Goal: Task Accomplishment & Management: Complete application form

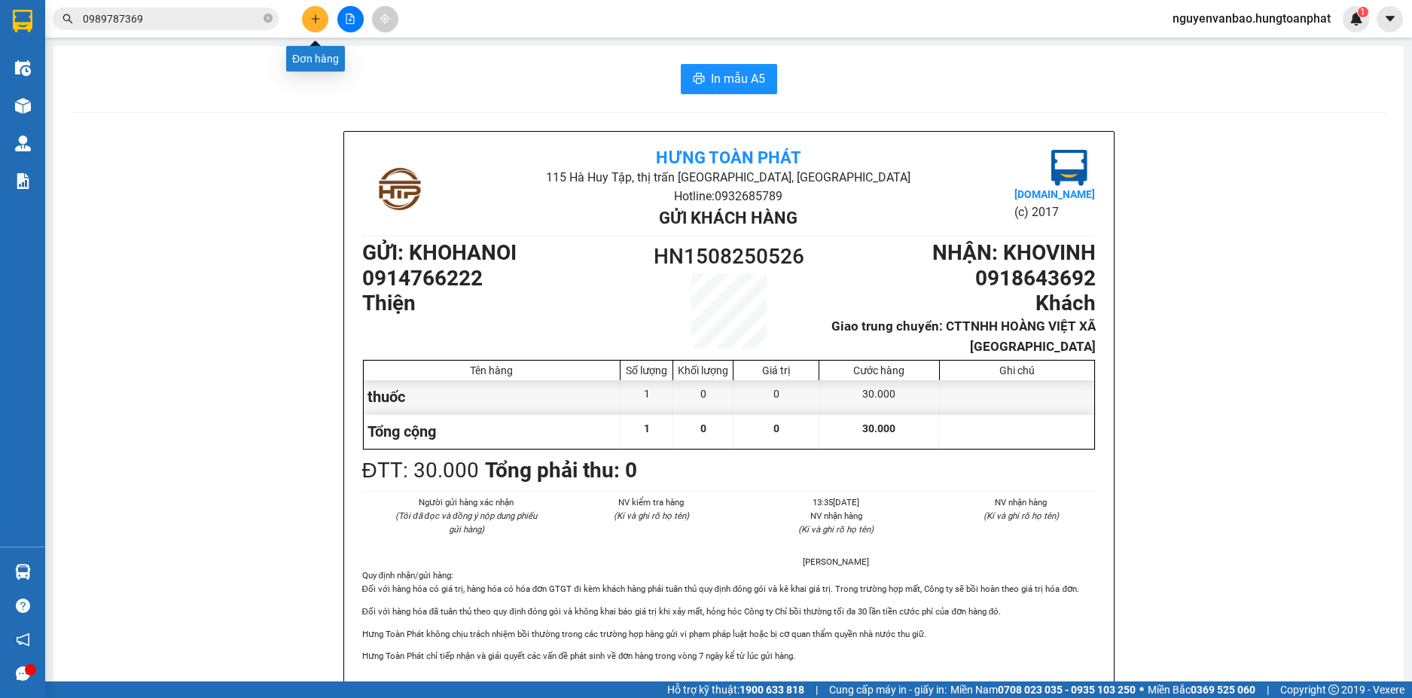
click at [318, 23] on icon "plus" at bounding box center [315, 19] width 11 height 11
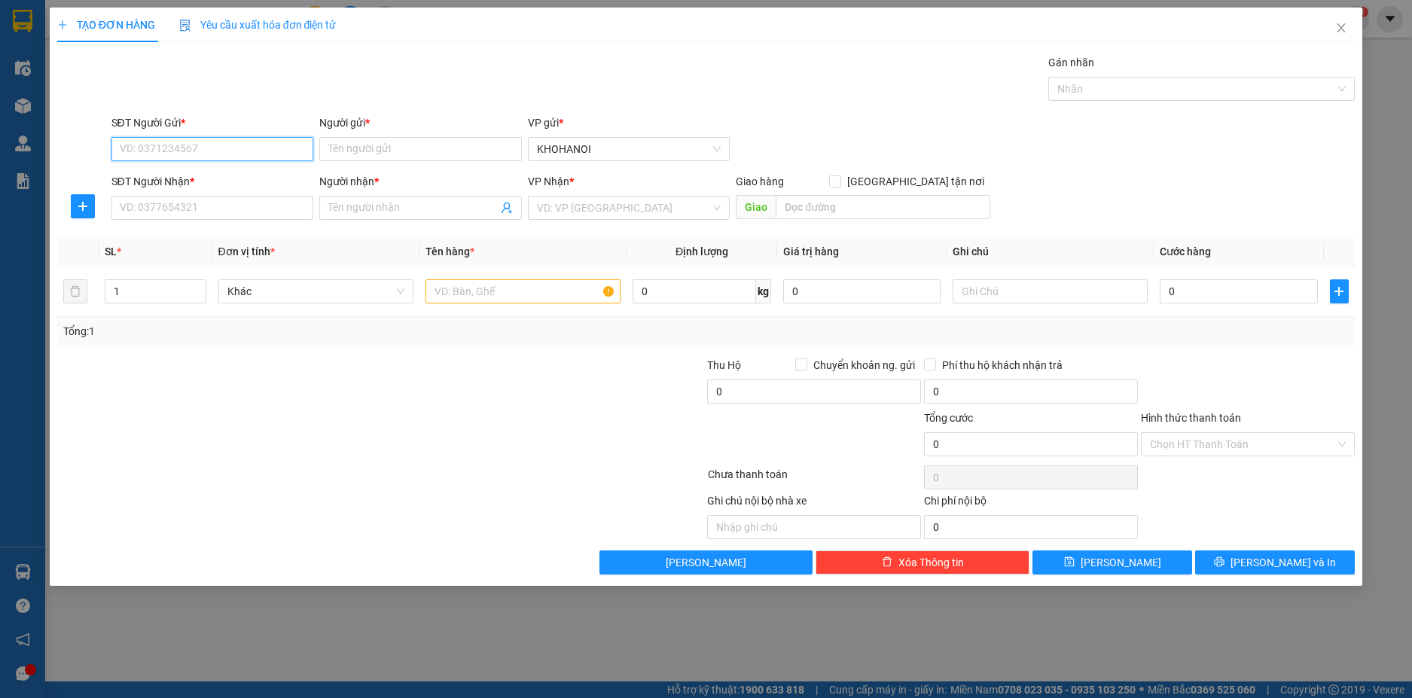
click at [148, 152] on input "SĐT Người Gửi *" at bounding box center [212, 149] width 203 height 24
click at [140, 185] on div "0397041803 - [PERSON_NAME]" at bounding box center [212, 179] width 184 height 17
type input "0397041803"
type input "[PERSON_NAME]"
checkbox input "true"
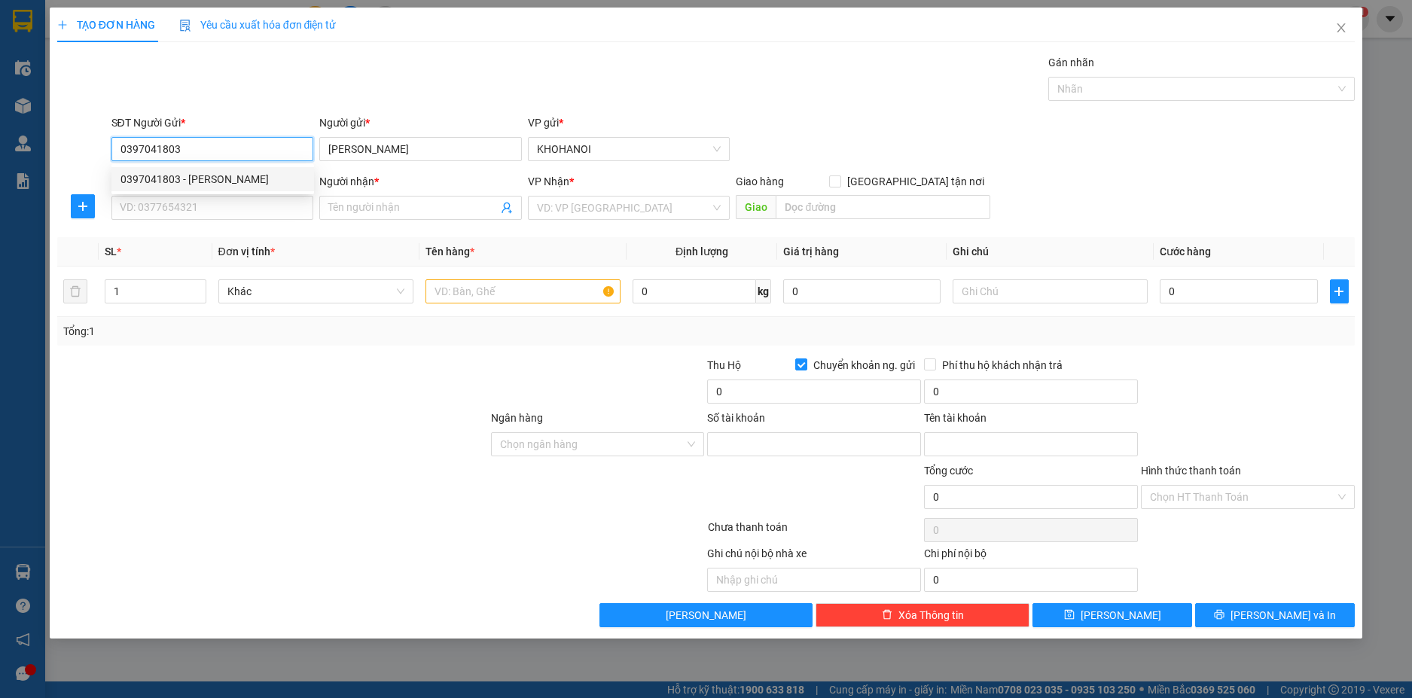
type input "25610002281018"
type input "[PERSON_NAME]"
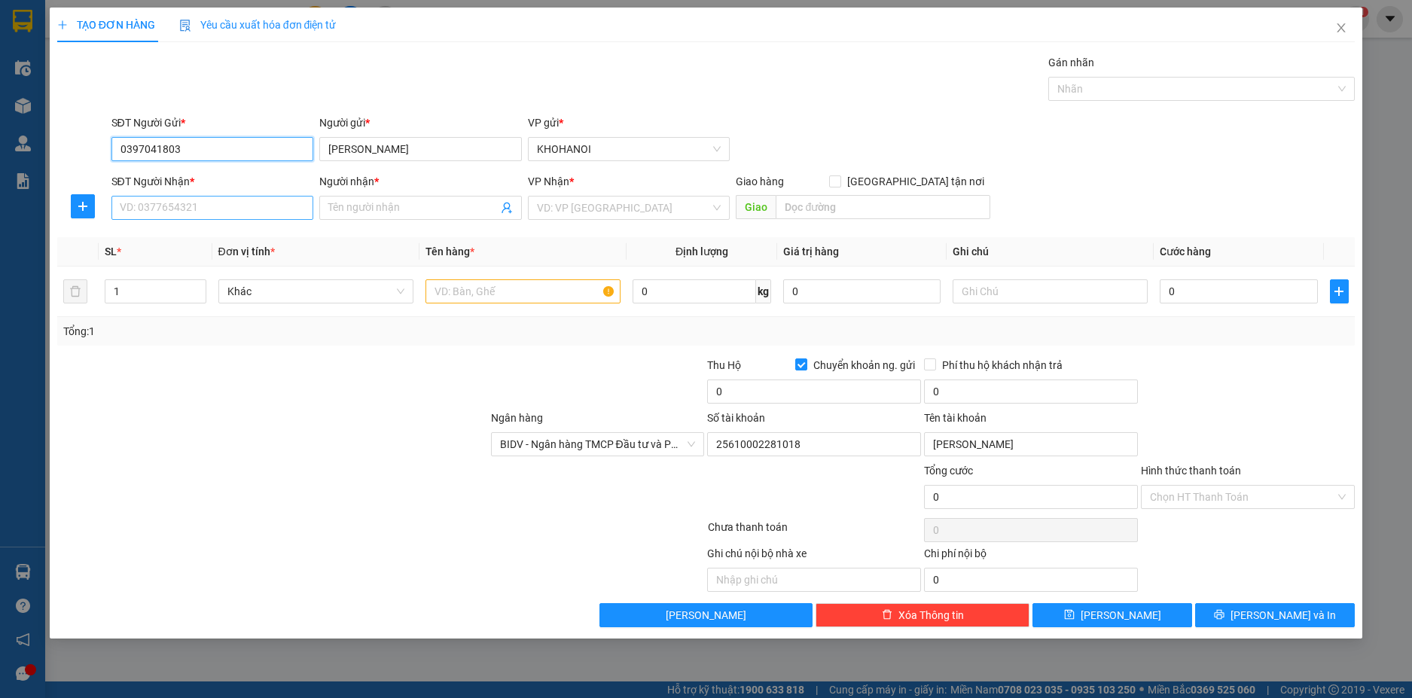
type input "0397041803"
click at [145, 204] on input "SĐT Người Nhận *" at bounding box center [212, 208] width 203 height 24
click at [139, 236] on div "0335973559 - A Phong" at bounding box center [212, 238] width 184 height 17
type input "0335973559"
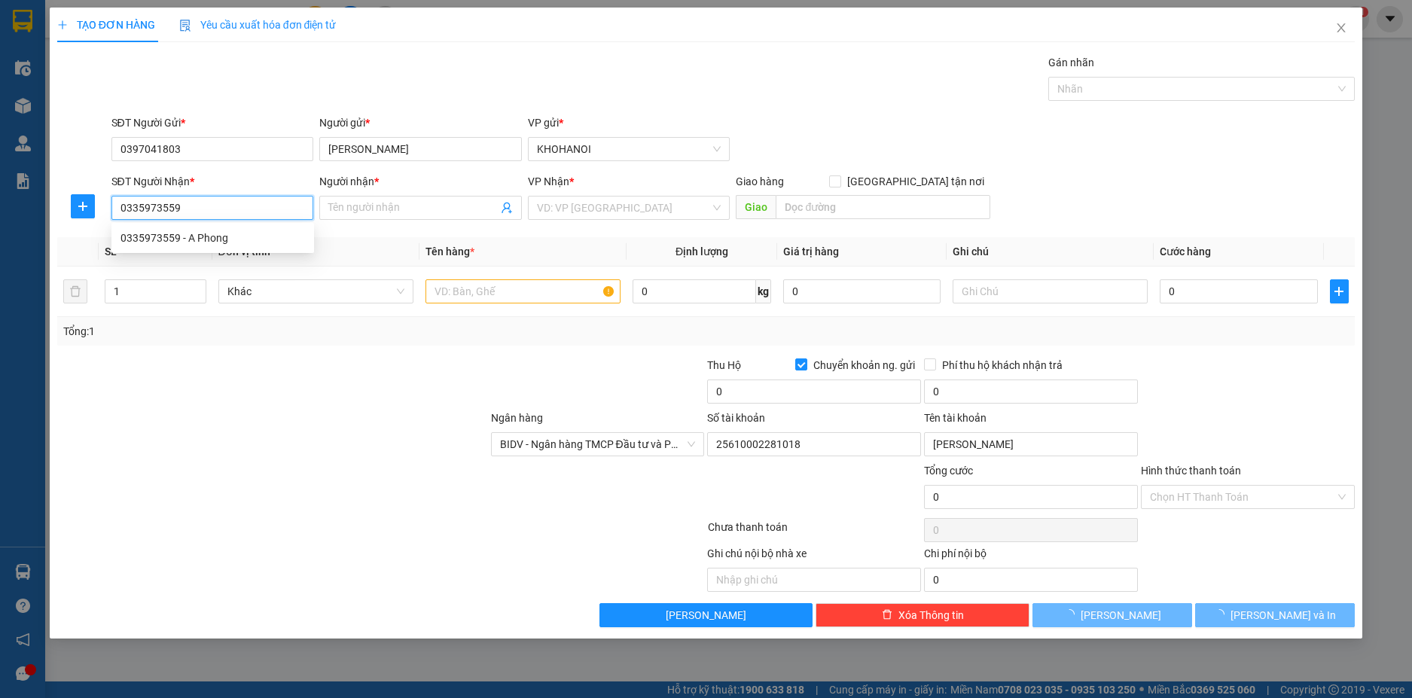
type input "A Phong"
checkbox input "true"
type input "[PERSON_NAME], [PERSON_NAME], [GEOGRAPHIC_DATA]"
checkbox input "false"
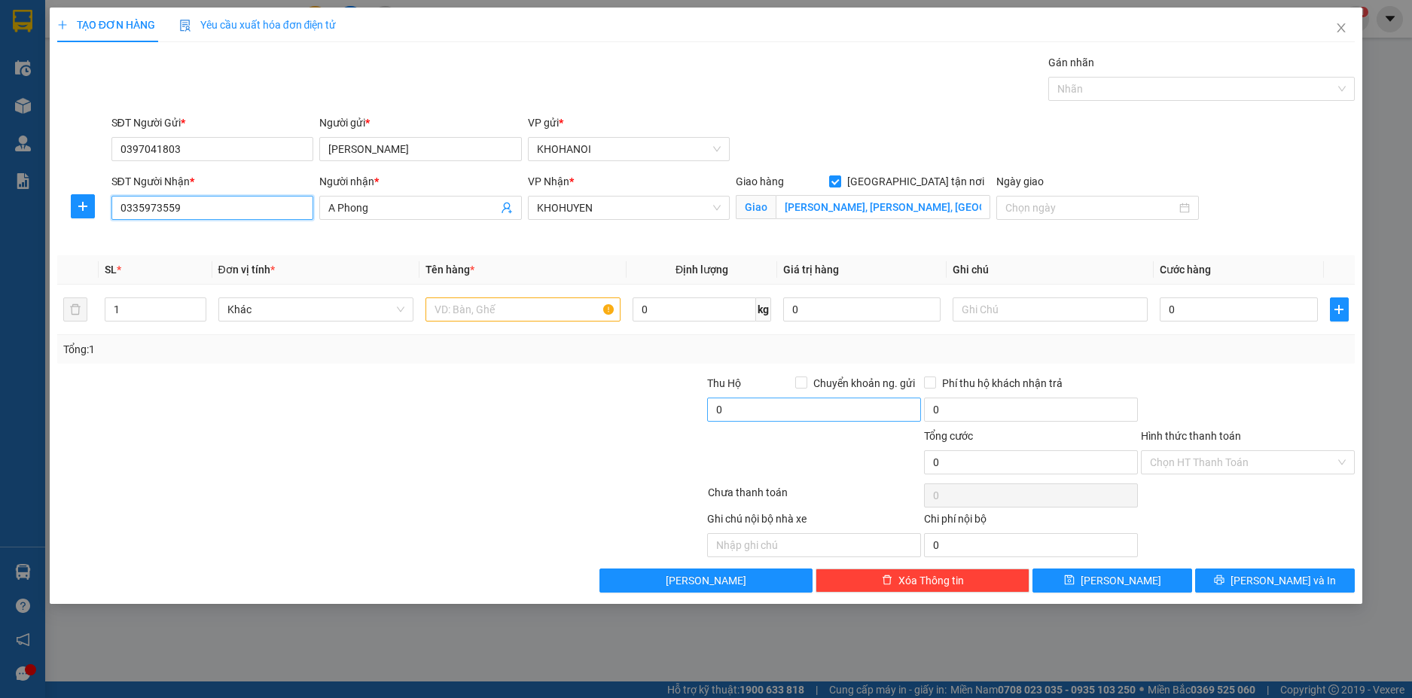
type input "0335973559"
click at [771, 410] on input "0" at bounding box center [814, 410] width 214 height 24
type input "6.975.000"
click at [1290, 305] on input "0" at bounding box center [1238, 309] width 157 height 24
type input "6"
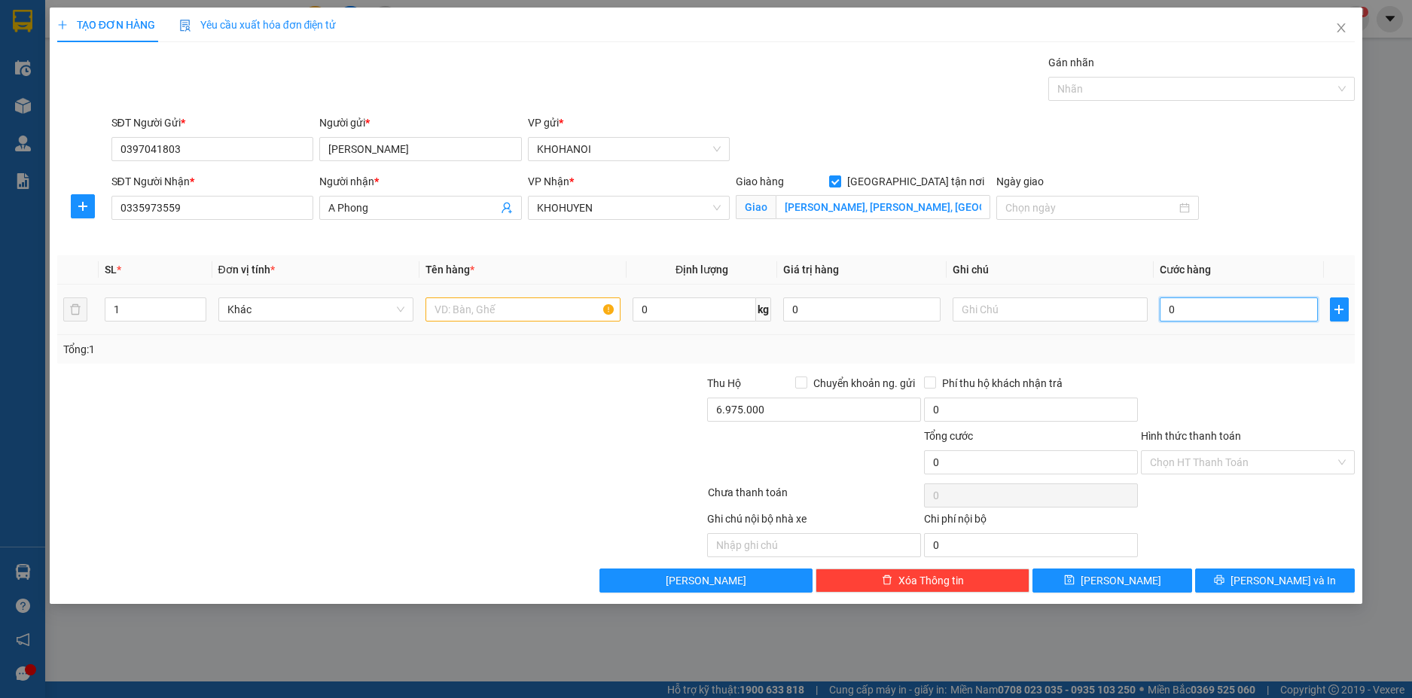
type input "6"
type input "60"
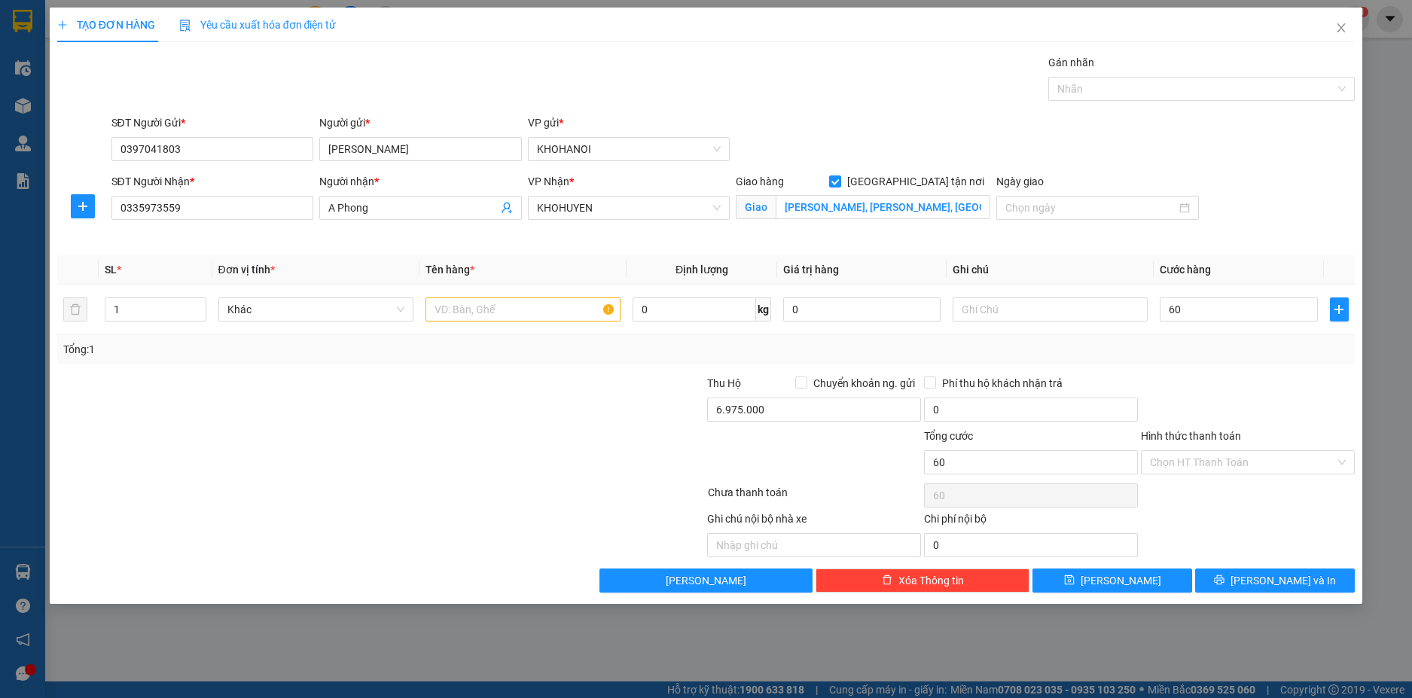
type input "60.000"
click at [1205, 372] on div "Transit Pickup Surcharge Ids Transit Deliver Surcharge Ids Transit Deliver Surc…" at bounding box center [706, 323] width 1298 height 538
type input "6.915.000"
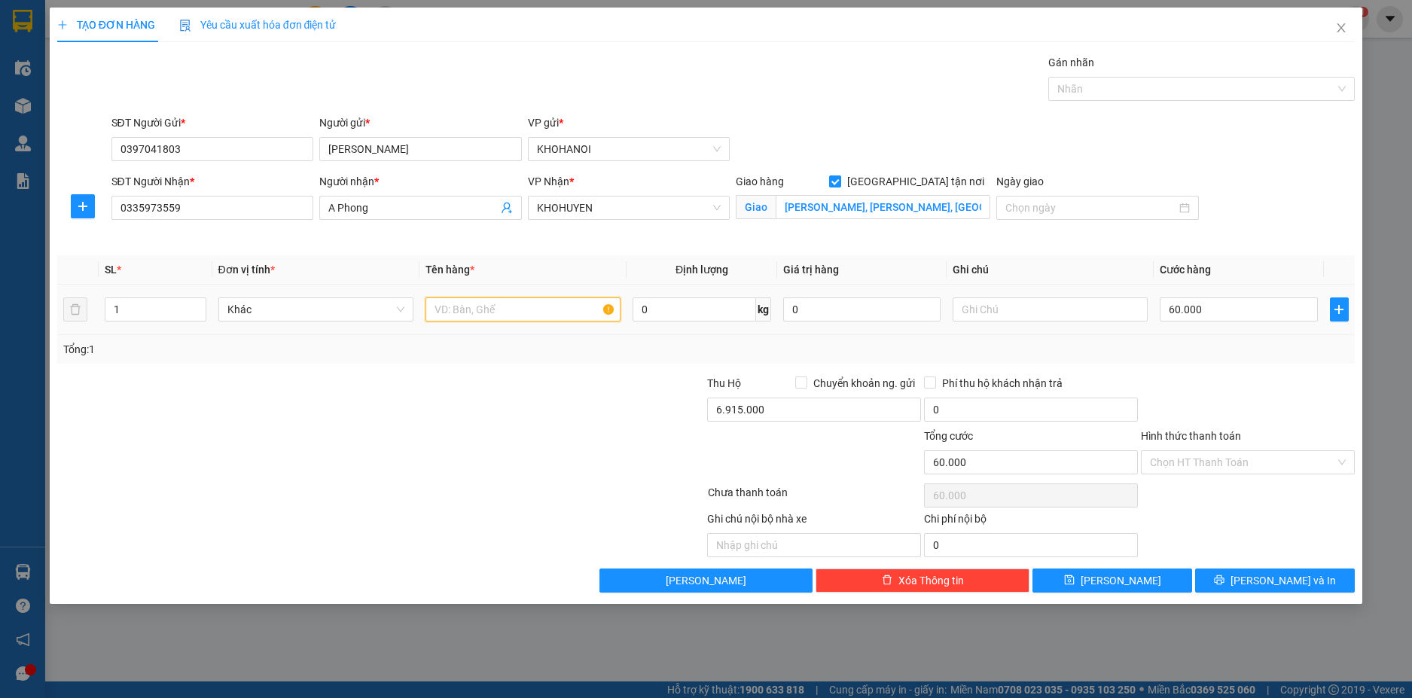
click at [446, 305] on input "text" at bounding box center [522, 309] width 195 height 24
type input "thuốc"
click at [800, 383] on input "Chuyển khoản ng. gửi" at bounding box center [800, 381] width 11 height 11
checkbox input "true"
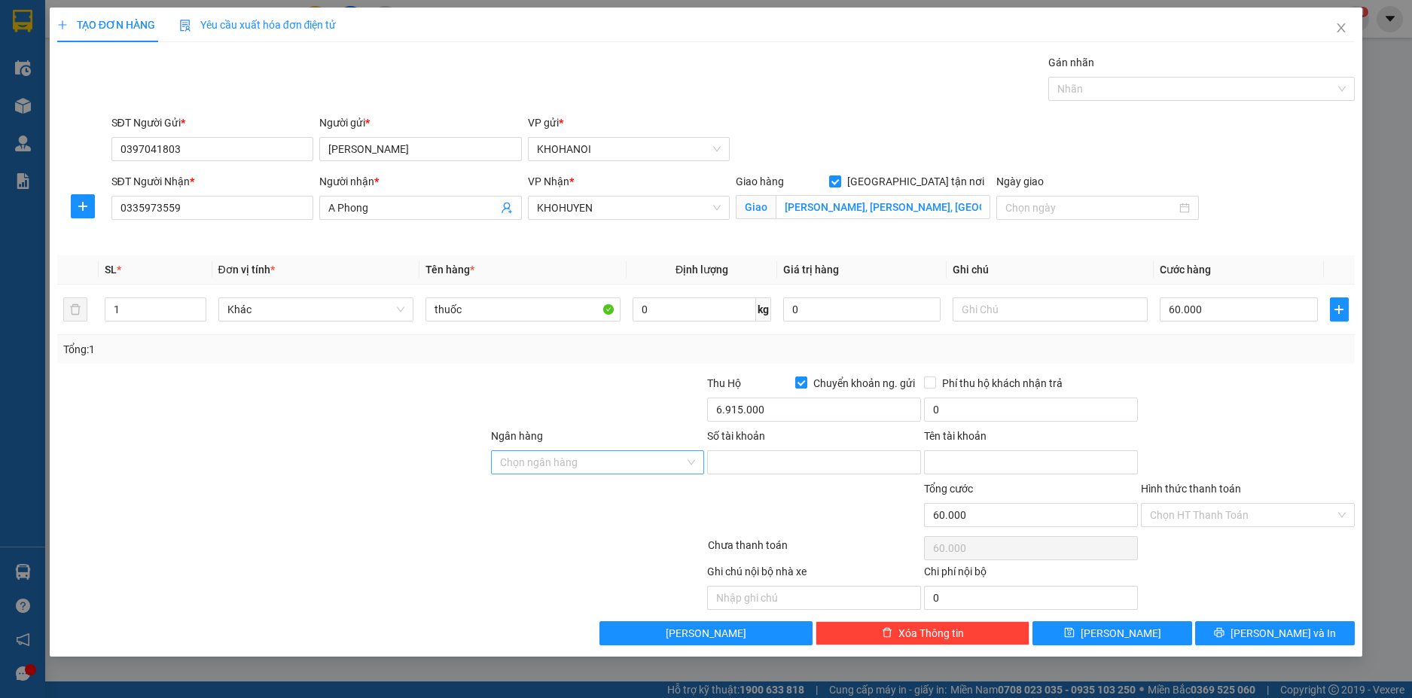
click at [687, 468] on div "Chọn ngân hàng" at bounding box center [598, 462] width 214 height 24
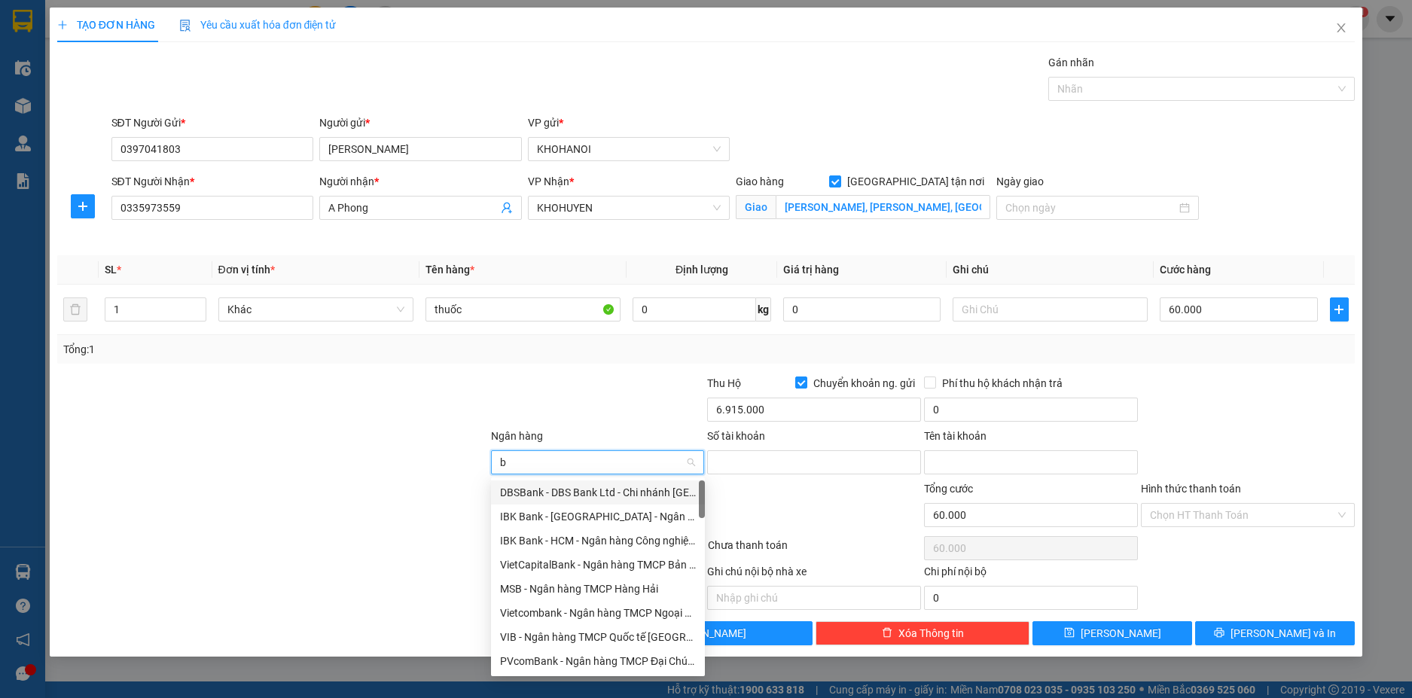
type input "bi"
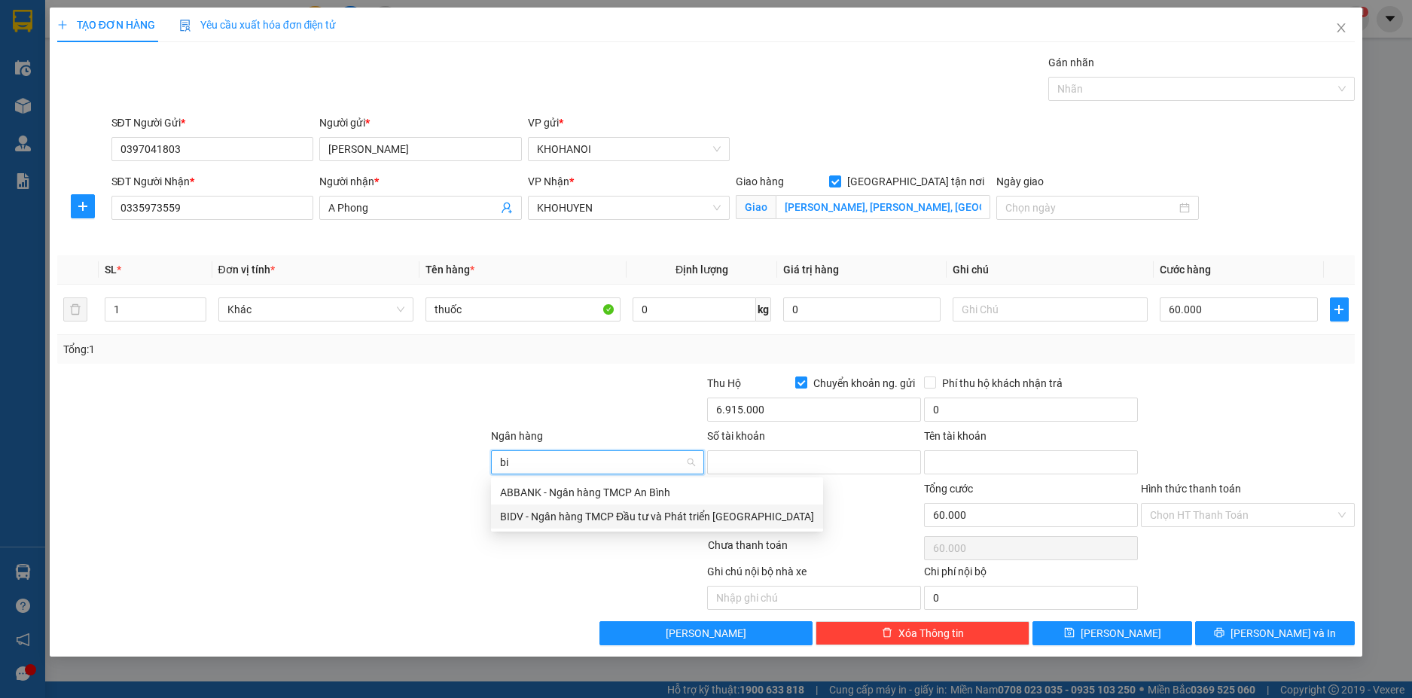
click at [530, 519] on div "BIDV - Ngân hàng TMCP Đầu tư và Phát triển Việt Nam" at bounding box center [657, 516] width 314 height 17
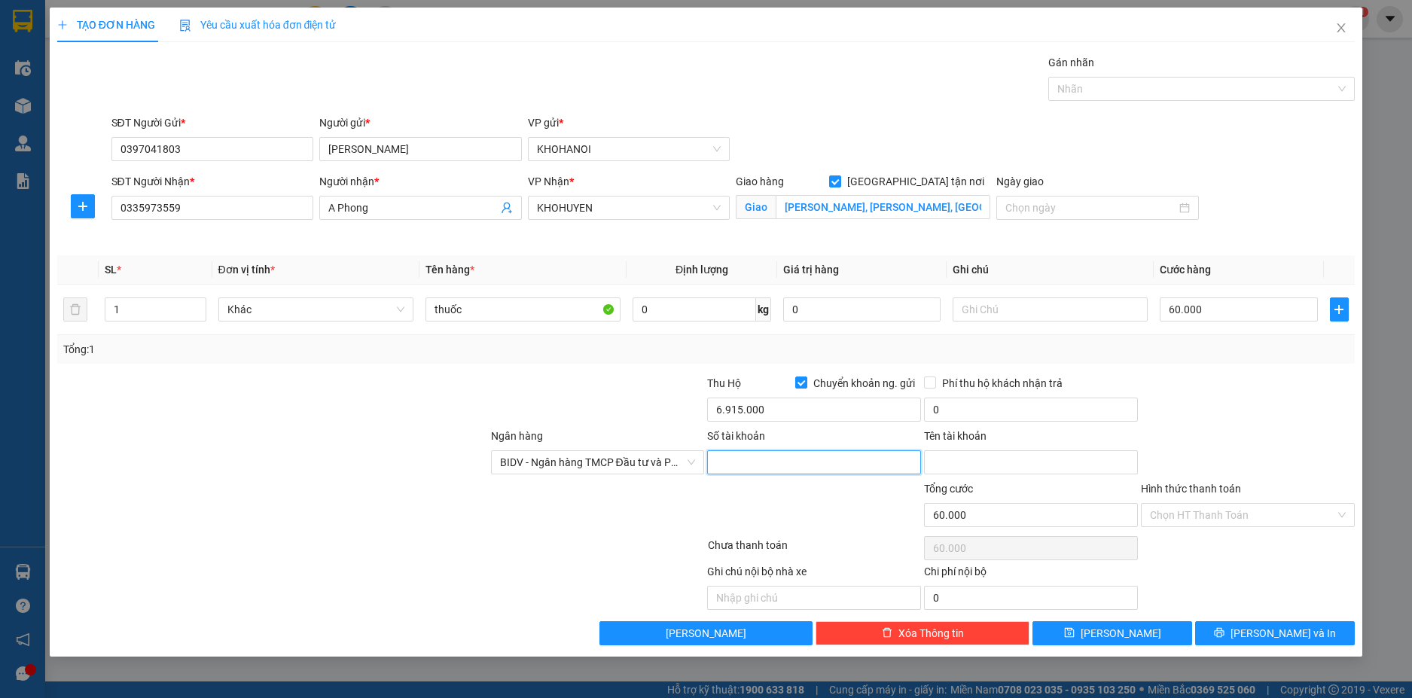
click at [778, 459] on input "Số tài khoản" at bounding box center [814, 462] width 214 height 24
type input "25610002281018"
click at [972, 460] on input "Tên tài khoản" at bounding box center [1031, 462] width 214 height 24
type input "Dương Văn Quang"
click at [1279, 629] on span "Lưu và In" at bounding box center [1282, 633] width 105 height 17
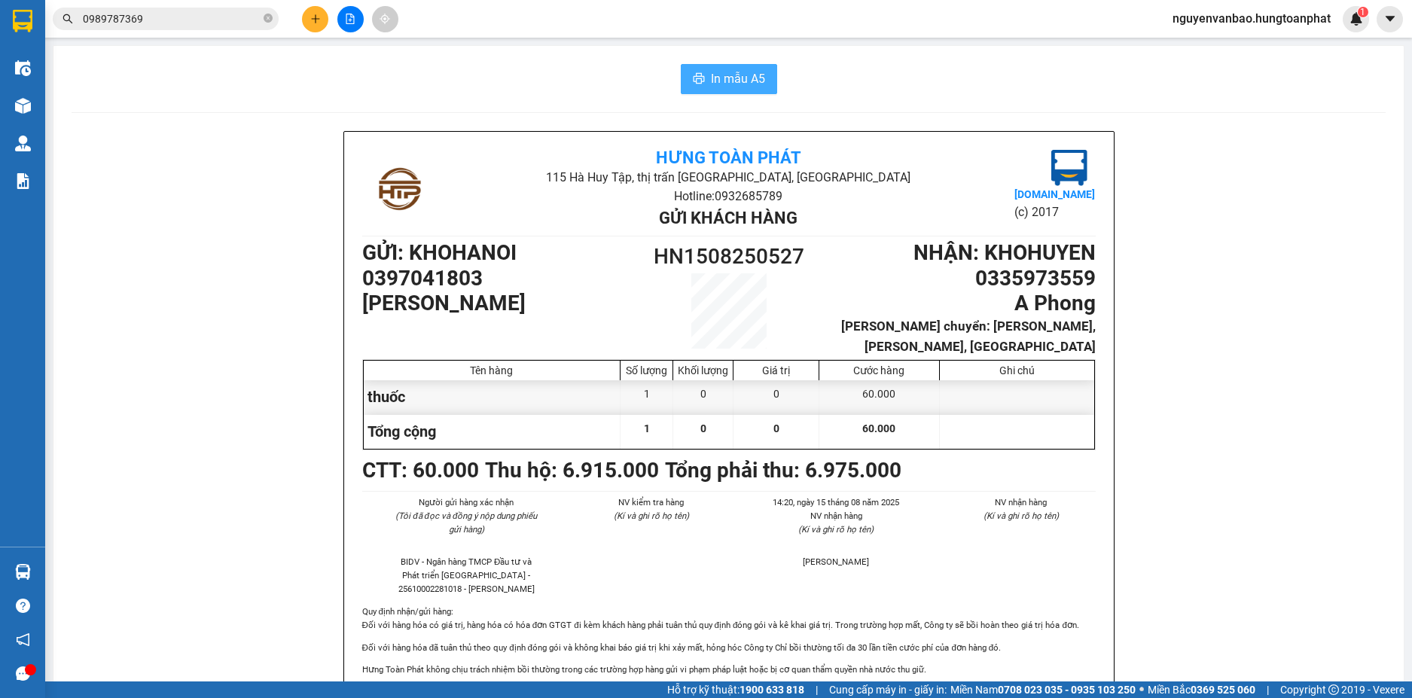
click at [729, 81] on span "In mẫu A5" at bounding box center [738, 78] width 54 height 19
click at [320, 17] on icon "plus" at bounding box center [315, 19] width 11 height 11
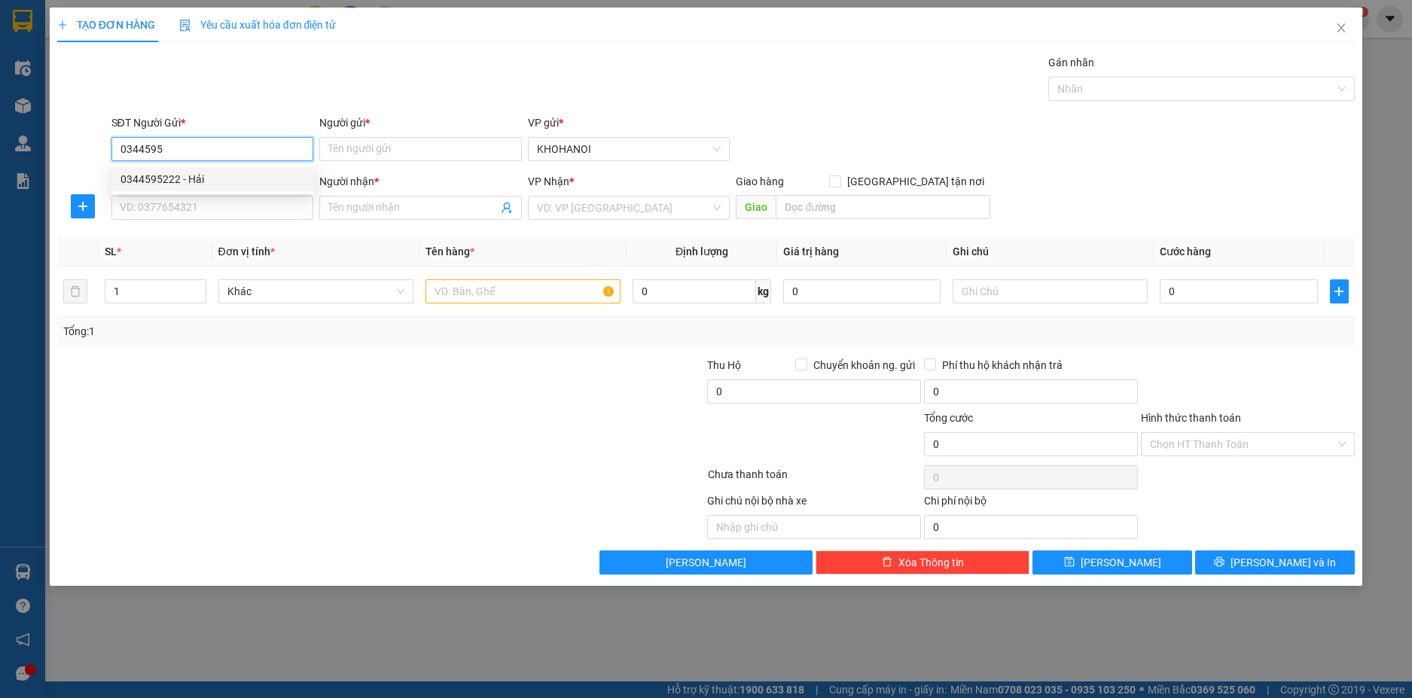
click at [160, 187] on div "0344595222 - Hải" at bounding box center [212, 179] width 184 height 17
type input "0344595222"
type input "Hải"
type input "0344595222"
click at [157, 207] on input "SĐT Người Nhận *" at bounding box center [212, 208] width 203 height 24
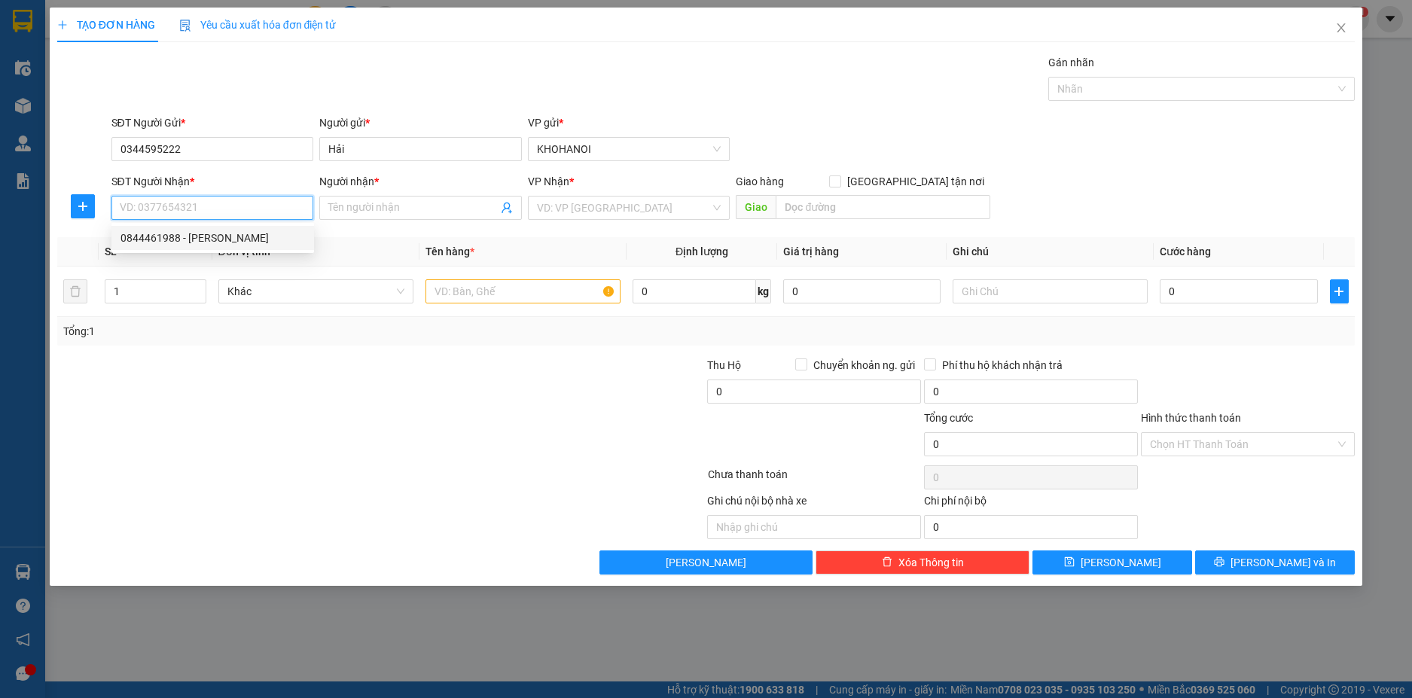
click at [149, 236] on div "0844461988 - Bùi Quang Tuấn" at bounding box center [212, 238] width 184 height 17
type input "0844461988"
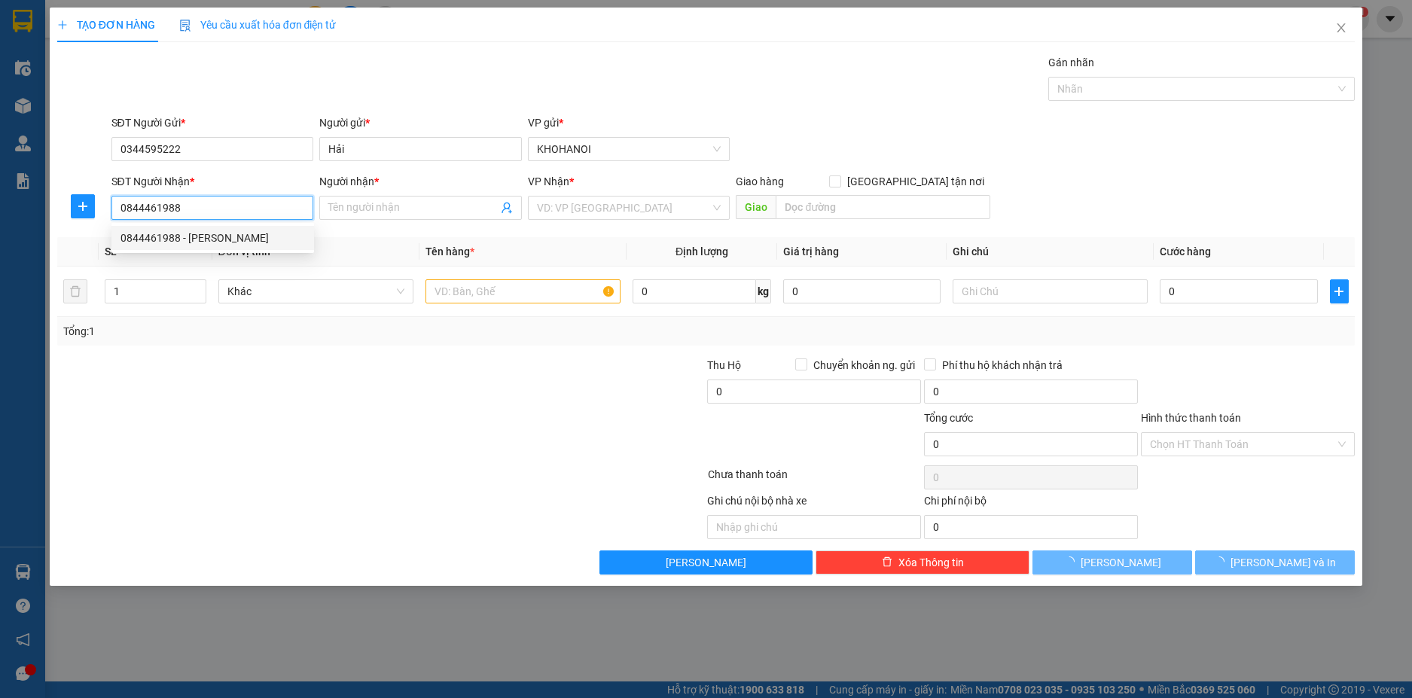
type input "[PERSON_NAME]"
checkbox input "true"
type input "01 Nguyễn Biên, Cẩm Xuyên, Hà Tĩnh"
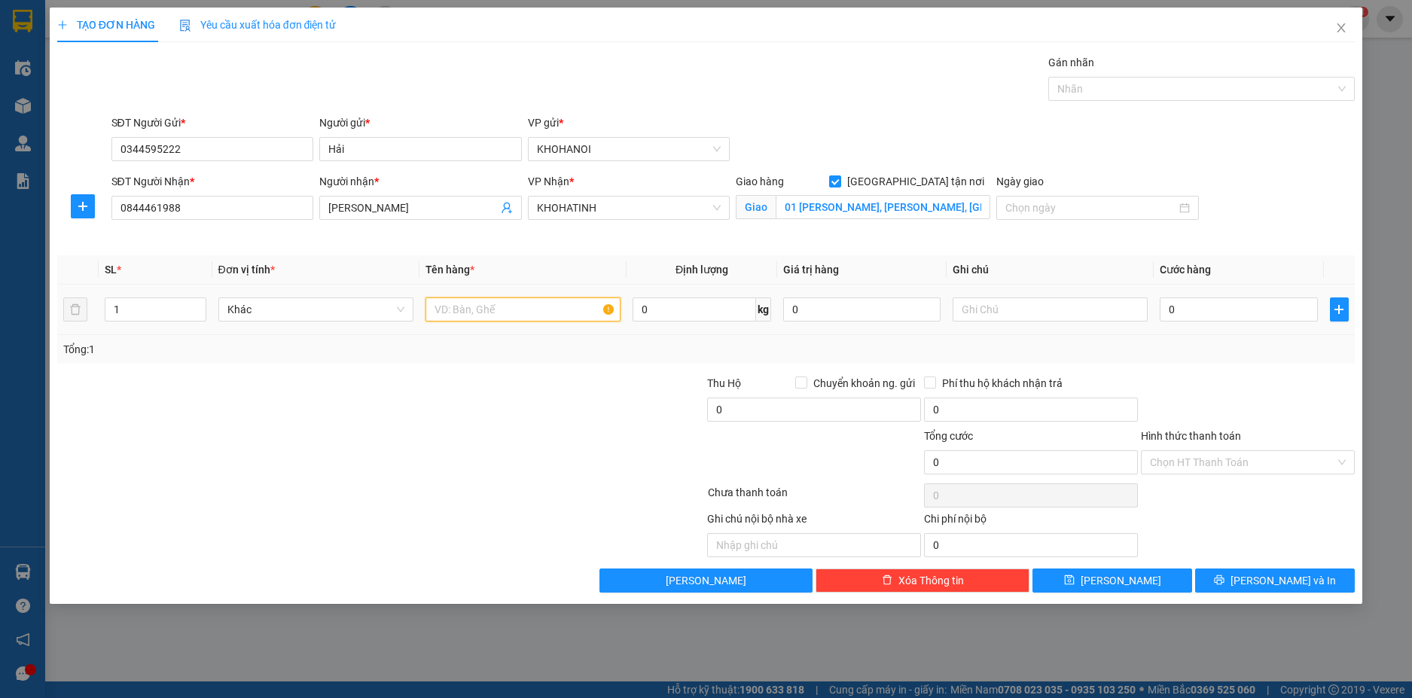
click at [526, 314] on input "text" at bounding box center [522, 309] width 195 height 24
type input "hàng"
click at [1254, 315] on input "0" at bounding box center [1238, 309] width 157 height 24
type input "6"
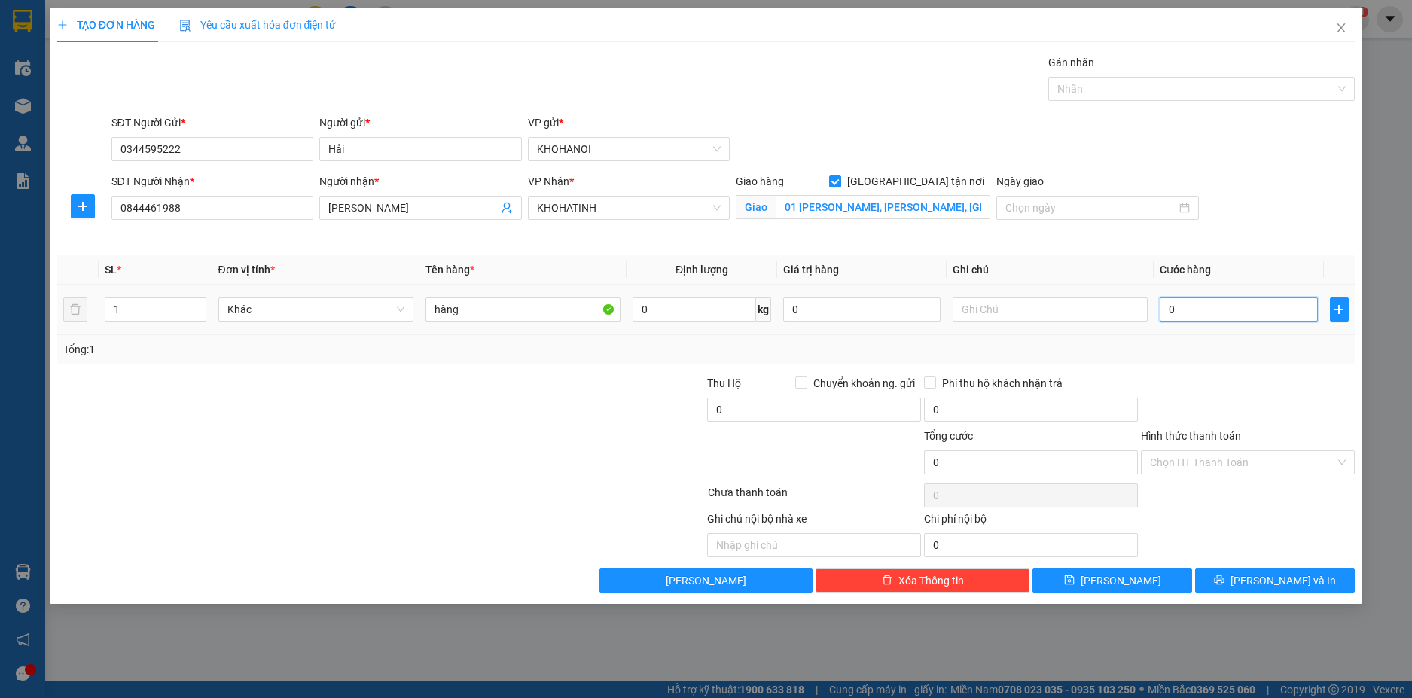
type input "6"
type input "60"
type input "60.000"
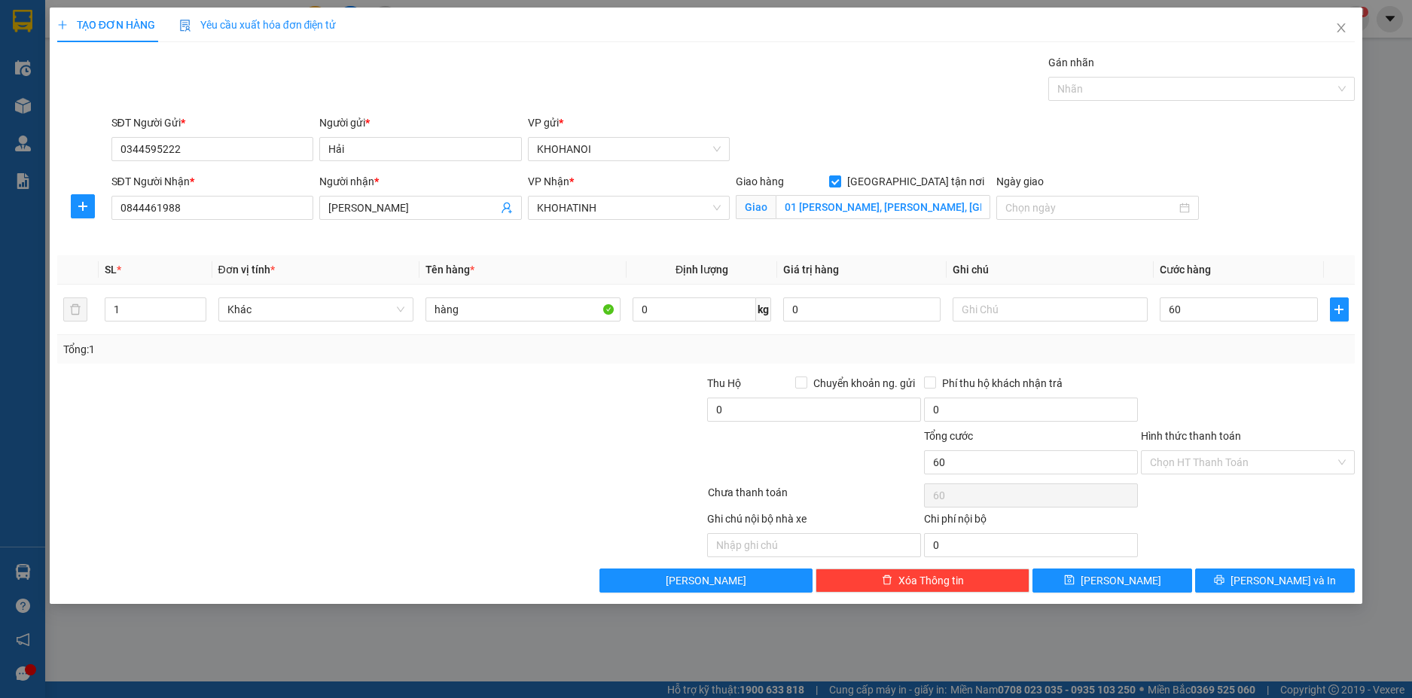
type input "60.000"
click at [1228, 363] on div "Tổng: 1" at bounding box center [706, 349] width 1298 height 29
click at [1173, 307] on input "60.000" at bounding box center [1238, 309] width 157 height 24
type input "5"
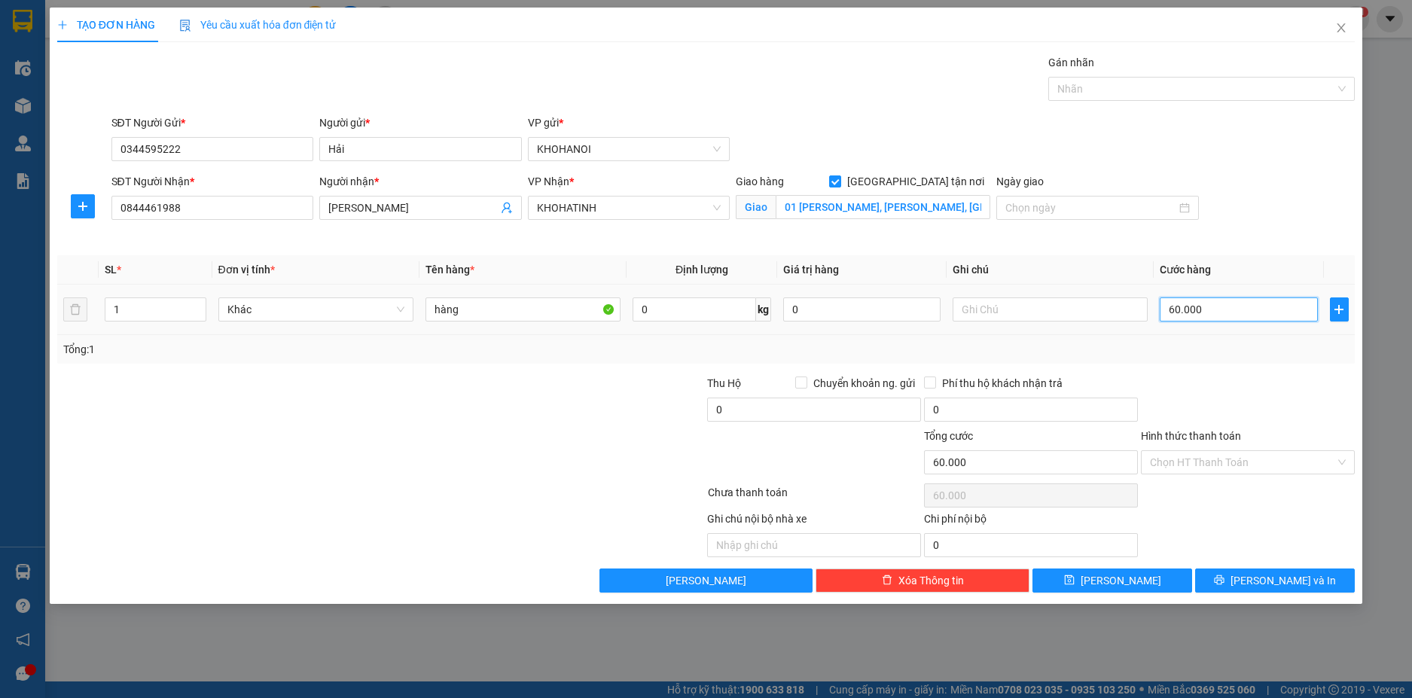
type input "5"
type input "50"
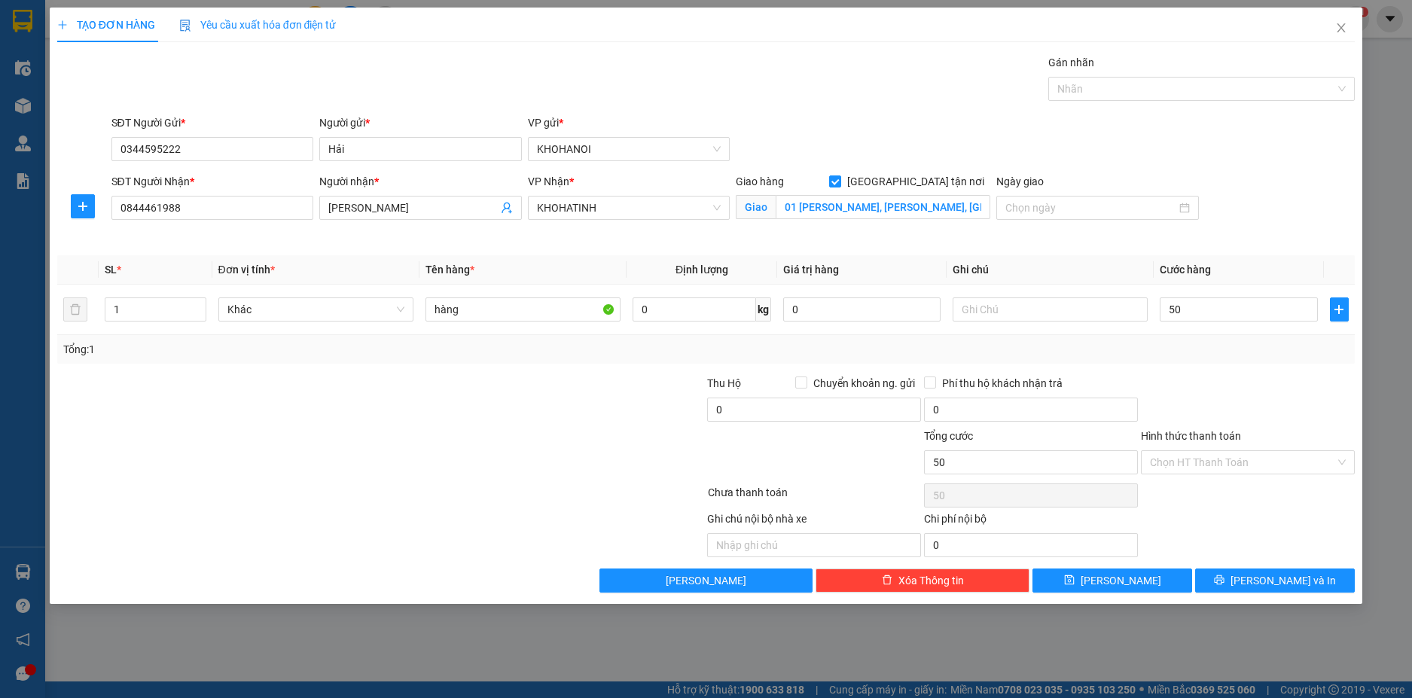
type input "50.000"
click at [1210, 339] on div "Tổng: 1" at bounding box center [706, 349] width 1298 height 29
click at [1278, 581] on span "Lưu và In" at bounding box center [1282, 580] width 105 height 17
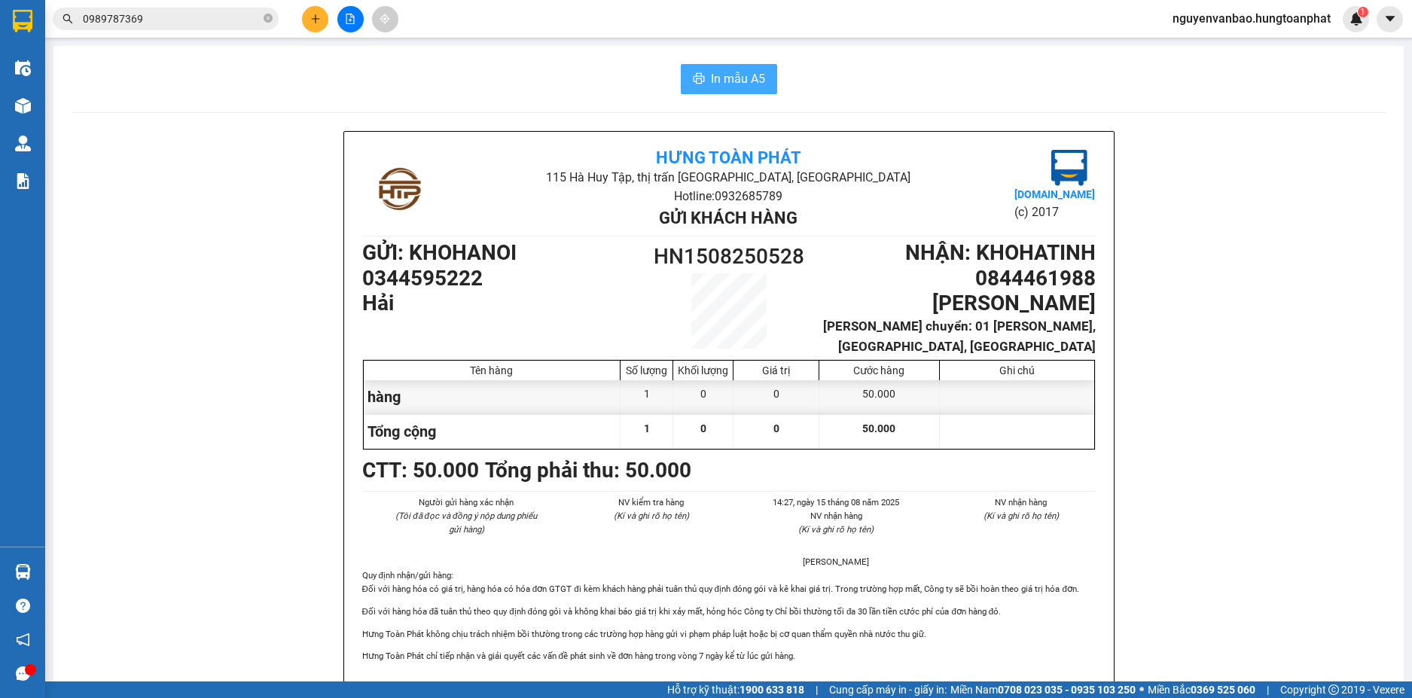
click at [741, 69] on span "In mẫu A5" at bounding box center [738, 78] width 54 height 19
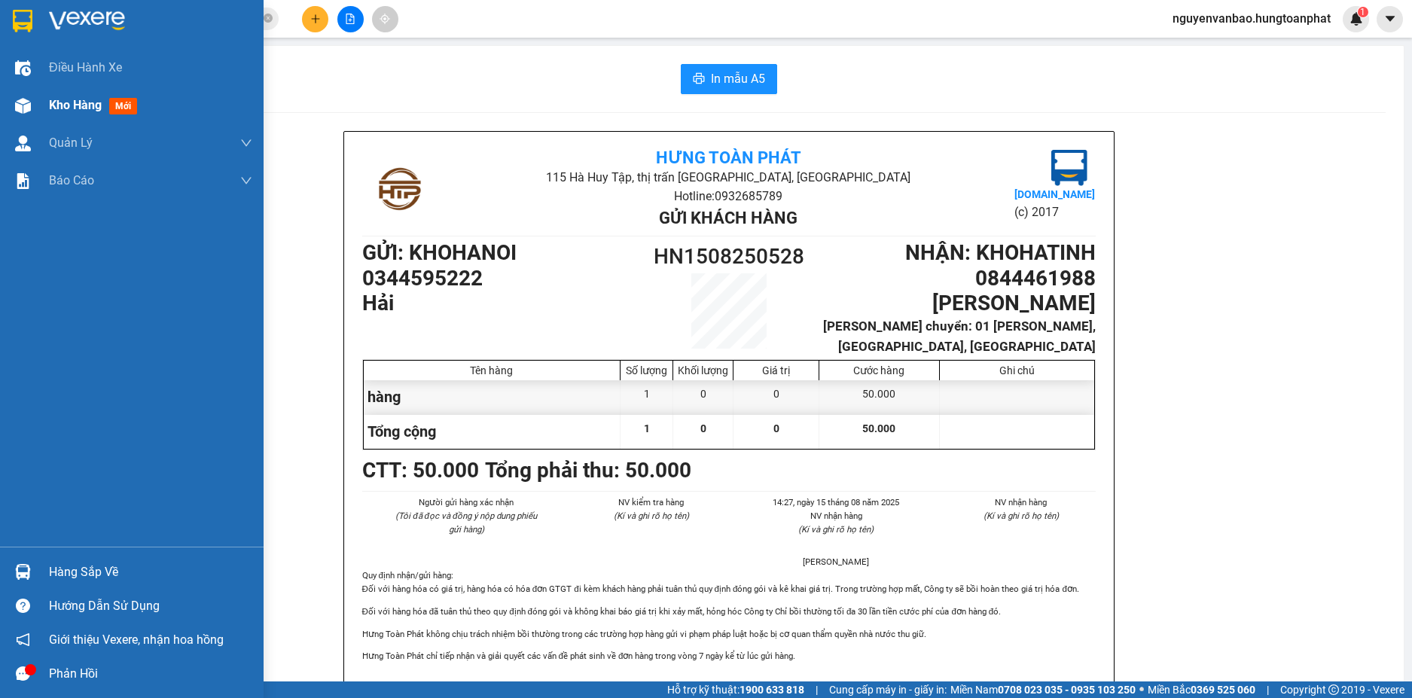
click at [18, 111] on img at bounding box center [23, 106] width 16 height 16
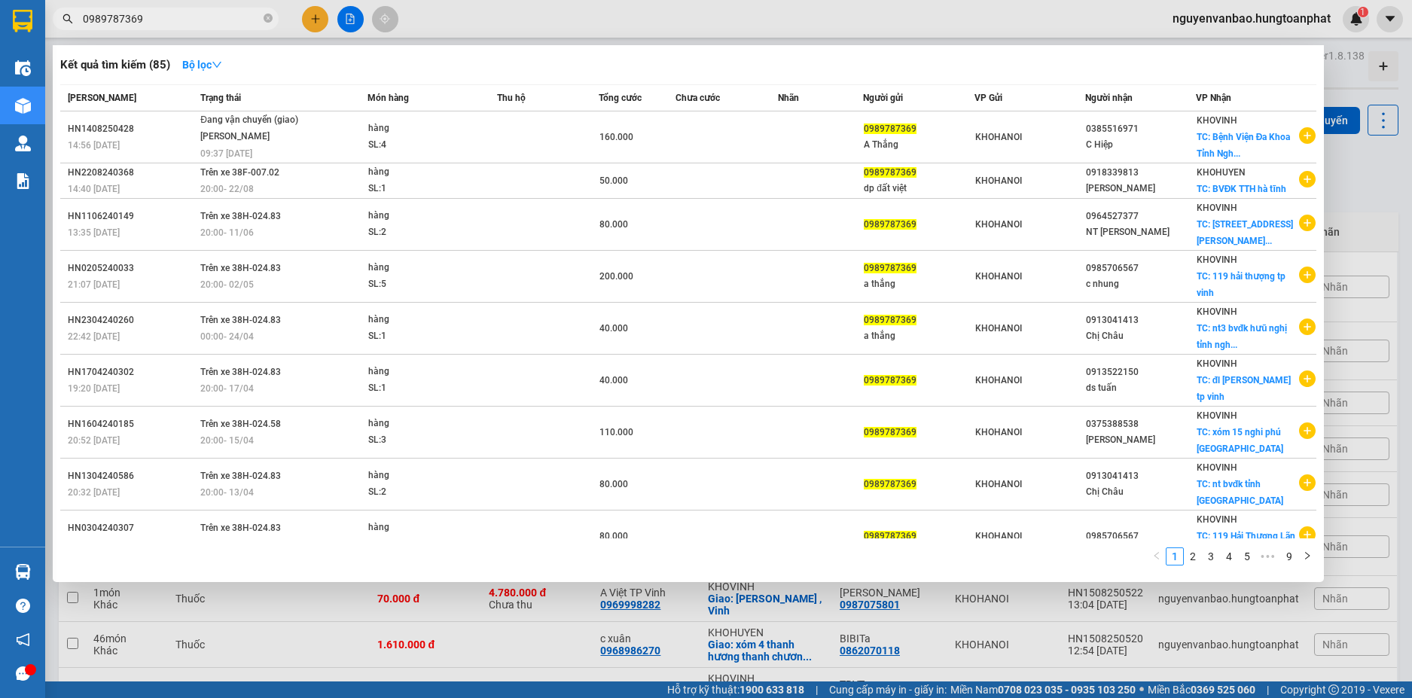
click at [235, 19] on input "0989787369" at bounding box center [172, 19] width 178 height 17
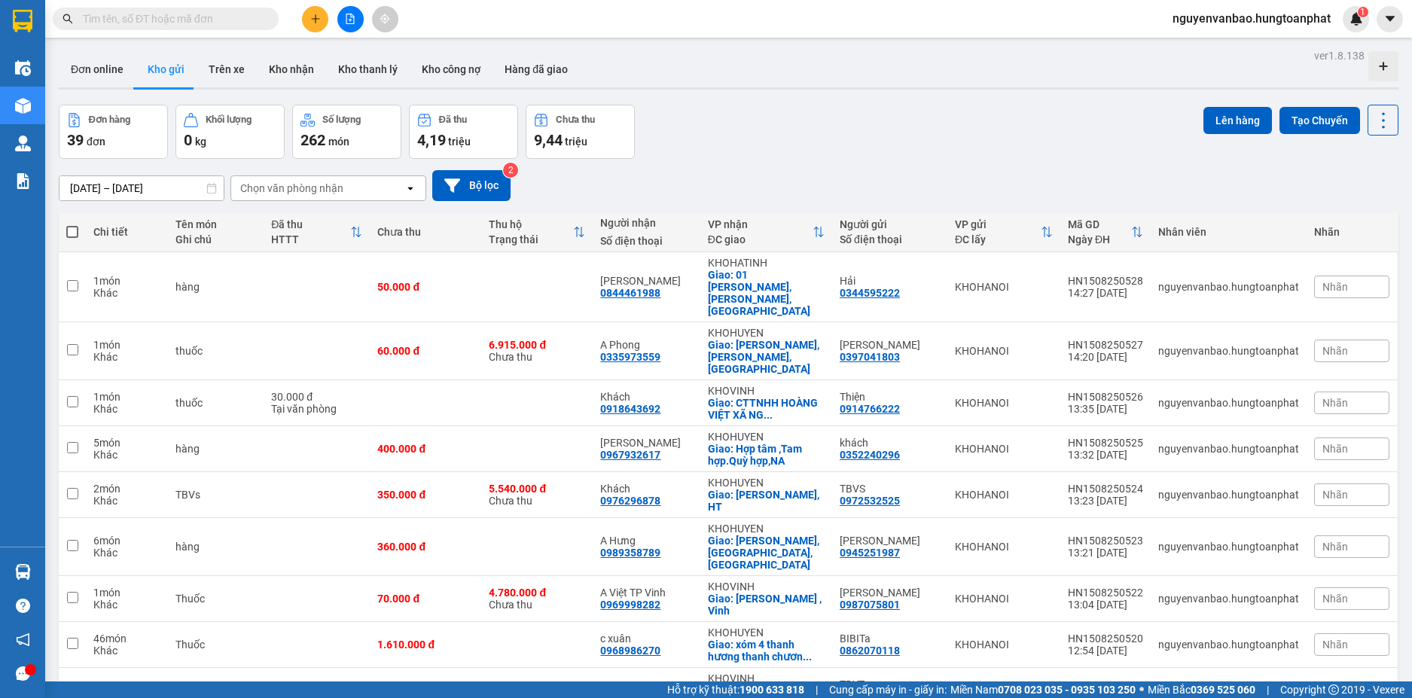
click at [228, 11] on input "text" at bounding box center [172, 19] width 178 height 17
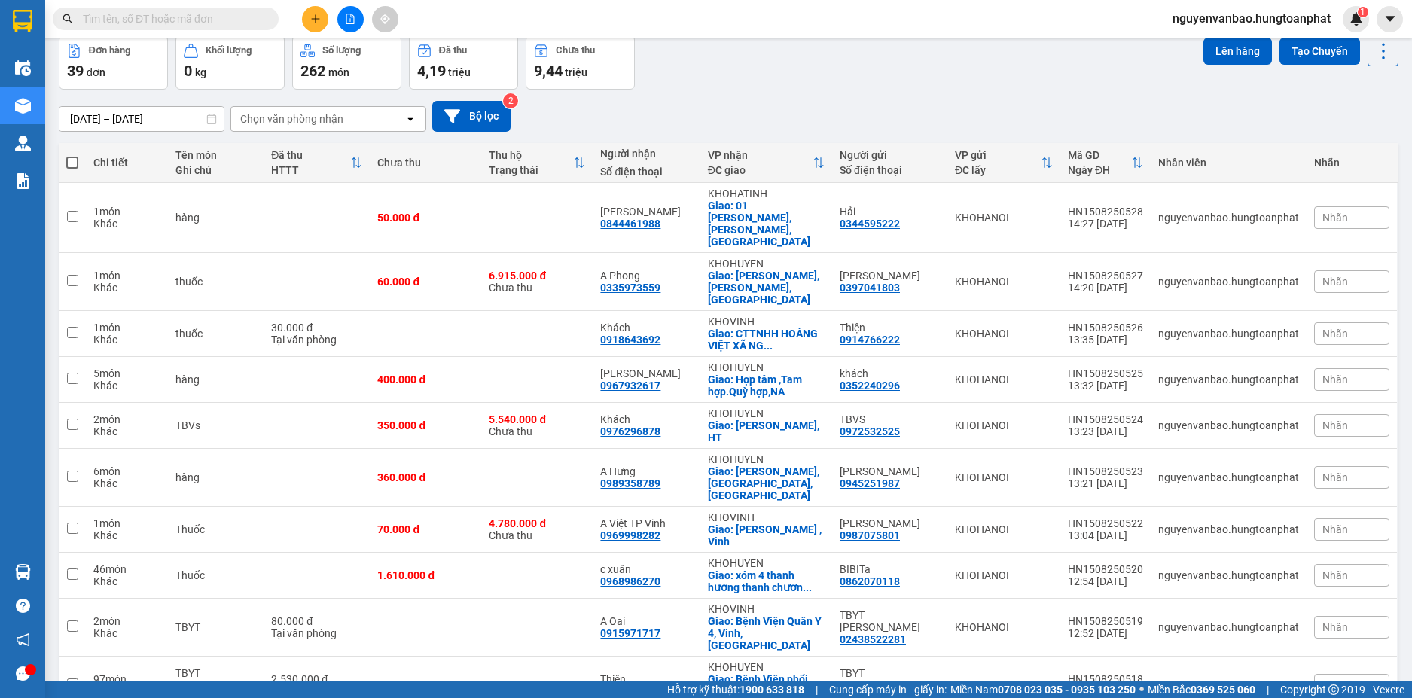
drag, startPoint x: 1320, startPoint y: 614, endPoint x: 1306, endPoint y: 600, distance: 19.2
click at [1320, 612] on span "100 / trang" at bounding box center [1329, 609] width 54 height 15
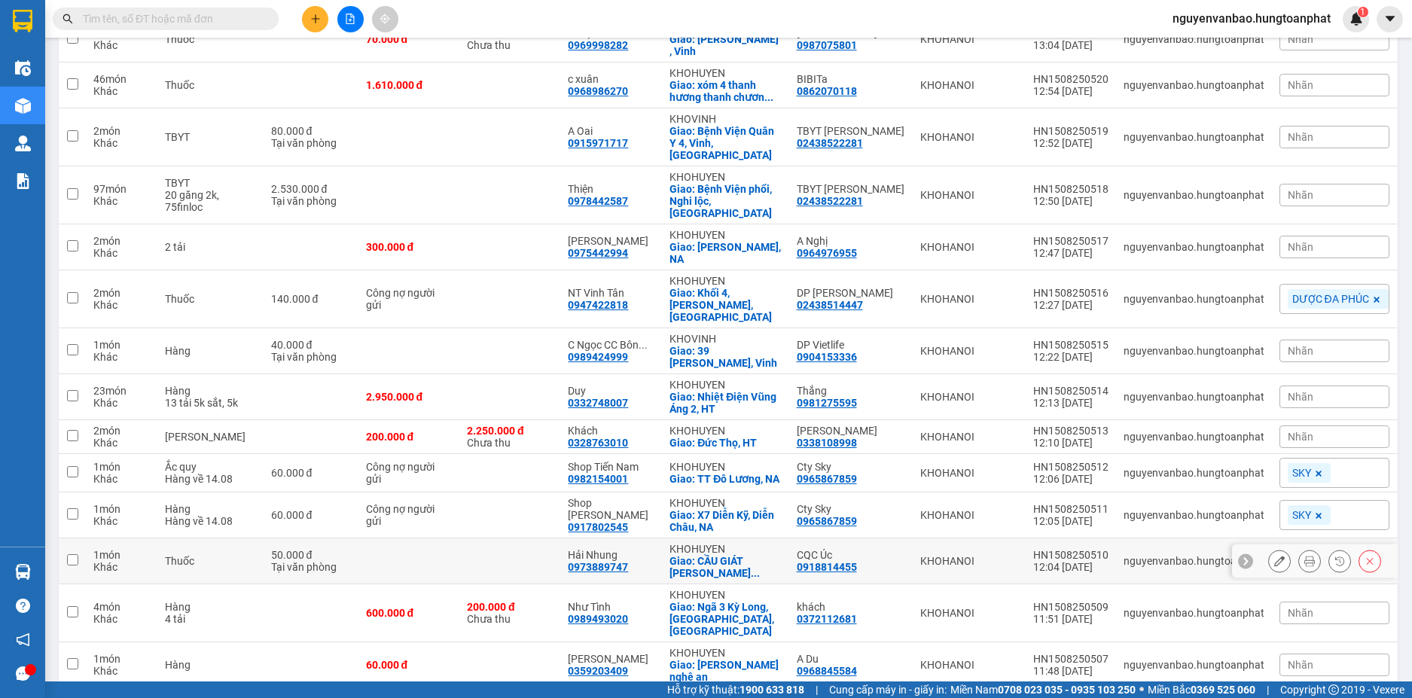
scroll to position [484, 0]
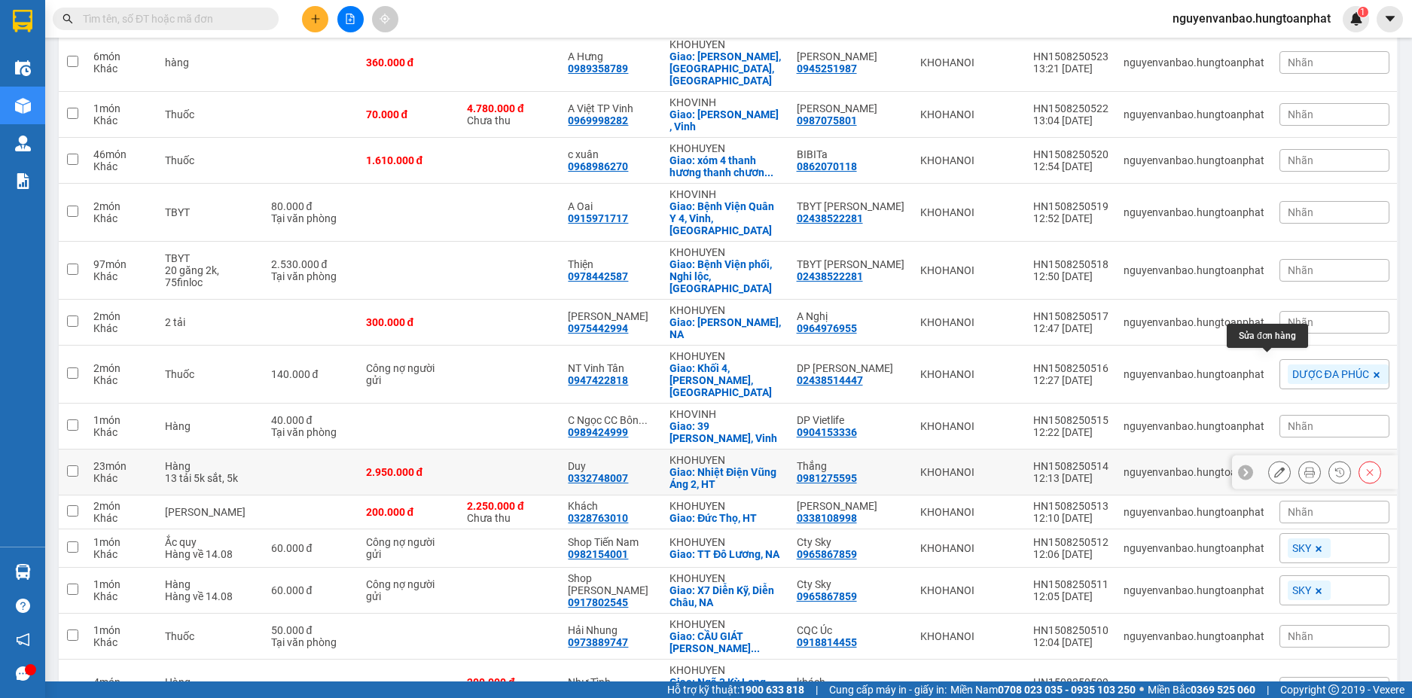
click at [1274, 467] on icon at bounding box center [1279, 472] width 11 height 11
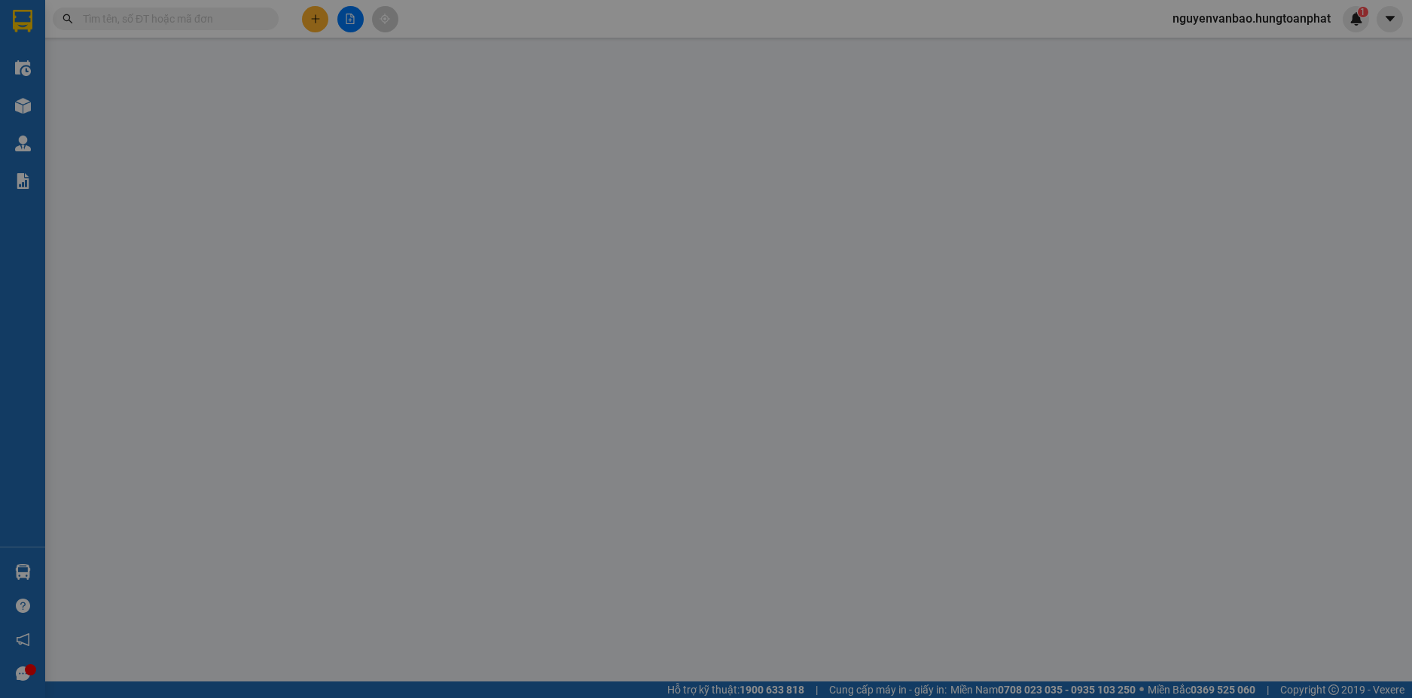
type input "0981275595"
type input "Thắng"
type input "0332748007"
type input "Duy"
checkbox input "true"
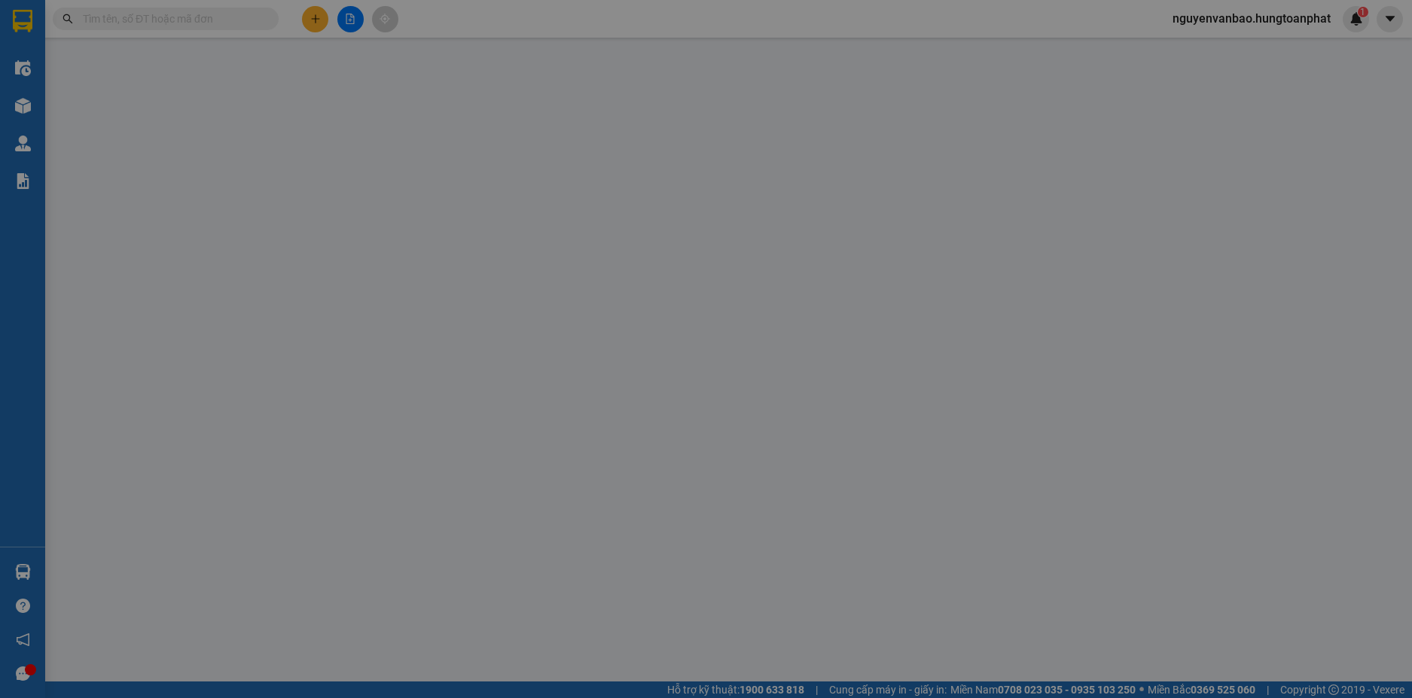
type input "Nhiệt Điện Vũng Áng 2, HT"
type input "2.950.000"
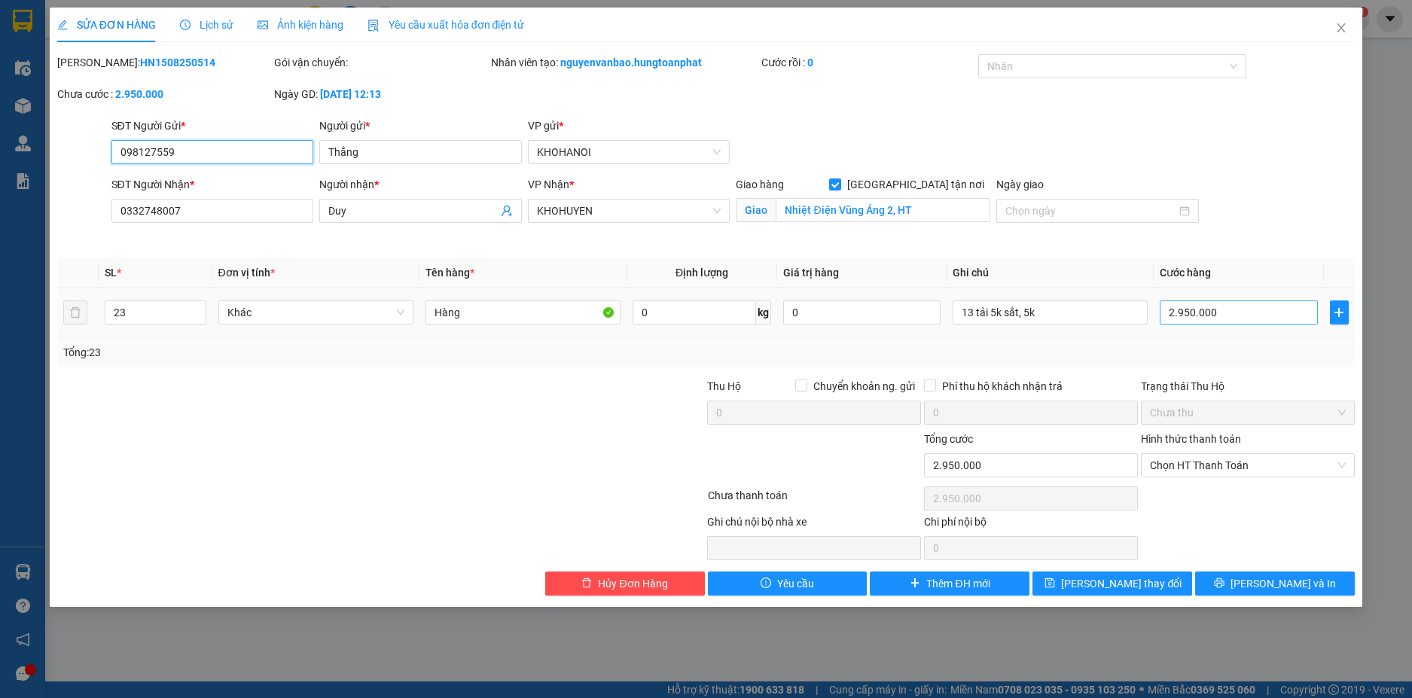
type input "098127559"
click at [1223, 312] on input "2.950.000" at bounding box center [1238, 312] width 157 height 24
type input "0"
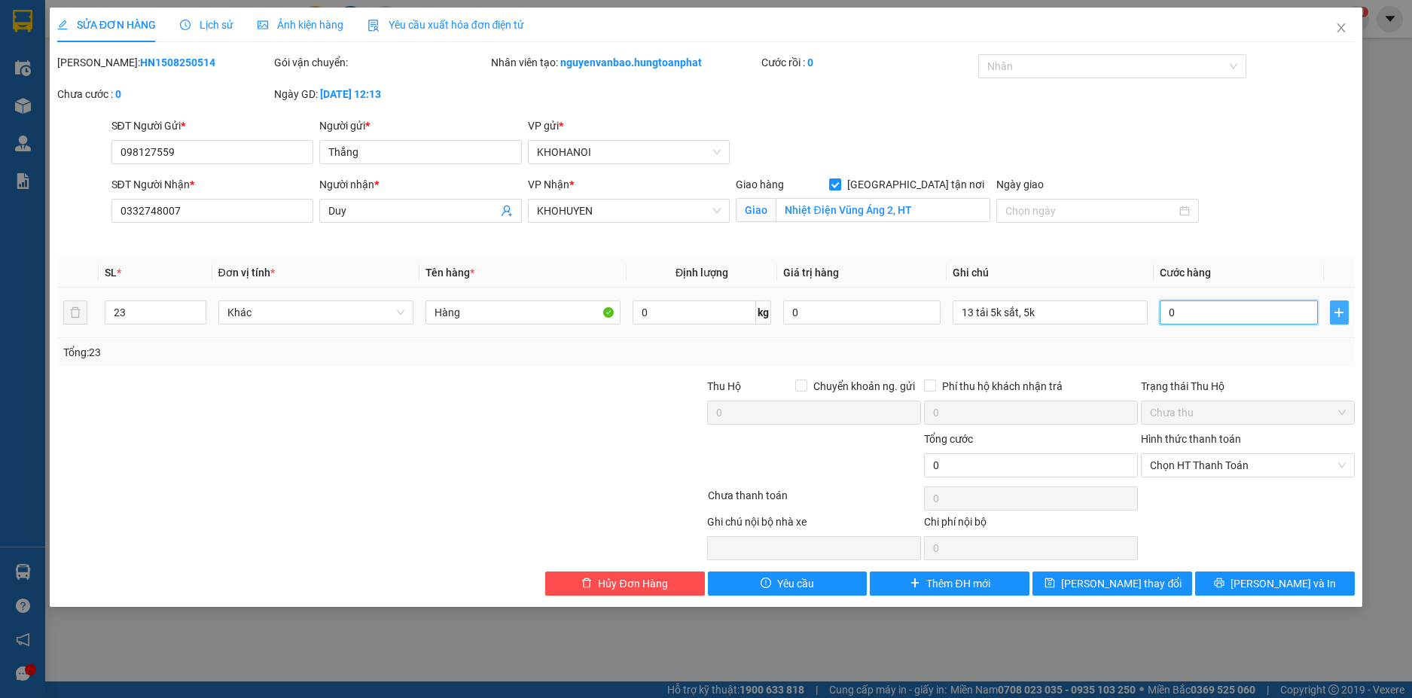
type input "2"
type input "02"
type input "25"
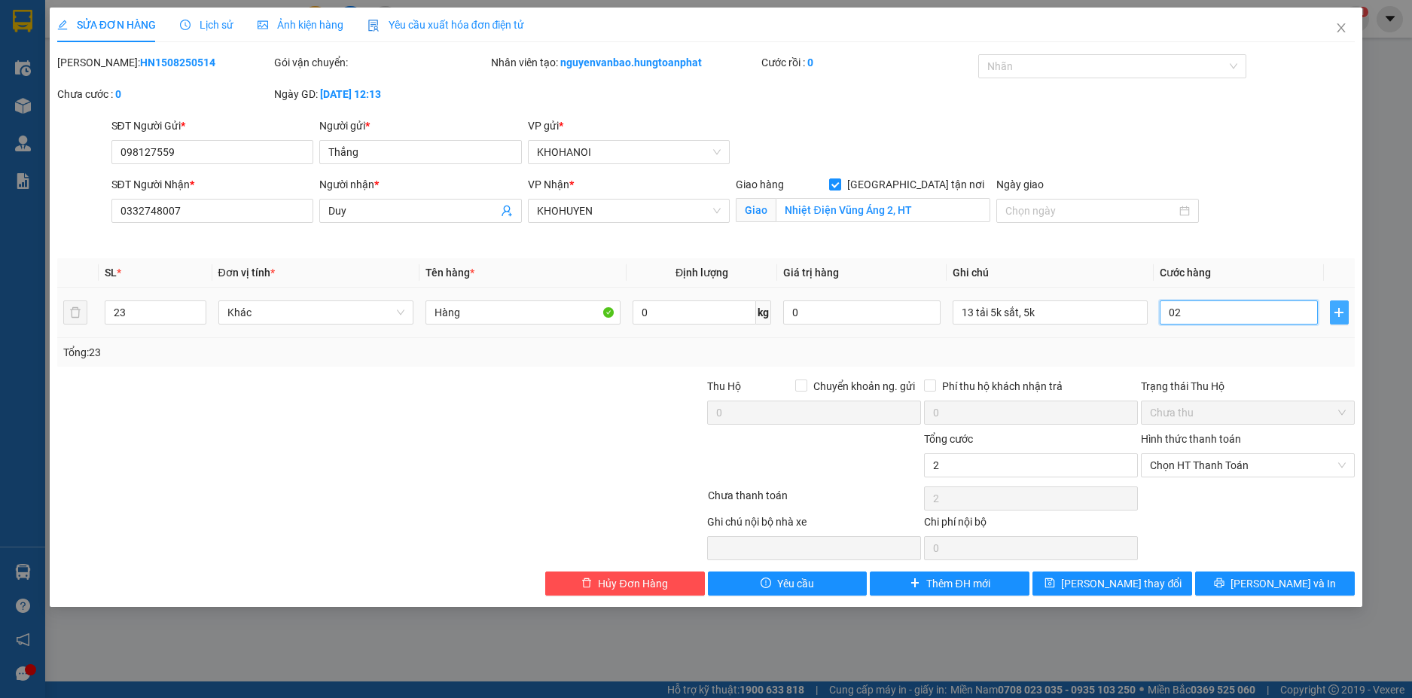
type input "025"
type input "255"
type input "02.550"
type input "2.550"
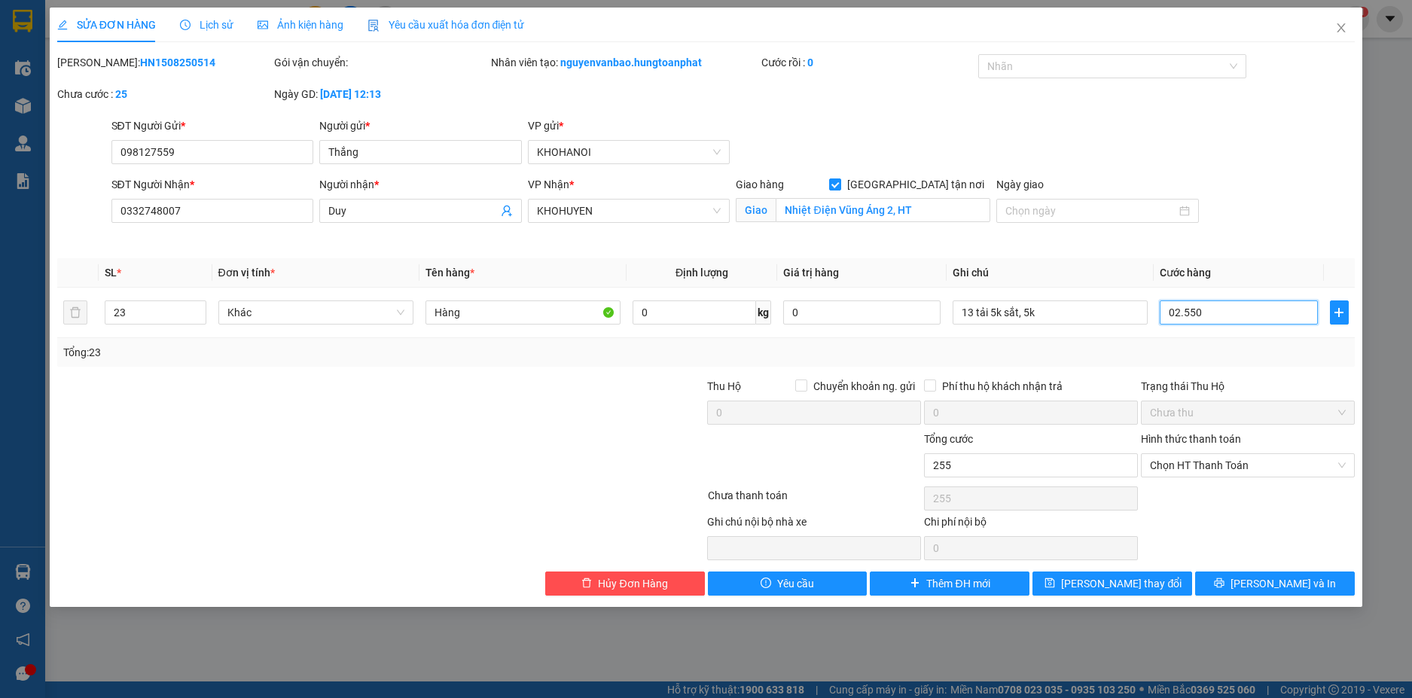
type input "2.550"
type input "02.550"
type input "2.550.000"
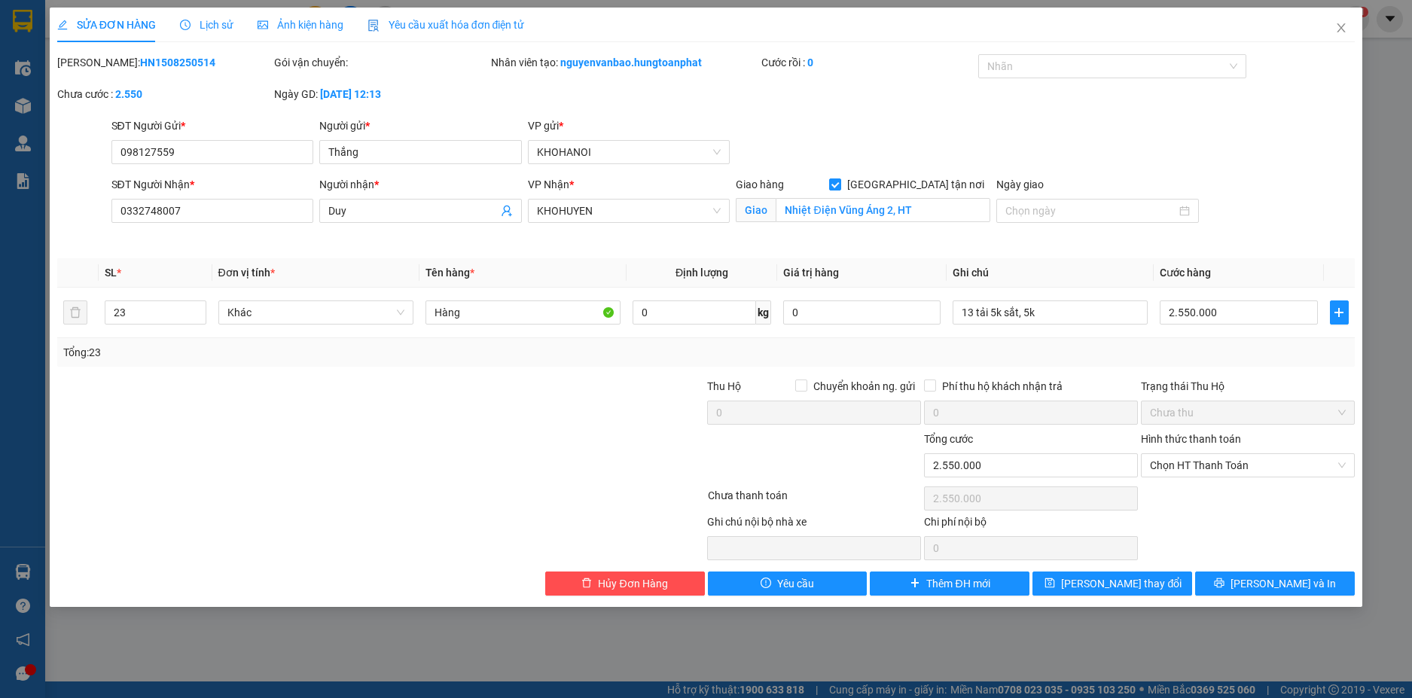
click at [1256, 349] on div "Tổng: 23" at bounding box center [706, 352] width 1286 height 17
click at [1210, 465] on span "Chọn HT Thanh Toán" at bounding box center [1248, 465] width 196 height 23
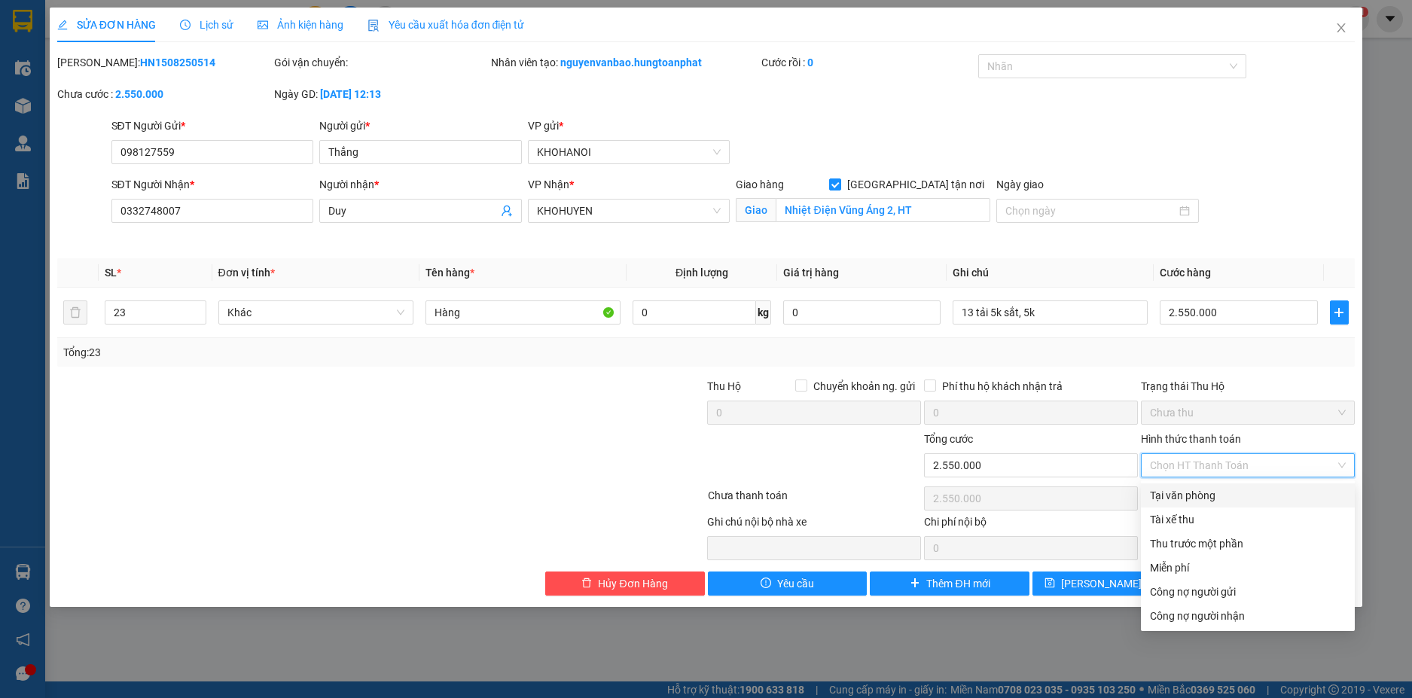
click at [1208, 483] on div "Tại văn phòng" at bounding box center [1248, 495] width 214 height 24
type input "0"
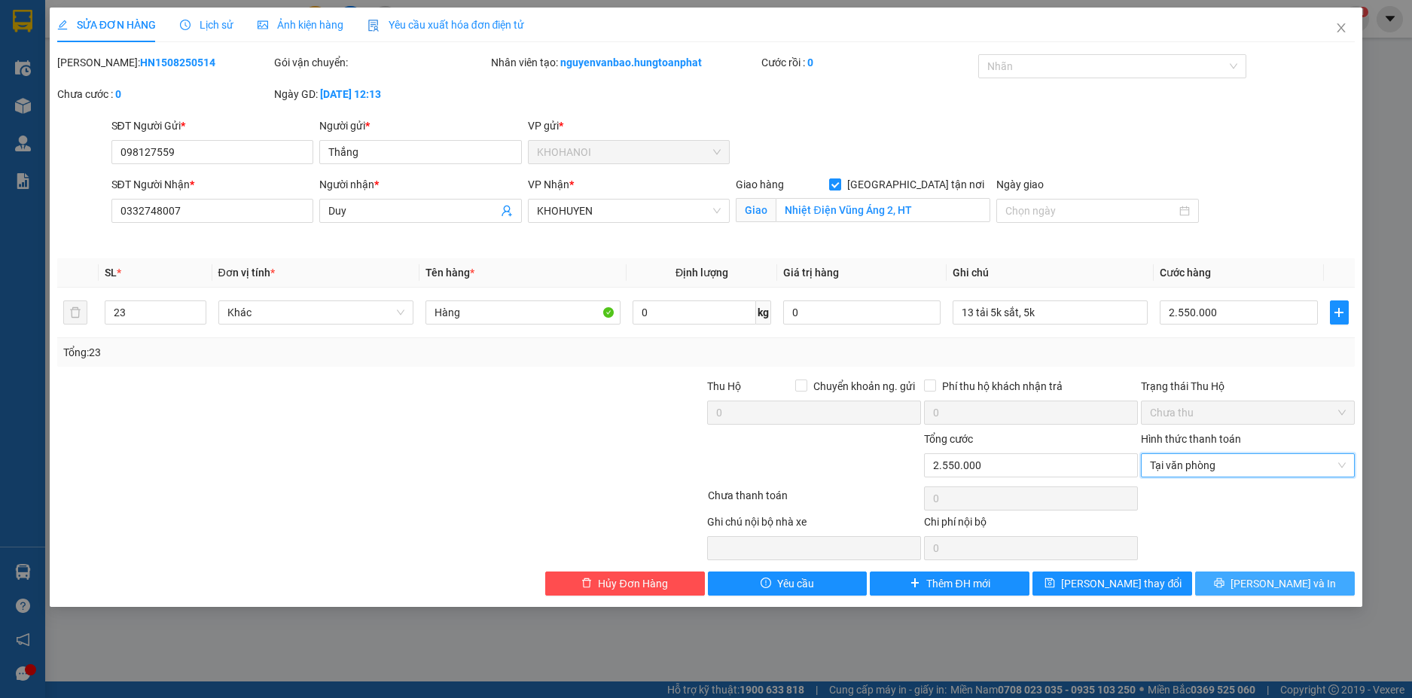
click at [1254, 574] on button "Lưu và In" at bounding box center [1275, 583] width 160 height 24
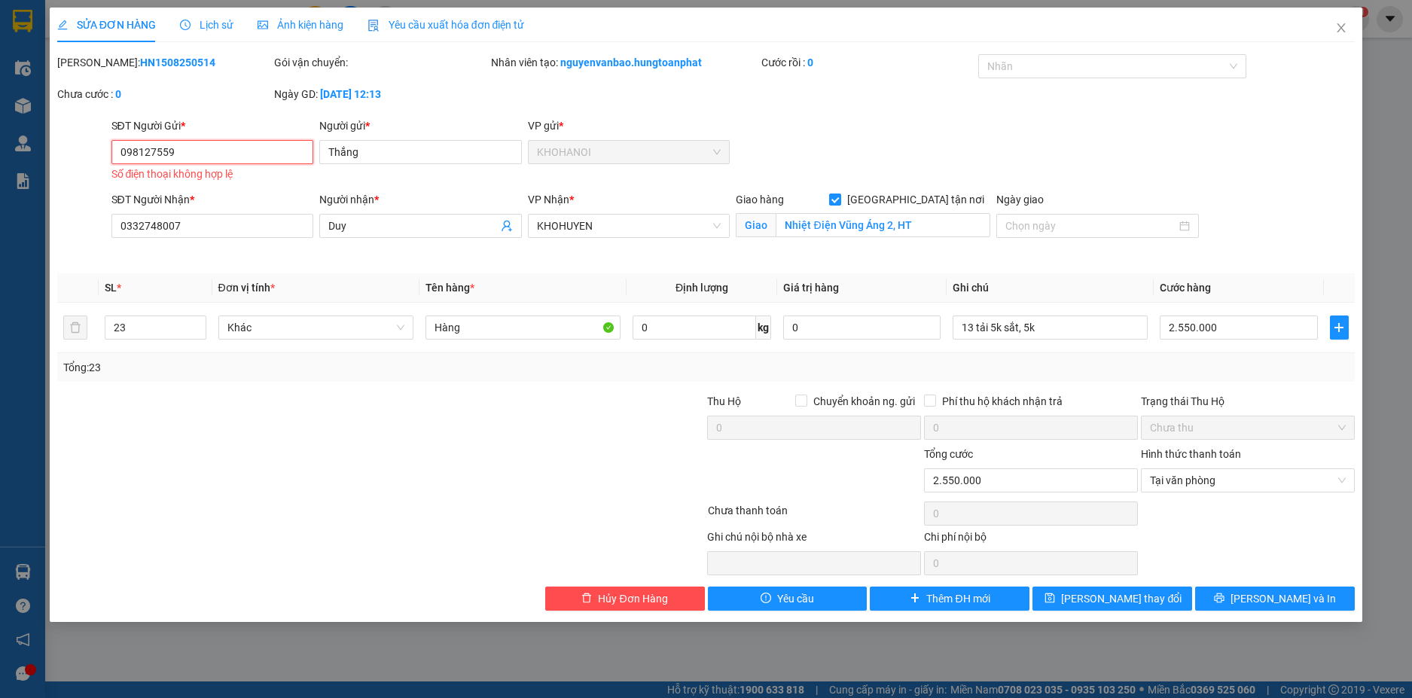
click at [199, 156] on input "098127559" at bounding box center [212, 152] width 203 height 24
click at [203, 154] on input "098127559" at bounding box center [212, 152] width 203 height 24
click at [203, 151] on input "098127559" at bounding box center [212, 152] width 203 height 24
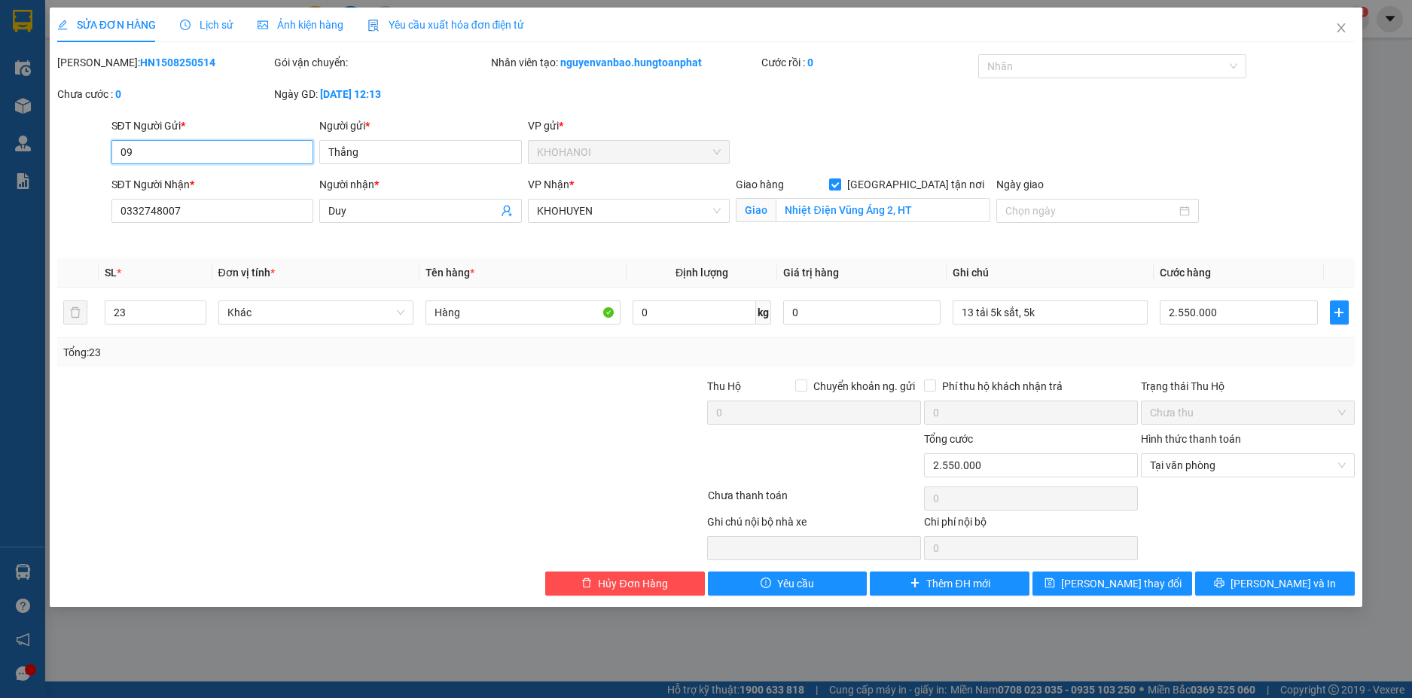
type input "0"
type input "0981275595"
click at [1279, 575] on span "Lưu và In" at bounding box center [1282, 583] width 105 height 17
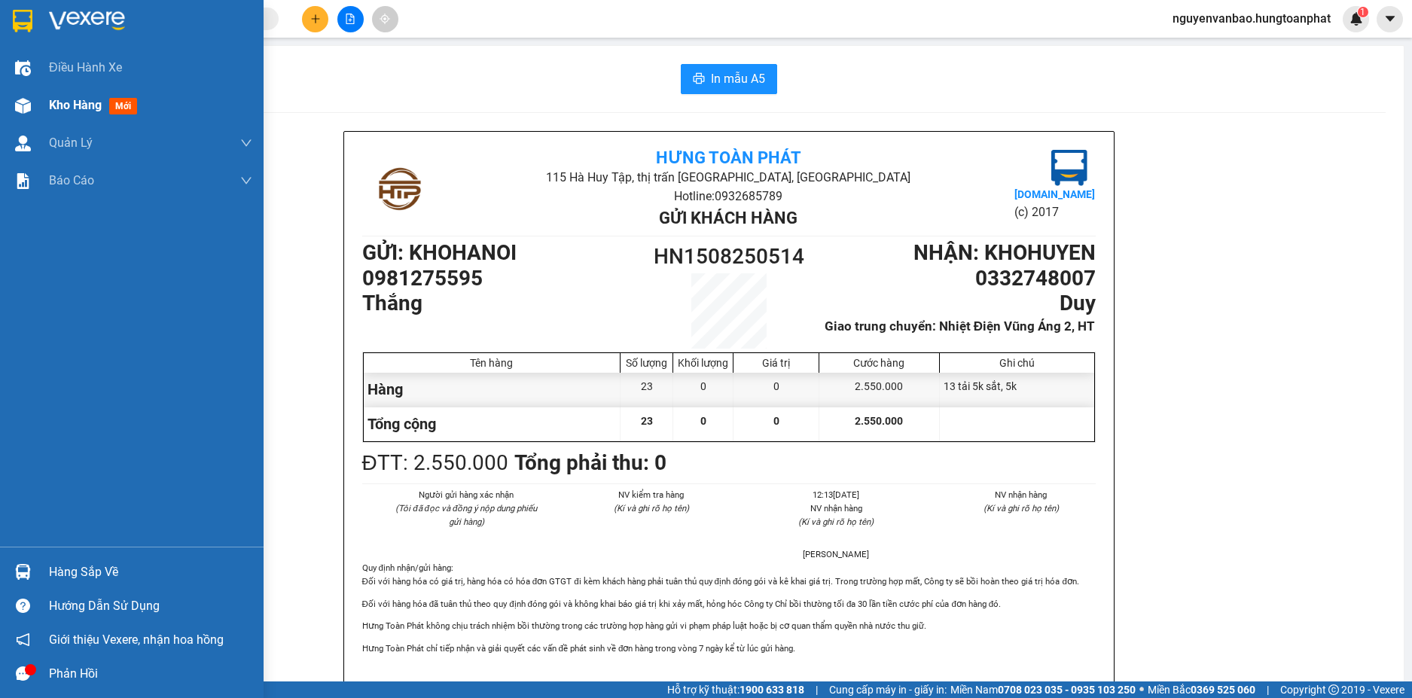
click at [22, 102] on img at bounding box center [23, 106] width 16 height 16
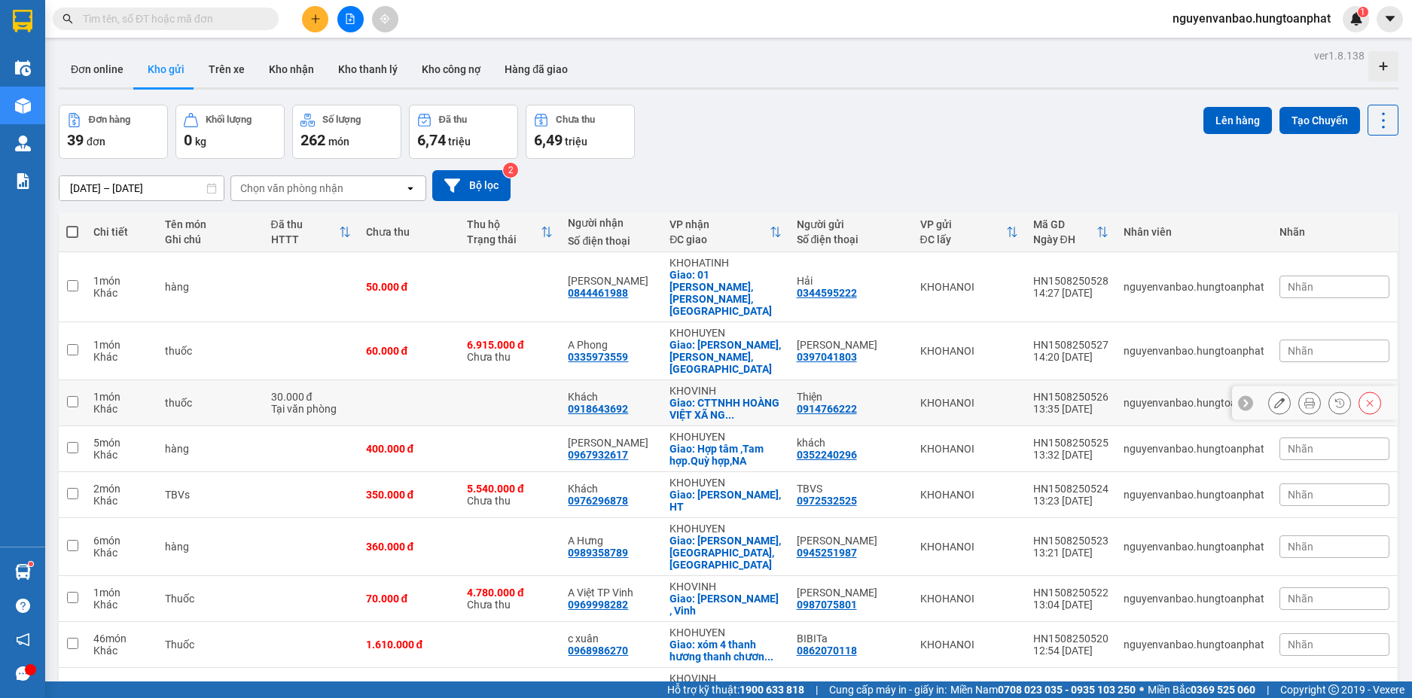
click at [723, 397] on div "Giao: CTTNHH HOÀNG VIỆT XÃ NG ..." at bounding box center [724, 409] width 111 height 24
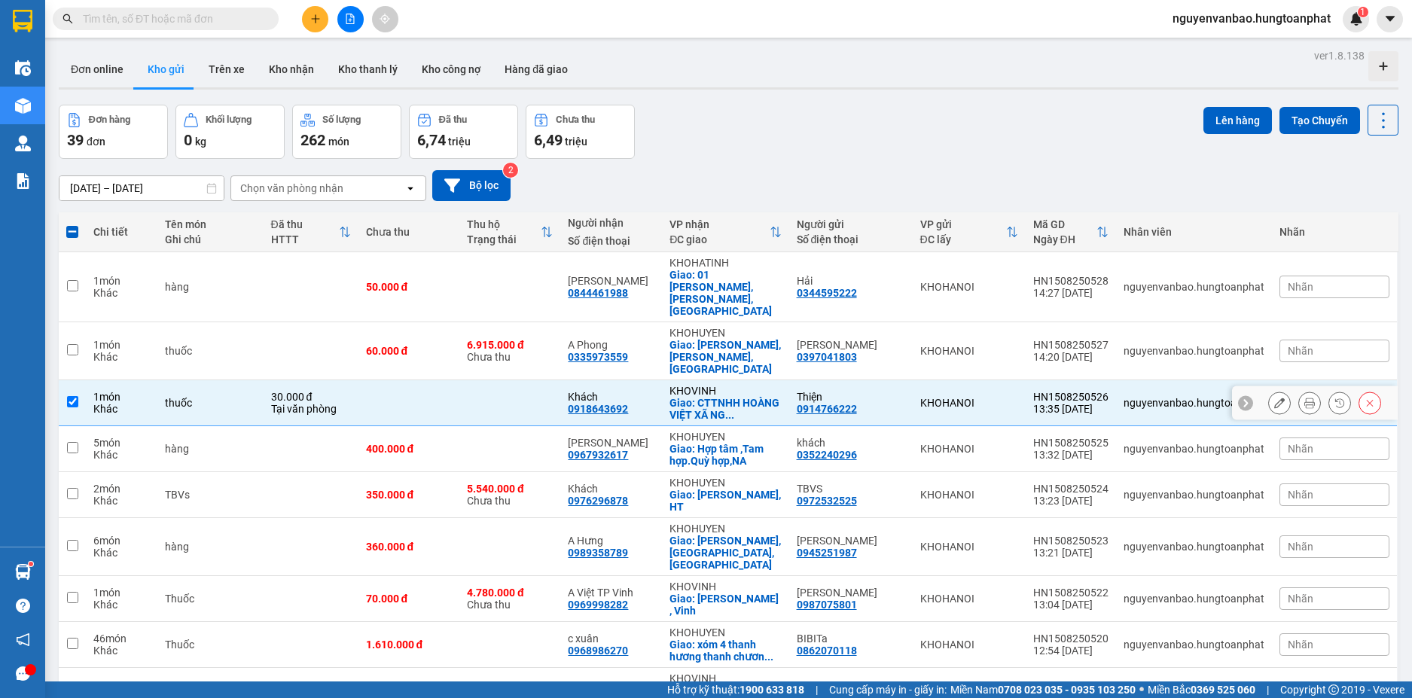
click at [720, 397] on div "Giao: CTTNHH HOÀNG VIỆT XÃ NG ..." at bounding box center [724, 409] width 111 height 24
checkbox input "false"
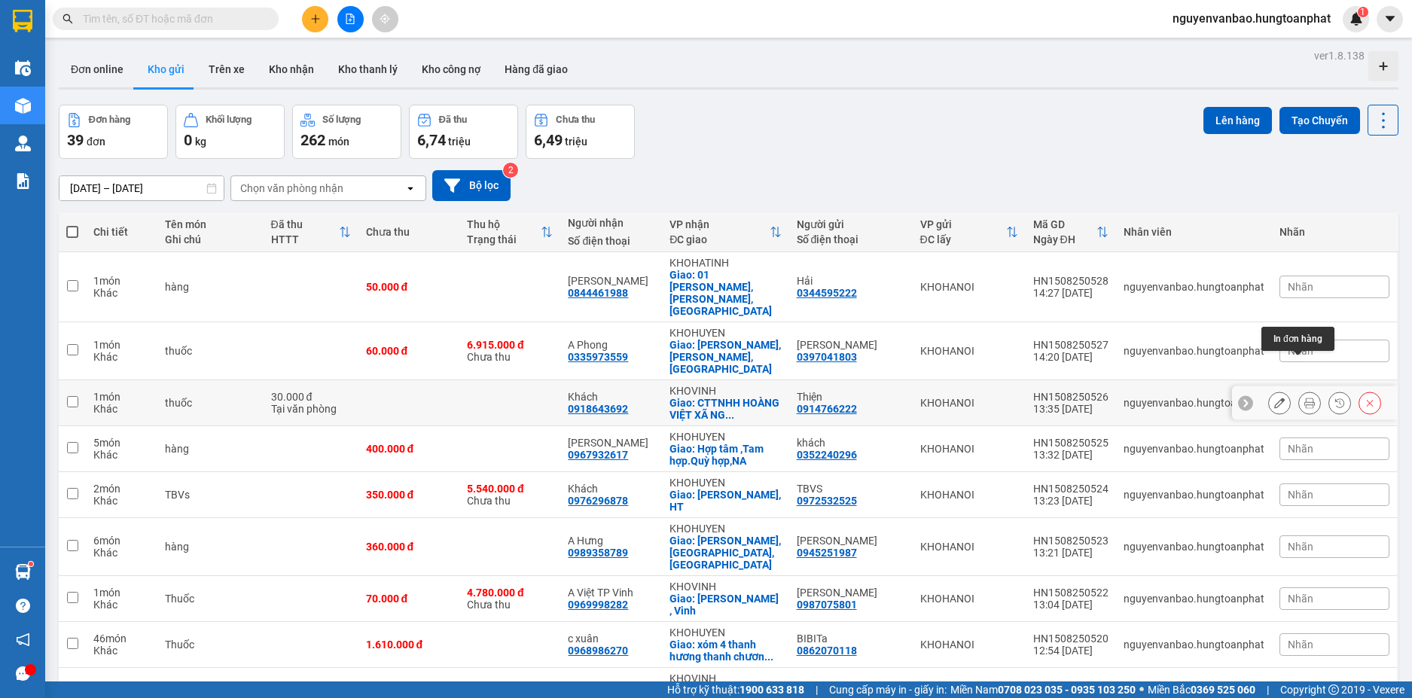
click at [1304, 398] on icon at bounding box center [1309, 403] width 11 height 11
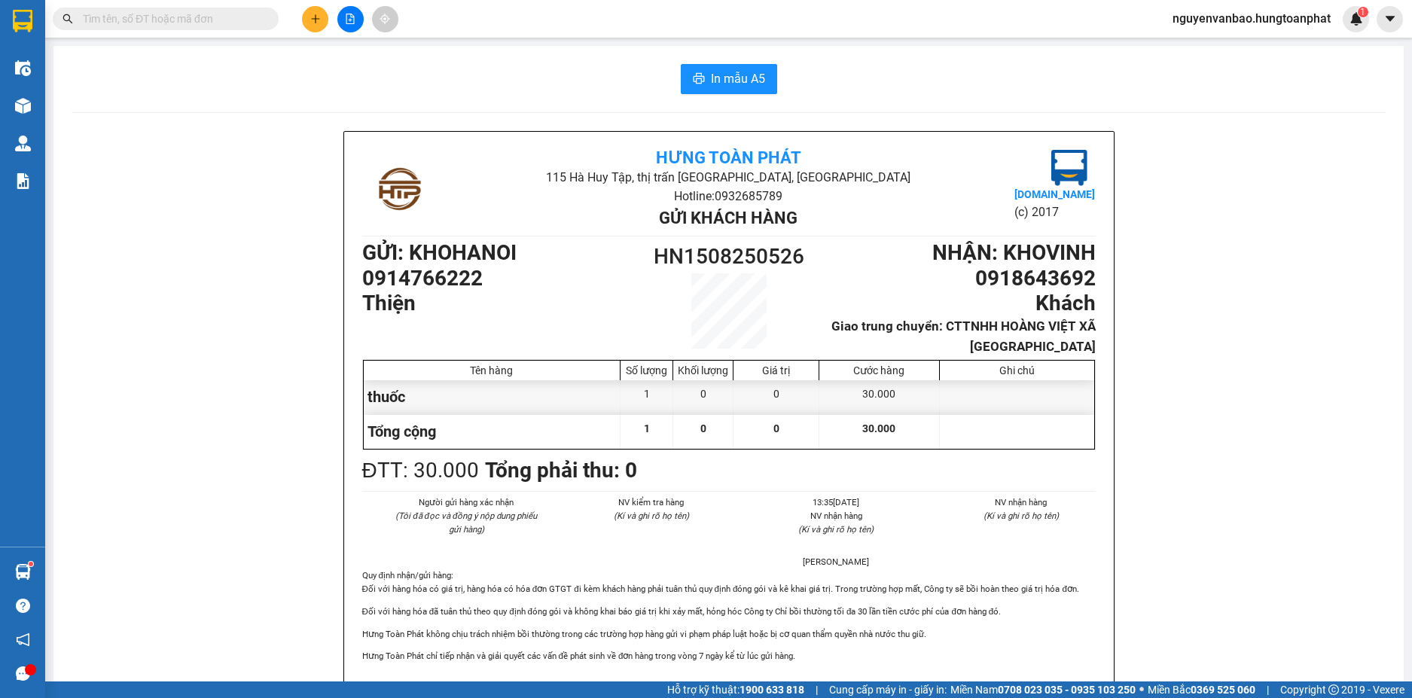
click at [196, 26] on input "text" at bounding box center [172, 19] width 178 height 17
click at [122, 20] on input "text" at bounding box center [172, 19] width 178 height 17
click at [309, 17] on button at bounding box center [315, 19] width 26 height 26
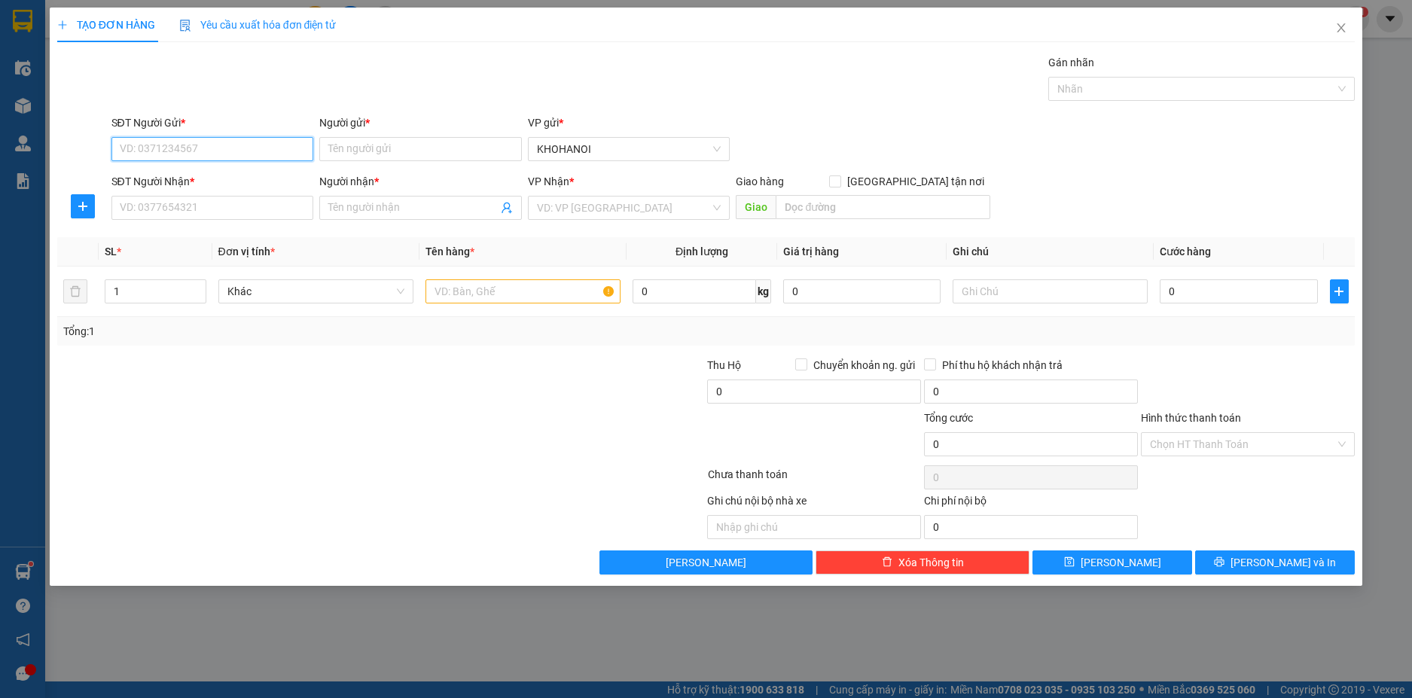
click at [209, 147] on input "SĐT Người Gửi *" at bounding box center [212, 149] width 203 height 24
type input "0983545980"
click at [205, 189] on div "0983545980 - Mr Liêm" at bounding box center [212, 179] width 203 height 24
type input "Mr [PERSON_NAME]"
type input "0983545980"
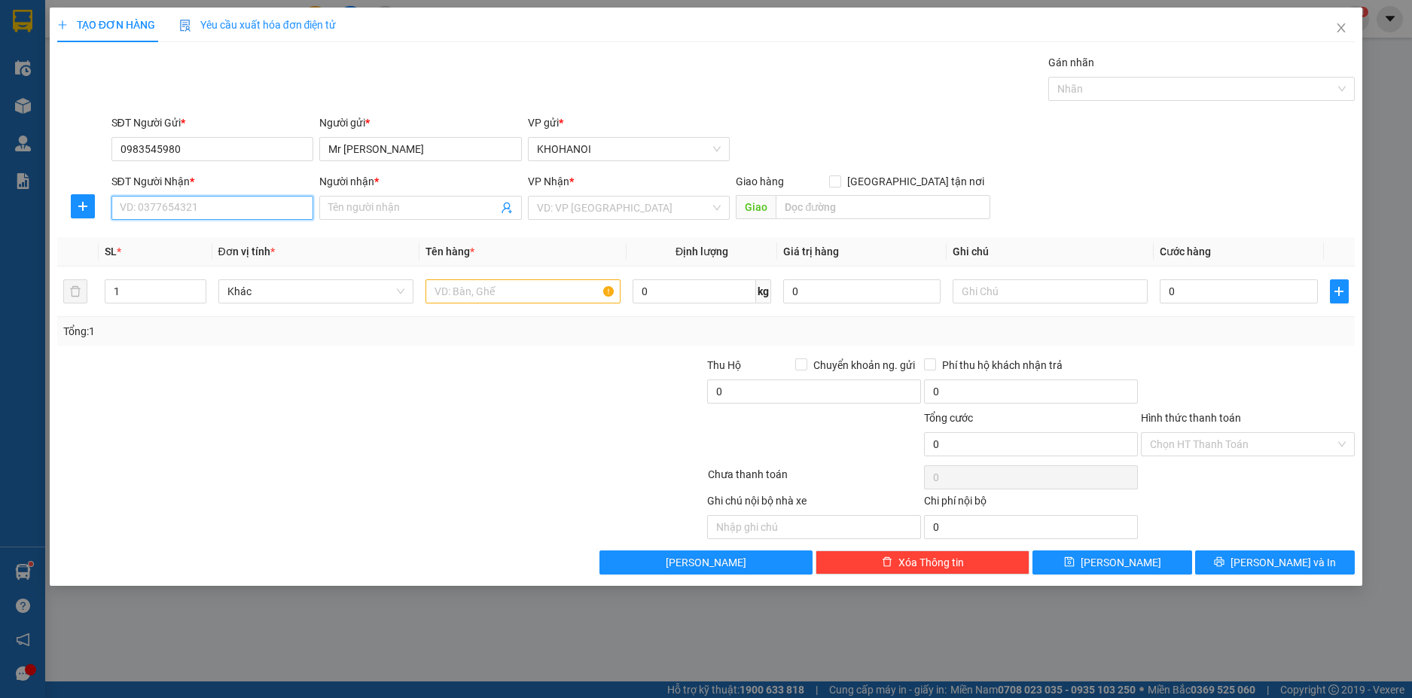
click at [205, 211] on input "SĐT Người Nhận *" at bounding box center [212, 208] width 203 height 24
click at [234, 234] on div "0973478966 - Cty Huyền Trang" at bounding box center [212, 238] width 184 height 17
type input "0973478966"
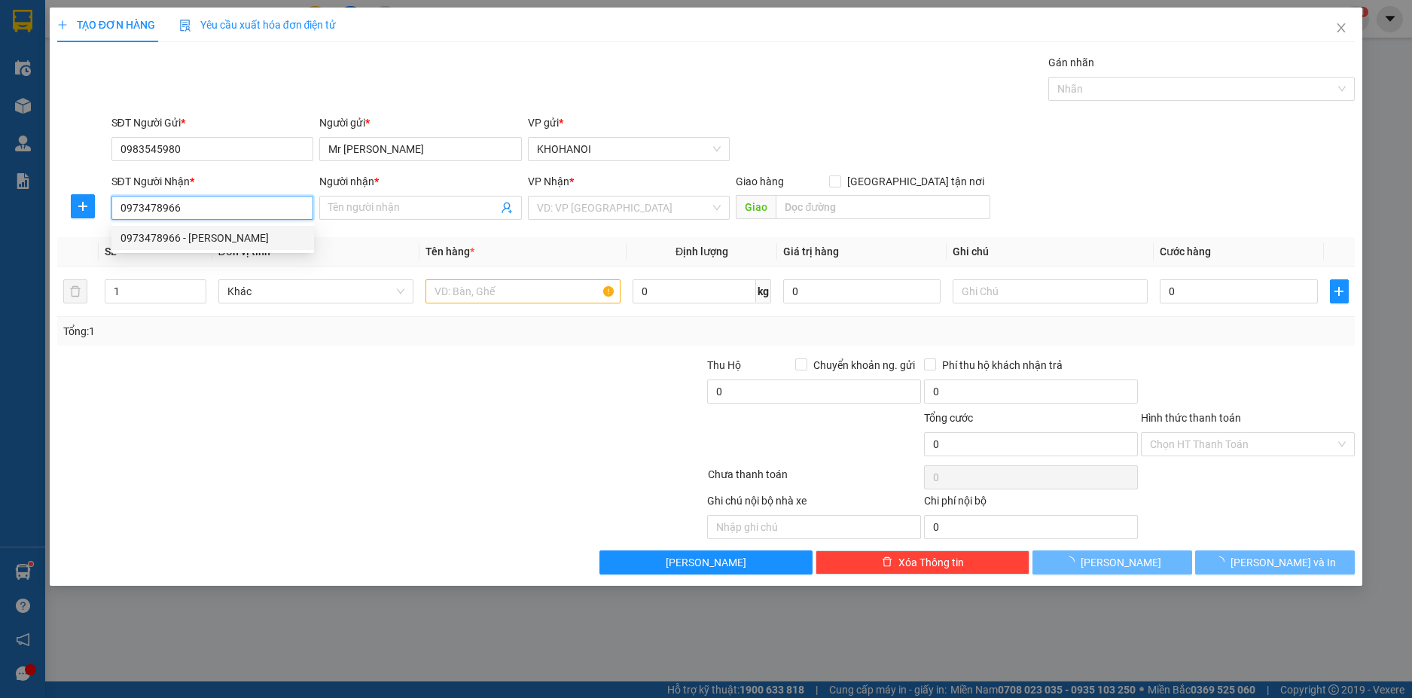
type input "[PERSON_NAME]"
checkbox input "true"
type input "12 Tạ Công Luyện, Vinh"
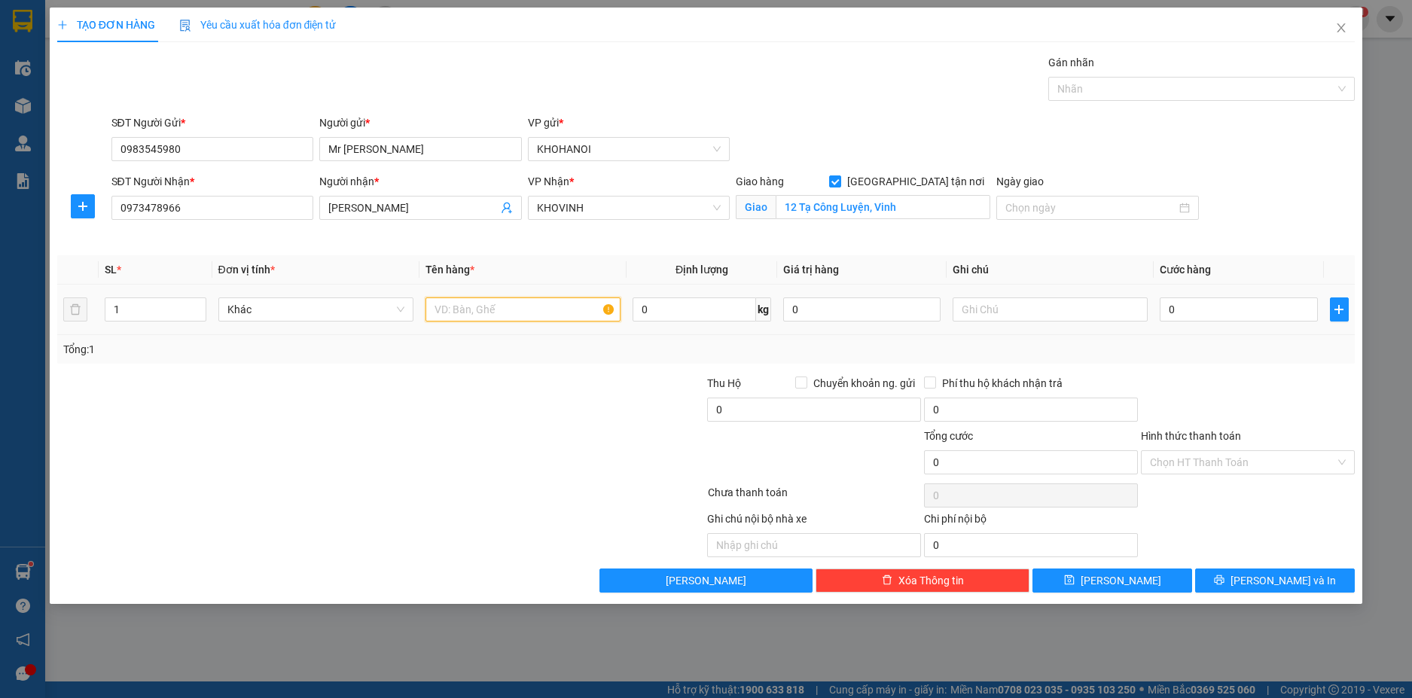
click at [457, 312] on input "text" at bounding box center [522, 309] width 195 height 24
type input "Hàng"
click at [1217, 310] on input "0" at bounding box center [1238, 309] width 157 height 24
type input "5"
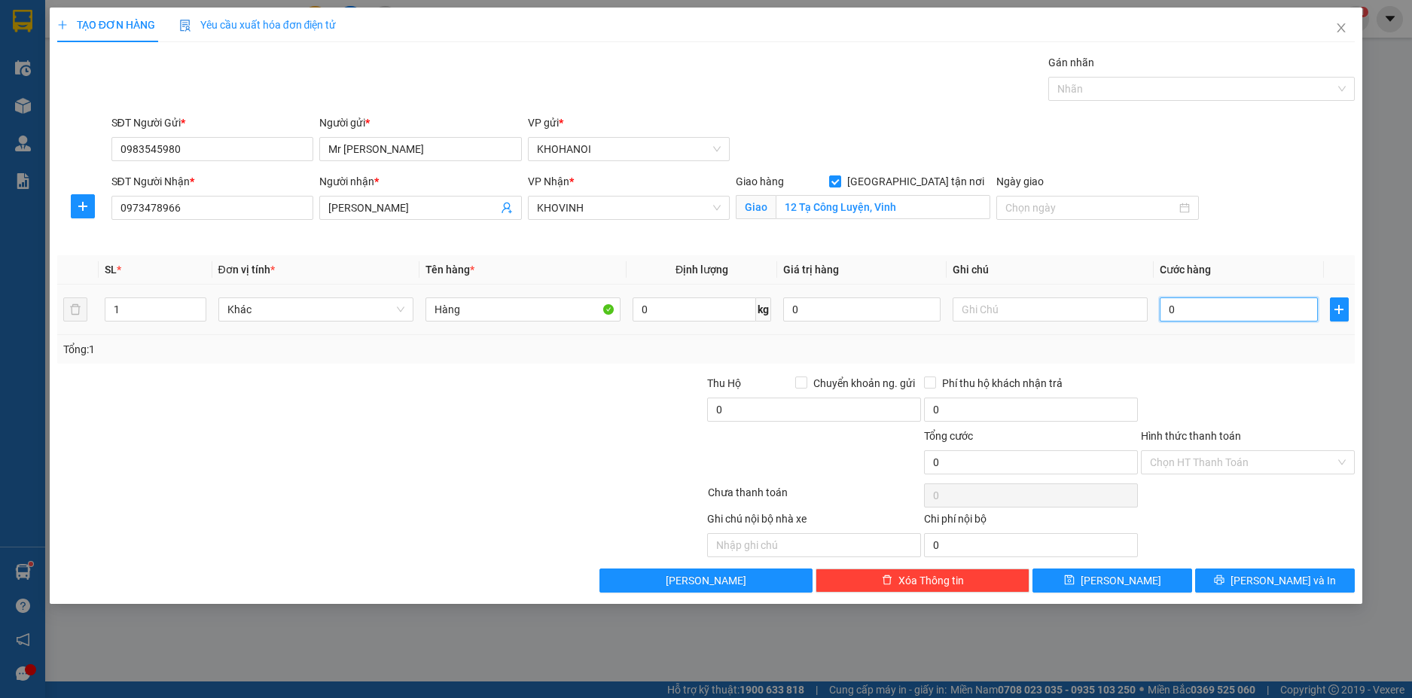
type input "5"
type input "50"
type input "50.000"
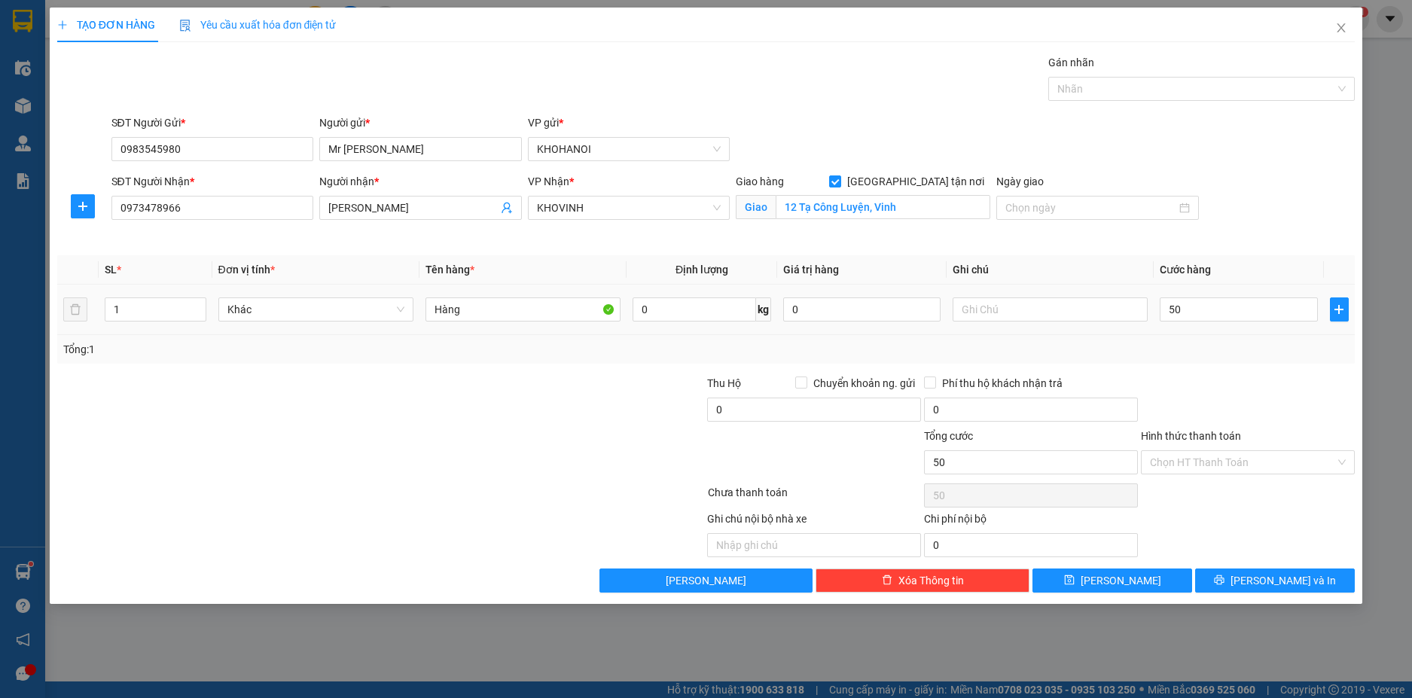
type input "50.000"
click at [1160, 322] on div "50.000" at bounding box center [1238, 309] width 157 height 30
click at [1211, 314] on input "50.000" at bounding box center [1238, 309] width 157 height 24
type input "6"
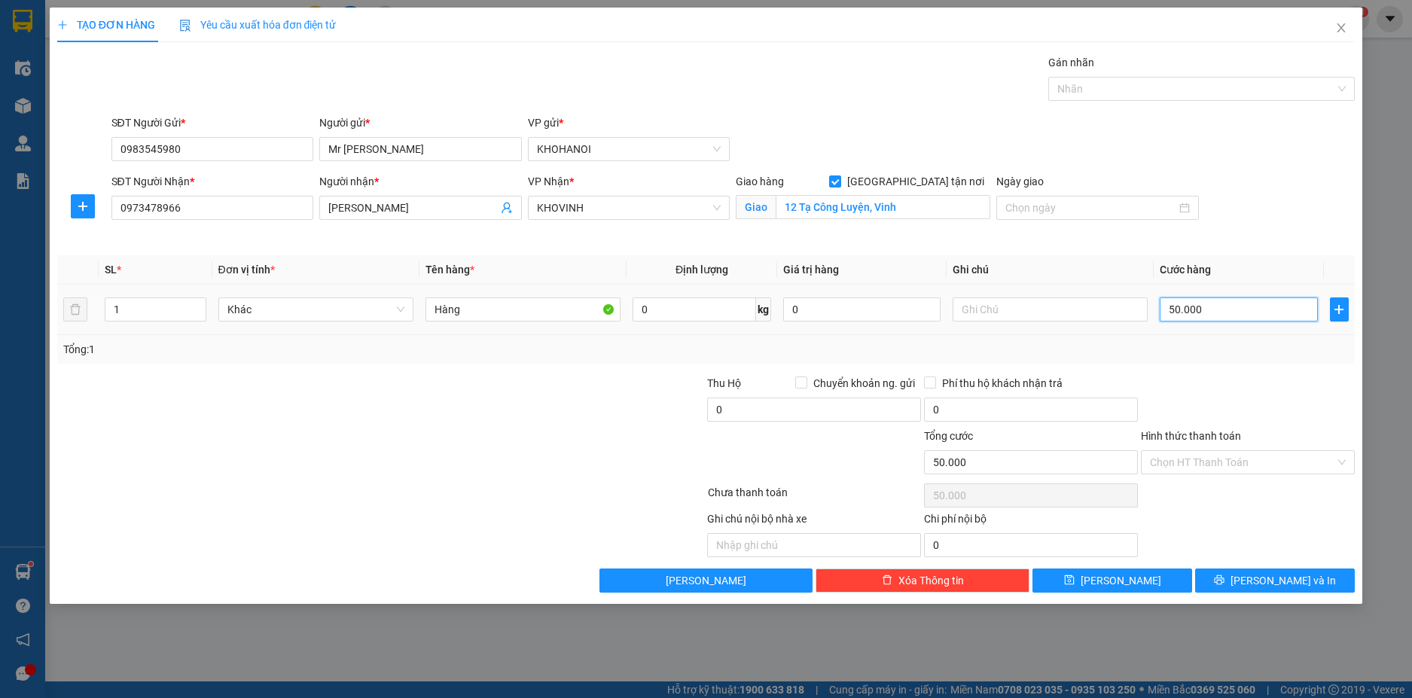
type input "6"
type input "60"
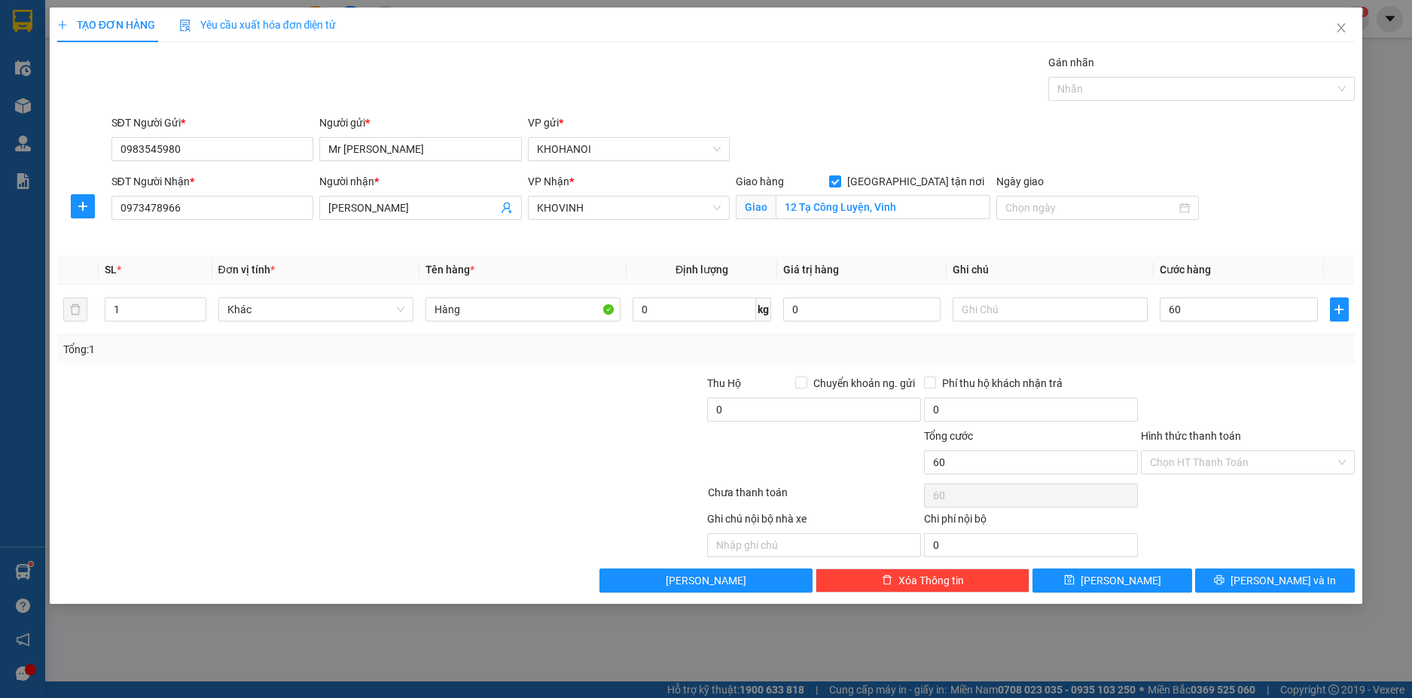
type input "60.000"
click at [1189, 402] on div at bounding box center [1247, 401] width 217 height 53
click at [1224, 580] on icon "printer" at bounding box center [1219, 579] width 11 height 11
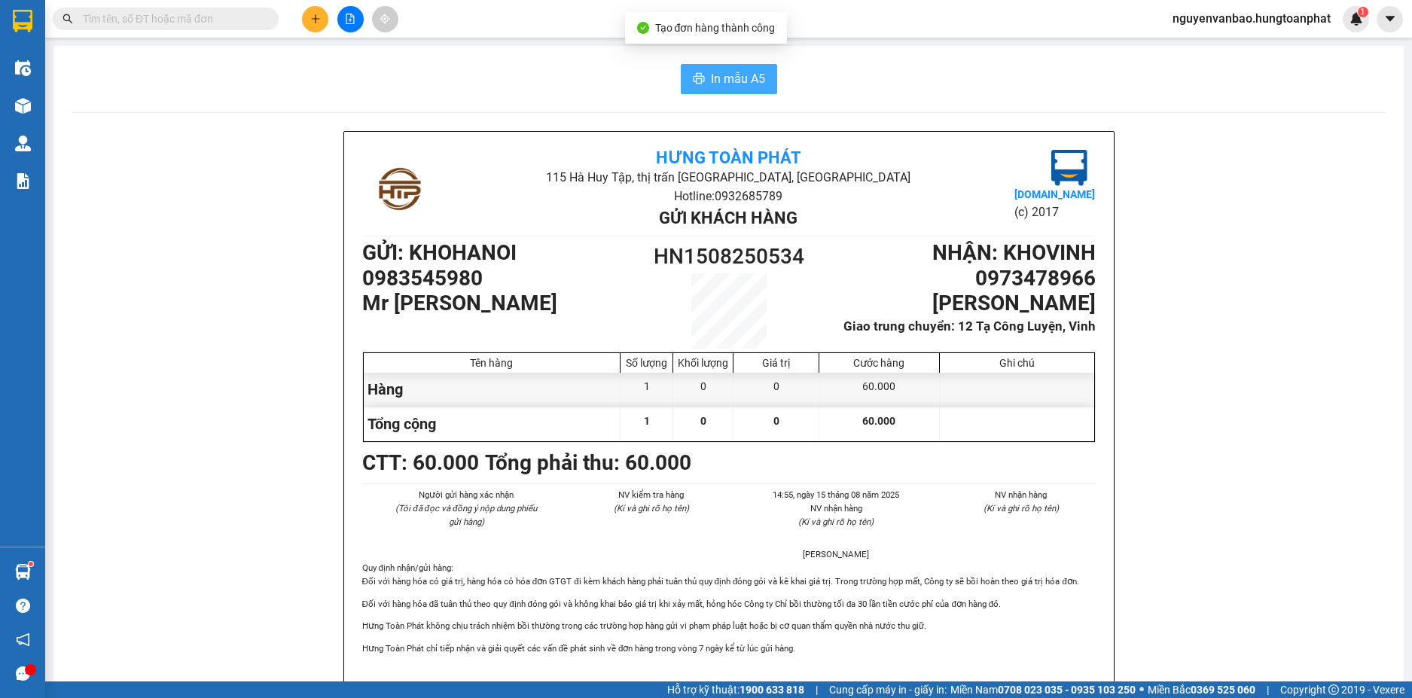
click at [718, 73] on span "In mẫu A5" at bounding box center [738, 78] width 54 height 19
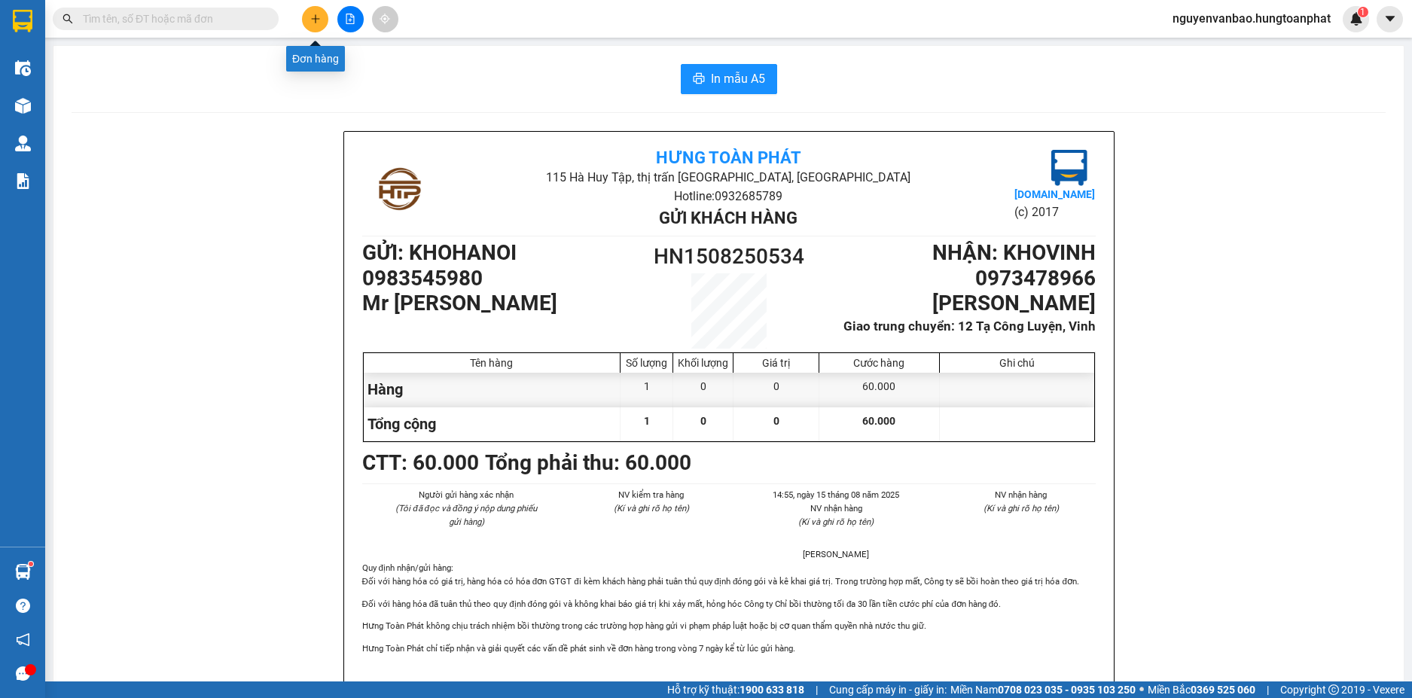
click at [322, 14] on button at bounding box center [315, 19] width 26 height 26
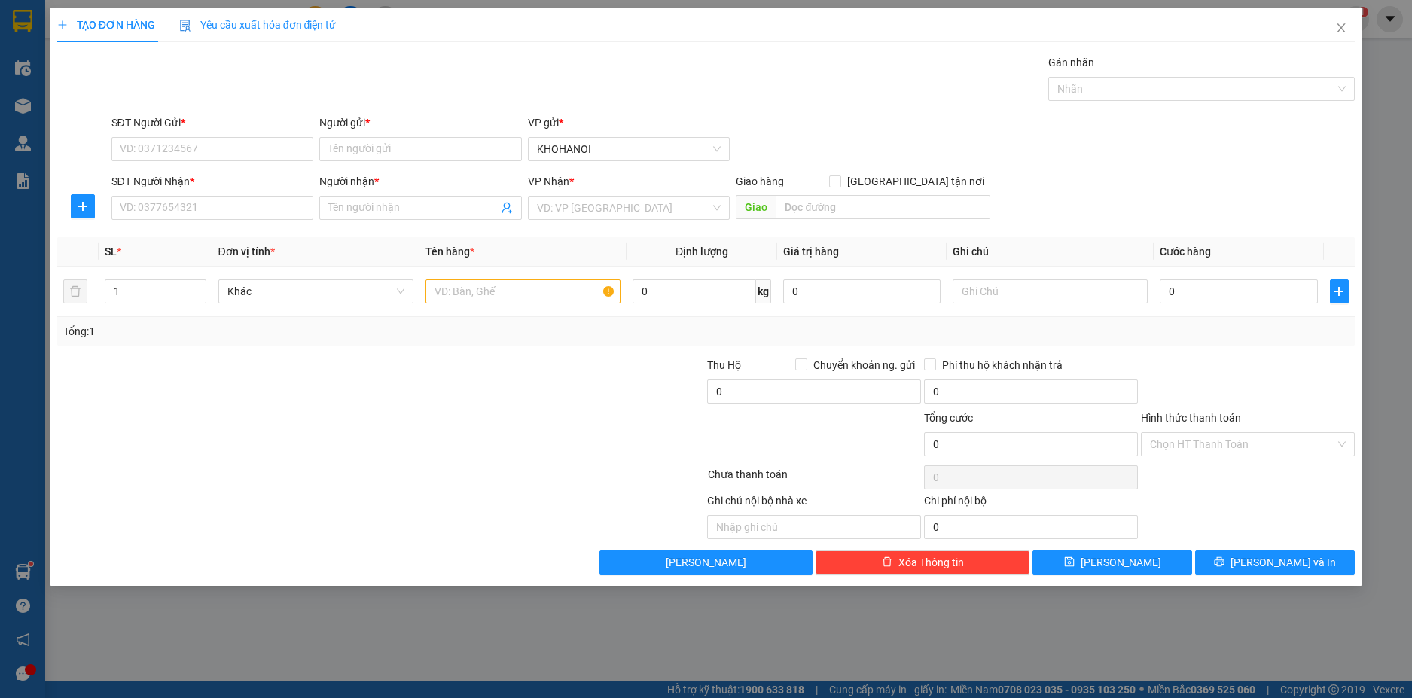
click at [211, 134] on div "SĐT Người Gửi *" at bounding box center [212, 125] width 203 height 23
click at [1346, 33] on icon "close" at bounding box center [1341, 28] width 12 height 12
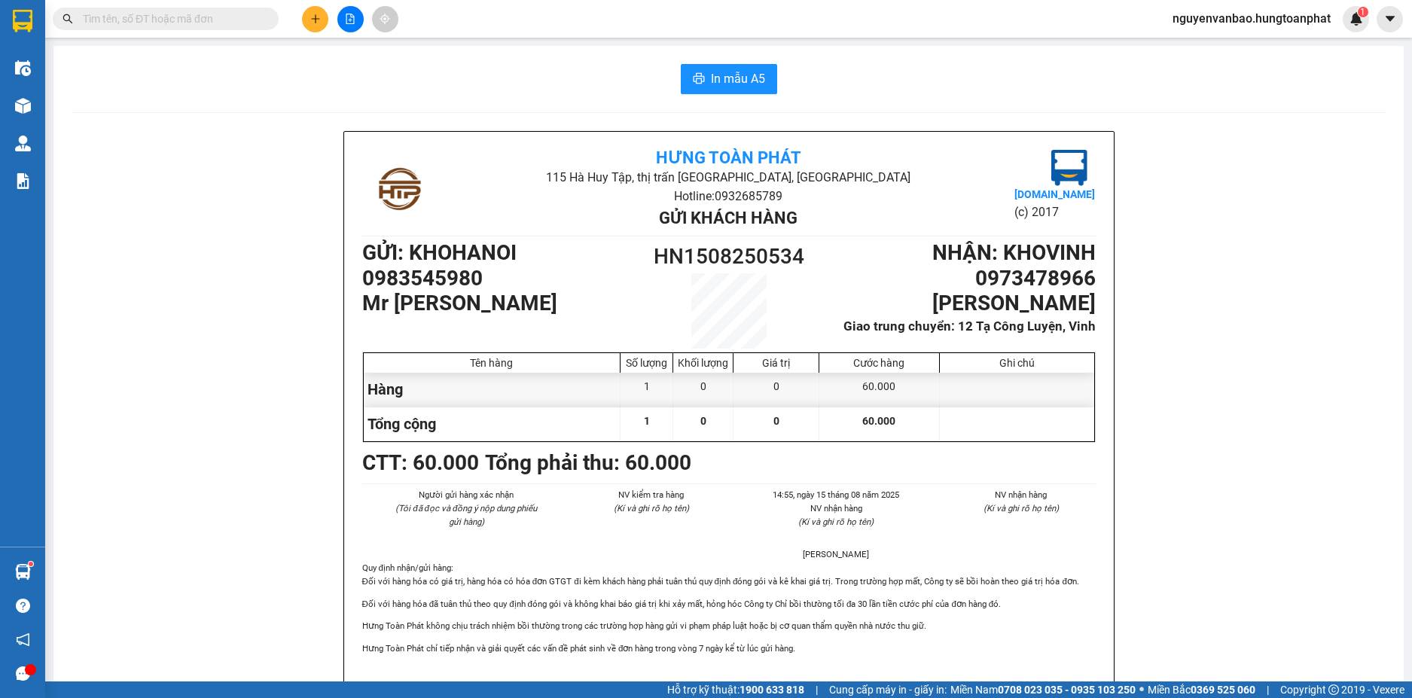
click at [155, 15] on input "text" at bounding box center [172, 19] width 178 height 17
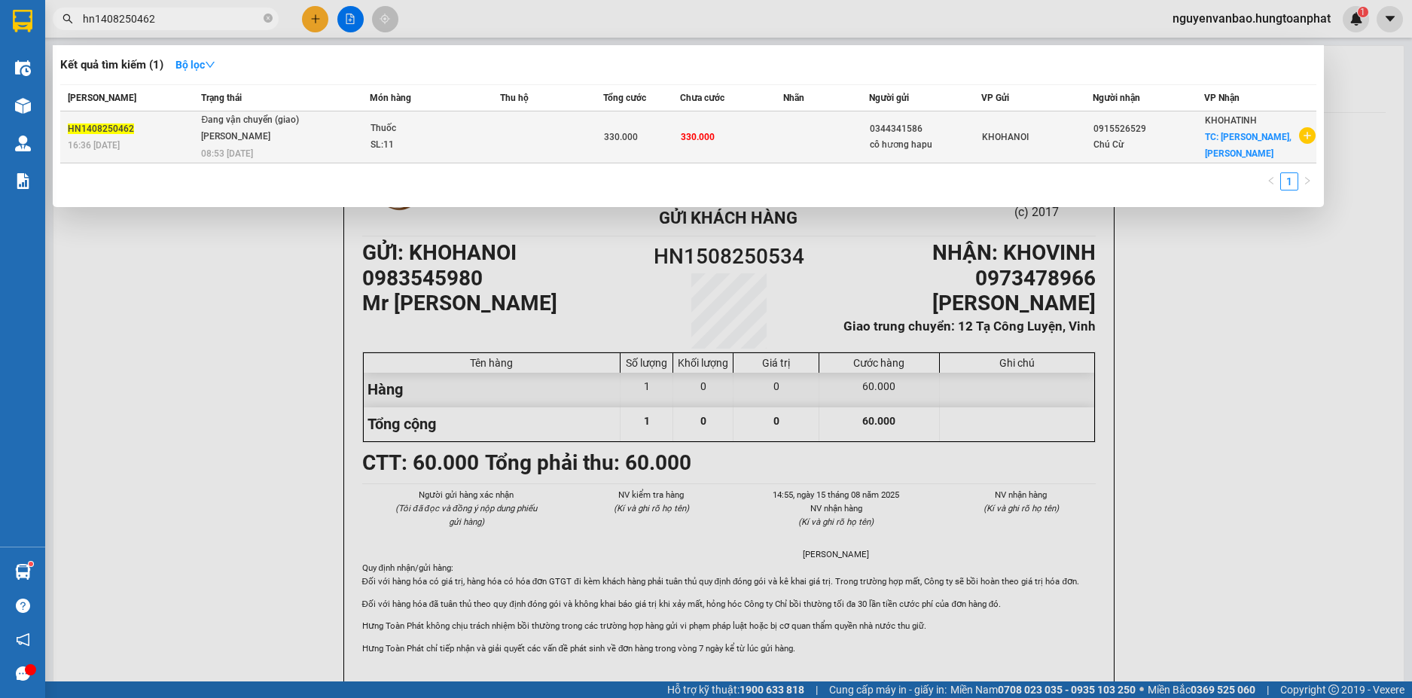
type input "hn1408250462"
click at [433, 140] on div "SL: 11" at bounding box center [426, 145] width 113 height 17
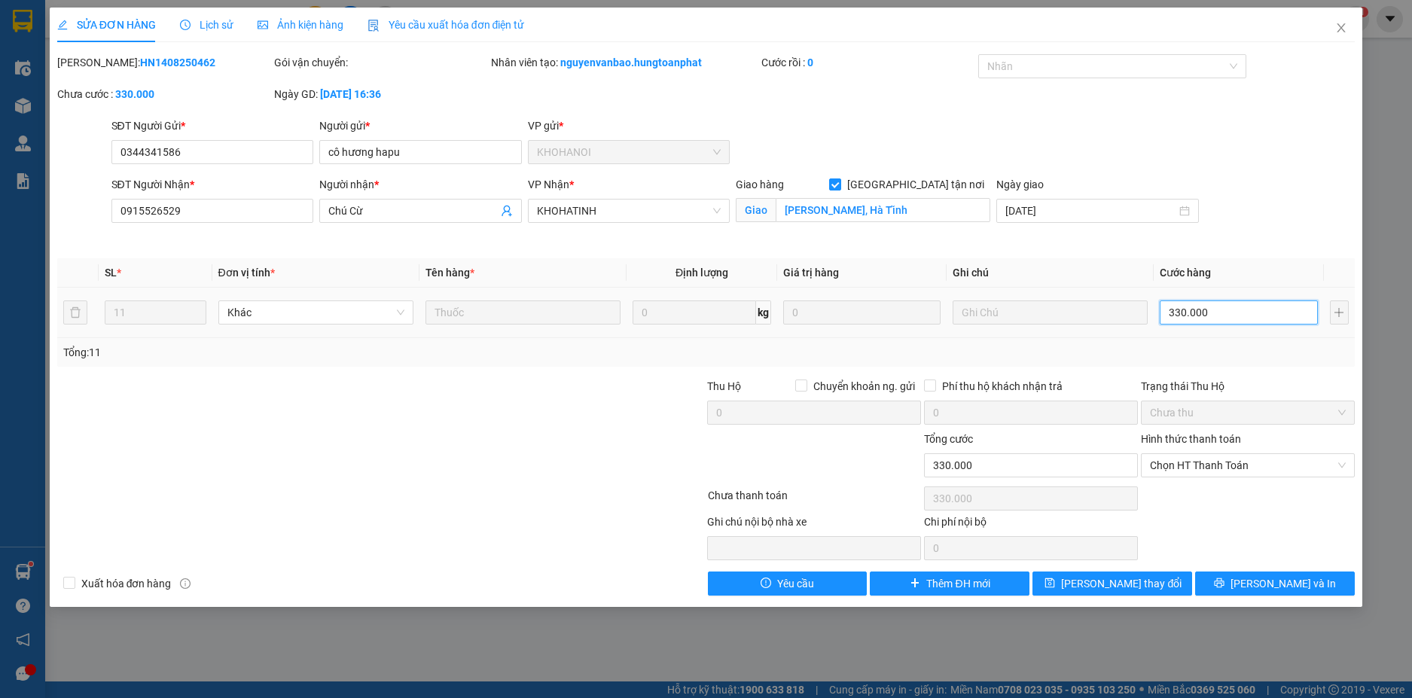
click at [1224, 315] on input "330.000" at bounding box center [1238, 312] width 157 height 24
type input "3"
type input "30"
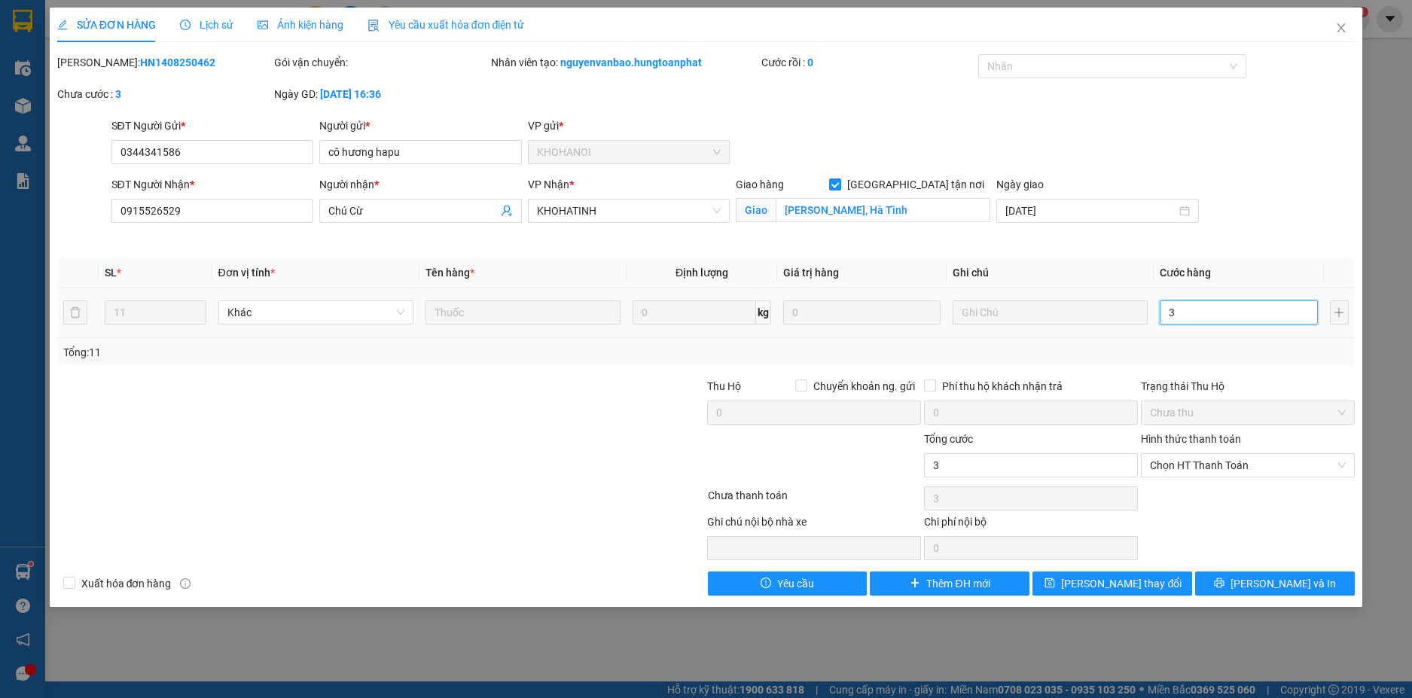
type input "30"
type input "300"
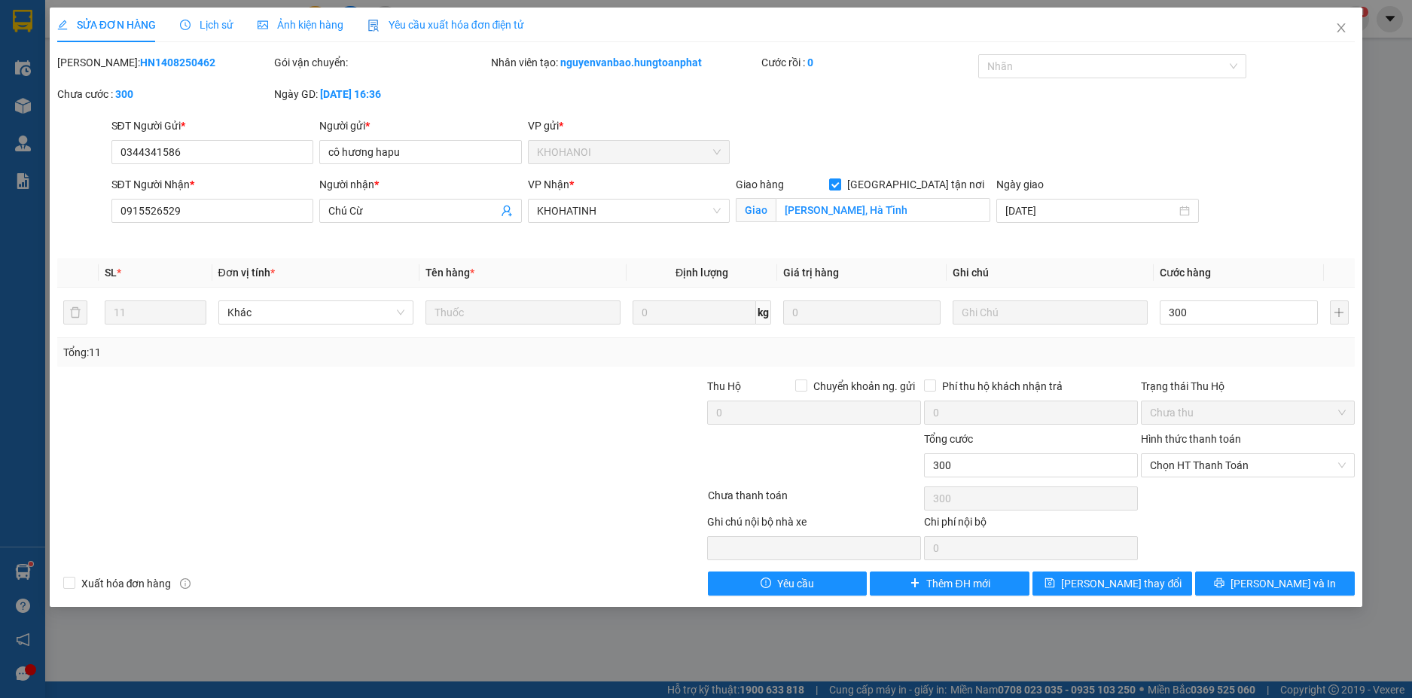
type input "300.000"
click at [1255, 164] on div "SĐT Người Gửi * 0344341586 Người gửi * cô hương hapu VP gửi * KHOHANOI" at bounding box center [733, 143] width 1250 height 53
click at [1224, 577] on icon "printer" at bounding box center [1219, 582] width 11 height 11
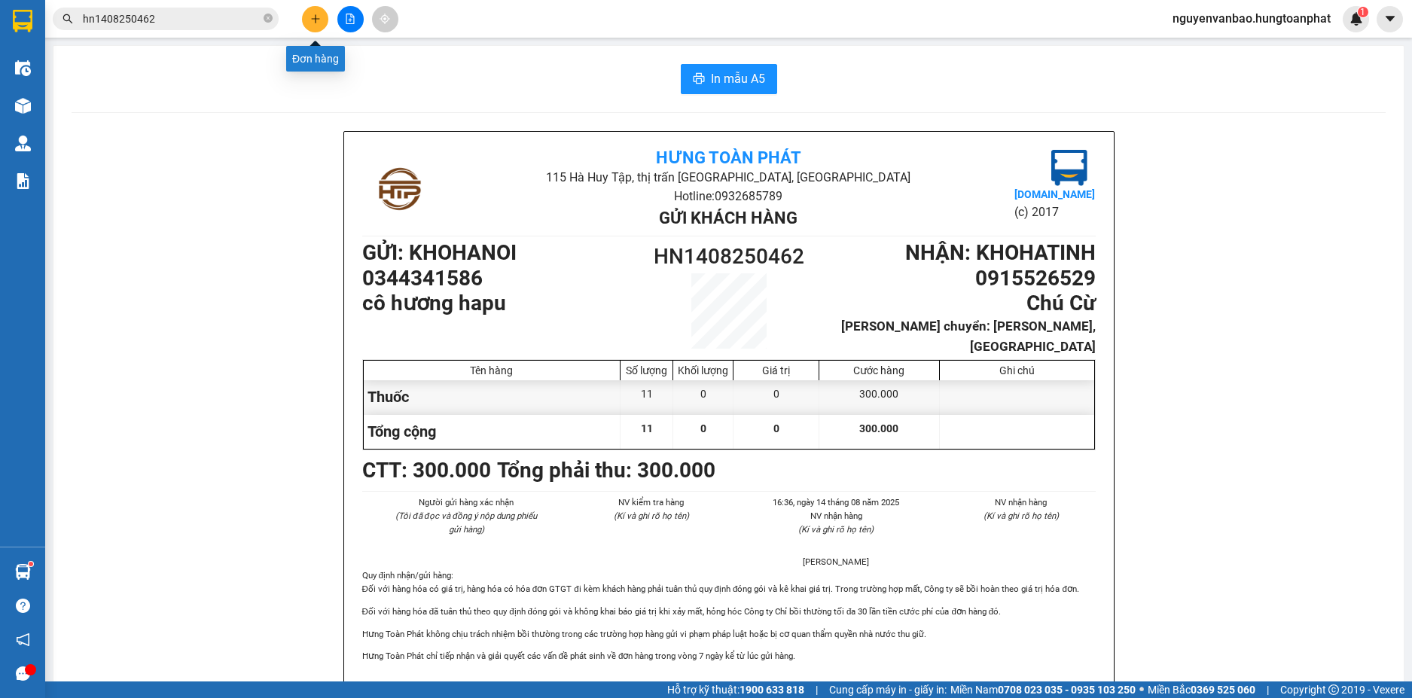
click at [321, 23] on button at bounding box center [315, 19] width 26 height 26
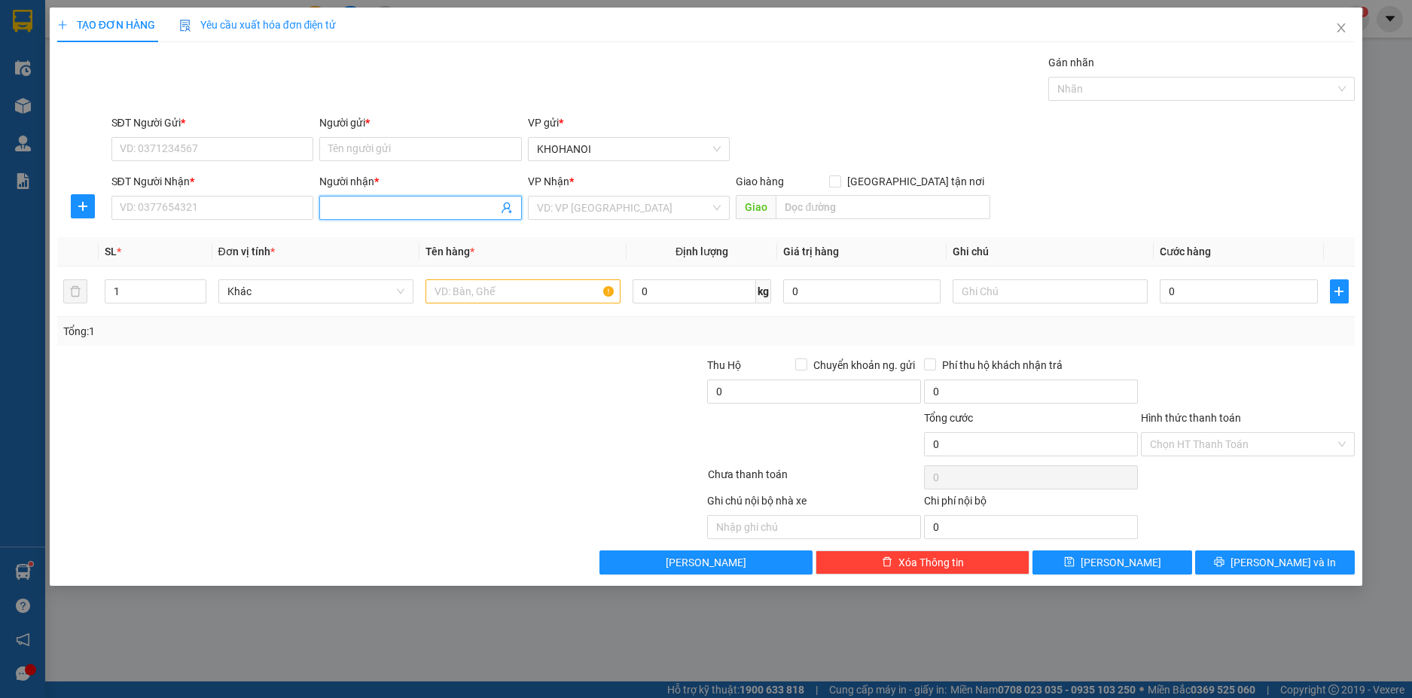
click at [340, 208] on input "Người nhận *" at bounding box center [412, 208] width 169 height 17
type input "m"
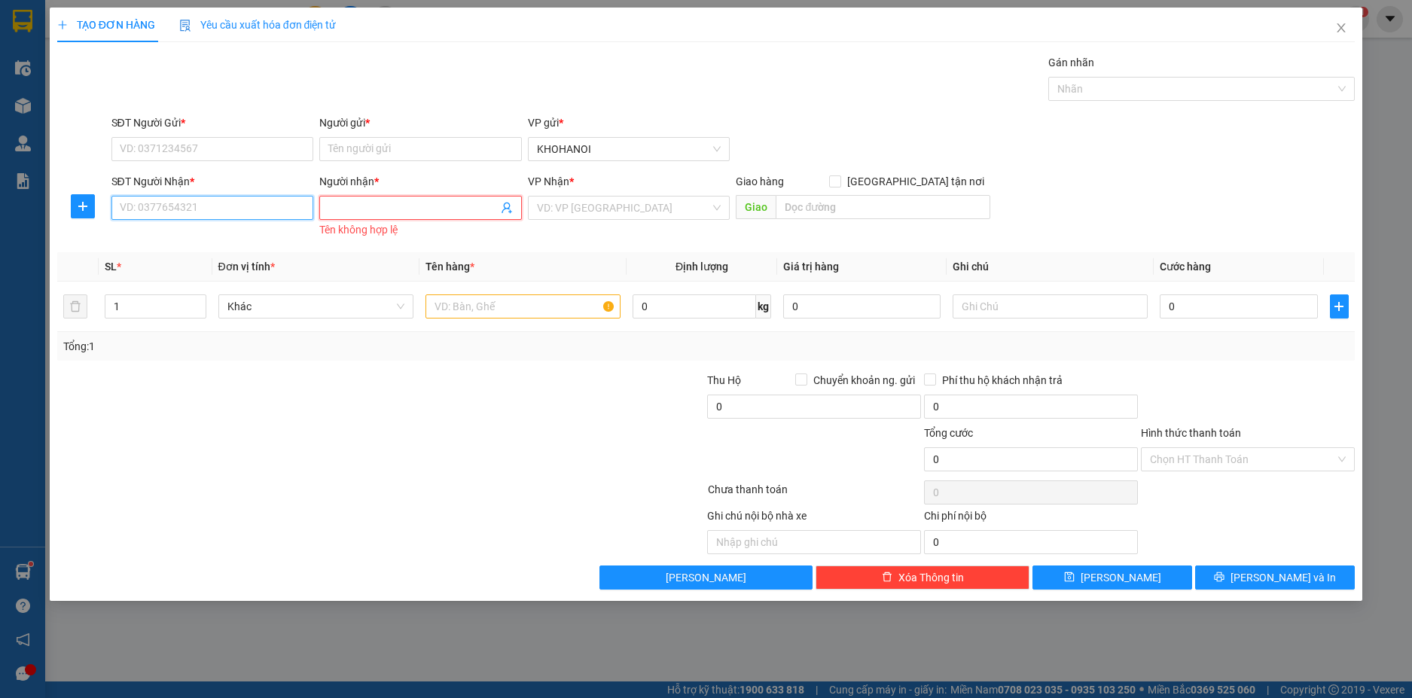
click at [271, 209] on input "SĐT Người Nhận *" at bounding box center [212, 208] width 203 height 24
click at [372, 209] on input "Người nhận *" at bounding box center [412, 208] width 169 height 17
type input "l"
click at [347, 135] on div "Người gửi *" at bounding box center [420, 125] width 203 height 23
click at [346, 143] on input "Người gửi *" at bounding box center [420, 149] width 203 height 24
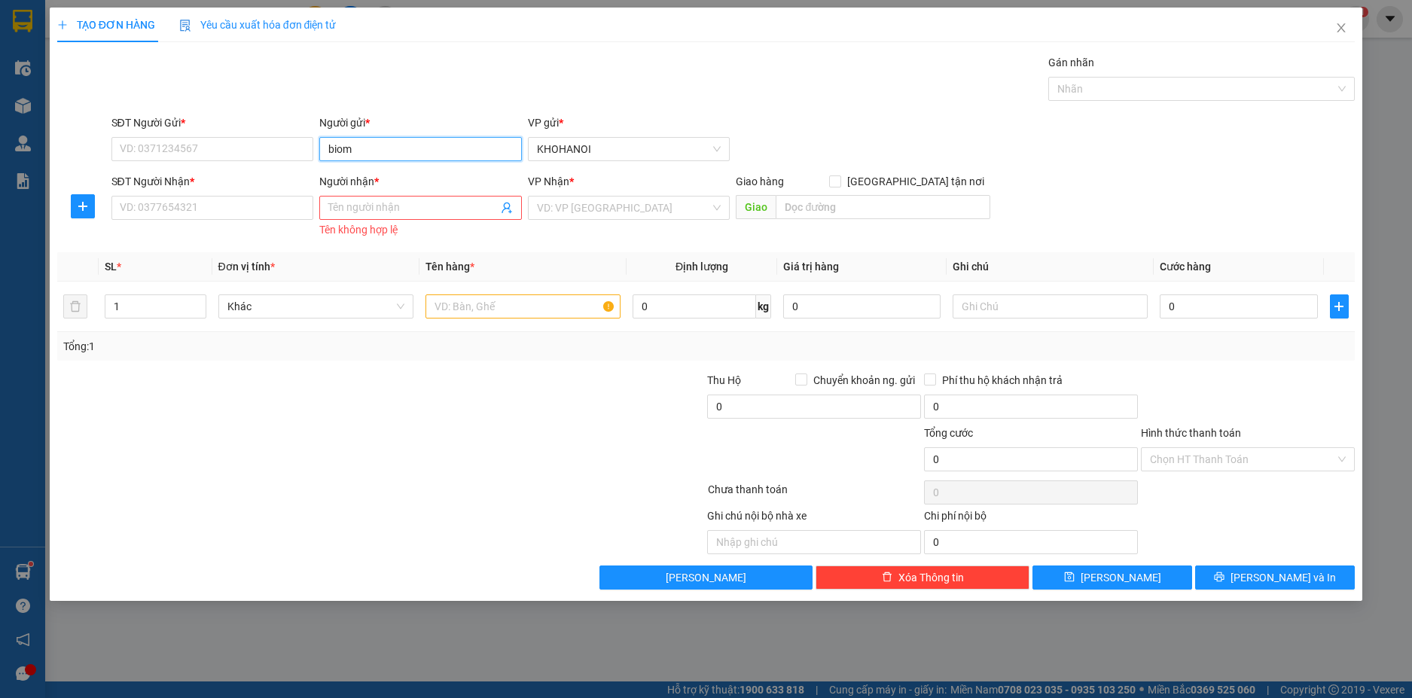
type input "biome"
click at [381, 207] on div "C Liên Biomed - 0941613737" at bounding box center [420, 203] width 184 height 17
type input "0941613737"
type input "C Liên Biomed"
drag, startPoint x: 196, startPoint y: 148, endPoint x: 94, endPoint y: 152, distance: 101.7
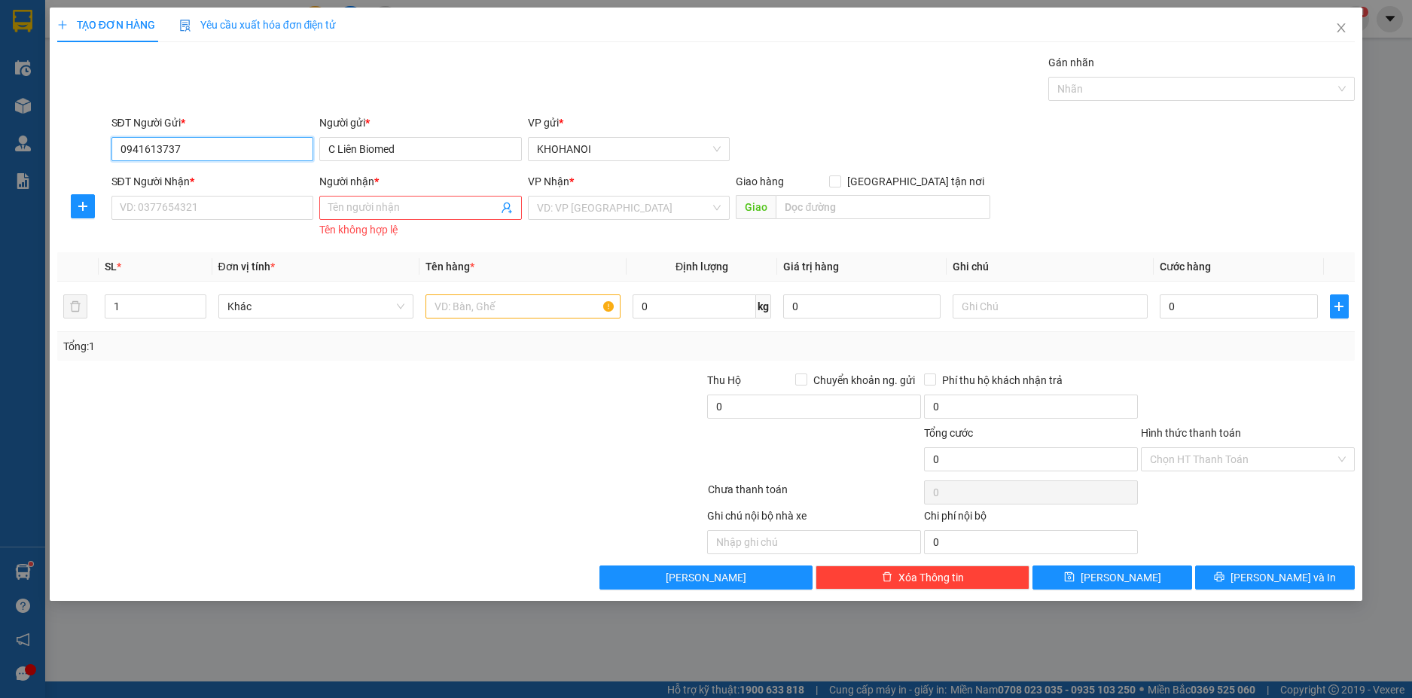
click at [94, 152] on div "SĐT Người Gửi * 0941613737 0941613737 Người gửi * C Liên Biomed VP gửi * KHOHAN…" at bounding box center [706, 140] width 1301 height 53
click at [338, 209] on input "Người nhận *" at bounding box center [412, 208] width 169 height 17
paste input "0941613737"
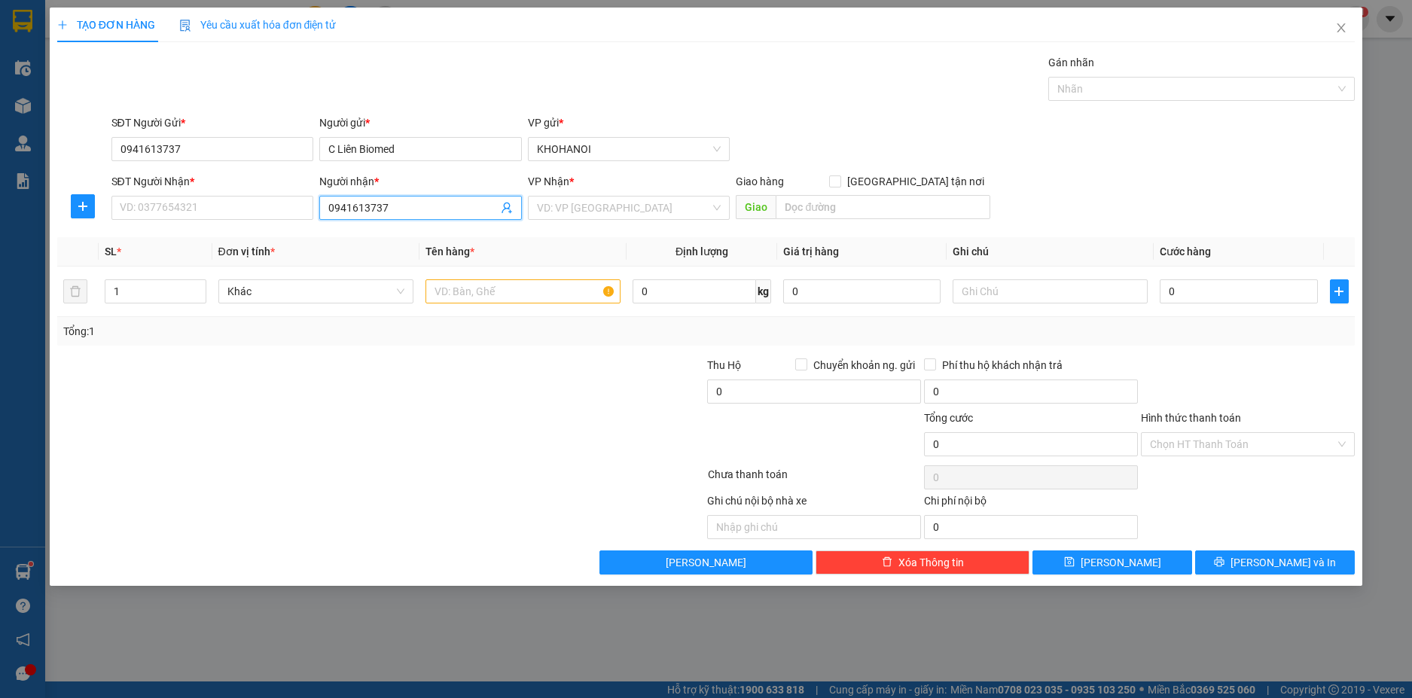
click at [387, 216] on span "0941613737" at bounding box center [420, 208] width 203 height 24
type input "0941613737"
click at [223, 209] on input "SĐT Người Nhận *" at bounding box center [212, 208] width 203 height 24
paste input "0941613737"
type input "0941613737"
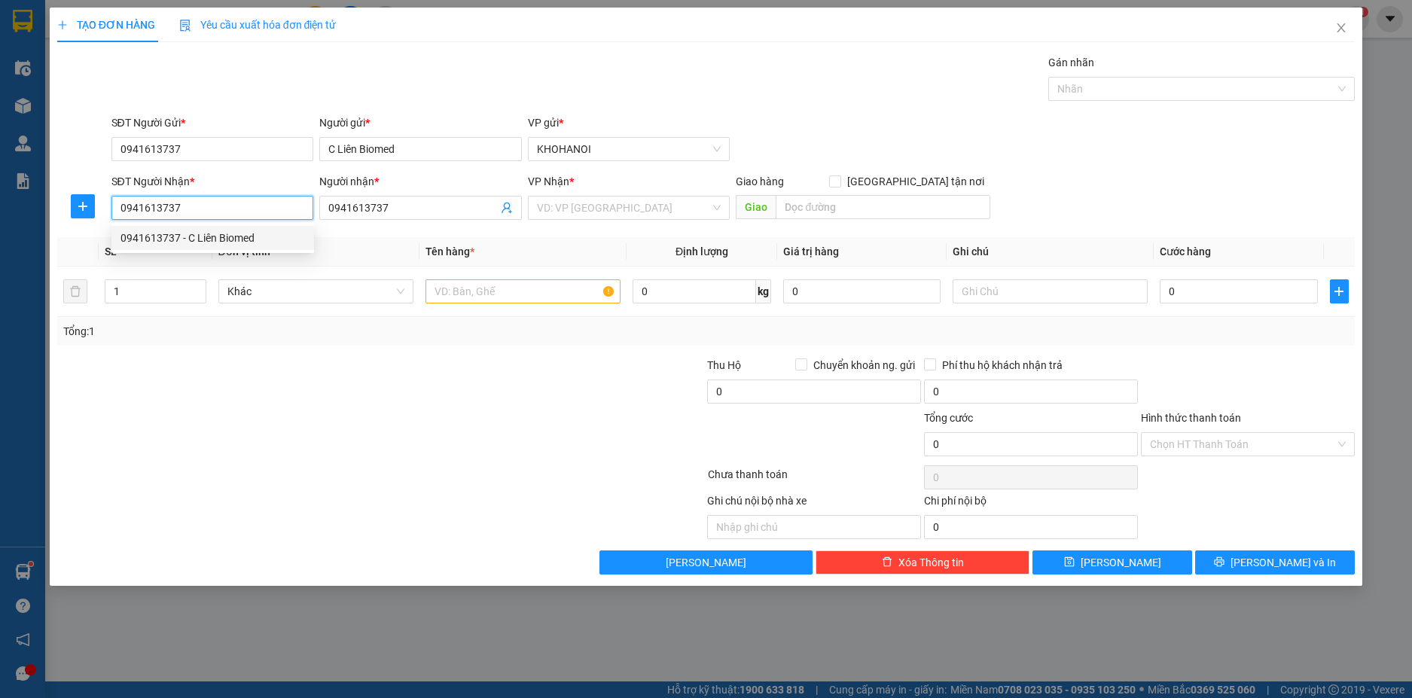
click at [192, 236] on div "0941613737 - C Liên Biomed" at bounding box center [212, 238] width 184 height 17
type input "C Liên Biomed"
checkbox input "true"
type input "20 Nguyễn Ngọc Tuyết, Vinh"
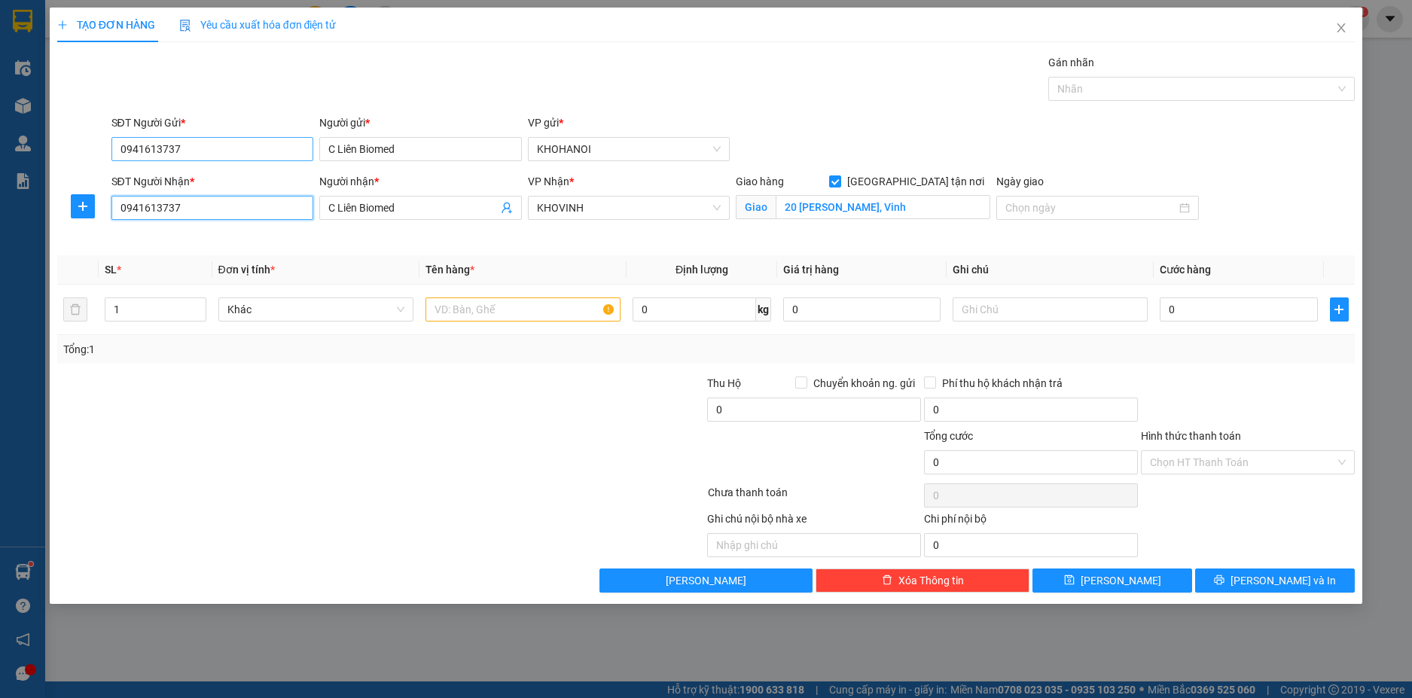
type input "0941613737"
click at [197, 151] on input "0941613737" at bounding box center [212, 149] width 203 height 24
drag, startPoint x: 197, startPoint y: 151, endPoint x: 111, endPoint y: 154, distance: 85.9
click at [111, 154] on input "0941613737" at bounding box center [212, 149] width 203 height 24
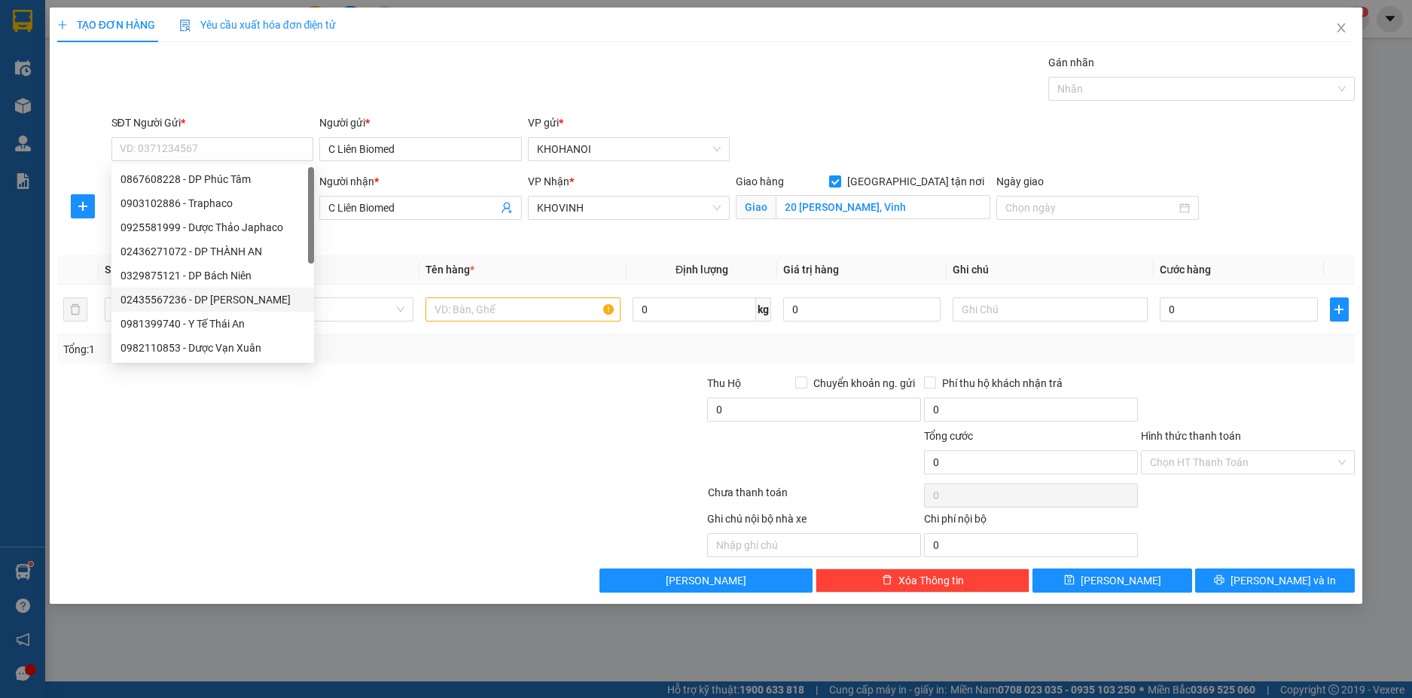
click at [354, 264] on th "Đơn vị tính *" at bounding box center [315, 269] width 207 height 29
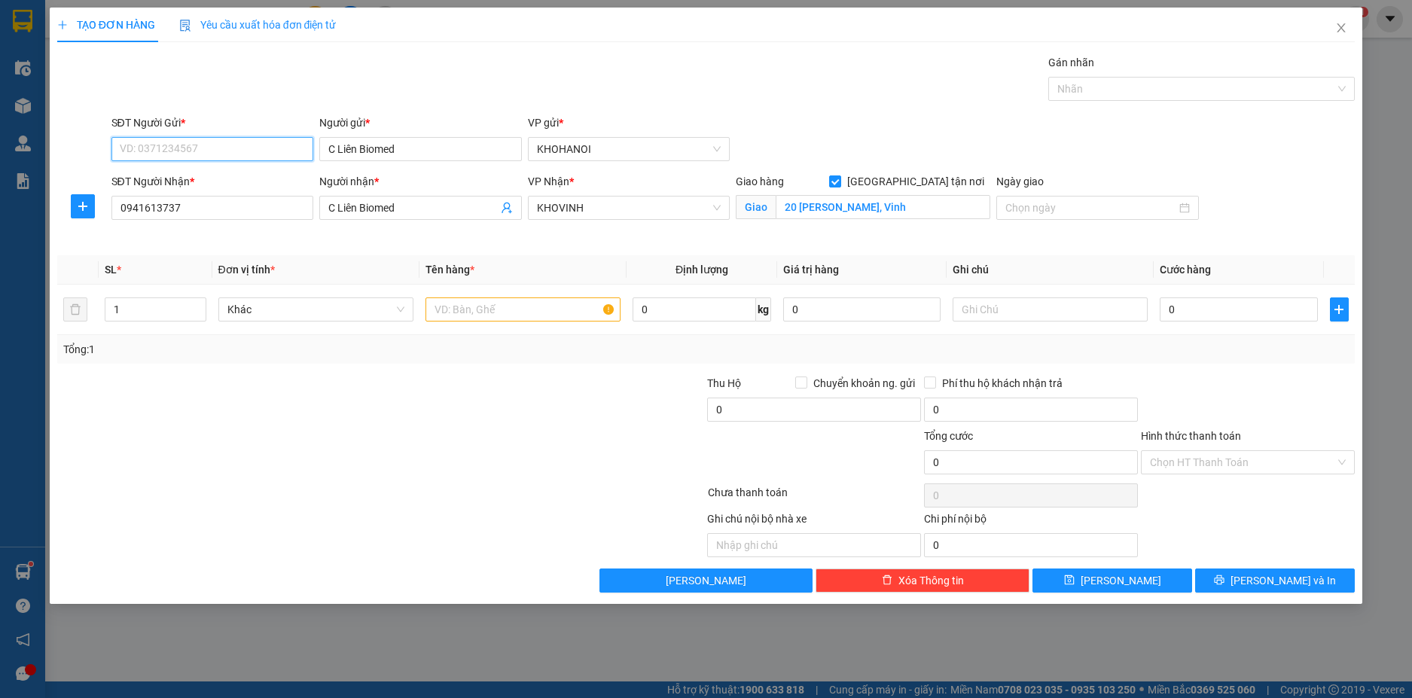
click at [207, 154] on input "SĐT Người Gửi *" at bounding box center [212, 149] width 203 height 24
type input "0123456789"
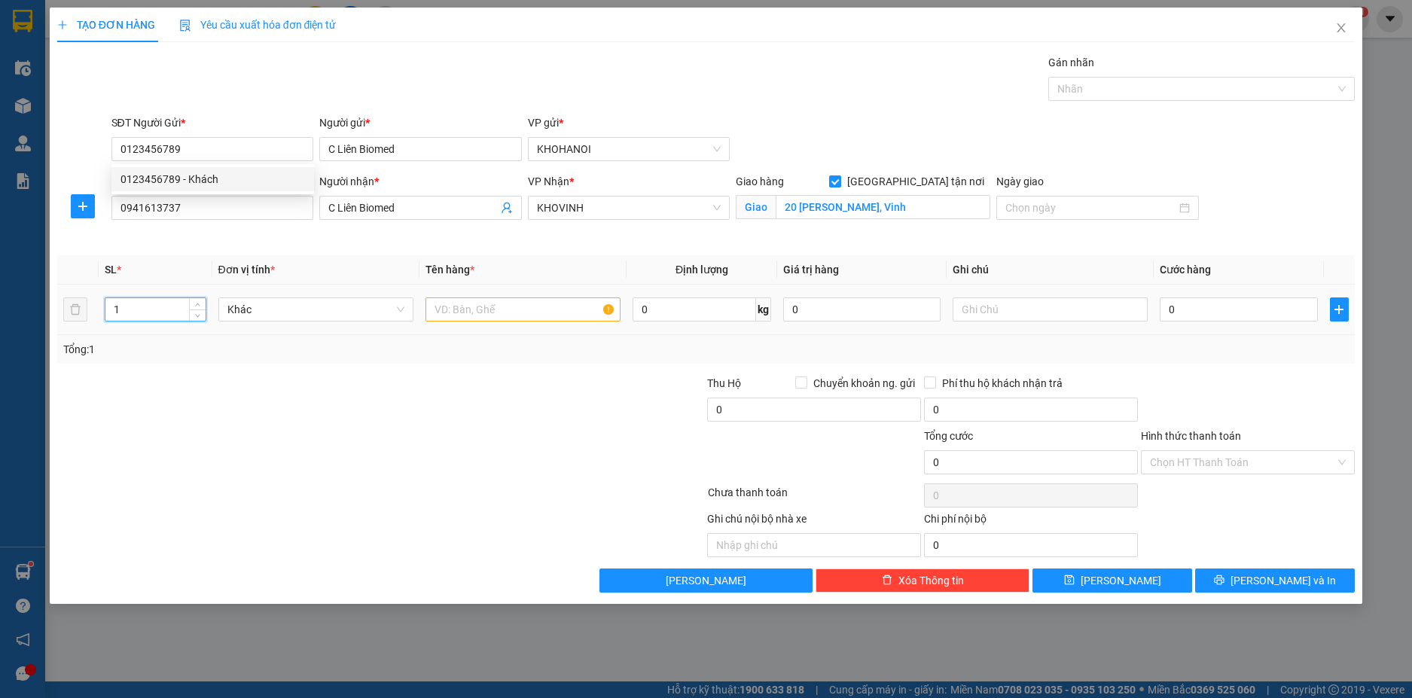
click at [164, 316] on input "1" at bounding box center [154, 309] width 99 height 23
type input "35"
click at [480, 304] on input "text" at bounding box center [522, 309] width 195 height 24
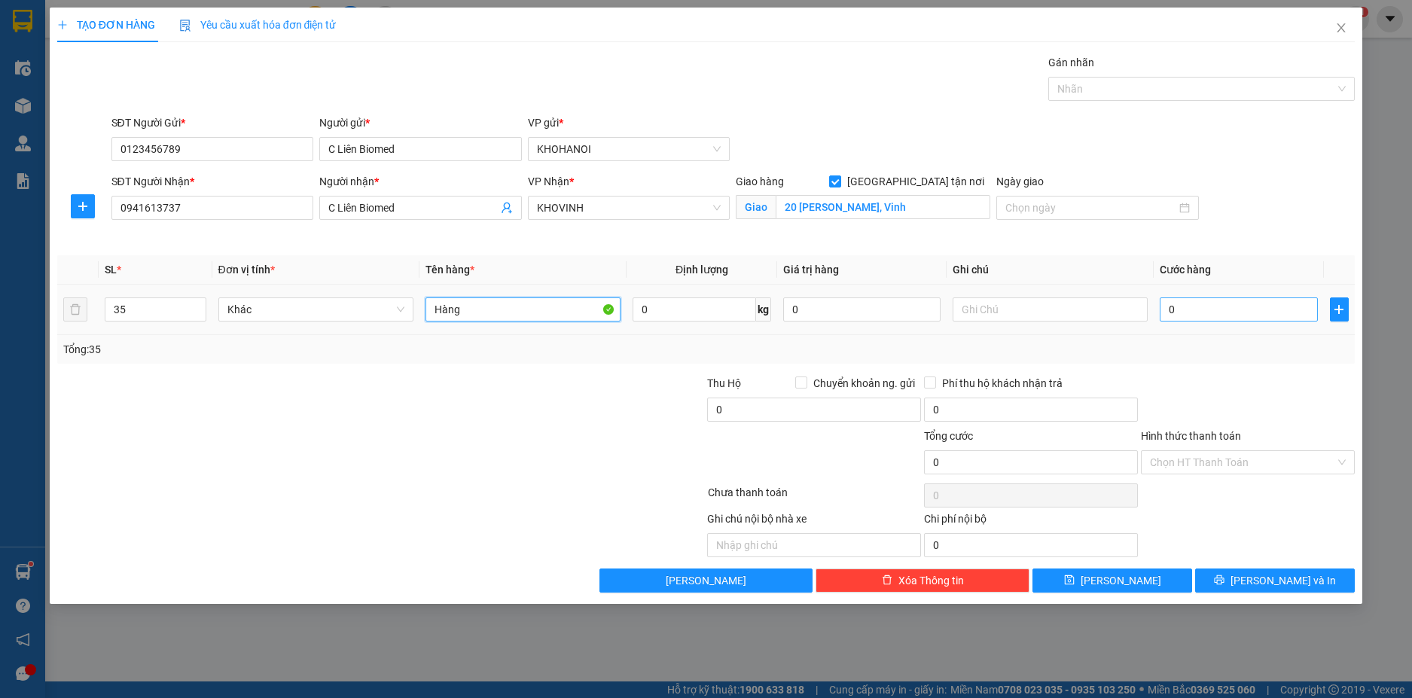
type input "Hàng"
drag, startPoint x: 1216, startPoint y: 303, endPoint x: 1105, endPoint y: 255, distance: 120.7
click at [1215, 303] on input "0" at bounding box center [1238, 309] width 157 height 24
type input "7"
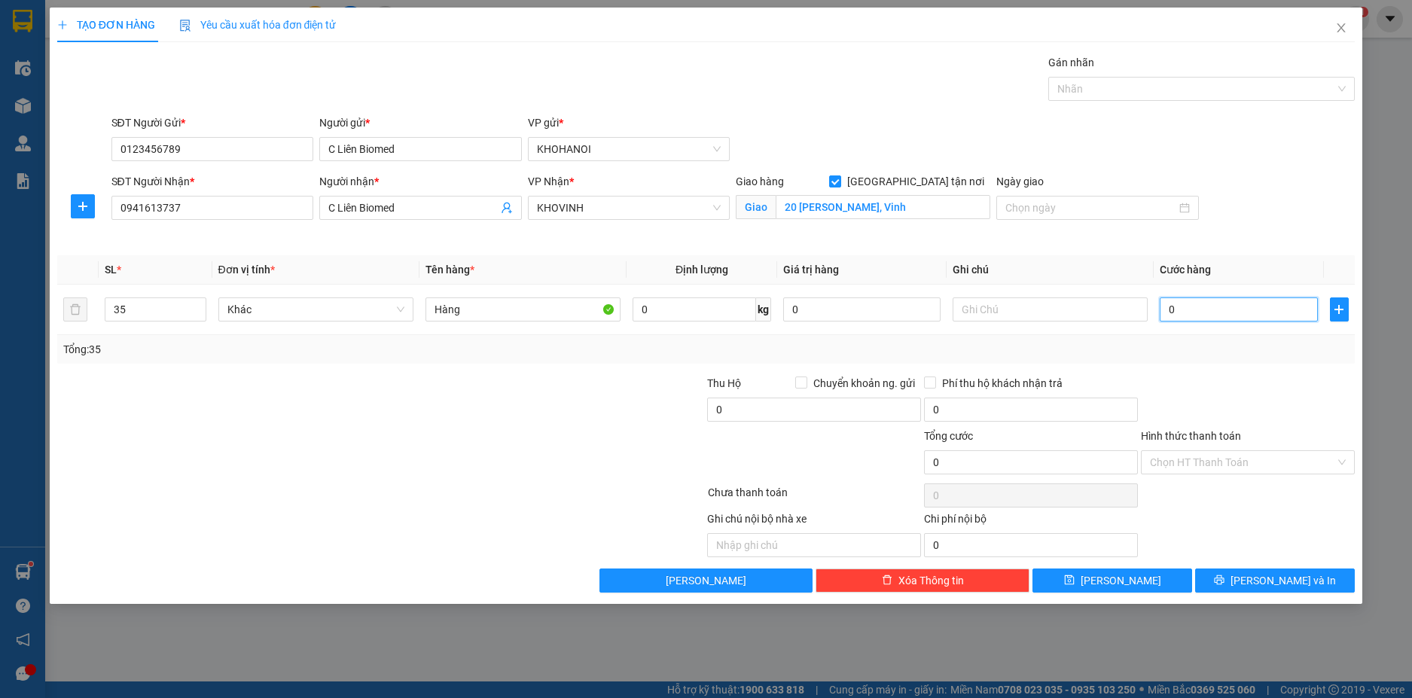
type input "7"
type input "70"
type input "700"
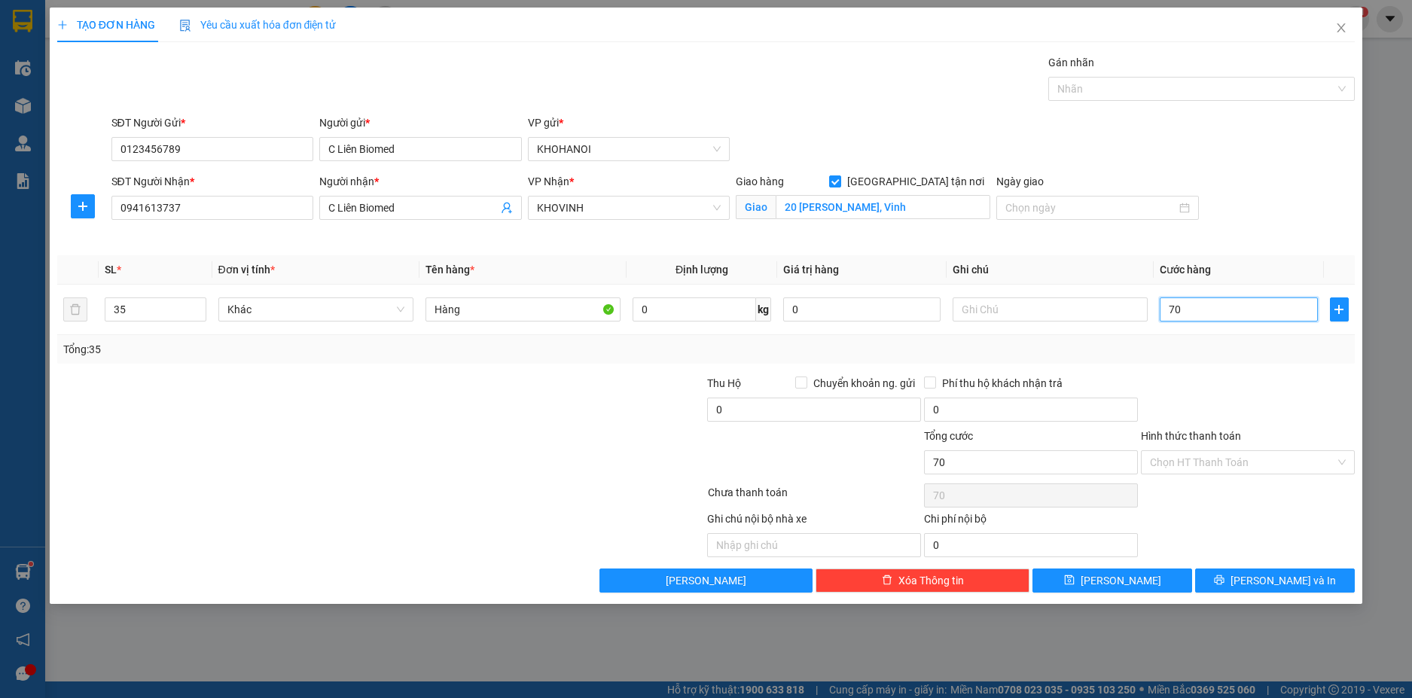
type input "700"
type input "700.000"
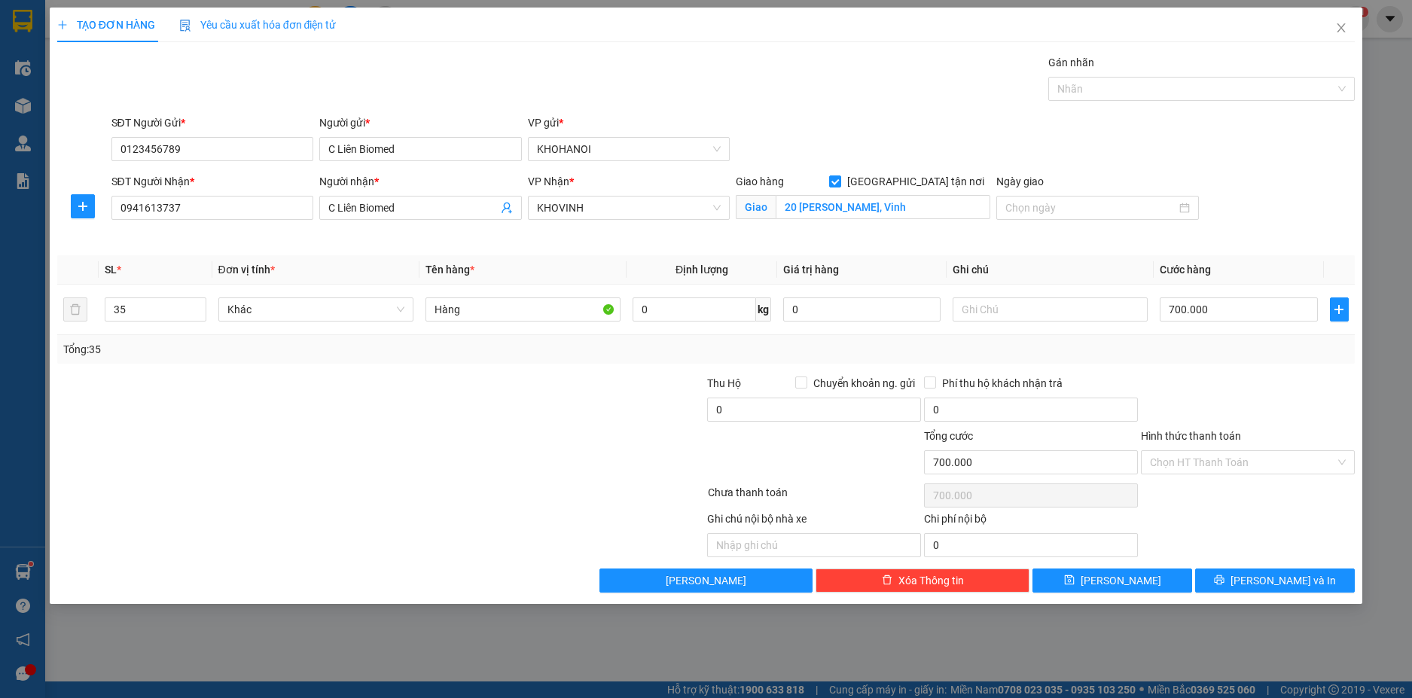
click at [1180, 349] on div "Tổng: 35" at bounding box center [706, 349] width 1286 height 17
click at [1258, 576] on button "Lưu và In" at bounding box center [1275, 580] width 160 height 24
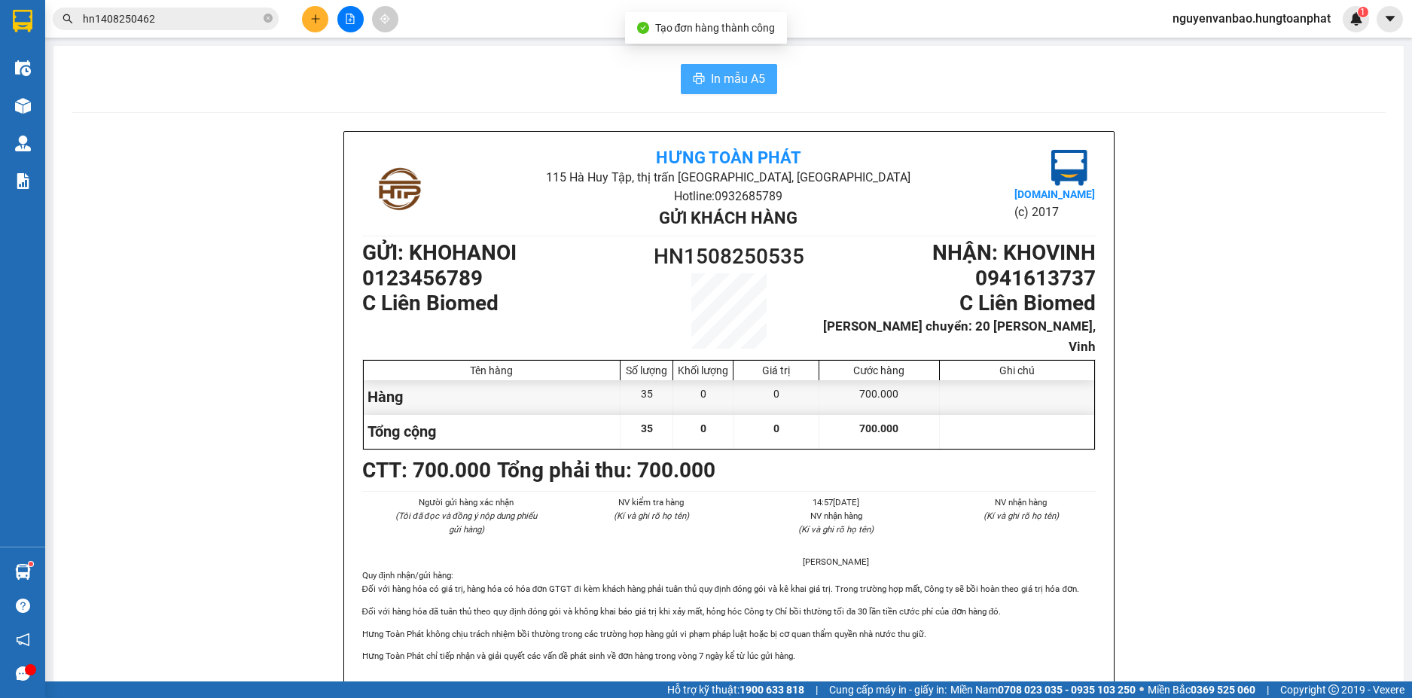
click at [717, 77] on span "In mẫu A5" at bounding box center [738, 78] width 54 height 19
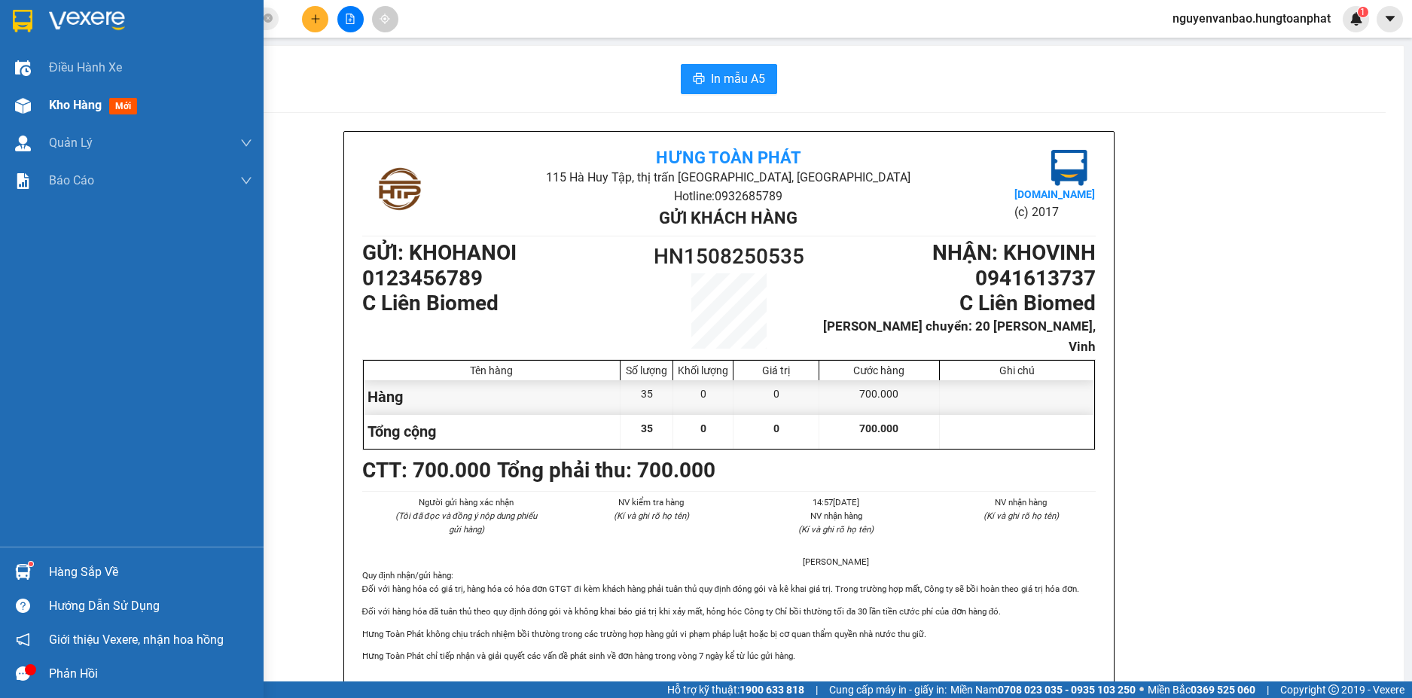
click at [29, 107] on img at bounding box center [23, 106] width 16 height 16
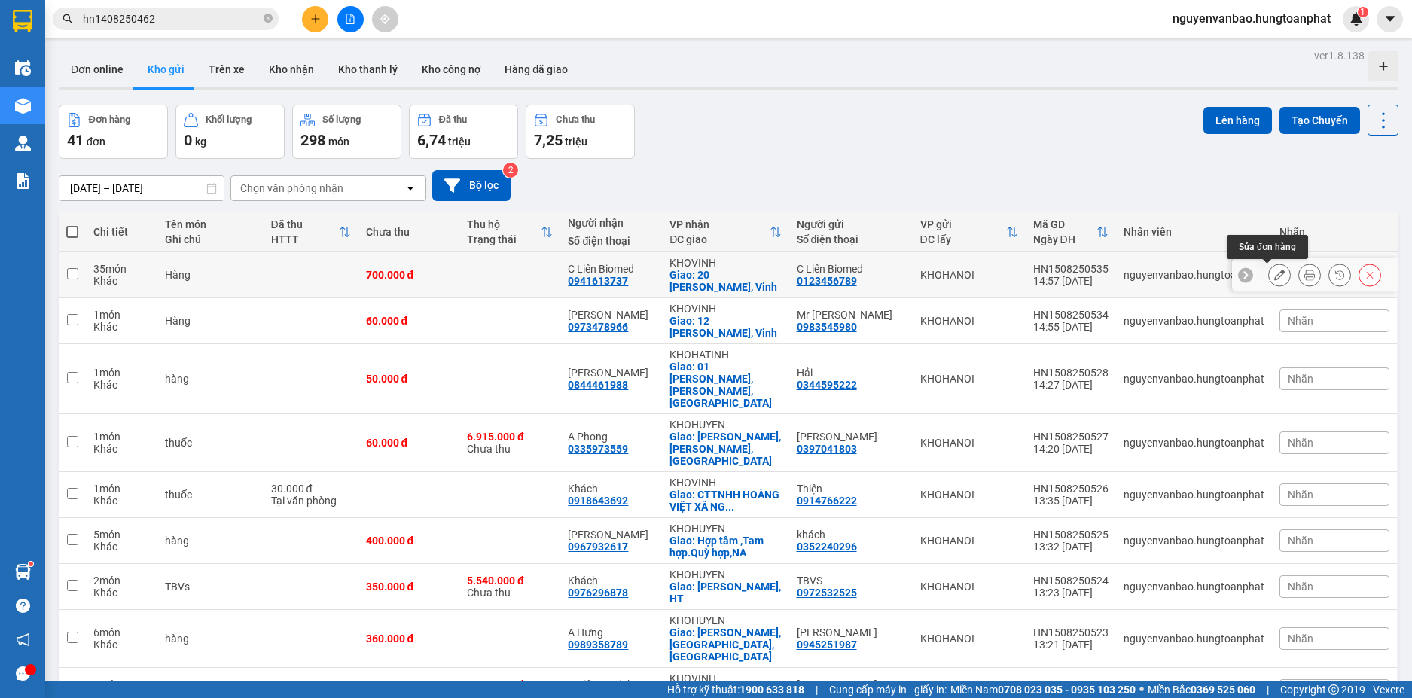
click at [1274, 273] on icon at bounding box center [1279, 275] width 11 height 11
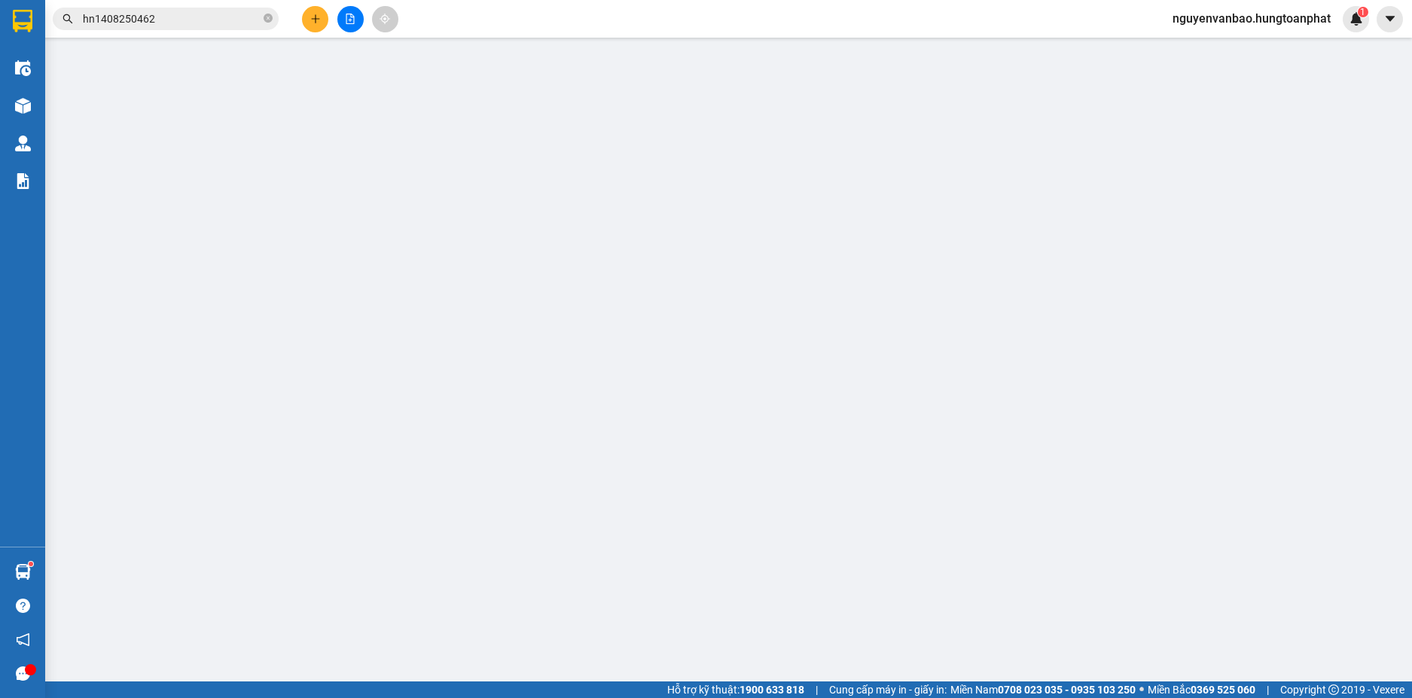
type input "0123456789"
type input "C Liên Biomed"
type input "0941613737"
type input "C Liên Biomed"
checkbox input "true"
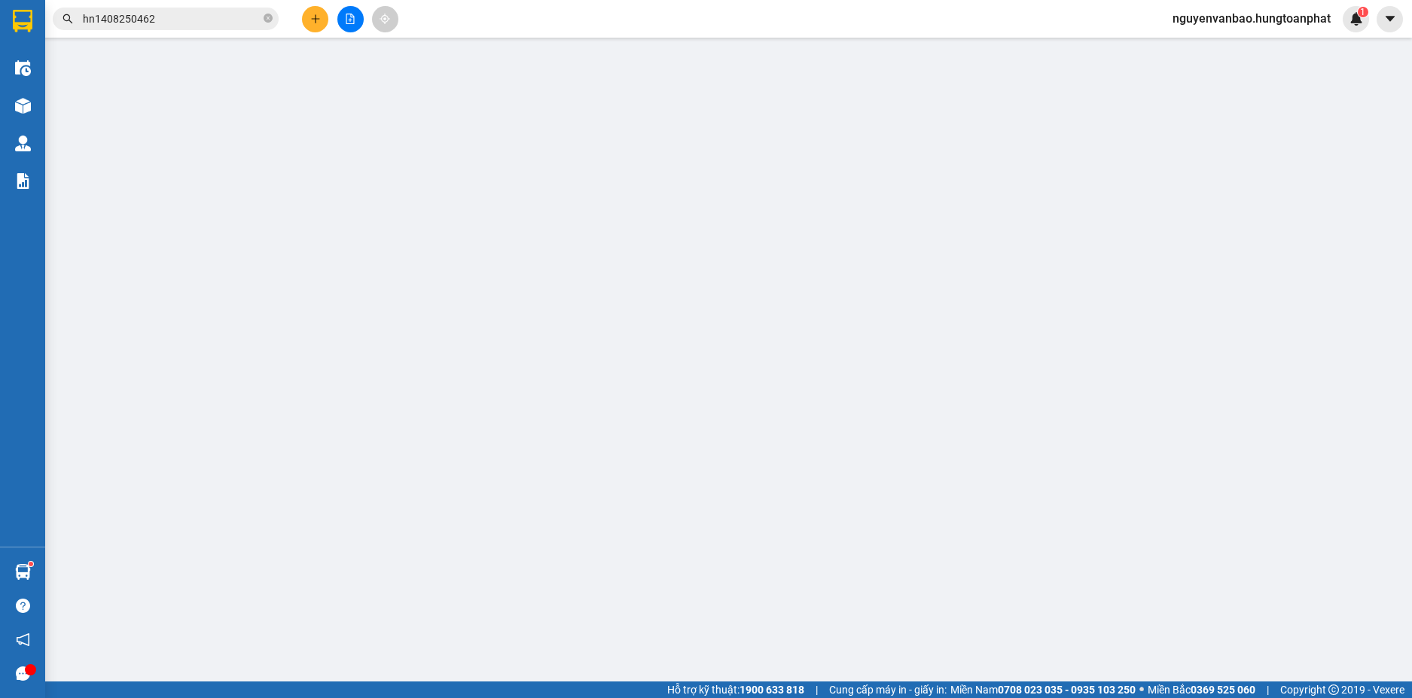
type input "20 Nguyễn Ngọc Tuyết, Vinh"
type input "700.000"
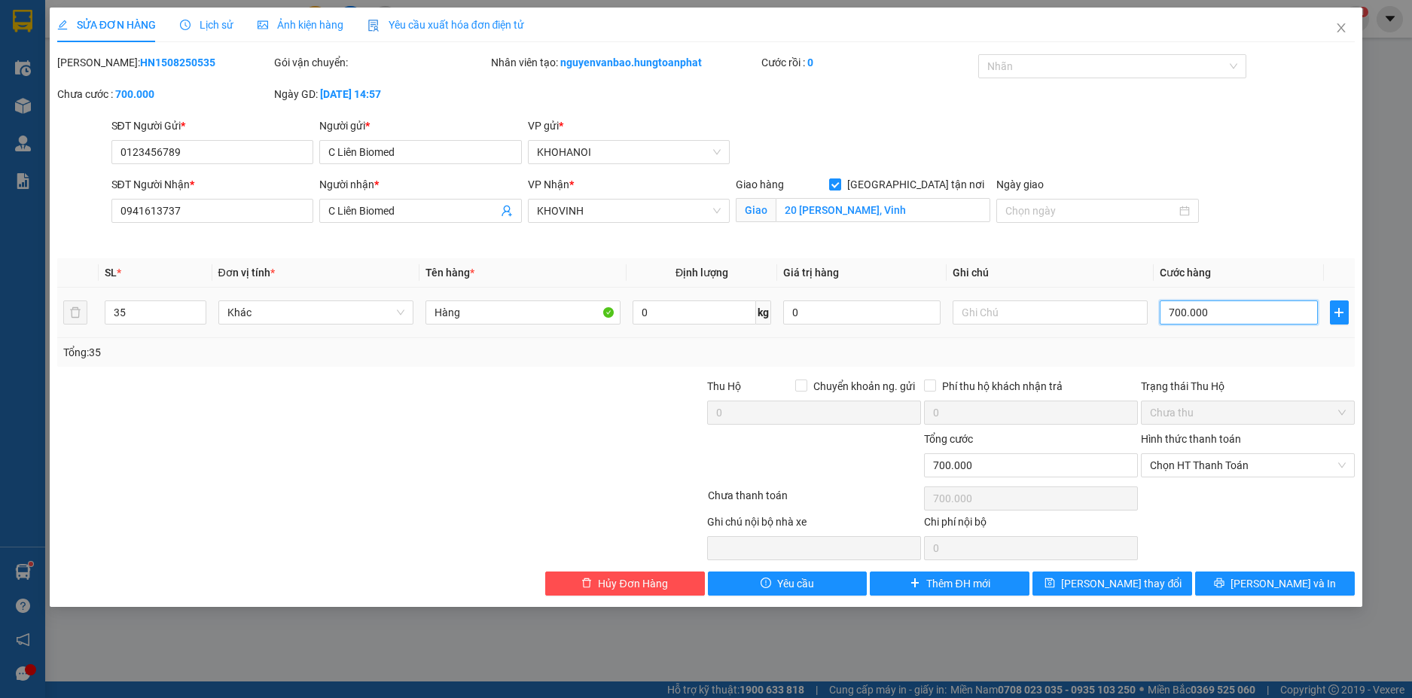
click at [1206, 308] on input "700.000" at bounding box center [1238, 312] width 157 height 24
click at [1221, 353] on div "Tổng: 35" at bounding box center [706, 352] width 1286 height 17
click at [1236, 467] on span "Chọn HT Thanh Toán" at bounding box center [1248, 465] width 196 height 23
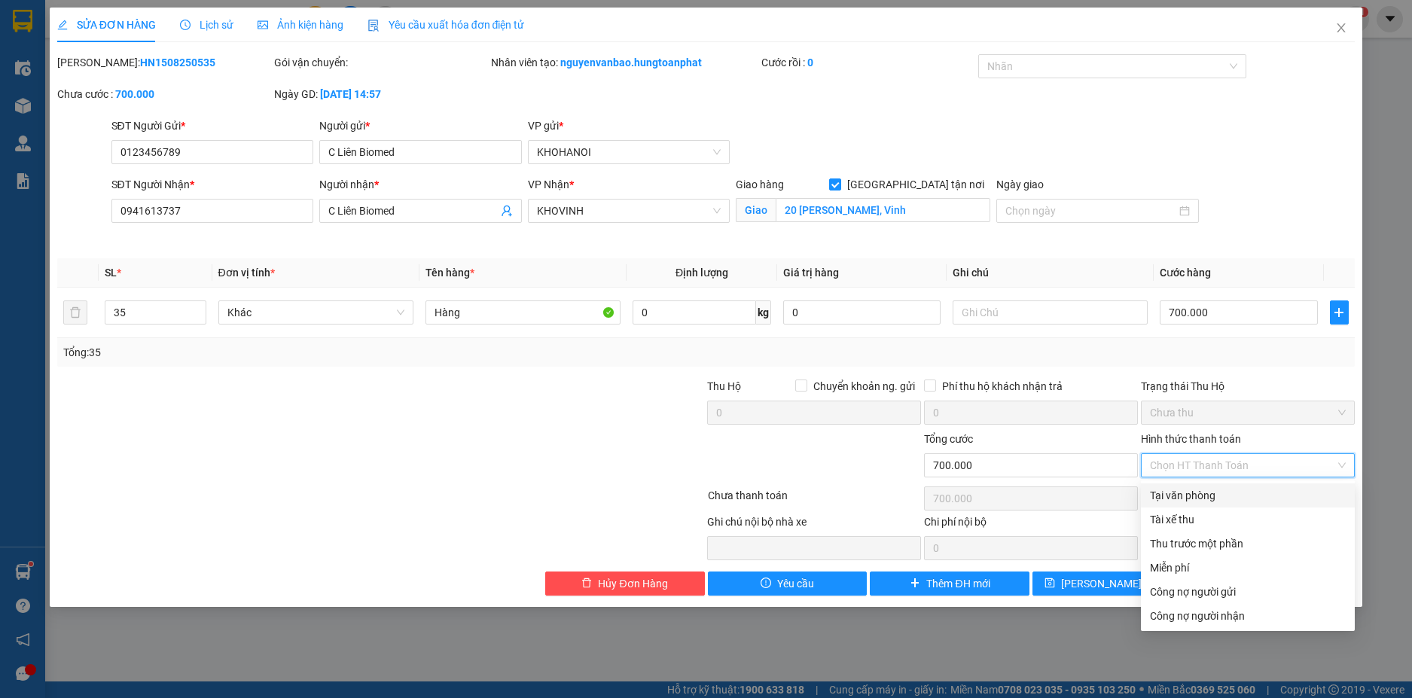
click at [1229, 493] on div "Tại văn phòng" at bounding box center [1248, 495] width 196 height 17
type input "0"
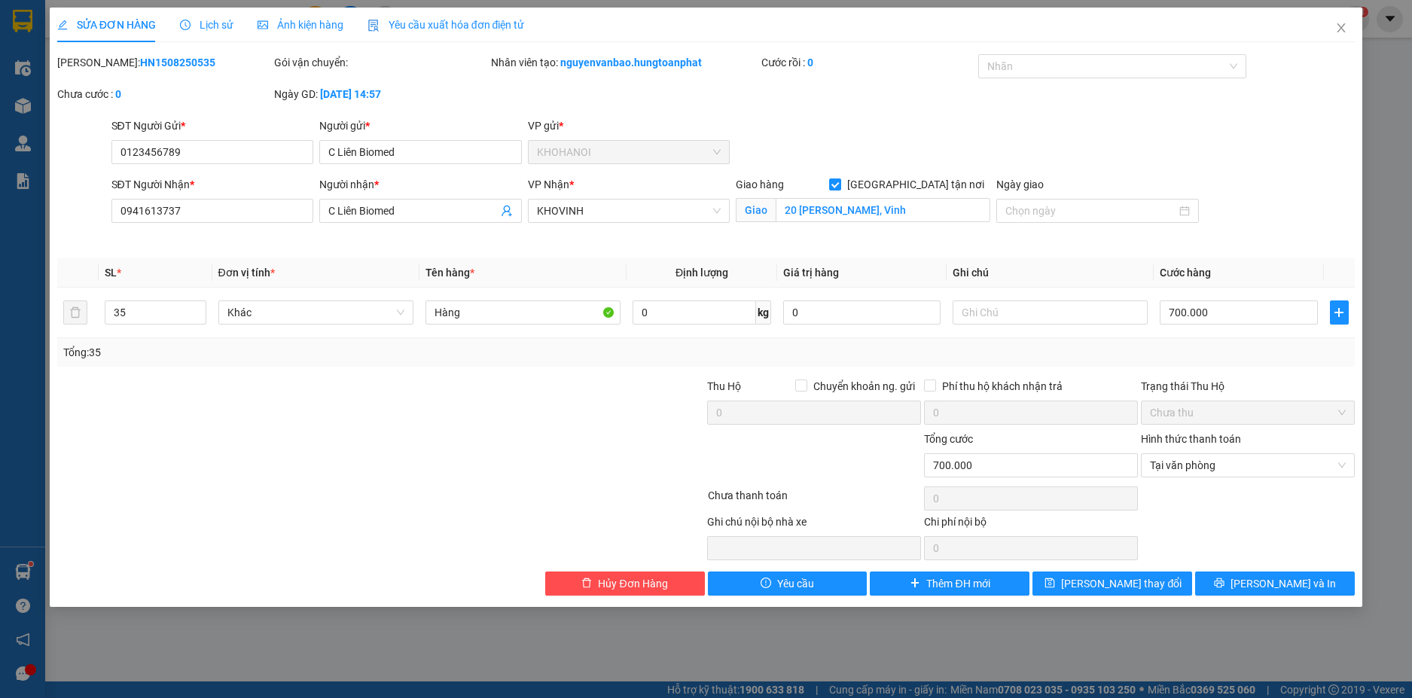
click at [1239, 513] on div at bounding box center [1247, 498] width 217 height 30
click at [1265, 586] on span "Lưu và In" at bounding box center [1282, 583] width 105 height 17
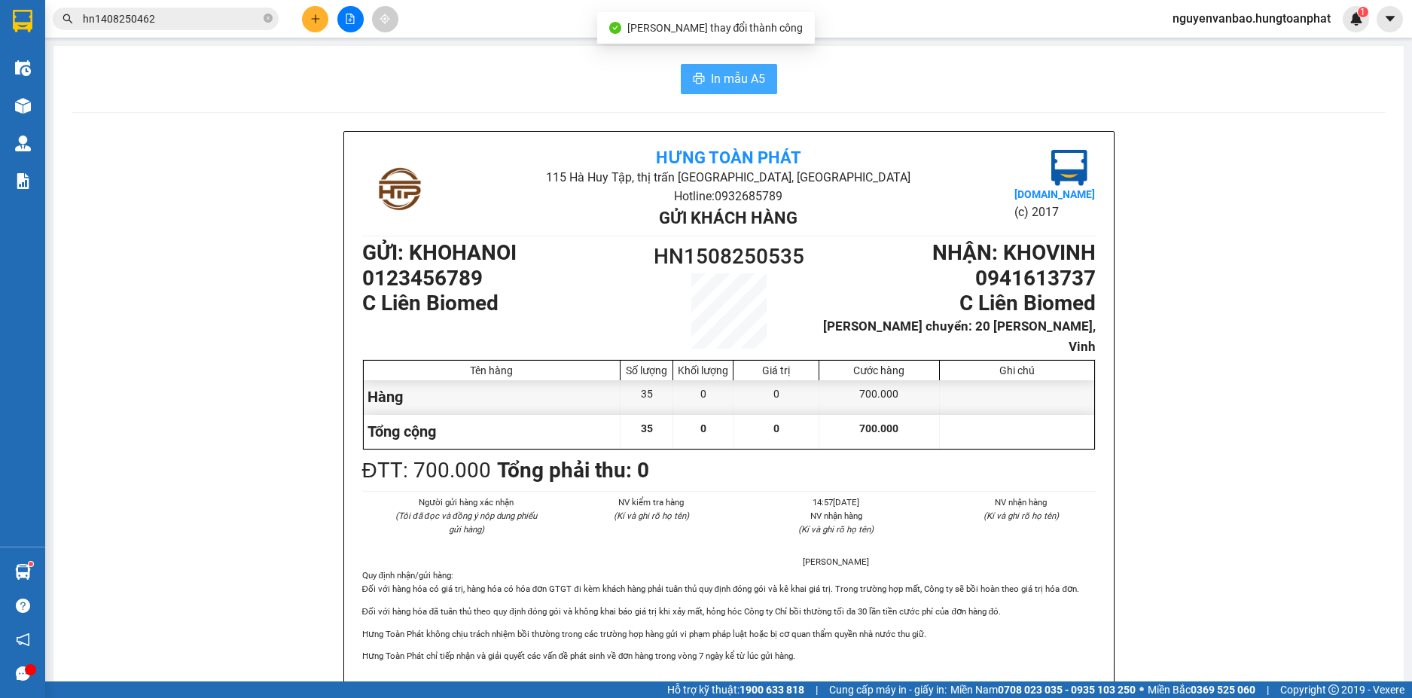
click at [718, 81] on span "In mẫu A5" at bounding box center [738, 78] width 54 height 19
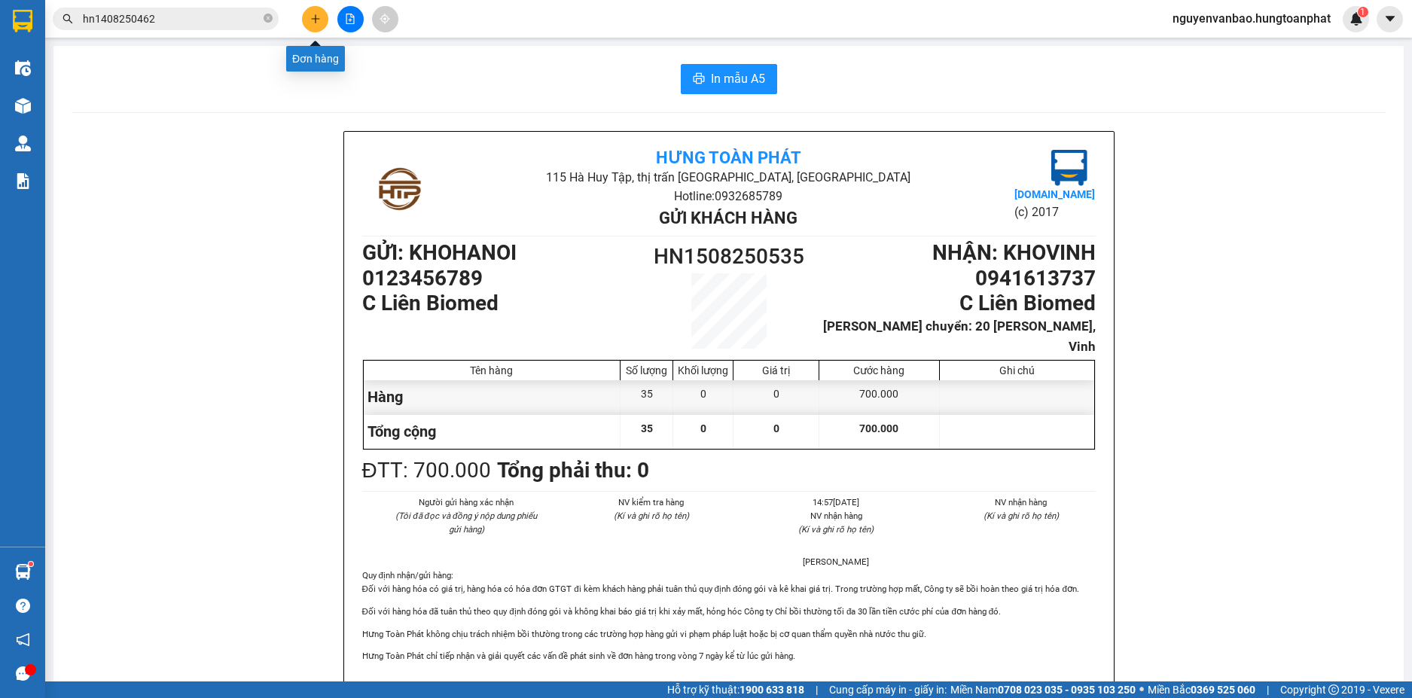
click at [316, 23] on icon "plus" at bounding box center [315, 19] width 11 height 11
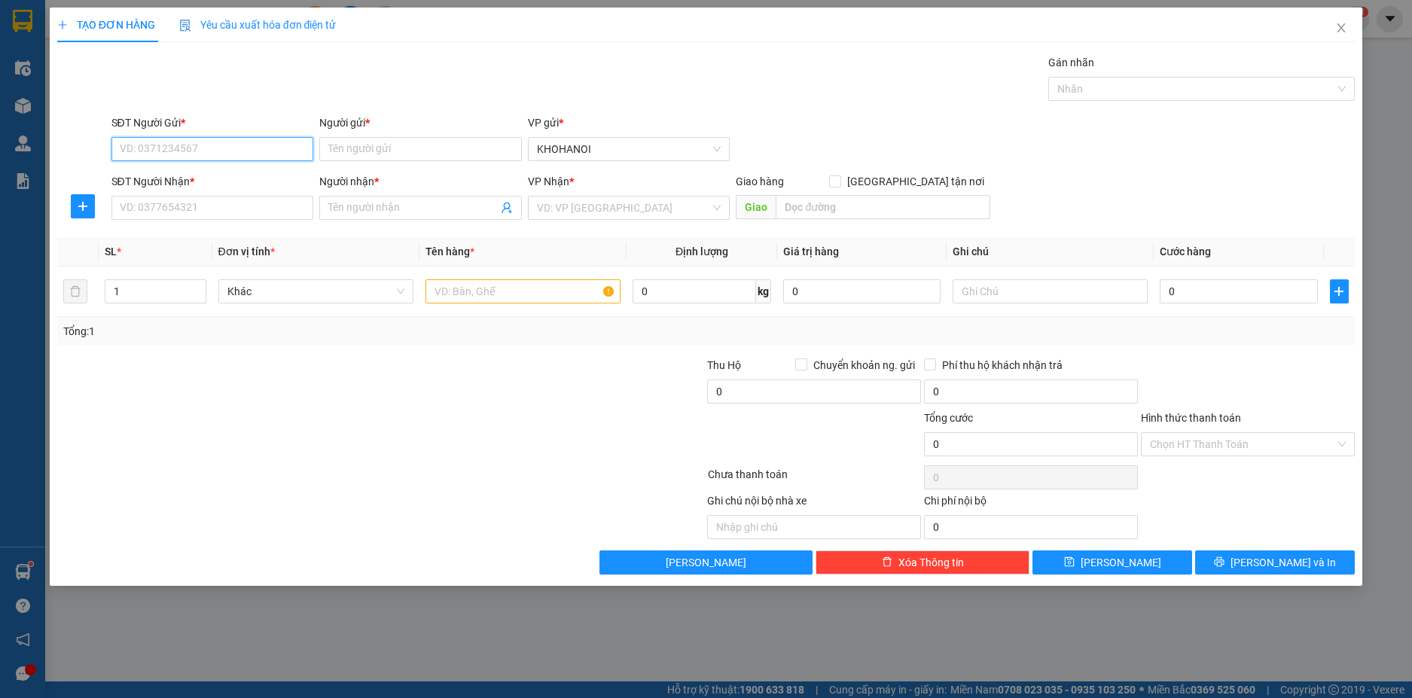
click at [180, 153] on input "SĐT Người Gửi *" at bounding box center [212, 149] width 203 height 24
click at [368, 151] on input "Người gửi *" at bounding box center [420, 149] width 203 height 24
type input "Mai thu"
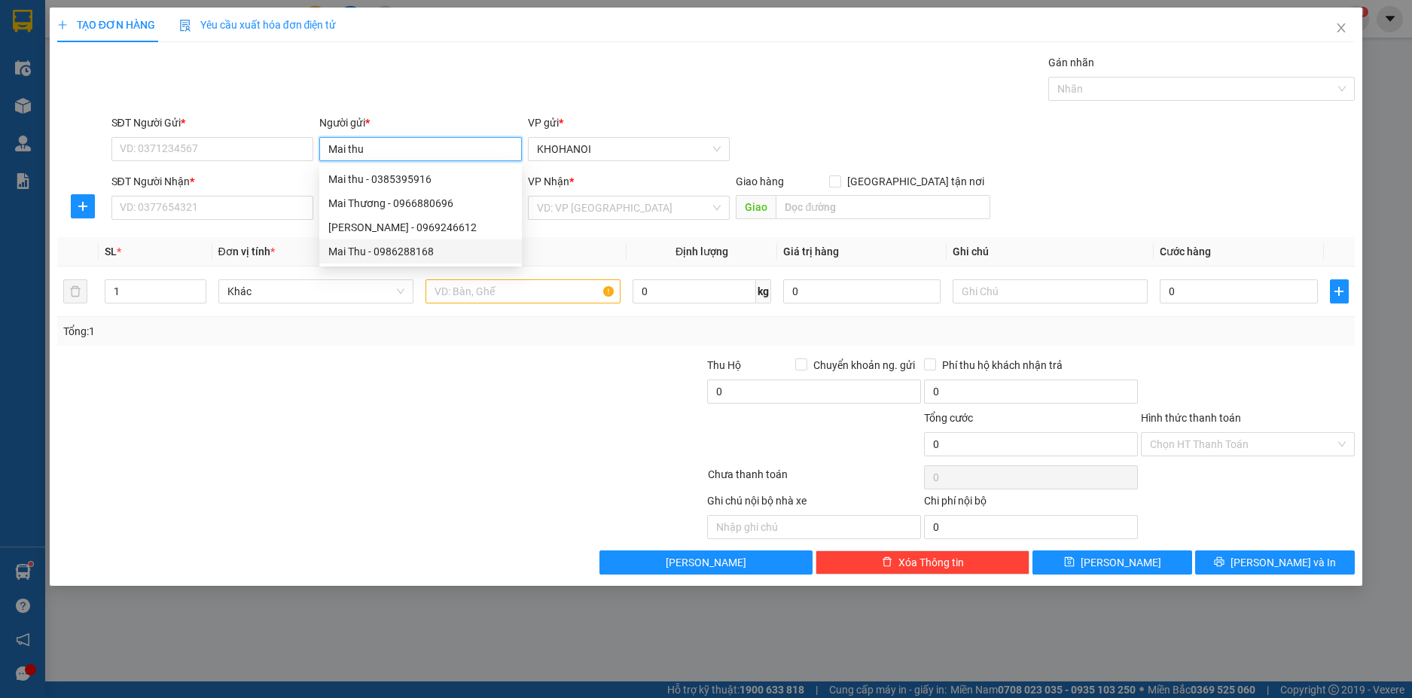
click at [397, 246] on div "Mai Thu - 0986288168" at bounding box center [420, 251] width 184 height 17
type input "0986288168"
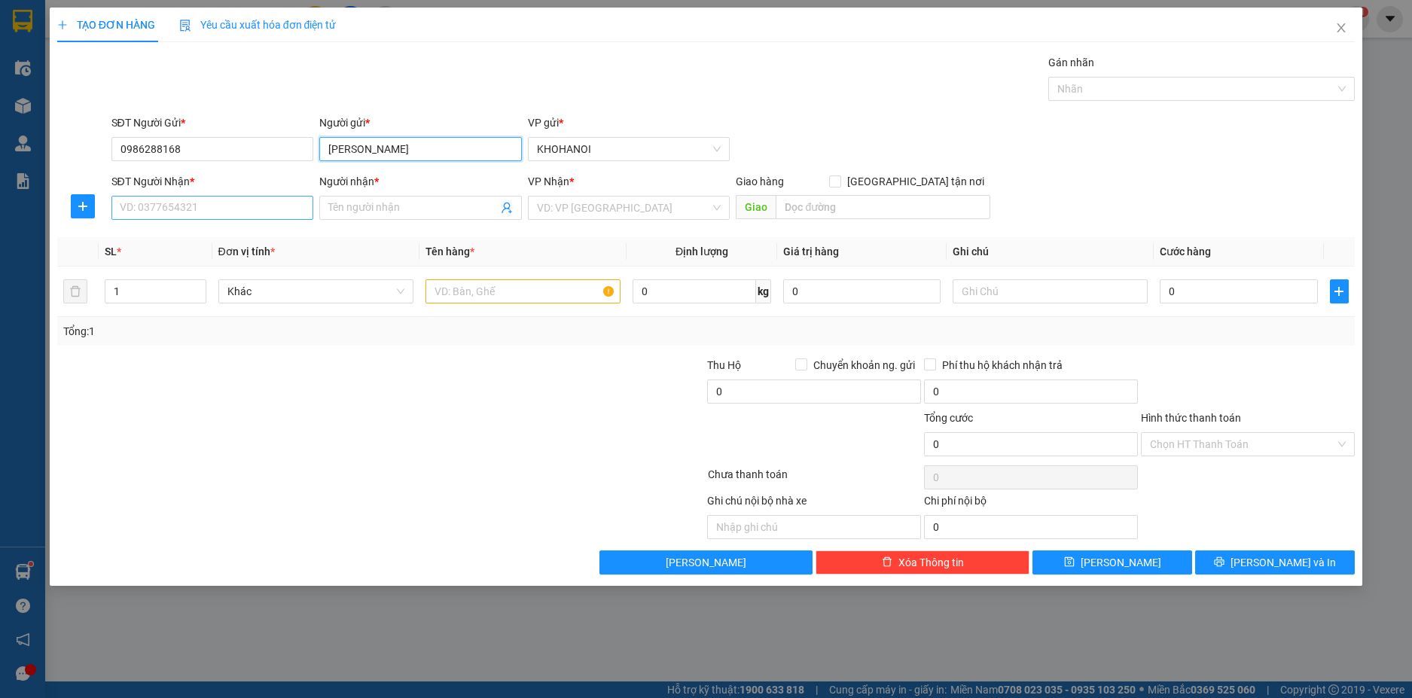
type input "[PERSON_NAME]"
click at [234, 215] on input "SĐT Người Nhận *" at bounding box center [212, 208] width 203 height 24
click at [200, 145] on input "0986288168" at bounding box center [212, 149] width 203 height 24
type input "0986288168"
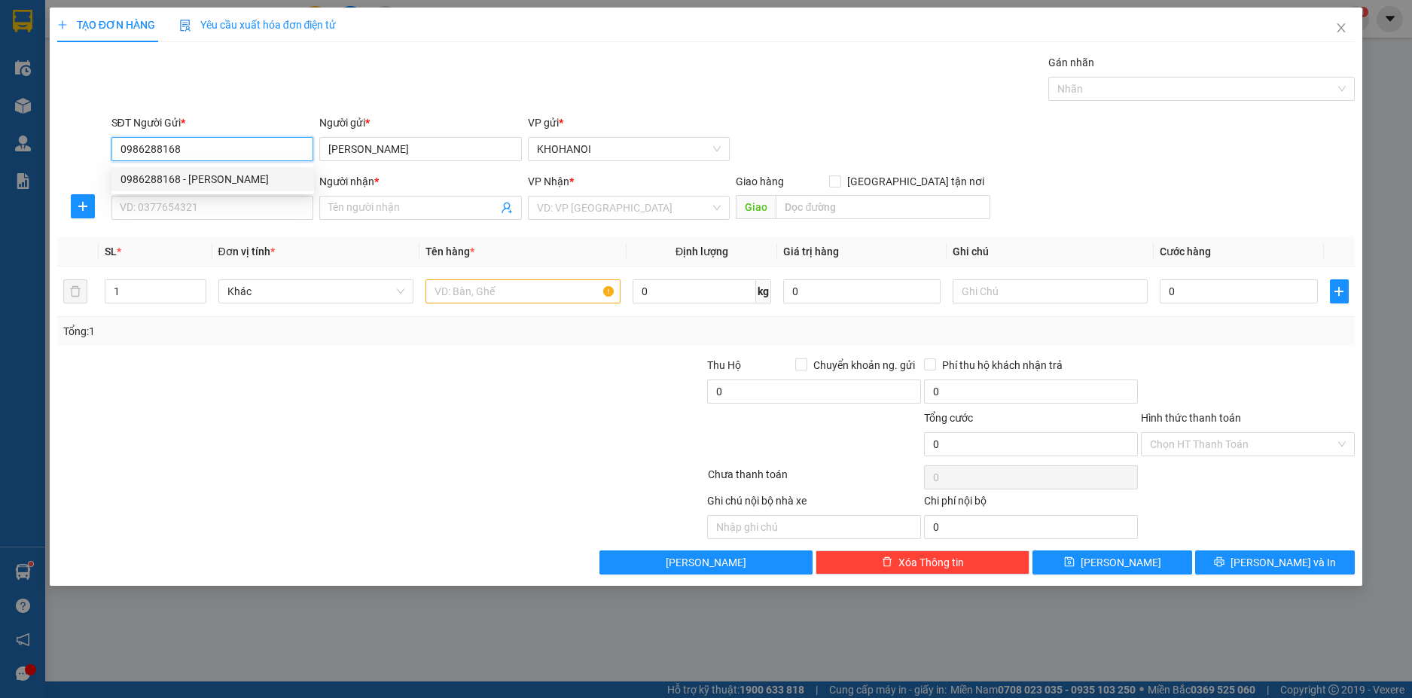
drag, startPoint x: 172, startPoint y: 173, endPoint x: 183, endPoint y: 206, distance: 34.8
click at [173, 173] on div "0986288168 - Mai Thu" at bounding box center [212, 179] width 184 height 17
checkbox input "true"
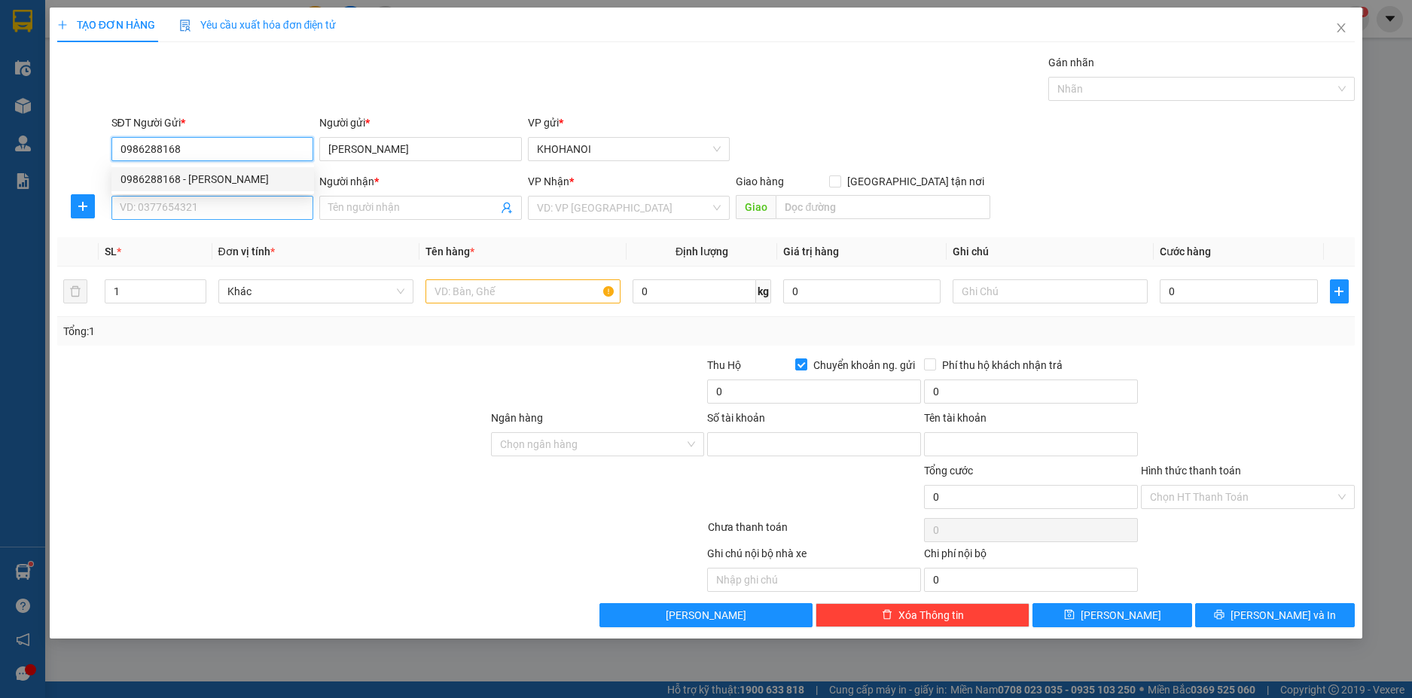
type input "4430334381"
type input "Nguyễn Đức Phi"
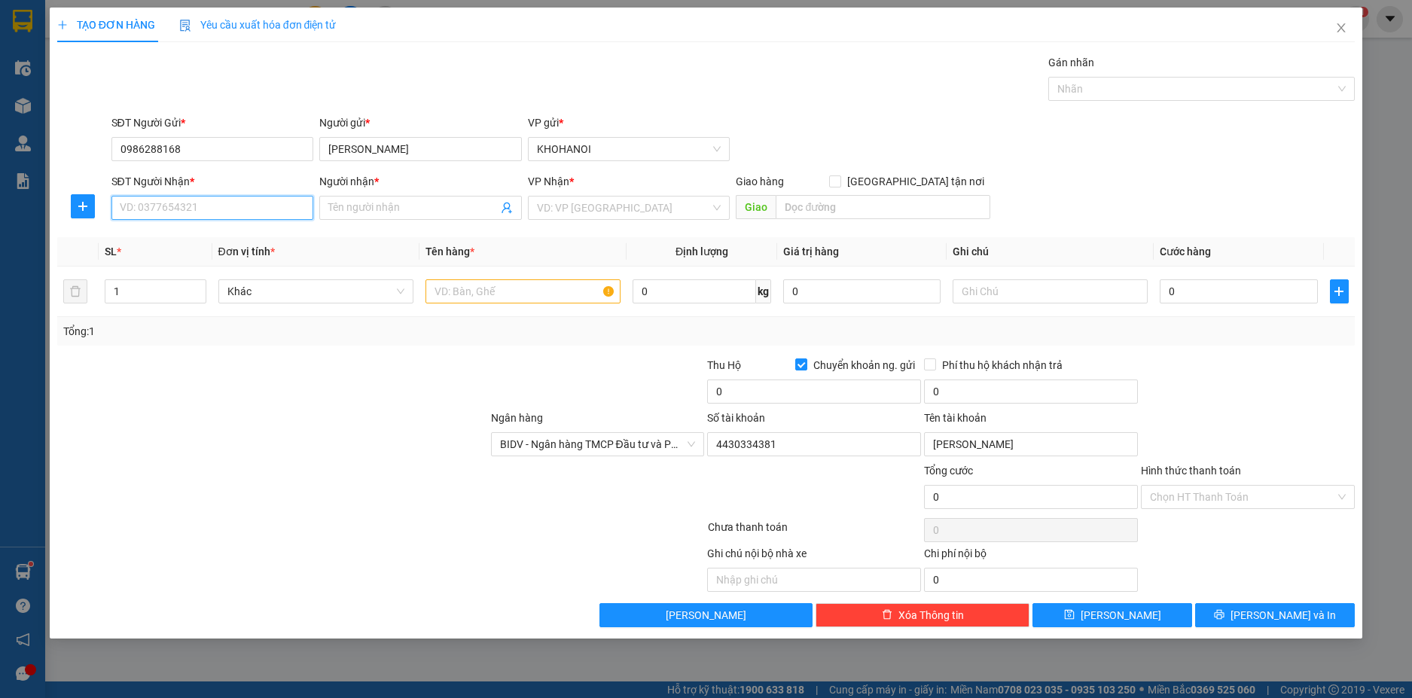
click at [184, 213] on input "SĐT Người Nhận *" at bounding box center [212, 208] width 203 height 24
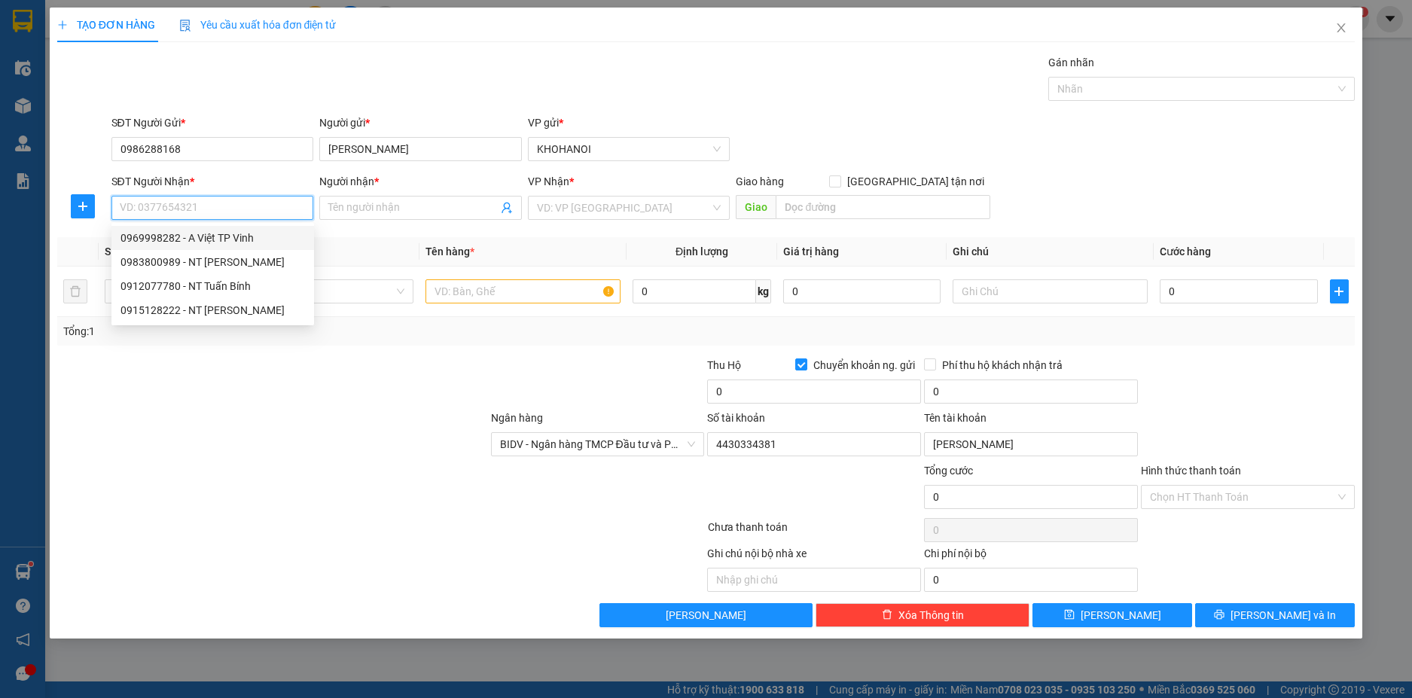
click at [194, 233] on div "0969998282 - A Việt TP Vinh" at bounding box center [212, 238] width 184 height 17
type input "0969998282"
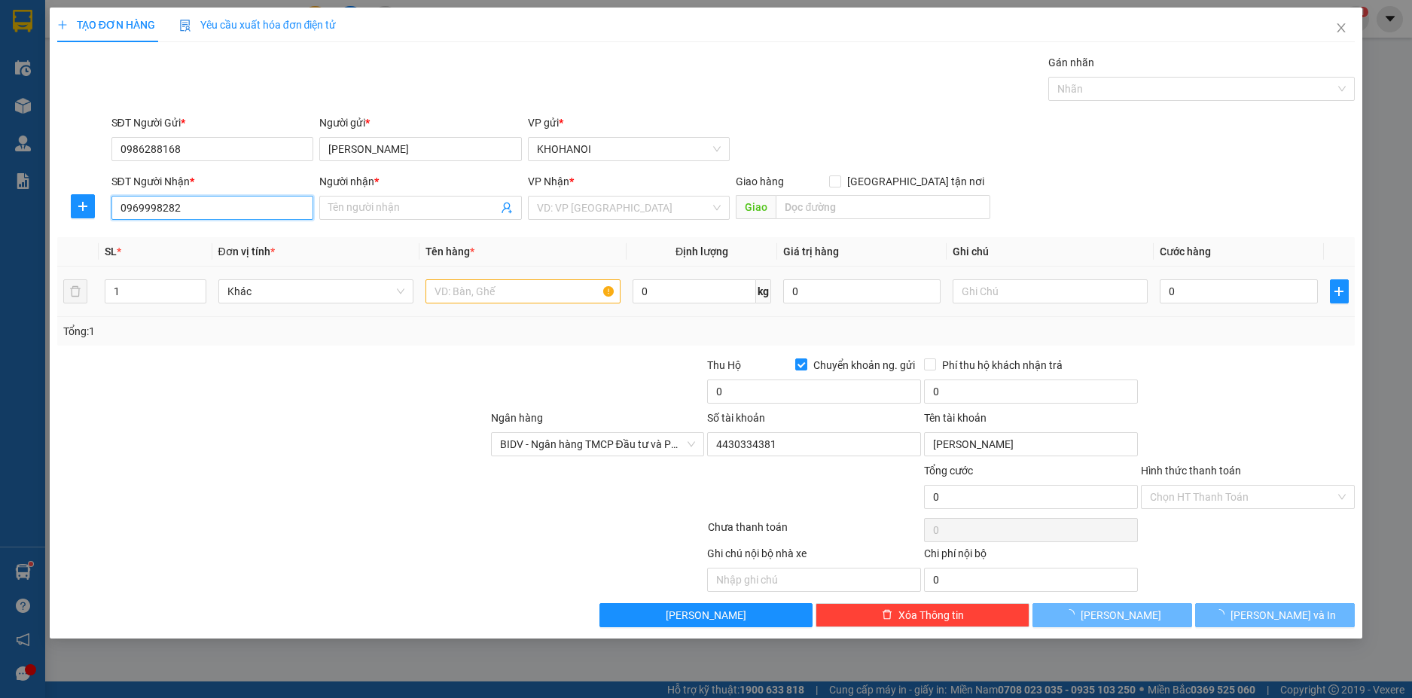
type input "A Việt TP Vinh"
checkbox input "true"
type input "Quán Bàu , Vinh"
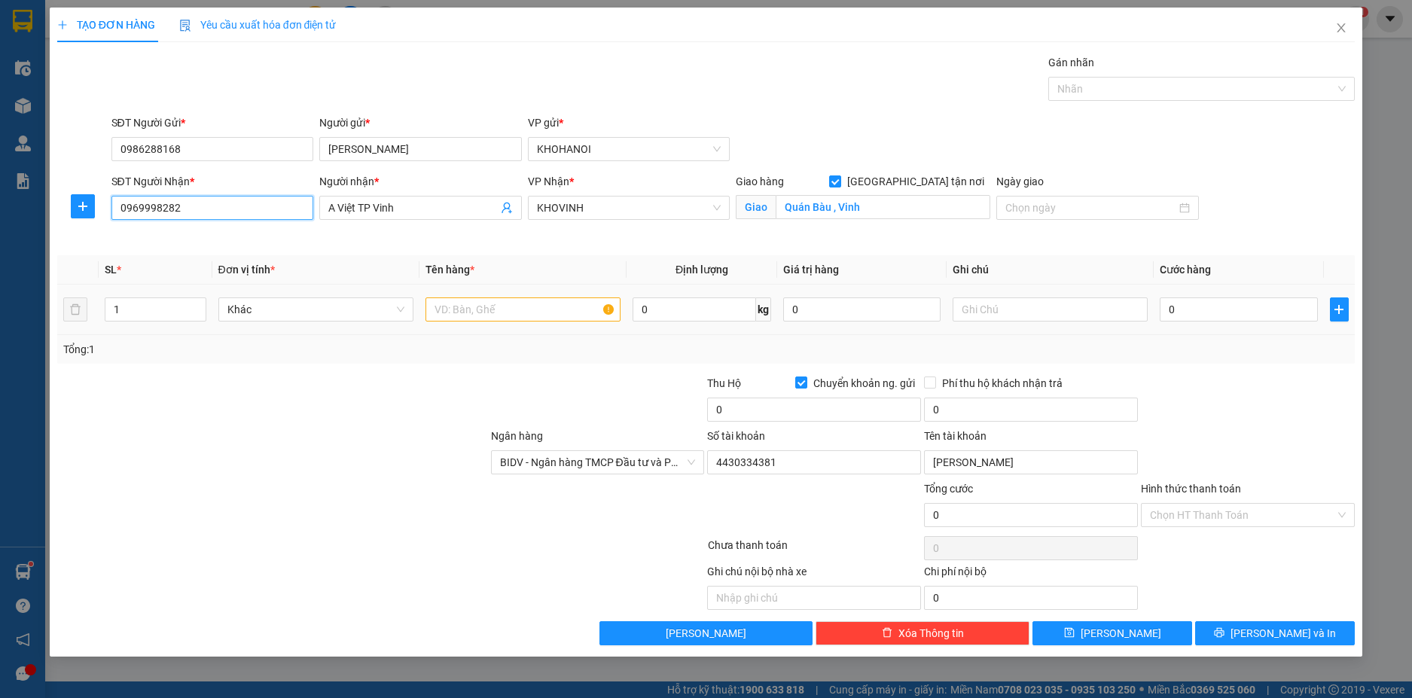
type input "688198"
type input "[PERSON_NAME]"
type input "2"
click at [195, 302] on span "up" at bounding box center [198, 305] width 9 height 9
click at [454, 318] on input "text" at bounding box center [522, 309] width 195 height 24
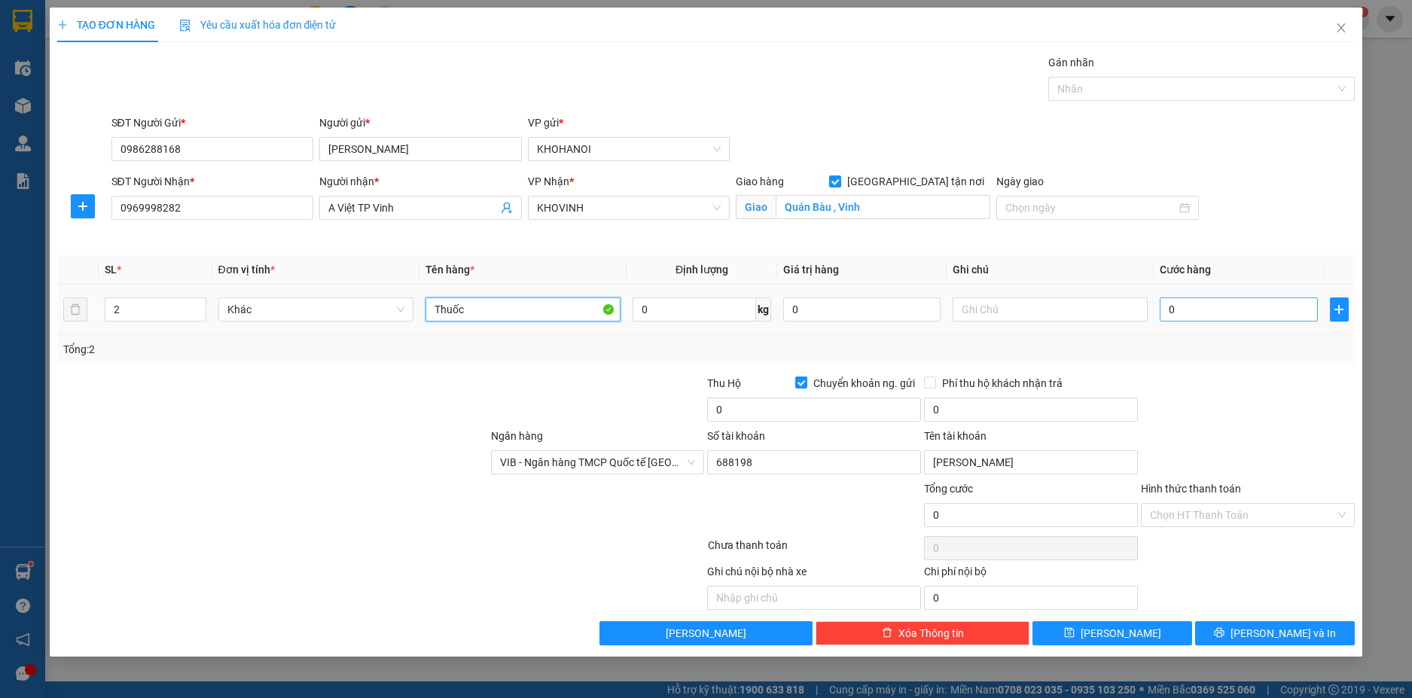
type input "Thuốc"
click at [1195, 312] on input "0" at bounding box center [1238, 309] width 157 height 24
type input "1"
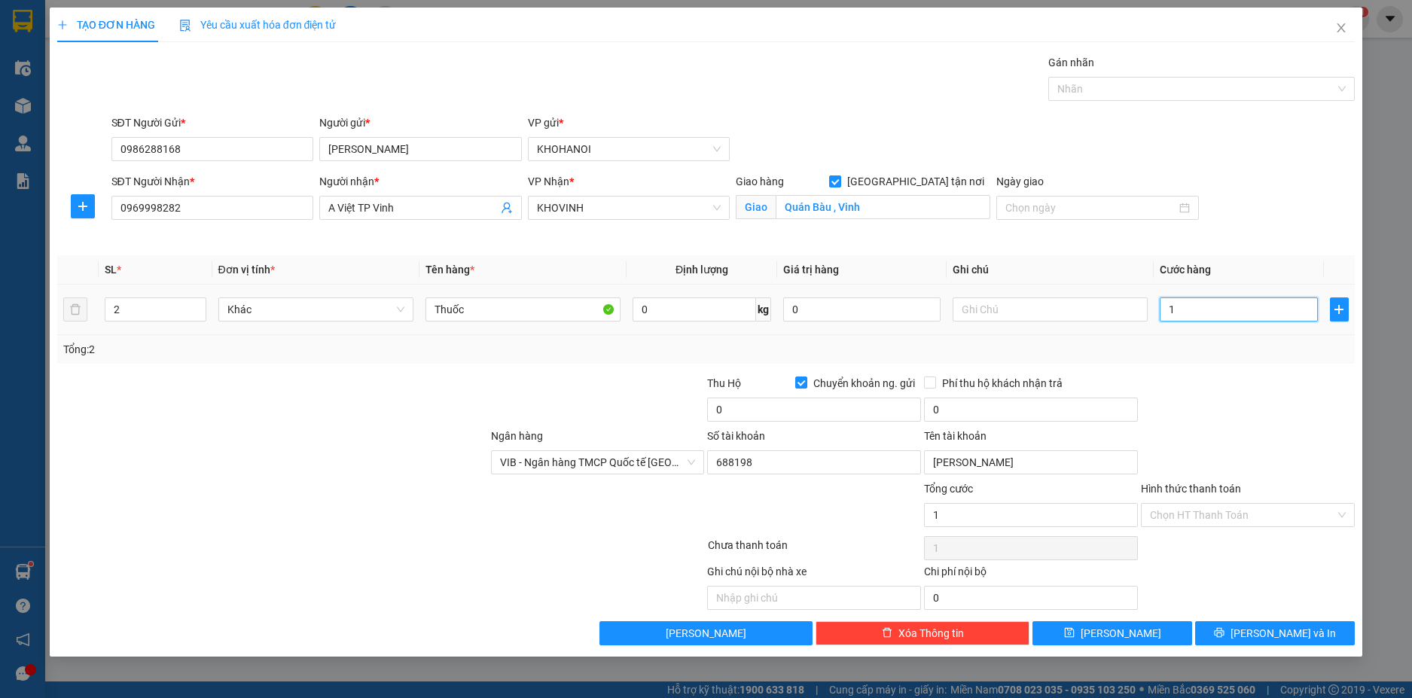
type input "11"
type input "110"
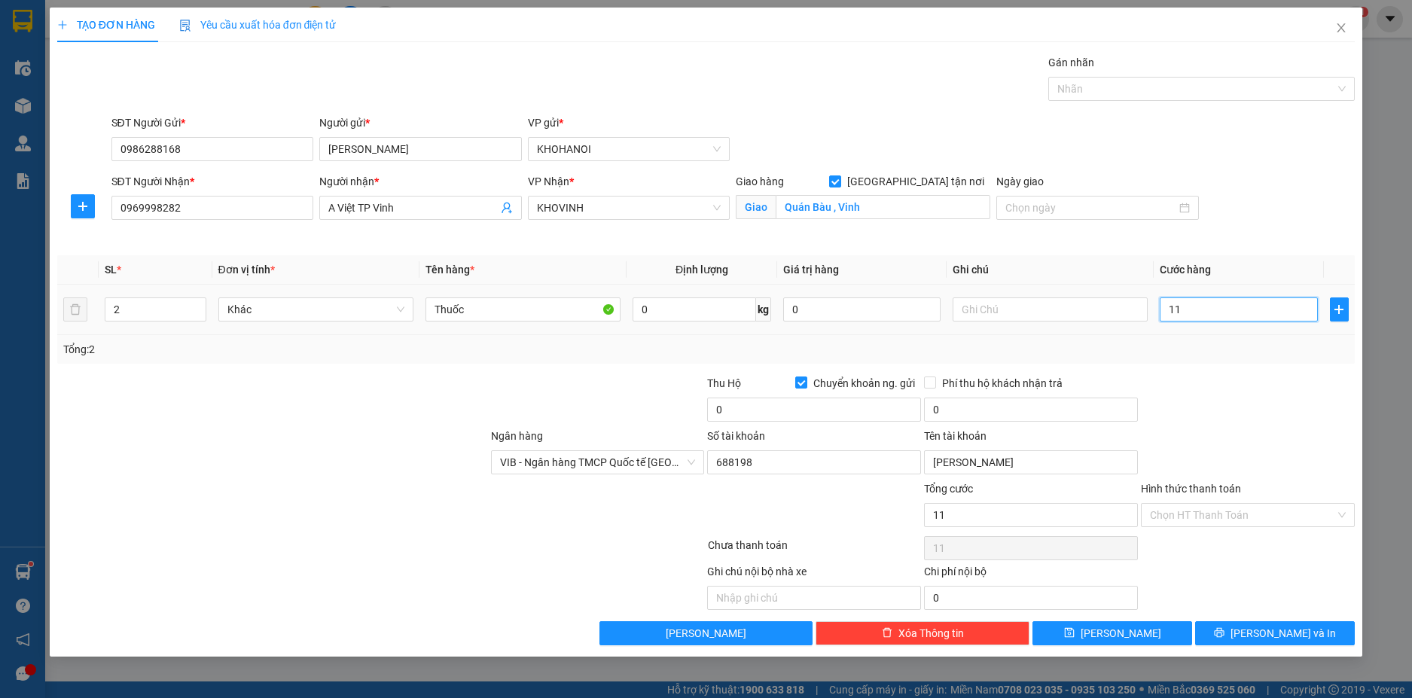
type input "110"
type input "110.000"
click at [1189, 346] on div "Tổng: 2" at bounding box center [706, 349] width 1286 height 17
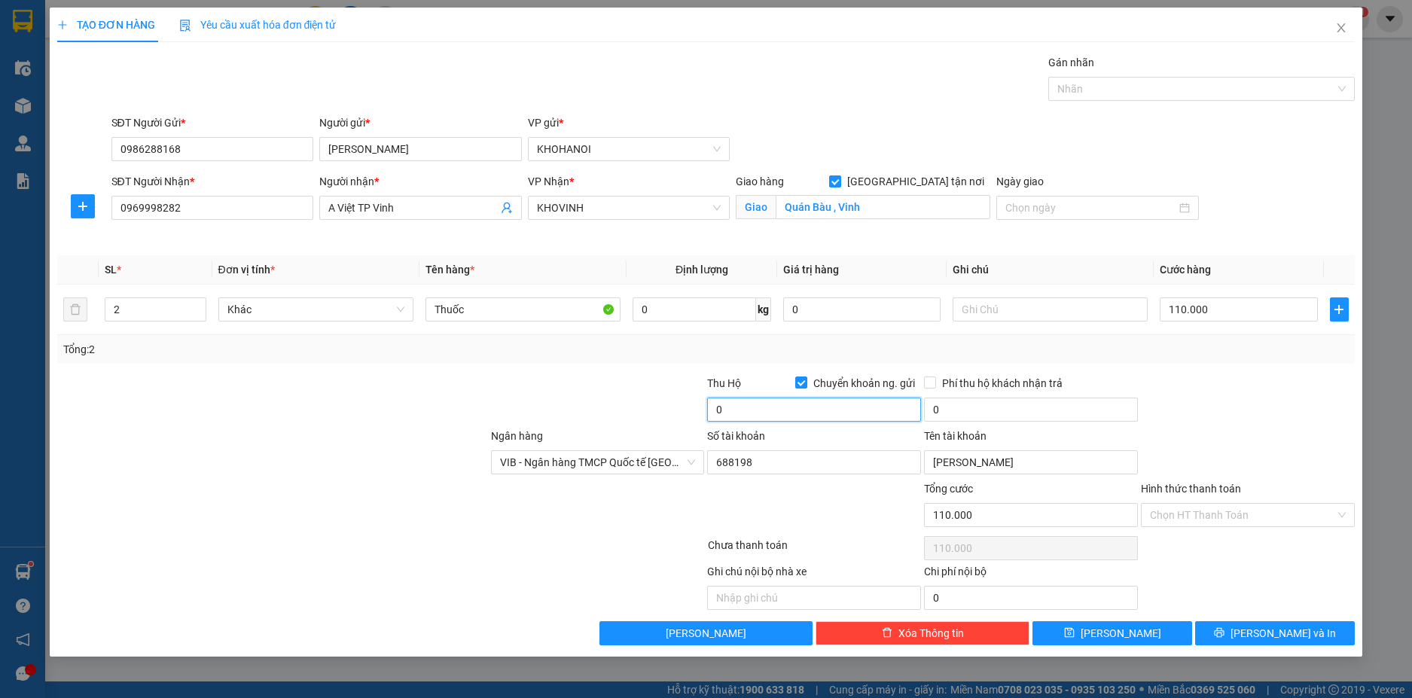
click at [772, 408] on input "0" at bounding box center [814, 410] width 214 height 24
type input "7.120.000"
click at [1255, 424] on div at bounding box center [1247, 401] width 217 height 53
click at [1265, 629] on span "Lưu và In" at bounding box center [1282, 633] width 105 height 17
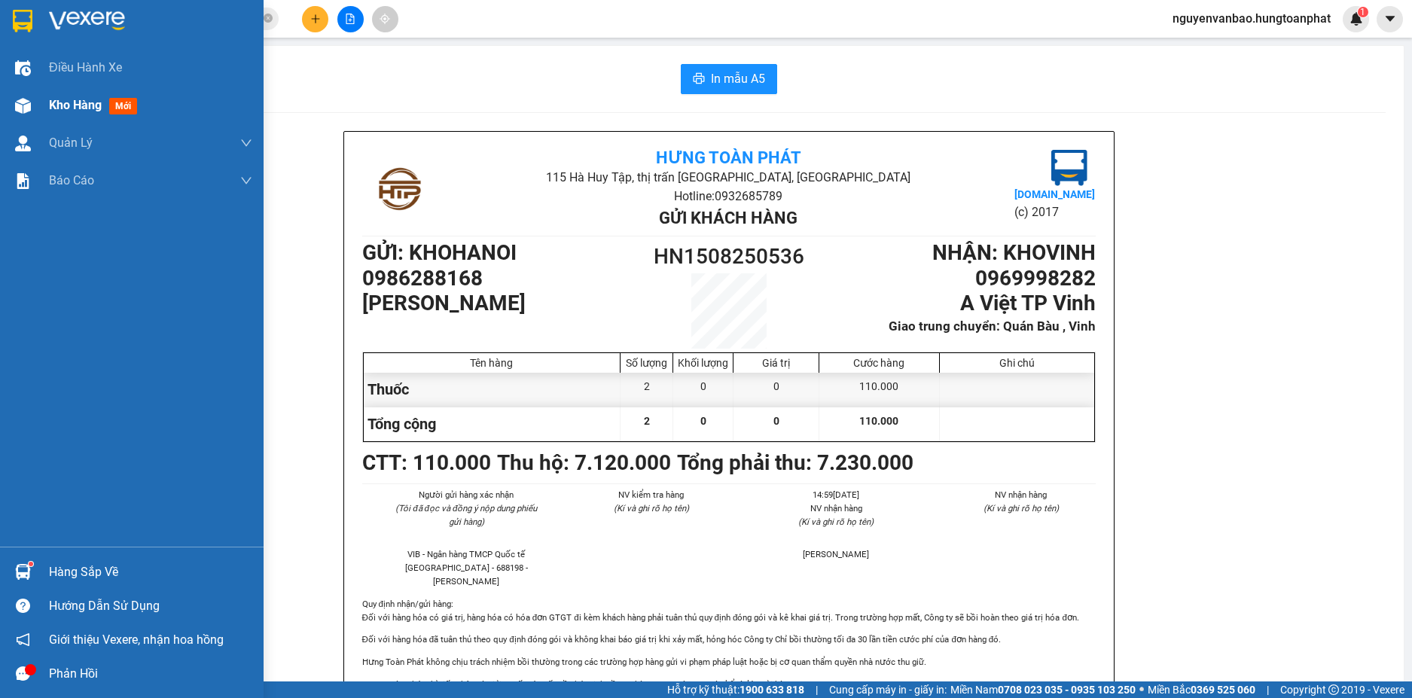
click at [22, 98] on img at bounding box center [23, 106] width 16 height 16
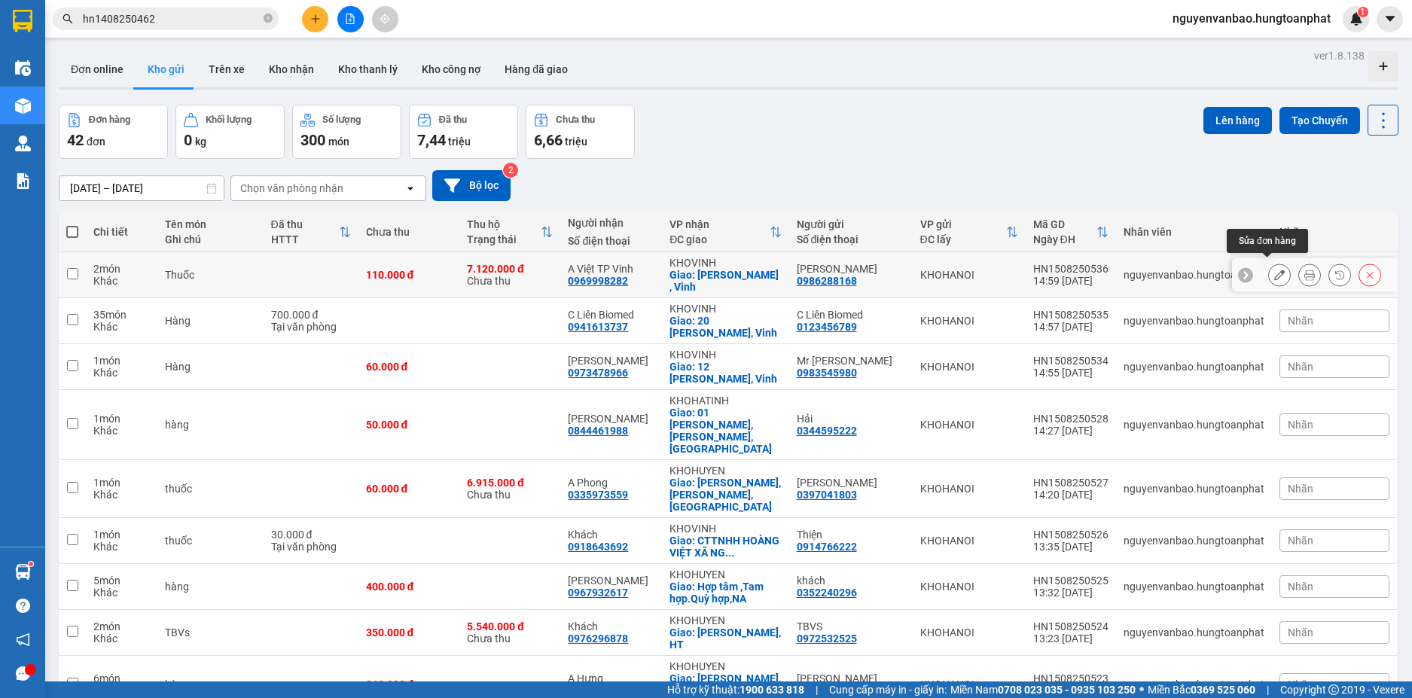
click at [1269, 264] on button at bounding box center [1279, 275] width 21 height 26
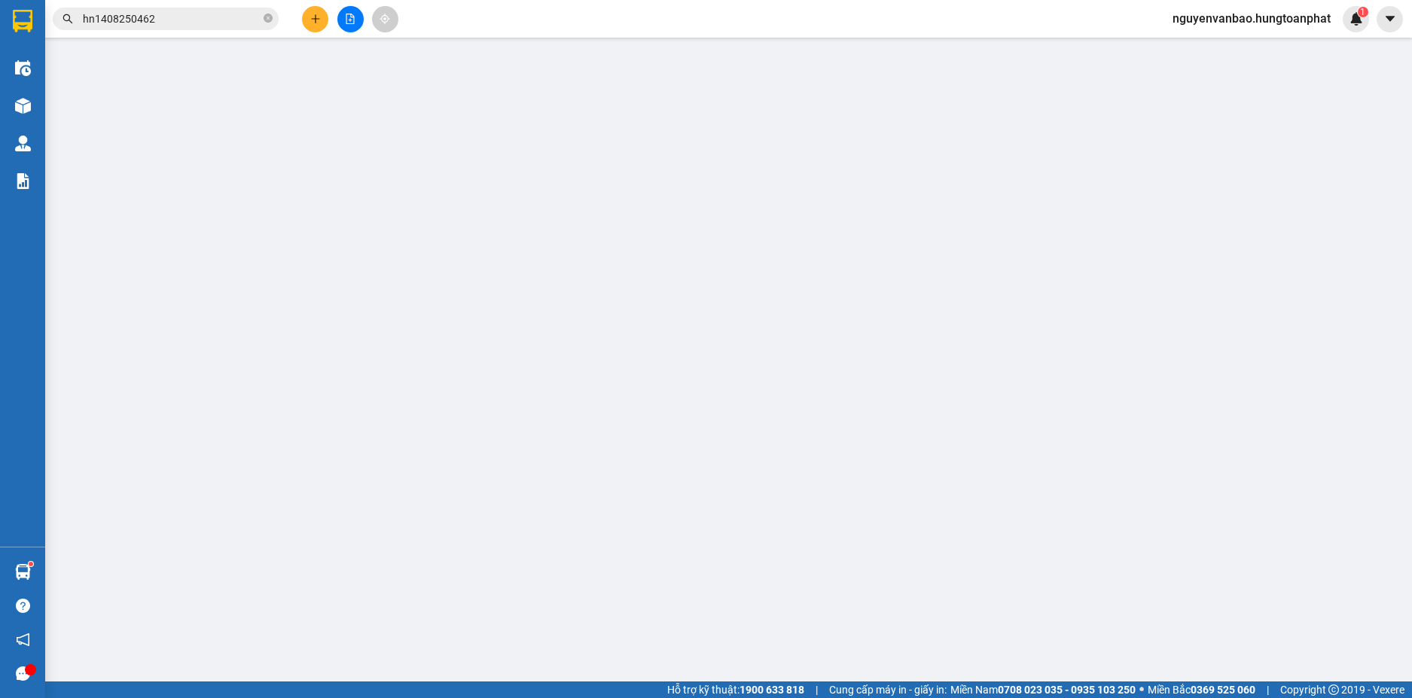
type input "0986288168"
type input "[PERSON_NAME]"
type input "0969998282"
type input "A Việt TP Vinh"
checkbox input "true"
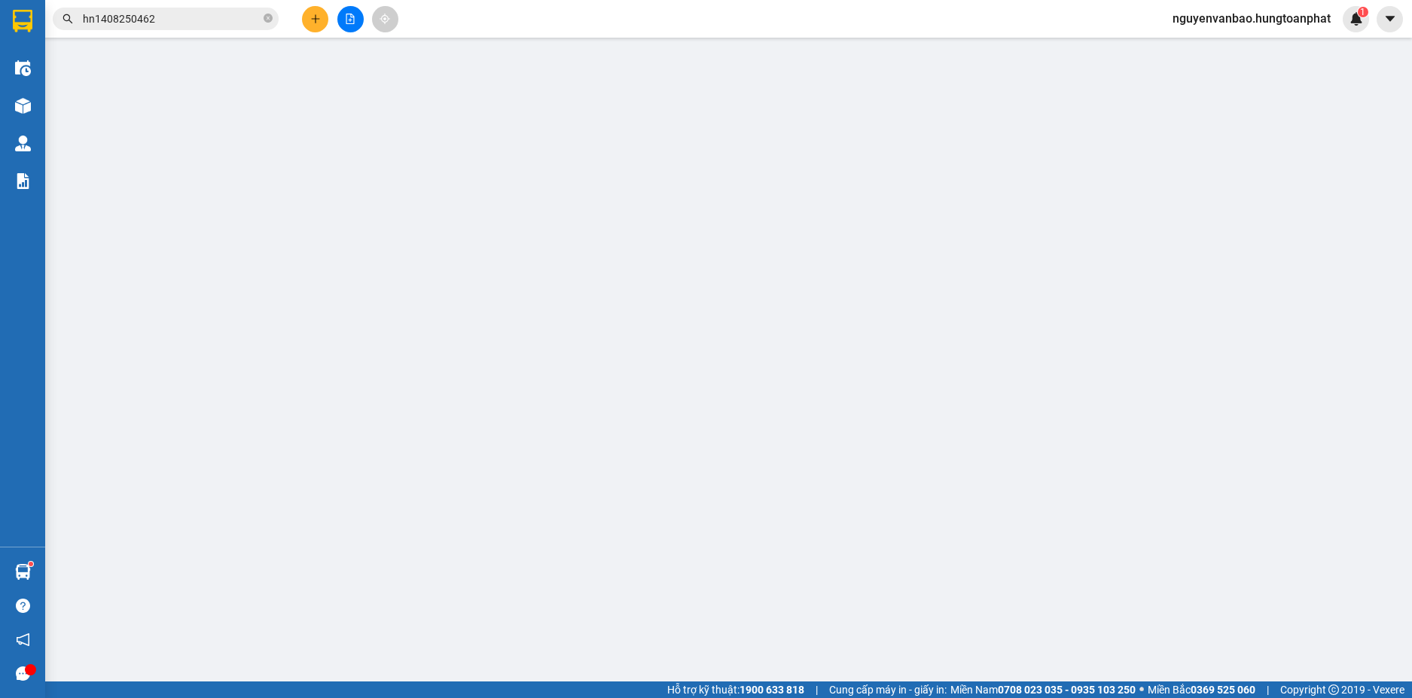
type input "Quán Bàu , Vinh"
type input "110.000"
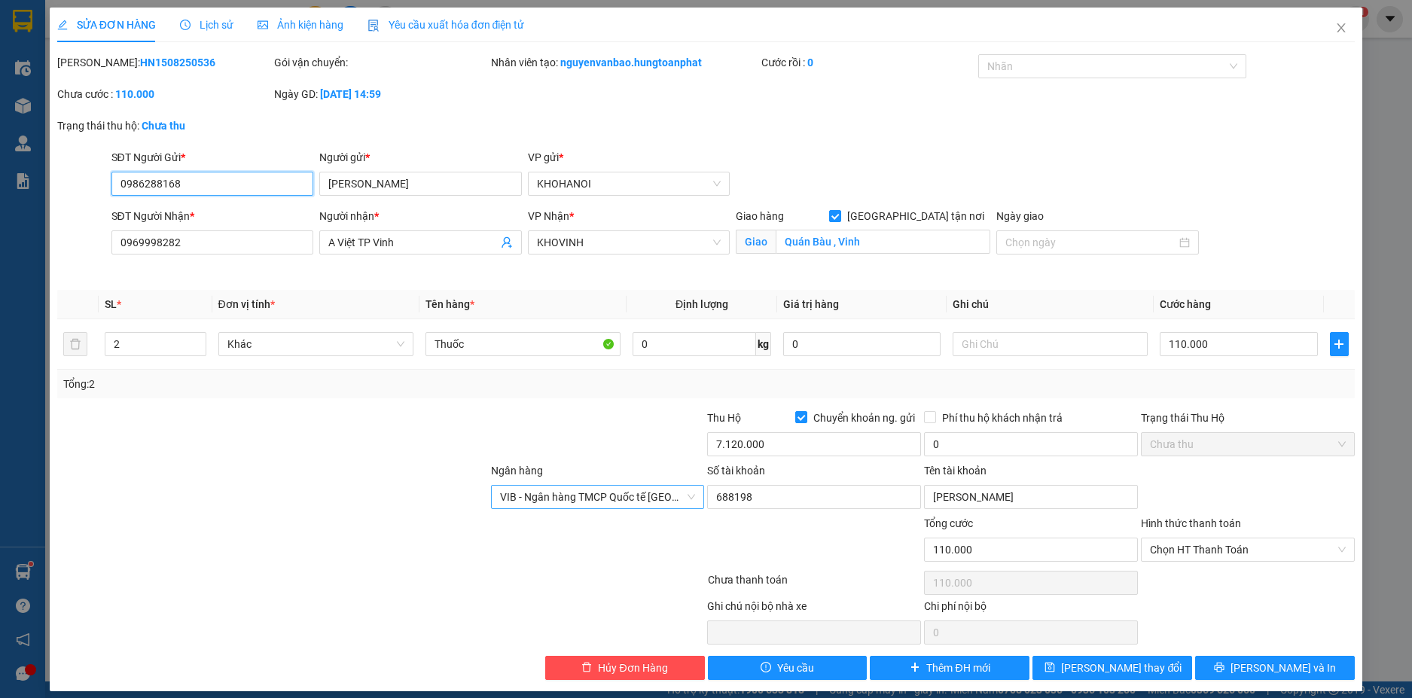
click at [645, 501] on span "VIB - Ngân hàng TMCP Quốc tế Việt Nam" at bounding box center [598, 497] width 196 height 23
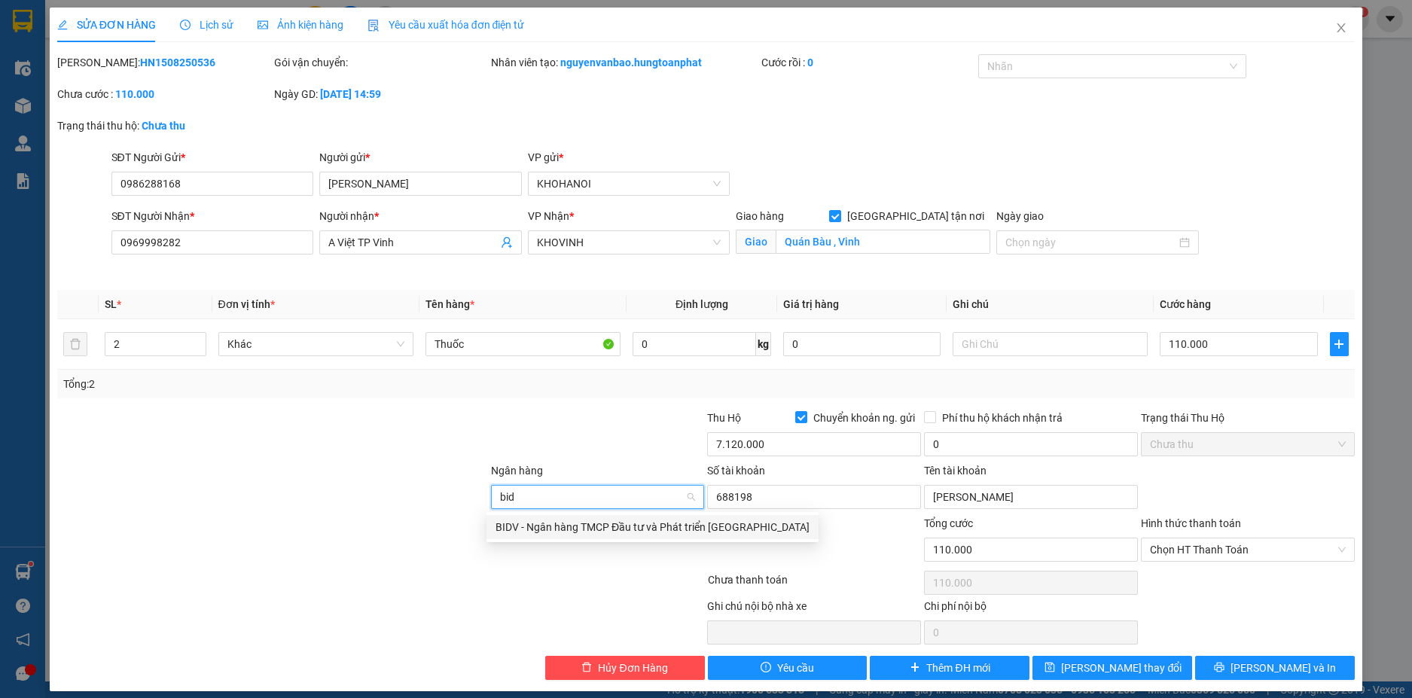
type input "bidv"
click at [529, 523] on div "BIDV - Ngân hàng TMCP Đầu tư và Phát triển Việt Nam" at bounding box center [652, 527] width 314 height 17
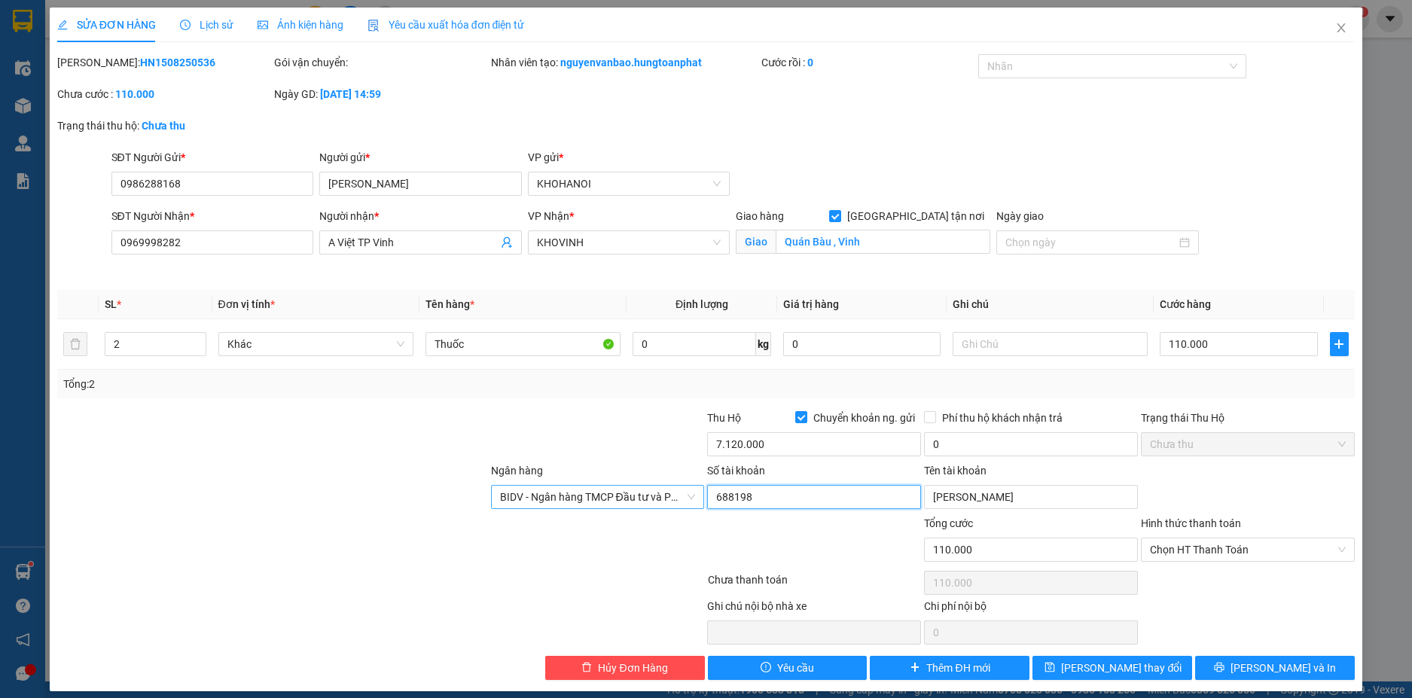
click at [762, 495] on input "688198" at bounding box center [814, 497] width 214 height 24
click at [730, 503] on input "Số tài khoản" at bounding box center [814, 497] width 214 height 24
type input "4430334381"
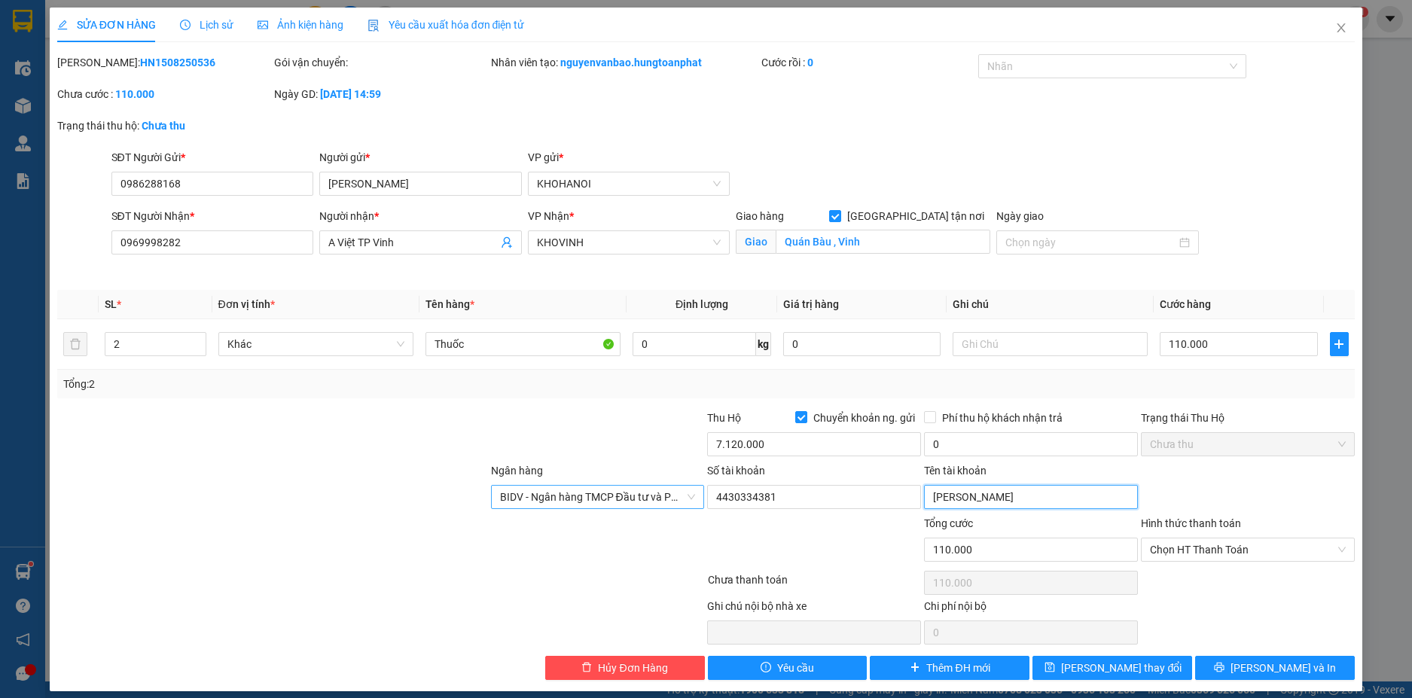
click at [1018, 497] on input "[PERSON_NAME]" at bounding box center [1031, 497] width 214 height 24
drag, startPoint x: 1018, startPoint y: 497, endPoint x: 925, endPoint y: 507, distance: 93.1
click at [925, 507] on input "[PERSON_NAME]" at bounding box center [1031, 497] width 214 height 24
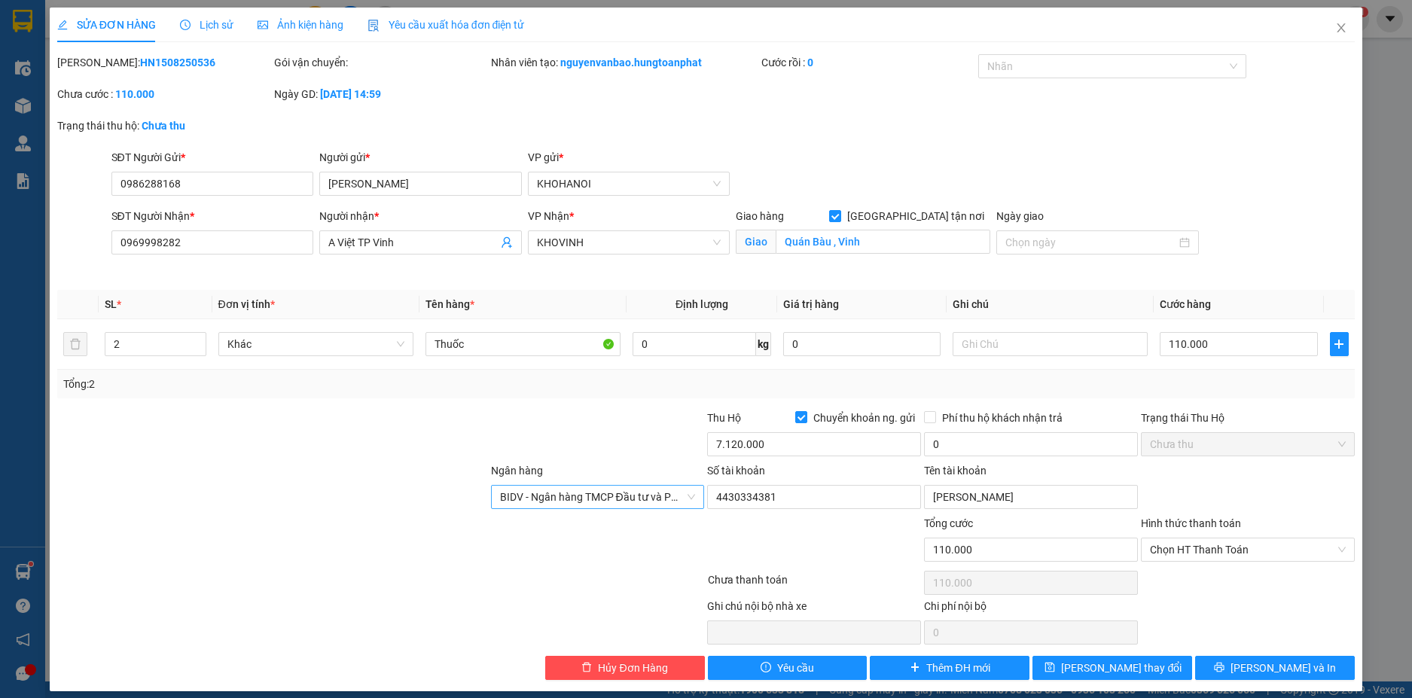
click at [1188, 490] on div "Ngân hàng BIDV - Ngân hàng TMCP Đầu tư và Phát triển Việt Nam Số tài khoản 4430…" at bounding box center [706, 488] width 1301 height 53
click at [1224, 669] on icon "printer" at bounding box center [1219, 667] width 11 height 11
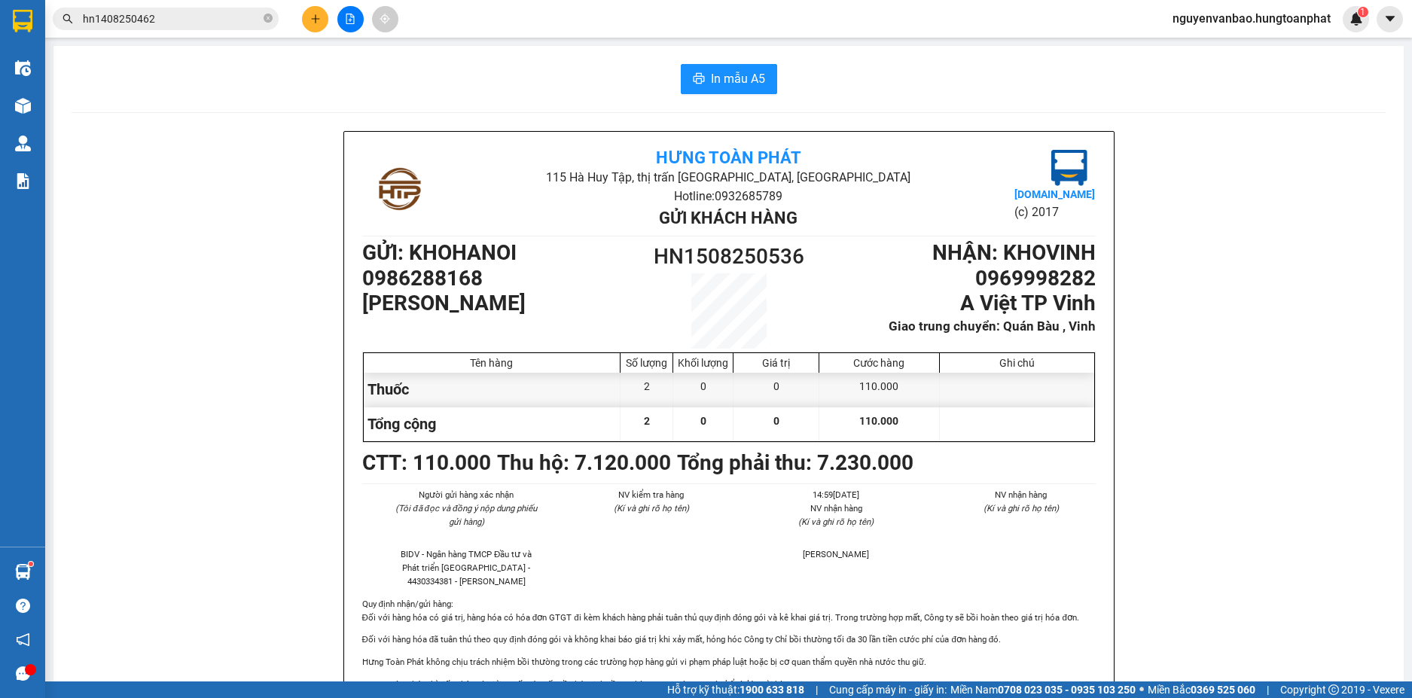
click at [316, 17] on icon "plus" at bounding box center [315, 19] width 11 height 11
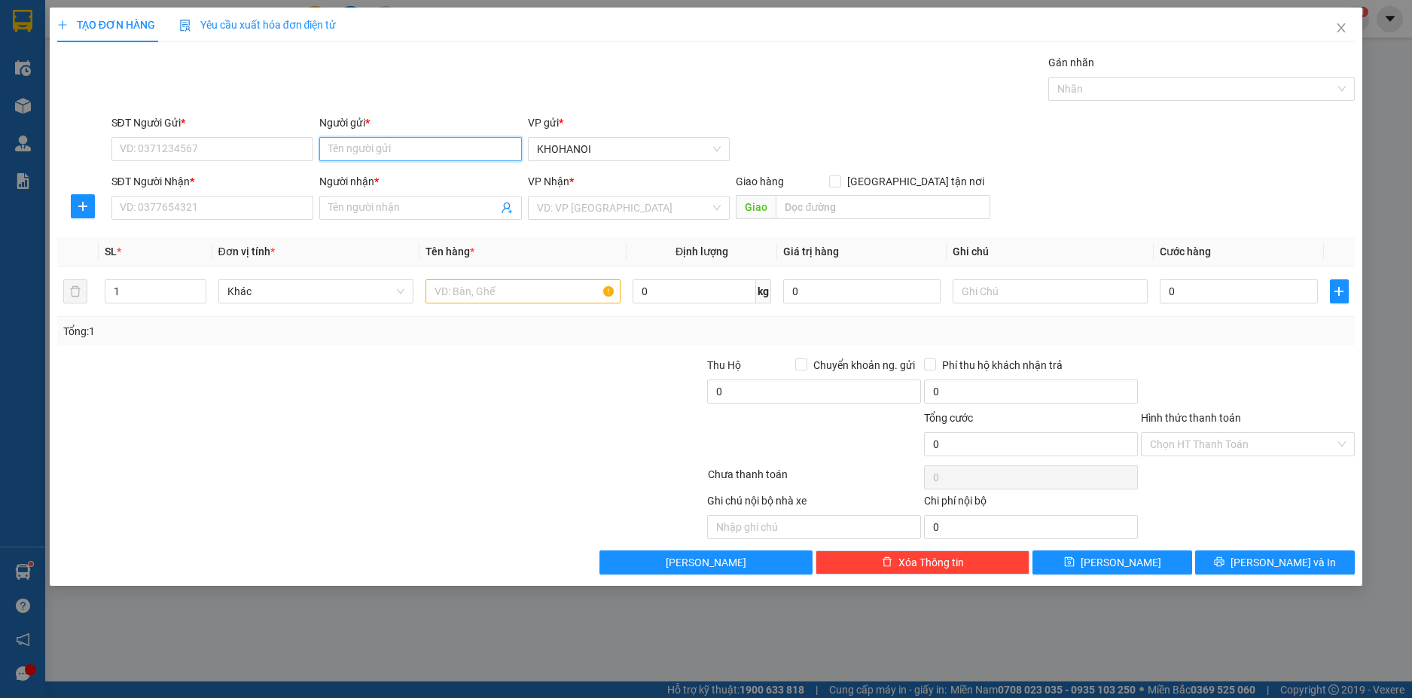
click at [363, 143] on input "Người gửi *" at bounding box center [420, 149] width 203 height 24
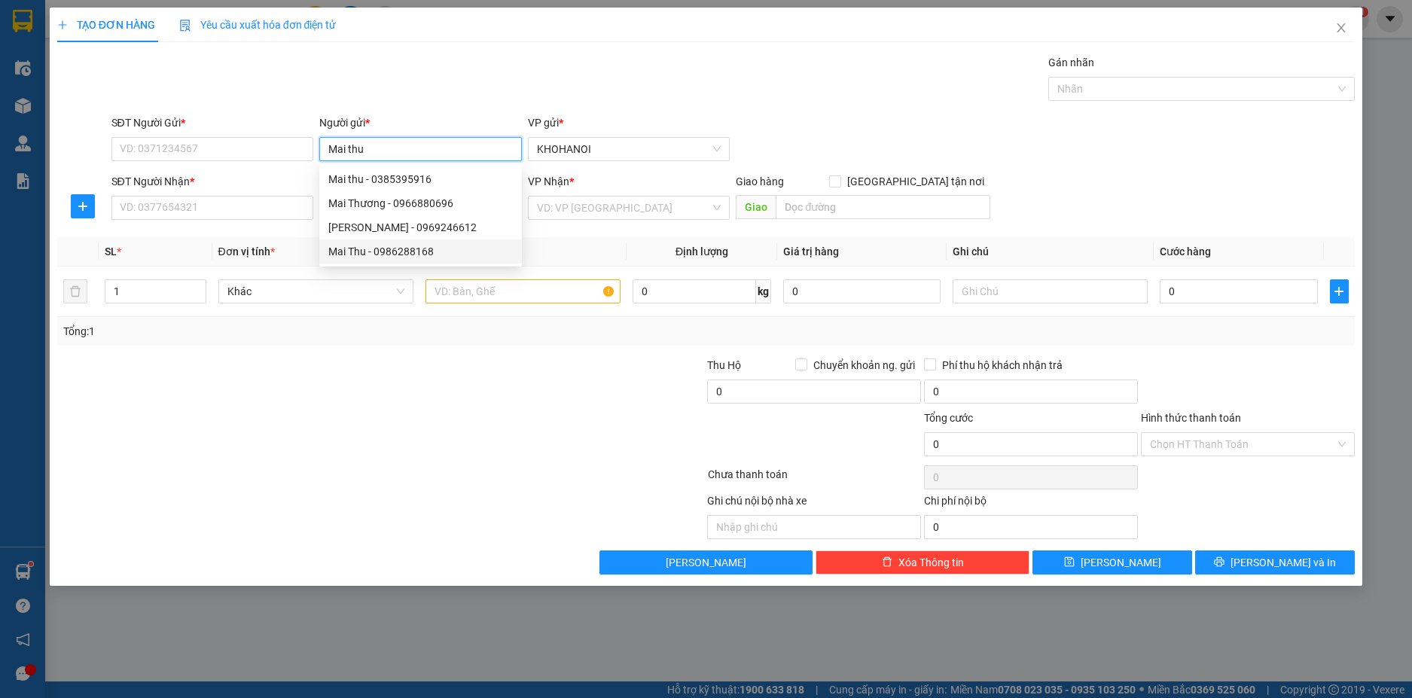
click at [393, 248] on div "Mai Thu - 0986288168" at bounding box center [420, 251] width 184 height 17
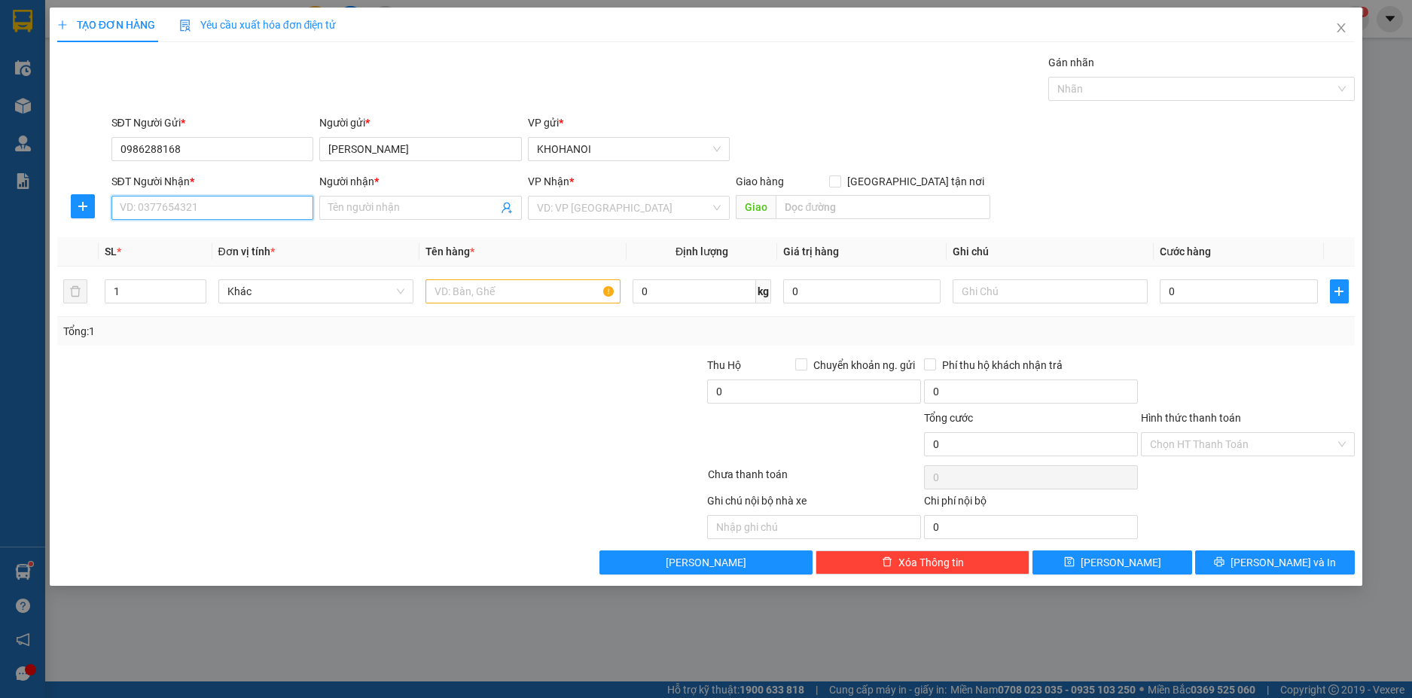
click at [203, 215] on input "SĐT Người Nhận *" at bounding box center [212, 208] width 203 height 24
click at [377, 211] on input "Người nhận *" at bounding box center [412, 208] width 169 height 17
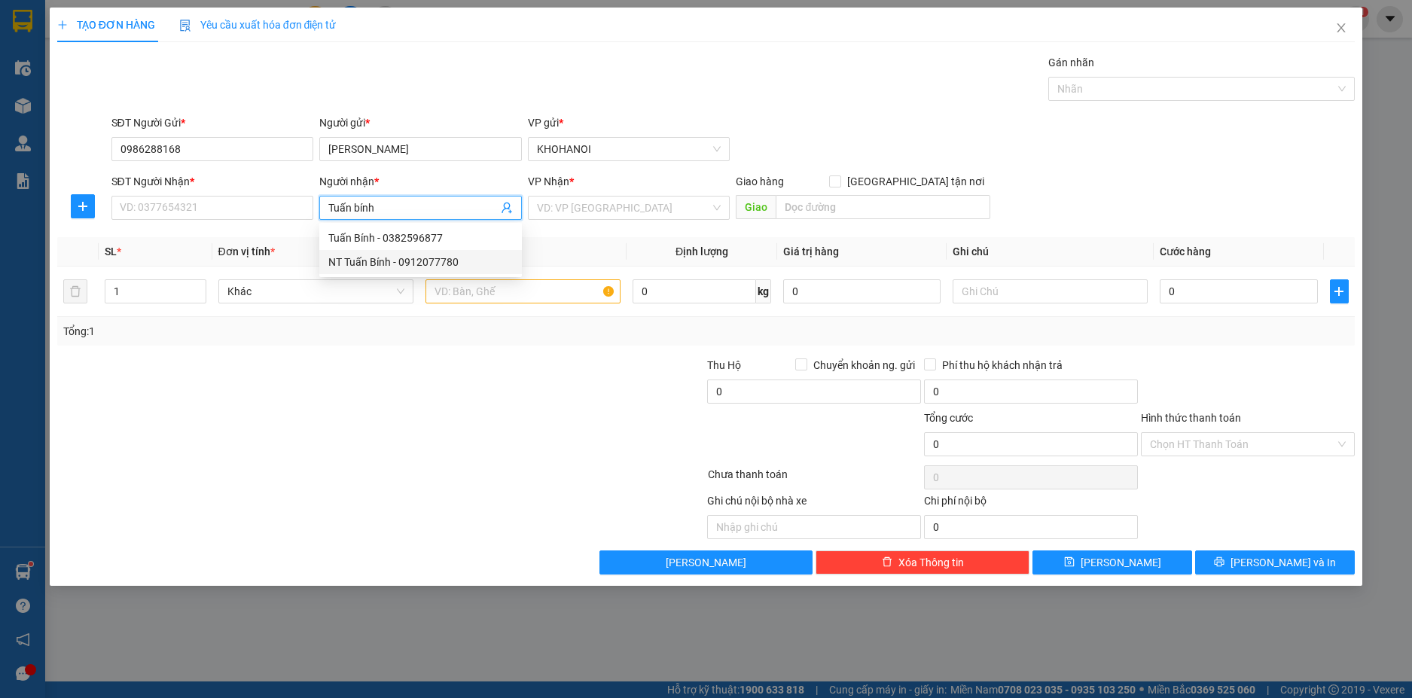
click at [382, 260] on div "NT Tuấn Bính - 0912077780" at bounding box center [420, 262] width 184 height 17
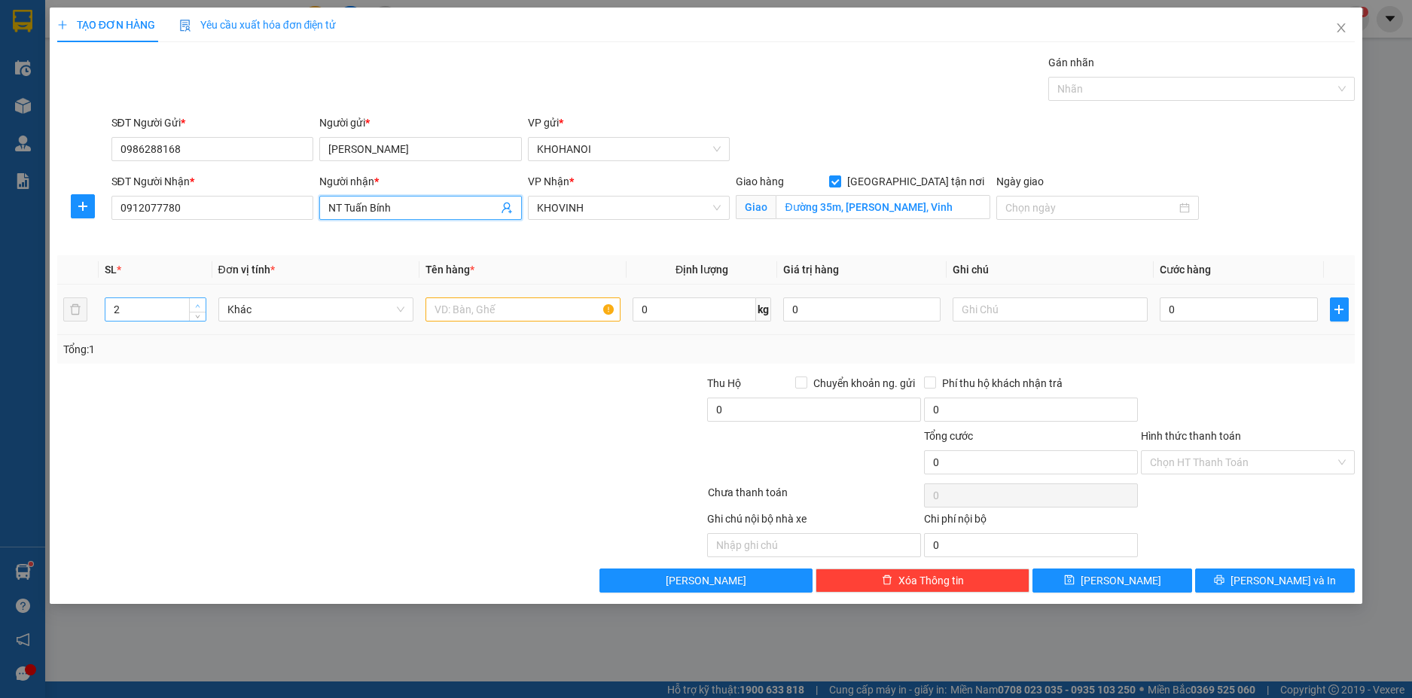
click at [196, 299] on span "Increase Value" at bounding box center [197, 305] width 17 height 14
click at [525, 314] on input "text" at bounding box center [522, 309] width 195 height 24
click at [1196, 320] on input "0" at bounding box center [1238, 309] width 157 height 24
click at [466, 309] on input "Hàng" at bounding box center [522, 309] width 195 height 24
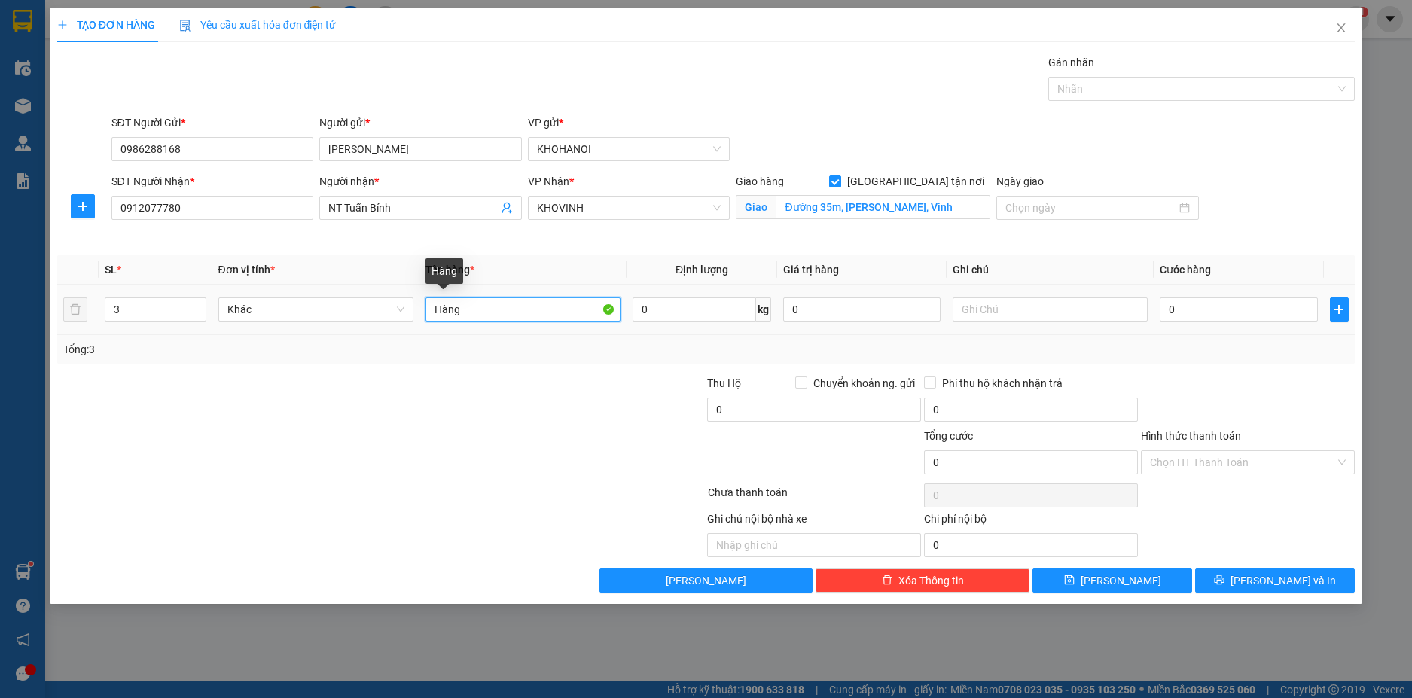
click at [466, 309] on input "Hàng" at bounding box center [522, 309] width 195 height 24
click at [1217, 317] on input "0" at bounding box center [1238, 309] width 157 height 24
drag, startPoint x: 470, startPoint y: 312, endPoint x: 493, endPoint y: 312, distance: 23.4
click at [493, 312] on input "Thuốc 150" at bounding box center [522, 309] width 195 height 24
click at [479, 311] on input "Thuốc 150" at bounding box center [522, 309] width 195 height 24
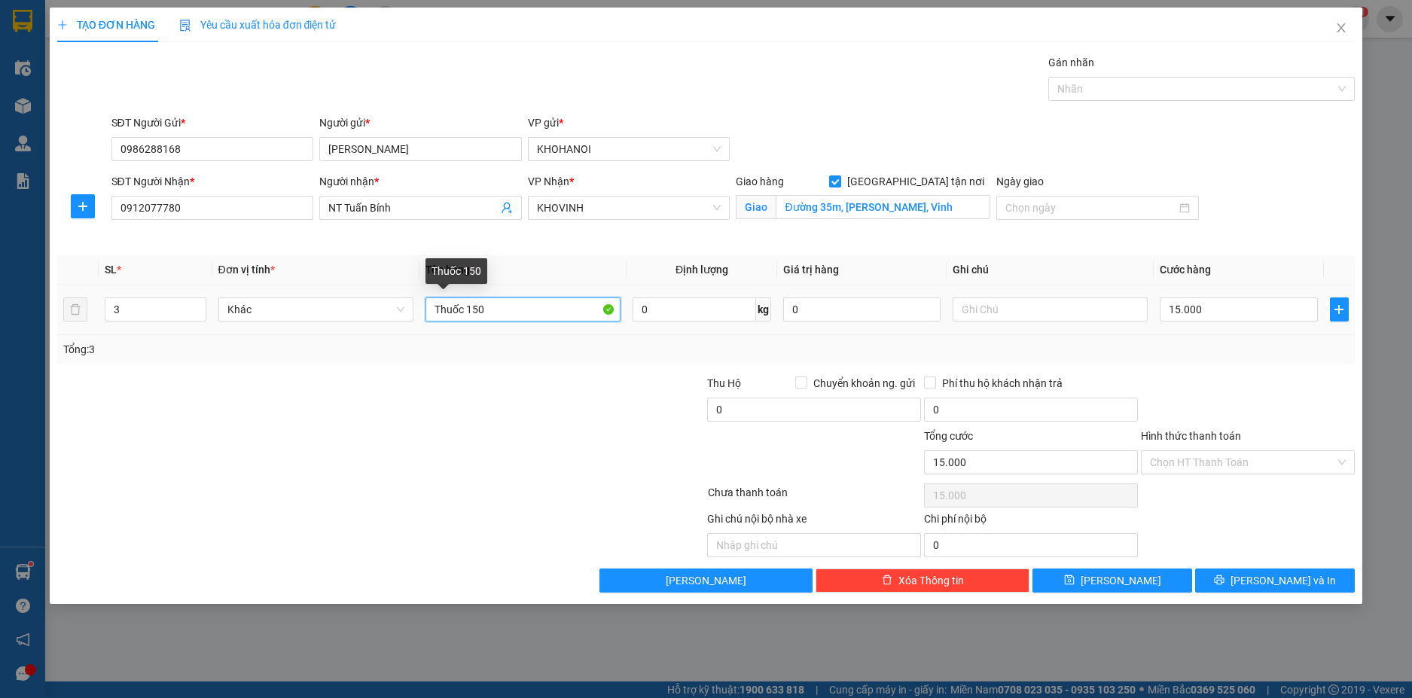
click at [483, 310] on input "Thuốc 150" at bounding box center [522, 309] width 195 height 24
click at [1227, 308] on input "15.000" at bounding box center [1238, 309] width 157 height 24
click at [1230, 356] on div "Tổng: 3" at bounding box center [706, 349] width 1286 height 17
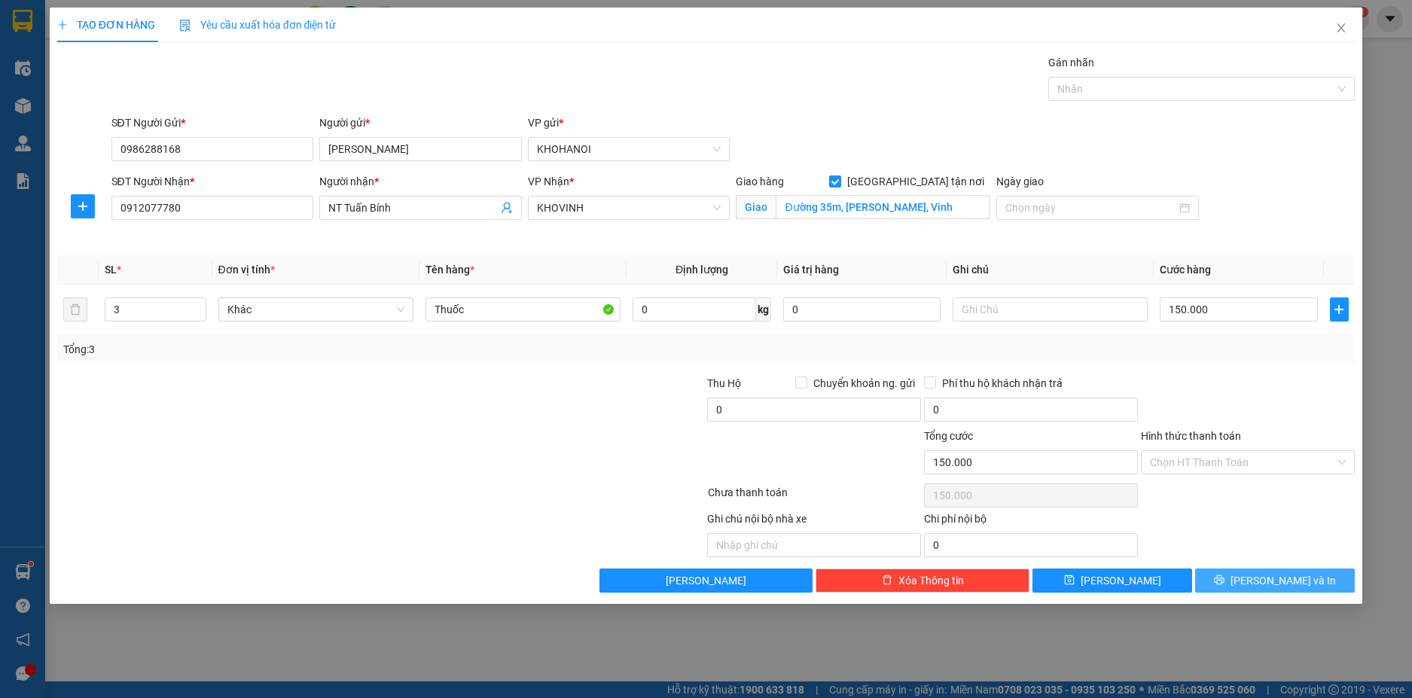
click at [1285, 579] on span "Lưu và In" at bounding box center [1282, 580] width 105 height 17
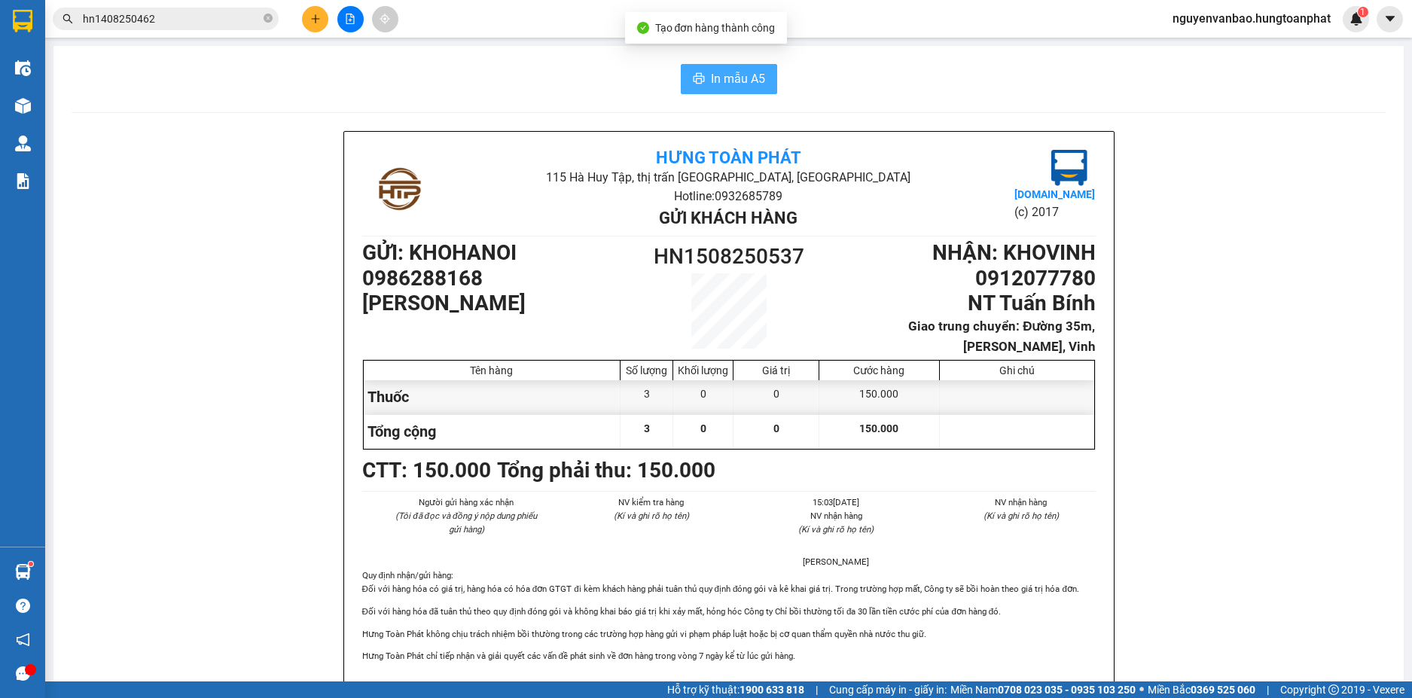
click at [739, 85] on span "In mẫu A5" at bounding box center [738, 78] width 54 height 19
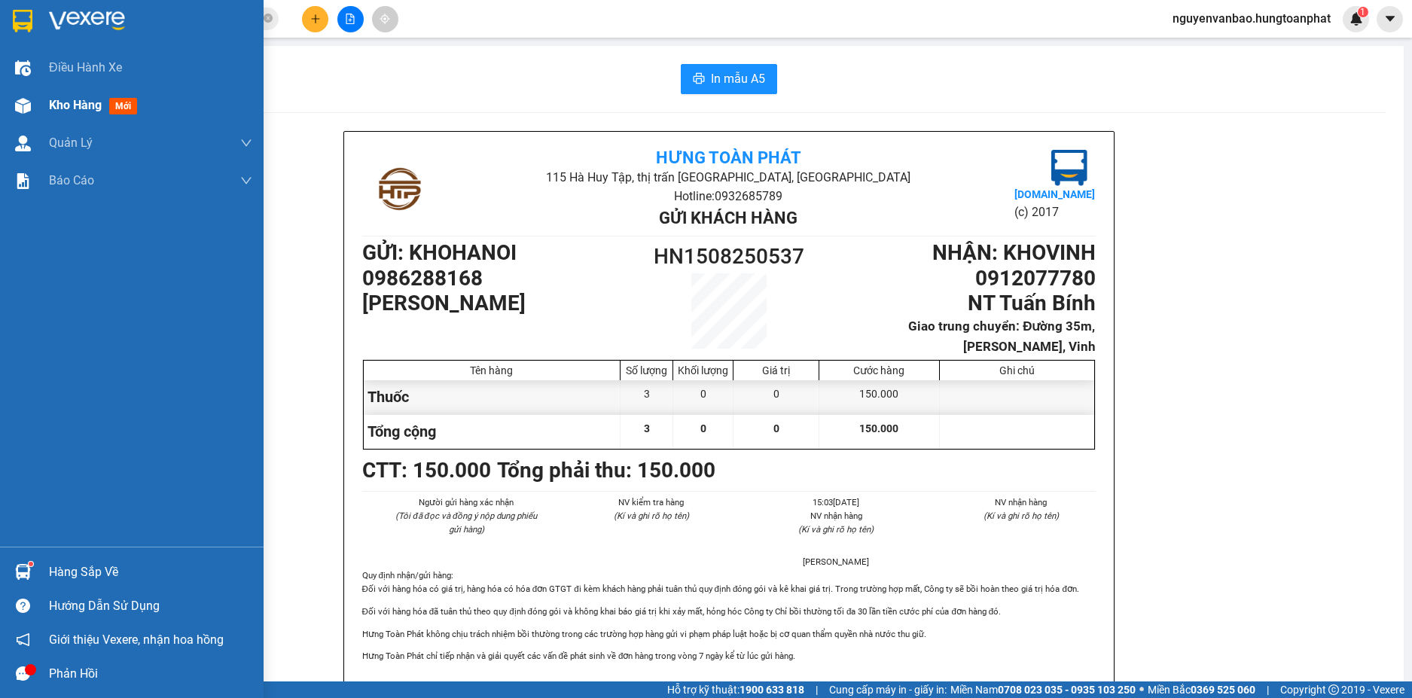
click at [17, 108] on img at bounding box center [23, 106] width 16 height 16
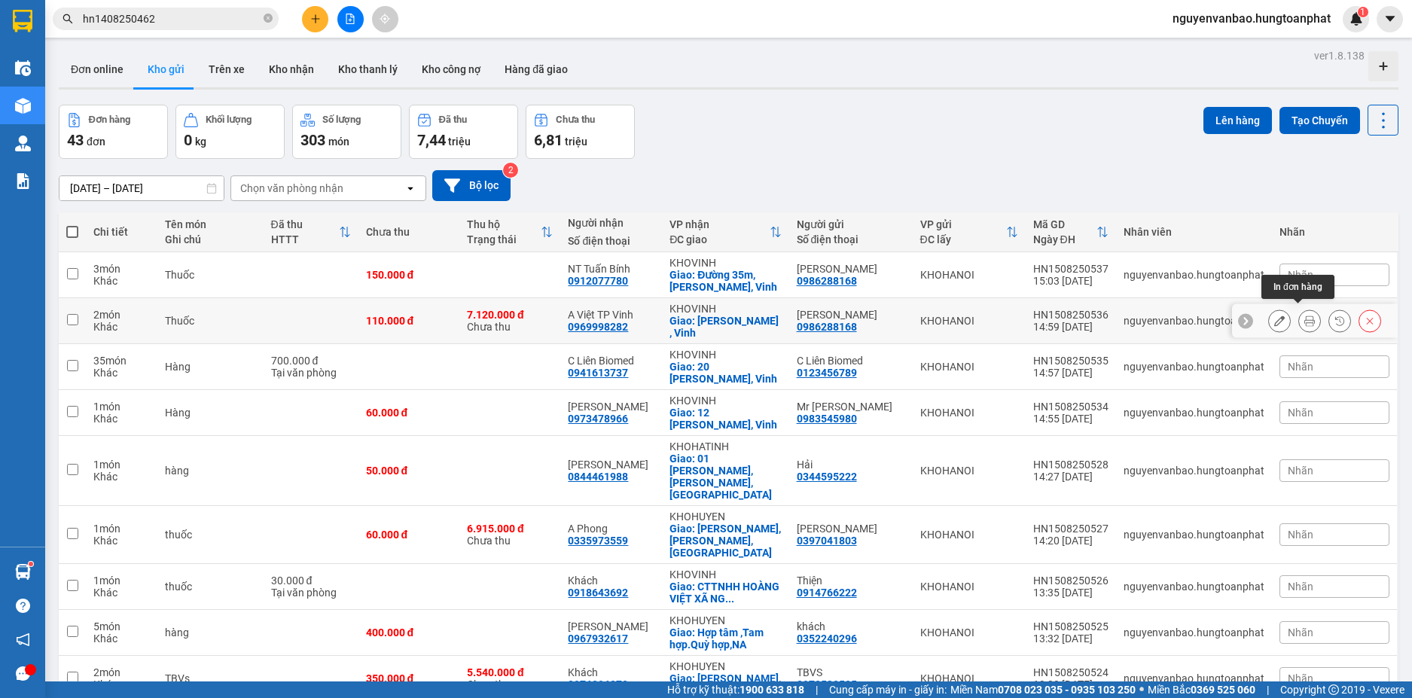
click at [1304, 315] on icon at bounding box center [1309, 320] width 11 height 11
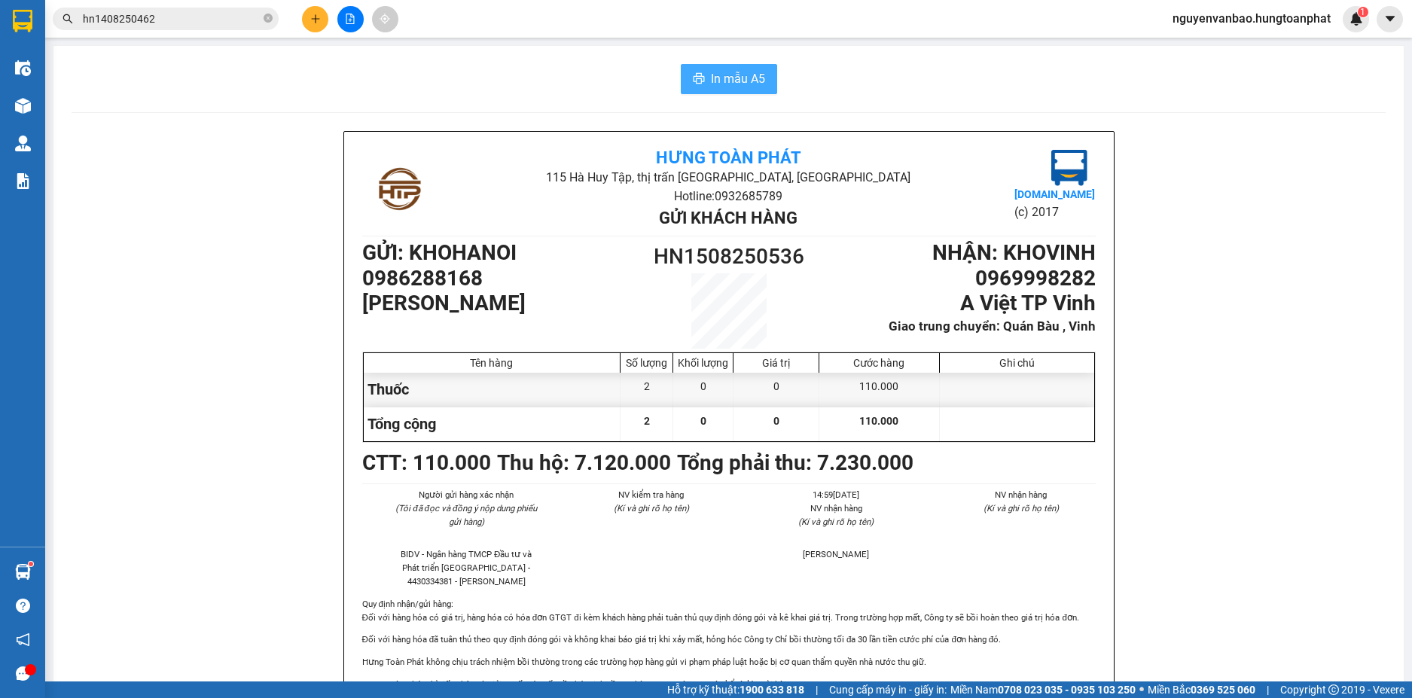
click at [745, 84] on span "In mẫu A5" at bounding box center [738, 78] width 54 height 19
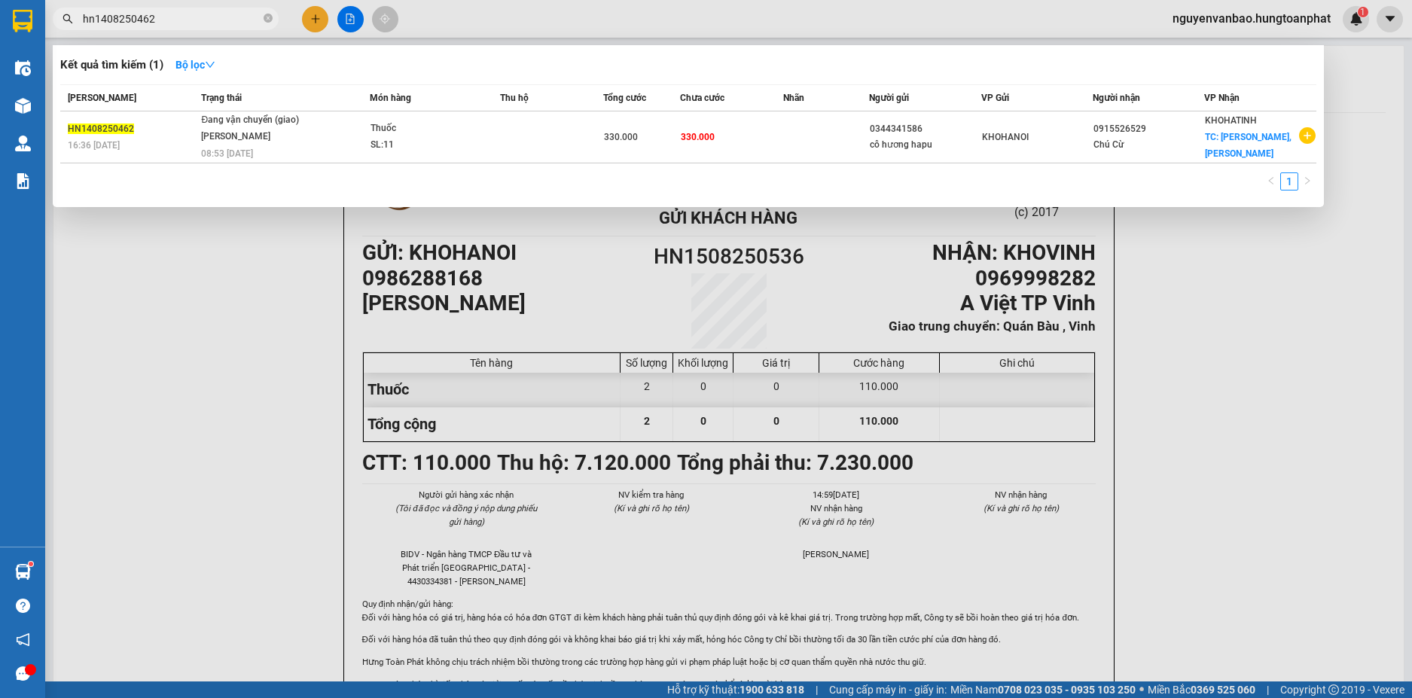
click at [169, 21] on input "hn1408250462" at bounding box center [172, 19] width 178 height 17
click at [308, 17] on div at bounding box center [706, 349] width 1412 height 698
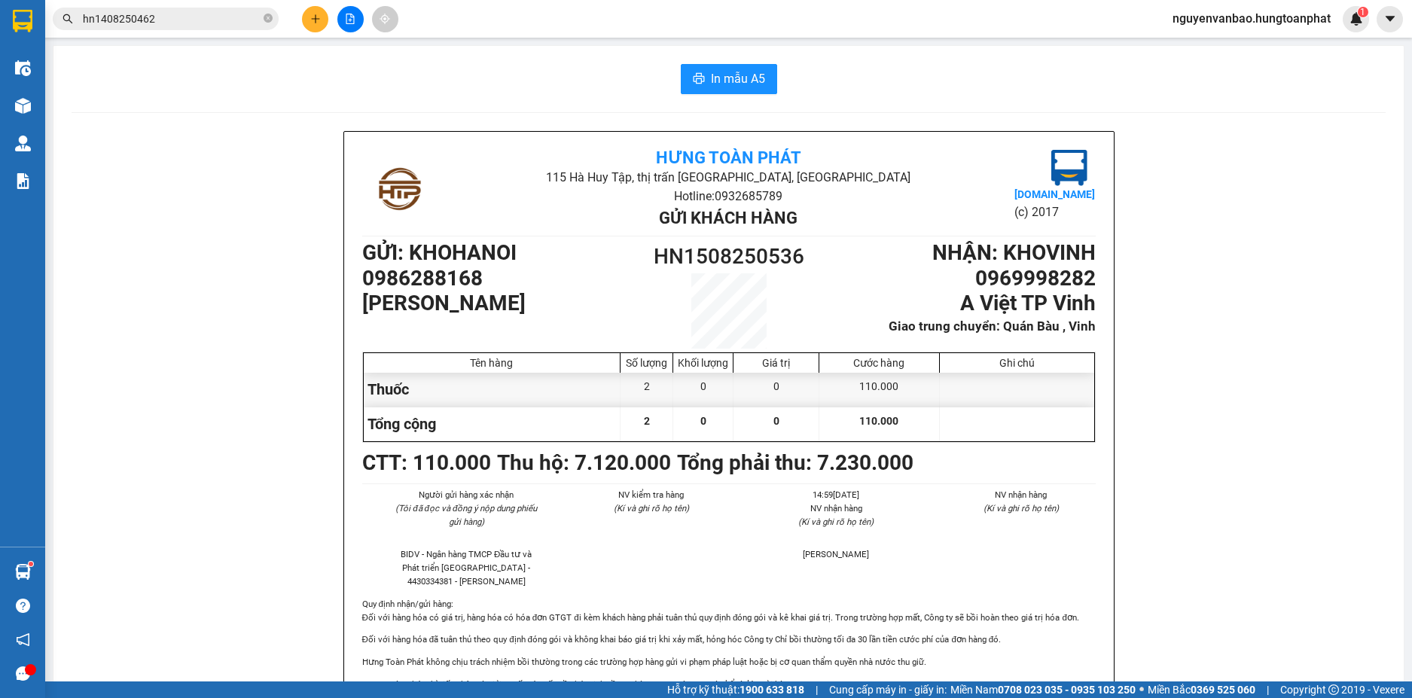
click at [317, 26] on button at bounding box center [315, 19] width 26 height 26
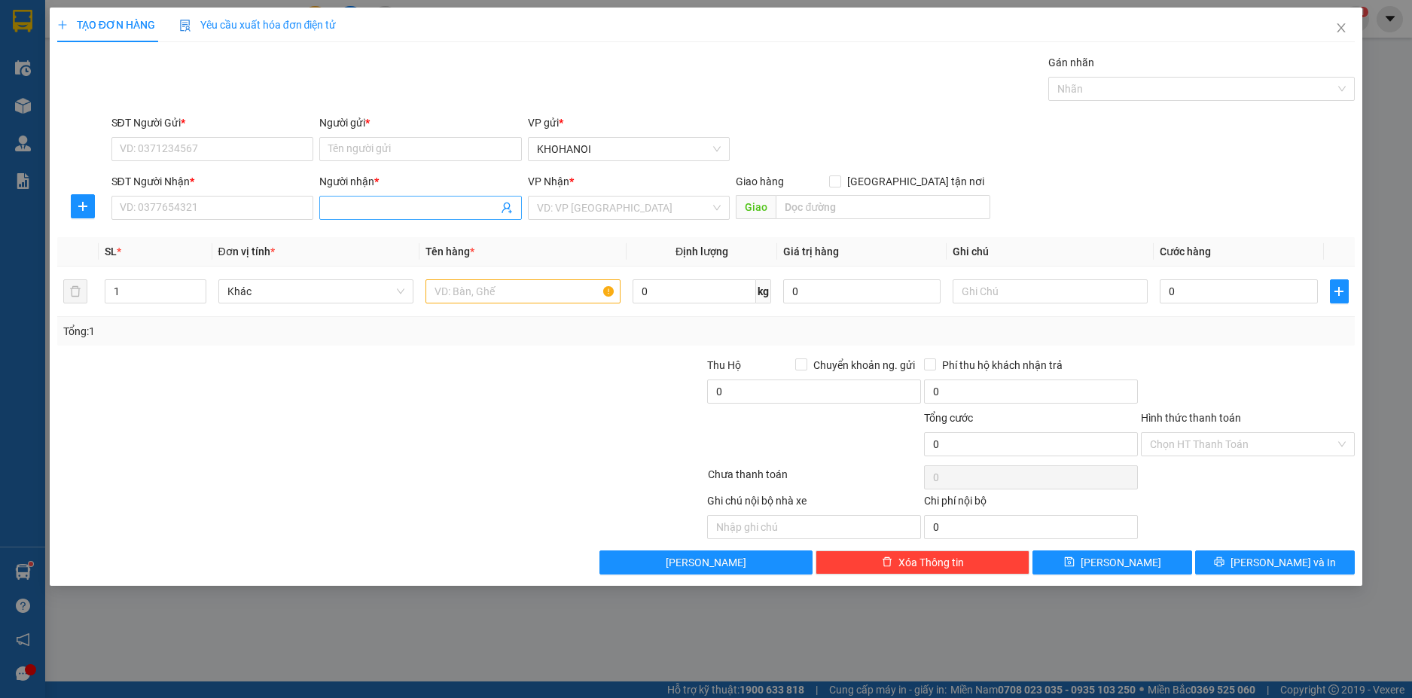
click at [355, 202] on input "Người nhận *" at bounding box center [412, 208] width 169 height 17
click at [387, 260] on div "CH Hạnh Vân - 0945510062" at bounding box center [420, 262] width 184 height 17
drag, startPoint x: 189, startPoint y: 212, endPoint x: 94, endPoint y: 212, distance: 94.9
click at [94, 212] on div "SĐT Người Nhận * 0945510062 0945510062 Người nhận * CH Hạnh Vân VP Nhận * VD: V…" at bounding box center [706, 199] width 1301 height 53
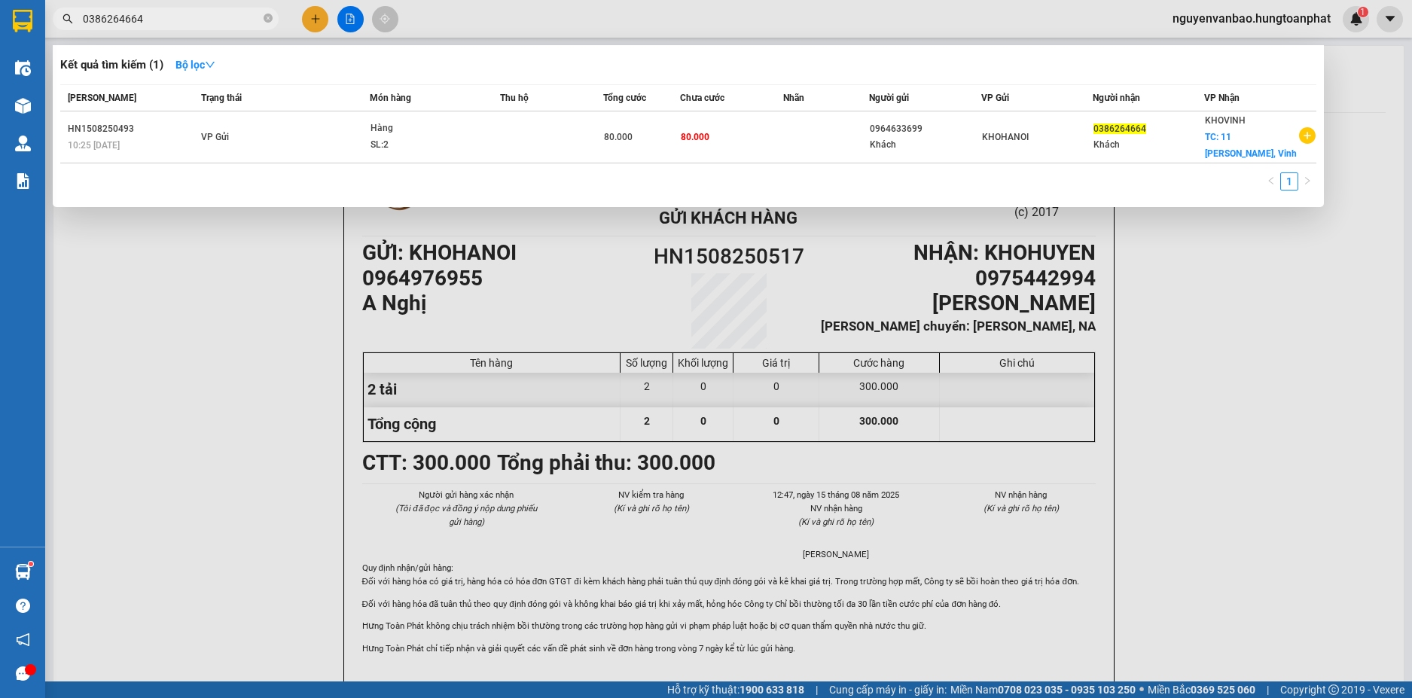
click at [160, 16] on input "0386264664" at bounding box center [172, 19] width 178 height 17
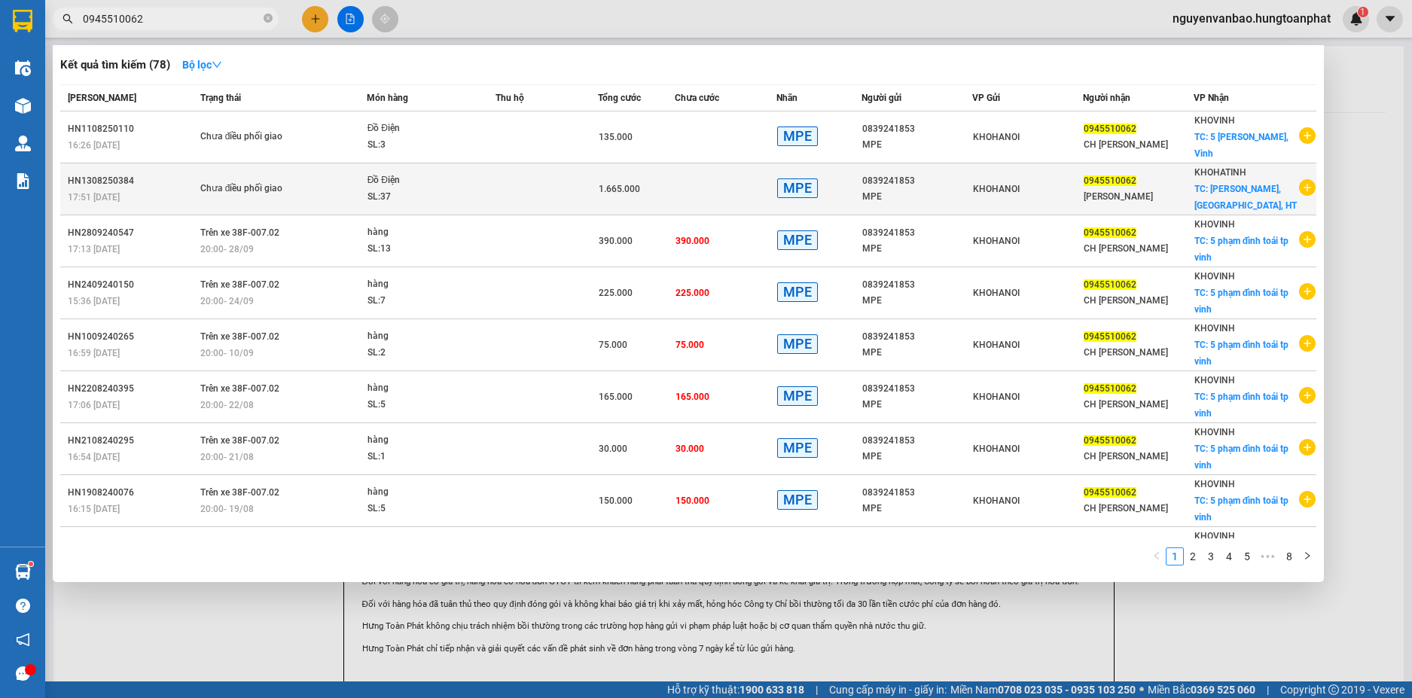
type input "0945510062"
click at [471, 190] on div "SL: 37" at bounding box center [423, 197] width 113 height 17
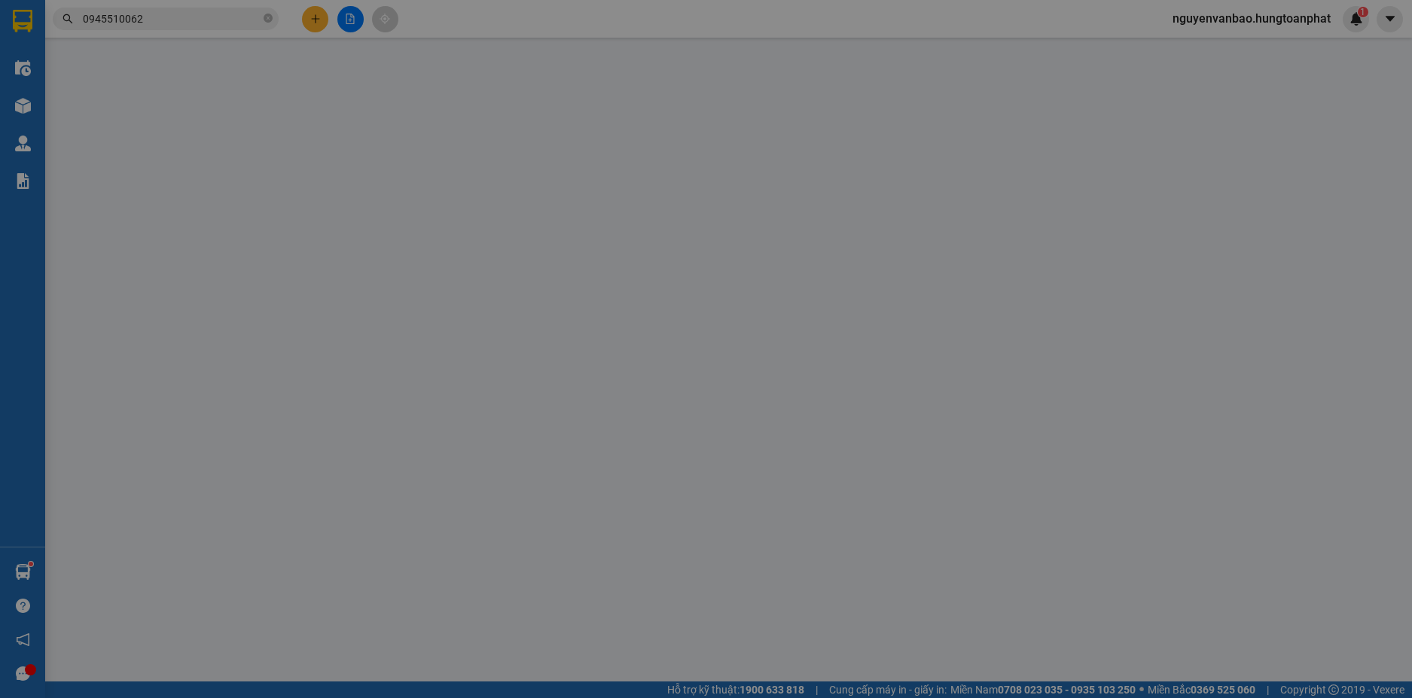
type input "0839241853"
type input "MPE"
type input "0945510062"
type input "[PERSON_NAME]"
checkbox input "true"
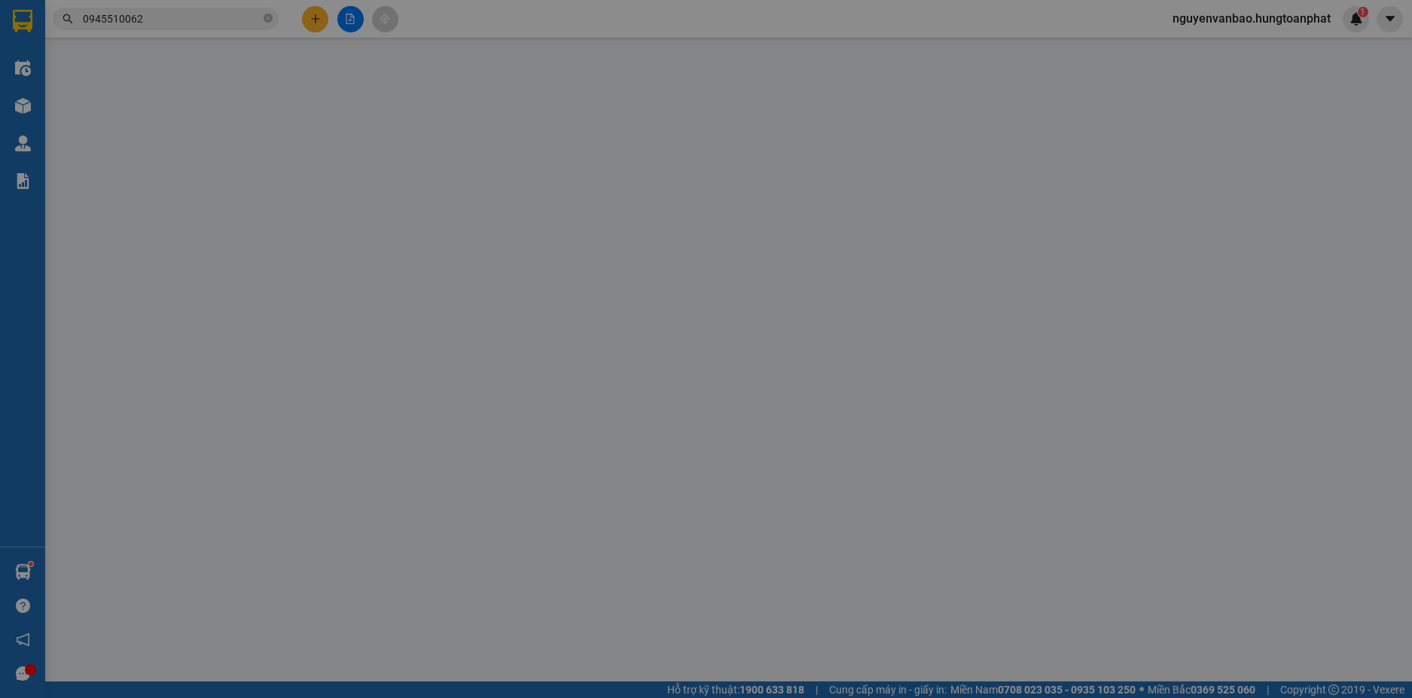
type input "Thạch Lâm, Thạch Hà, HT"
type input "1.665.000"
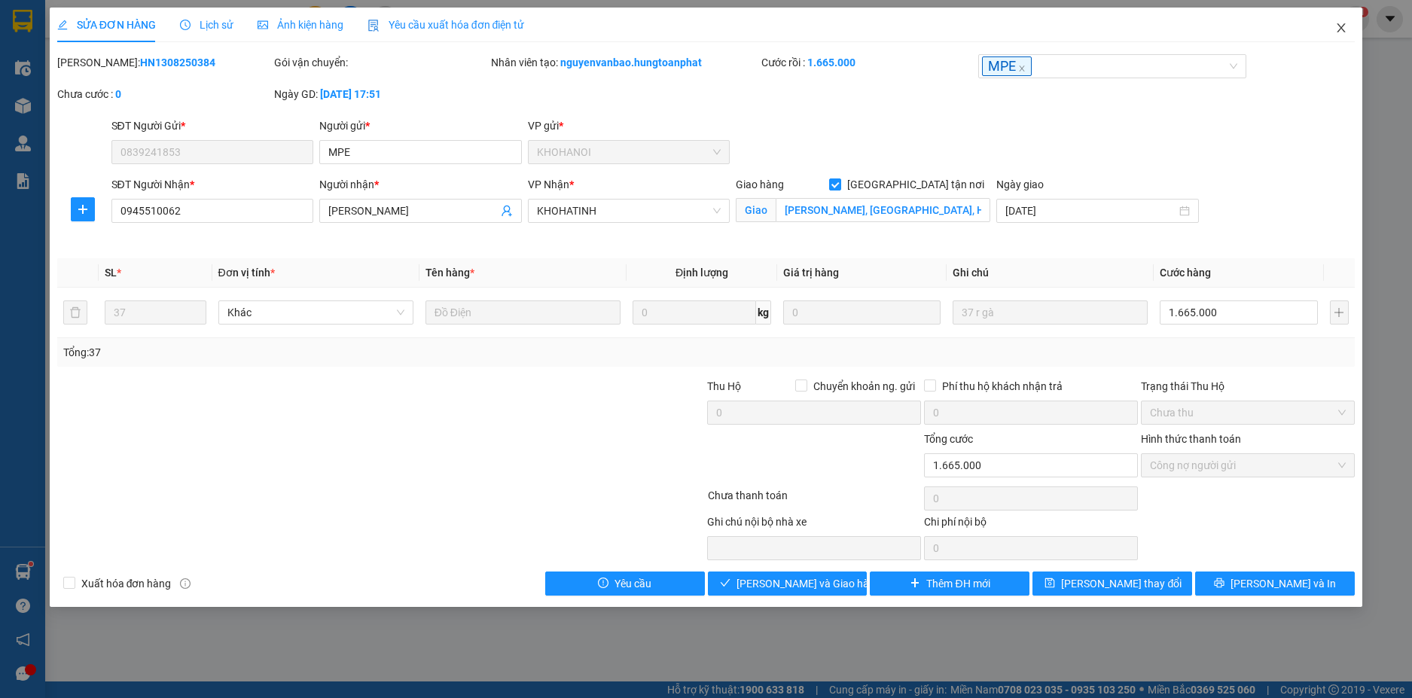
click at [1342, 23] on icon "close" at bounding box center [1341, 28] width 12 height 12
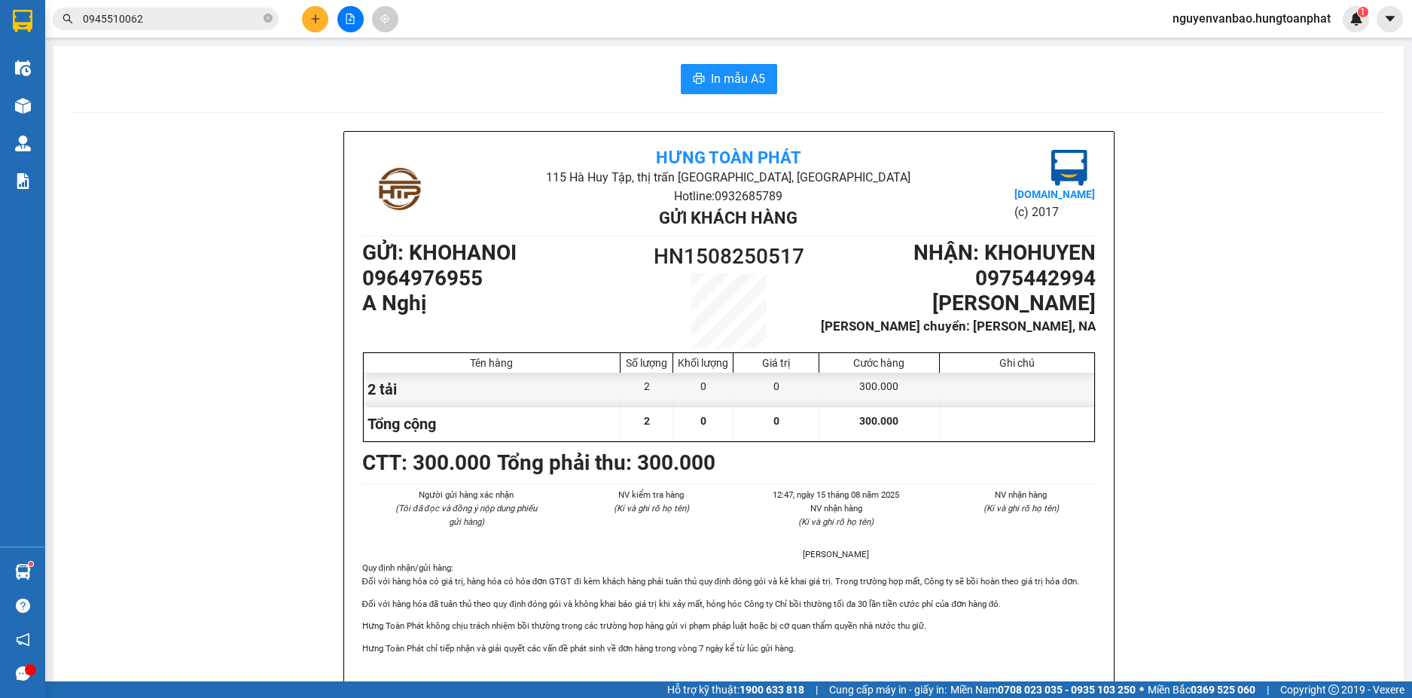
click at [168, 19] on input "0945510062" at bounding box center [172, 19] width 178 height 17
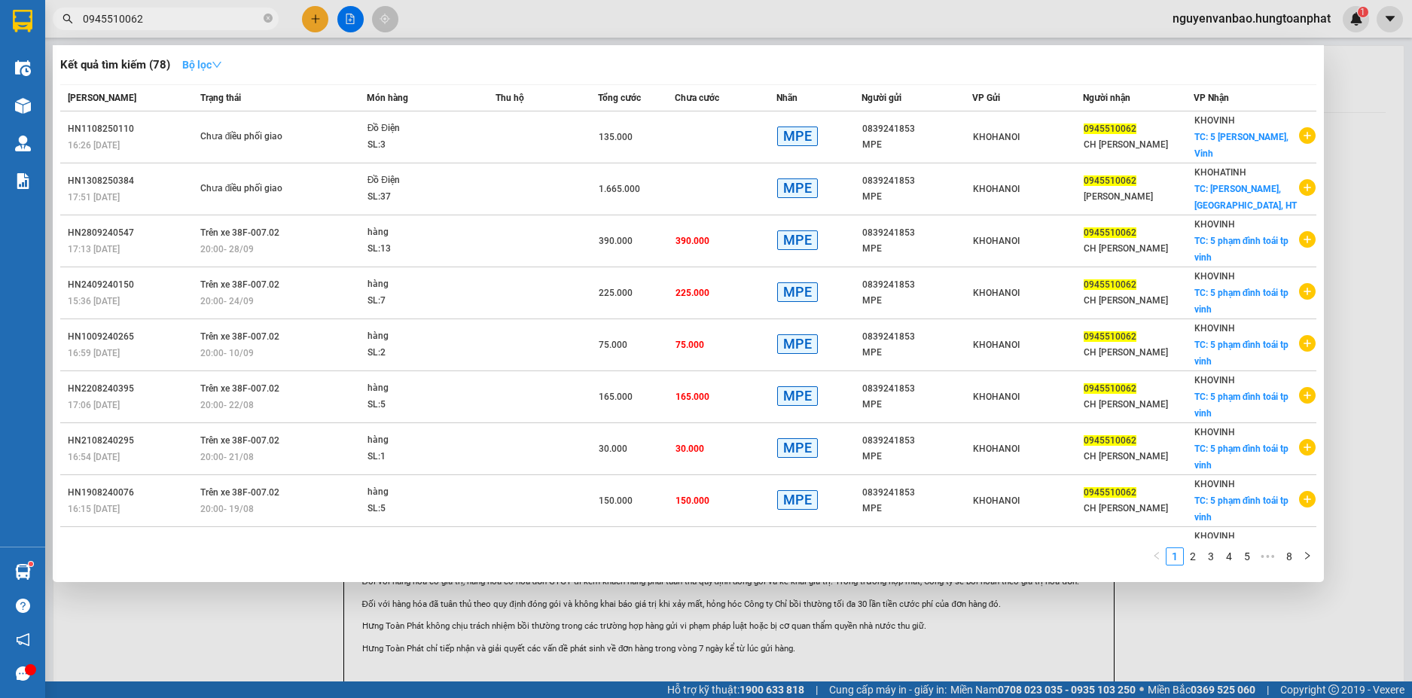
click at [211, 67] on strong "Bộ lọc" at bounding box center [202, 65] width 40 height 12
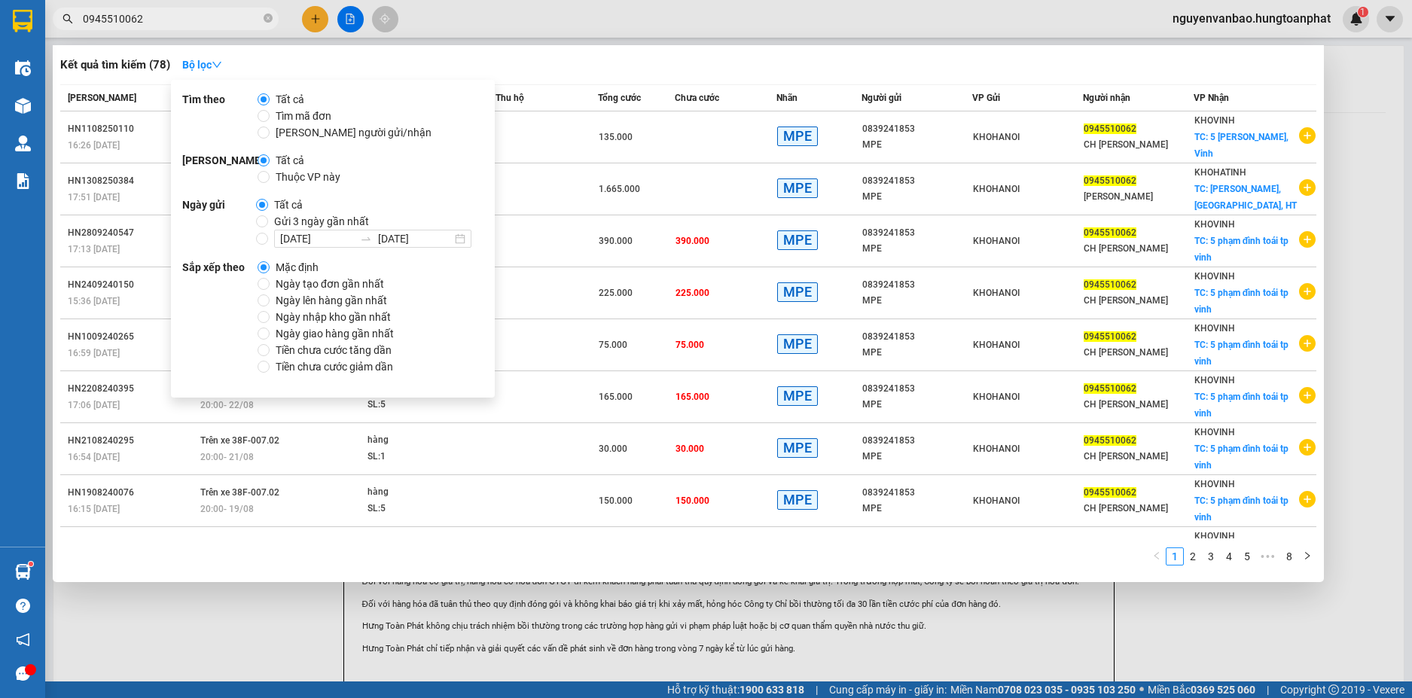
click at [284, 203] on span "Tất cả" at bounding box center [288, 205] width 41 height 17
click at [268, 203] on input "Tất cả" at bounding box center [262, 205] width 12 height 12
click at [1190, 556] on link "2" at bounding box center [1192, 556] width 17 height 17
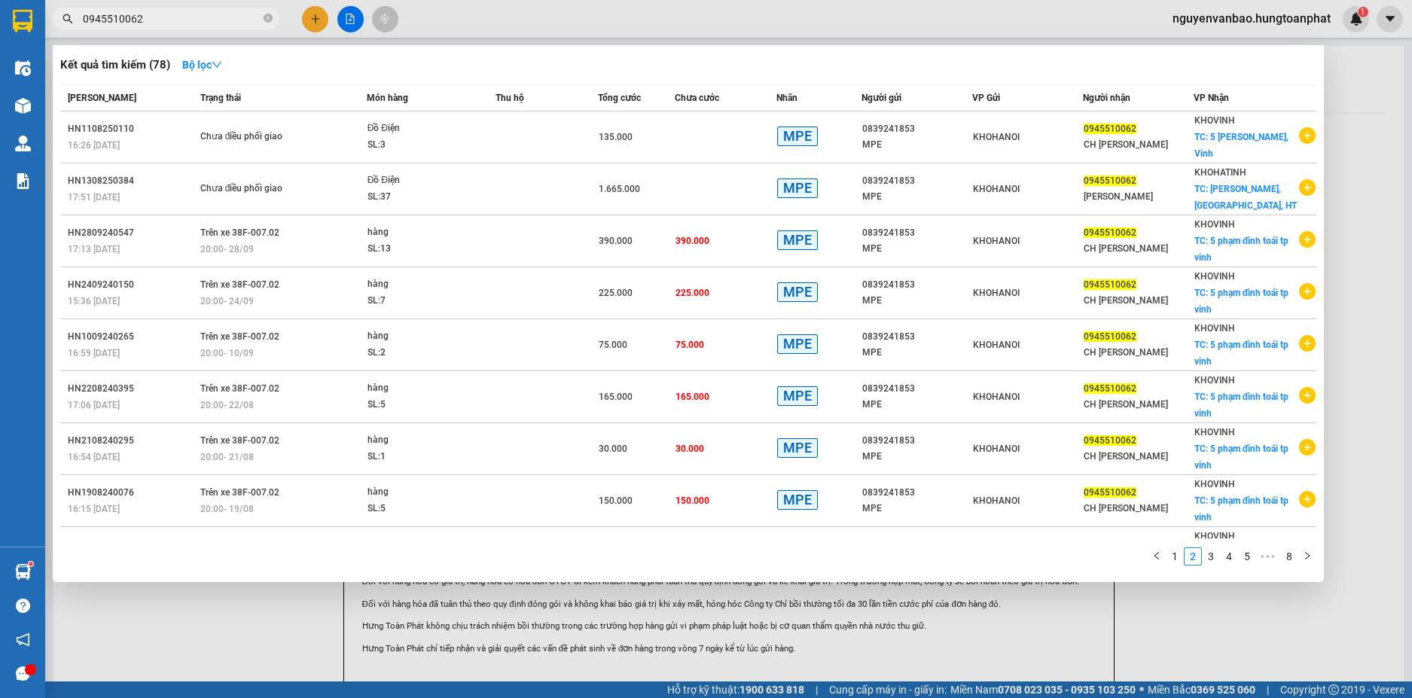
click at [313, 23] on div at bounding box center [706, 349] width 1412 height 698
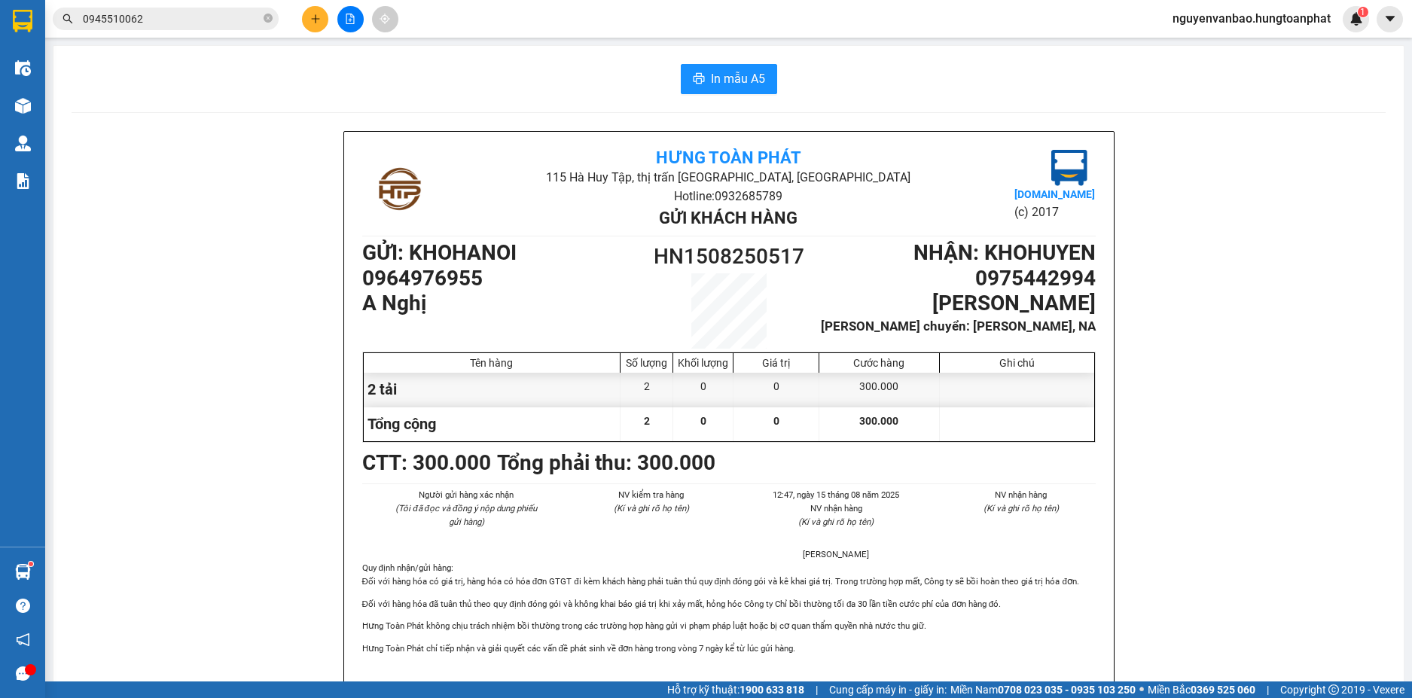
click at [313, 21] on icon "plus" at bounding box center [315, 19] width 11 height 11
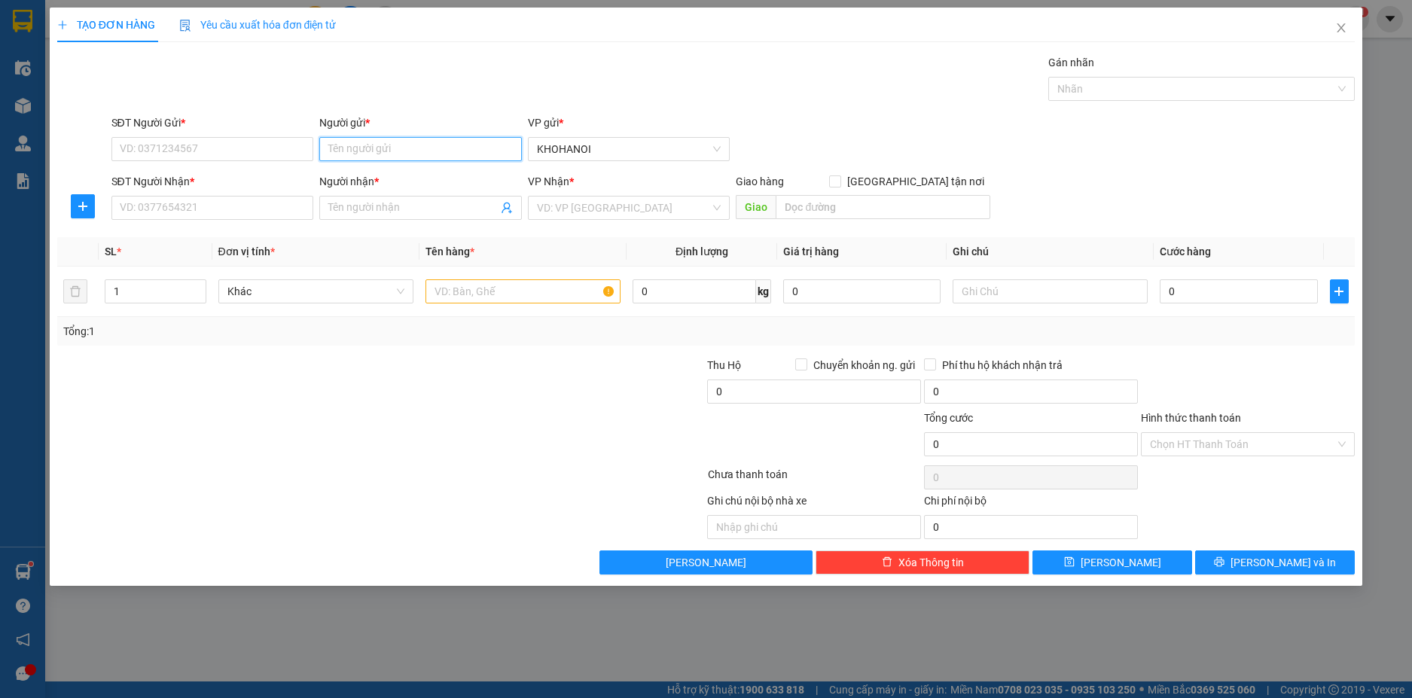
click at [373, 157] on input "Người gửi *" at bounding box center [420, 149] width 203 height 24
type input "japhaco"
click at [380, 177] on div "Dược Thảo Japhaco - 0925581999" at bounding box center [420, 179] width 184 height 17
type input "0925581999"
type input "Dược Thảo Japhaco"
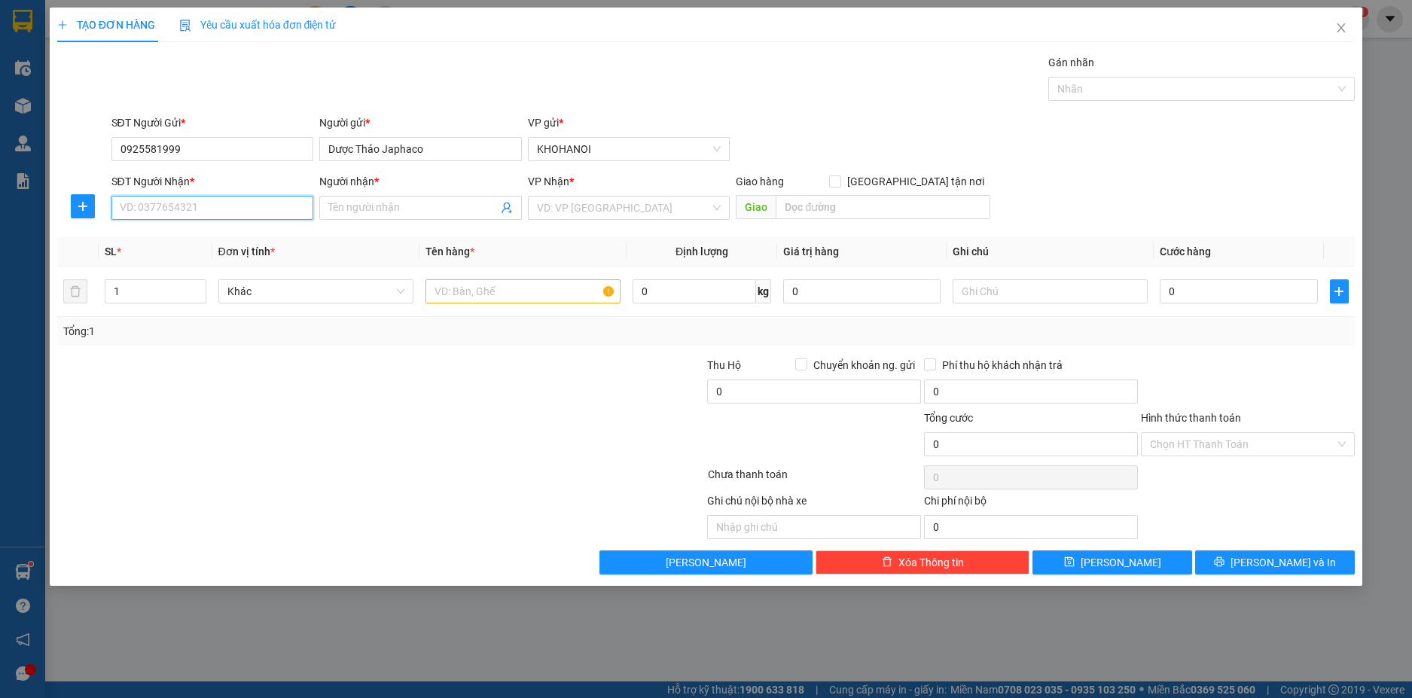
click at [264, 217] on input "SĐT Người Nhận *" at bounding box center [212, 208] width 203 height 24
click at [375, 214] on input "Người nhận *" at bounding box center [412, 208] width 169 height 17
type input "Thành sen"
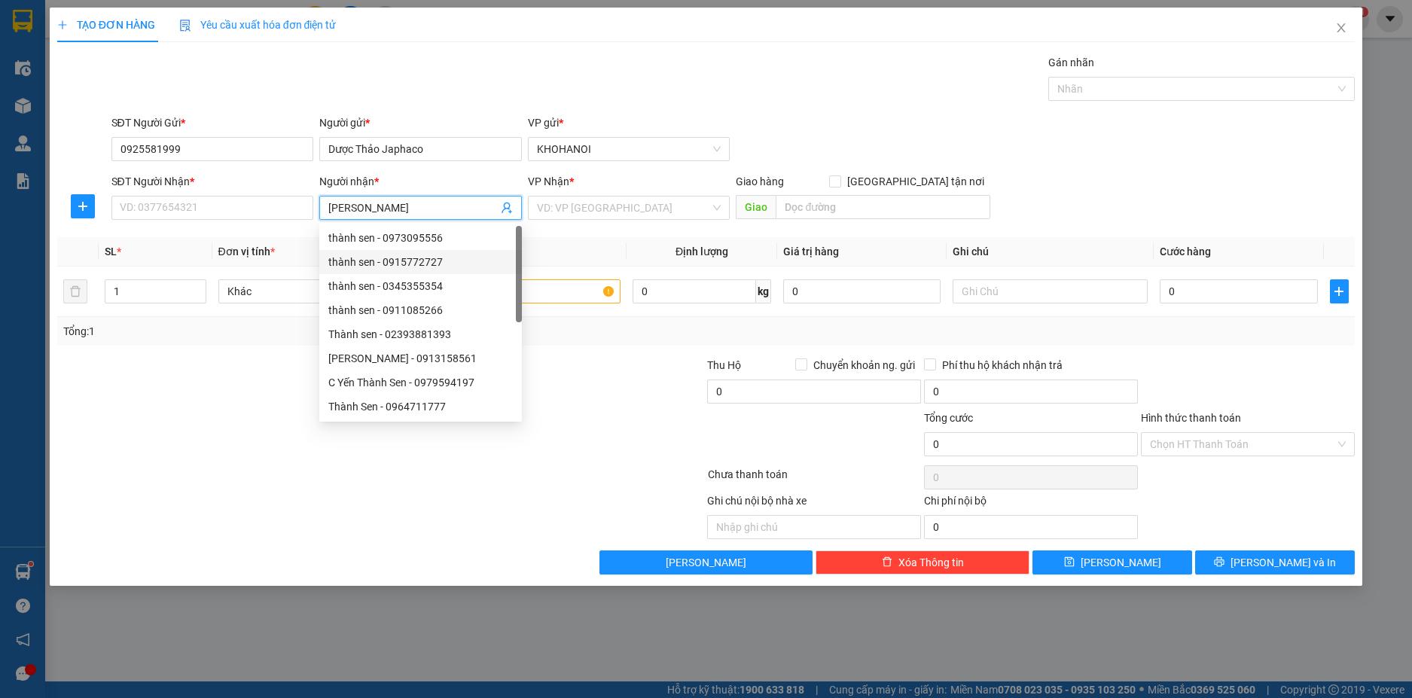
scroll to position [48, 0]
click at [399, 380] on div "Thành Sen - 0913518516" at bounding box center [420, 382] width 184 height 17
type input "0913518516"
type input "Thành Sen"
checkbox input "true"
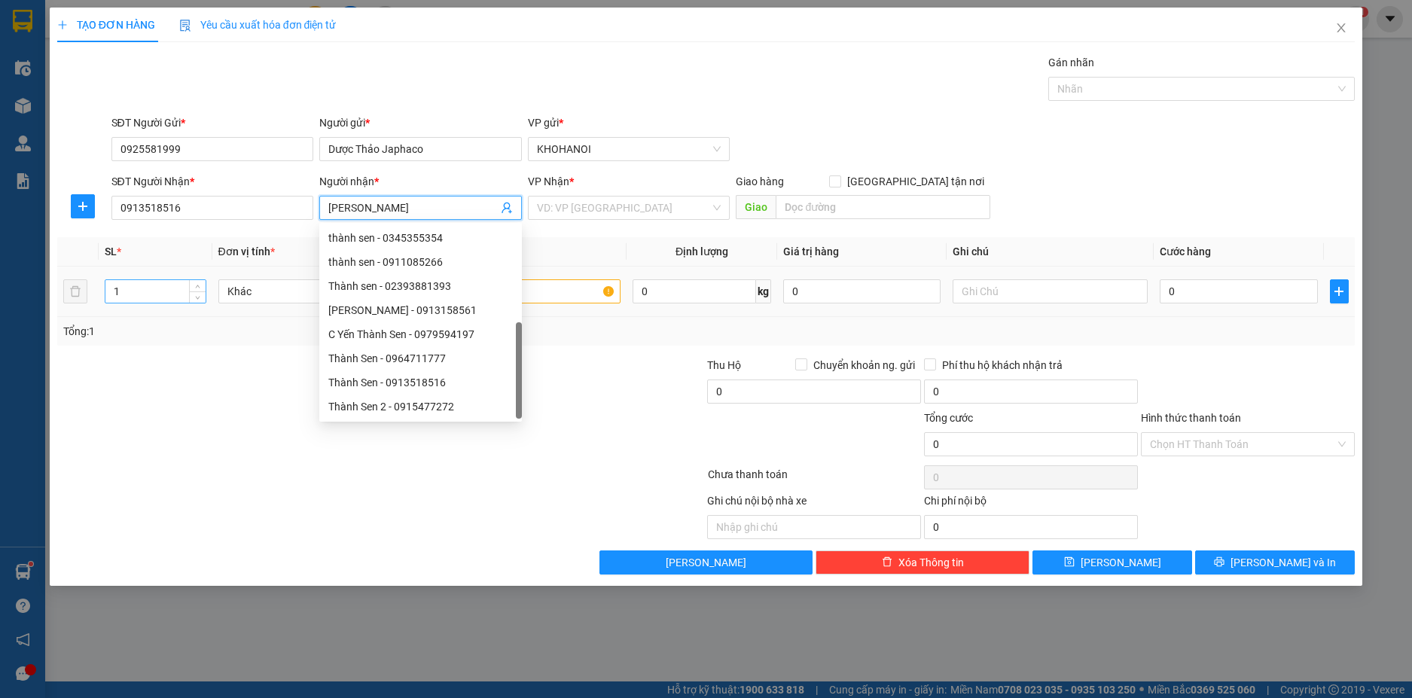
type input "Ngô Đức Kế, Thành Phố Hà Tĩnh"
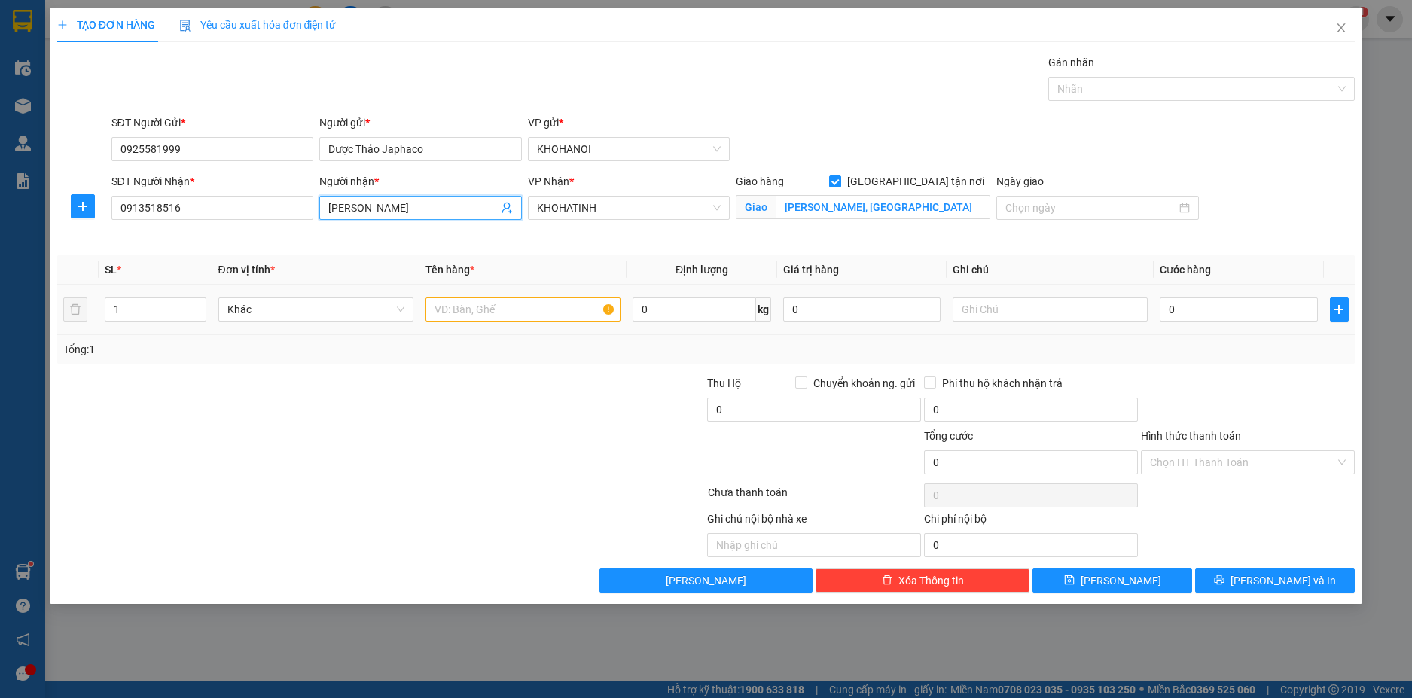
type input "Thành Sen"
click at [126, 321] on div "1" at bounding box center [155, 309] width 101 height 30
click at [133, 317] on div "1" at bounding box center [155, 309] width 101 height 24
click at [134, 316] on input "1" at bounding box center [154, 309] width 99 height 23
type input "20"
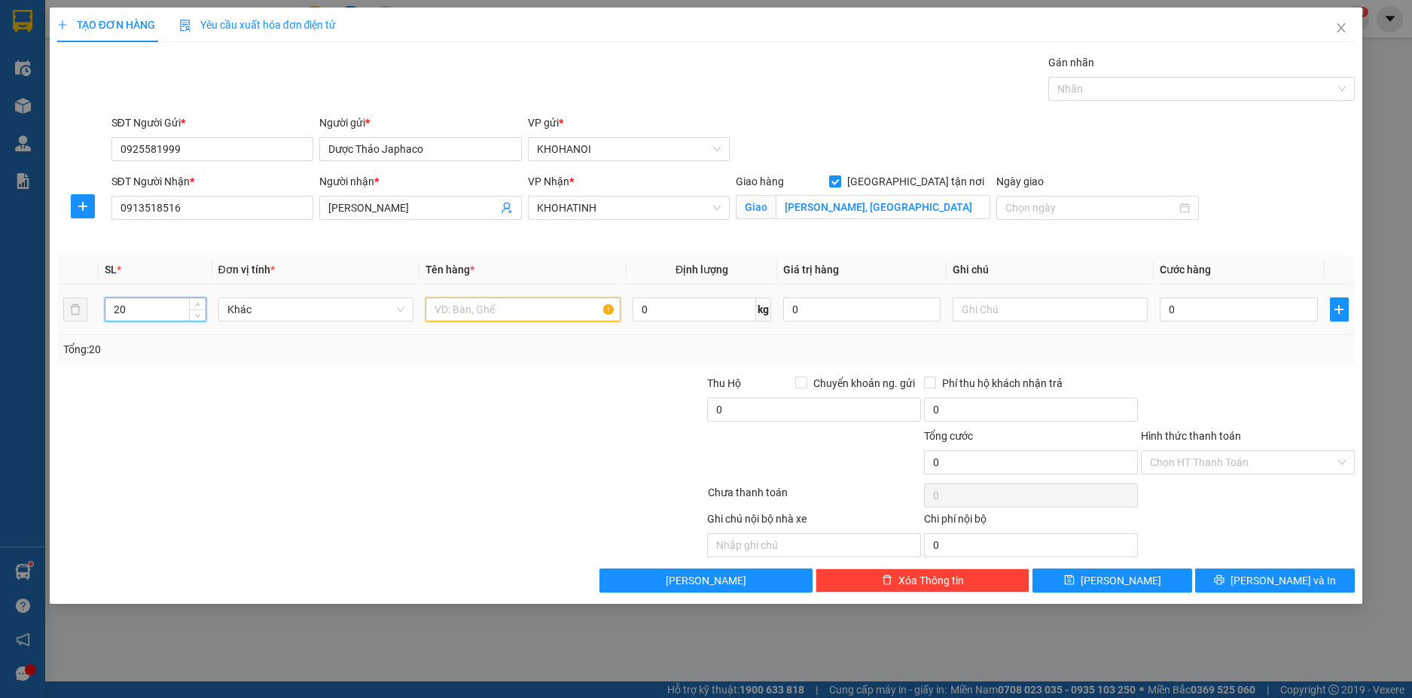
click at [466, 298] on input "text" at bounding box center [522, 309] width 195 height 24
type input "Thuốc"
click at [1193, 316] on input "0" at bounding box center [1238, 309] width 157 height 24
type input "1"
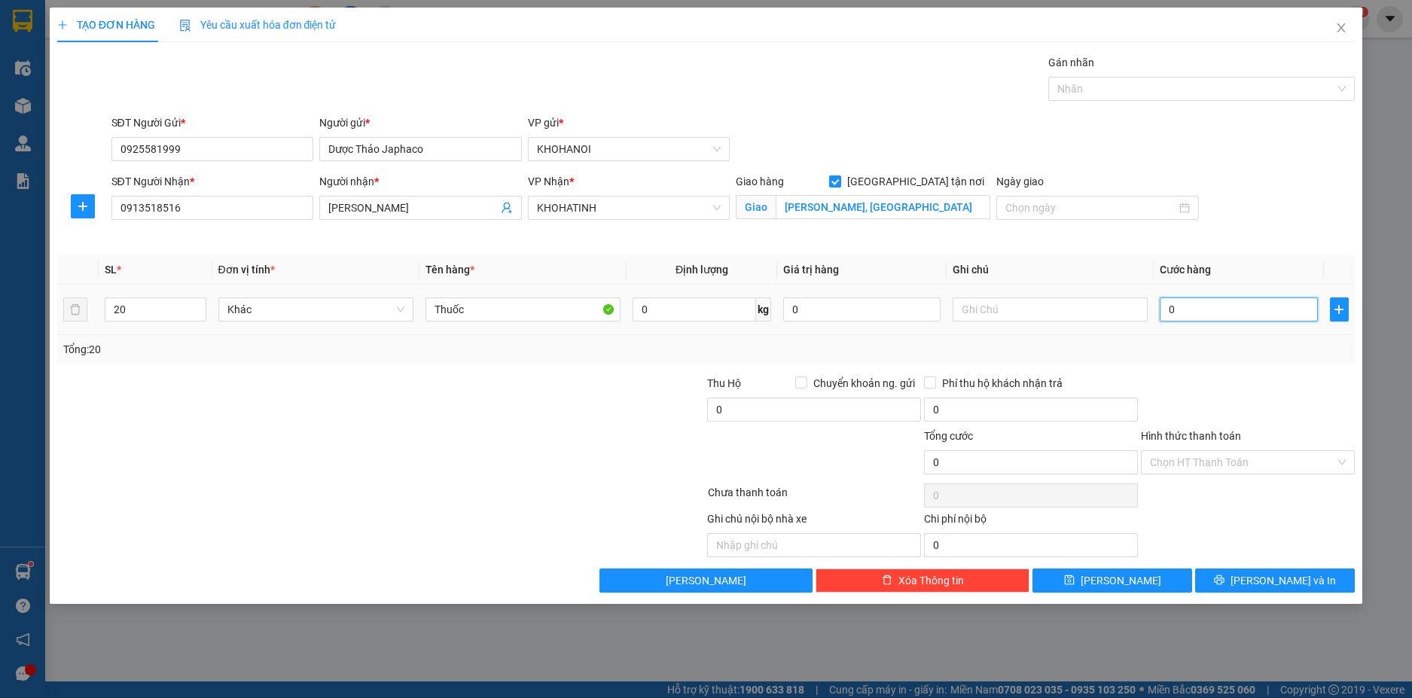
type input "1"
type input "10"
type input "100"
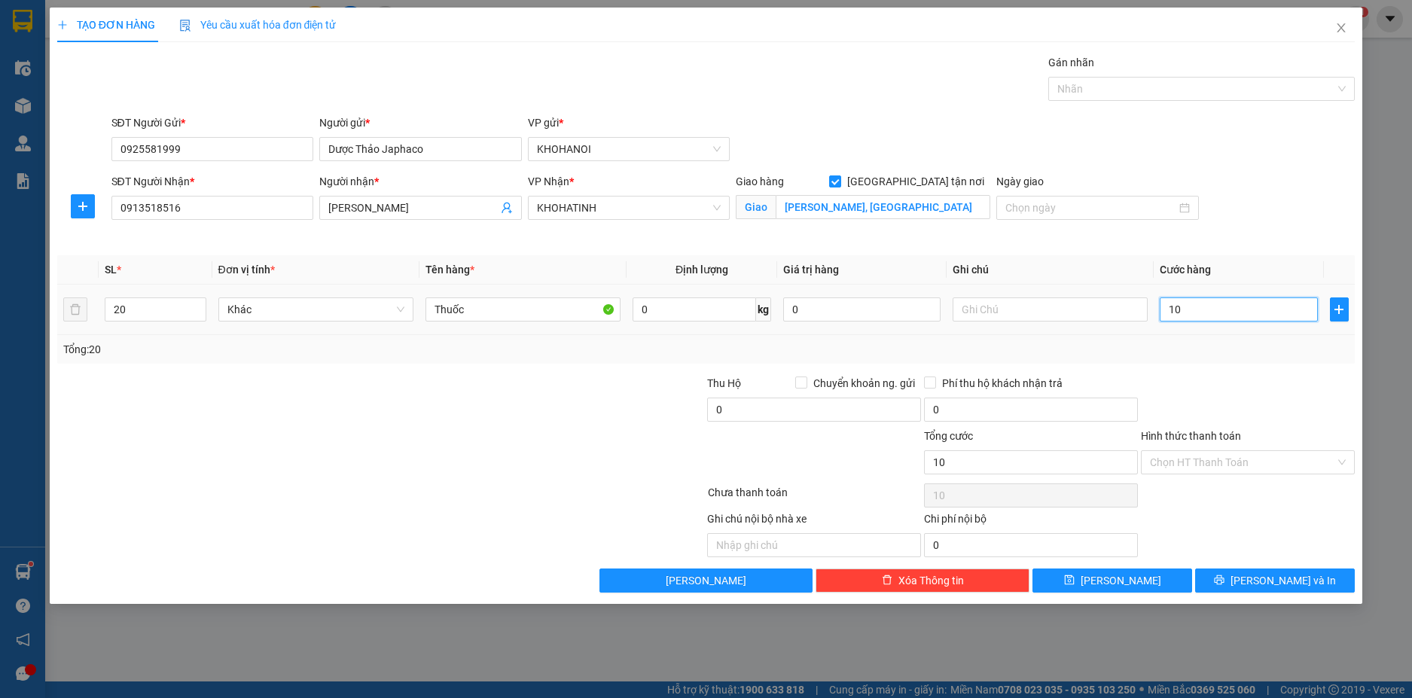
type input "100"
type input "1.000"
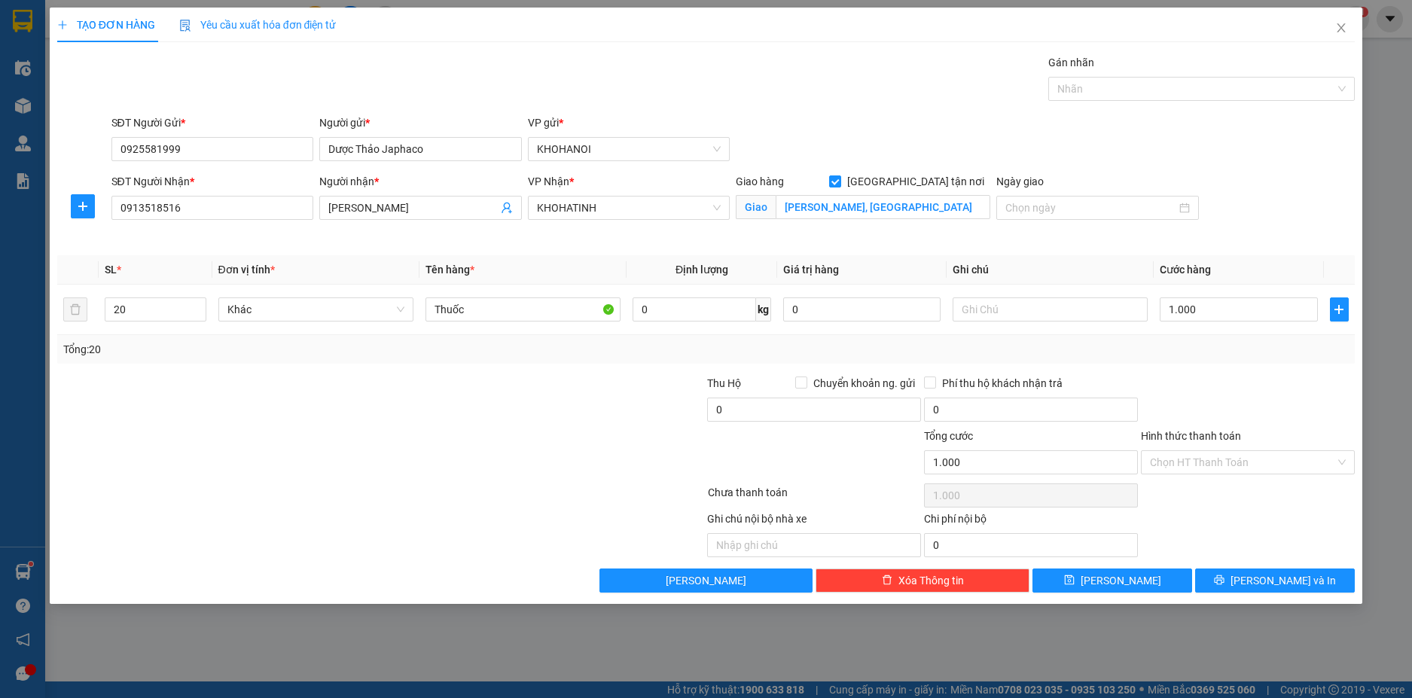
type input "1.000.000"
click at [1252, 392] on div at bounding box center [1247, 401] width 217 height 53
click at [1232, 465] on input "Hình thức thanh toán" at bounding box center [1242, 462] width 185 height 23
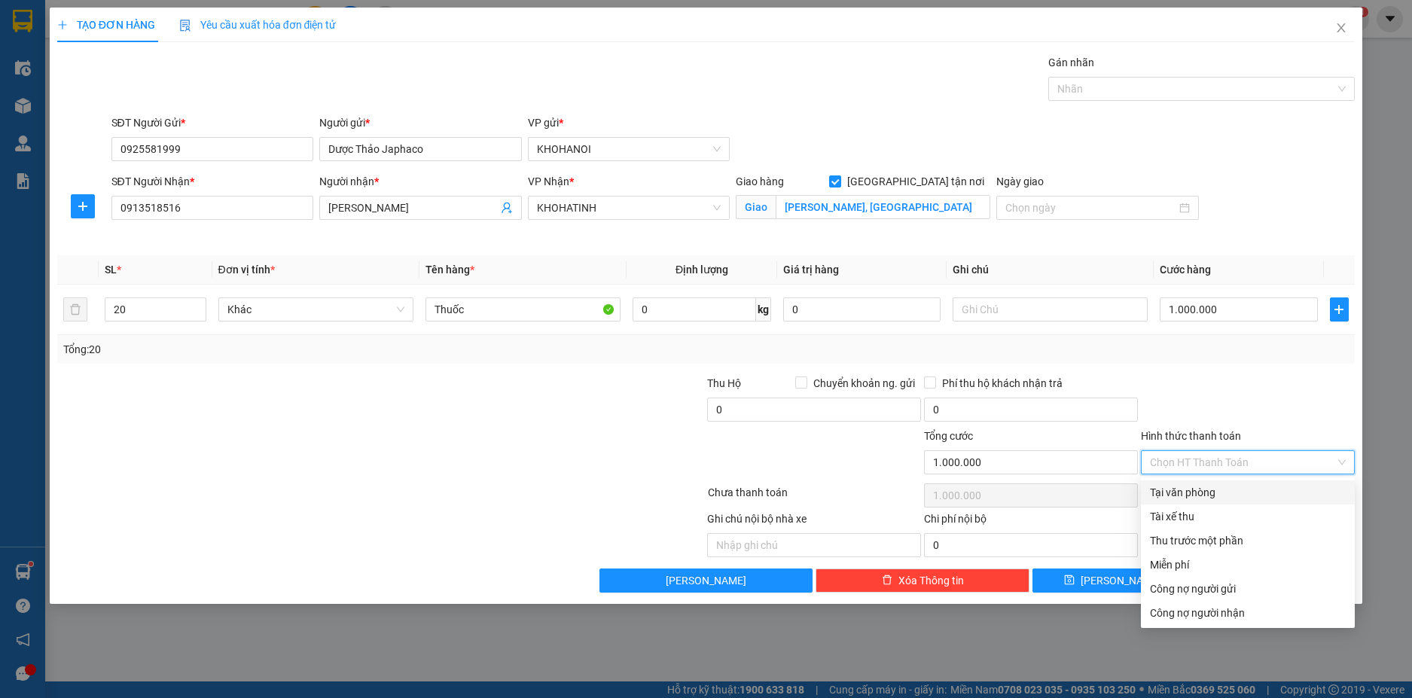
click at [1207, 492] on div "Tại văn phòng" at bounding box center [1248, 492] width 196 height 17
type input "0"
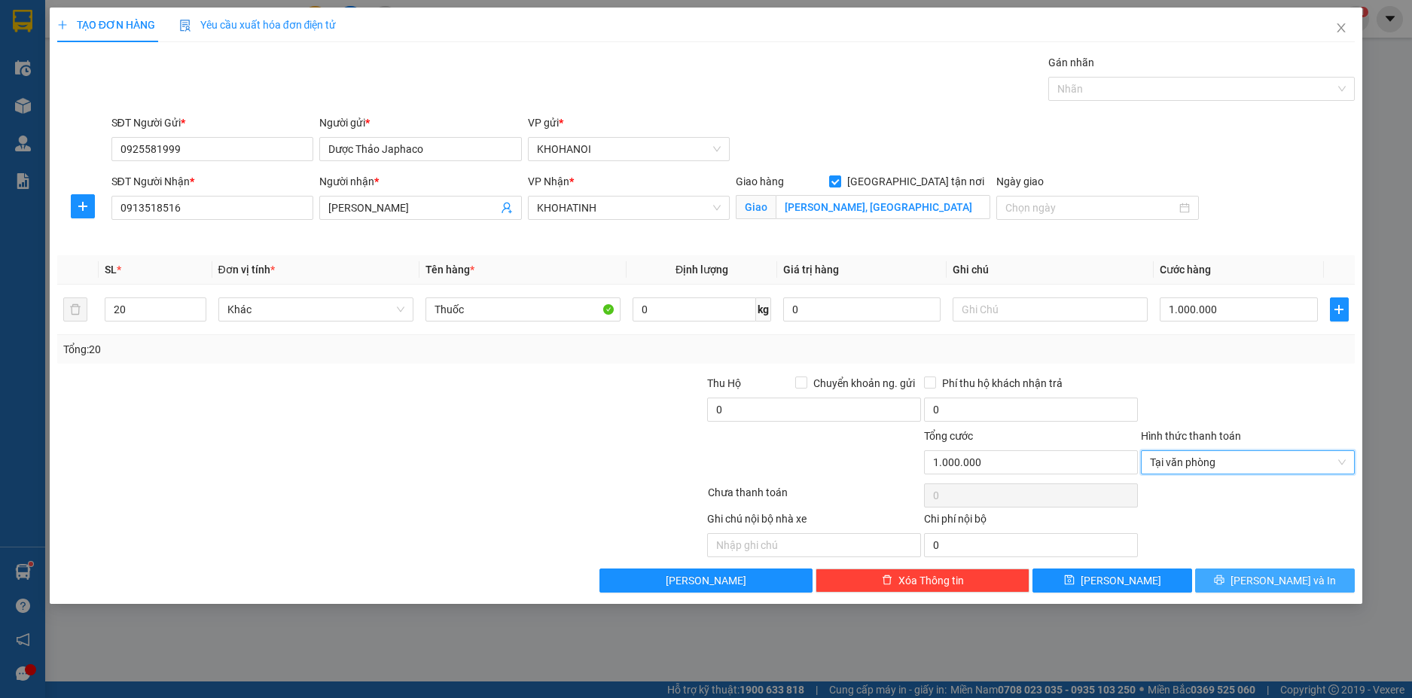
click at [1236, 571] on button "Lưu và In" at bounding box center [1275, 580] width 160 height 24
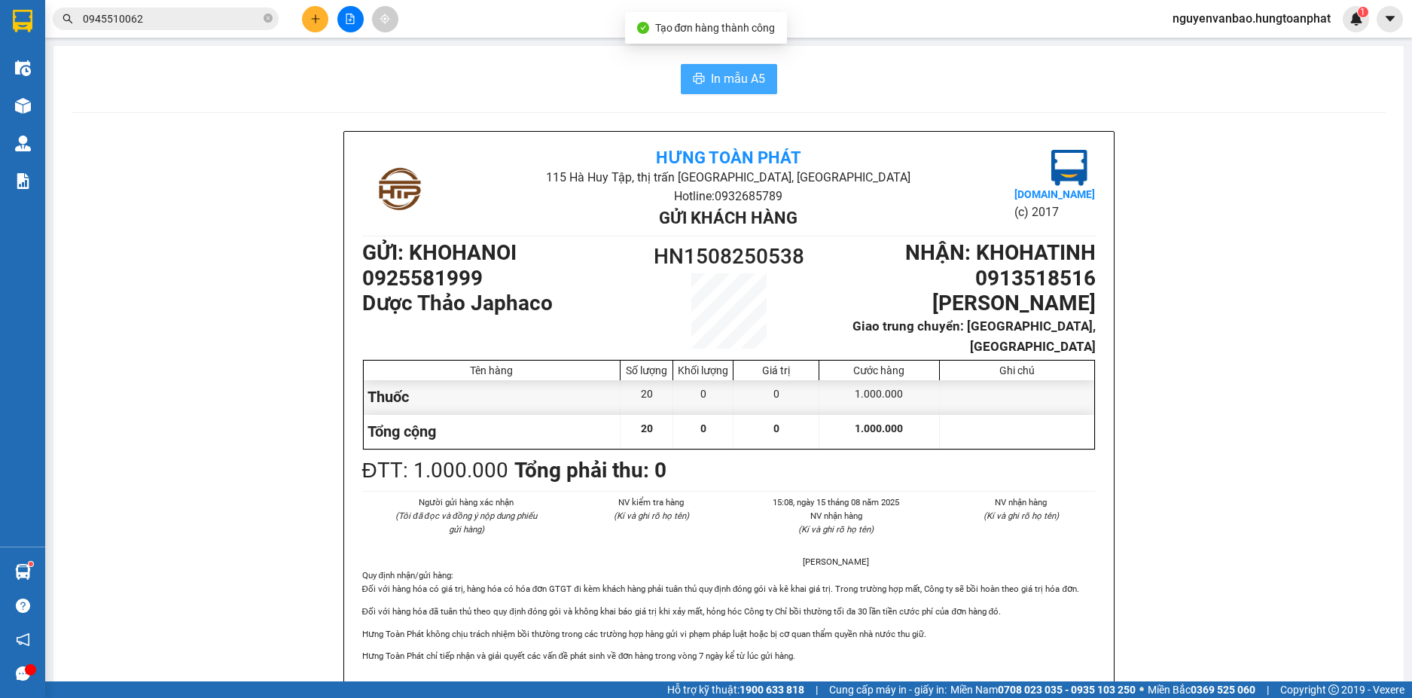
click at [732, 88] on span "In mẫu A5" at bounding box center [738, 78] width 54 height 19
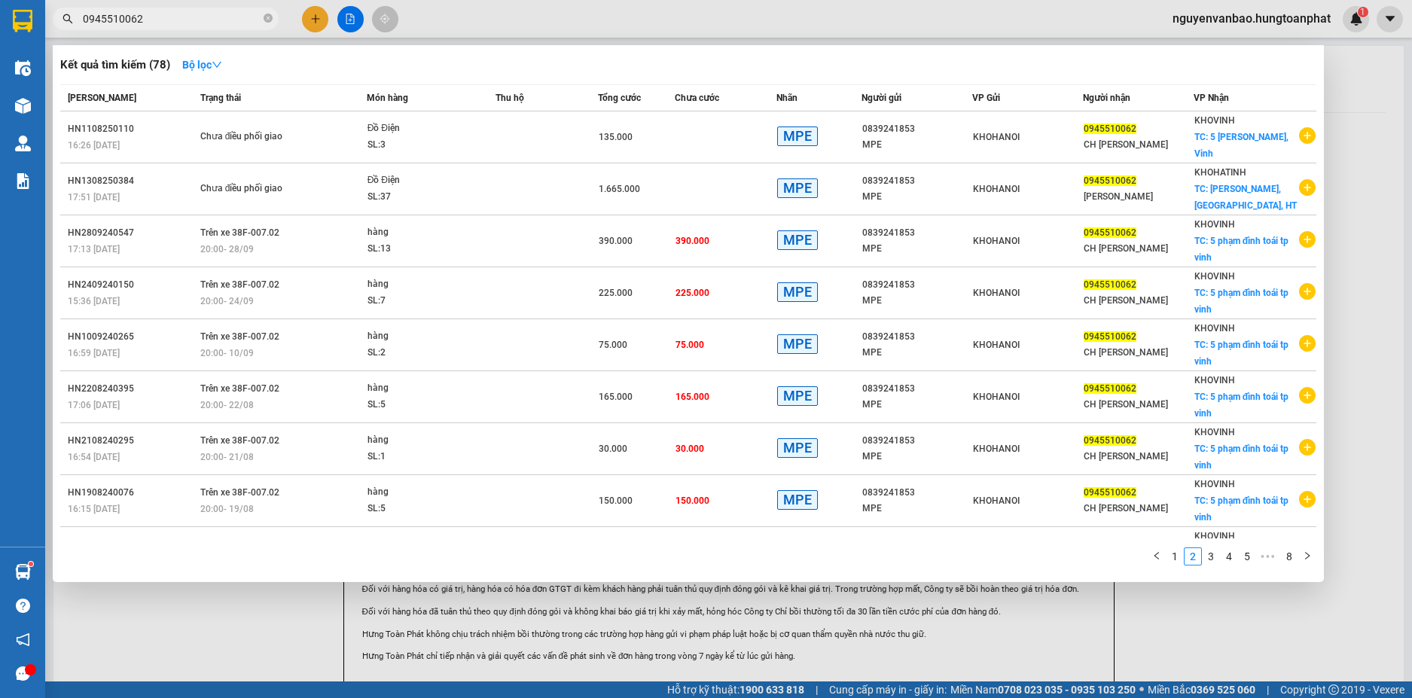
click at [169, 14] on input "0945510062" at bounding box center [172, 19] width 178 height 17
paste input "HN1108250106"
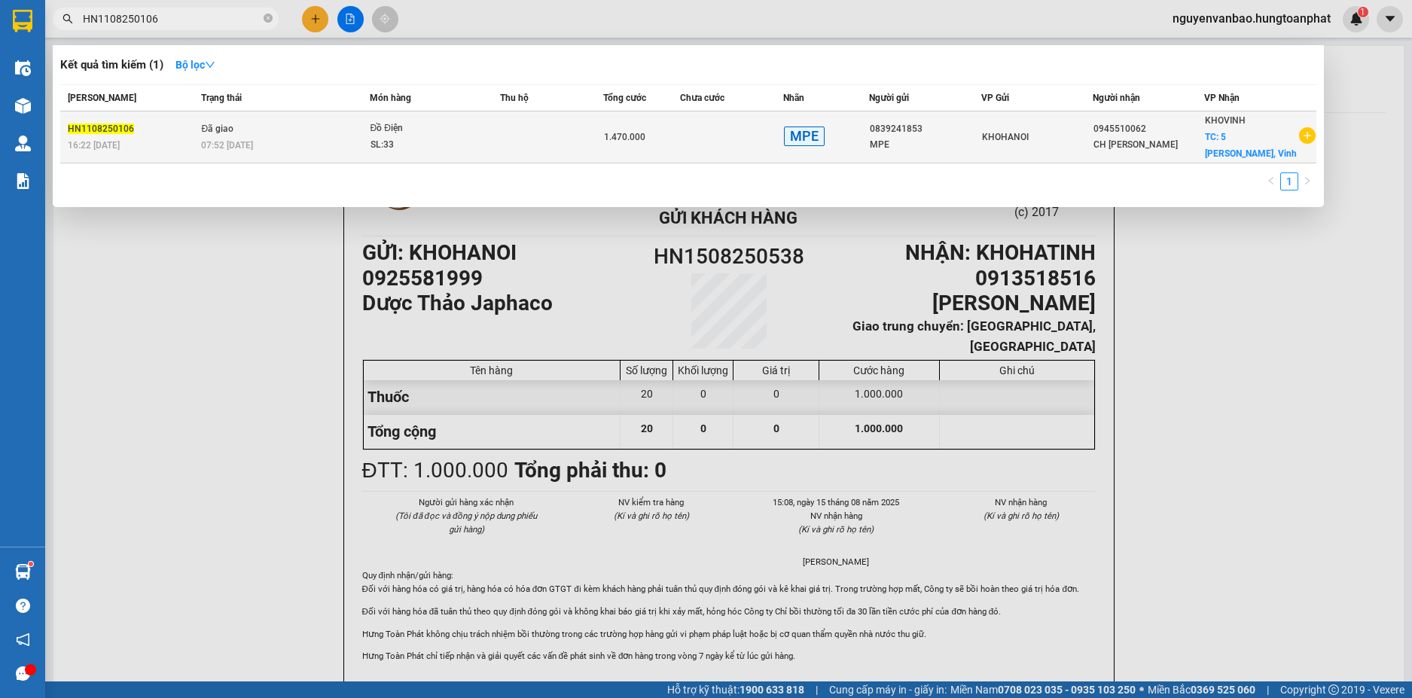
type input "HN1108250106"
click at [541, 137] on td at bounding box center [551, 137] width 103 height 52
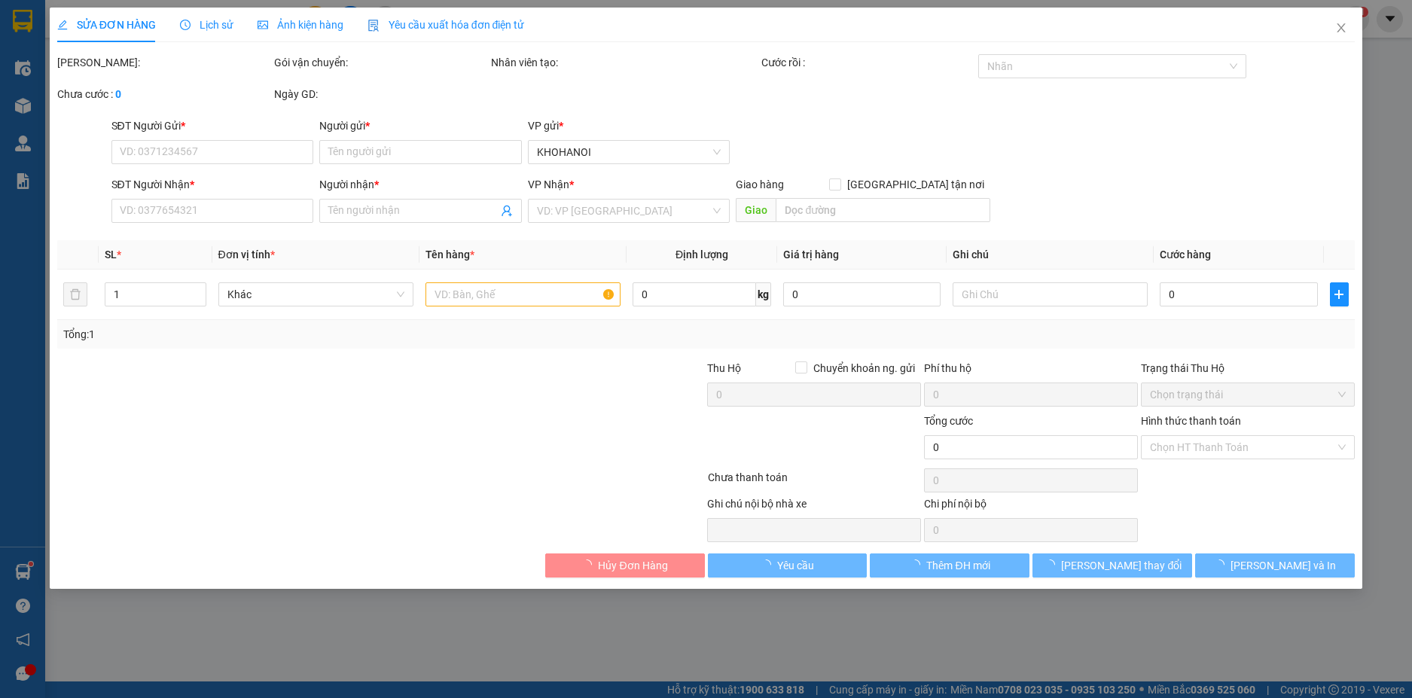
type input "0839241853"
type input "MPE"
type input "0945510062"
type input "CH Hạnh Vân"
checkbox input "true"
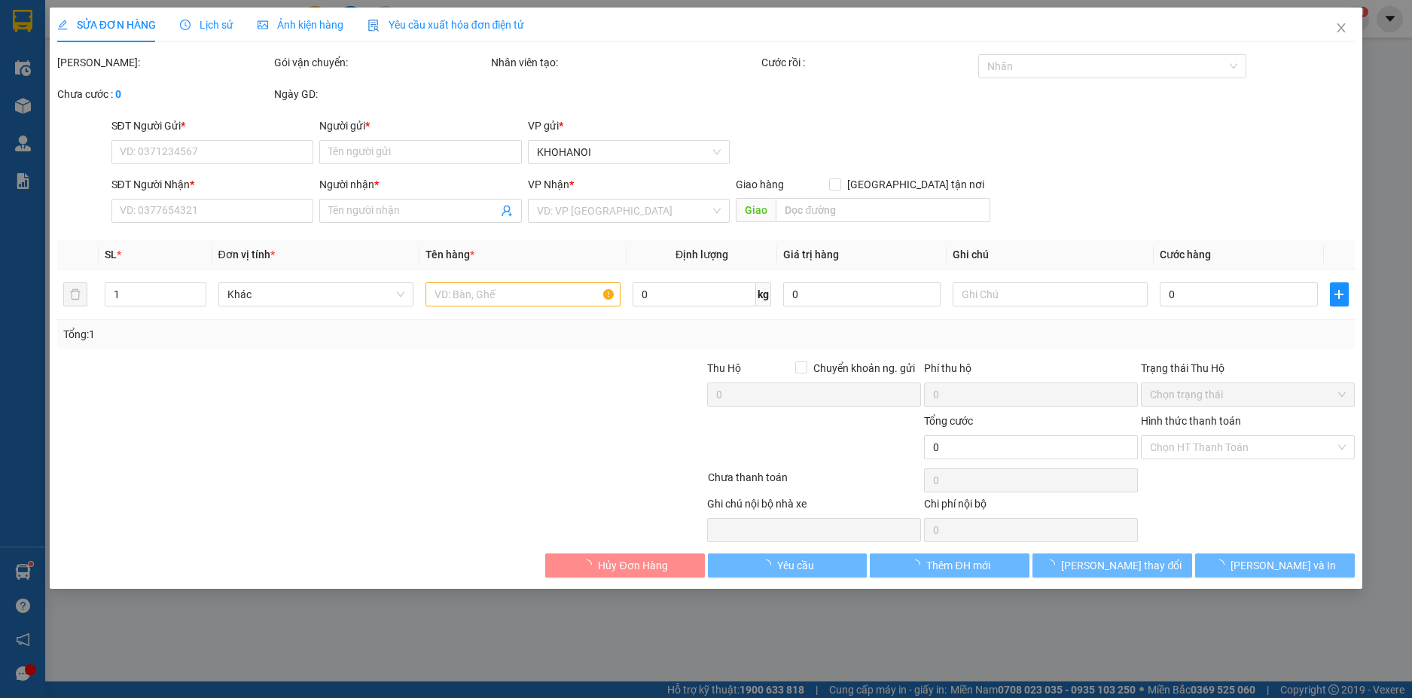
type input "5 Phạm Đình Toái, Vinh"
type input "1.470.000"
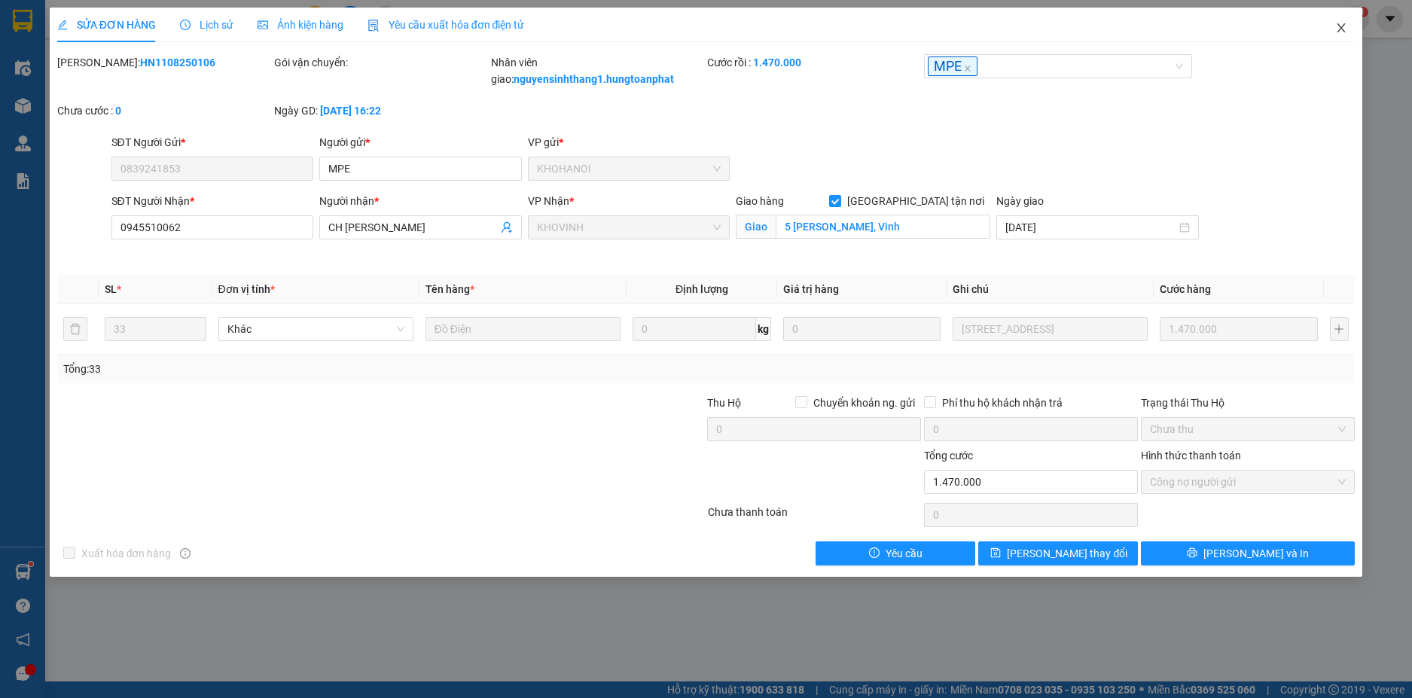
click at [1342, 26] on icon "close" at bounding box center [1341, 27] width 8 height 9
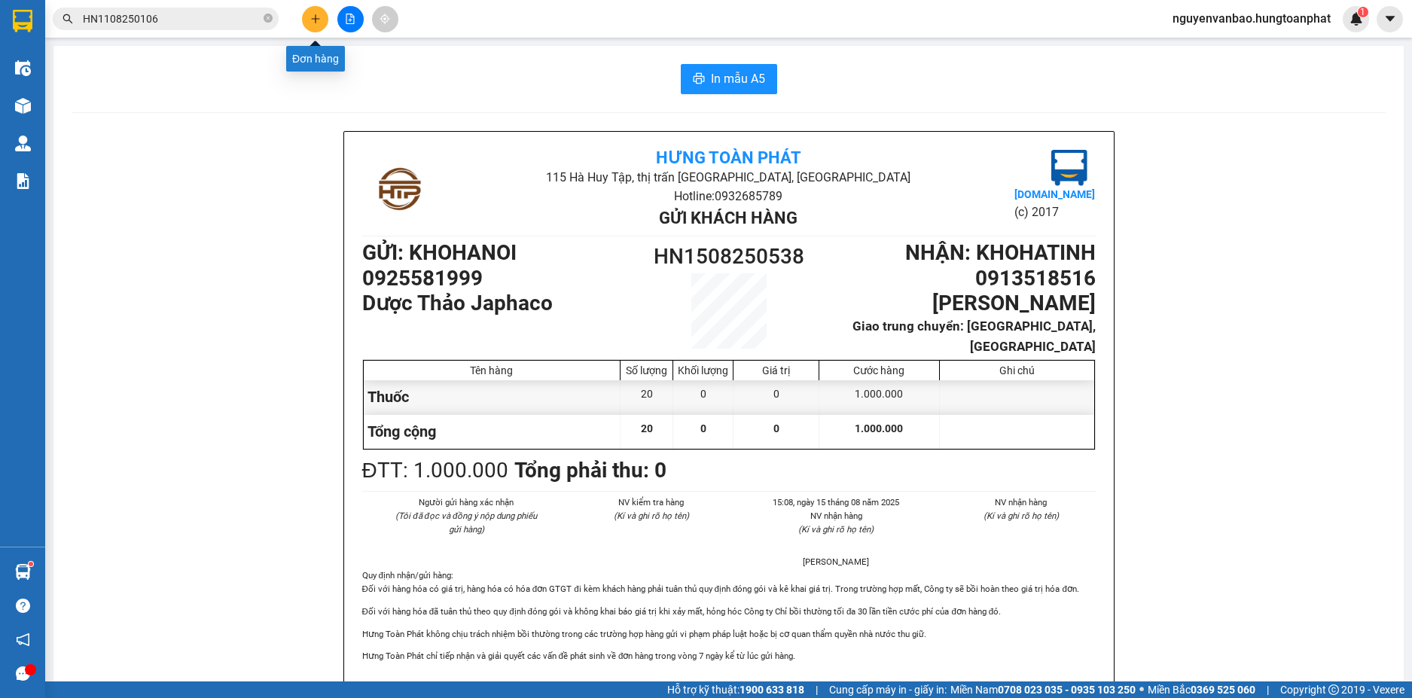
click at [315, 20] on icon "plus" at bounding box center [315, 19] width 11 height 11
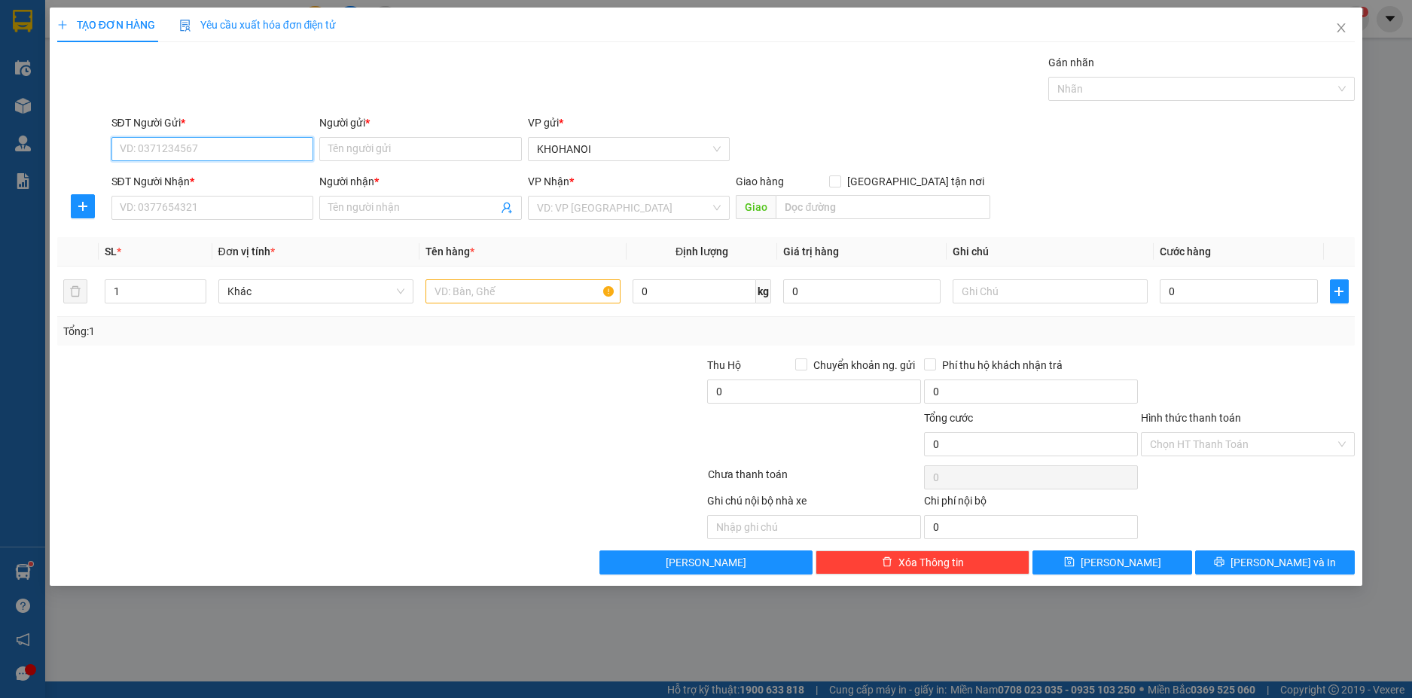
click at [157, 151] on input "SĐT Người Gửi *" at bounding box center [212, 149] width 203 height 24
click at [163, 150] on input "0968" at bounding box center [212, 149] width 203 height 24
type input "0968367356"
click at [168, 182] on div "0968367356 - Hằng" at bounding box center [212, 179] width 184 height 17
type input "Hằng"
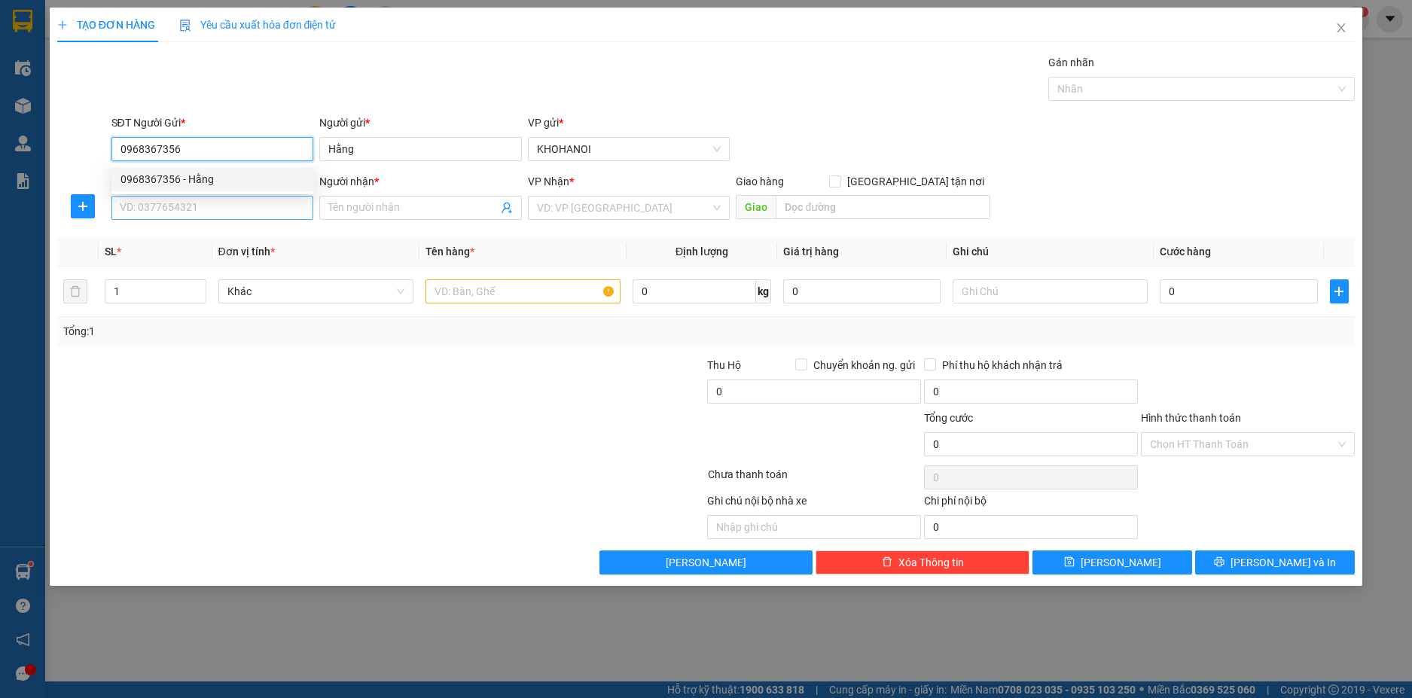
type input "0968367356"
click at [166, 209] on input "SĐT Người Nhận *" at bounding box center [212, 208] width 203 height 24
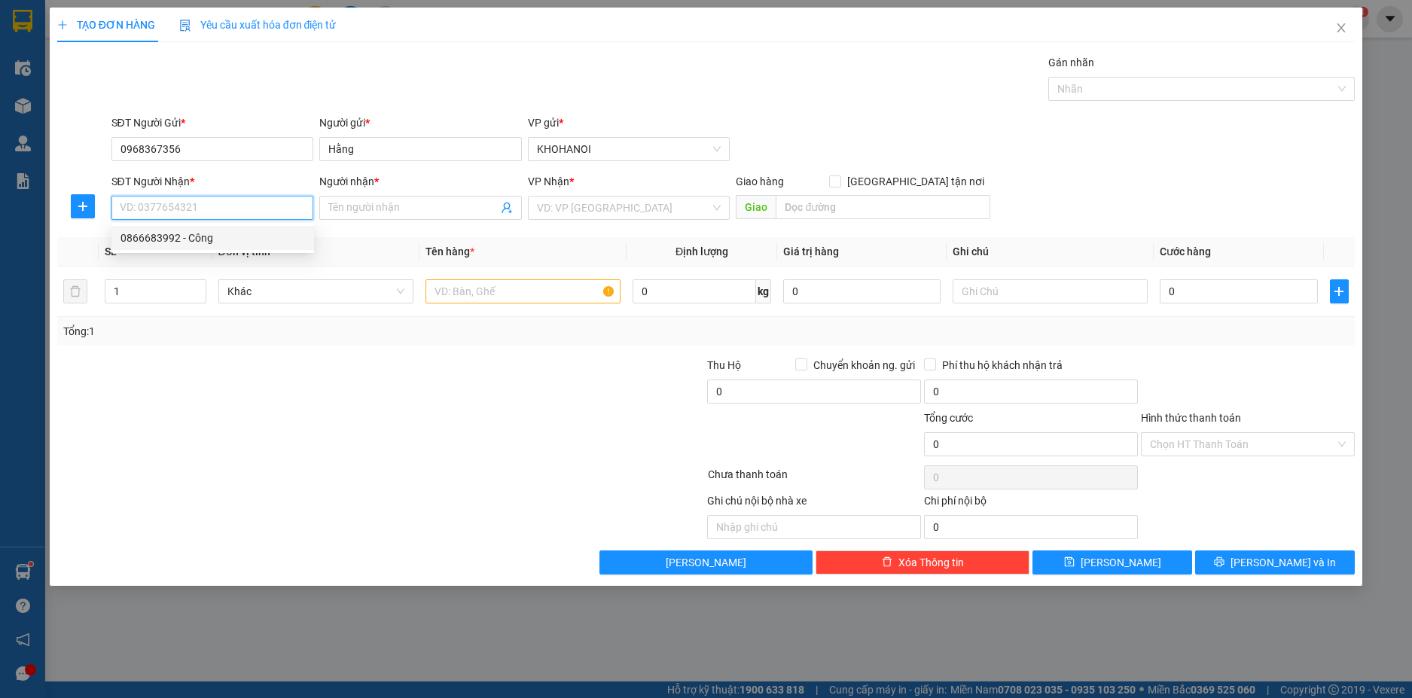
click at [153, 231] on div "0866683992 - Công" at bounding box center [212, 238] width 184 height 17
type input "0866683992"
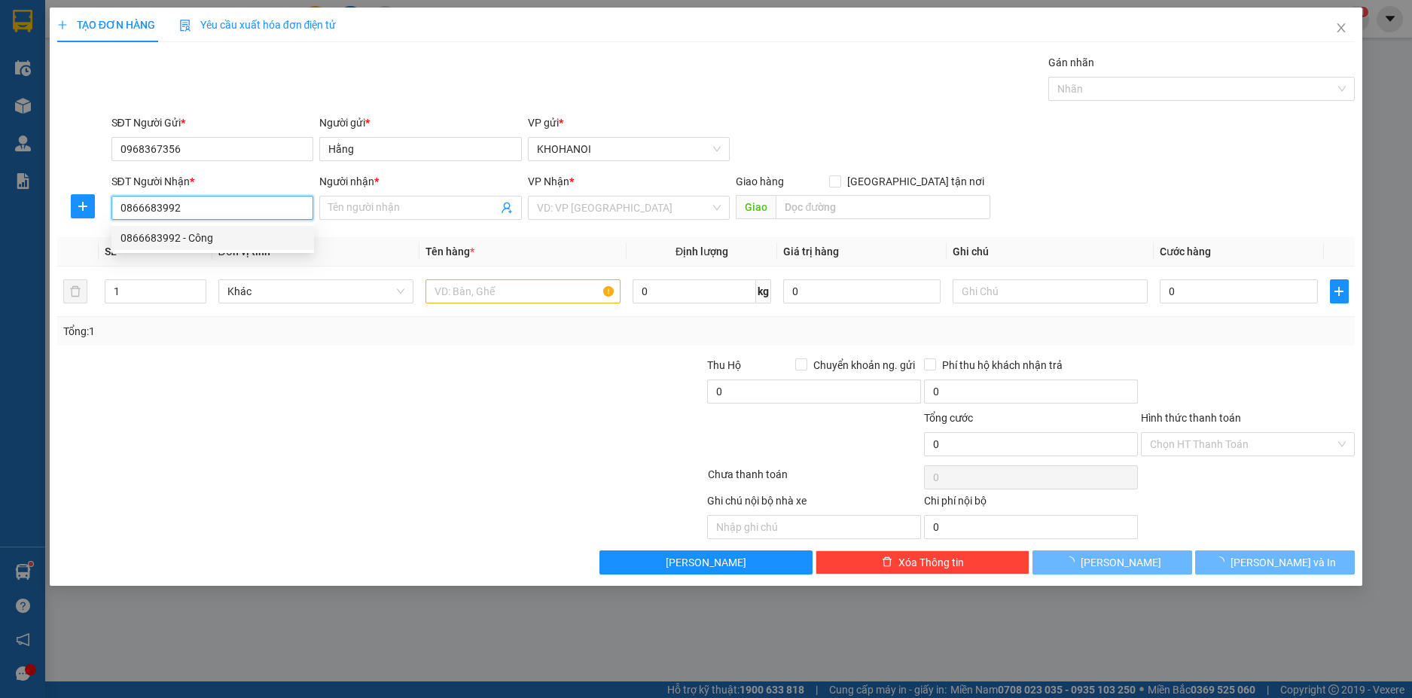
type input "Công"
checkbox input "true"
type input "75 Cao Xuân Huy, Vinh"
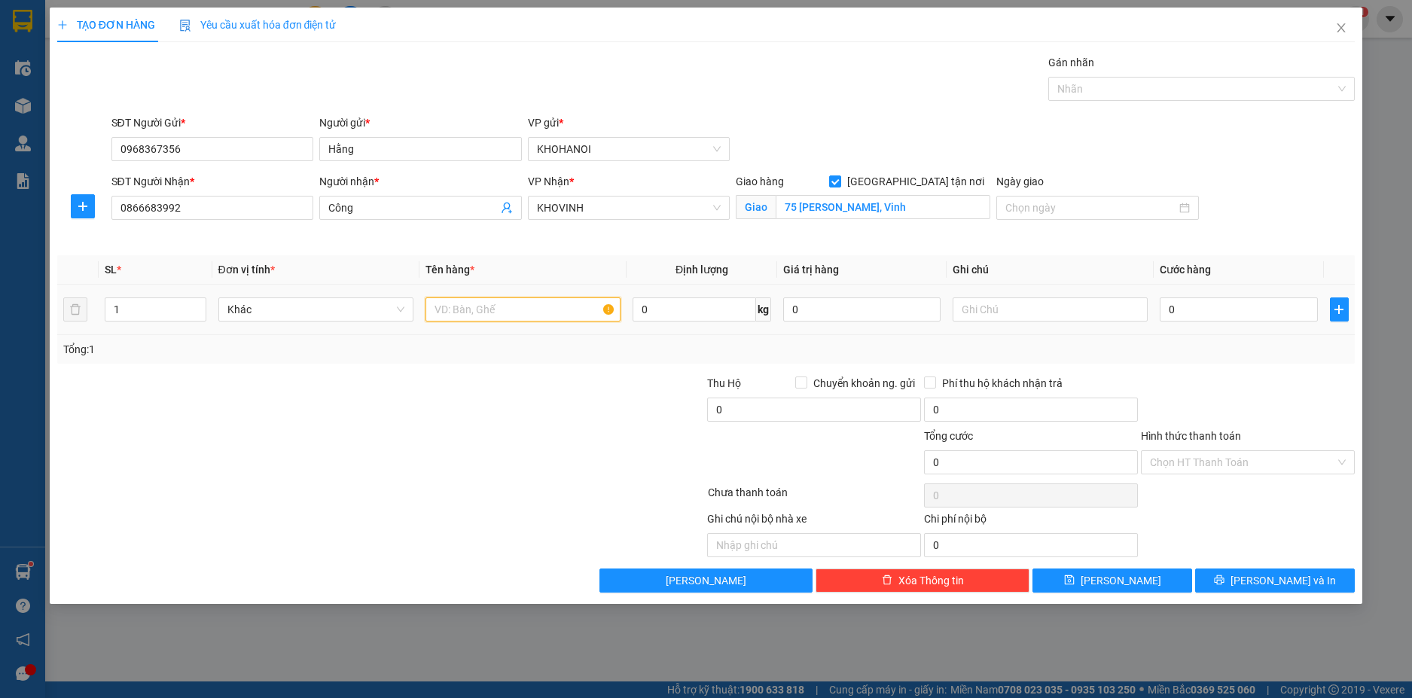
click at [474, 312] on input "text" at bounding box center [522, 309] width 195 height 24
type input "T"
type input "a"
type input "Hàng"
click at [1193, 301] on input "0" at bounding box center [1238, 309] width 157 height 24
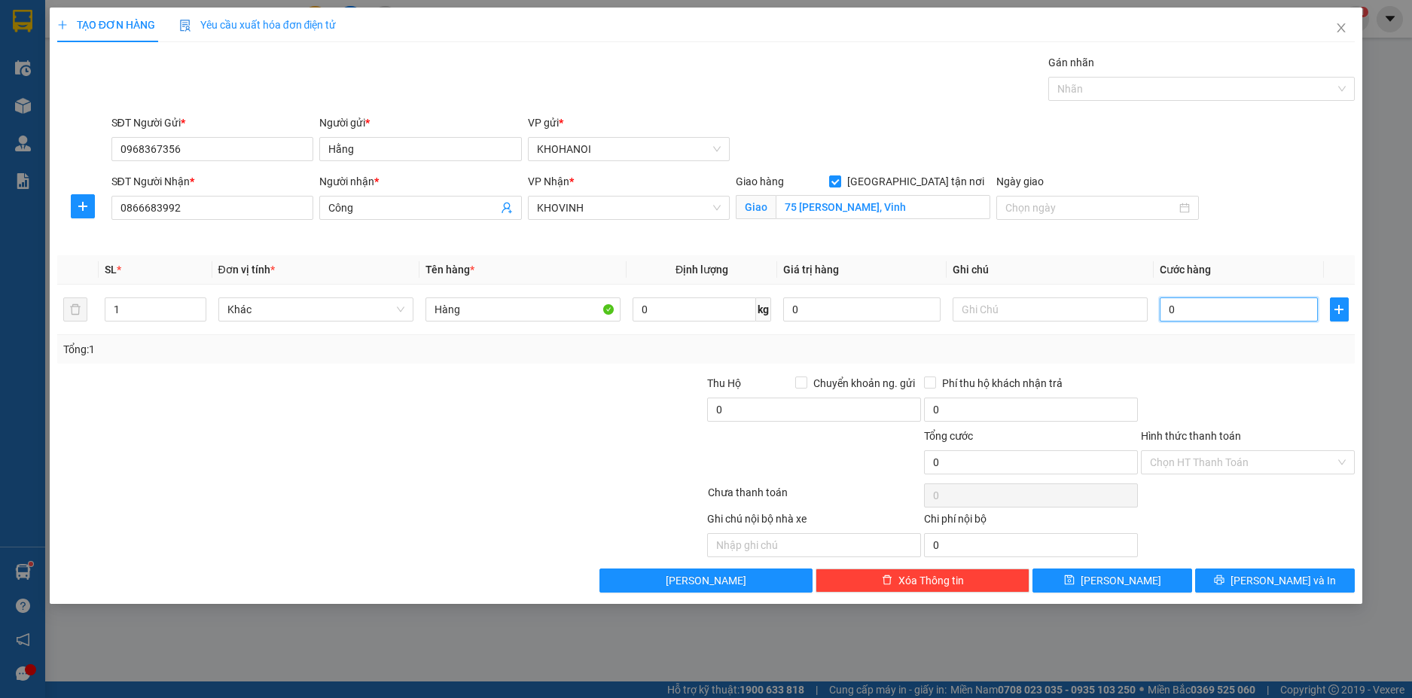
type input "3"
type input "0"
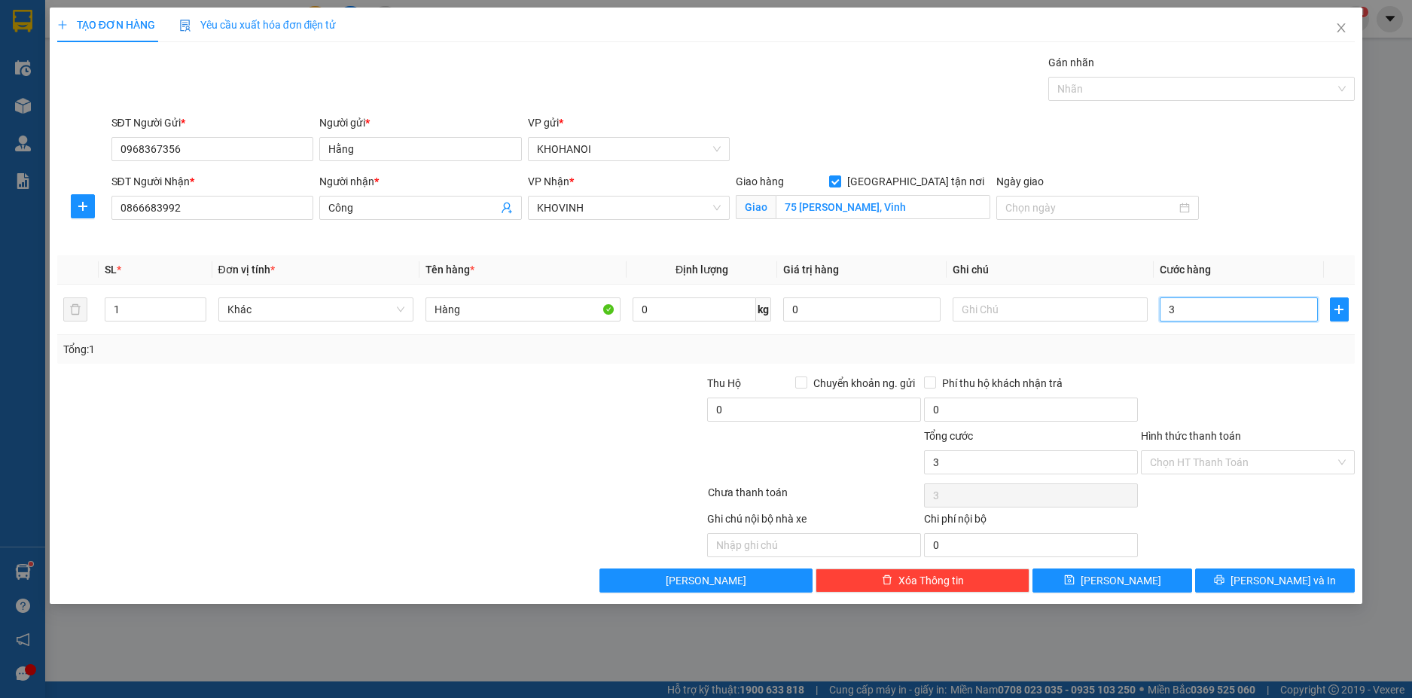
type input "0"
type input "04"
type input "4"
type input "040"
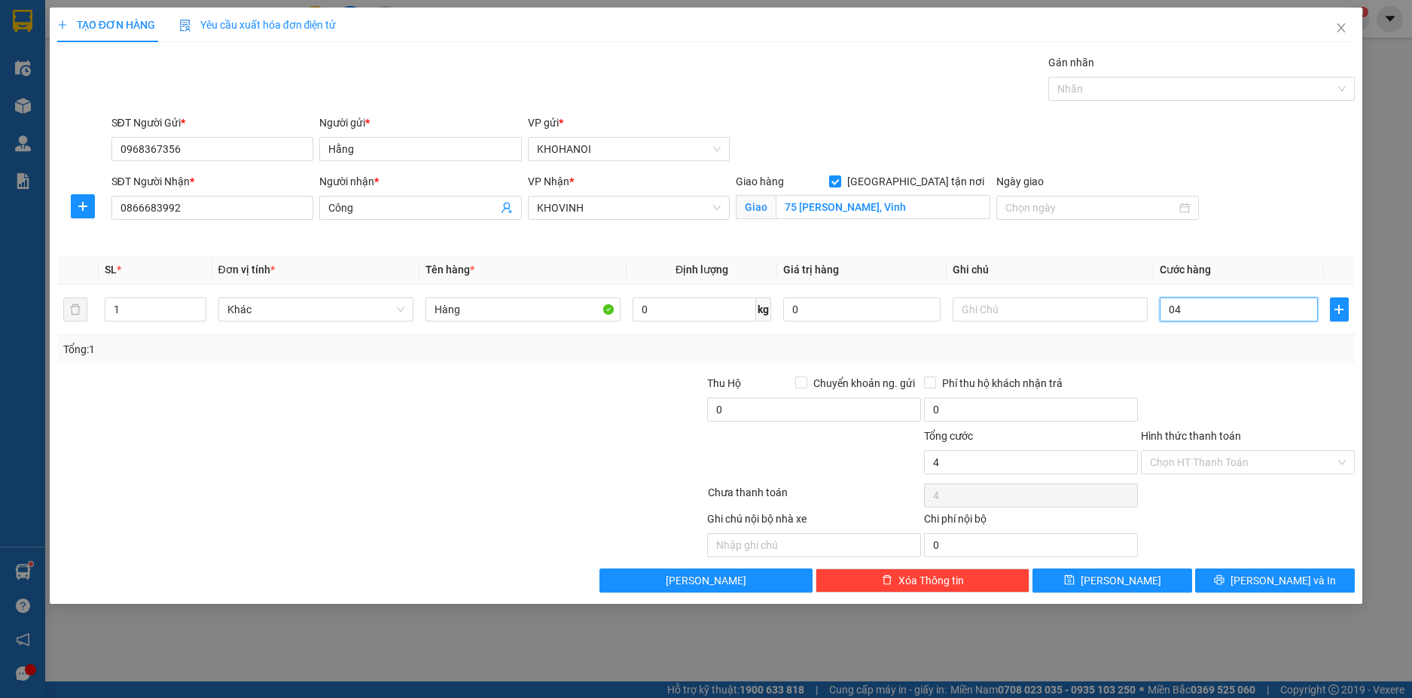
type input "40"
type input "40.000"
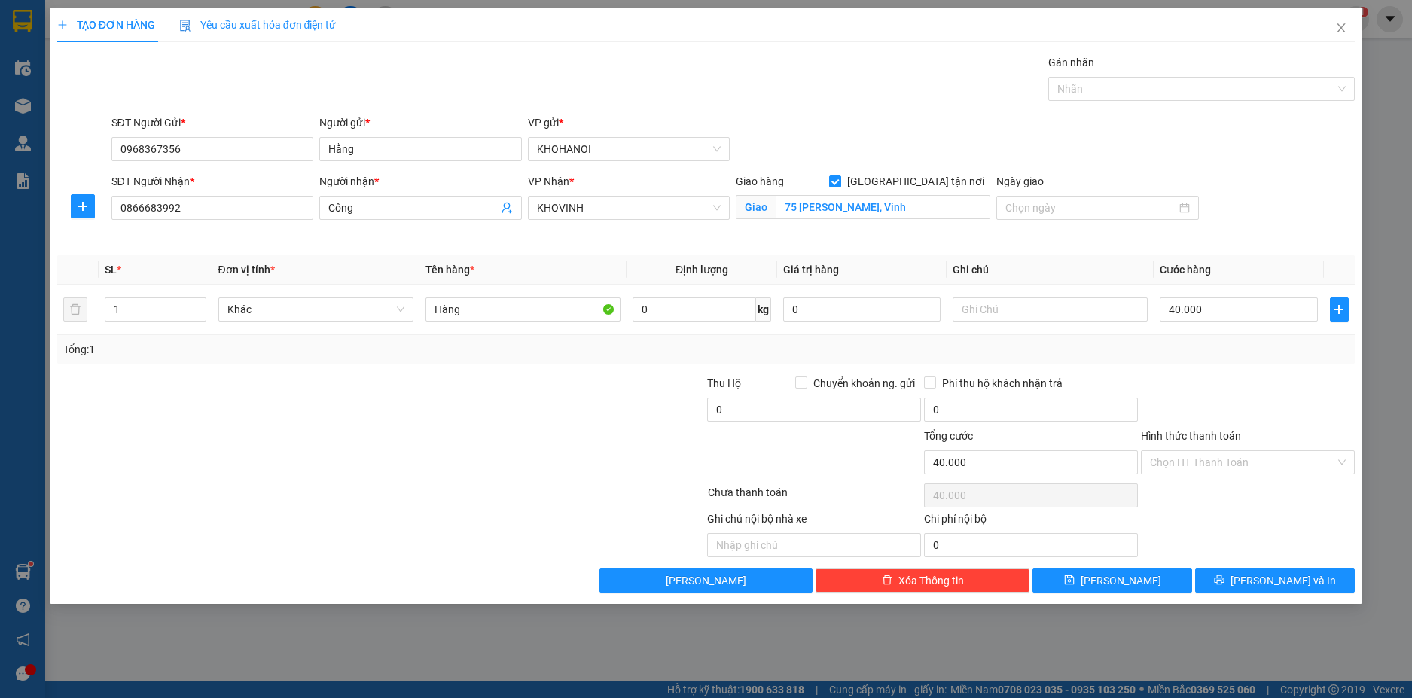
click at [1238, 390] on div at bounding box center [1247, 401] width 217 height 53
click at [1274, 573] on span "Lưu và In" at bounding box center [1282, 580] width 105 height 17
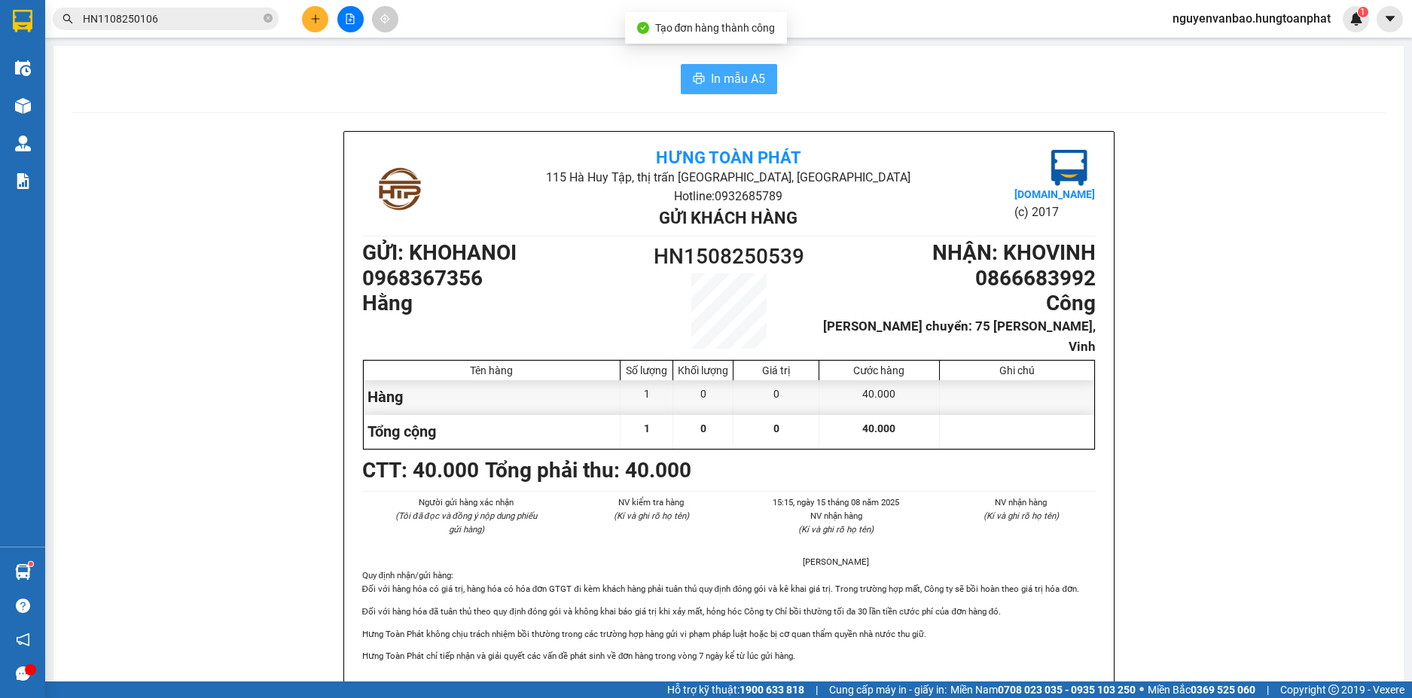
click at [748, 81] on span "In mẫu A5" at bounding box center [738, 78] width 54 height 19
click at [738, 84] on span "In mẫu A5" at bounding box center [738, 78] width 54 height 19
click at [309, 15] on button at bounding box center [315, 19] width 26 height 26
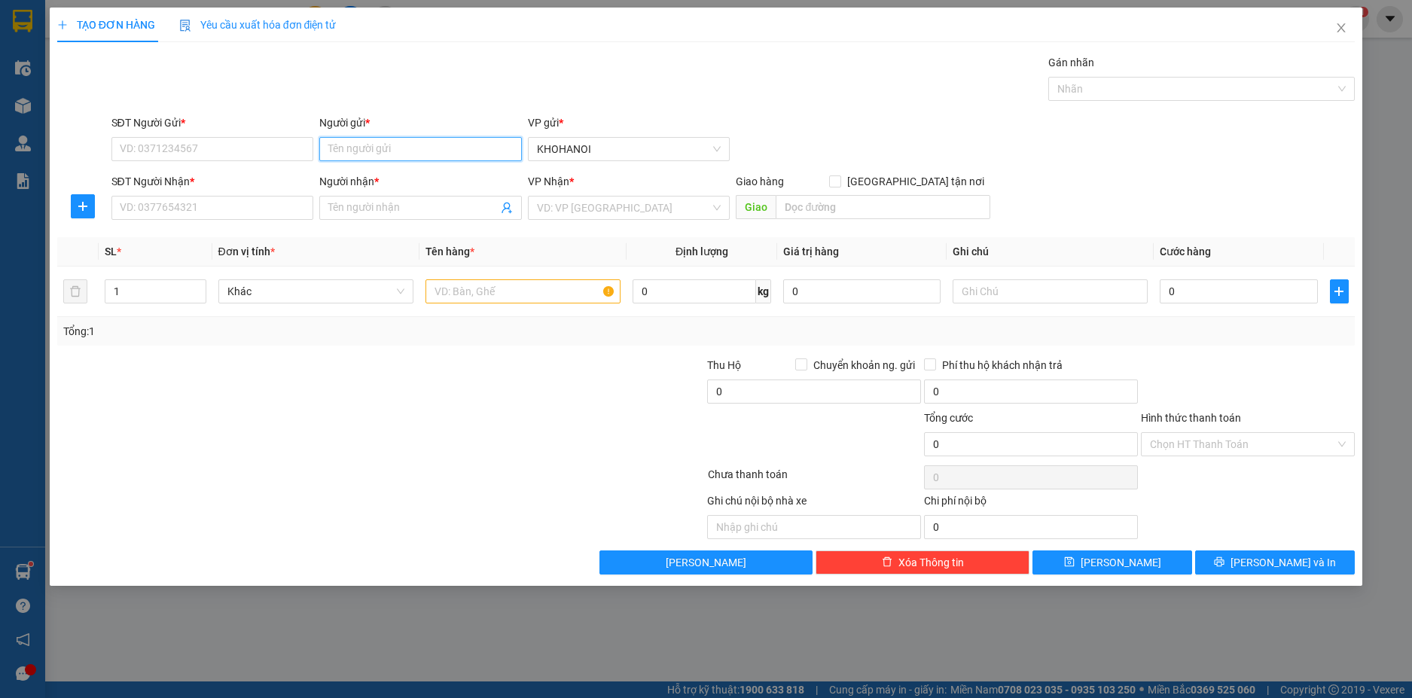
click at [362, 150] on input "Người gửi *" at bounding box center [420, 149] width 203 height 24
type input "d"
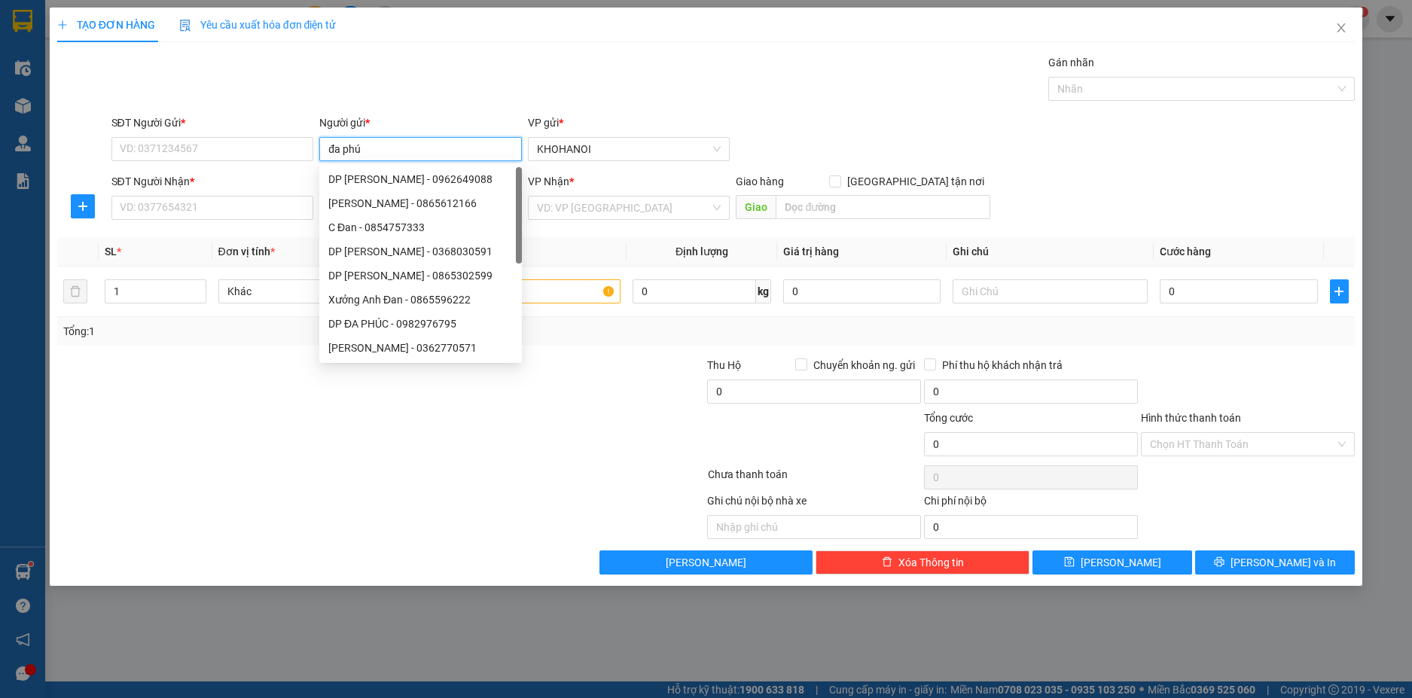
type input "đa phúc"
click at [416, 349] on div "DP Đa Phúc - 02438514447" at bounding box center [420, 348] width 184 height 17
type input "02438514447"
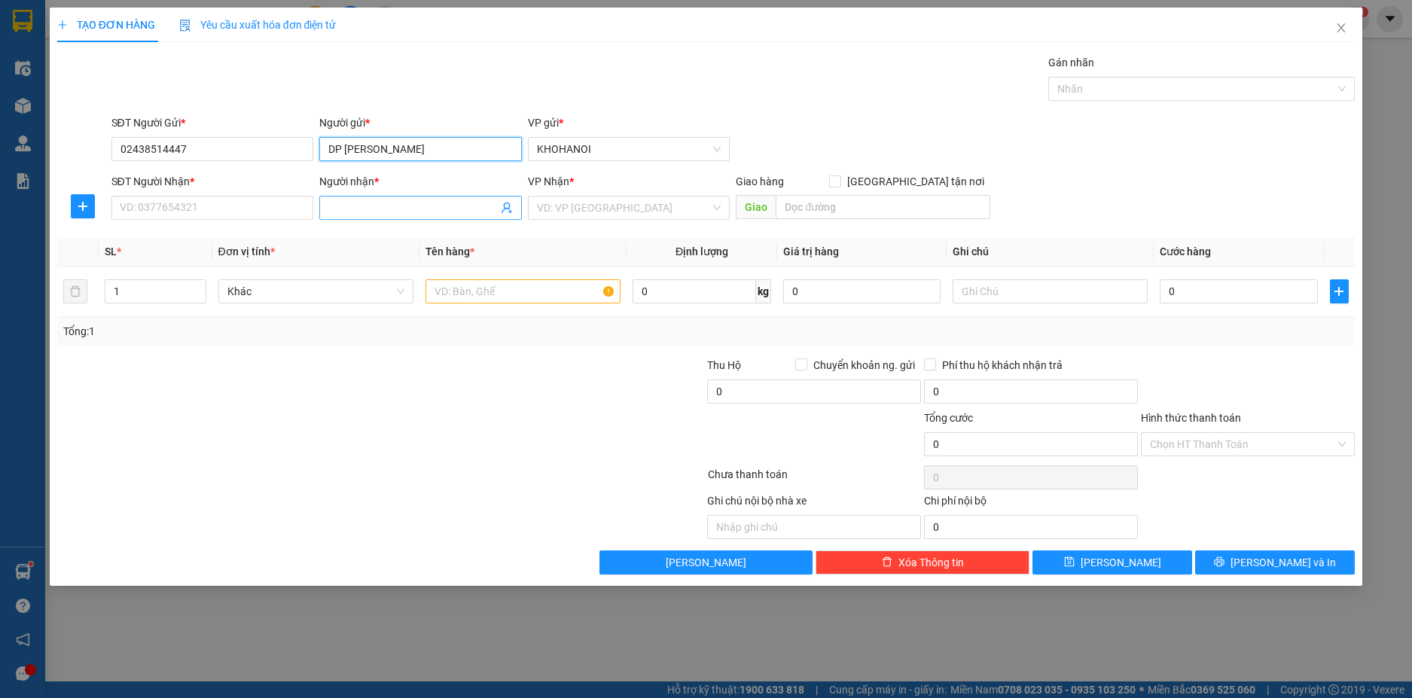
type input "DP [PERSON_NAME]"
click at [384, 202] on input "Người nhận *" at bounding box center [412, 208] width 169 height 17
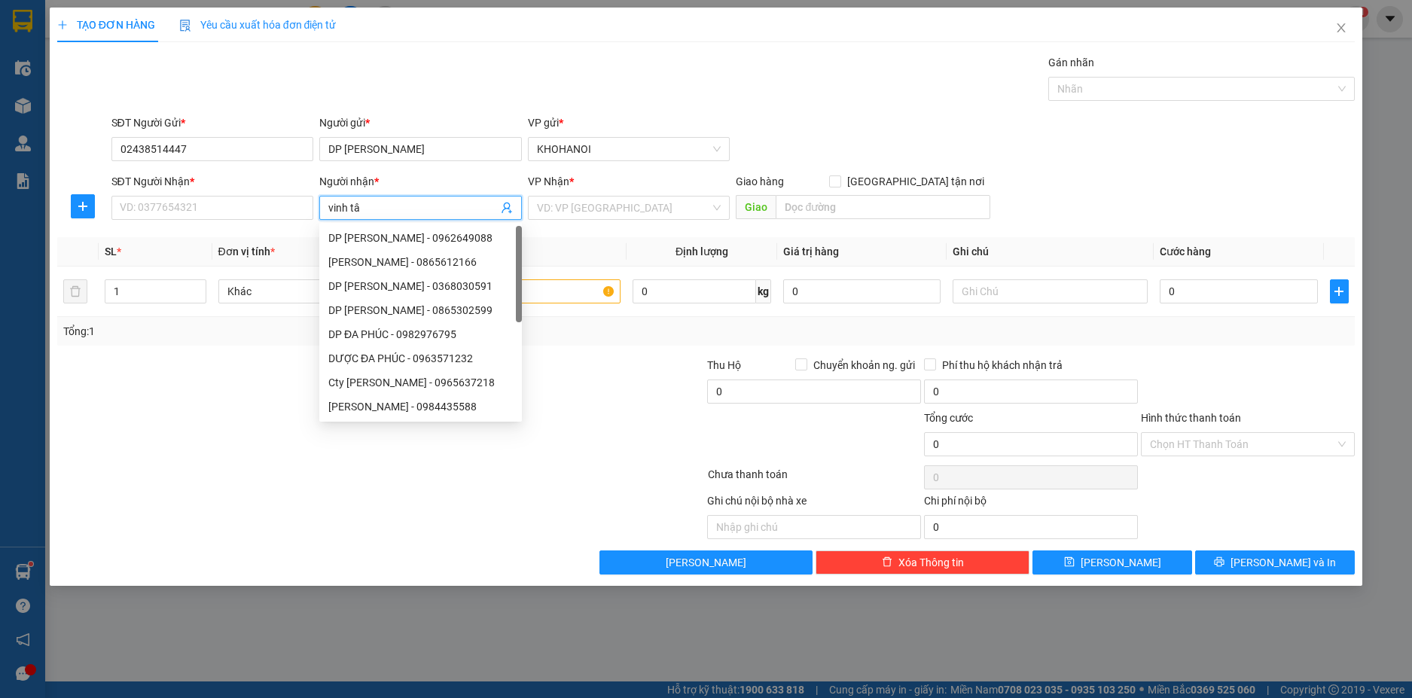
type input "vinh tân"
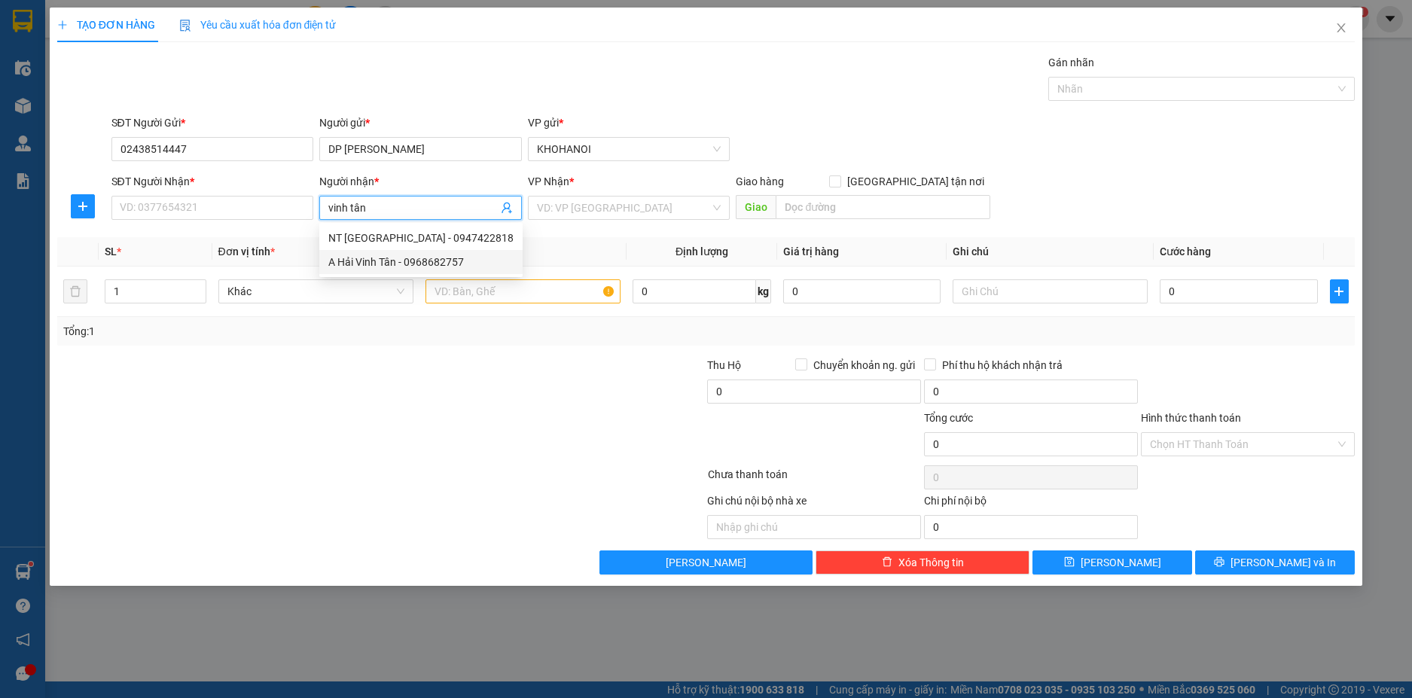
click at [386, 259] on div "A Hải Vinh Tân - 0968682757" at bounding box center [420, 262] width 185 height 17
type input "0968682757"
type input "A Hải Vinh Tân"
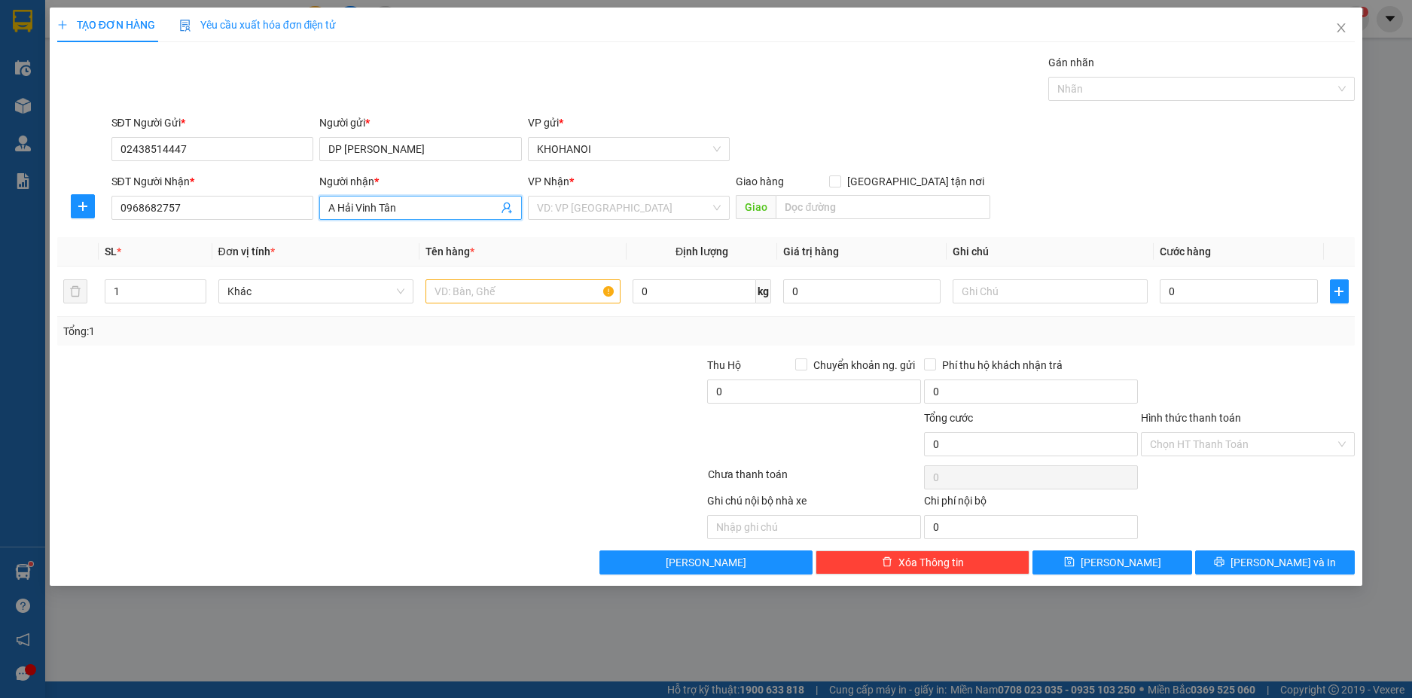
checkbox input "true"
type input "Vinh Tân, Vinh"
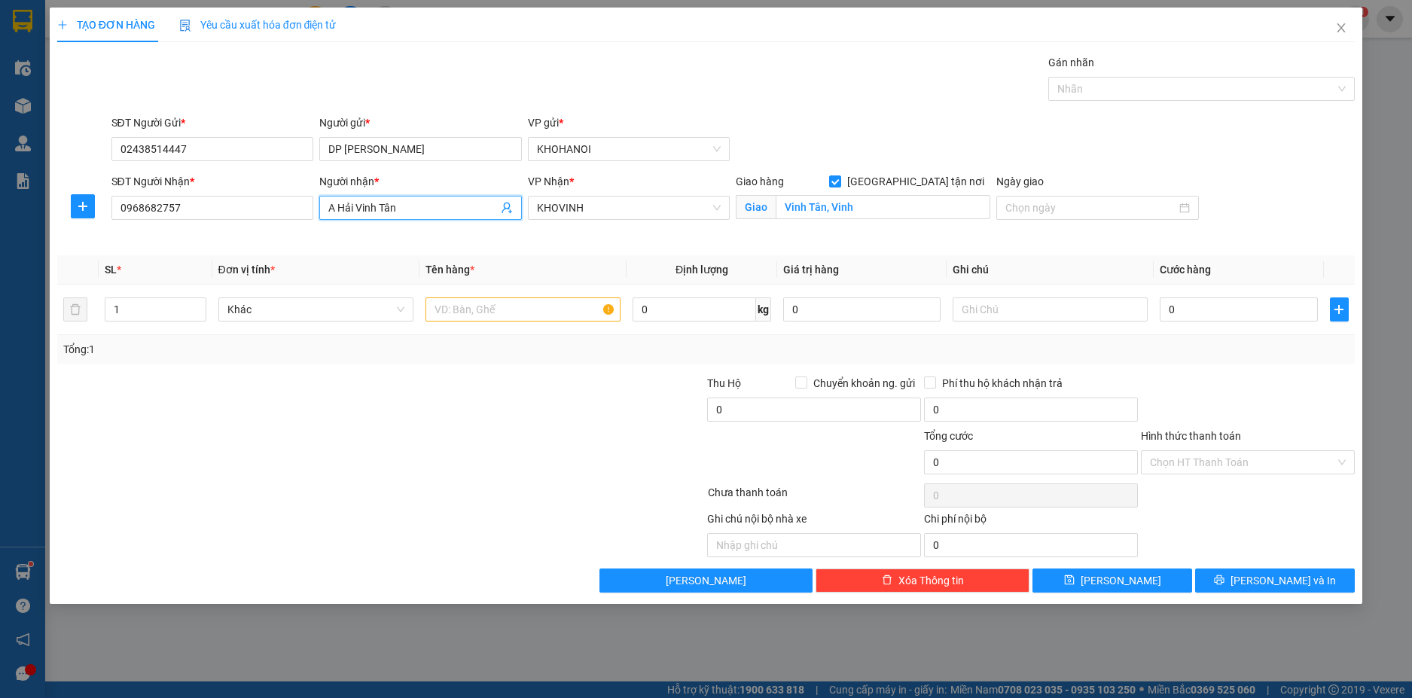
click at [412, 209] on input "A Hải Vinh Tân" at bounding box center [412, 208] width 169 height 17
click at [403, 233] on div "NT Vinh Tân - 0947422818" at bounding box center [420, 238] width 185 height 17
type input "0947422818"
type input "NT Vinh Tân"
type input "Khối 4, Thị Trấn Quán Hành, Nghệ An"
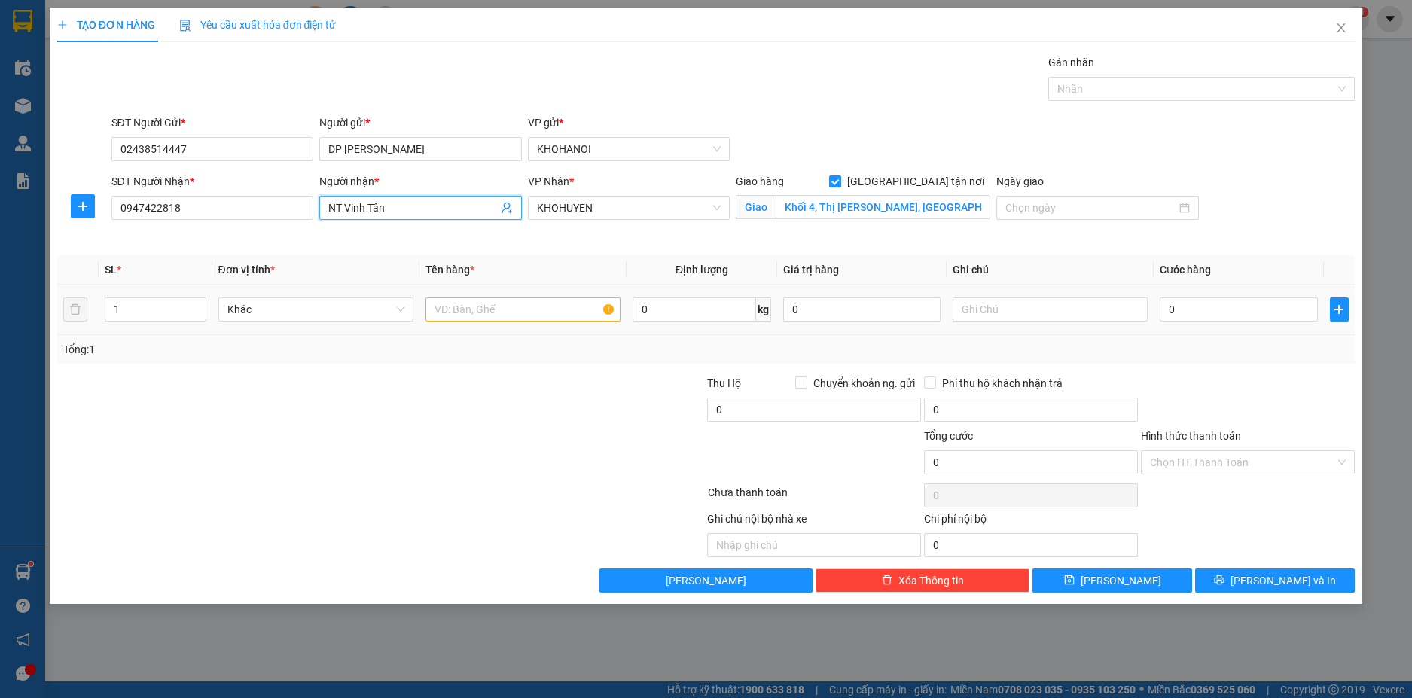
type input "NT Vinh Tân"
click at [451, 308] on input "text" at bounding box center [522, 309] width 195 height 24
type input "Thuốc"
click at [1184, 308] on input "0" at bounding box center [1238, 309] width 157 height 24
type input "7"
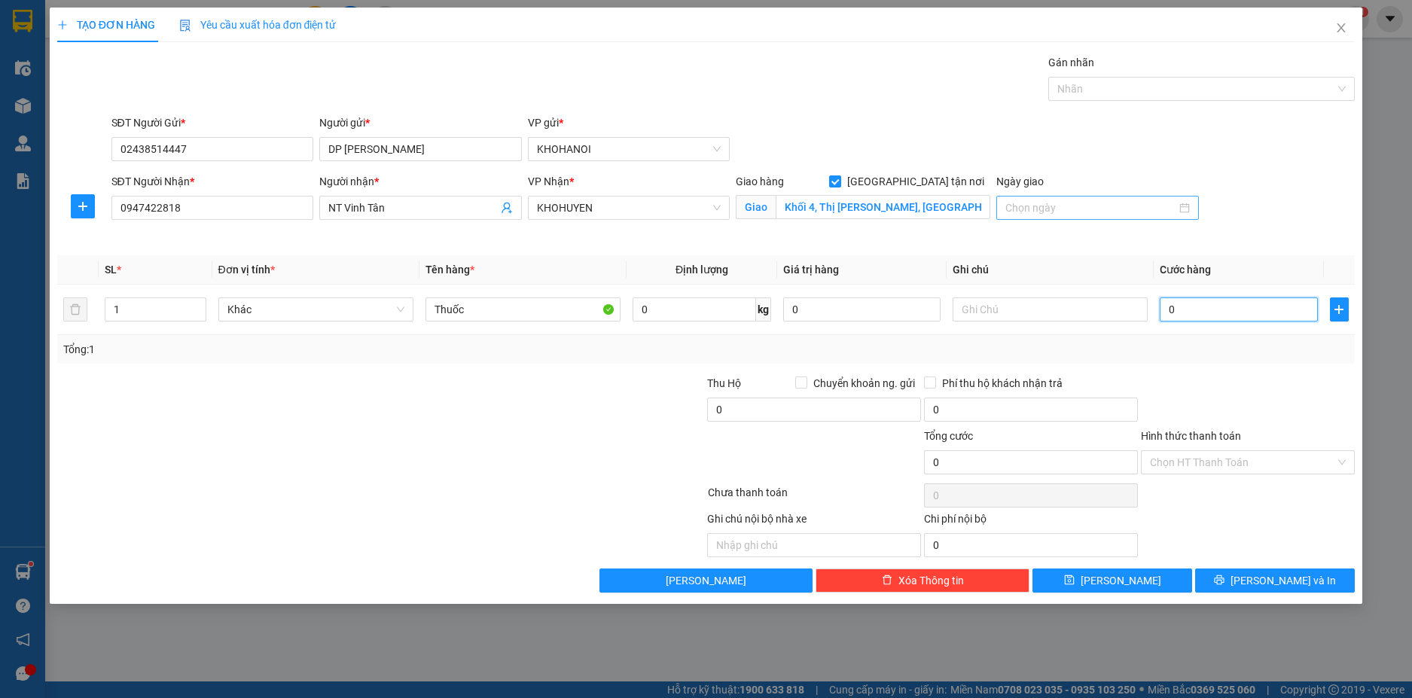
type input "7"
type input "70"
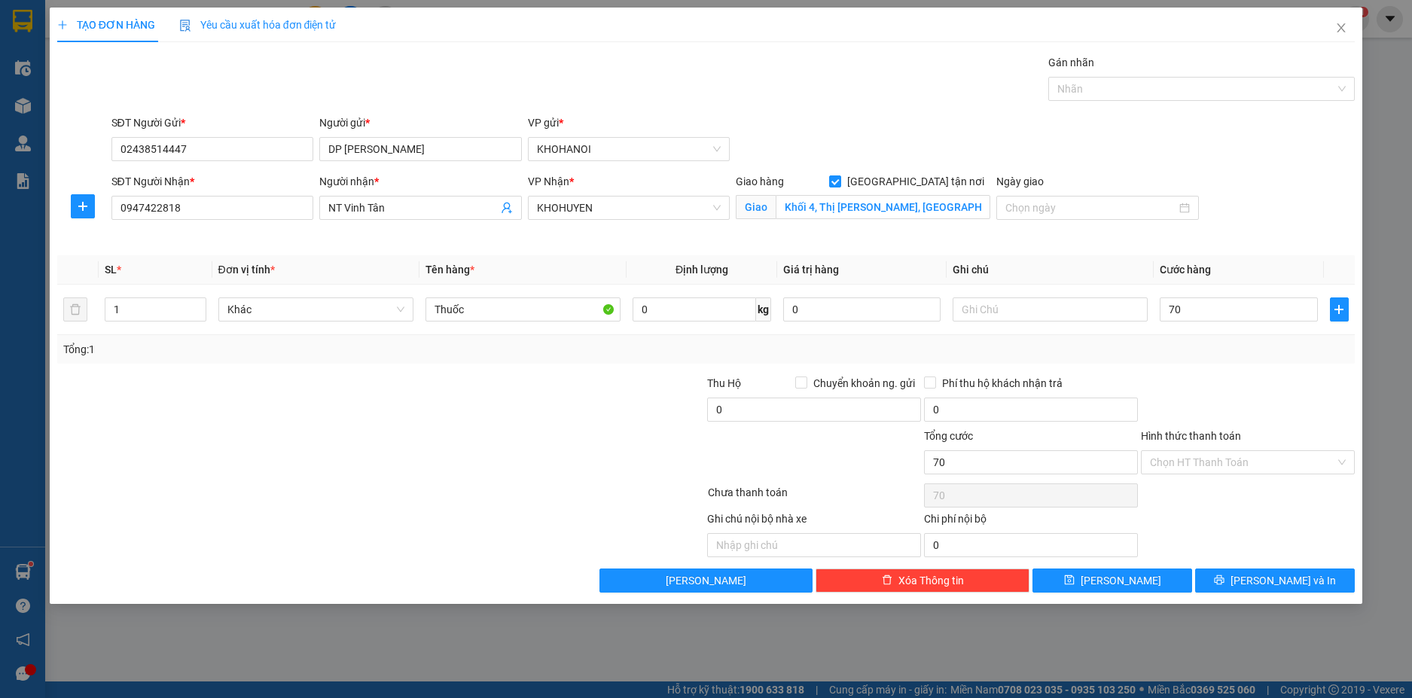
type input "70.000"
click at [1132, 360] on div "Tổng: 1" at bounding box center [706, 349] width 1298 height 29
click at [1092, 88] on div at bounding box center [1194, 89] width 284 height 18
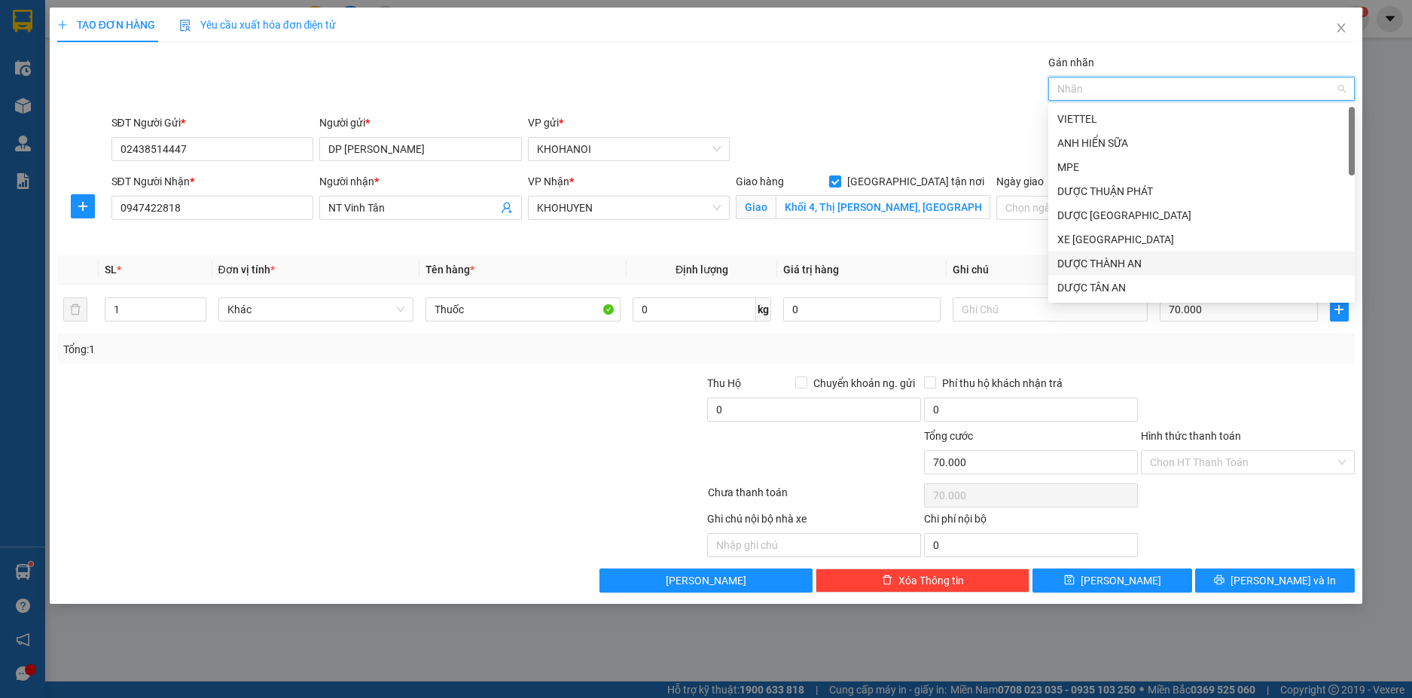
type input "d"
type input "đa"
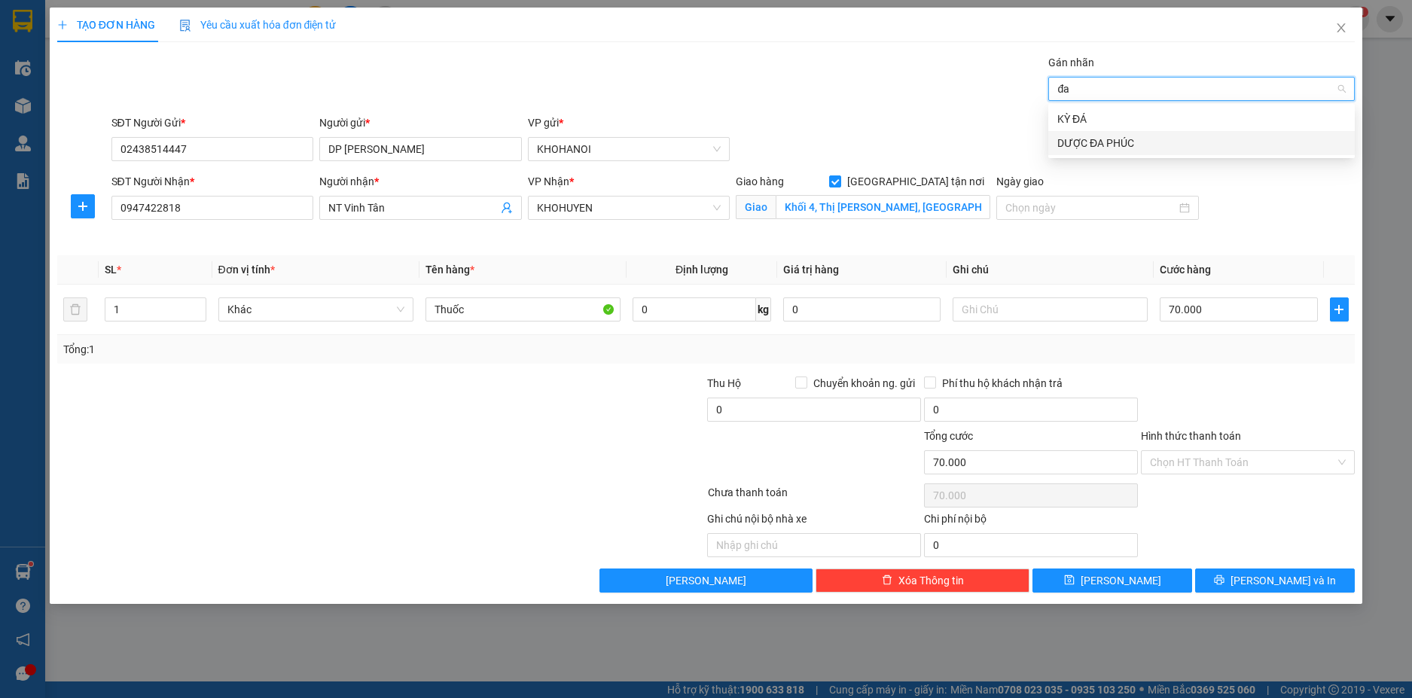
click at [1098, 144] on div "DƯỢC ĐA PHÚC" at bounding box center [1201, 143] width 288 height 17
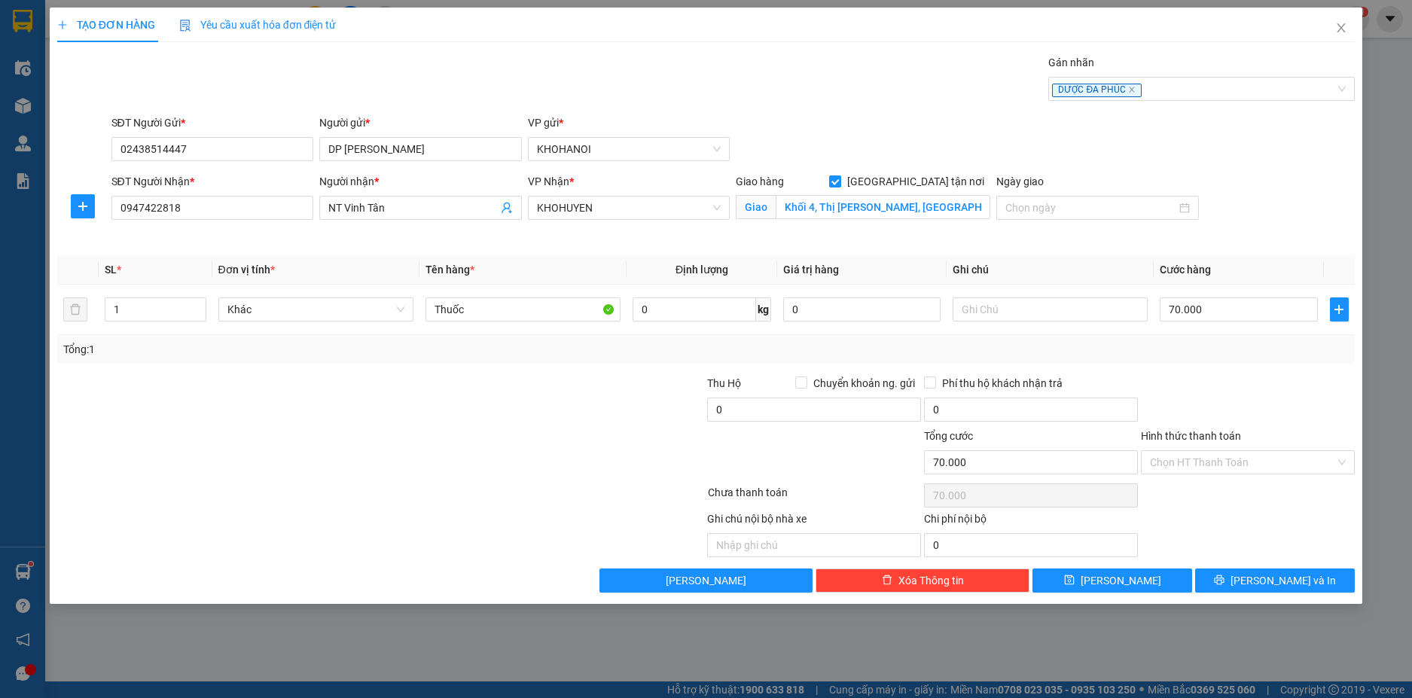
click at [986, 140] on div "SĐT Người Gửi * 02438514447 Người gửi * DP Đa Phúc VP gửi * KHOHANOI" at bounding box center [733, 140] width 1250 height 53
click at [1196, 466] on input "Hình thức thanh toán" at bounding box center [1242, 462] width 185 height 23
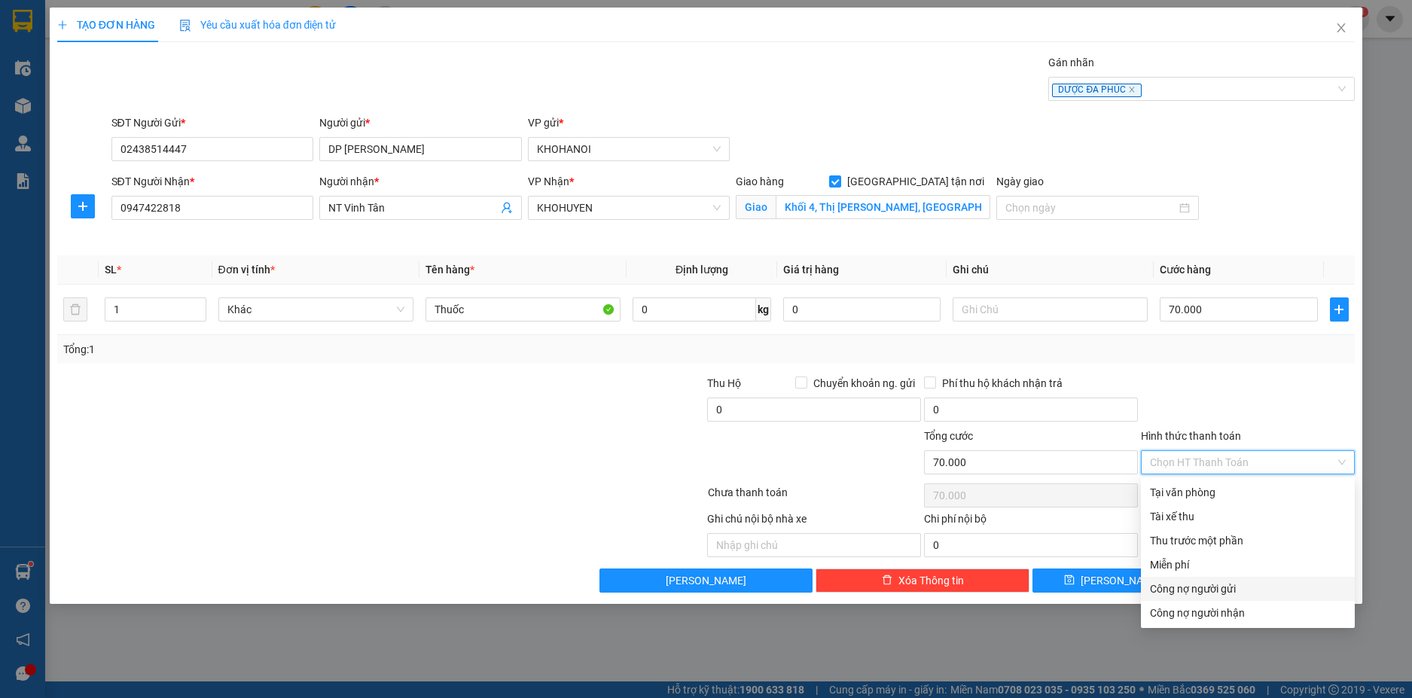
click at [1207, 591] on div "Công nợ người gửi" at bounding box center [1248, 589] width 196 height 17
type input "0"
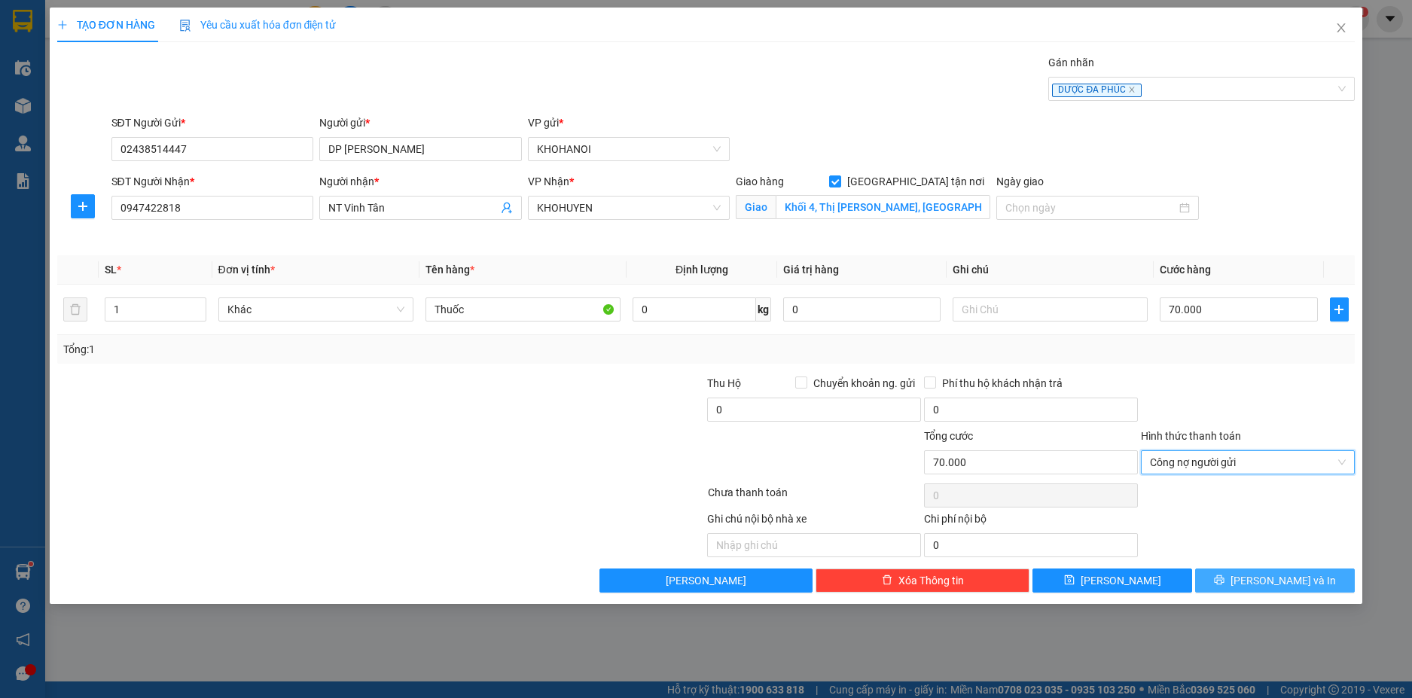
click at [1235, 577] on button "Lưu và In" at bounding box center [1275, 580] width 160 height 24
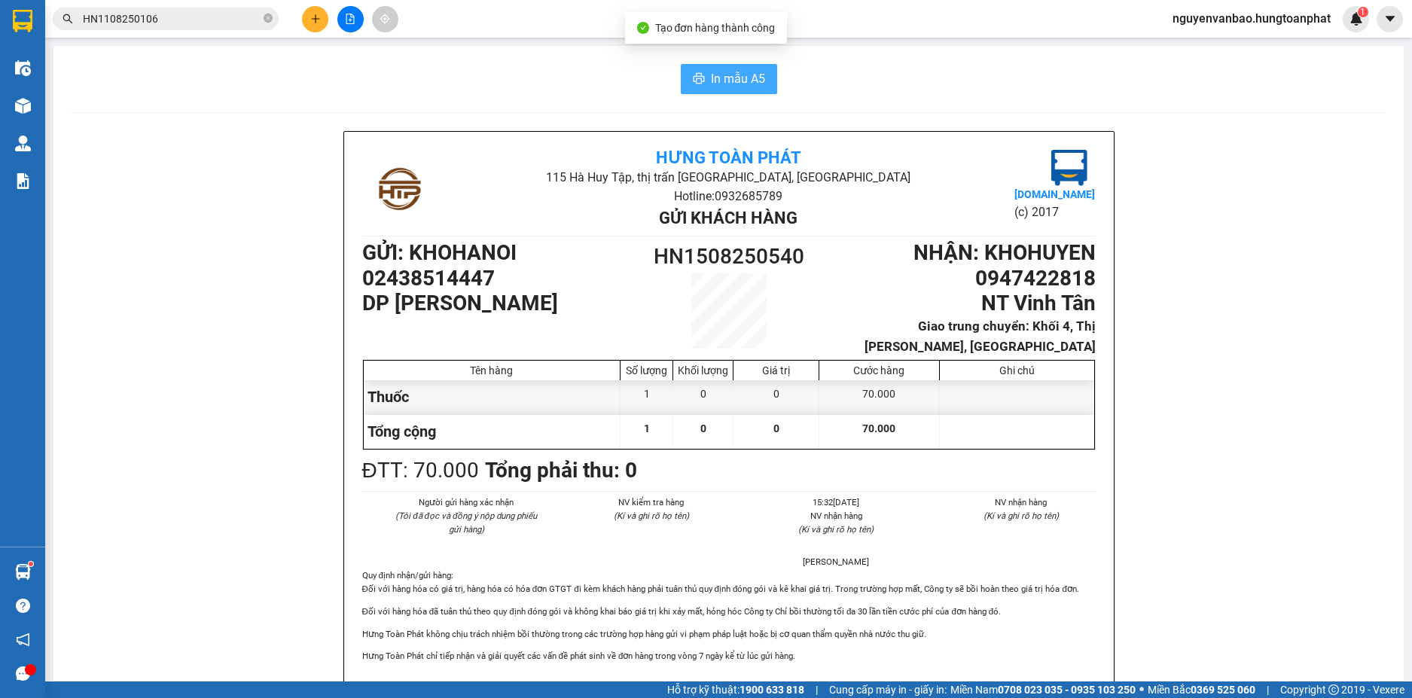
click at [728, 82] on span "In mẫu A5" at bounding box center [738, 78] width 54 height 19
click at [310, 26] on button at bounding box center [315, 19] width 26 height 26
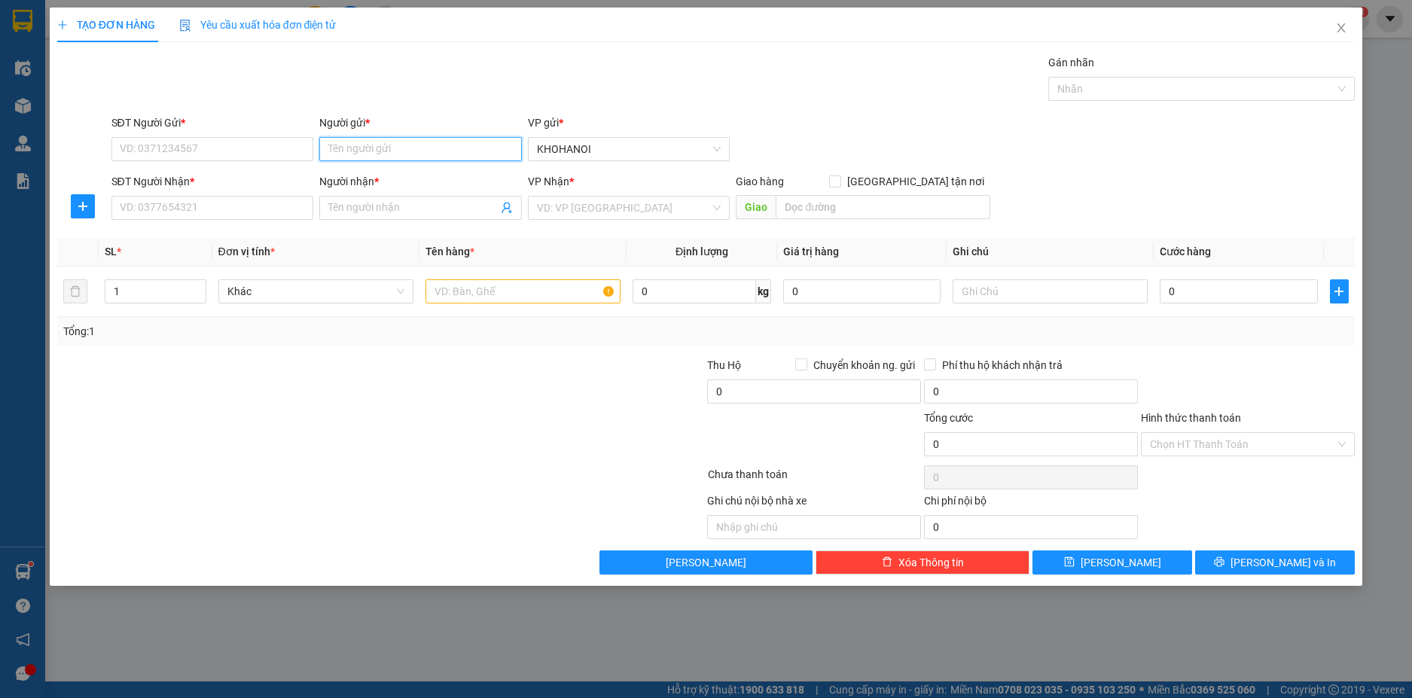
click at [370, 151] on input "Người gửi *" at bounding box center [420, 149] width 203 height 24
type input "d"
type input "đa phúc"
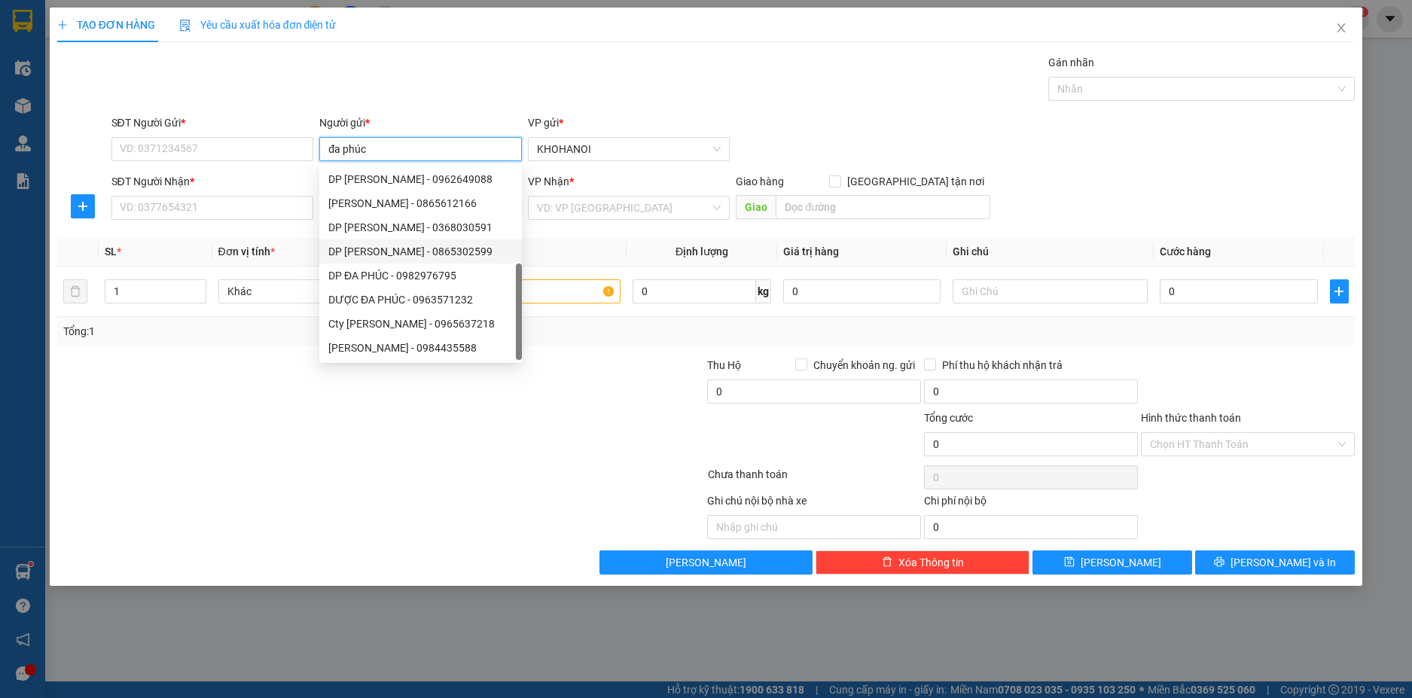
scroll to position [48, 0]
click at [401, 341] on div "DP Đa Phúc - 02438514447" at bounding box center [420, 348] width 184 height 17
type input "02438514447"
type input "DP [PERSON_NAME]"
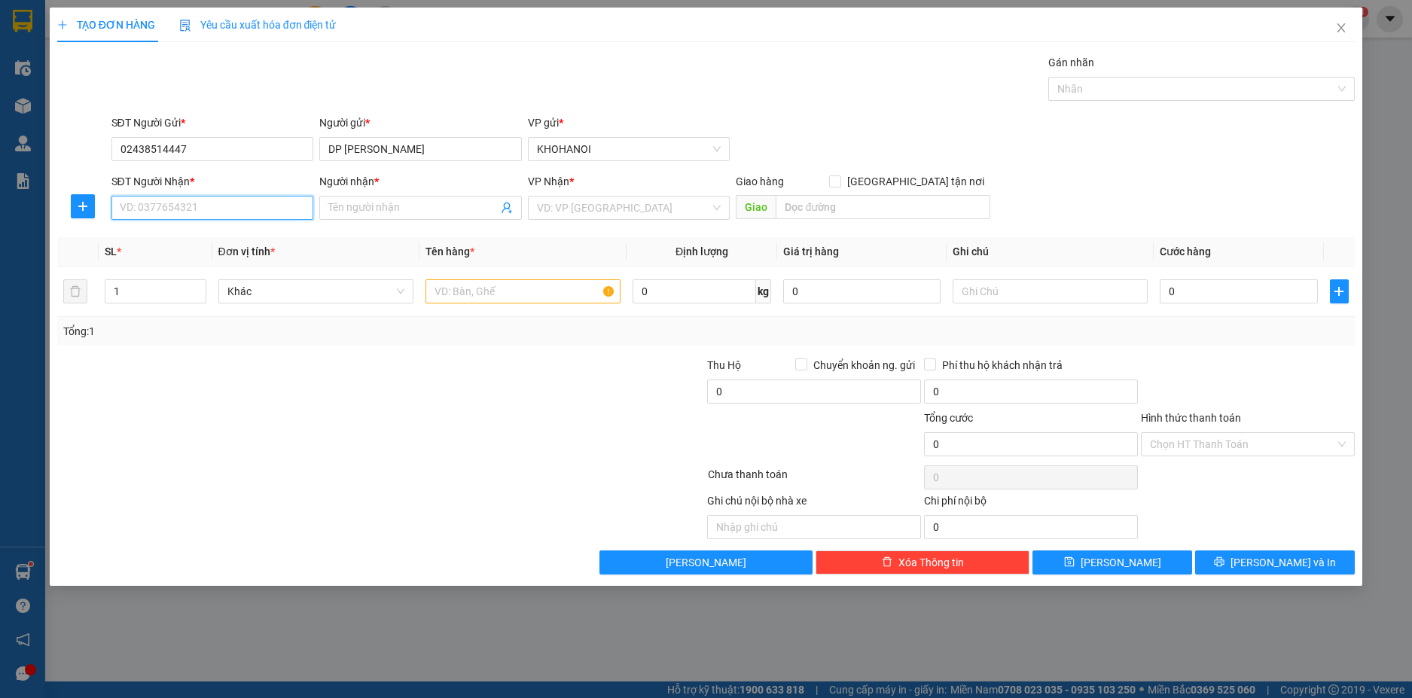
click at [226, 209] on input "SĐT Người Nhận *" at bounding box center [212, 208] width 203 height 24
click at [364, 207] on input "Người nhận *" at bounding box center [412, 208] width 169 height 17
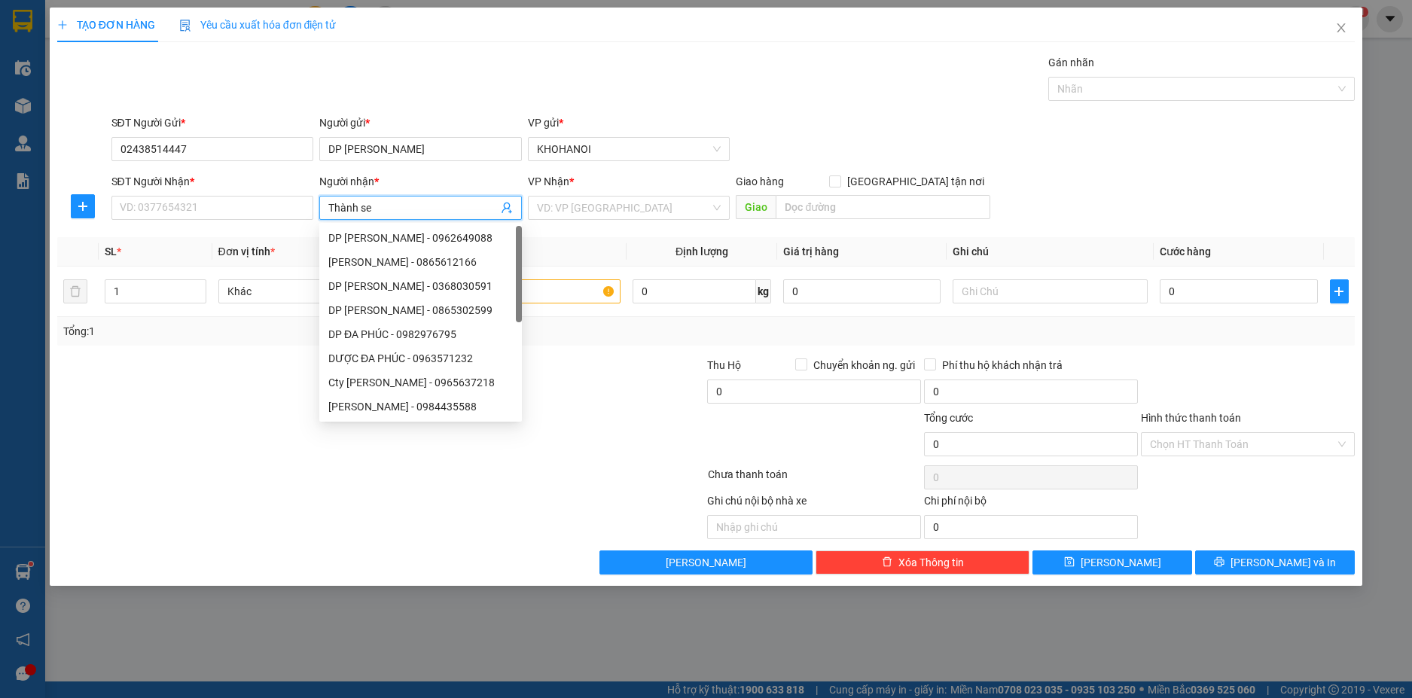
type input "Thành sen"
click at [413, 382] on div "Thành Sen - 0913518516" at bounding box center [420, 382] width 184 height 17
type input "0913518516"
type input "[PERSON_NAME]"
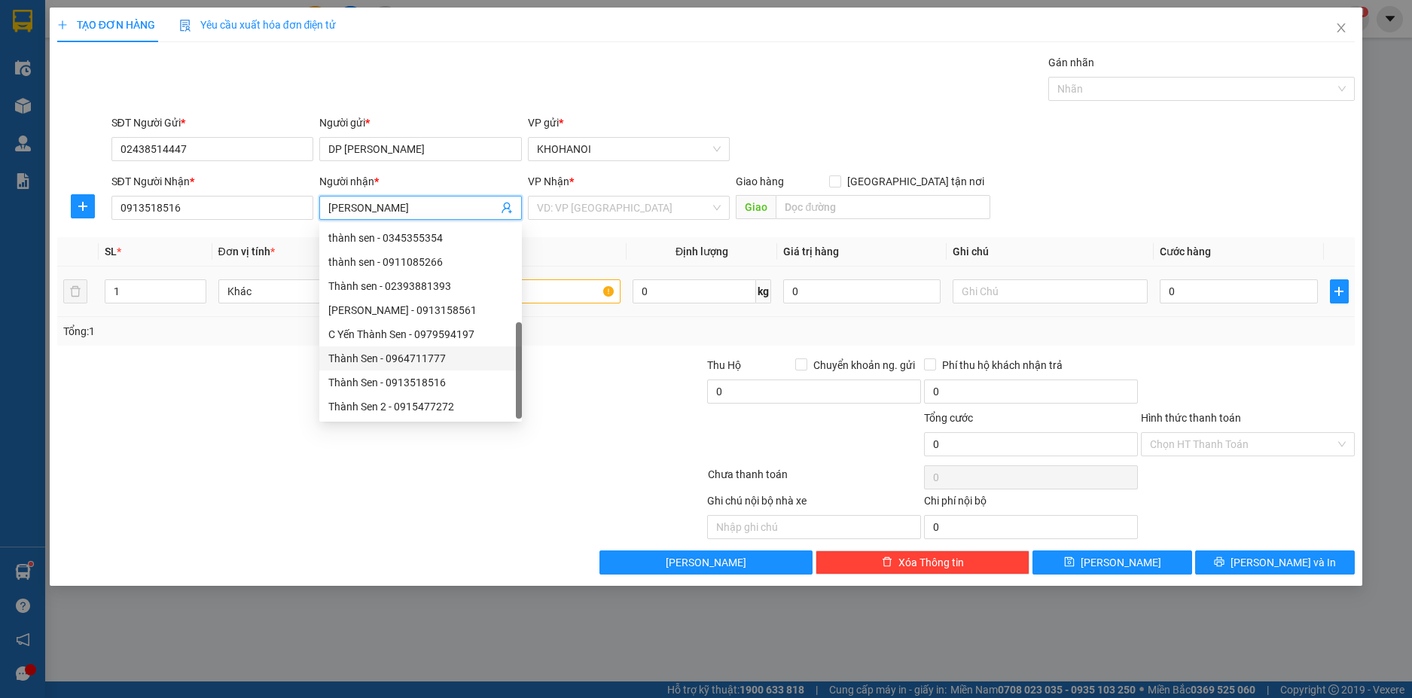
checkbox input "true"
type input "Ngô Đức Kế, Thành Phố Hà Tĩnh"
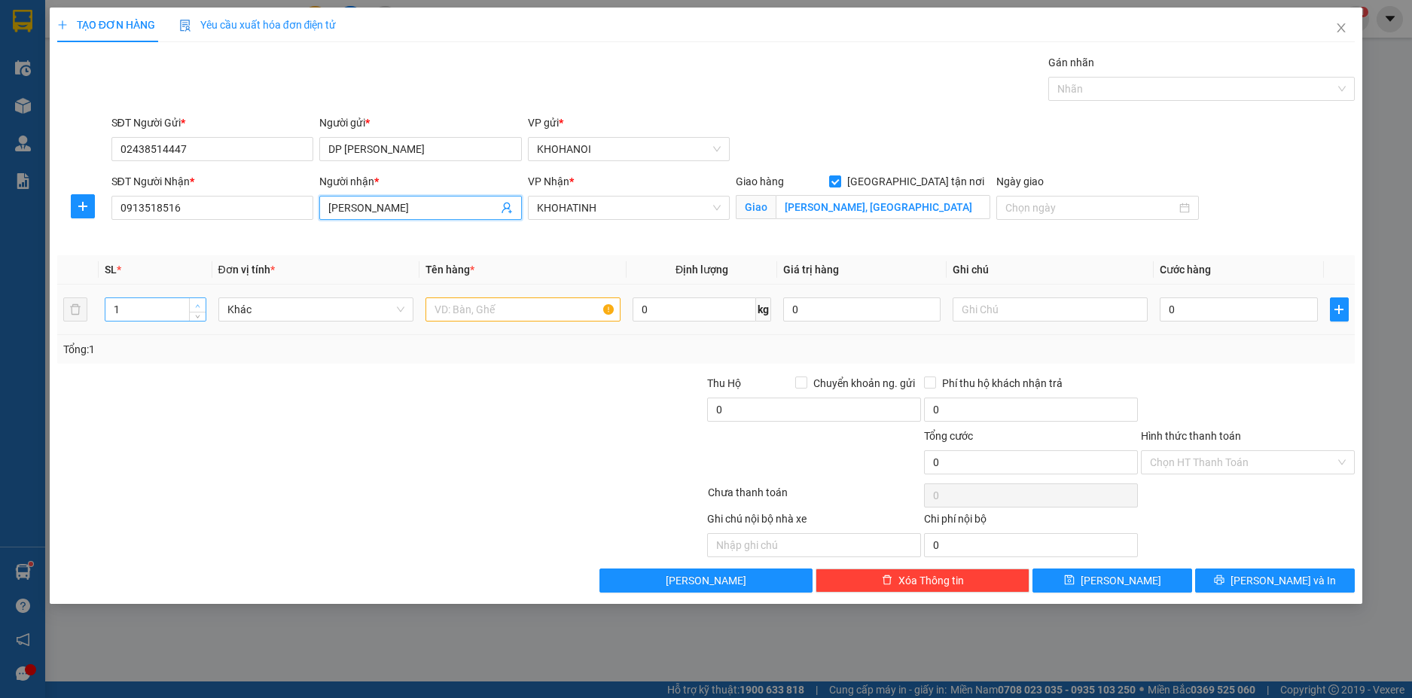
type input "[PERSON_NAME]"
type input "2"
drag, startPoint x: 197, startPoint y: 306, endPoint x: 342, endPoint y: 306, distance: 144.6
click at [198, 307] on icon "up" at bounding box center [197, 304] width 5 height 5
click at [474, 303] on input "text" at bounding box center [522, 309] width 195 height 24
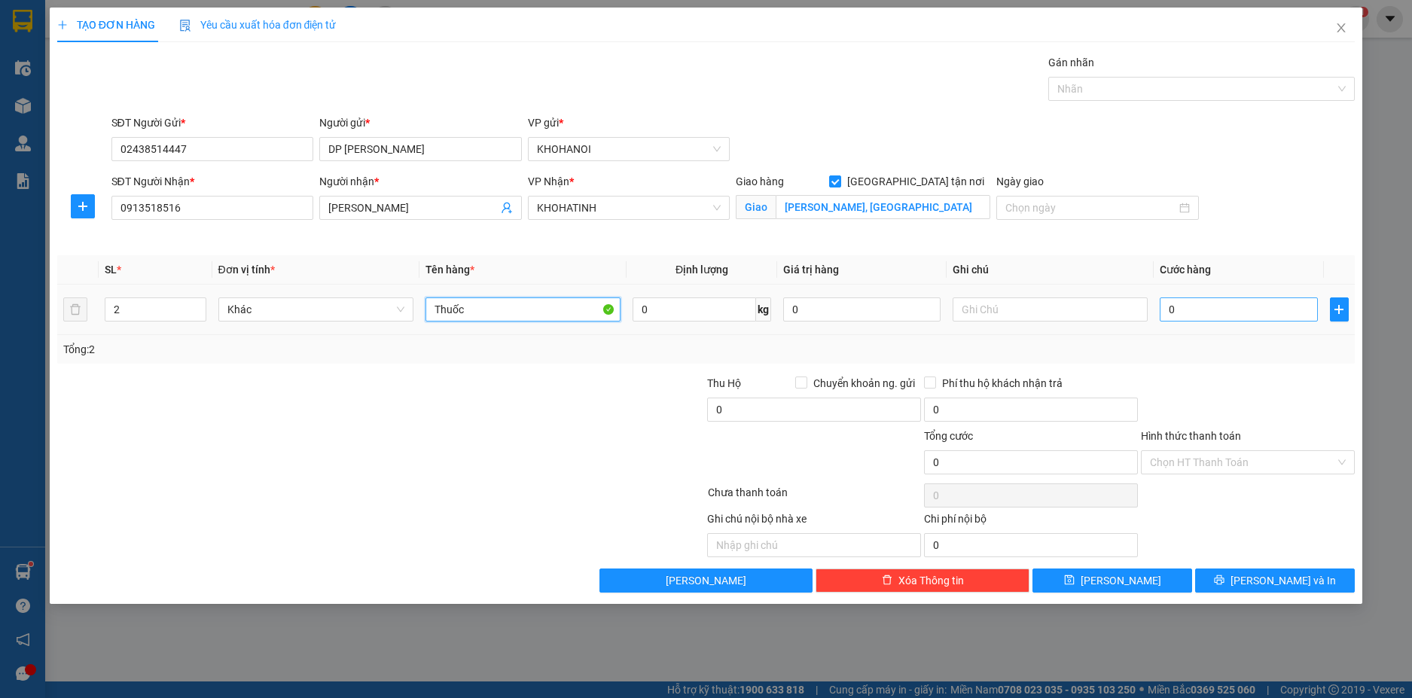
type input "Thuốc"
click at [1187, 308] on input "0" at bounding box center [1238, 309] width 157 height 24
type input "1"
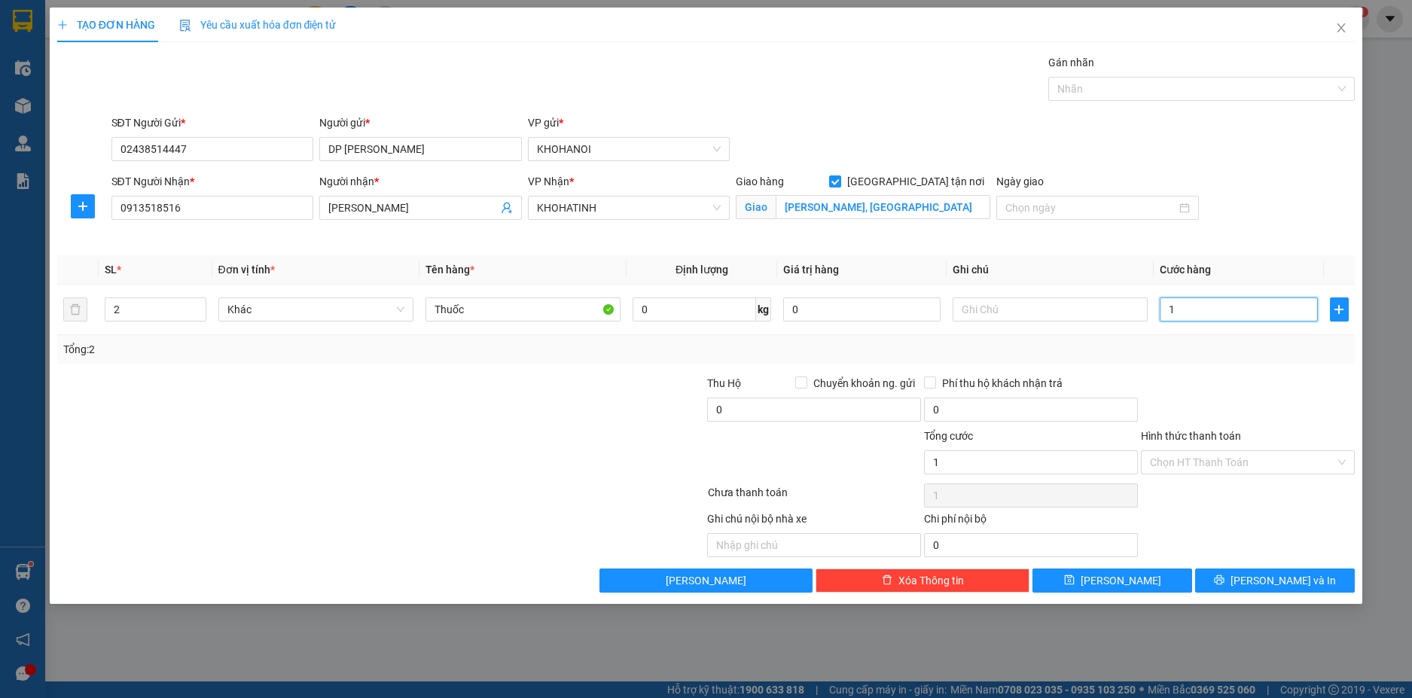
type input "10"
type input "100"
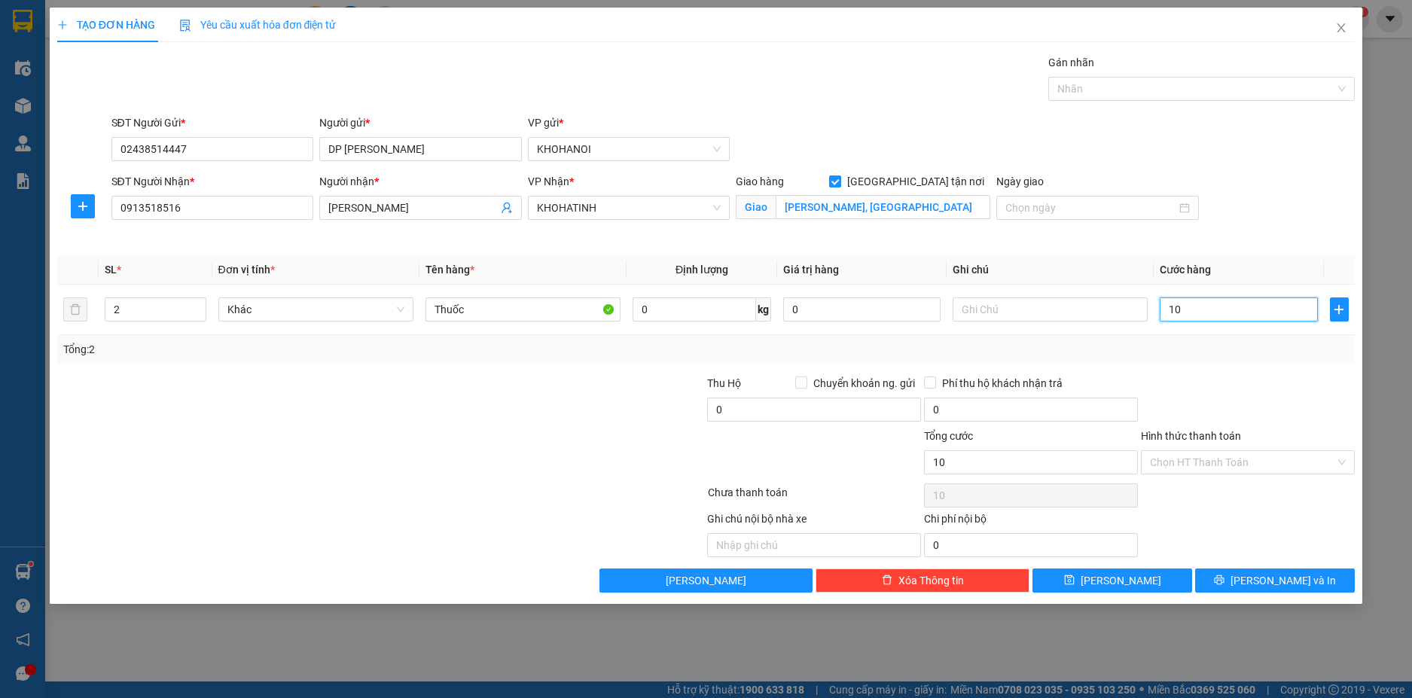
type input "100"
type input "100.000"
drag, startPoint x: 1268, startPoint y: 416, endPoint x: 1204, endPoint y: 349, distance: 93.2
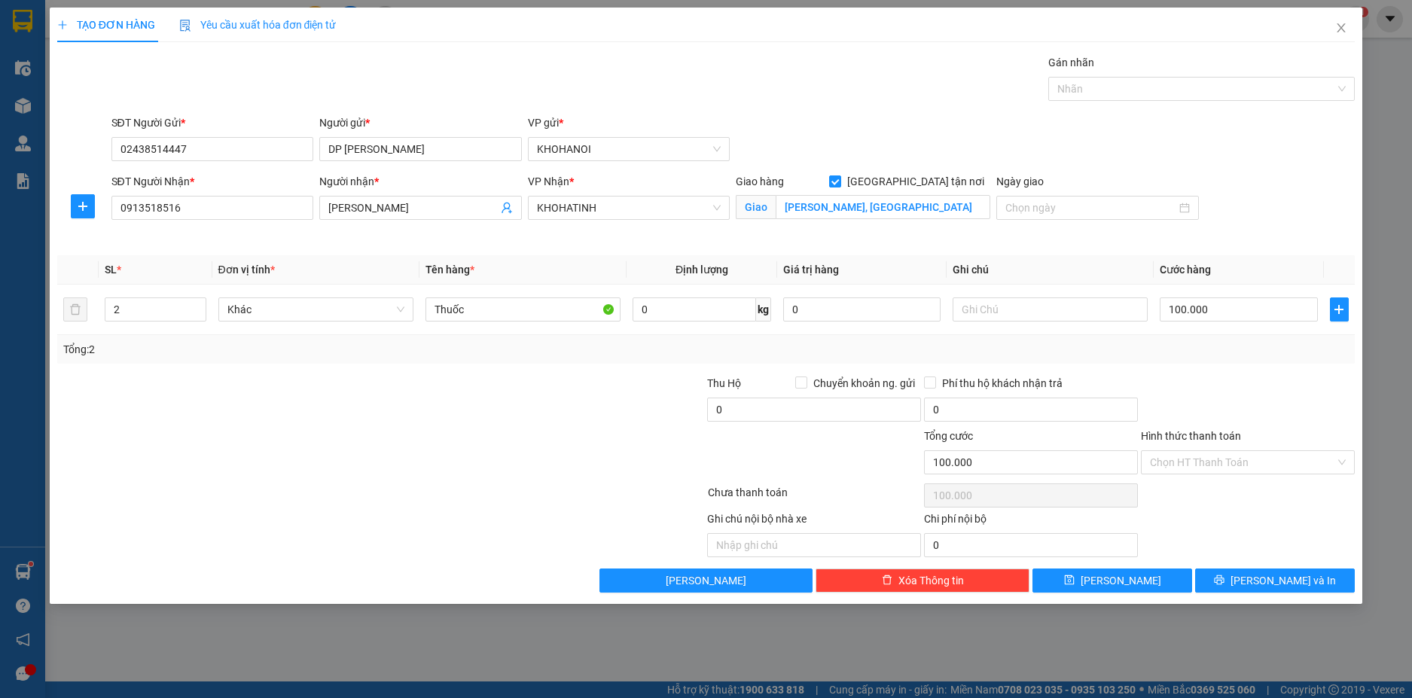
click at [1254, 396] on div at bounding box center [1247, 401] width 217 height 53
click at [1078, 95] on div "Nhãn" at bounding box center [1201, 89] width 306 height 24
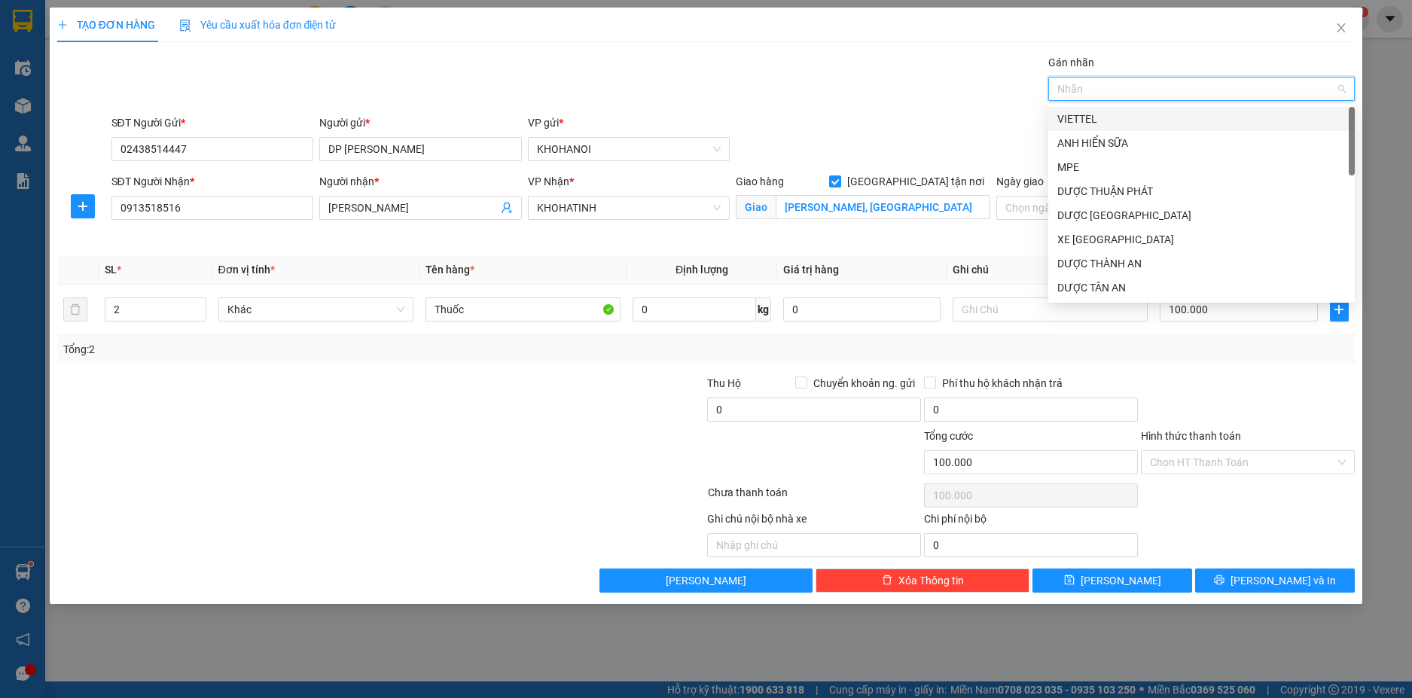
type input "d"
type input "đa"
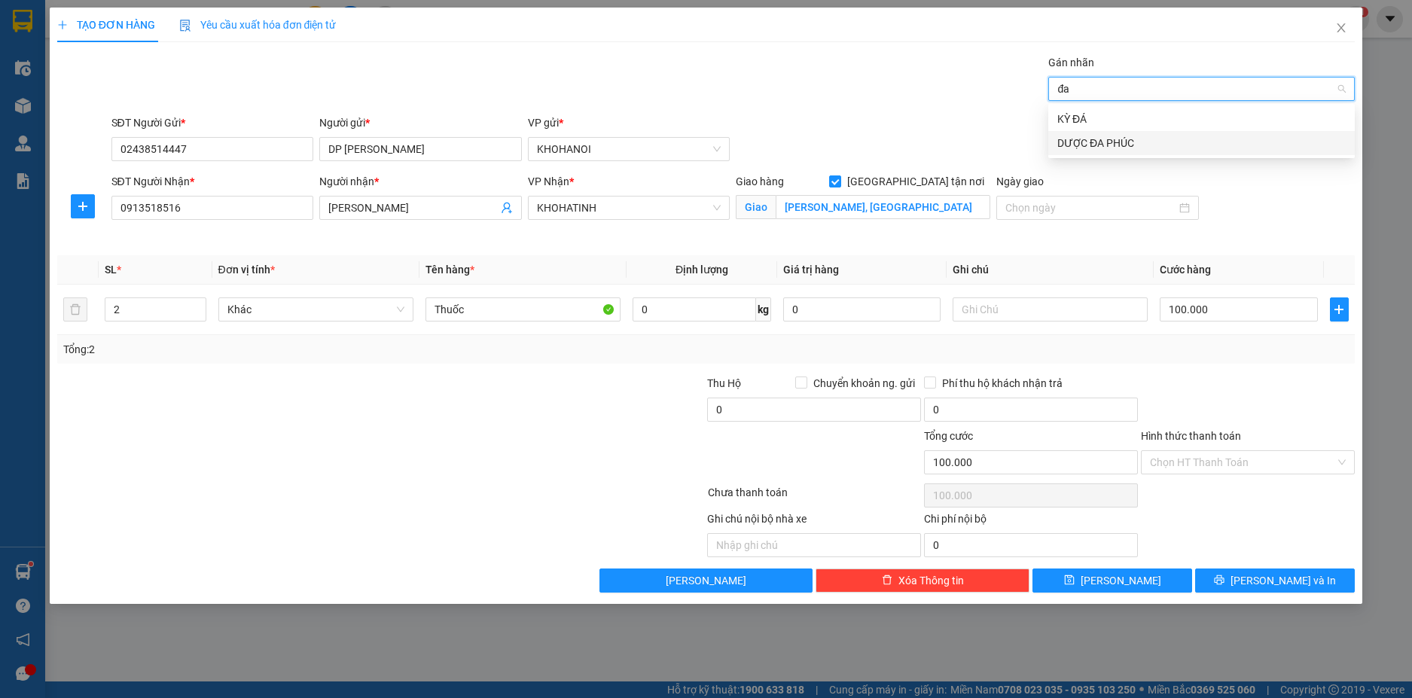
click at [1119, 135] on div "DƯỢC ĐA PHÚC" at bounding box center [1201, 143] width 306 height 24
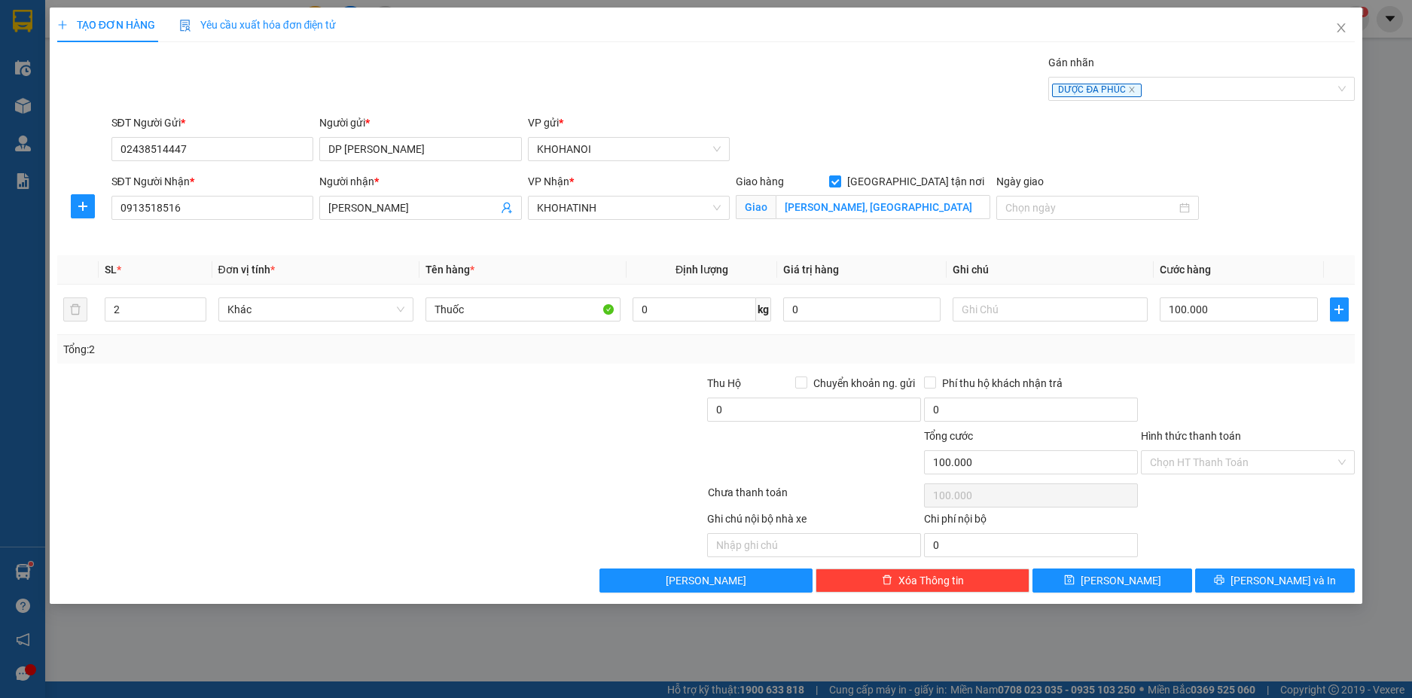
click at [910, 86] on div "Gán nhãn DƯỢC ĐA PHÚC" at bounding box center [733, 80] width 1250 height 53
drag, startPoint x: 1184, startPoint y: 471, endPoint x: 1186, endPoint y: 489, distance: 18.9
click at [1185, 475] on div "Hình thức thanh toán Chọn HT Thanh Toán" at bounding box center [1248, 454] width 214 height 53
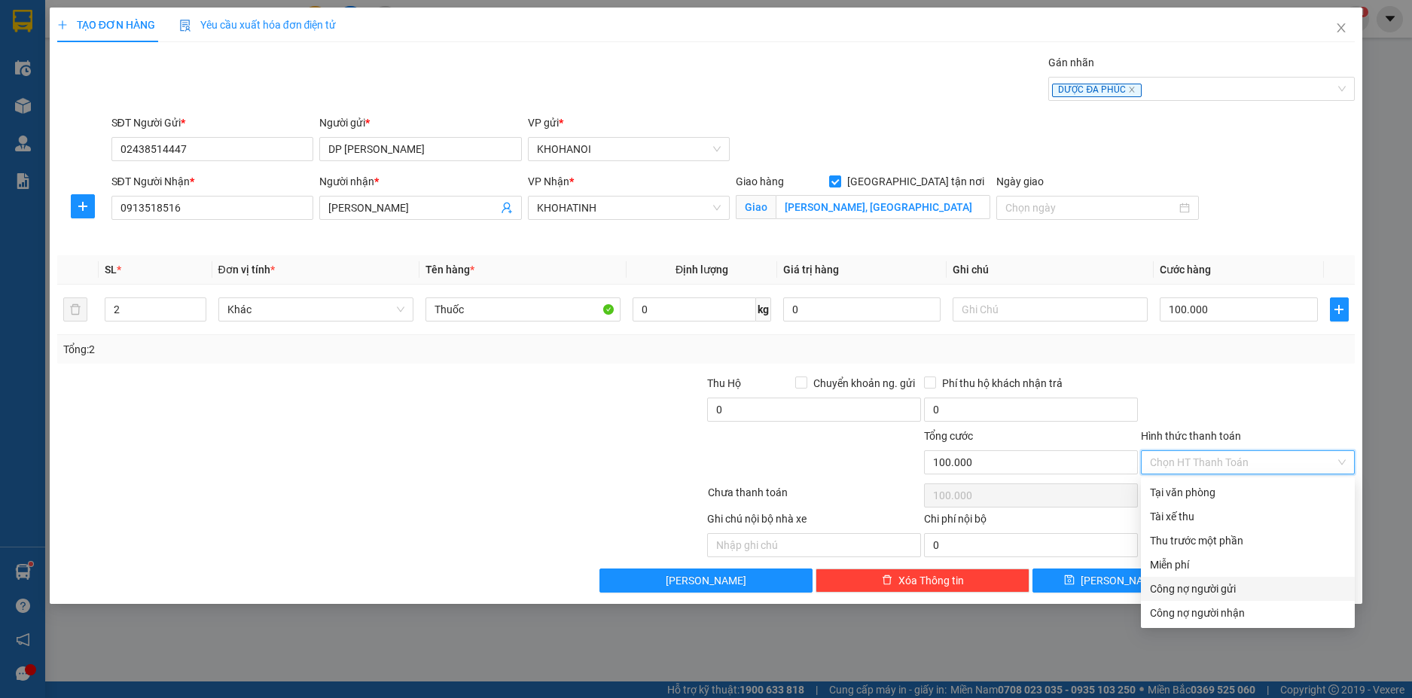
click at [1226, 583] on div "Công nợ người gửi" at bounding box center [1248, 589] width 196 height 17
type input "0"
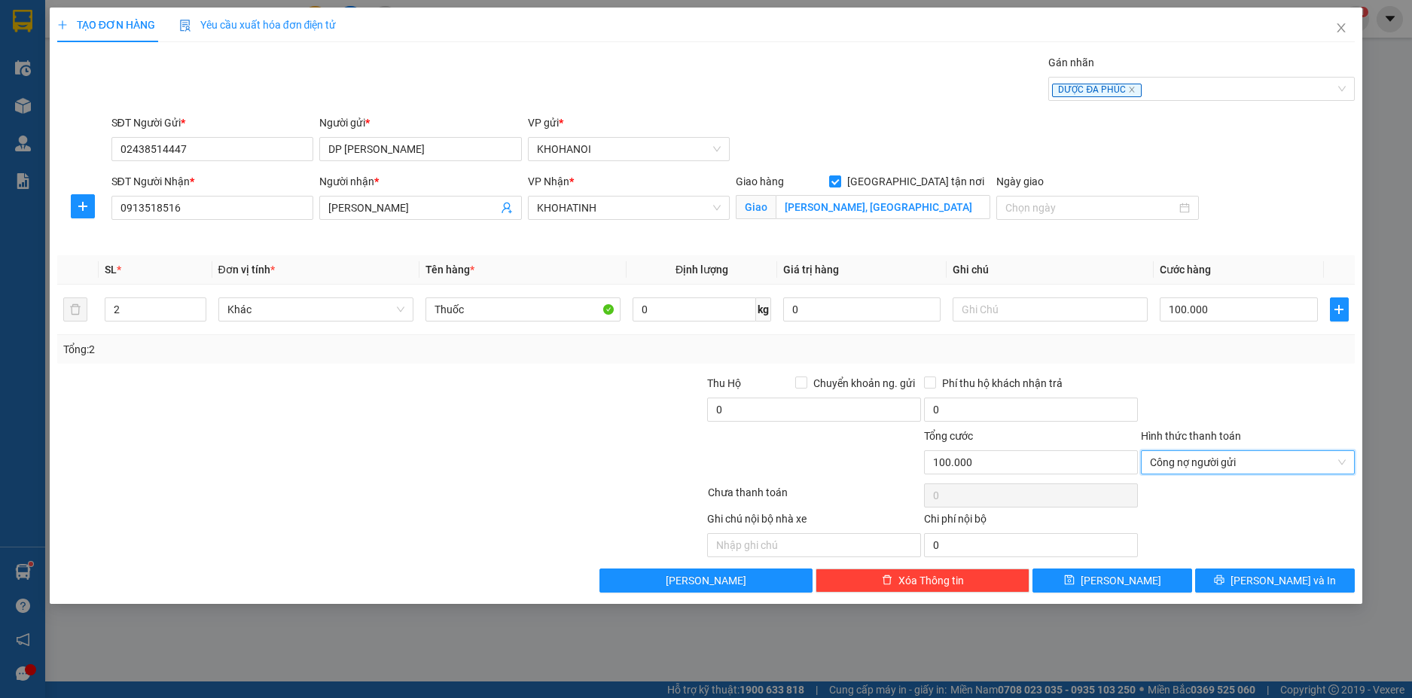
click at [1269, 595] on div "TẠO ĐƠN HÀNG Yêu cầu xuất hóa đơn điện tử Transit Pickup Surcharge Ids Transit …" at bounding box center [706, 306] width 1313 height 596
click at [1269, 585] on span "Lưu và In" at bounding box center [1282, 580] width 105 height 17
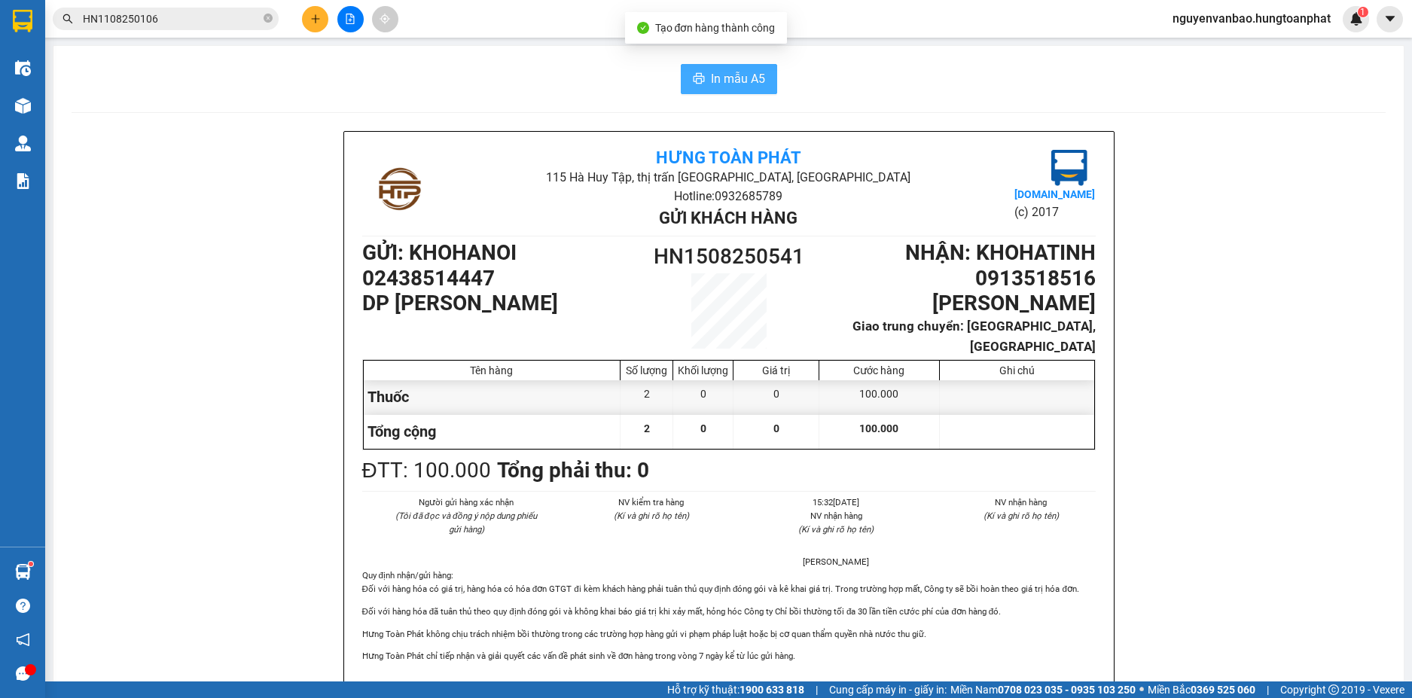
click at [711, 72] on span "In mẫu A5" at bounding box center [738, 78] width 54 height 19
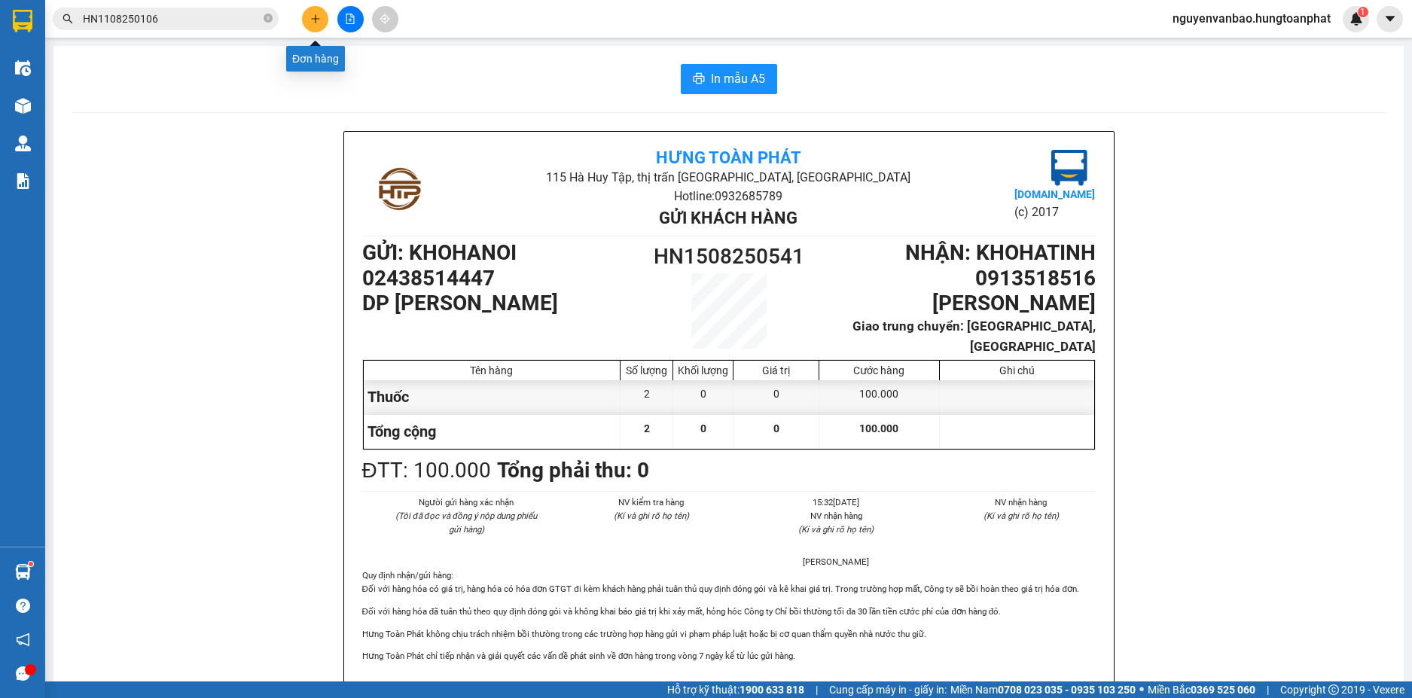
click at [310, 13] on button at bounding box center [315, 19] width 26 height 26
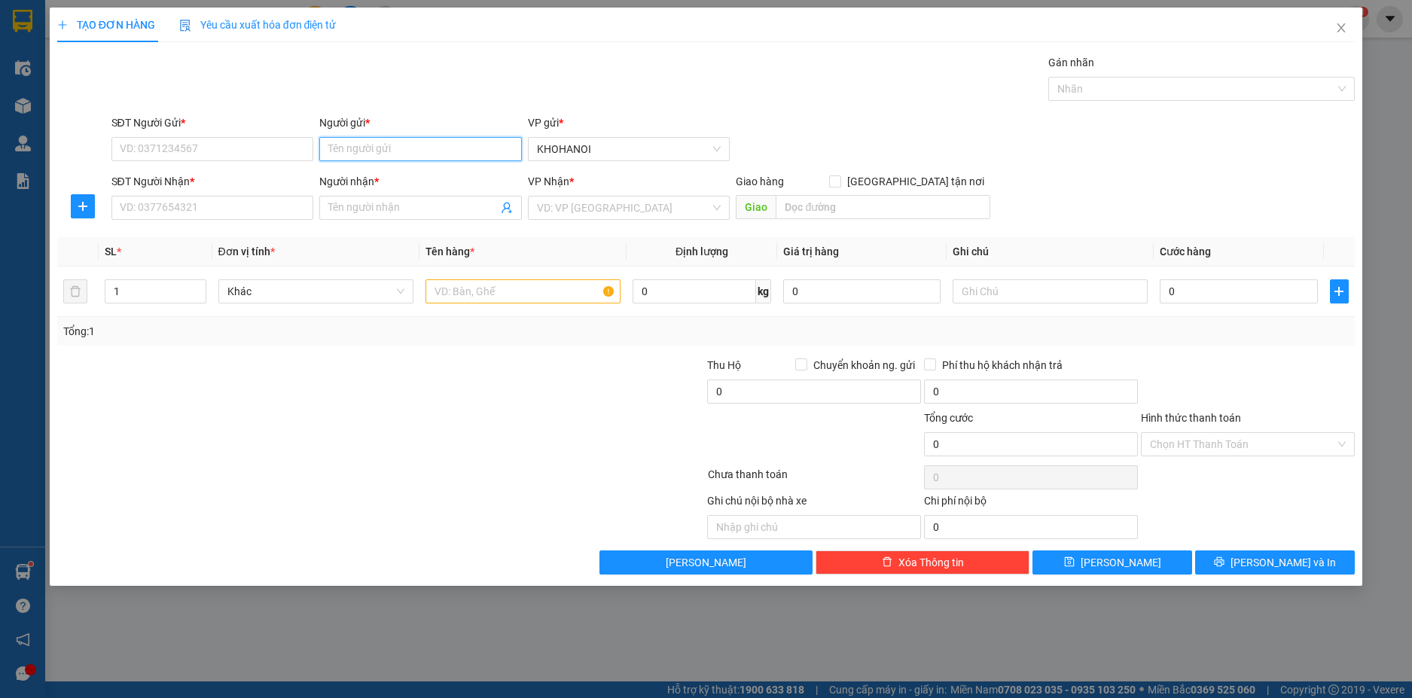
click at [369, 148] on input "Người gửi *" at bounding box center [420, 149] width 203 height 24
type input "cám lão đại"
click at [392, 178] on div "Cám Lão Đại - 0916533961" at bounding box center [420, 179] width 184 height 17
type input "0916533961"
type input "Cám Lão Đại"
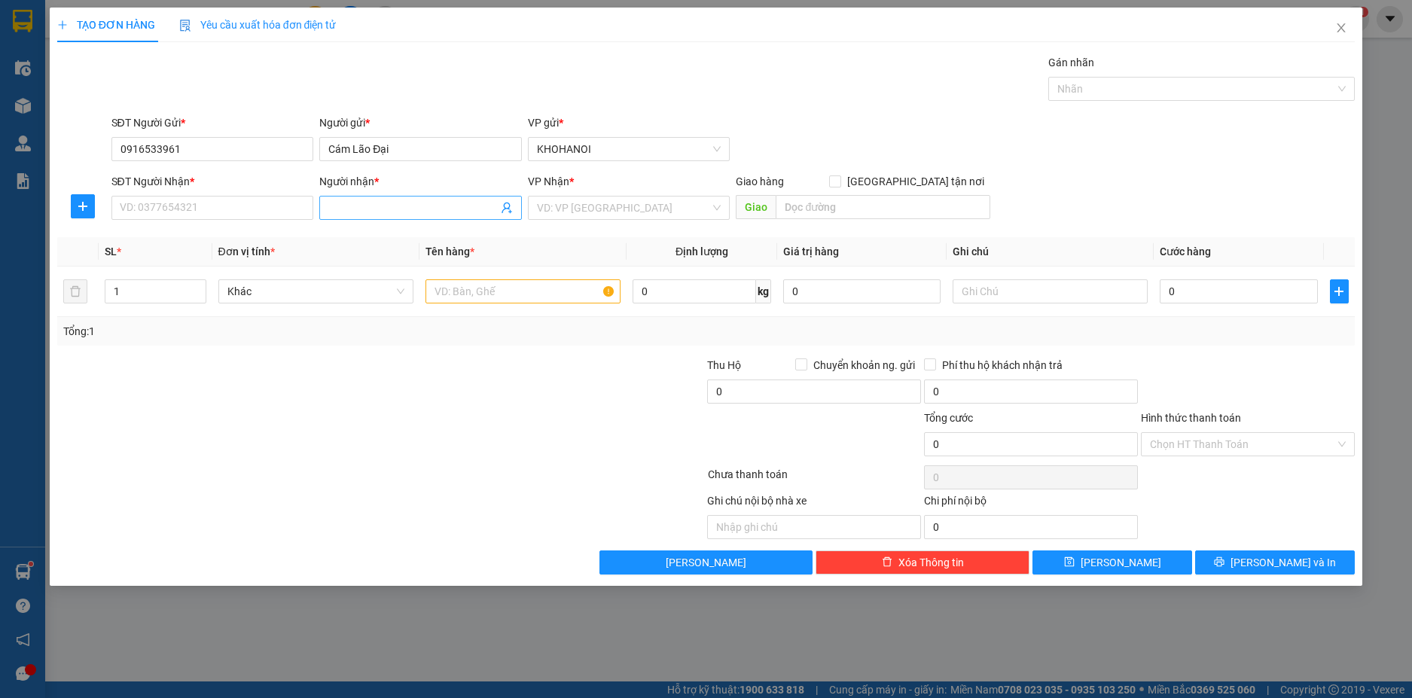
click at [355, 212] on input "Người nhận *" at bounding box center [412, 208] width 169 height 17
click at [271, 212] on input "SĐT Người Nhận *" at bounding box center [212, 208] width 203 height 24
click at [254, 209] on input "SĐT Người Nhận *" at bounding box center [212, 208] width 203 height 24
click at [359, 212] on input "Người nhận *" at bounding box center [412, 208] width 169 height 17
click at [256, 210] on input "SĐT Người Nhận *" at bounding box center [212, 208] width 203 height 24
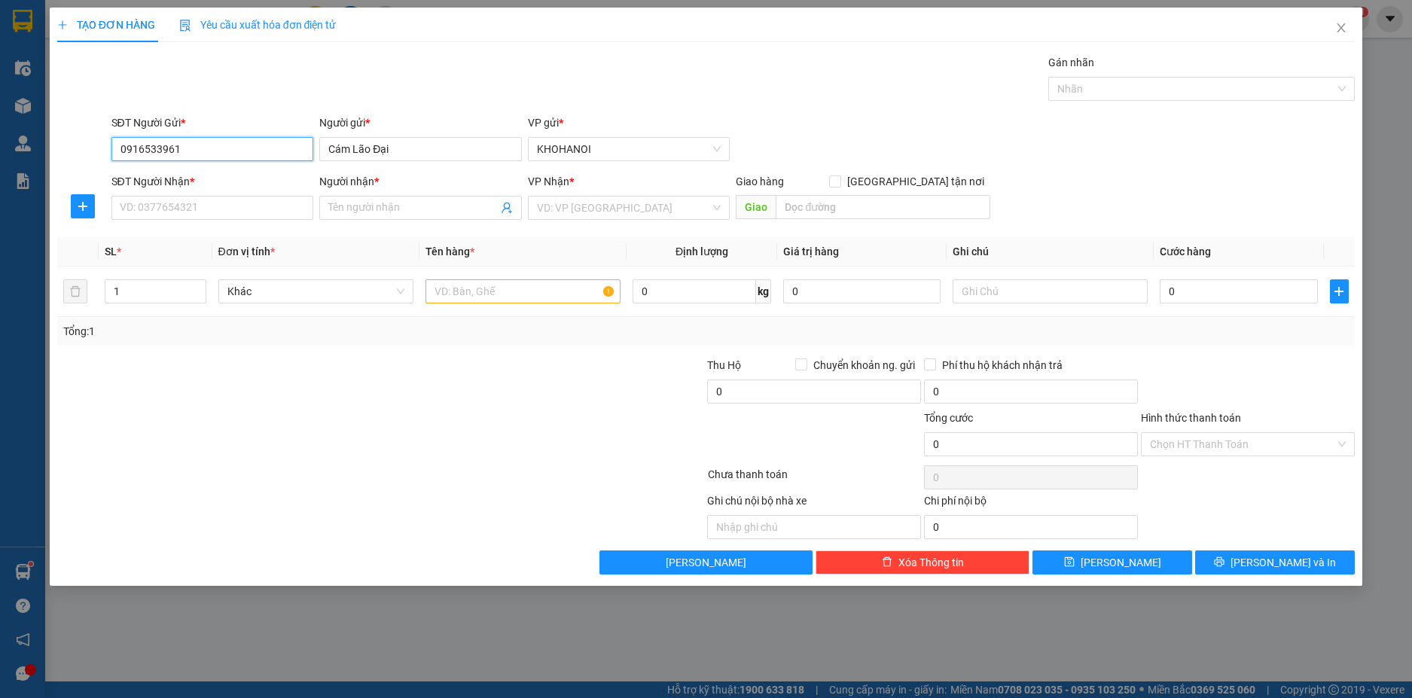
click at [228, 150] on input "0916533961" at bounding box center [212, 149] width 203 height 24
type input "0916533961"
click at [166, 172] on div "0916533961 - Cám Lão Đại" at bounding box center [212, 179] width 184 height 17
click at [166, 212] on input "SĐT Người Nhận *" at bounding box center [212, 208] width 203 height 24
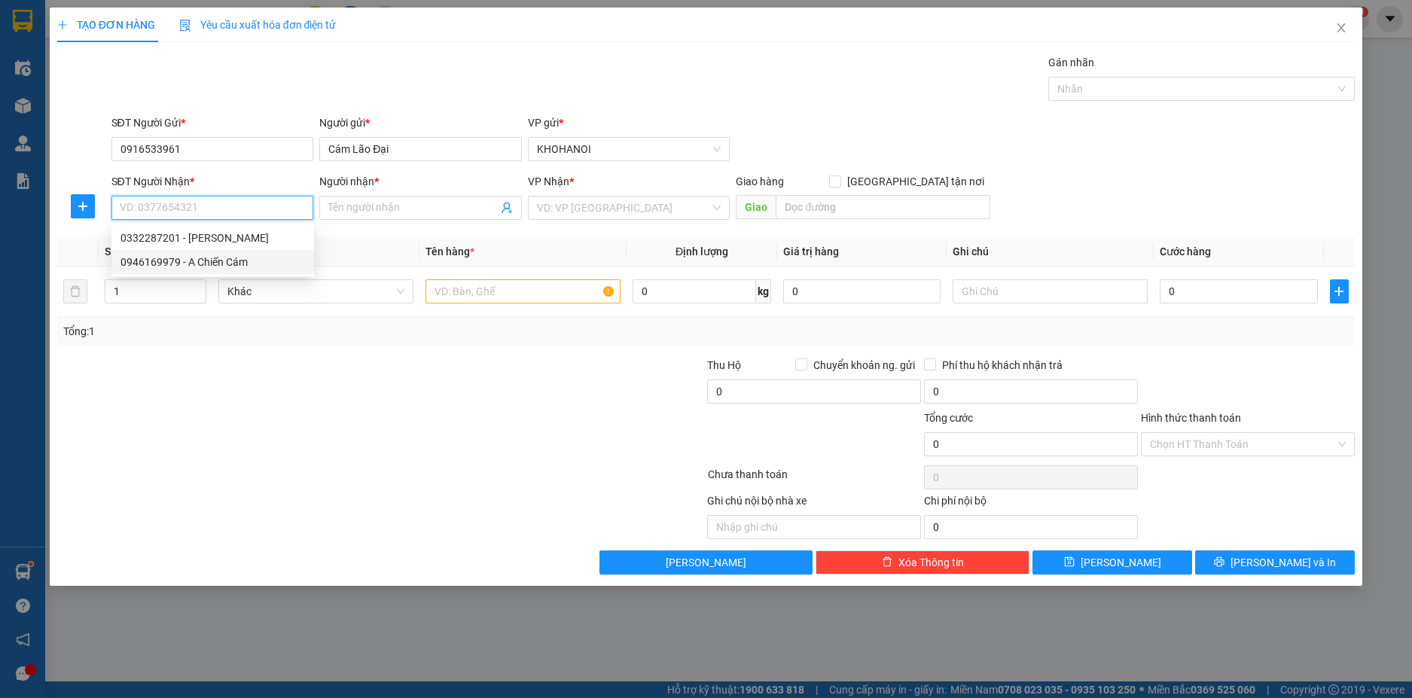
click at [198, 254] on div "0946169979 - A Chiến Cám" at bounding box center [212, 262] width 184 height 17
type input "0946169979"
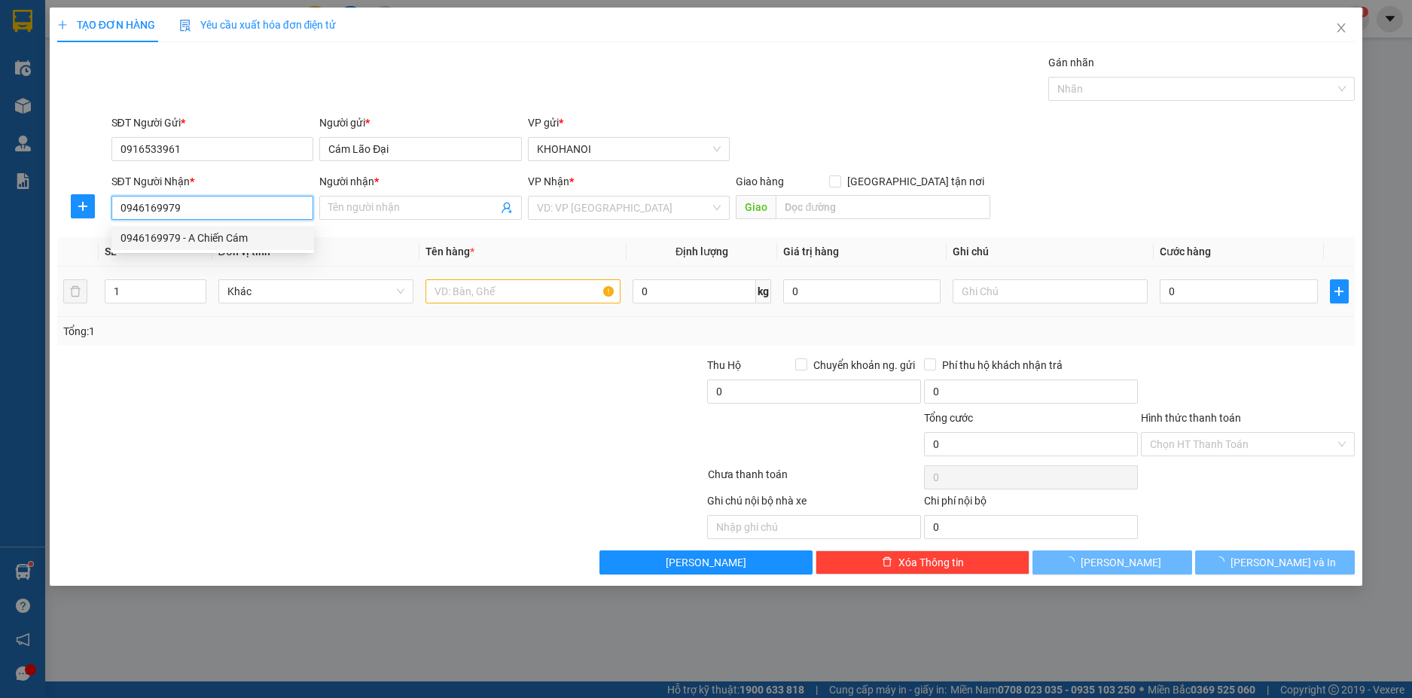
type input "A Chiến Cám"
checkbox input "true"
type input "Thành phố Vinh"
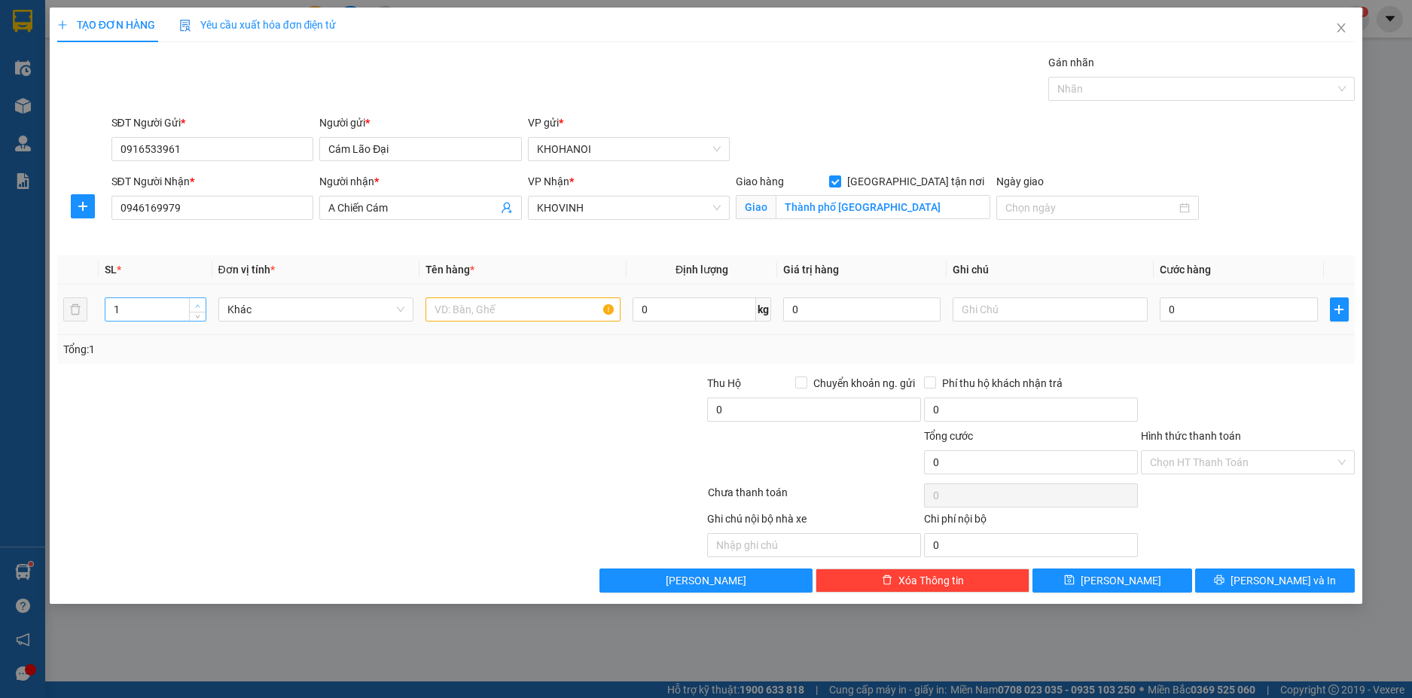
type input "2"
click at [200, 303] on icon "up" at bounding box center [197, 305] width 5 height 5
click at [460, 303] on input "text" at bounding box center [522, 309] width 195 height 24
type input "H"
type input "Cám"
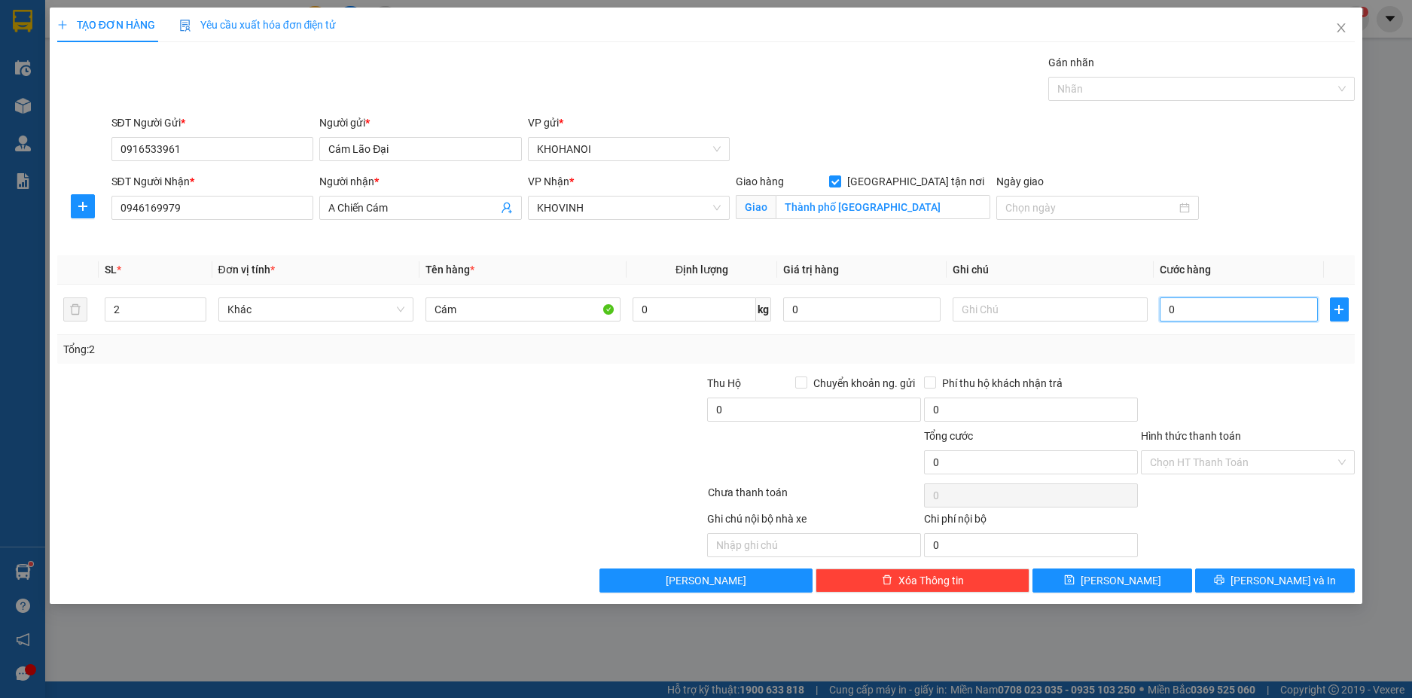
type input "1"
type input "14"
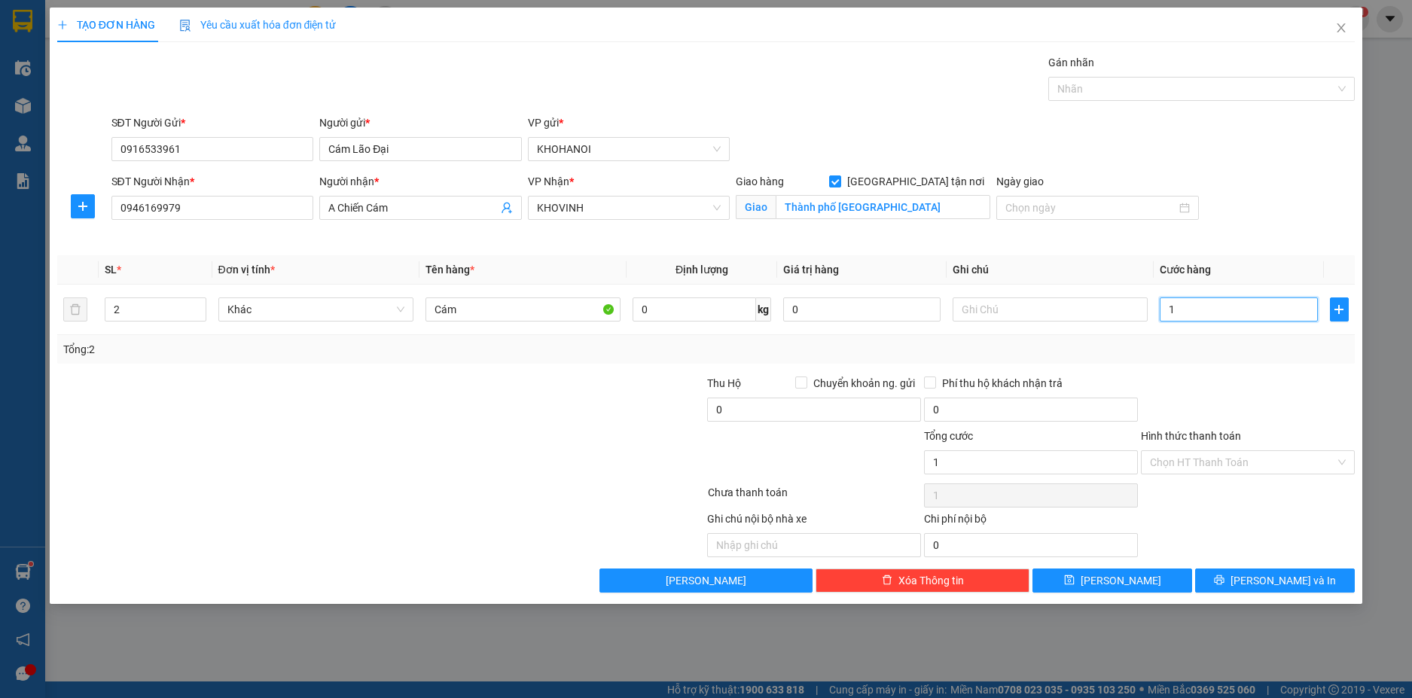
type input "14"
type input "140"
type input "140.000"
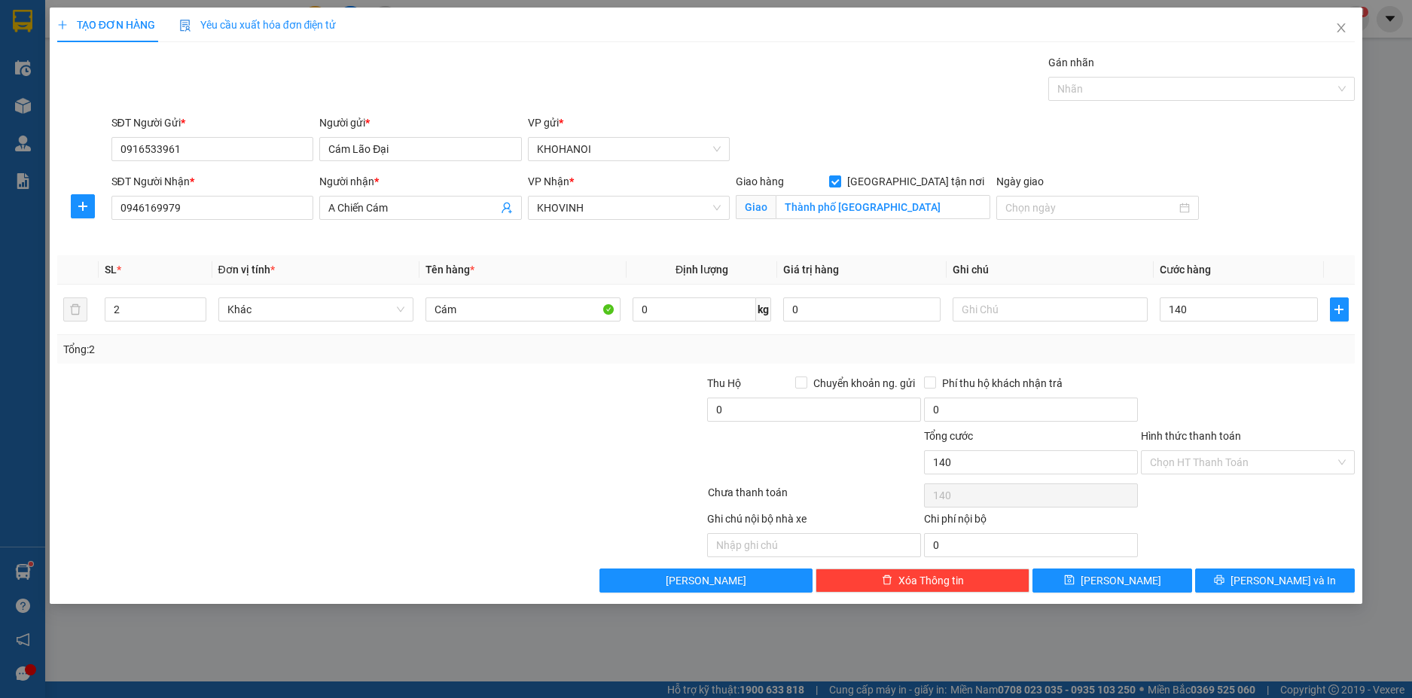
type input "140.000"
drag, startPoint x: 1246, startPoint y: 391, endPoint x: 1236, endPoint y: 382, distance: 13.9
click at [1242, 386] on div at bounding box center [1247, 401] width 217 height 53
click at [1262, 575] on span "Lưu và In" at bounding box center [1282, 580] width 105 height 17
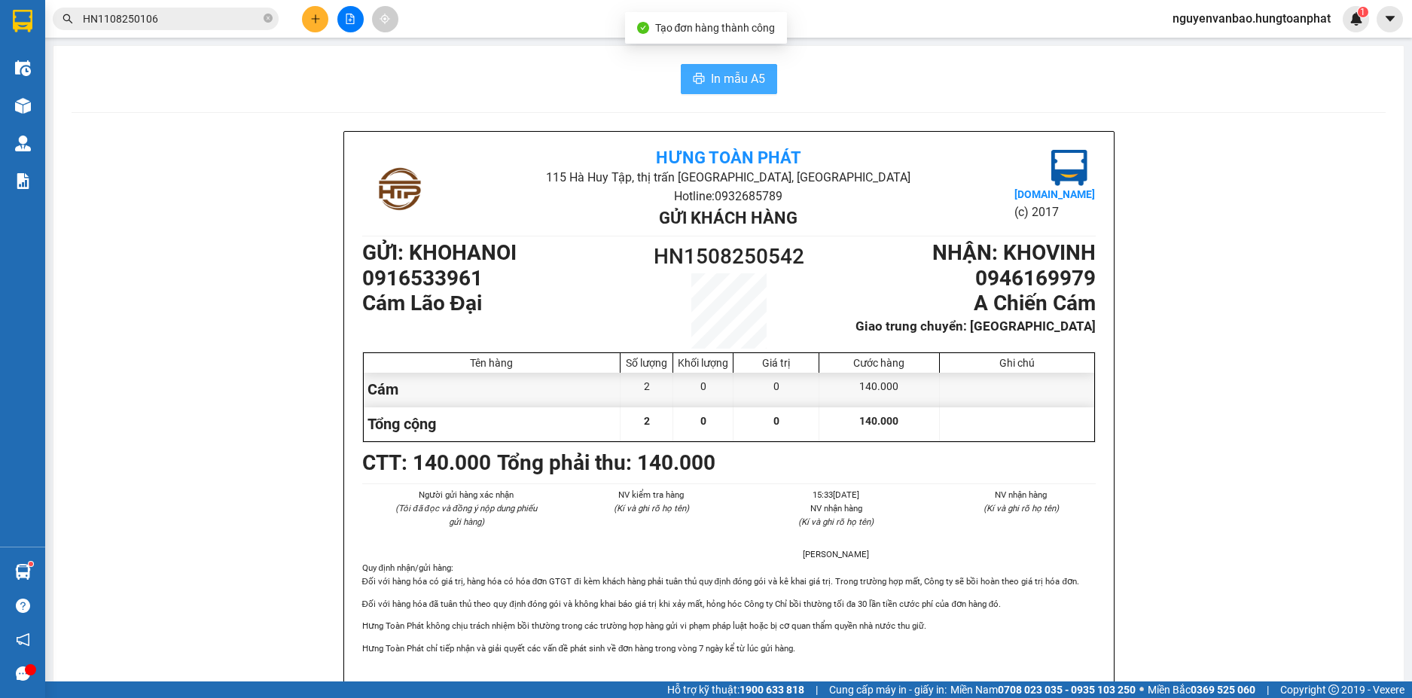
click at [712, 77] on span "In mẫu A5" at bounding box center [738, 78] width 54 height 19
click at [315, 23] on icon "plus" at bounding box center [315, 19] width 11 height 11
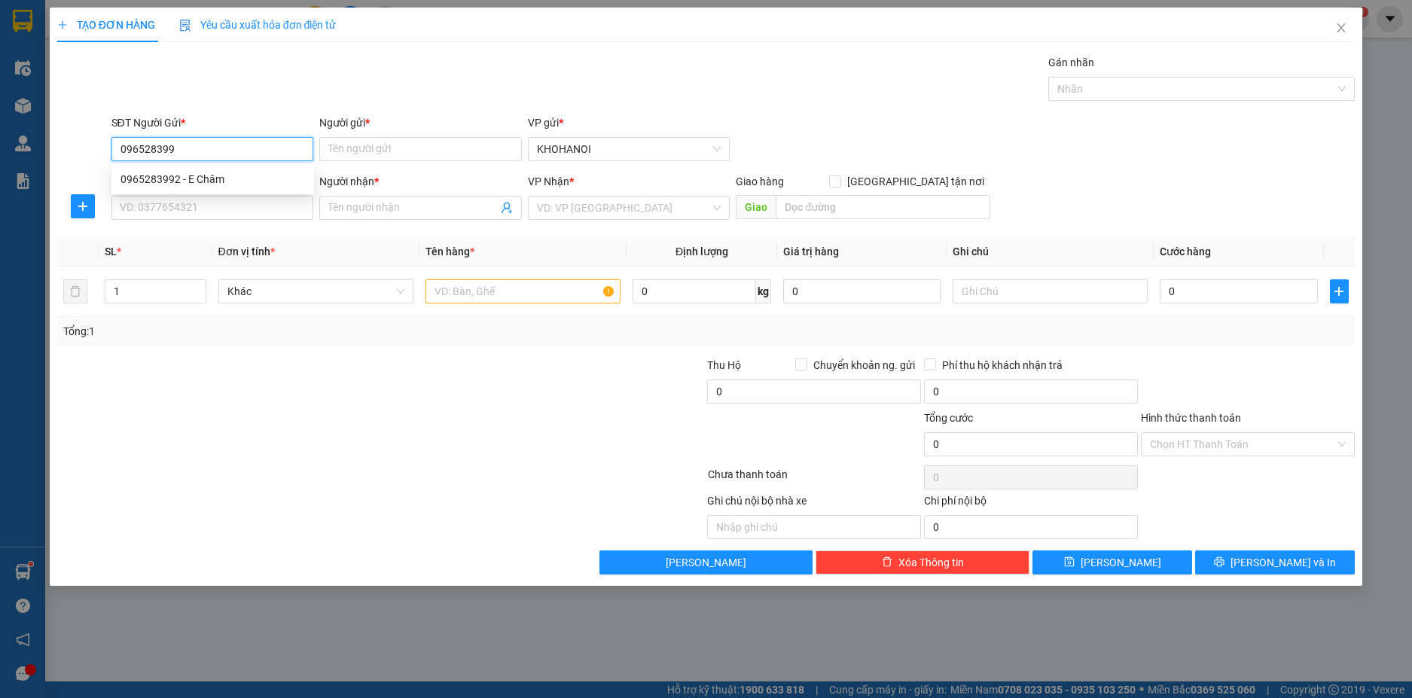
type input "0965283992"
click at [197, 181] on div "0965283992 - E Châm" at bounding box center [212, 179] width 184 height 17
type input "E Châm"
type input "0965283992"
click at [202, 207] on input "SĐT Người Nhận *" at bounding box center [212, 208] width 203 height 24
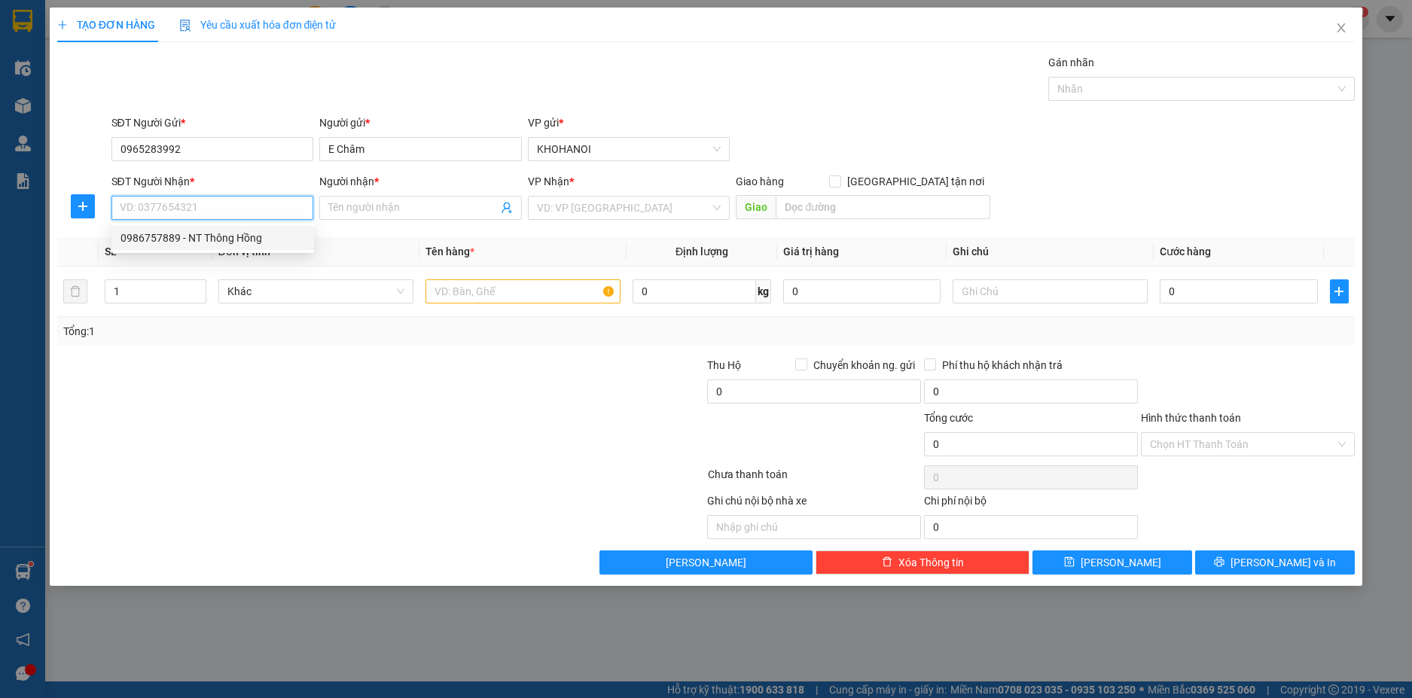
click at [219, 233] on div "0986757889 - NT Thông Hồng" at bounding box center [212, 238] width 184 height 17
type input "0986757889"
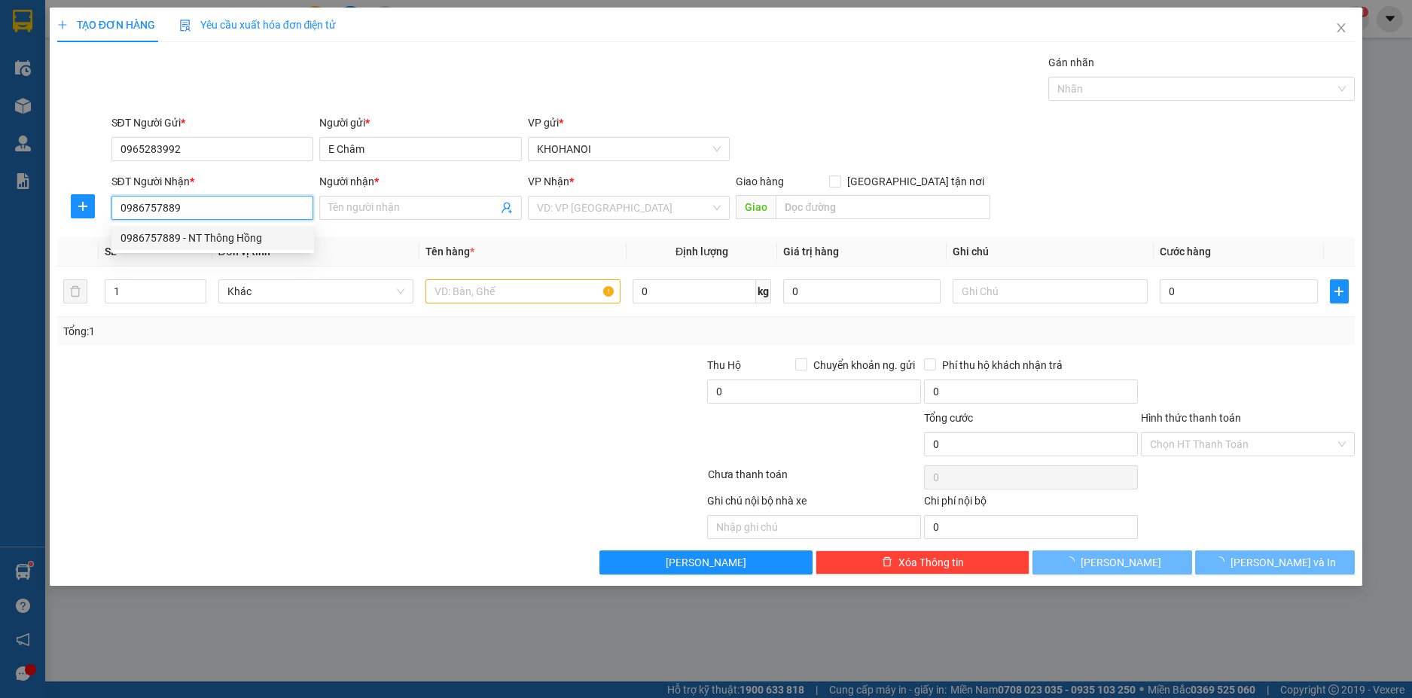
type input "NT Thông Hồng"
checkbox input "true"
type input "Của Lò, Nghệ An"
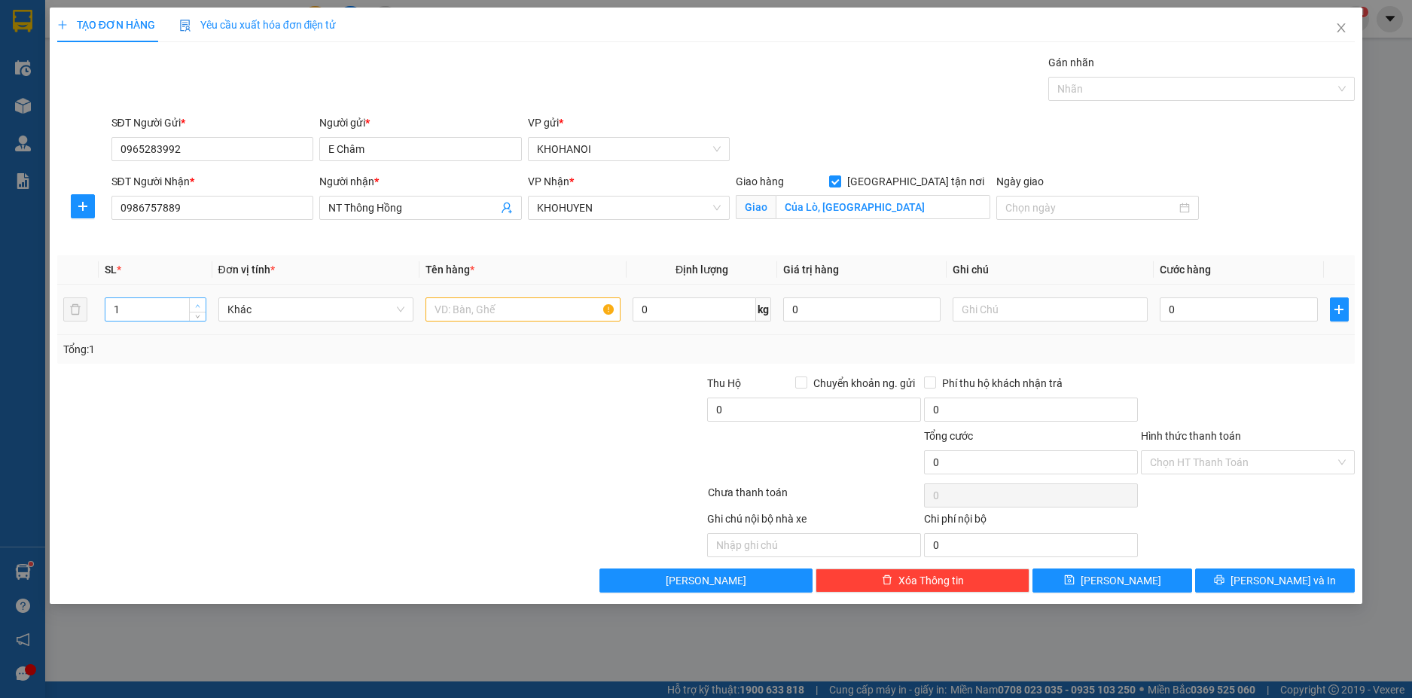
type input "2"
click at [198, 305] on icon "up" at bounding box center [198, 305] width 5 height 3
click at [456, 309] on input "text" at bounding box center [522, 309] width 195 height 24
type input "Thuốc"
click at [1181, 306] on input "0" at bounding box center [1238, 309] width 157 height 24
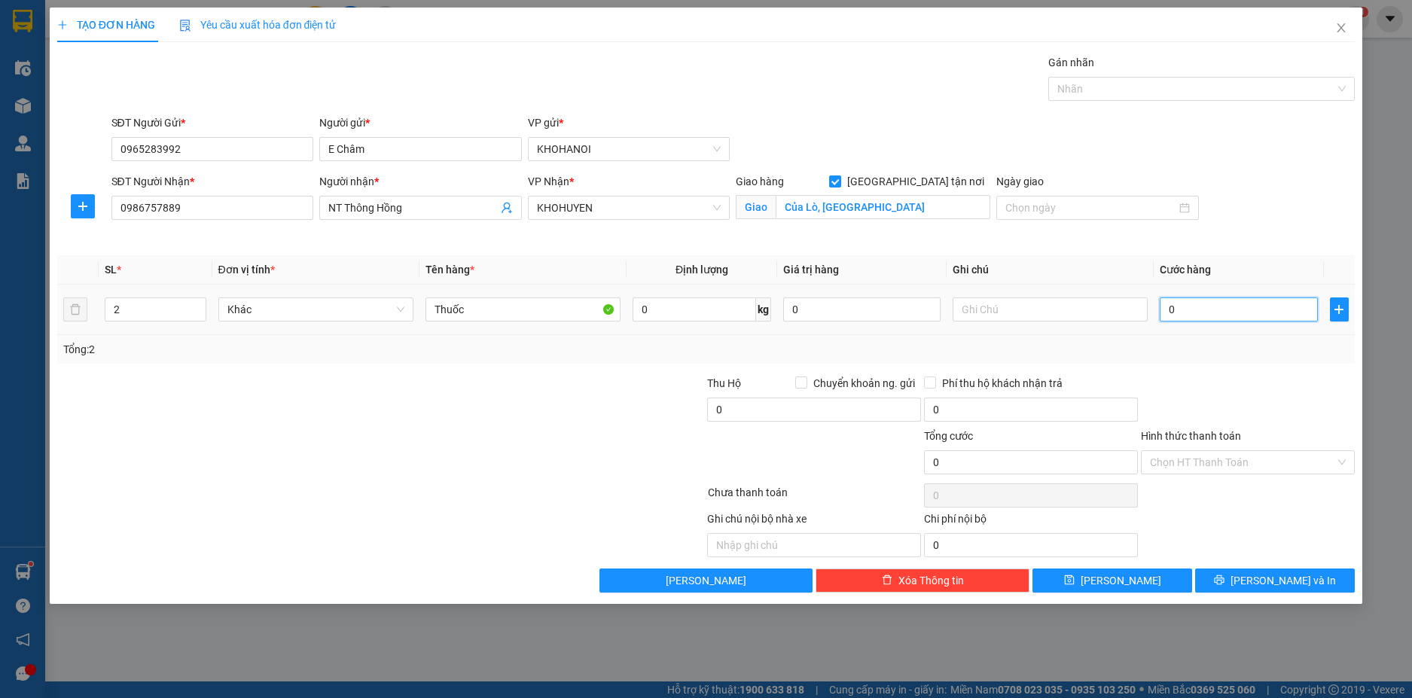
type input "1"
type input "10"
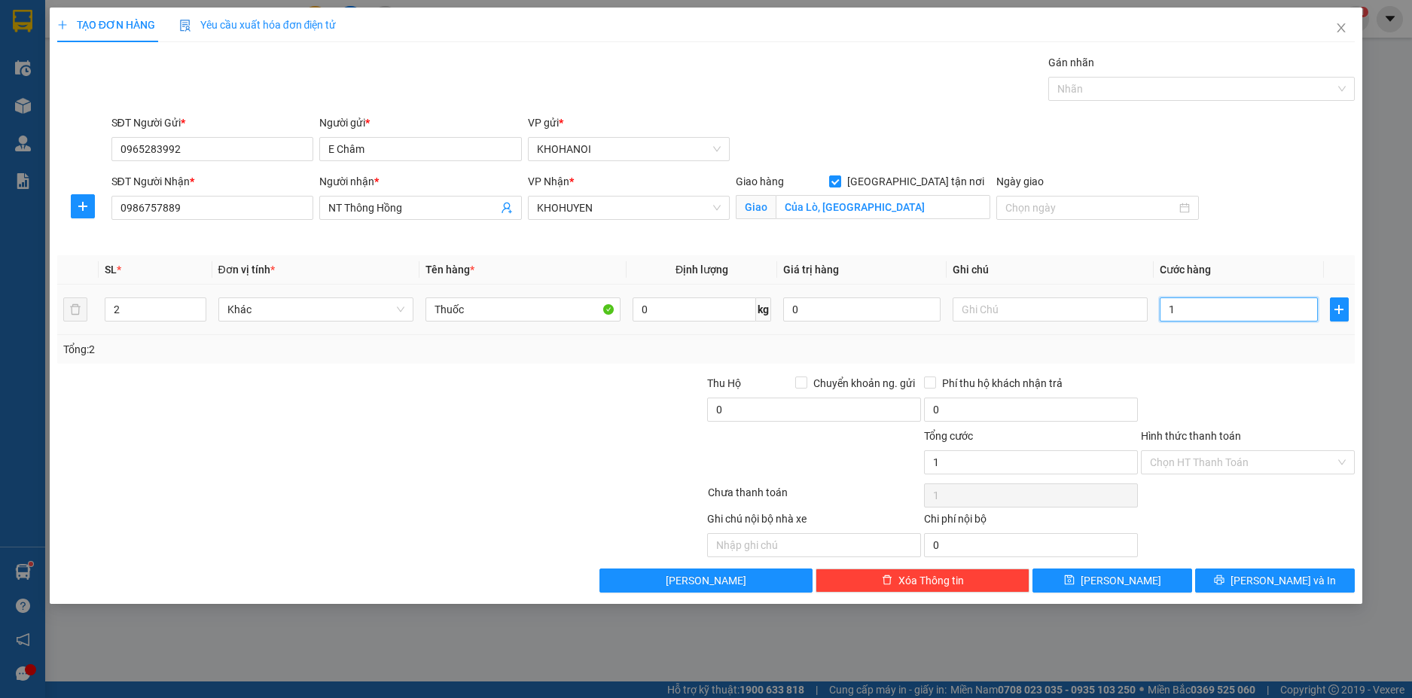
type input "10"
type input "100"
type input "100.000"
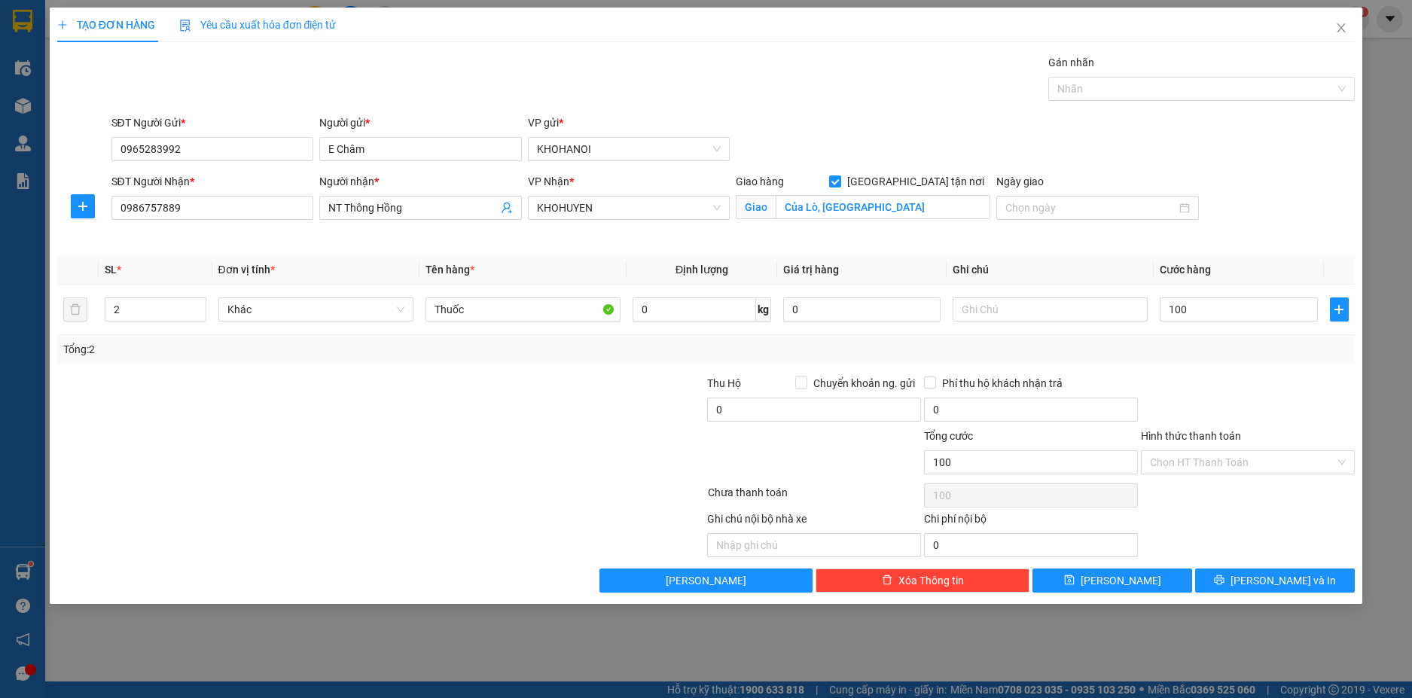
type input "100.000"
click at [1220, 385] on div at bounding box center [1247, 401] width 217 height 53
click at [1215, 464] on input "Hình thức thanh toán" at bounding box center [1242, 462] width 185 height 23
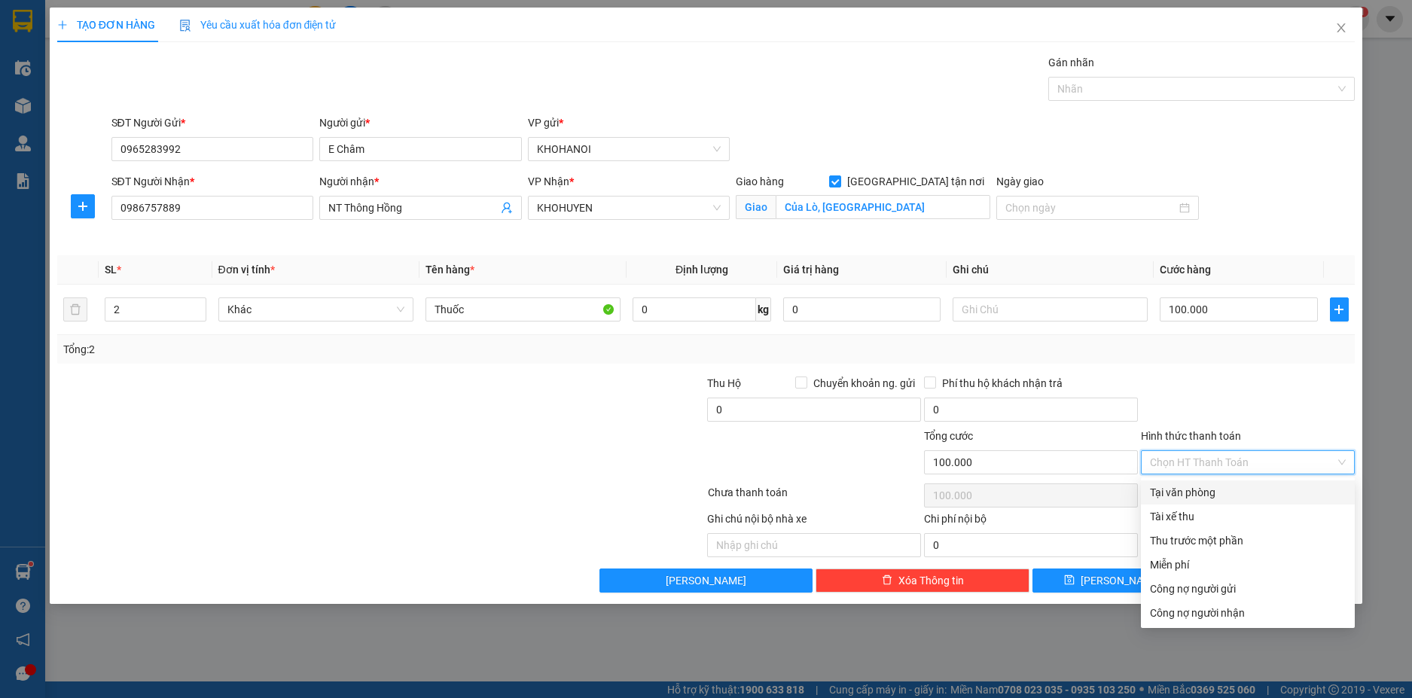
click at [1212, 488] on div "Tại văn phòng" at bounding box center [1248, 492] width 196 height 17
type input "0"
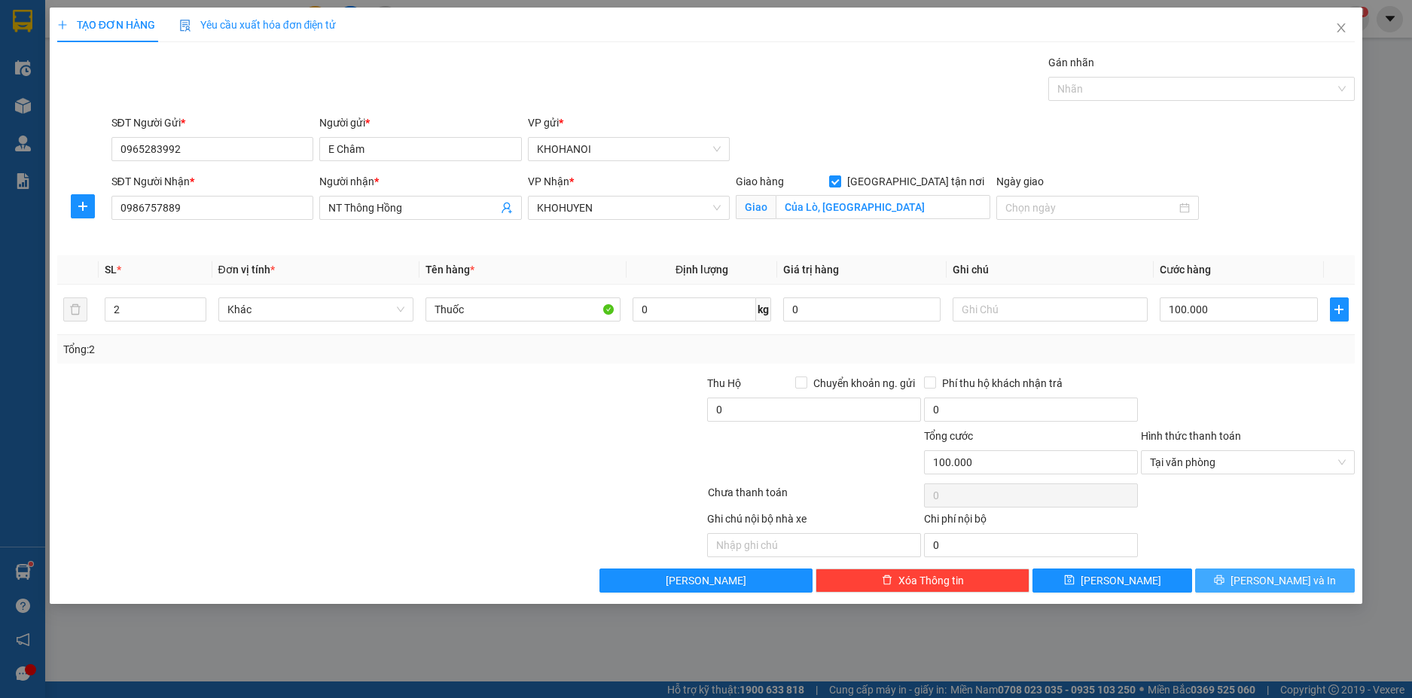
click at [1272, 577] on span "Lưu và In" at bounding box center [1282, 580] width 105 height 17
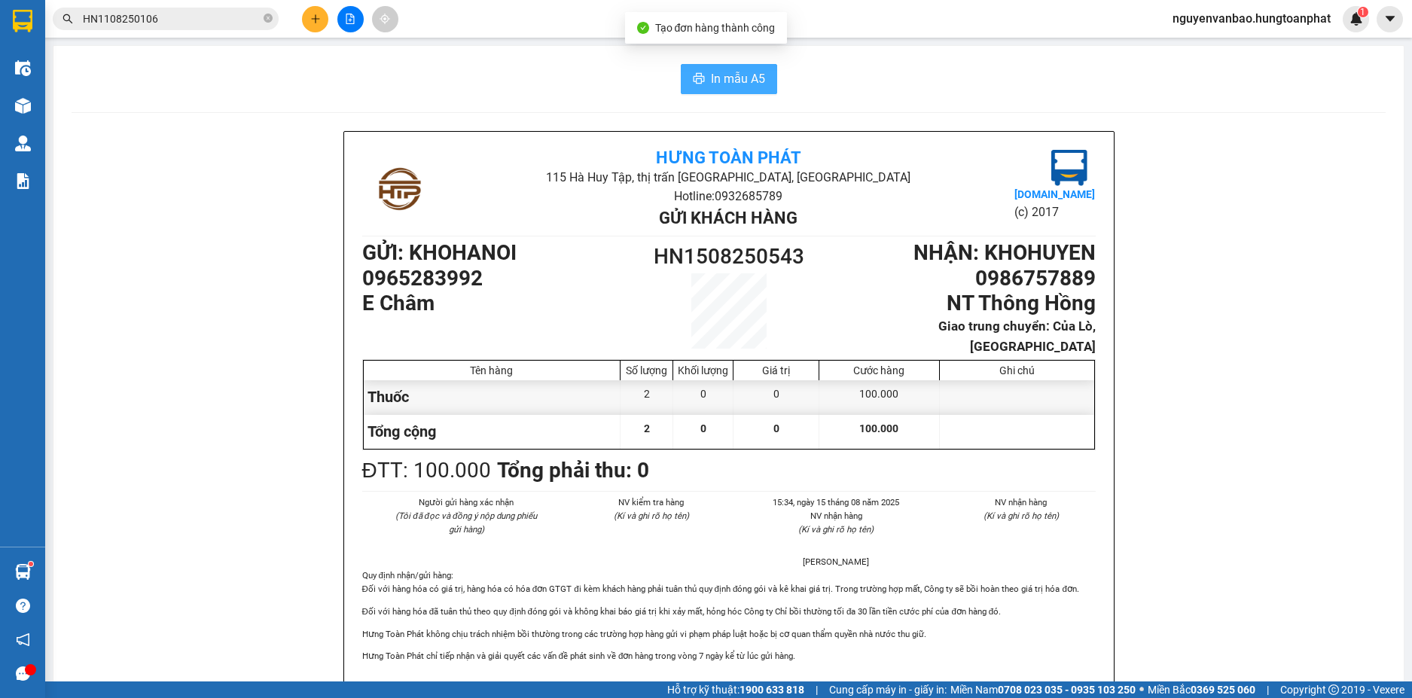
click at [742, 78] on span "In mẫu A5" at bounding box center [738, 78] width 54 height 19
click at [310, 29] on button at bounding box center [315, 19] width 26 height 26
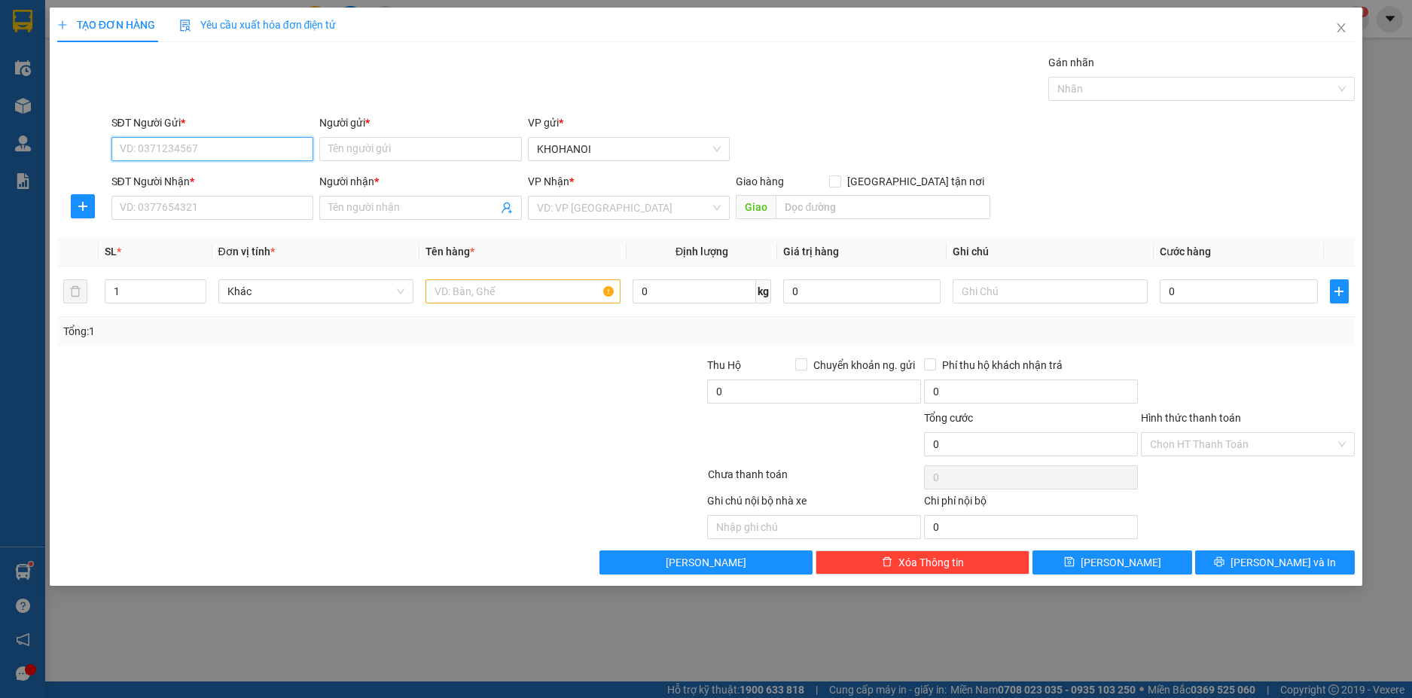
click at [209, 152] on input "SĐT Người Gửi *" at bounding box center [212, 149] width 203 height 24
type input "0966783289"
click at [349, 149] on input "Người gửi *" at bounding box center [420, 149] width 203 height 24
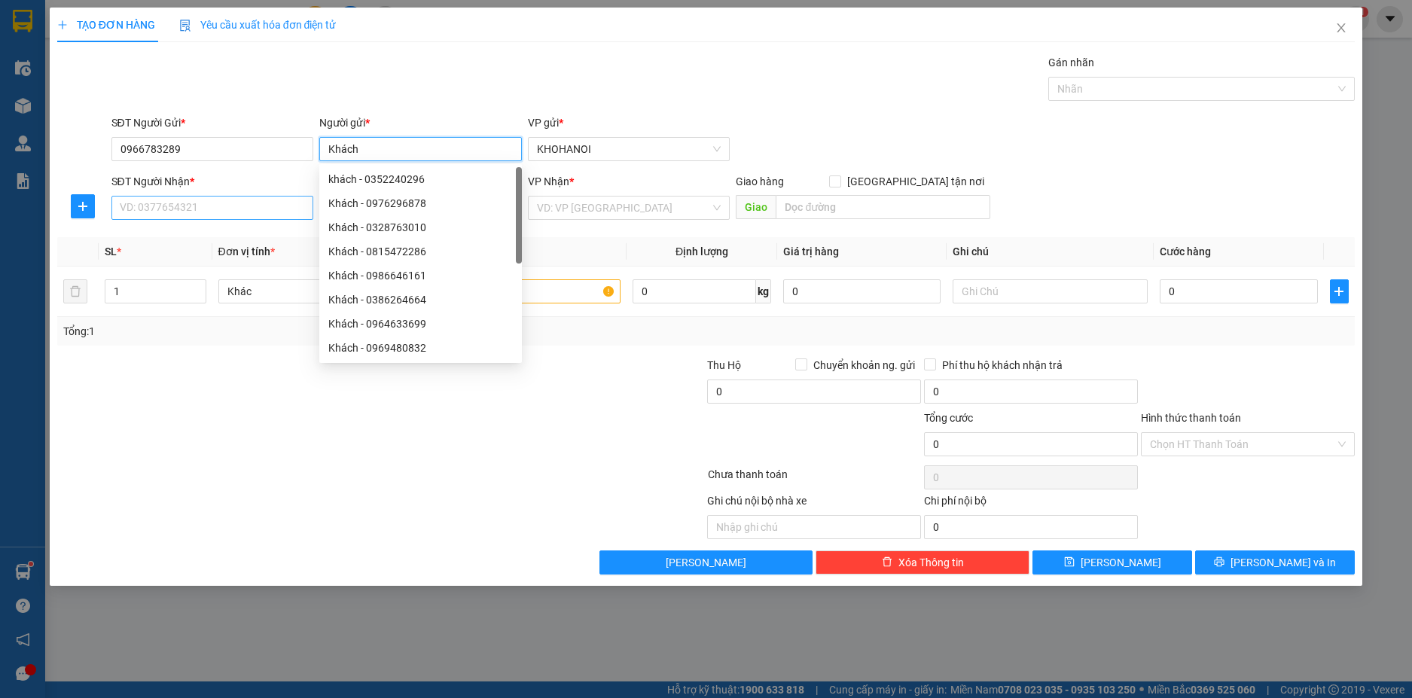
type input "Khách"
click at [194, 213] on input "SĐT Người Nhận *" at bounding box center [212, 208] width 203 height 24
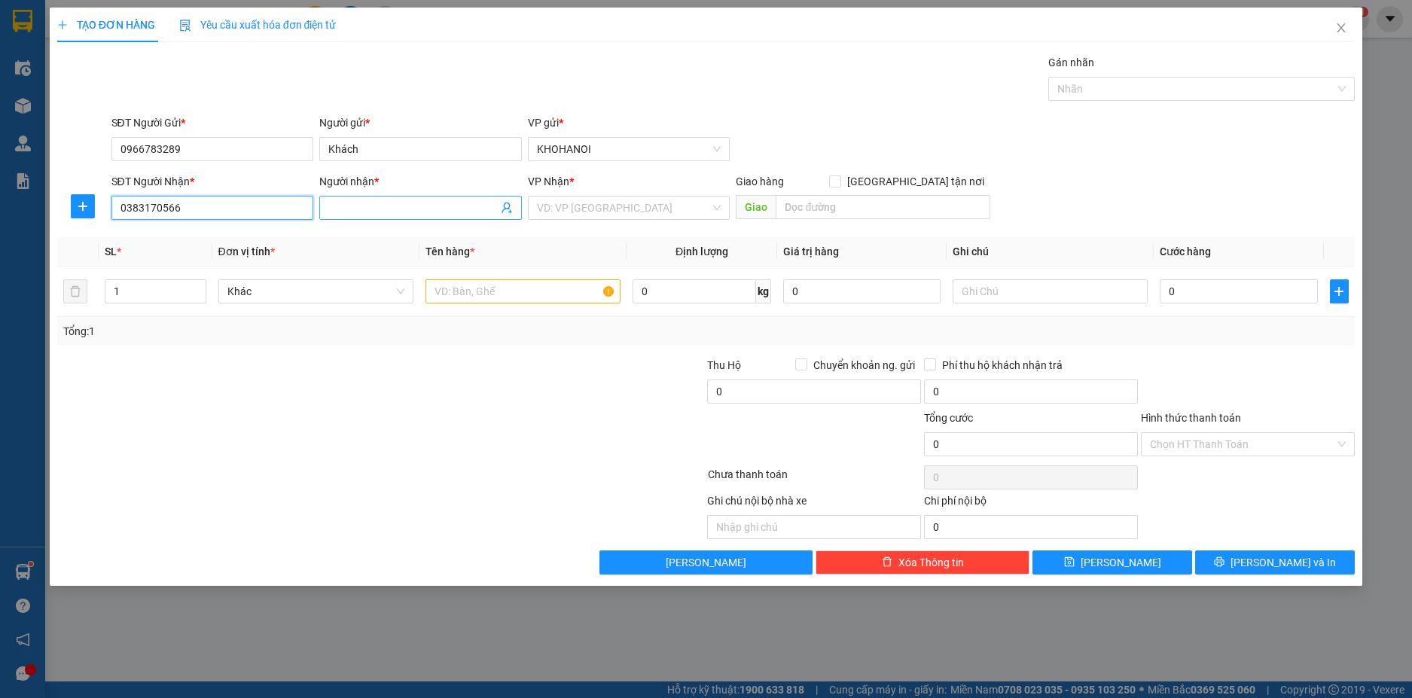
type input "0383170566"
click at [373, 209] on input "Người nhận *" at bounding box center [412, 208] width 169 height 17
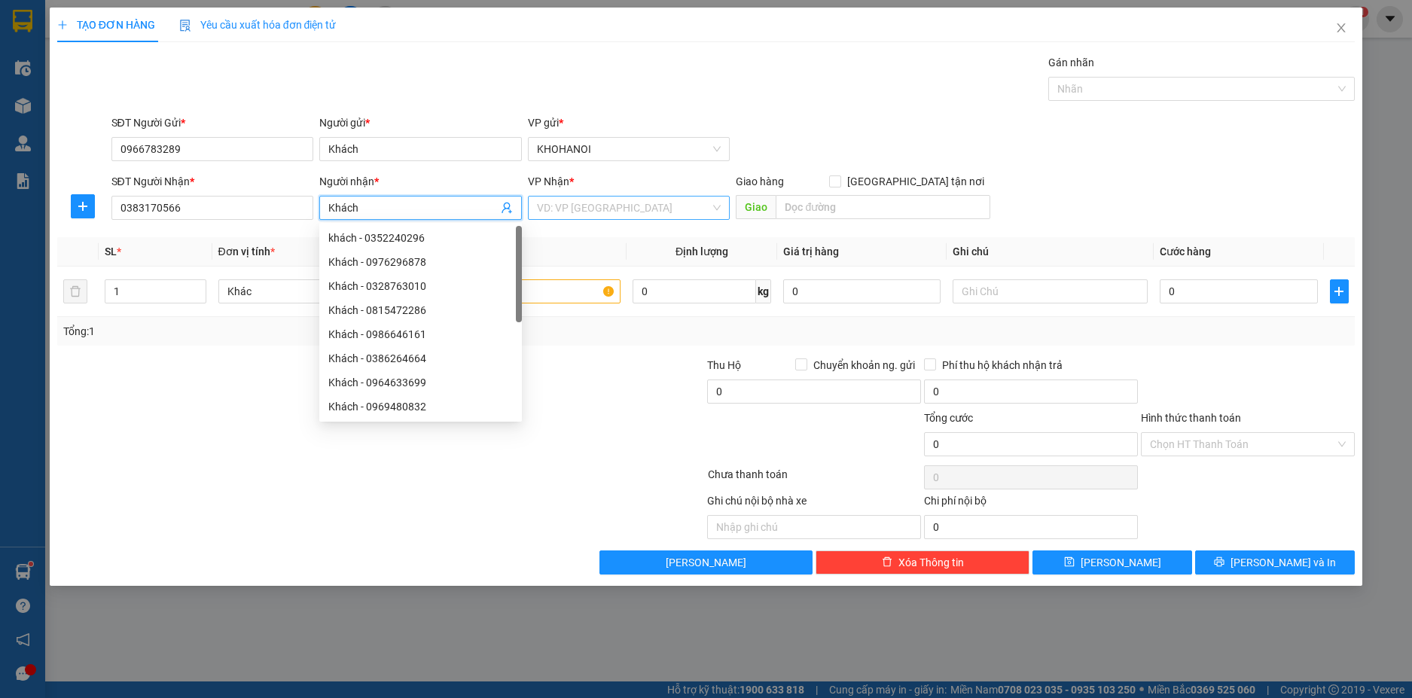
click at [583, 219] on div "VD: VP Sài Gòn" at bounding box center [629, 208] width 203 height 24
type input "Khách"
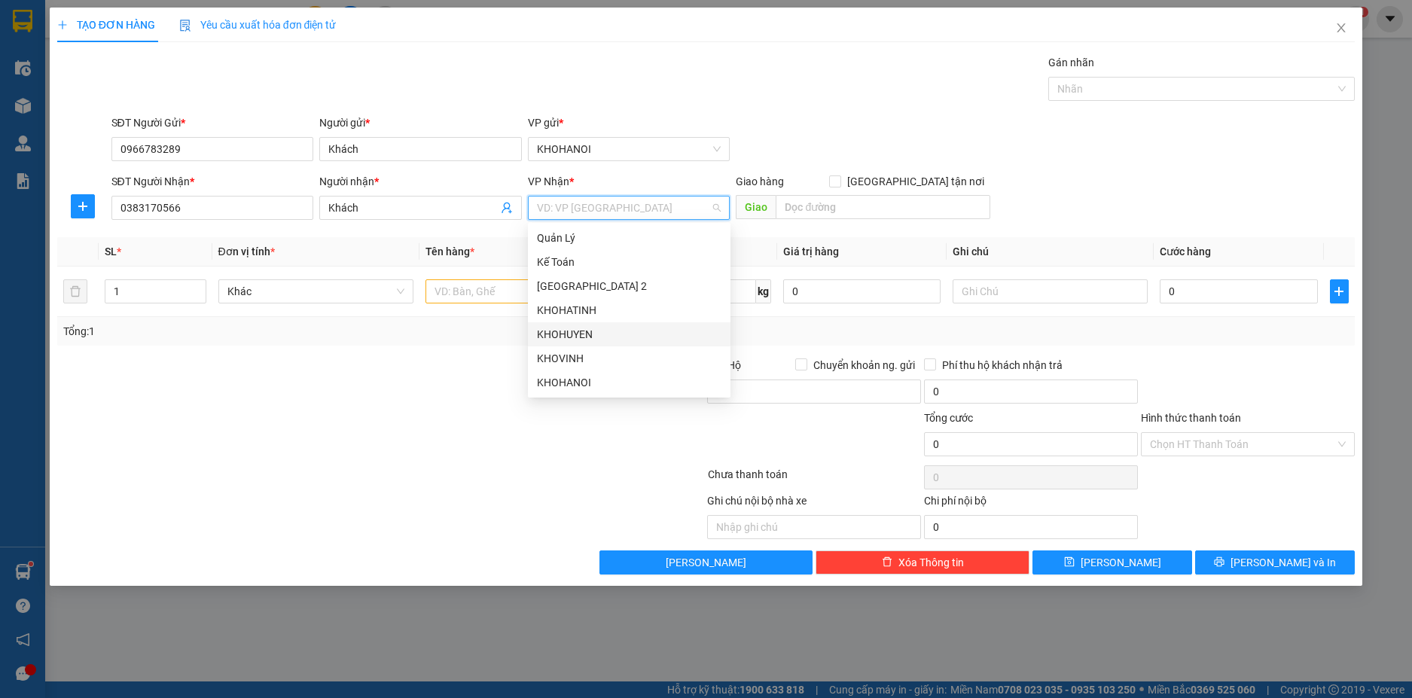
click at [585, 338] on div "KHOHUYEN" at bounding box center [629, 334] width 184 height 17
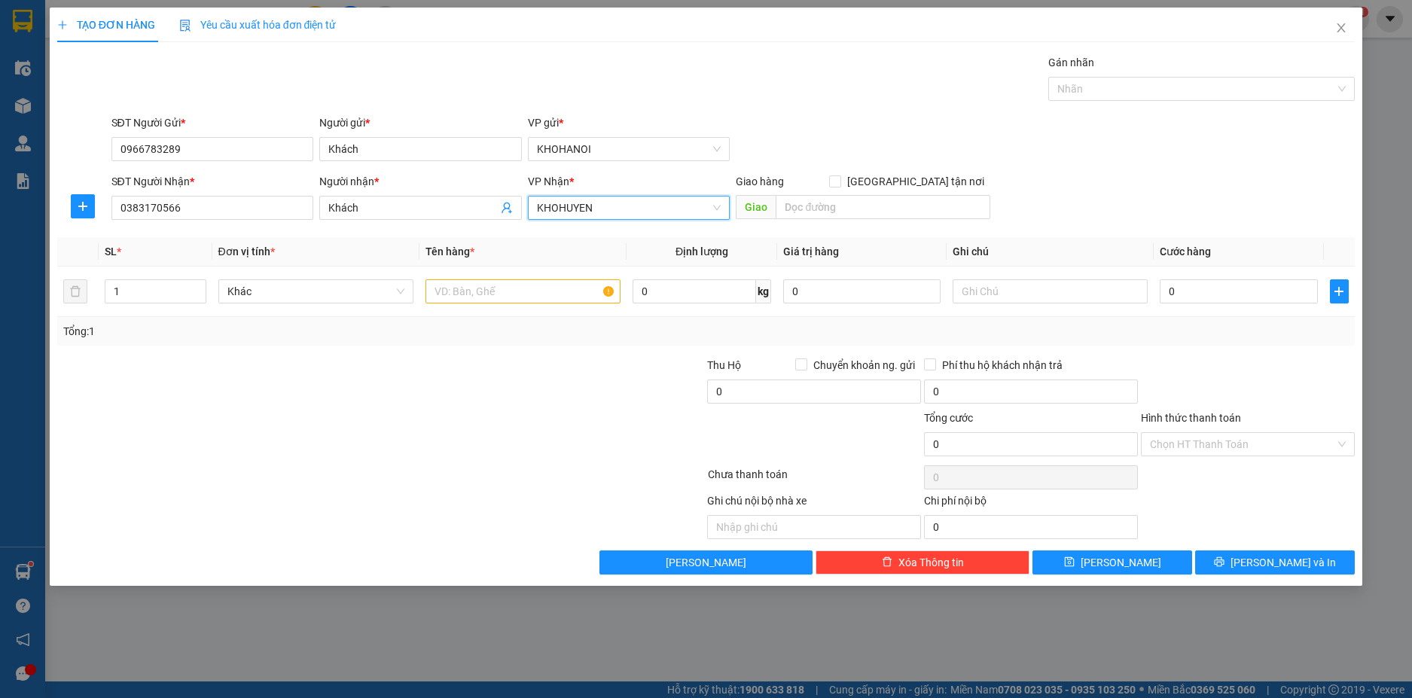
click at [625, 215] on span "KHOHUYEN" at bounding box center [629, 208] width 184 height 23
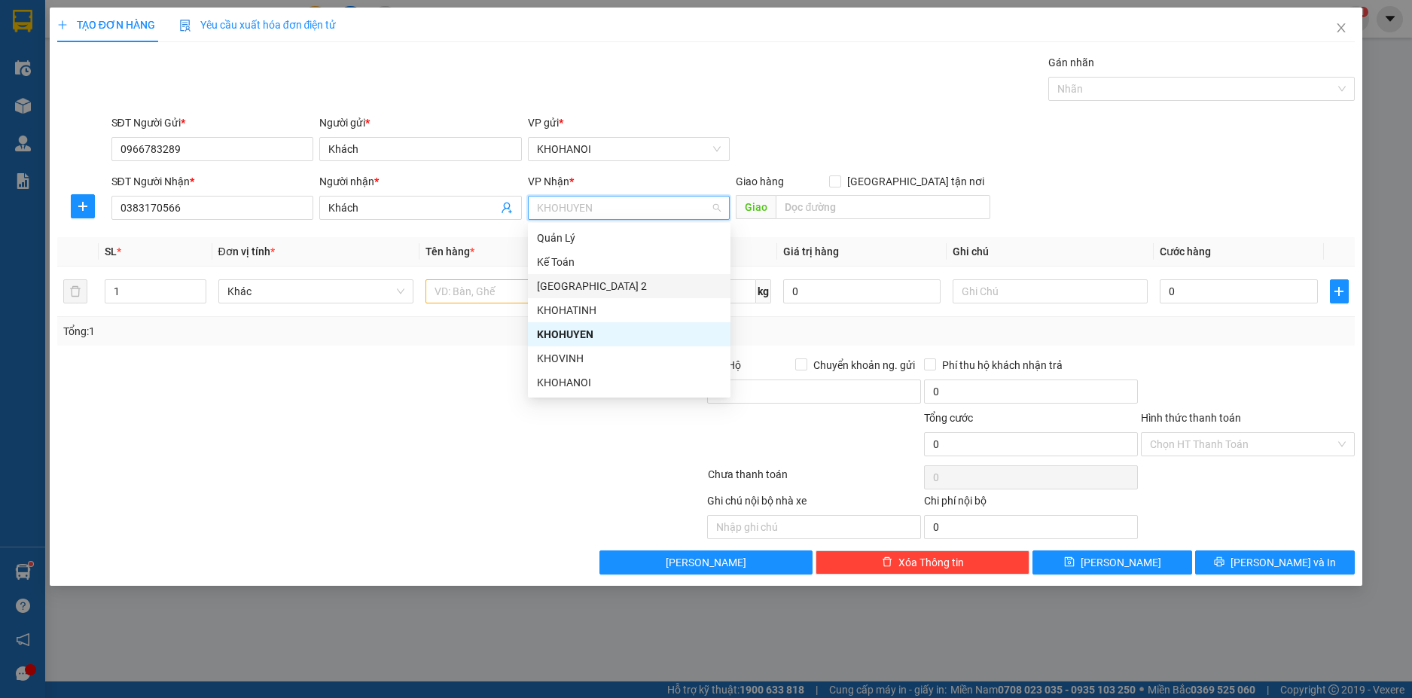
click at [585, 297] on div "Hà Nội 2" at bounding box center [629, 286] width 203 height 24
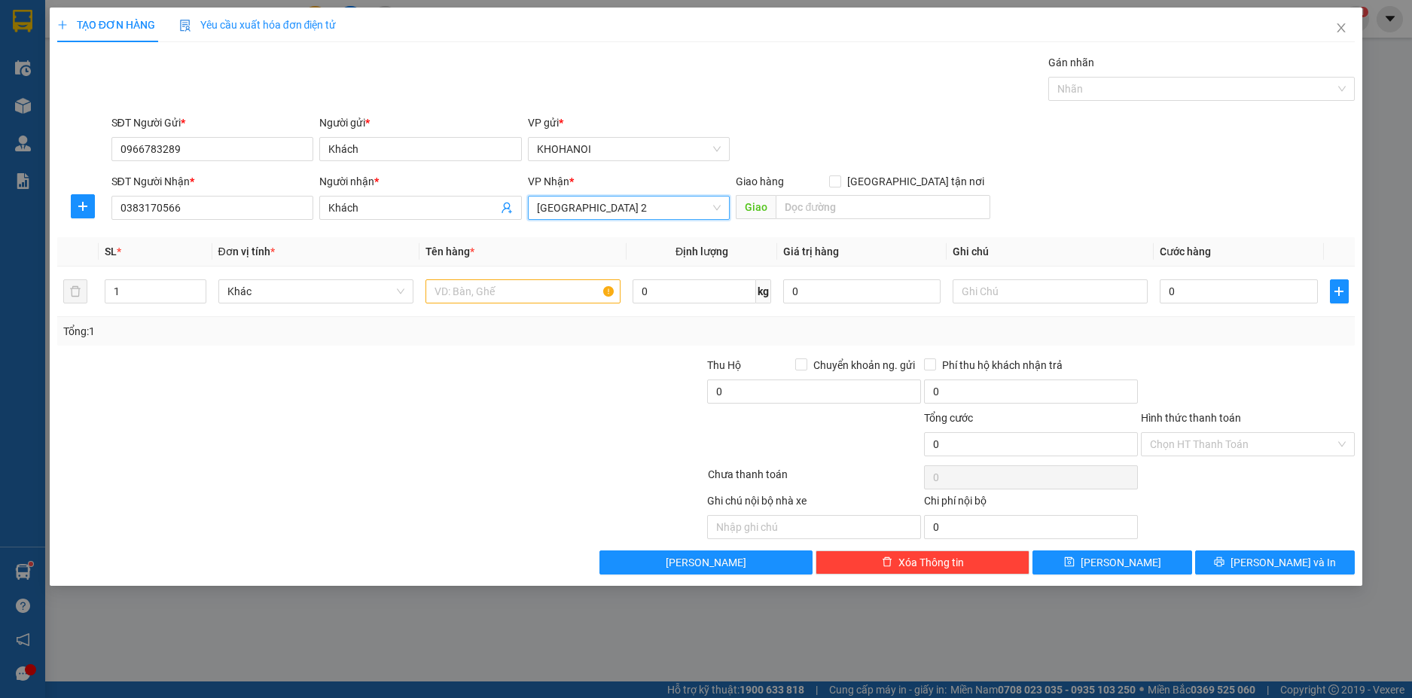
click at [607, 215] on span "Hà Nội 2" at bounding box center [629, 208] width 184 height 23
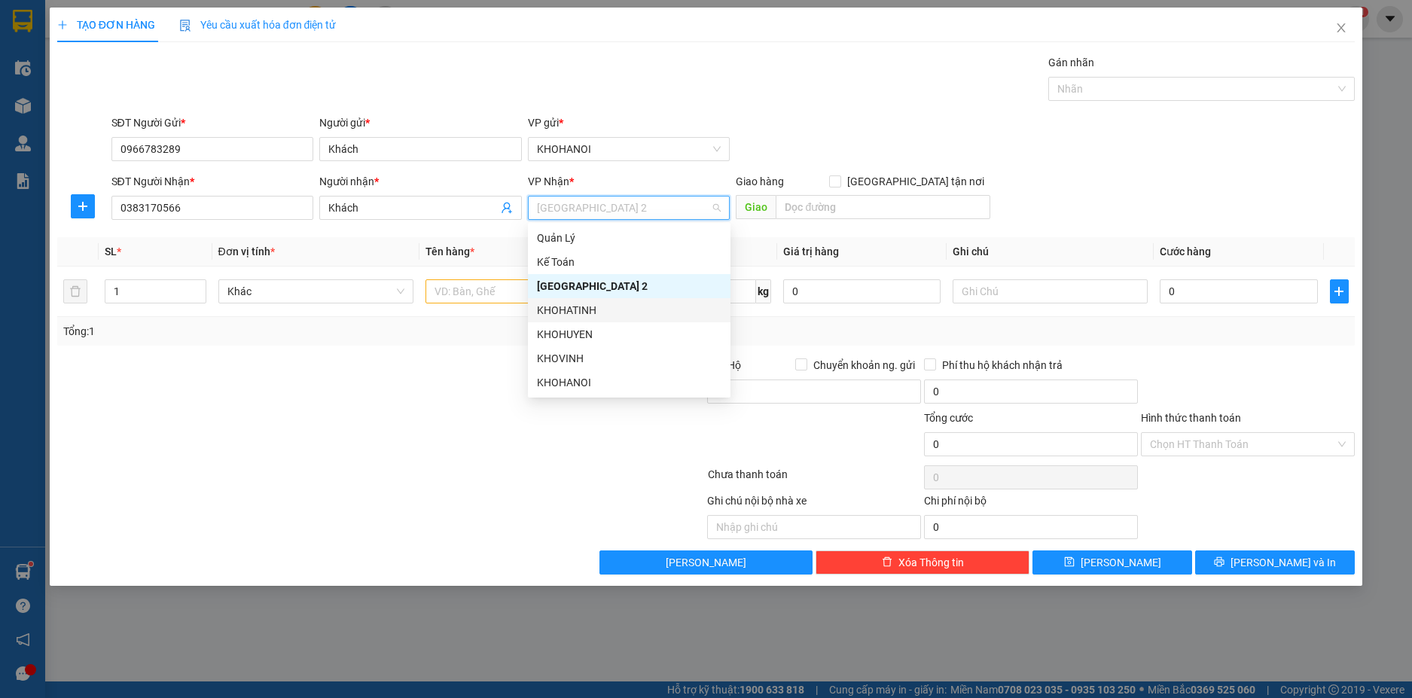
click at [590, 304] on div "KHOHATINH" at bounding box center [629, 310] width 184 height 17
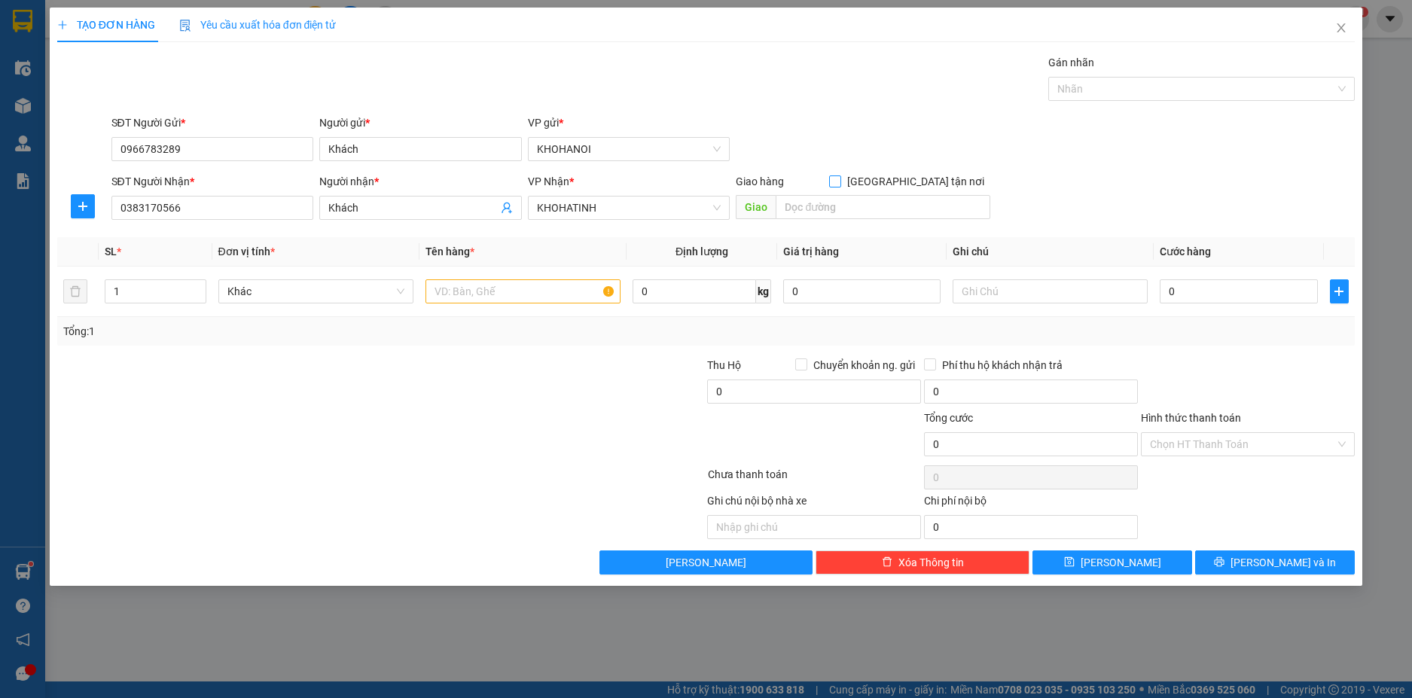
click at [840, 183] on input "Giao tận nơi" at bounding box center [834, 180] width 11 height 11
checkbox input "true"
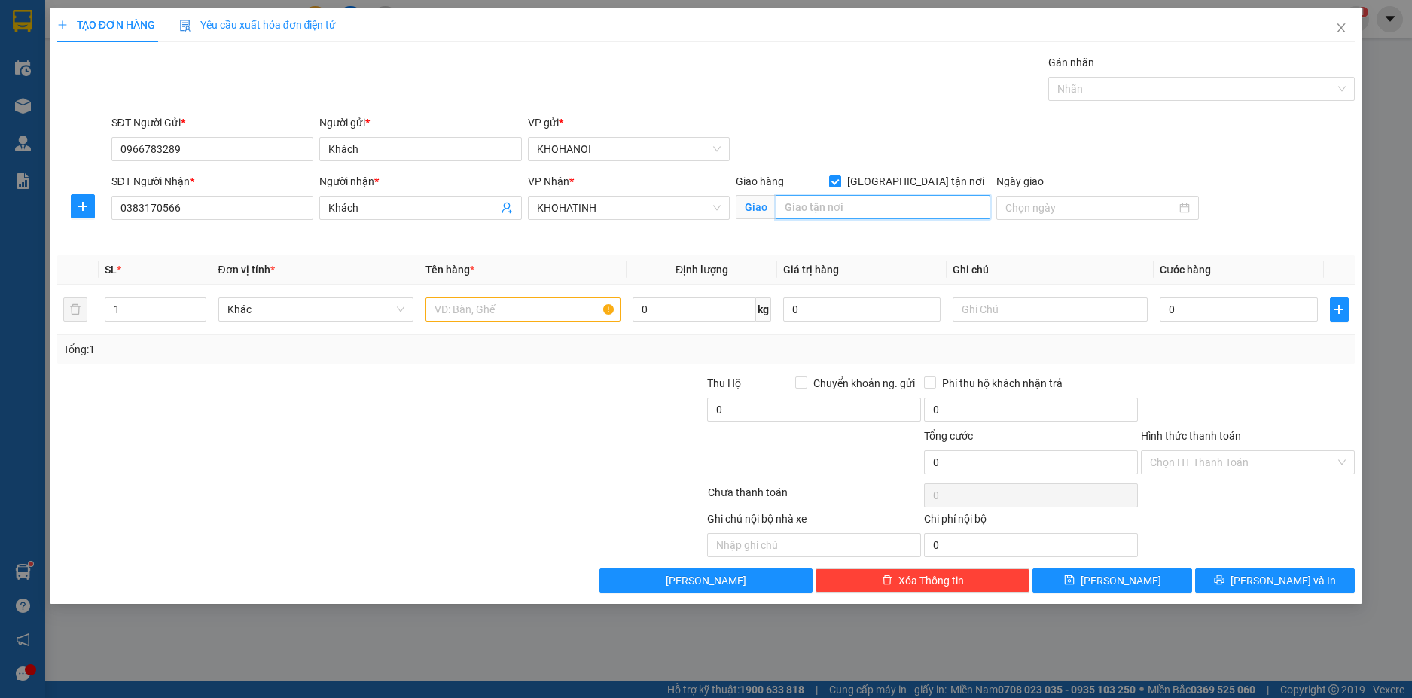
click at [883, 203] on input "text" at bounding box center [883, 207] width 215 height 24
type input "Ngõ 4 Phan Đình Phùng, HT"
click at [471, 317] on input "text" at bounding box center [522, 309] width 195 height 24
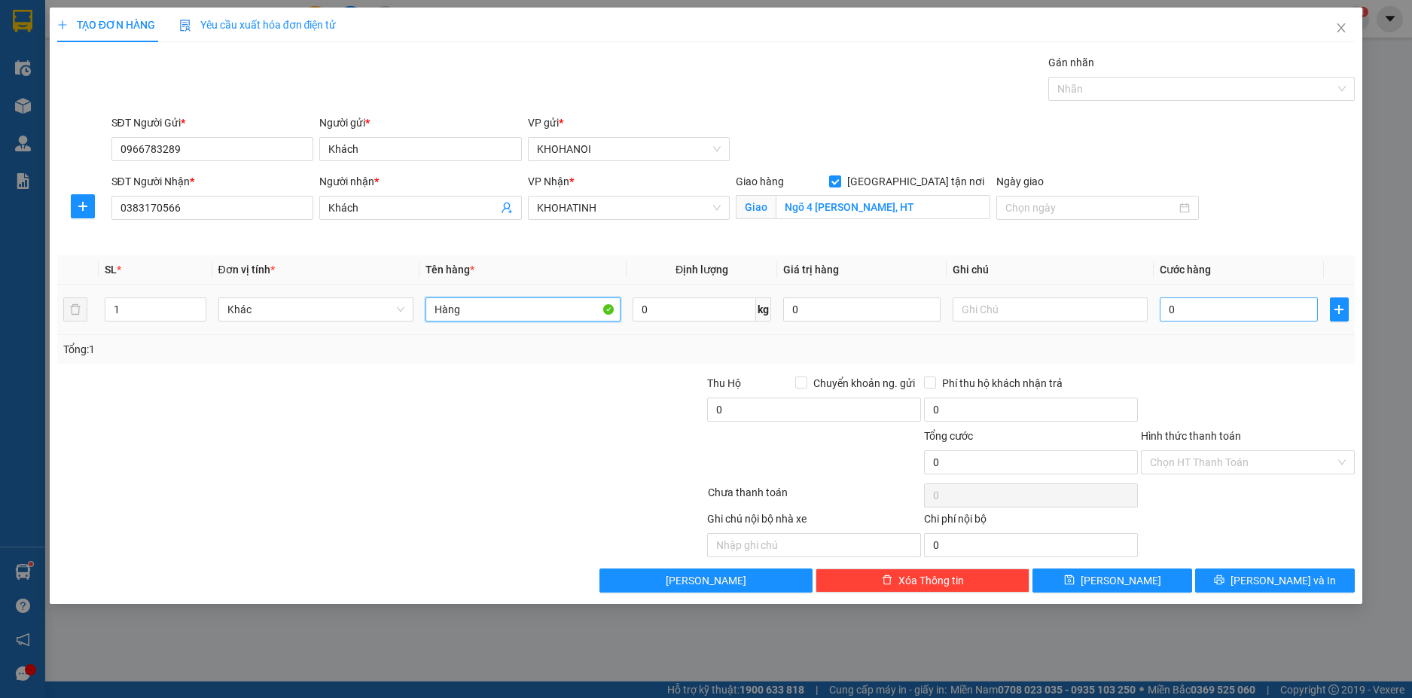
type input "Hàng"
click at [1189, 303] on input "0" at bounding box center [1238, 309] width 157 height 24
type input "5"
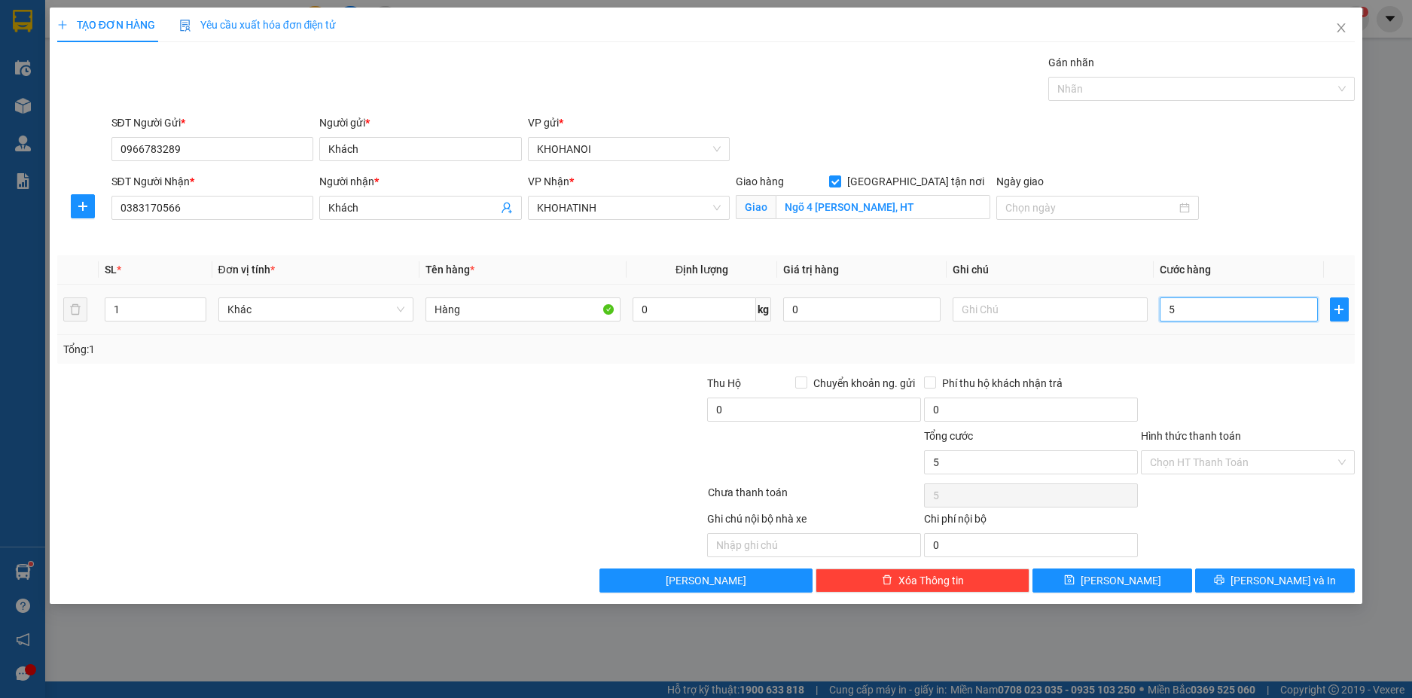
type input "50"
type input "50.000"
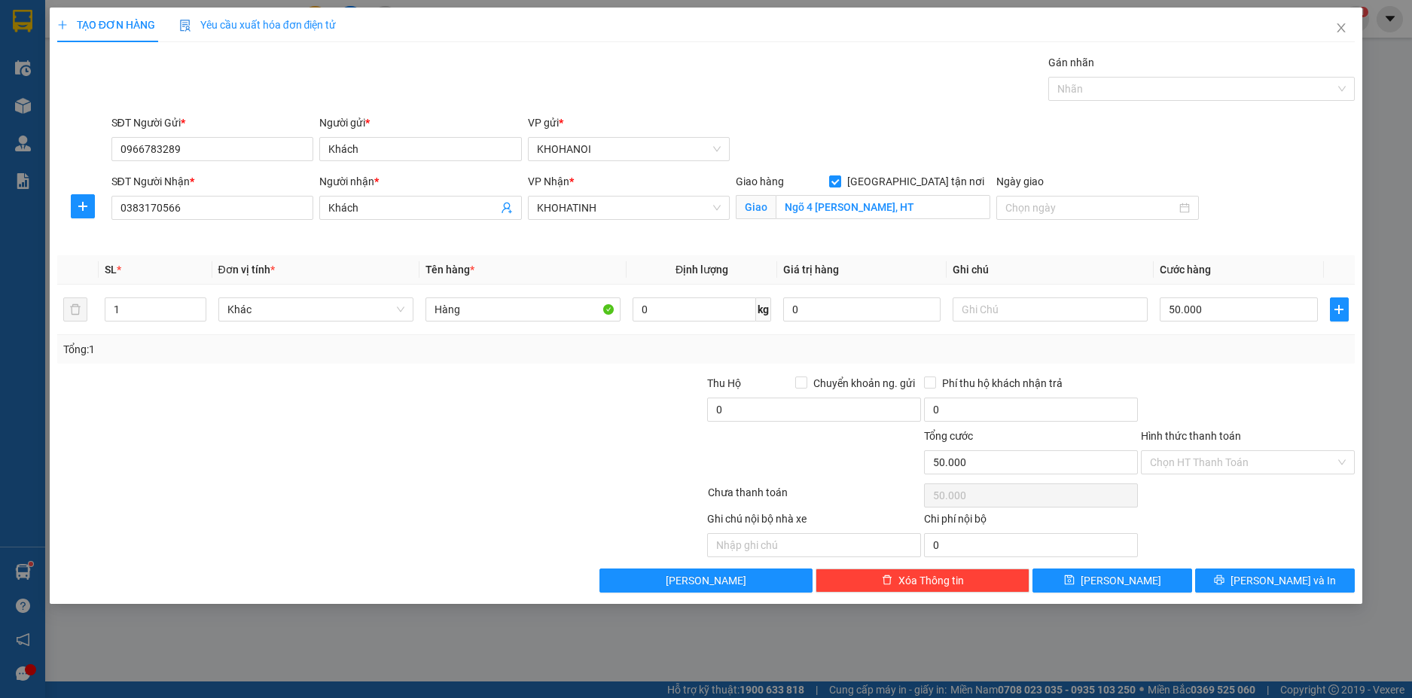
click at [1190, 361] on div "Tổng: 1" at bounding box center [706, 349] width 1298 height 29
click at [1212, 459] on input "Hình thức thanh toán" at bounding box center [1242, 462] width 185 height 23
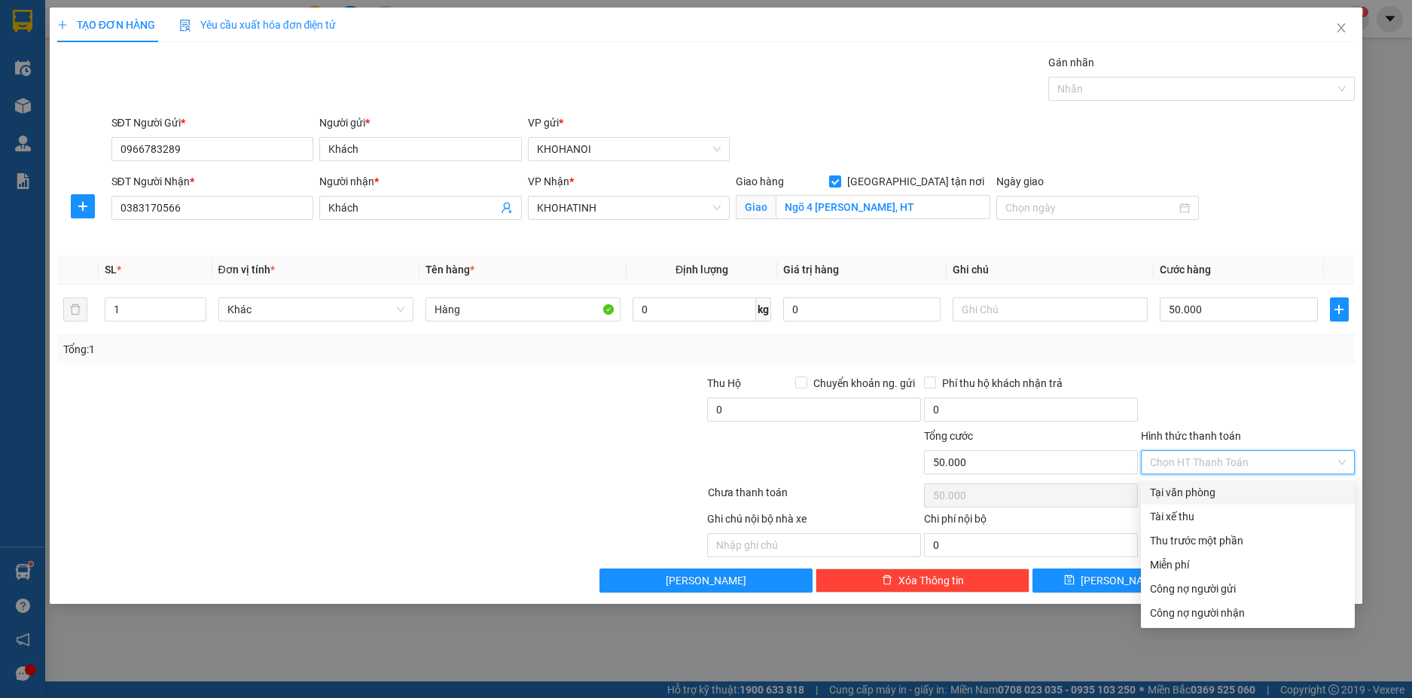
click at [1219, 498] on div "Tại văn phòng" at bounding box center [1248, 492] width 196 height 17
type input "0"
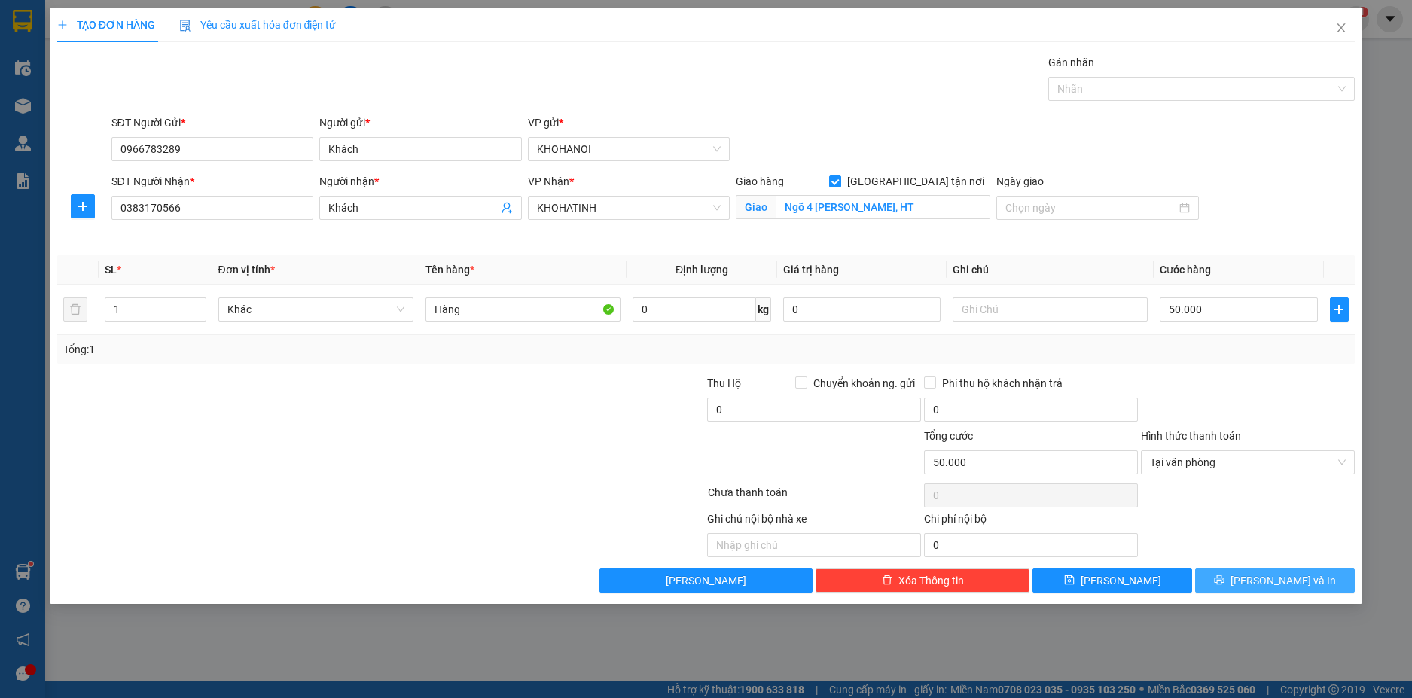
drag, startPoint x: 1252, startPoint y: 574, endPoint x: 1223, endPoint y: 535, distance: 48.9
click at [1253, 573] on button "Lưu và In" at bounding box center [1275, 580] width 160 height 24
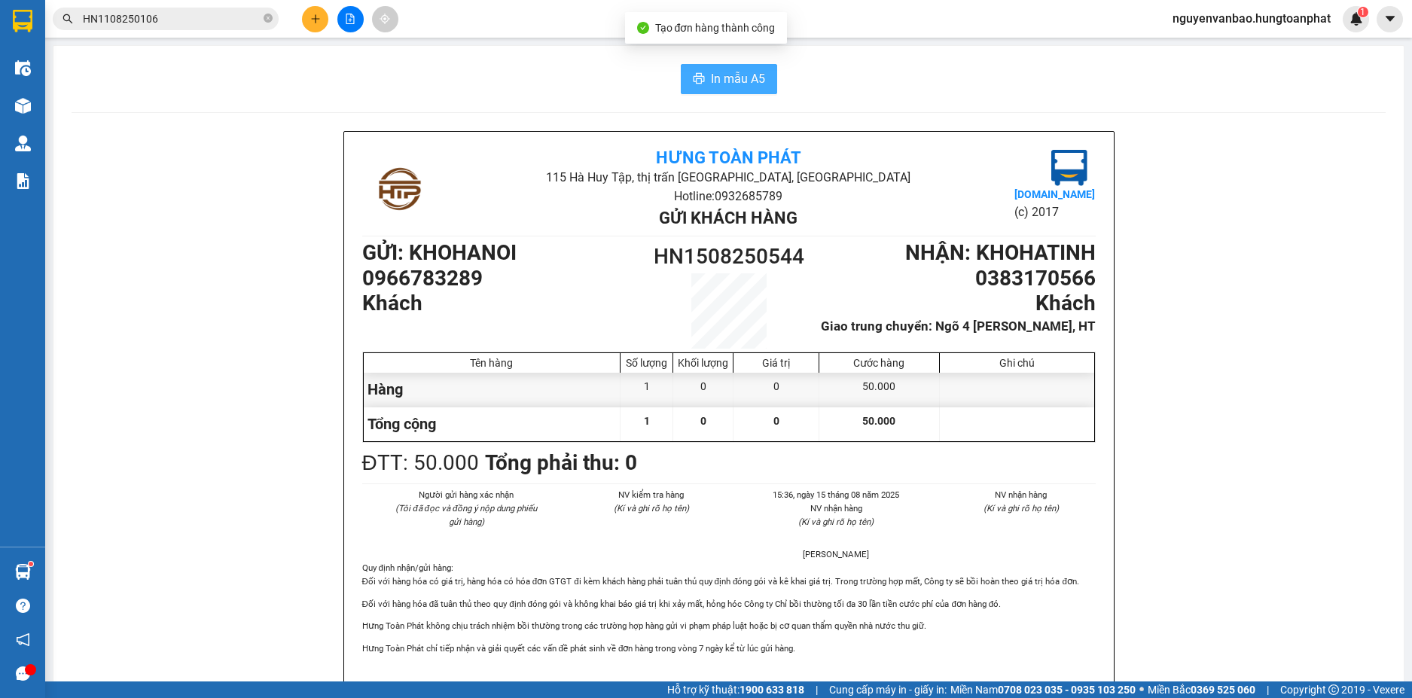
click at [712, 87] on span "In mẫu A5" at bounding box center [738, 78] width 54 height 19
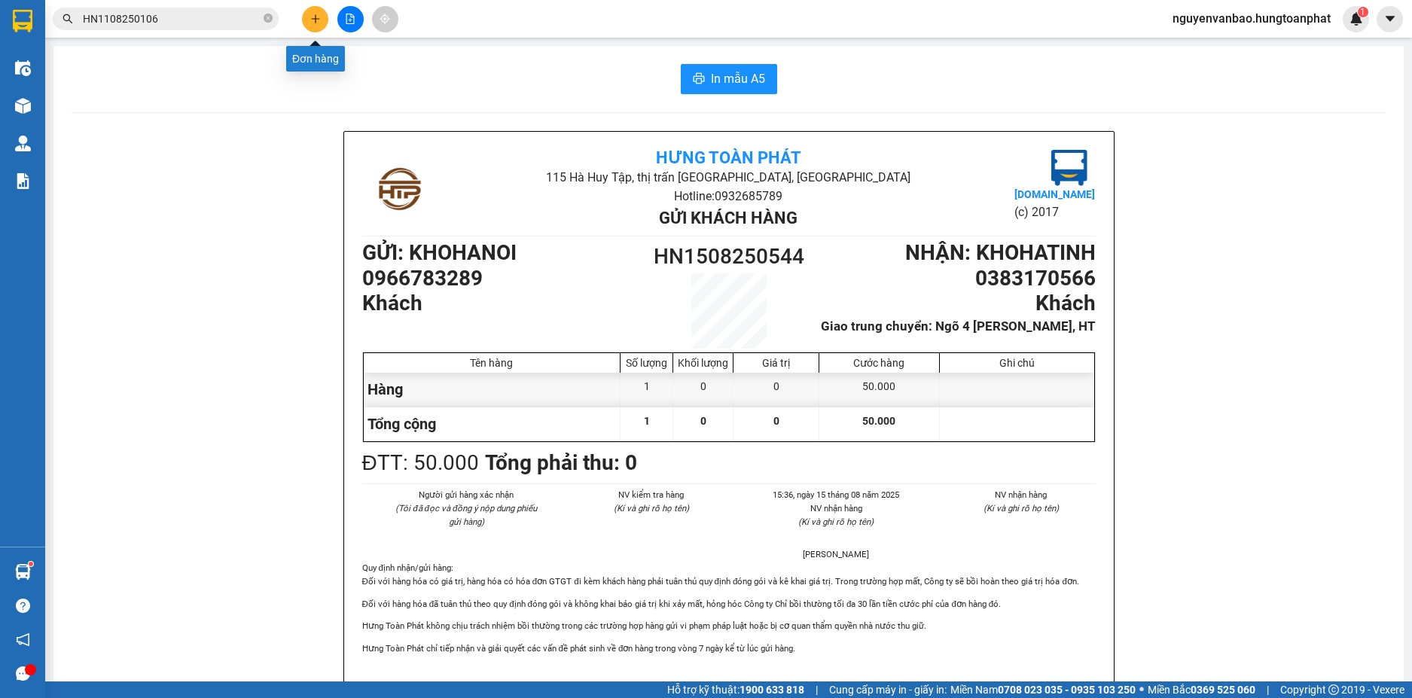
click at [312, 14] on icon "plus" at bounding box center [315, 19] width 11 height 11
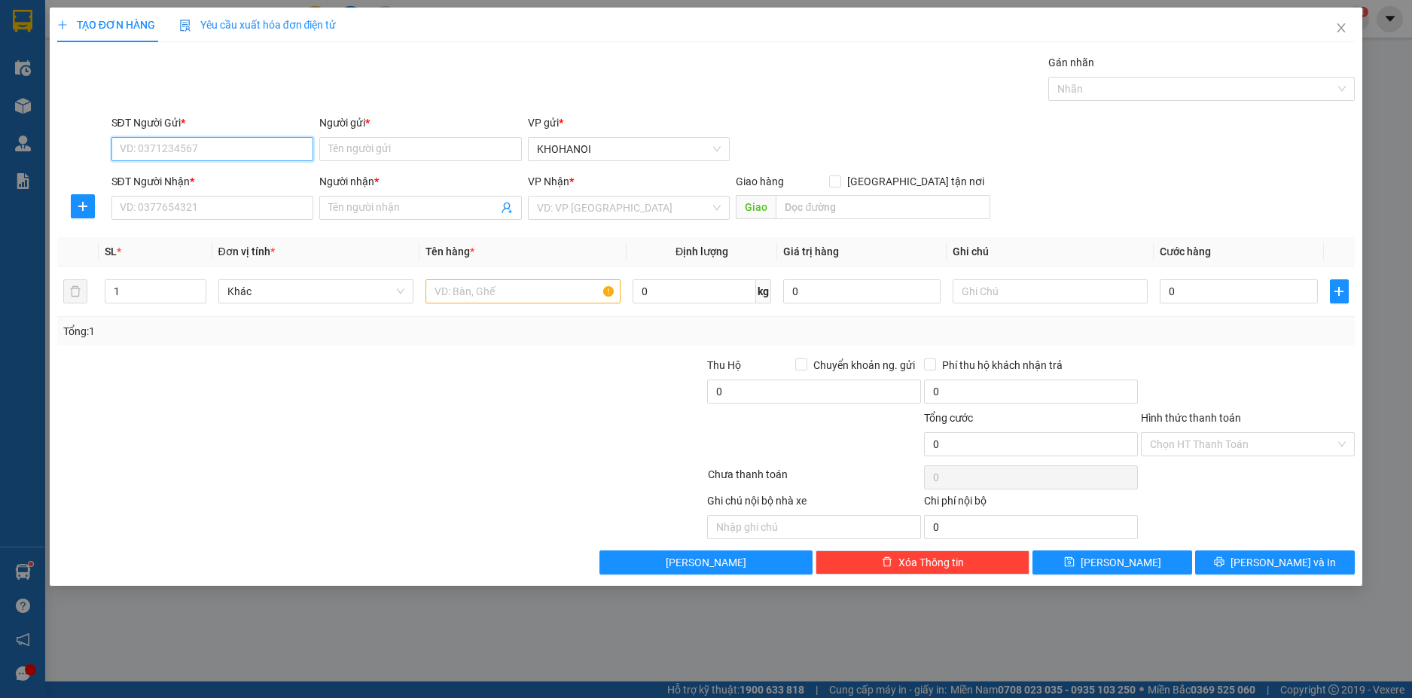
click at [230, 154] on input "SĐT Người Gửi *" at bounding box center [212, 149] width 203 height 24
click at [228, 143] on input "SĐT Người Gửi *" at bounding box center [212, 149] width 203 height 24
click at [137, 153] on input "03435400768" at bounding box center [212, 149] width 203 height 24
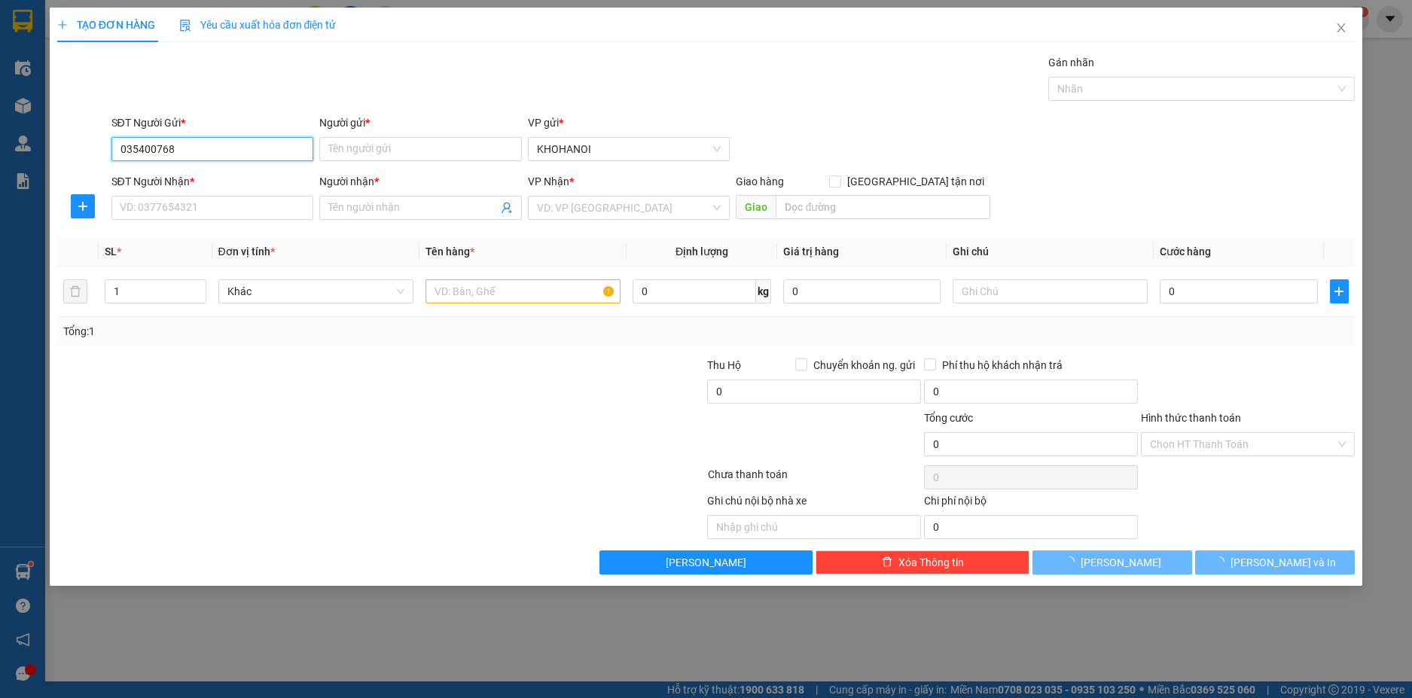
type input "0935400768"
drag, startPoint x: 203, startPoint y: 145, endPoint x: 115, endPoint y: 145, distance: 88.1
click at [115, 145] on input "0935400768" at bounding box center [212, 149] width 203 height 24
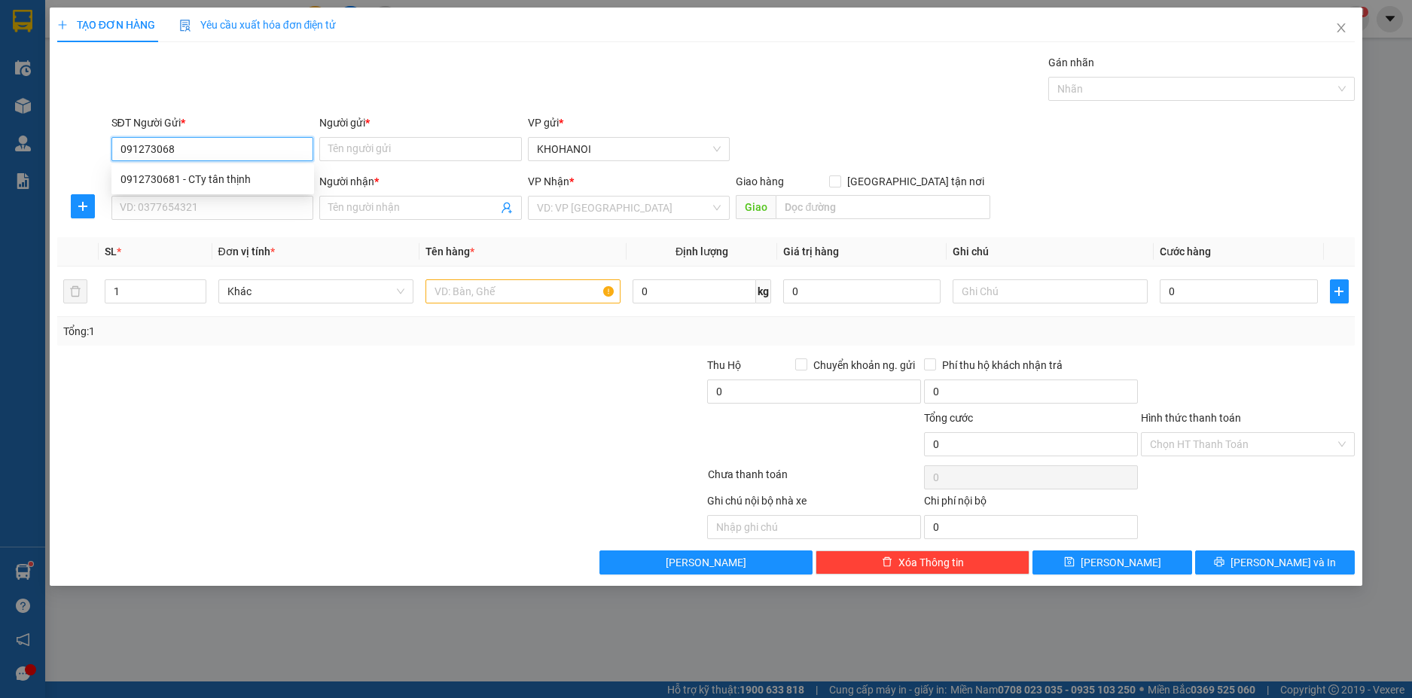
type input "0912730681"
click at [180, 181] on div "0912730681 - CTy tân thịnh" at bounding box center [212, 179] width 184 height 17
type input "CTy tân thịnh"
type input "0912730681"
click at [186, 203] on input "SĐT Người Nhận *" at bounding box center [212, 208] width 203 height 24
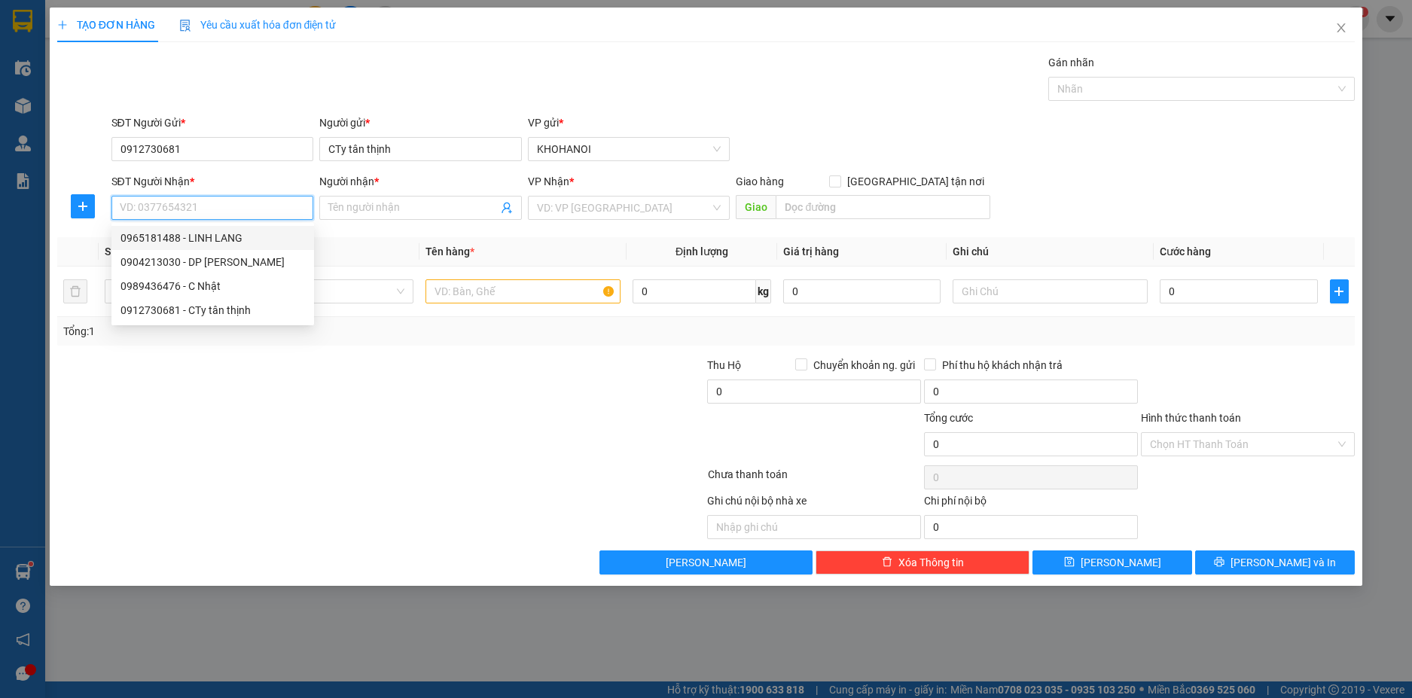
click at [212, 237] on div "0965181488 - LINH LANG" at bounding box center [212, 238] width 184 height 17
type input "0965181488"
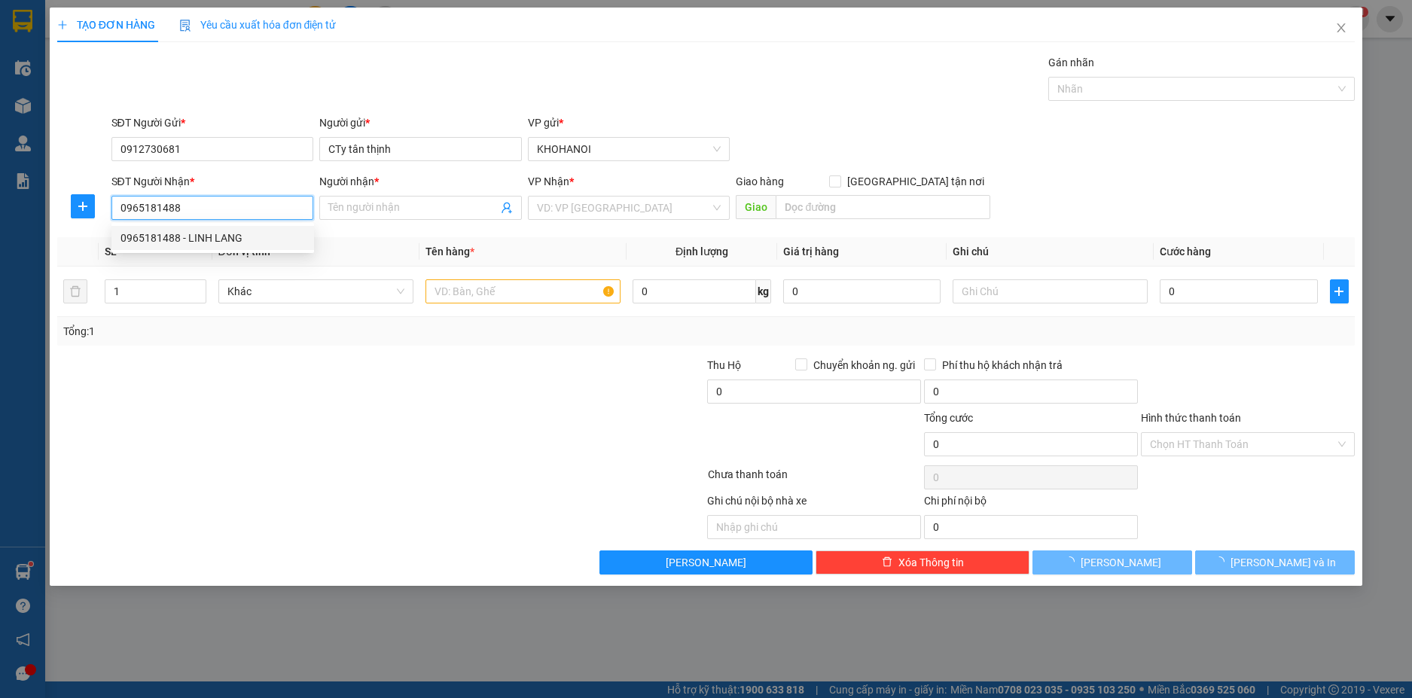
type input "LINH LANG"
checkbox input "true"
type input "37 LỤC NIÊN, VINH"
checkbox input "true"
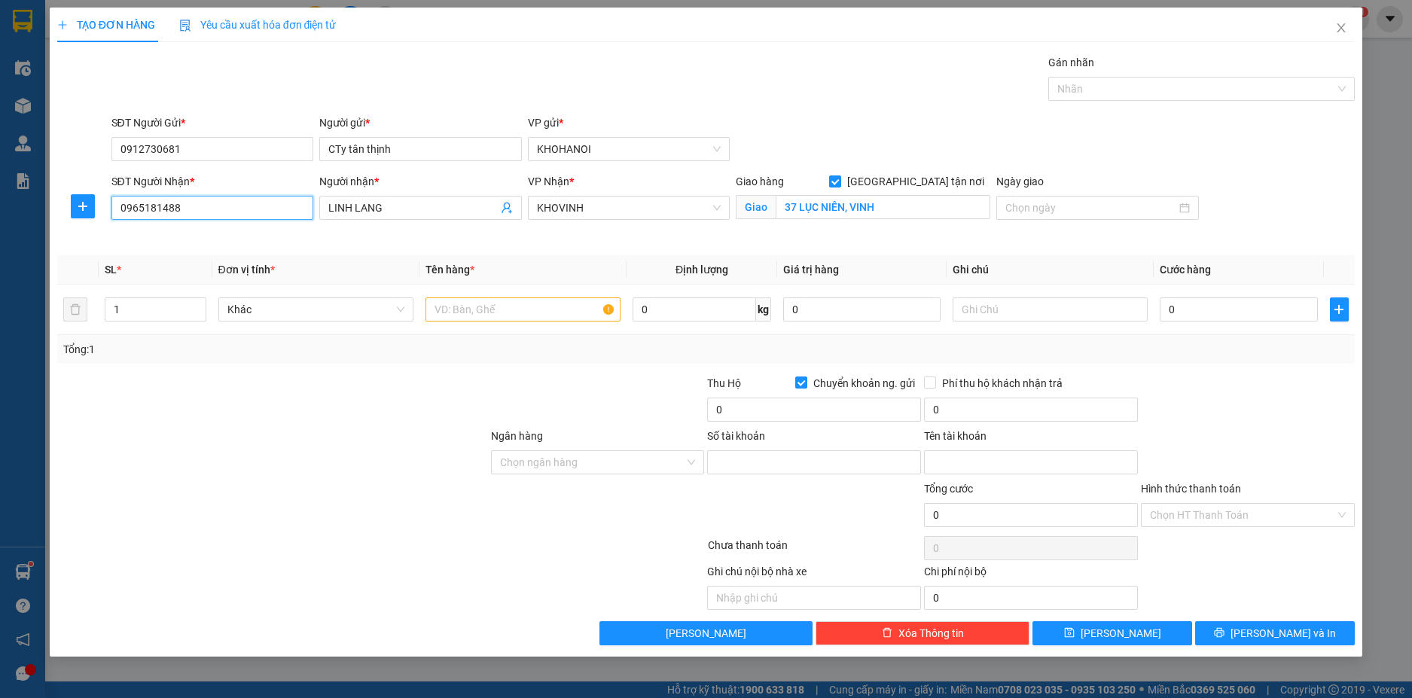
type input "923292"
type input "Vũ Thành Trung"
click at [491, 312] on input "text" at bounding box center [522, 309] width 195 height 24
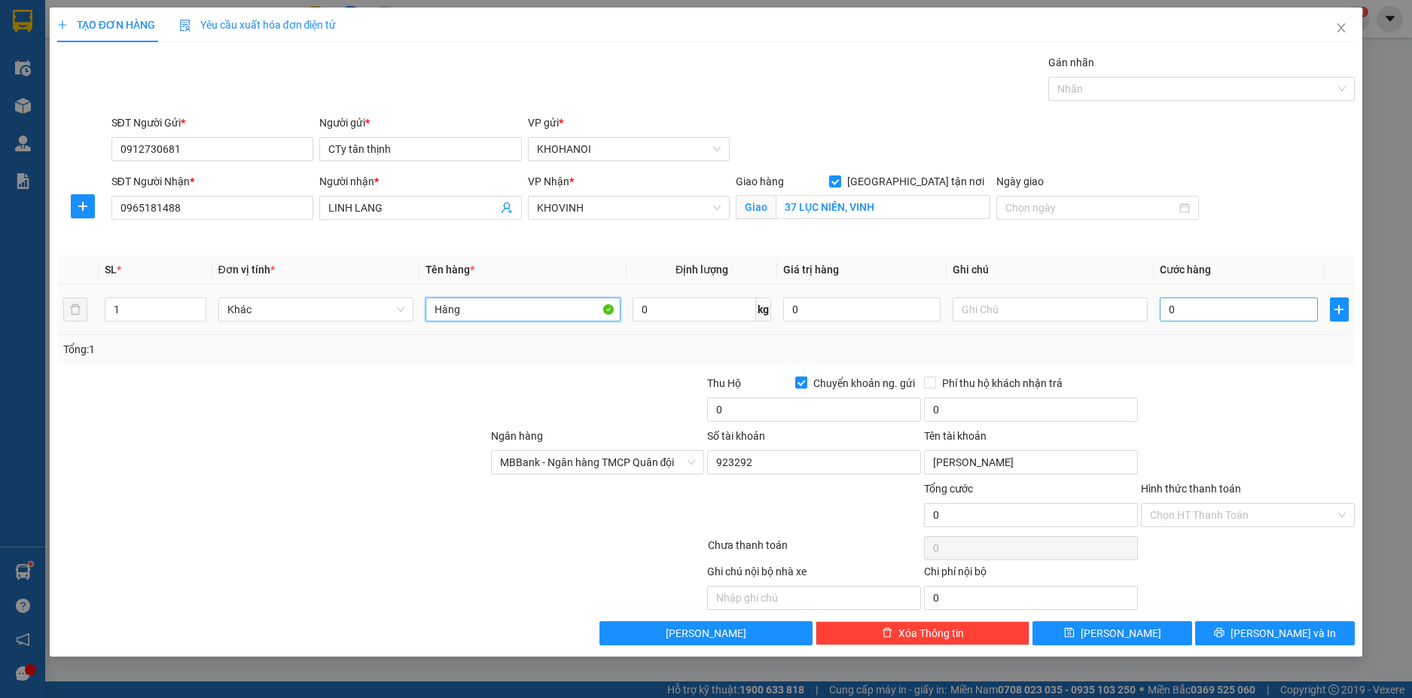
type input "Hàng"
click at [1195, 315] on input "0" at bounding box center [1238, 309] width 157 height 24
type input "4"
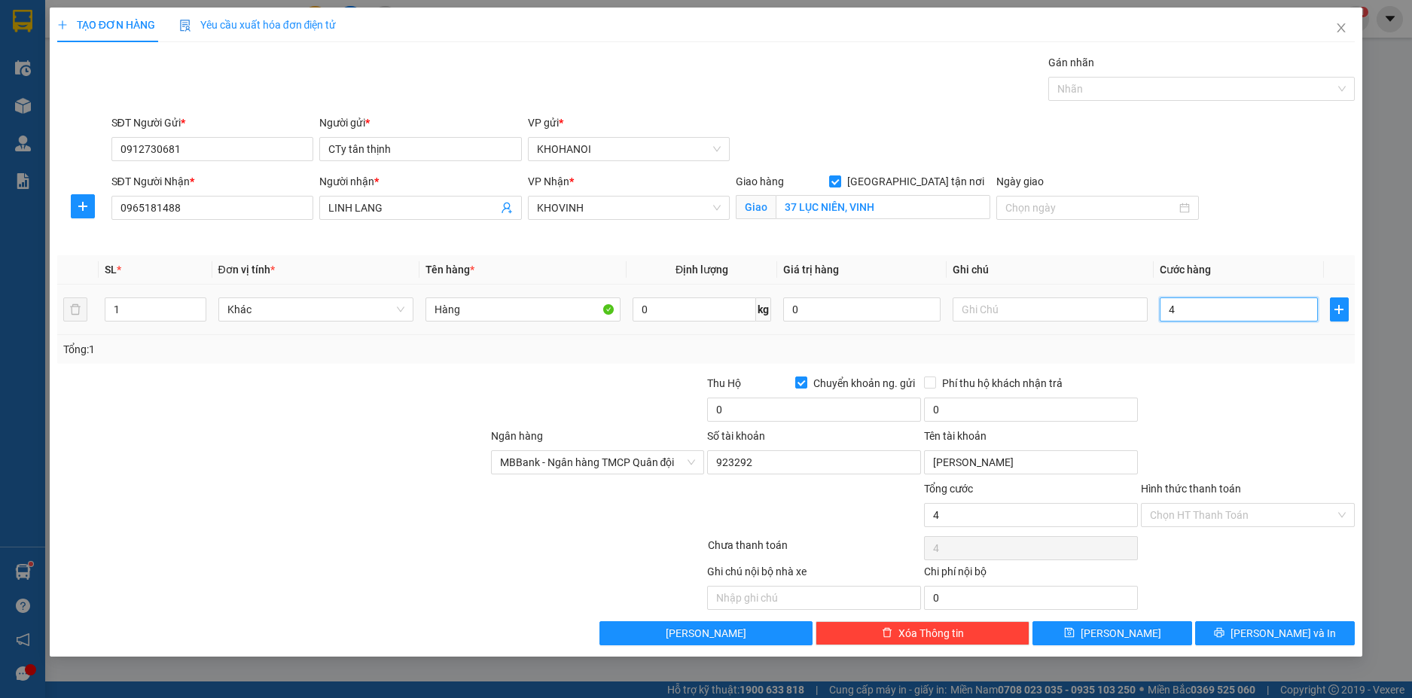
type input "40"
drag, startPoint x: 1187, startPoint y: 353, endPoint x: 1137, endPoint y: 315, distance: 63.4
click at [1184, 350] on div "Tổng: 1" at bounding box center [706, 349] width 1286 height 17
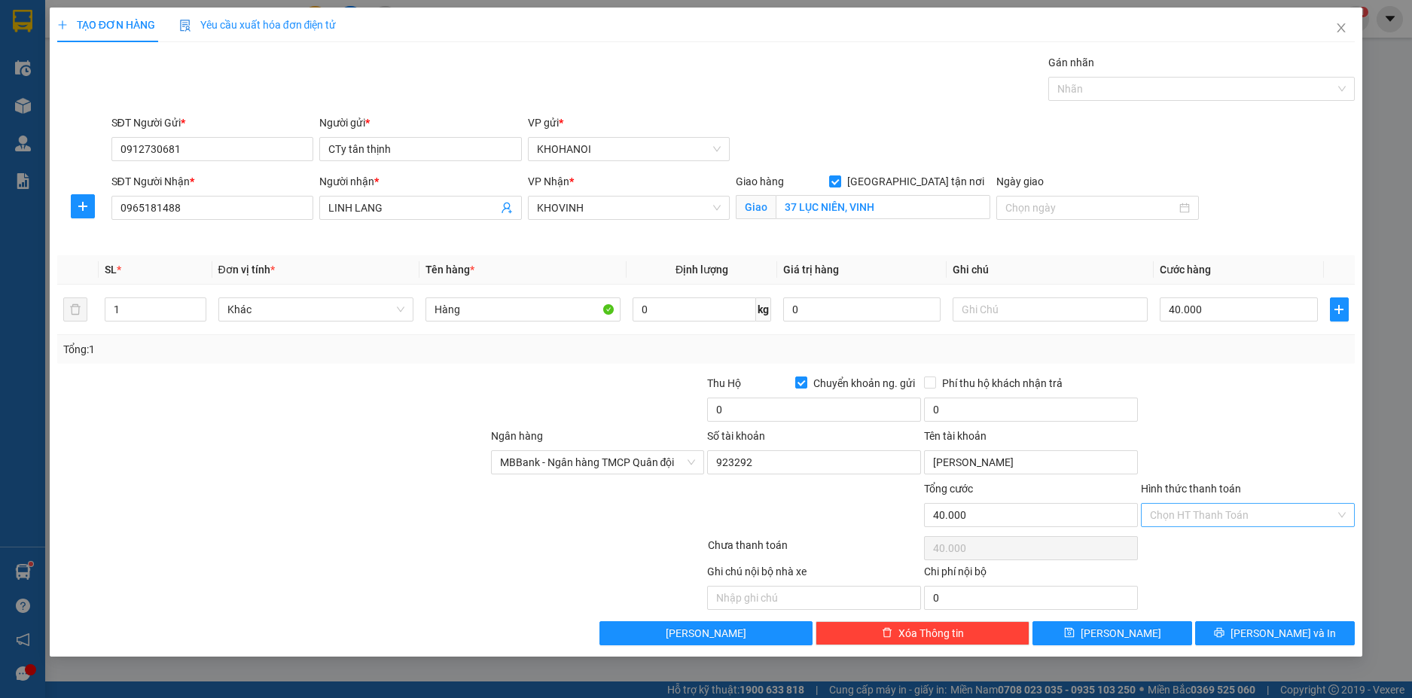
click at [1234, 520] on input "Hình thức thanh toán" at bounding box center [1242, 515] width 185 height 23
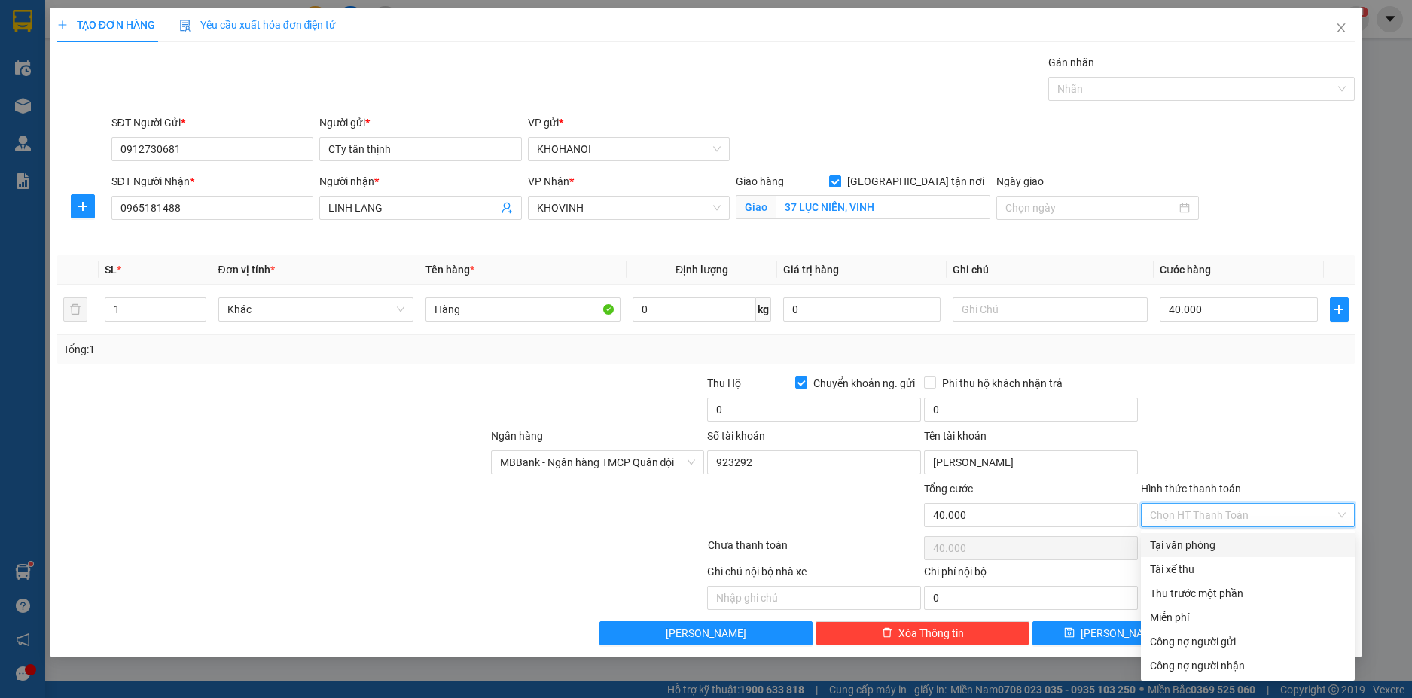
click at [1228, 546] on div "Tại văn phòng" at bounding box center [1248, 545] width 196 height 17
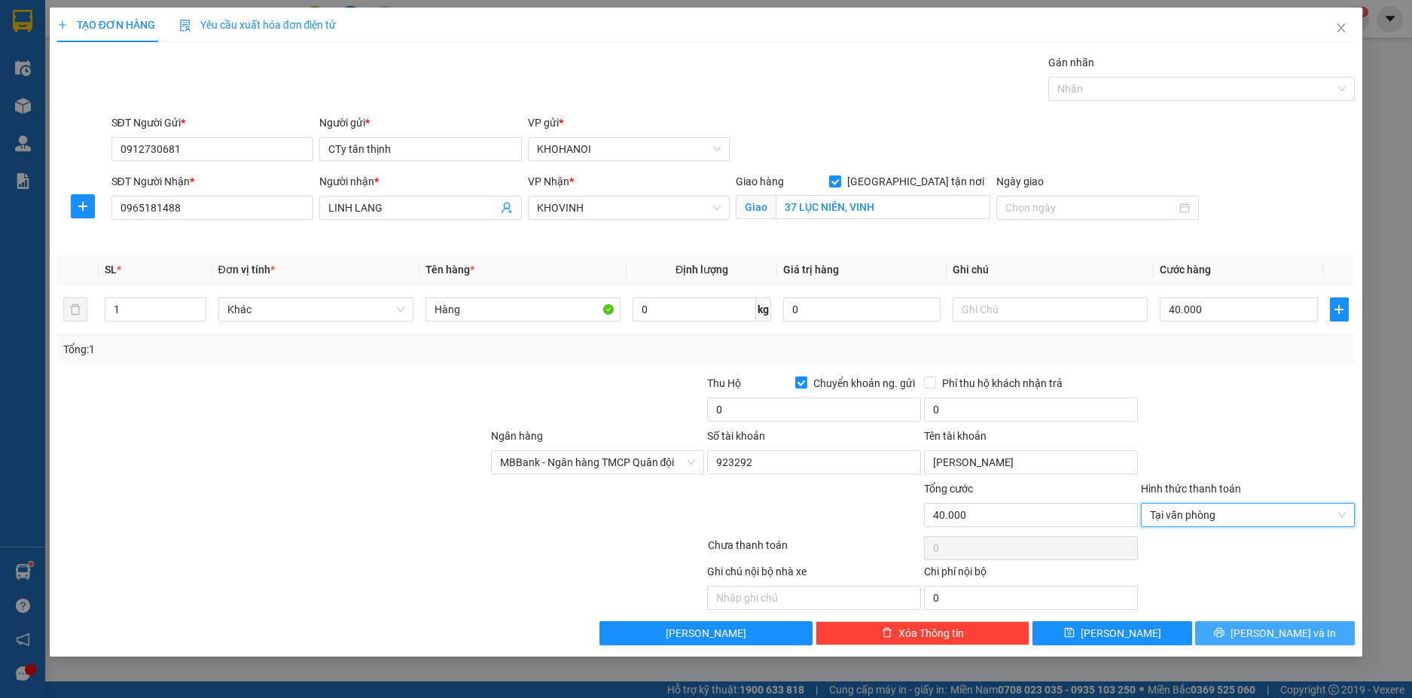
click at [1269, 626] on span "Lưu và In" at bounding box center [1282, 633] width 105 height 17
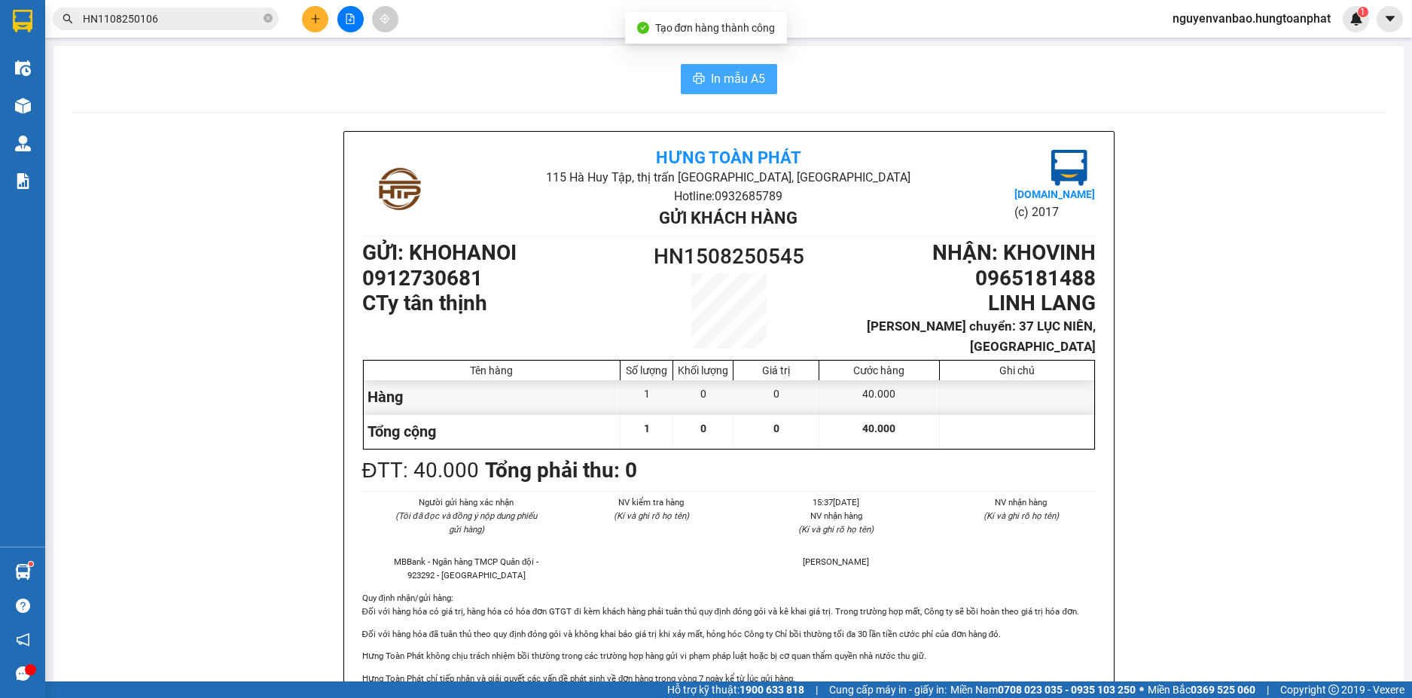
click at [711, 84] on span "In mẫu A5" at bounding box center [738, 78] width 54 height 19
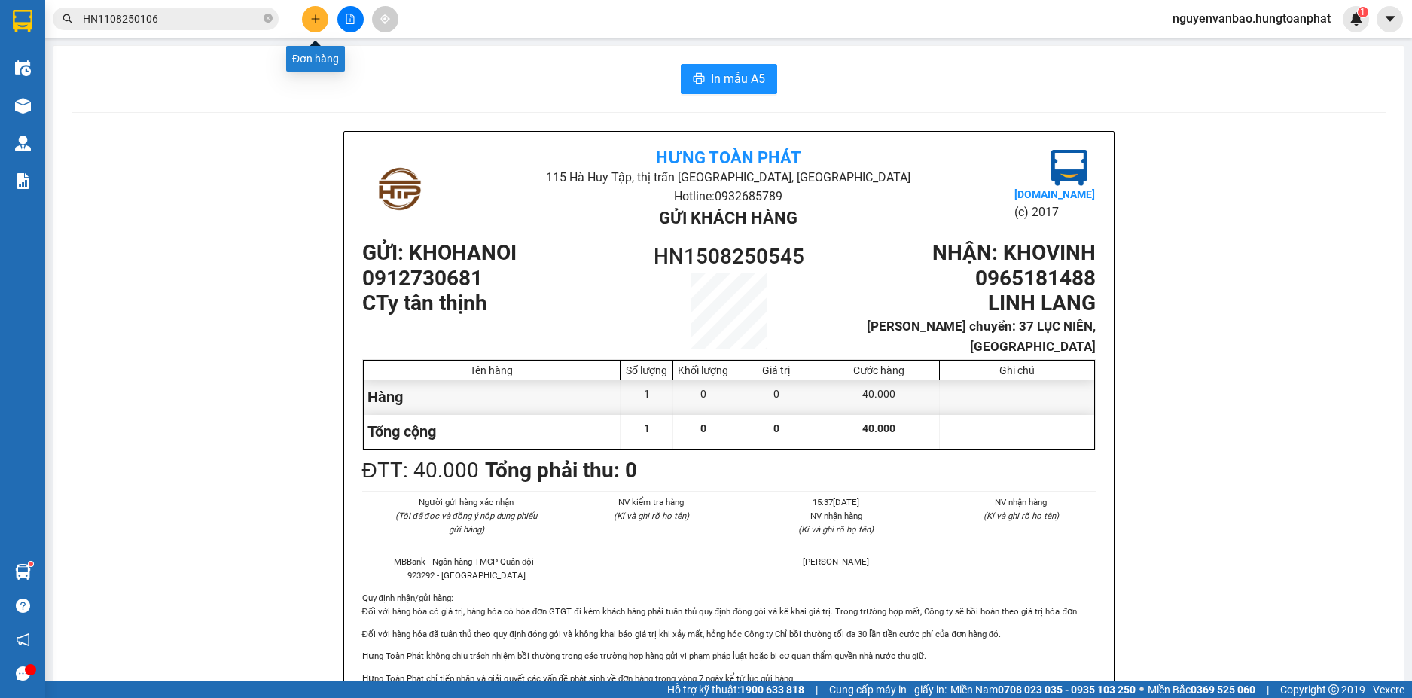
click at [313, 13] on button at bounding box center [315, 19] width 26 height 26
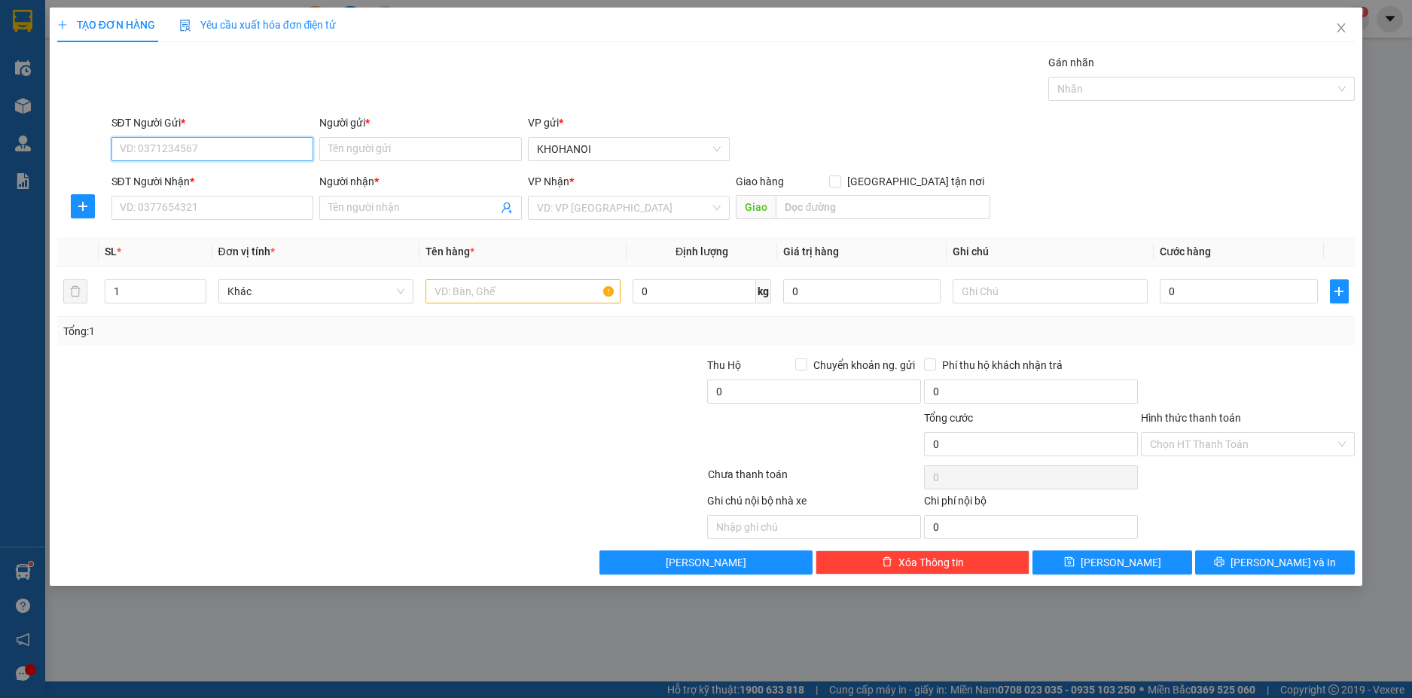
click at [133, 153] on input "SĐT Người Gửi *" at bounding box center [212, 149] width 203 height 24
click at [158, 178] on div "0979249834 - anh Tới" at bounding box center [212, 179] width 184 height 17
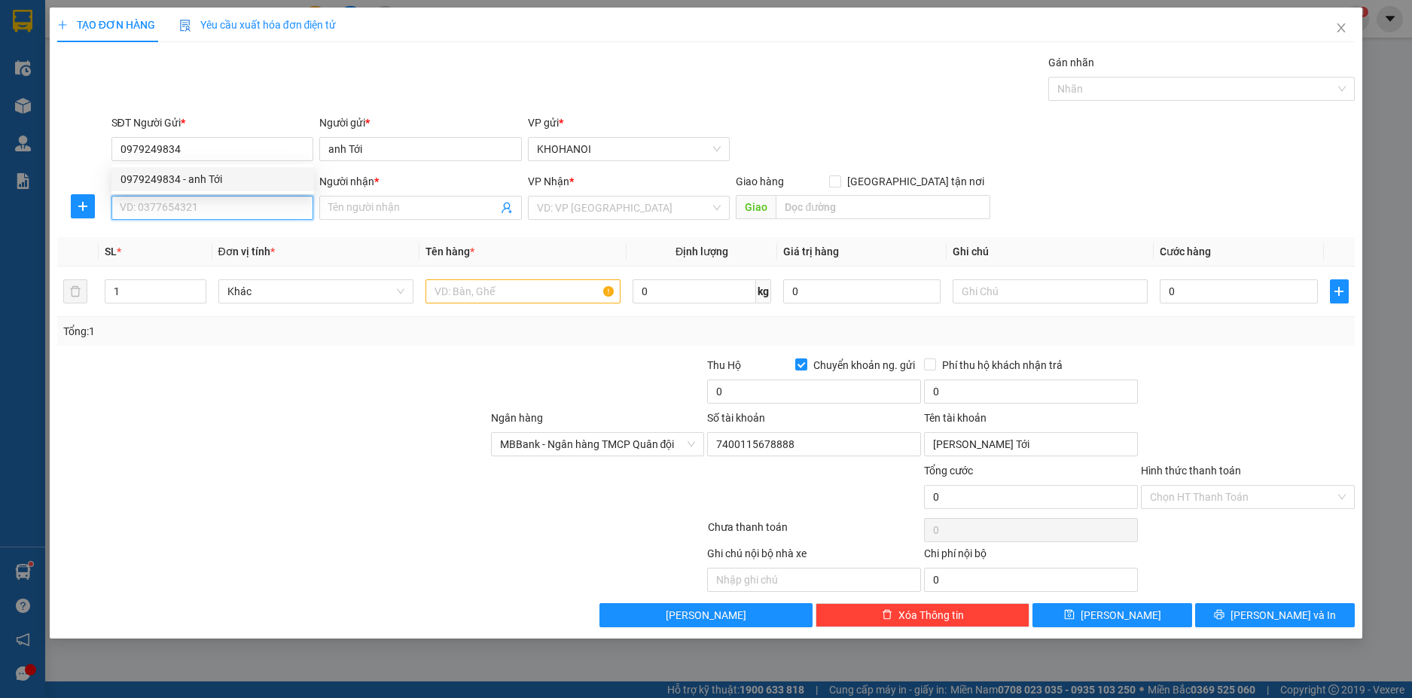
click at [178, 204] on input "SĐT Người Nhận *" at bounding box center [212, 208] width 203 height 24
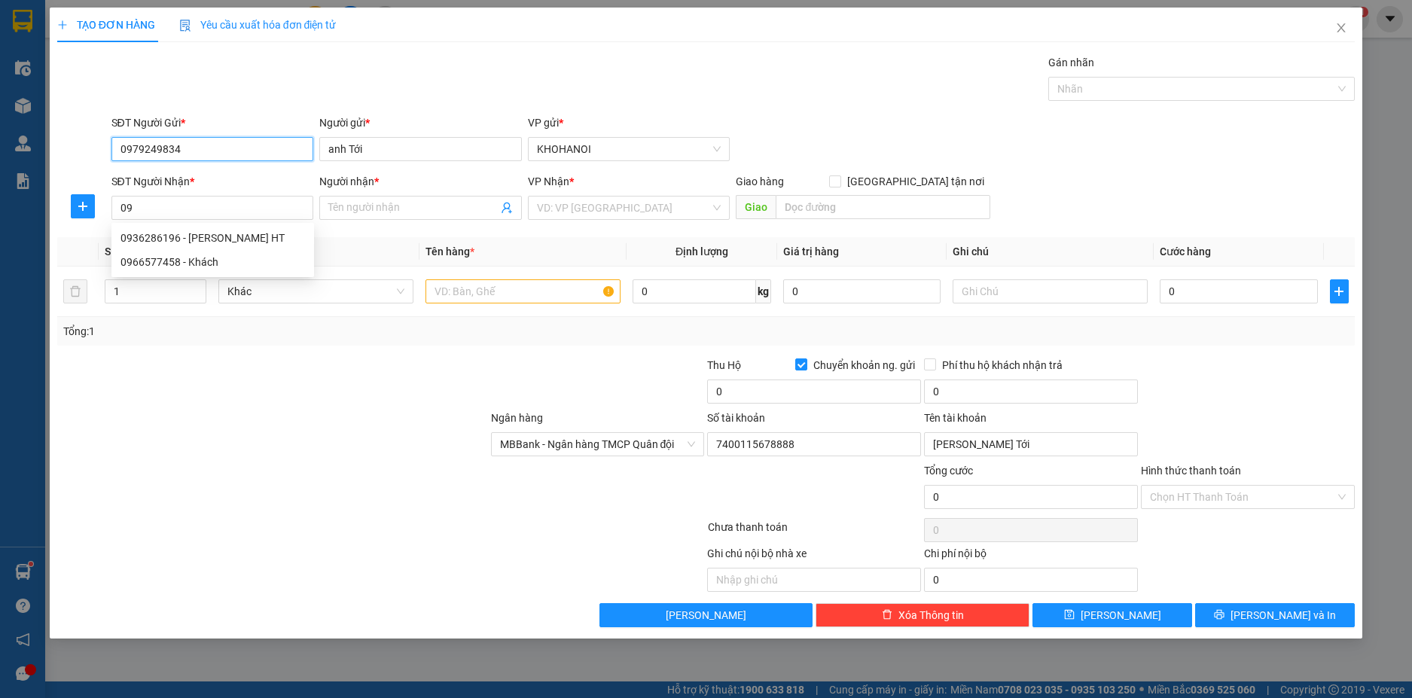
drag, startPoint x: 187, startPoint y: 152, endPoint x: 68, endPoint y: 160, distance: 120.0
click at [68, 160] on div "SĐT Người Gửi * 0979249834 0979249834 Người gửi * anh Tới VP gửi * KHOHANOI" at bounding box center [706, 140] width 1301 height 53
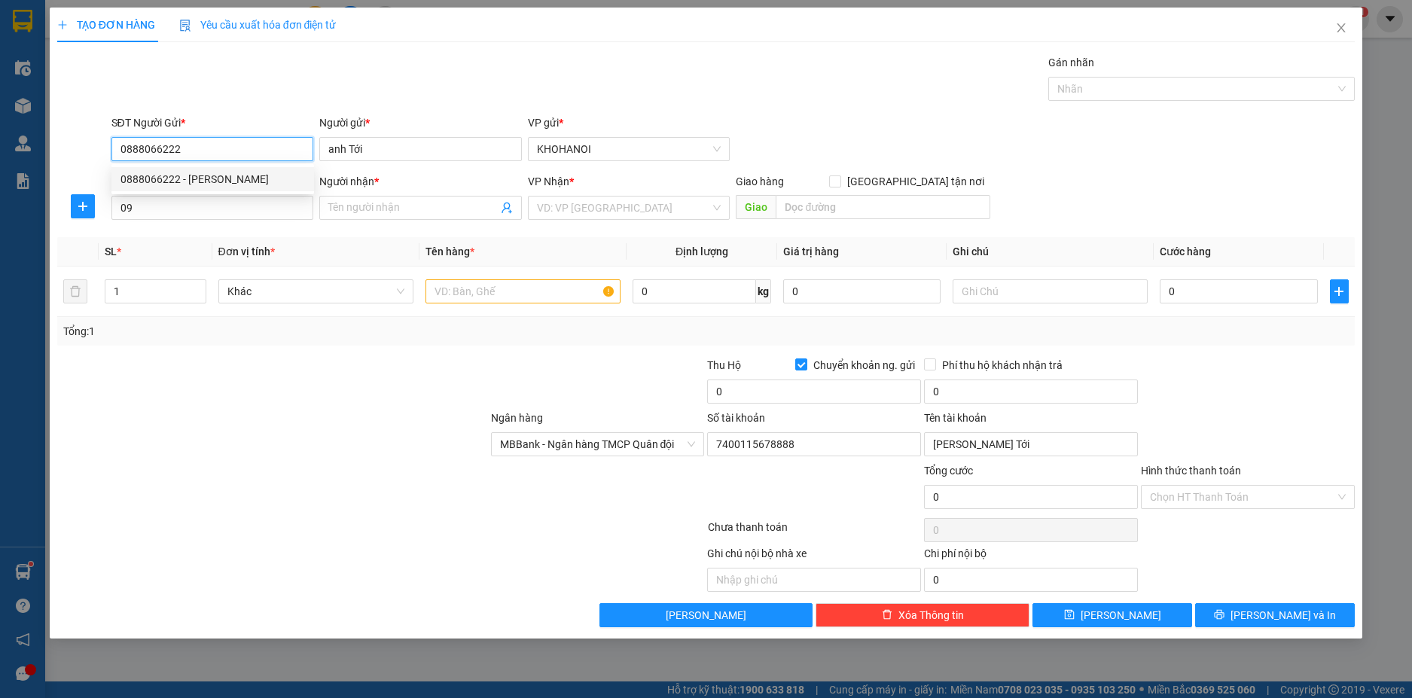
click at [233, 181] on div "0888066222 - Mạnh Râu" at bounding box center [212, 179] width 184 height 17
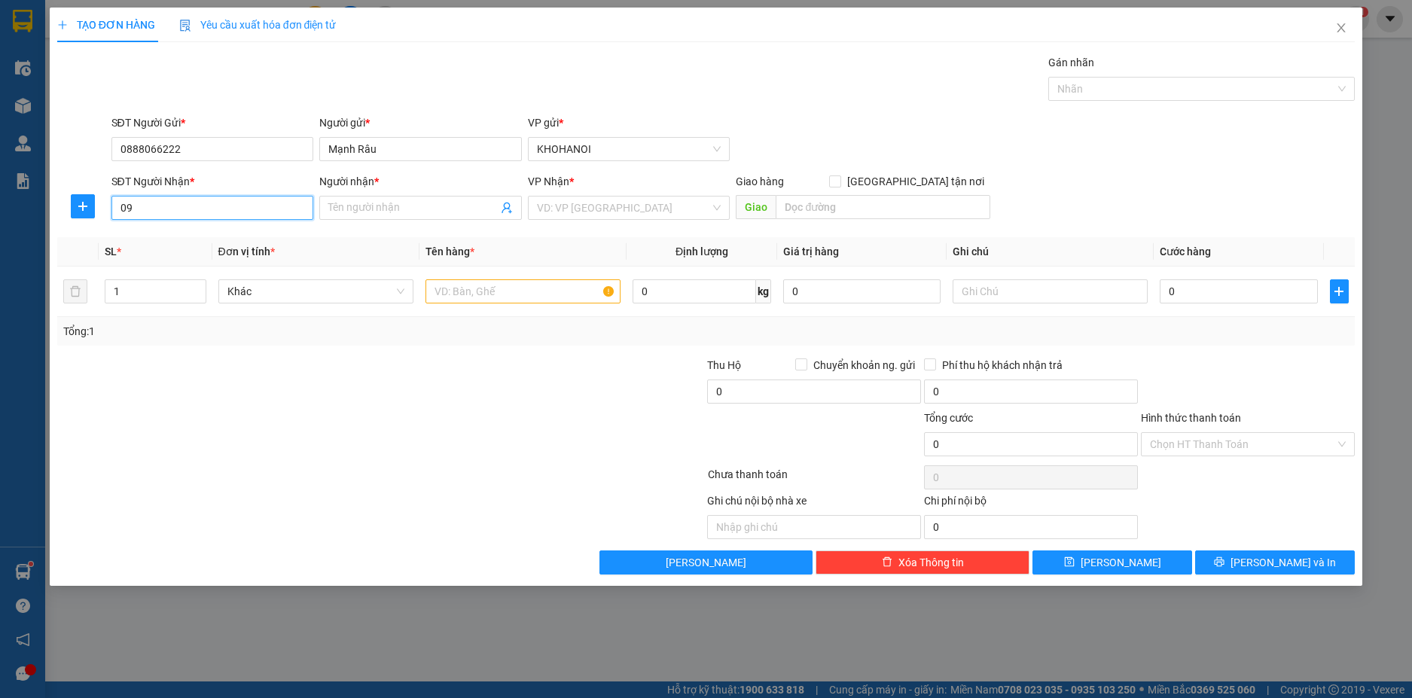
click at [170, 209] on input "09" at bounding box center [212, 208] width 203 height 24
click at [175, 232] on div "0971371117 - Xuân Hậu" at bounding box center [212, 238] width 184 height 17
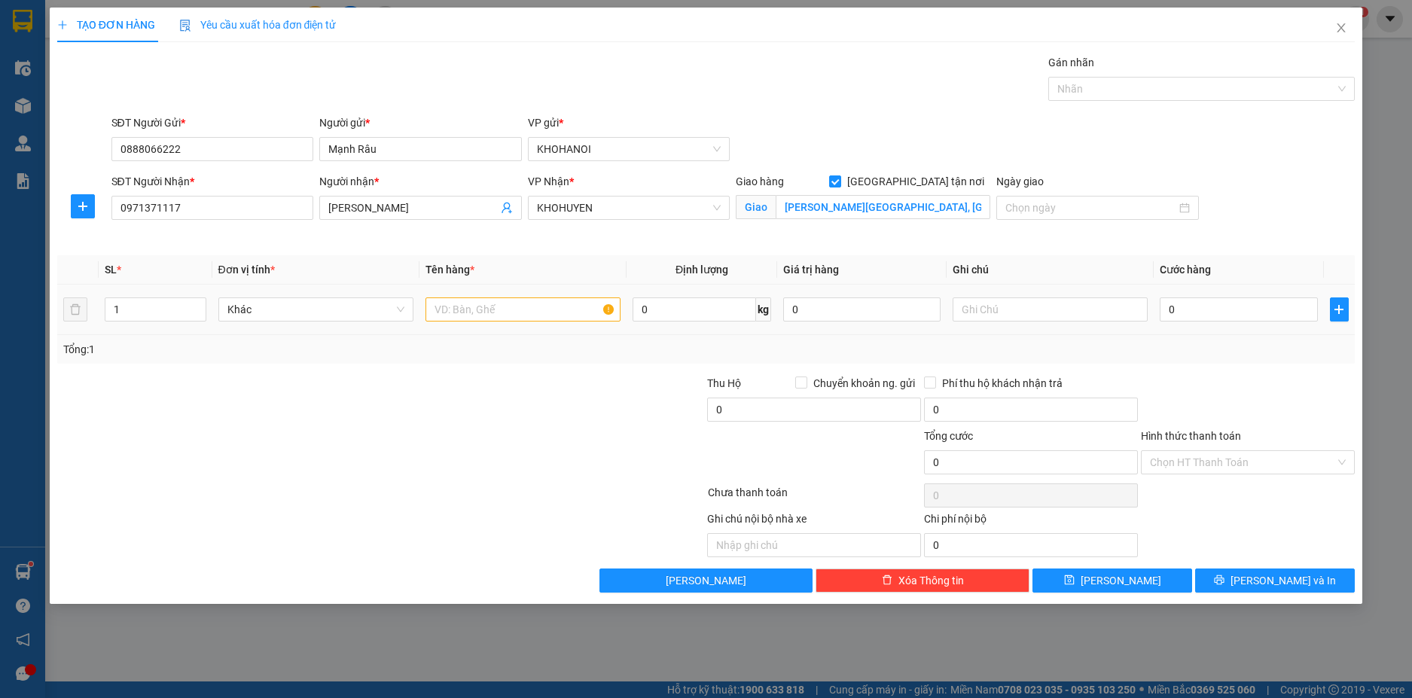
click at [471, 297] on div at bounding box center [522, 309] width 195 height 30
click at [463, 318] on input "text" at bounding box center [522, 309] width 195 height 24
click at [1173, 313] on input "0" at bounding box center [1238, 309] width 157 height 24
drag, startPoint x: 1228, startPoint y: 390, endPoint x: 1220, endPoint y: 404, distance: 15.5
click at [1226, 390] on div at bounding box center [1247, 401] width 217 height 53
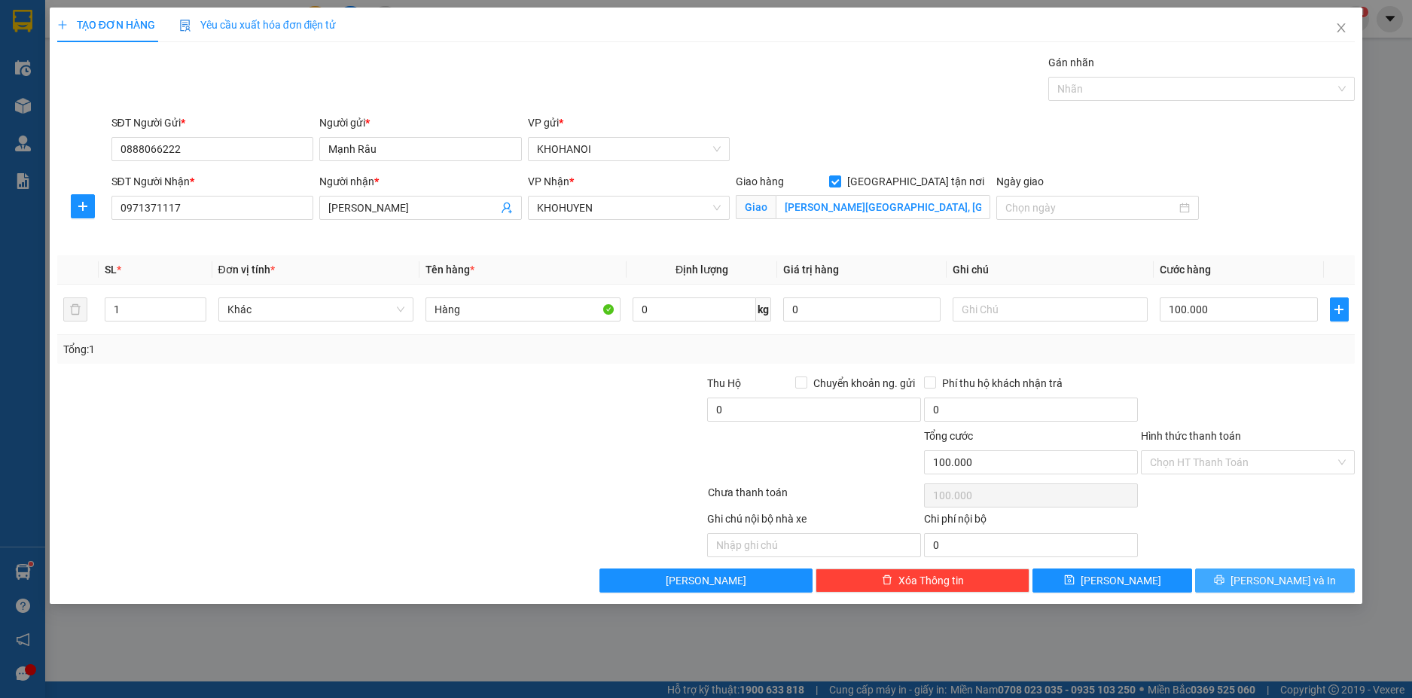
click at [1259, 571] on button "Lưu và In" at bounding box center [1275, 580] width 160 height 24
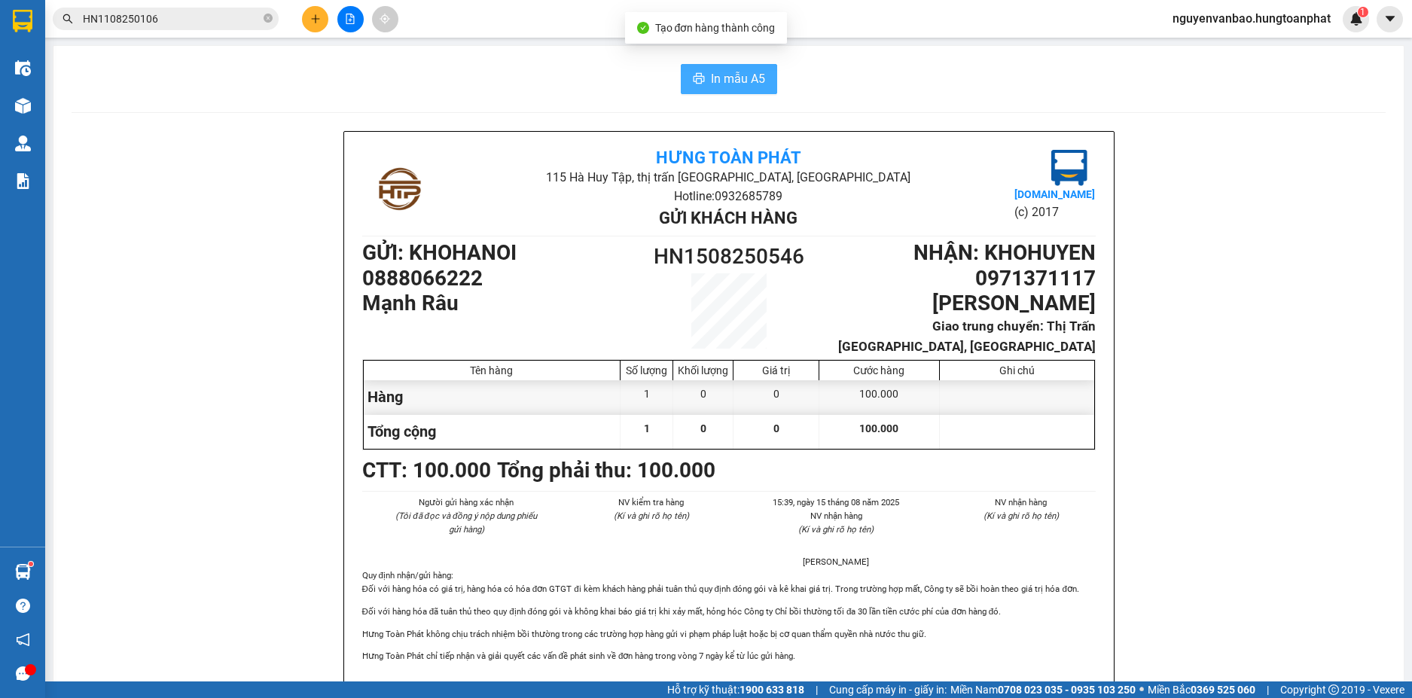
click at [711, 85] on span "In mẫu A5" at bounding box center [738, 78] width 54 height 19
click at [313, 14] on icon "plus" at bounding box center [315, 19] width 11 height 11
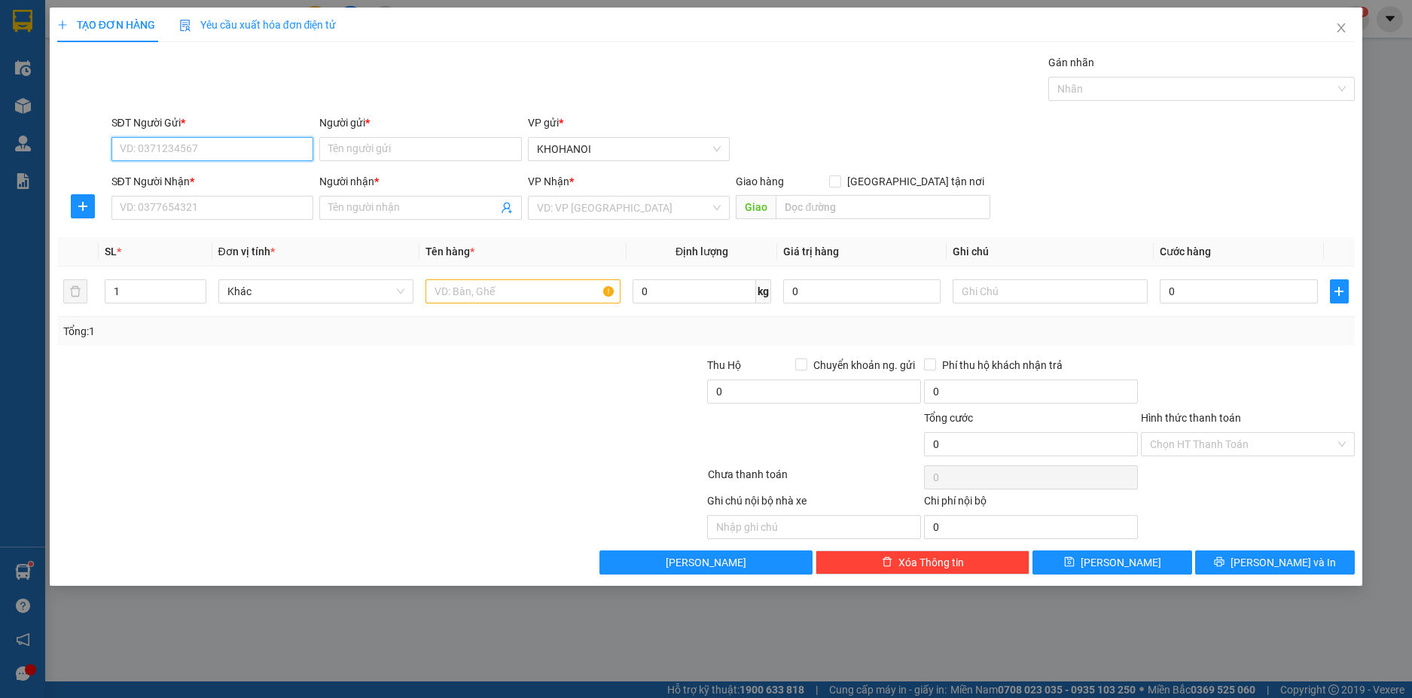
click at [163, 156] on input "SĐT Người Gửi *" at bounding box center [212, 149] width 203 height 24
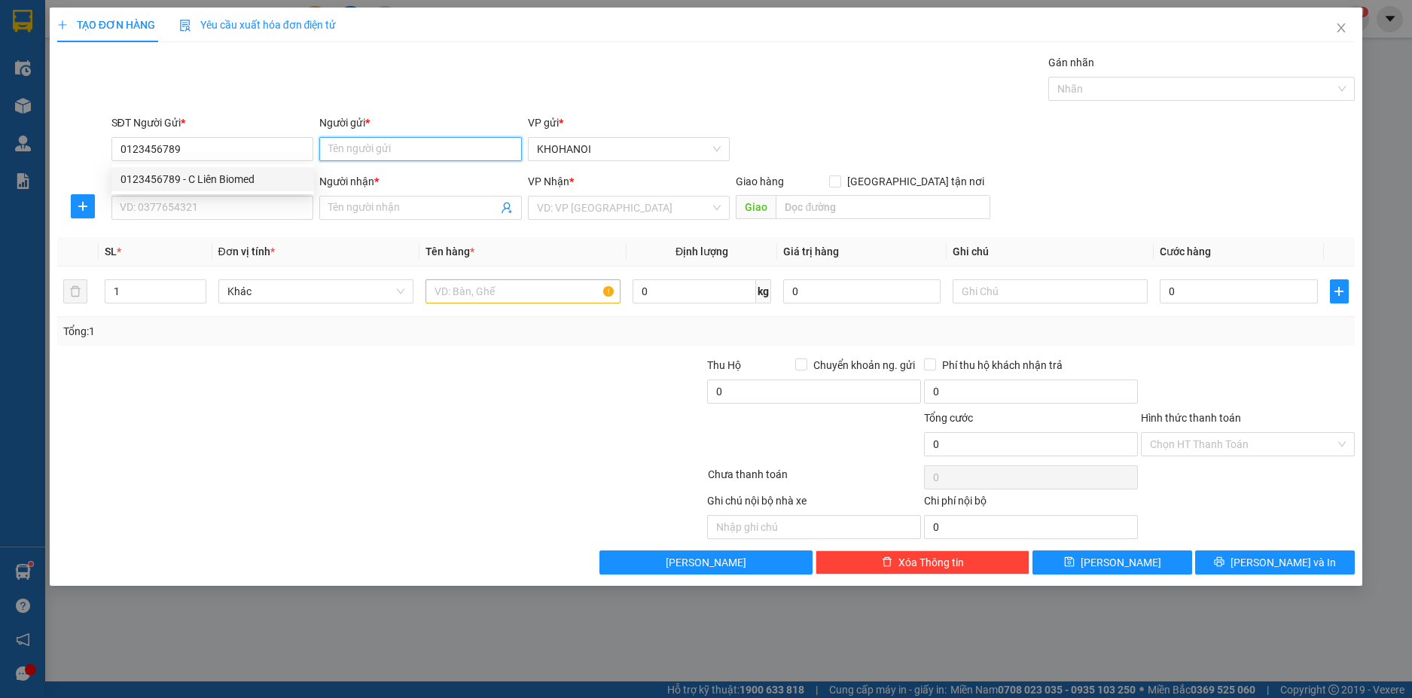
click at [358, 154] on input "Người gửi *" at bounding box center [420, 149] width 203 height 24
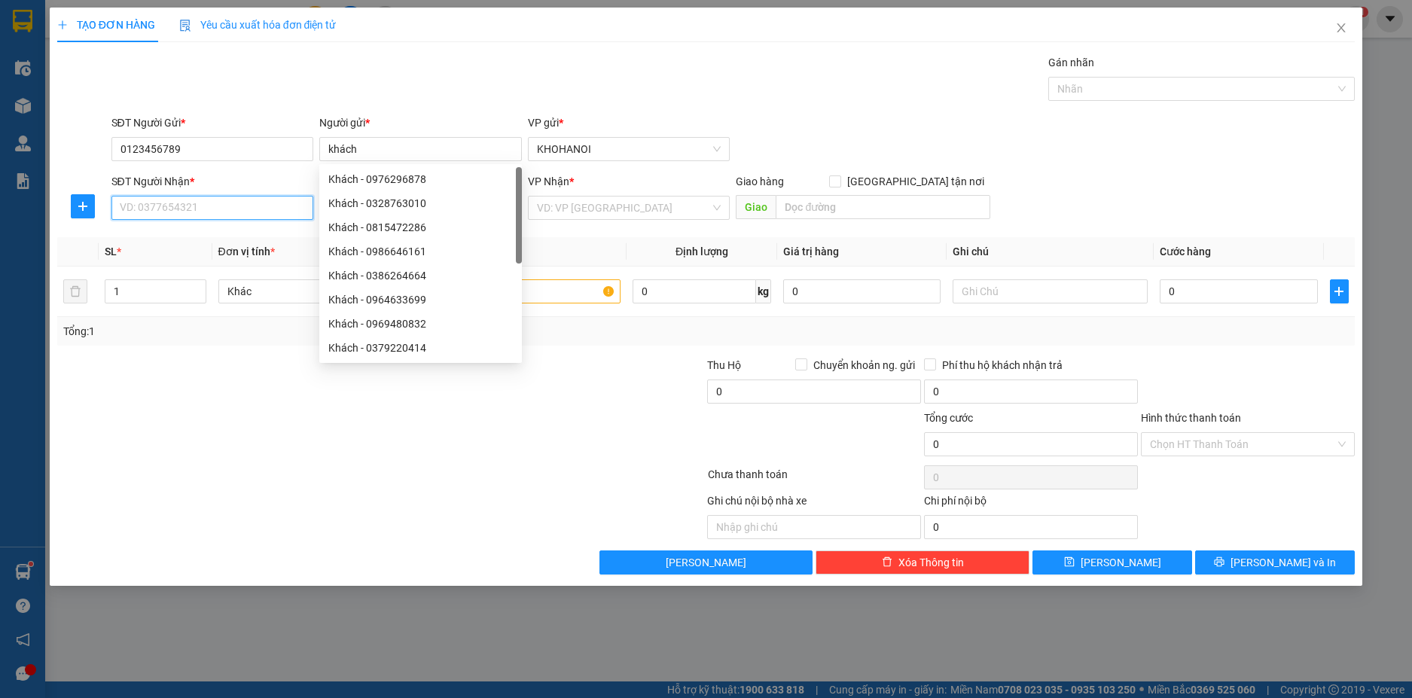
click at [209, 202] on input "SĐT Người Nhận *" at bounding box center [212, 208] width 203 height 24
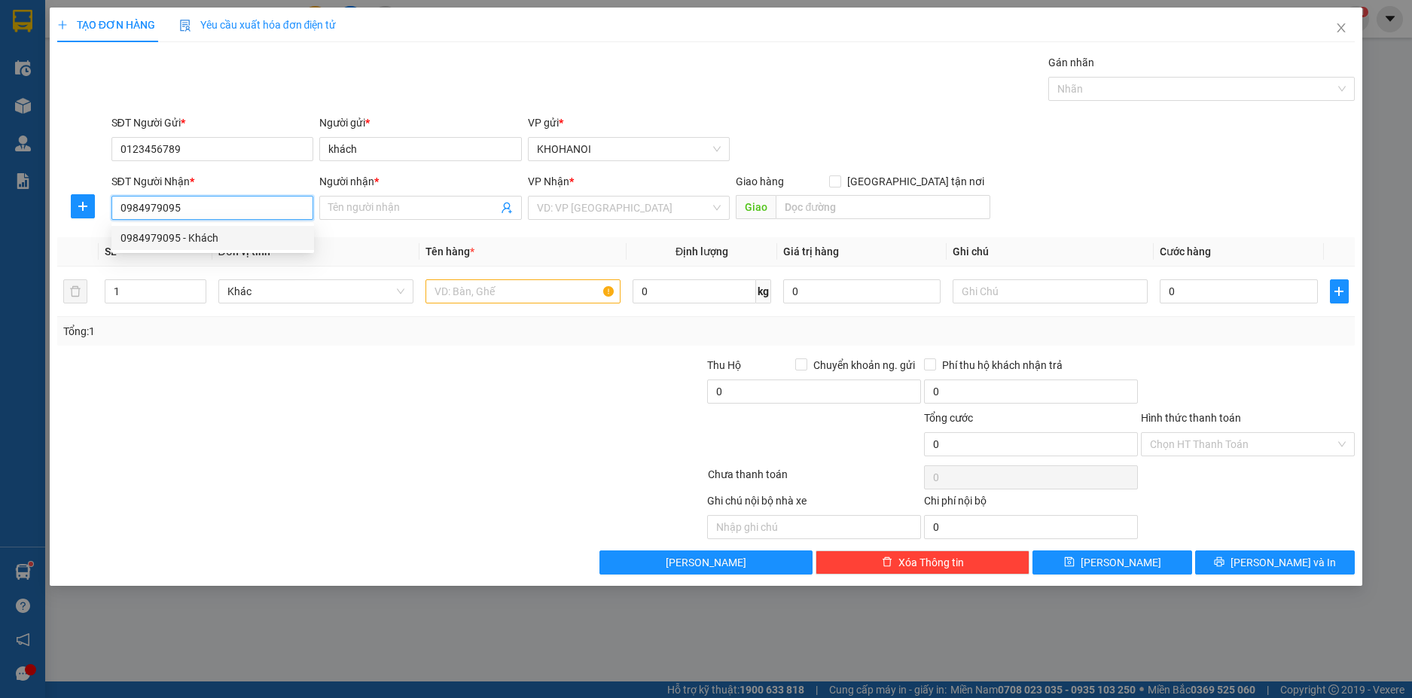
click at [194, 229] on div "0984979095 - Khách" at bounding box center [212, 238] width 203 height 24
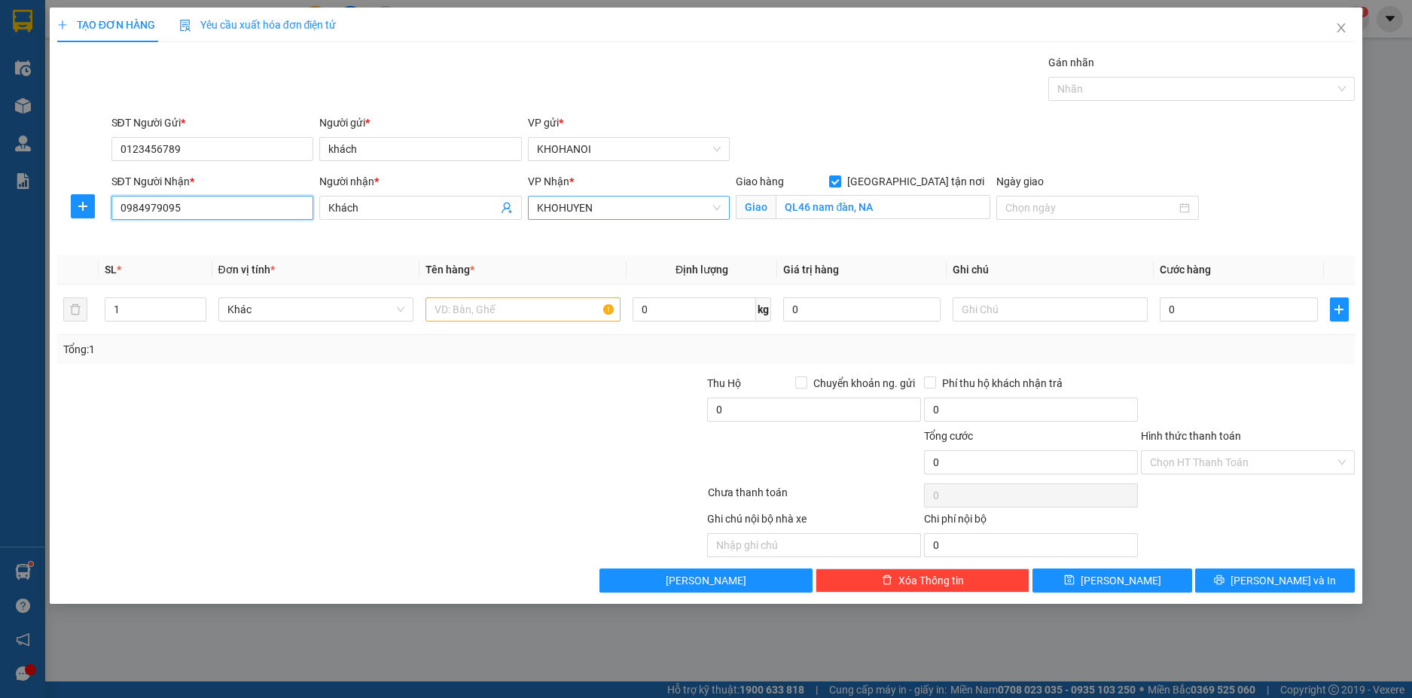
click at [652, 200] on span "KHOHUYEN" at bounding box center [629, 208] width 184 height 23
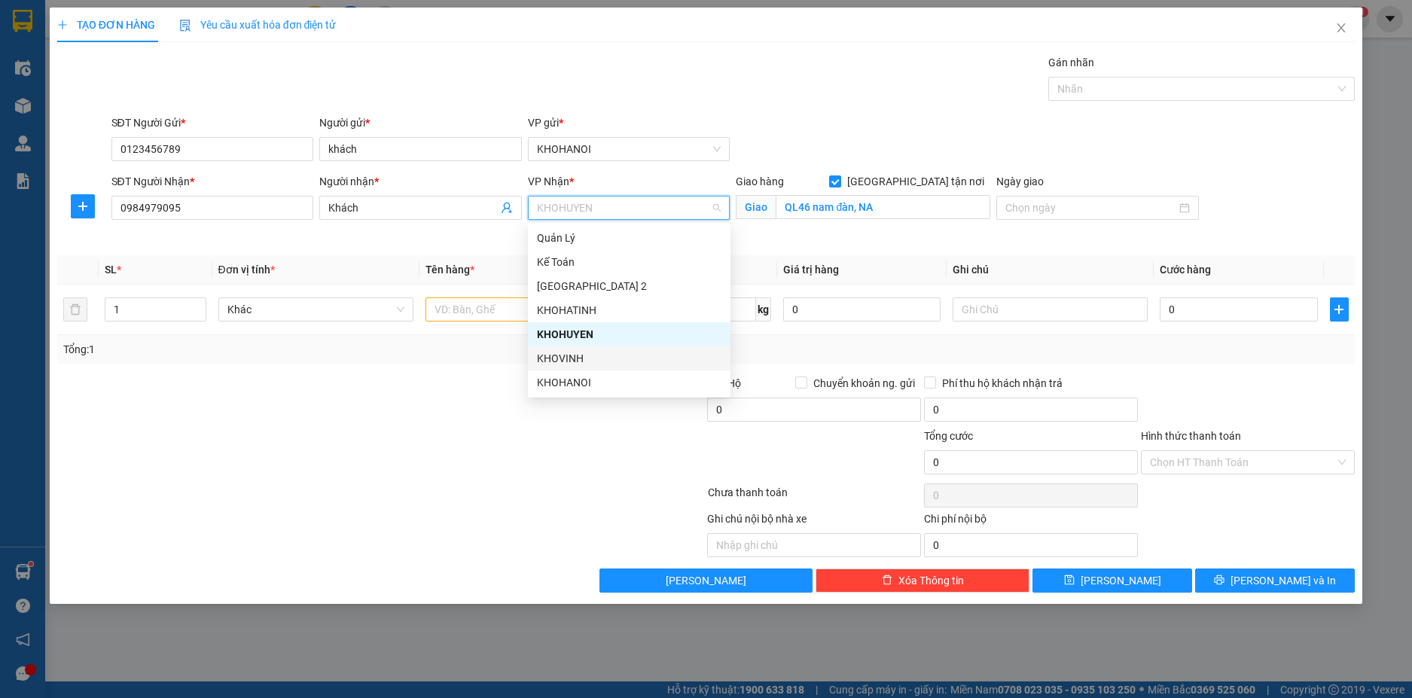
click at [581, 352] on div "KHOVINH" at bounding box center [629, 358] width 184 height 17
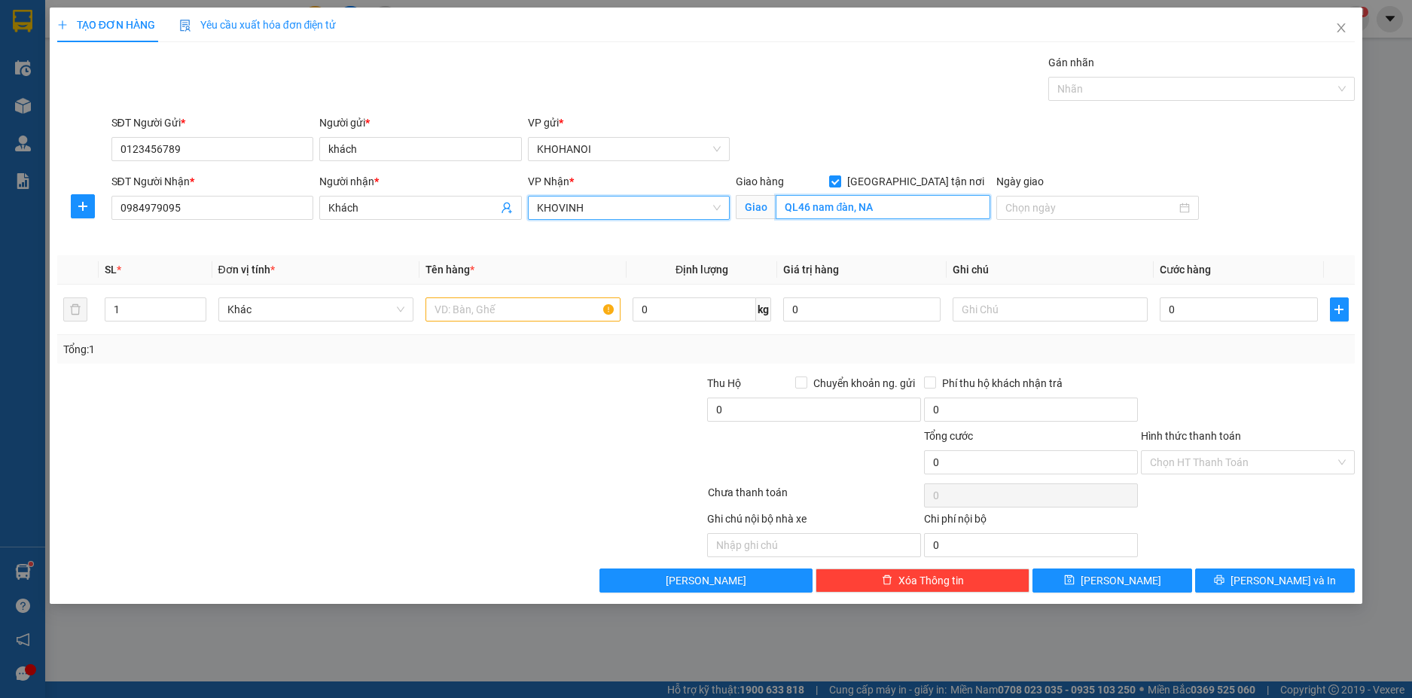
click at [897, 211] on input "QL46 nam đàn, NA" at bounding box center [883, 207] width 215 height 24
click at [220, 392] on div at bounding box center [273, 401] width 434 height 53
click at [201, 302] on span "up" at bounding box center [198, 305] width 9 height 9
click at [466, 306] on input "text" at bounding box center [522, 309] width 195 height 24
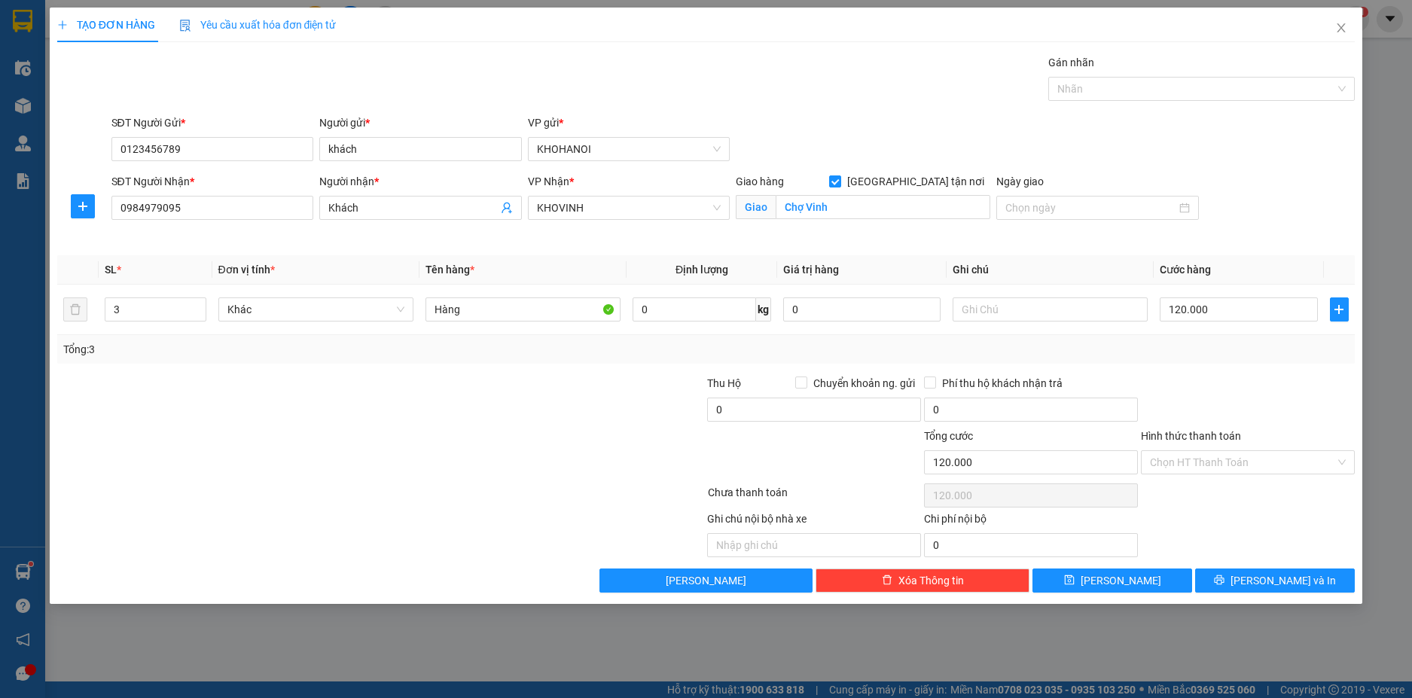
click at [1224, 376] on div at bounding box center [1247, 401] width 217 height 53
click at [977, 306] on input "text" at bounding box center [1049, 309] width 195 height 24
click at [803, 382] on input "Chuyển khoản ng. gửi" at bounding box center [800, 381] width 11 height 11
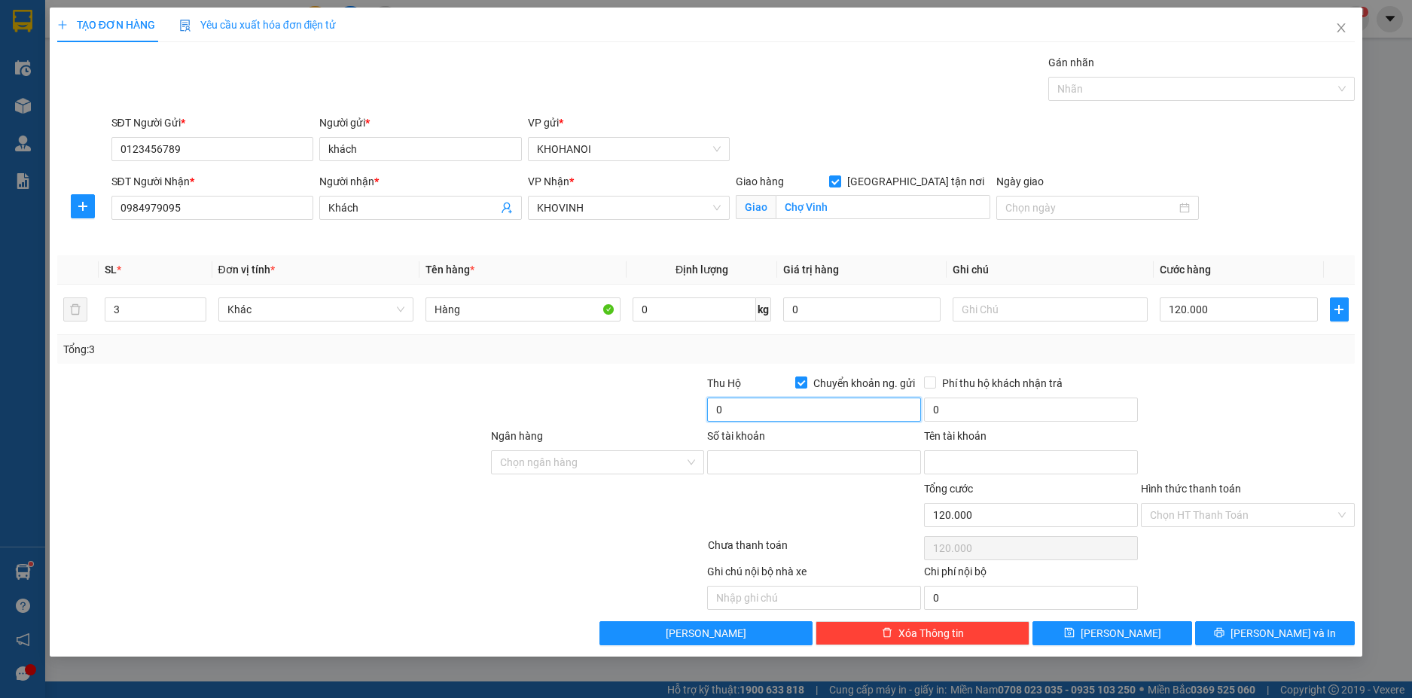
click at [772, 410] on input "0" at bounding box center [814, 410] width 214 height 24
click at [574, 467] on input "Ngân hàng" at bounding box center [592, 462] width 185 height 23
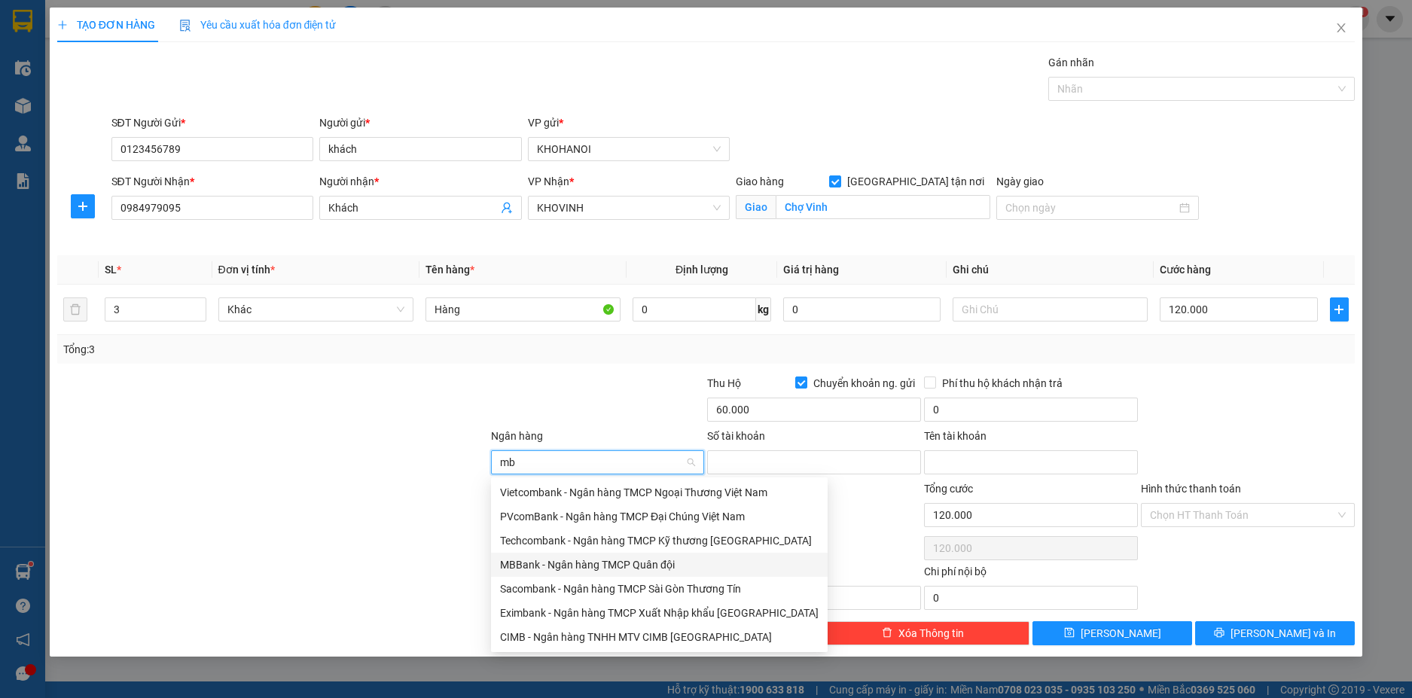
click at [550, 565] on div "MBBank - Ngân hàng TMCP Quân đội" at bounding box center [659, 564] width 318 height 17
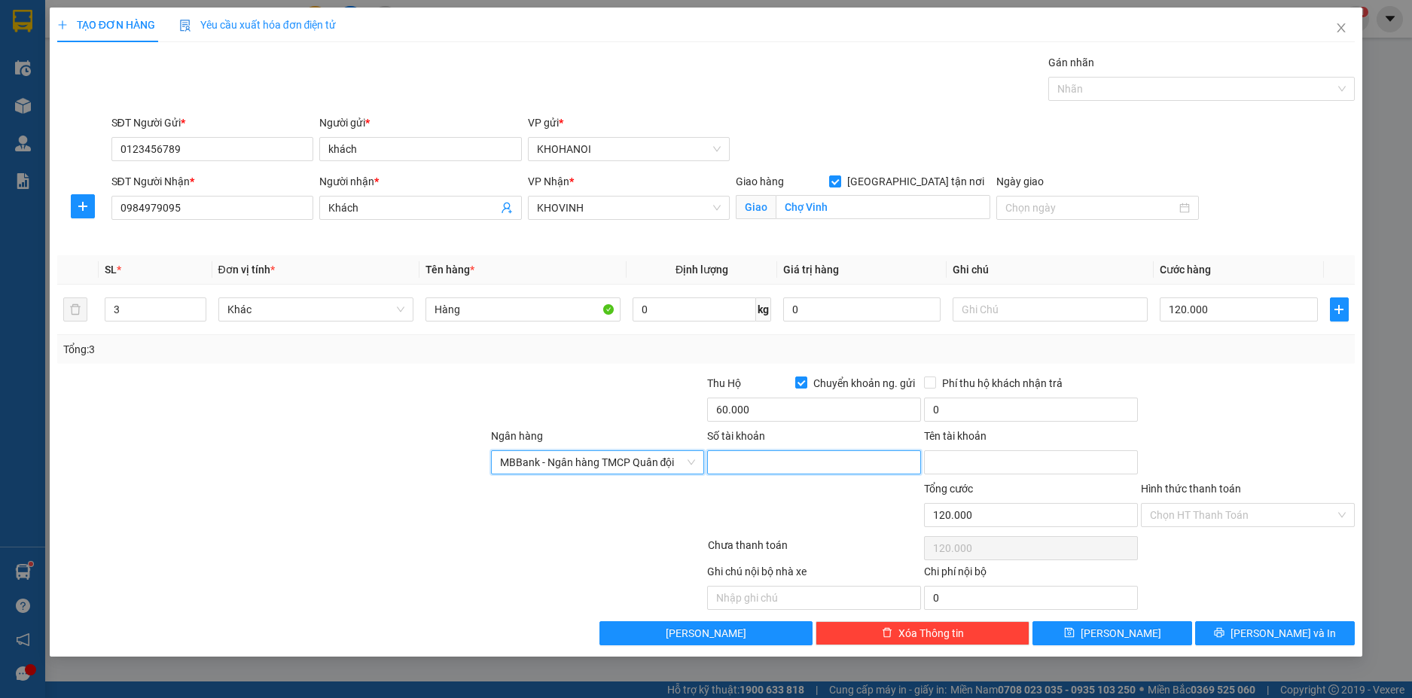
click at [799, 458] on input "Số tài khoản" at bounding box center [814, 462] width 214 height 24
click at [965, 462] on input "Tên tài khoản" at bounding box center [1031, 462] width 214 height 24
click at [1248, 401] on div at bounding box center [1247, 401] width 217 height 53
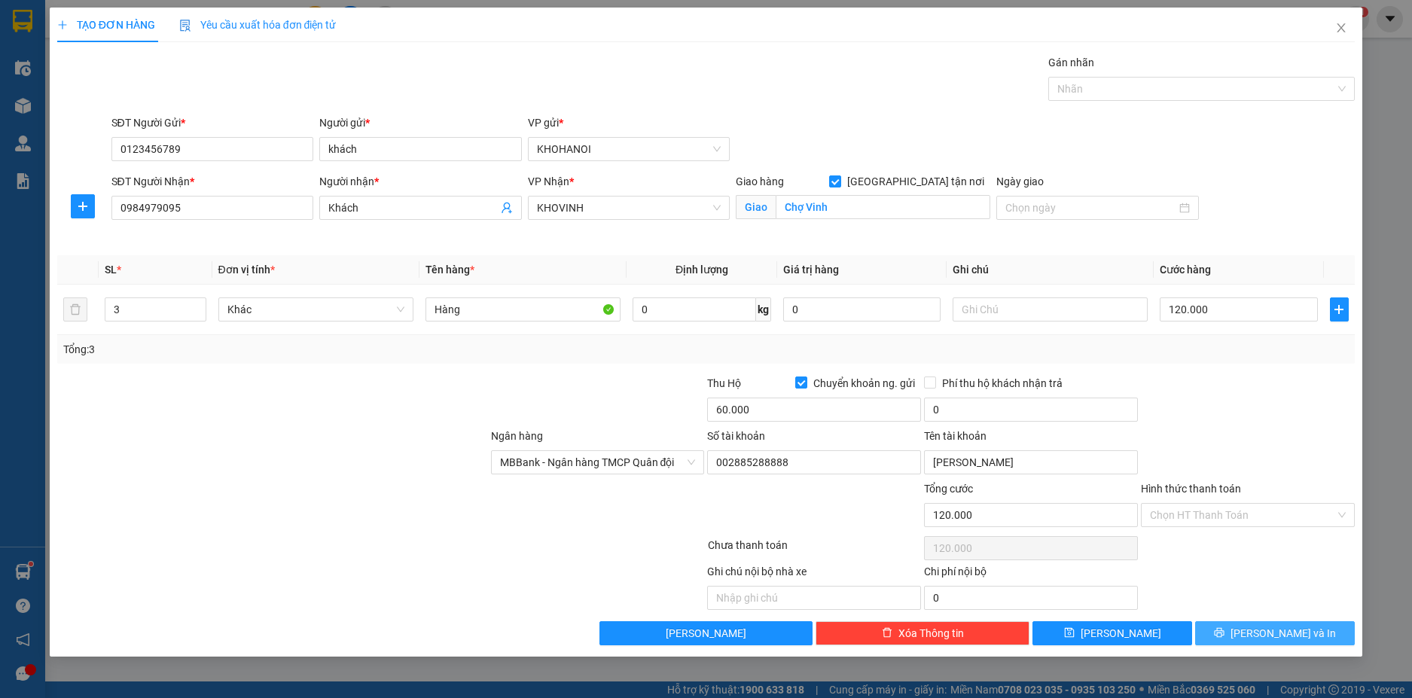
click at [1240, 629] on button "Lưu và In" at bounding box center [1275, 633] width 160 height 24
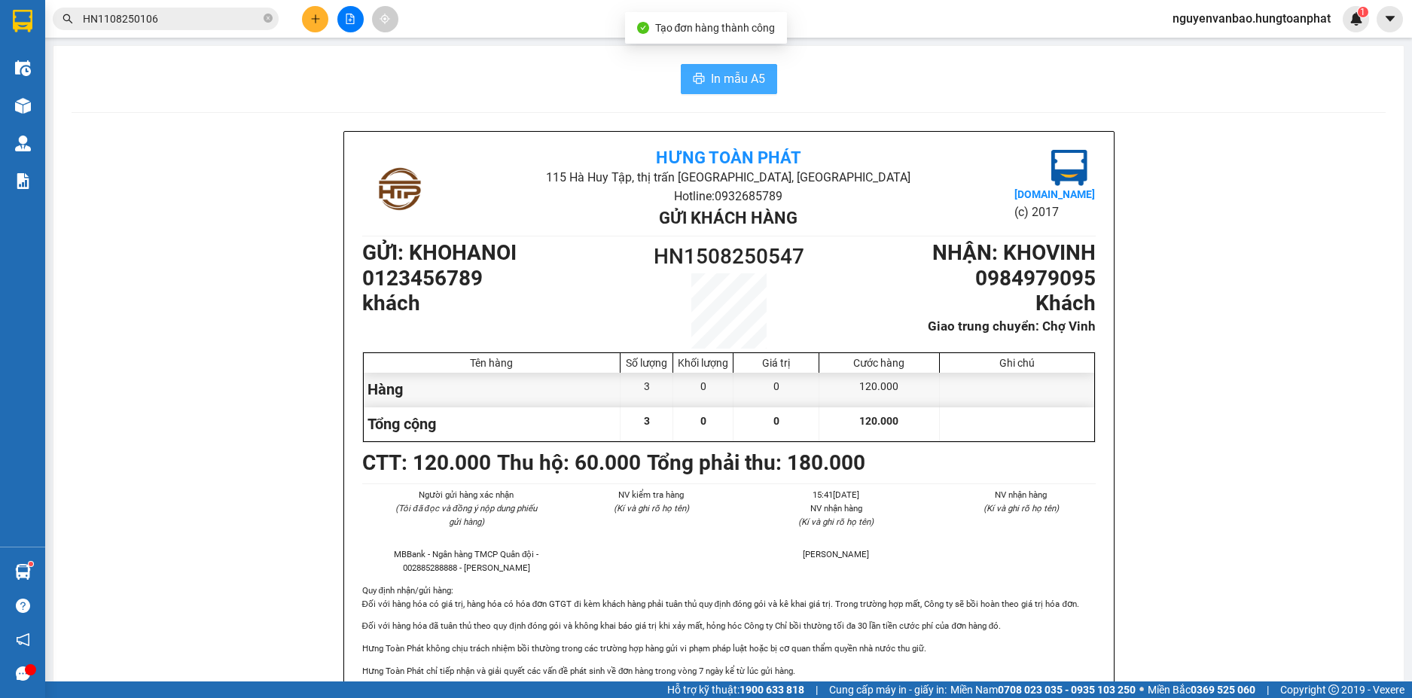
click at [711, 84] on span "In mẫu A5" at bounding box center [738, 78] width 54 height 19
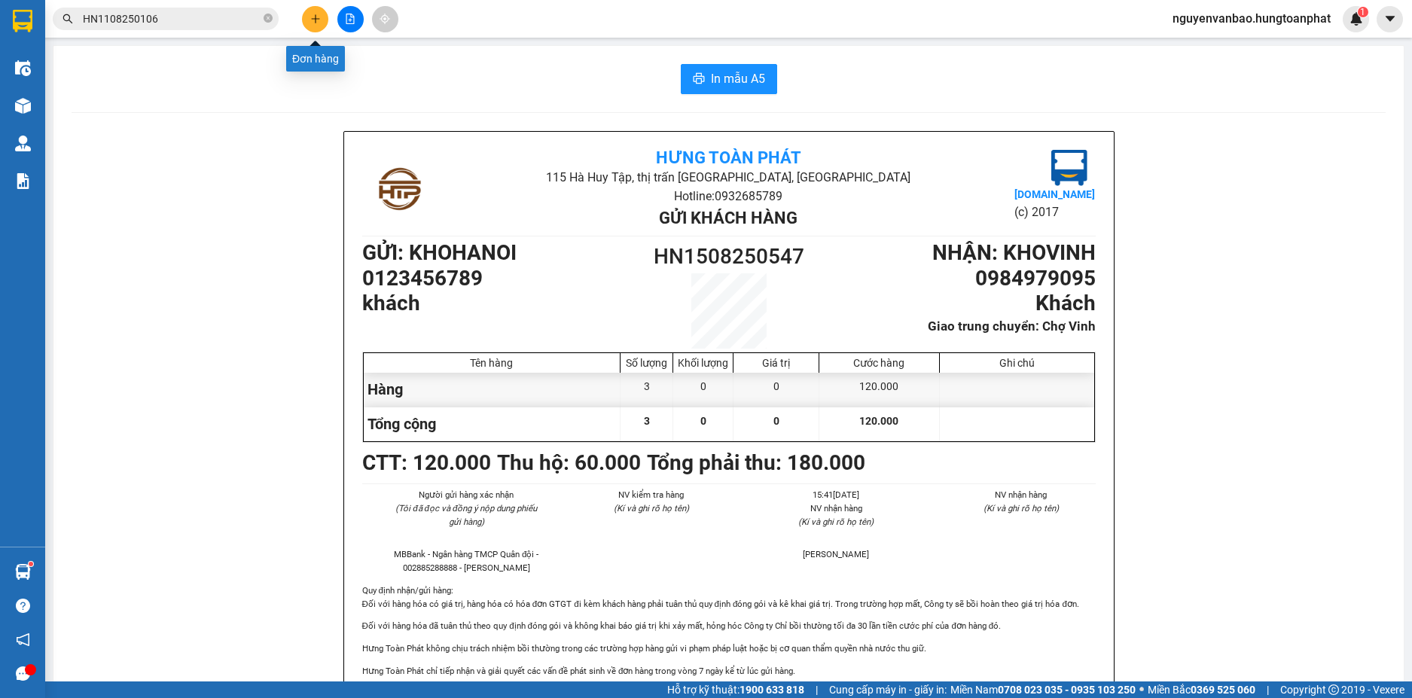
click at [314, 20] on icon "plus" at bounding box center [315, 19] width 11 height 11
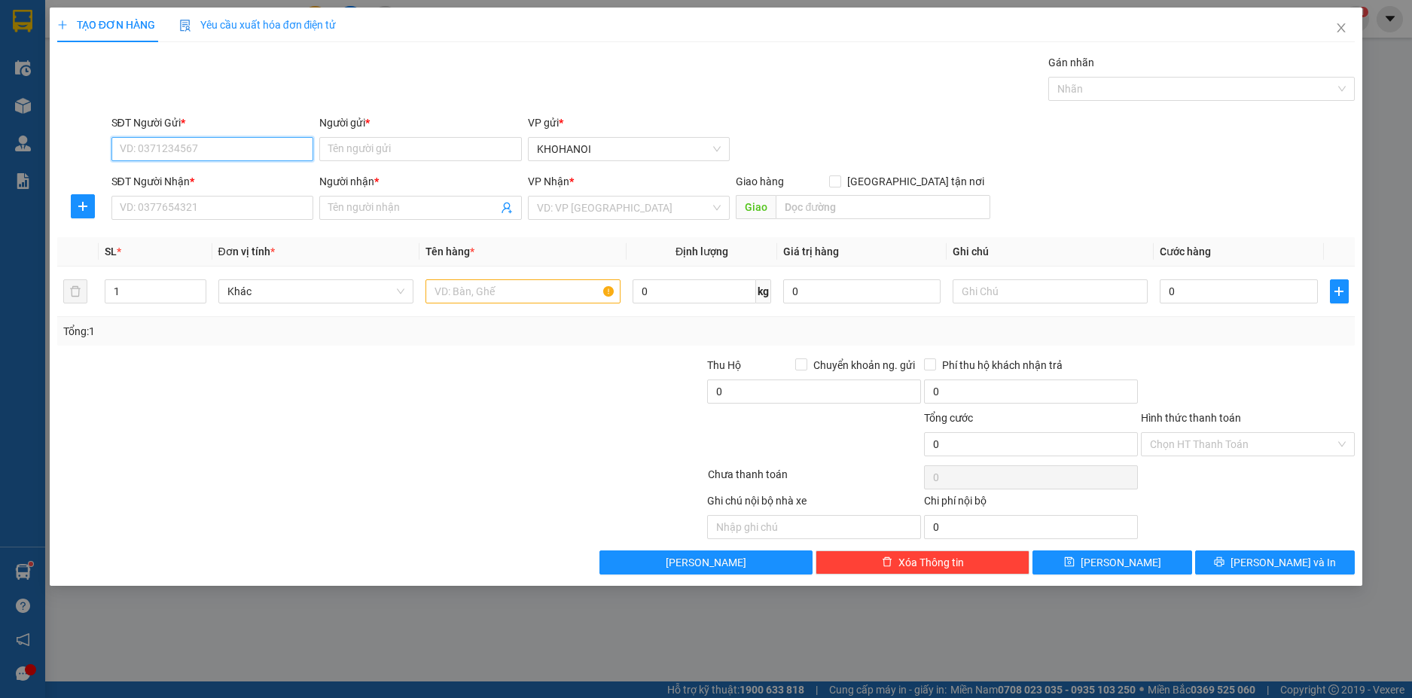
click at [192, 152] on input "SĐT Người Gửi *" at bounding box center [212, 149] width 203 height 24
click at [355, 148] on input "Người gửi *" at bounding box center [420, 149] width 203 height 24
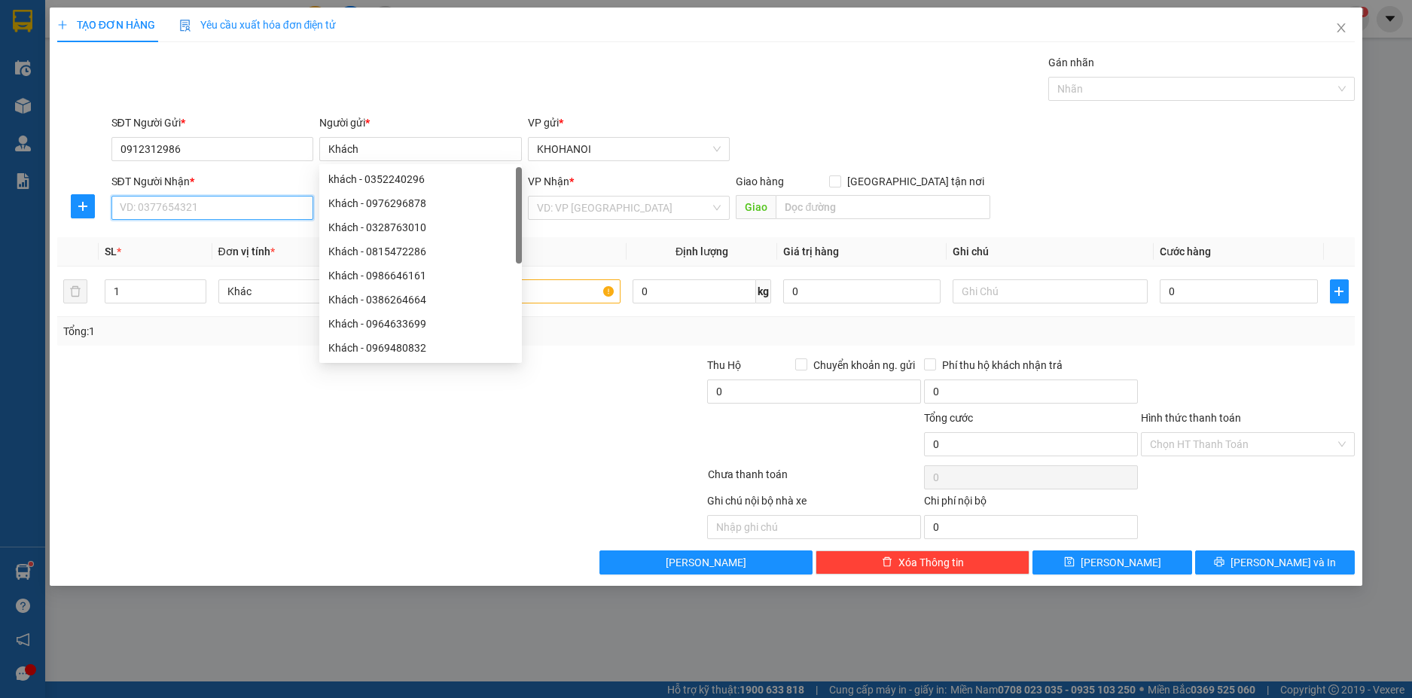
click at [227, 205] on input "SĐT Người Nhận *" at bounding box center [212, 208] width 203 height 24
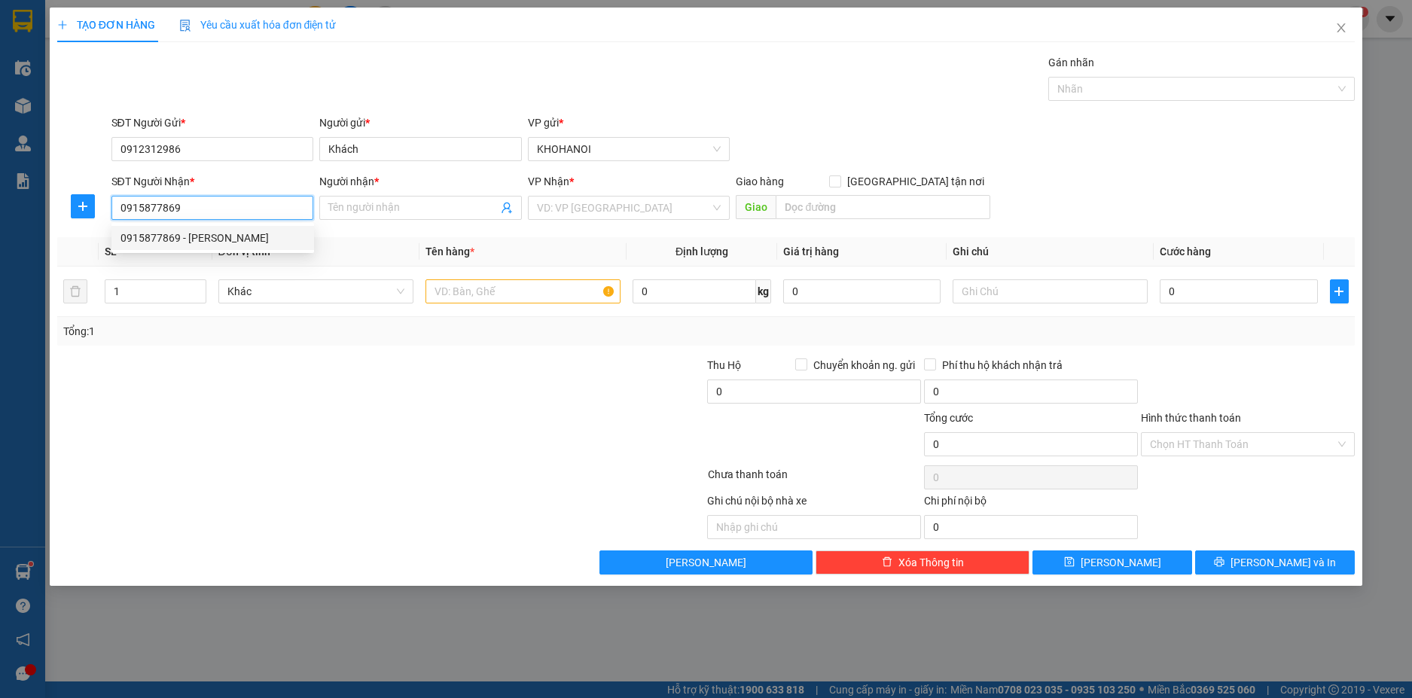
click at [185, 242] on div "0915877869 - C Nhung" at bounding box center [212, 238] width 184 height 17
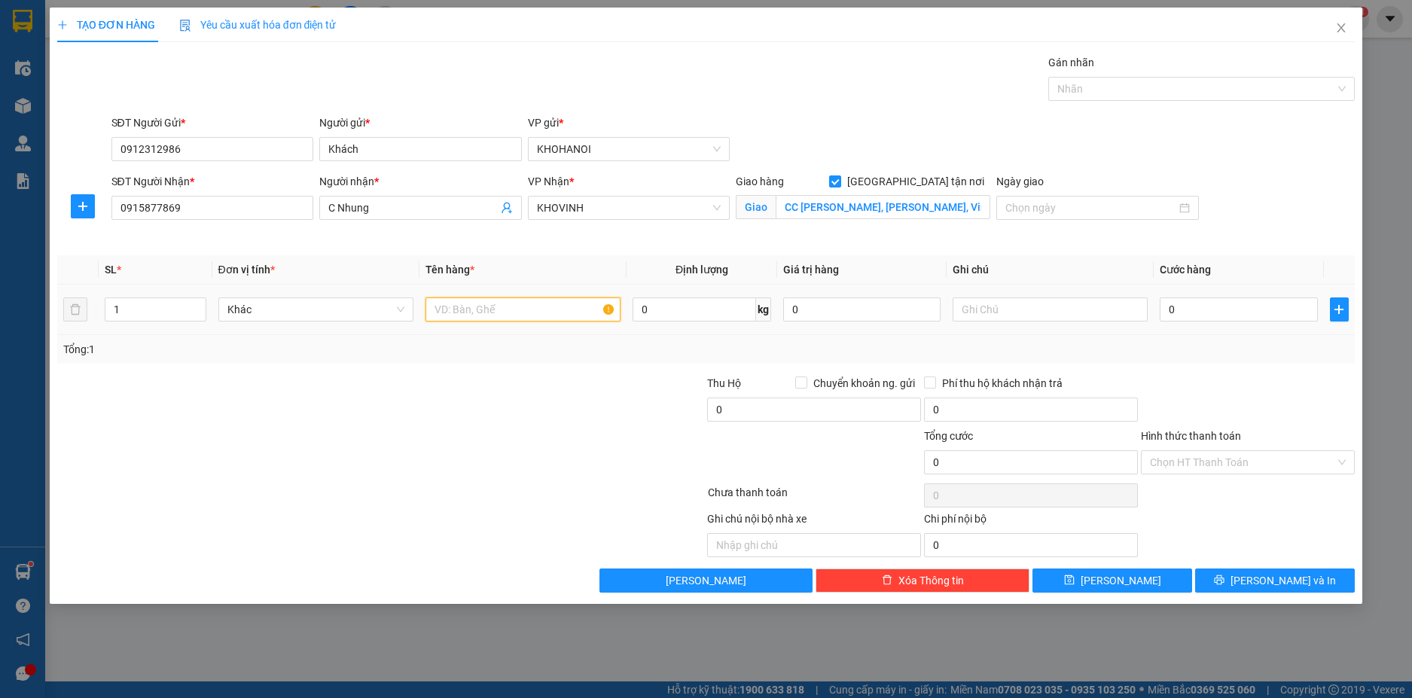
click at [459, 320] on input "text" at bounding box center [522, 309] width 195 height 24
click at [1188, 312] on input "0" at bounding box center [1238, 309] width 157 height 24
drag, startPoint x: 1227, startPoint y: 388, endPoint x: 1118, endPoint y: 376, distance: 109.1
click at [1225, 386] on div at bounding box center [1247, 401] width 217 height 53
click at [1229, 462] on input "Hình thức thanh toán" at bounding box center [1242, 462] width 185 height 23
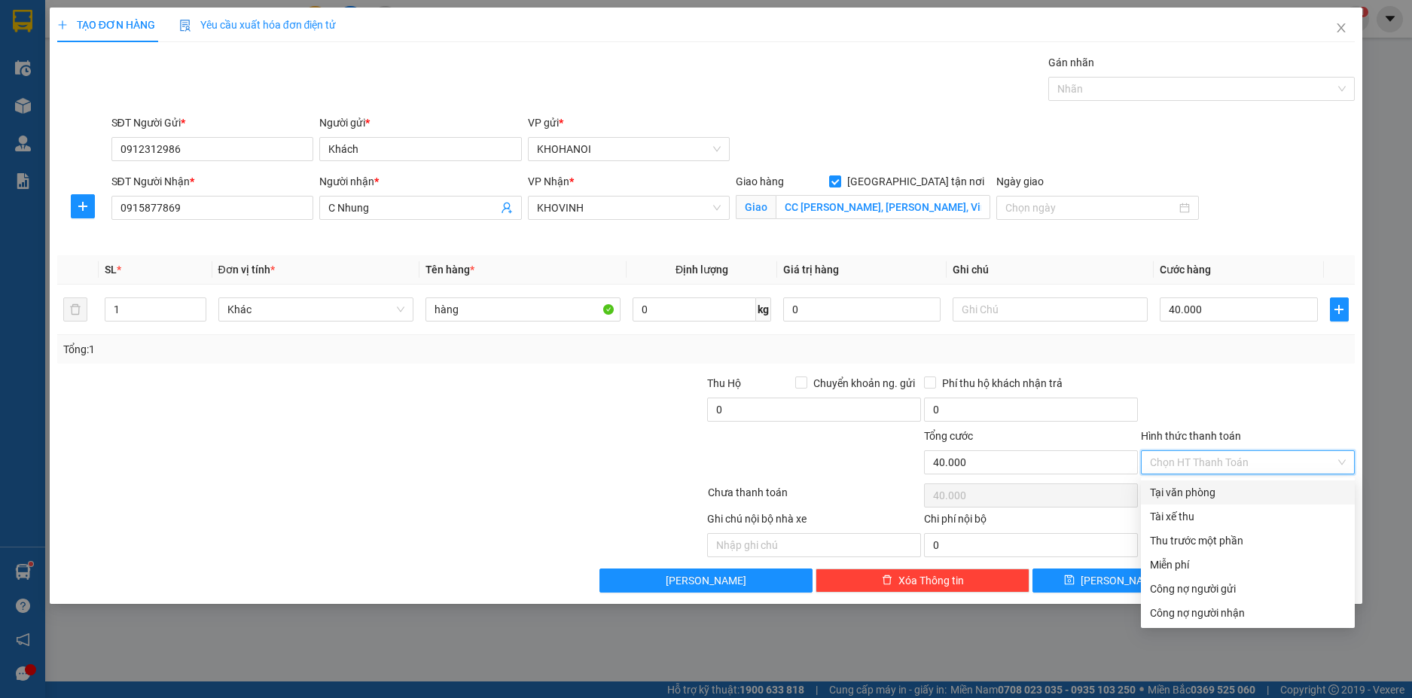
click at [1217, 486] on div "Tại văn phòng" at bounding box center [1248, 492] width 196 height 17
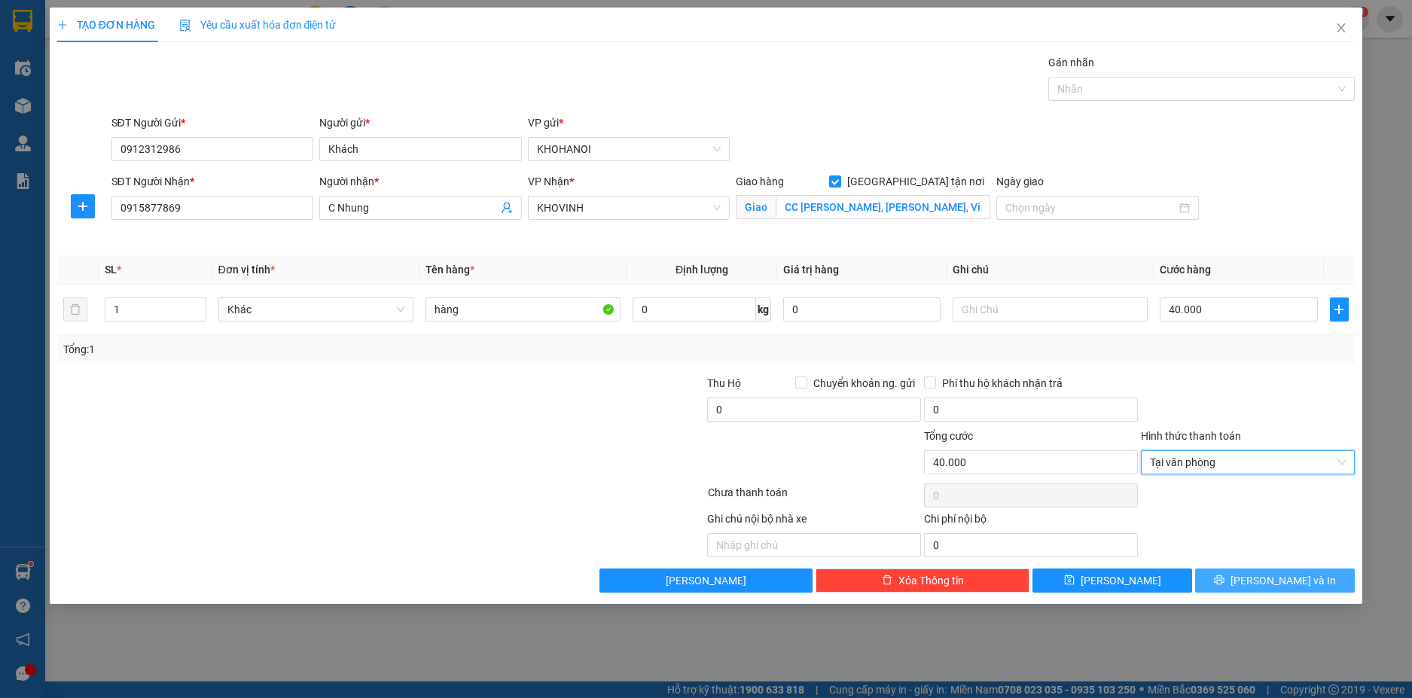
drag, startPoint x: 1265, startPoint y: 575, endPoint x: 1249, endPoint y: 370, distance: 206.2
click at [1265, 576] on span "Lưu và In" at bounding box center [1282, 580] width 105 height 17
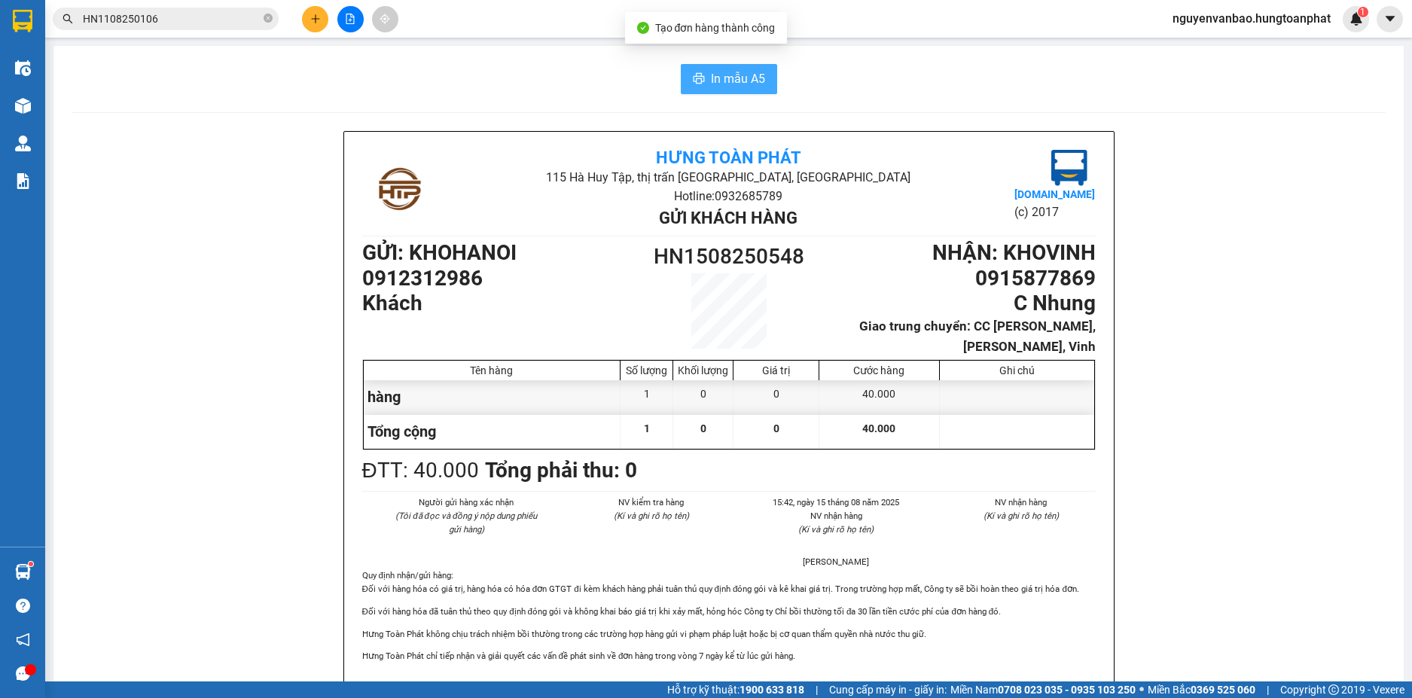
click at [700, 82] on button "In mẫu A5" at bounding box center [729, 79] width 96 height 30
click at [303, 16] on button at bounding box center [315, 19] width 26 height 26
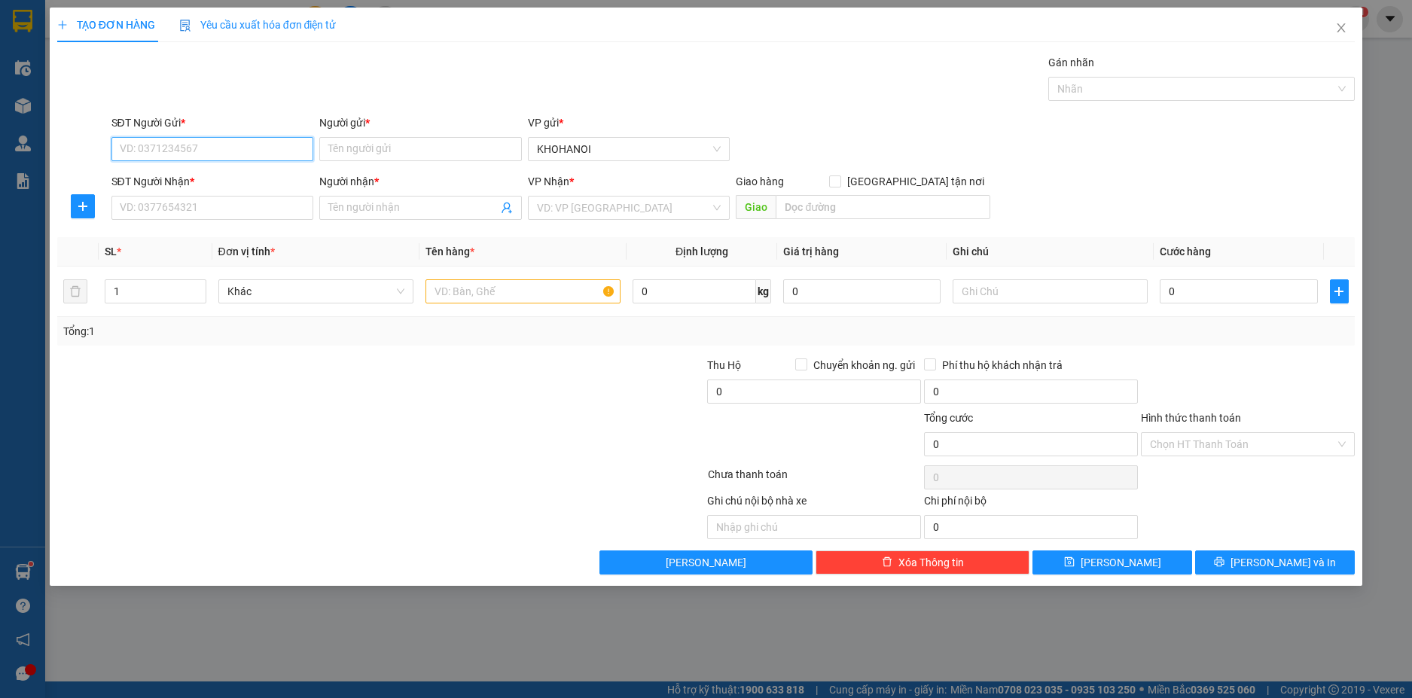
click at [200, 157] on input "SĐT Người Gửi *" at bounding box center [212, 149] width 203 height 24
drag, startPoint x: 189, startPoint y: 172, endPoint x: 188, endPoint y: 180, distance: 8.3
click at [189, 172] on div "0916001398 - Cty Phúc Thịnh Lộc" at bounding box center [245, 179] width 250 height 17
click at [186, 209] on input "SĐT Người Nhận *" at bounding box center [212, 208] width 203 height 24
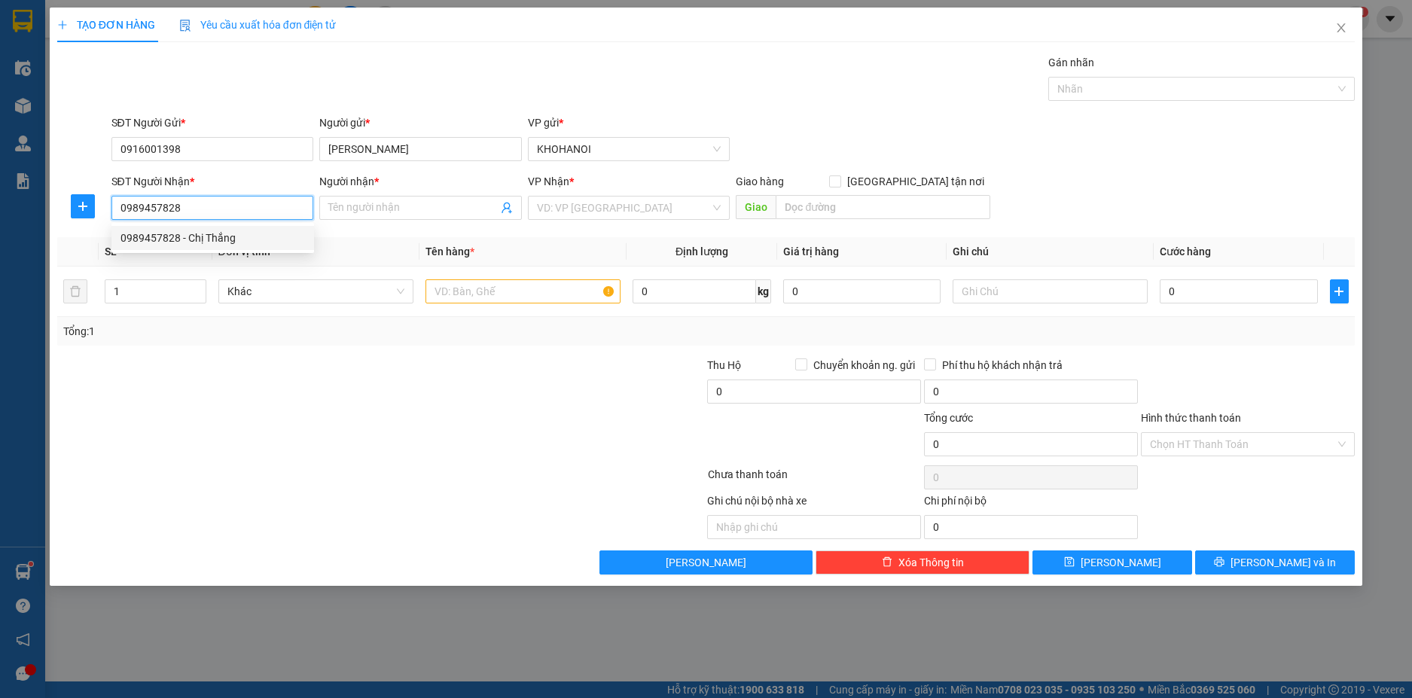
drag, startPoint x: 212, startPoint y: 230, endPoint x: 223, endPoint y: 212, distance: 20.9
click at [212, 229] on div "0989457828 - Chị Thắng" at bounding box center [212, 238] width 203 height 24
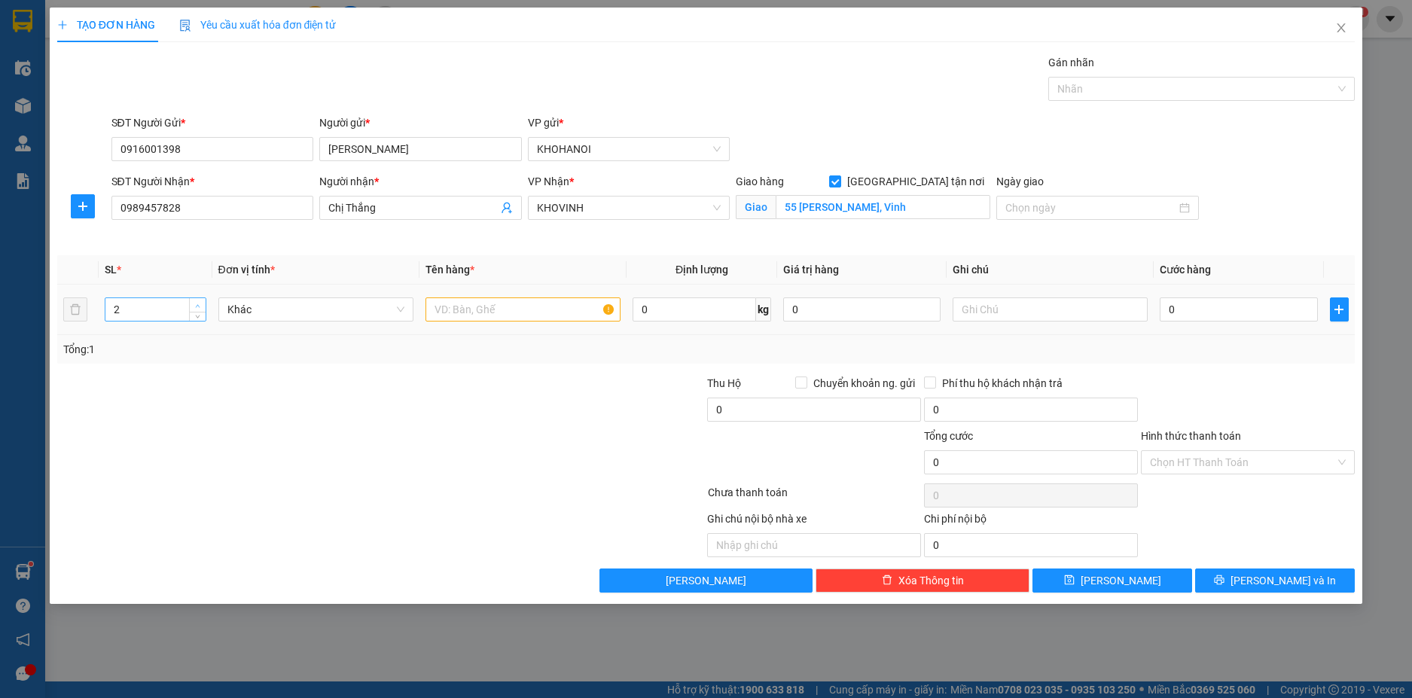
click at [197, 303] on icon "up" at bounding box center [197, 305] width 5 height 5
click at [474, 312] on input "text" at bounding box center [522, 309] width 195 height 24
click at [1202, 312] on input "0" at bounding box center [1238, 309] width 157 height 24
click at [1186, 391] on div at bounding box center [1247, 401] width 217 height 53
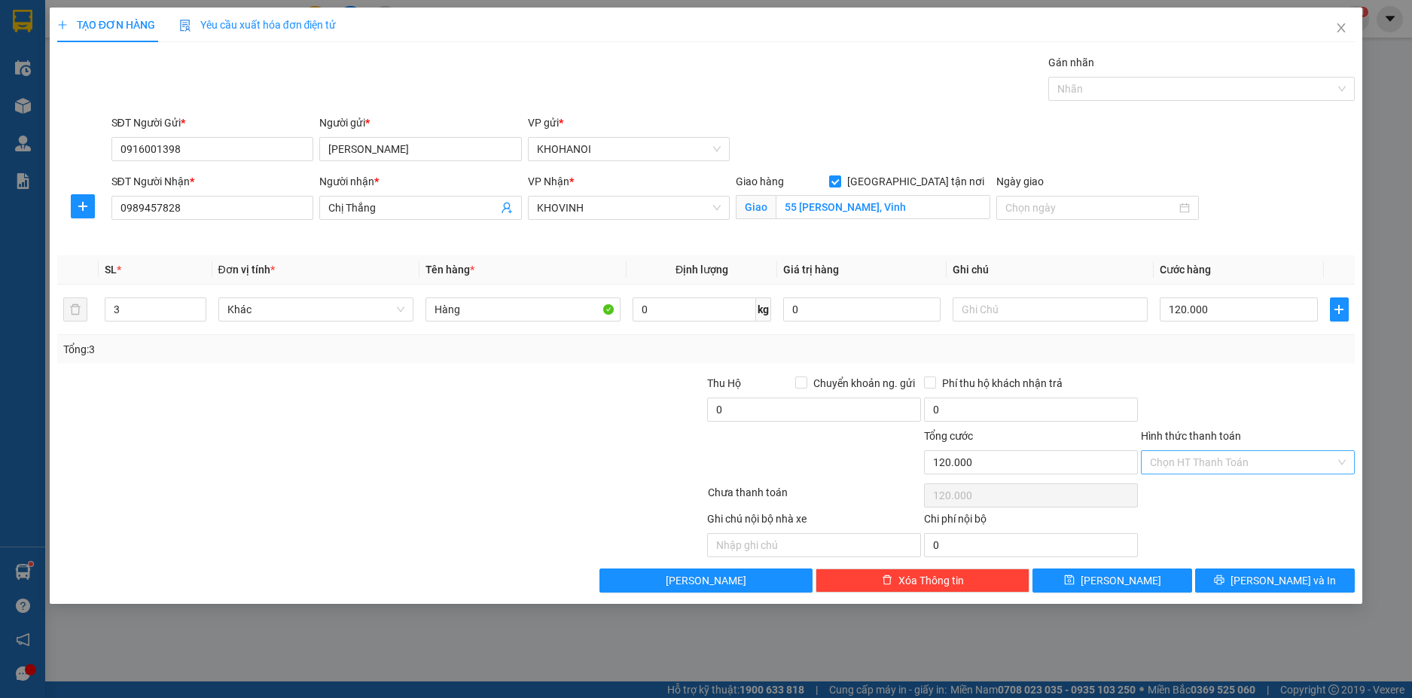
drag, startPoint x: 1196, startPoint y: 460, endPoint x: 1202, endPoint y: 474, distance: 14.8
click at [1196, 460] on input "Hình thức thanh toán" at bounding box center [1242, 462] width 185 height 23
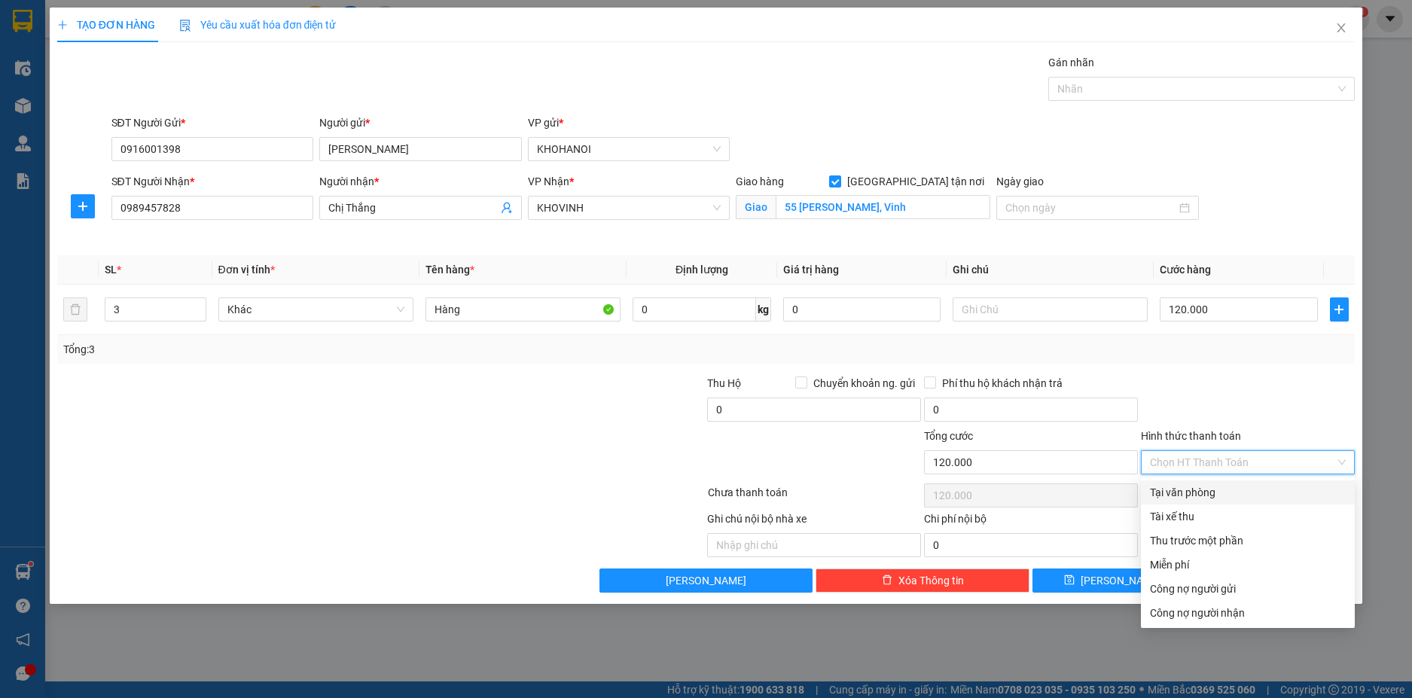
click at [1203, 492] on div "Tại văn phòng" at bounding box center [1248, 492] width 196 height 17
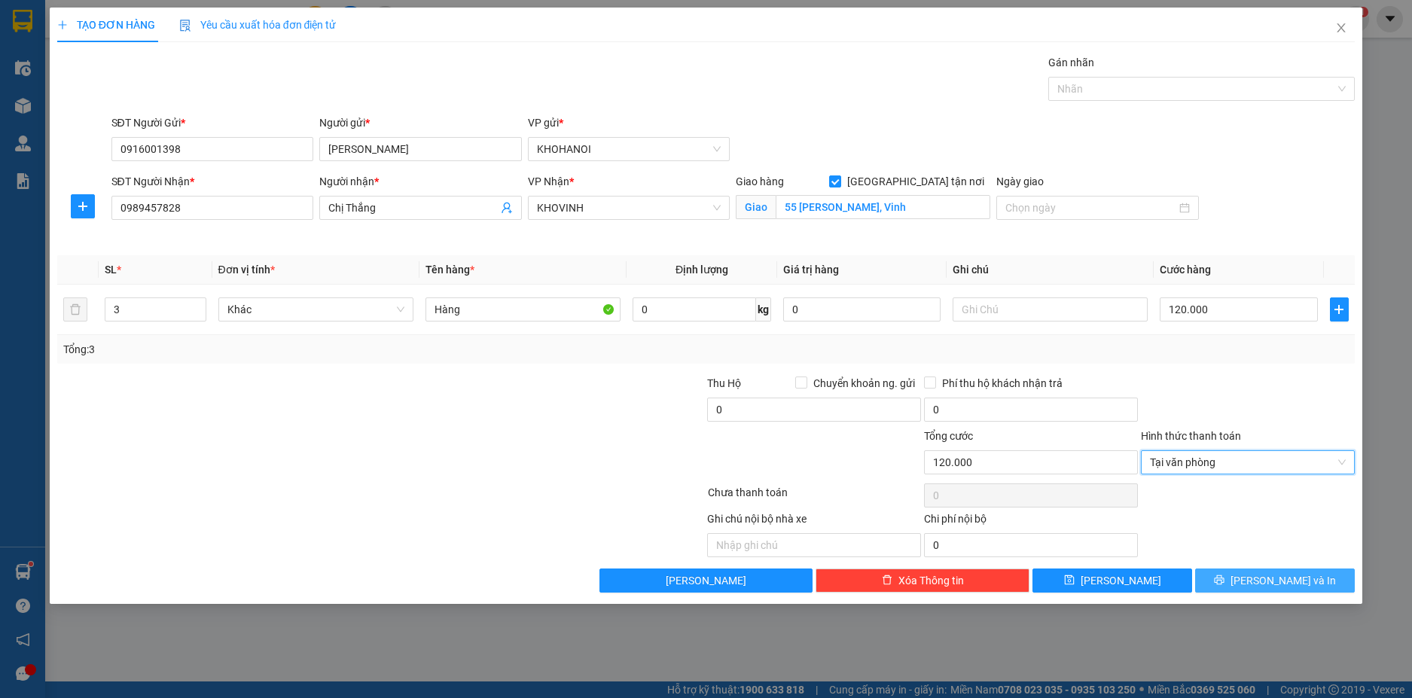
drag, startPoint x: 1239, startPoint y: 584, endPoint x: 1038, endPoint y: 397, distance: 274.9
click at [1239, 579] on button "Lưu và In" at bounding box center [1275, 580] width 160 height 24
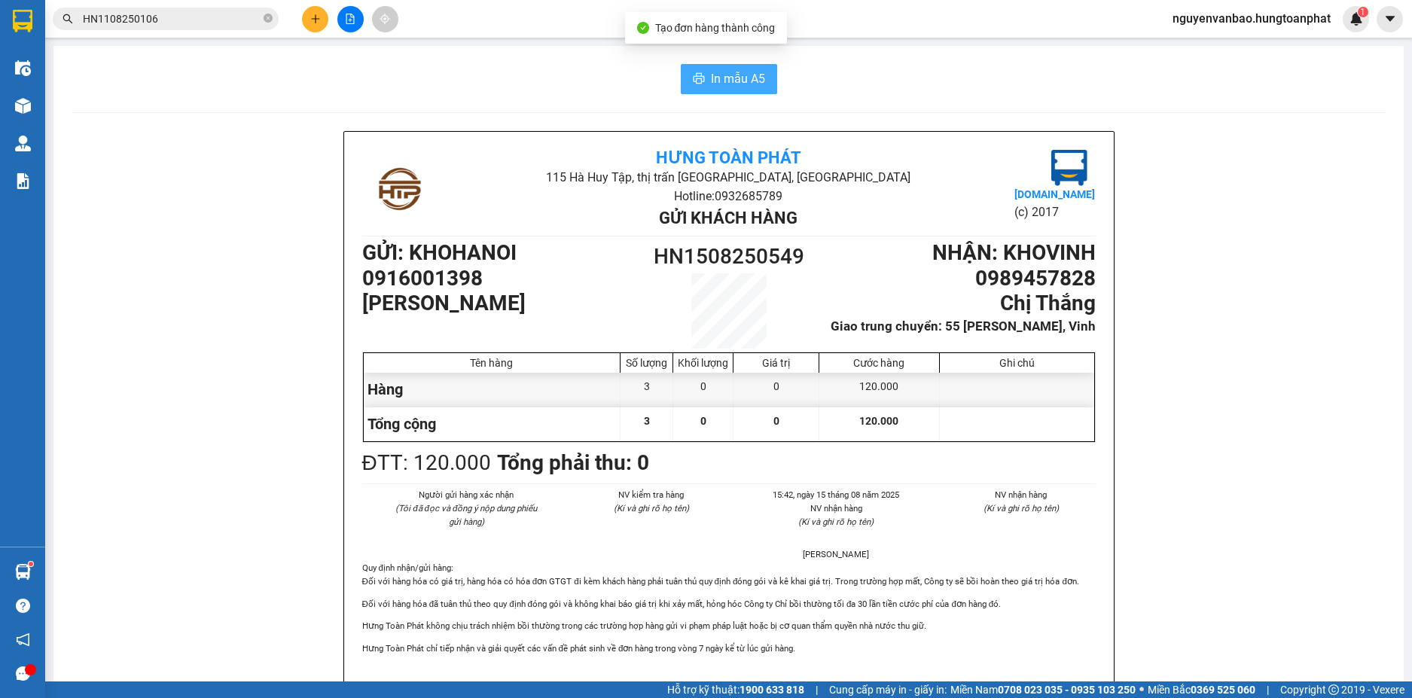
click at [688, 72] on button "In mẫu A5" at bounding box center [729, 79] width 96 height 30
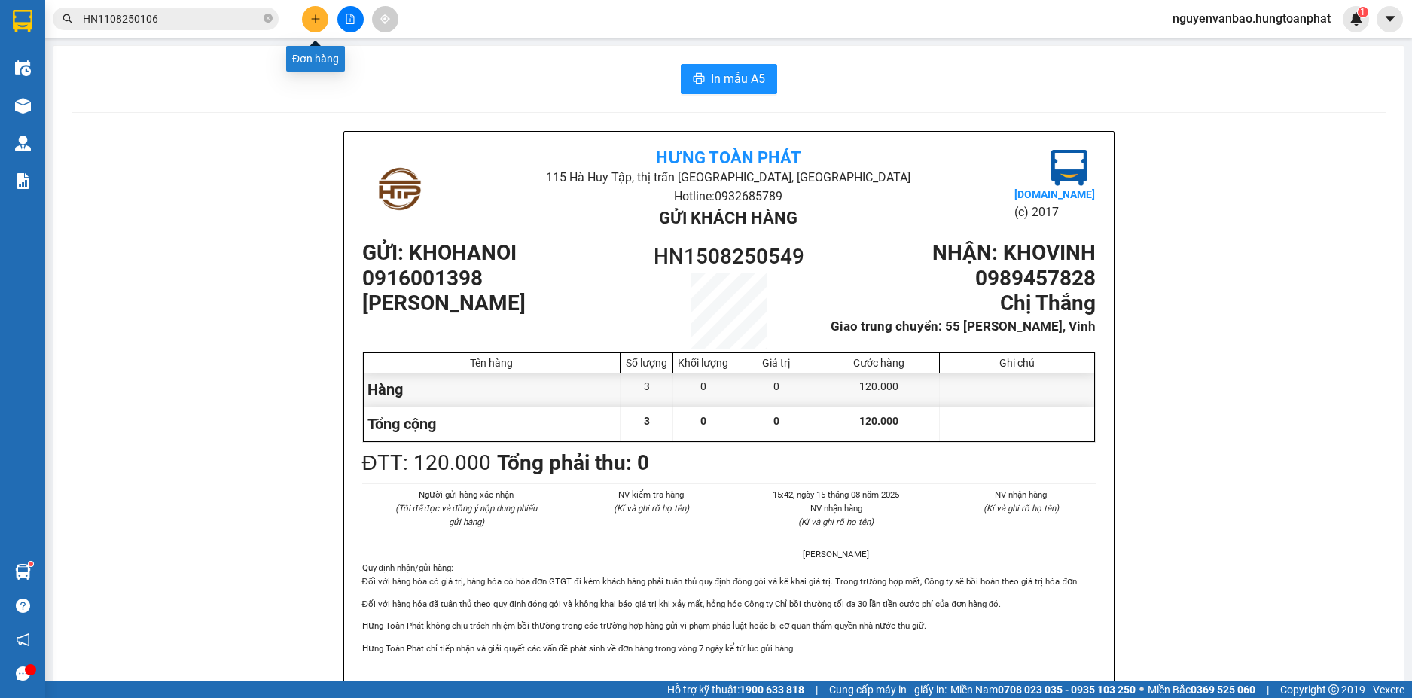
click at [321, 18] on button at bounding box center [315, 19] width 26 height 26
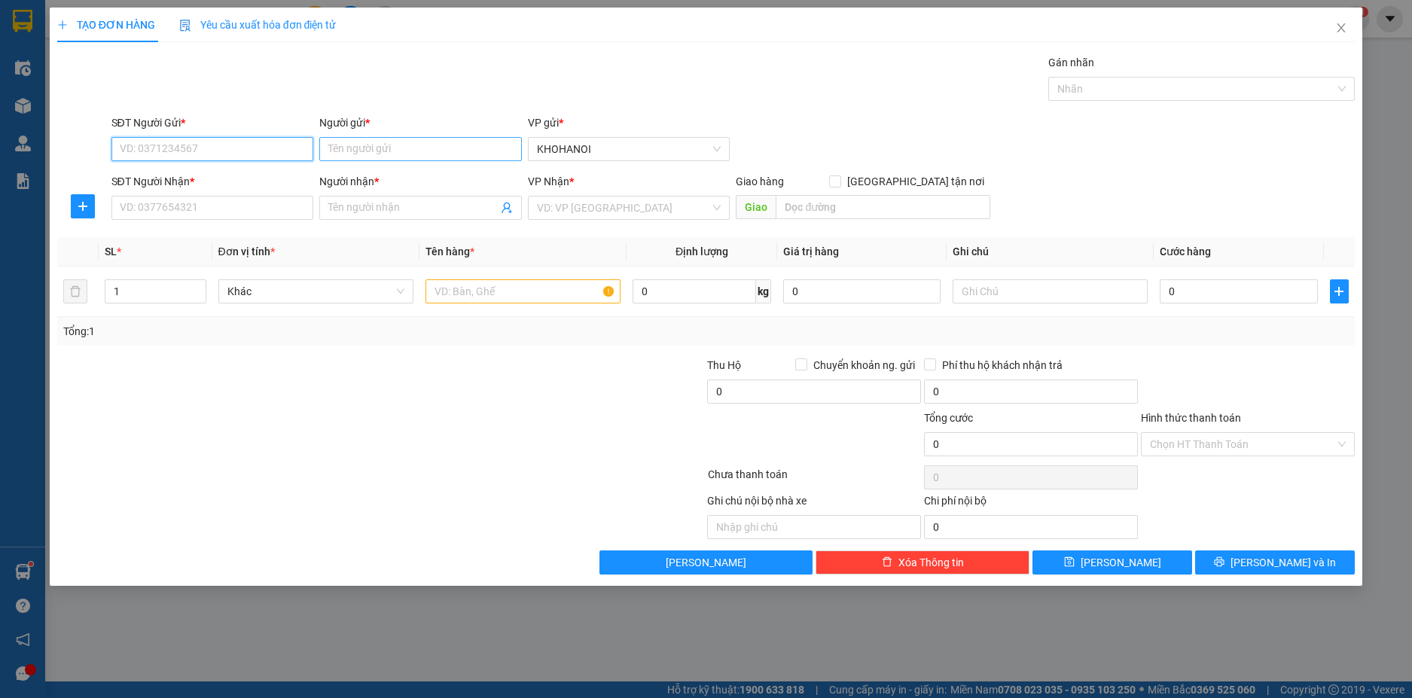
drag, startPoint x: 203, startPoint y: 148, endPoint x: 497, endPoint y: 148, distance: 293.6
click at [204, 148] on input "SĐT Người Gửi *" at bounding box center [212, 149] width 203 height 24
drag, startPoint x: 224, startPoint y: 177, endPoint x: 224, endPoint y: 185, distance: 8.3
click at [224, 181] on div "0916001398 - Cty Phúc Thịnh Lộc" at bounding box center [245, 179] width 250 height 17
click at [223, 216] on input "SĐT Người Nhận *" at bounding box center [212, 208] width 203 height 24
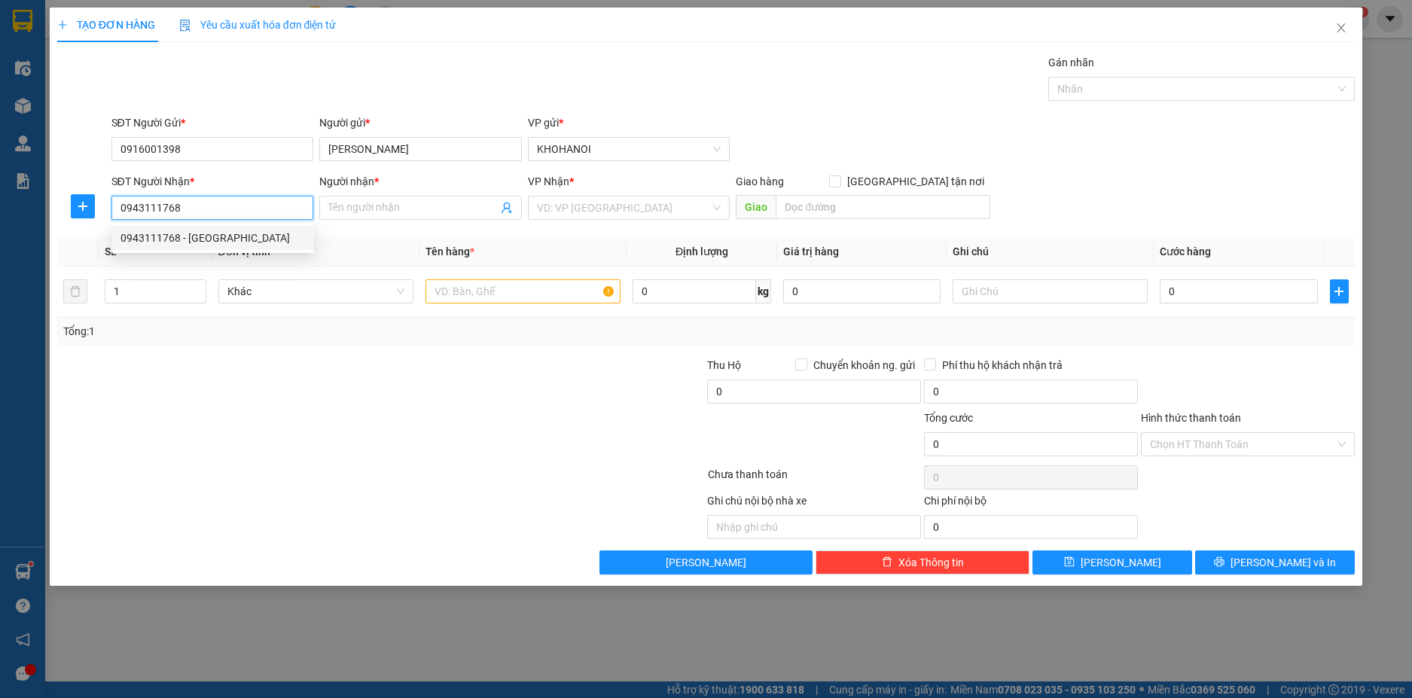
click at [193, 230] on div "0943111768 - Chị Thủy" at bounding box center [212, 238] width 184 height 17
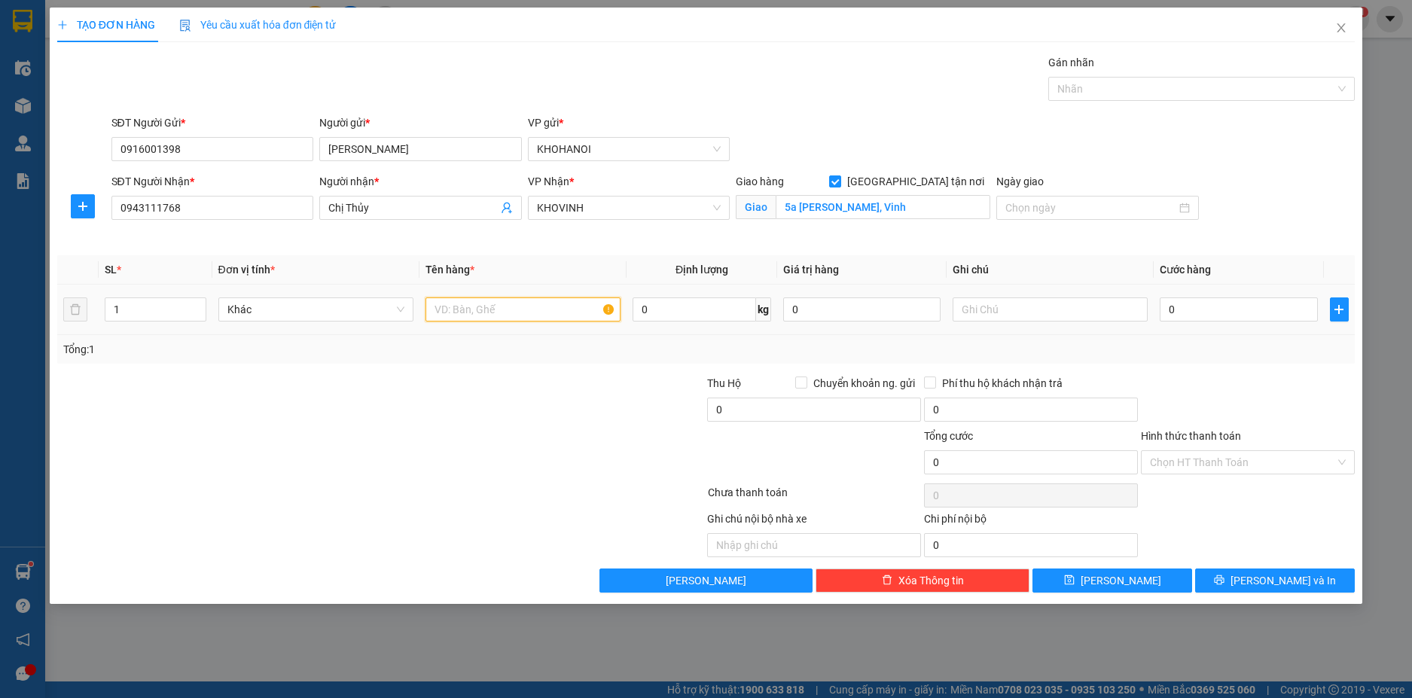
click at [446, 318] on input "text" at bounding box center [522, 309] width 195 height 24
click at [1187, 307] on input "0" at bounding box center [1238, 309] width 157 height 24
click at [197, 303] on icon "up" at bounding box center [197, 305] width 5 height 5
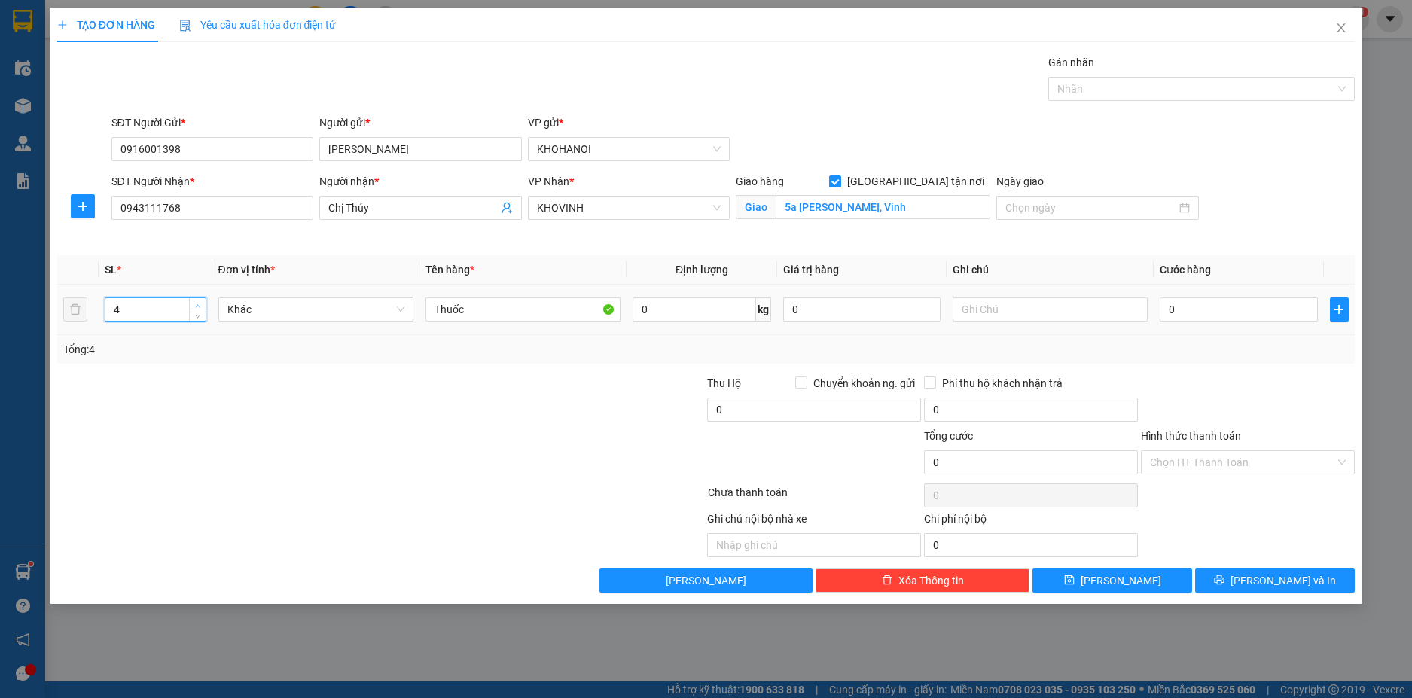
click at [197, 303] on icon "up" at bounding box center [197, 305] width 5 height 5
click at [1195, 318] on input "0" at bounding box center [1238, 309] width 157 height 24
drag, startPoint x: 1190, startPoint y: 379, endPoint x: 996, endPoint y: 361, distance: 195.1
click at [1184, 379] on div at bounding box center [1247, 401] width 217 height 53
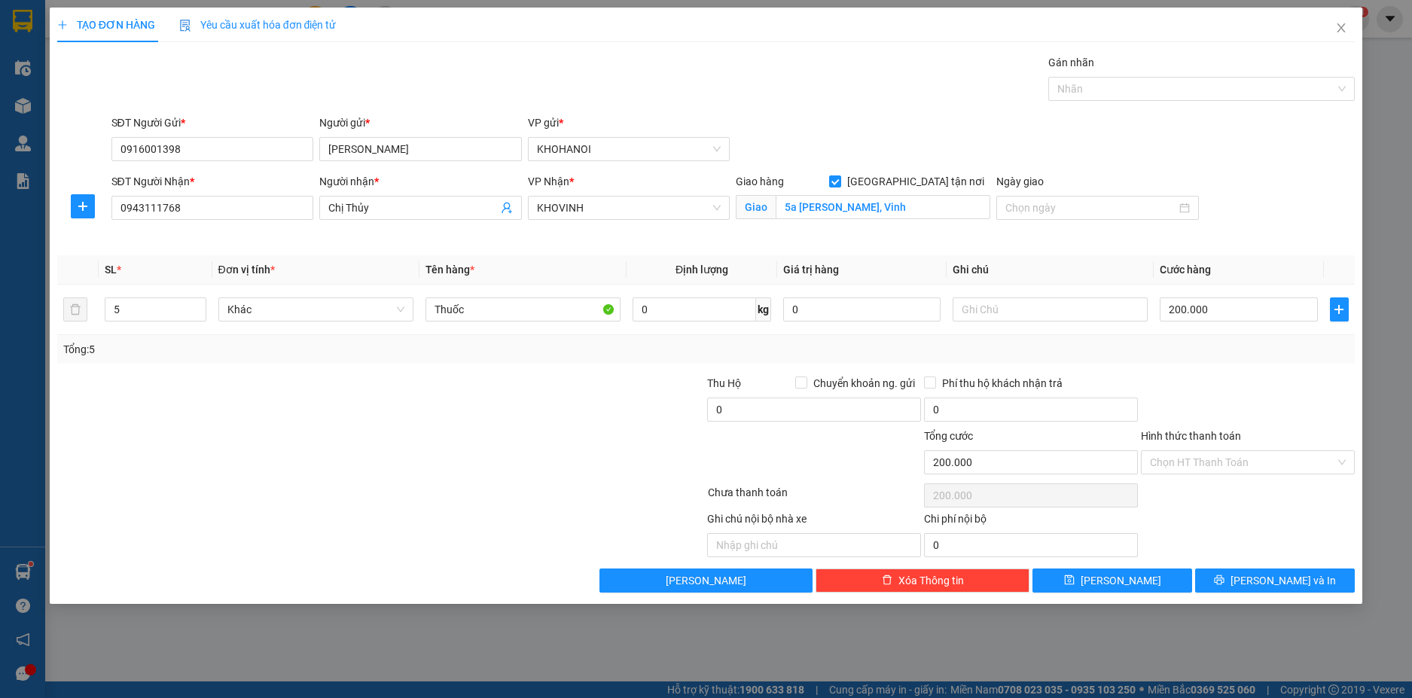
click at [1177, 443] on div "Hình thức thanh toán" at bounding box center [1248, 439] width 214 height 23
click at [1182, 459] on input "Hình thức thanh toán" at bounding box center [1242, 462] width 185 height 23
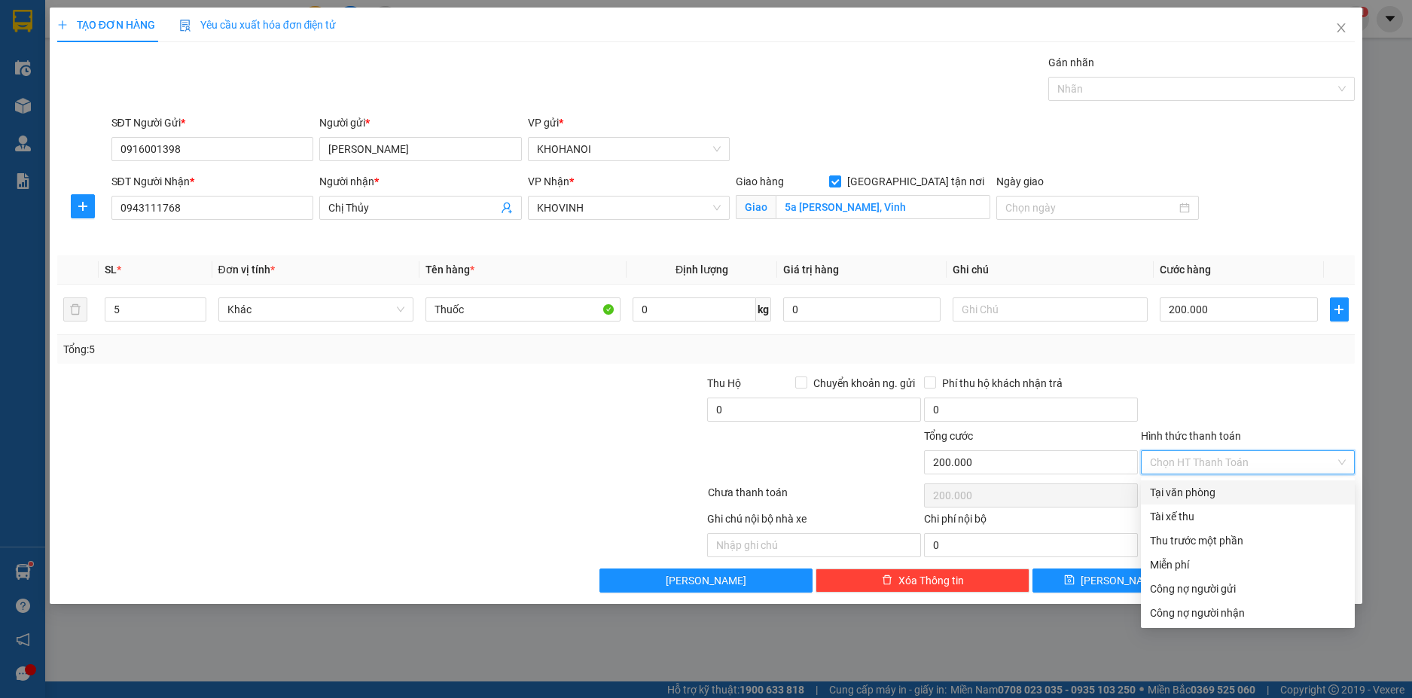
drag, startPoint x: 1181, startPoint y: 489, endPoint x: 1204, endPoint y: 543, distance: 58.7
click at [1181, 489] on div "Tại văn phòng" at bounding box center [1248, 492] width 196 height 17
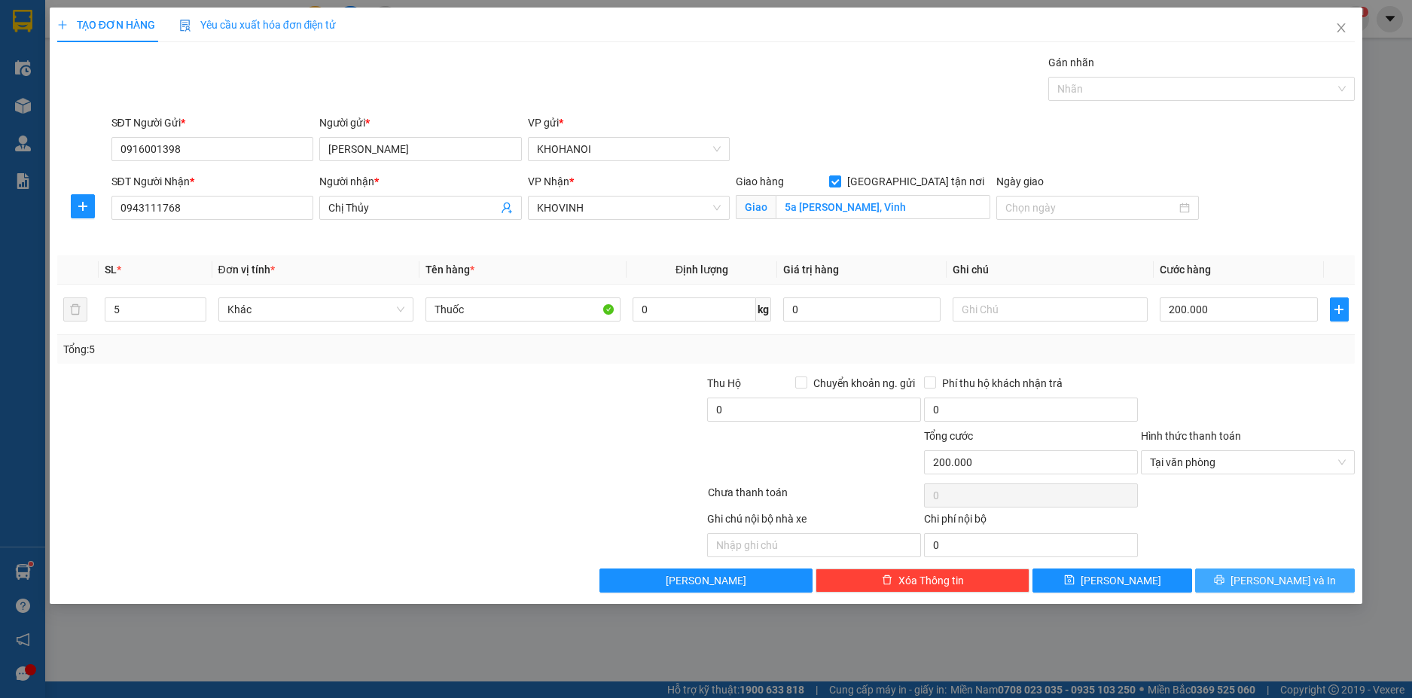
click at [1224, 575] on icon "printer" at bounding box center [1219, 579] width 11 height 11
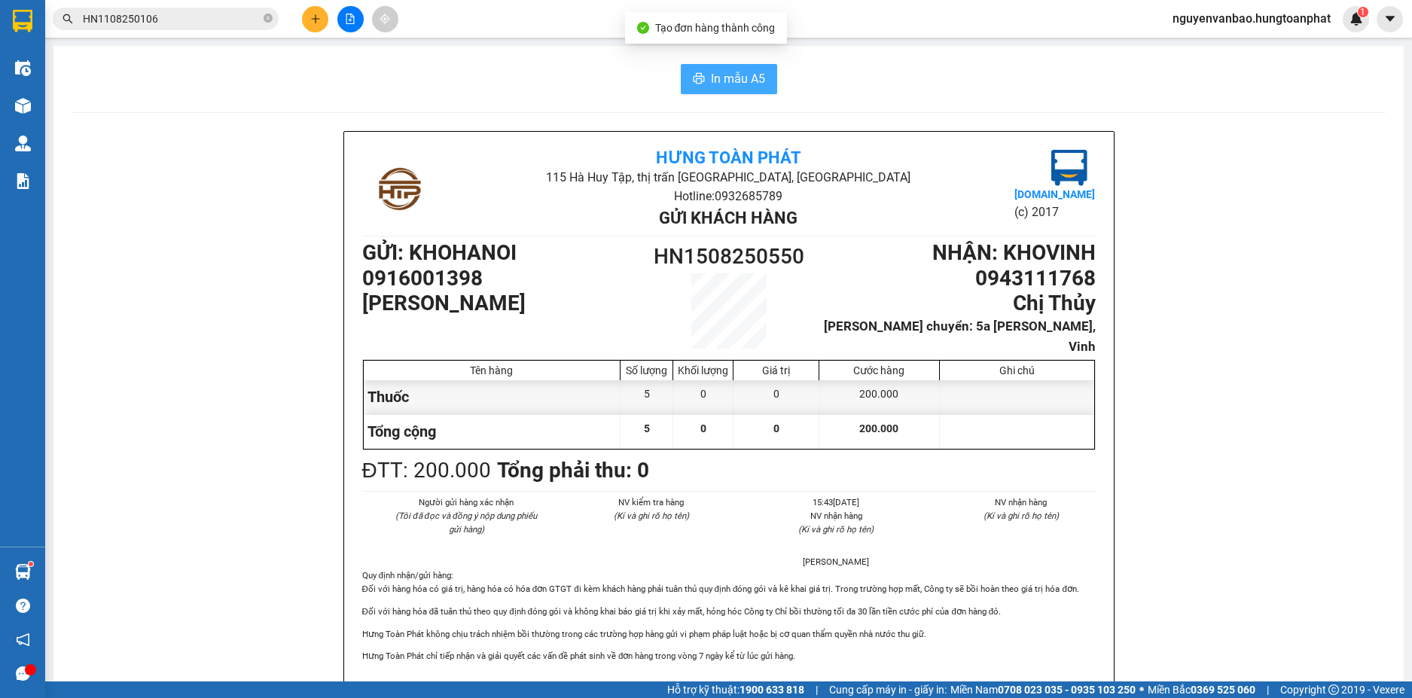
click at [711, 82] on span "In mẫu A5" at bounding box center [738, 78] width 54 height 19
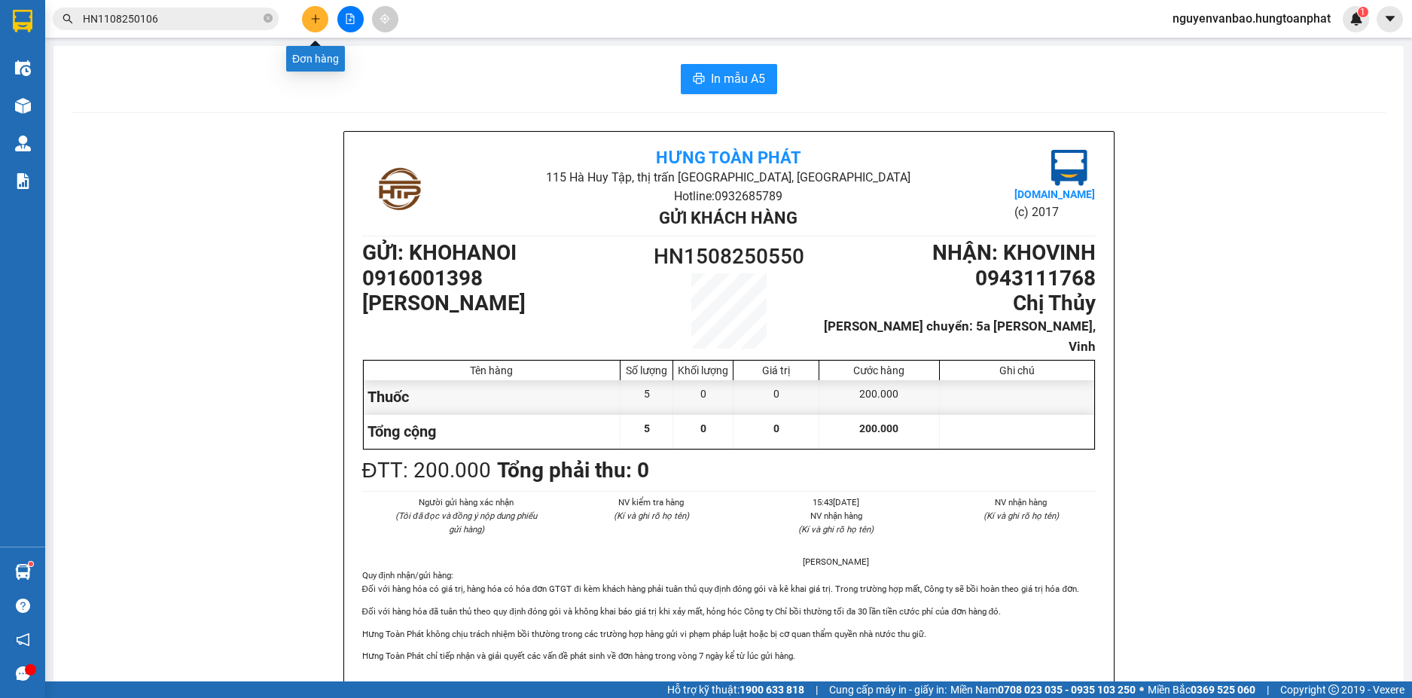
click at [306, 23] on button at bounding box center [315, 19] width 26 height 26
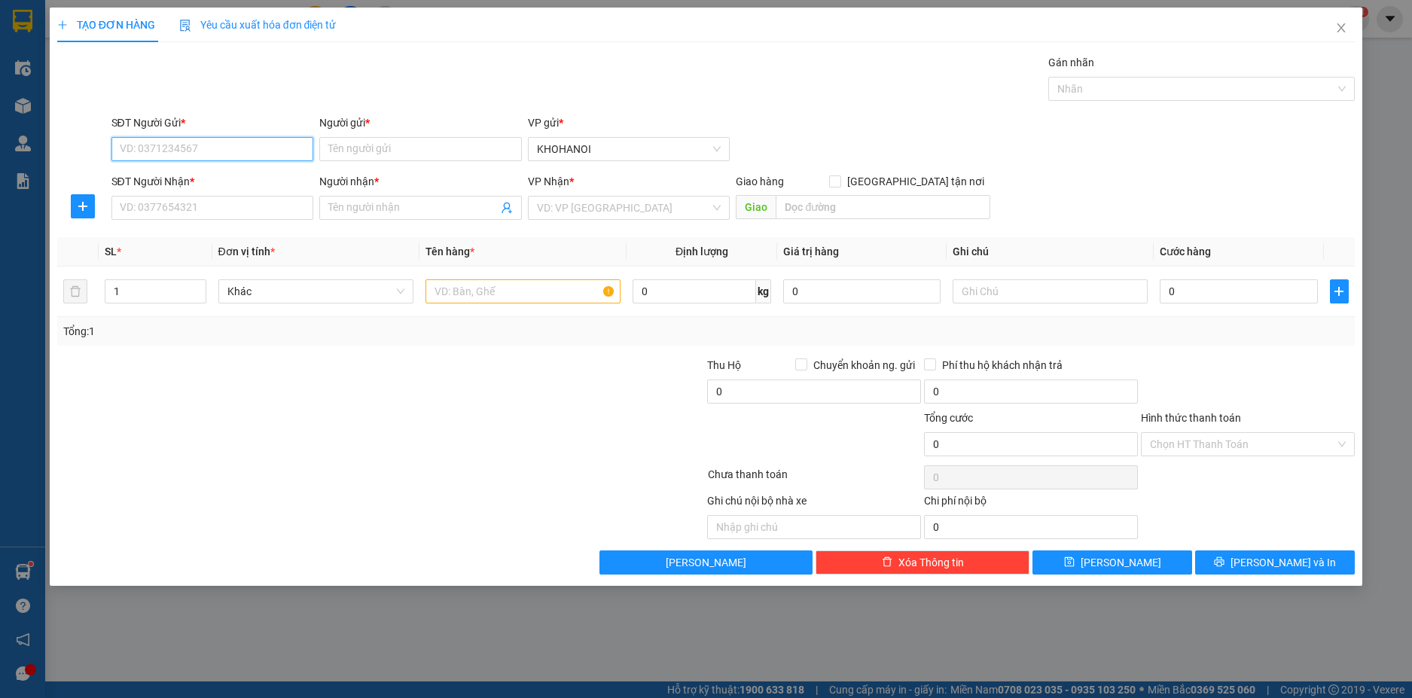
click at [225, 142] on input "SĐT Người Gửi *" at bounding box center [212, 149] width 203 height 24
click at [221, 178] on div "0366792222 - Đức An Phát" at bounding box center [212, 179] width 184 height 17
click at [215, 208] on input "SĐT Người Nhận *" at bounding box center [212, 208] width 203 height 24
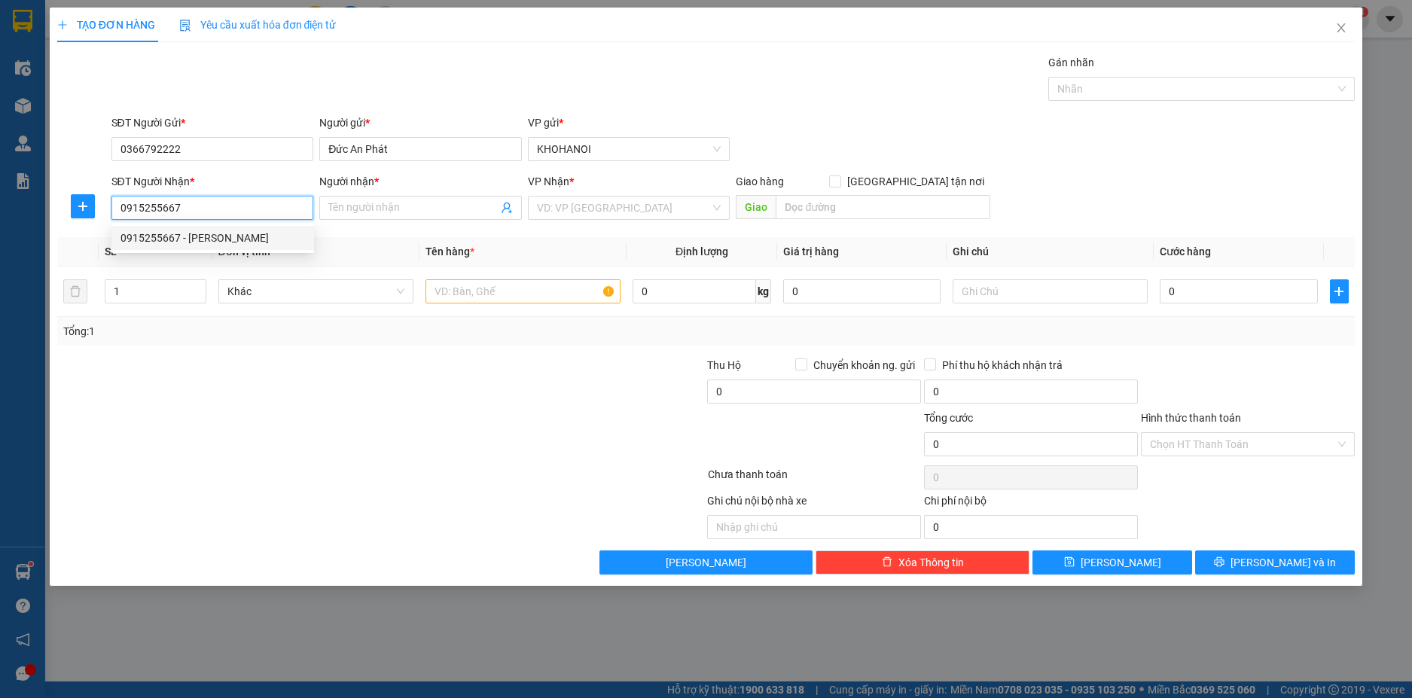
click at [164, 234] on div "0915255667 - Vinh Hiền" at bounding box center [212, 238] width 184 height 17
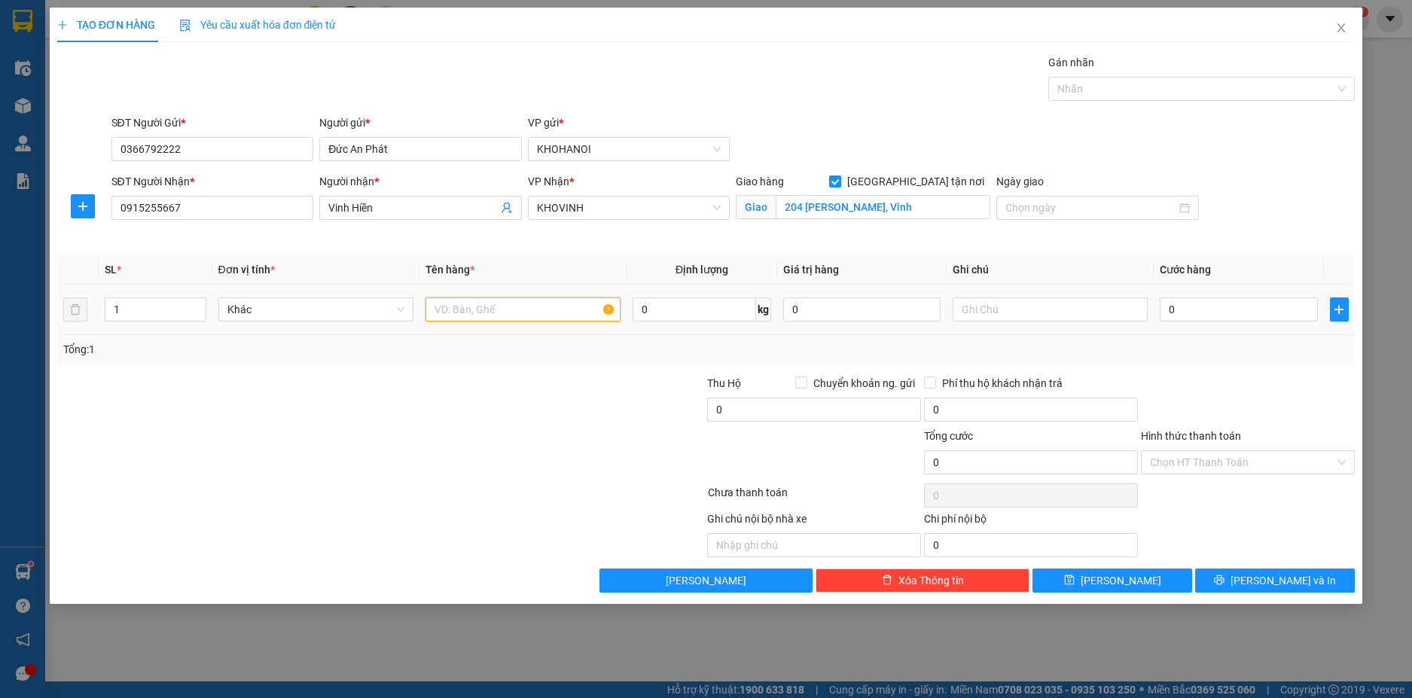
click at [492, 306] on input "text" at bounding box center [522, 309] width 195 height 24
drag, startPoint x: 1247, startPoint y: 309, endPoint x: 1239, endPoint y: 307, distance: 7.7
click at [1246, 309] on input "0" at bounding box center [1238, 309] width 157 height 24
click at [1184, 373] on div "Transit Pickup Surcharge Ids Transit Deliver Surcharge Ids Transit Deliver Surc…" at bounding box center [706, 323] width 1298 height 538
click at [1258, 588] on button "Lưu và In" at bounding box center [1275, 580] width 160 height 24
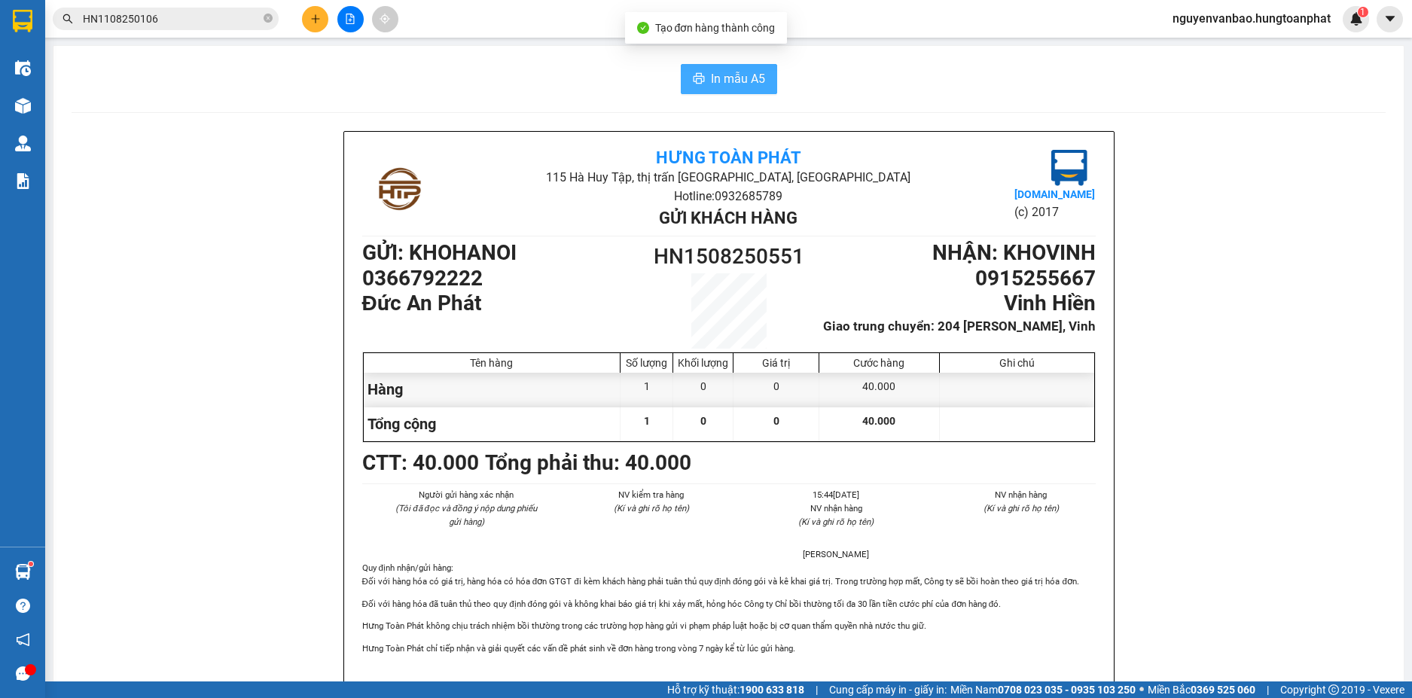
click at [693, 74] on icon "printer" at bounding box center [699, 78] width 12 height 12
click at [310, 14] on icon "plus" at bounding box center [315, 19] width 11 height 11
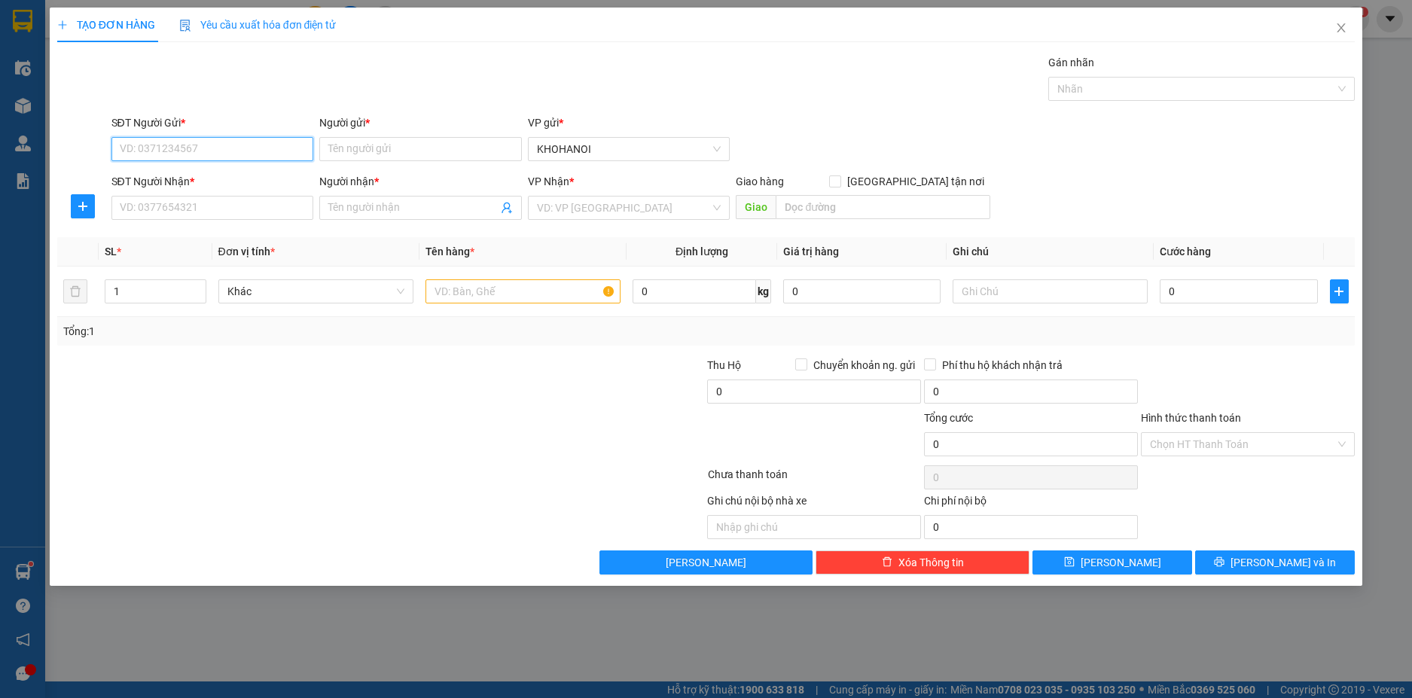
click at [221, 154] on input "SĐT Người Gửi *" at bounding box center [212, 149] width 203 height 24
click at [380, 151] on input "Người gửi *" at bounding box center [420, 149] width 203 height 24
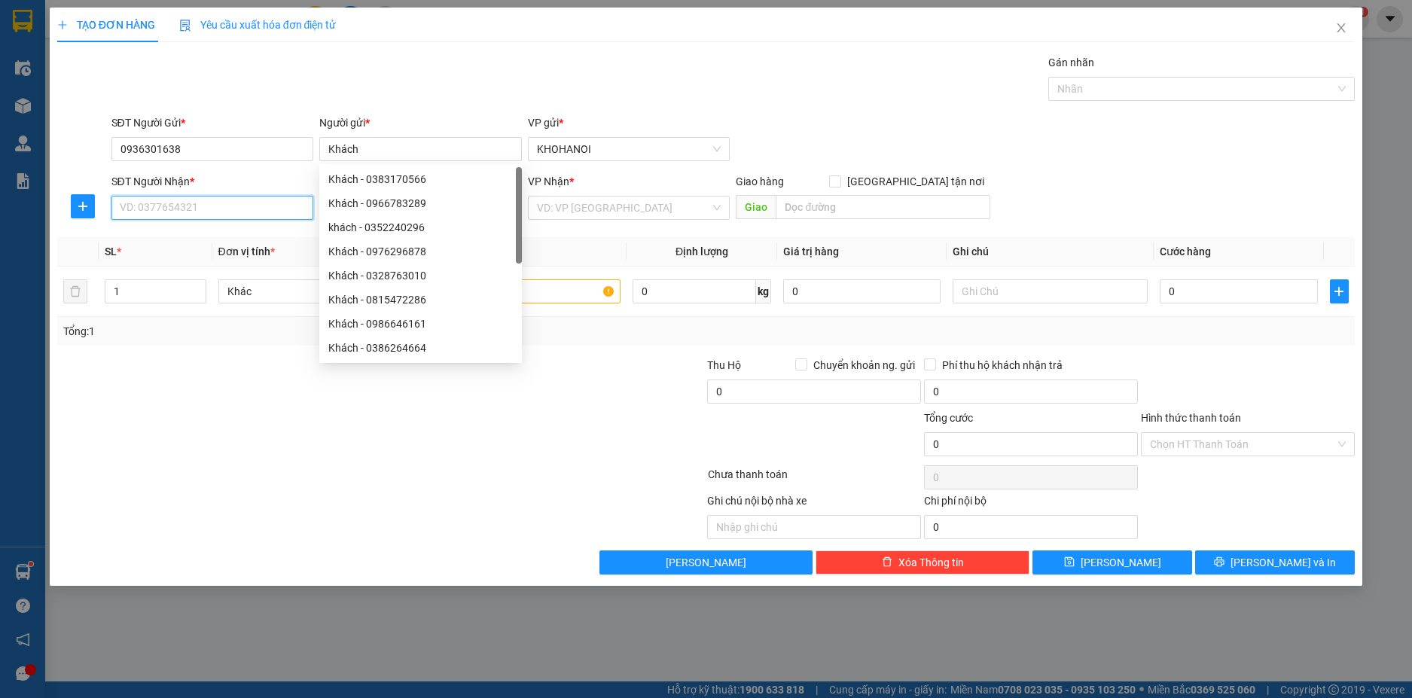
click at [193, 219] on input "SĐT Người Nhận *" at bounding box center [212, 208] width 203 height 24
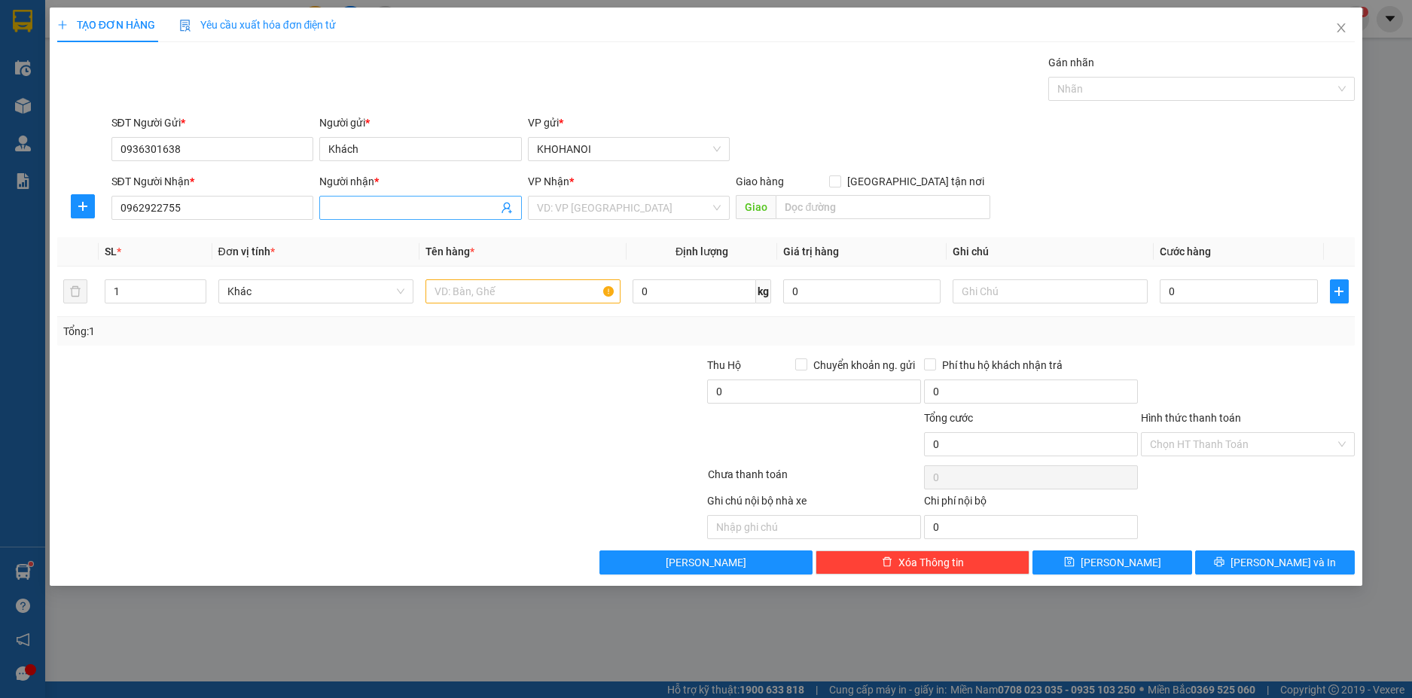
click at [355, 215] on input "Người nhận *" at bounding box center [412, 208] width 169 height 17
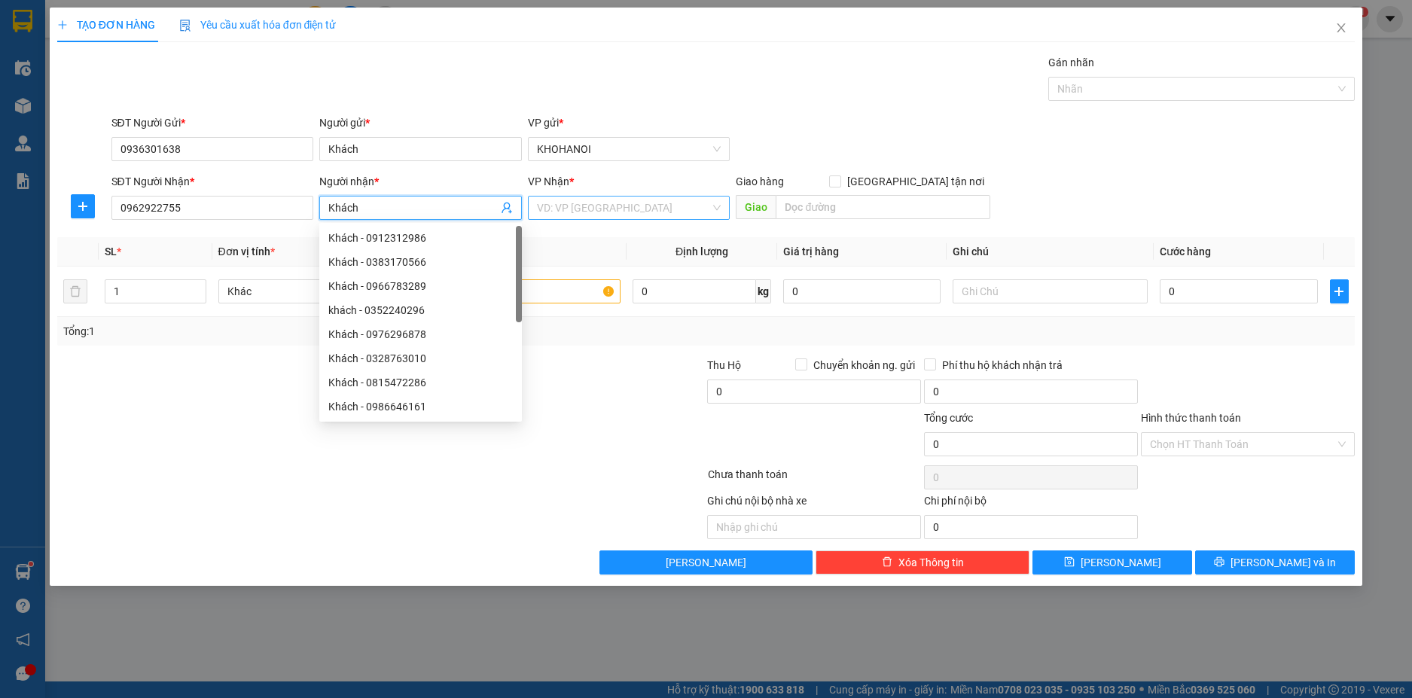
click at [610, 209] on input "search" at bounding box center [624, 208] width 174 height 23
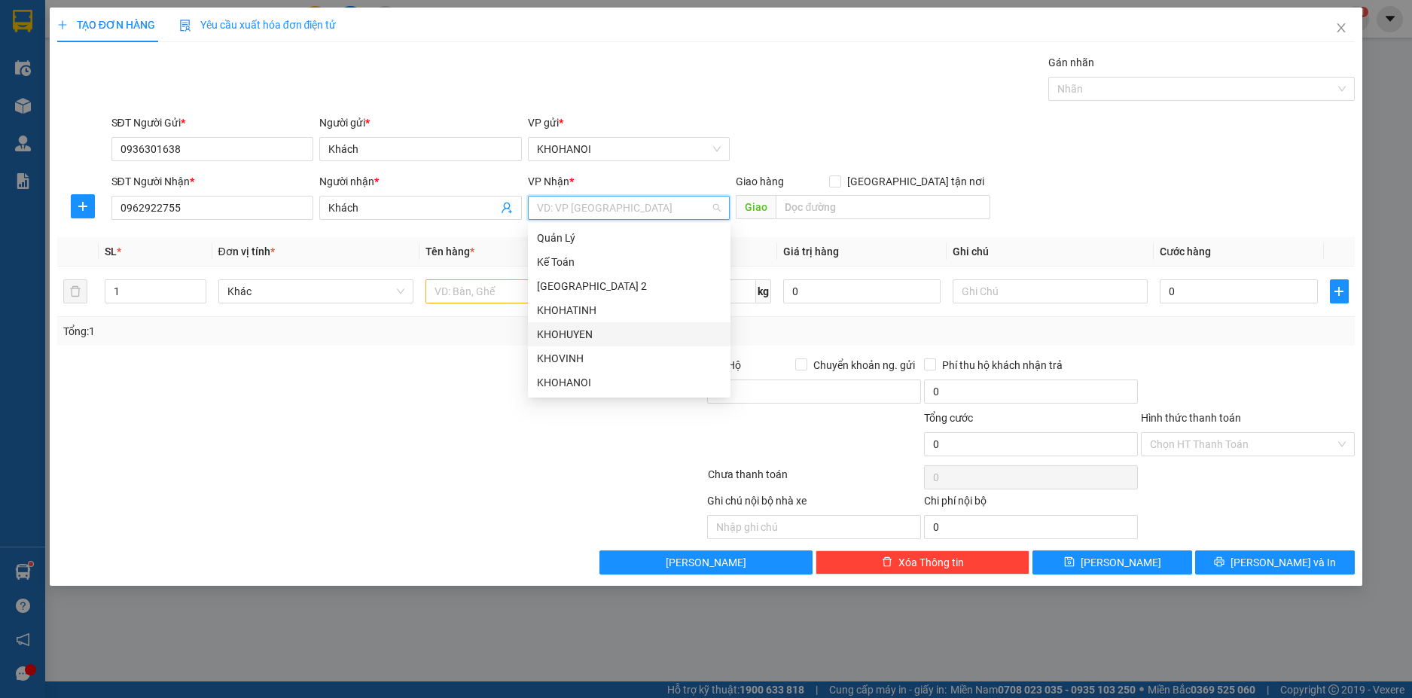
click at [570, 330] on div "KHOHUYEN" at bounding box center [629, 334] width 184 height 17
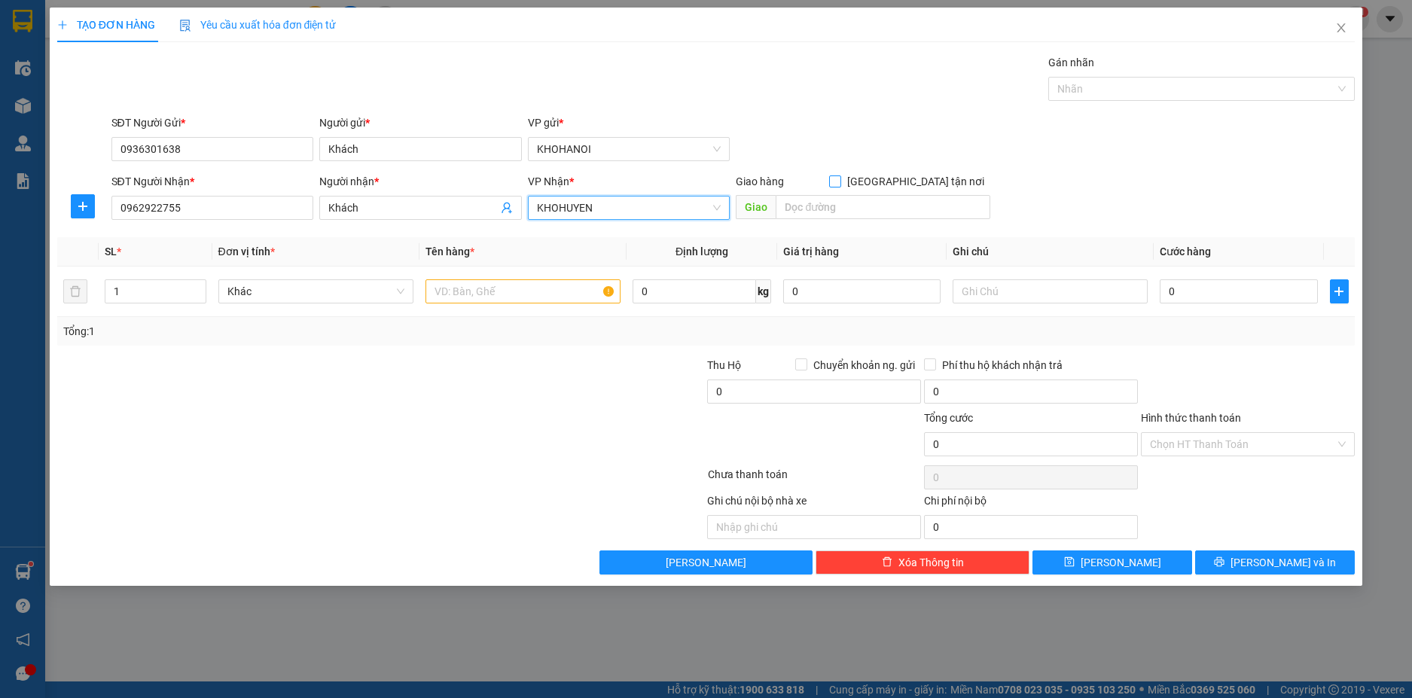
click at [840, 181] on input "Giao tận nơi" at bounding box center [834, 180] width 11 height 11
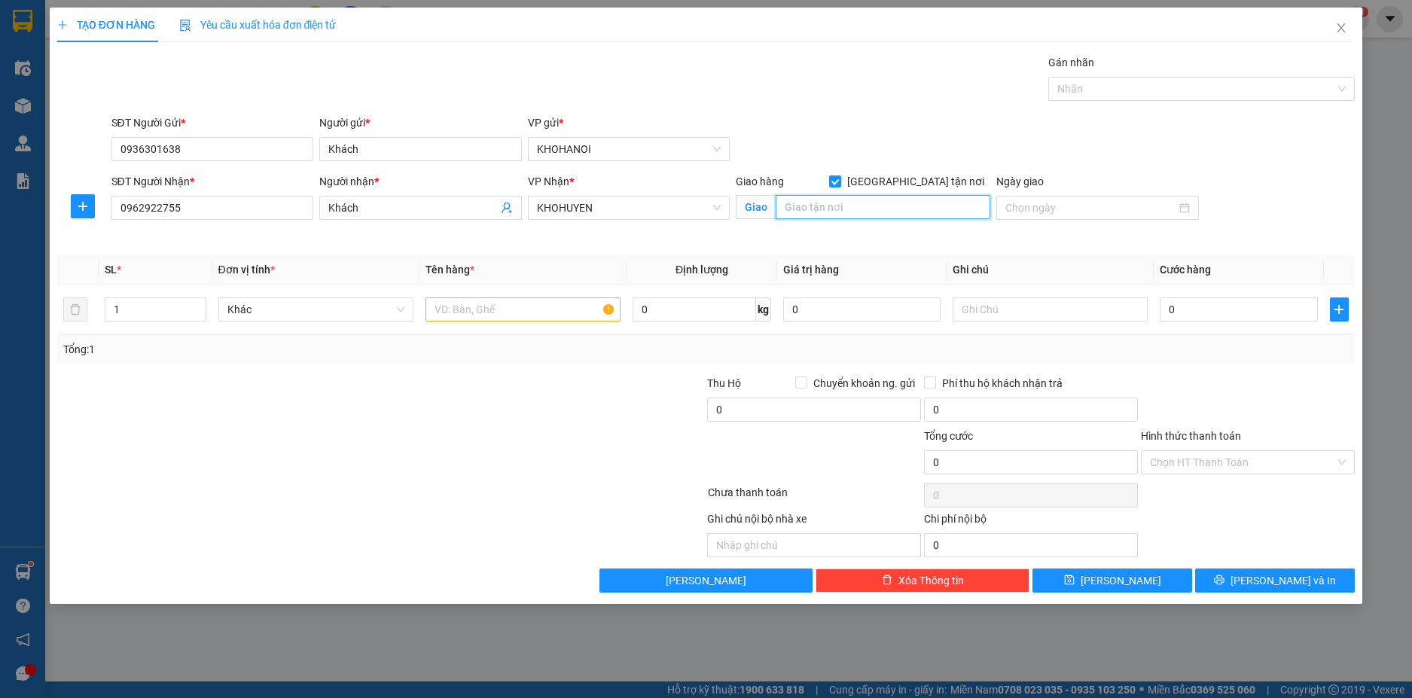
click at [861, 213] on input "text" at bounding box center [883, 207] width 215 height 24
click at [467, 321] on div at bounding box center [522, 309] width 195 height 30
click at [473, 315] on input "text" at bounding box center [522, 309] width 195 height 24
click at [1187, 306] on input "0" at bounding box center [1238, 309] width 157 height 24
click at [1248, 389] on div at bounding box center [1247, 401] width 217 height 53
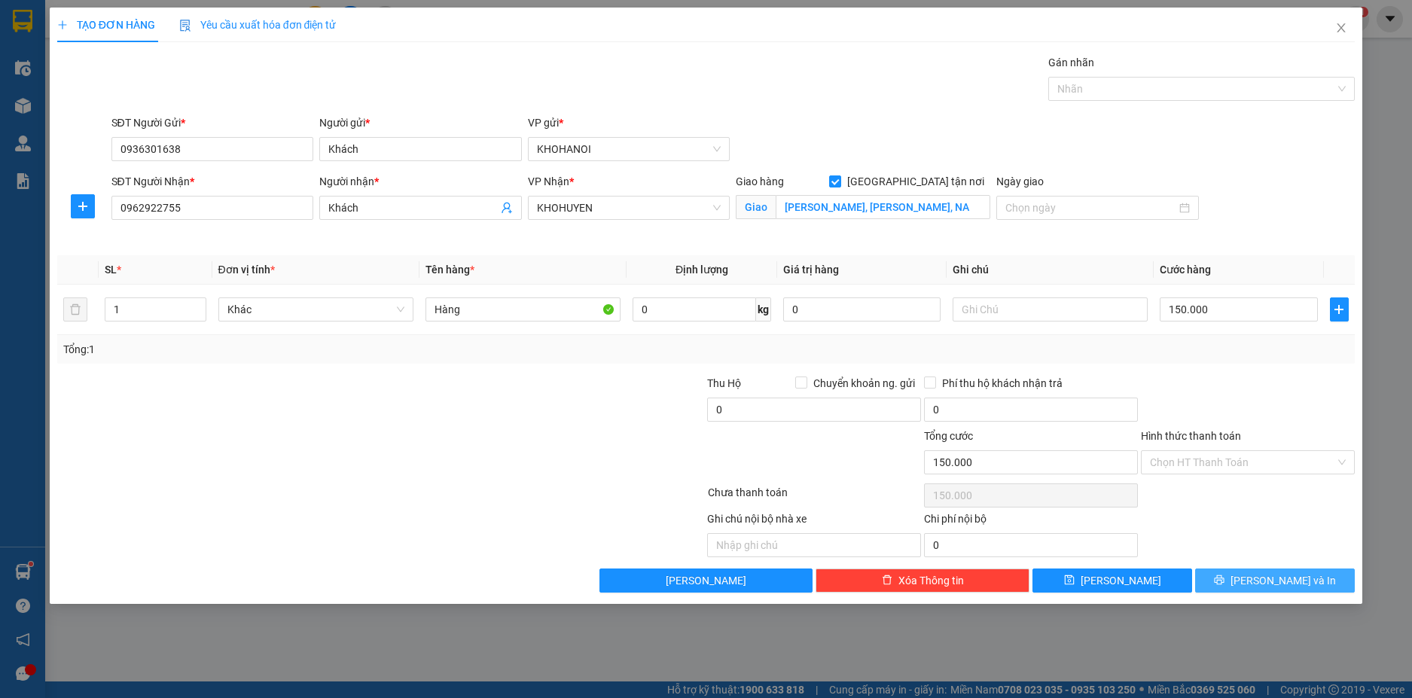
drag, startPoint x: 1272, startPoint y: 574, endPoint x: 1265, endPoint y: 553, distance: 22.4
click at [1273, 574] on span "Lưu và In" at bounding box center [1282, 580] width 105 height 17
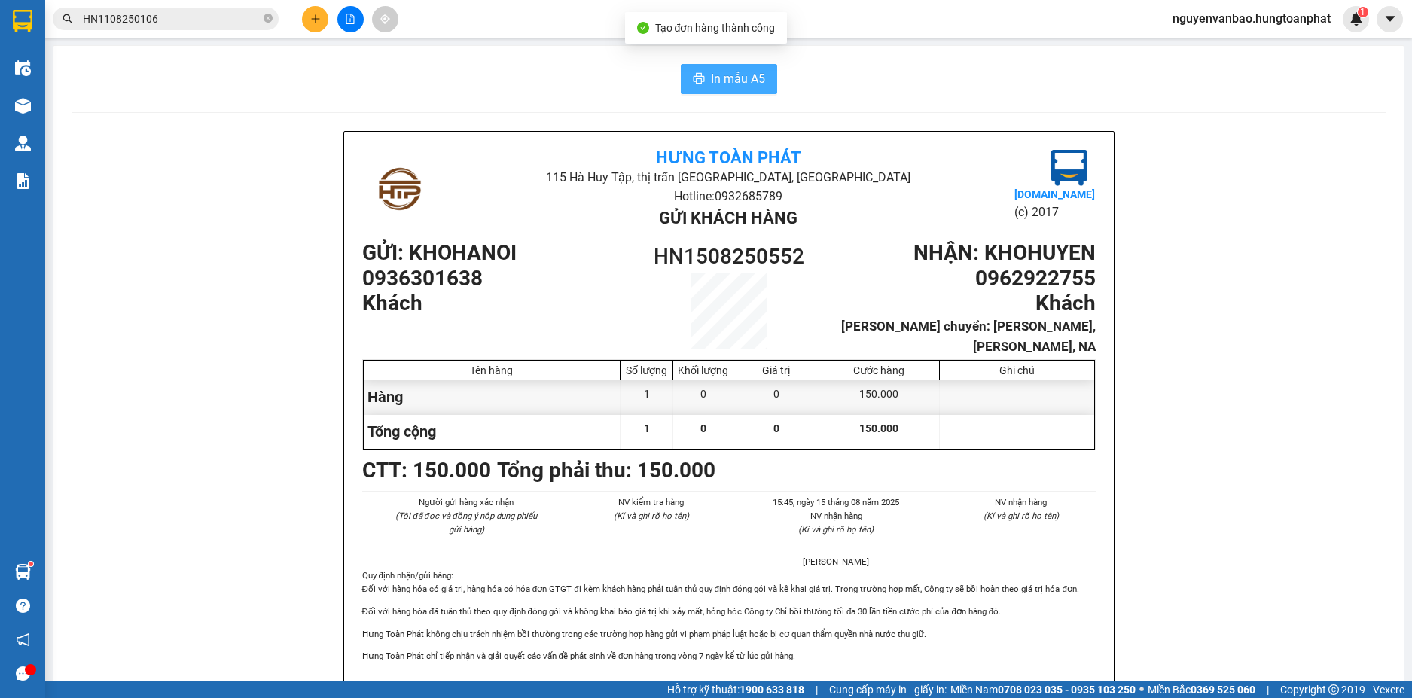
click at [742, 85] on span "In mẫu A5" at bounding box center [738, 78] width 54 height 19
click at [314, 17] on icon "plus" at bounding box center [315, 19] width 11 height 11
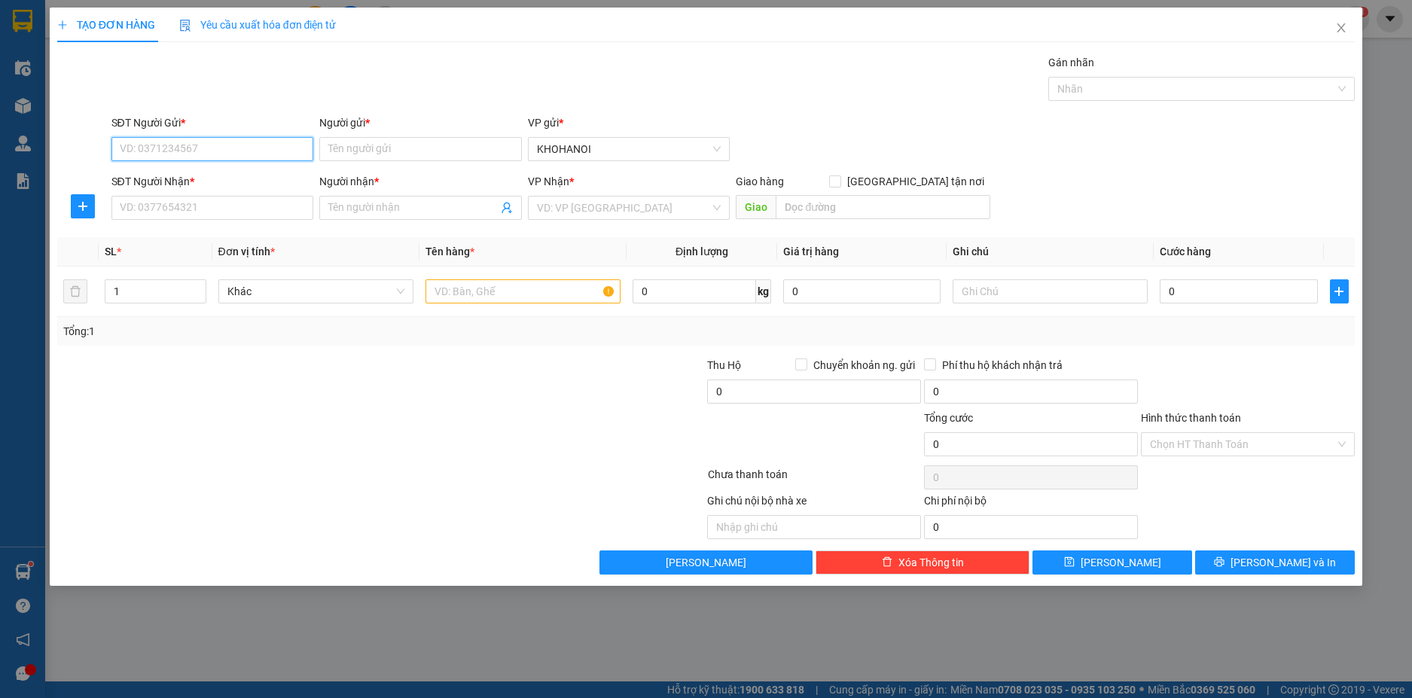
click at [178, 150] on input "SĐT Người Gửi *" at bounding box center [212, 149] width 203 height 24
click at [346, 151] on input "Người gửi *" at bounding box center [420, 149] width 203 height 24
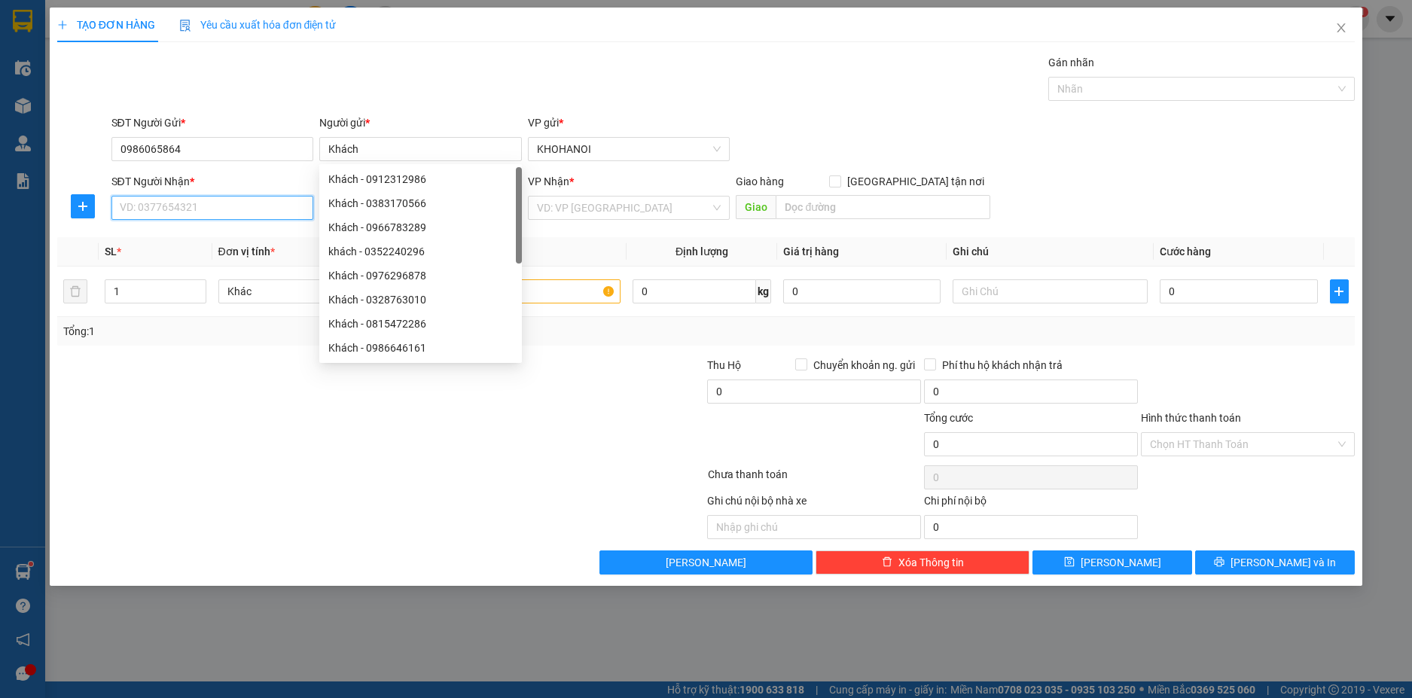
click at [224, 217] on input "SĐT Người Nhận *" at bounding box center [212, 208] width 203 height 24
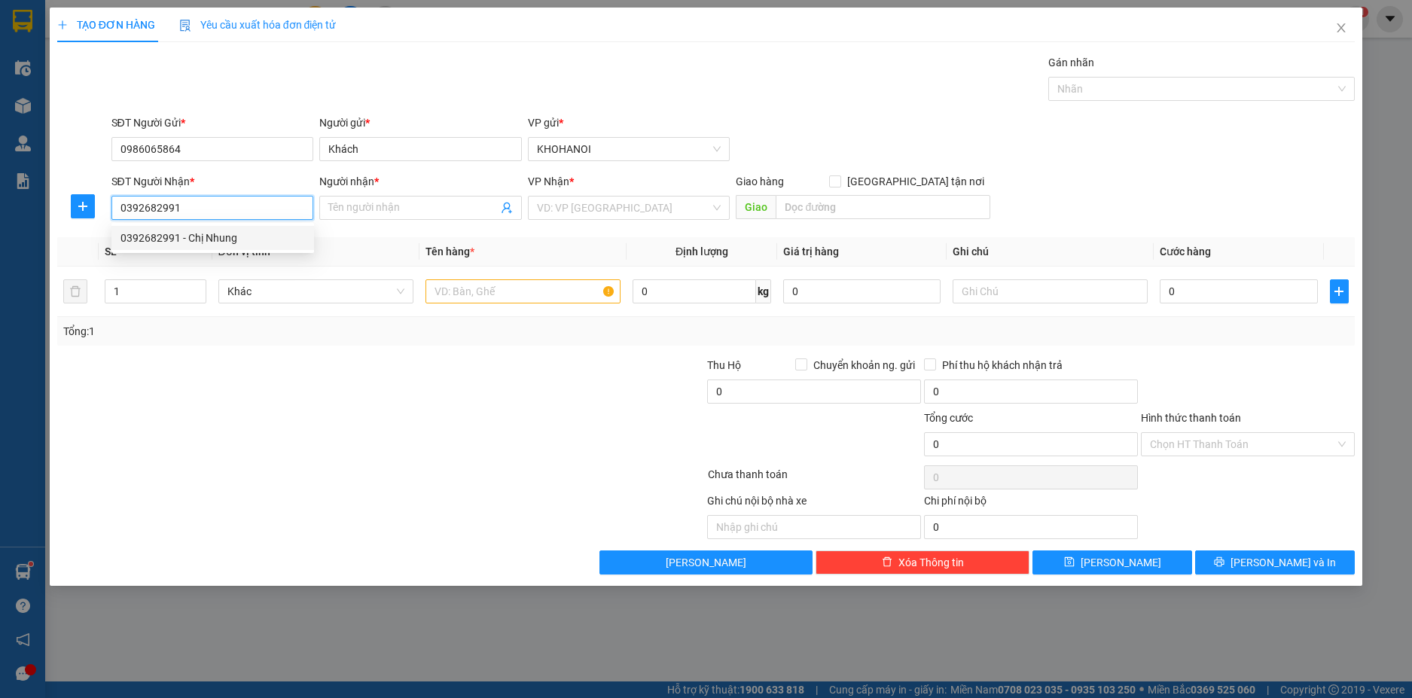
click at [157, 237] on div "0392682991 - Chị Nhung" at bounding box center [212, 238] width 184 height 17
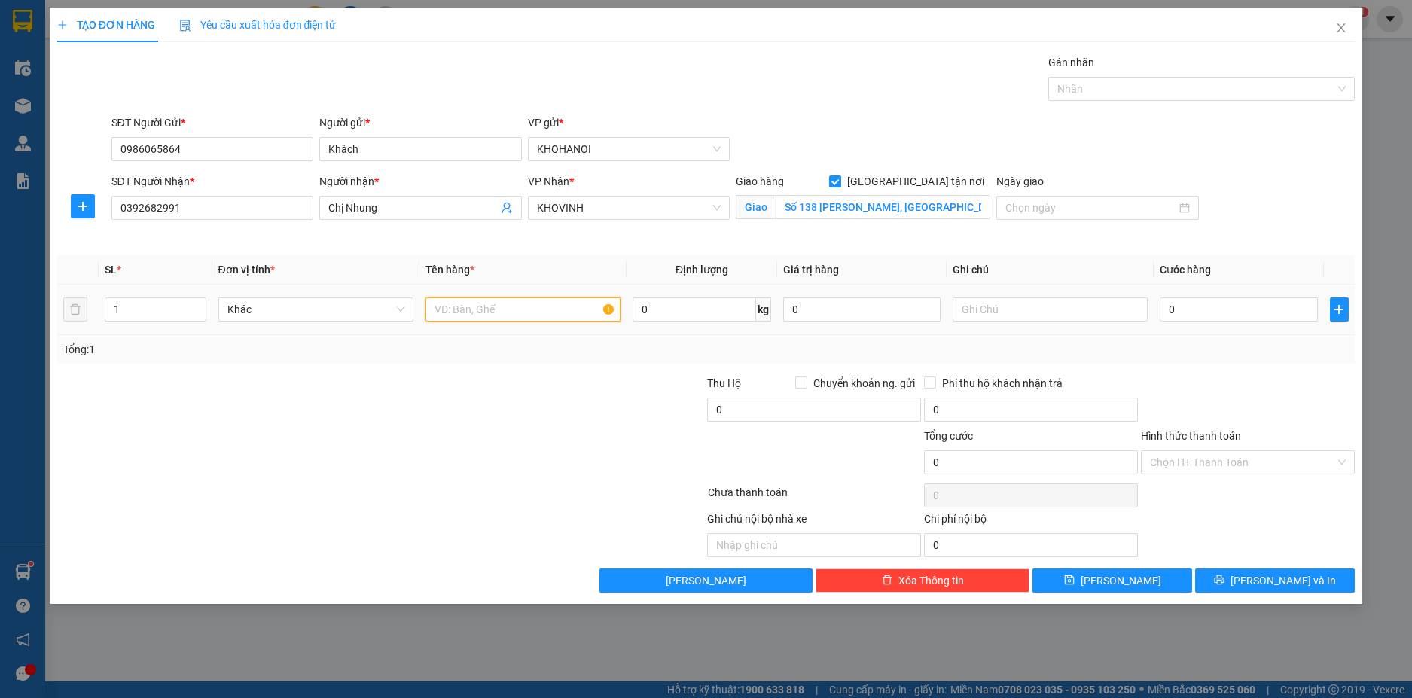
click at [473, 315] on input "text" at bounding box center [522, 309] width 195 height 24
click at [1177, 312] on input "0" at bounding box center [1238, 309] width 157 height 24
click at [1190, 349] on div "Tổng: 1" at bounding box center [706, 349] width 1286 height 17
drag, startPoint x: 1260, startPoint y: 459, endPoint x: 1227, endPoint y: 438, distance: 39.3
click at [1254, 459] on input "Hình thức thanh toán" at bounding box center [1242, 462] width 185 height 23
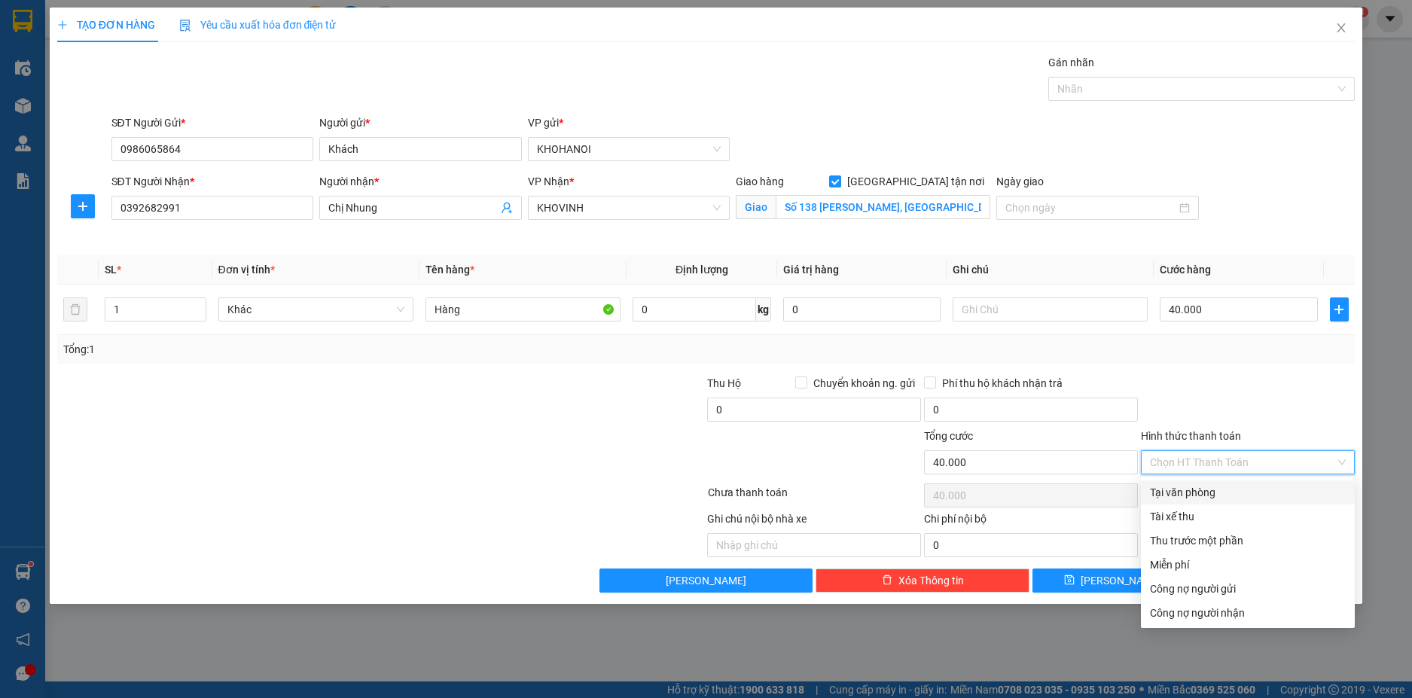
click at [1214, 495] on div "Tại văn phòng" at bounding box center [1248, 492] width 196 height 17
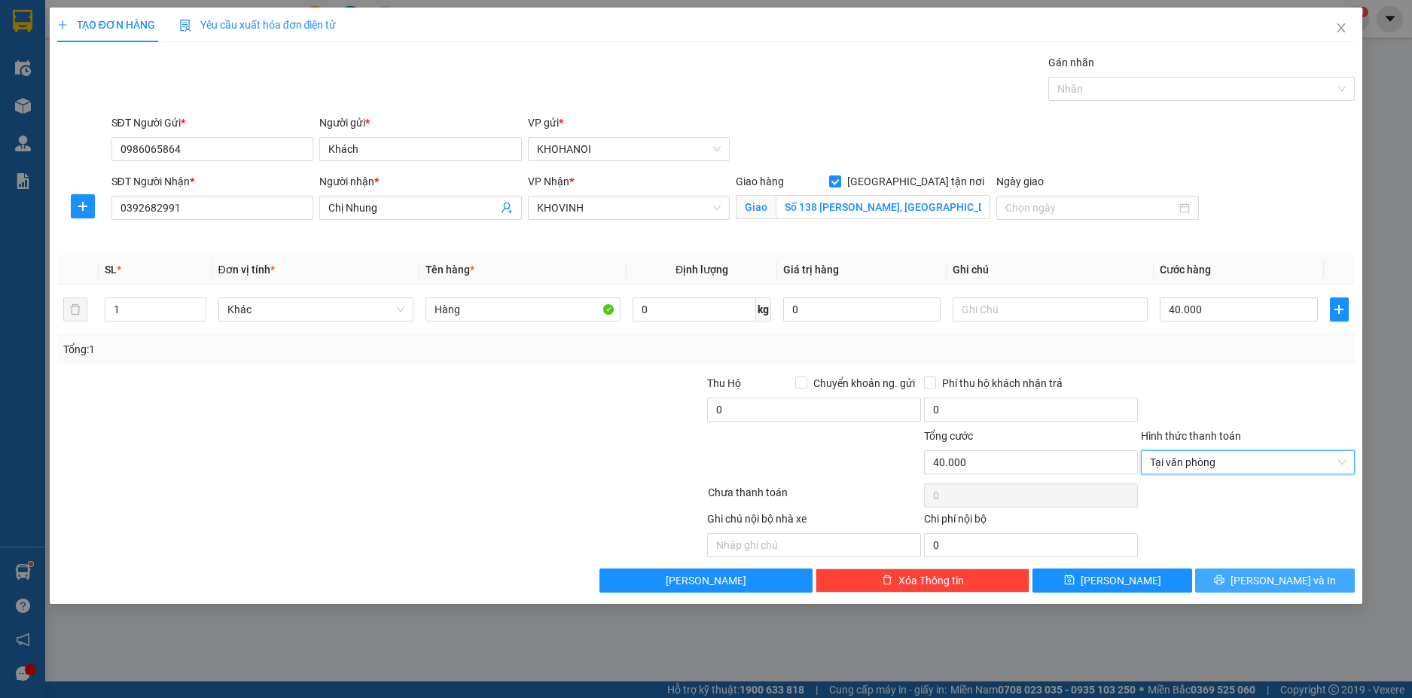
click at [1289, 584] on span "Lưu và In" at bounding box center [1282, 580] width 105 height 17
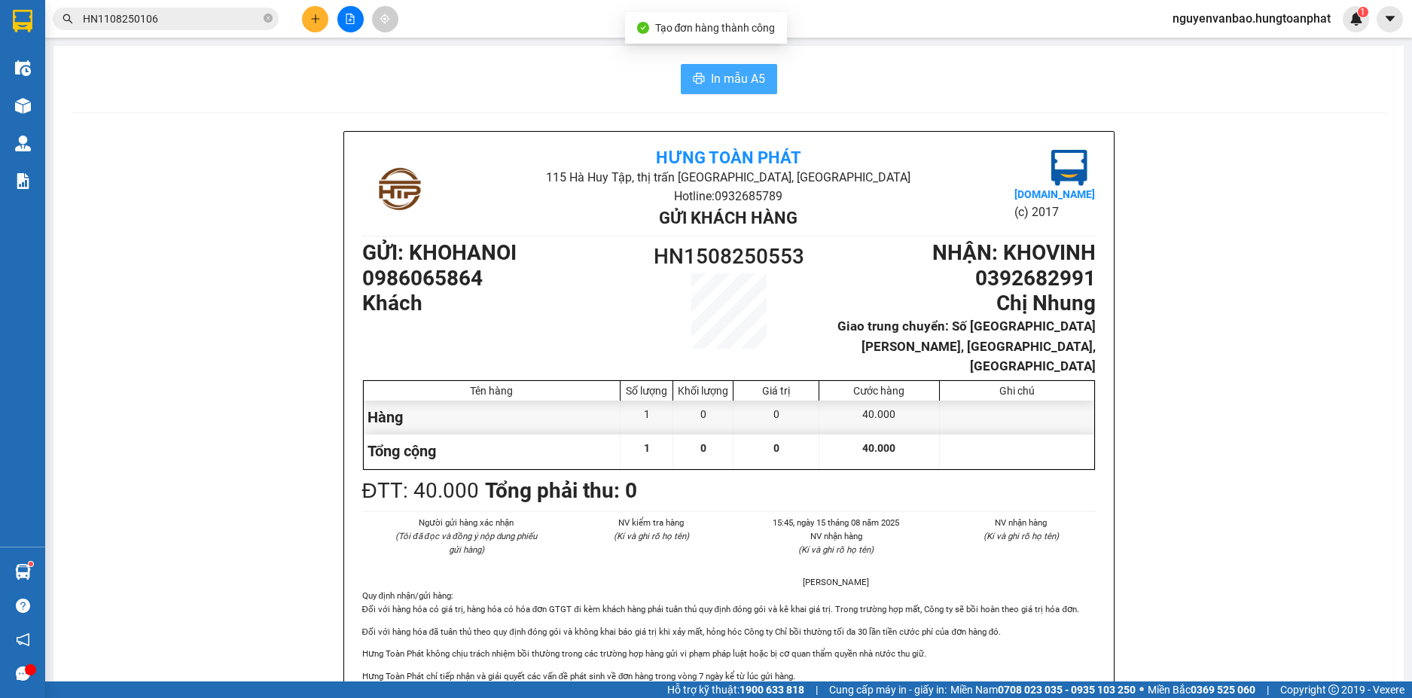
click at [710, 90] on button "In mẫu A5" at bounding box center [729, 79] width 96 height 30
click at [312, 25] on button at bounding box center [315, 19] width 26 height 26
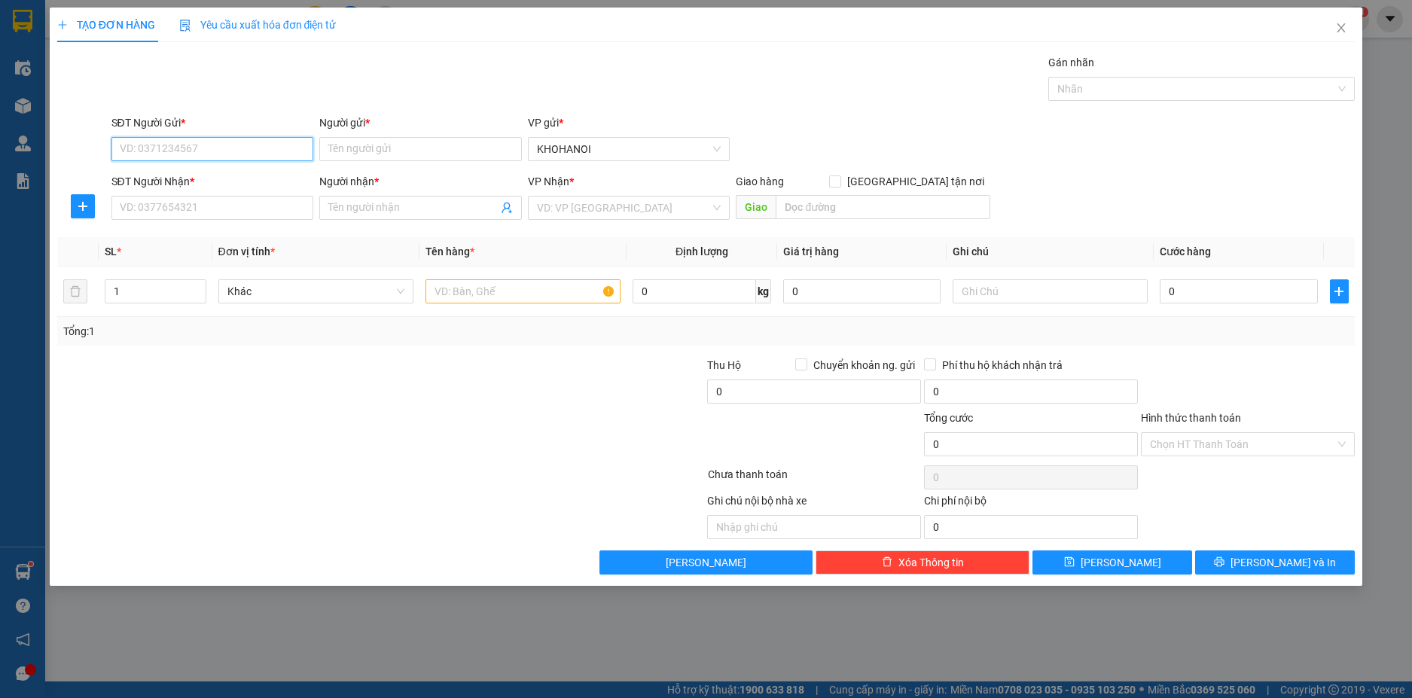
click at [203, 149] on input "SĐT Người Gửi *" at bounding box center [212, 149] width 203 height 24
click at [155, 177] on div "0972164861 - Vũ Thị Hoa" at bounding box center [212, 179] width 184 height 17
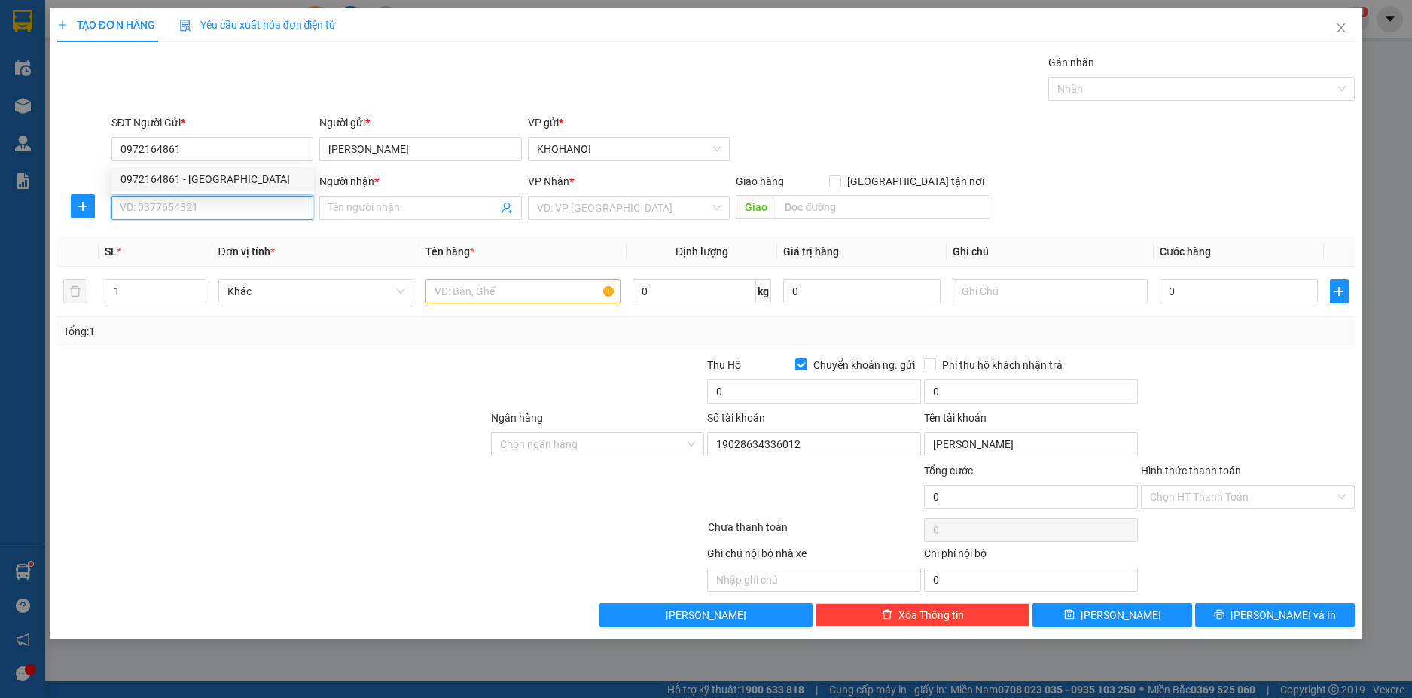
click at [161, 206] on input "SĐT Người Nhận *" at bounding box center [212, 208] width 203 height 24
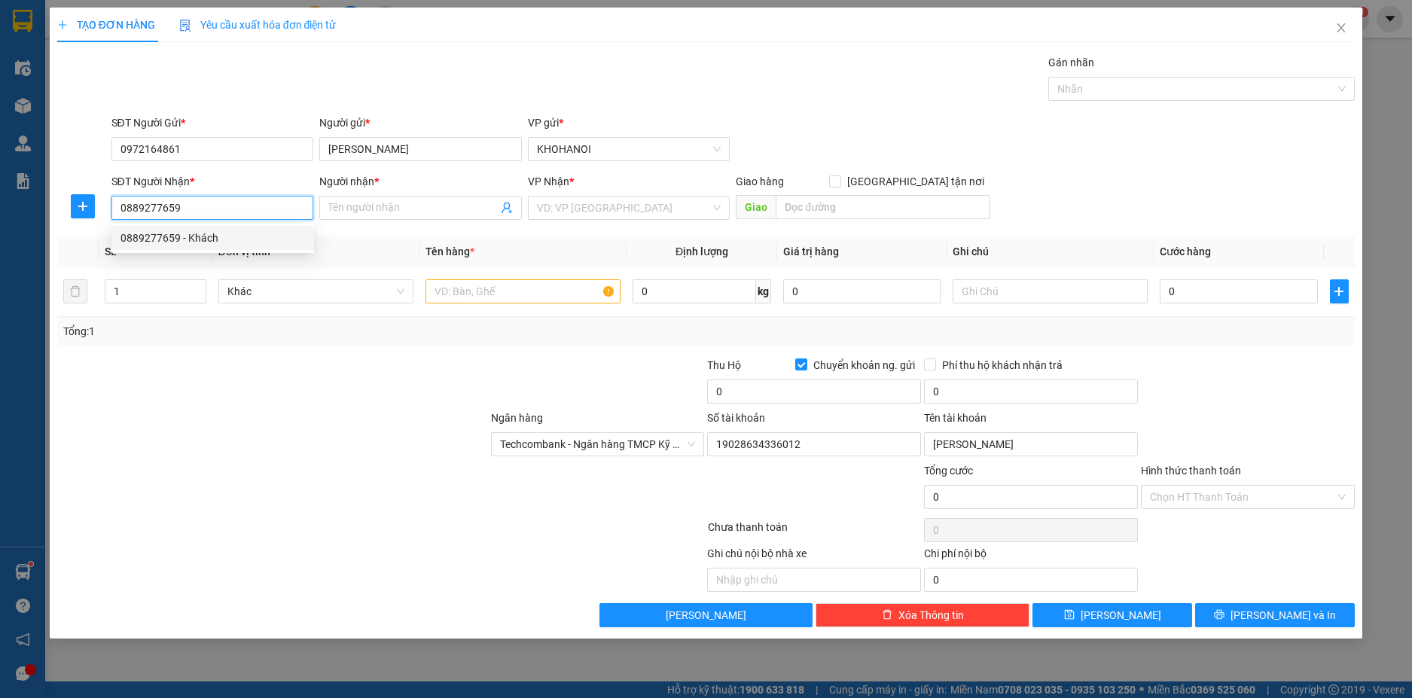
click at [178, 233] on div "0889277659 - Khách" at bounding box center [212, 238] width 184 height 17
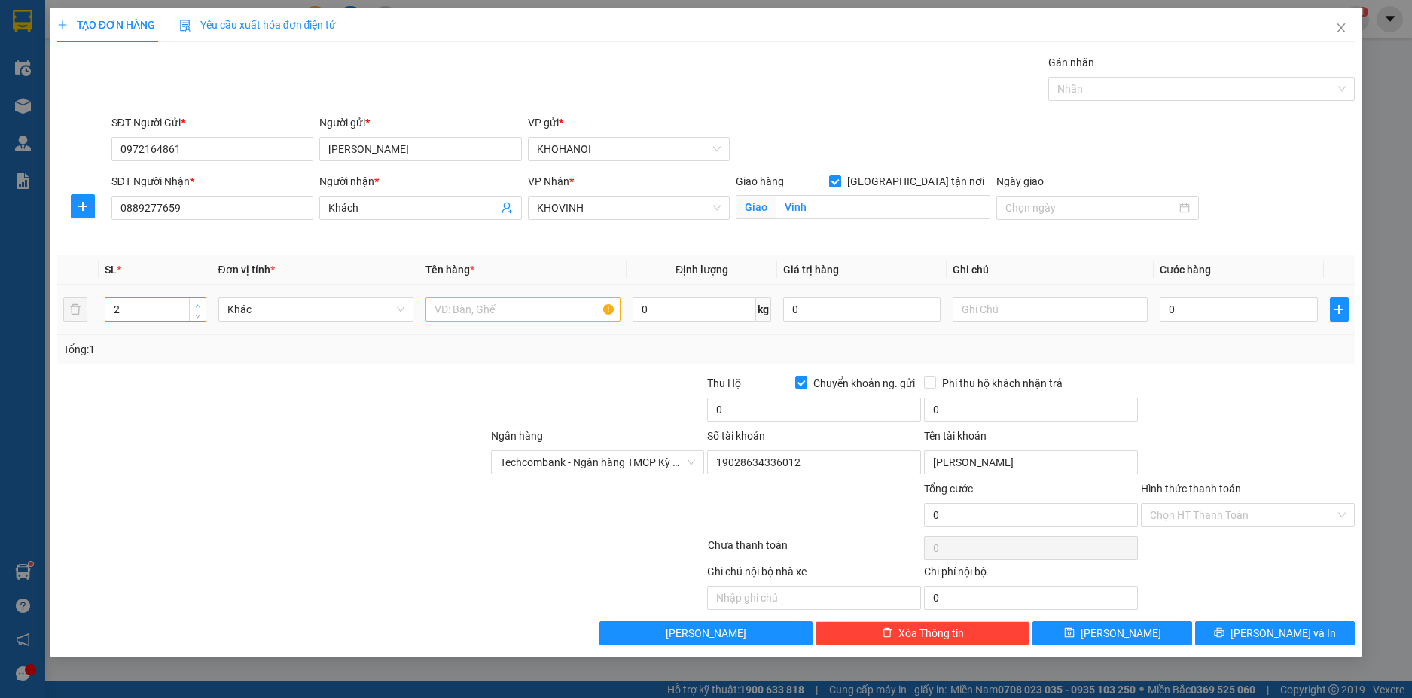
click at [197, 303] on icon "up" at bounding box center [197, 305] width 5 height 5
click at [443, 312] on input "text" at bounding box center [522, 309] width 195 height 24
click at [1210, 306] on input "0" at bounding box center [1238, 309] width 157 height 24
click at [1230, 385] on div at bounding box center [1247, 401] width 217 height 53
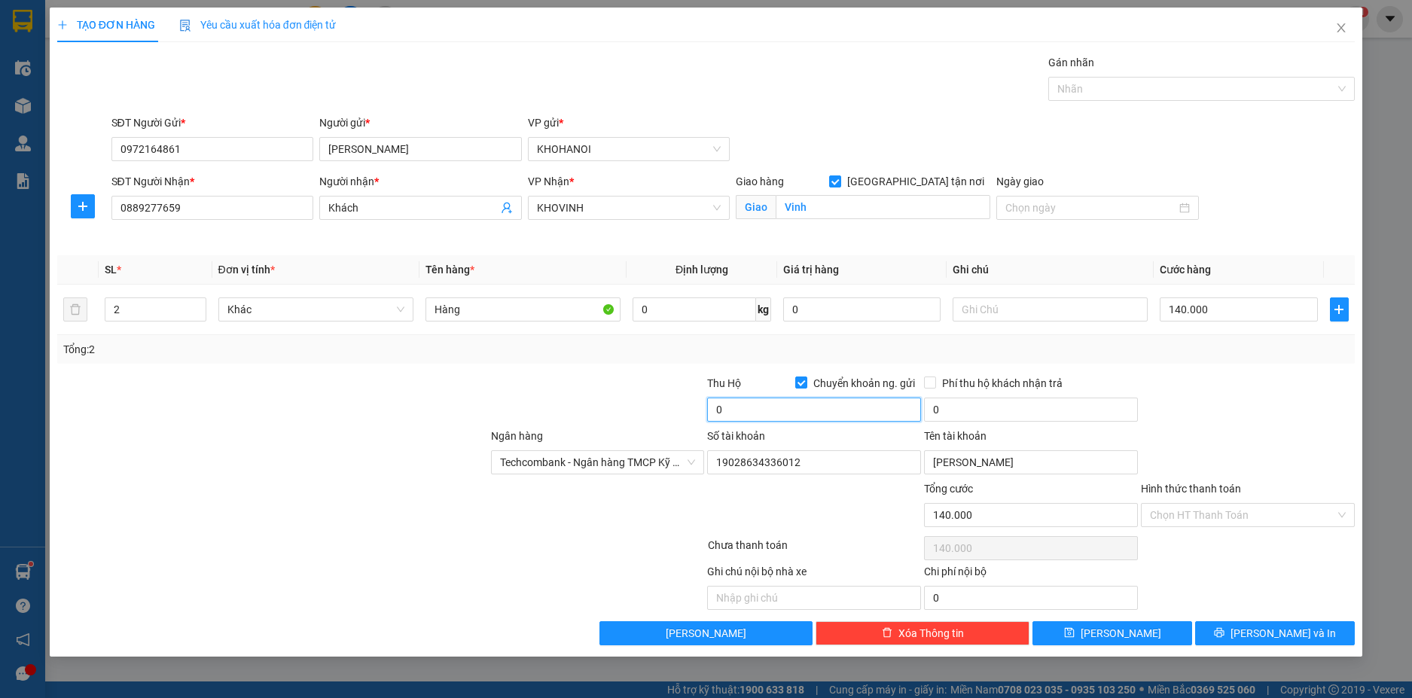
click at [733, 407] on input "0" at bounding box center [814, 410] width 214 height 24
click at [1185, 377] on div at bounding box center [1247, 401] width 217 height 53
click at [788, 413] on input "5.090.000" at bounding box center [814, 410] width 214 height 24
click at [1189, 414] on div at bounding box center [1247, 401] width 217 height 53
click at [1269, 634] on span "Lưu và In" at bounding box center [1282, 633] width 105 height 17
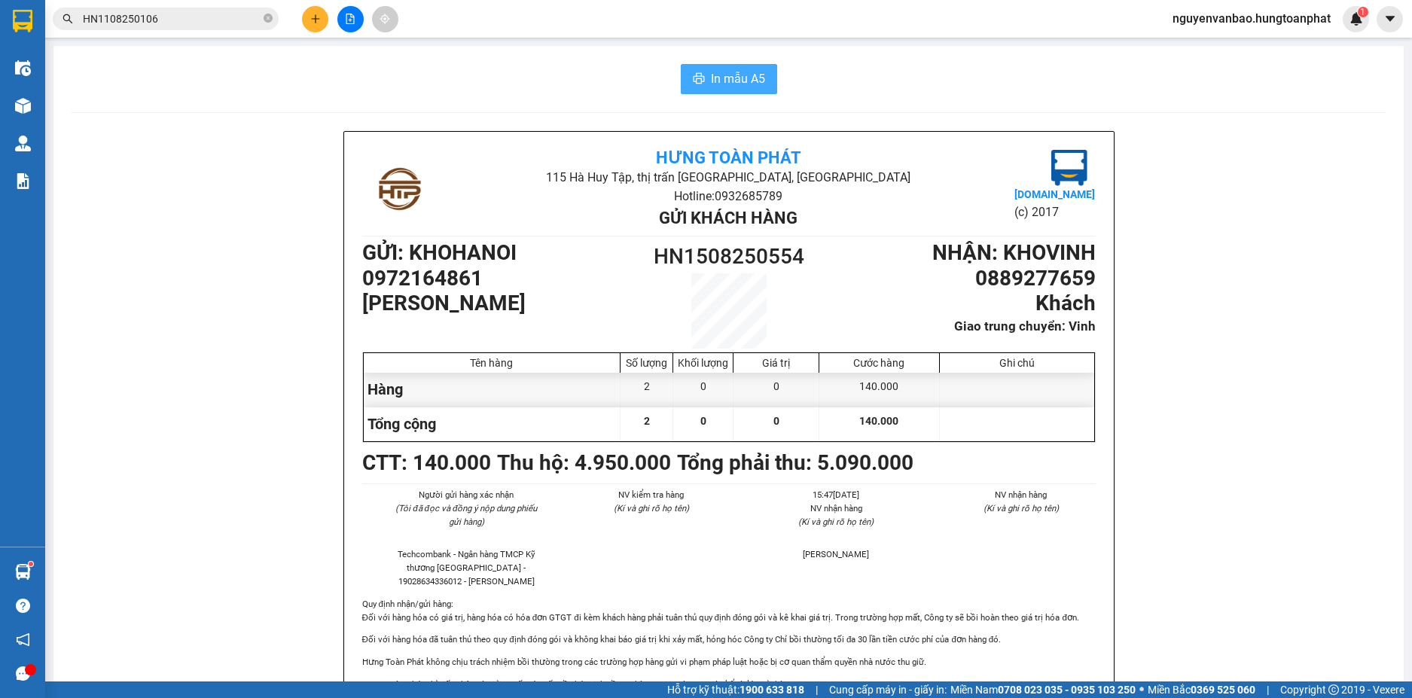
click at [718, 81] on span "In mẫu A5" at bounding box center [738, 78] width 54 height 19
click at [310, 21] on icon "plus" at bounding box center [315, 19] width 11 height 11
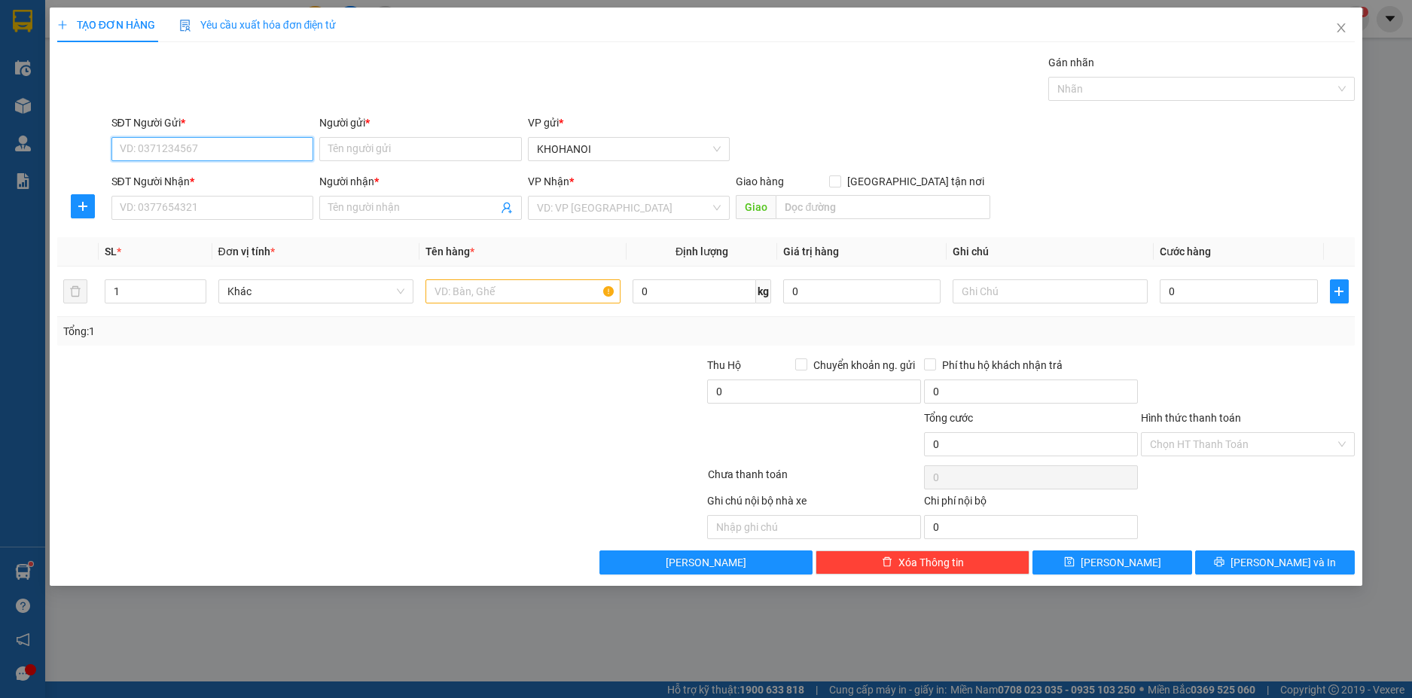
click at [236, 148] on input "SĐT Người Gửi *" at bounding box center [212, 149] width 203 height 24
click at [166, 177] on div "0904329379 - a" at bounding box center [212, 179] width 184 height 17
click at [169, 209] on input "SĐT Người Nhận *" at bounding box center [212, 208] width 203 height 24
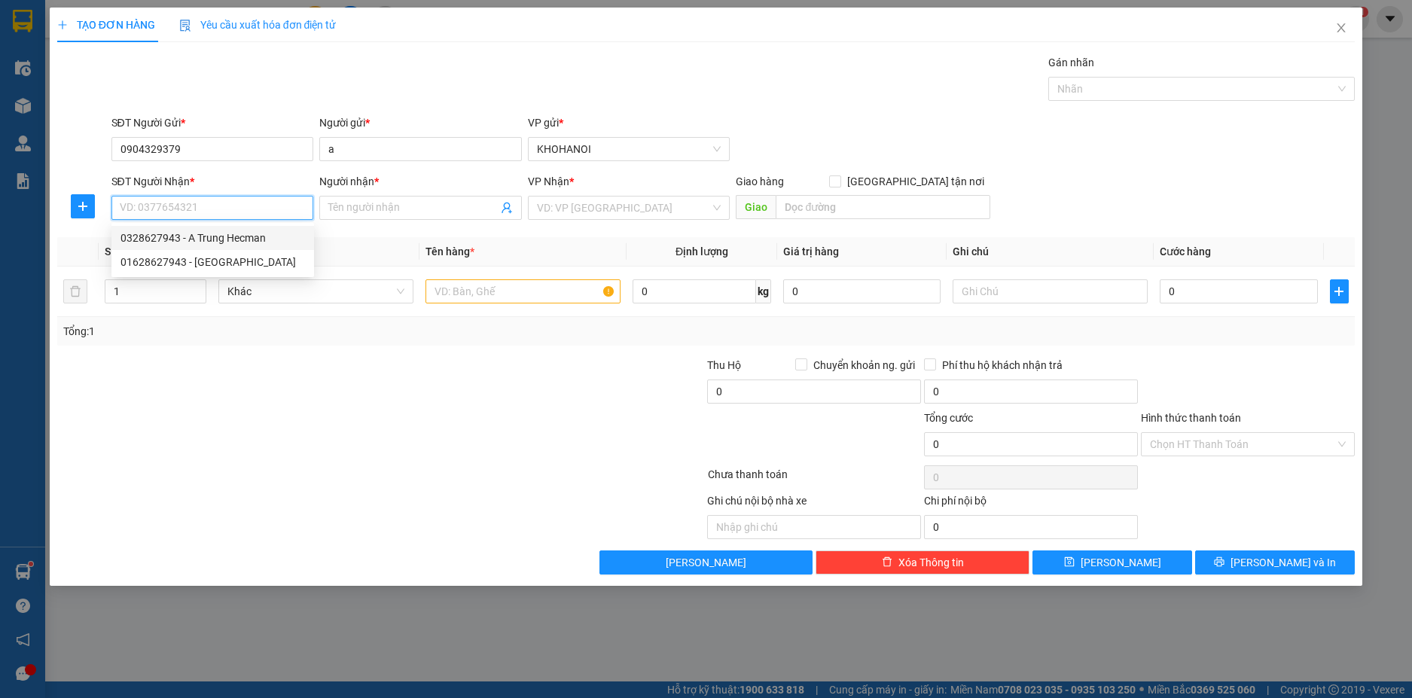
click at [195, 230] on div "0328627943 - A Trung Hecman" at bounding box center [212, 238] width 184 height 17
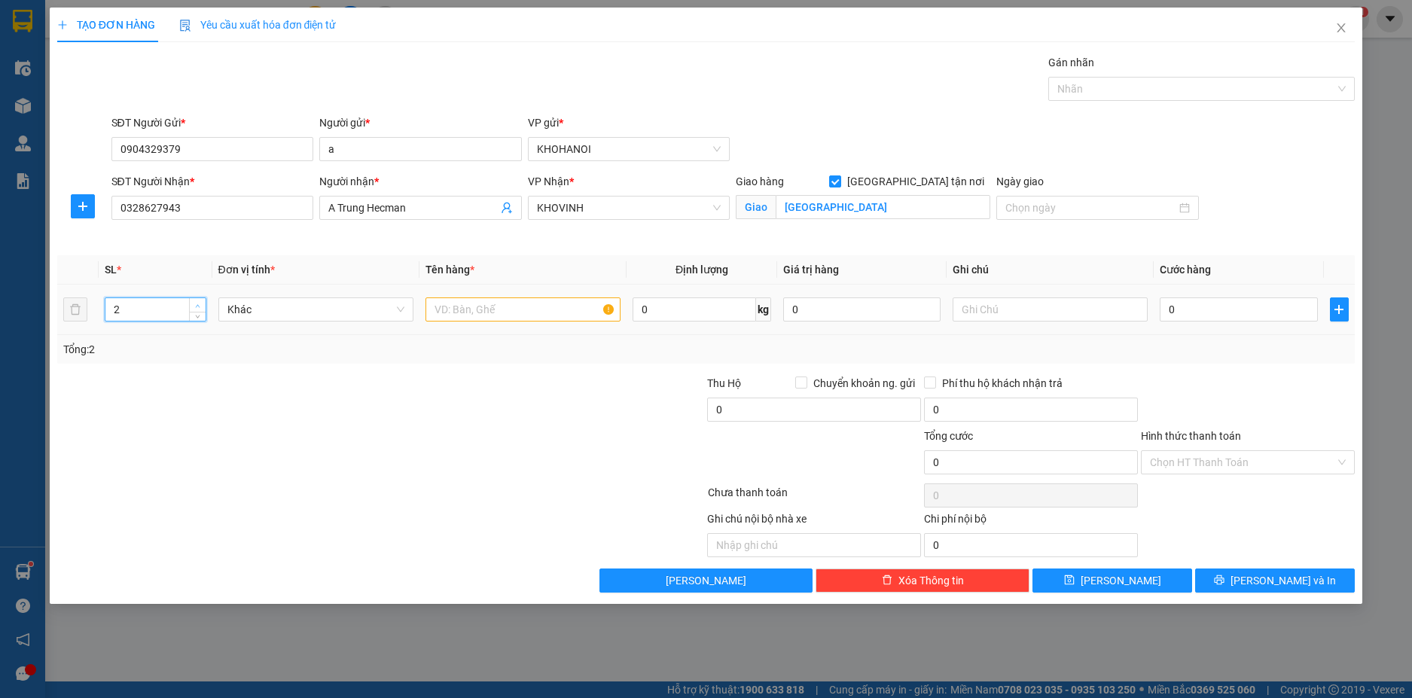
click at [197, 304] on icon "up" at bounding box center [197, 305] width 5 height 5
click at [460, 312] on input "text" at bounding box center [522, 309] width 195 height 24
click at [1201, 307] on input "0" at bounding box center [1238, 309] width 157 height 24
drag, startPoint x: 1226, startPoint y: 352, endPoint x: 1217, endPoint y: 449, distance: 97.5
click at [1227, 352] on div "Tổng: 2" at bounding box center [706, 349] width 1286 height 17
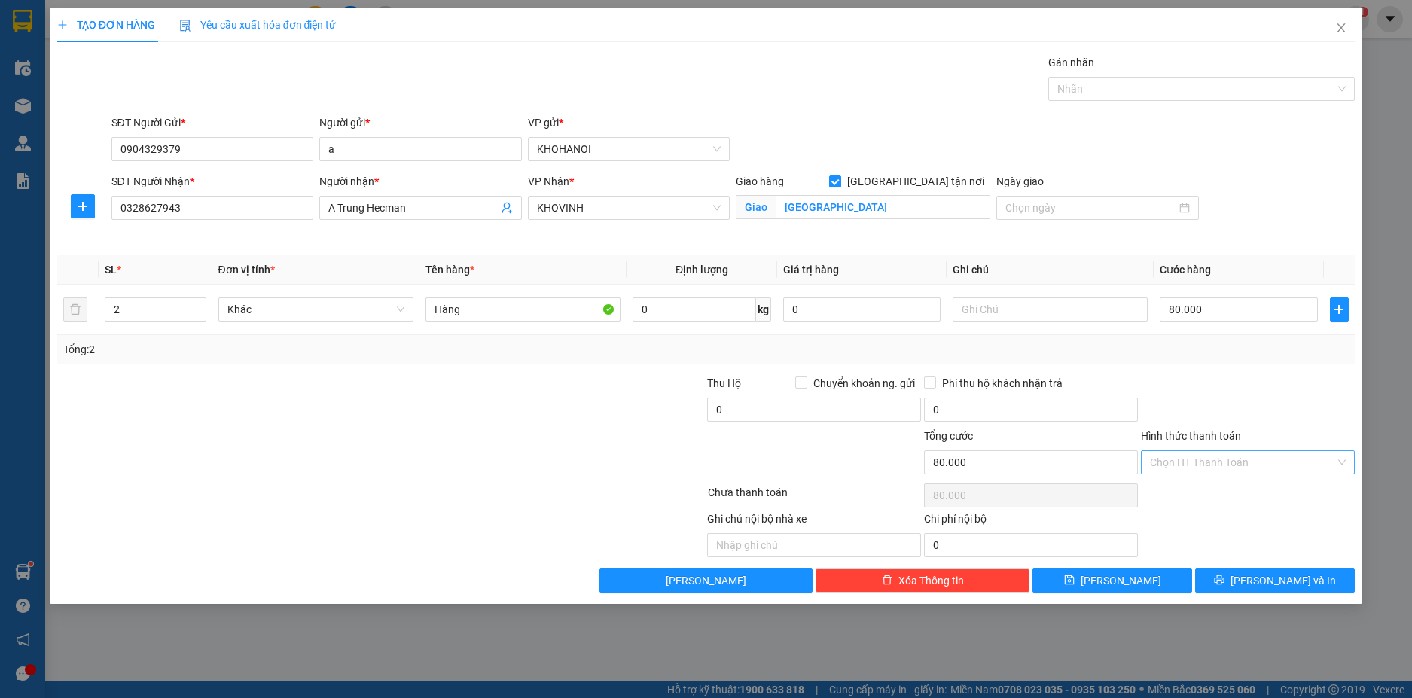
drag, startPoint x: 1214, startPoint y: 452, endPoint x: 1214, endPoint y: 474, distance: 21.8
click at [1214, 456] on input "Hình thức thanh toán" at bounding box center [1242, 462] width 185 height 23
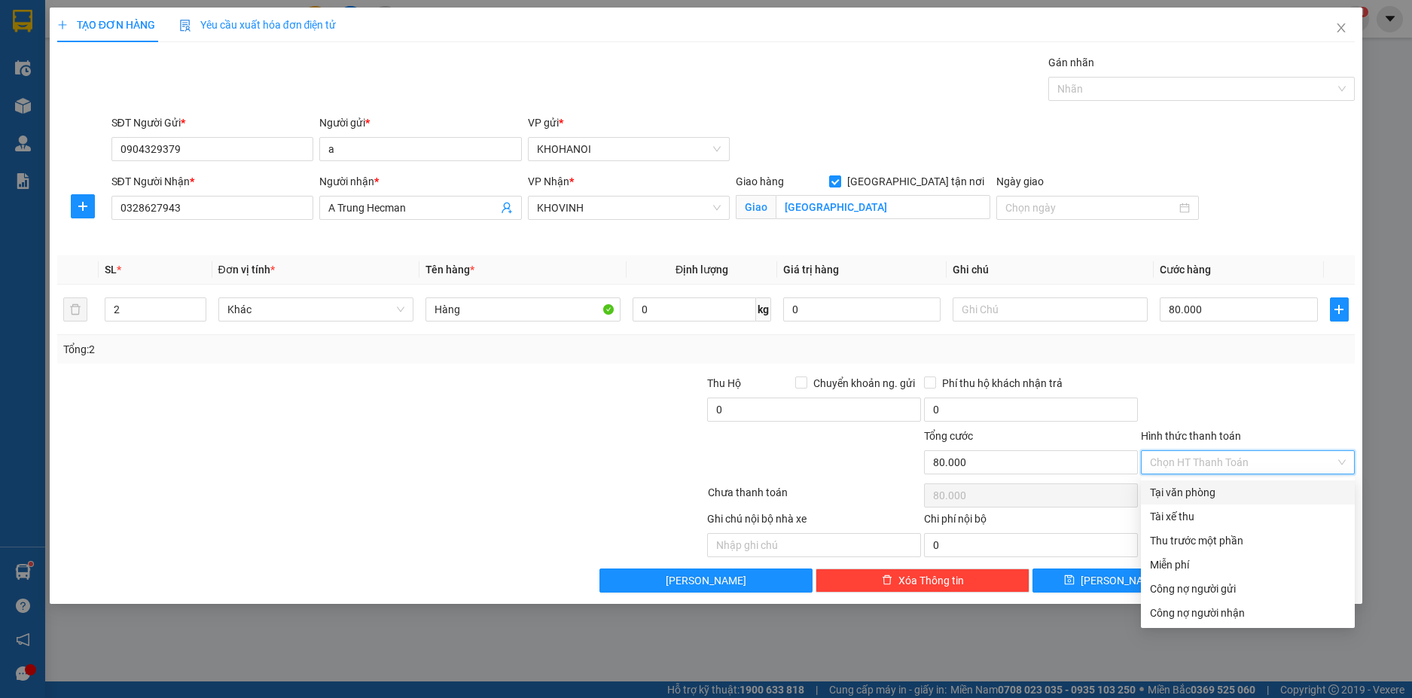
click at [1210, 485] on div "Tại văn phòng" at bounding box center [1248, 492] width 196 height 17
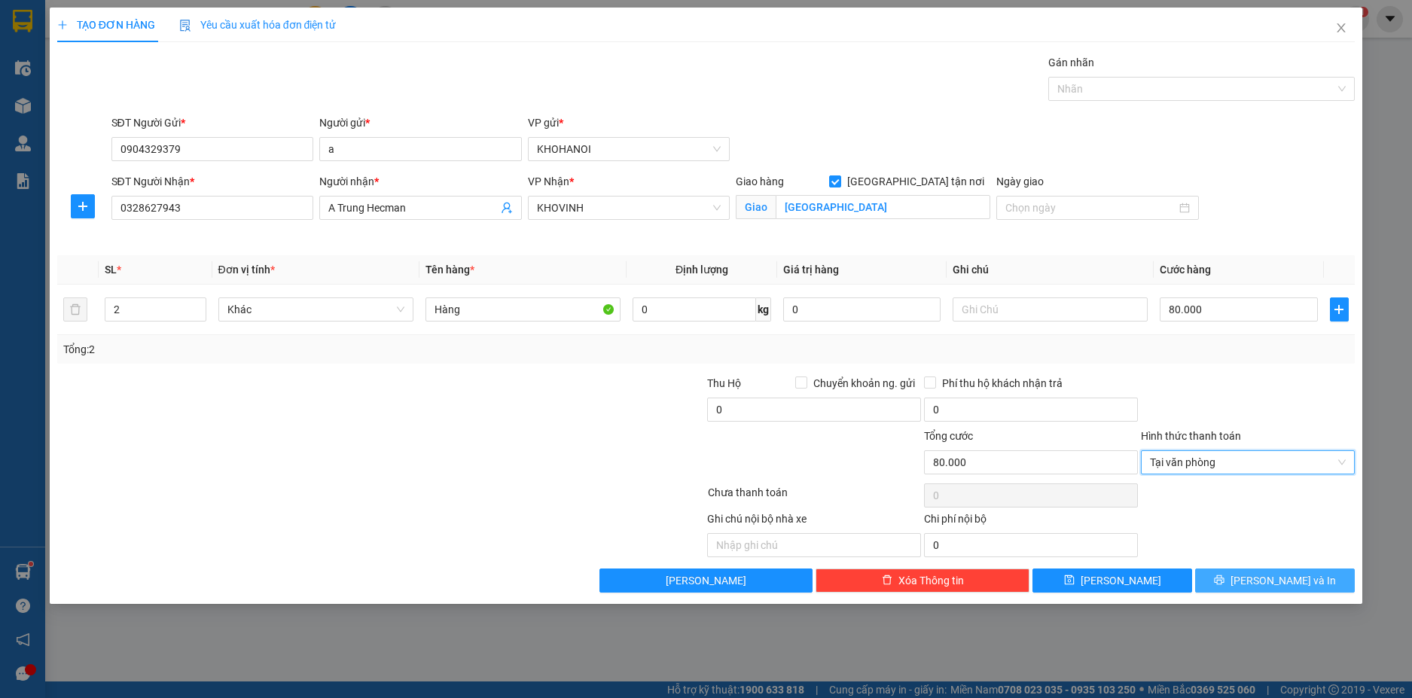
drag, startPoint x: 1228, startPoint y: 585, endPoint x: 1198, endPoint y: 529, distance: 63.3
click at [1229, 584] on button "Lưu và In" at bounding box center [1275, 580] width 160 height 24
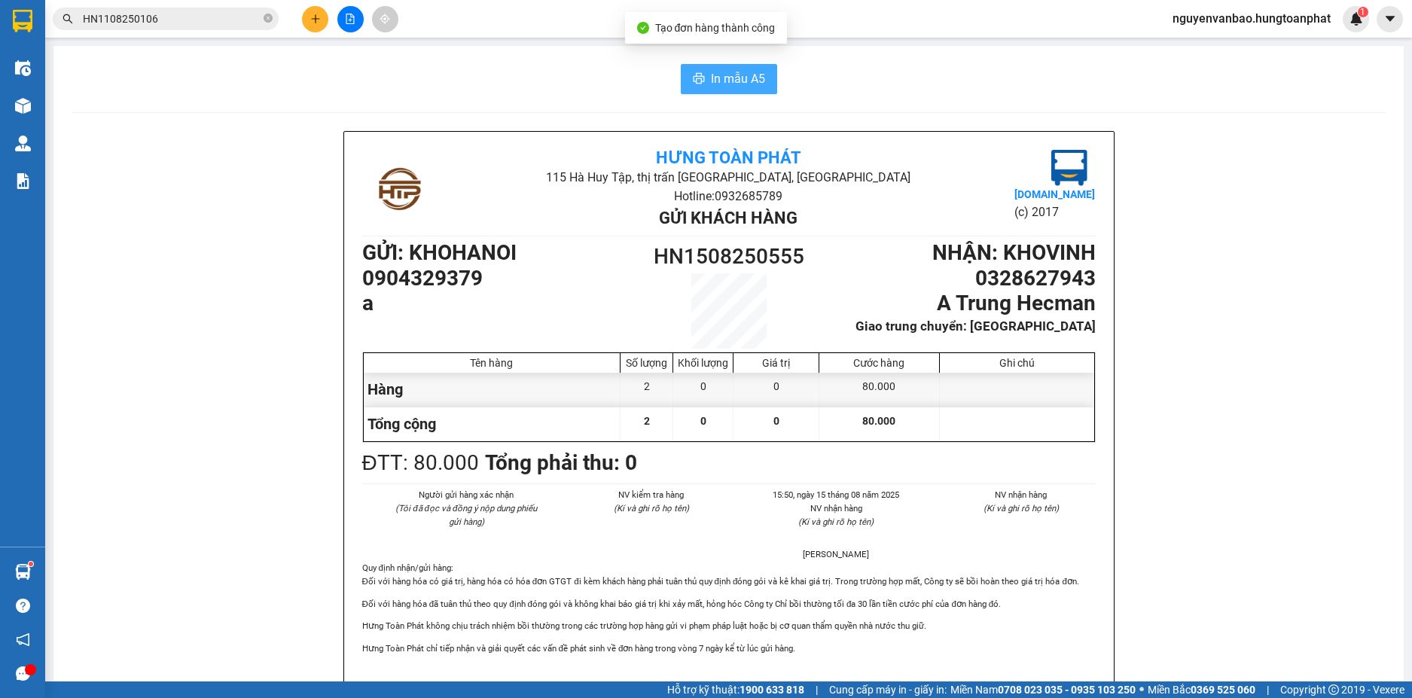
click at [691, 68] on button "In mẫu A5" at bounding box center [729, 79] width 96 height 30
click at [306, 23] on button at bounding box center [315, 19] width 26 height 26
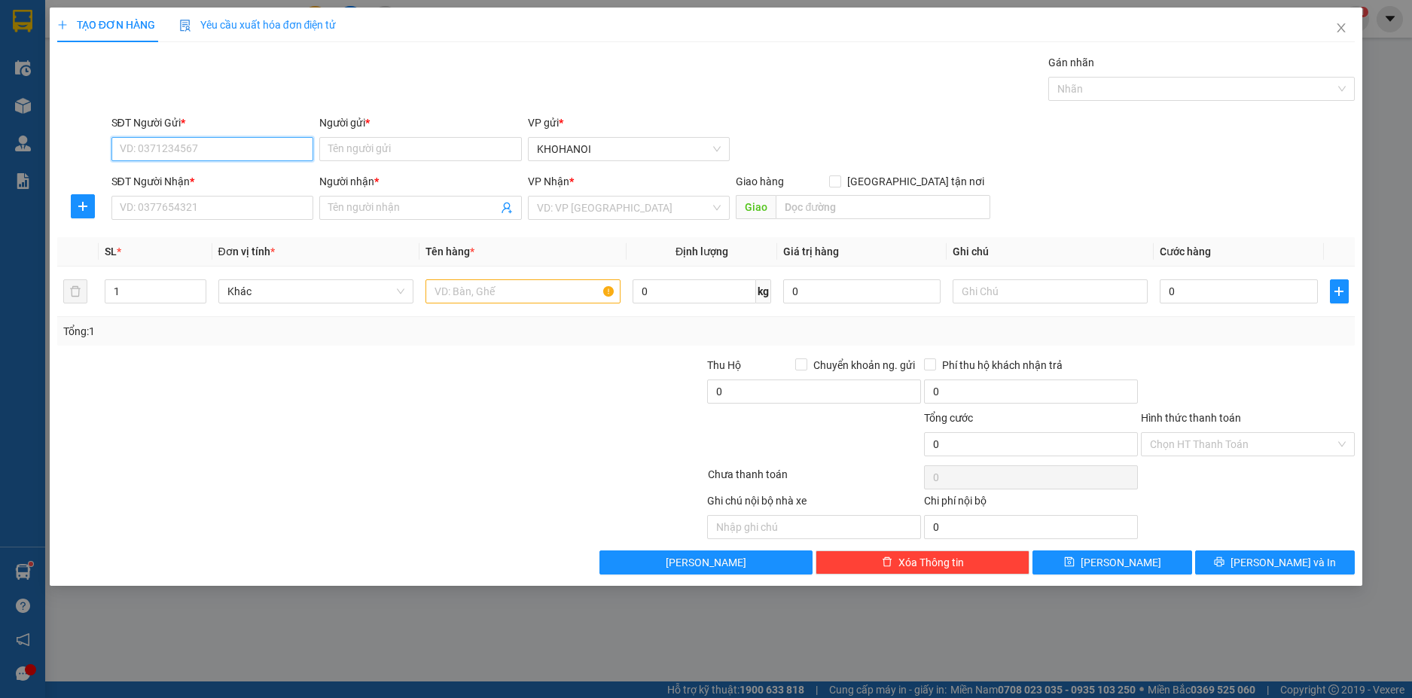
click at [276, 152] on input "SĐT Người Gửi *" at bounding box center [212, 149] width 203 height 24
click at [180, 178] on div "0967686991 - a" at bounding box center [212, 179] width 184 height 17
click at [175, 206] on input "SĐT Người Nhận *" at bounding box center [212, 208] width 203 height 24
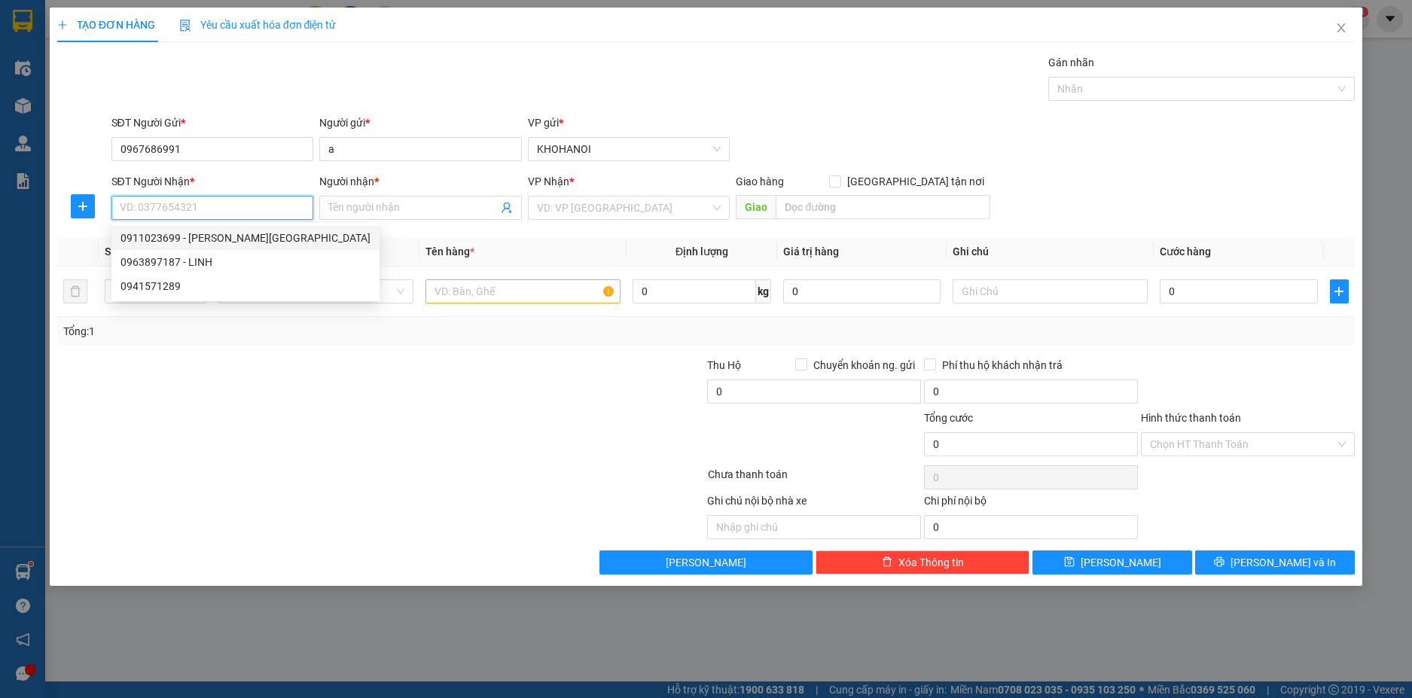
click at [201, 240] on div "0911023699 - Thế Anh Thạch Hà" at bounding box center [245, 238] width 250 height 17
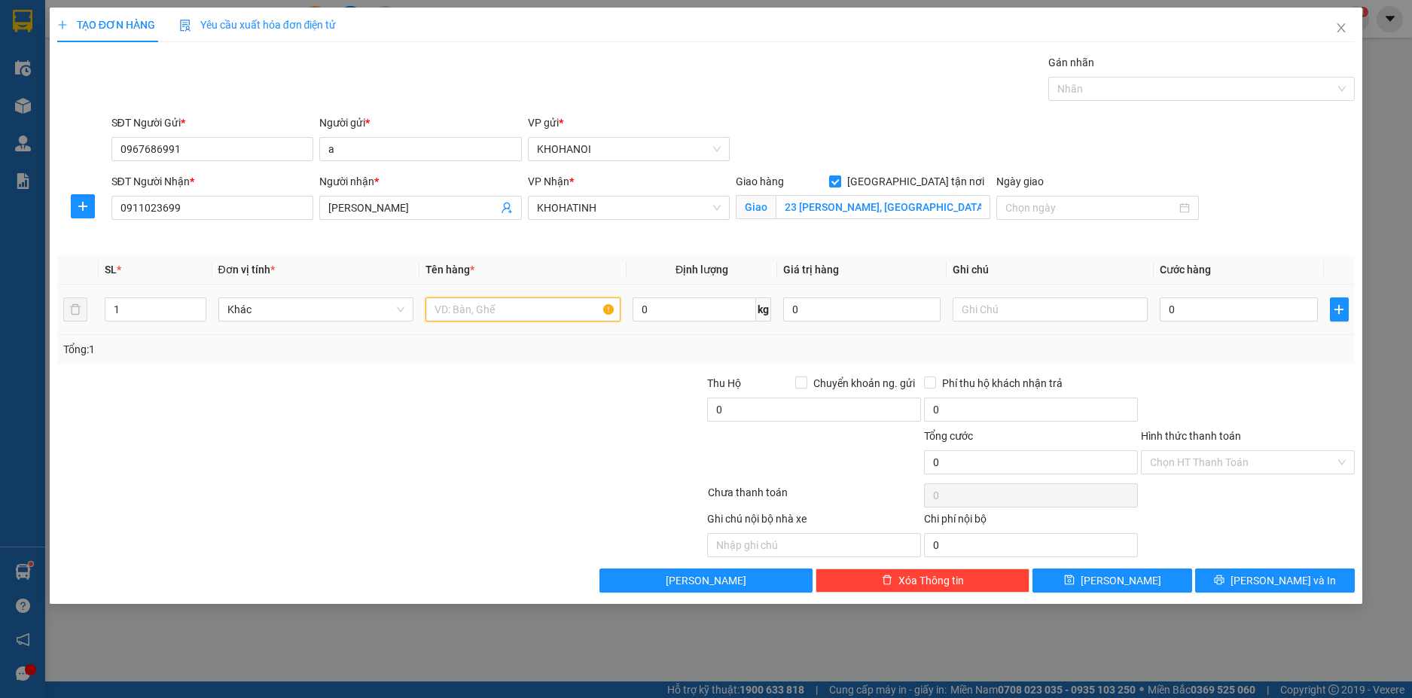
click at [483, 314] on input "text" at bounding box center [522, 309] width 195 height 24
click at [1197, 305] on input "0" at bounding box center [1238, 309] width 157 height 24
click at [1257, 393] on div at bounding box center [1247, 401] width 217 height 53
click at [169, 310] on input "1" at bounding box center [154, 309] width 99 height 23
click at [309, 416] on div at bounding box center [273, 401] width 434 height 53
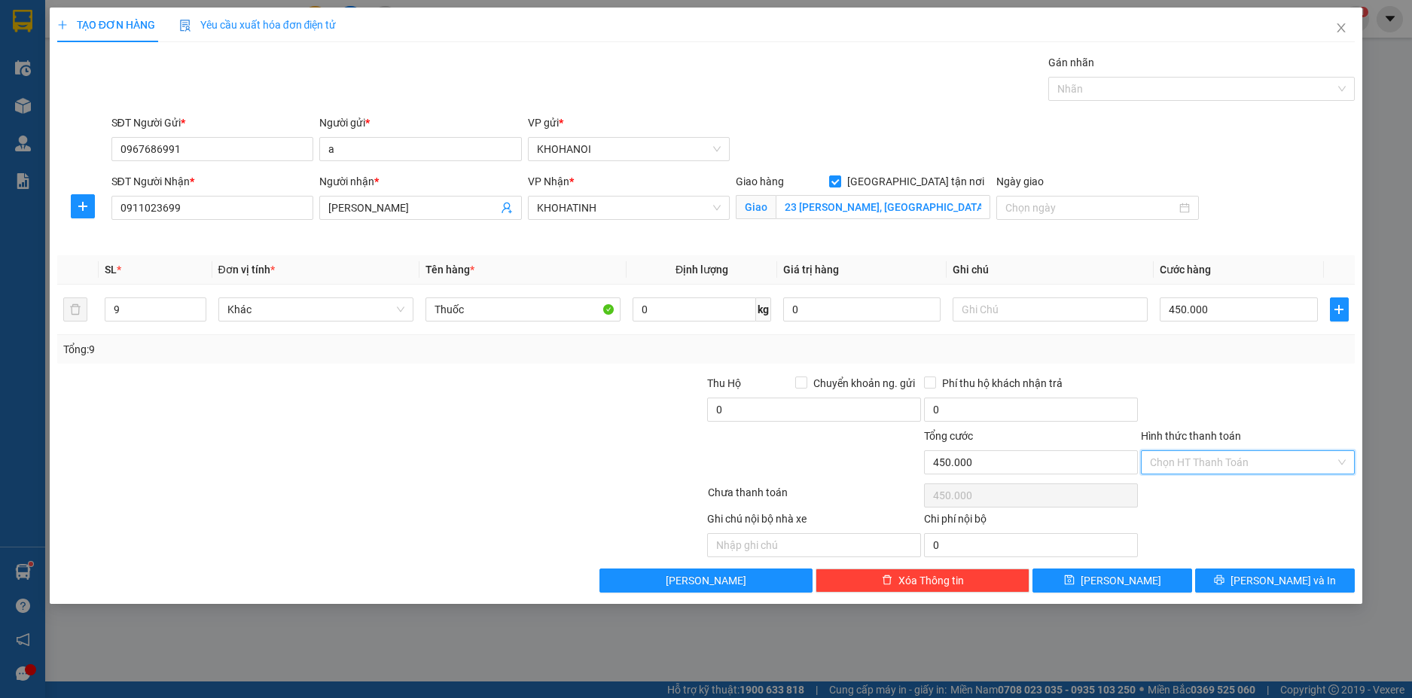
click at [1214, 462] on input "Hình thức thanh toán" at bounding box center [1242, 462] width 185 height 23
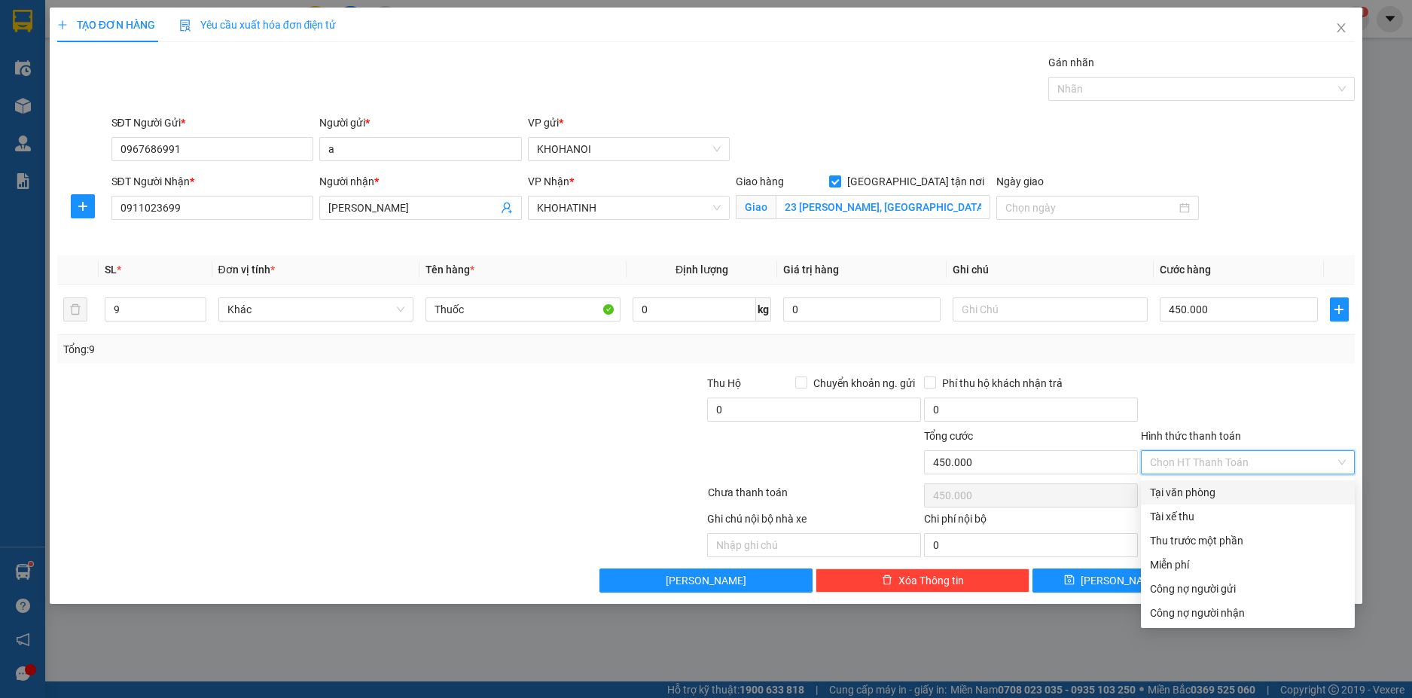
click at [1208, 489] on div "Tại văn phòng" at bounding box center [1248, 492] width 196 height 17
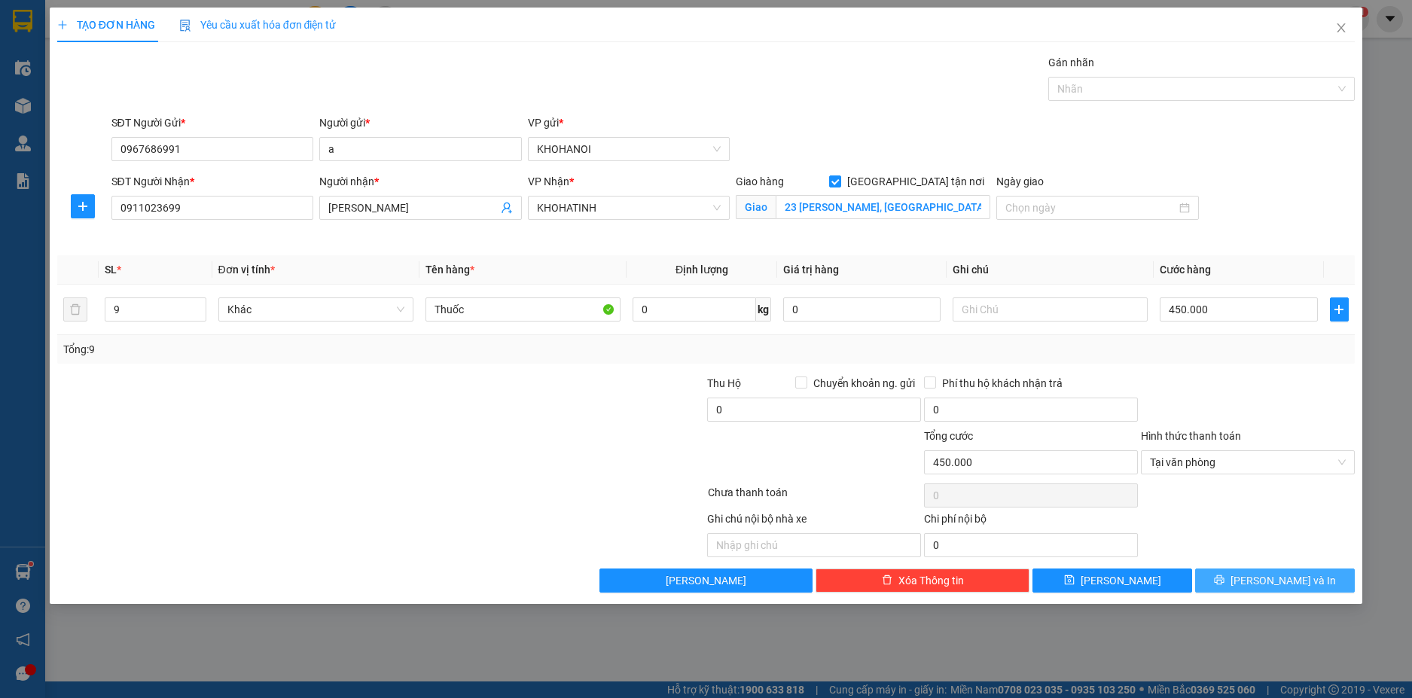
drag, startPoint x: 1274, startPoint y: 582, endPoint x: 1264, endPoint y: 570, distance: 15.5
click at [1274, 582] on span "Lưu và In" at bounding box center [1282, 580] width 105 height 17
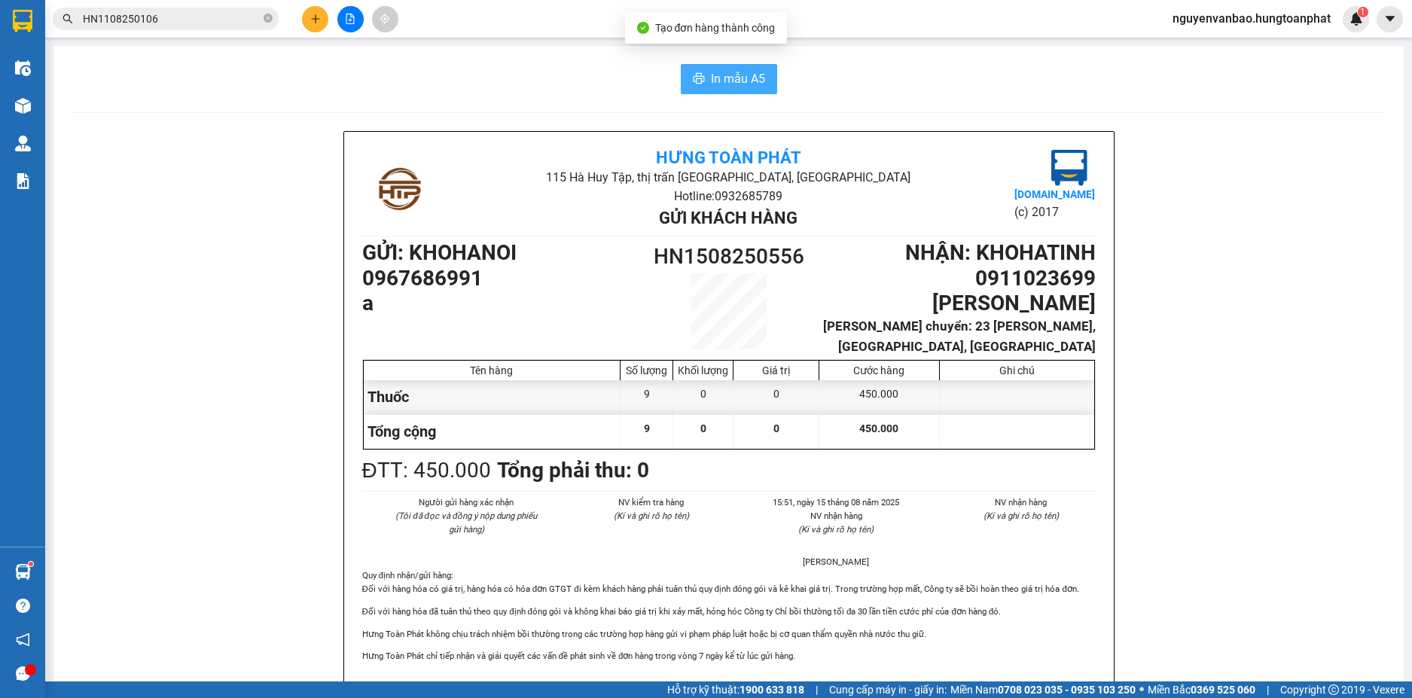
click at [720, 68] on button "In mẫu A5" at bounding box center [729, 79] width 96 height 30
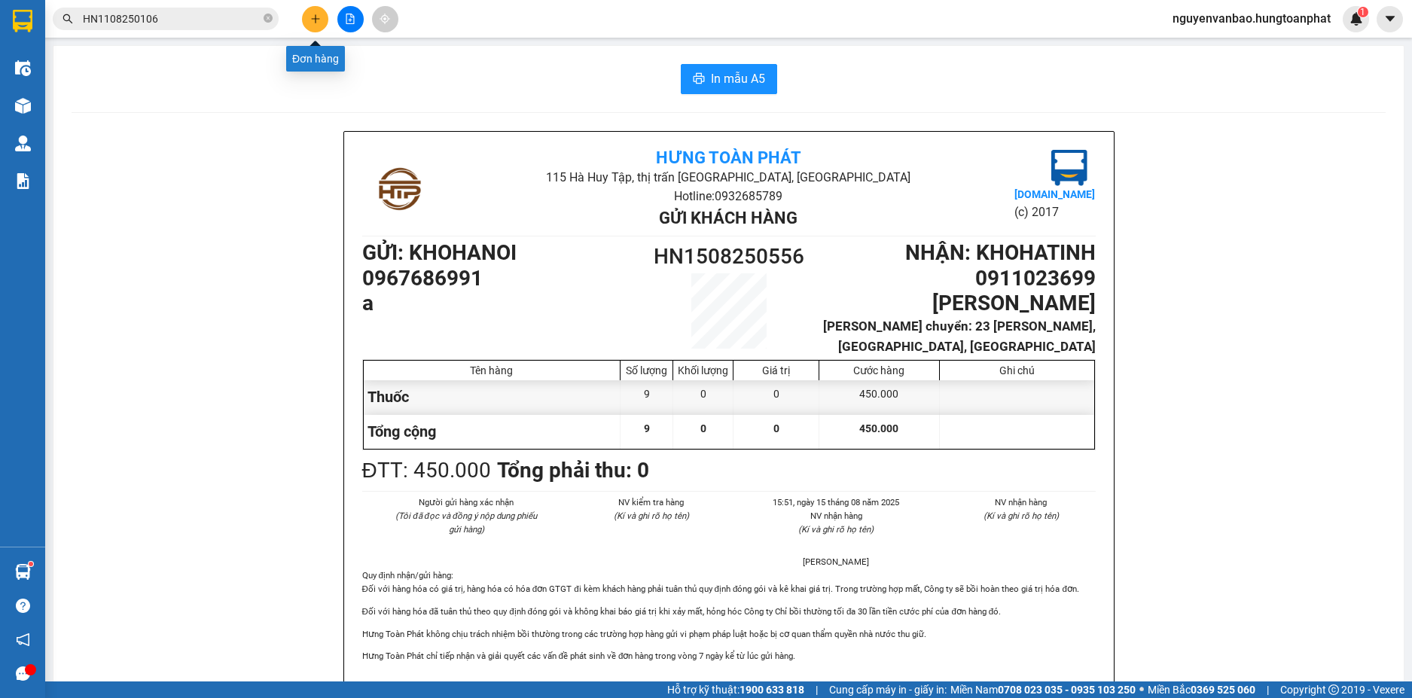
click at [314, 25] on button at bounding box center [315, 19] width 26 height 26
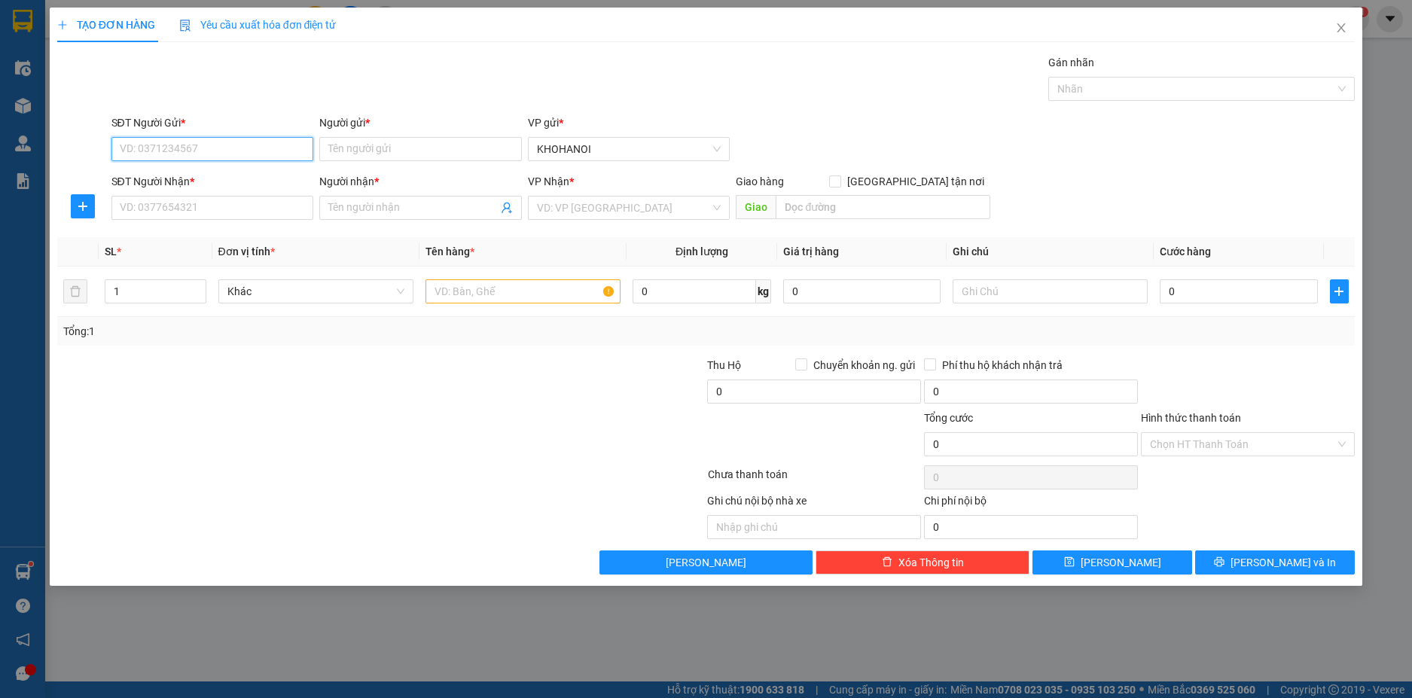
click at [223, 140] on input "SĐT Người Gửi *" at bounding box center [212, 149] width 203 height 24
drag, startPoint x: 174, startPoint y: 148, endPoint x: 413, endPoint y: 164, distance: 240.0
click at [174, 148] on input "SĐT Người Gửi *" at bounding box center [212, 149] width 203 height 24
click at [397, 150] on input "Người gửi *" at bounding box center [420, 149] width 203 height 24
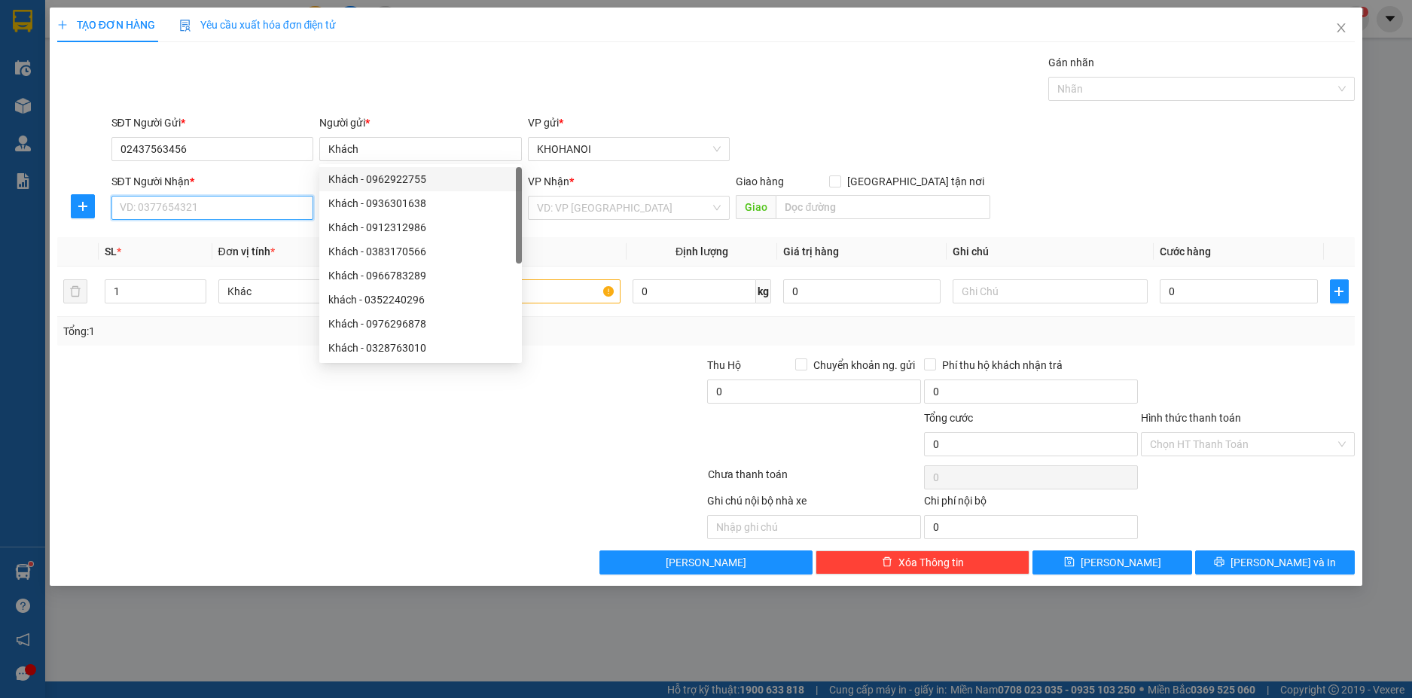
click at [163, 205] on input "SĐT Người Nhận *" at bounding box center [212, 208] width 203 height 24
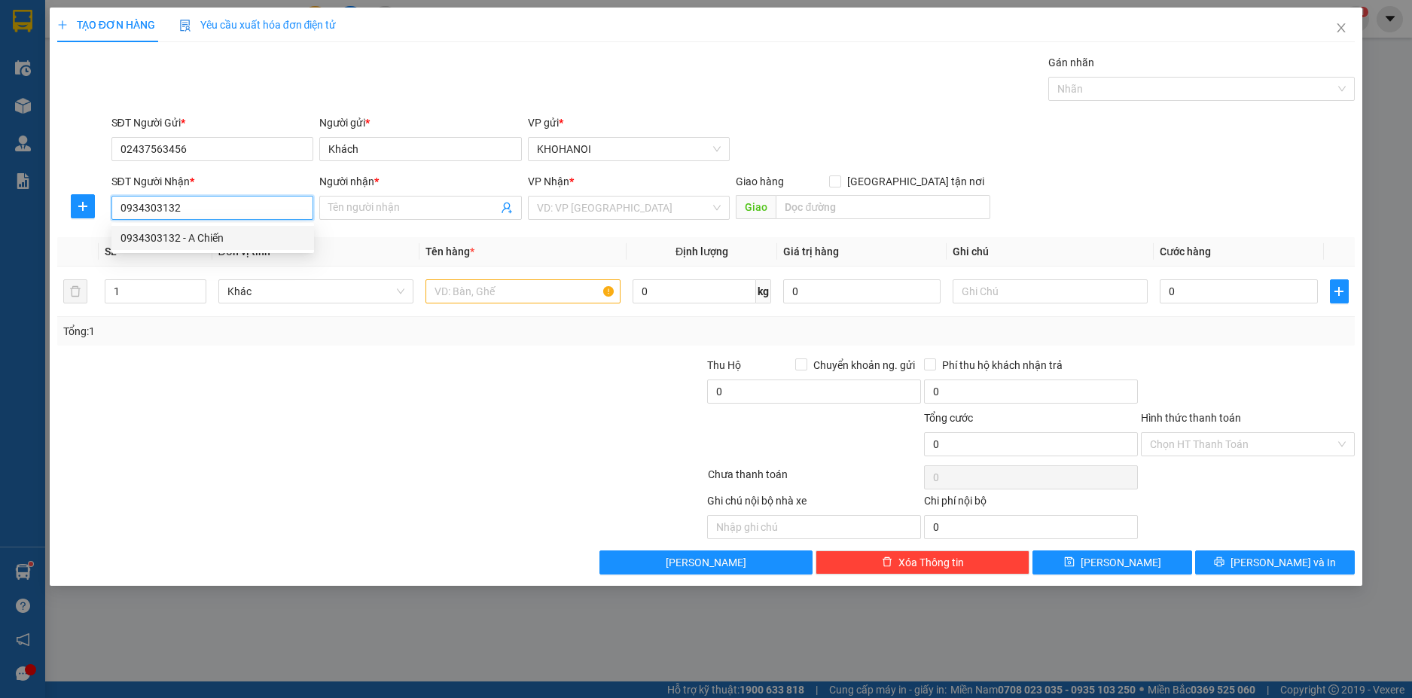
click at [191, 239] on div "0934303132 - A Chiến" at bounding box center [212, 238] width 184 height 17
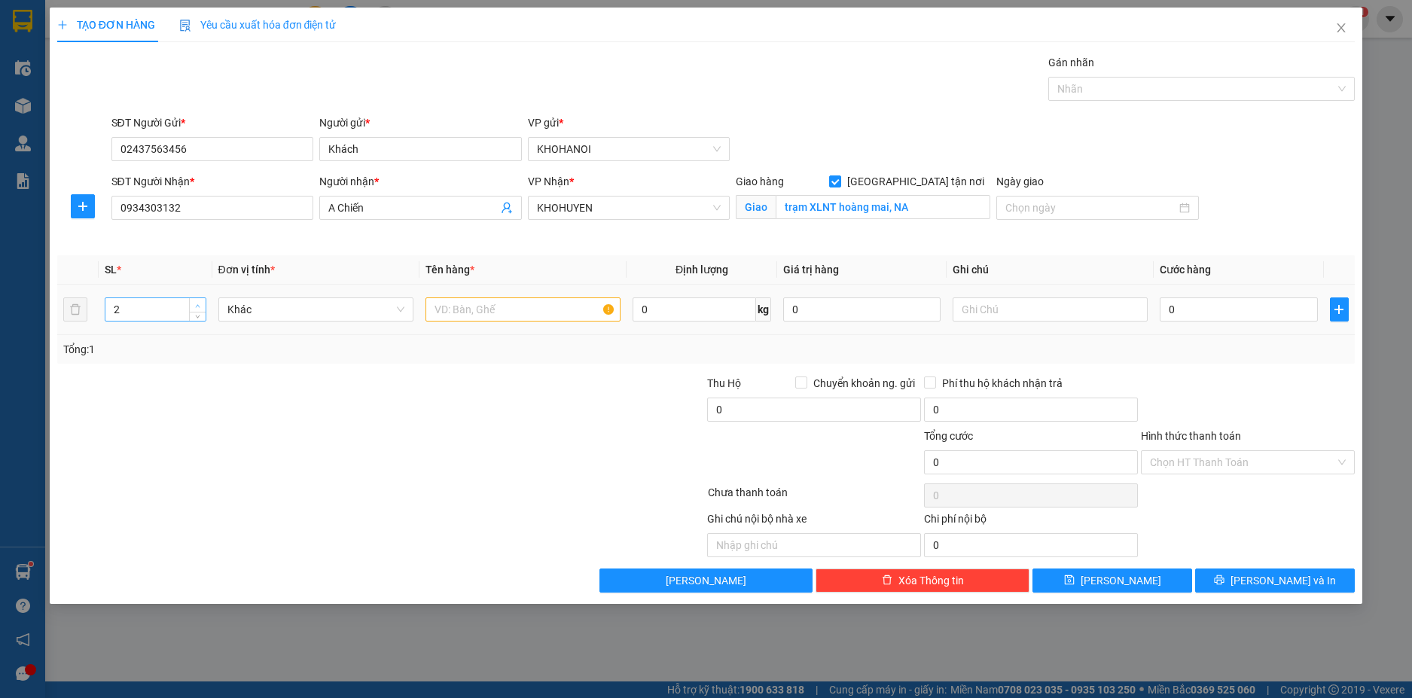
click at [195, 303] on icon "up" at bounding box center [197, 305] width 5 height 5
click at [196, 303] on icon "up" at bounding box center [197, 305] width 5 height 5
click at [492, 311] on input "text" at bounding box center [522, 309] width 195 height 24
click at [1207, 307] on input "0" at bounding box center [1238, 309] width 157 height 24
drag, startPoint x: 1208, startPoint y: 370, endPoint x: 992, endPoint y: 267, distance: 239.4
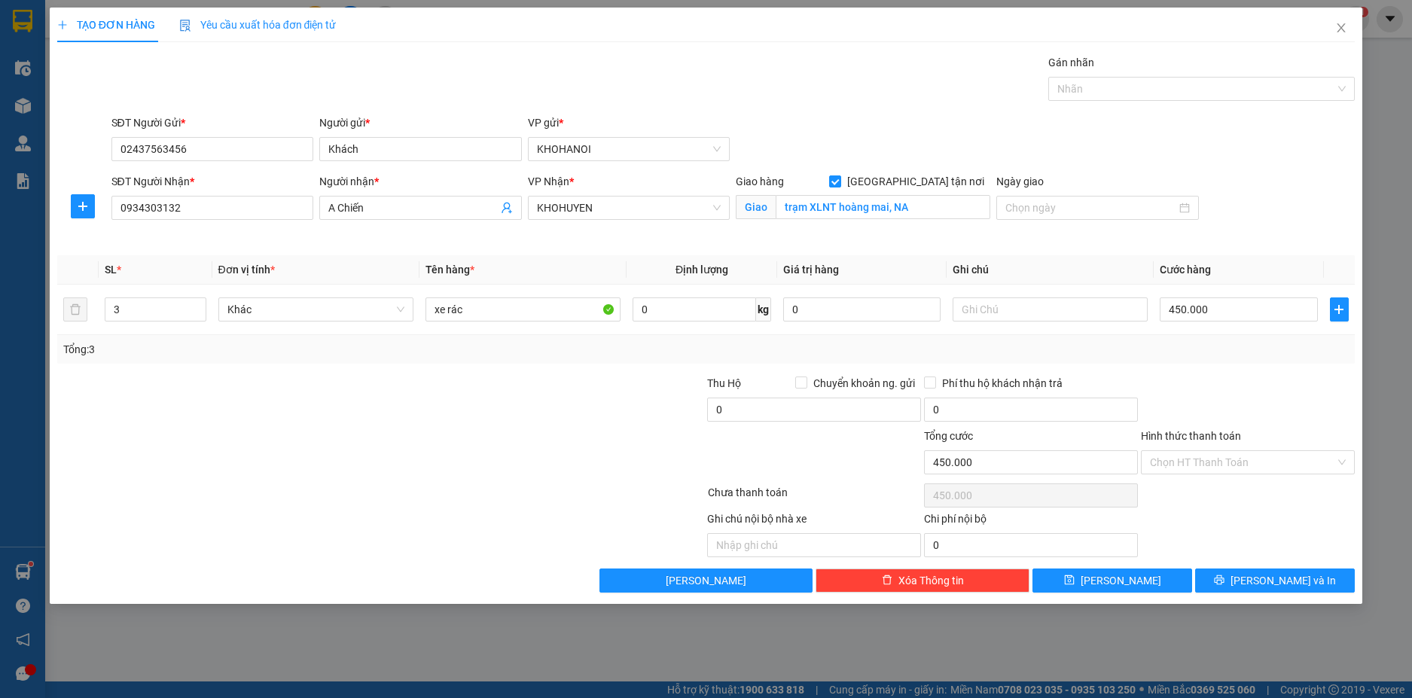
click at [1208, 370] on div "Transit Pickup Surcharge Ids Transit Deliver Surcharge Ids Transit Deliver Surc…" at bounding box center [706, 323] width 1298 height 538
click at [1224, 577] on icon "printer" at bounding box center [1219, 579] width 11 height 11
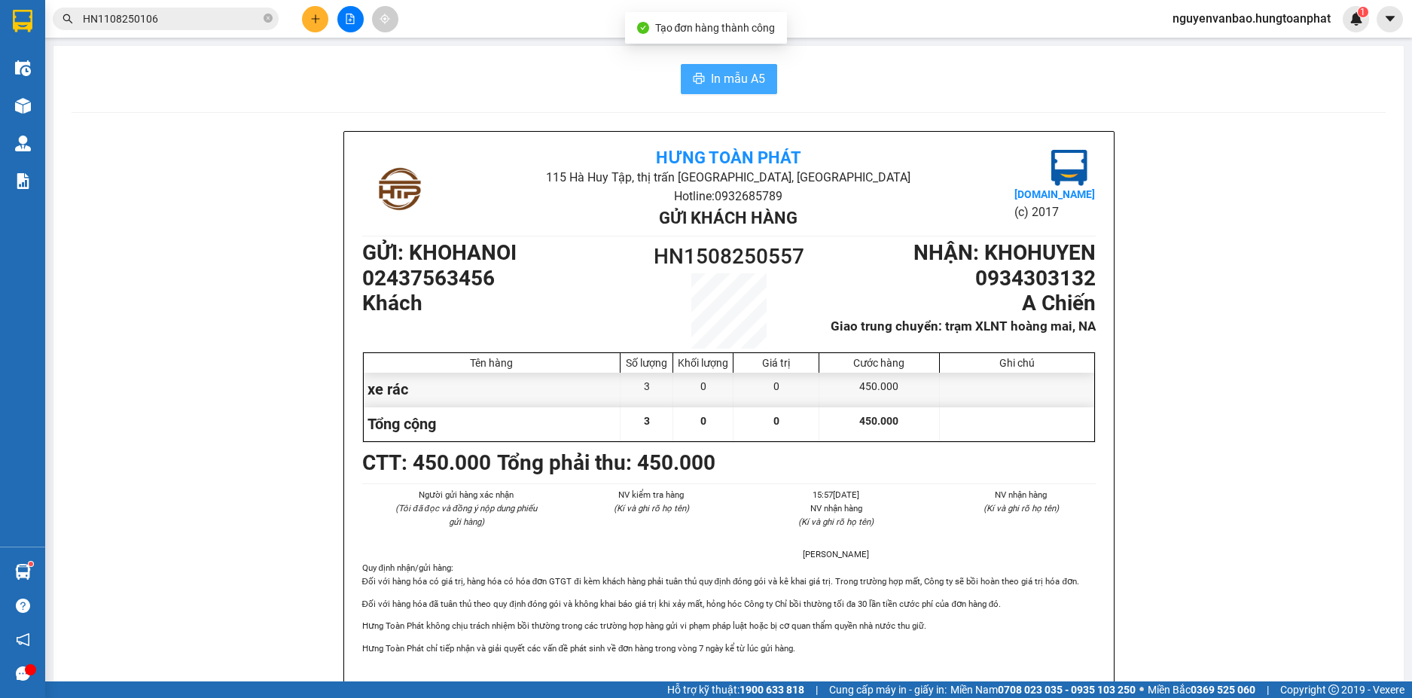
click at [725, 87] on span "In mẫu A5" at bounding box center [738, 78] width 54 height 19
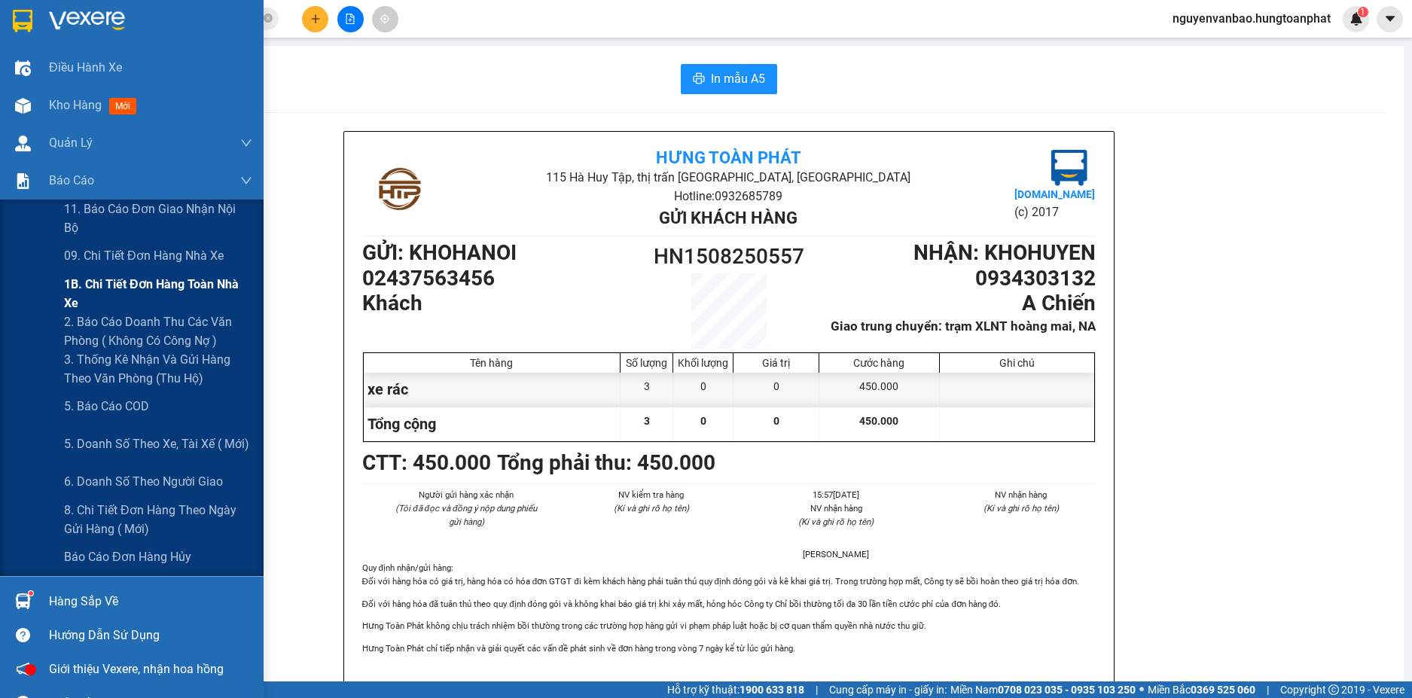
click at [102, 296] on span "1B. Chi tiết đơn hàng toàn nhà xe" at bounding box center [158, 294] width 188 height 38
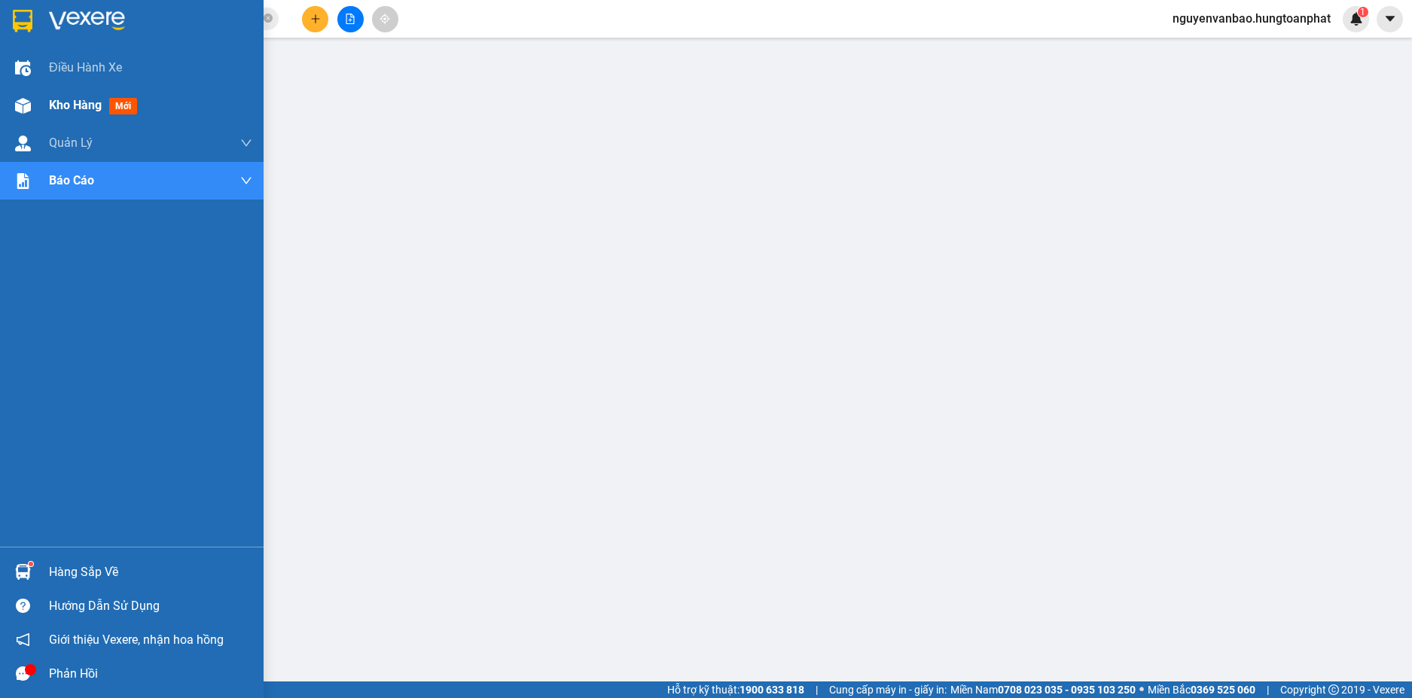
click at [23, 102] on img at bounding box center [23, 106] width 16 height 16
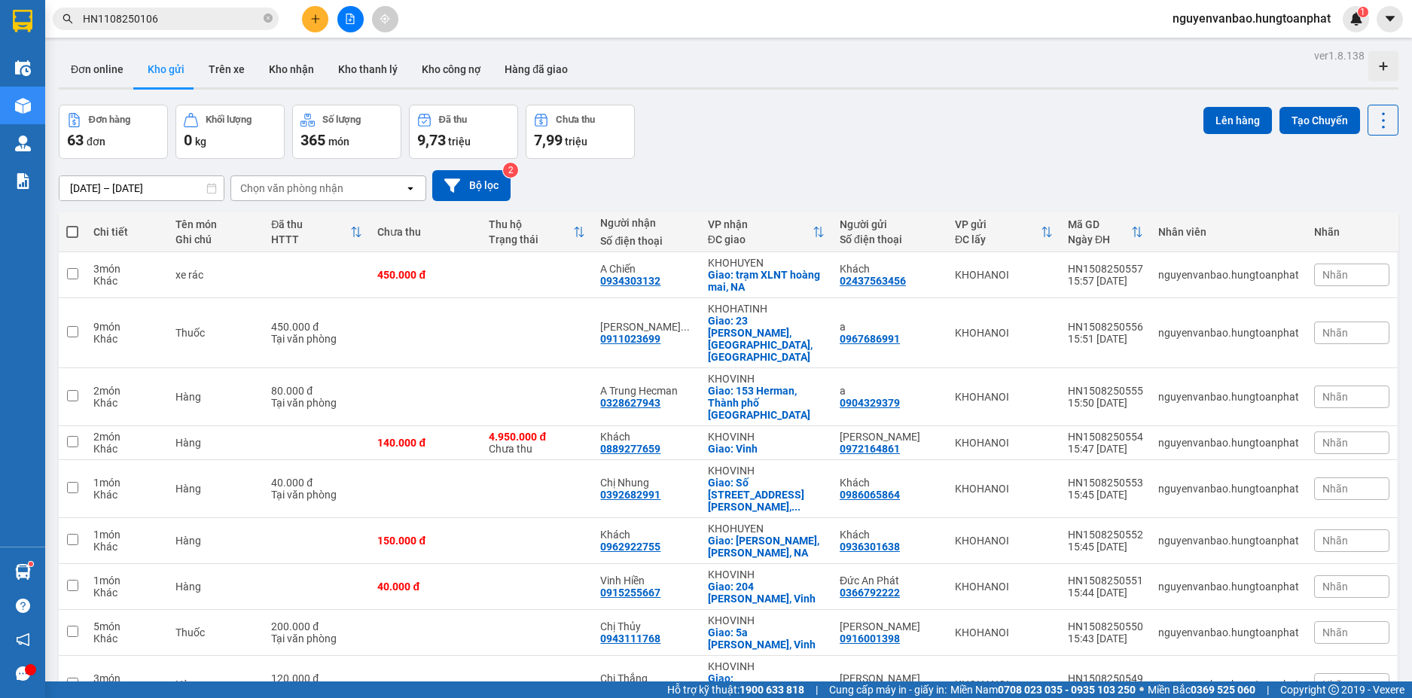
click at [1311, 683] on span "100 / trang" at bounding box center [1329, 690] width 54 height 15
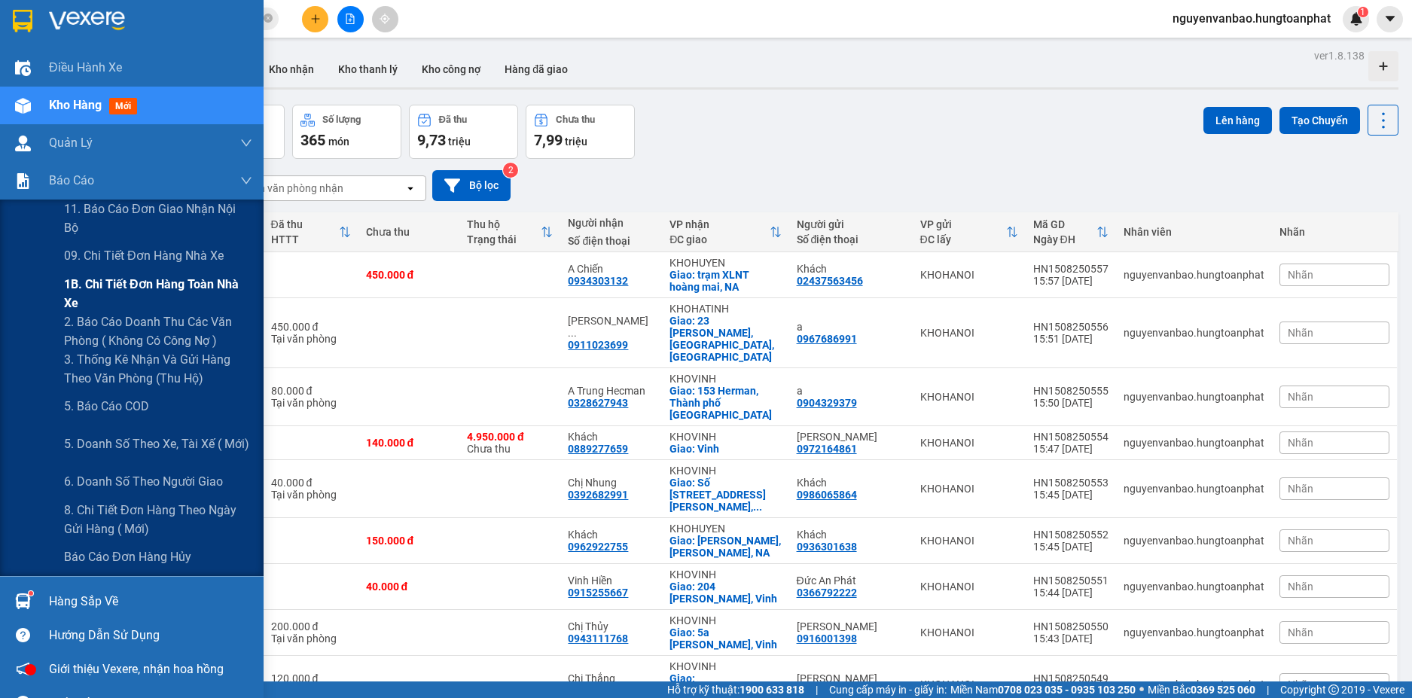
click at [114, 291] on span "1B. Chi tiết đơn hàng toàn nhà xe" at bounding box center [158, 294] width 188 height 38
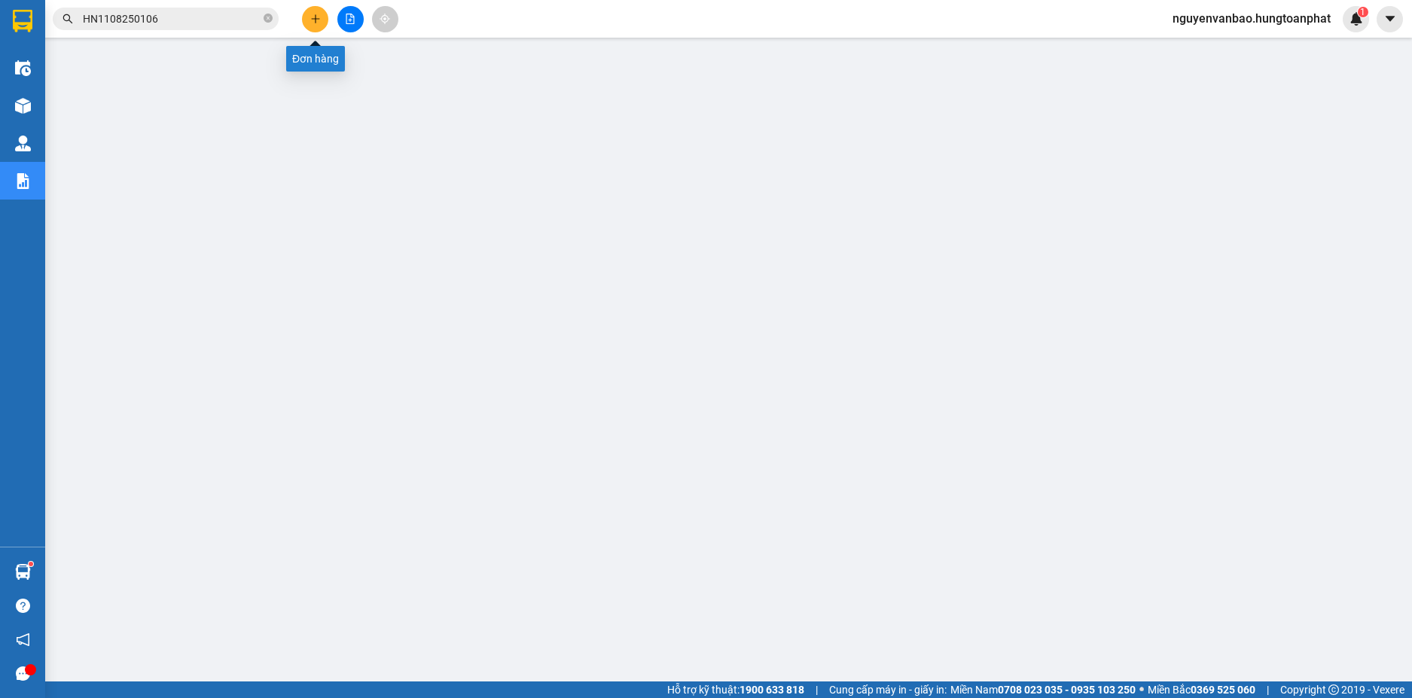
click at [317, 18] on icon "plus" at bounding box center [315, 19] width 11 height 11
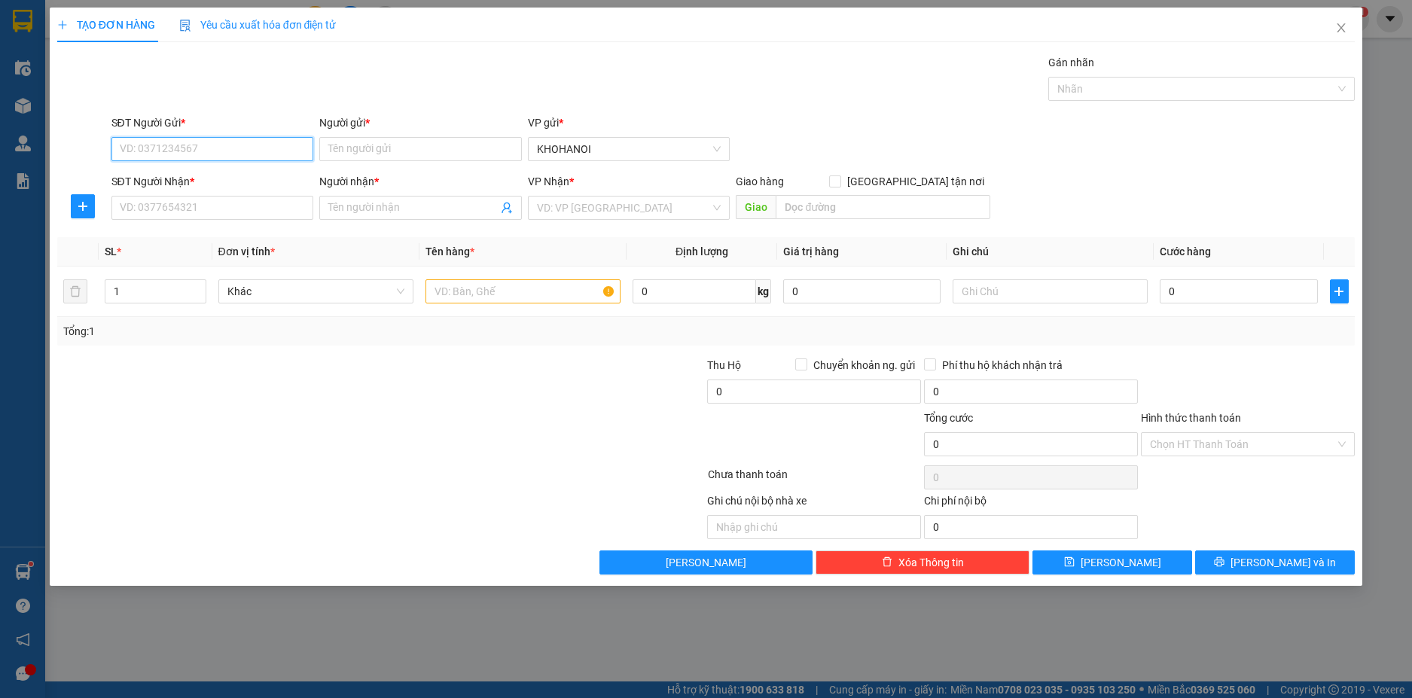
click at [195, 147] on input "SĐT Người Gửi *" at bounding box center [212, 149] width 203 height 24
click at [184, 172] on div "0986012889 - Chị Thảo" at bounding box center [212, 179] width 184 height 17
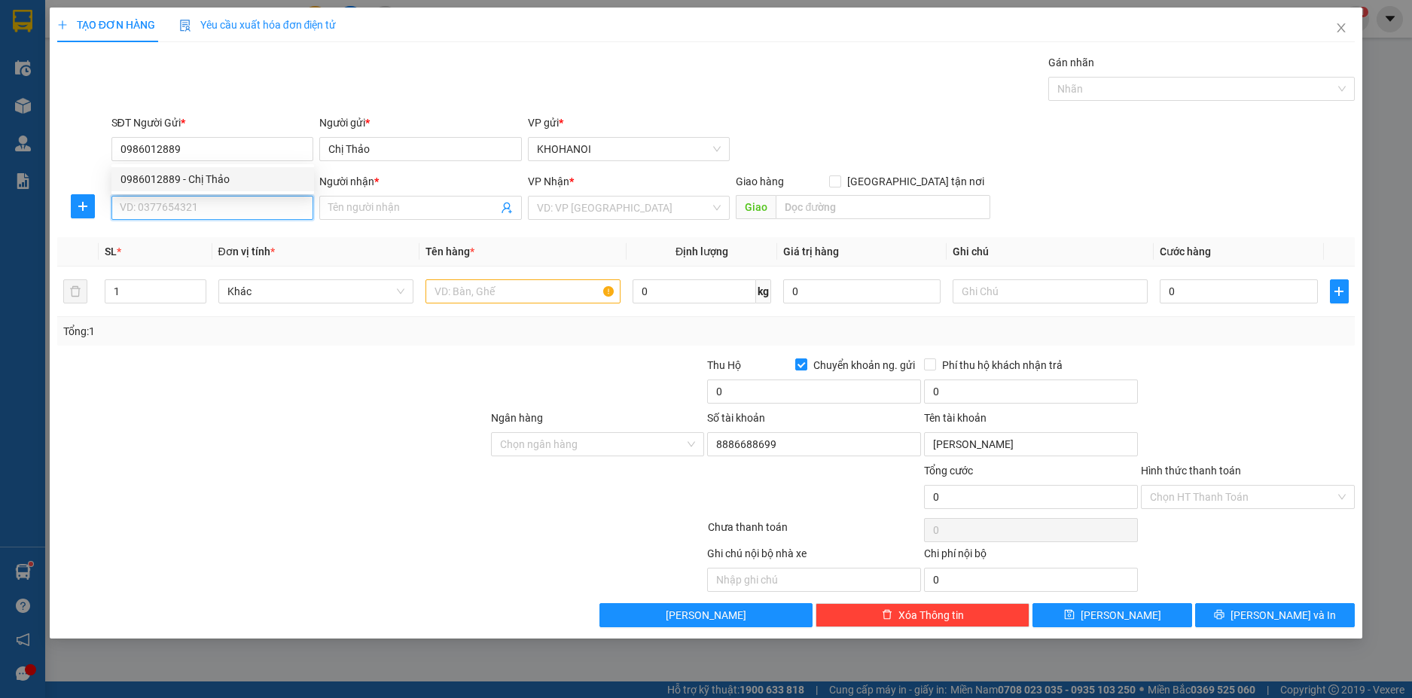
click at [178, 209] on input "SĐT Người Nhận *" at bounding box center [212, 208] width 203 height 24
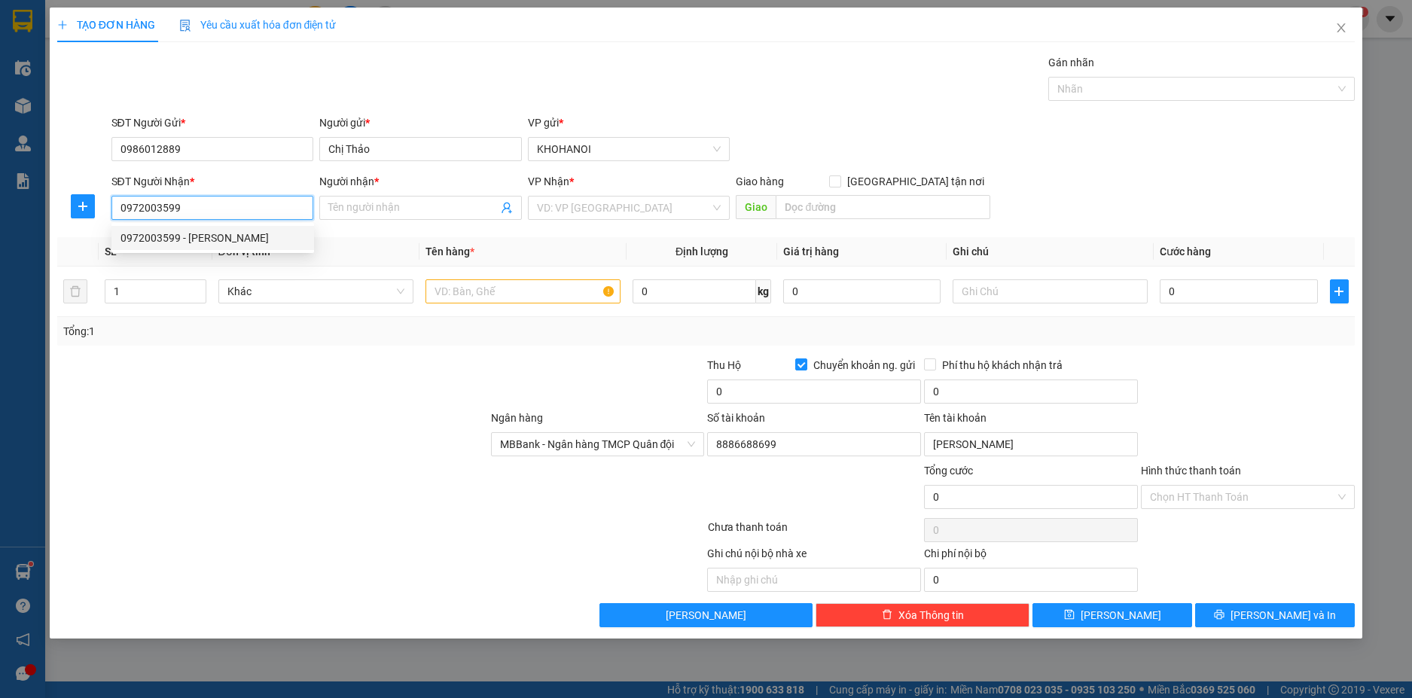
click at [198, 232] on div "0972003599 - Trần Thị Hồng" at bounding box center [212, 238] width 184 height 17
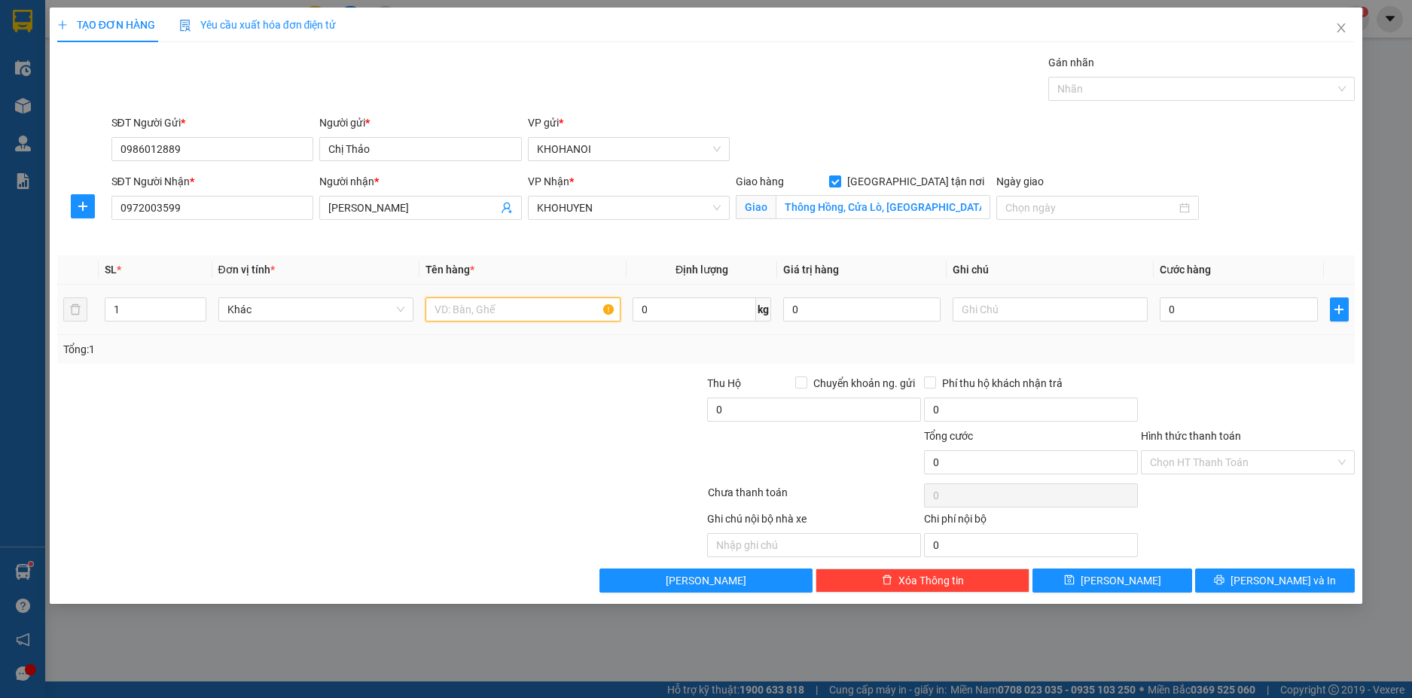
click at [453, 302] on input "text" at bounding box center [522, 309] width 195 height 24
click at [1179, 314] on input "0" at bounding box center [1238, 309] width 157 height 24
click at [1188, 368] on div "Transit Pickup Surcharge Ids Transit Deliver Surcharge Ids Transit Deliver Surc…" at bounding box center [706, 323] width 1298 height 538
drag, startPoint x: 1205, startPoint y: 454, endPoint x: 1201, endPoint y: 470, distance: 16.4
click at [1205, 456] on input "Hình thức thanh toán" at bounding box center [1242, 462] width 185 height 23
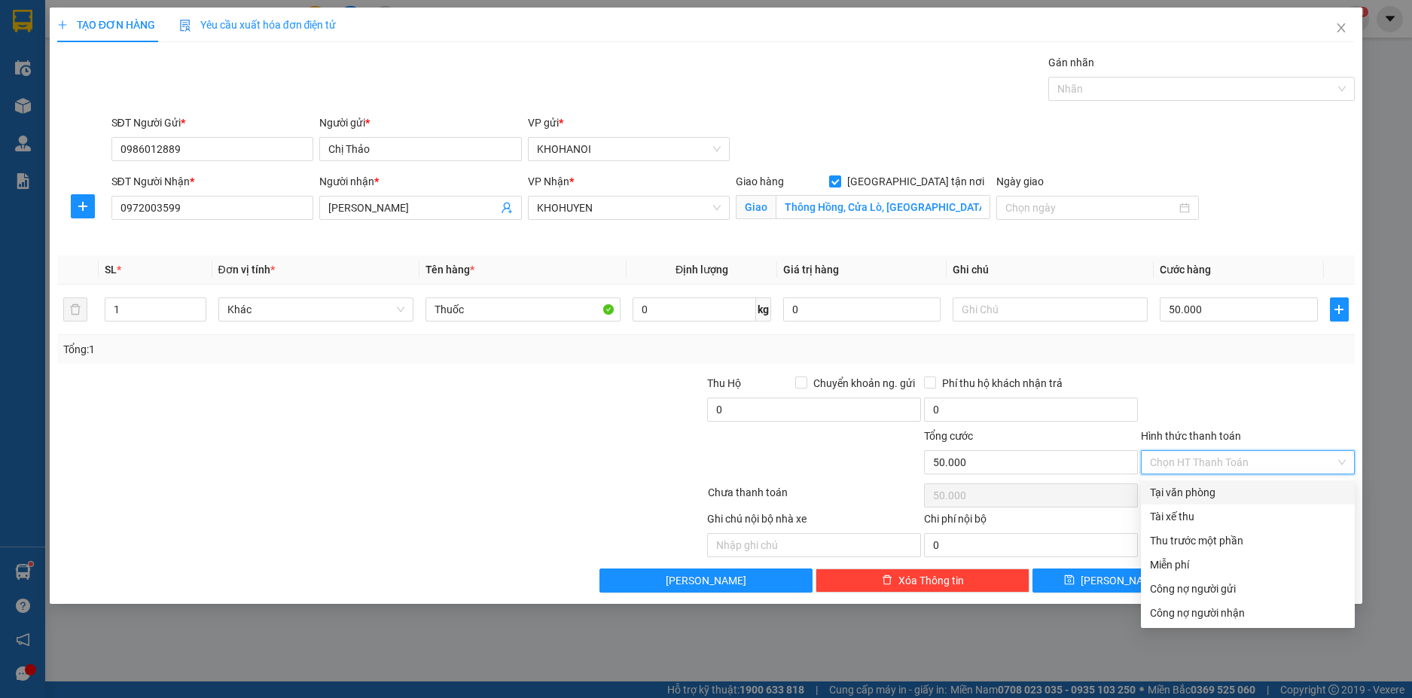
click at [1196, 478] on div "Transit Pickup Surcharge Ids Transit Deliver Surcharge Ids Transit Deliver Surc…" at bounding box center [706, 323] width 1298 height 538
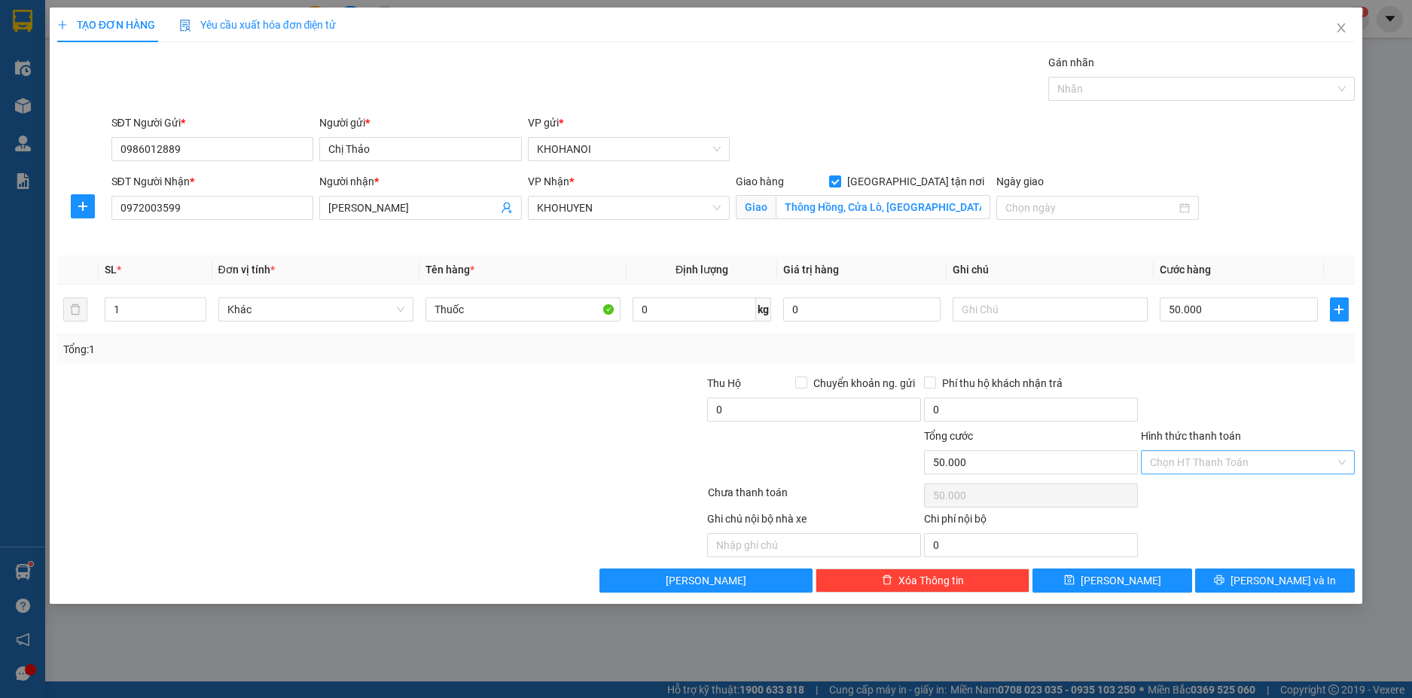
click at [1214, 458] on input "Hình thức thanh toán" at bounding box center [1242, 462] width 185 height 23
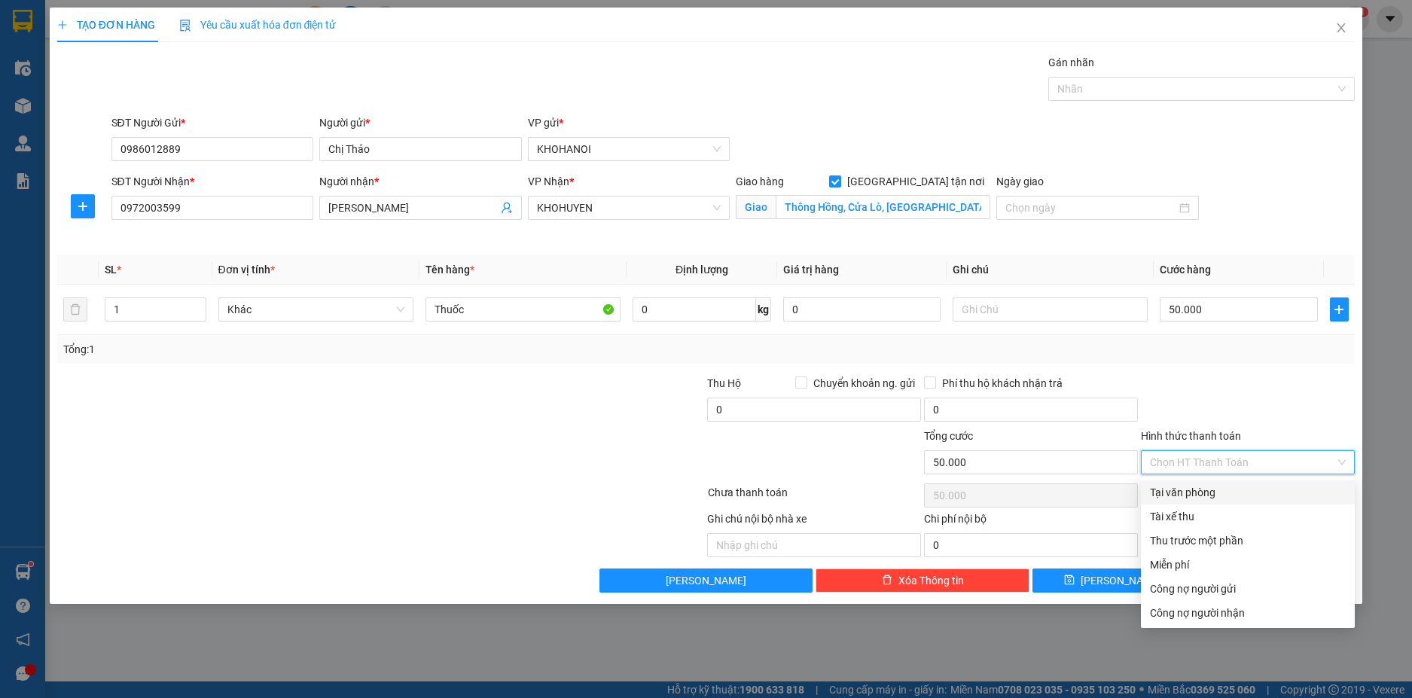
click at [1208, 489] on div "Tại văn phòng" at bounding box center [1248, 492] width 196 height 17
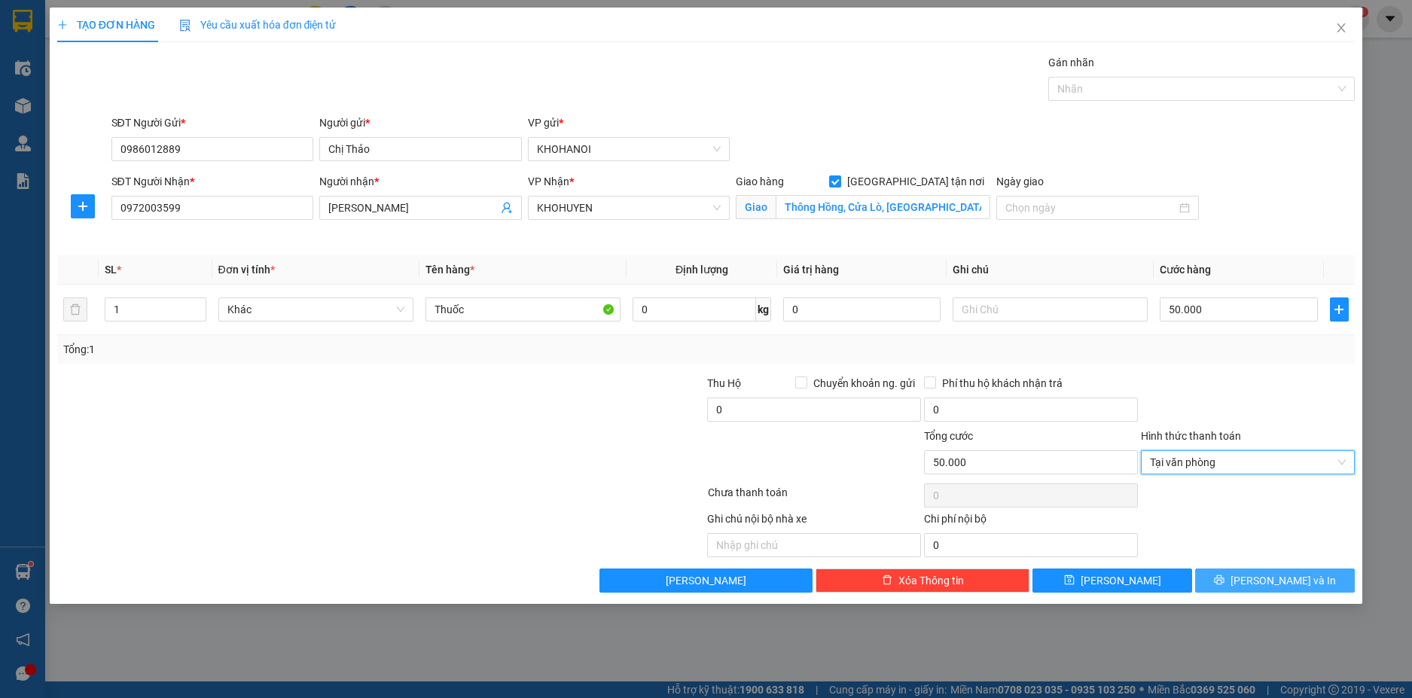
drag, startPoint x: 1241, startPoint y: 587, endPoint x: 1242, endPoint y: 574, distance: 12.8
click at [1242, 587] on button "Lưu và In" at bounding box center [1275, 580] width 160 height 24
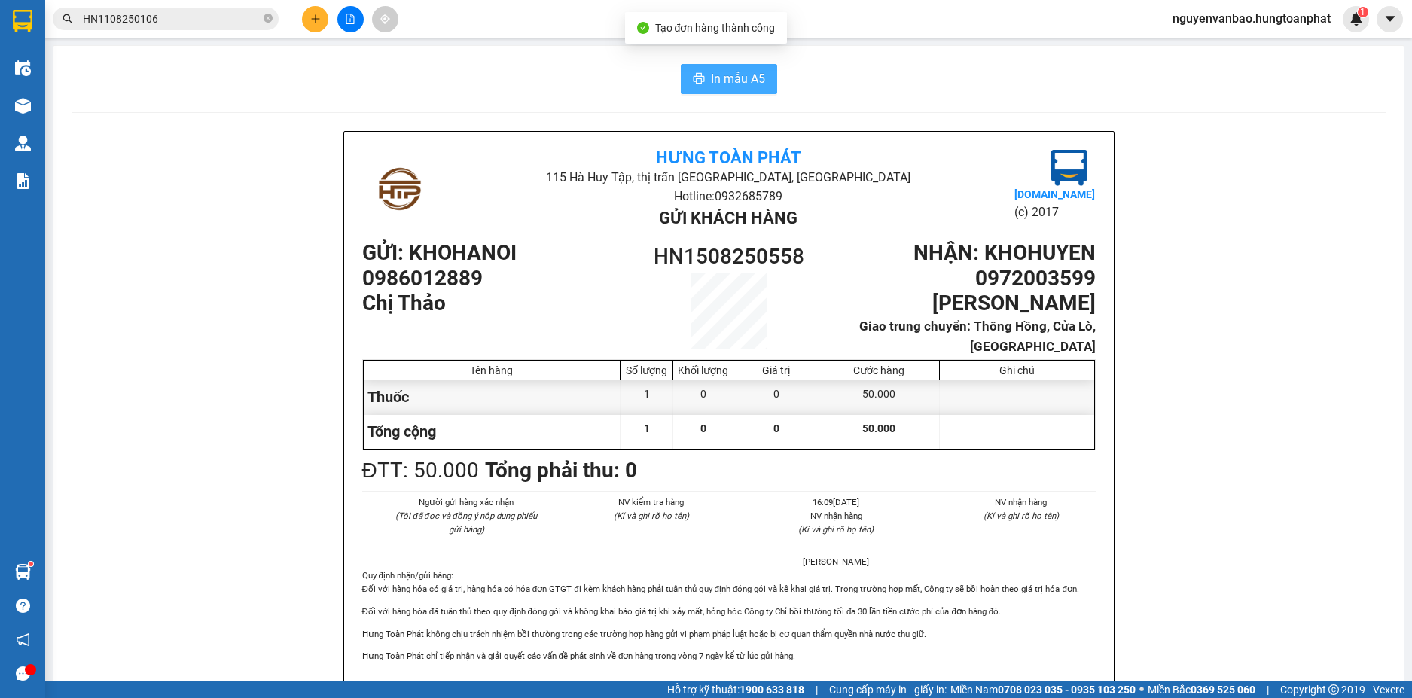
click at [697, 78] on icon "printer" at bounding box center [698, 78] width 11 height 11
click at [711, 80] on span "In mẫu A5" at bounding box center [738, 78] width 54 height 19
click at [311, 11] on button at bounding box center [315, 19] width 26 height 26
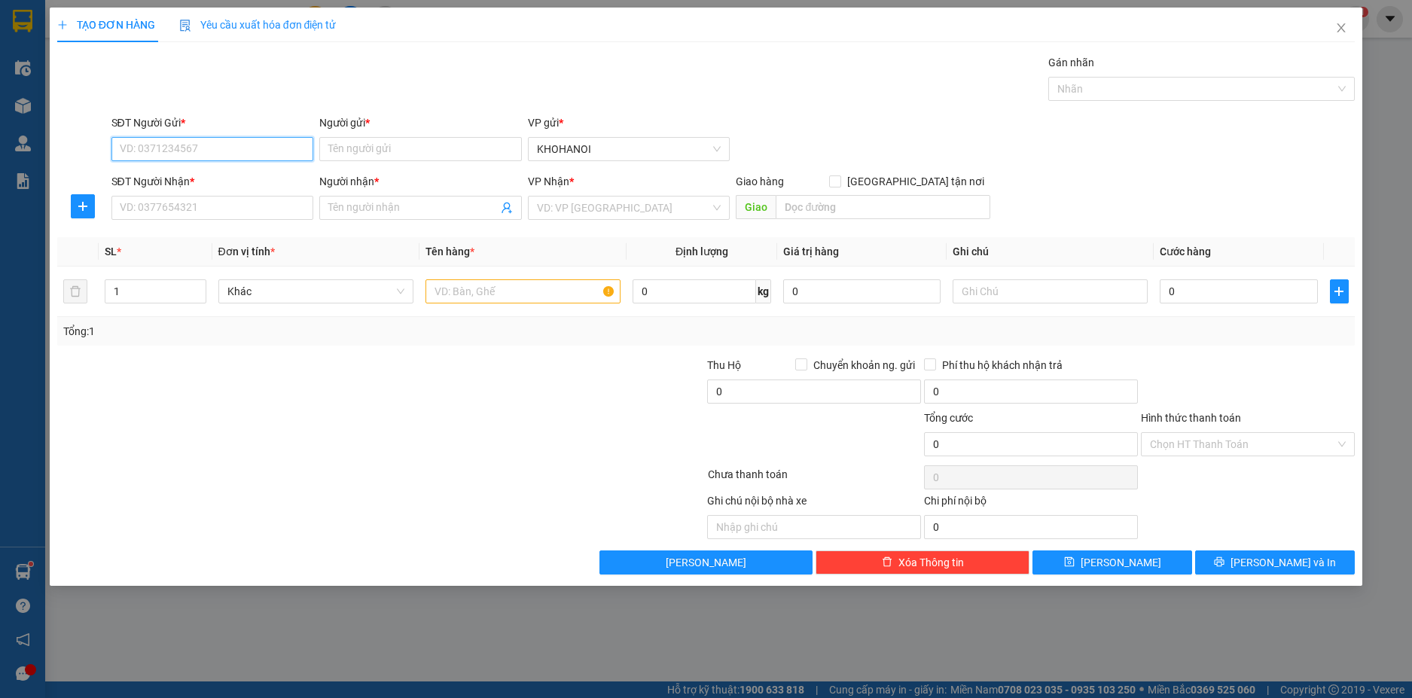
click at [232, 149] on input "SĐT Người Gửi *" at bounding box center [212, 149] width 203 height 24
click at [197, 151] on input "0985461628" at bounding box center [212, 149] width 203 height 24
click at [169, 149] on input "0985461628" at bounding box center [212, 149] width 203 height 24
click at [189, 180] on div "0985461618 - Lưu thủy" at bounding box center [212, 179] width 184 height 17
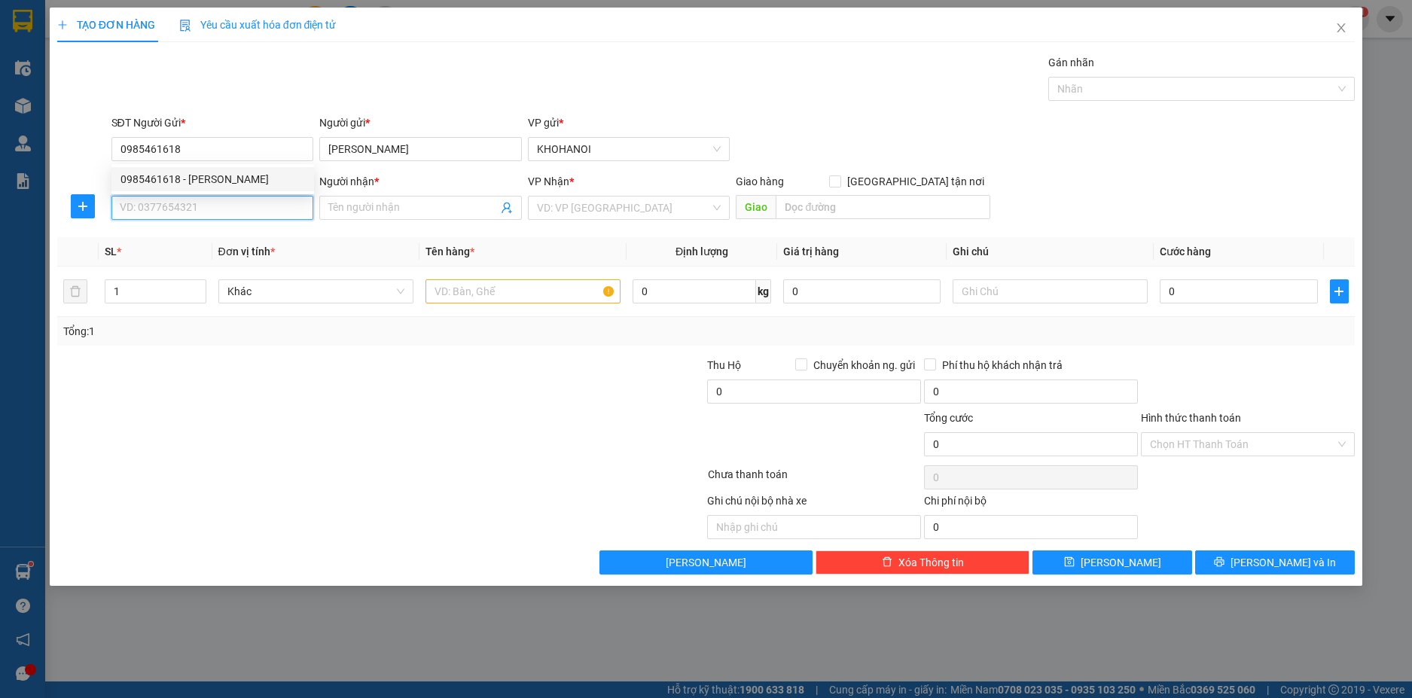
click at [192, 208] on input "SĐT Người Nhận *" at bounding box center [212, 208] width 203 height 24
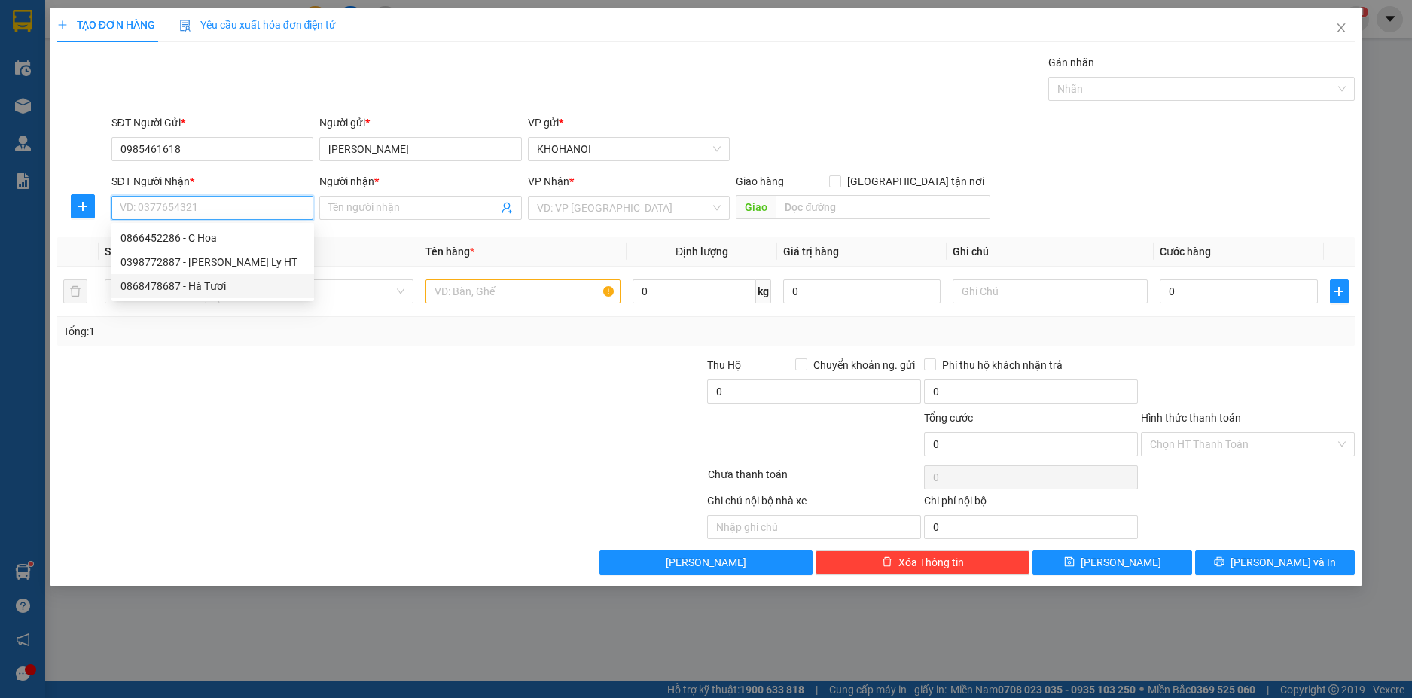
click at [208, 288] on div "0868478687 - Hà Tươi" at bounding box center [212, 286] width 184 height 17
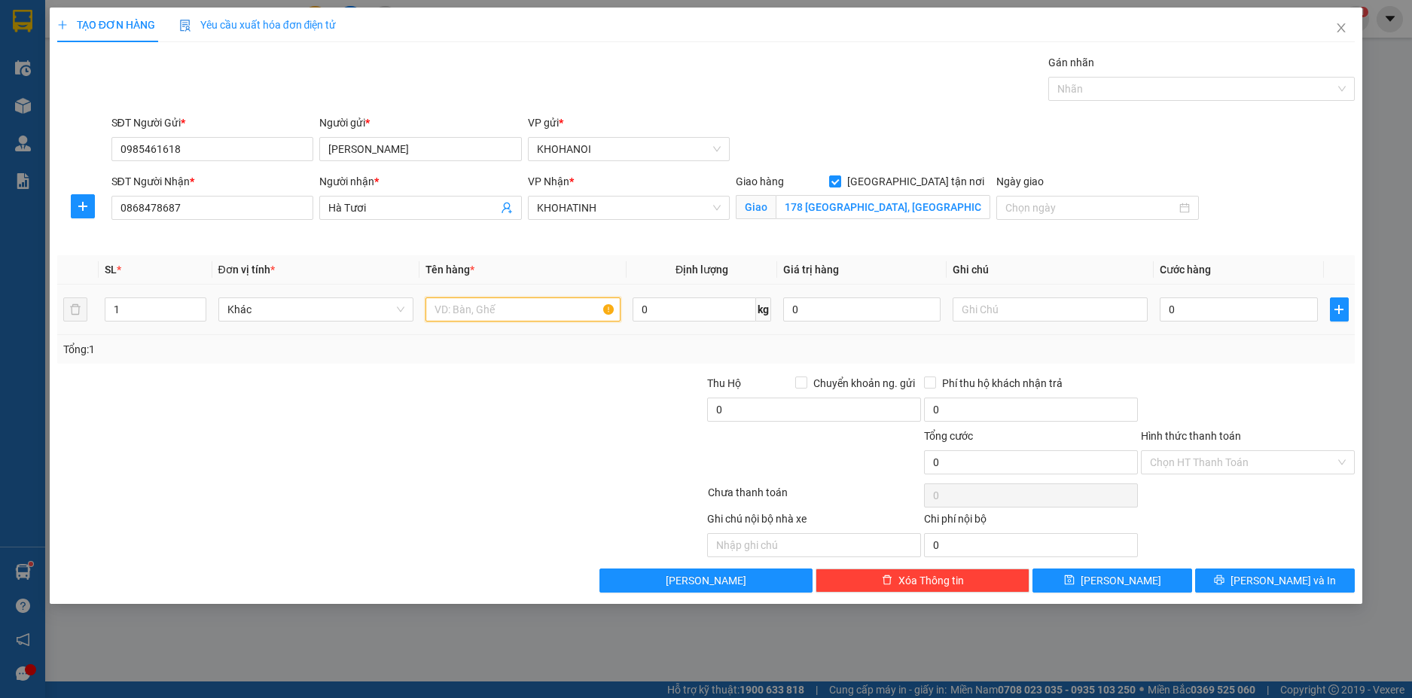
click at [471, 309] on input "text" at bounding box center [522, 309] width 195 height 24
click at [973, 311] on input "text" at bounding box center [1049, 309] width 195 height 24
click at [1224, 314] on input "0" at bounding box center [1238, 309] width 157 height 24
drag, startPoint x: 1199, startPoint y: 349, endPoint x: 1135, endPoint y: 298, distance: 81.5
click at [1199, 343] on div "Tổng: 1" at bounding box center [706, 349] width 1286 height 17
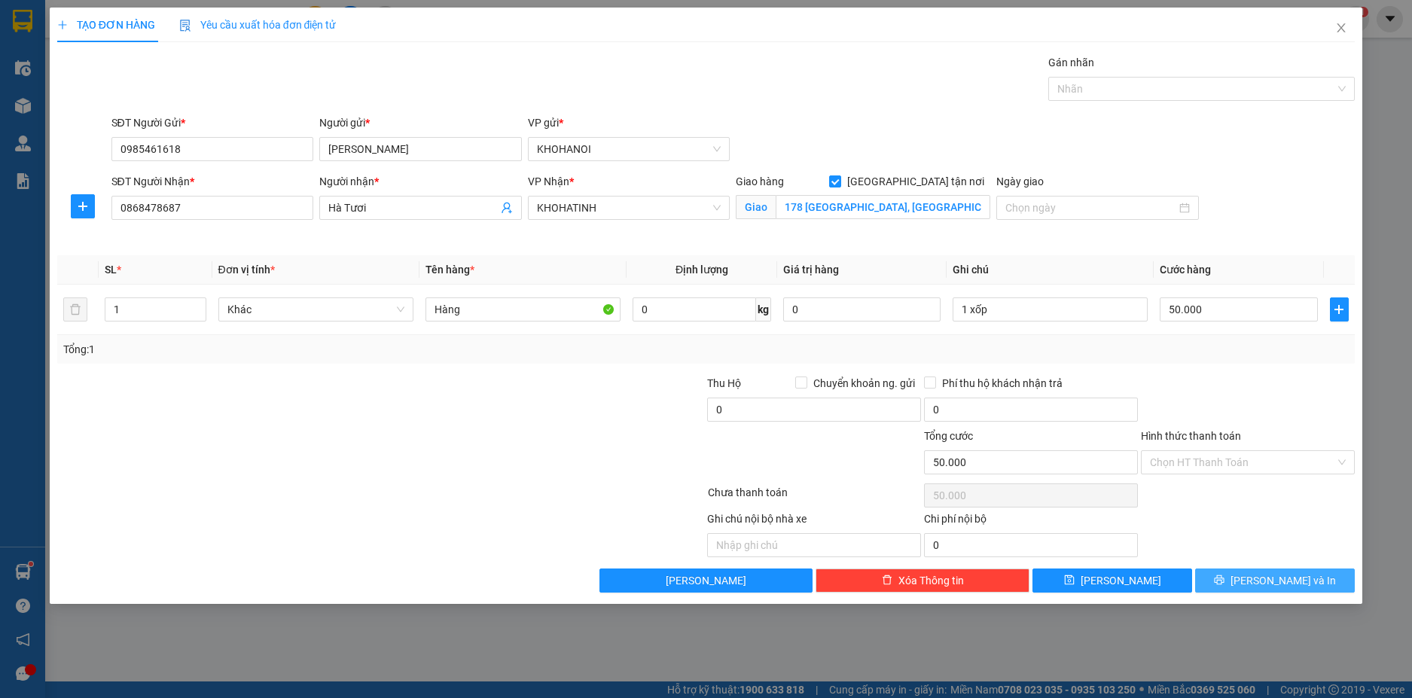
drag, startPoint x: 1255, startPoint y: 589, endPoint x: 1254, endPoint y: 575, distance: 13.6
click at [1255, 588] on button "Lưu và In" at bounding box center [1275, 580] width 160 height 24
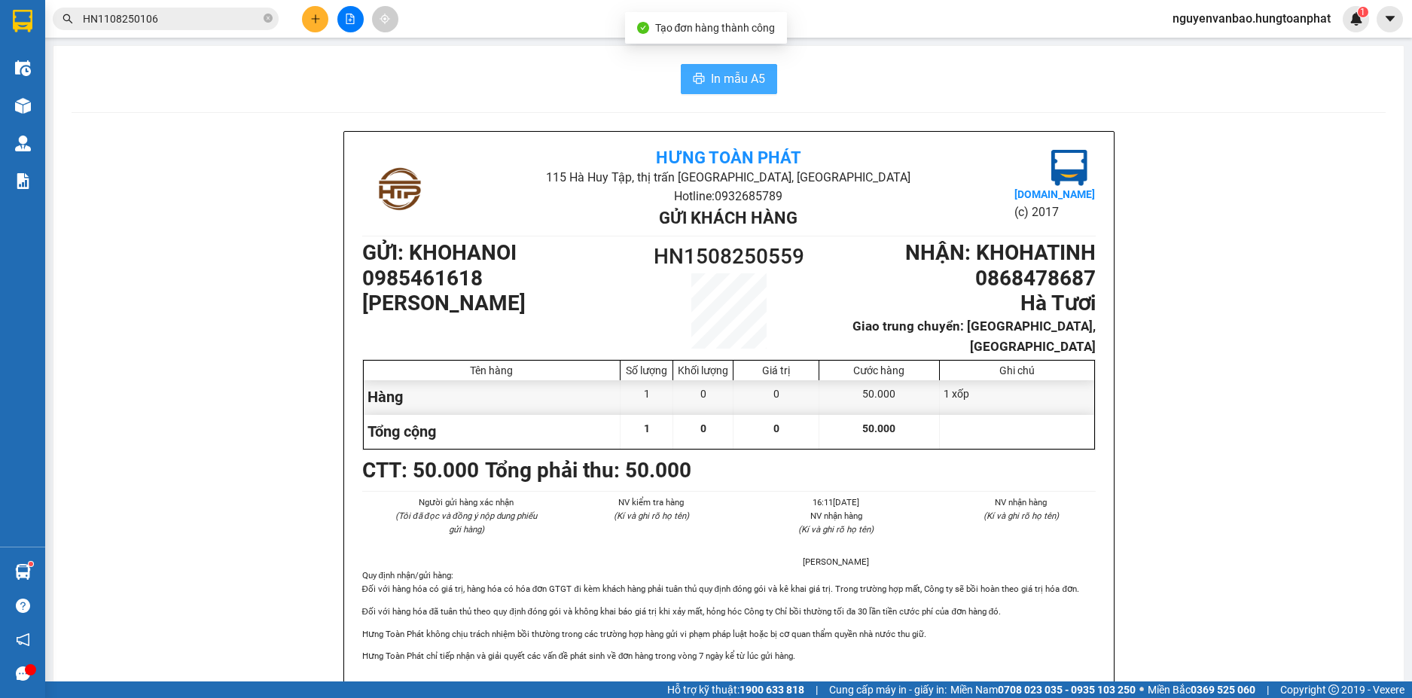
click at [736, 75] on span "In mẫu A5" at bounding box center [738, 78] width 54 height 19
click at [312, 20] on icon "plus" at bounding box center [315, 19] width 11 height 11
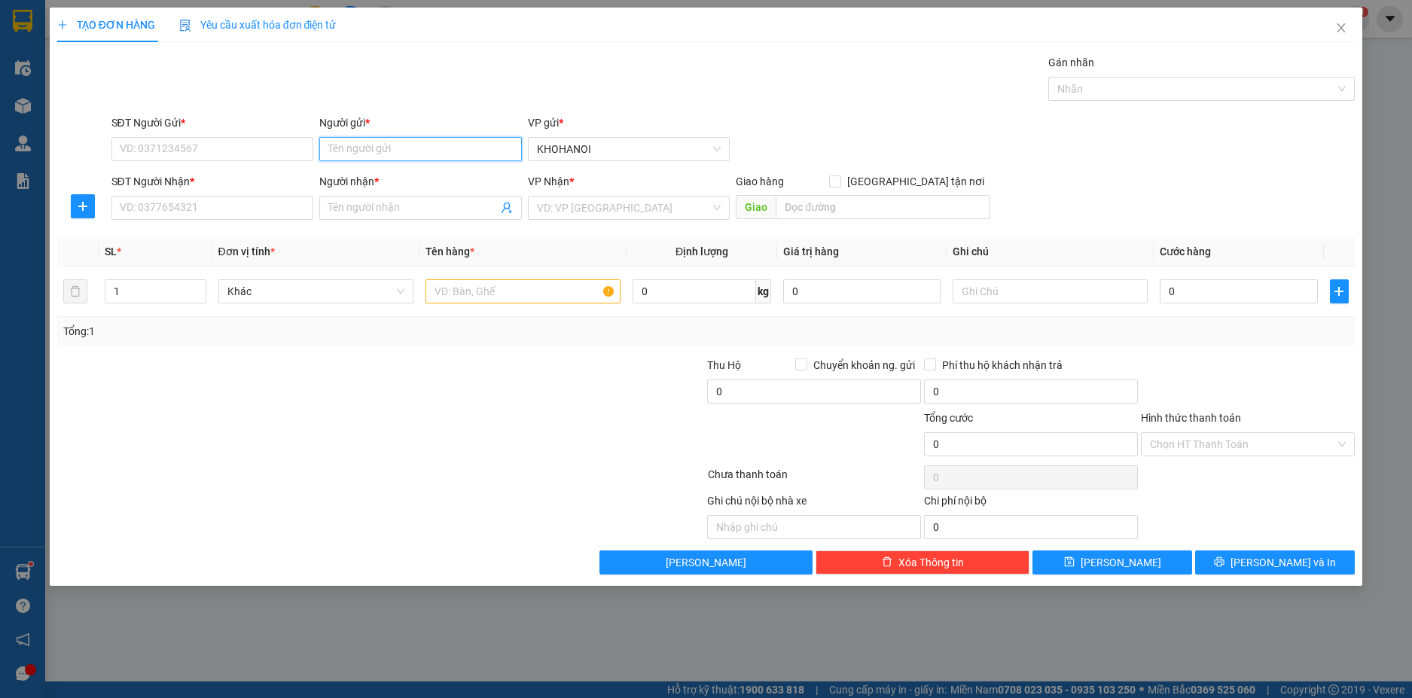
click at [372, 153] on input "Người gửi *" at bounding box center [420, 149] width 203 height 24
click at [376, 175] on div "Lưu thủy - 0985461618" at bounding box center [420, 179] width 184 height 17
click at [194, 158] on input "0985461618" at bounding box center [212, 149] width 203 height 24
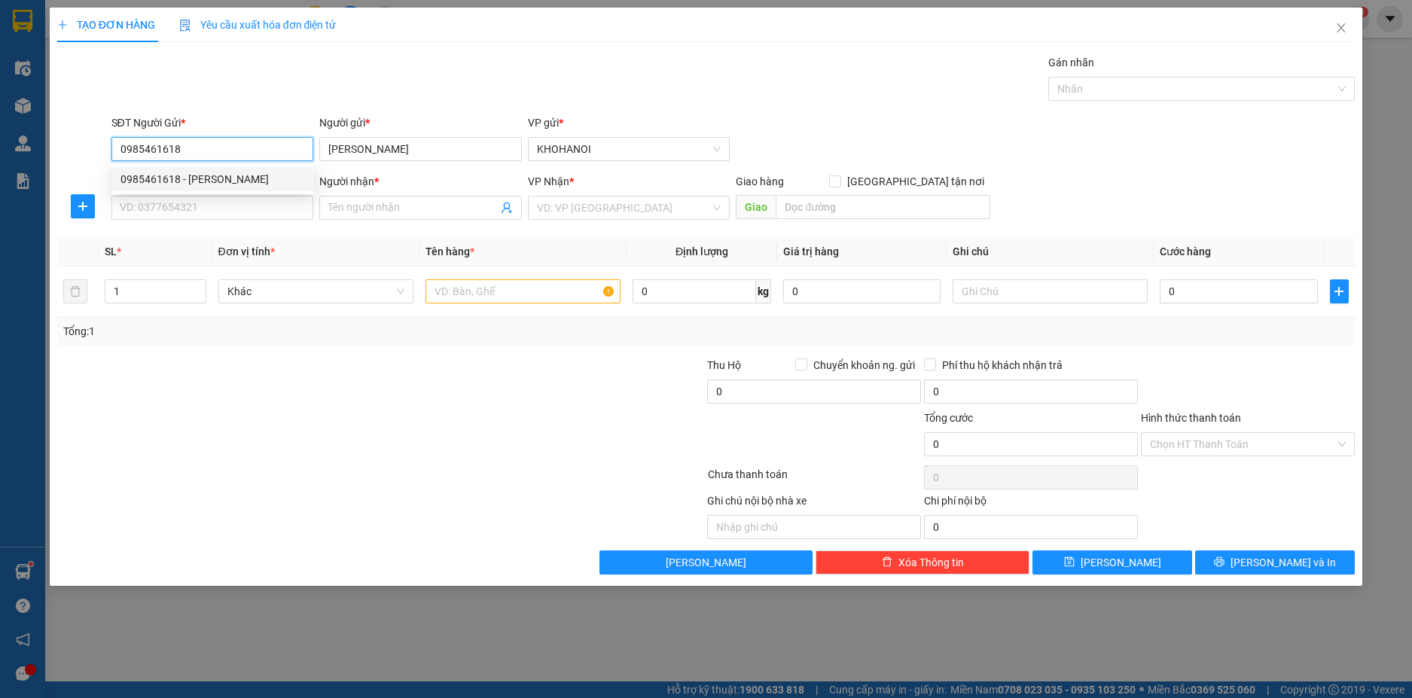
click at [172, 176] on div "0985461618 - Lưu thủy" at bounding box center [212, 179] width 184 height 17
click at [176, 202] on input "SĐT Người Nhận *" at bounding box center [212, 208] width 203 height 24
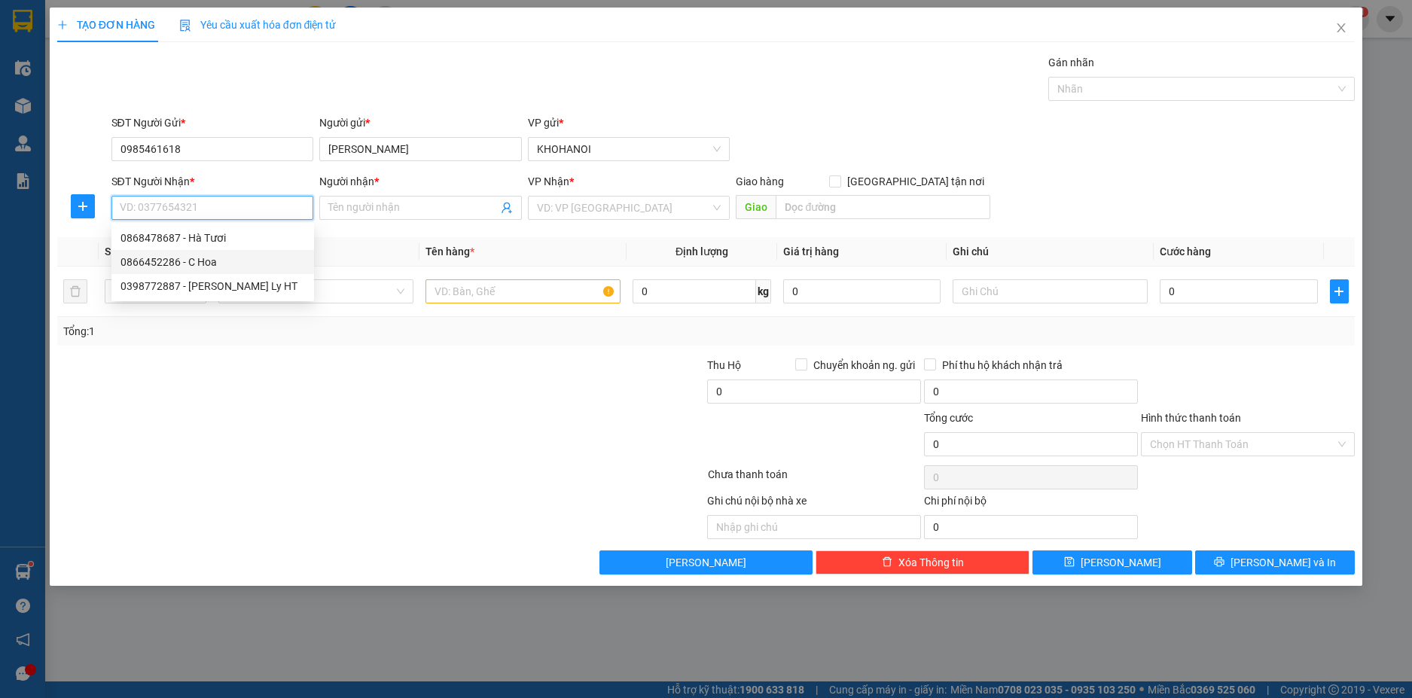
click at [190, 261] on div "0866452286 - C Hoa" at bounding box center [212, 262] width 184 height 17
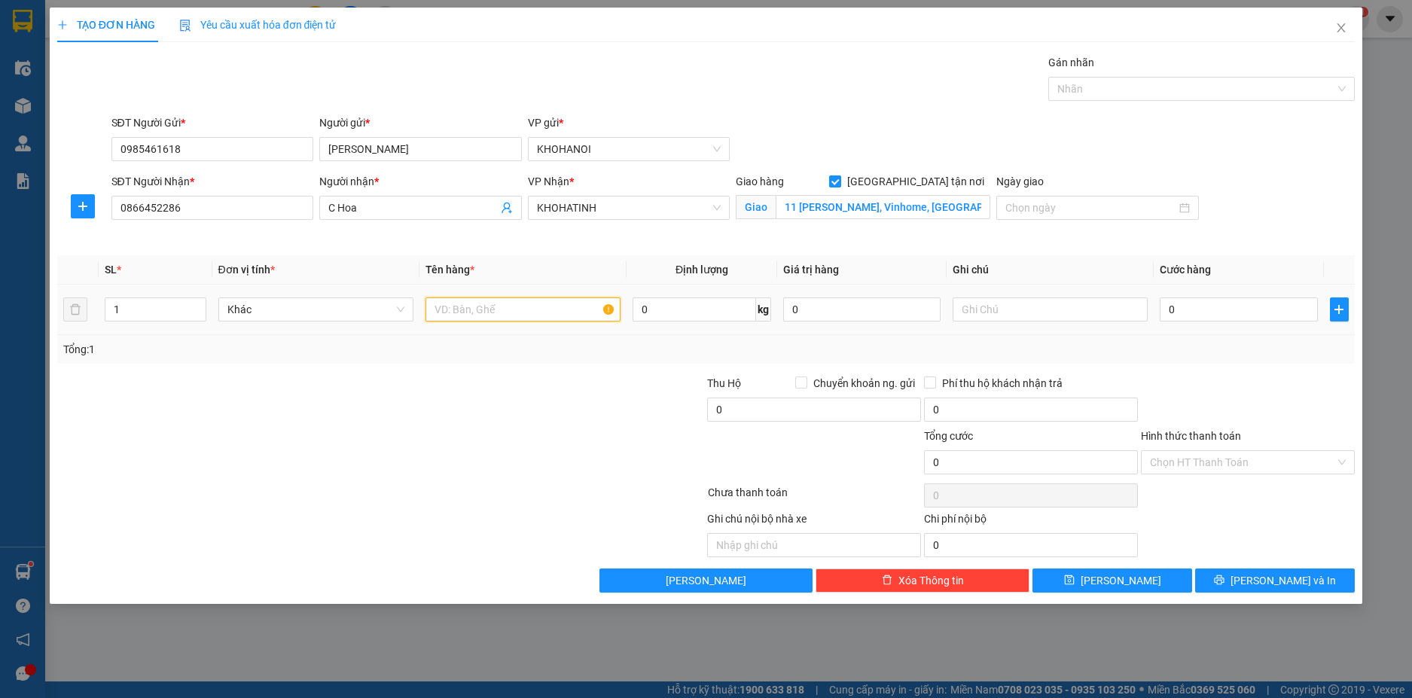
click at [486, 309] on input "text" at bounding box center [522, 309] width 195 height 24
click at [1005, 310] on input "text" at bounding box center [1049, 309] width 195 height 24
click at [1174, 312] on input "0" at bounding box center [1238, 309] width 157 height 24
click at [1175, 370] on div "Transit Pickup Surcharge Ids Transit Deliver Surcharge Ids Transit Deliver Surc…" at bounding box center [706, 323] width 1298 height 538
drag, startPoint x: 1248, startPoint y: 584, endPoint x: 1249, endPoint y: 574, distance: 9.1
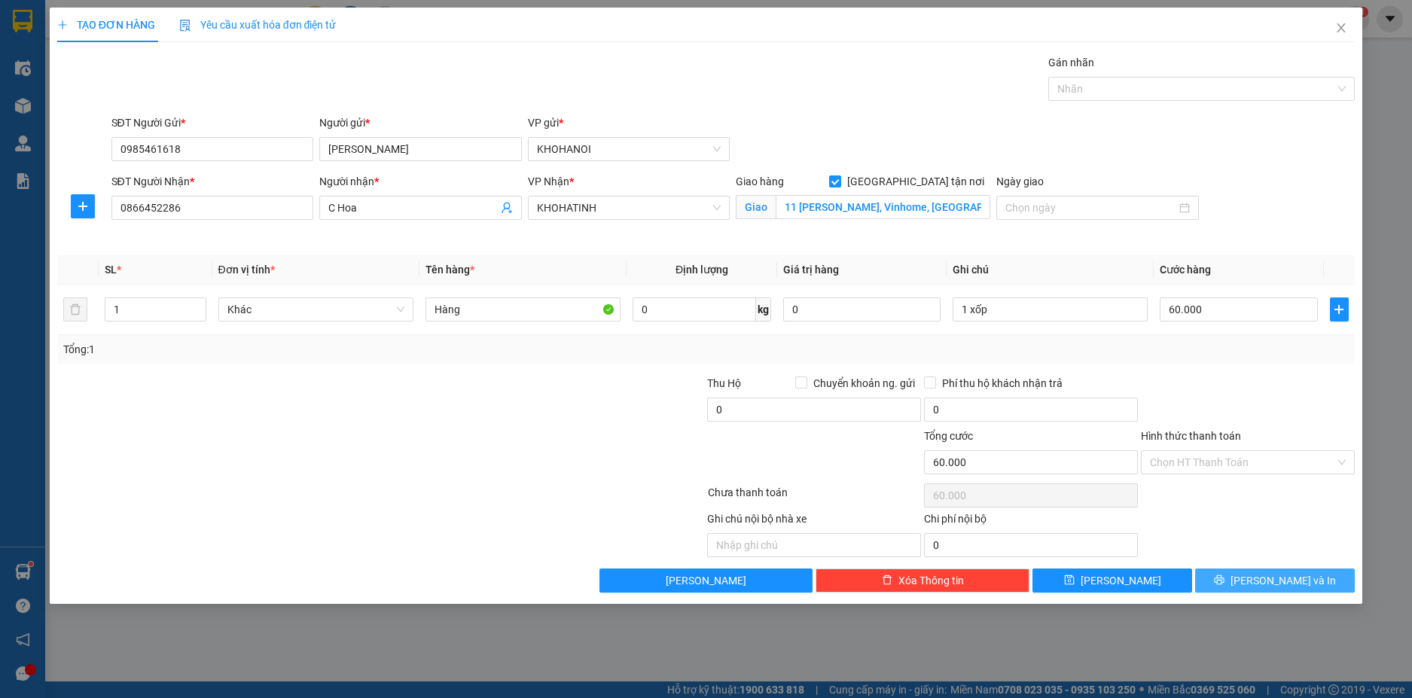
click at [1224, 584] on icon "printer" at bounding box center [1219, 580] width 10 height 10
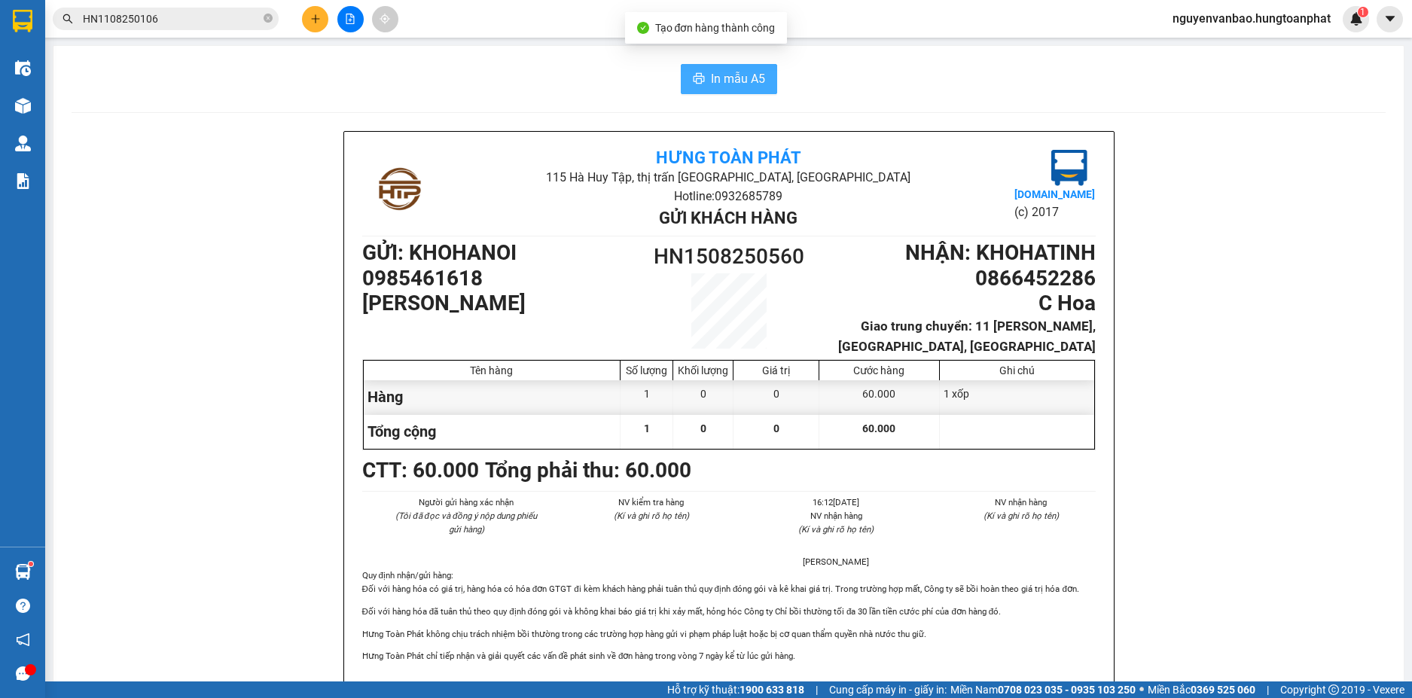
click at [733, 82] on span "In mẫu A5" at bounding box center [738, 78] width 54 height 19
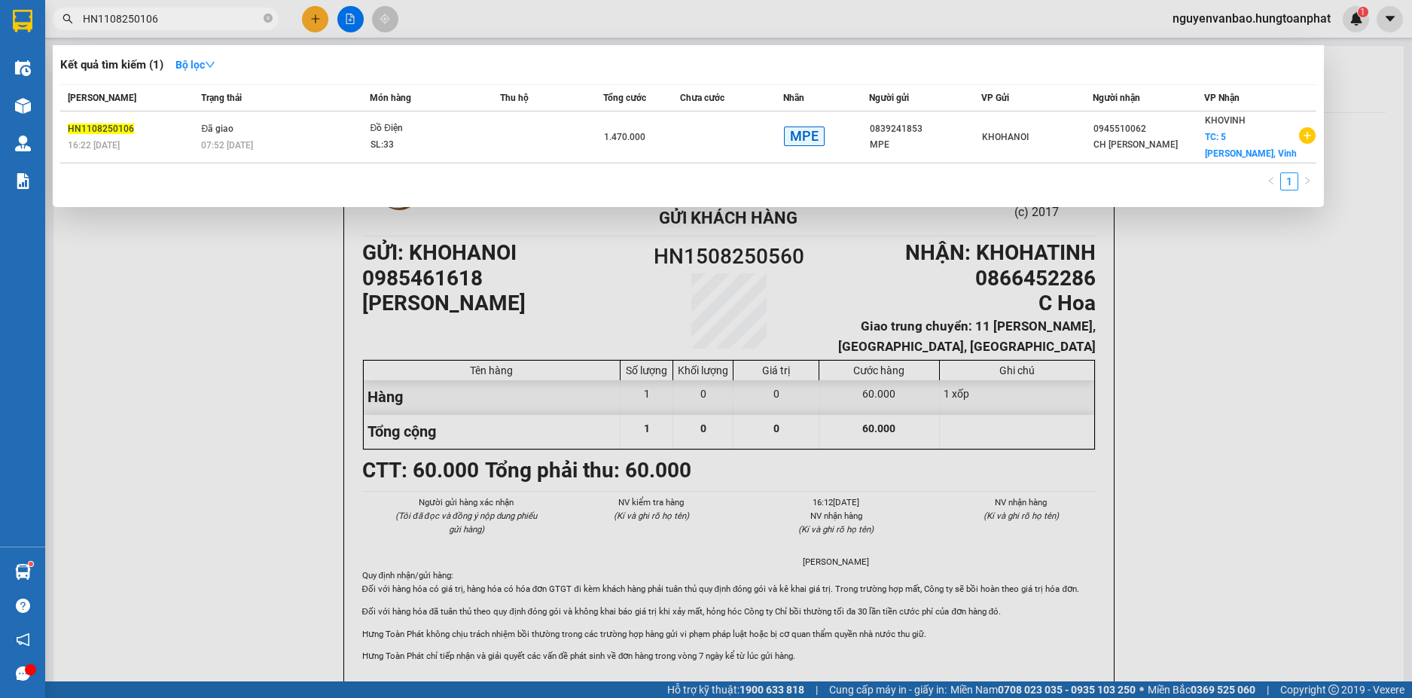
click at [170, 19] on input "HN1108250106" at bounding box center [172, 19] width 178 height 17
drag, startPoint x: 170, startPoint y: 19, endPoint x: 64, endPoint y: 26, distance: 106.4
click at [64, 26] on span "HN1108250106" at bounding box center [166, 19] width 226 height 23
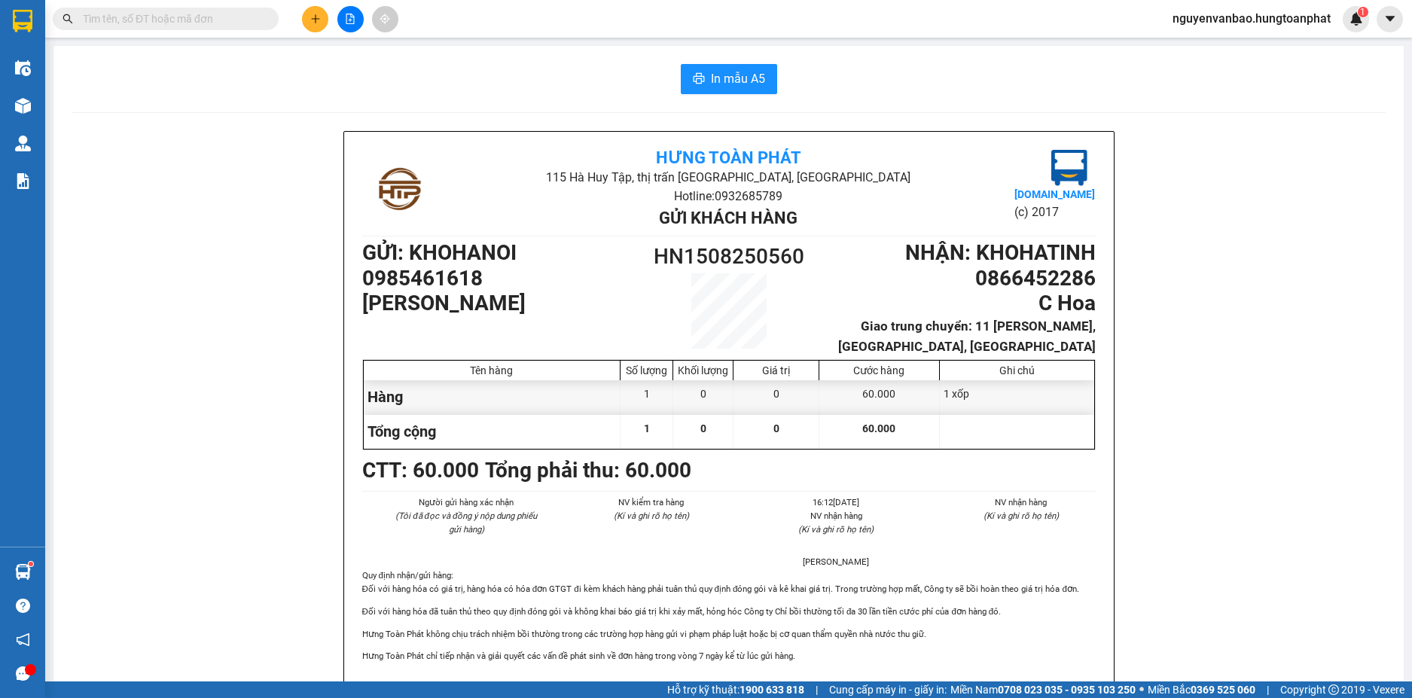
click at [197, 20] on input "text" at bounding box center [172, 19] width 178 height 17
click at [229, 19] on input "text" at bounding box center [172, 19] width 178 height 17
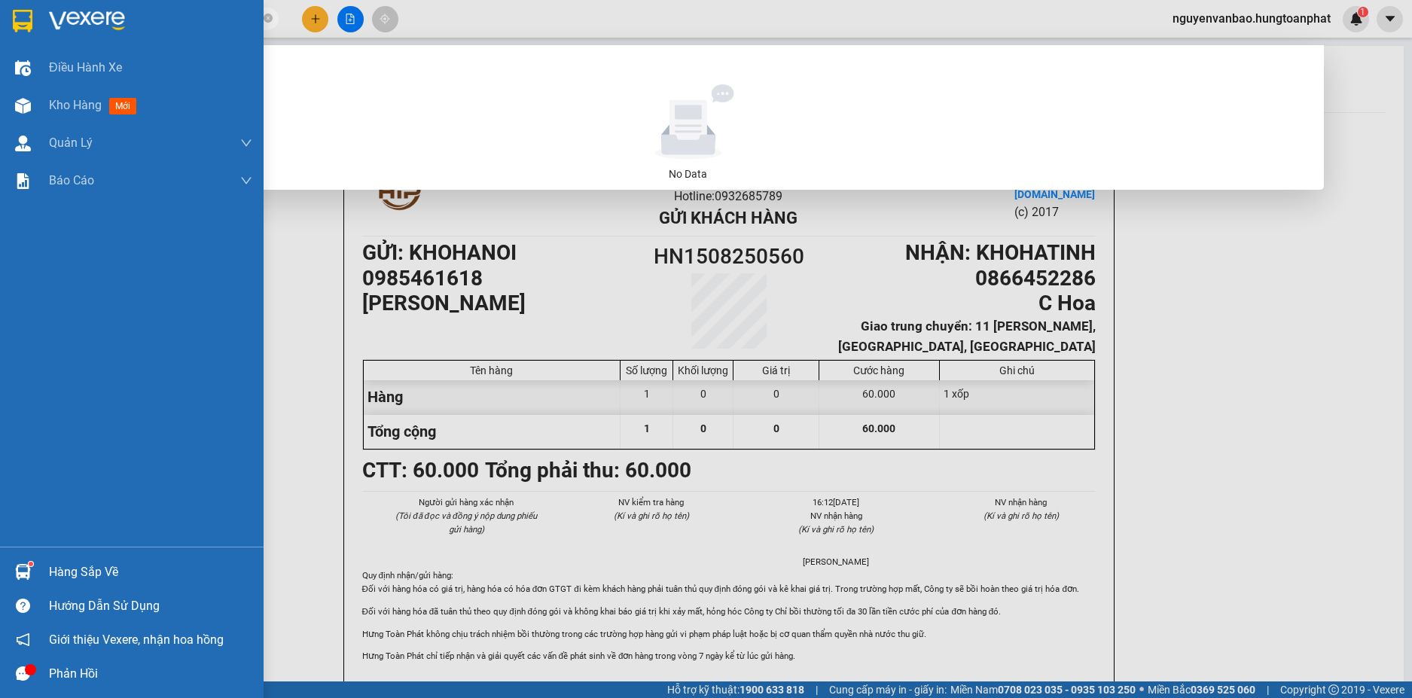
drag, startPoint x: 170, startPoint y: 25, endPoint x: 23, endPoint y: 25, distance: 147.6
click at [23, 25] on section "Kết quả tìm kiếm ( 0 ) Bộ lọc No Data 0979583369 nguyenvanbao.hungtoanphat 1 Đi…" at bounding box center [706, 349] width 1412 height 698
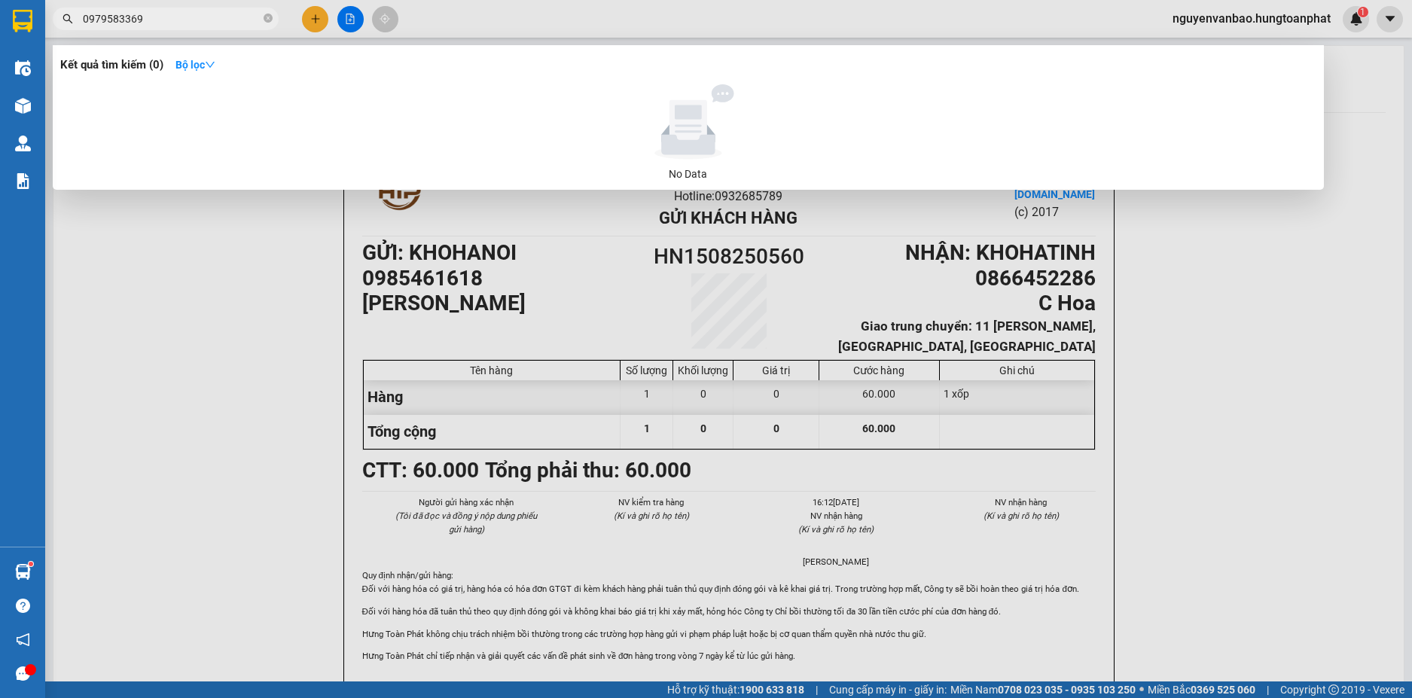
click at [159, 20] on input "0979583369" at bounding box center [172, 19] width 178 height 17
drag, startPoint x: 159, startPoint y: 20, endPoint x: 78, endPoint y: 33, distance: 82.4
click at [78, 32] on div "Kết quả tìm kiếm ( 0 ) Bộ lọc No Data 0979583369" at bounding box center [147, 19] width 294 height 26
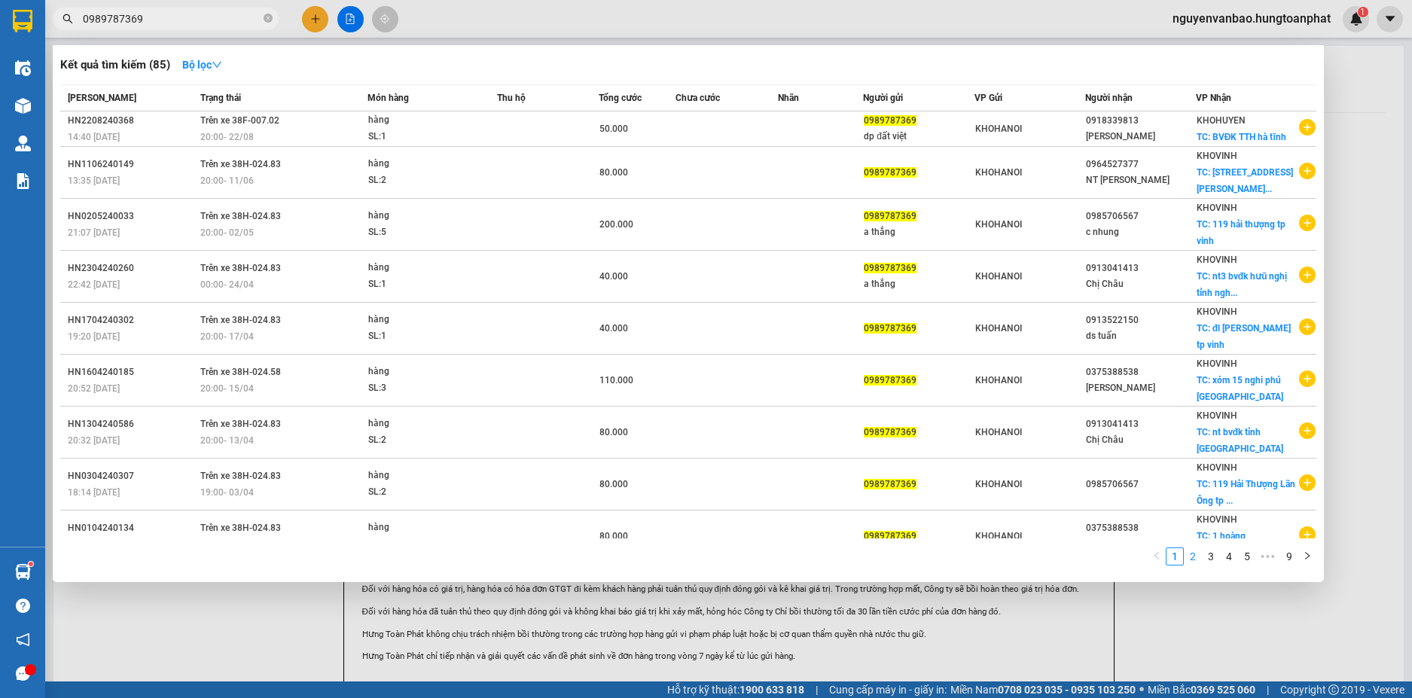
click at [1193, 553] on link "2" at bounding box center [1192, 556] width 17 height 17
click at [145, 18] on input "0989787369" at bounding box center [172, 19] width 178 height 17
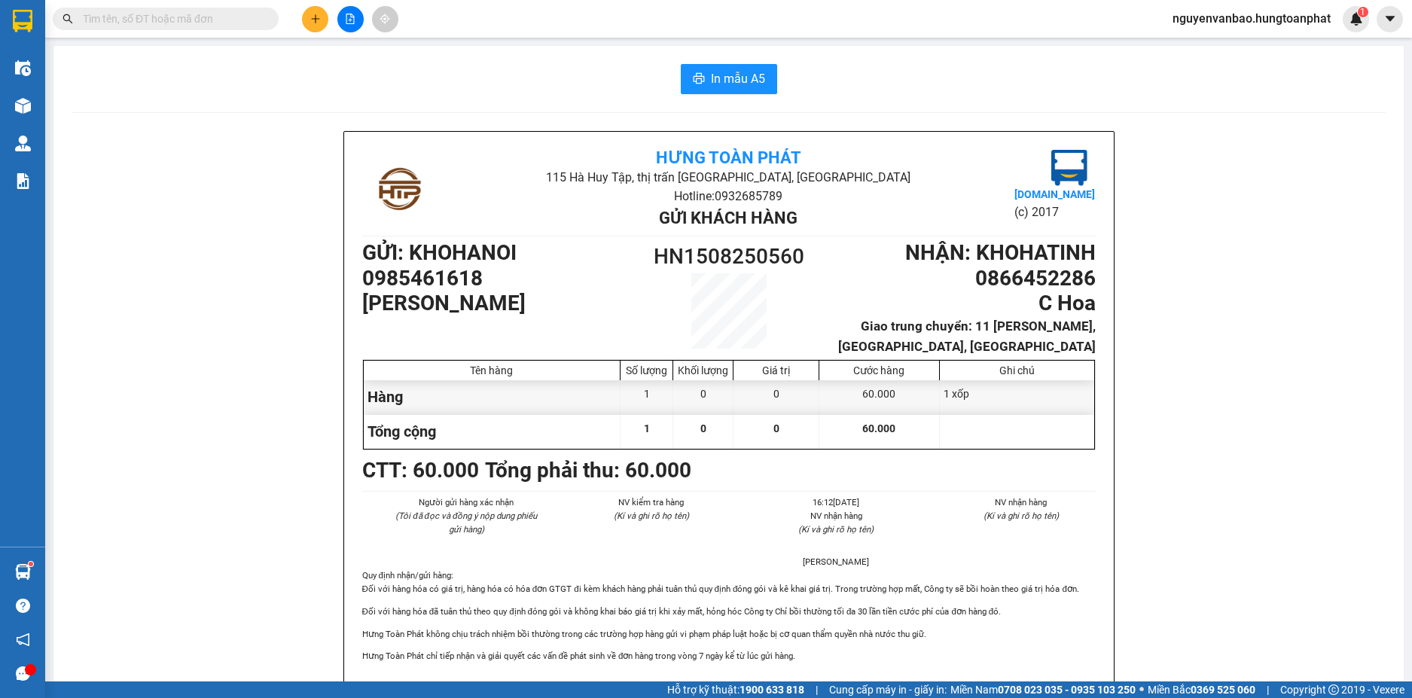
click at [308, 10] on button at bounding box center [315, 19] width 26 height 26
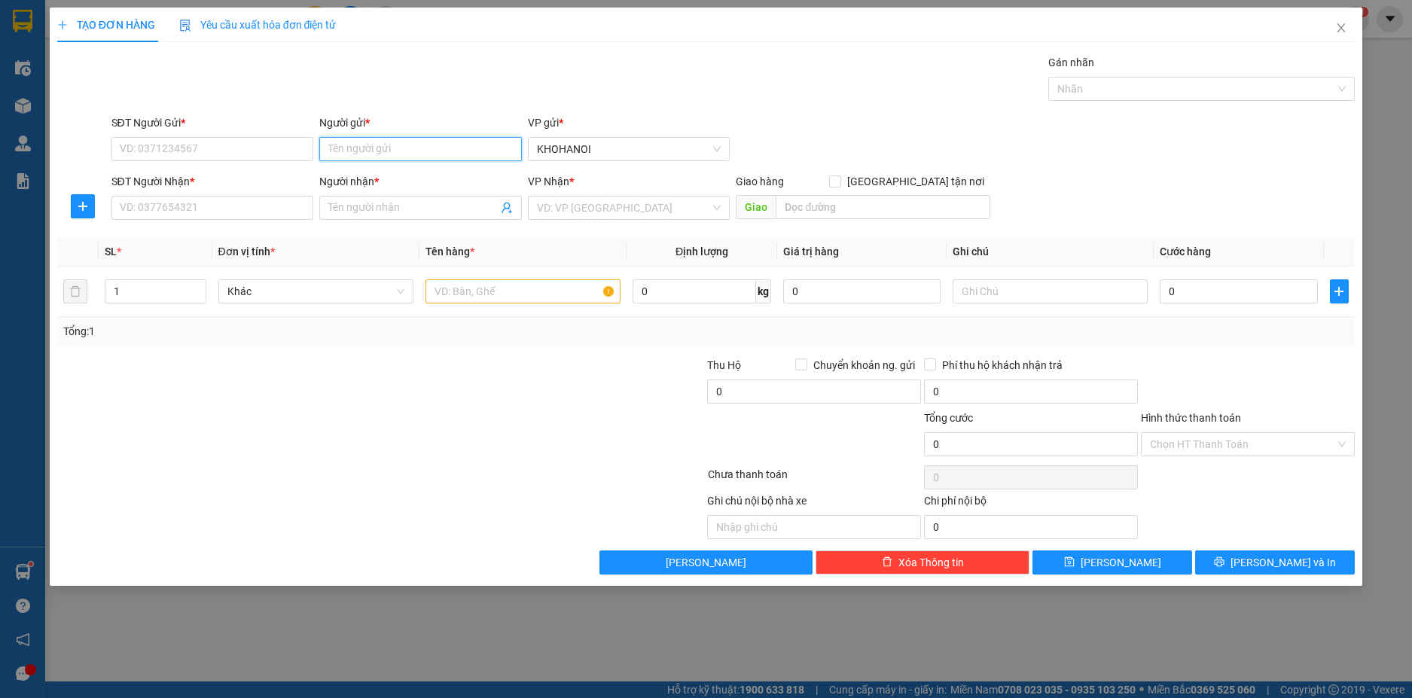
click at [367, 146] on input "Người gửi *" at bounding box center [420, 149] width 203 height 24
click at [385, 178] on div "cô hương hapu - 0344341586" at bounding box center [420, 179] width 184 height 17
click at [288, 218] on input "SĐT Người Nhận *" at bounding box center [212, 208] width 203 height 24
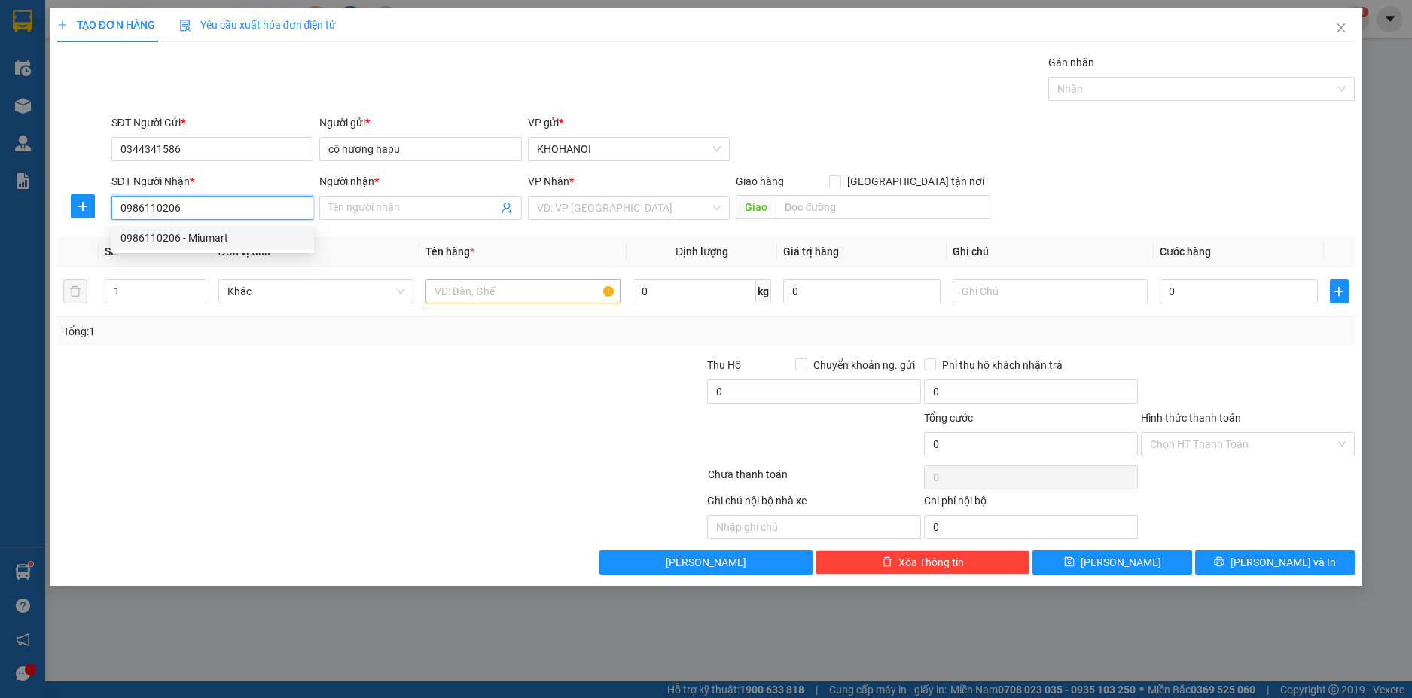
click at [230, 240] on div "0986110206 - Miumart" at bounding box center [212, 238] width 184 height 17
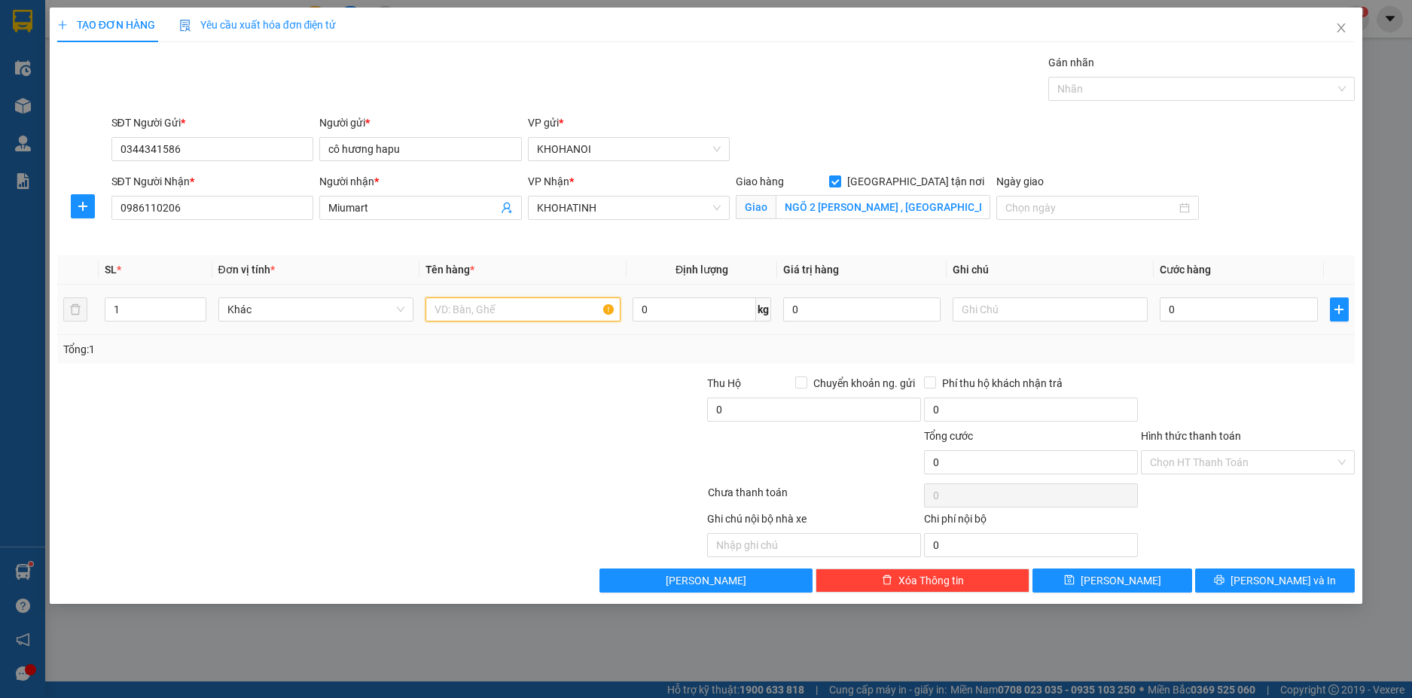
click at [477, 310] on input "text" at bounding box center [522, 309] width 195 height 24
click at [1201, 303] on input "0" at bounding box center [1238, 309] width 157 height 24
click at [1205, 389] on div at bounding box center [1247, 401] width 217 height 53
click at [1213, 465] on input "Hình thức thanh toán" at bounding box center [1242, 462] width 185 height 23
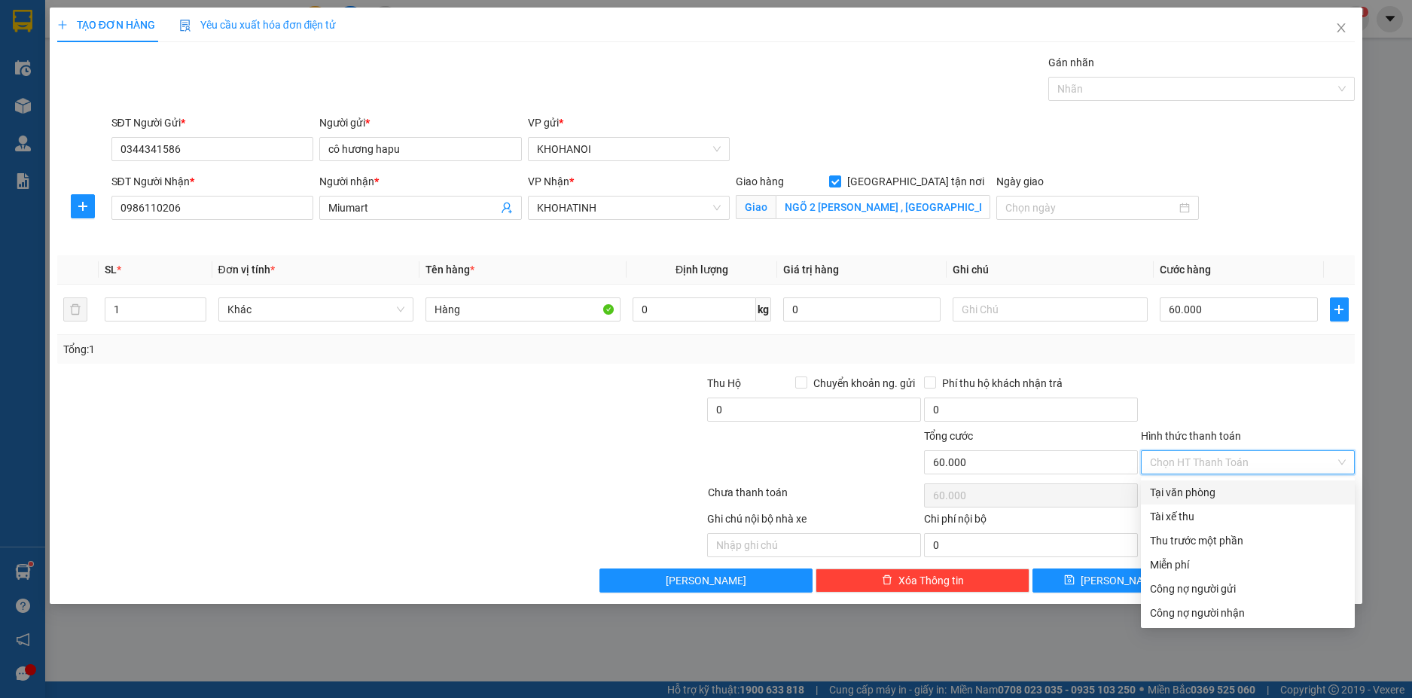
click at [1209, 498] on div "Tại văn phòng" at bounding box center [1248, 492] width 196 height 17
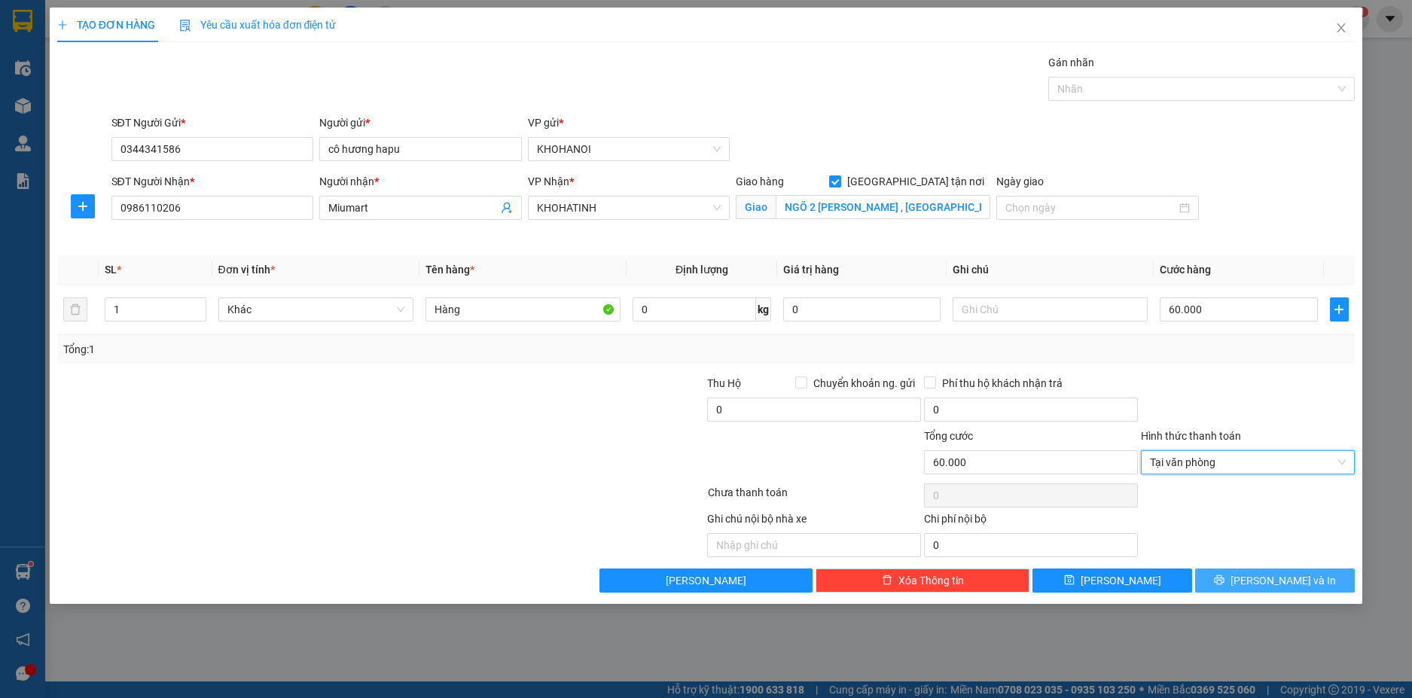
click at [1232, 581] on button "Lưu và In" at bounding box center [1275, 580] width 160 height 24
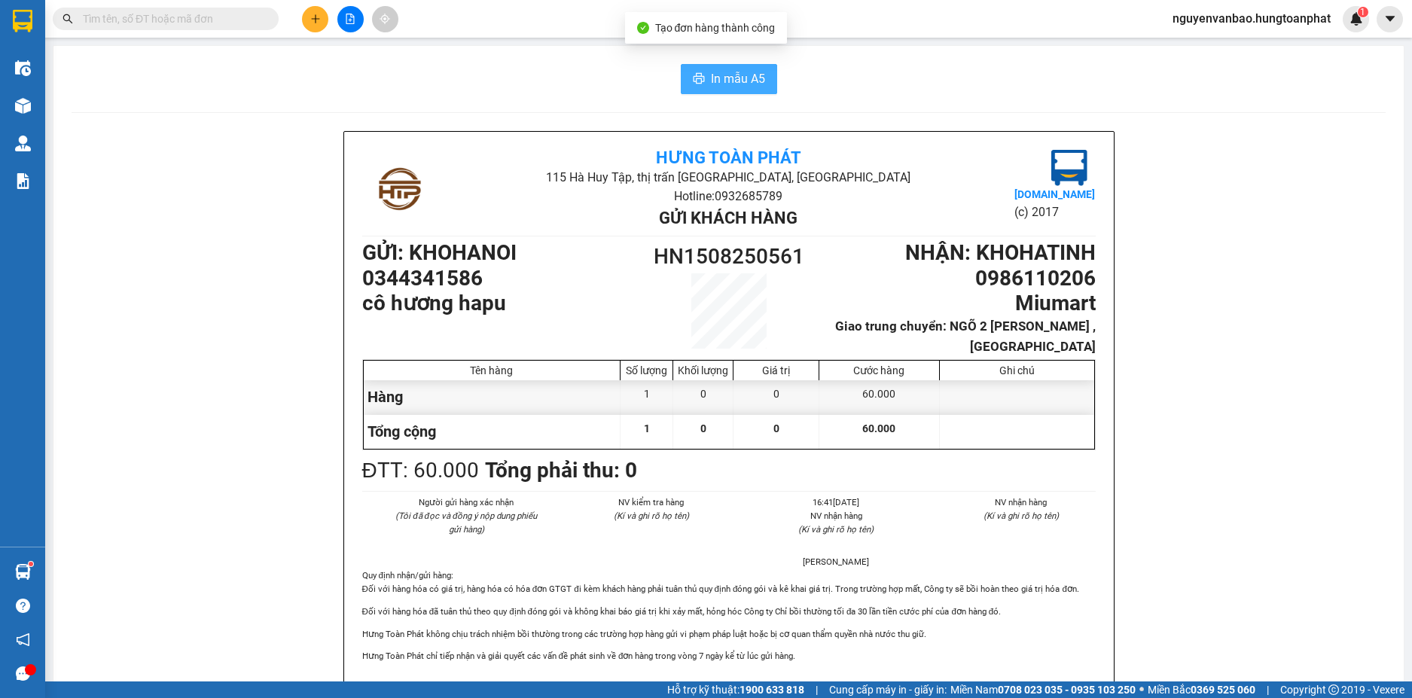
click at [718, 77] on span "In mẫu A5" at bounding box center [738, 78] width 54 height 19
click at [310, 19] on icon "plus" at bounding box center [315, 19] width 11 height 11
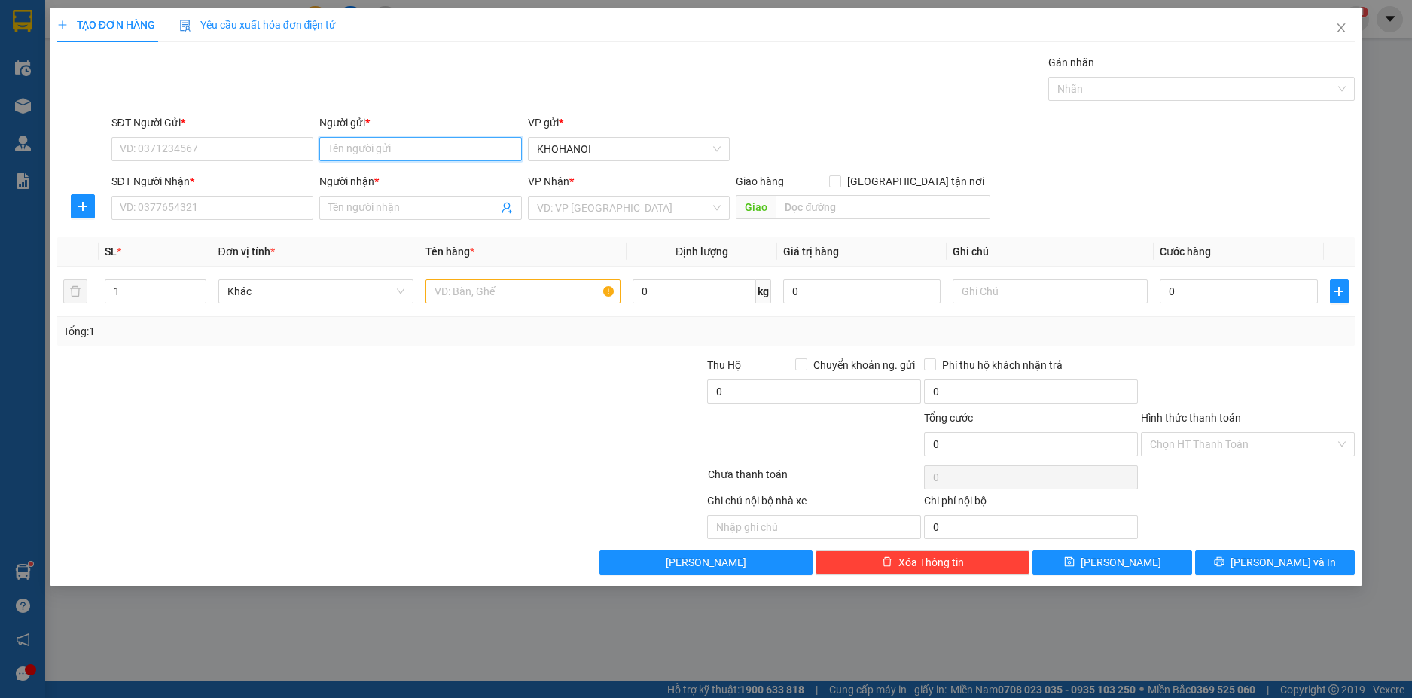
click at [373, 151] on input "Người gửi *" at bounding box center [420, 149] width 203 height 24
click at [381, 183] on div "cô hương hapu - 0344341586" at bounding box center [420, 179] width 184 height 17
click at [242, 209] on input "SĐT Người Nhận *" at bounding box center [212, 208] width 203 height 24
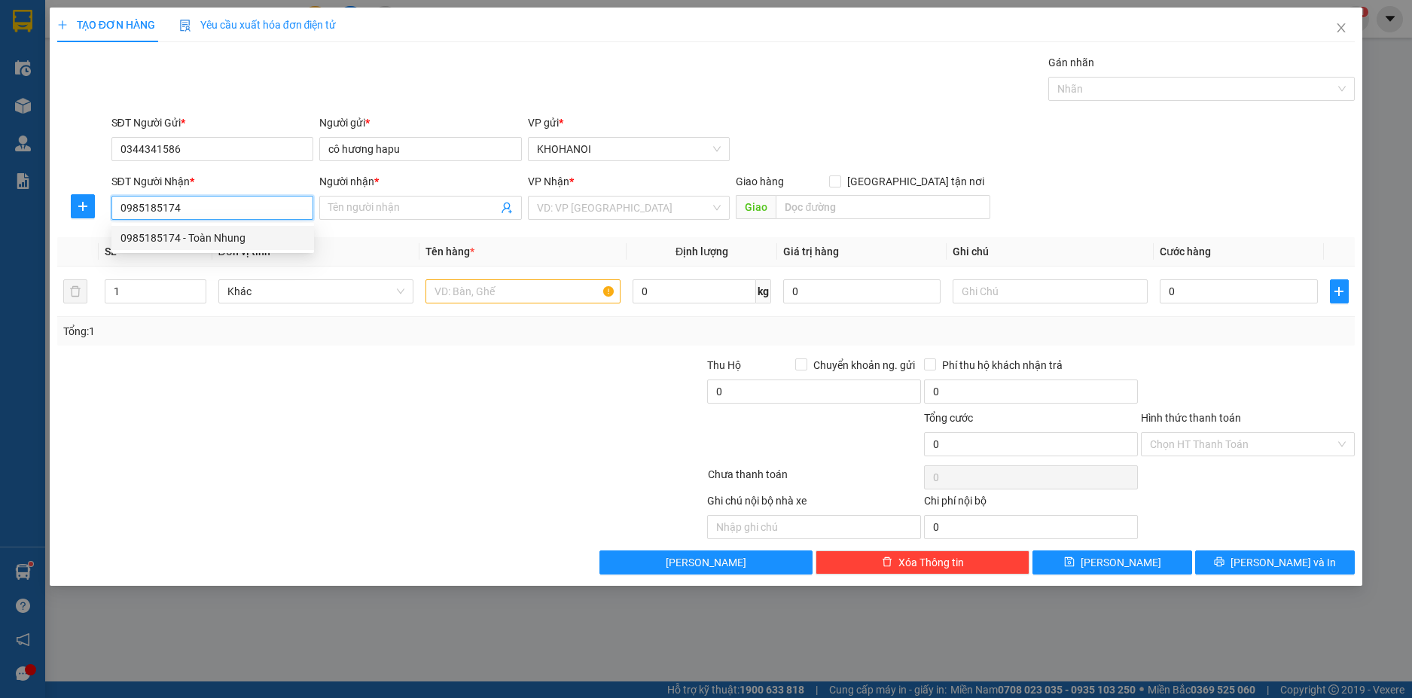
click at [154, 242] on div "0985185174 - Toàn Nhung" at bounding box center [212, 238] width 184 height 17
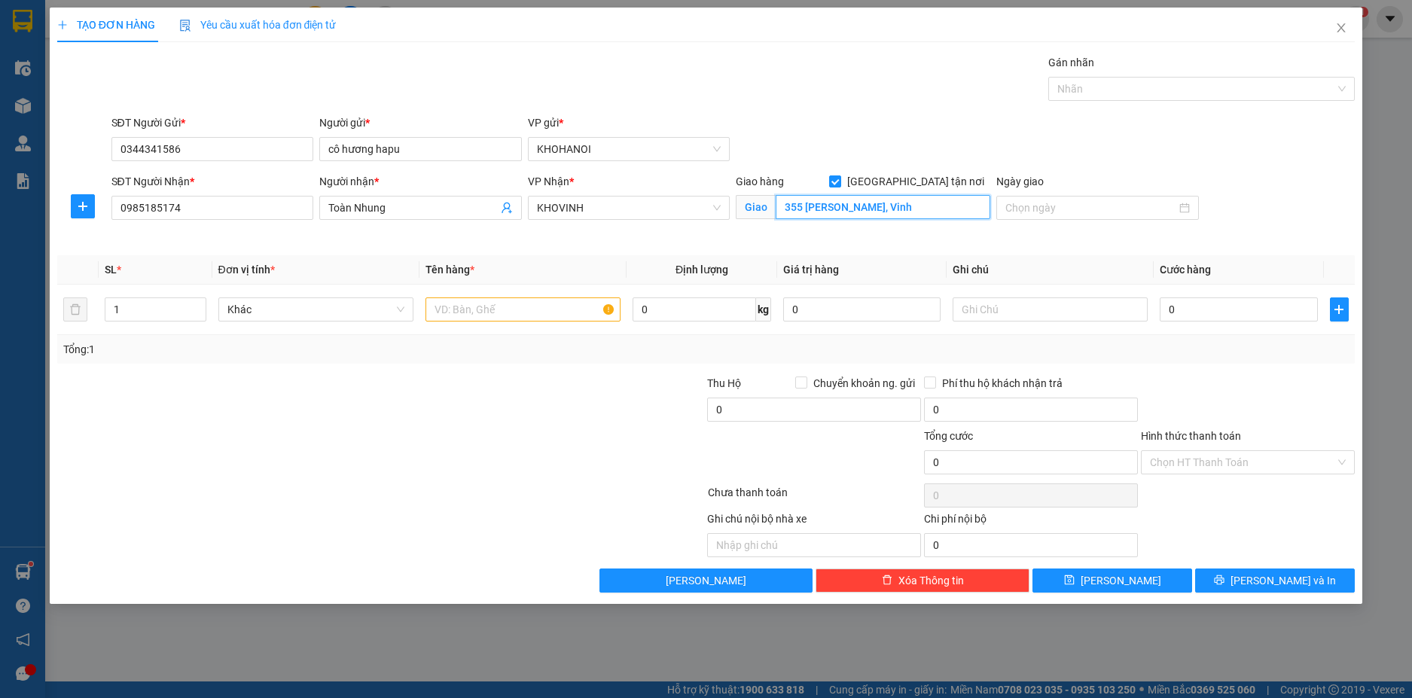
click at [917, 215] on input "355 Nguyễn Văn Cừ, Vinh" at bounding box center [883, 207] width 215 height 24
click at [443, 312] on input "text" at bounding box center [522, 309] width 195 height 24
click at [1224, 311] on input "0" at bounding box center [1238, 309] width 157 height 24
drag, startPoint x: 1229, startPoint y: 358, endPoint x: 1172, endPoint y: 449, distance: 107.8
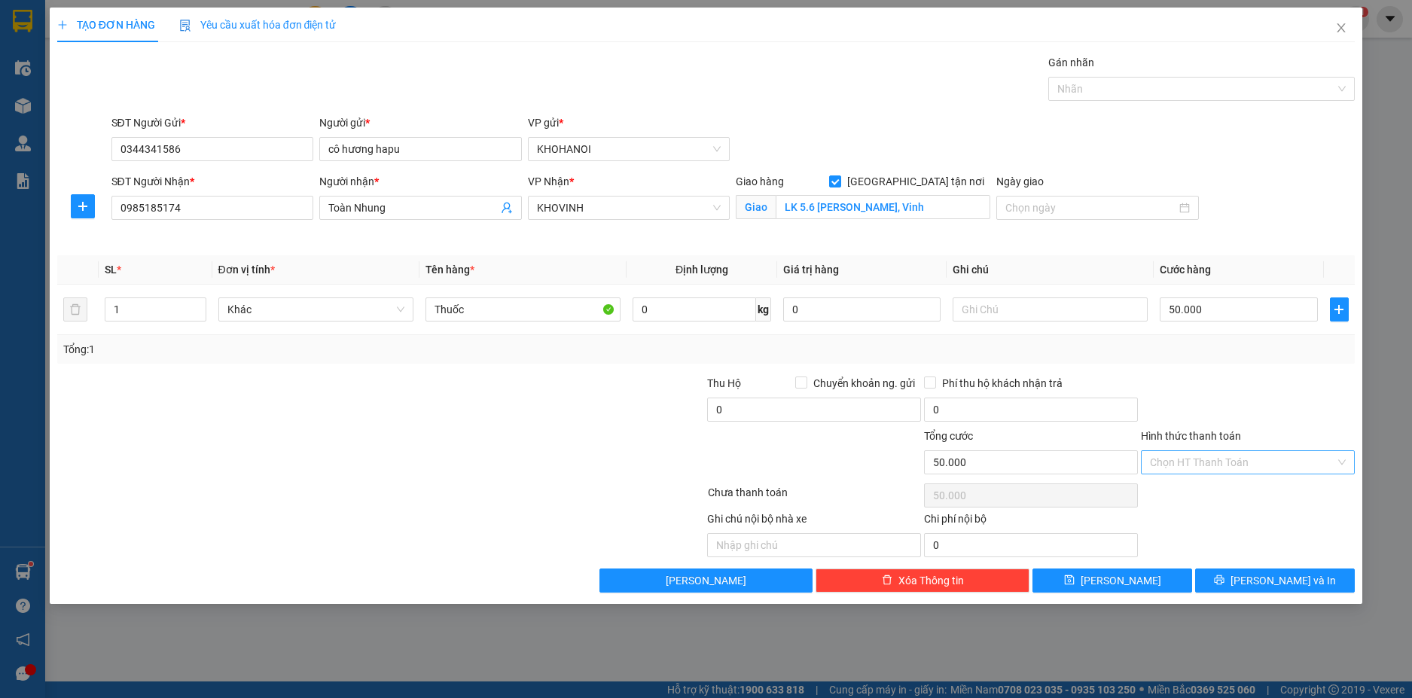
click at [1228, 358] on div "Tổng: 1" at bounding box center [706, 349] width 1298 height 29
click at [1165, 446] on div "Hình thức thanh toán" at bounding box center [1248, 439] width 214 height 23
click at [1201, 468] on input "Hình thức thanh toán" at bounding box center [1242, 462] width 185 height 23
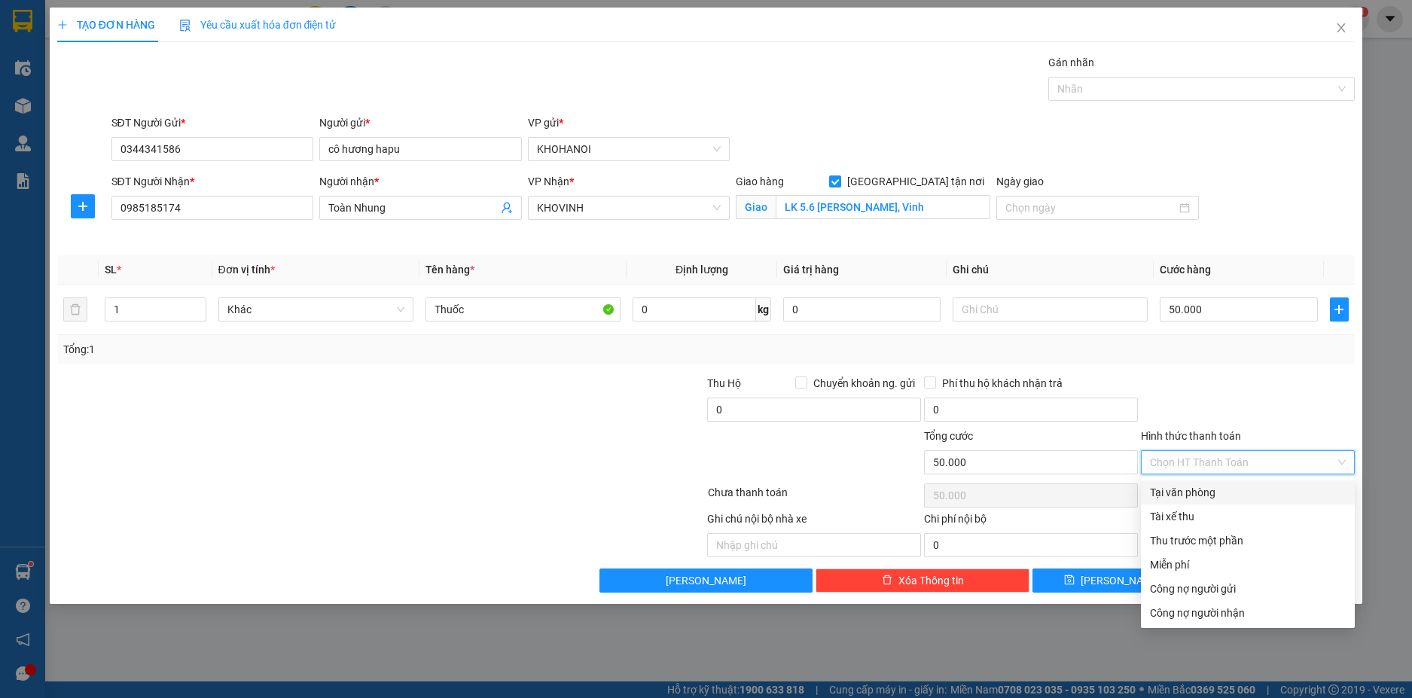
click at [1191, 483] on div "Tại văn phòng" at bounding box center [1248, 492] width 214 height 24
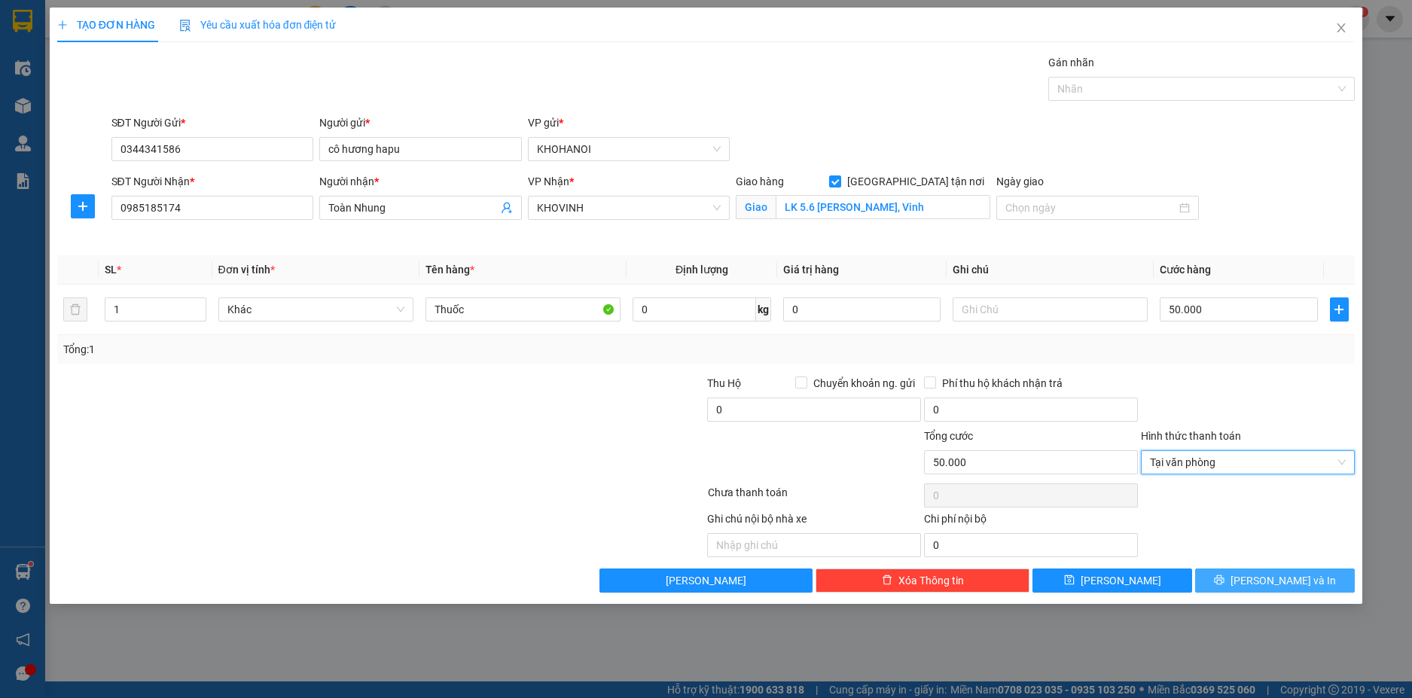
drag, startPoint x: 1257, startPoint y: 591, endPoint x: 1260, endPoint y: 580, distance: 11.5
click at [1258, 590] on button "Lưu và In" at bounding box center [1275, 580] width 160 height 24
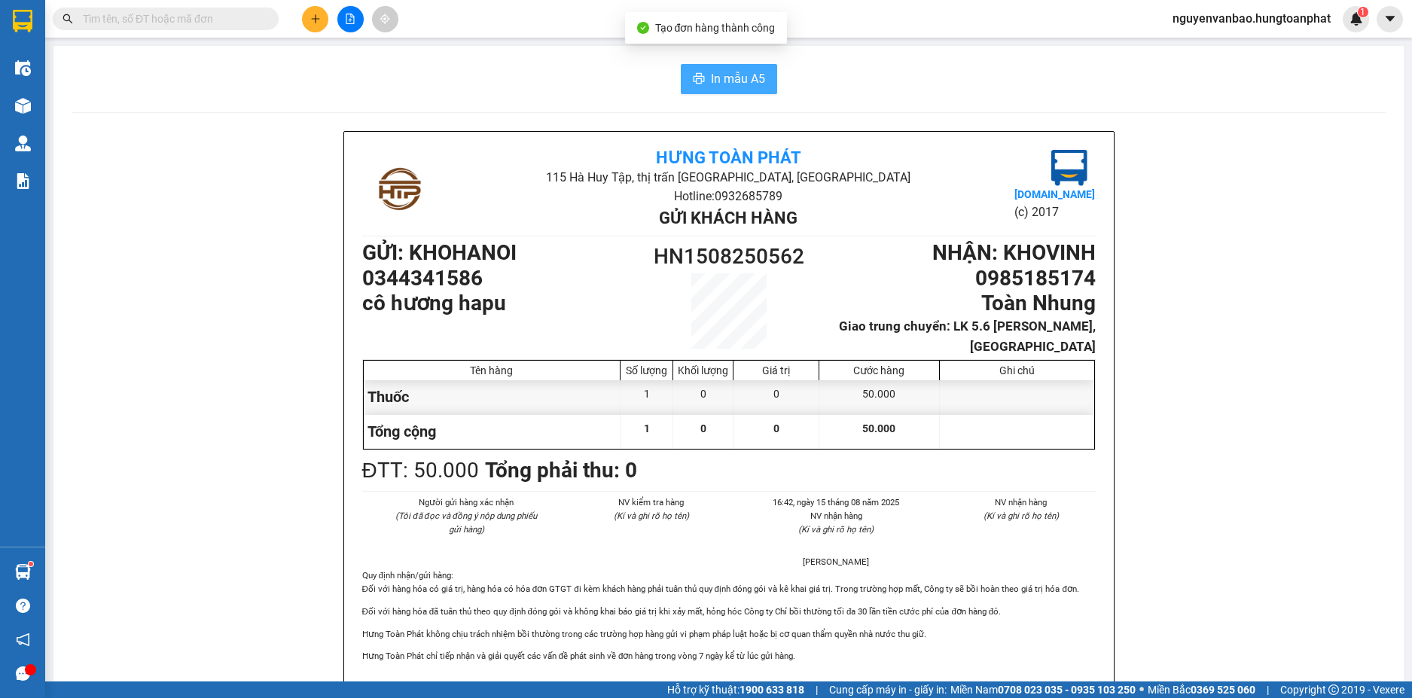
click at [693, 75] on icon "printer" at bounding box center [699, 78] width 12 height 12
click at [318, 20] on icon "plus" at bounding box center [315, 19] width 11 height 11
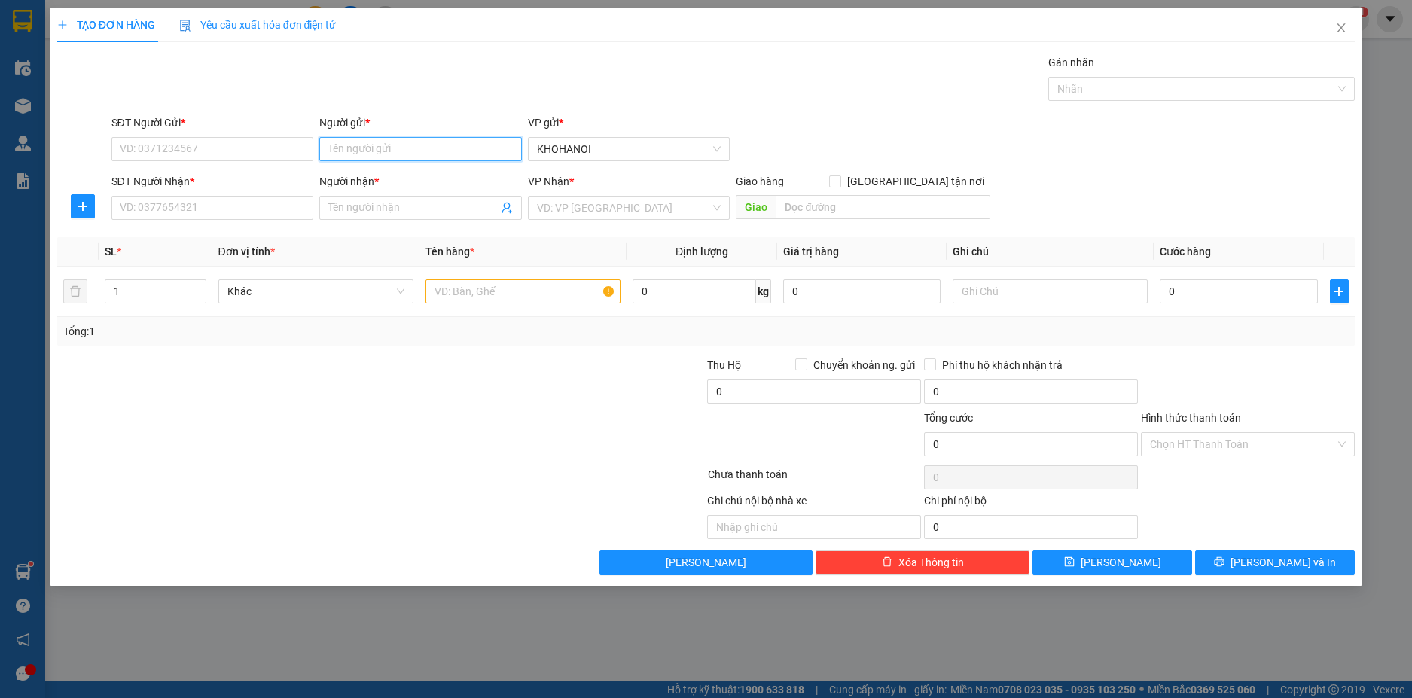
click at [366, 142] on input "Người gửi *" at bounding box center [420, 149] width 203 height 24
click at [359, 181] on div "cô hương hapu - 0344341586" at bounding box center [420, 179] width 184 height 17
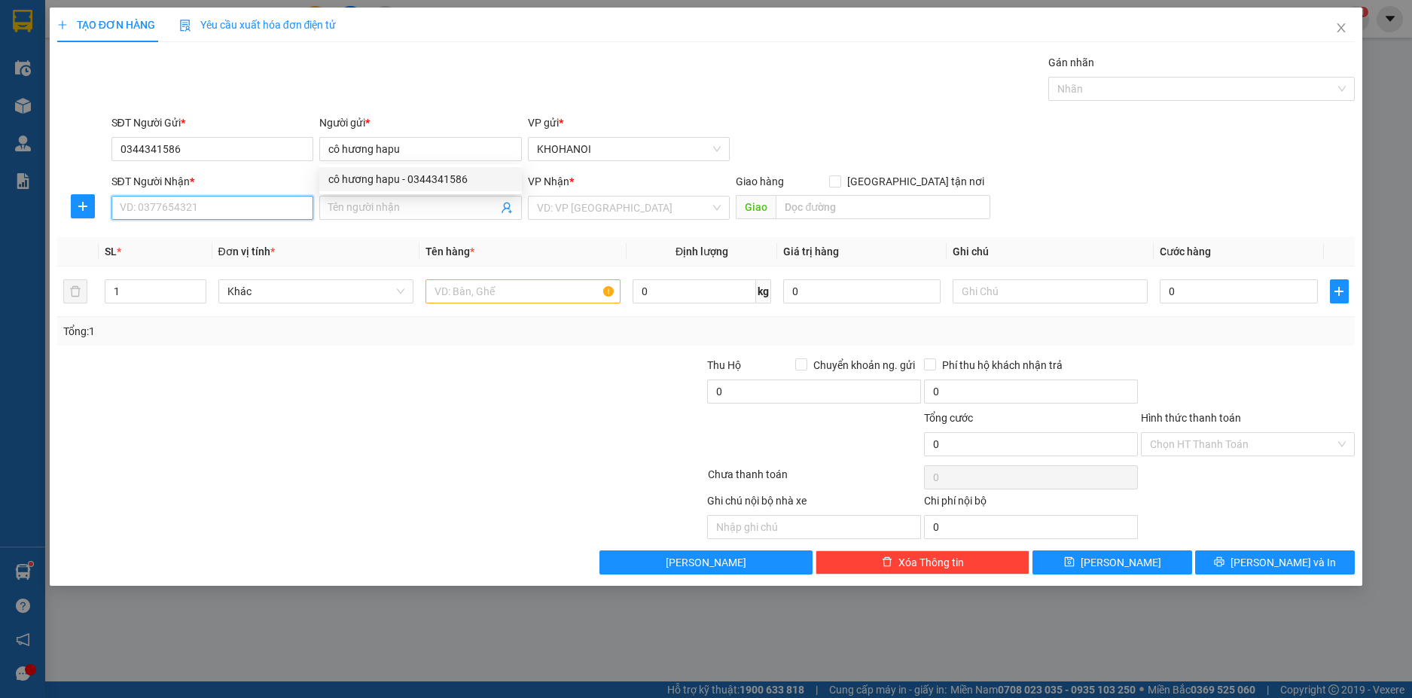
click at [261, 206] on input "SĐT Người Nhận *" at bounding box center [212, 208] width 203 height 24
click at [333, 206] on input "Người nhận *" at bounding box center [412, 208] width 169 height 17
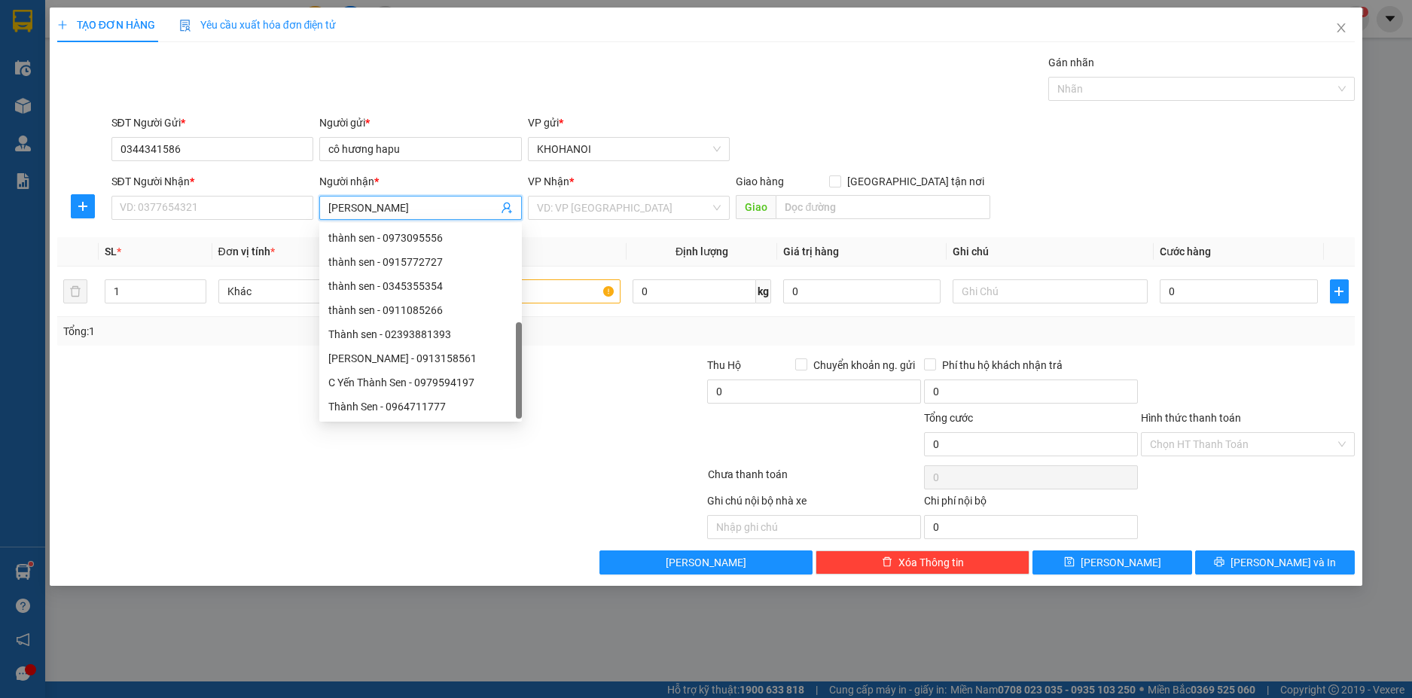
click at [402, 422] on div "Thành Sen - 0913518516" at bounding box center [420, 430] width 184 height 17
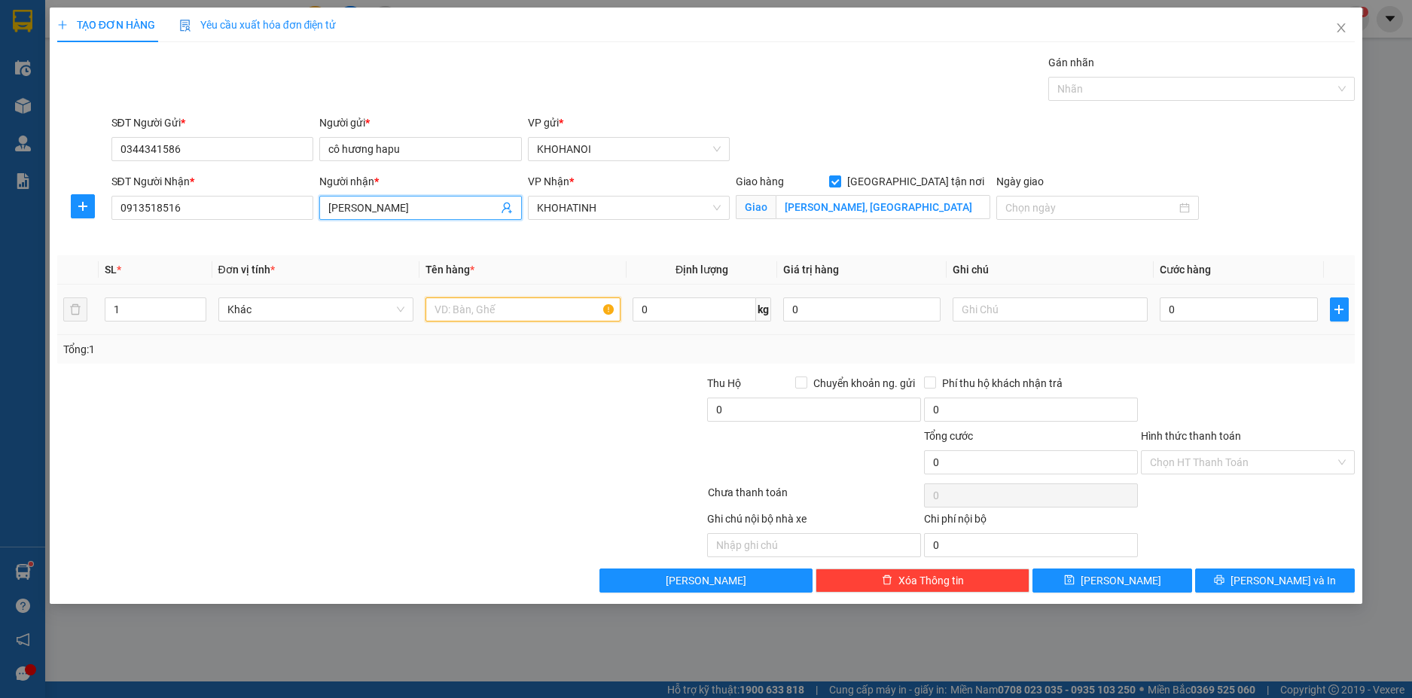
click at [459, 310] on input "text" at bounding box center [522, 309] width 195 height 24
click at [1190, 307] on input "0" at bounding box center [1238, 309] width 157 height 24
click at [1201, 358] on div "Tổng: 1" at bounding box center [706, 349] width 1298 height 29
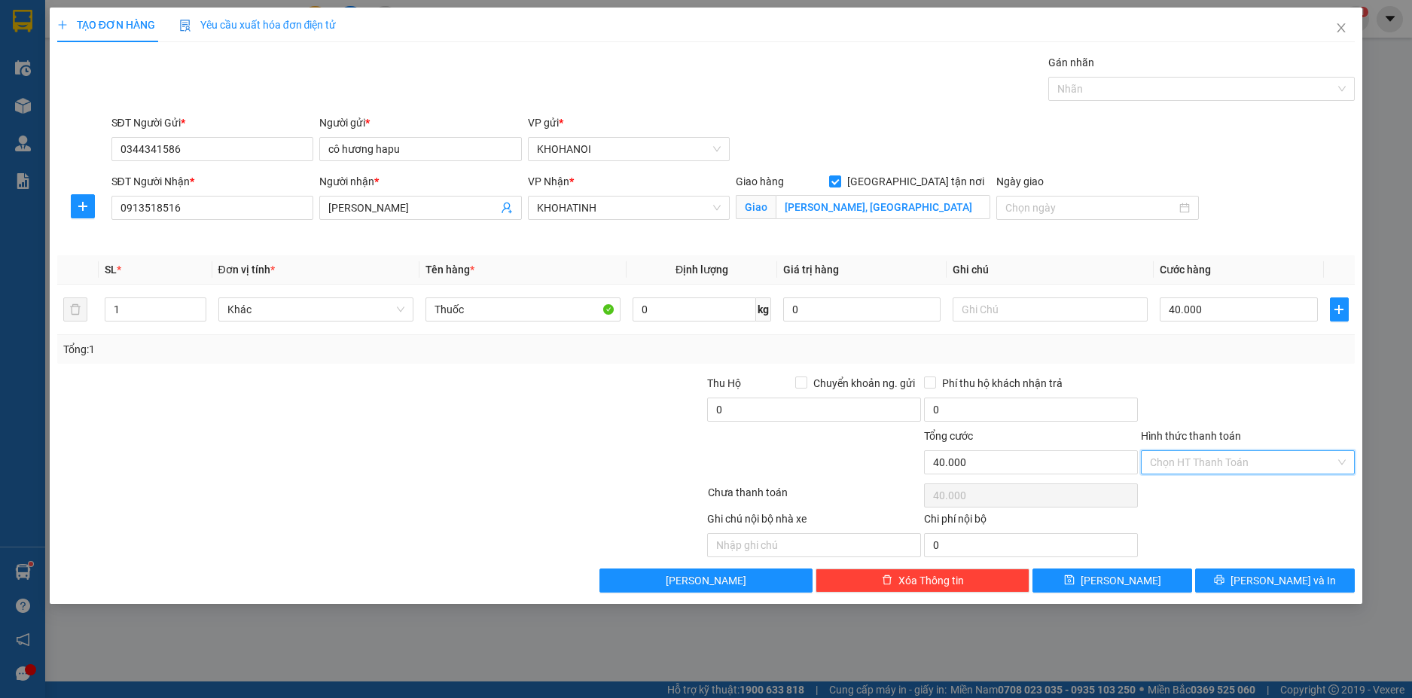
click at [1236, 470] on input "Hình thức thanh toán" at bounding box center [1242, 462] width 185 height 23
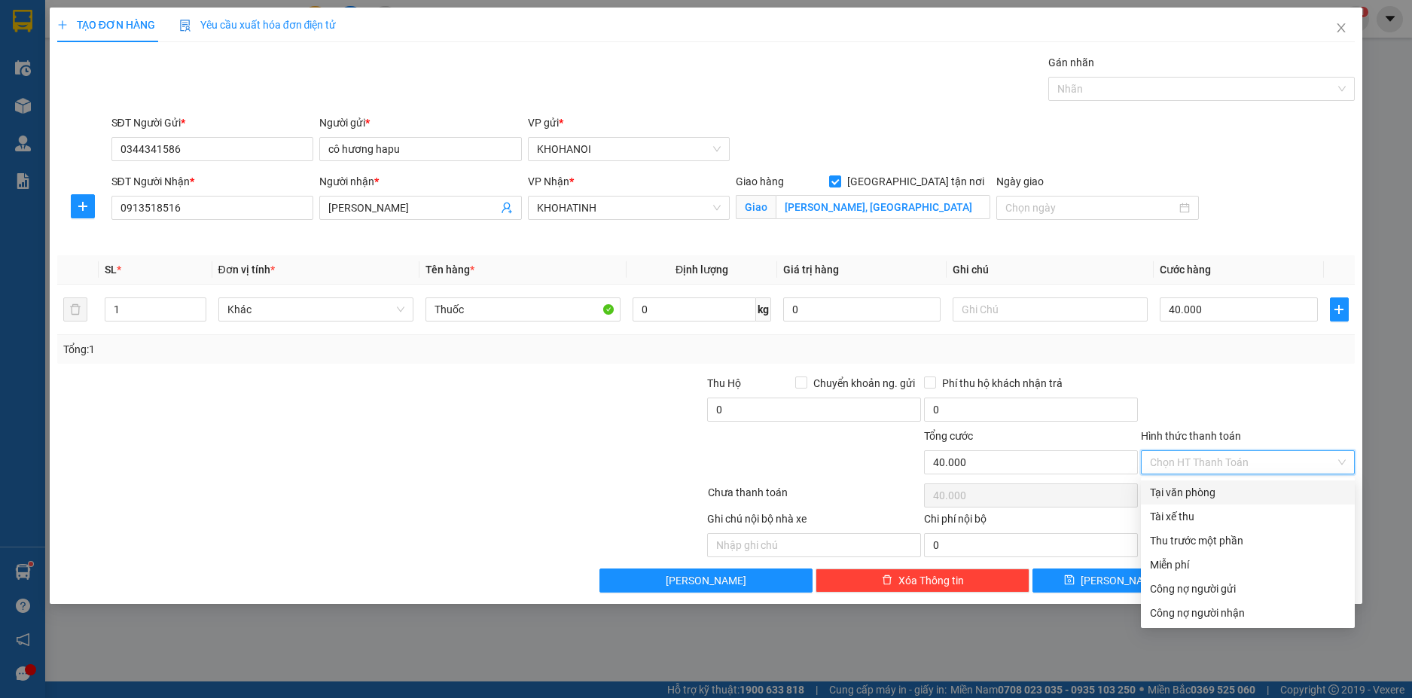
click at [1226, 498] on div "Tại văn phòng" at bounding box center [1248, 492] width 196 height 17
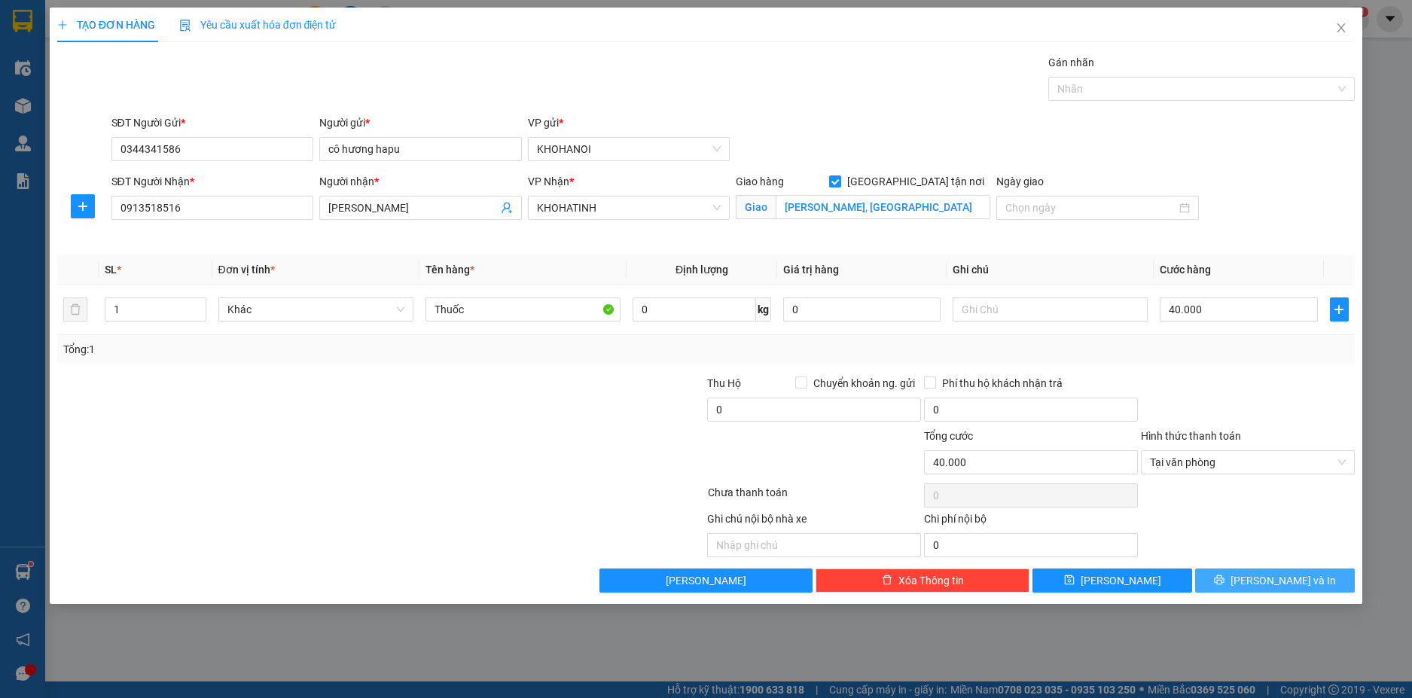
click at [1273, 584] on span "Lưu và In" at bounding box center [1282, 580] width 105 height 17
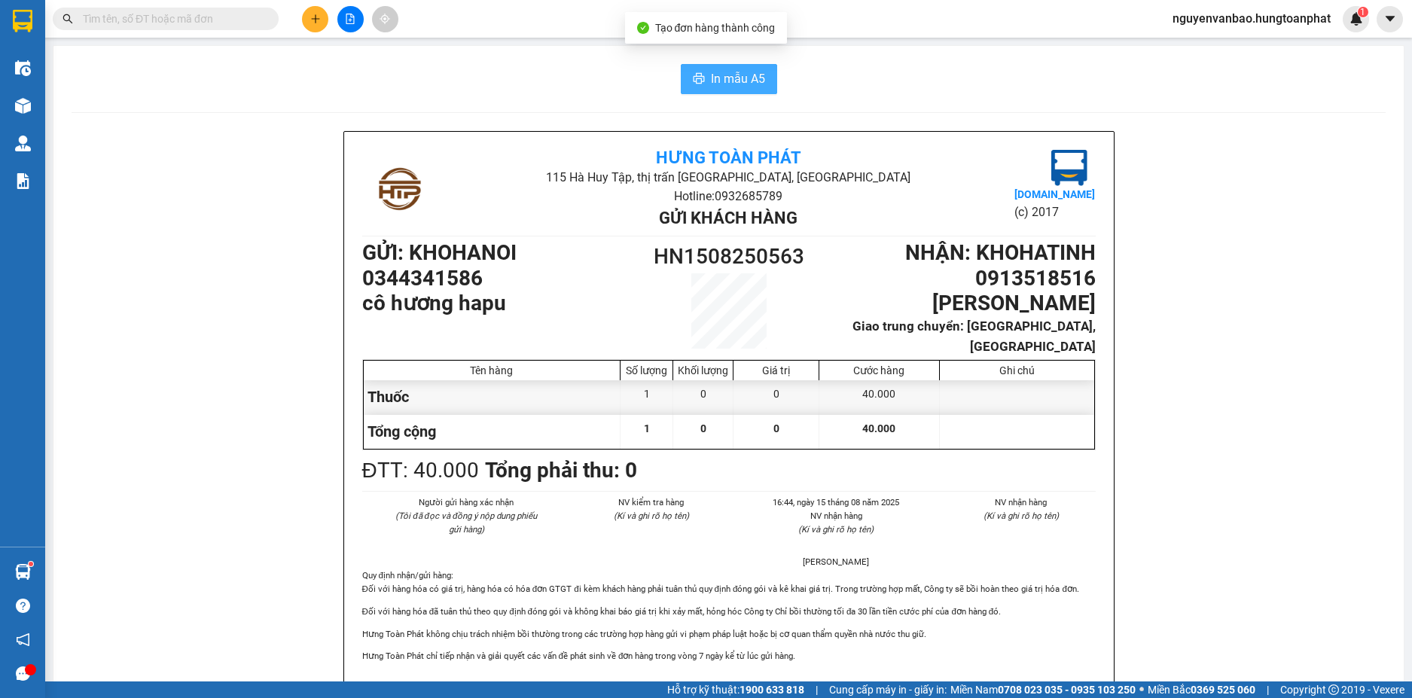
click at [737, 75] on span "In mẫu A5" at bounding box center [738, 78] width 54 height 19
click at [306, 18] on button at bounding box center [315, 19] width 26 height 26
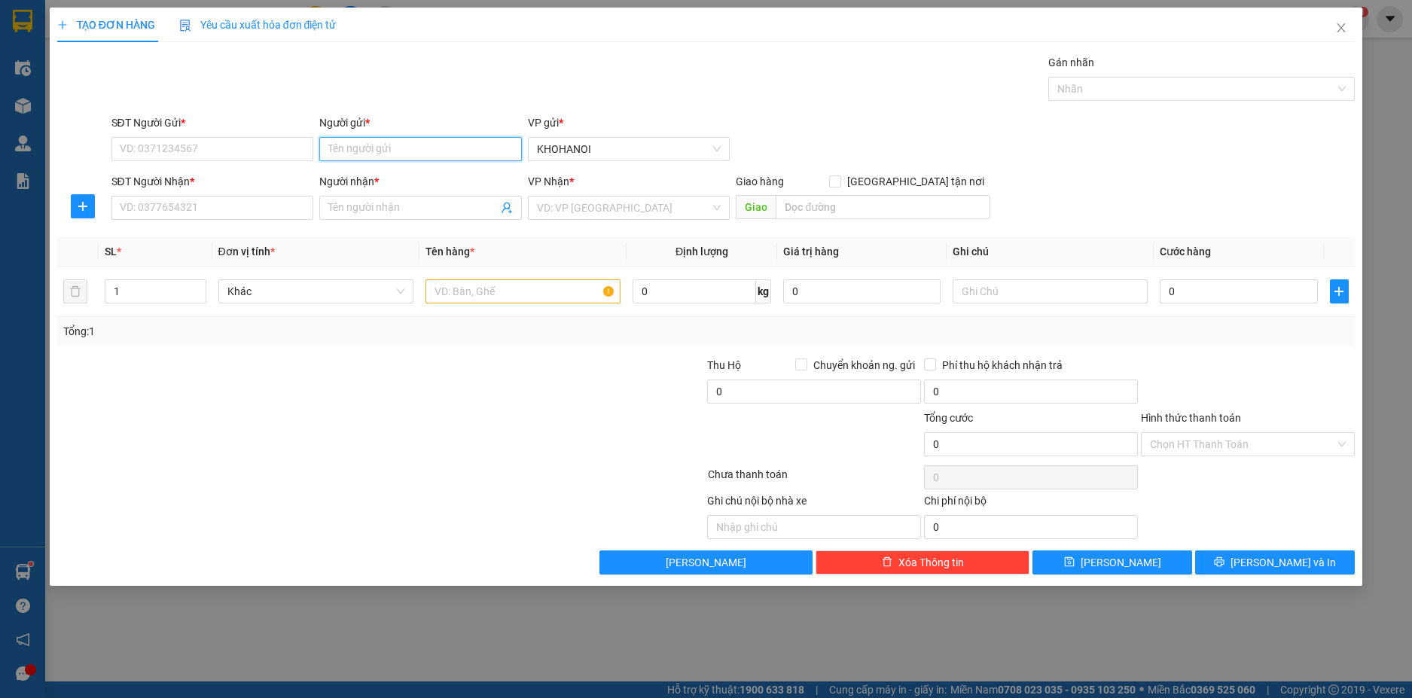
click at [340, 148] on input "Người gửi *" at bounding box center [420, 149] width 203 height 24
click at [362, 178] on div "cô hương hapu - 0344341586" at bounding box center [420, 179] width 184 height 17
click at [329, 203] on input "Người nhận *" at bounding box center [412, 208] width 169 height 17
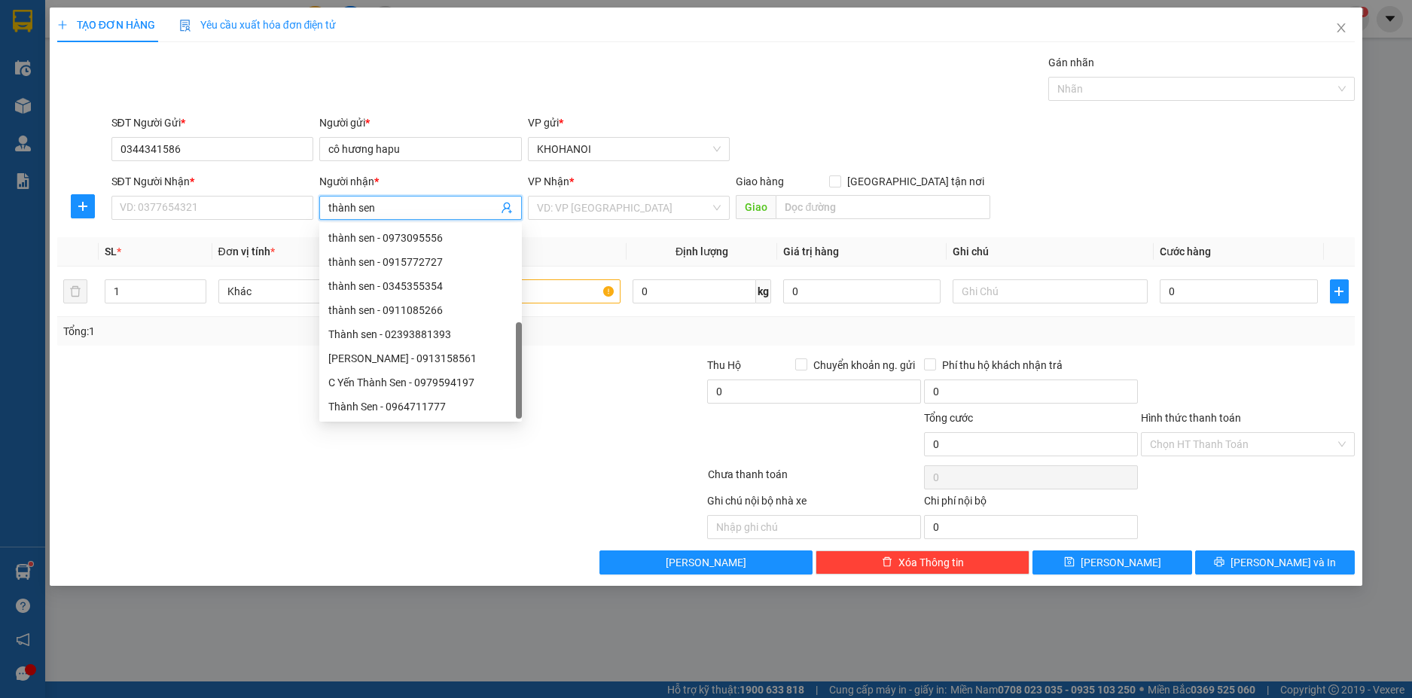
click at [400, 422] on div "Thành Sen - 0913518516" at bounding box center [420, 430] width 184 height 17
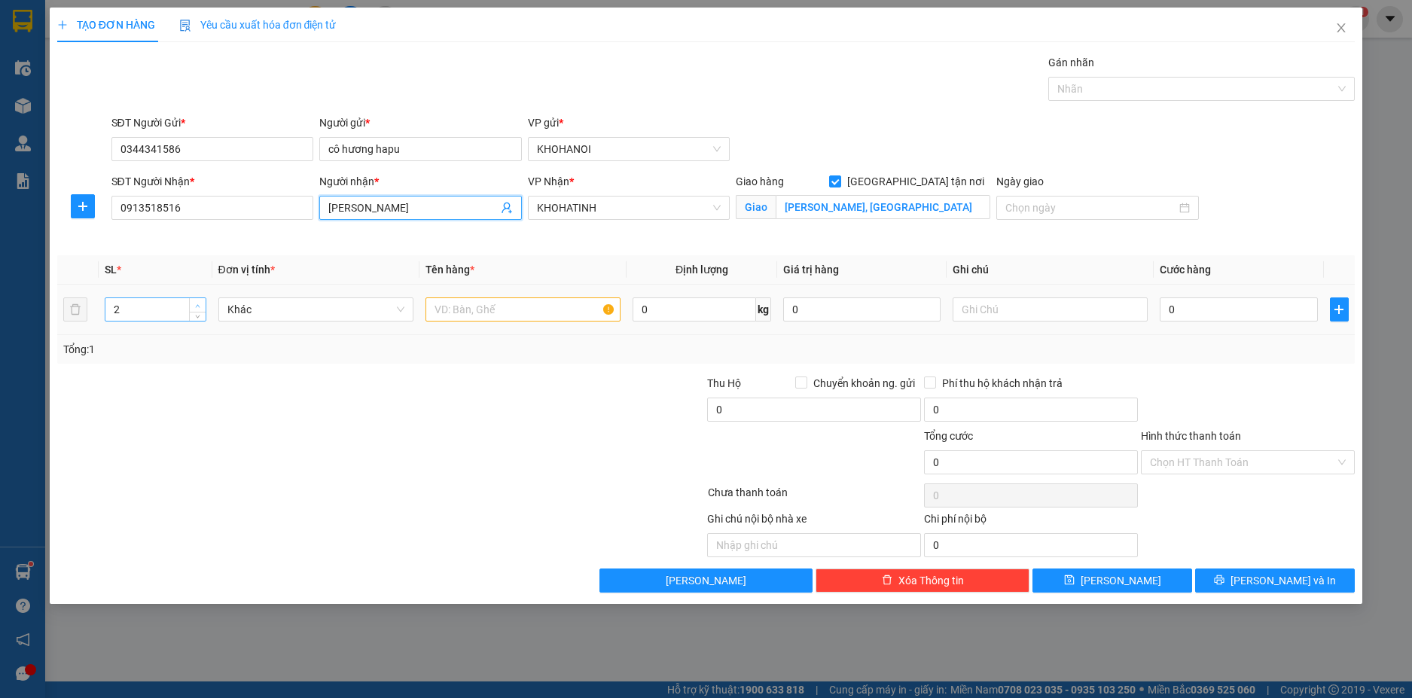
click at [196, 301] on span "up" at bounding box center [198, 305] width 9 height 9
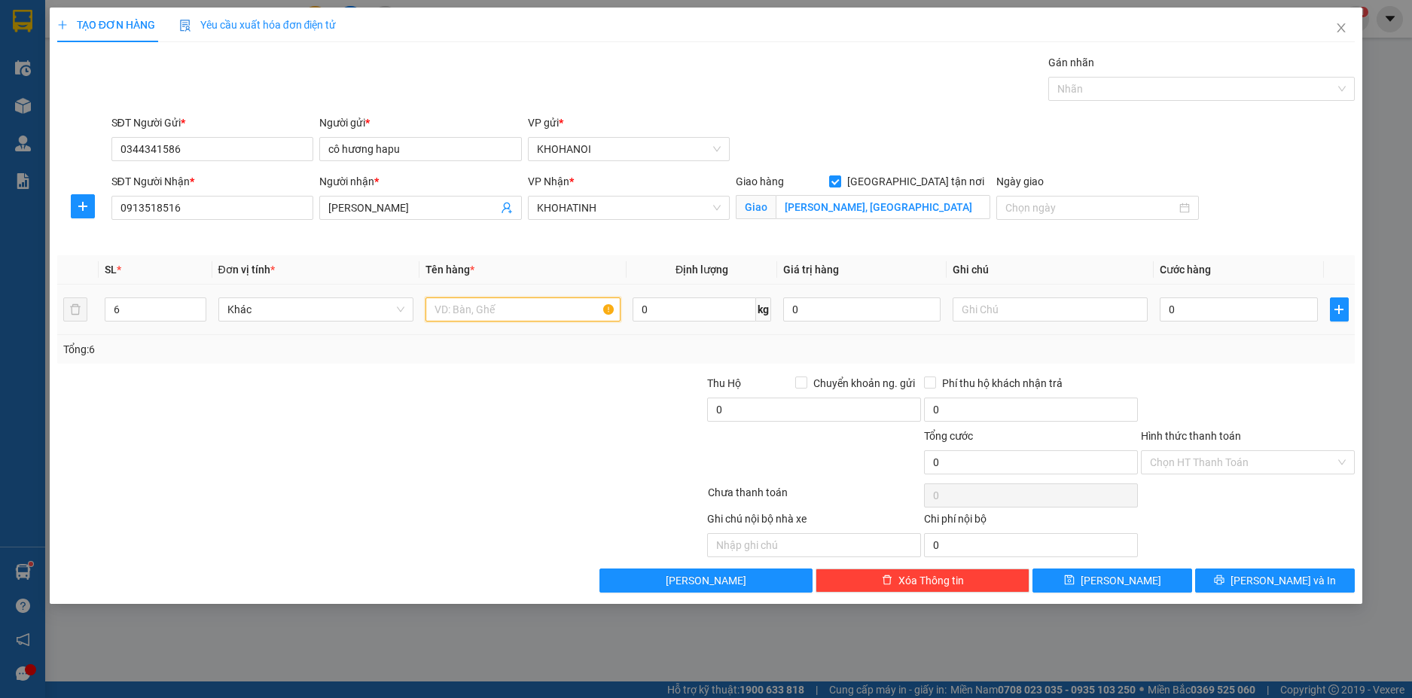
click at [506, 304] on input "text" at bounding box center [522, 309] width 195 height 24
click at [1189, 315] on input "0" at bounding box center [1238, 309] width 157 height 24
click at [1176, 380] on div at bounding box center [1247, 401] width 217 height 53
click at [1208, 454] on input "Hình thức thanh toán" at bounding box center [1242, 462] width 185 height 23
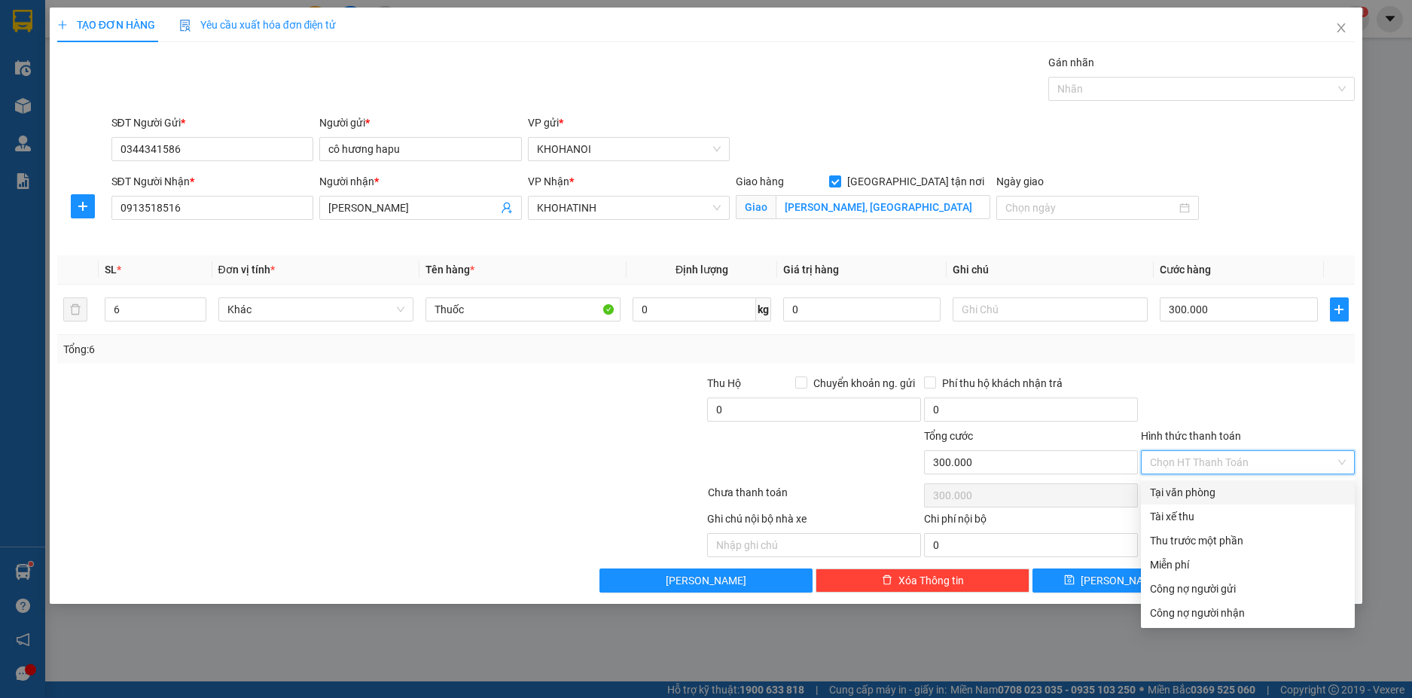
click at [1202, 489] on div "Tại văn phòng" at bounding box center [1248, 492] width 196 height 17
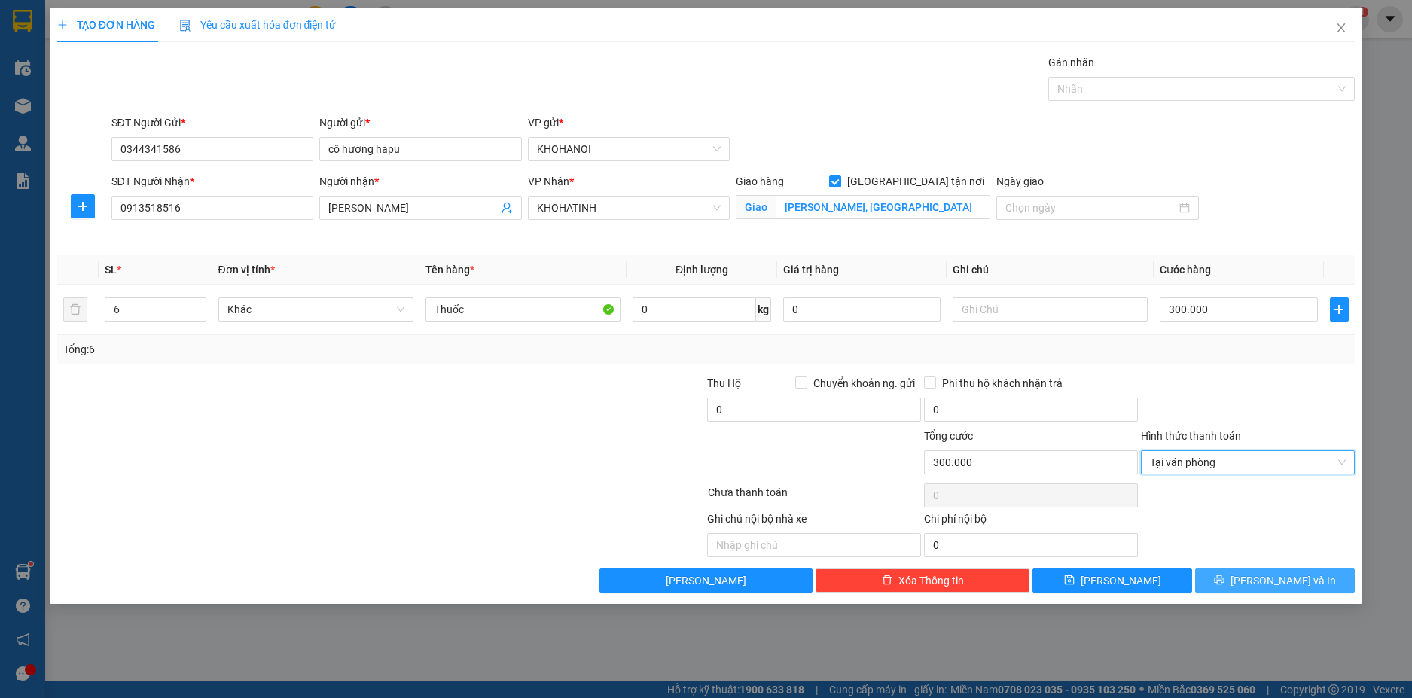
click at [1251, 589] on button "Lưu và In" at bounding box center [1275, 580] width 160 height 24
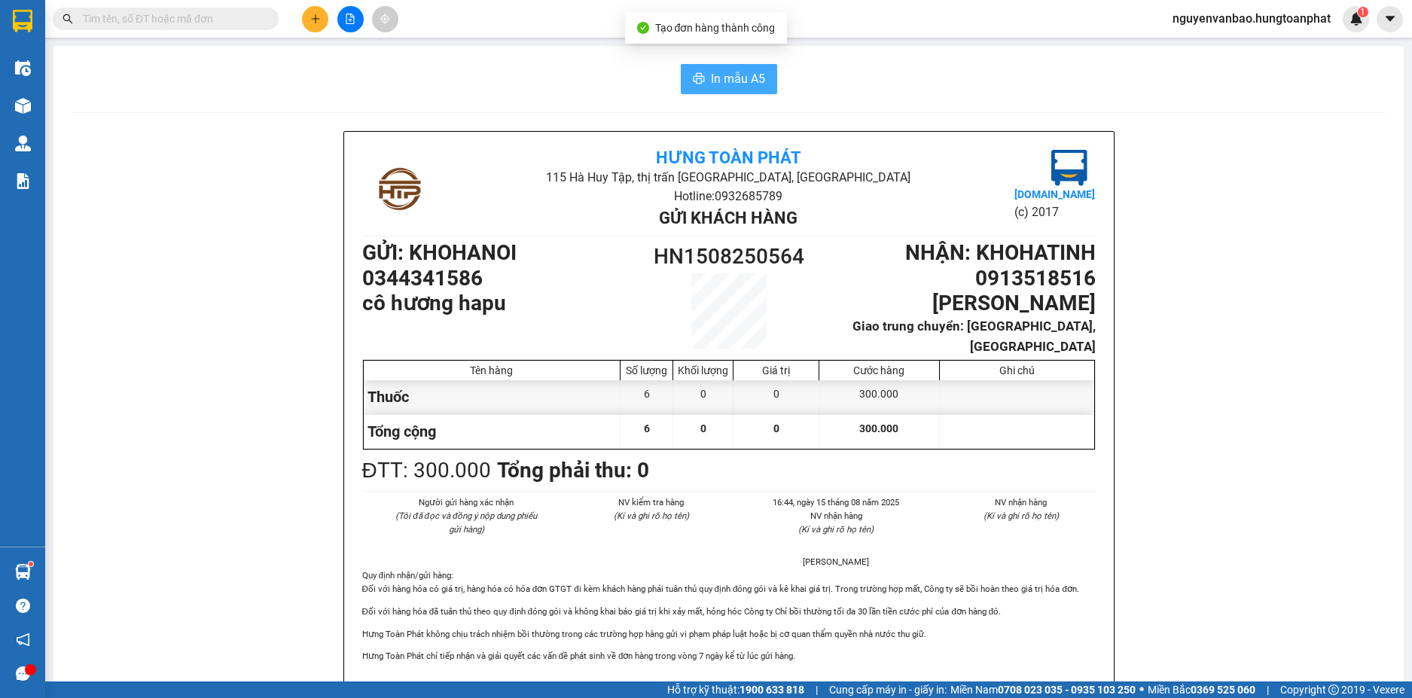
click at [702, 72] on button "In mẫu A5" at bounding box center [729, 79] width 96 height 30
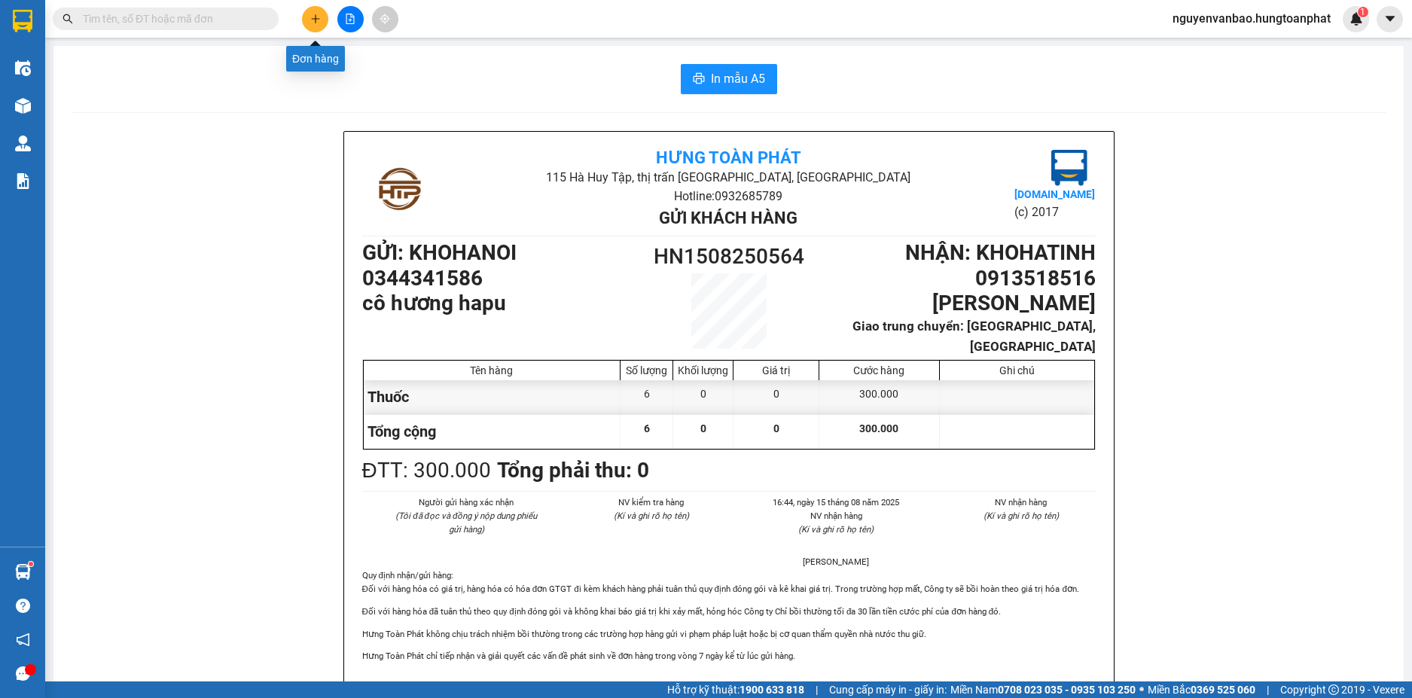
click at [316, 17] on icon "plus" at bounding box center [315, 19] width 11 height 11
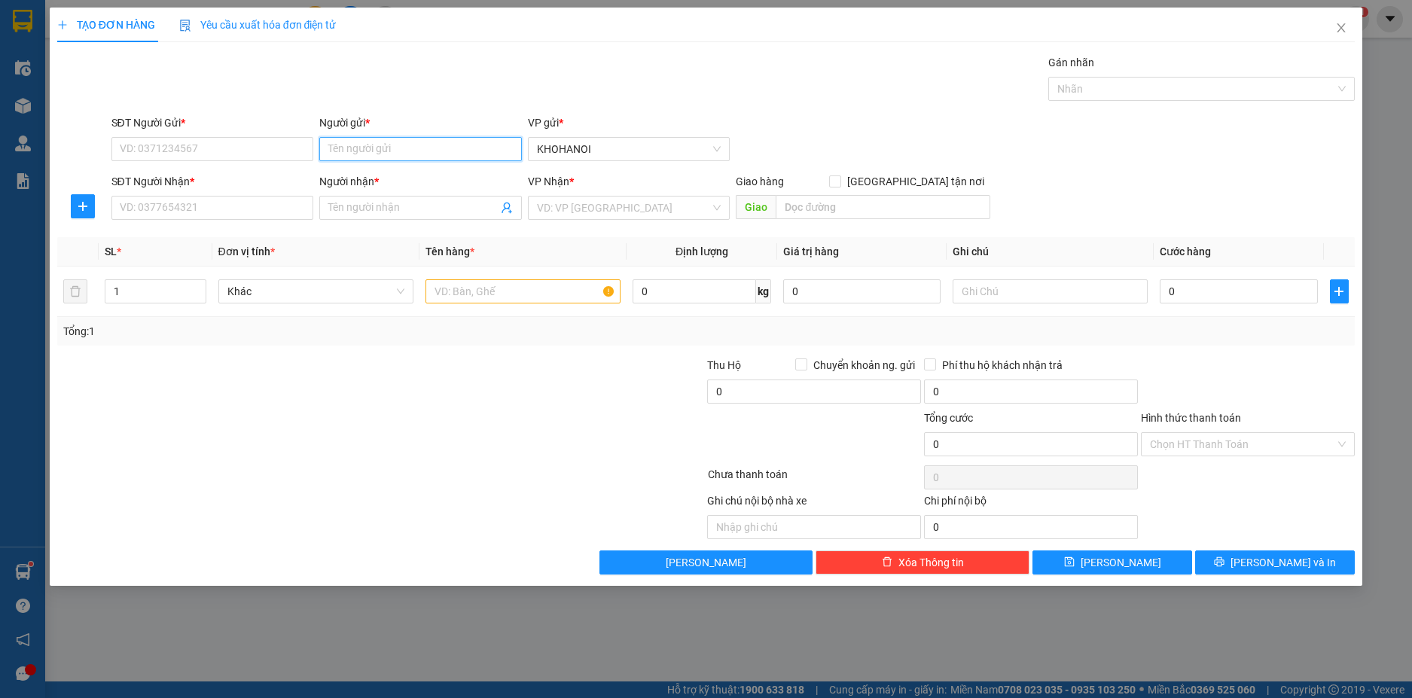
click at [360, 145] on input "Người gửi *" at bounding box center [420, 149] width 203 height 24
click at [396, 176] on div "cô hương hapu - 0344341586" at bounding box center [420, 179] width 184 height 17
click at [358, 203] on input "Người nhận *" at bounding box center [412, 208] width 169 height 17
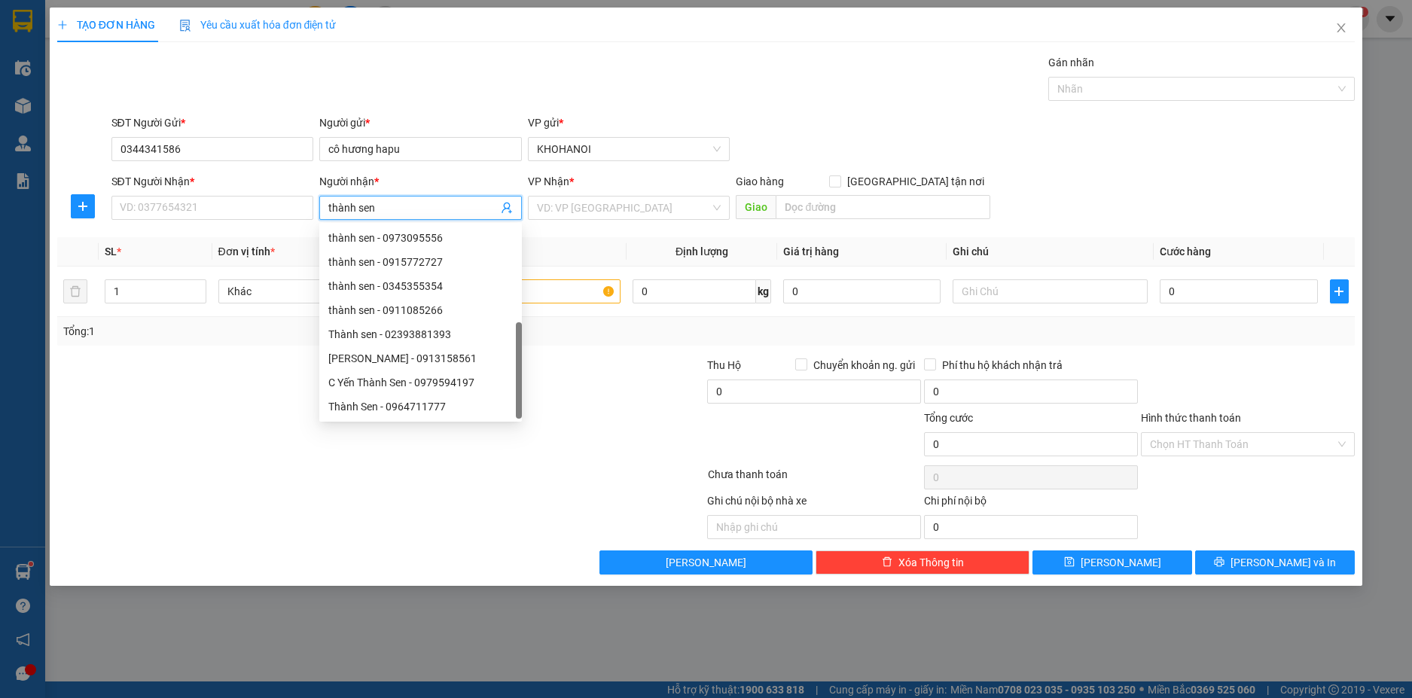
click at [405, 422] on div "Thành Sen - 0913518516" at bounding box center [420, 430] width 184 height 17
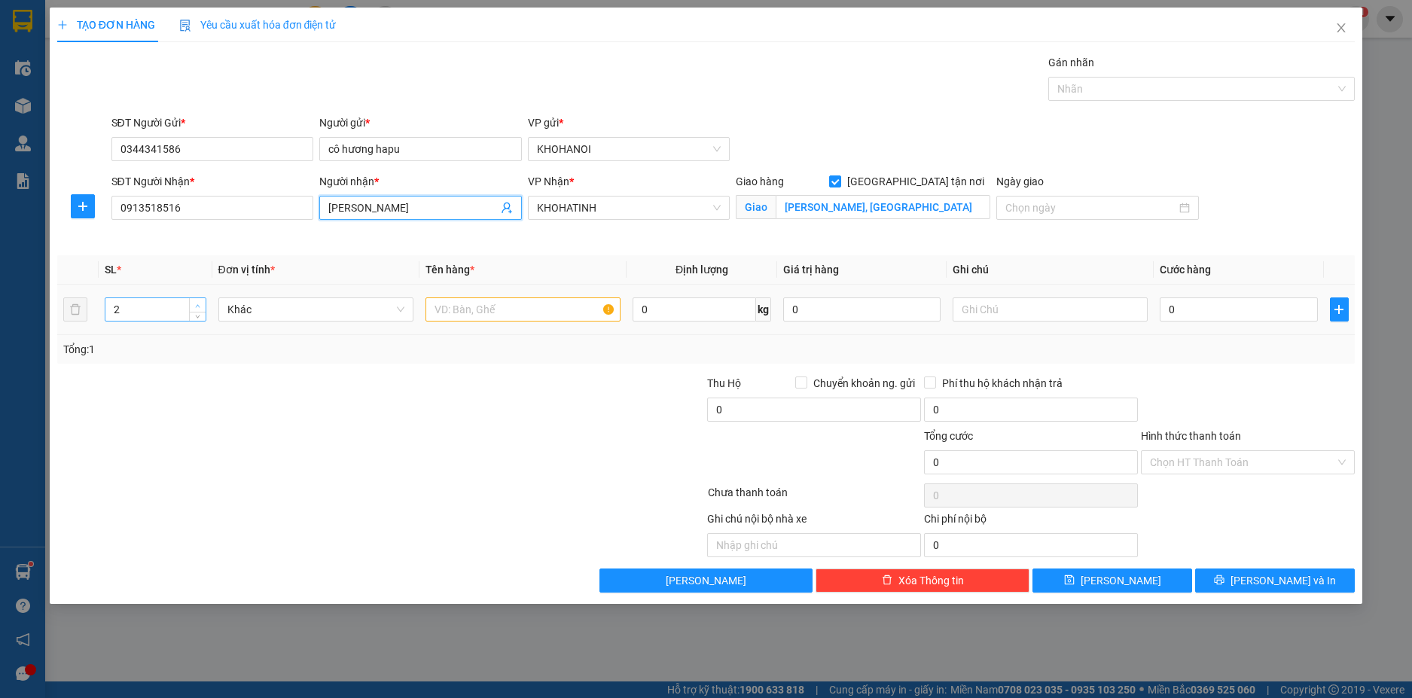
click at [198, 303] on icon "up" at bounding box center [197, 305] width 5 height 5
click at [464, 311] on input "text" at bounding box center [522, 309] width 195 height 24
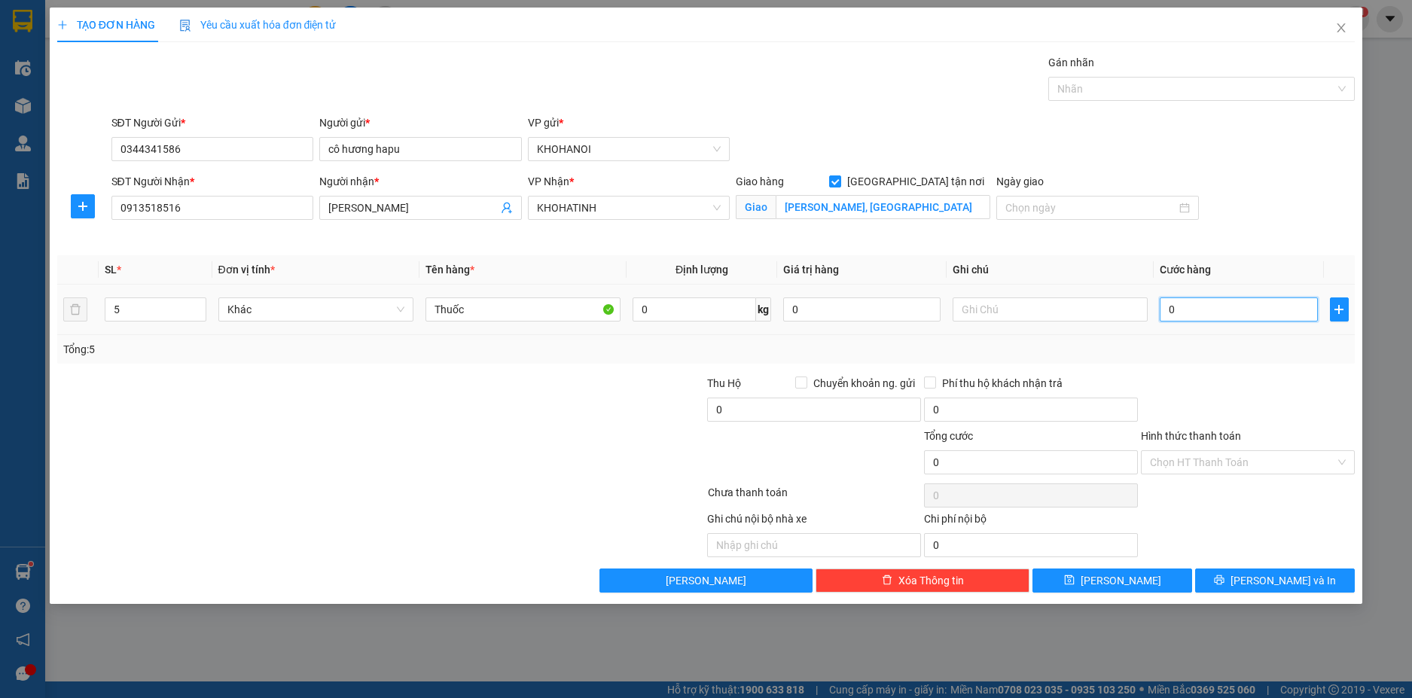
click at [1203, 309] on input "0" at bounding box center [1238, 309] width 157 height 24
click at [1163, 391] on div at bounding box center [1247, 401] width 217 height 53
click at [1224, 584] on icon "printer" at bounding box center [1219, 580] width 10 height 10
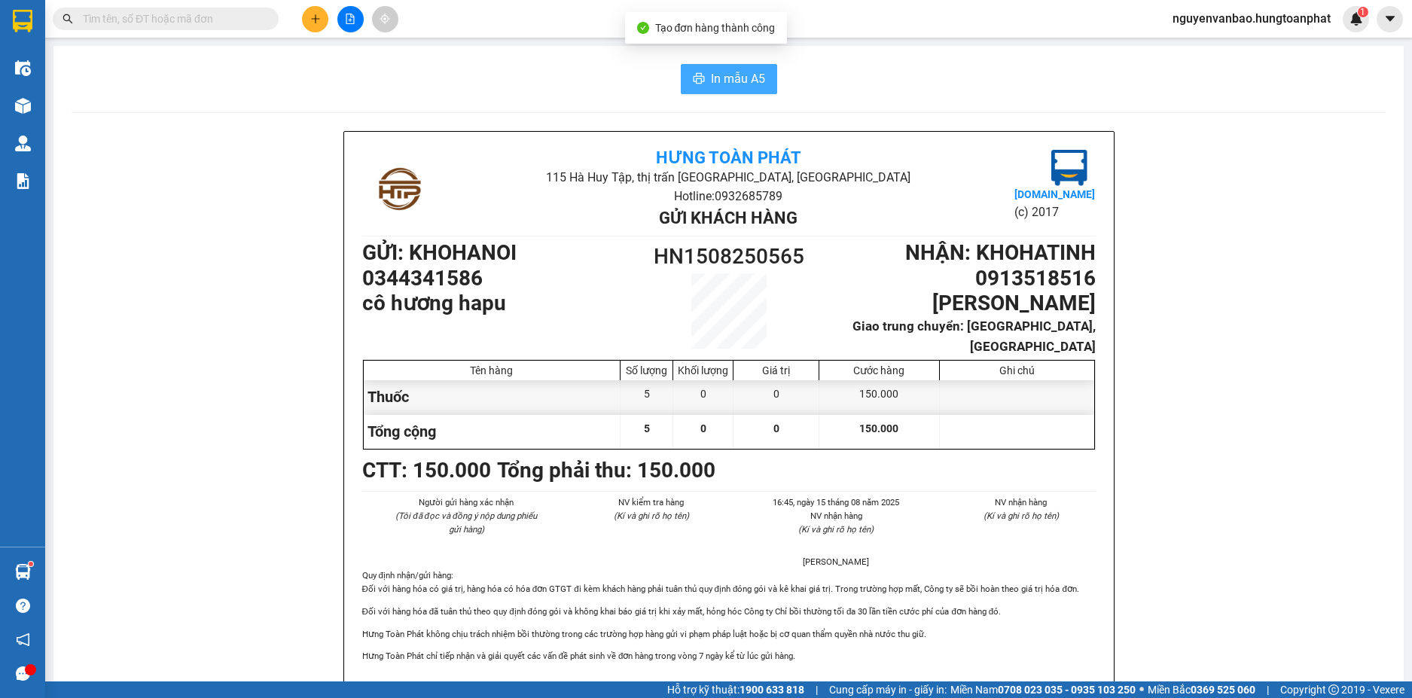
click at [694, 82] on icon "printer" at bounding box center [699, 78] width 12 height 12
click at [307, 20] on button at bounding box center [315, 19] width 26 height 26
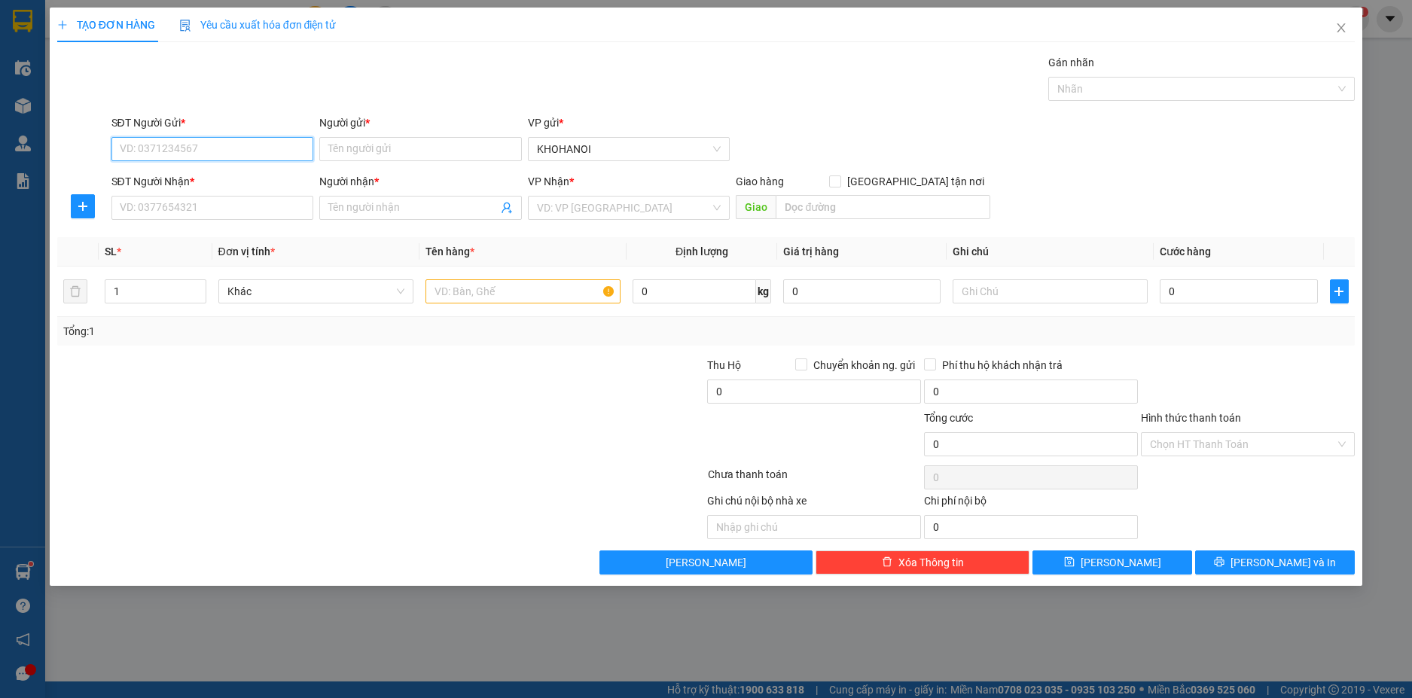
click at [224, 143] on input "SĐT Người Gửi *" at bounding box center [212, 149] width 203 height 24
click at [348, 151] on input "Người gửi *" at bounding box center [420, 149] width 203 height 24
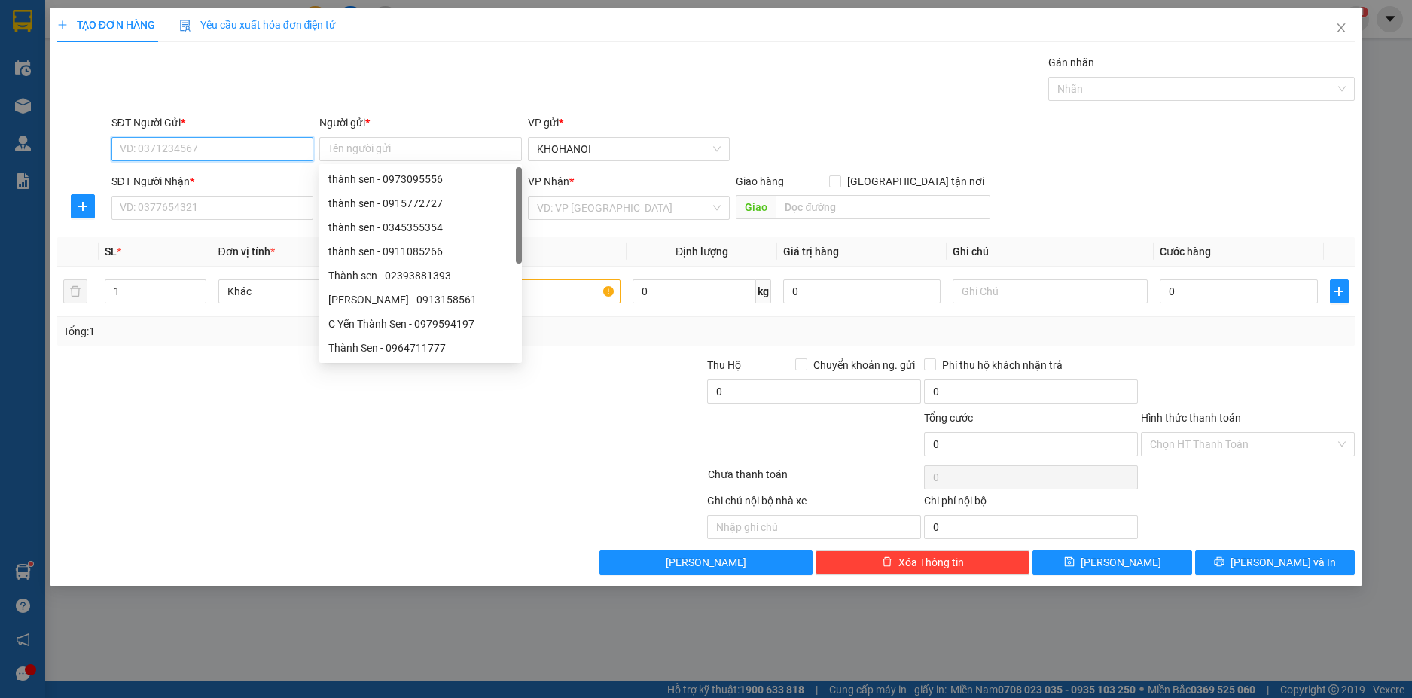
click at [253, 147] on input "SĐT Người Gửi *" at bounding box center [212, 149] width 203 height 24
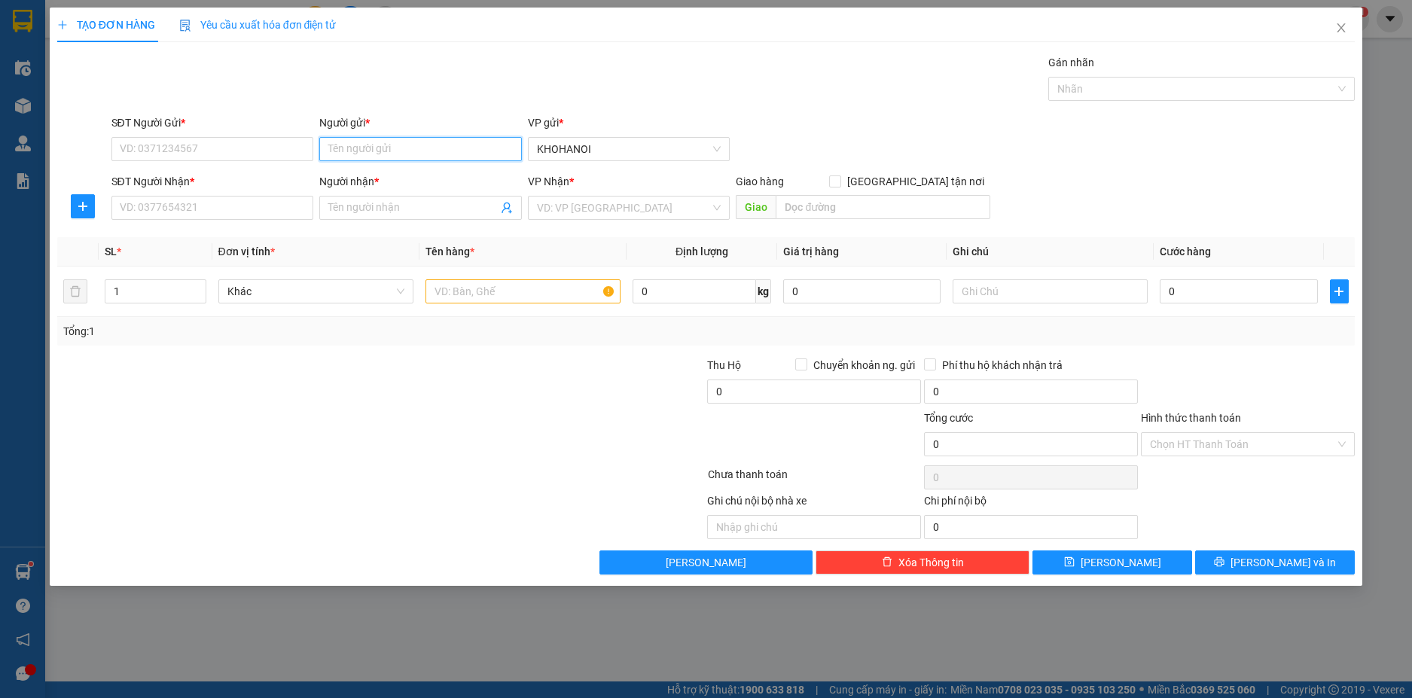
click at [364, 148] on input "Người gửi *" at bounding box center [420, 149] width 203 height 24
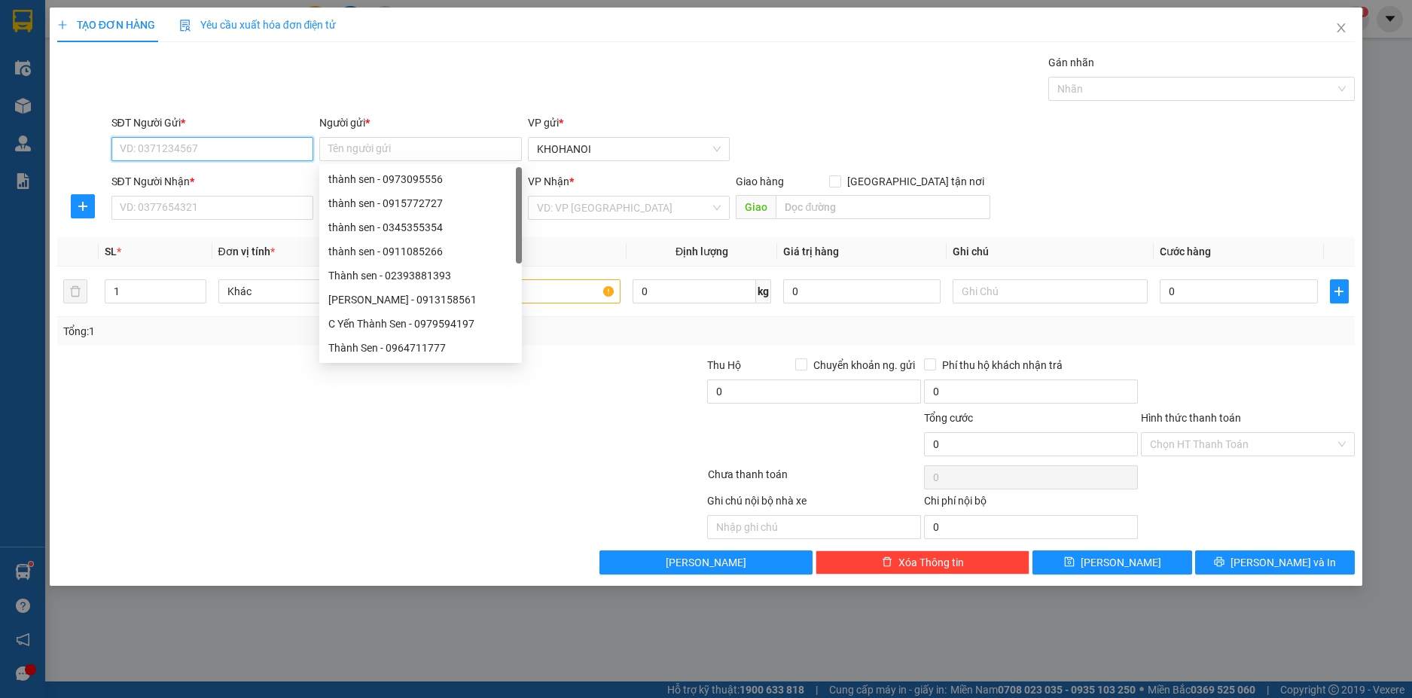
click at [245, 149] on input "SĐT Người Gửi *" at bounding box center [212, 149] width 203 height 24
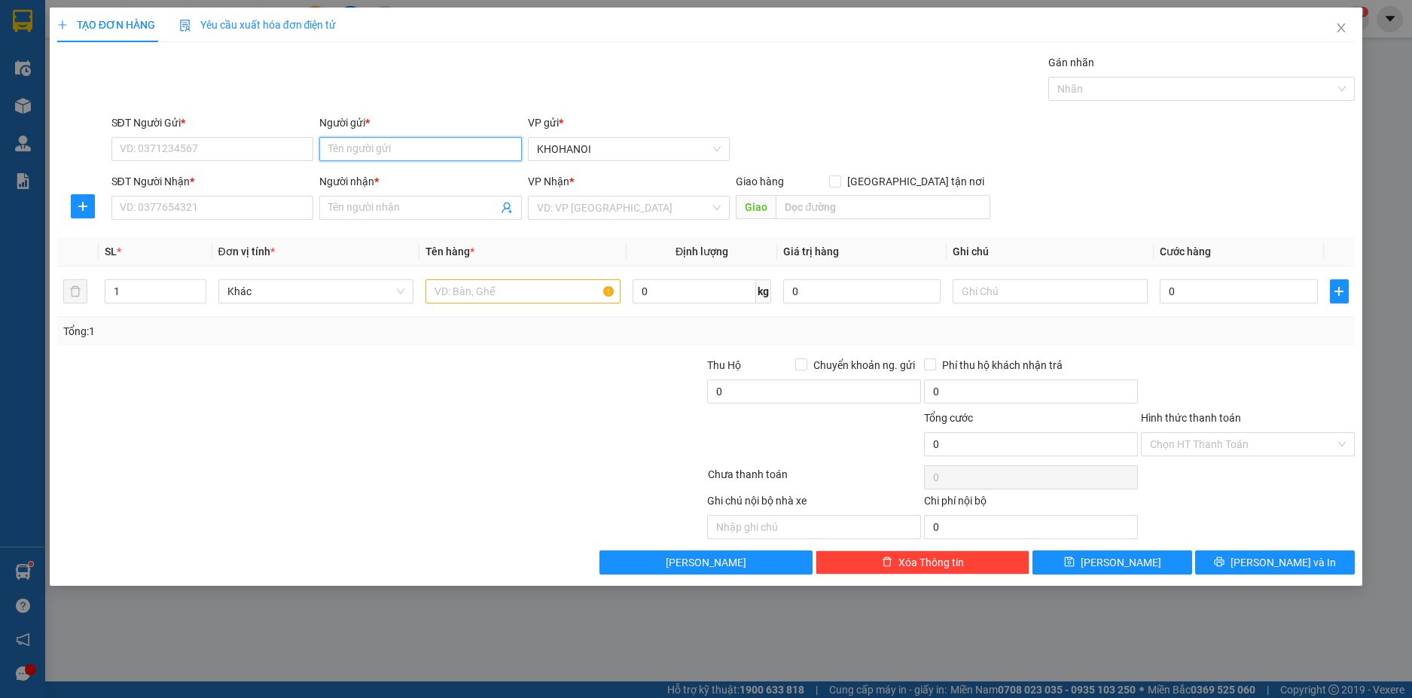
click at [369, 154] on input "Người gửi *" at bounding box center [420, 149] width 203 height 24
click at [419, 176] on div "cô hương hapu - 0344341586" at bounding box center [420, 179] width 184 height 17
click at [226, 214] on input "SĐT Người Nhận *" at bounding box center [212, 208] width 203 height 24
click at [340, 210] on input "Người nhận *" at bounding box center [412, 208] width 169 height 17
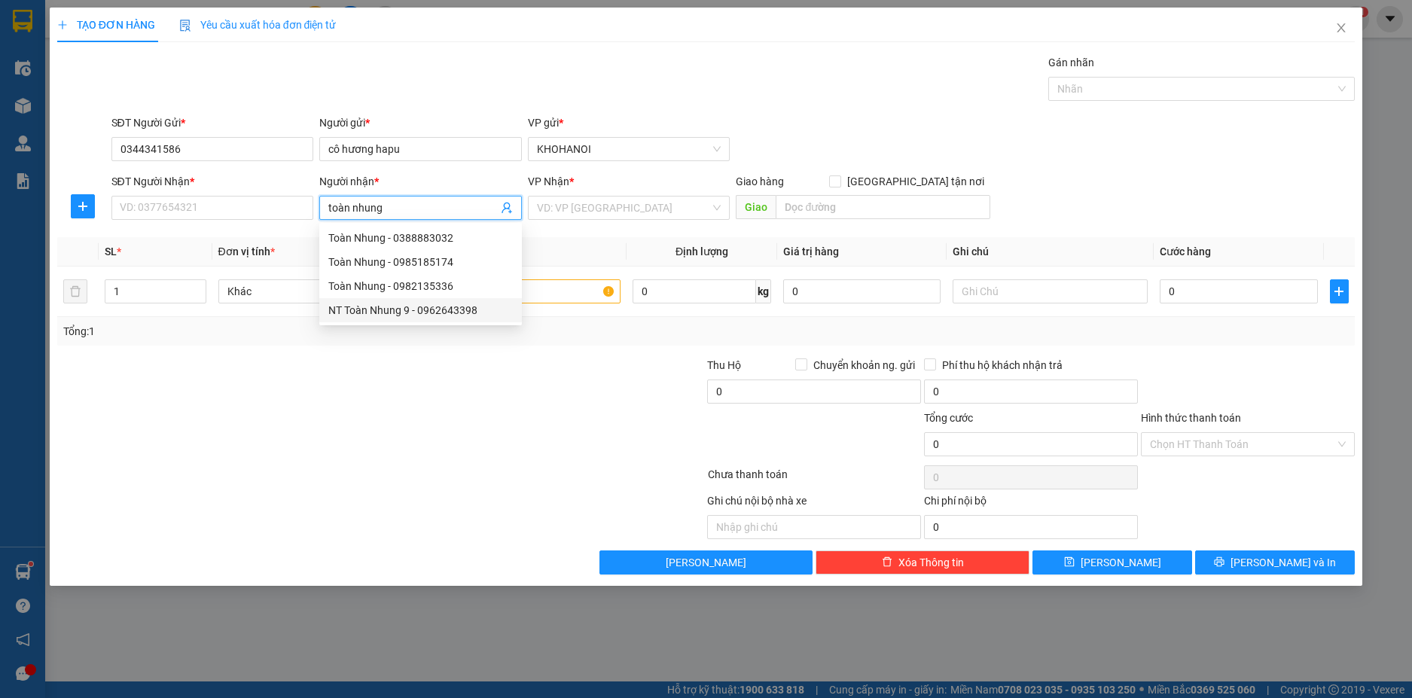
click at [407, 305] on div "NT Toàn Nhung 9 - 0962643398" at bounding box center [420, 310] width 184 height 17
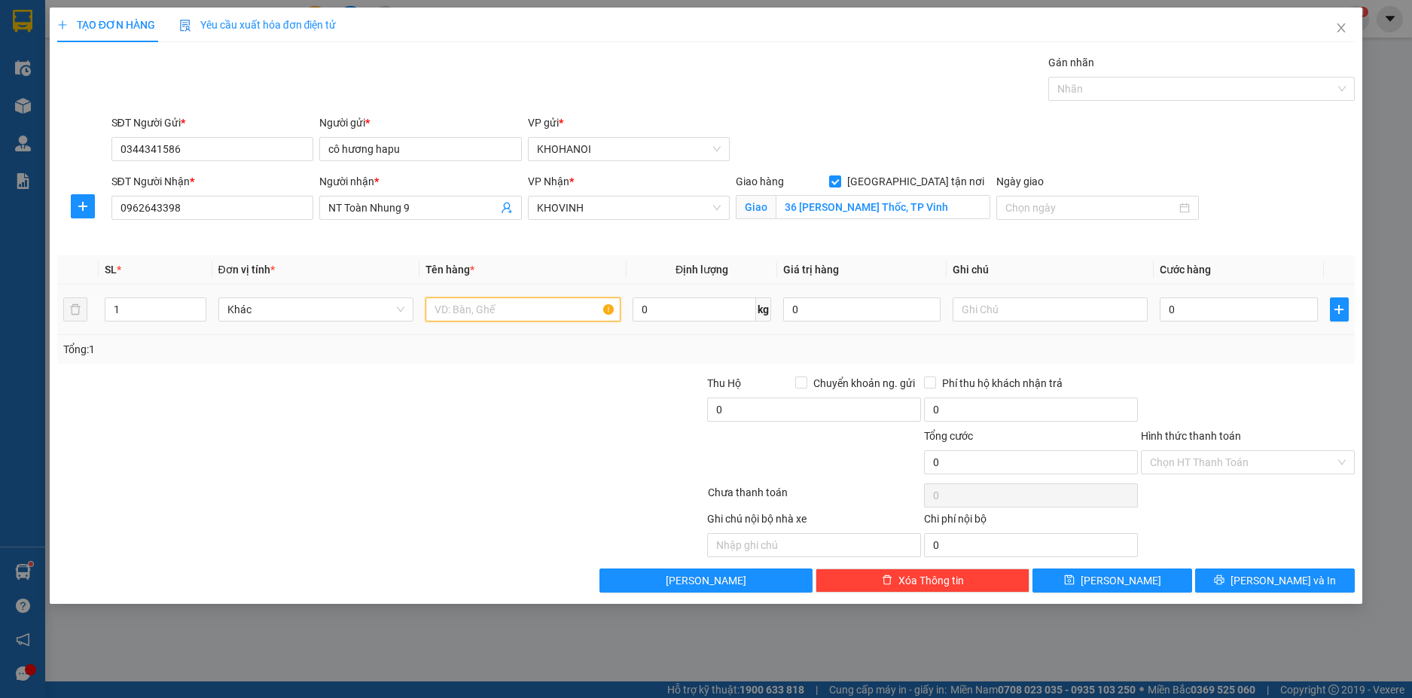
click at [506, 305] on input "text" at bounding box center [522, 309] width 195 height 24
click at [1194, 315] on input "0" at bounding box center [1238, 309] width 157 height 24
drag, startPoint x: 1194, startPoint y: 369, endPoint x: 1130, endPoint y: 426, distance: 85.8
click at [1194, 379] on div "Transit Pickup Surcharge Ids Transit Deliver Surcharge Ids Transit Deliver Surc…" at bounding box center [706, 323] width 1298 height 538
drag, startPoint x: 1210, startPoint y: 465, endPoint x: 1199, endPoint y: 495, distance: 32.2
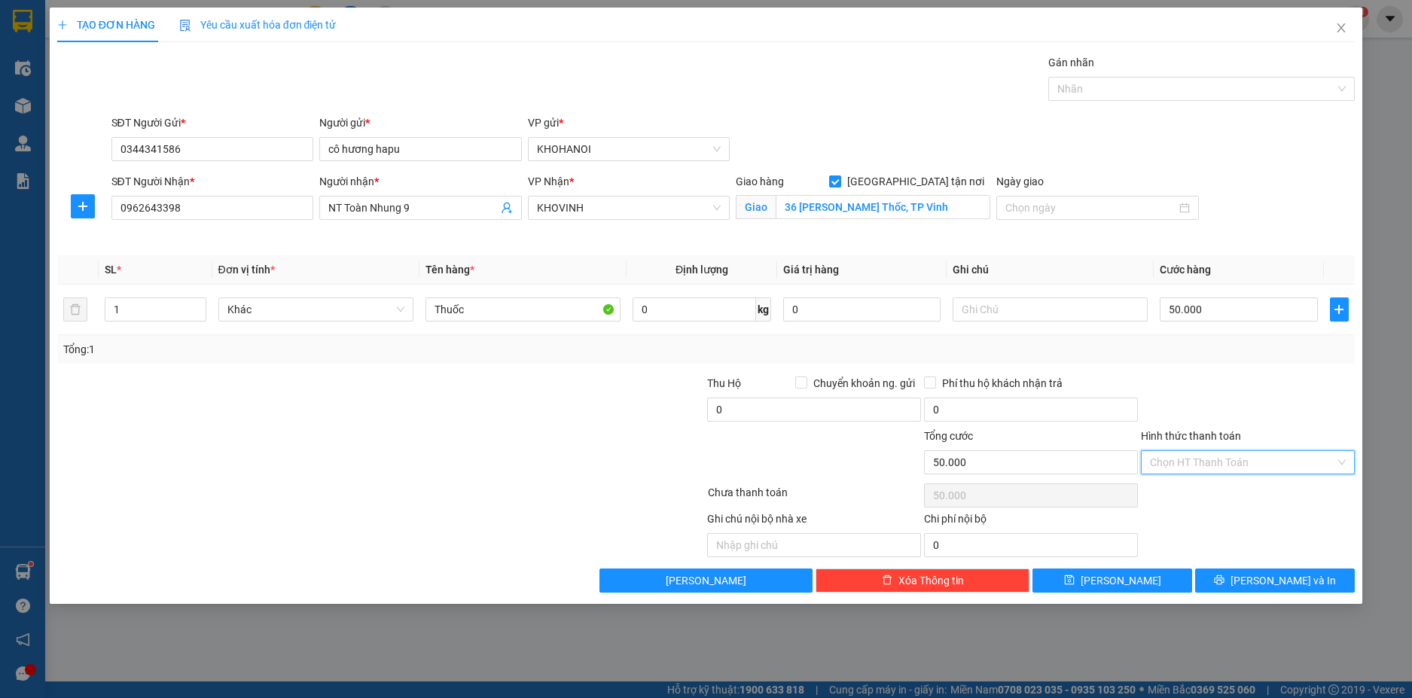
click at [1210, 467] on input "Hình thức thanh toán" at bounding box center [1242, 462] width 185 height 23
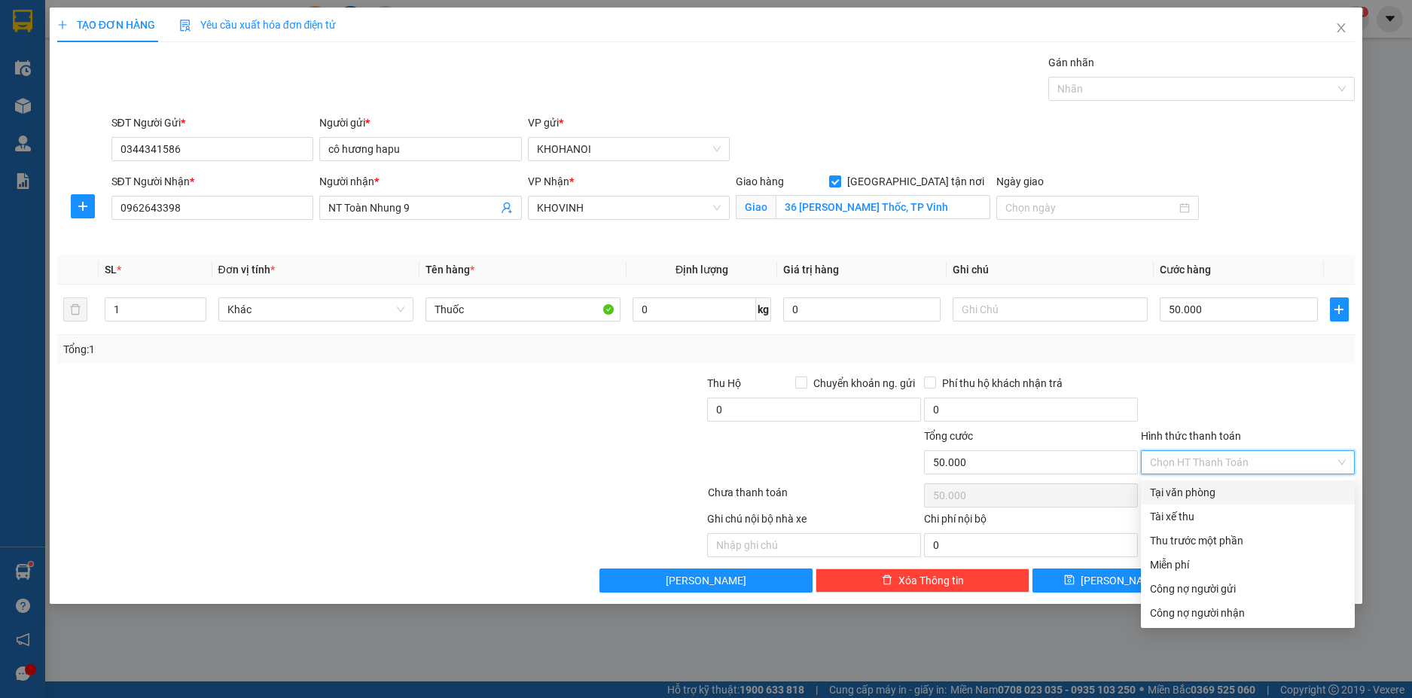
click at [1199, 496] on div "Tại văn phòng" at bounding box center [1248, 492] width 196 height 17
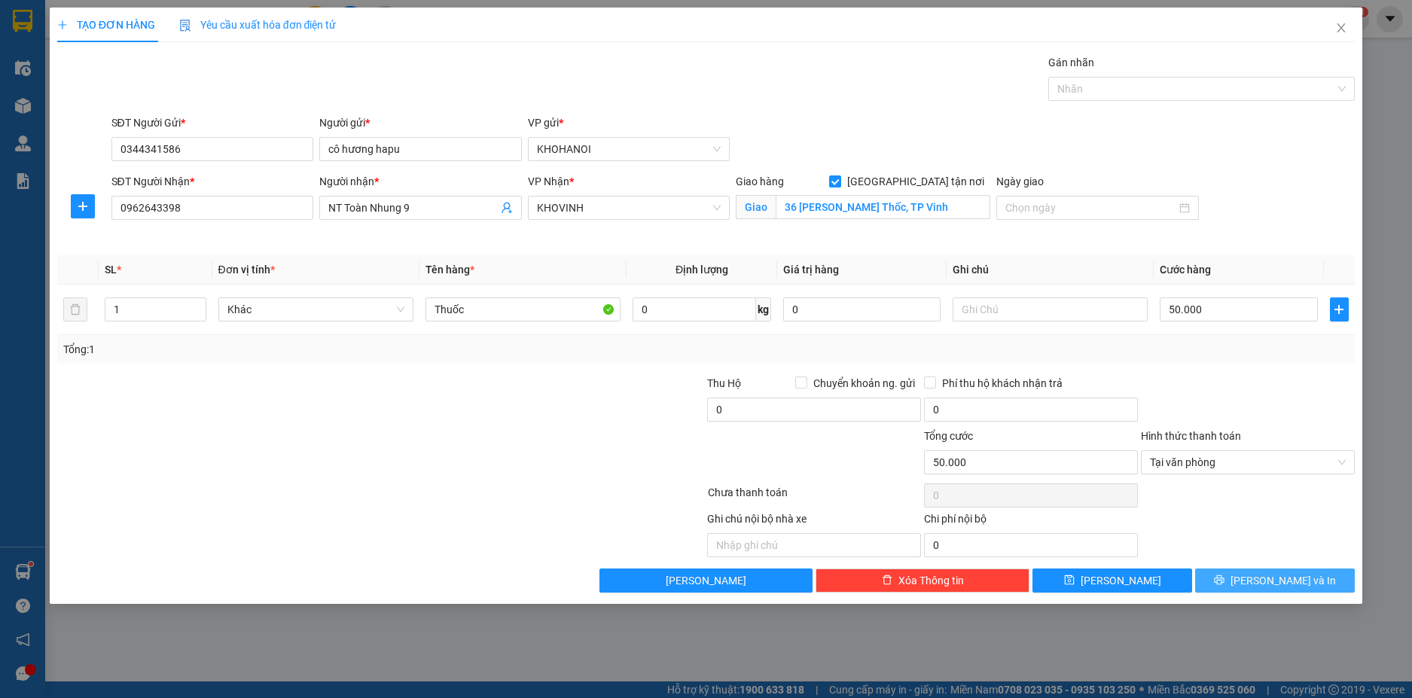
click at [1224, 584] on icon "printer" at bounding box center [1219, 579] width 11 height 11
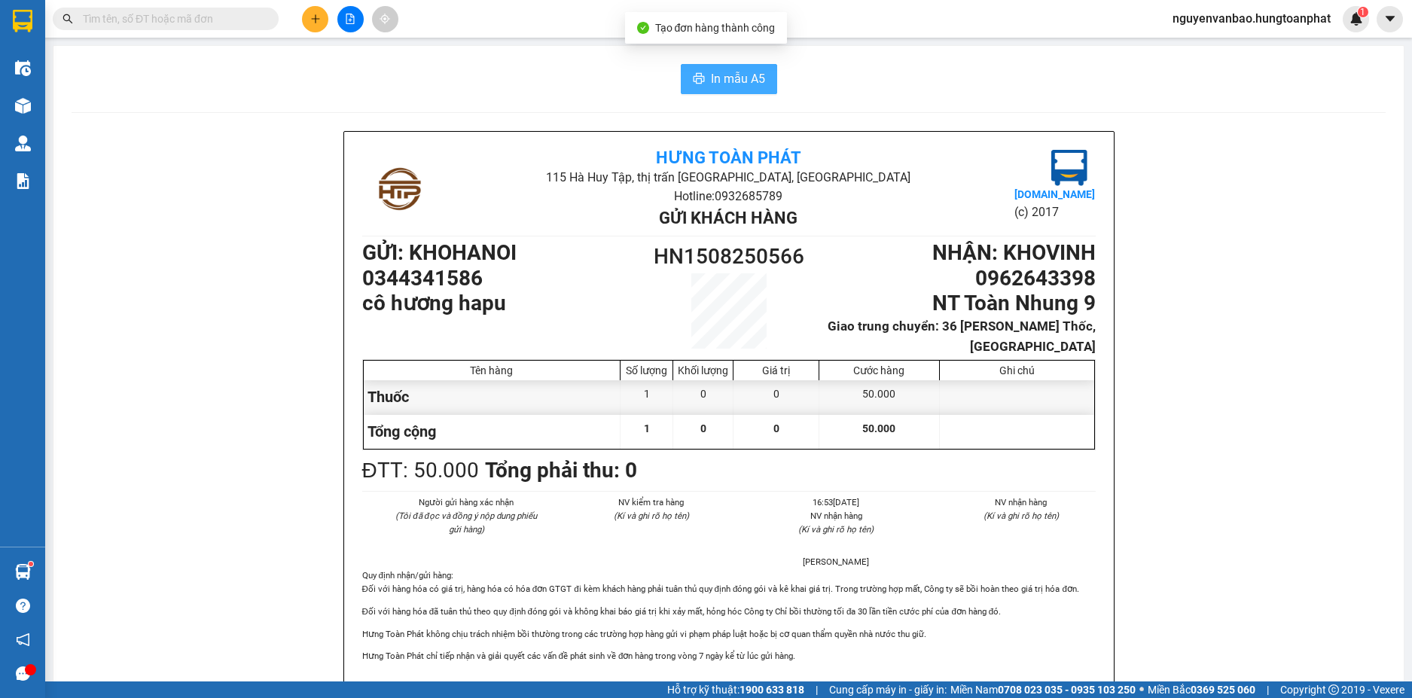
click at [732, 78] on span "In mẫu A5" at bounding box center [738, 78] width 54 height 19
click at [315, 14] on icon "plus" at bounding box center [315, 19] width 11 height 11
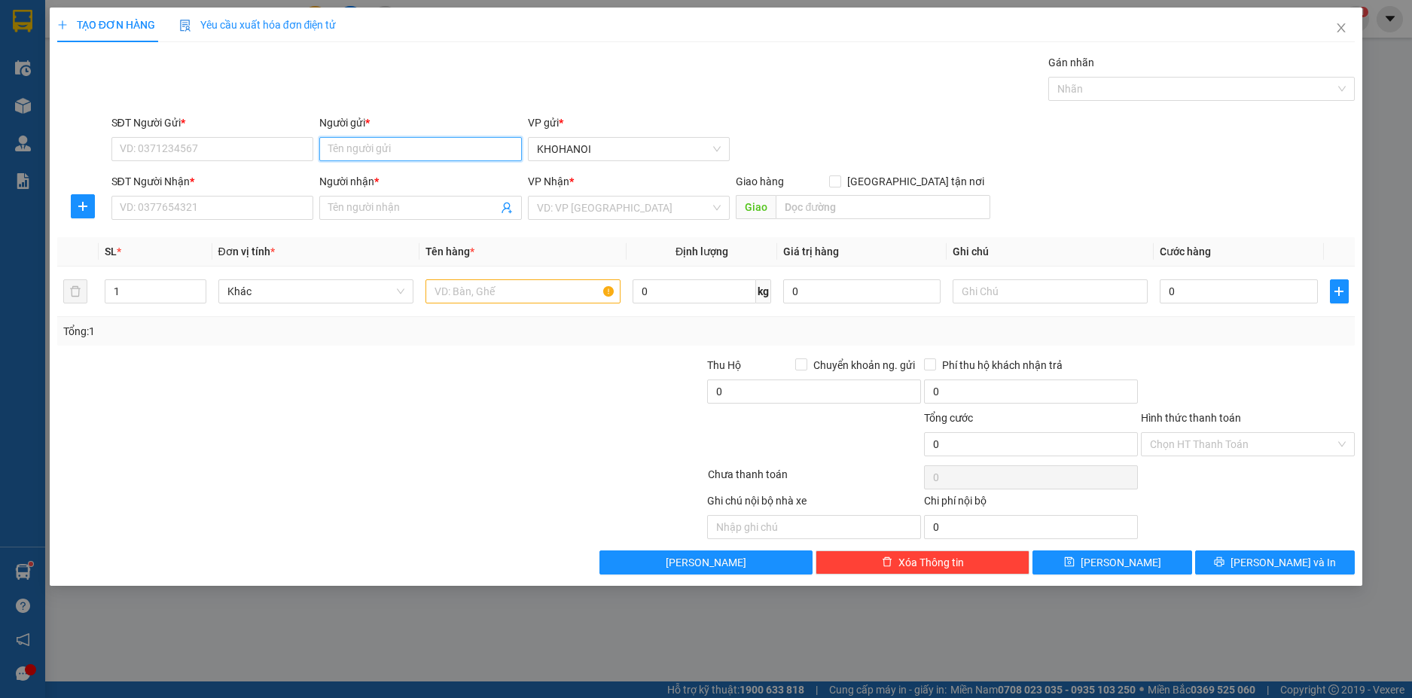
click at [349, 153] on input "Người gửi *" at bounding box center [420, 149] width 203 height 24
click at [384, 181] on div "cô hương hapu - 0344341586" at bounding box center [420, 179] width 184 height 17
click at [264, 209] on input "SĐT Người Nhận *" at bounding box center [212, 208] width 203 height 24
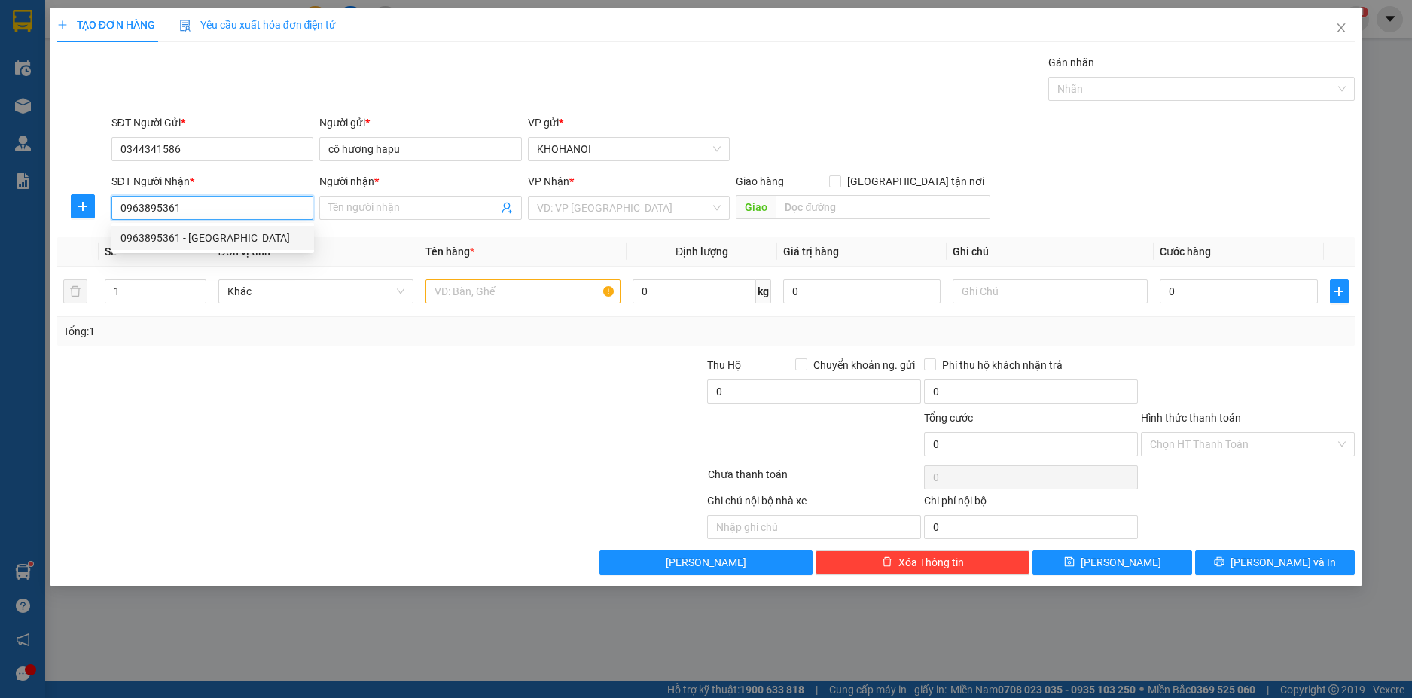
click at [151, 235] on div "0963895361 - C Trang" at bounding box center [212, 238] width 184 height 17
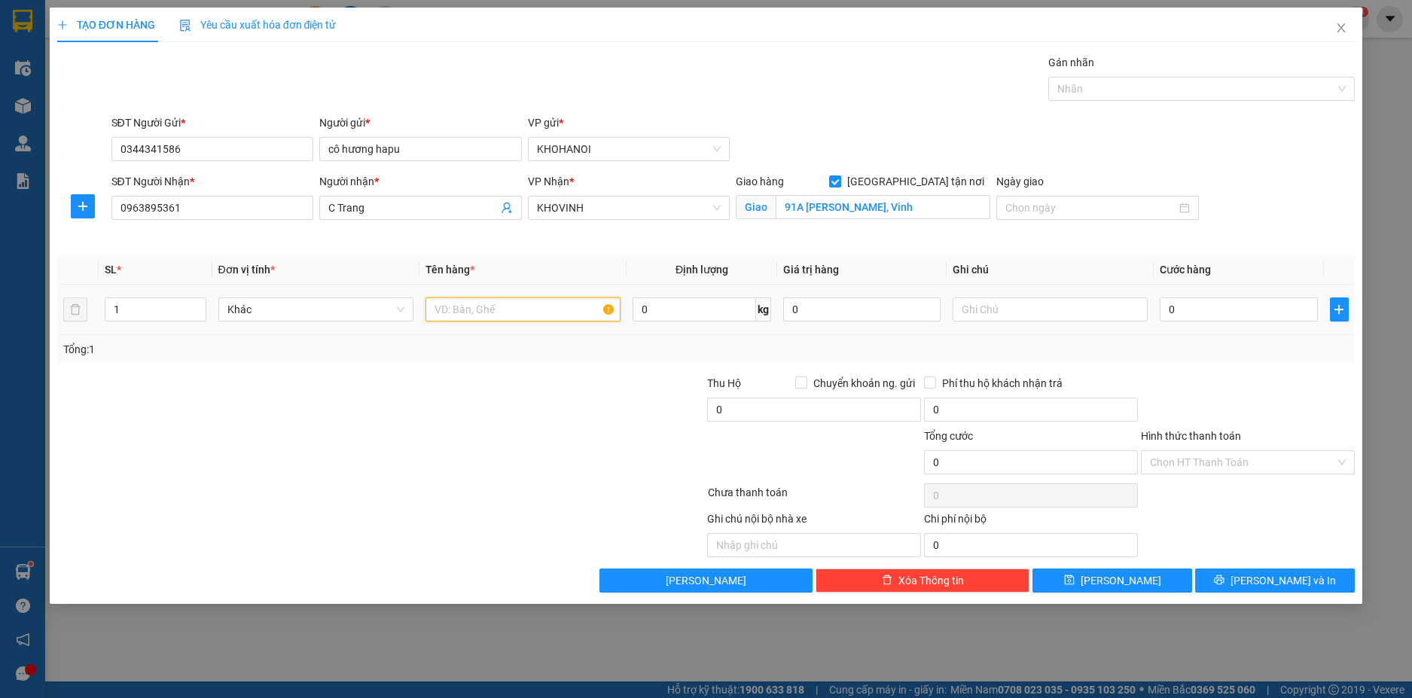
click at [456, 304] on input "text" at bounding box center [522, 309] width 195 height 24
click at [1205, 304] on input "0" at bounding box center [1238, 309] width 157 height 24
click at [1207, 382] on div at bounding box center [1247, 401] width 217 height 53
drag, startPoint x: 1199, startPoint y: 464, endPoint x: 1199, endPoint y: 477, distance: 12.8
click at [1199, 465] on input "Hình thức thanh toán" at bounding box center [1242, 462] width 185 height 23
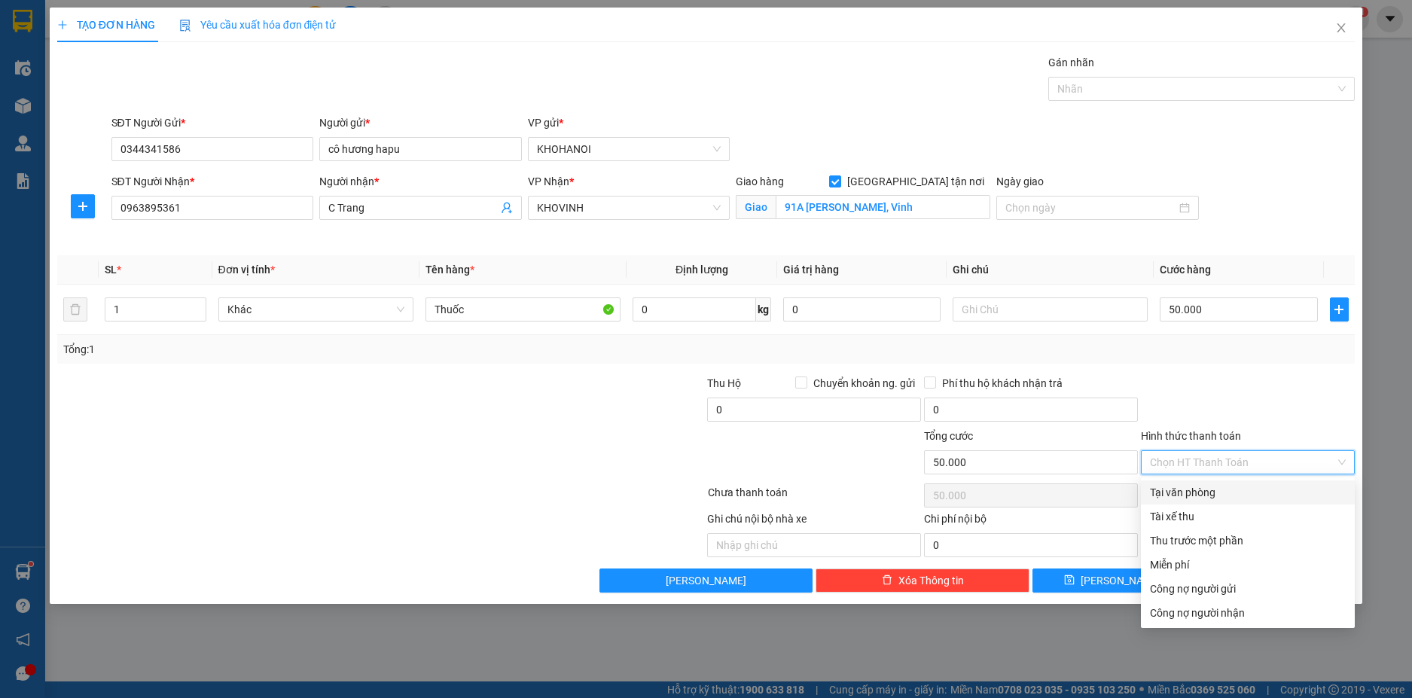
click at [1198, 493] on div "Tại văn phòng" at bounding box center [1248, 492] width 196 height 17
click at [1209, 486] on div "Tại văn phòng" at bounding box center [1248, 492] width 196 height 17
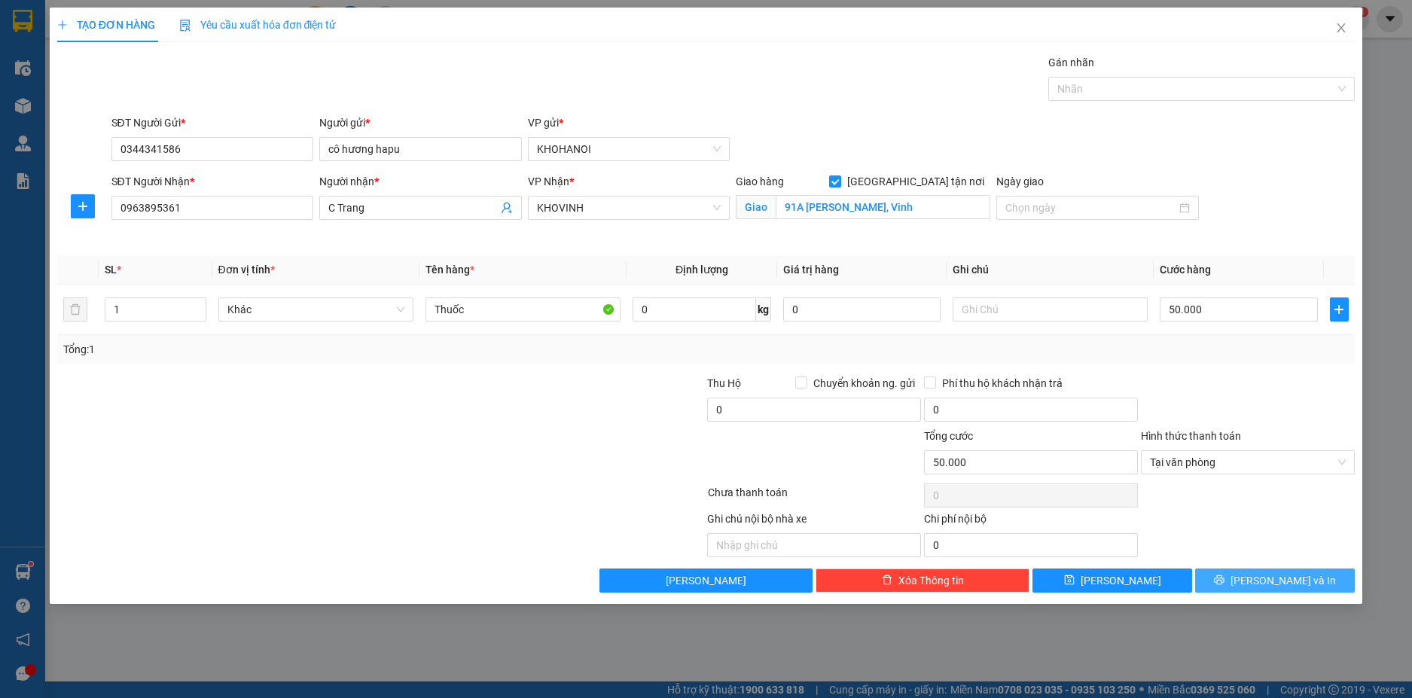
drag, startPoint x: 1263, startPoint y: 582, endPoint x: 1201, endPoint y: 507, distance: 96.8
click at [1263, 582] on span "Lưu và In" at bounding box center [1282, 580] width 105 height 17
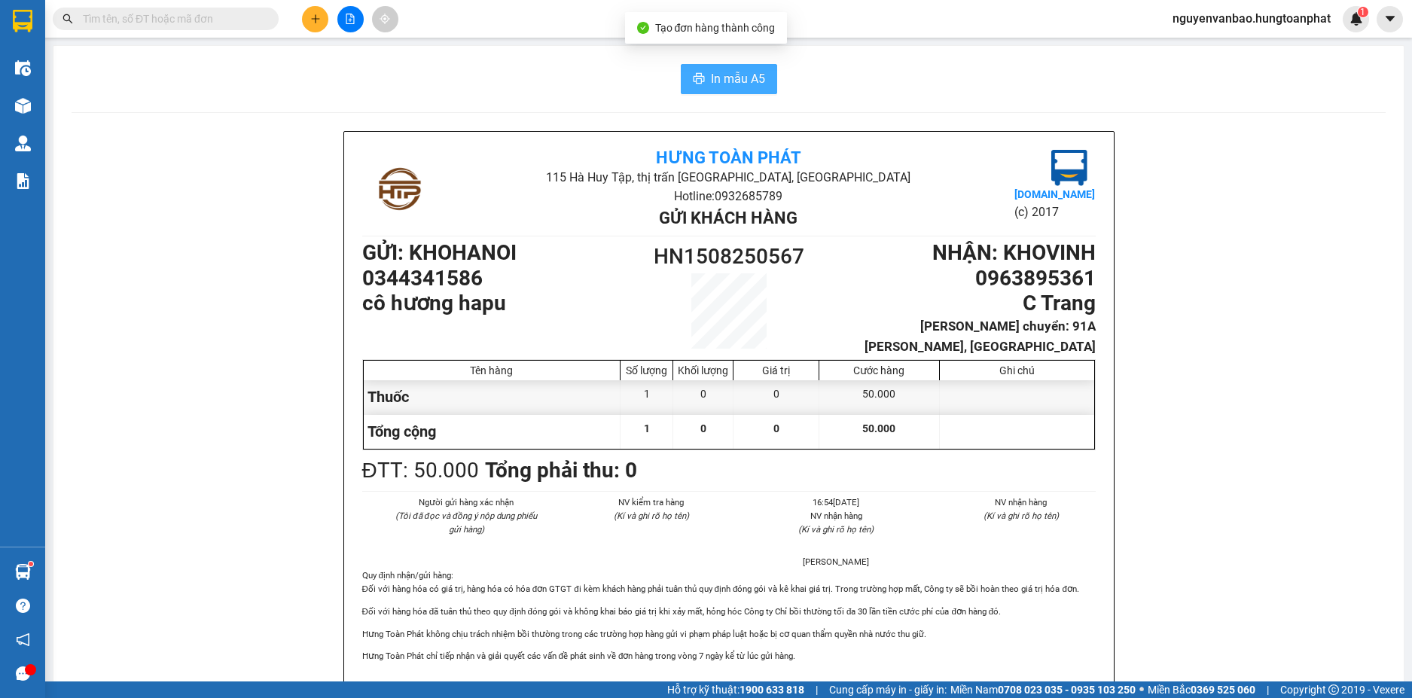
click at [730, 78] on span "In mẫu A5" at bounding box center [738, 78] width 54 height 19
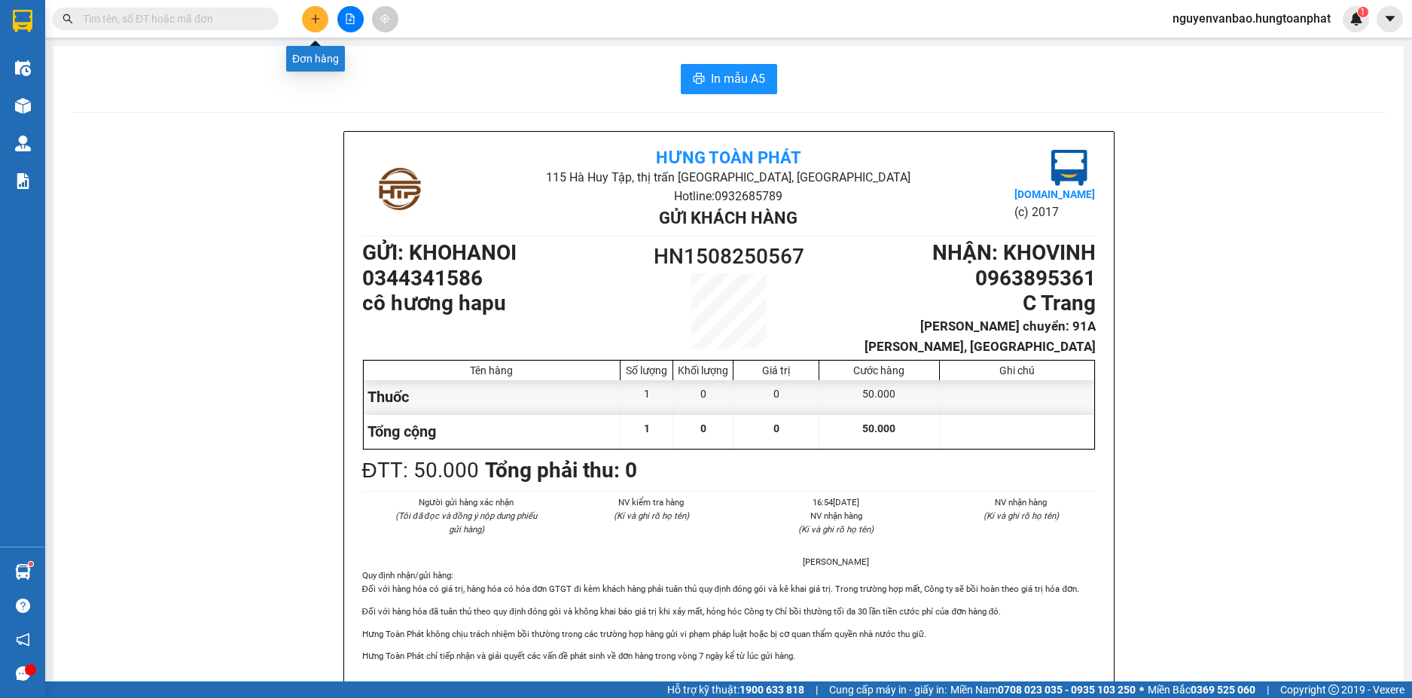
click at [306, 17] on button at bounding box center [315, 19] width 26 height 26
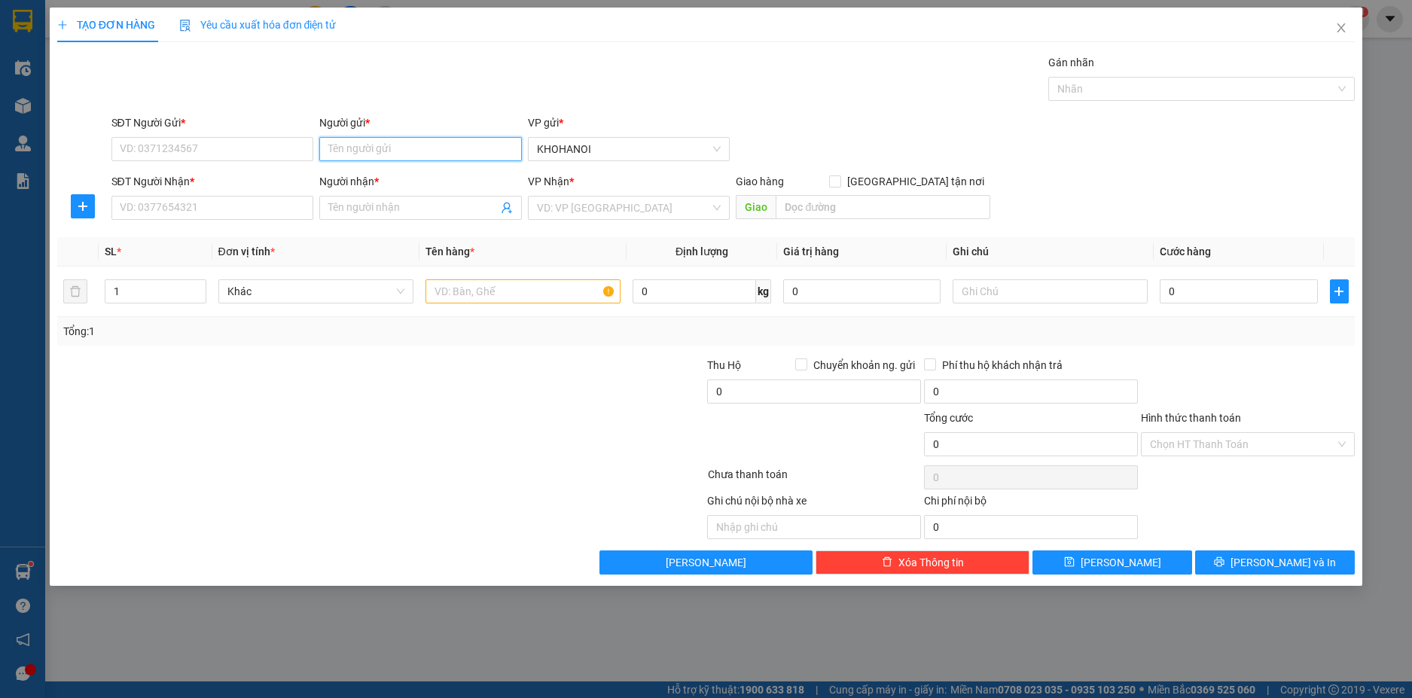
click at [377, 148] on input "Người gửi *" at bounding box center [420, 149] width 203 height 24
click at [378, 181] on div "cô hương hapu - 0344341586" at bounding box center [420, 179] width 184 height 17
click at [282, 203] on input "SĐT Người Nhận *" at bounding box center [212, 208] width 203 height 24
click at [217, 216] on input "SĐT Người Nhận *" at bounding box center [212, 208] width 203 height 24
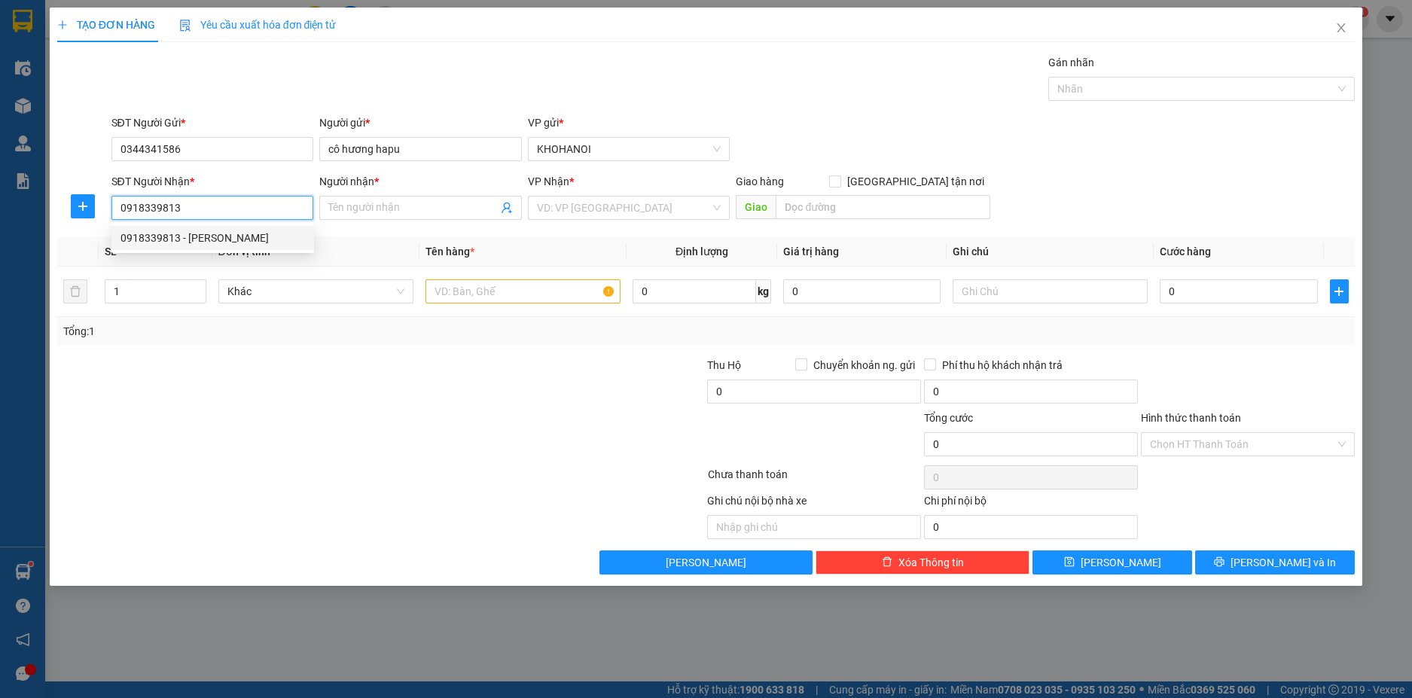
drag, startPoint x: 175, startPoint y: 235, endPoint x: 184, endPoint y: 229, distance: 10.2
click at [175, 234] on div "0918339813 - C Ngọc" at bounding box center [212, 238] width 184 height 17
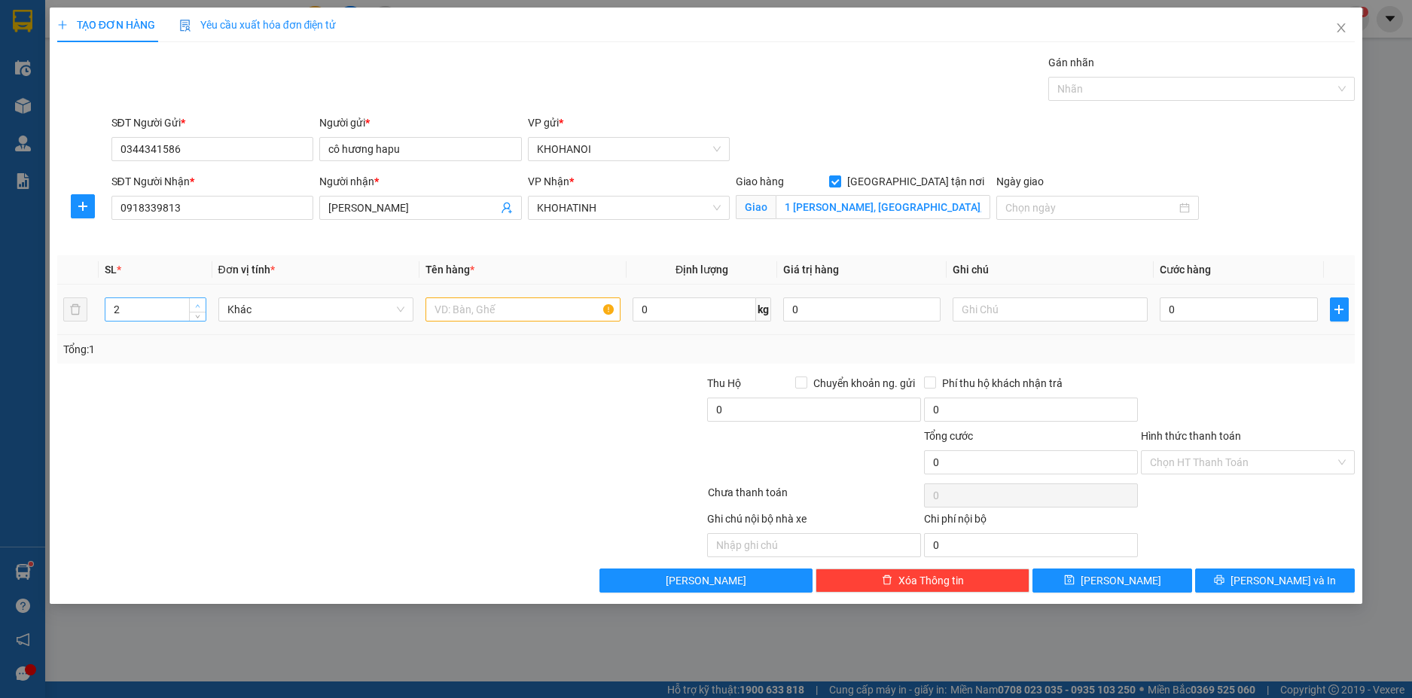
click at [198, 301] on span "up" at bounding box center [198, 305] width 9 height 9
click at [464, 315] on input "text" at bounding box center [522, 309] width 195 height 24
click at [972, 306] on input "text" at bounding box center [1049, 309] width 195 height 24
drag, startPoint x: 1220, startPoint y: 309, endPoint x: 1187, endPoint y: 312, distance: 32.6
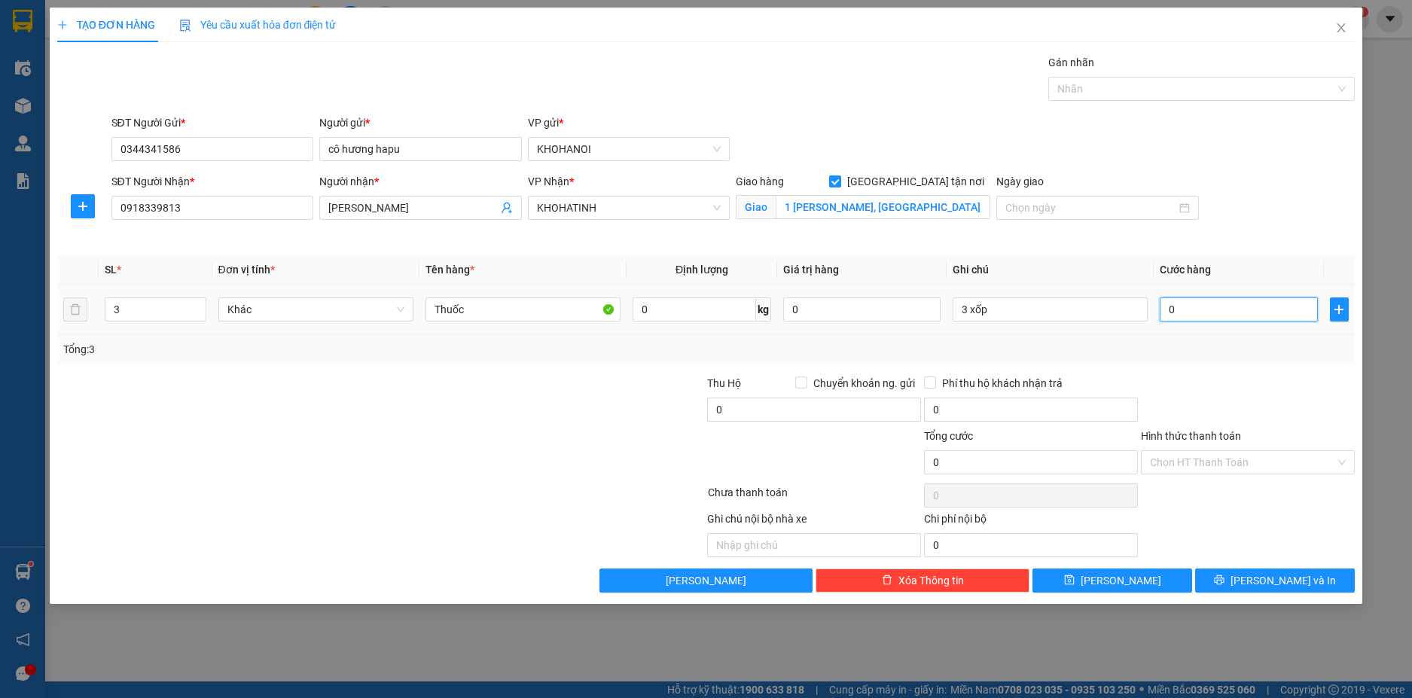
click at [1219, 309] on input "0" at bounding box center [1238, 309] width 157 height 24
click at [1210, 387] on div at bounding box center [1247, 401] width 217 height 53
click at [1212, 458] on input "Hình thức thanh toán" at bounding box center [1242, 462] width 185 height 23
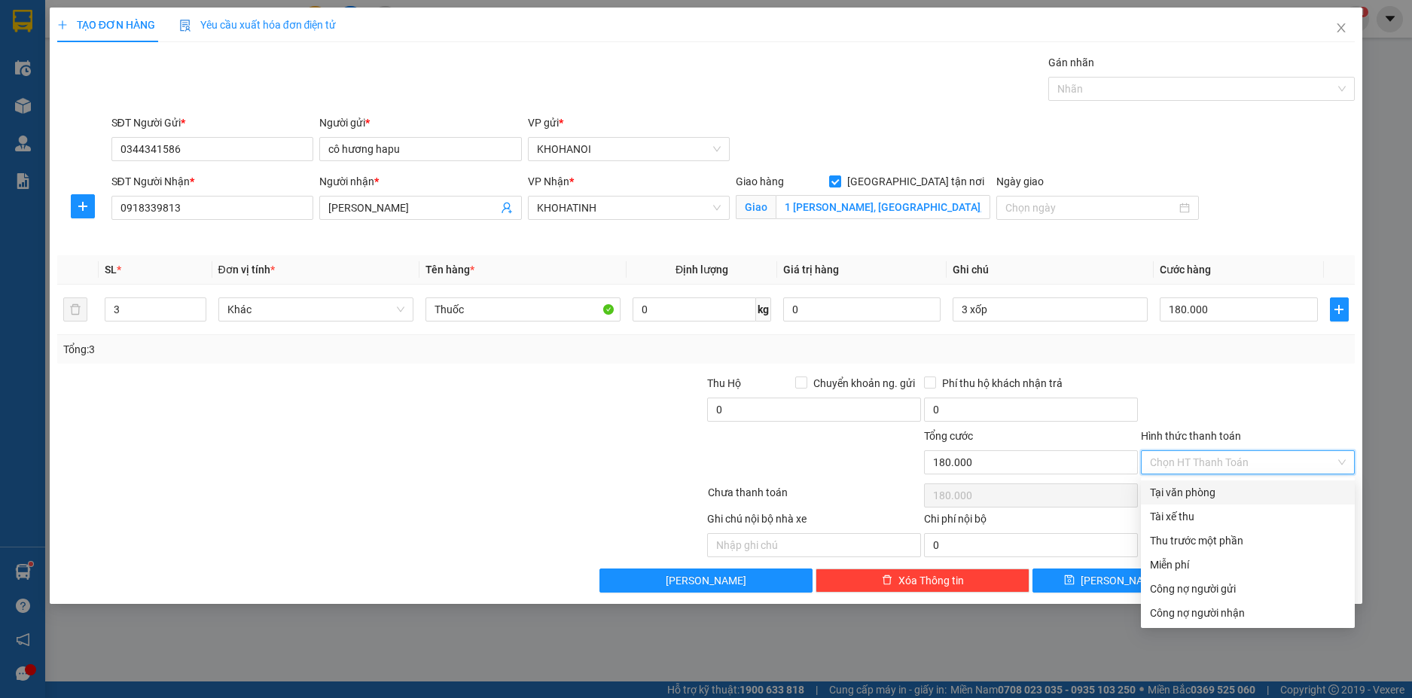
click at [1211, 480] on div "Transit Pickup Surcharge Ids Transit Deliver Surcharge Ids Transit Deliver Surc…" at bounding box center [706, 323] width 1298 height 538
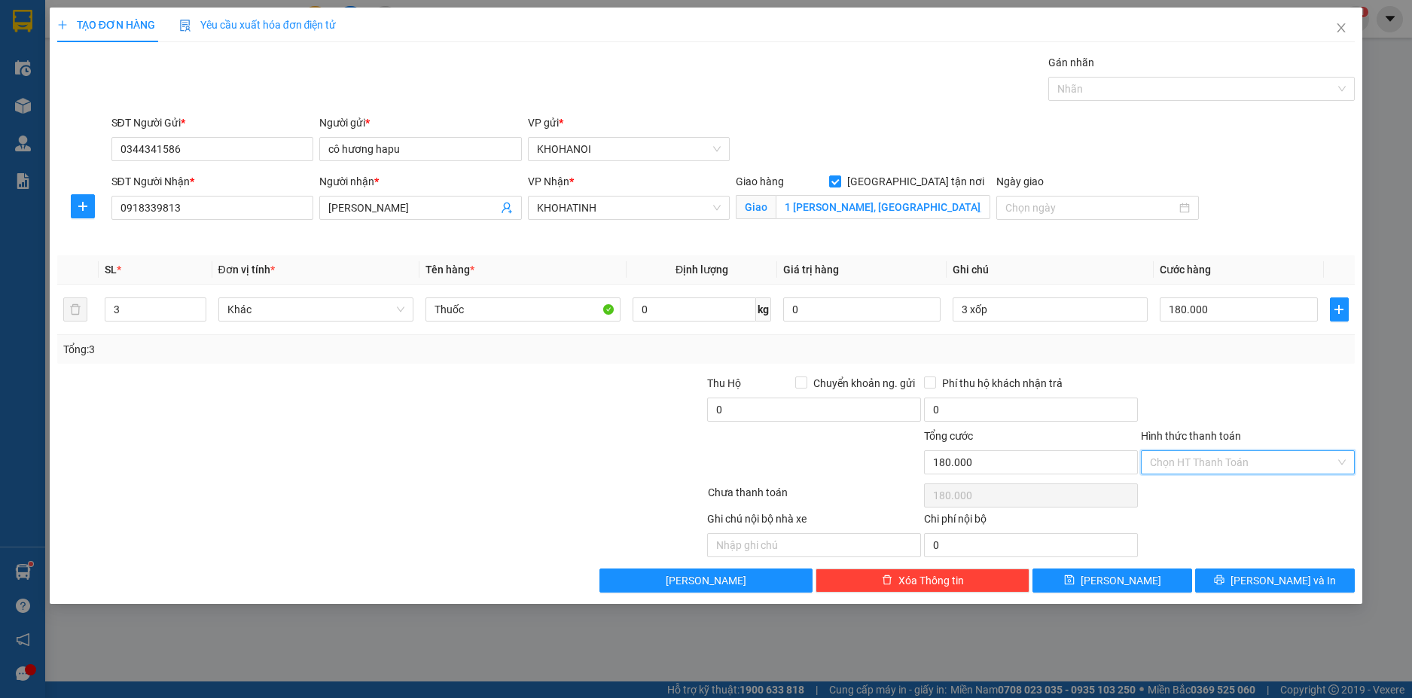
click at [1211, 459] on input "Hình thức thanh toán" at bounding box center [1242, 462] width 185 height 23
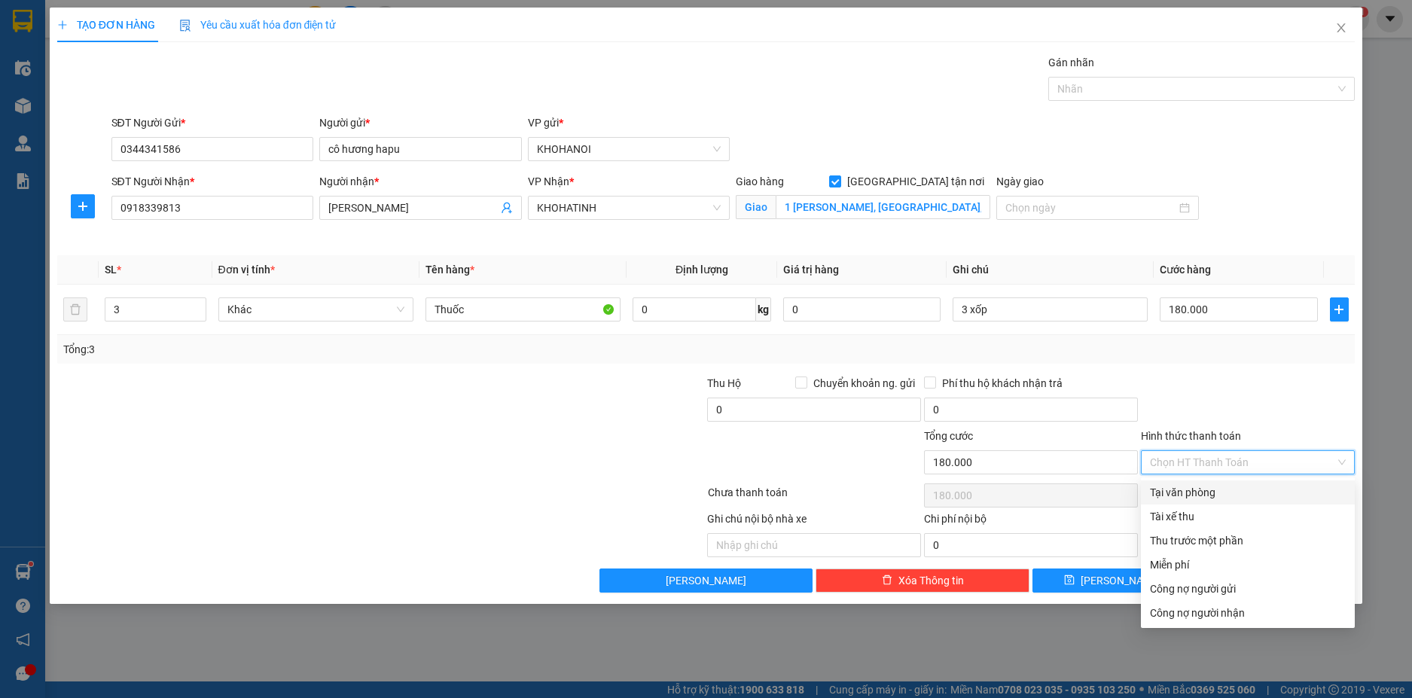
click at [1203, 483] on div "Tại văn phòng" at bounding box center [1248, 492] width 214 height 24
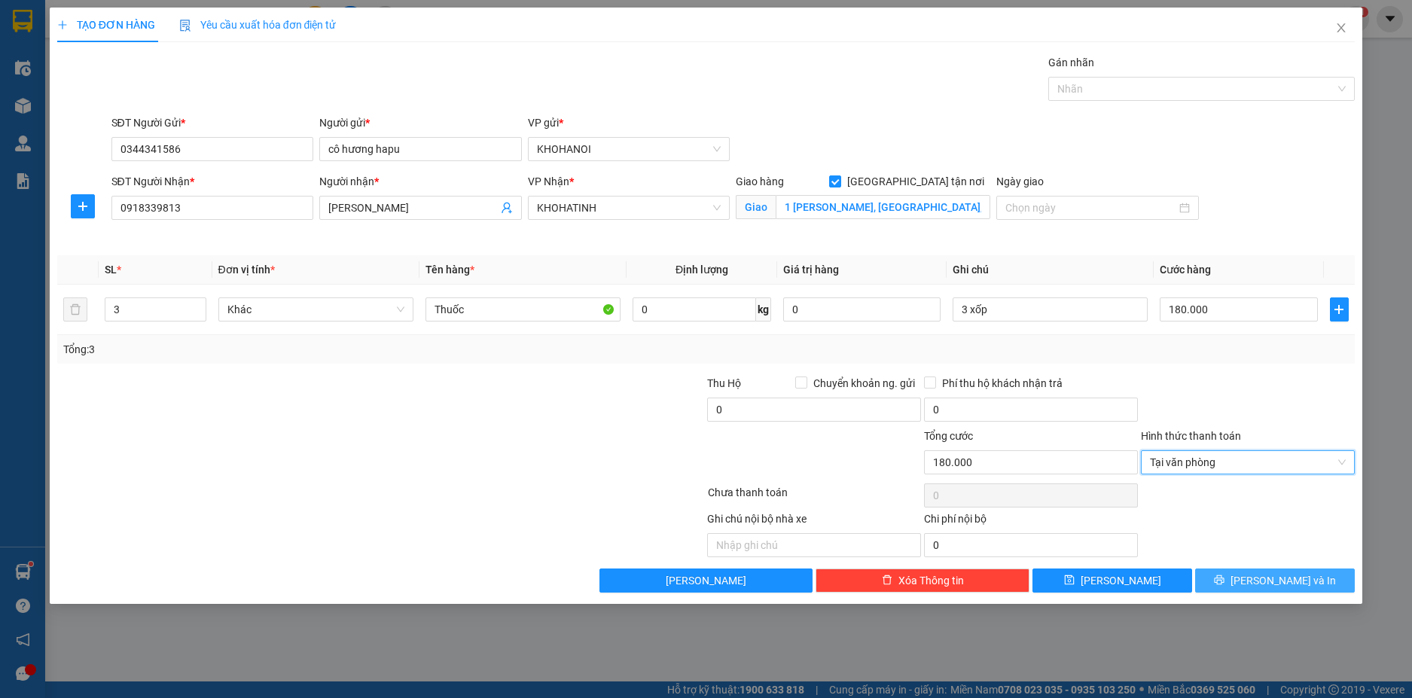
click at [1224, 578] on icon "printer" at bounding box center [1219, 580] width 10 height 10
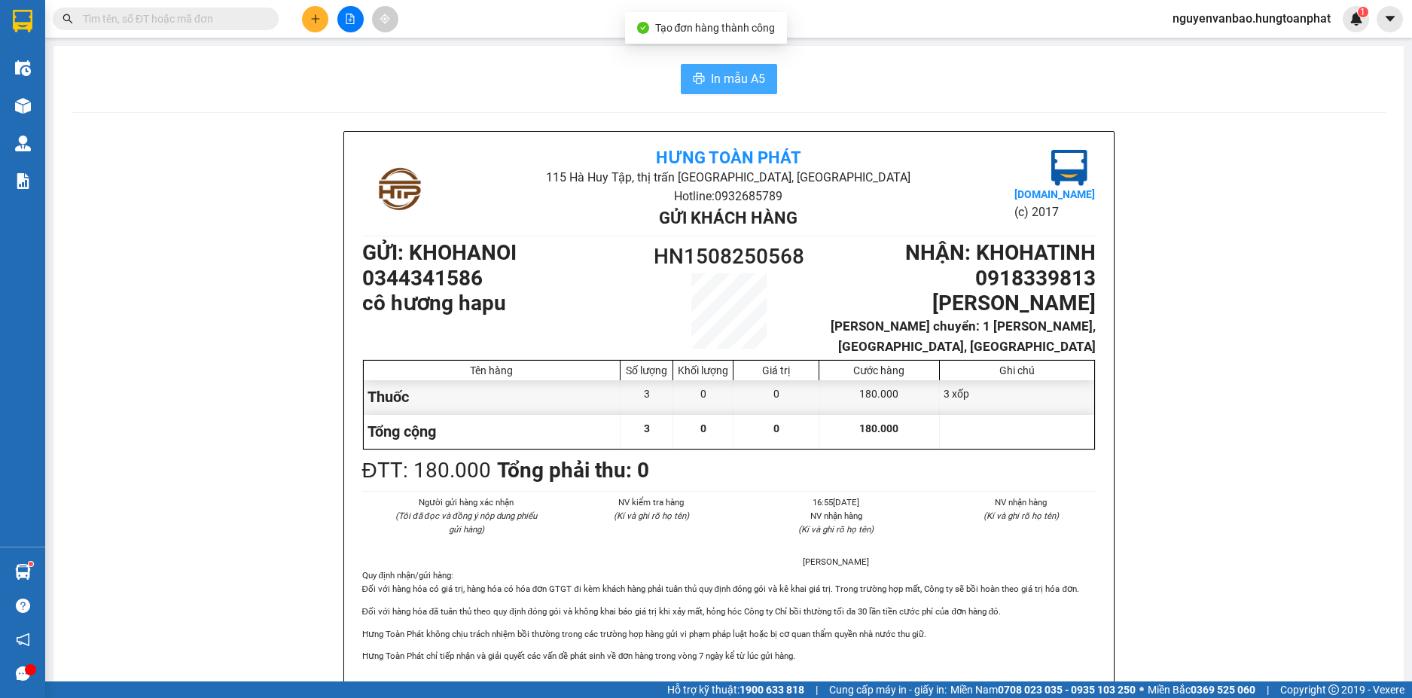
click at [716, 76] on span "In mẫu A5" at bounding box center [738, 78] width 54 height 19
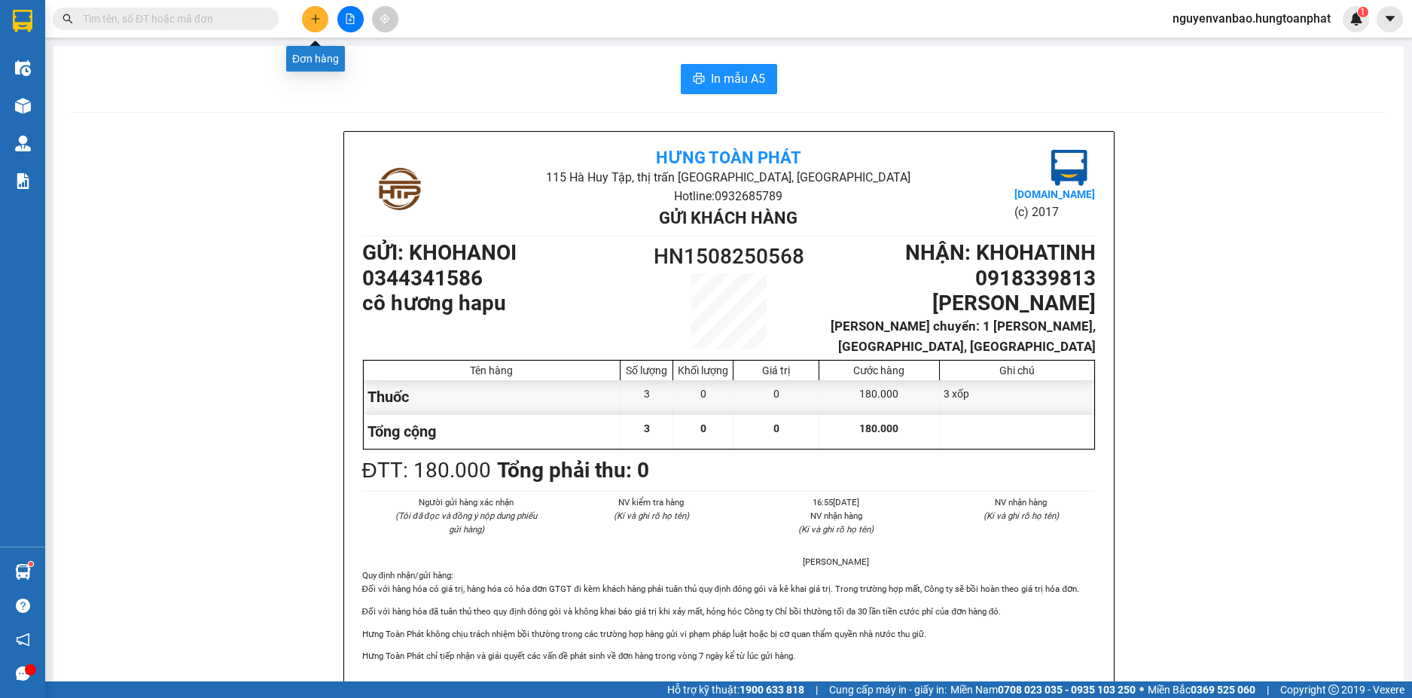
click at [321, 20] on button at bounding box center [315, 19] width 26 height 26
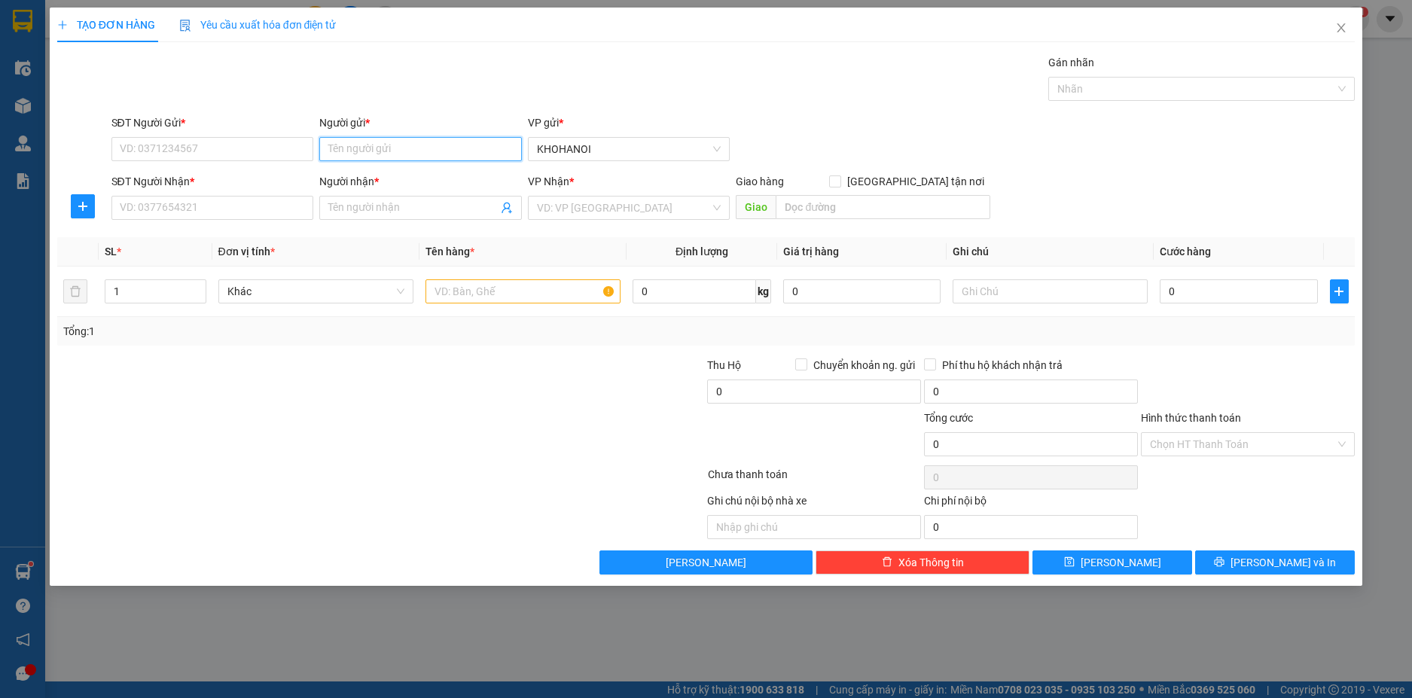
click at [332, 157] on input "Người gửi *" at bounding box center [420, 149] width 203 height 24
click at [356, 178] on div "cô hương hapu - 0344341586" at bounding box center [420, 179] width 184 height 17
click at [284, 205] on input "SĐT Người Nhận *" at bounding box center [212, 208] width 203 height 24
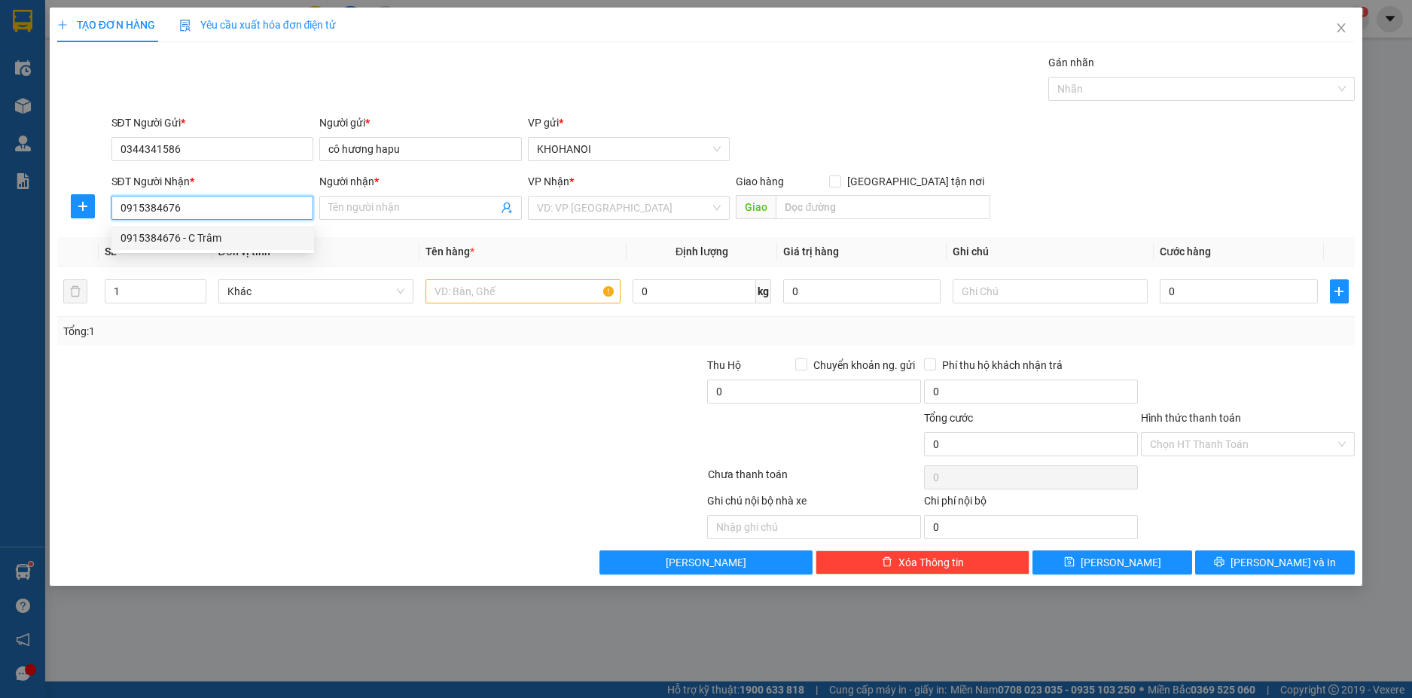
click at [171, 232] on div "0915384676 - C Trâm" at bounding box center [212, 238] width 184 height 17
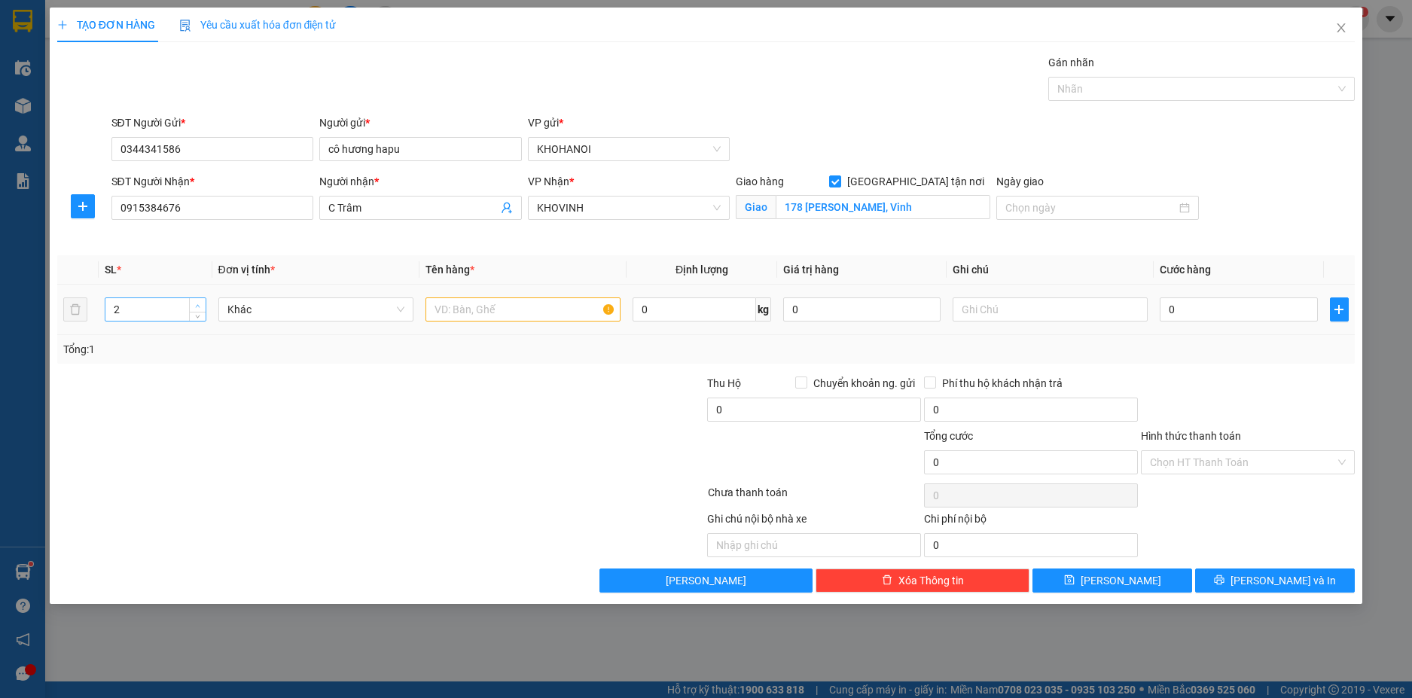
click at [195, 298] on span "Increase Value" at bounding box center [197, 305] width 17 height 14
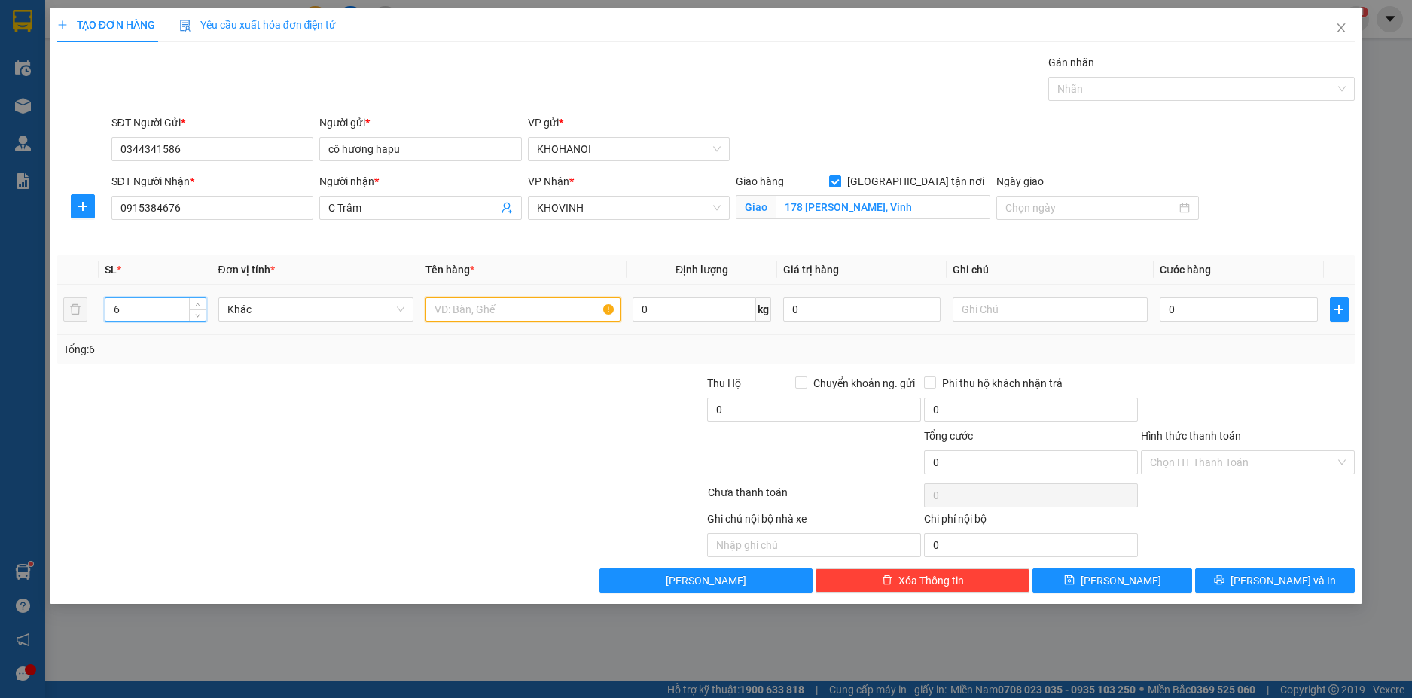
click at [491, 307] on input "text" at bounding box center [522, 309] width 195 height 24
click at [1183, 313] on input "0" at bounding box center [1238, 309] width 157 height 24
click at [1181, 373] on div "Transit Pickup Surcharge Ids Transit Deliver Surcharge Ids Transit Deliver Surc…" at bounding box center [706, 323] width 1298 height 538
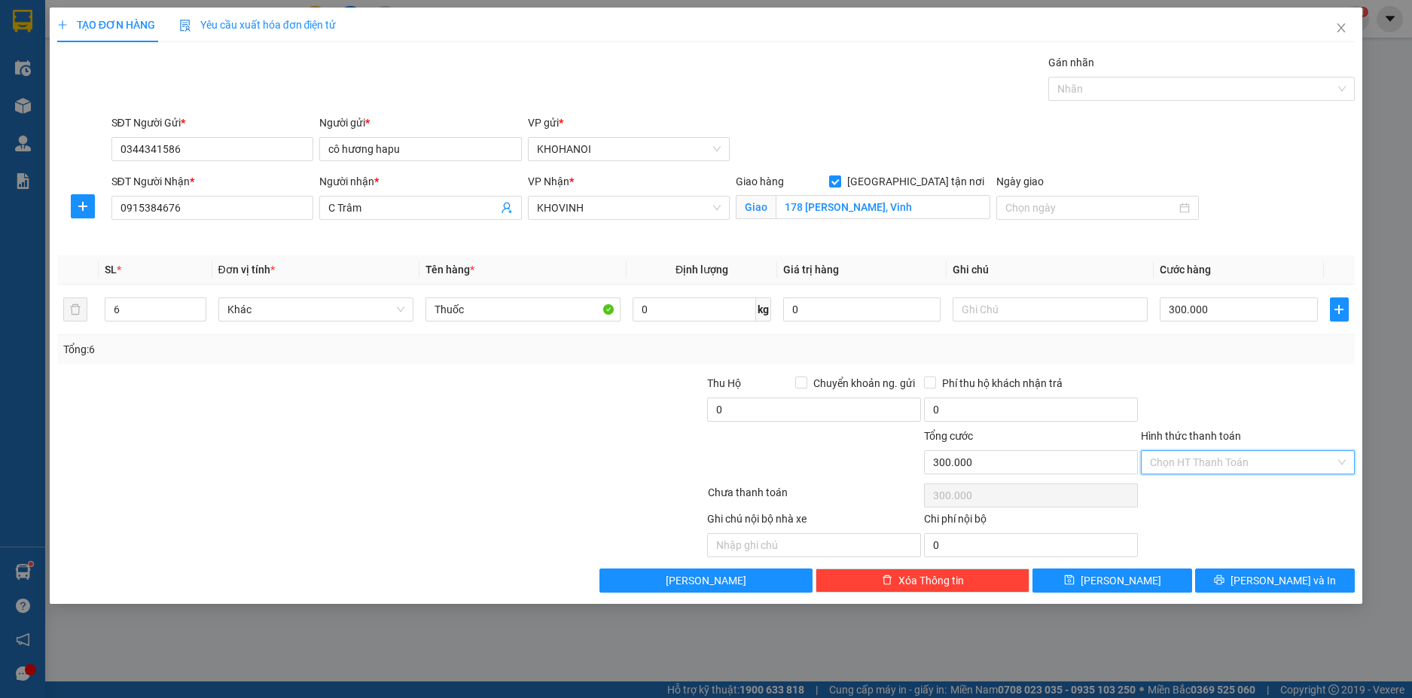
click at [1184, 456] on input "Hình thức thanh toán" at bounding box center [1242, 462] width 185 height 23
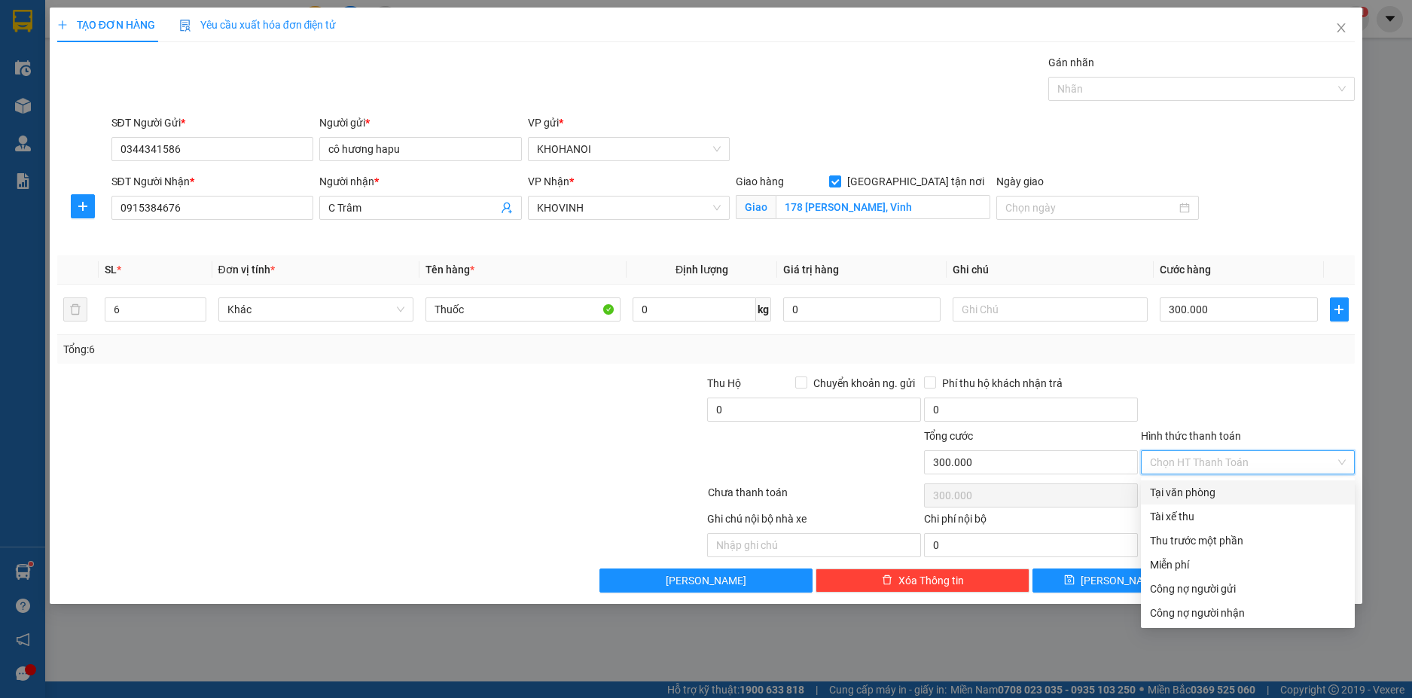
click at [1183, 492] on div "Tại văn phòng" at bounding box center [1248, 492] width 196 height 17
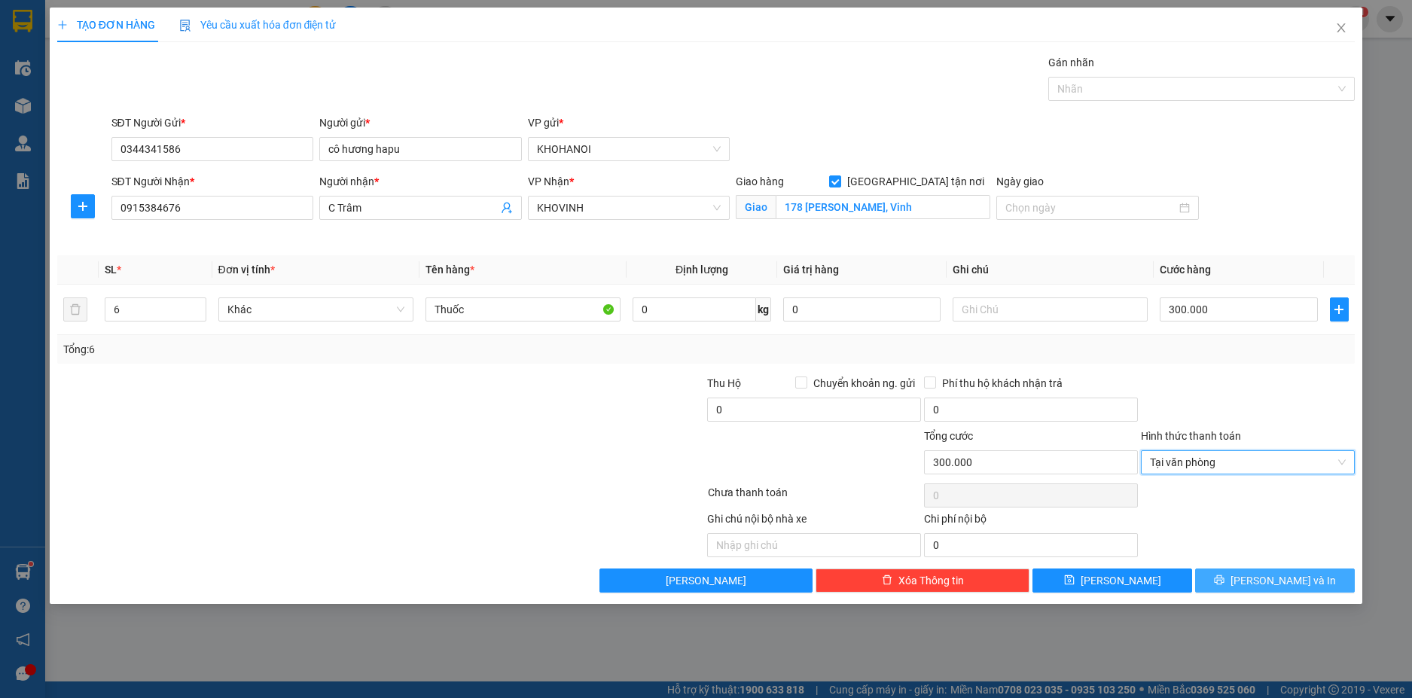
click at [1224, 587] on span "printer" at bounding box center [1219, 580] width 11 height 12
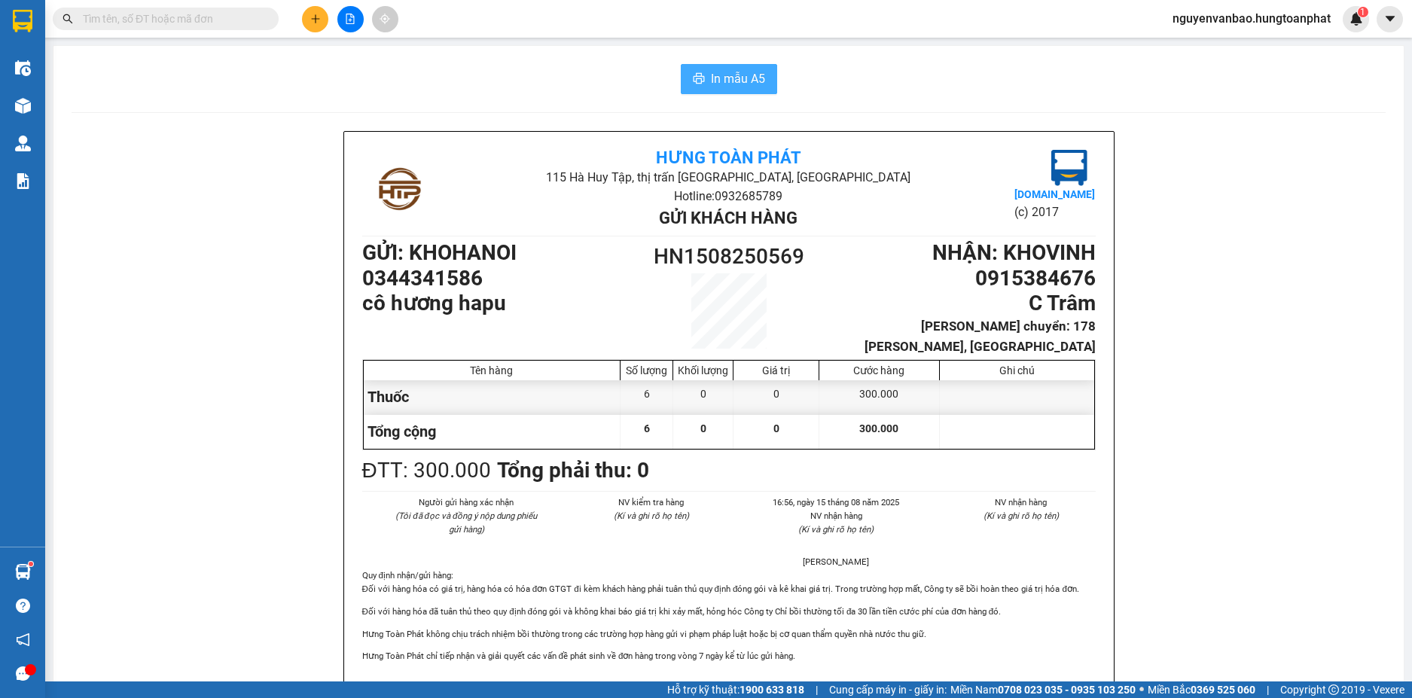
click at [718, 75] on span "In mẫu A5" at bounding box center [738, 78] width 54 height 19
click at [325, 19] on button at bounding box center [315, 19] width 26 height 26
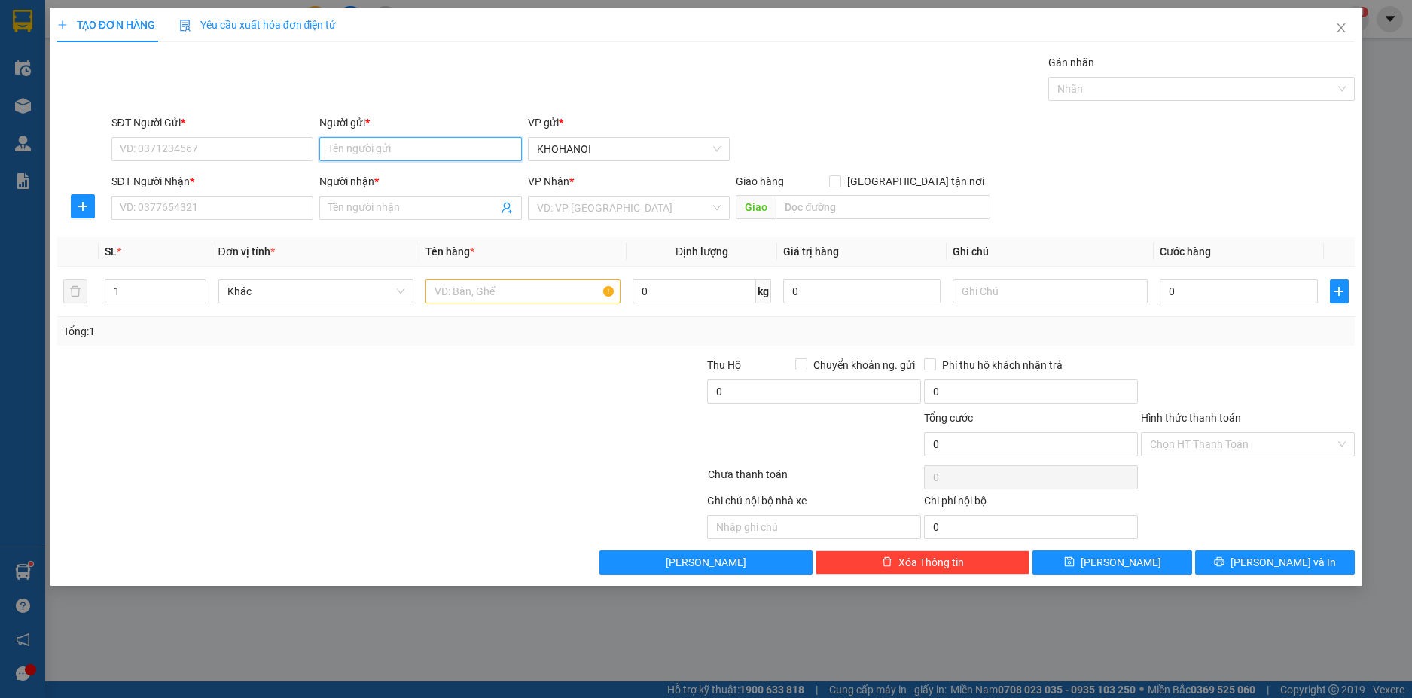
click at [358, 154] on input "Người gửi *" at bounding box center [420, 149] width 203 height 24
click at [412, 182] on div "cô hương hapu - 0344341586" at bounding box center [420, 179] width 184 height 17
click at [272, 209] on input "SĐT Người Nhận *" at bounding box center [212, 208] width 203 height 24
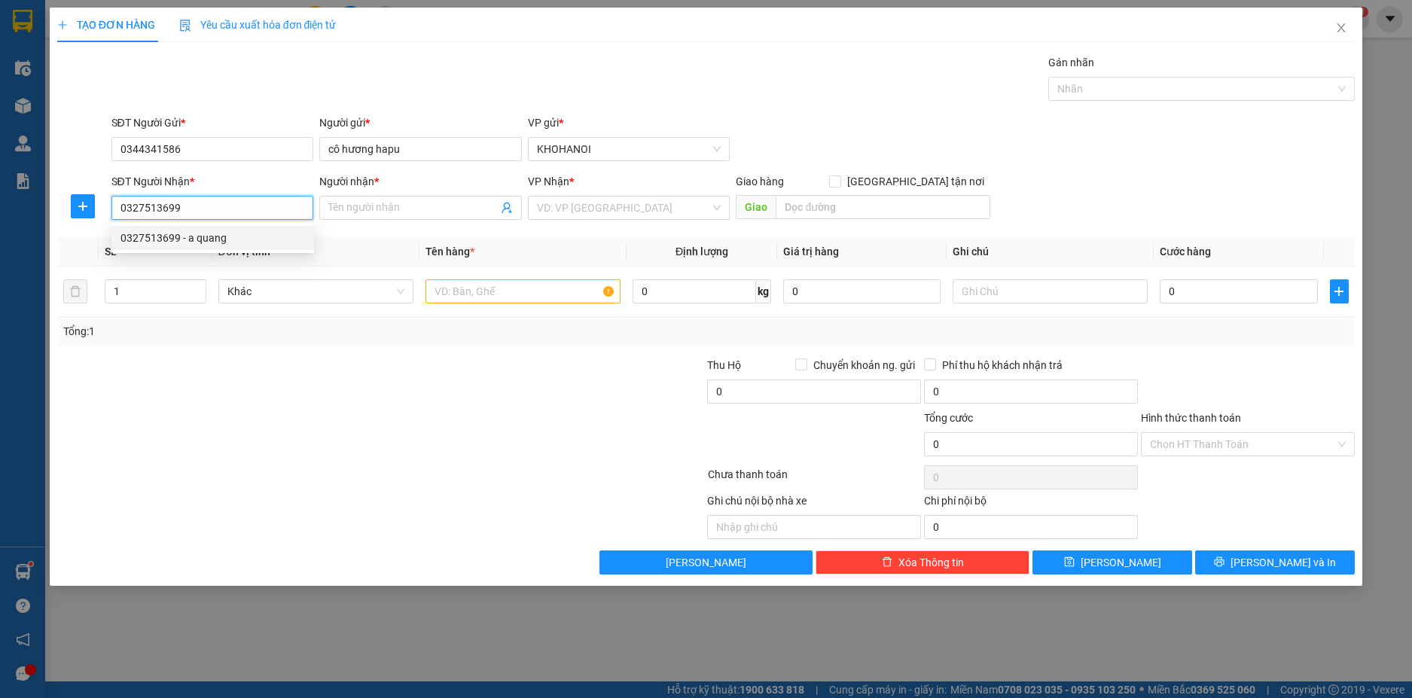
click at [207, 239] on div "0327513699 - a quang" at bounding box center [212, 238] width 184 height 17
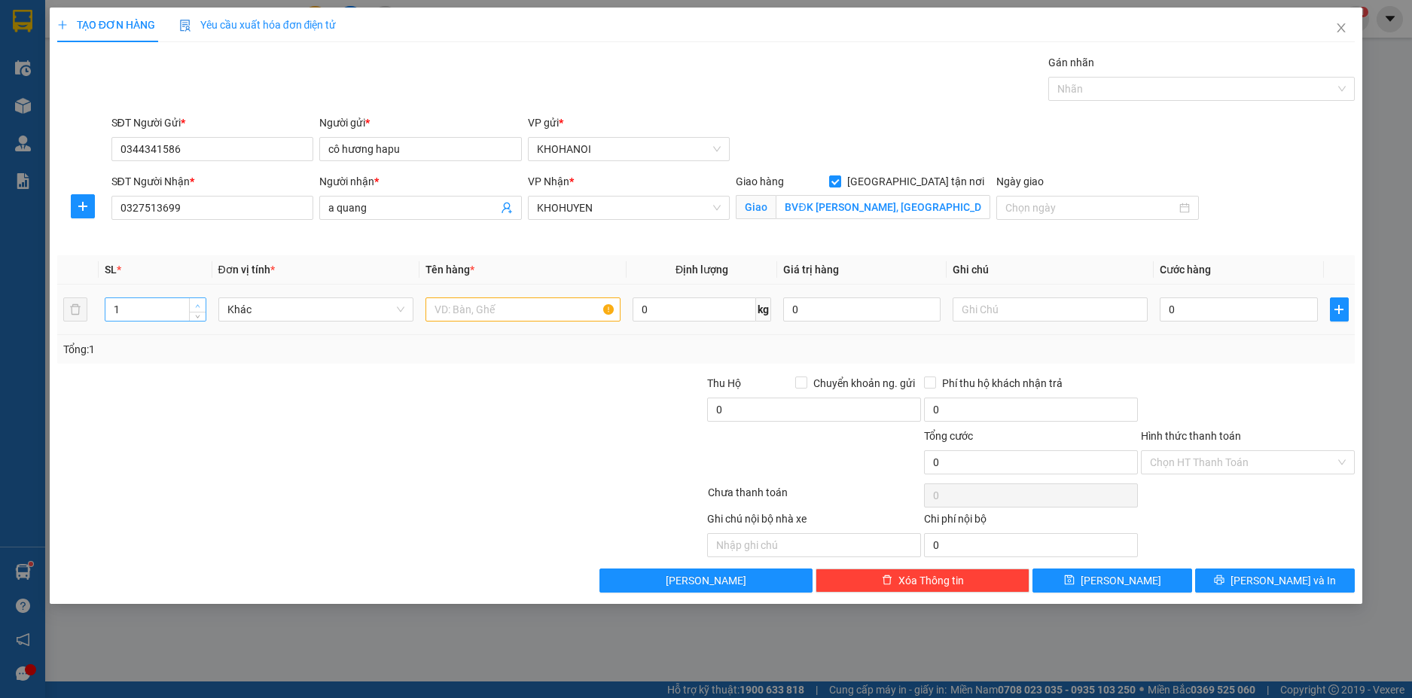
click at [194, 305] on span "up" at bounding box center [198, 305] width 9 height 9
click at [449, 324] on div at bounding box center [522, 309] width 195 height 30
drag, startPoint x: 1227, startPoint y: 312, endPoint x: 1190, endPoint y: 295, distance: 41.1
click at [1227, 311] on input "0" at bounding box center [1238, 309] width 157 height 24
click at [1177, 349] on div "Tổng: 2" at bounding box center [706, 349] width 1286 height 17
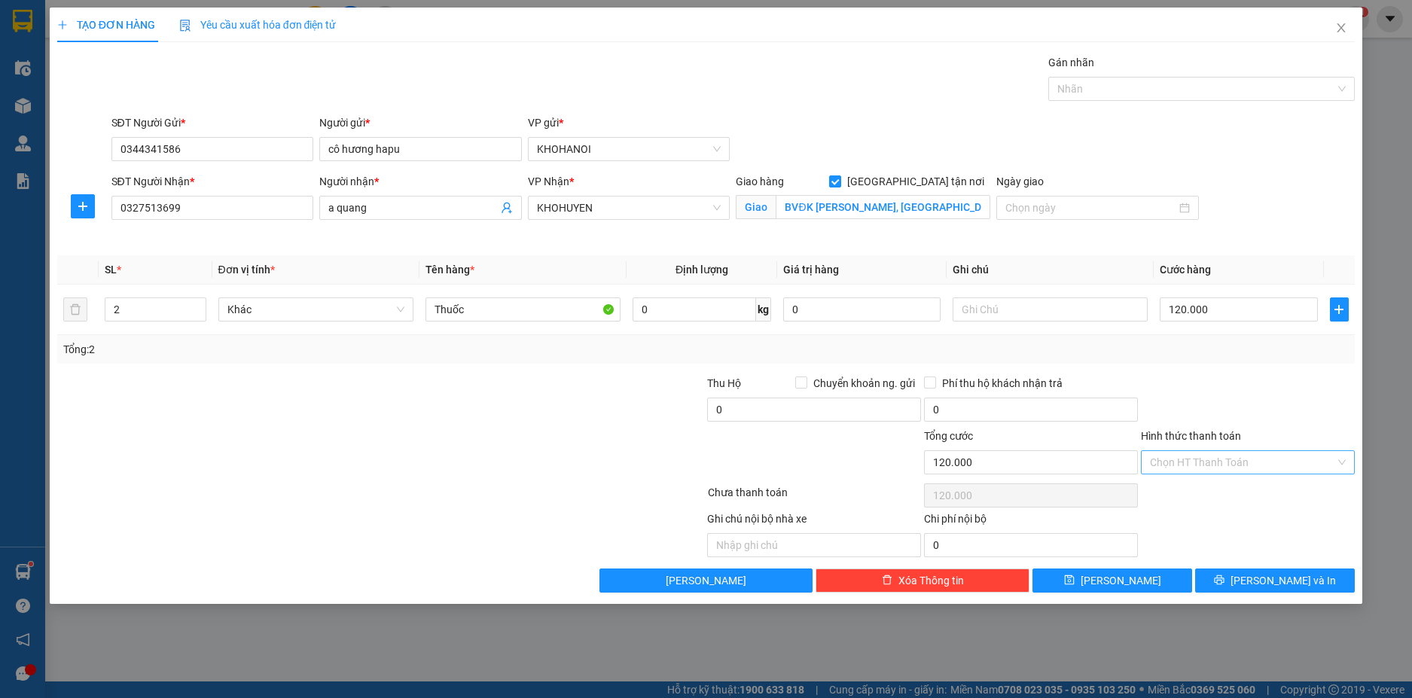
click at [1179, 467] on input "Hình thức thanh toán" at bounding box center [1242, 462] width 185 height 23
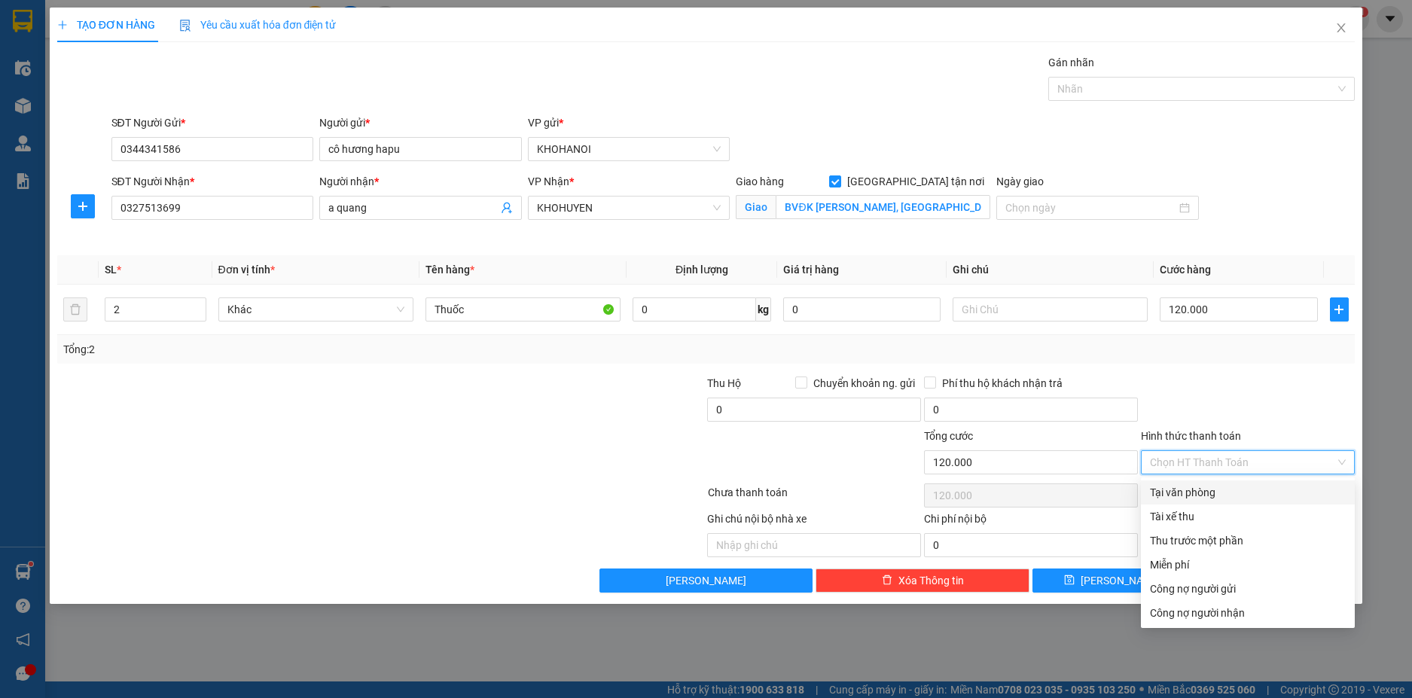
drag, startPoint x: 1175, startPoint y: 488, endPoint x: 1187, endPoint y: 512, distance: 26.9
click at [1175, 489] on div "Tại văn phòng" at bounding box center [1248, 492] width 196 height 17
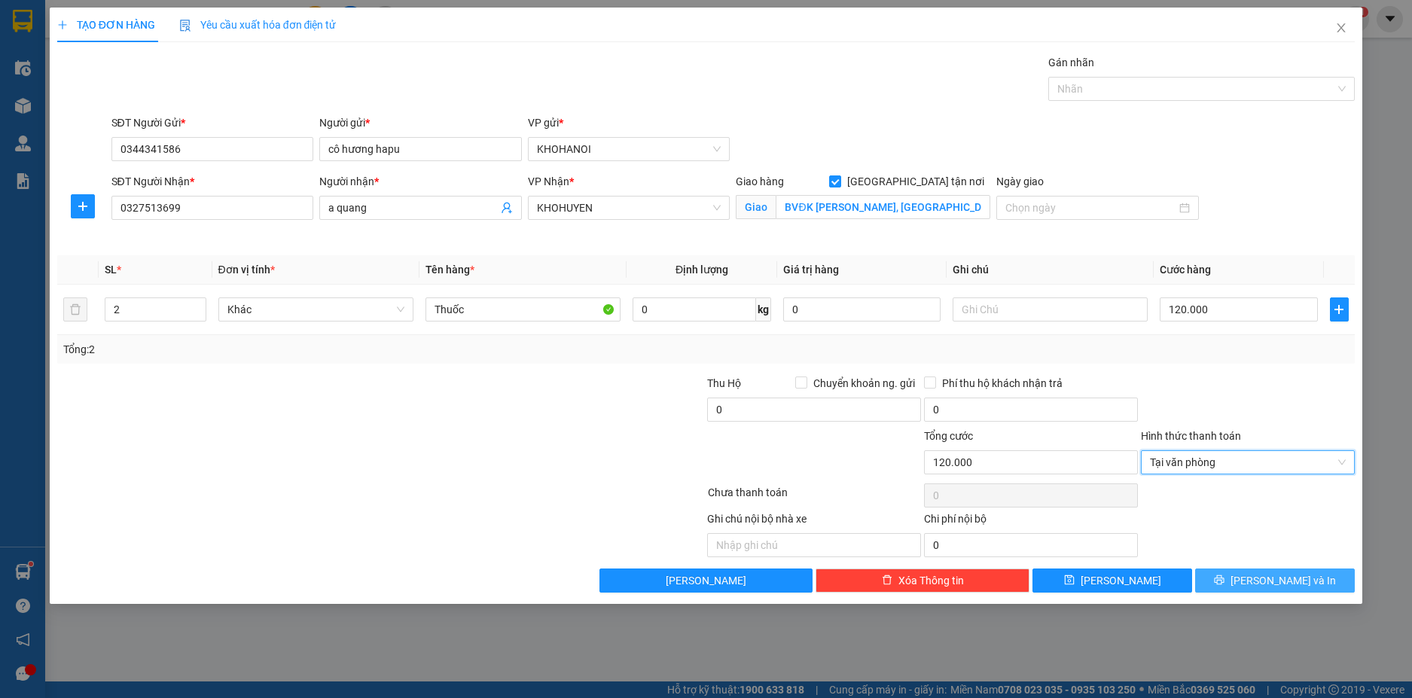
drag, startPoint x: 1239, startPoint y: 571, endPoint x: 1176, endPoint y: 443, distance: 142.4
click at [1239, 561] on div "Transit Pickup Surcharge Ids Transit Deliver Surcharge Ids Transit Deliver Surc…" at bounding box center [706, 323] width 1298 height 538
drag, startPoint x: 1297, startPoint y: 578, endPoint x: 1264, endPoint y: 501, distance: 83.6
click at [1295, 578] on span "Lưu và In" at bounding box center [1282, 580] width 105 height 17
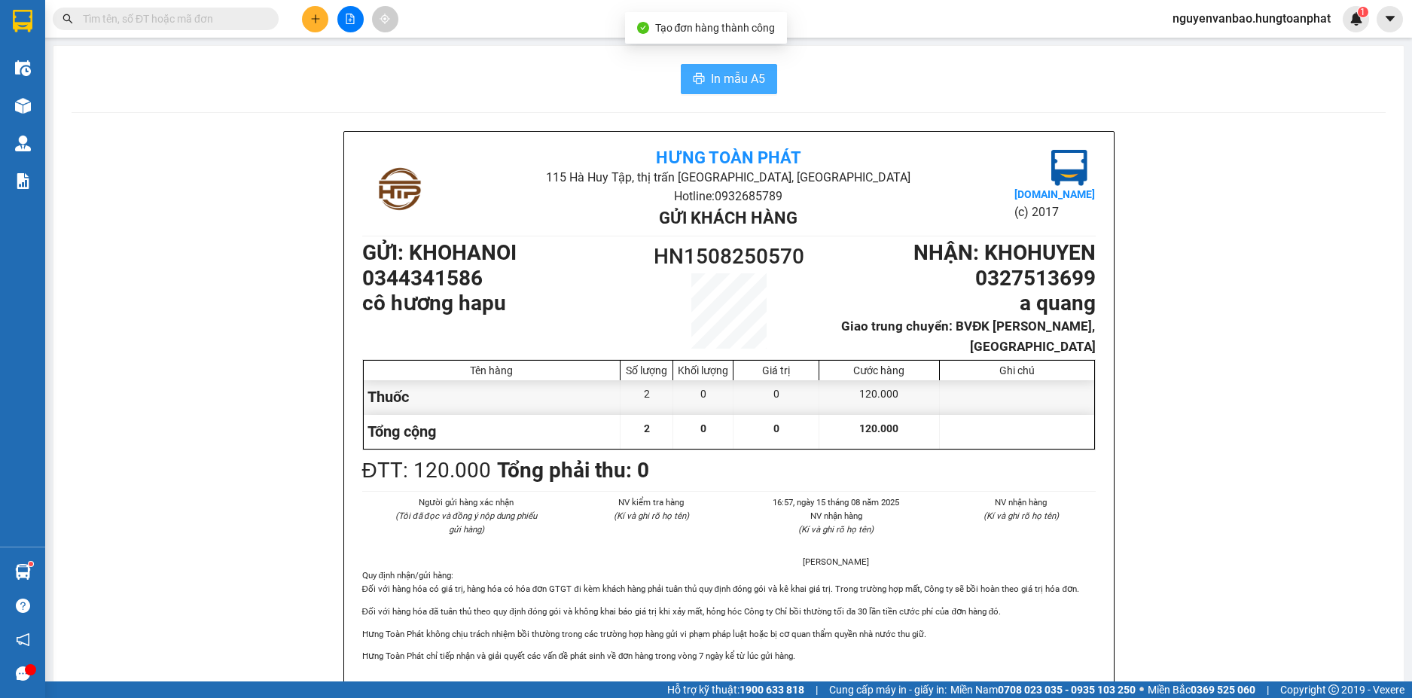
click at [709, 68] on button "In mẫu A5" at bounding box center [729, 79] width 96 height 30
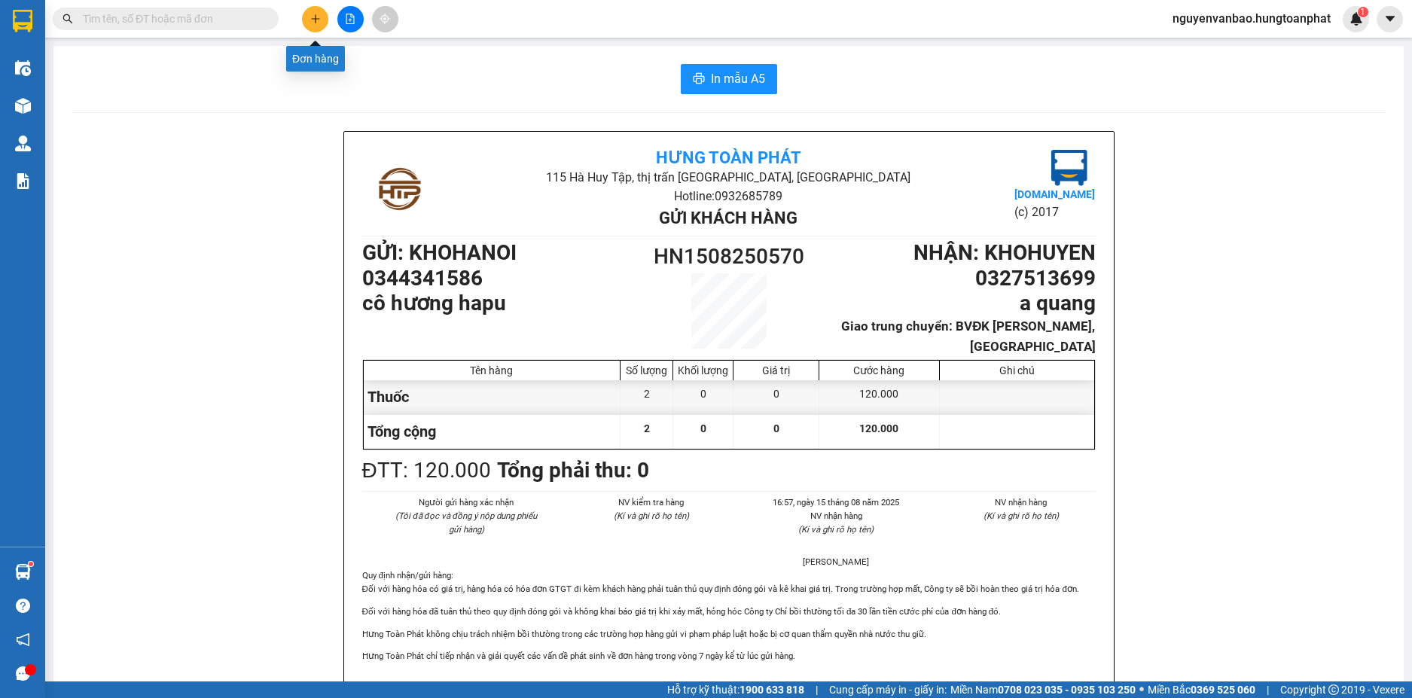
click at [312, 14] on icon "plus" at bounding box center [315, 19] width 11 height 11
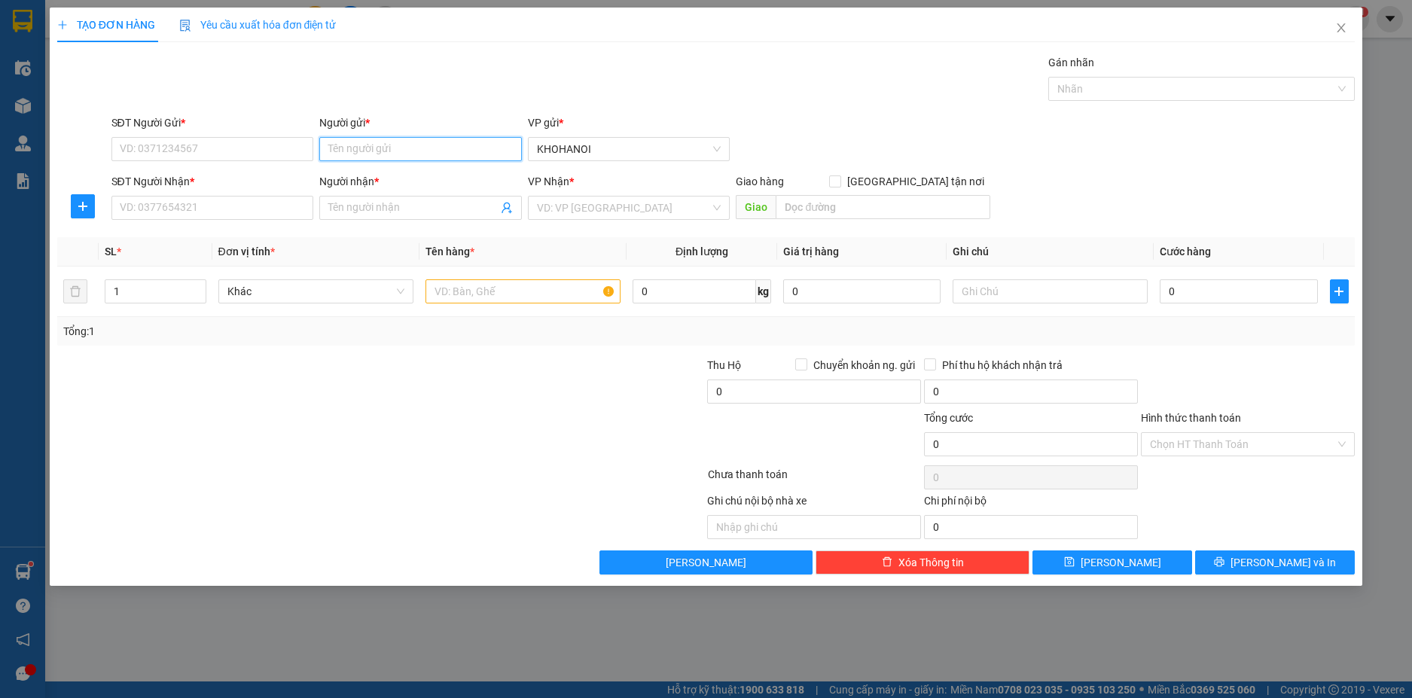
click at [371, 154] on input "Người gửi *" at bounding box center [420, 149] width 203 height 24
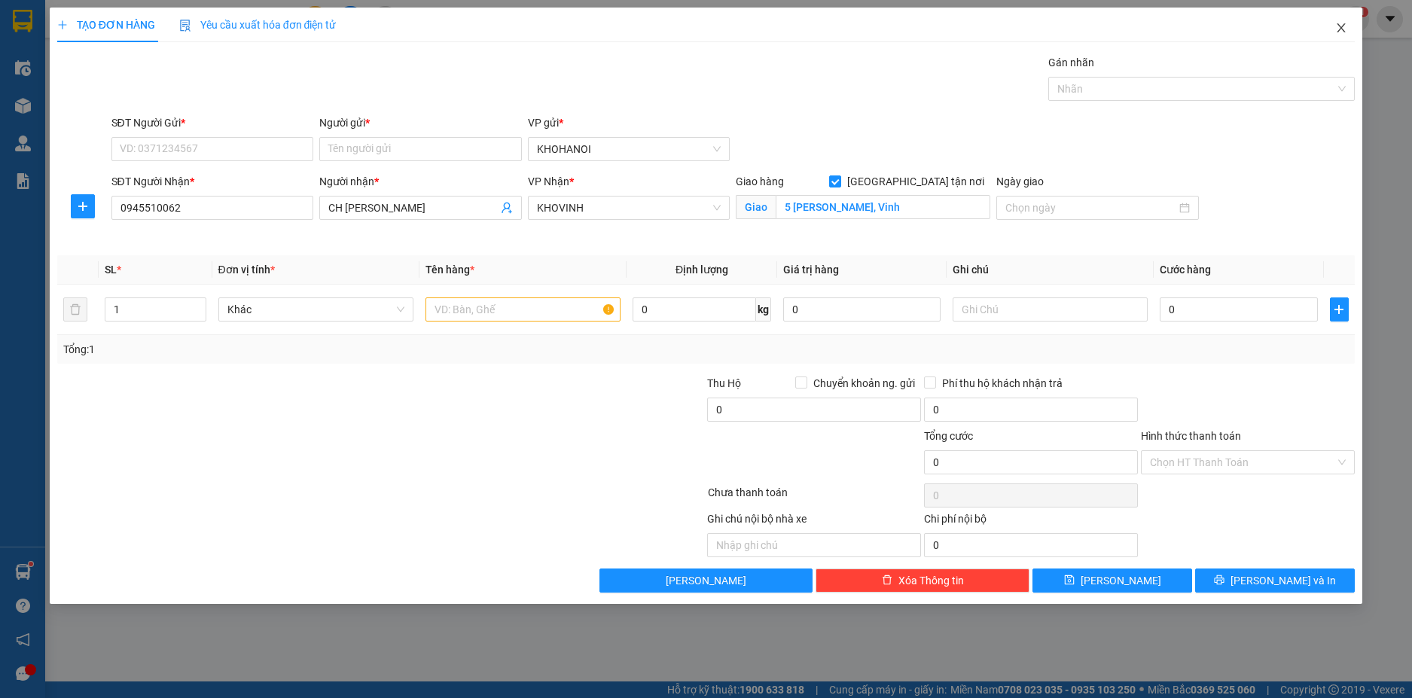
click at [1338, 20] on span "Close" at bounding box center [1341, 29] width 42 height 42
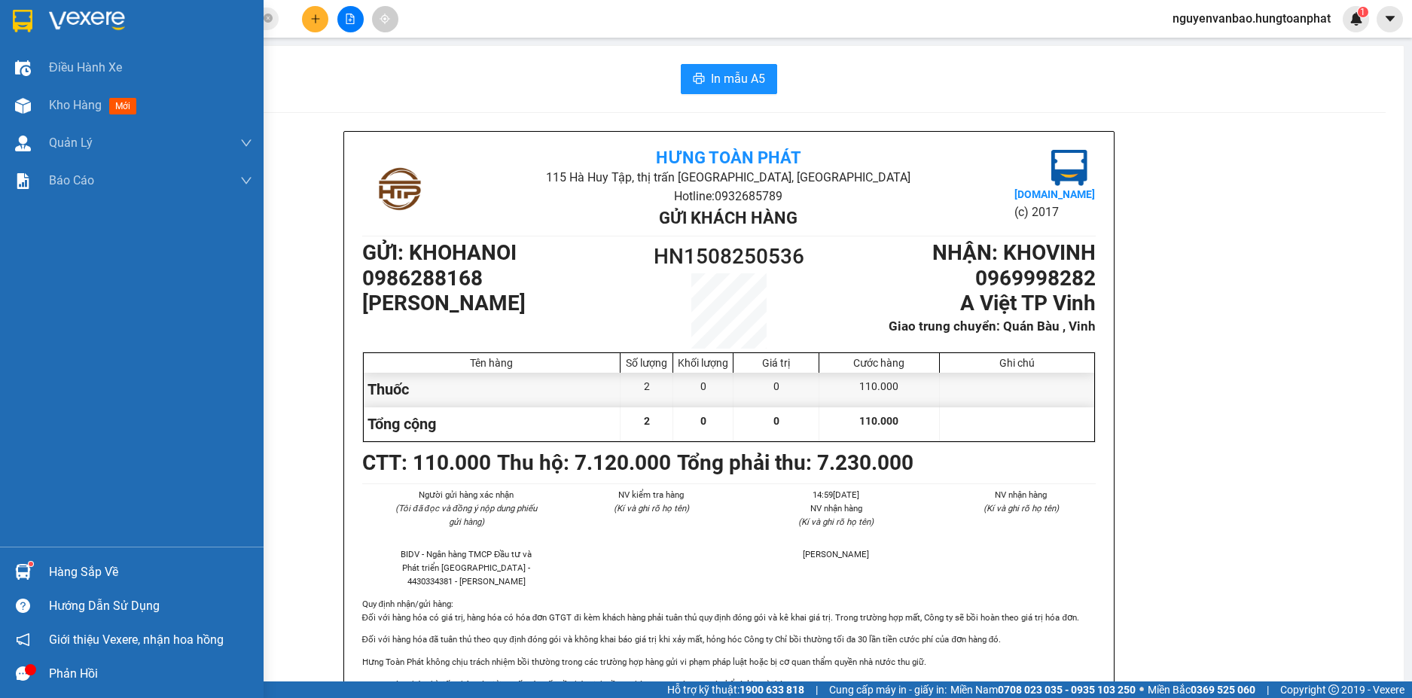
click at [11, 103] on div at bounding box center [23, 106] width 26 height 26
click at [23, 102] on img at bounding box center [23, 106] width 16 height 16
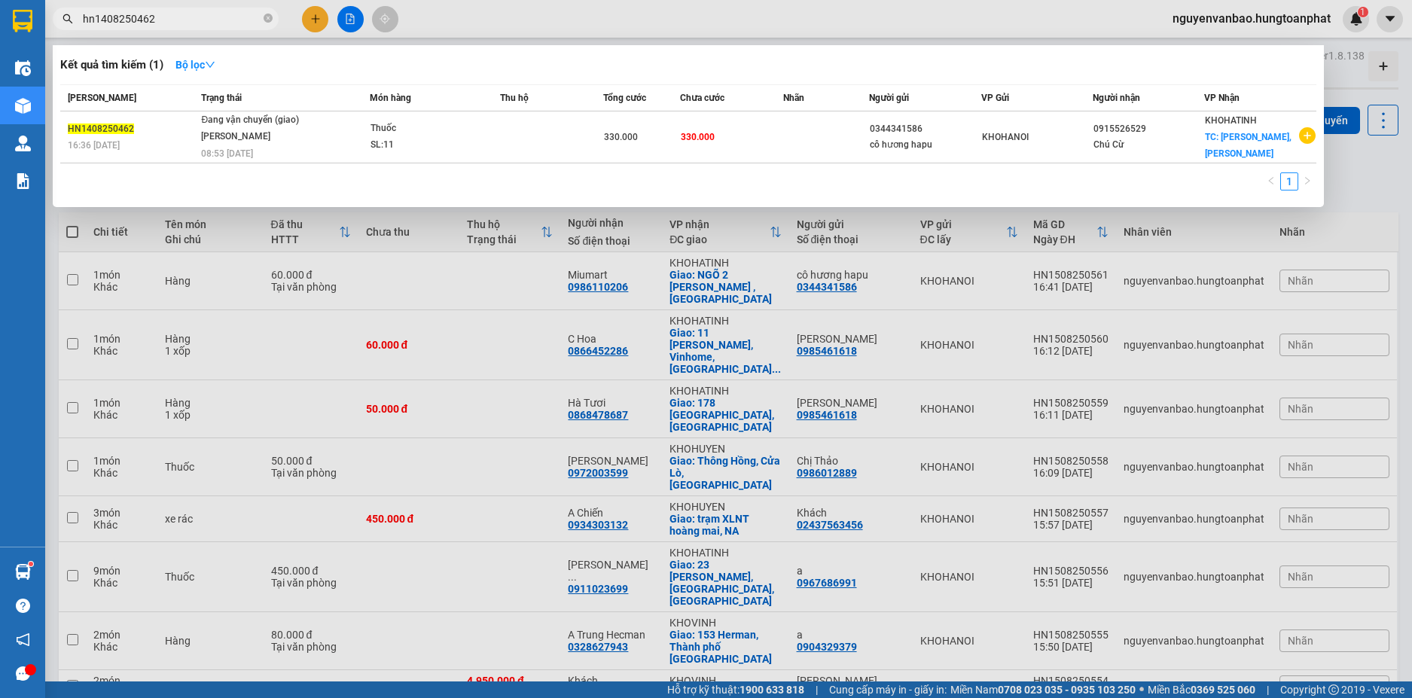
click at [163, 20] on input "hn1408250462" at bounding box center [172, 19] width 178 height 17
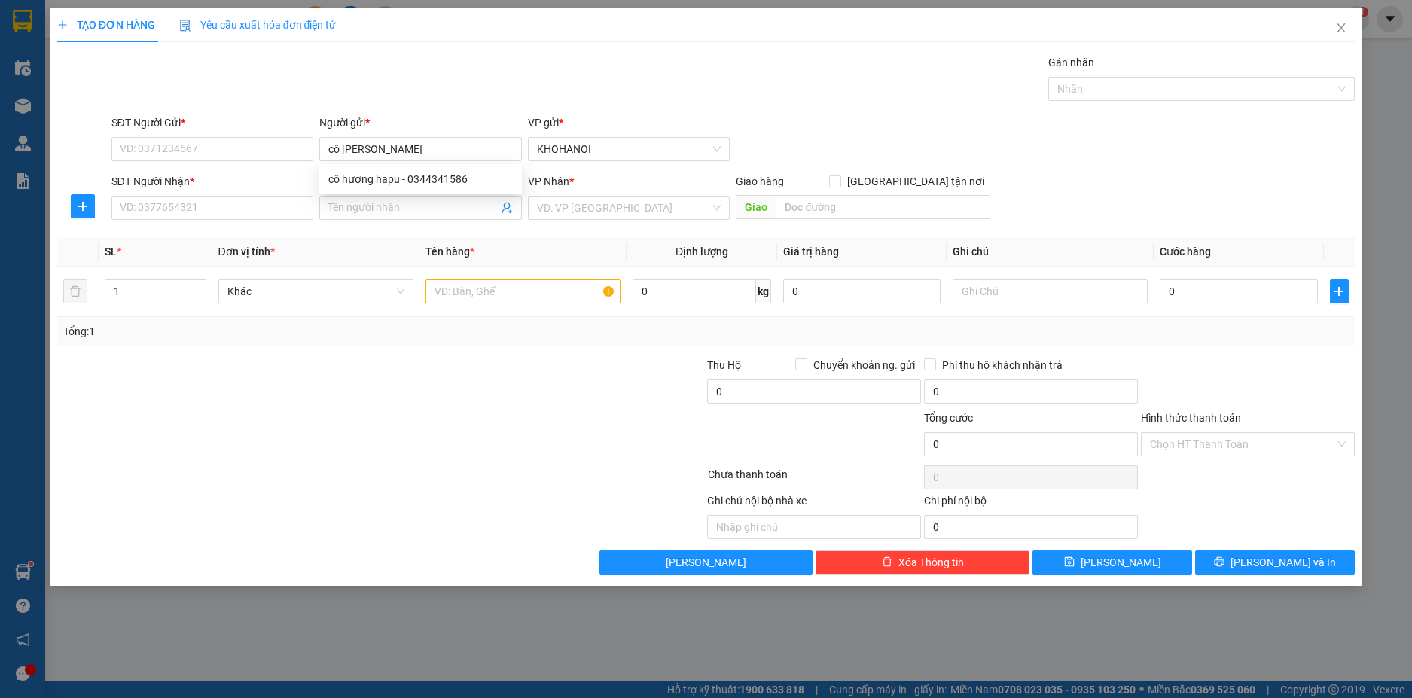
type input "cô hương hapu"
click at [398, 181] on div "cô hương hapu - 0344341586" at bounding box center [420, 179] width 184 height 17
type input "0344341586"
type input "cô hương hapu"
click at [349, 213] on input "Người nhận *" at bounding box center [412, 208] width 169 height 17
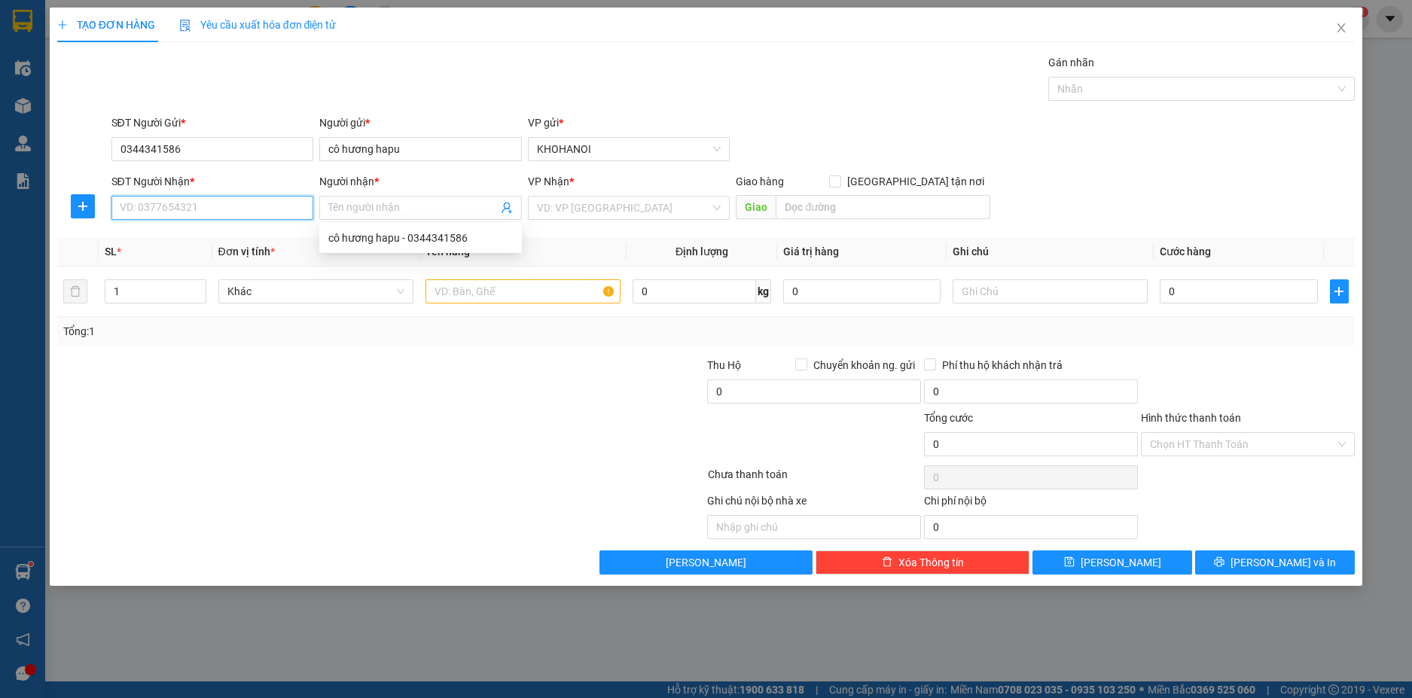
click at [272, 214] on input "SĐT Người Nhận *" at bounding box center [212, 208] width 203 height 24
click at [332, 204] on input "Người nhận *" at bounding box center [412, 208] width 169 height 17
click at [279, 212] on input "SĐT Người Nhận *" at bounding box center [212, 208] width 203 height 24
type input "0392513699"
click at [220, 230] on div "0392513699 - C Hạnh BVĐK cs2" at bounding box center [212, 238] width 184 height 17
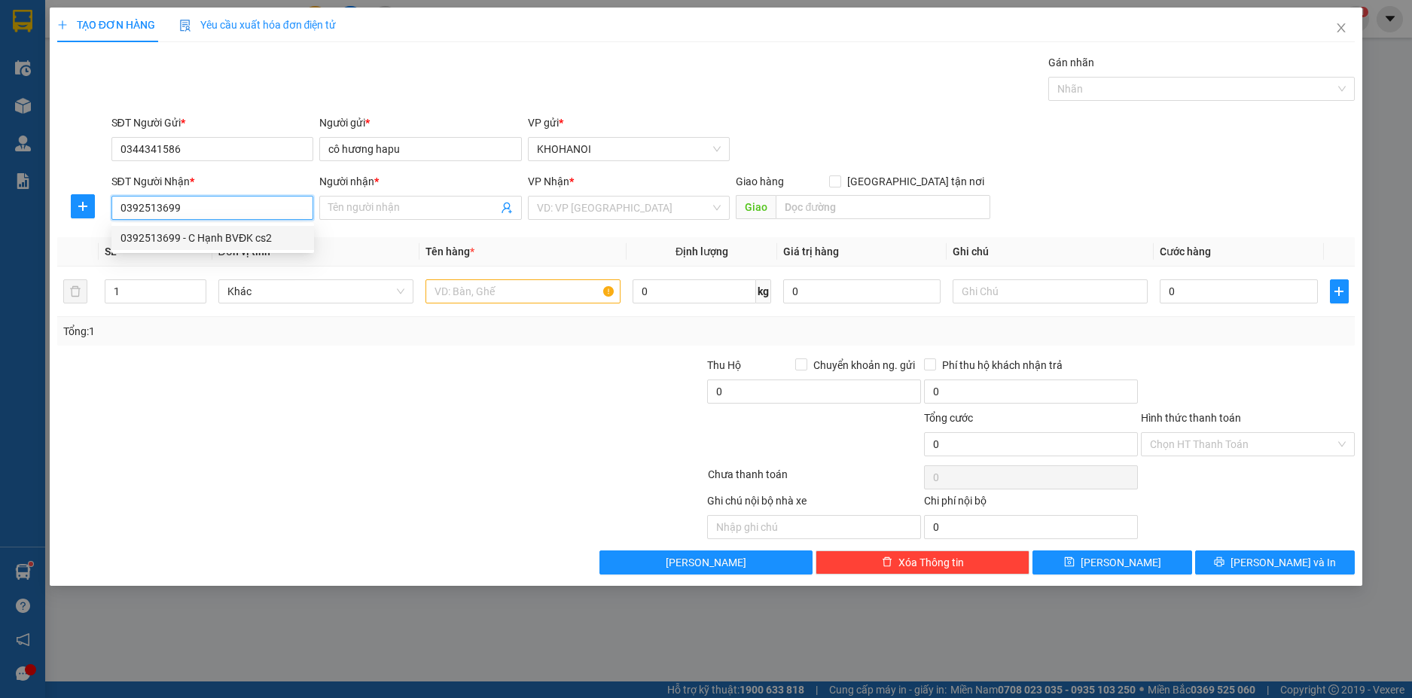
type input "C Hạnh BVĐK cs2"
checkbox input "true"
type input "31 Lê Ninh, Vinh"
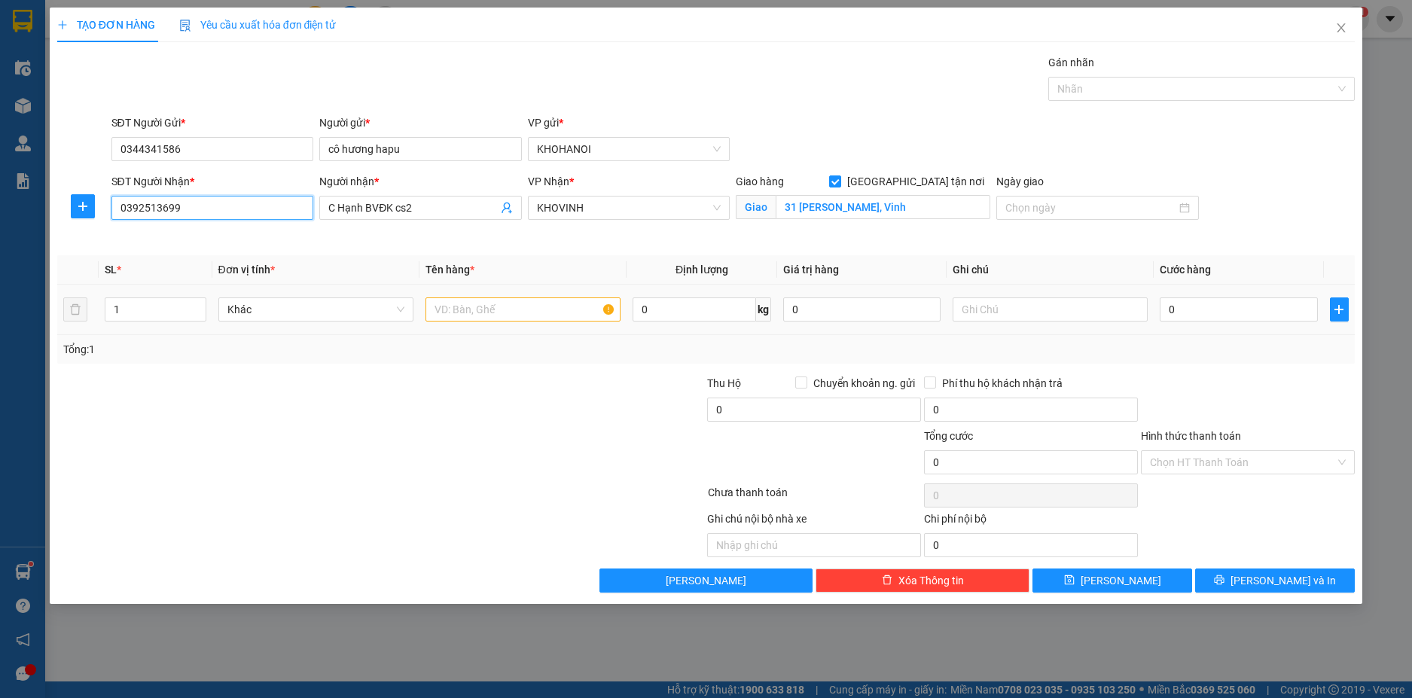
type input "0392513699"
click at [517, 313] on input "text" at bounding box center [522, 309] width 195 height 24
type input "Thuốc"
click at [1176, 313] on input "0" at bounding box center [1238, 309] width 157 height 24
type input "5"
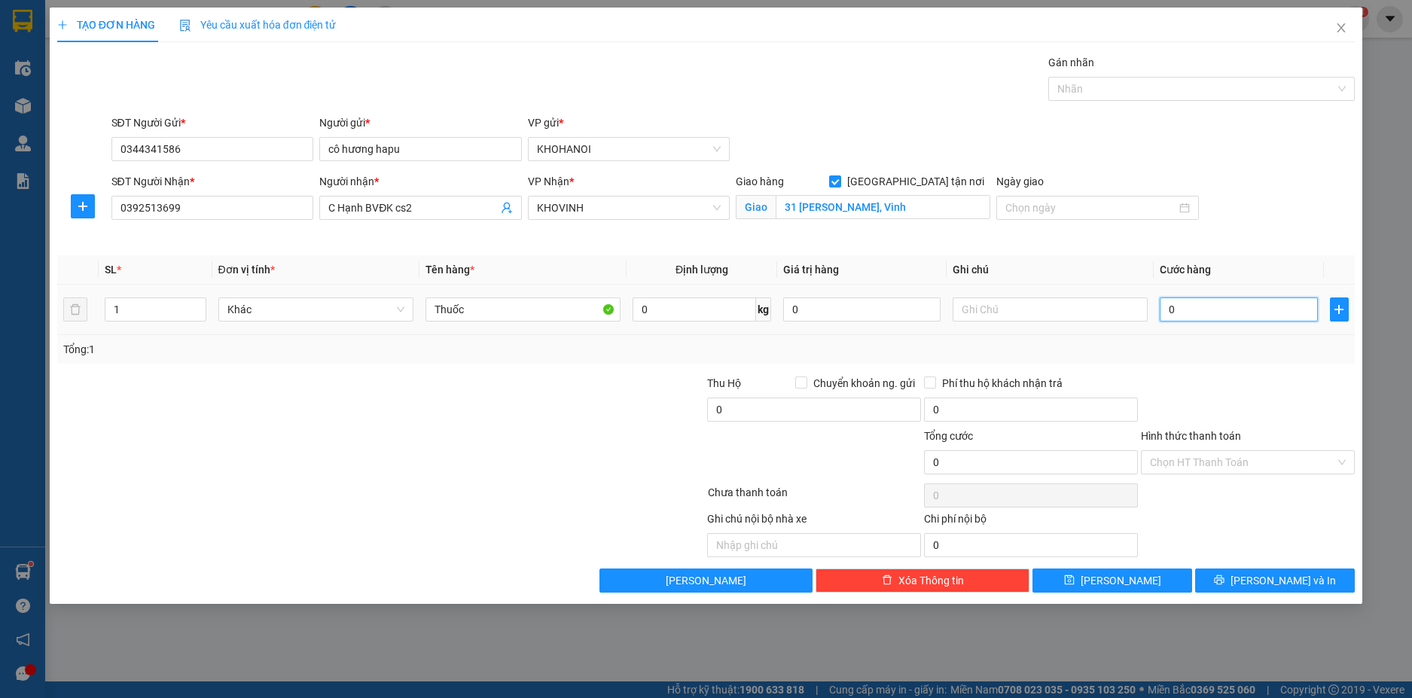
type input "5"
type input "50"
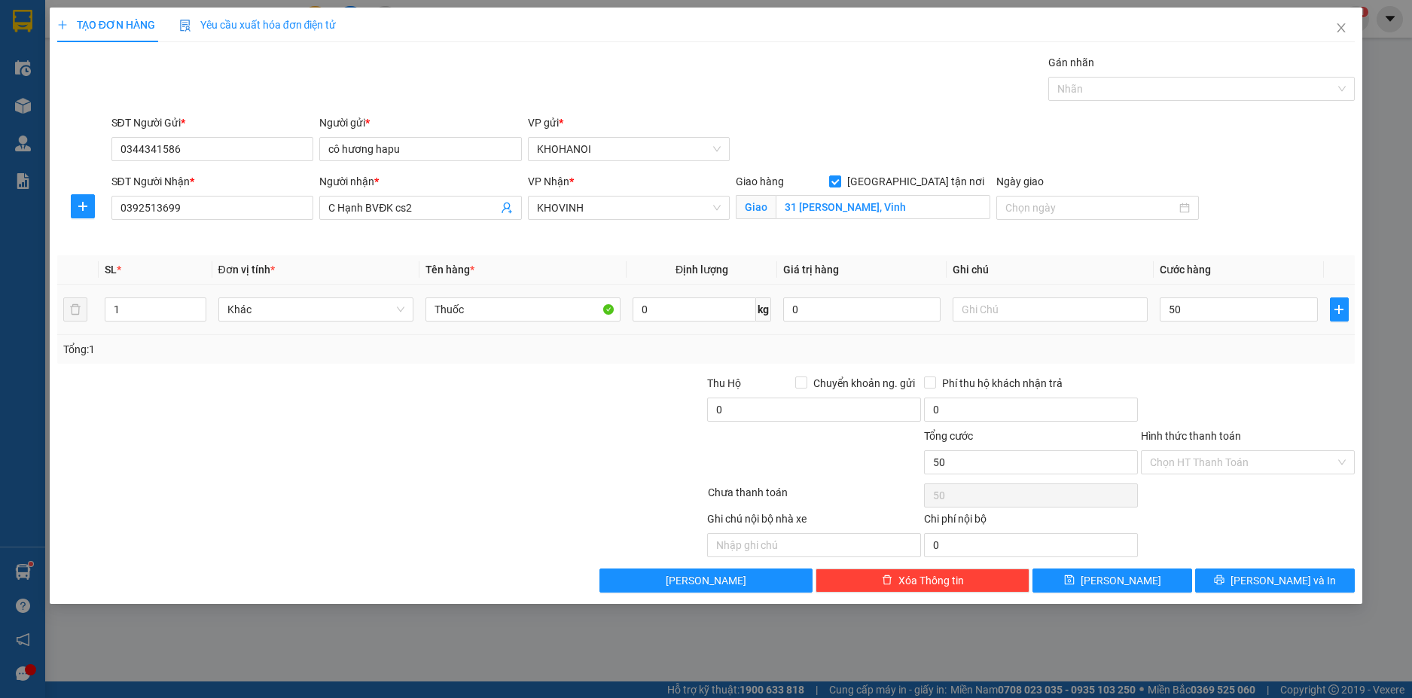
type input "50.000"
click at [1172, 377] on div at bounding box center [1247, 401] width 217 height 53
click at [1175, 470] on input "Hình thức thanh toán" at bounding box center [1242, 462] width 185 height 23
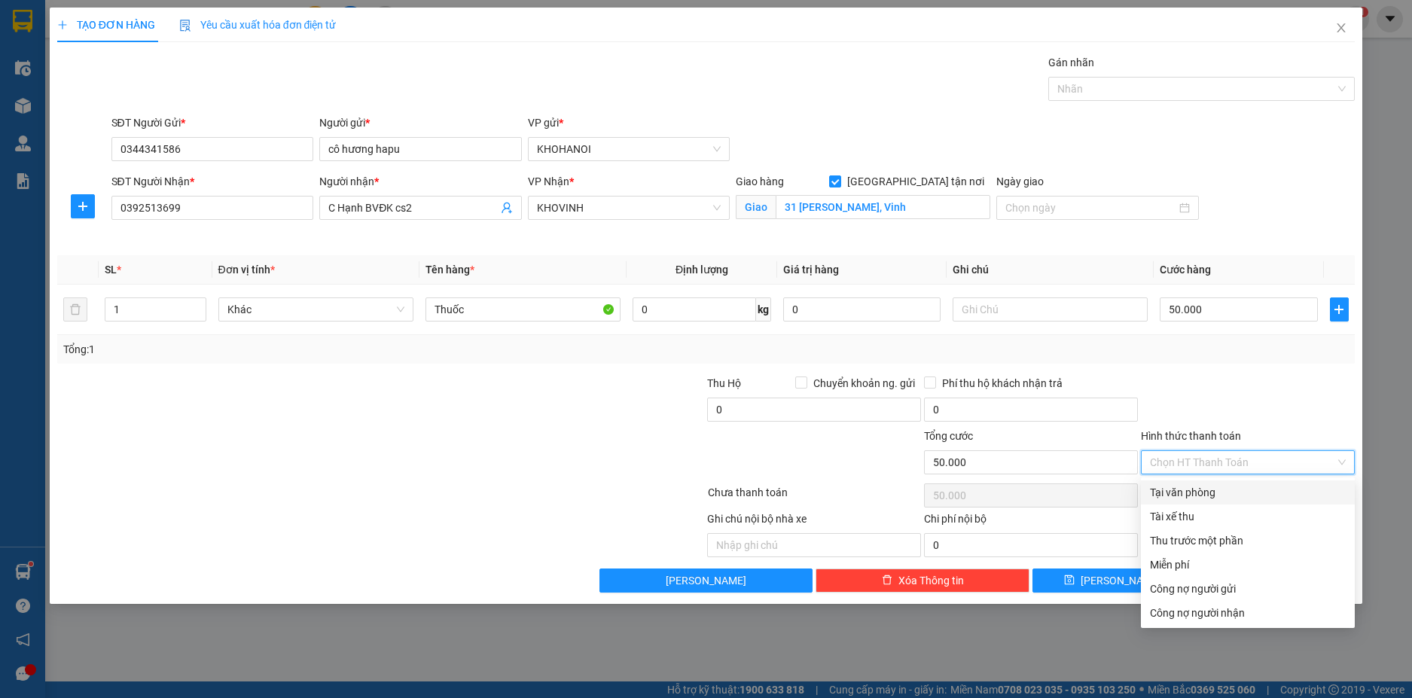
click at [1186, 498] on div "Tại văn phòng" at bounding box center [1248, 492] width 196 height 17
type input "0"
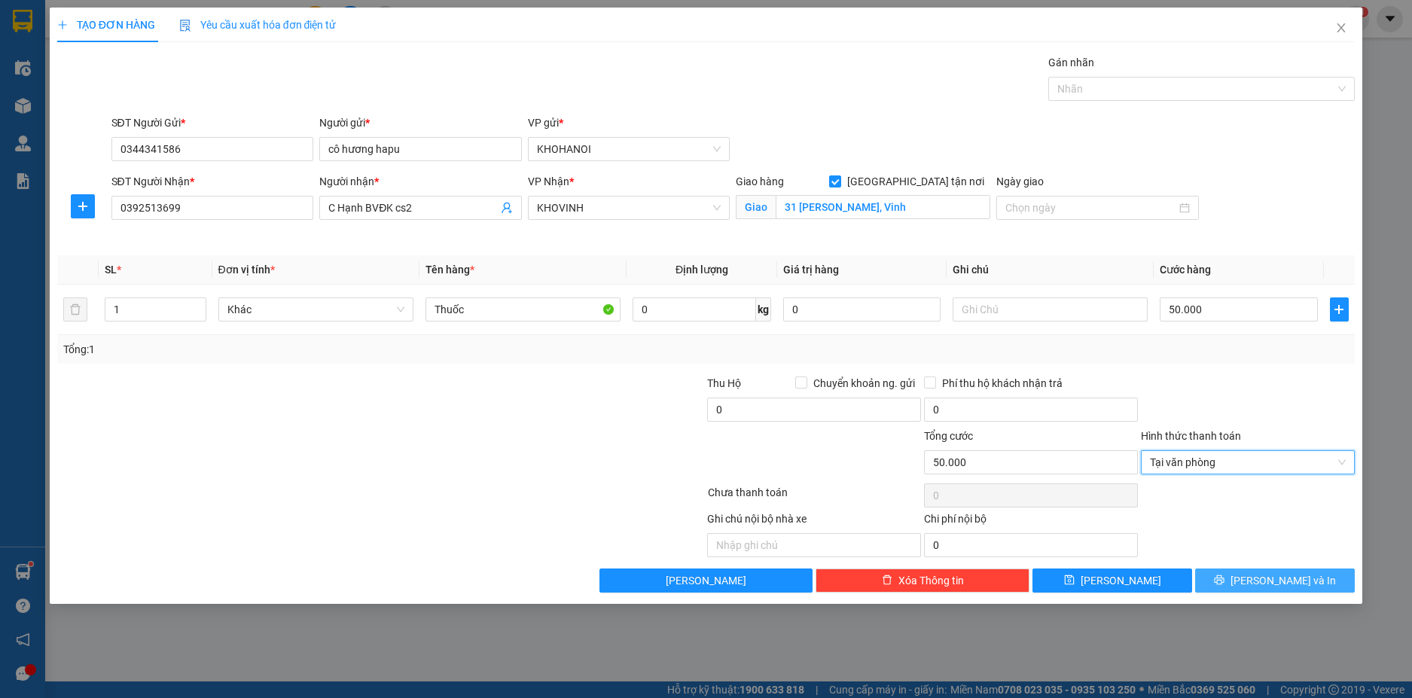
click at [1224, 574] on icon "printer" at bounding box center [1219, 579] width 11 height 11
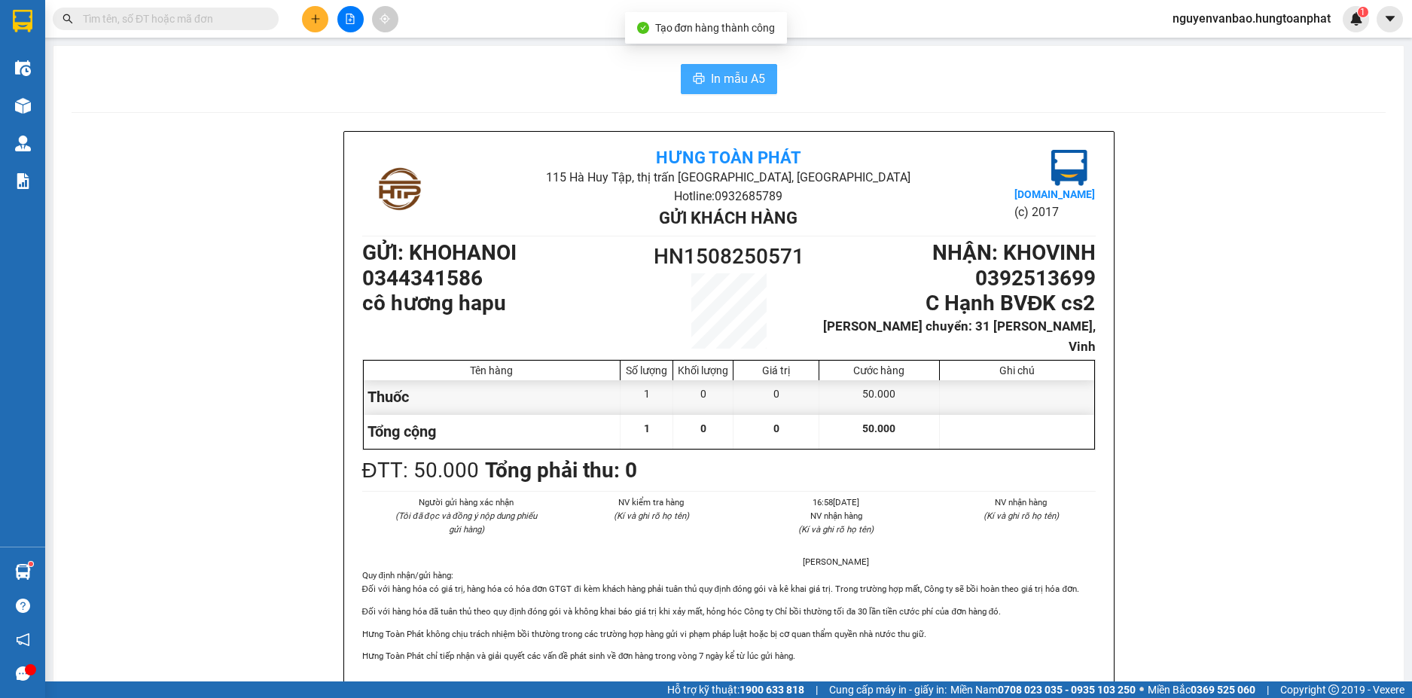
click at [711, 77] on span "In mẫu A5" at bounding box center [738, 78] width 54 height 19
click at [309, 29] on button at bounding box center [315, 19] width 26 height 26
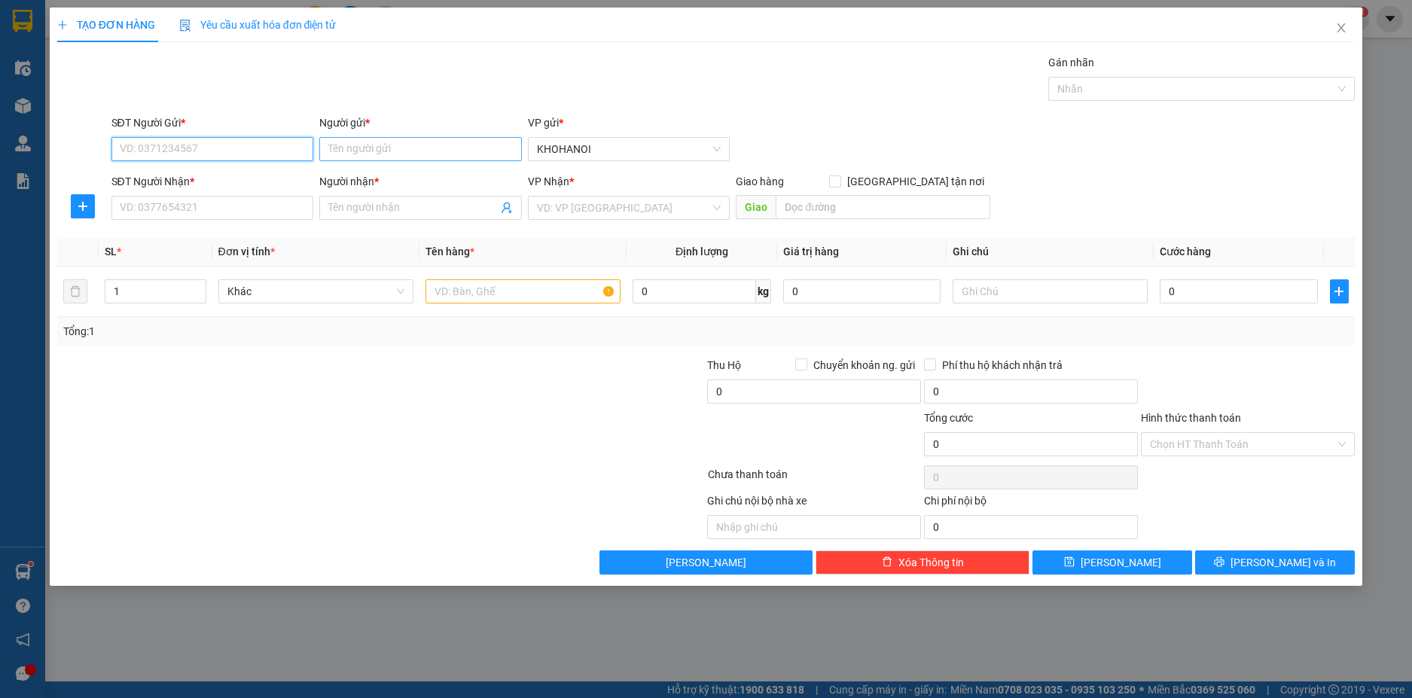
drag, startPoint x: 270, startPoint y: 156, endPoint x: 356, endPoint y: 156, distance: 86.6
click at [270, 156] on input "SĐT Người Gửi *" at bounding box center [212, 149] width 203 height 24
click at [389, 153] on input "Người gửi *" at bounding box center [420, 149] width 203 height 24
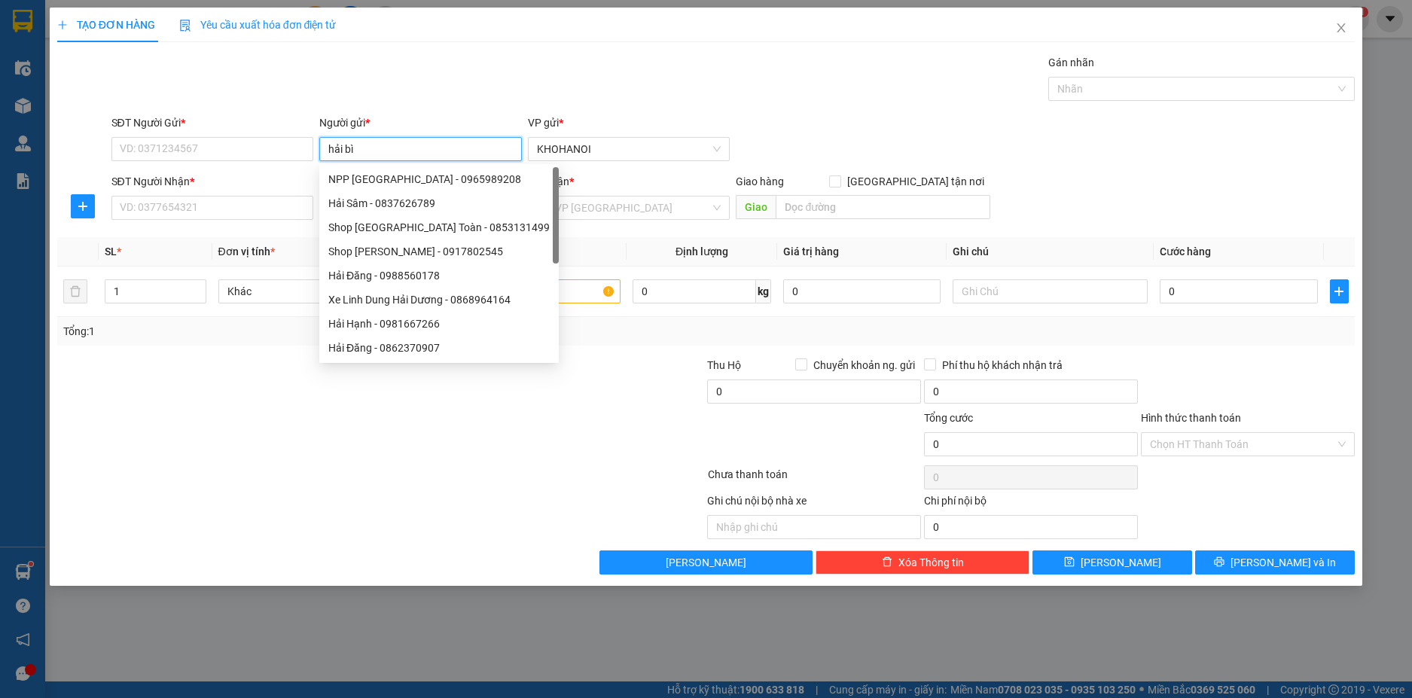
type input "hải bìa"
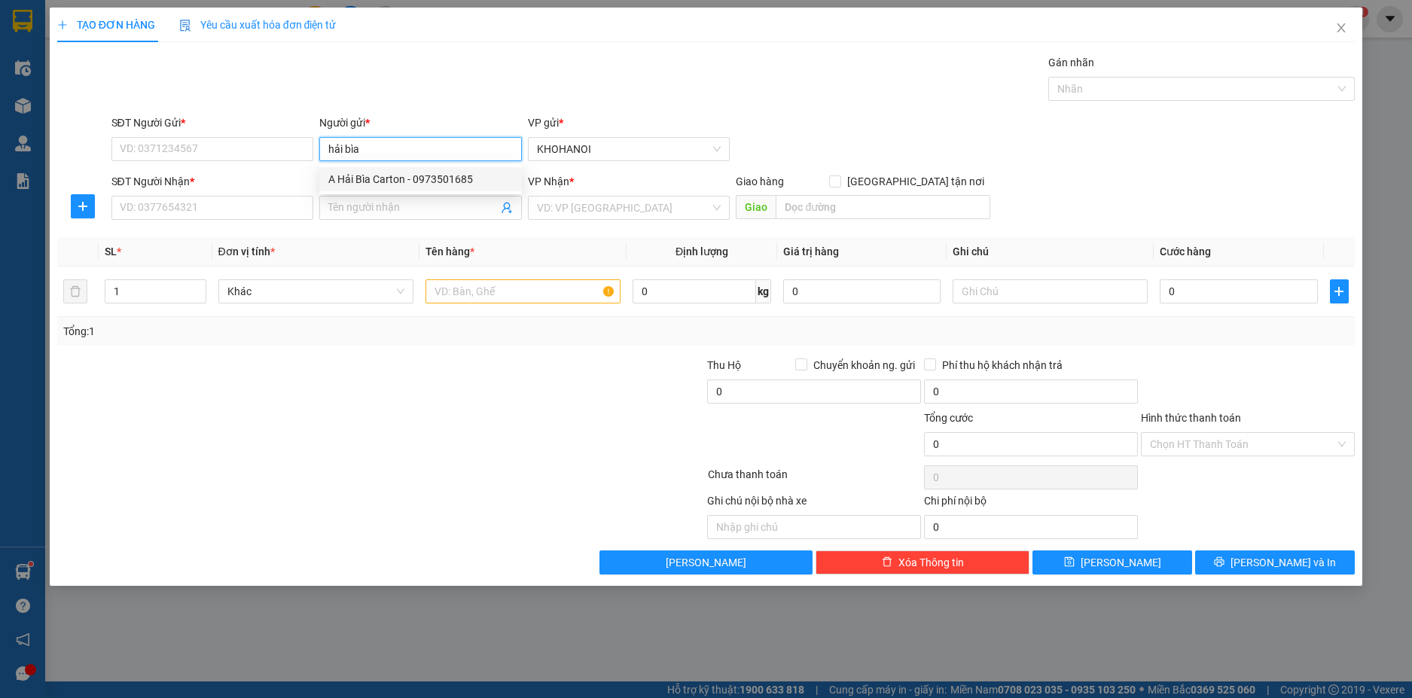
click at [386, 174] on div "A Hải Bìa Carton - 0973501685" at bounding box center [420, 179] width 184 height 17
type input "0973501685"
type input "A Hải Bìa Carton"
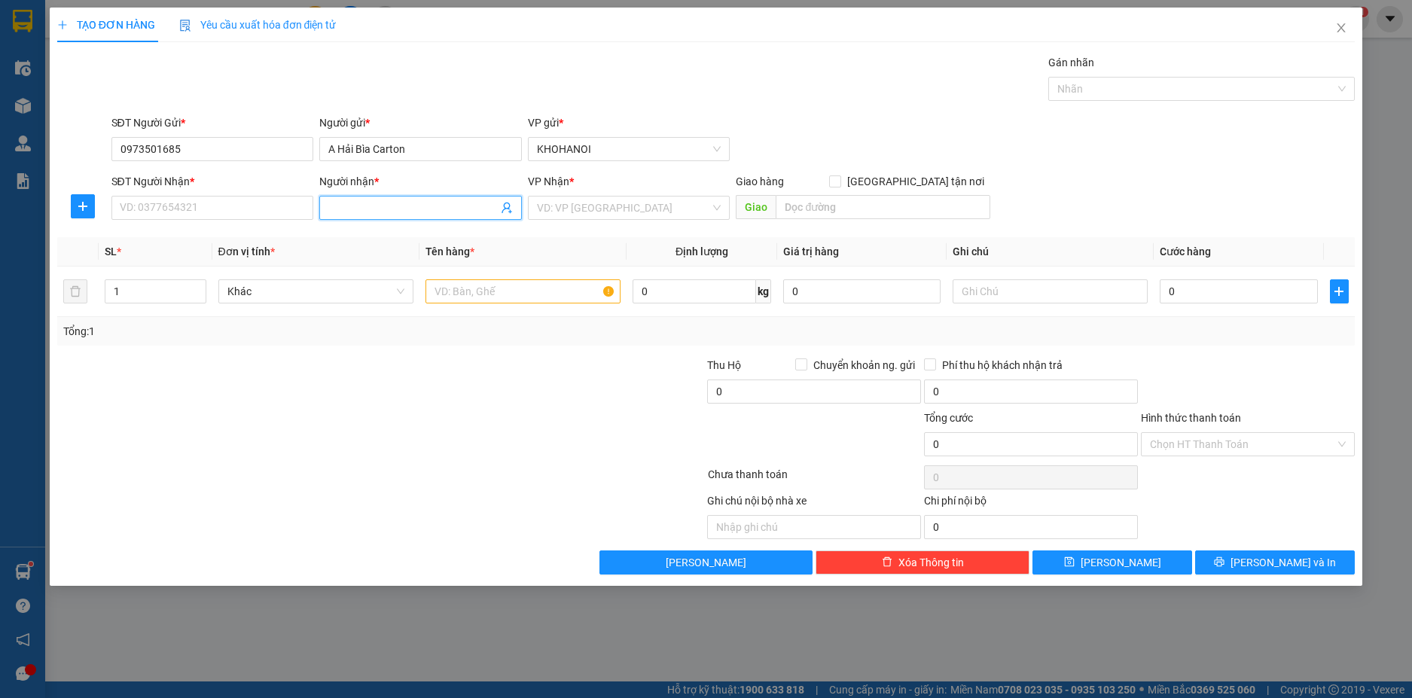
click at [358, 211] on input "Người nhận *" at bounding box center [412, 208] width 169 height 17
click at [268, 218] on input "SĐT Người Nhận *" at bounding box center [212, 208] width 203 height 24
click at [383, 214] on input "Người nhận *" at bounding box center [412, 208] width 169 height 17
type input "mẹt trầm"
click at [386, 230] on div "Mẹt Trầm - 0969850577" at bounding box center [420, 238] width 184 height 17
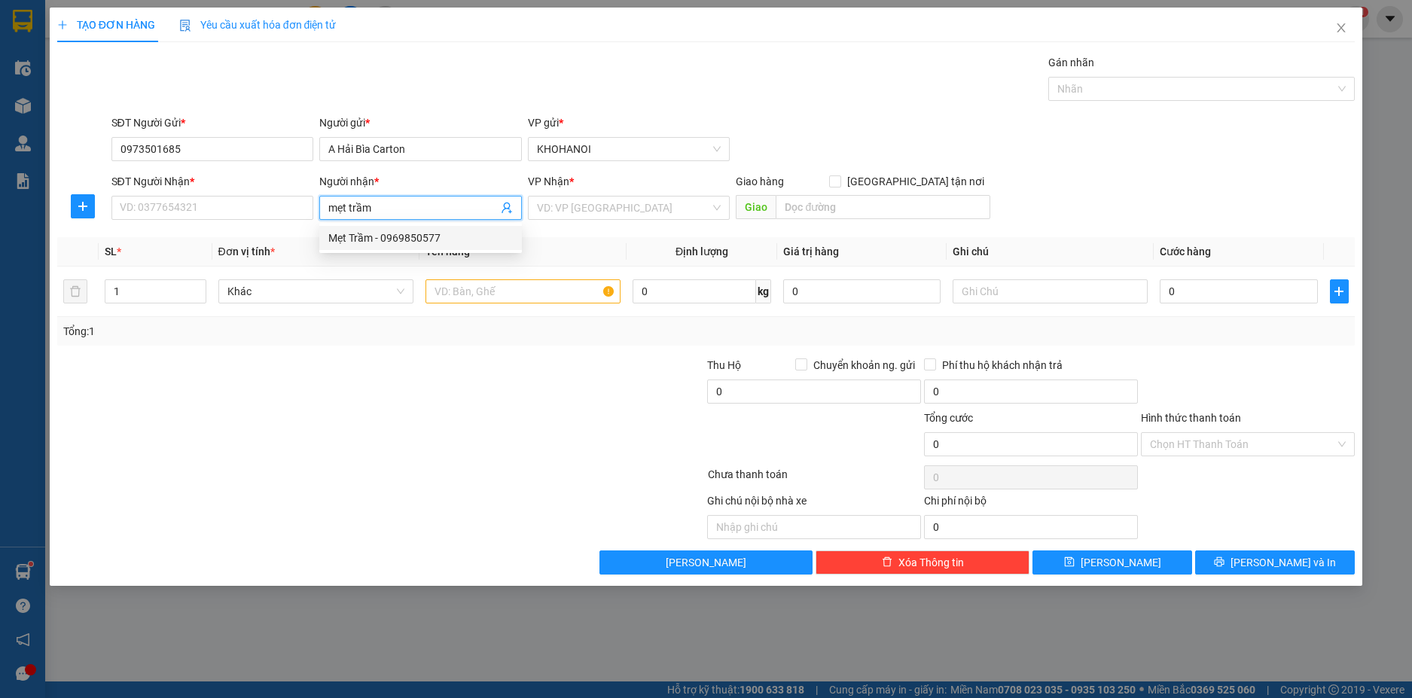
type input "0969850577"
type input "Mẹt Trầm"
checkbox input "true"
type input "136 Trần Thủ Độ, Vinh"
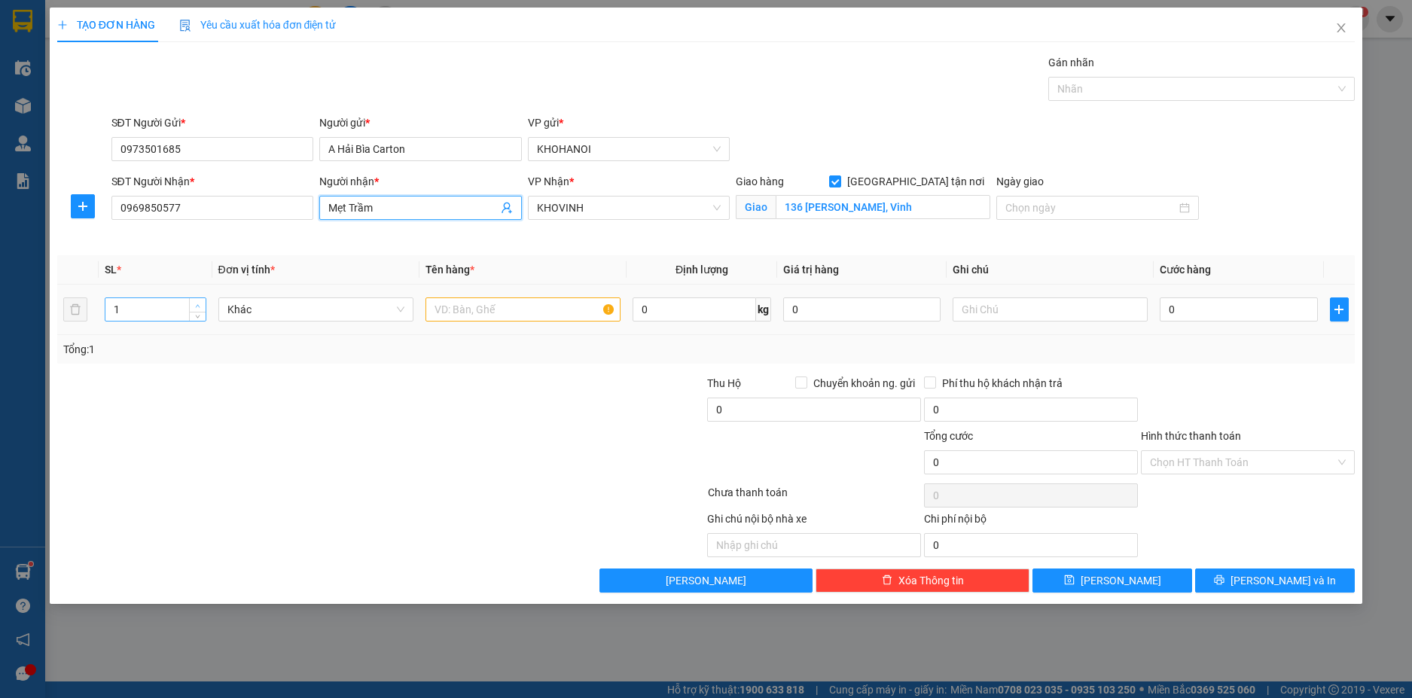
type input "Mẹt Trầm"
click at [195, 304] on icon "up" at bounding box center [197, 305] width 5 height 5
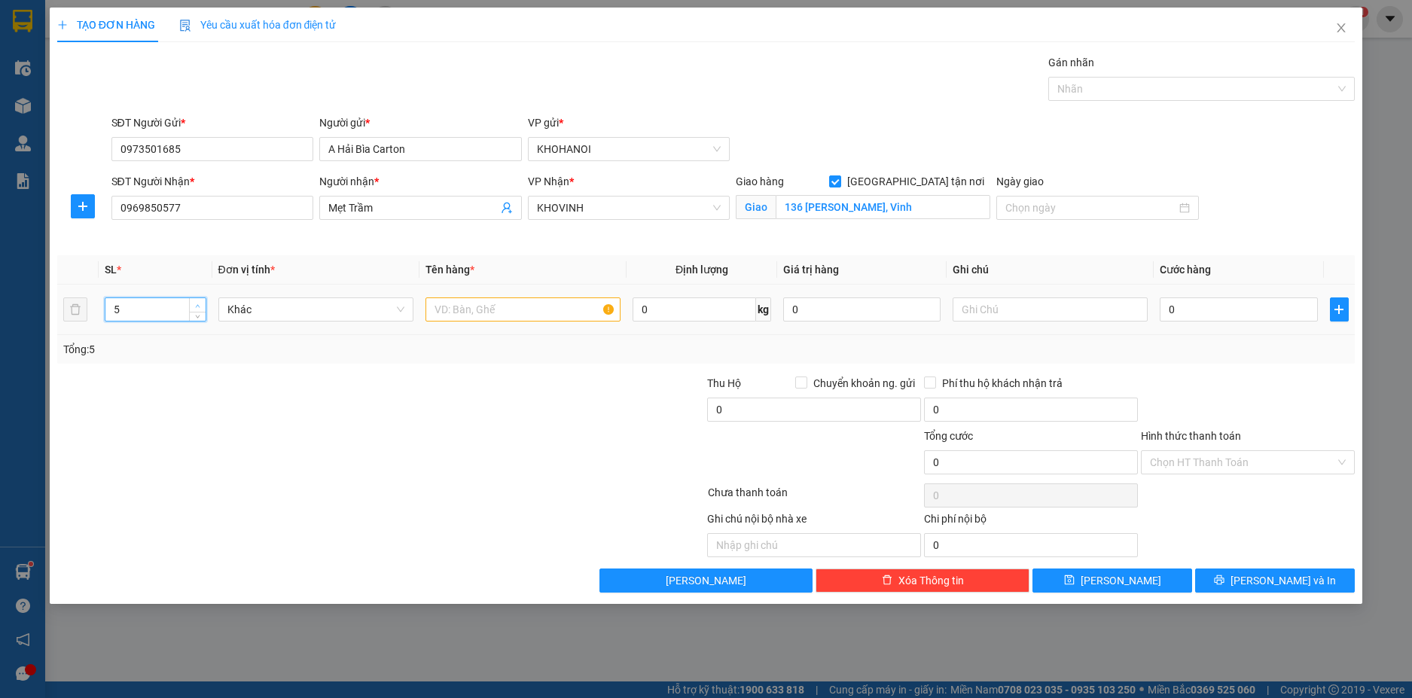
click at [195, 304] on icon "up" at bounding box center [197, 305] width 5 height 5
type input "6"
click at [486, 311] on input "text" at bounding box center [522, 309] width 195 height 24
type input "Bìa carton"
click at [1175, 314] on input "0" at bounding box center [1238, 309] width 157 height 24
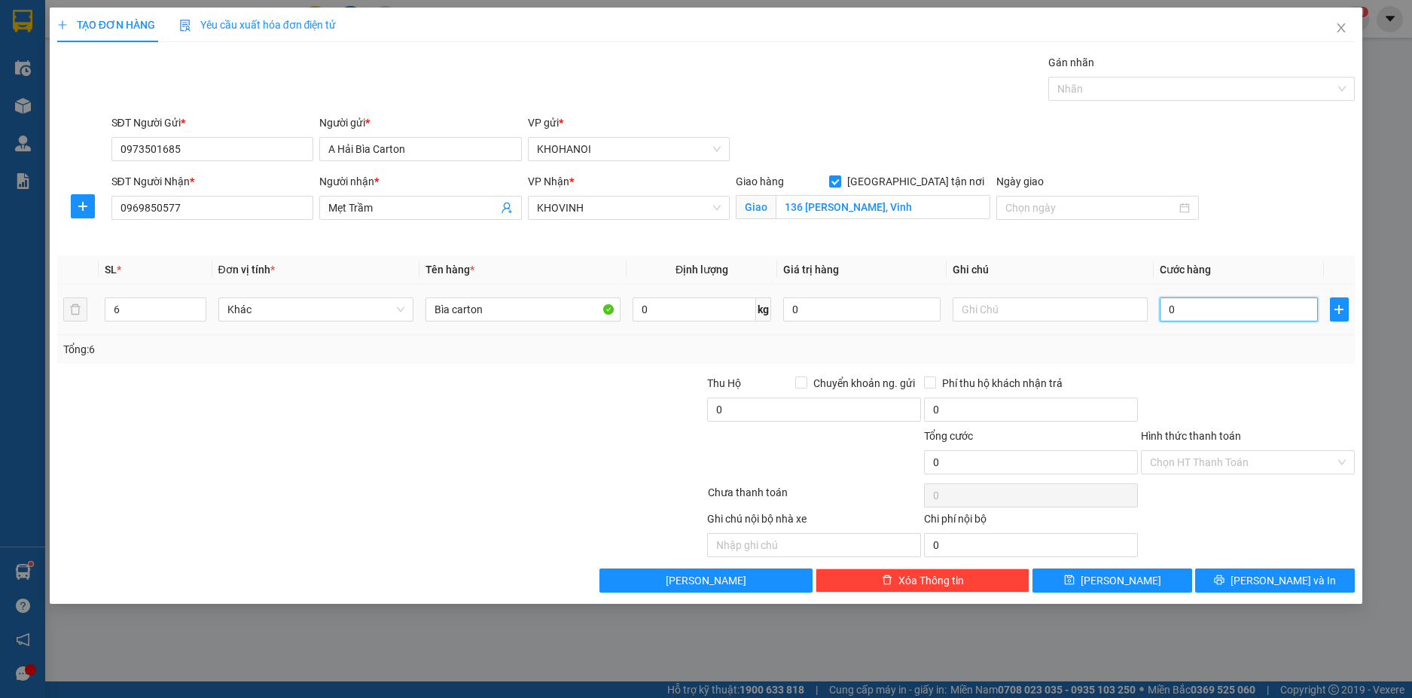
type input "4"
type input "40"
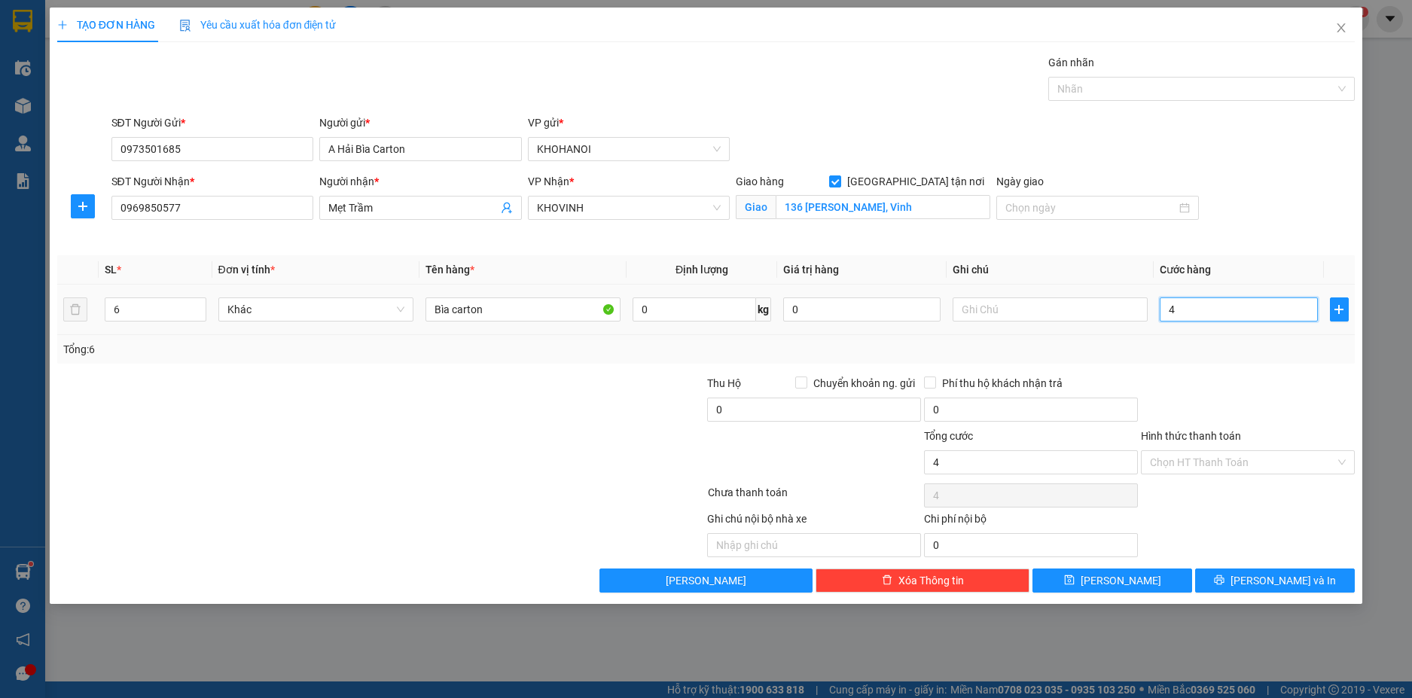
type input "40"
type input "400"
type input "4.000"
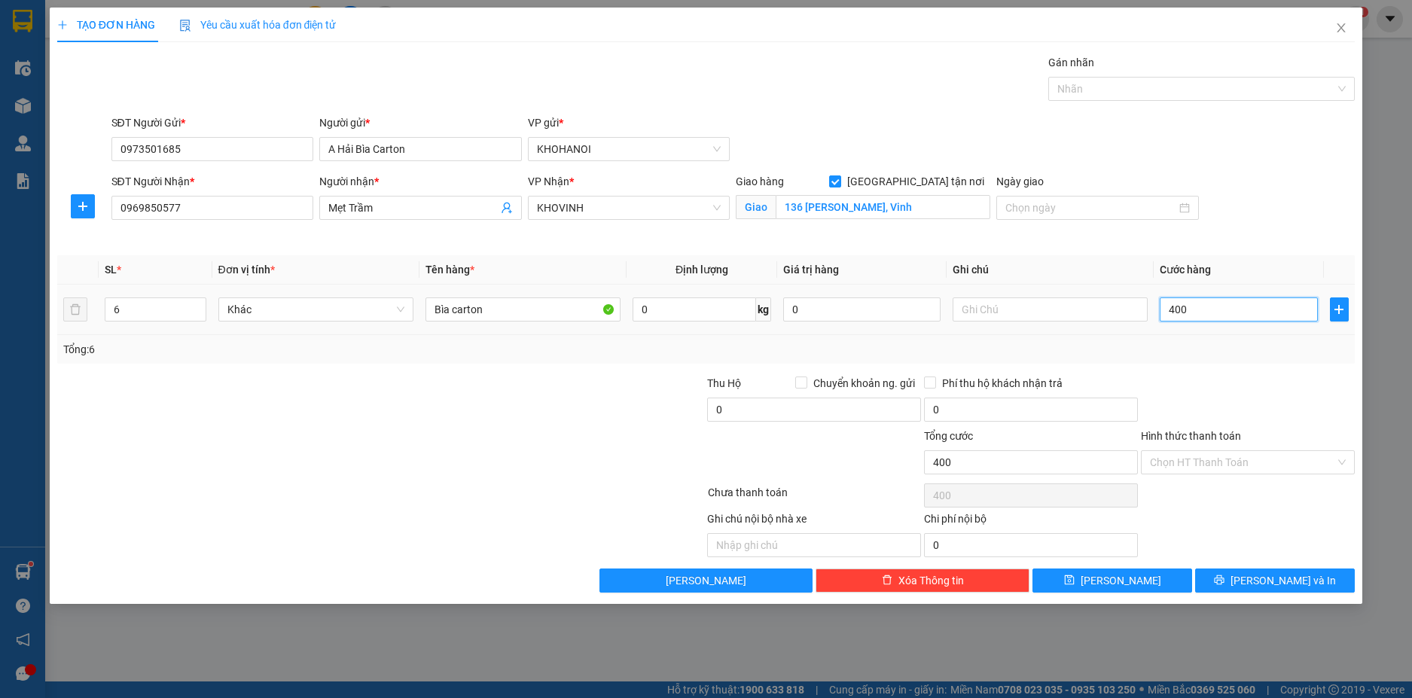
type input "4.000"
type input "40.000"
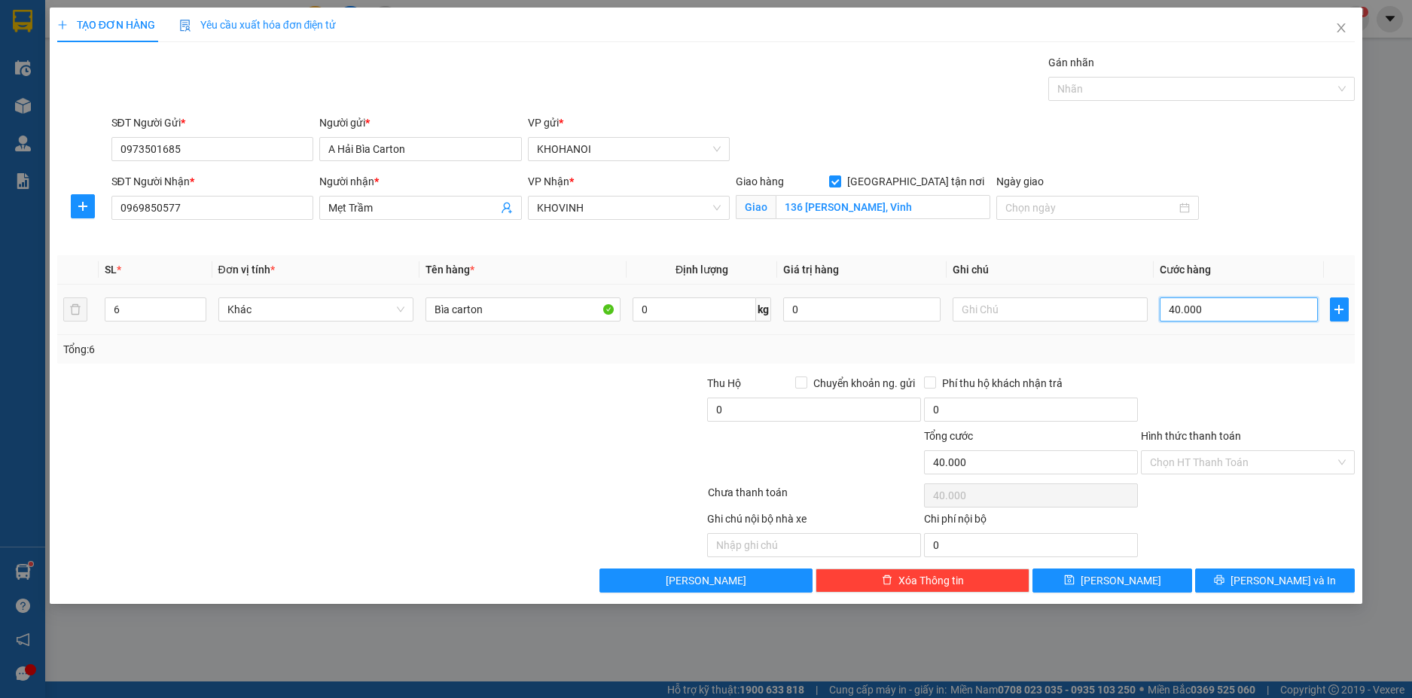
type input "400.000"
click at [1236, 358] on div "Tổng: 6" at bounding box center [706, 349] width 1298 height 29
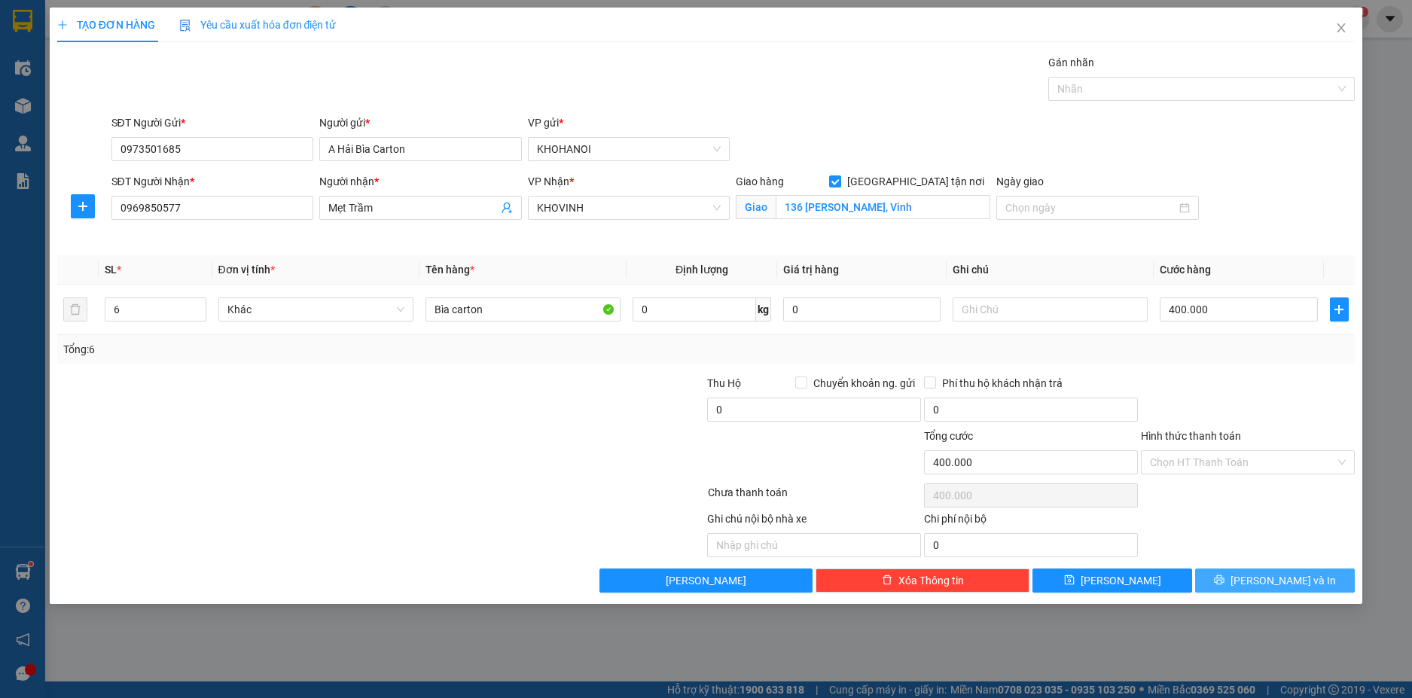
click at [1225, 580] on button "Lưu và In" at bounding box center [1275, 580] width 160 height 24
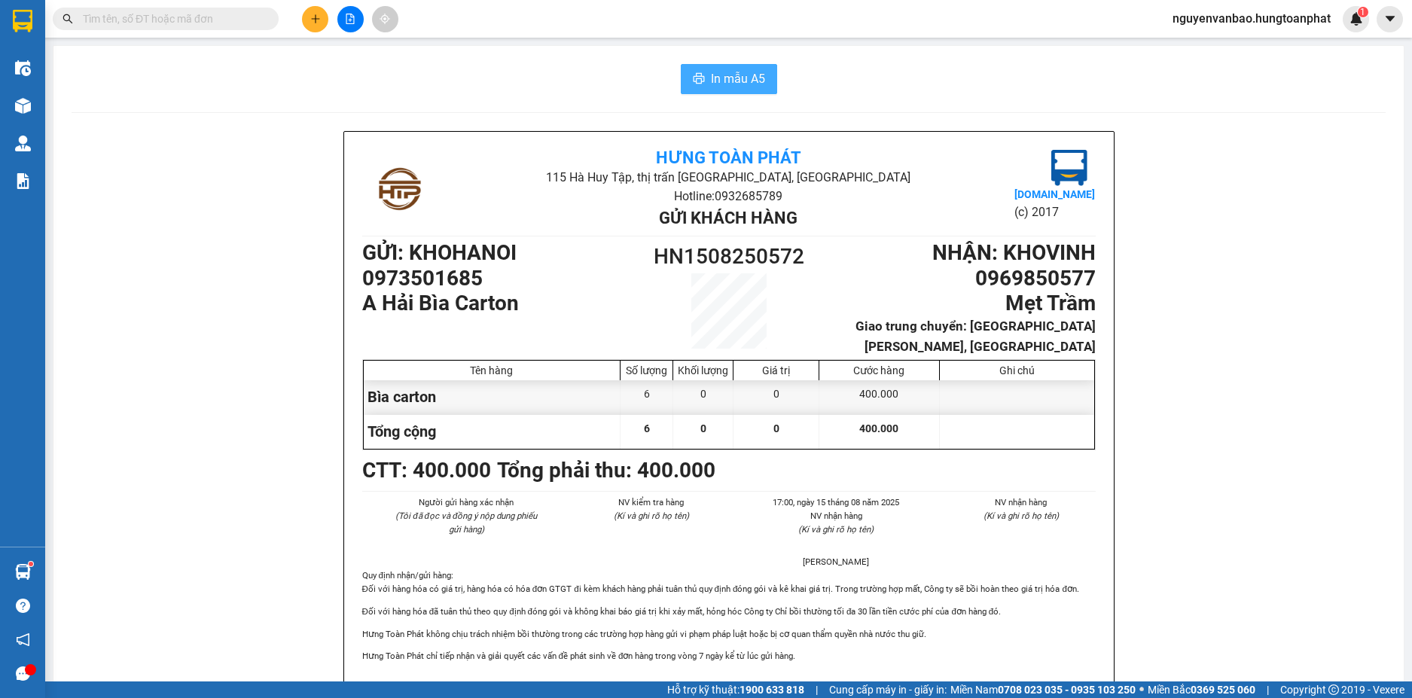
click at [720, 72] on span "In mẫu A5" at bounding box center [738, 78] width 54 height 19
click at [307, 21] on button at bounding box center [315, 19] width 26 height 26
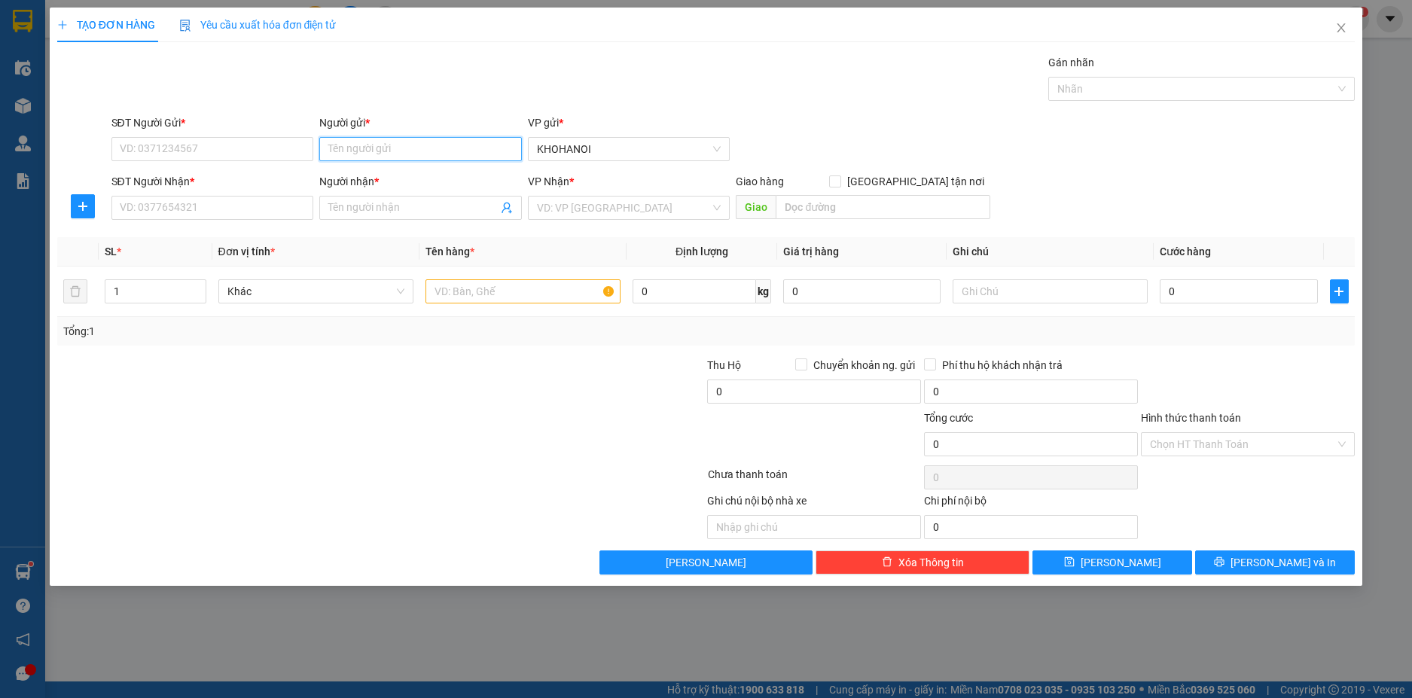
click at [352, 147] on input "Người gửi *" at bounding box center [420, 149] width 203 height 24
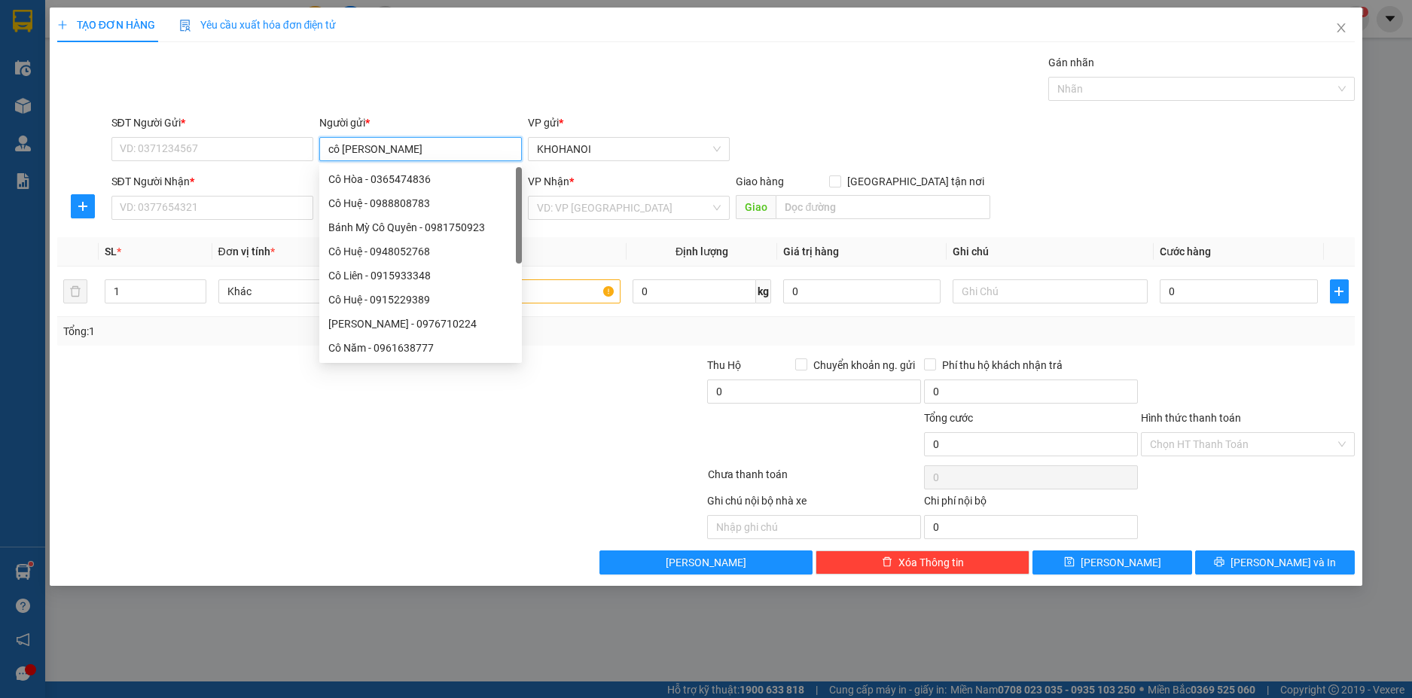
type input "cô hương hapu"
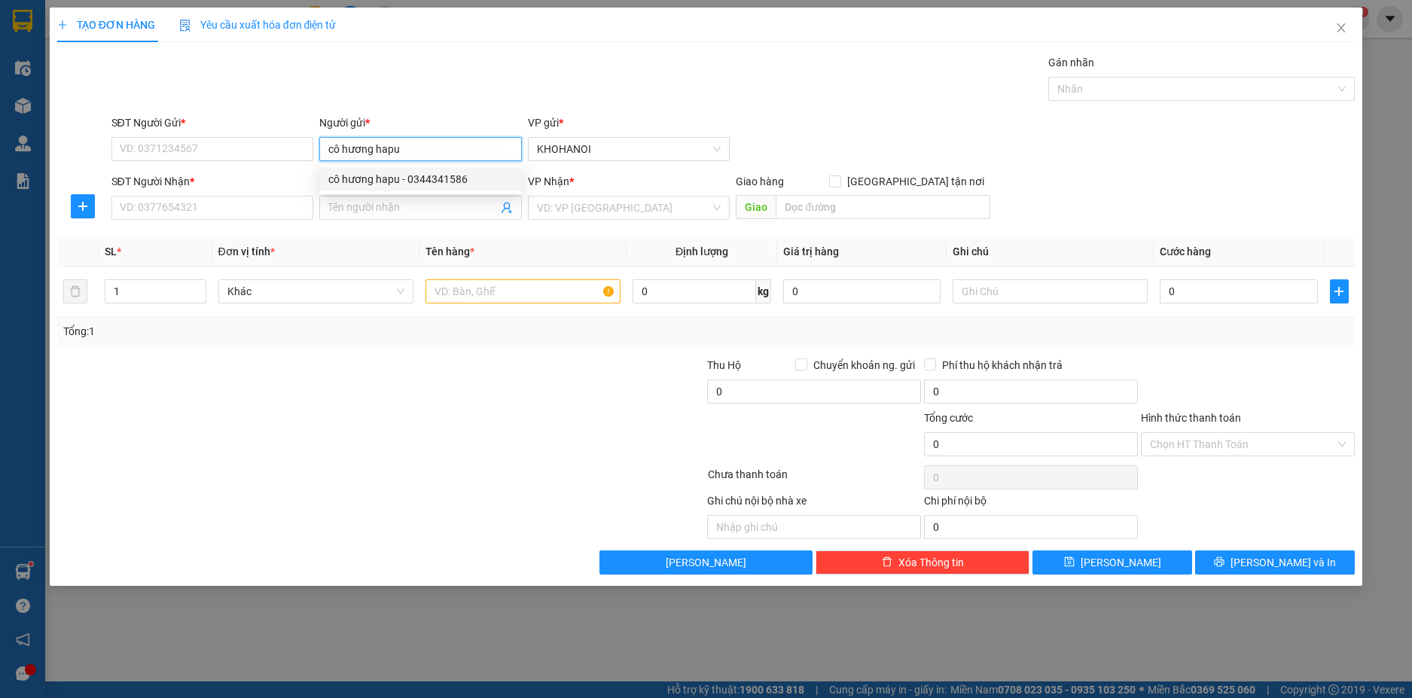
click at [401, 178] on div "cô hương hapu - 0344341586" at bounding box center [420, 179] width 184 height 17
type input "0344341586"
type input "cô hương hapu"
click at [349, 209] on input "Người nhận *" at bounding box center [412, 208] width 169 height 17
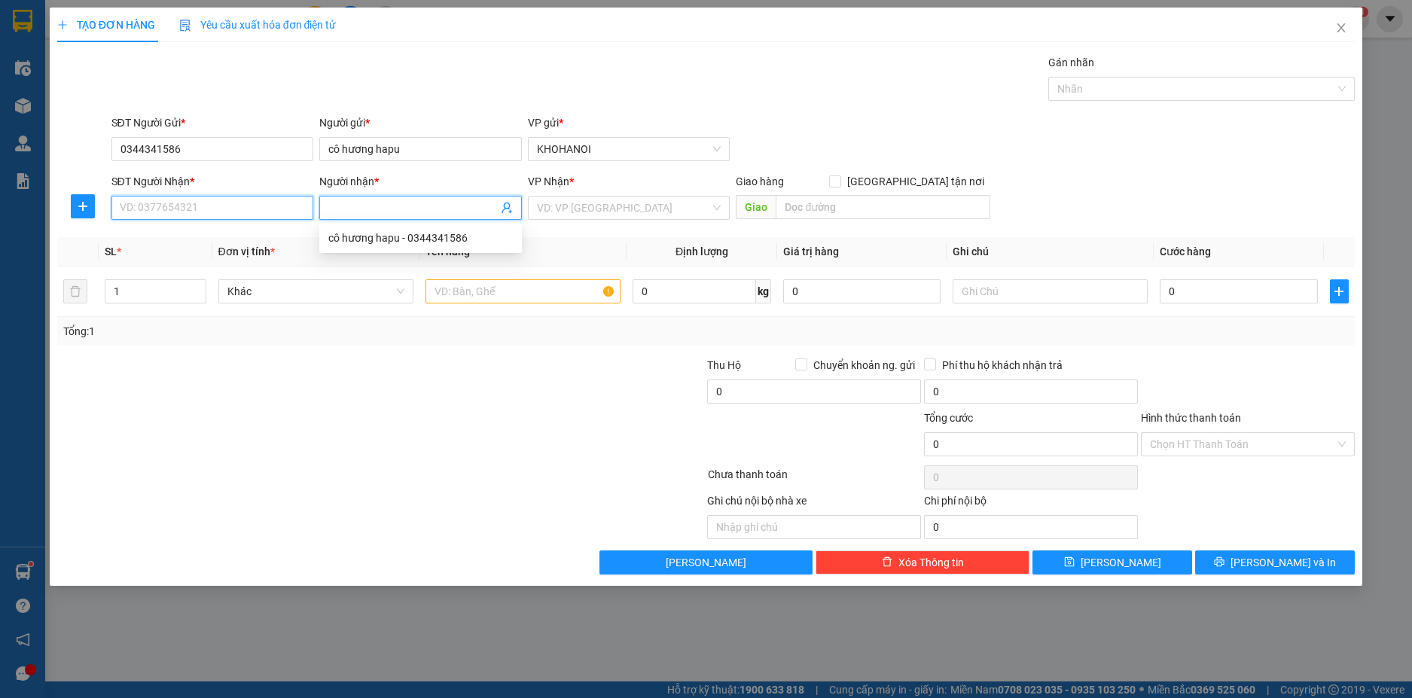
click at [254, 209] on input "SĐT Người Nhận *" at bounding box center [212, 208] width 203 height 24
click at [348, 201] on input "Người nhận *" at bounding box center [412, 208] width 169 height 17
type input "hải nhung"
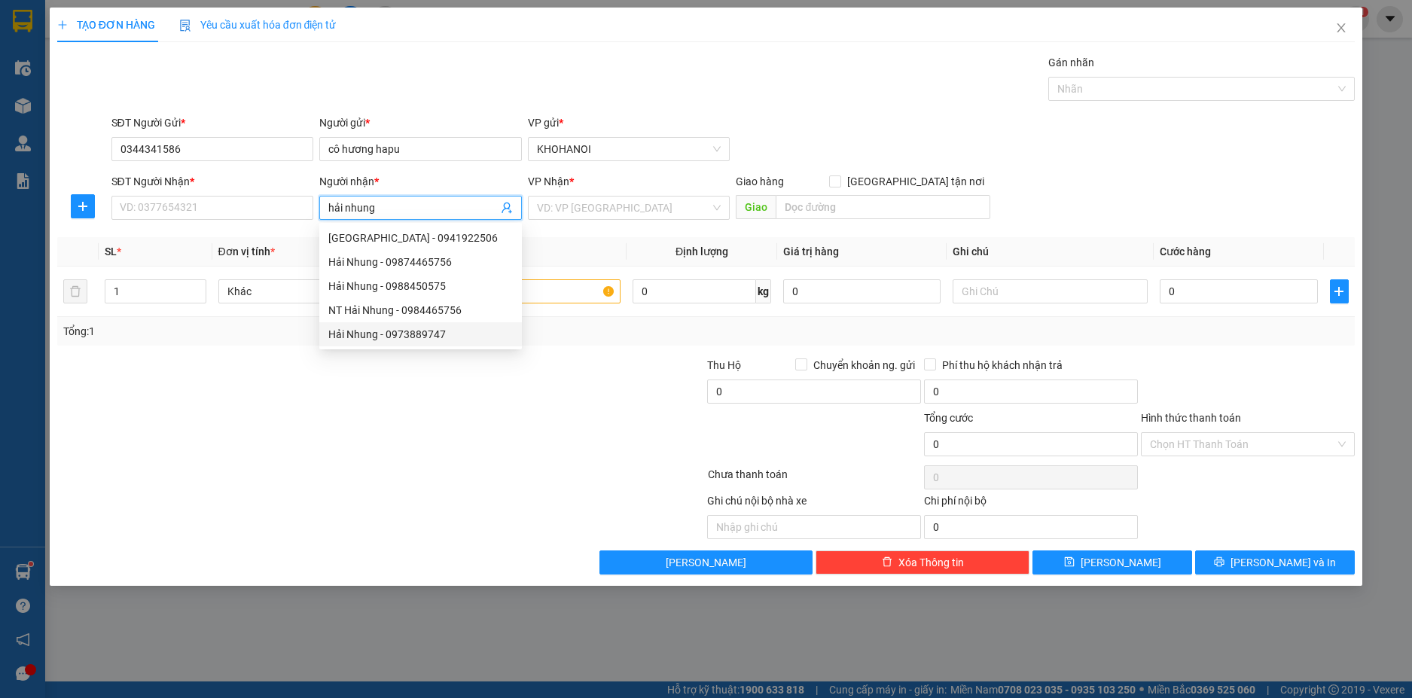
click at [389, 337] on div "Hải Nhung - 0973889747" at bounding box center [420, 334] width 184 height 17
type input "0973889747"
type input "Hải Nhung"
checkbox input "true"
type input "CẦU GIÁT QUỲNH LƯU NGHỆ AN"
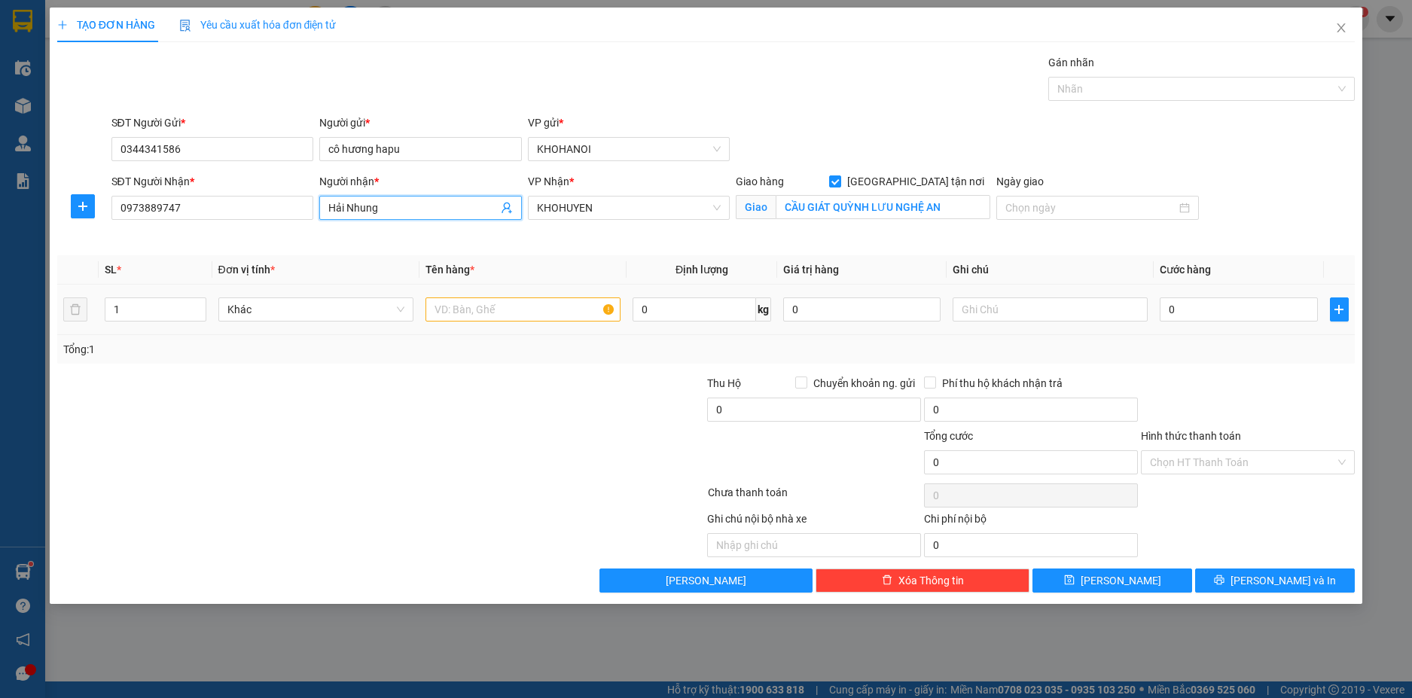
type input "Hải Nhung"
click at [523, 310] on input "text" at bounding box center [522, 309] width 195 height 24
type input "Thuốc"
click at [1224, 309] on input "0" at bounding box center [1238, 309] width 157 height 24
type input "5"
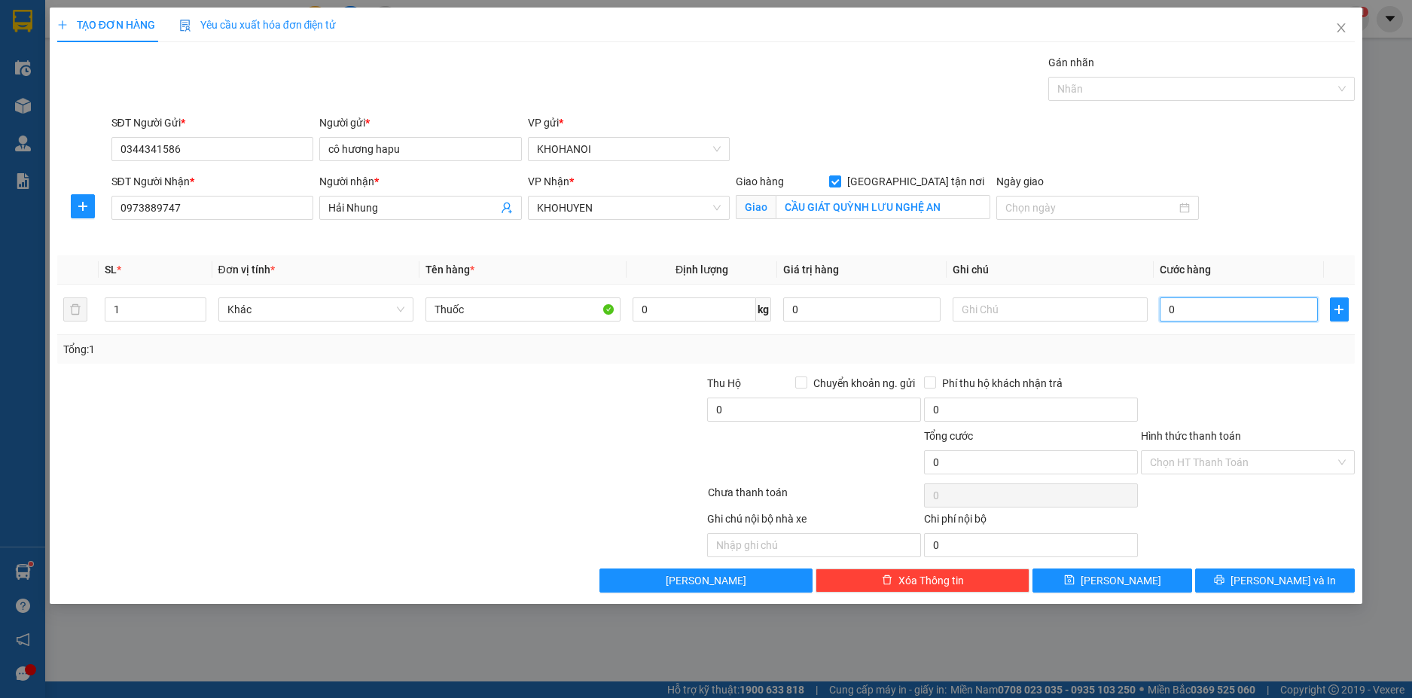
type input "5"
type input "50"
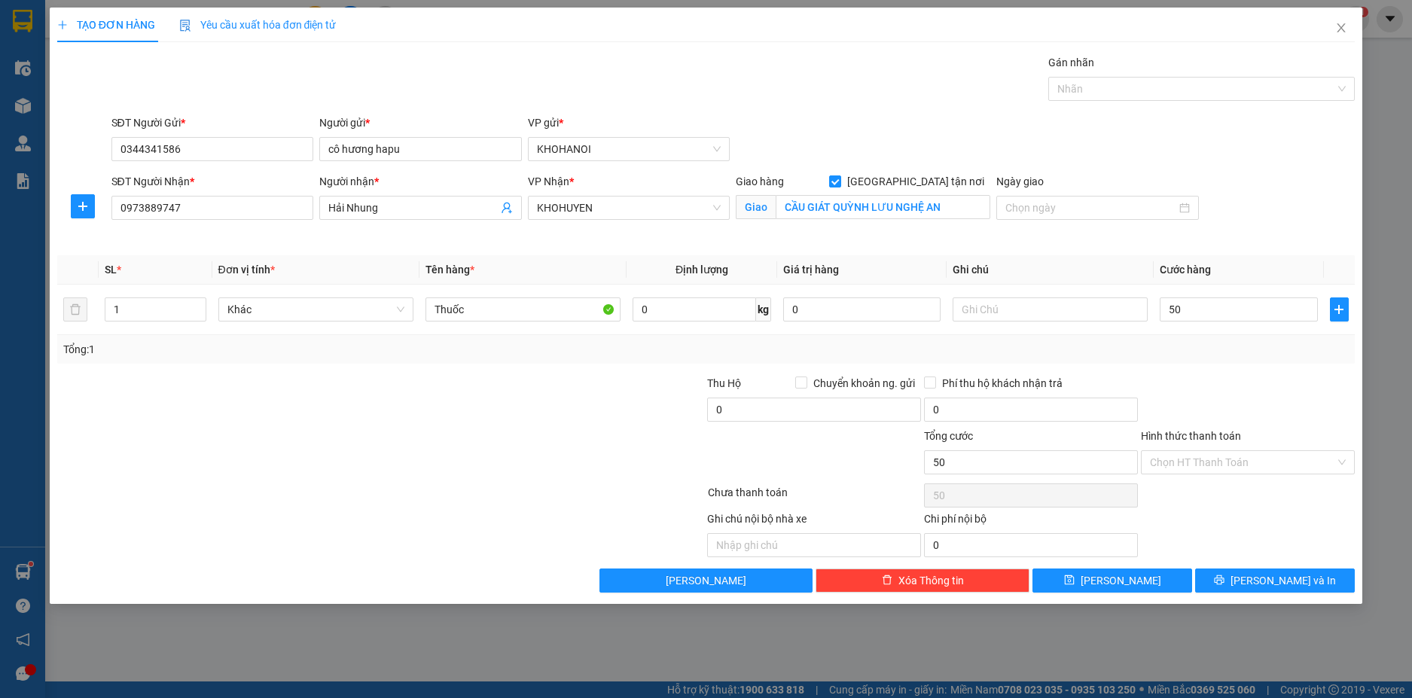
type input "50.000"
click at [1207, 357] on div "Tổng: 1" at bounding box center [706, 349] width 1286 height 17
drag, startPoint x: 1259, startPoint y: 581, endPoint x: 1252, endPoint y: 565, distance: 17.2
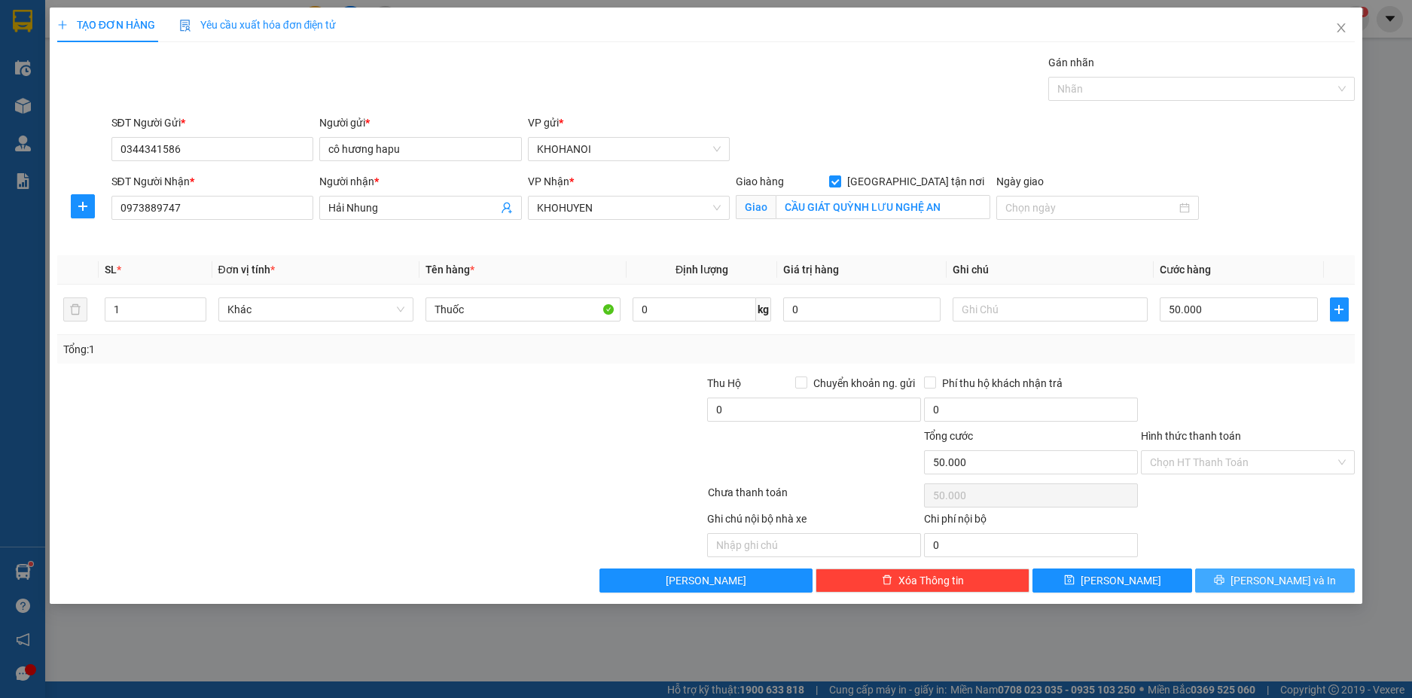
click at [1259, 579] on button "Lưu và In" at bounding box center [1275, 580] width 160 height 24
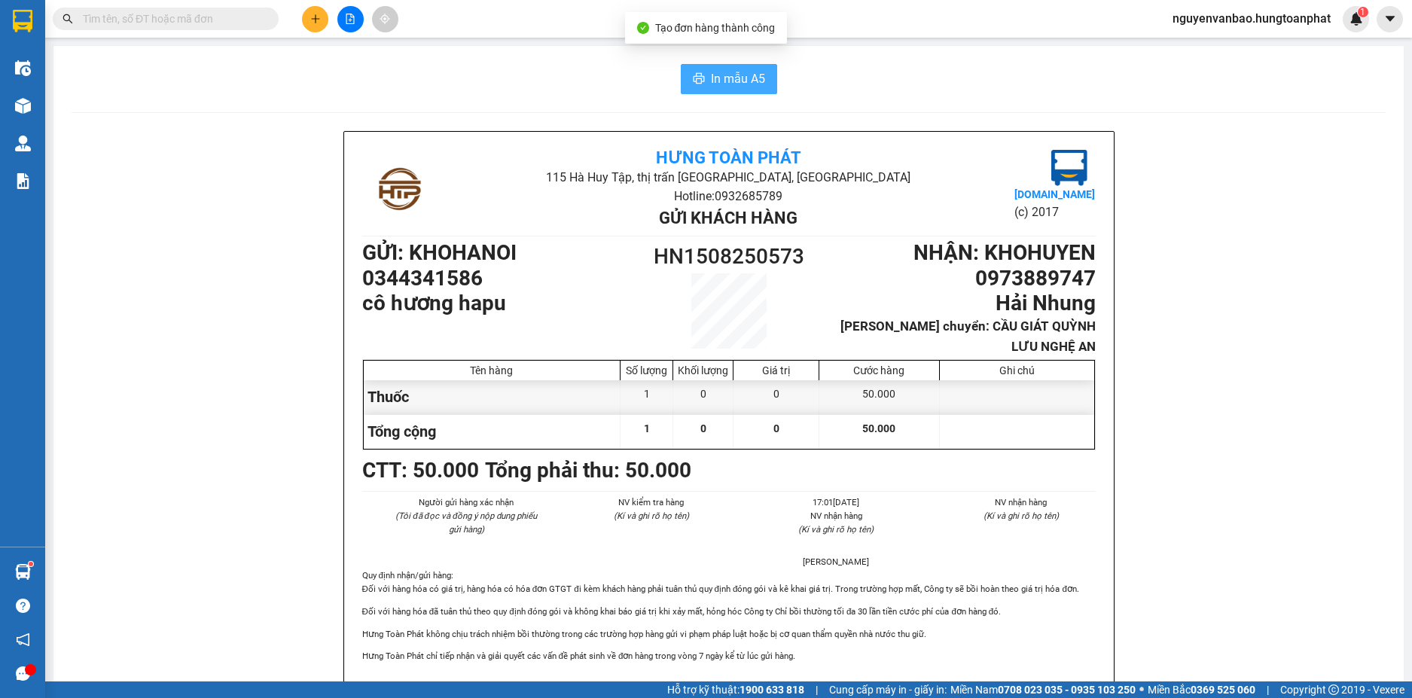
click at [715, 73] on span "In mẫu A5" at bounding box center [738, 78] width 54 height 19
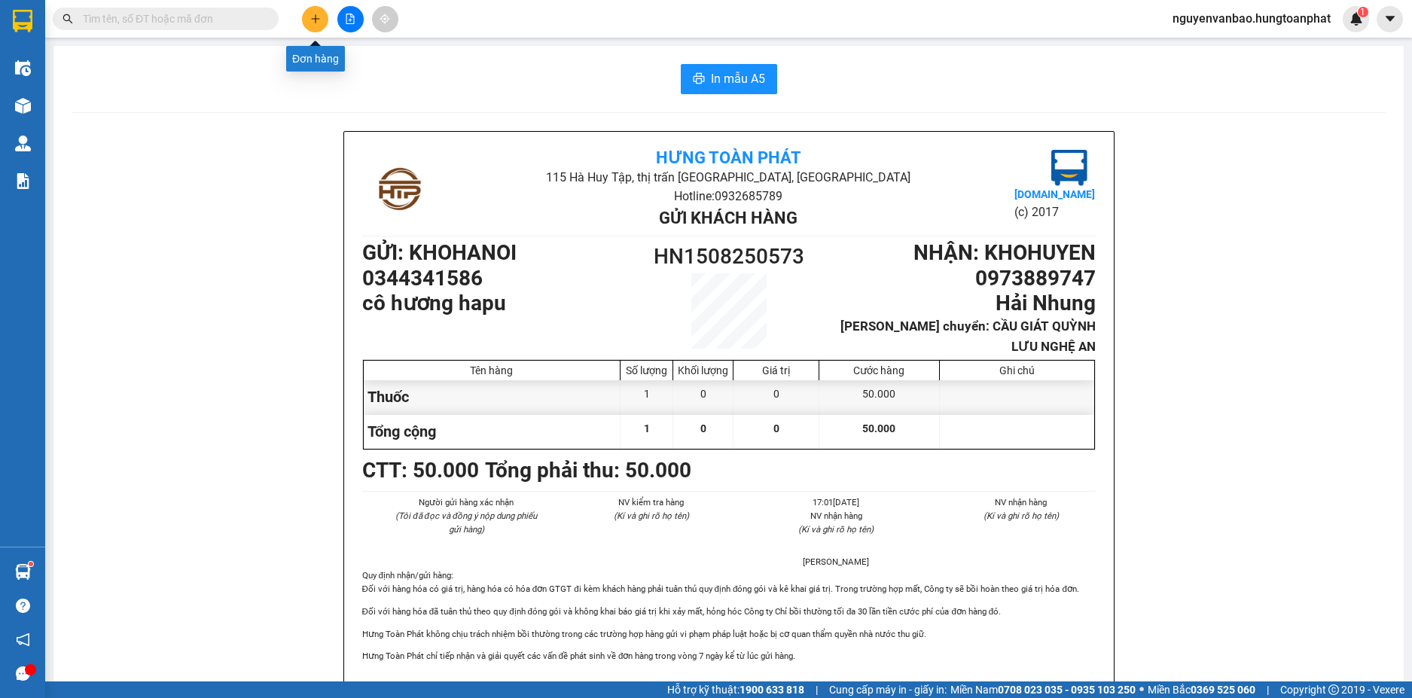
click at [314, 21] on icon "plus" at bounding box center [315, 19] width 11 height 11
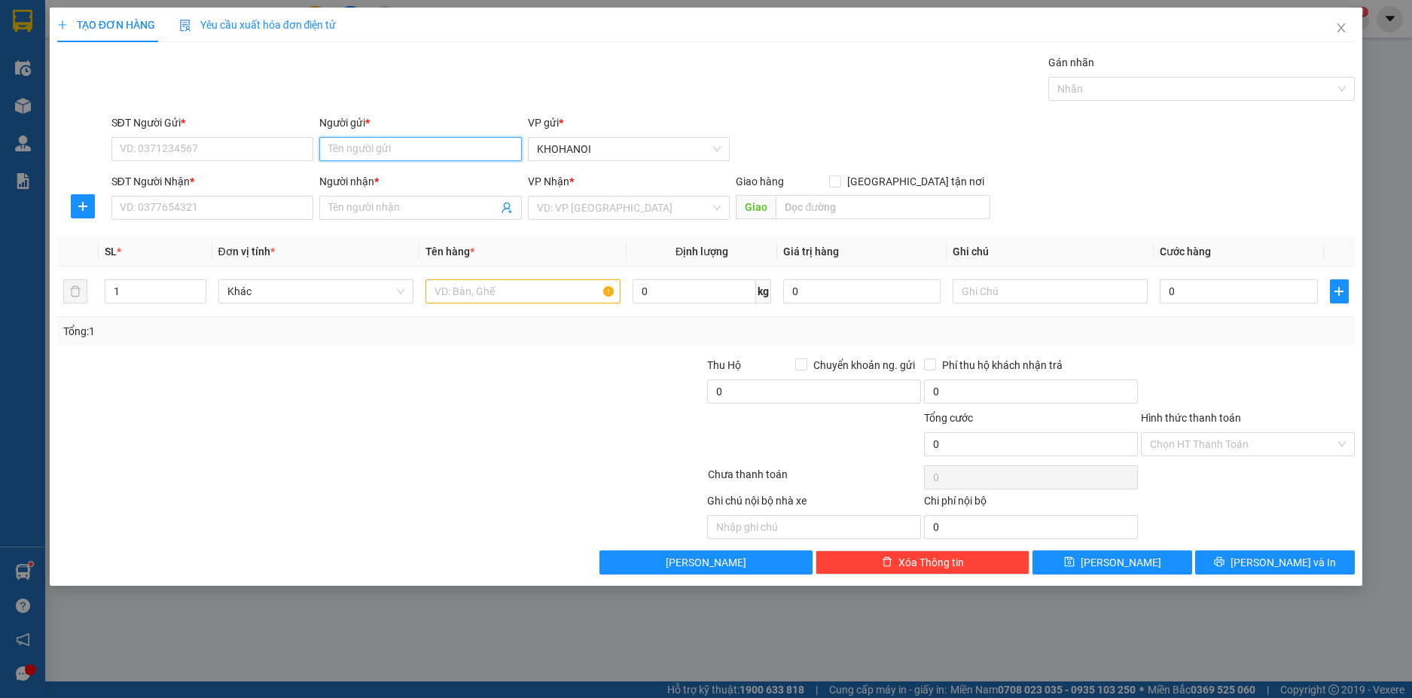
click at [382, 146] on input "Người gửi *" at bounding box center [420, 149] width 203 height 24
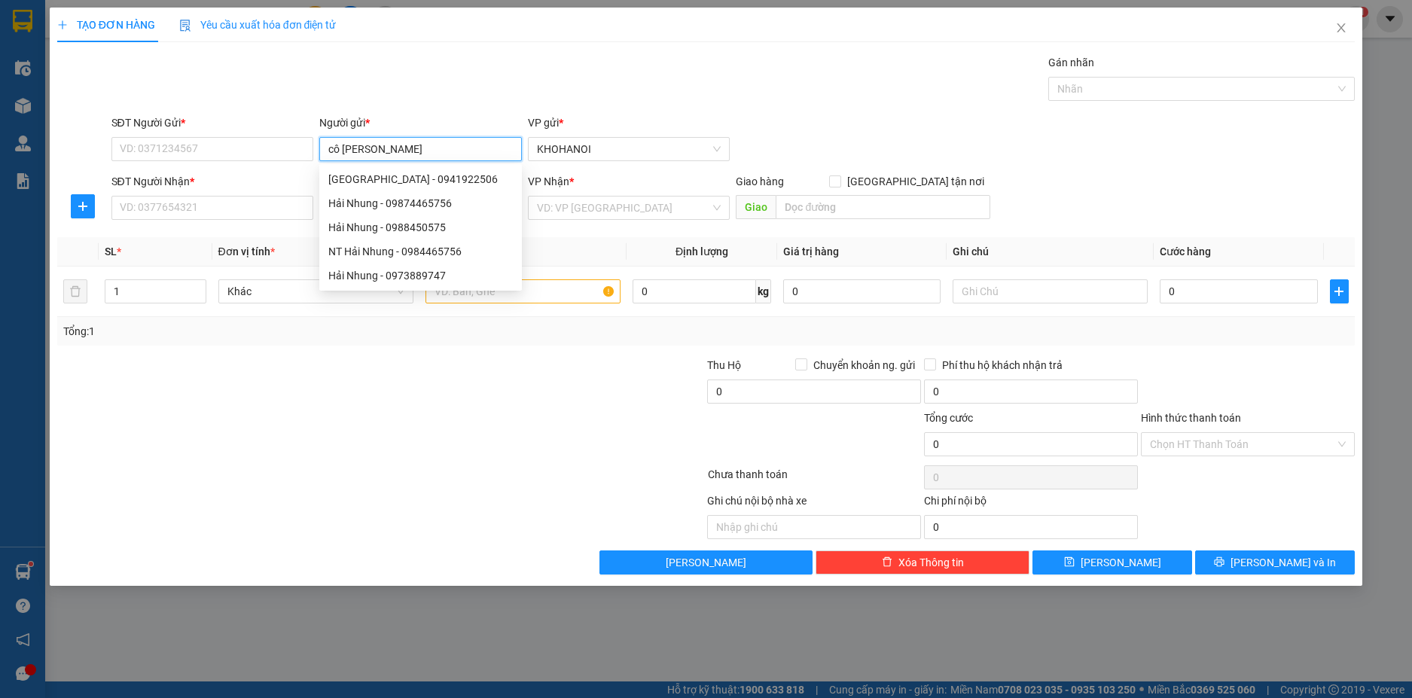
type input "cô hương hapu"
click at [404, 178] on div "cô hương hapu - 0344341586" at bounding box center [420, 179] width 184 height 17
type input "0344341586"
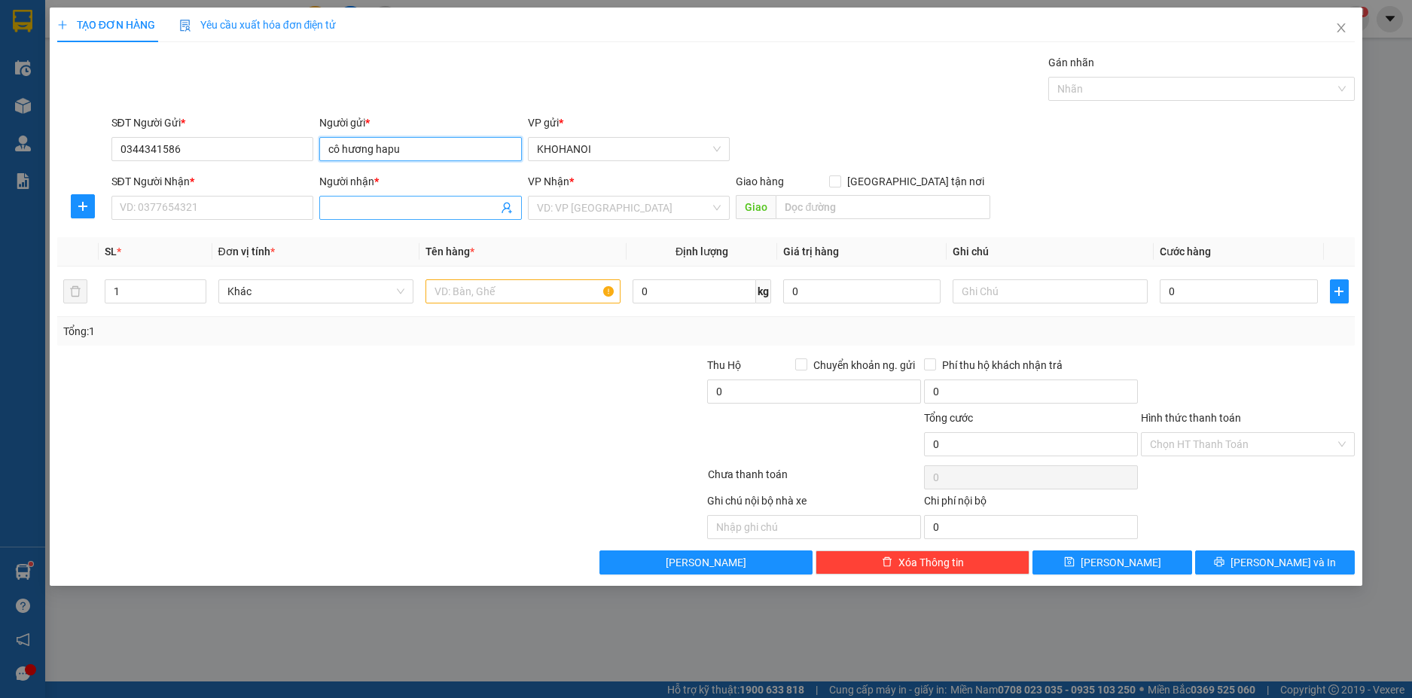
type input "cô hương hapu"
drag, startPoint x: 342, startPoint y: 210, endPoint x: 277, endPoint y: 205, distance: 65.0
click at [323, 209] on span at bounding box center [420, 208] width 203 height 24
click at [268, 205] on input "SĐT Người Nhận *" at bounding box center [212, 208] width 203 height 24
click at [355, 207] on input "Người nhận *" at bounding box center [412, 208] width 169 height 17
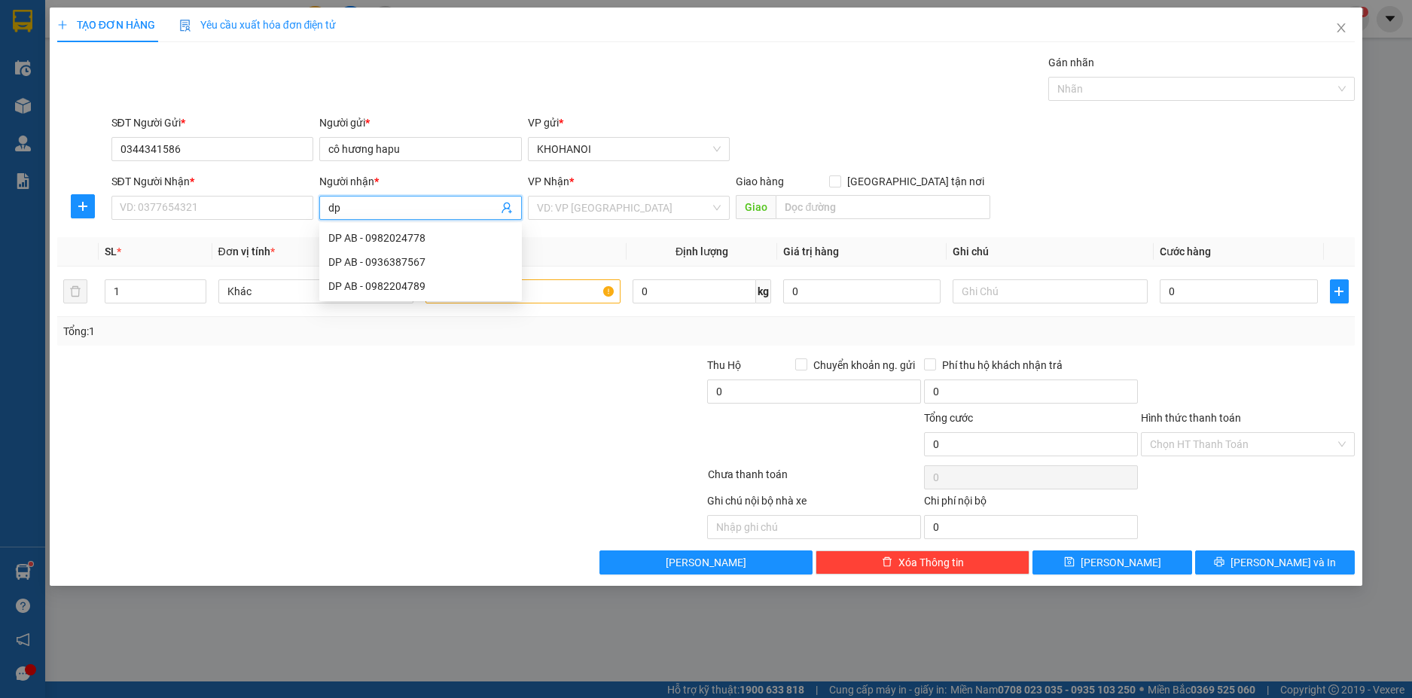
type input "d"
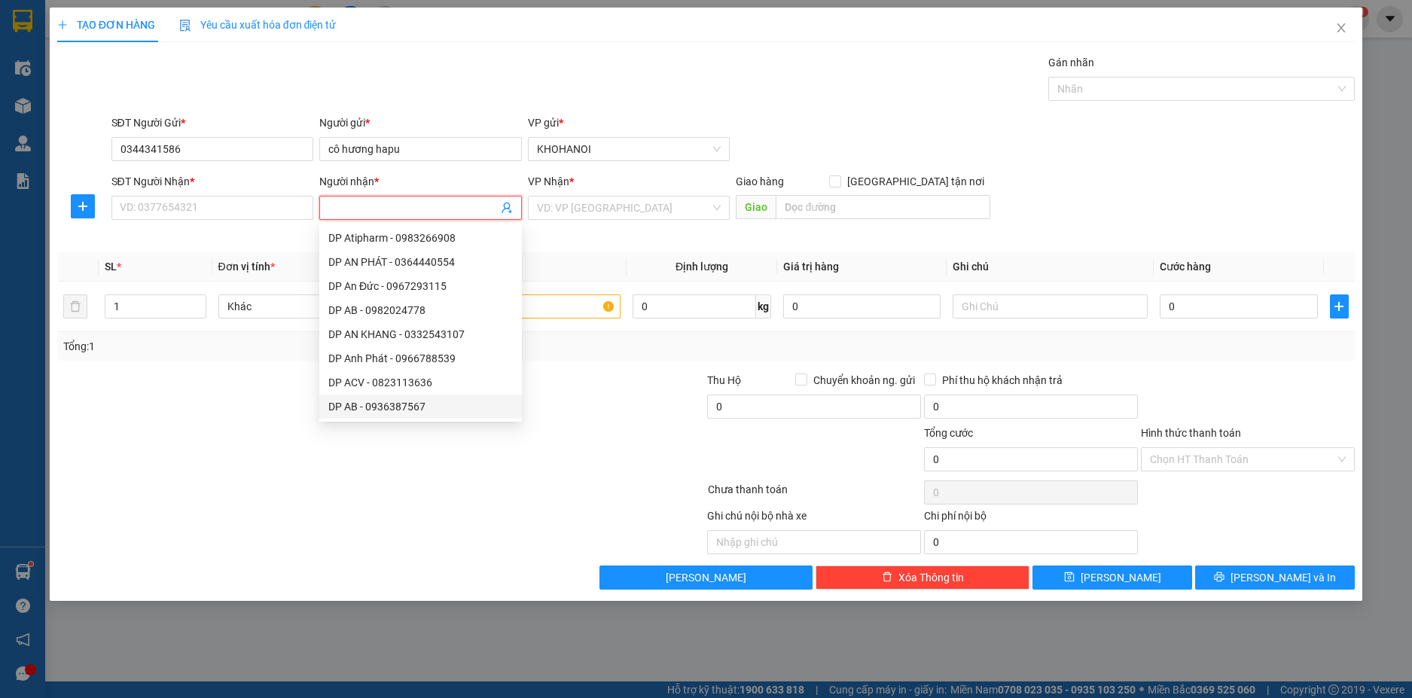
click at [400, 413] on div "DP AB - 0936387567" at bounding box center [420, 406] width 184 height 17
type input "0936387567"
type input "DP AB"
checkbox input "true"
type input "28 nguyễn thị định tp vinh"
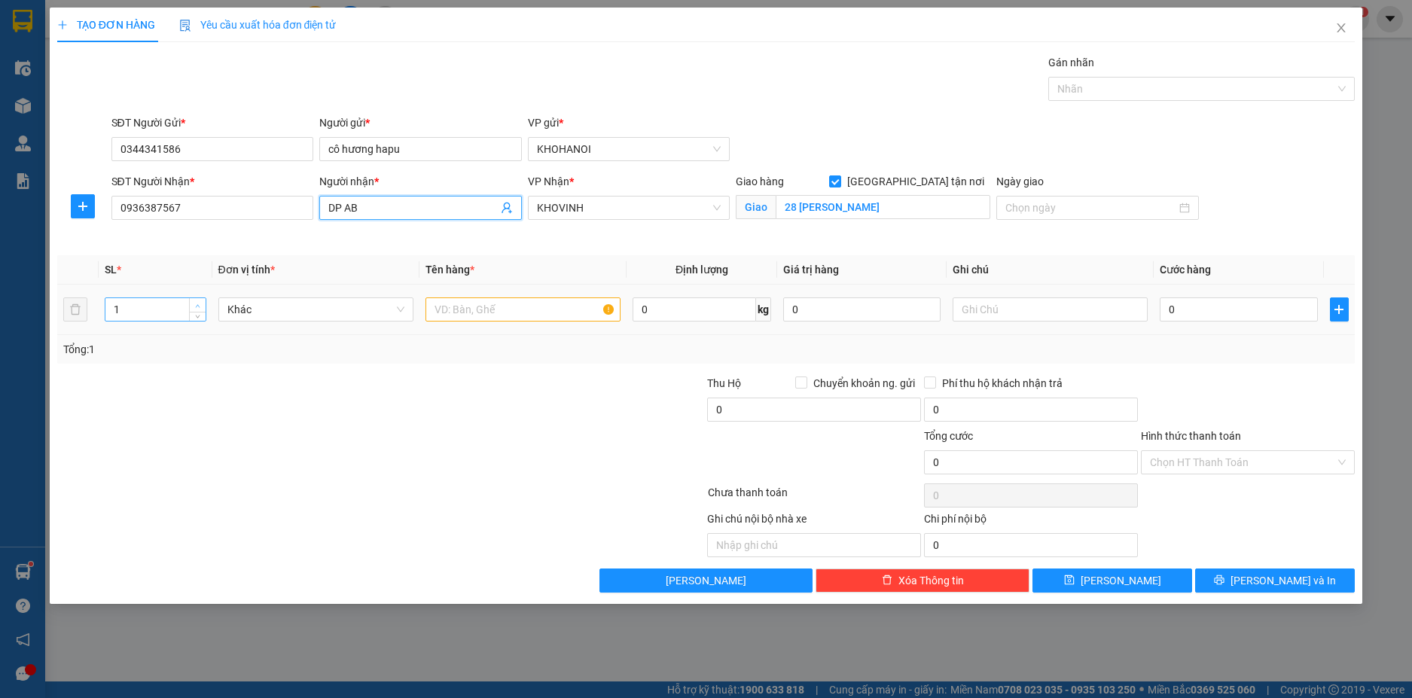
type input "DP AB"
click at [197, 303] on icon "up" at bounding box center [197, 305] width 5 height 5
type input "3"
click at [197, 303] on icon "up" at bounding box center [197, 305] width 5 height 5
click at [484, 311] on input "text" at bounding box center [522, 309] width 195 height 24
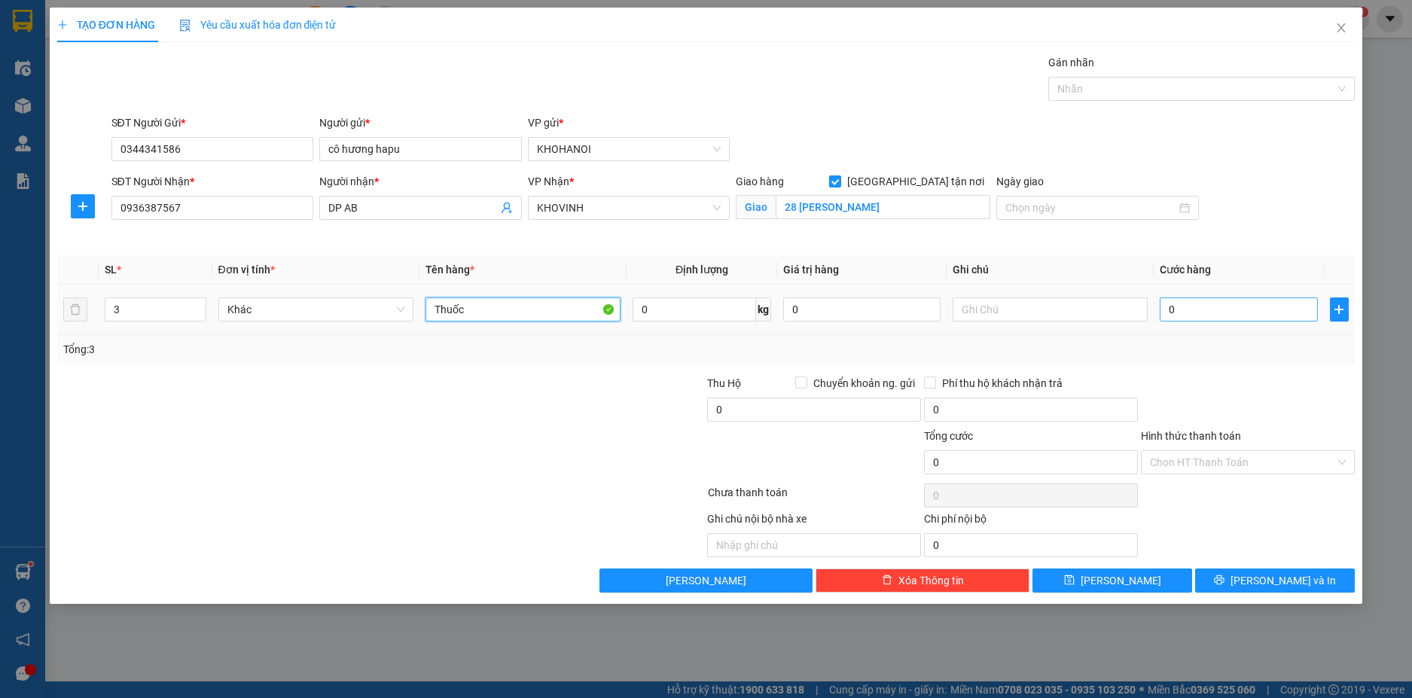
type input "Thuốc"
click at [1214, 312] on input "0" at bounding box center [1238, 309] width 157 height 24
type input "1"
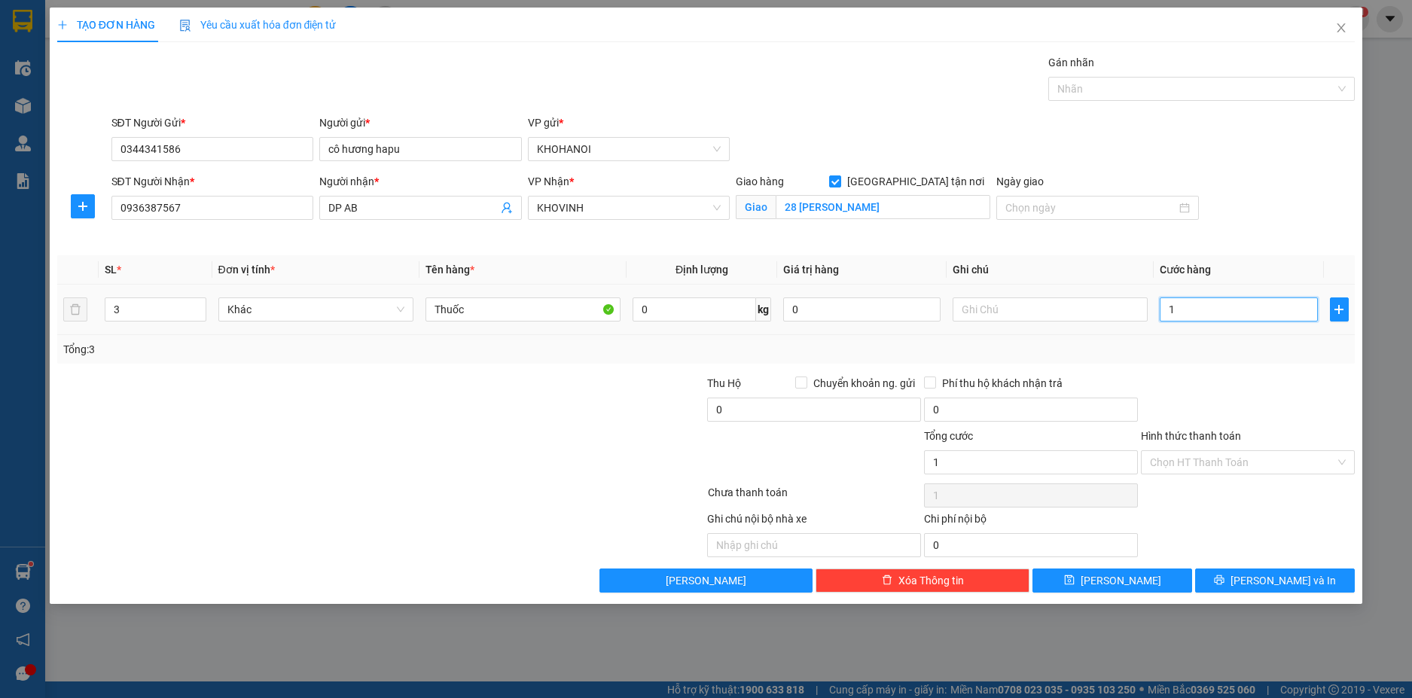
type input "12"
type input "120"
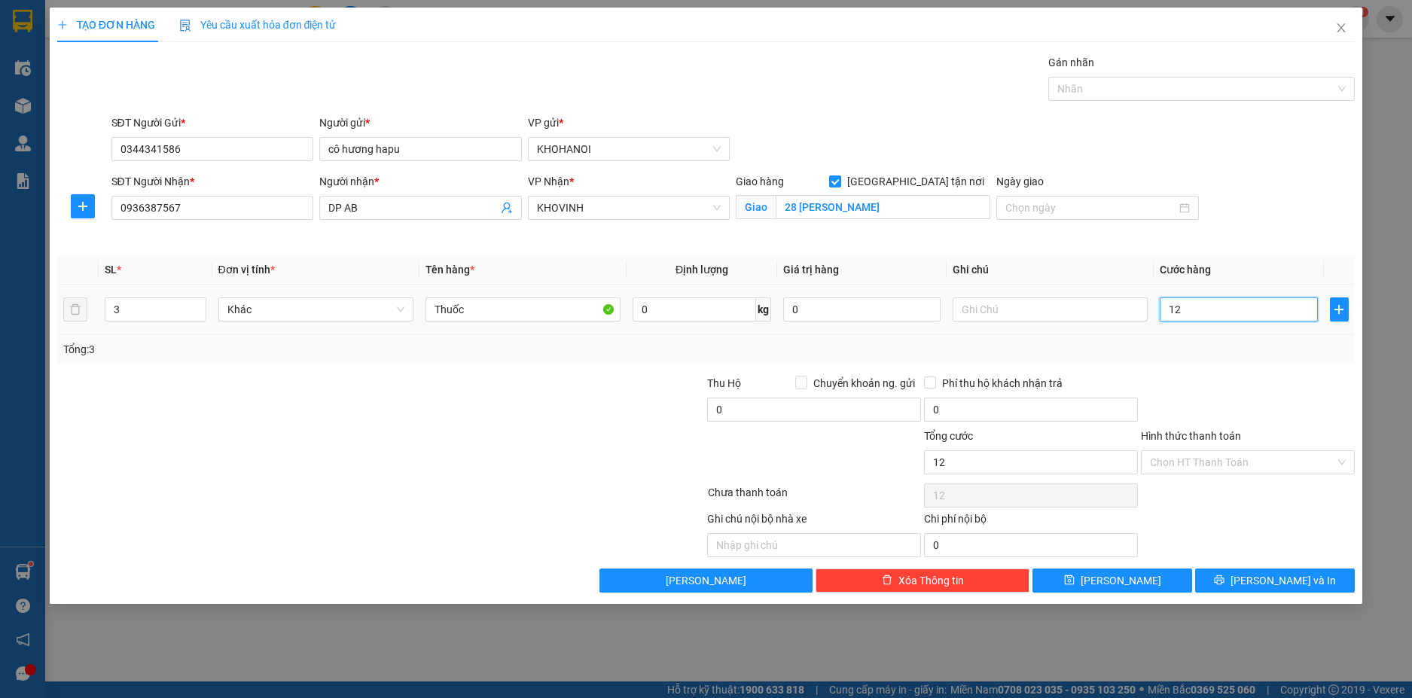
type input "120"
type input "120.000"
click at [1250, 407] on div at bounding box center [1247, 401] width 217 height 53
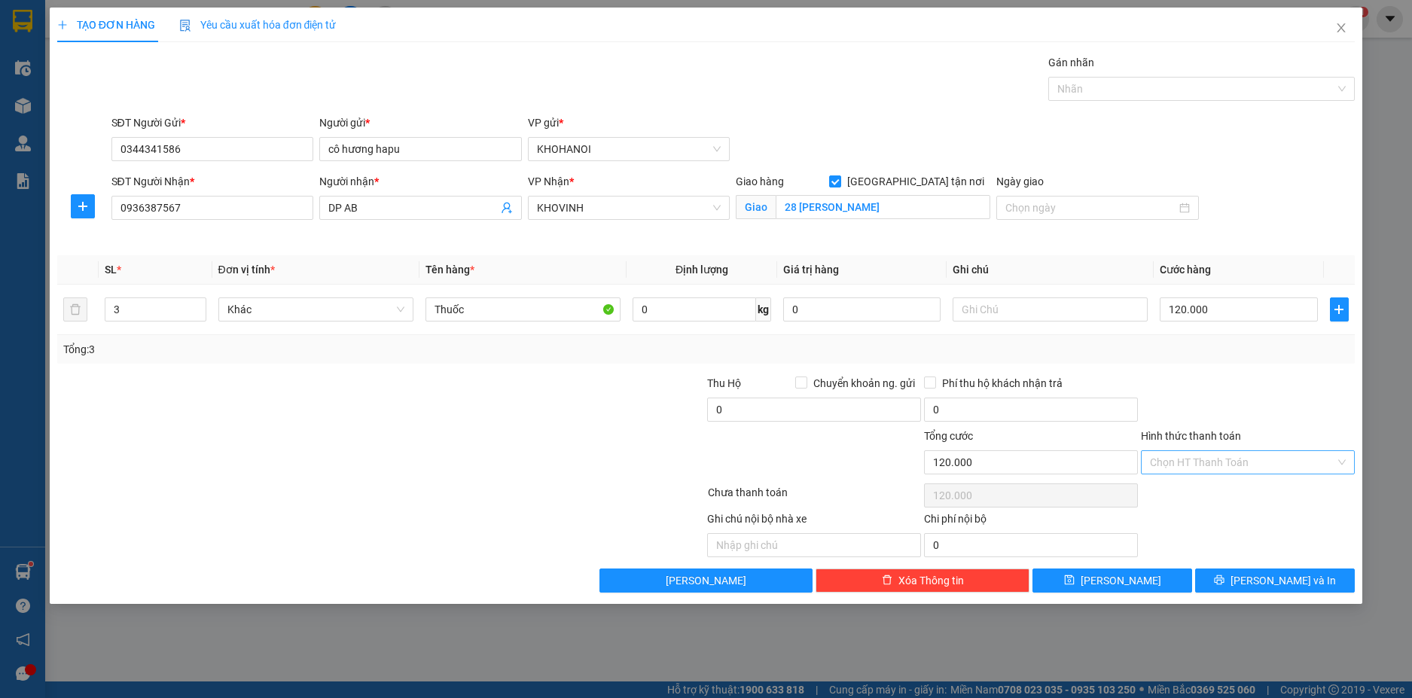
click at [1246, 455] on input "Hình thức thanh toán" at bounding box center [1242, 462] width 185 height 23
drag, startPoint x: 1226, startPoint y: 405, endPoint x: 1227, endPoint y: 495, distance: 89.6
click at [1225, 404] on div at bounding box center [1247, 401] width 217 height 53
click at [1248, 566] on div "Transit Pickup Surcharge Ids Transit Deliver Surcharge Ids Transit Deliver Surc…" at bounding box center [706, 323] width 1298 height 538
click at [1224, 574] on icon "printer" at bounding box center [1219, 579] width 11 height 11
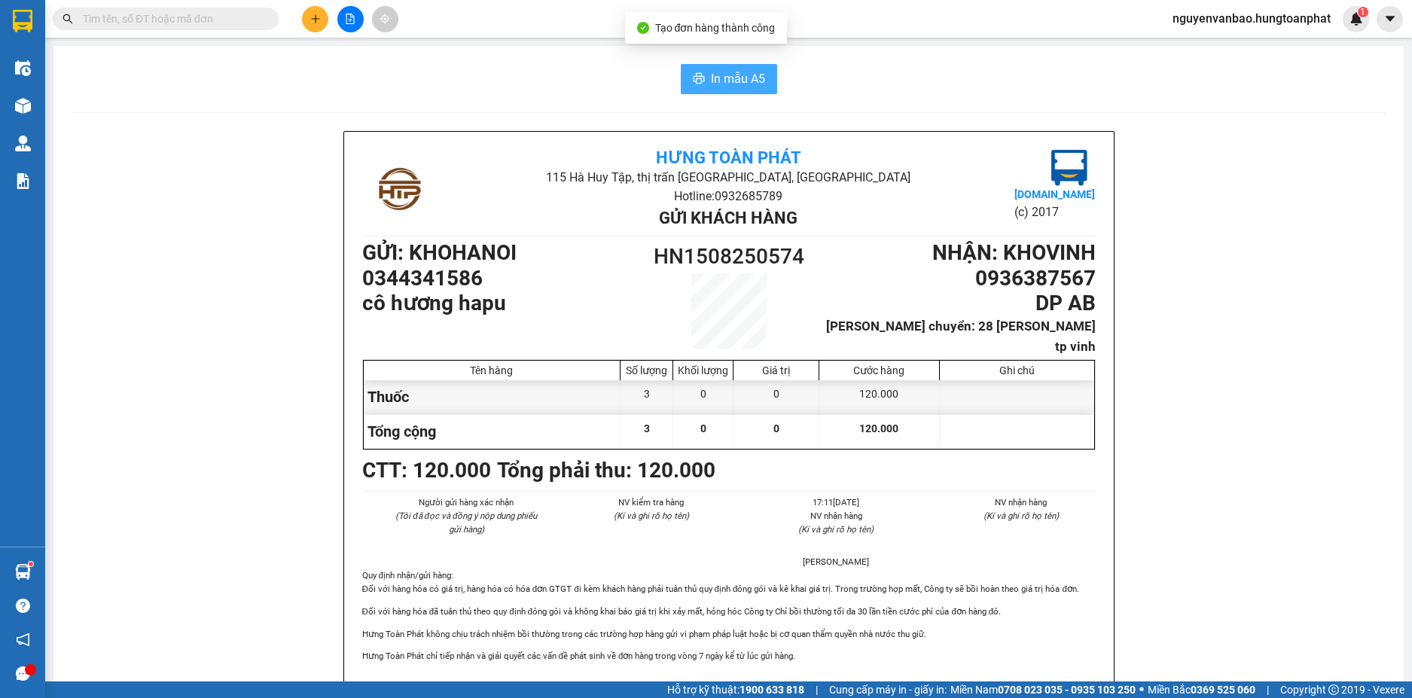
click at [739, 82] on span "In mẫu A5" at bounding box center [738, 78] width 54 height 19
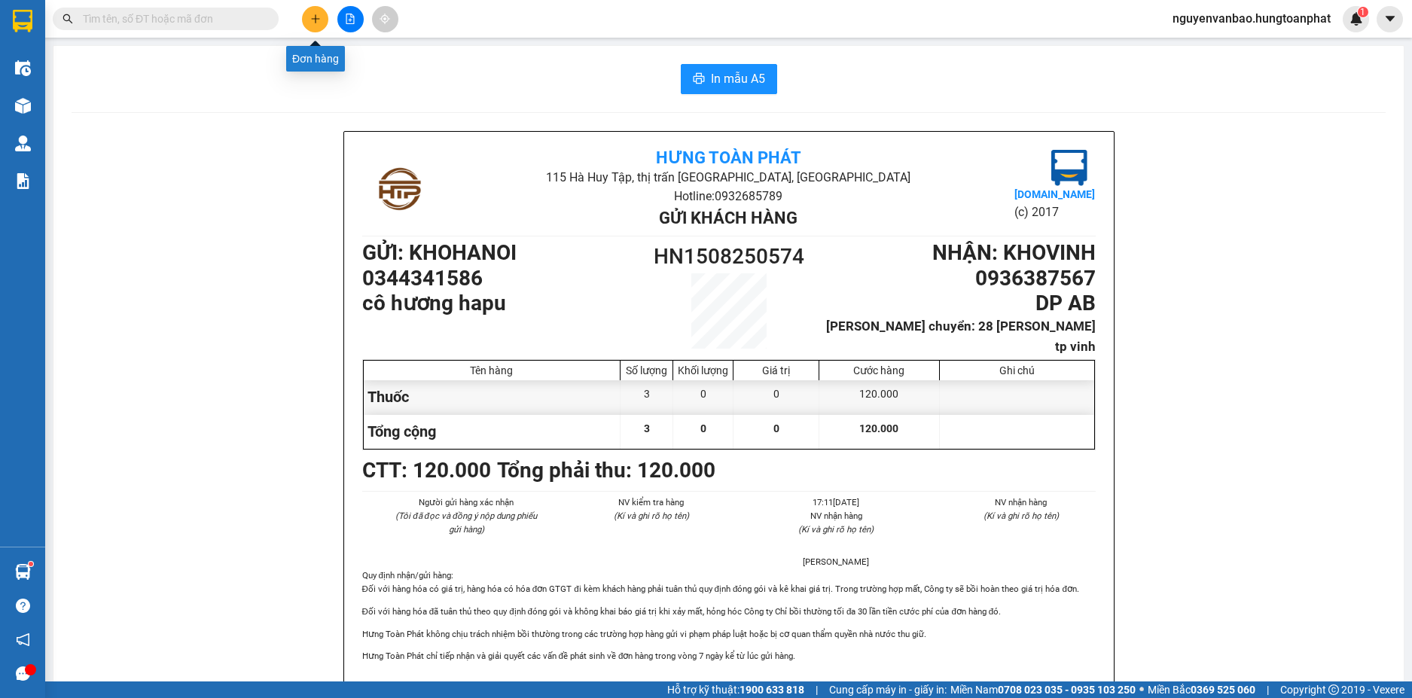
click at [312, 16] on icon "plus" at bounding box center [315, 19] width 11 height 11
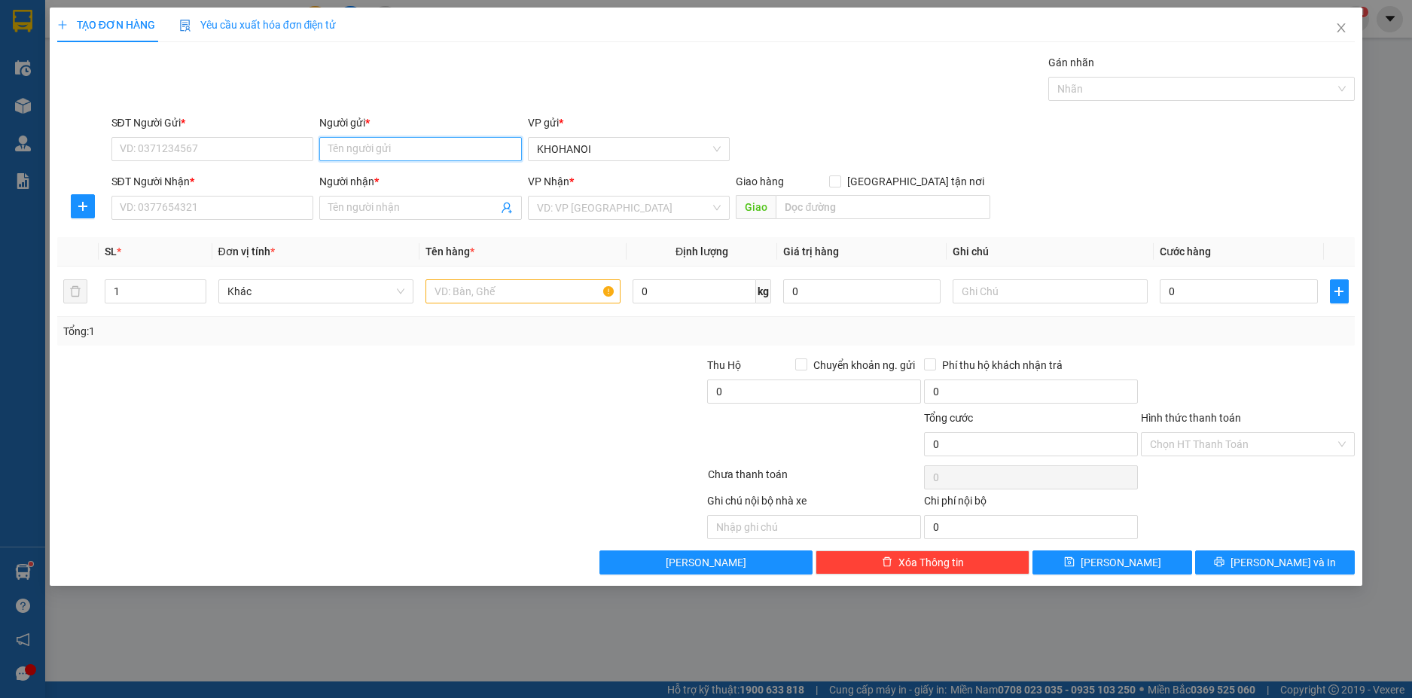
click at [358, 152] on input "Người gửi *" at bounding box center [420, 149] width 203 height 24
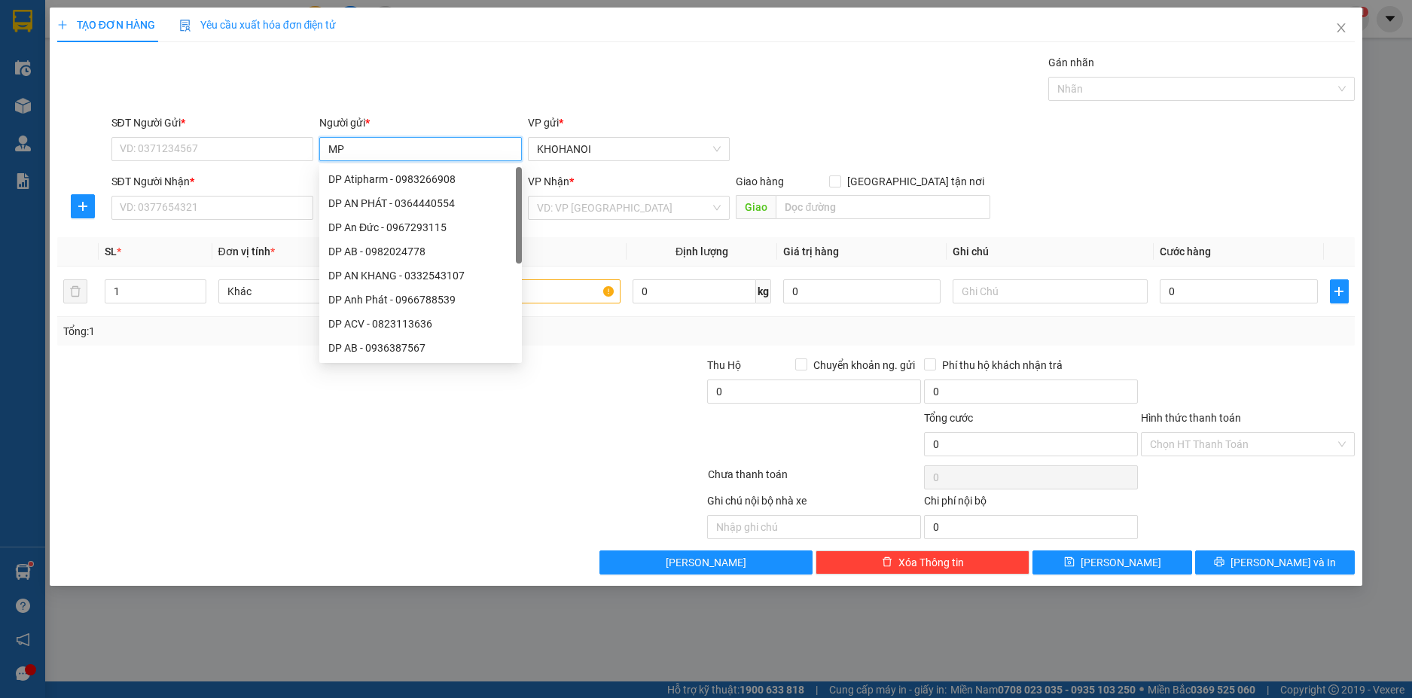
type input "MPE"
click at [381, 294] on div "MPE - 0839241853" at bounding box center [420, 299] width 184 height 17
type input "0839241853"
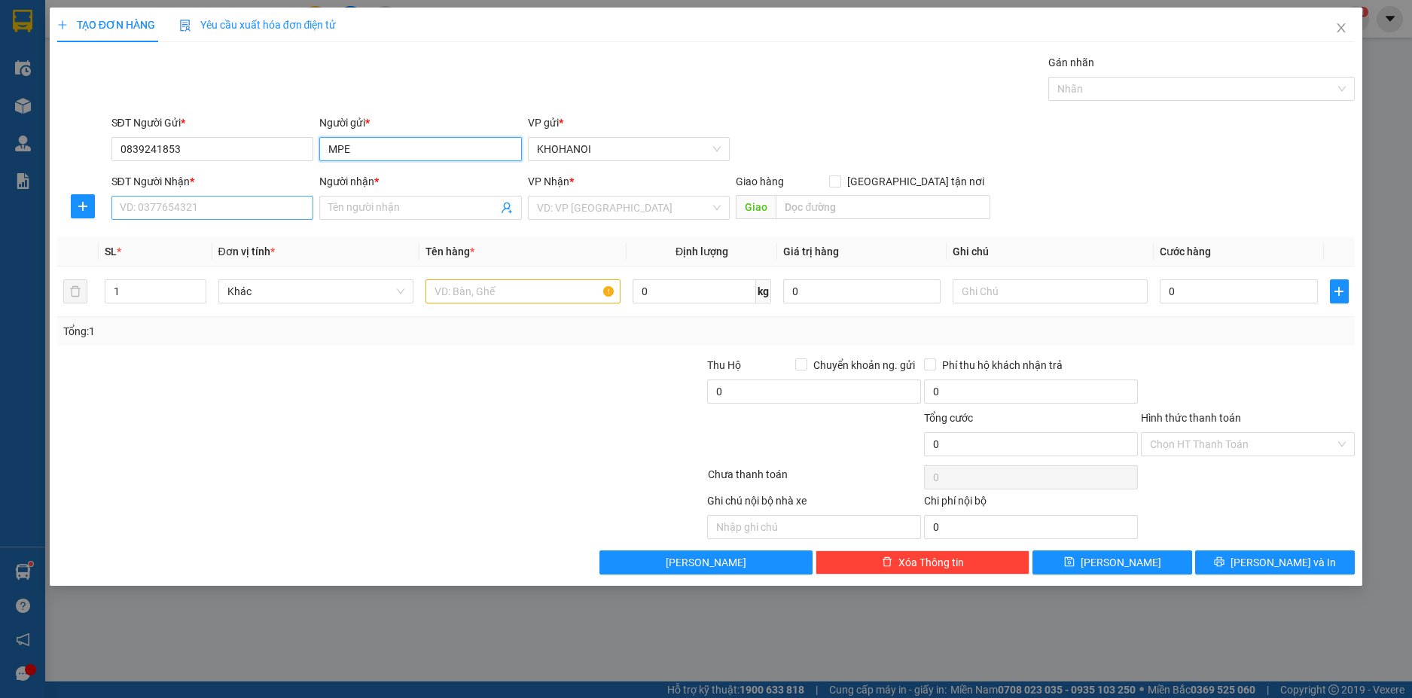
type input "MPE"
click at [233, 207] on input "SĐT Người Nhận *" at bounding box center [212, 208] width 203 height 24
click at [367, 206] on input "Người nhận *" at bounding box center [412, 208] width 169 height 17
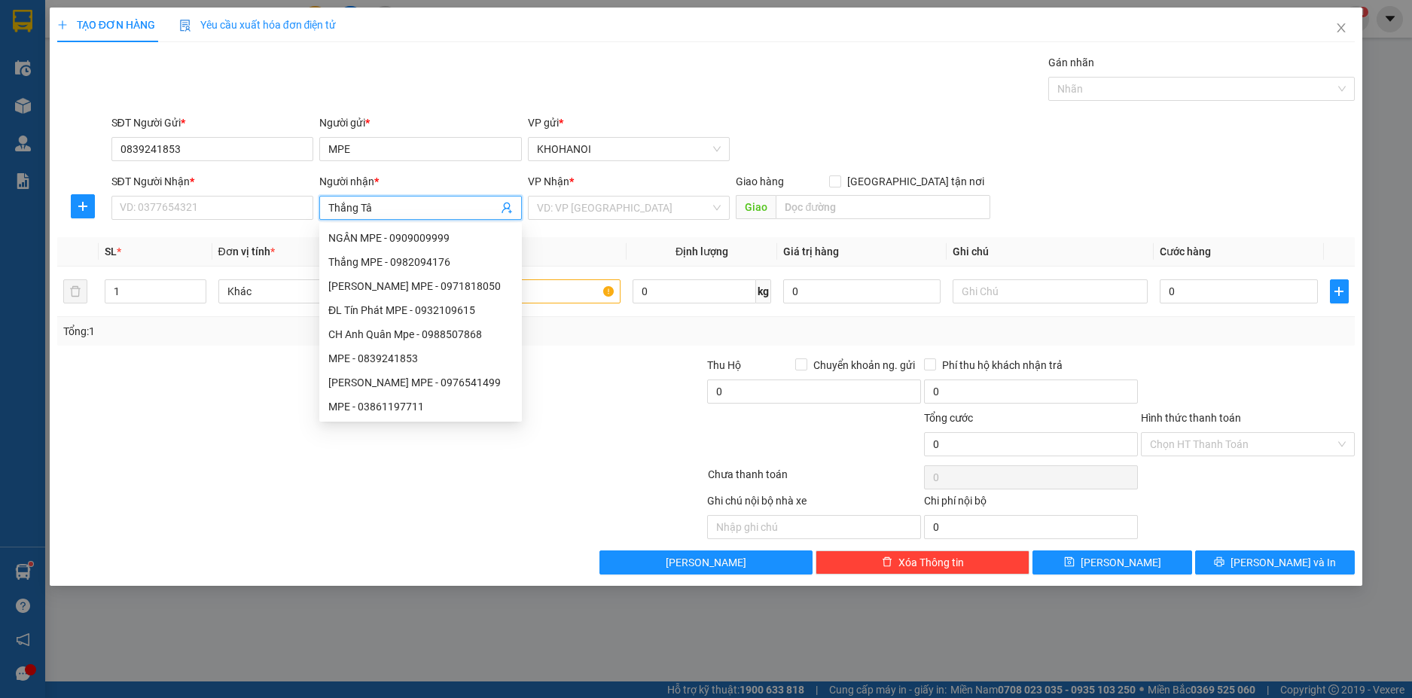
type input "Thắng Tâm"
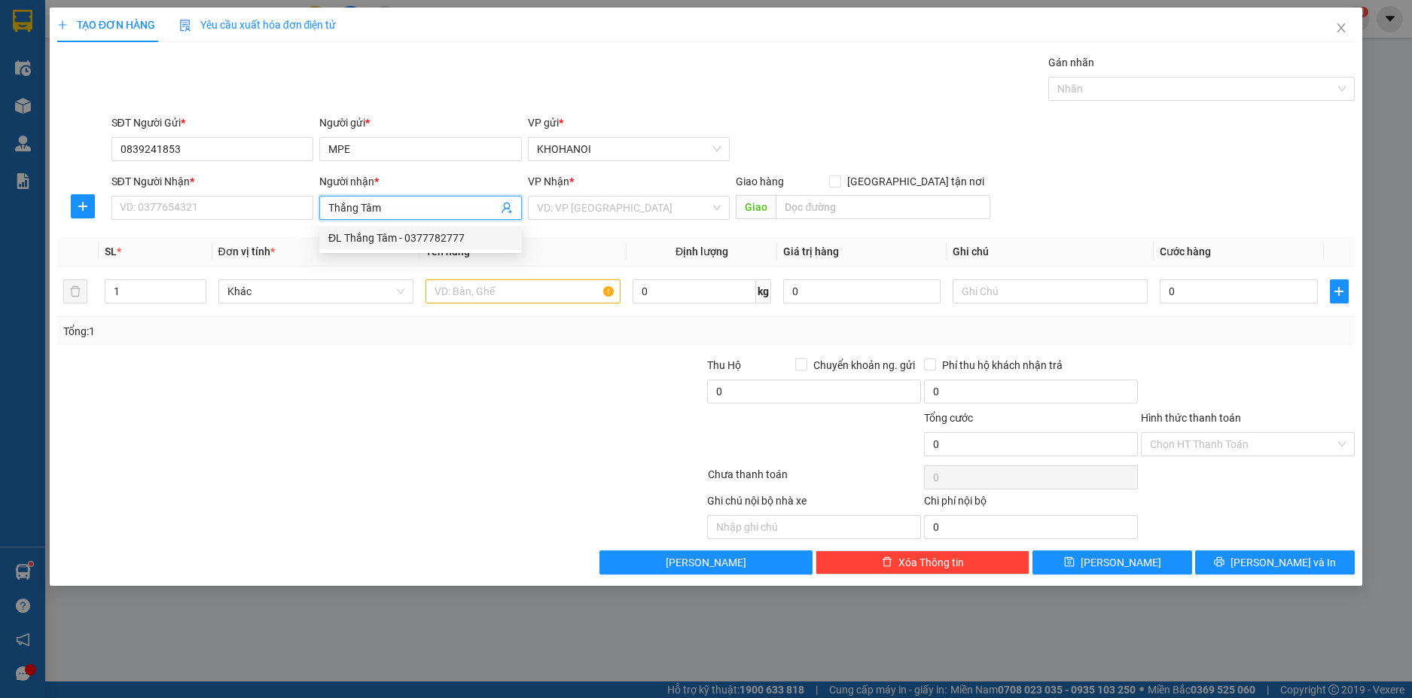
click at [389, 237] on div "ĐL Thắng Tâm - 0377782777" at bounding box center [420, 238] width 184 height 17
type input "0377782777"
type input "ĐL Thắng Tâm"
checkbox input "true"
type input "51 Nguyễn Chí Thanh, Thành Phố Hà Tĩnh"
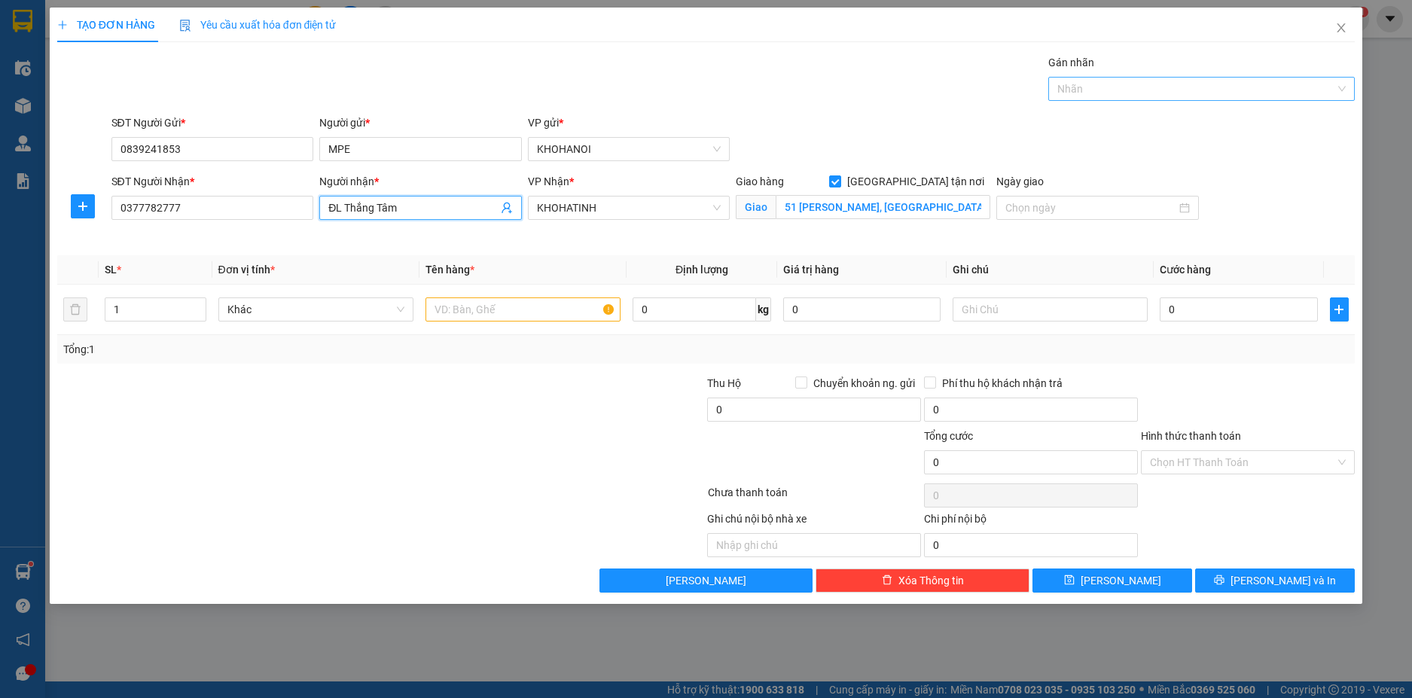
click at [1133, 93] on div at bounding box center [1194, 89] width 284 height 18
type input "ĐL Thắng Tâm"
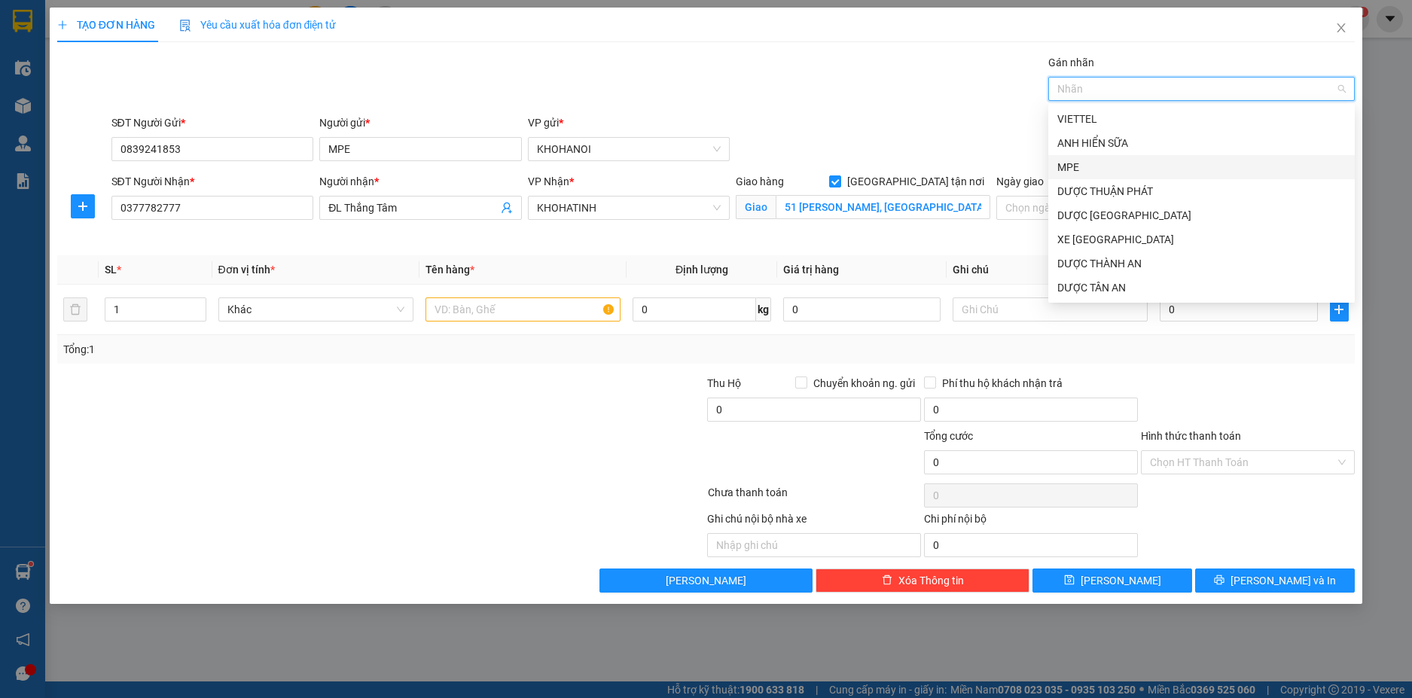
click at [1068, 163] on div "MPE" at bounding box center [1201, 167] width 288 height 17
click at [858, 84] on div "Gán nhãn MPE" at bounding box center [733, 80] width 1250 height 53
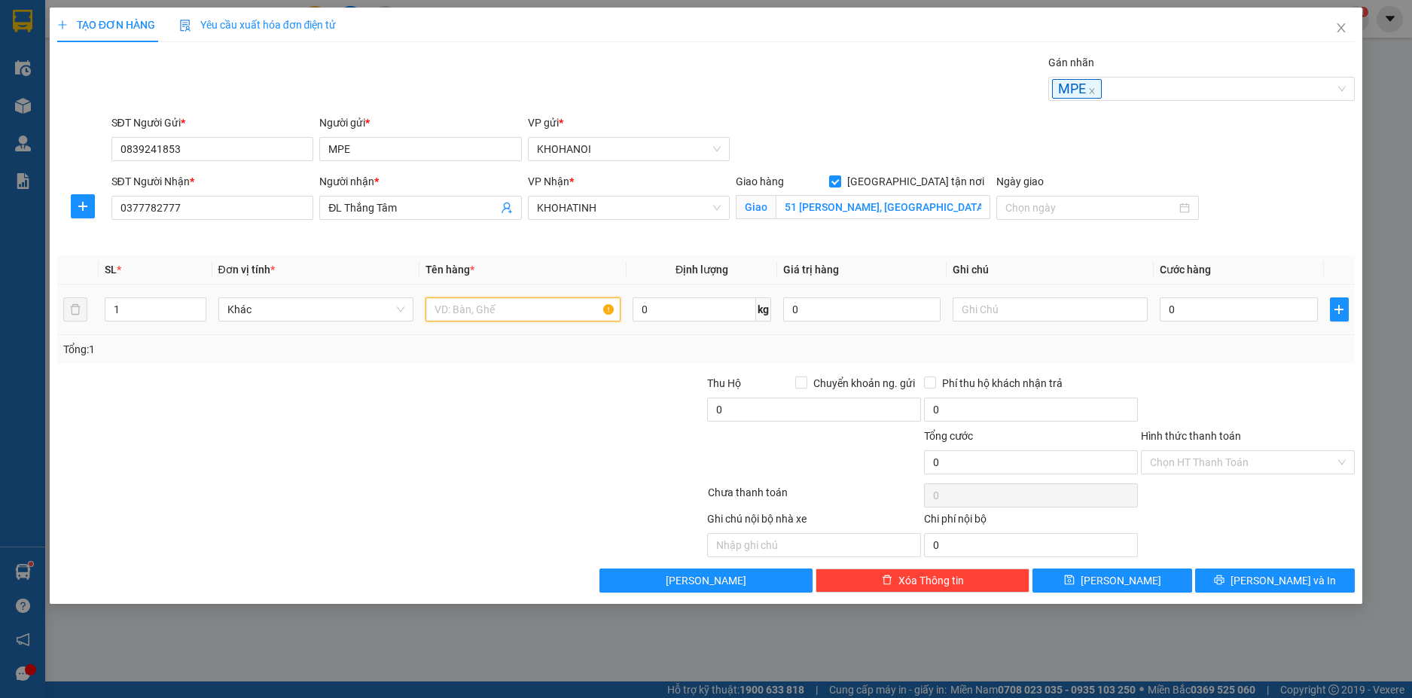
click at [477, 305] on input "text" at bounding box center [522, 309] width 195 height 24
type input "D"
type input "Đồ Điện"
click at [1002, 304] on input "text" at bounding box center [1049, 309] width 195 height 24
type input "1k"
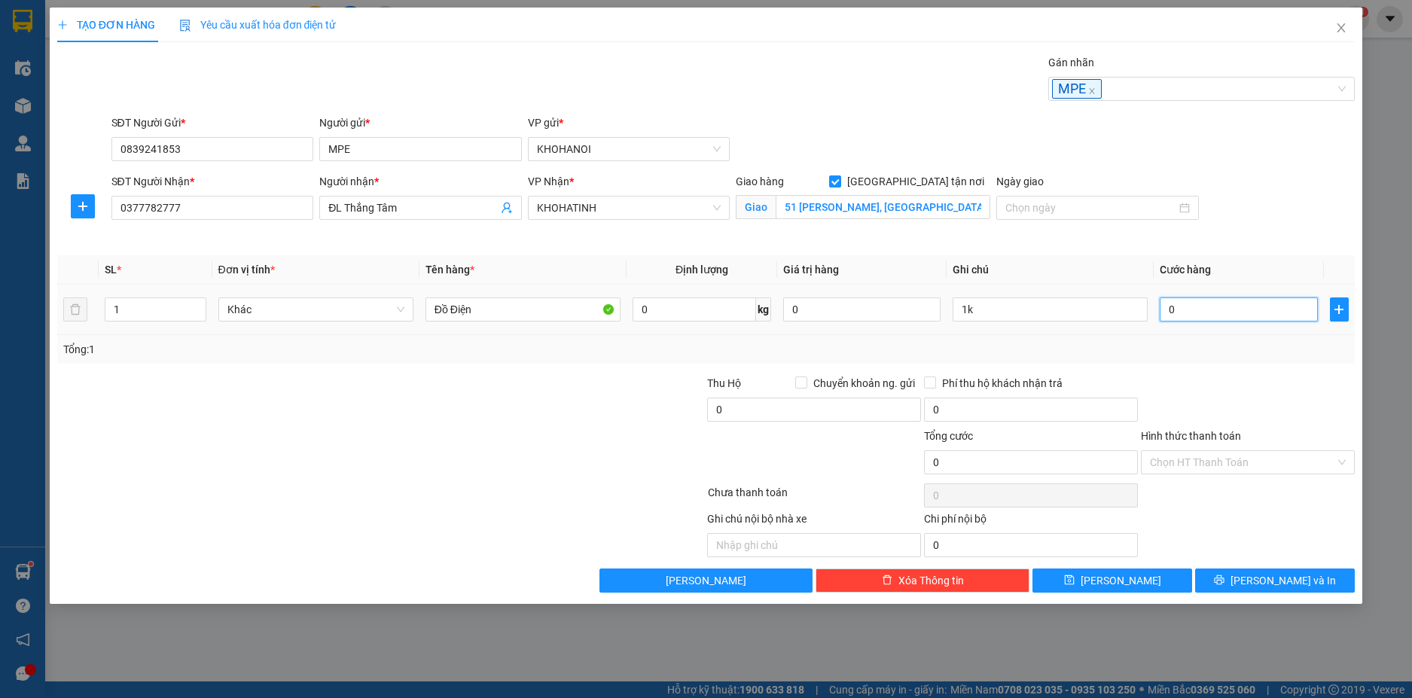
click at [1180, 307] on input "0" at bounding box center [1238, 309] width 157 height 24
type input "4"
type input "40"
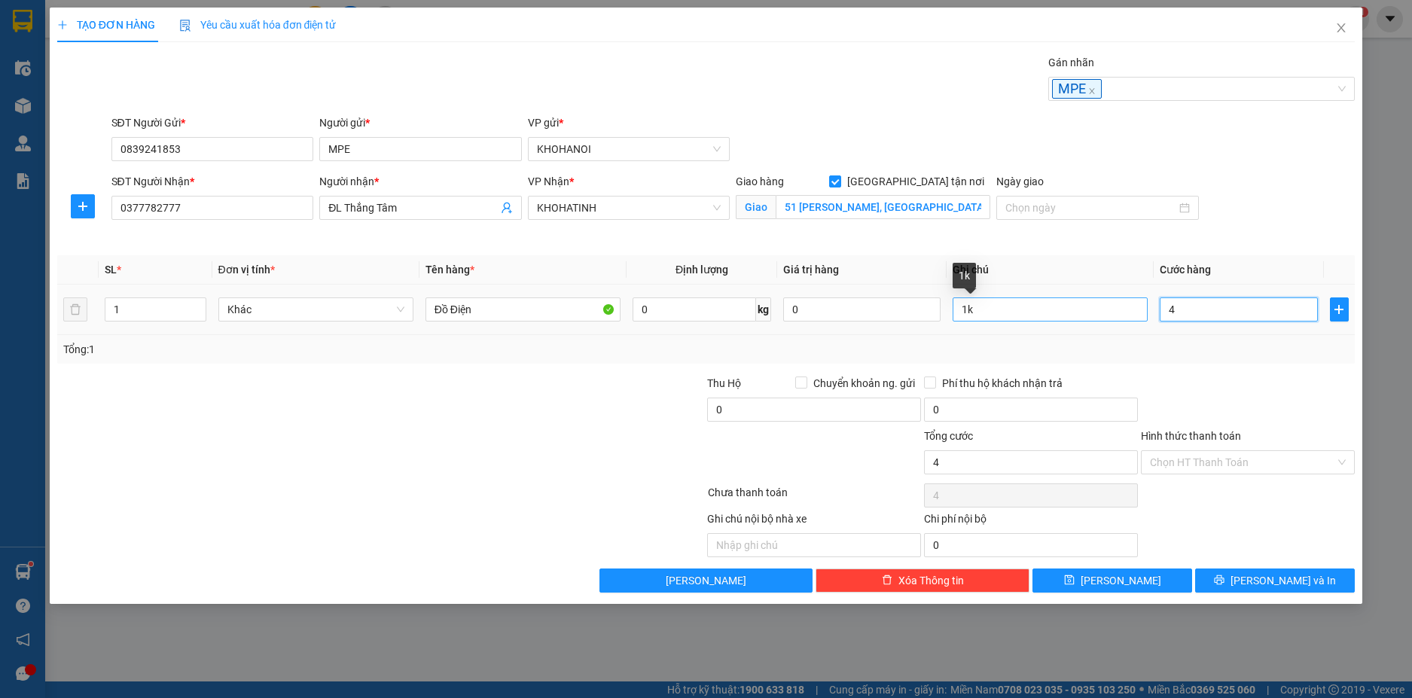
type input "40"
type input "40.000"
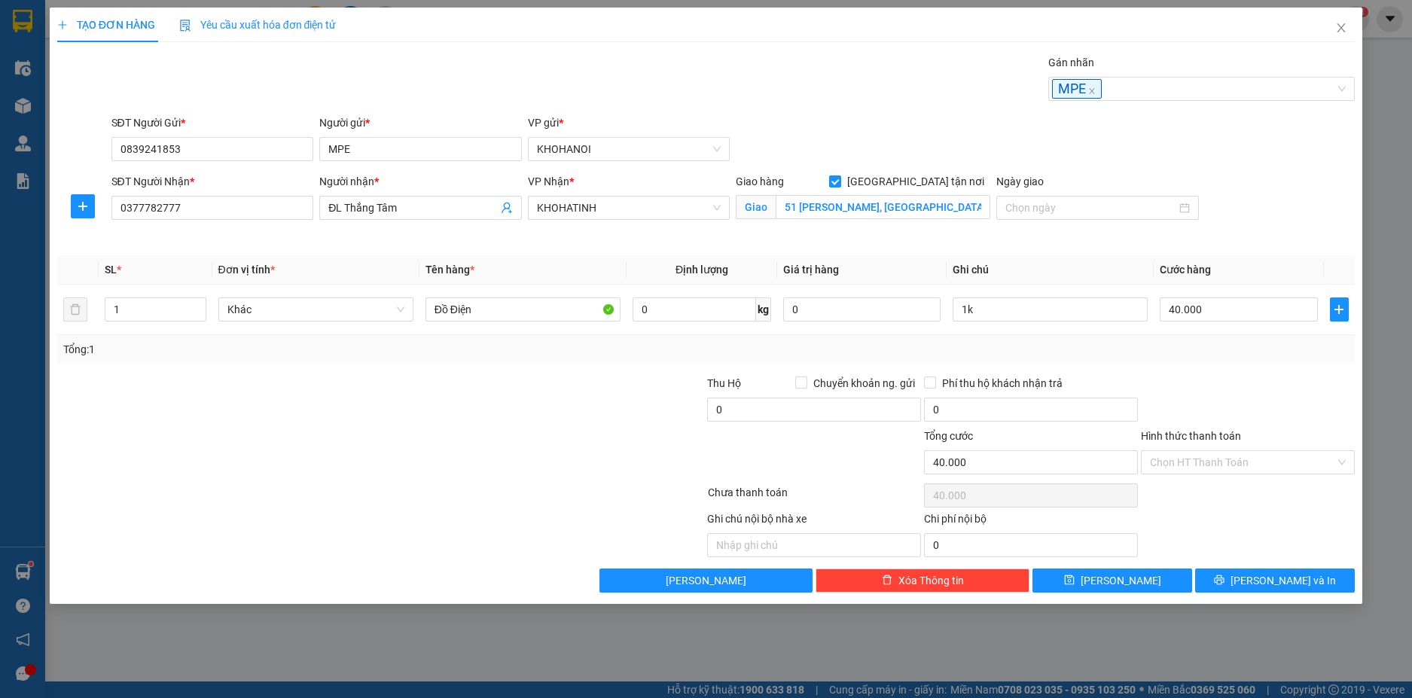
click at [1262, 393] on div at bounding box center [1247, 401] width 217 height 53
click at [798, 380] on input "Chuyển khoản ng. gửi" at bounding box center [800, 381] width 11 height 11
checkbox input "true"
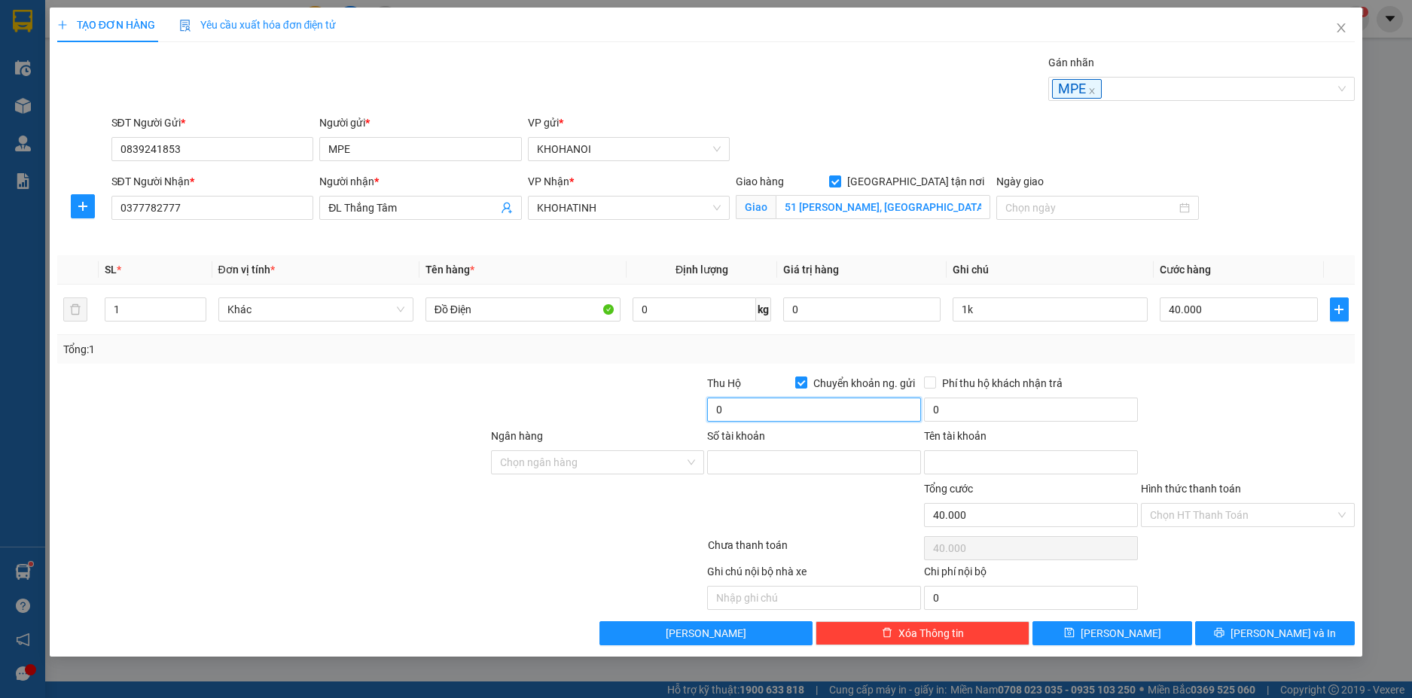
click at [745, 415] on input "0" at bounding box center [814, 410] width 214 height 24
click at [1253, 395] on div at bounding box center [1247, 401] width 217 height 53
click at [1212, 511] on input "Hình thức thanh toán" at bounding box center [1242, 515] width 185 height 23
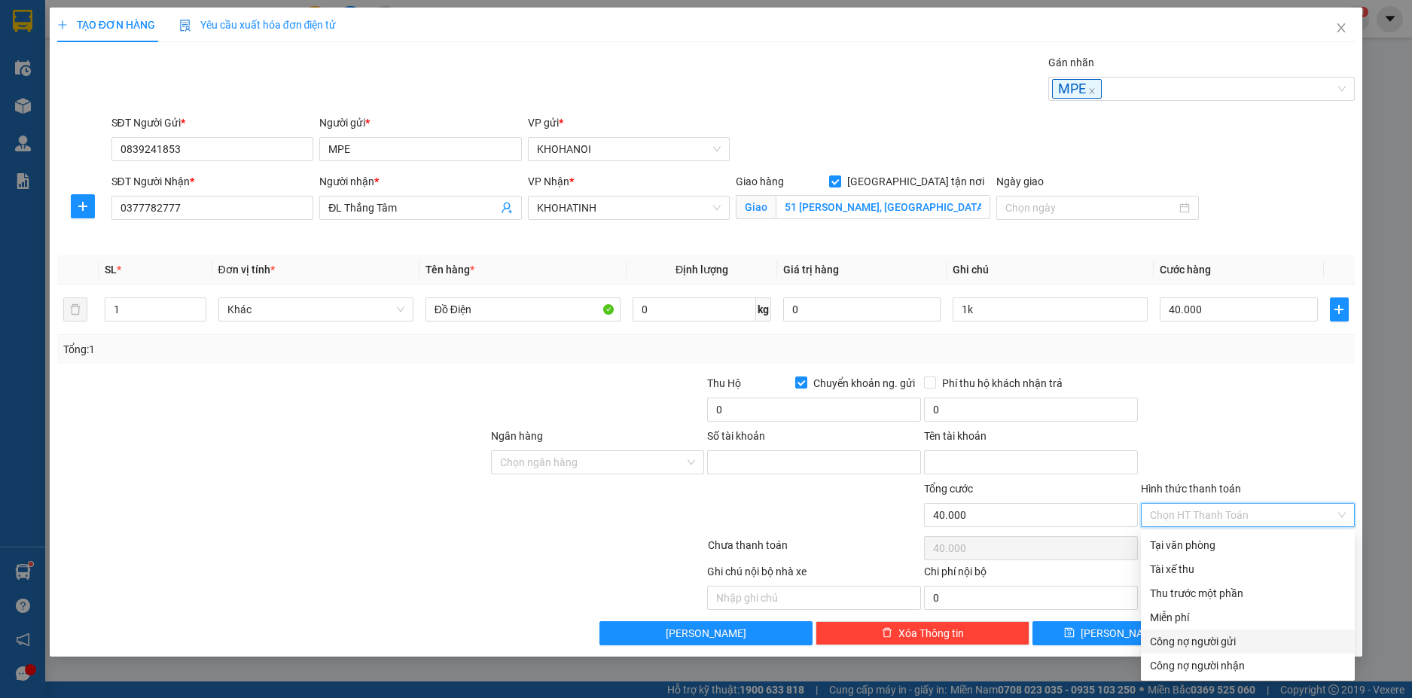
click at [1220, 641] on div "Công nợ người gửi" at bounding box center [1248, 641] width 196 height 17
type input "0"
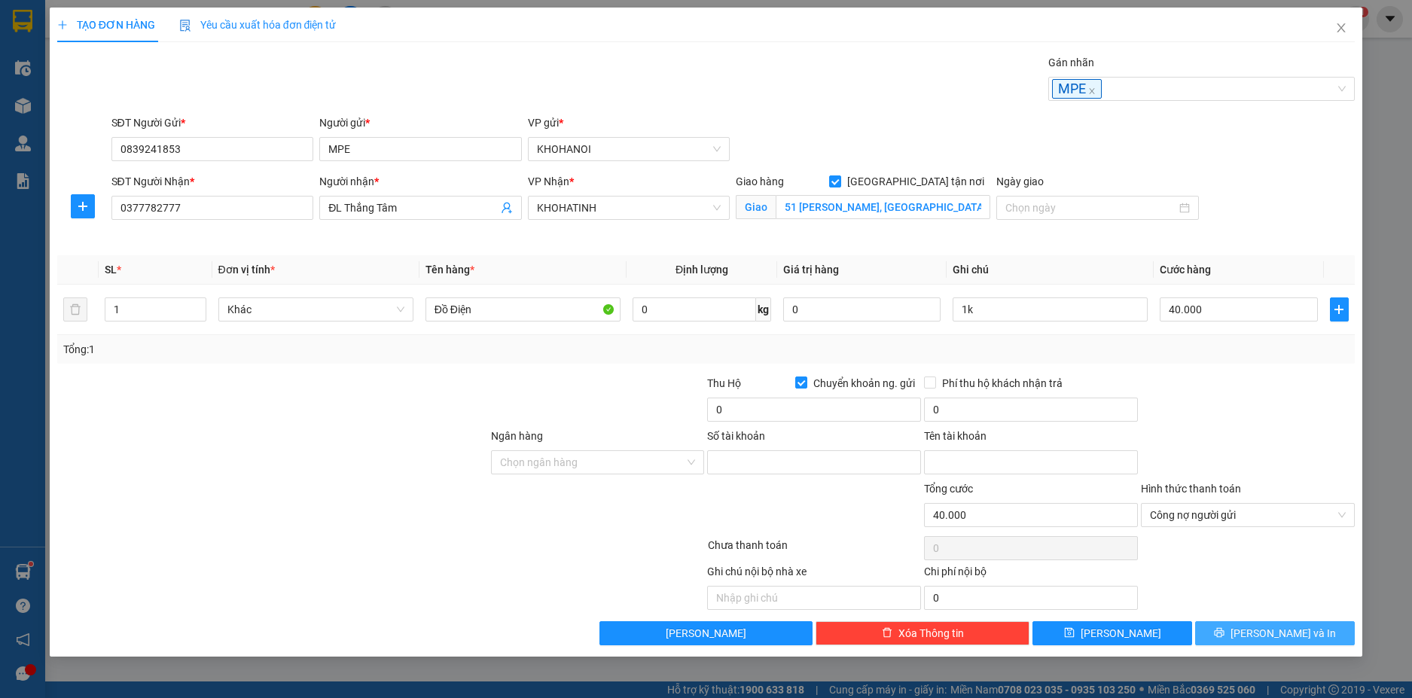
click at [1268, 635] on span "Lưu và In" at bounding box center [1282, 633] width 105 height 17
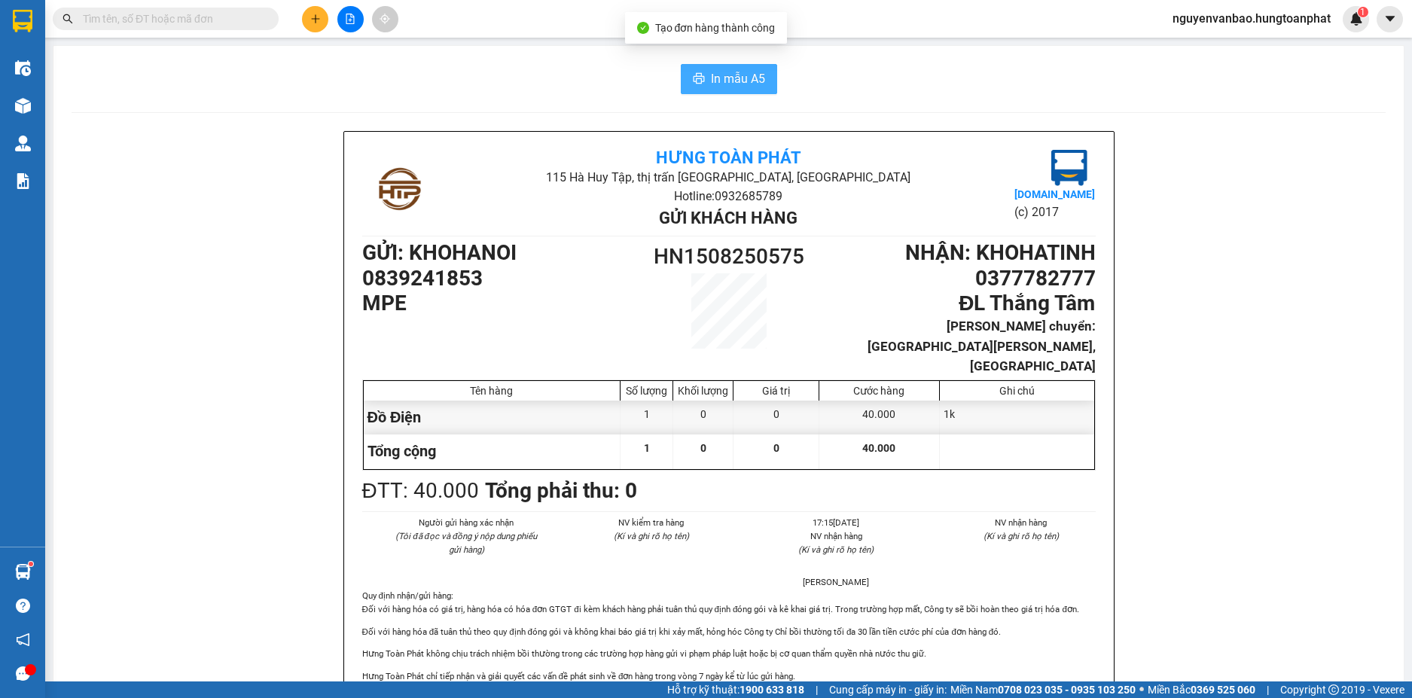
click at [715, 74] on span "In mẫu A5" at bounding box center [738, 78] width 54 height 19
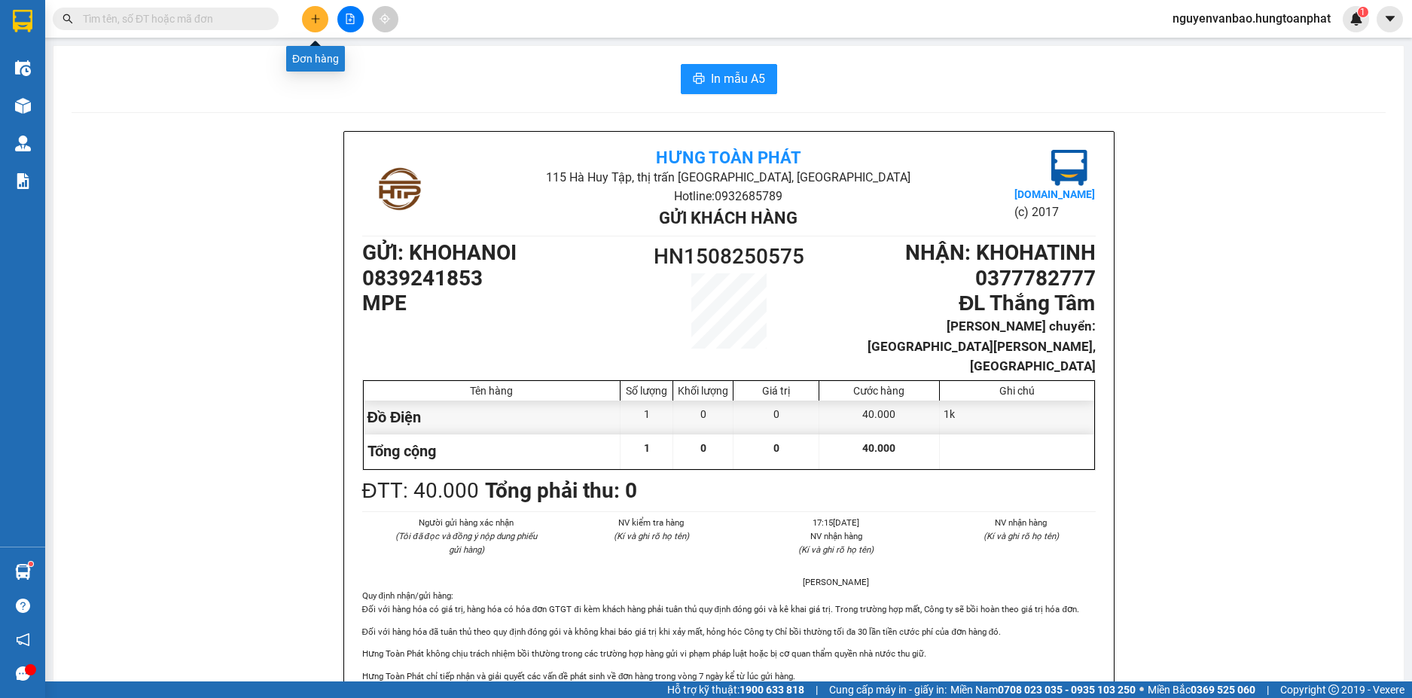
click at [318, 23] on icon "plus" at bounding box center [315, 19] width 11 height 11
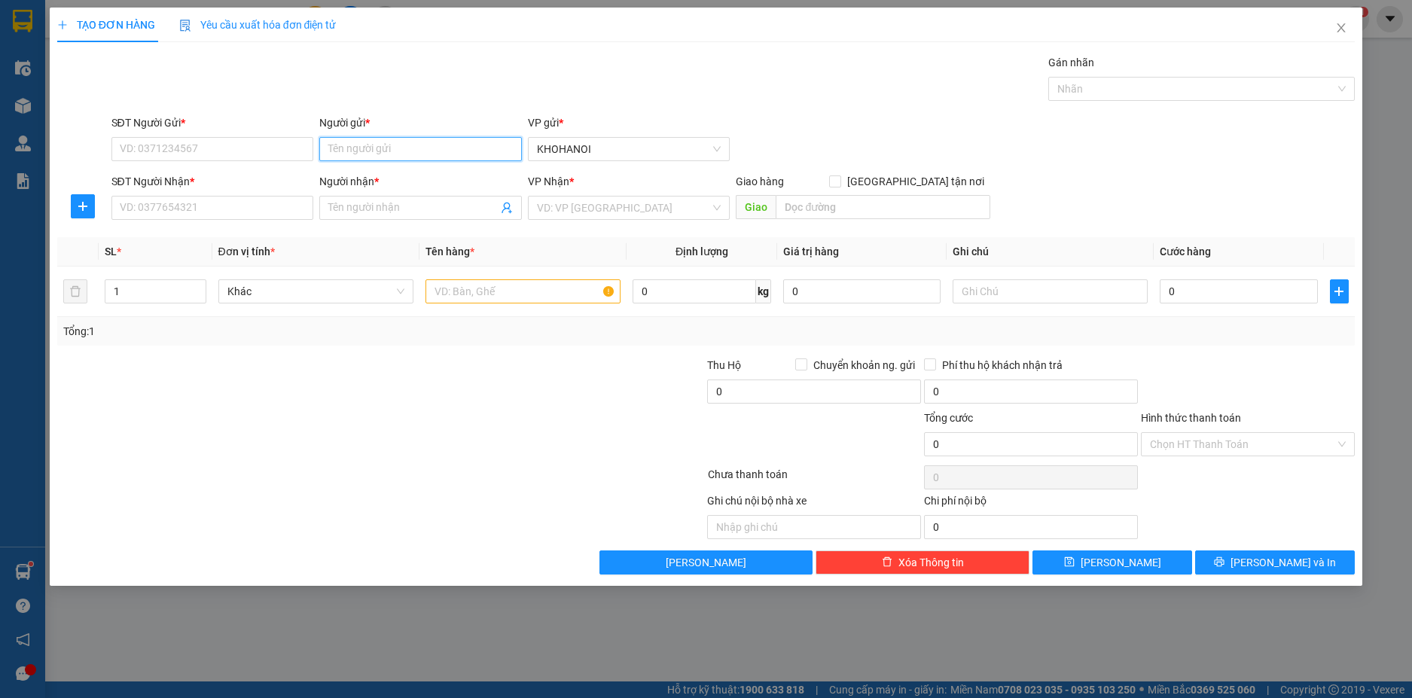
click at [385, 148] on input "Người gửi *" at bounding box center [420, 149] width 203 height 24
type input "mpe"
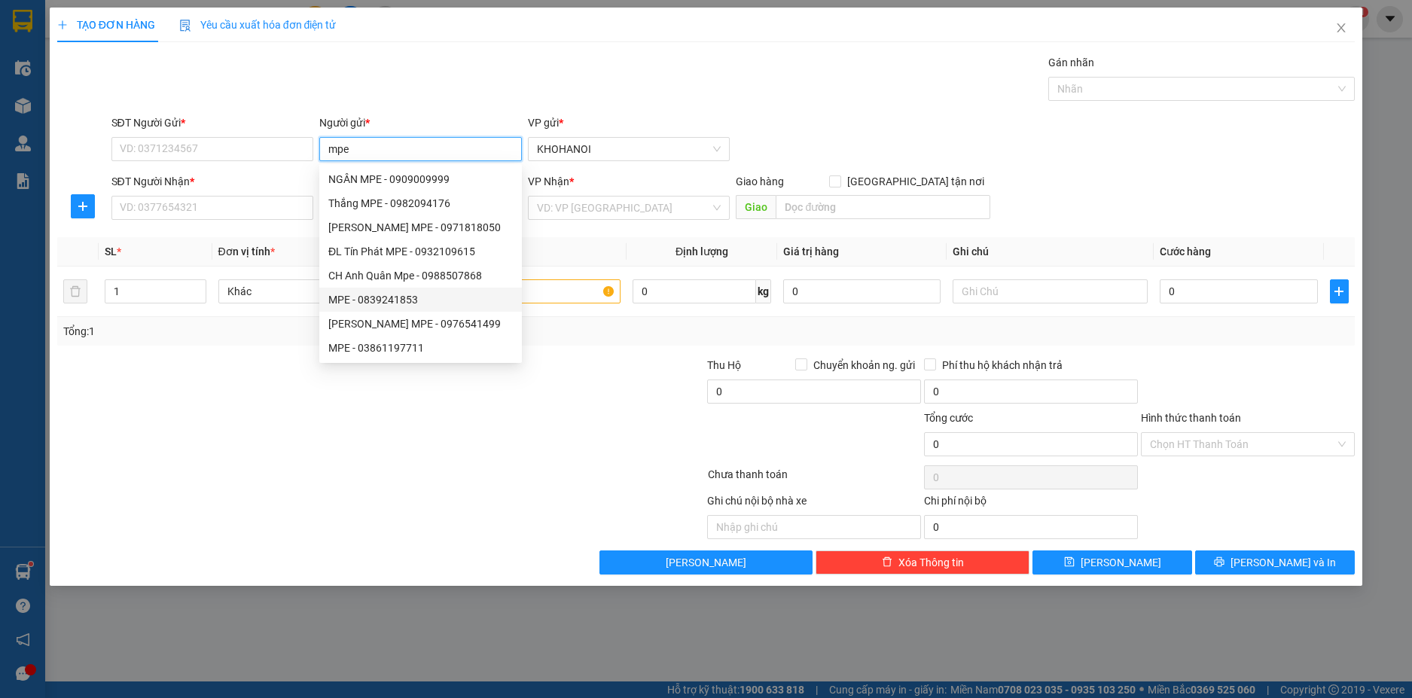
click at [404, 295] on div "MPE - 0839241853" at bounding box center [420, 299] width 184 height 17
type input "0839241853"
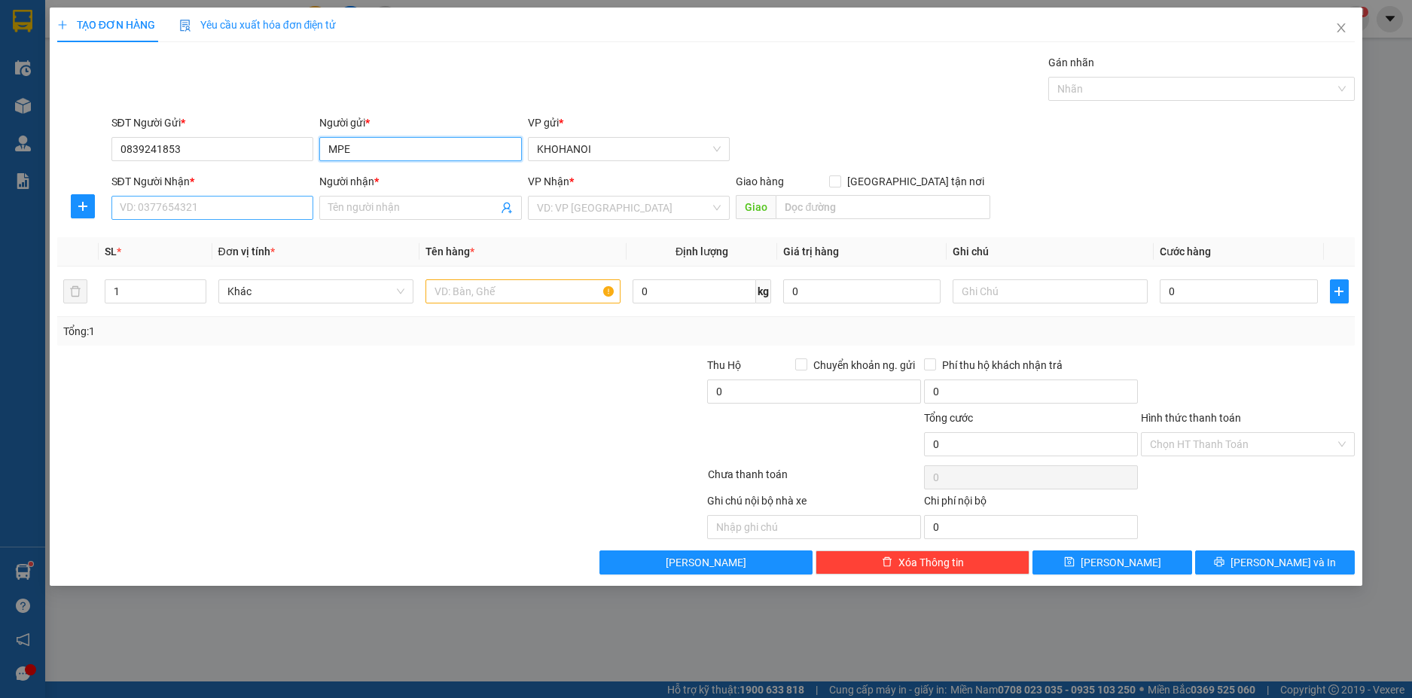
type input "MPE"
click at [214, 200] on input "SĐT Người Nhận *" at bounding box center [212, 208] width 203 height 24
click at [340, 213] on input "Người nhận *" at bounding box center [412, 208] width 169 height 17
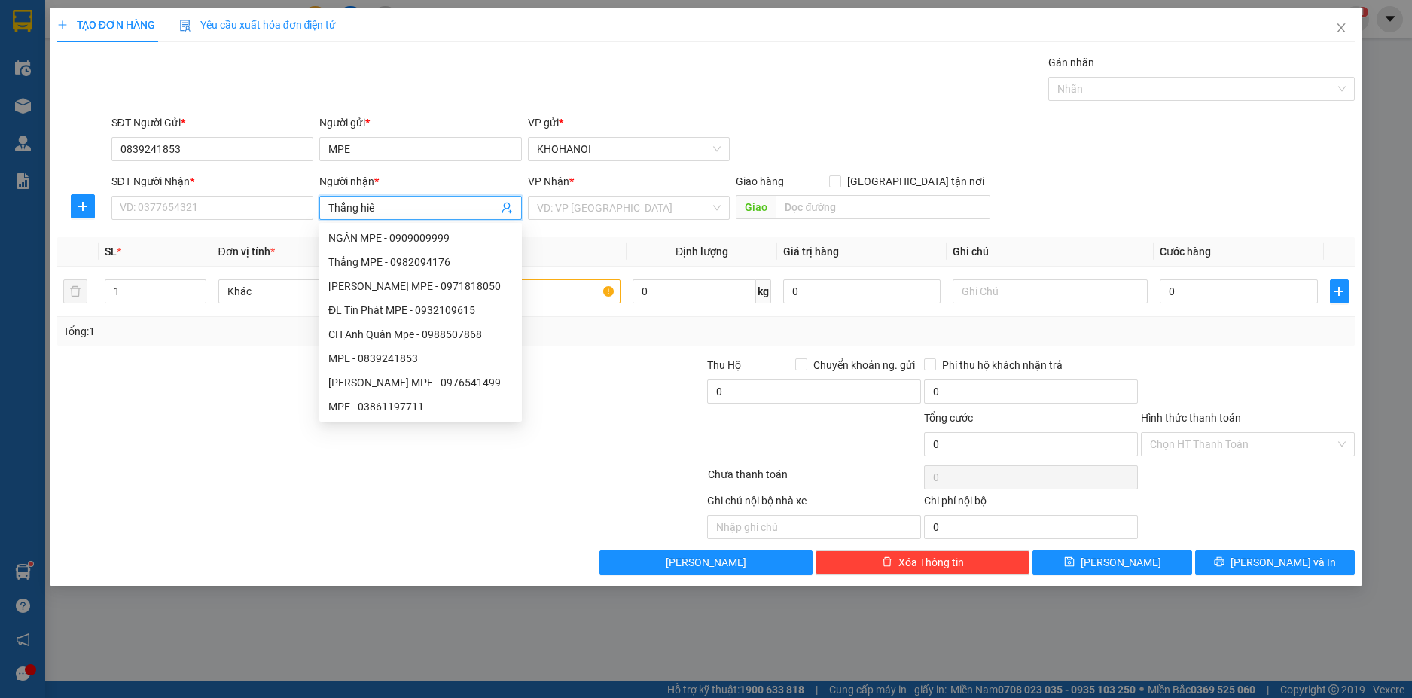
type input "Thắng hiên"
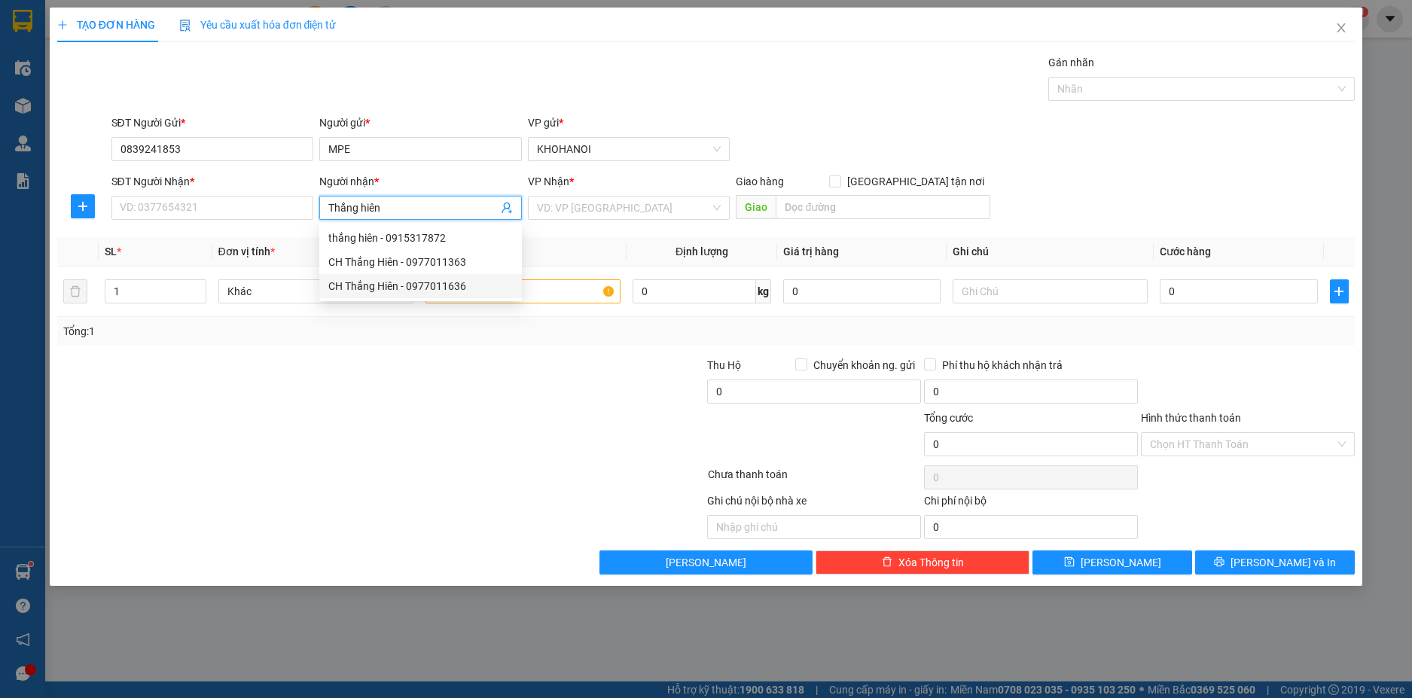
click at [393, 287] on div "CH Thắng Hiên - 0977011636" at bounding box center [420, 286] width 184 height 17
type input "0977011636"
type input "CH Thắng Hiên"
checkbox input "true"
type input "Khối 2A, Thanh Chương, Nghệ An"
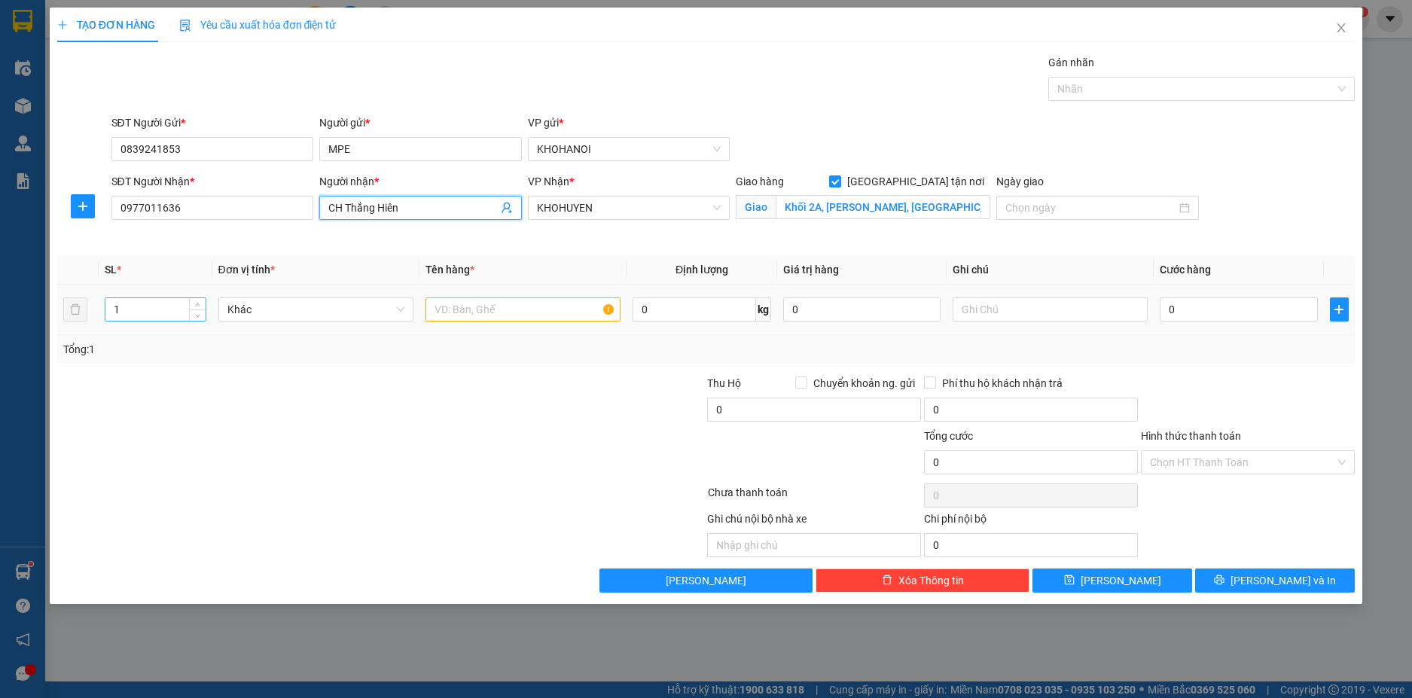
type input "CH Thắng Hiên"
click at [154, 311] on input "1" at bounding box center [154, 309] width 99 height 23
type input "31"
click at [471, 306] on input "text" at bounding box center [522, 309] width 195 height 24
type input "D"
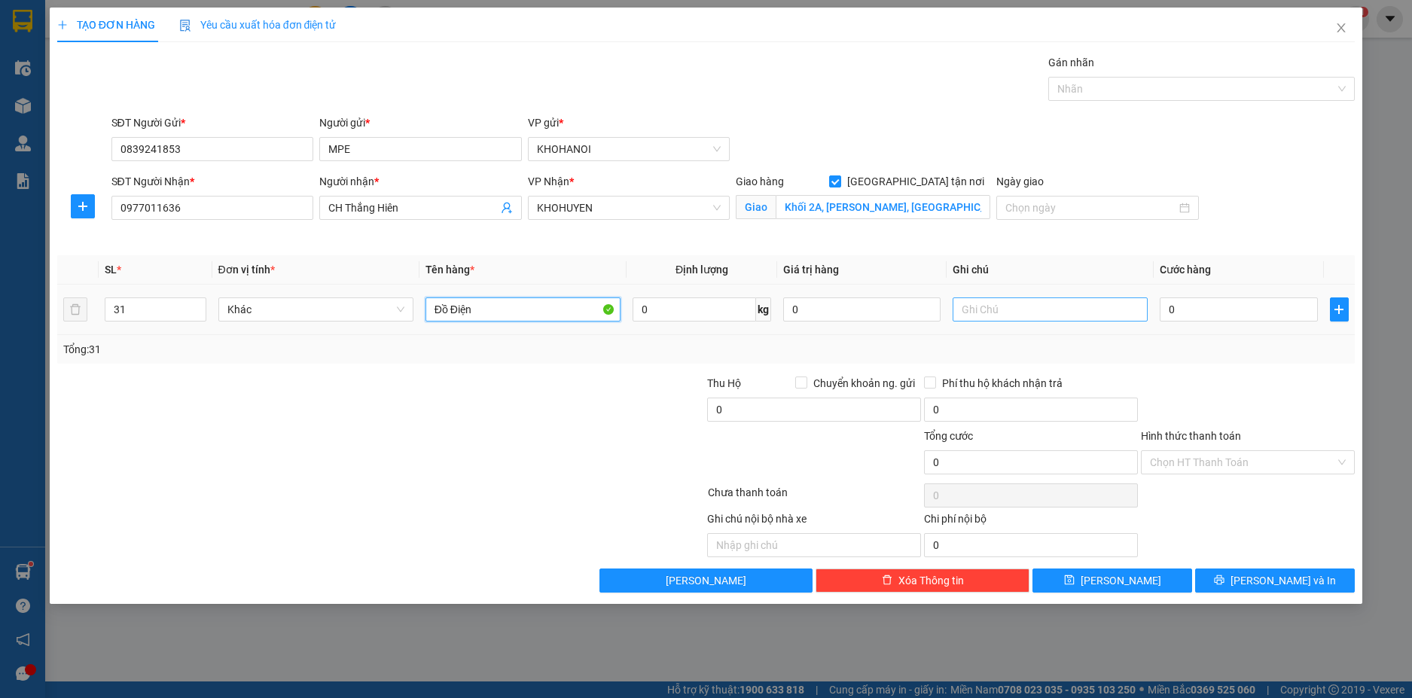
type input "Đồ Điện"
click at [970, 310] on input "text" at bounding box center [1049, 309] width 195 height 24
click at [1109, 84] on div at bounding box center [1194, 89] width 284 height 18
type input "1k 30 Ống"
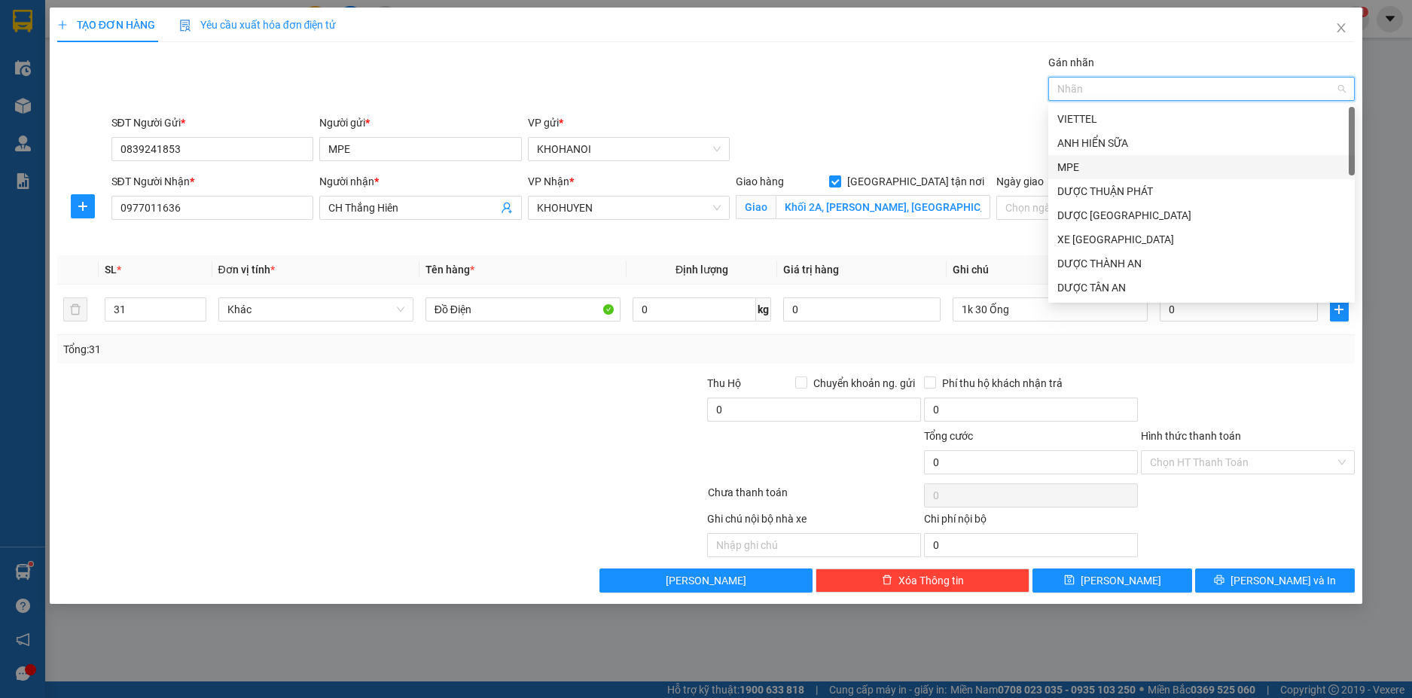
click at [1086, 169] on div "MPE" at bounding box center [1201, 167] width 288 height 17
click at [919, 99] on div "Gán nhãn MPE" at bounding box center [733, 80] width 1250 height 53
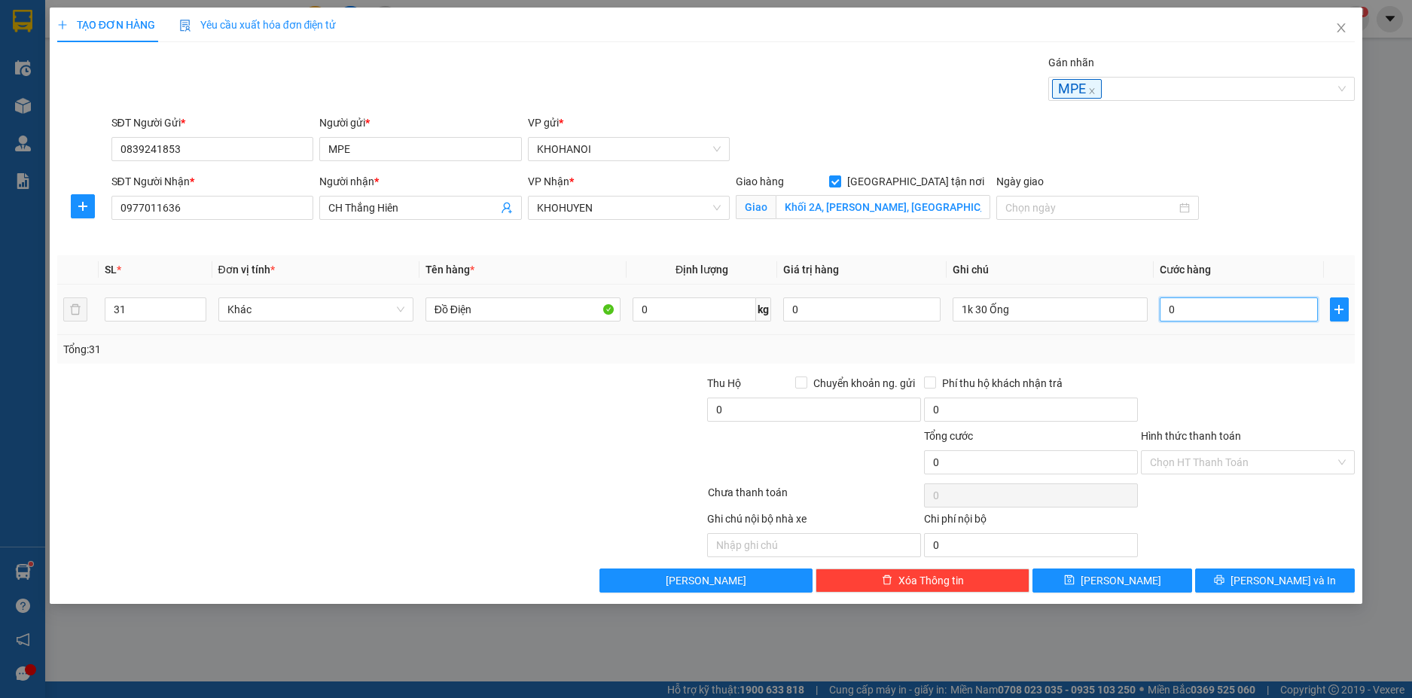
click at [1193, 306] on input "0" at bounding box center [1238, 309] width 157 height 24
type input "1"
type input "13"
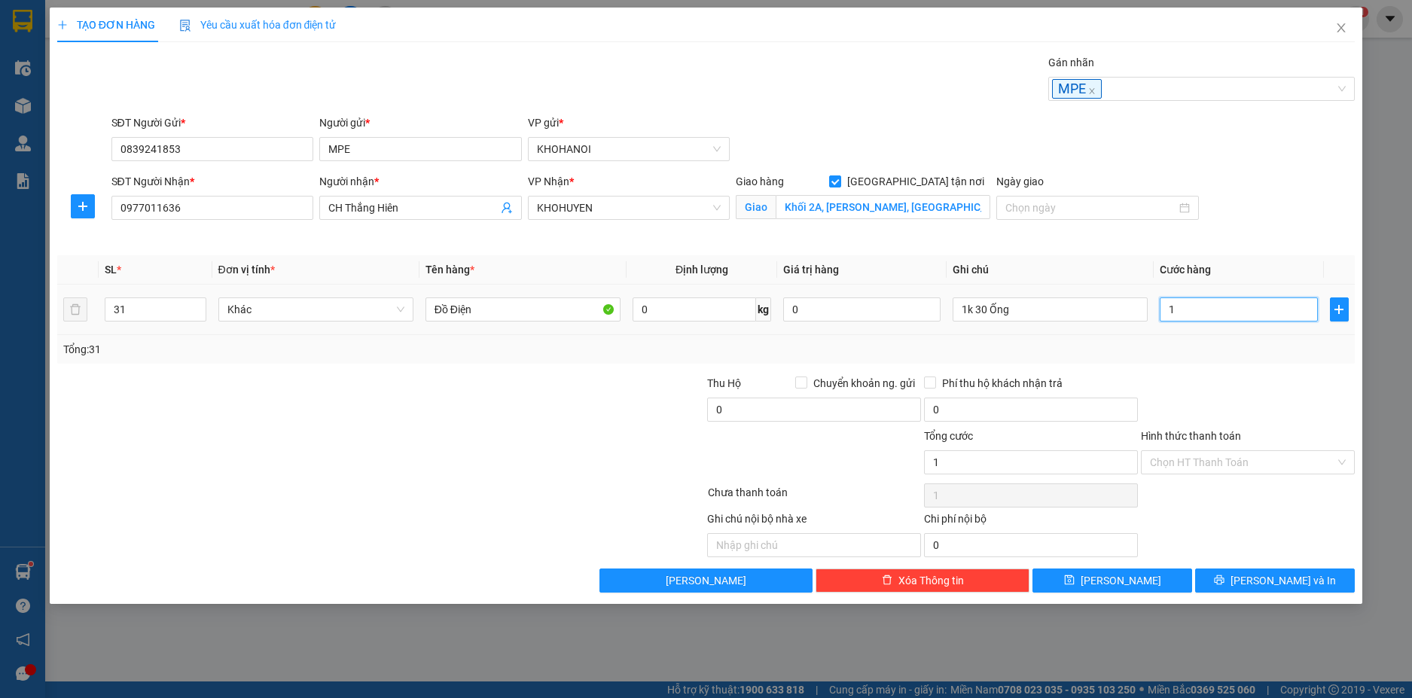
type input "13"
type input "138"
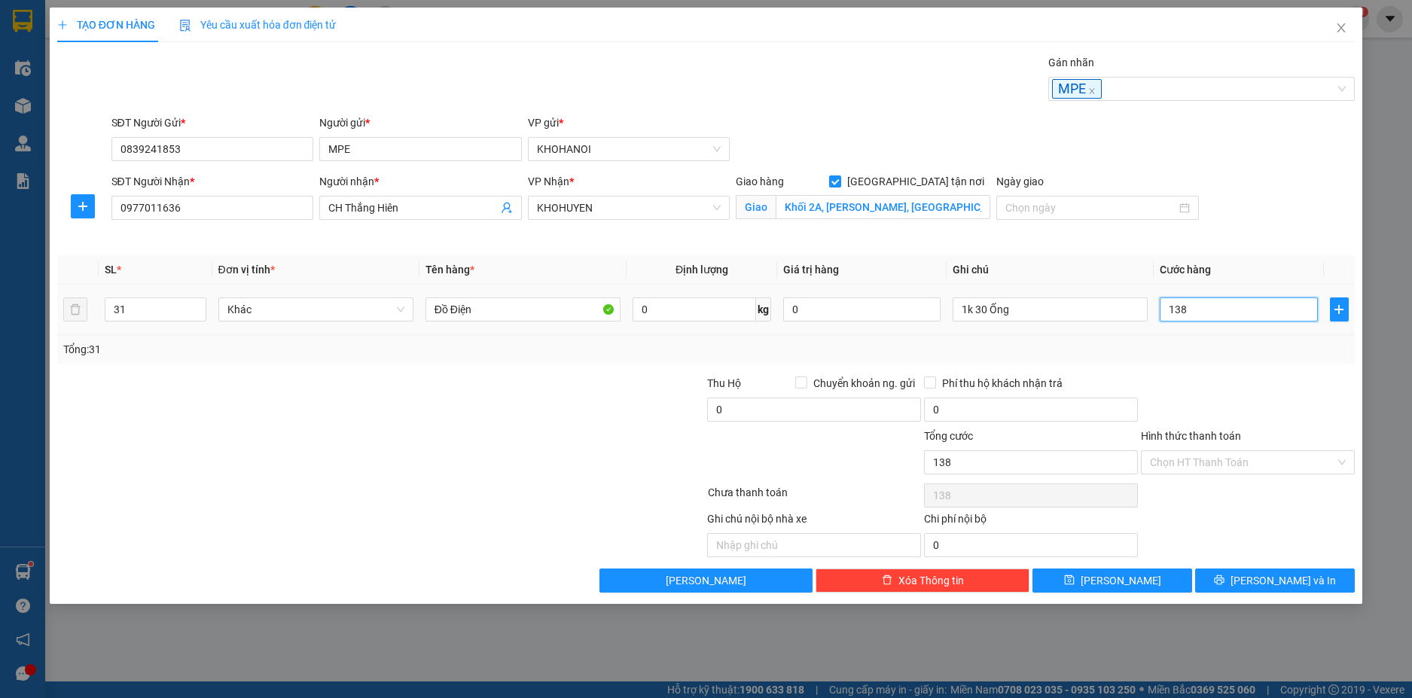
type input "1.385"
type input "1.385.000"
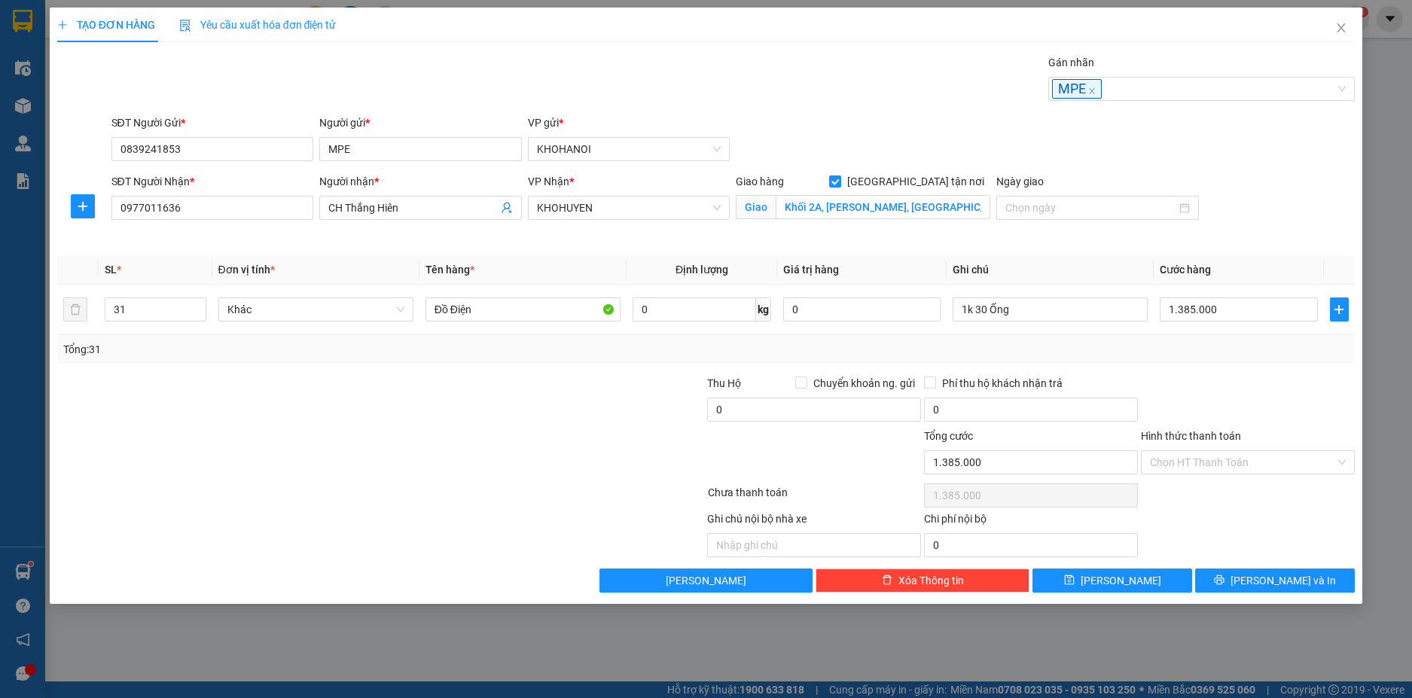
click at [1196, 399] on div at bounding box center [1247, 401] width 217 height 53
click at [1202, 459] on input "Hình thức thanh toán" at bounding box center [1242, 462] width 185 height 23
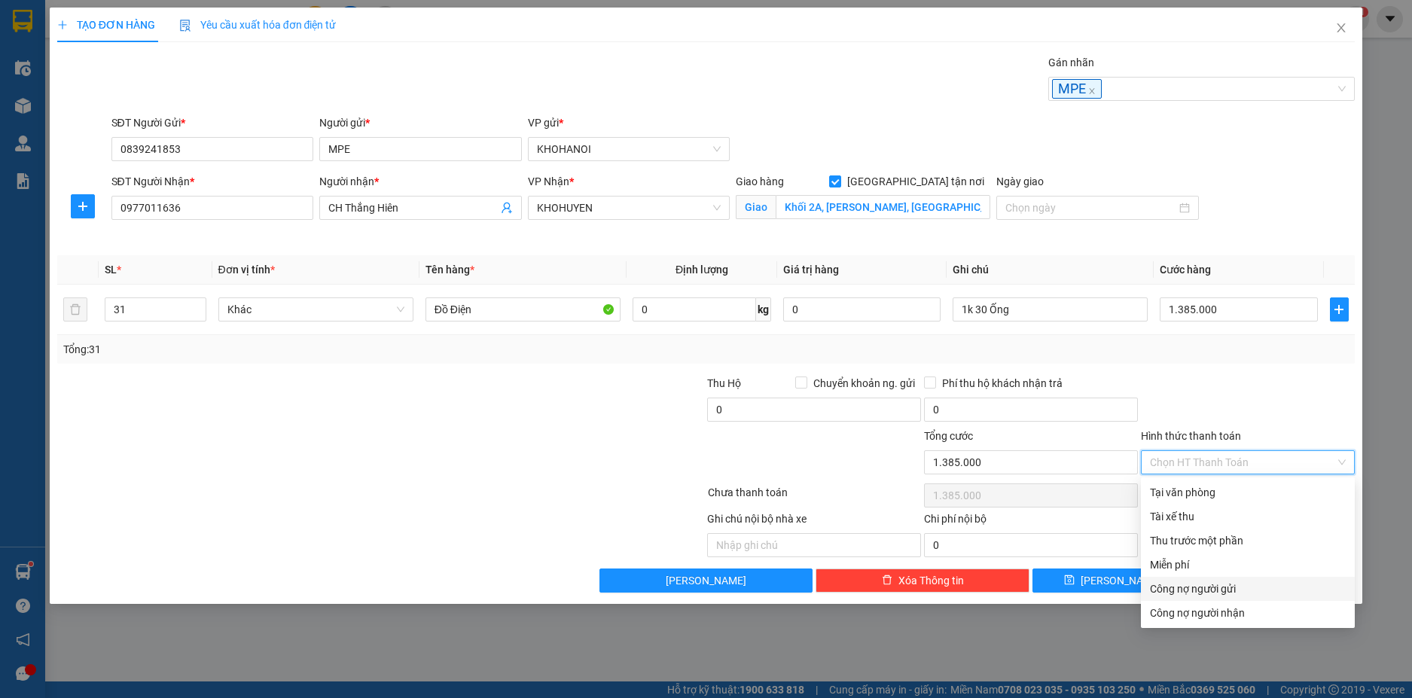
click at [1221, 584] on div "Công nợ người gửi" at bounding box center [1248, 589] width 196 height 17
type input "0"
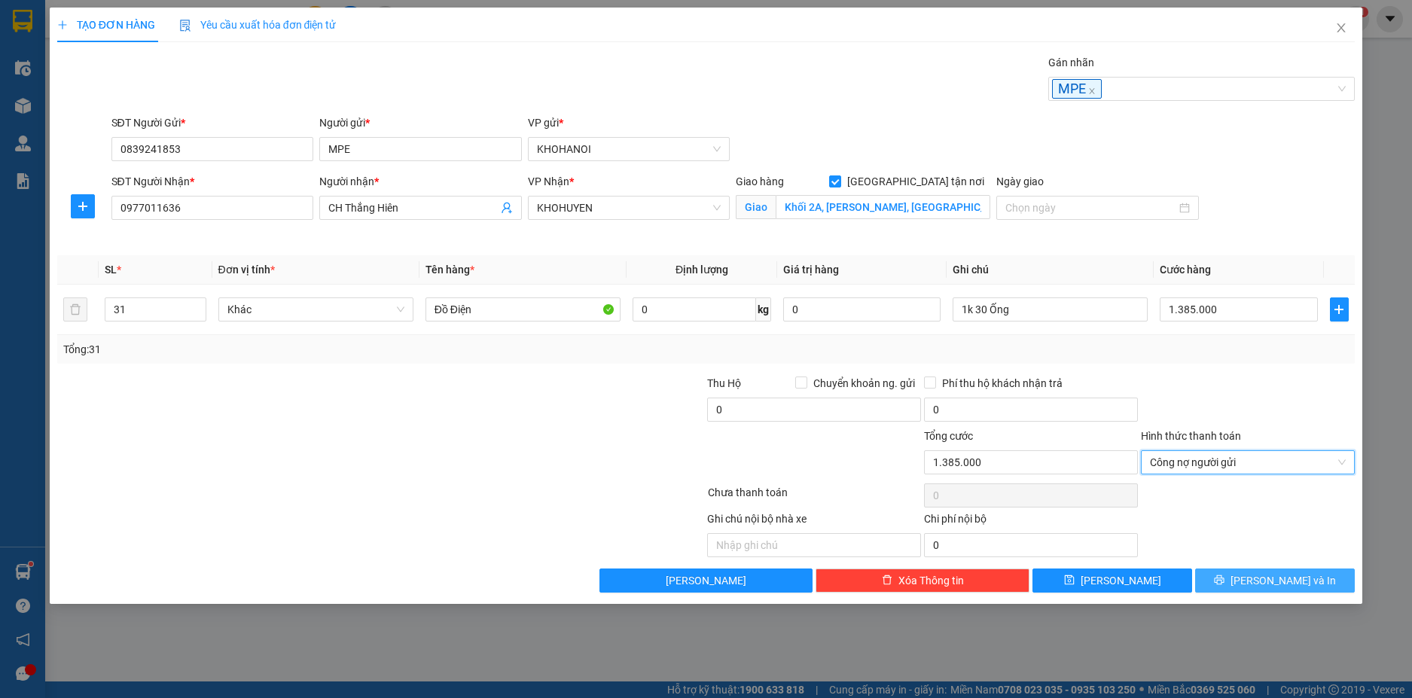
click at [1275, 581] on span "Lưu và In" at bounding box center [1282, 580] width 105 height 17
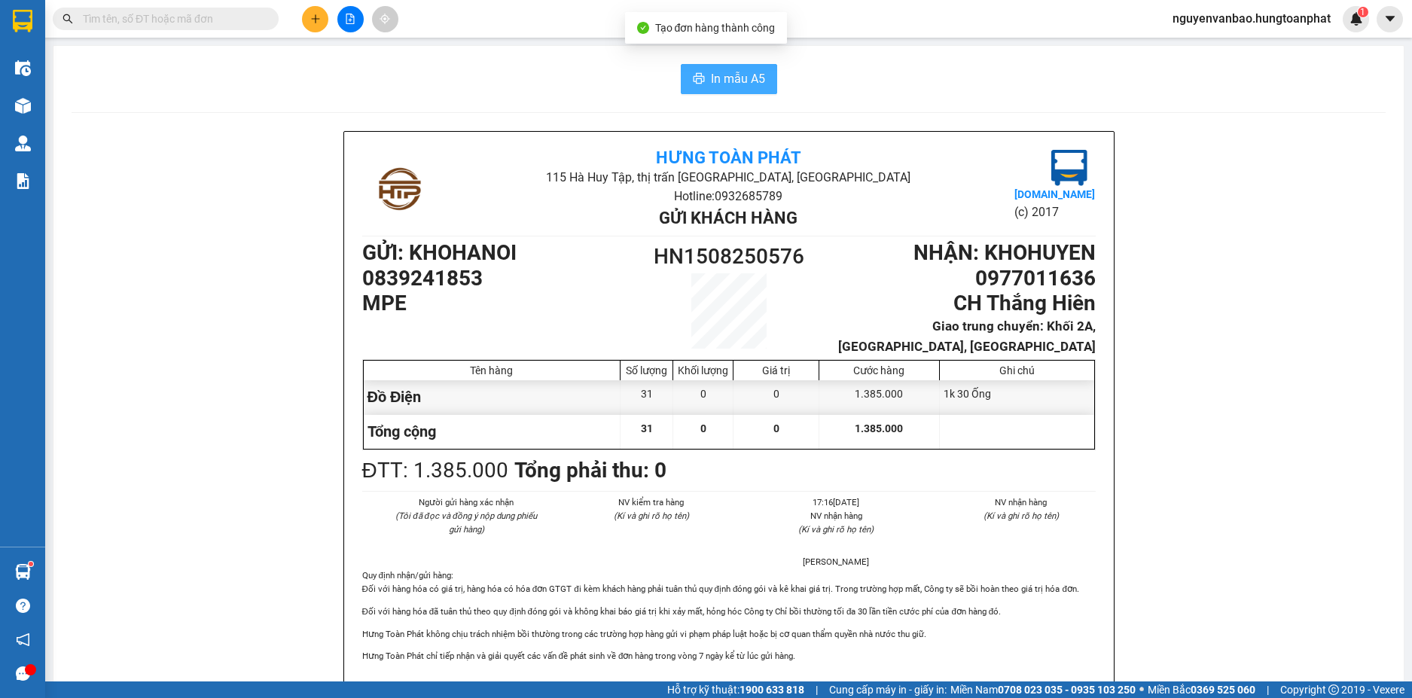
click at [711, 75] on span "In mẫu A5" at bounding box center [738, 78] width 54 height 19
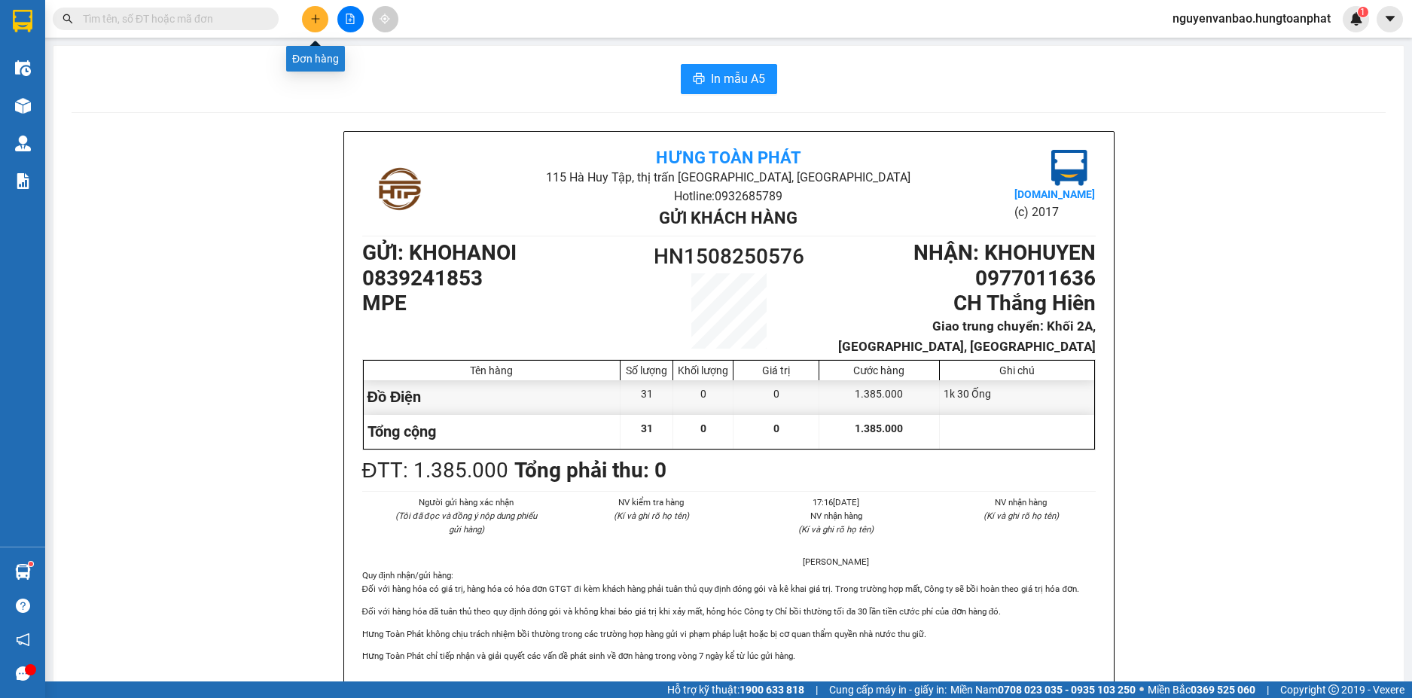
click at [306, 14] on button at bounding box center [315, 19] width 26 height 26
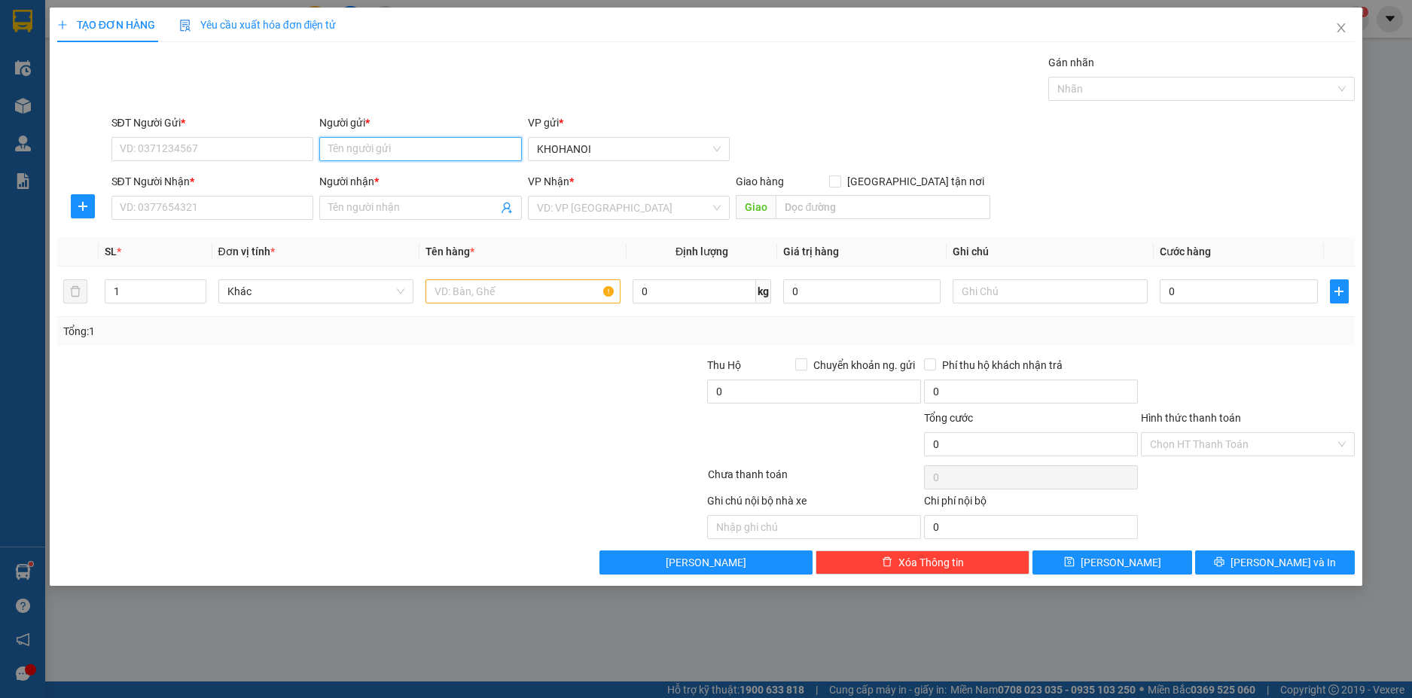
click at [359, 154] on input "Người gửi *" at bounding box center [420, 149] width 203 height 24
type input "mpe"
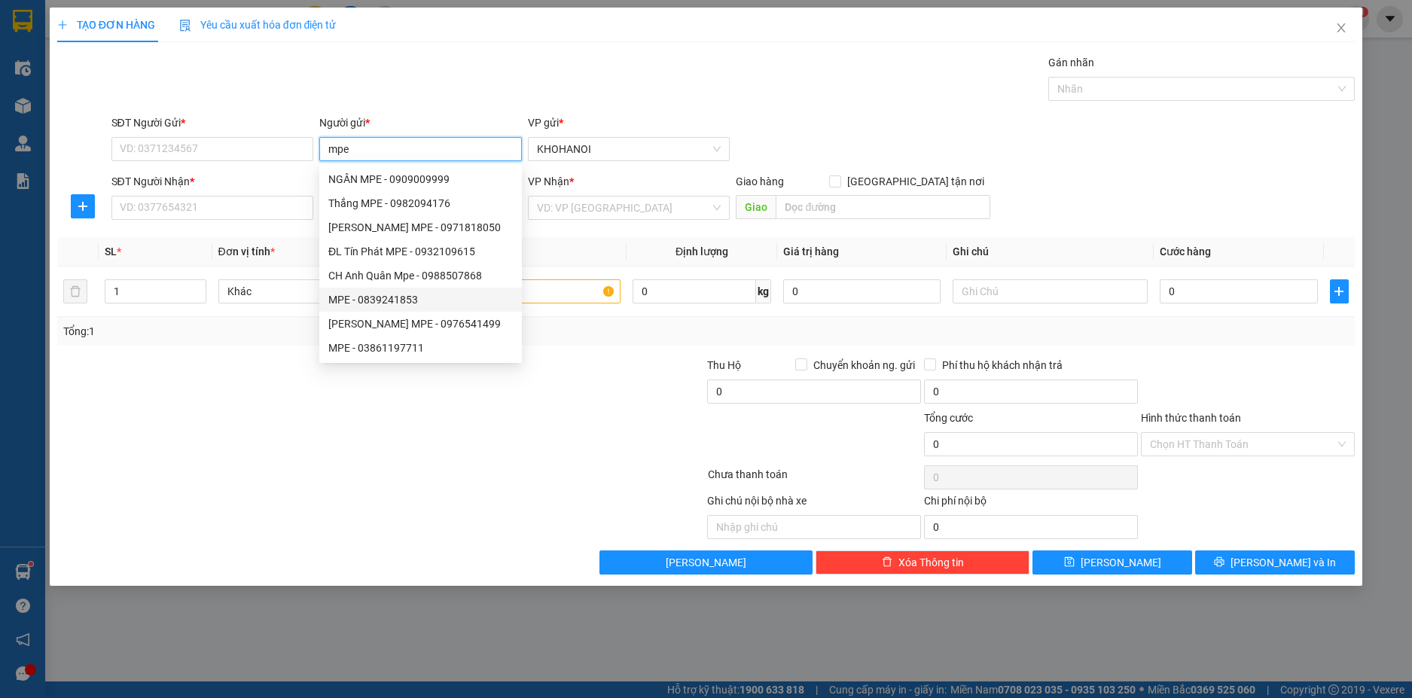
click at [369, 299] on div "MPE - 0839241853" at bounding box center [420, 299] width 184 height 17
type input "0839241853"
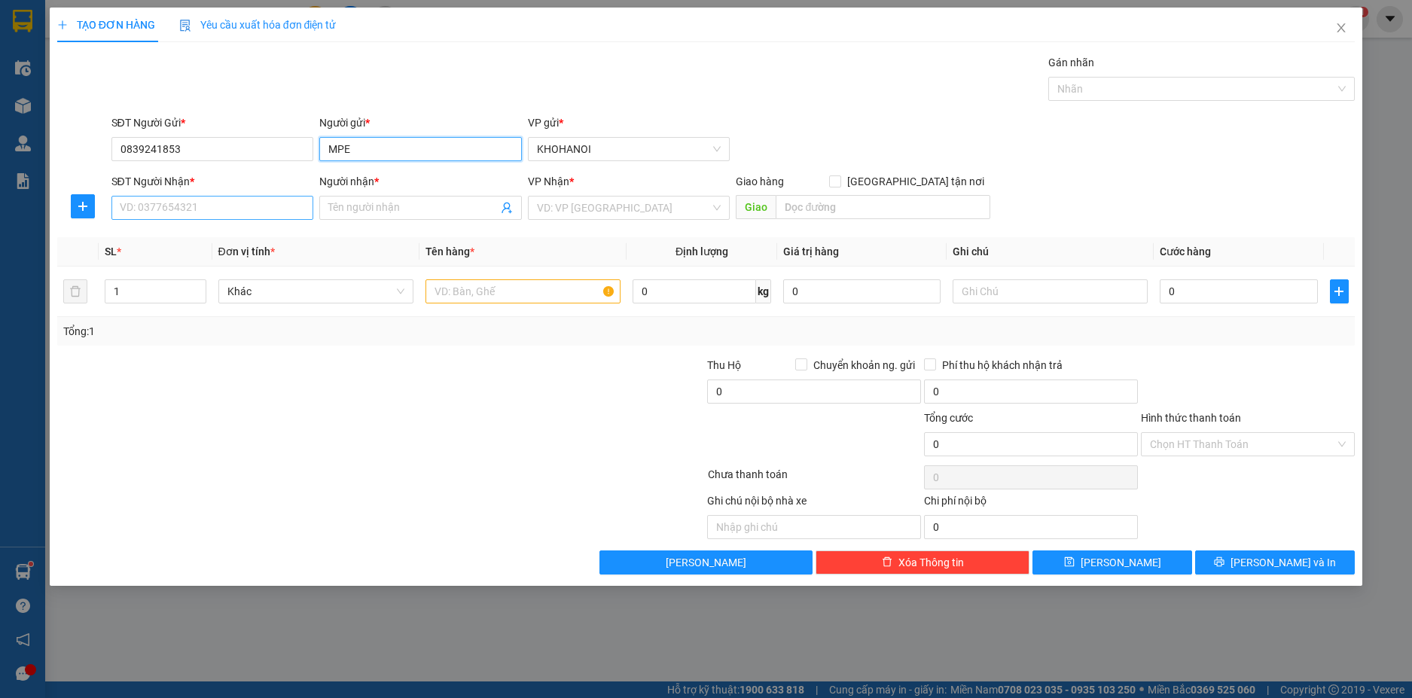
type input "MPE"
click at [200, 212] on input "SĐT Người Nhận *" at bounding box center [212, 208] width 203 height 24
click at [363, 210] on input "Người nhận *" at bounding box center [412, 208] width 169 height 17
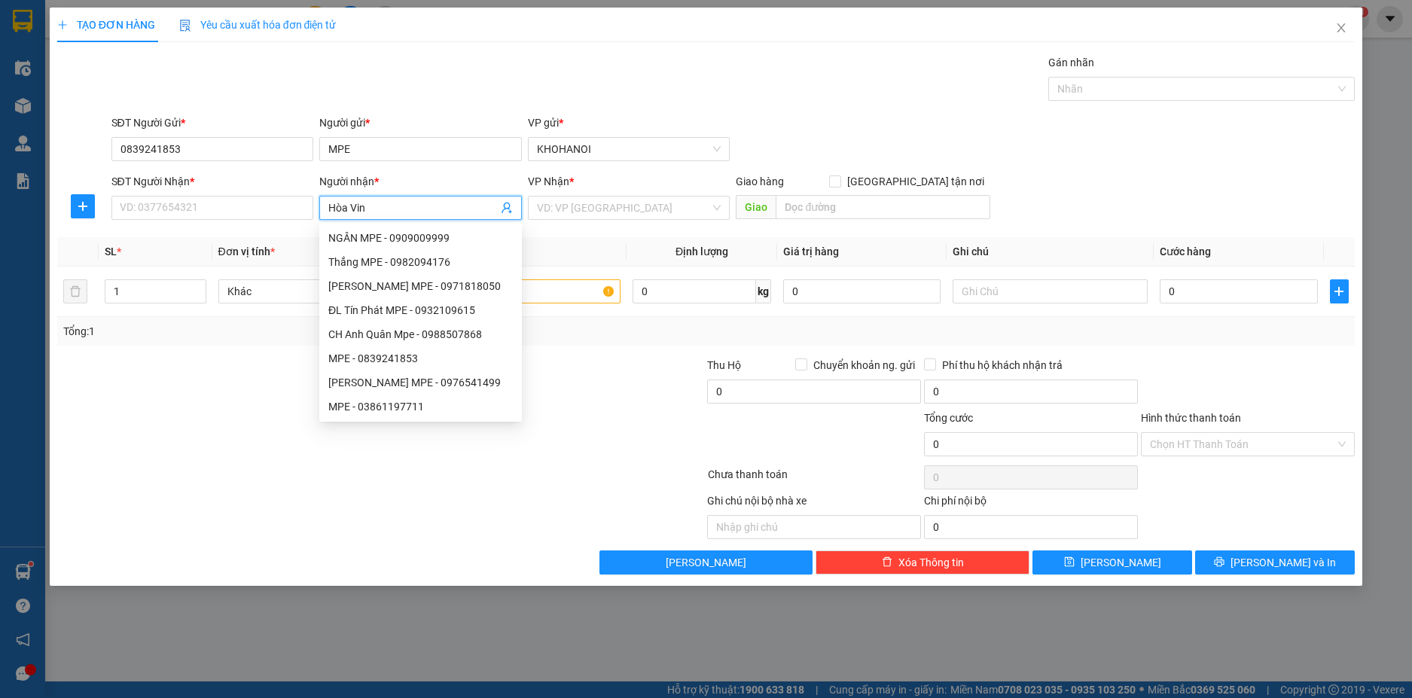
type input "Hòa Vinh"
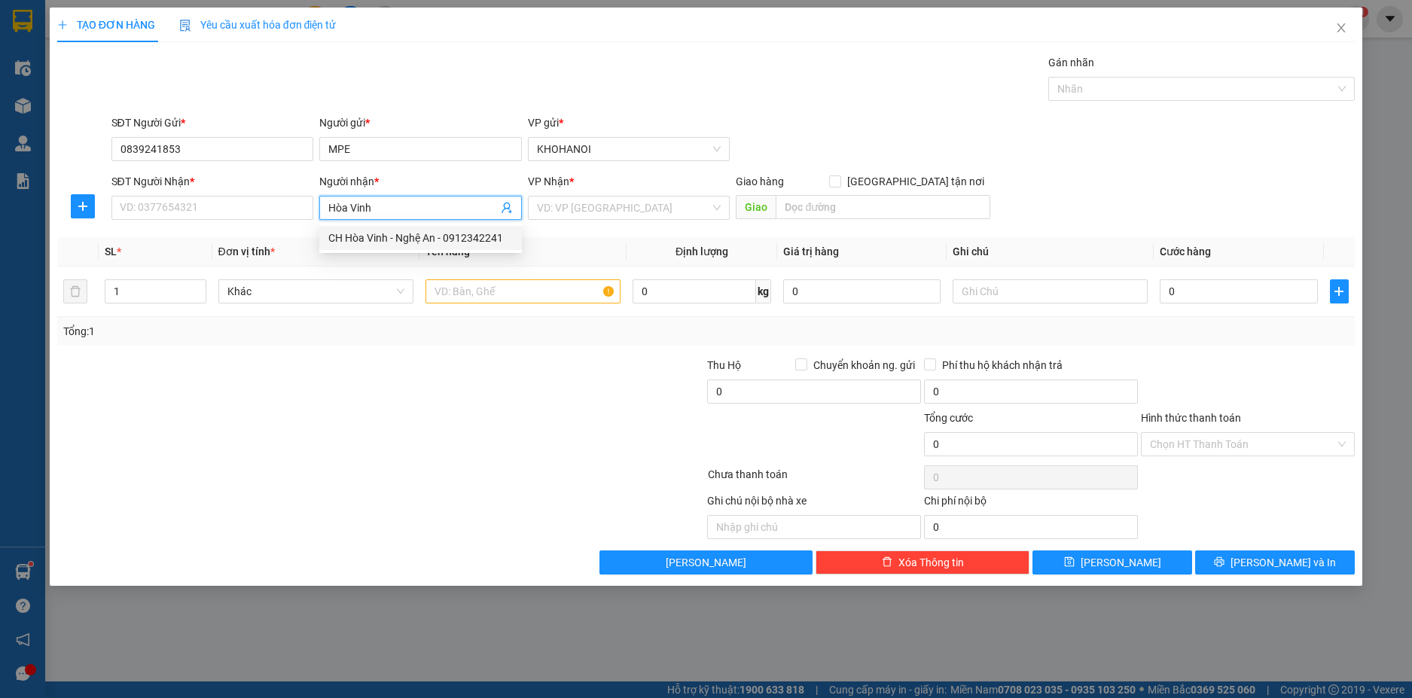
click at [382, 238] on div "CH Hòa Vinh - Nghệ An - 0912342241" at bounding box center [420, 238] width 184 height 17
type input "0912342241"
type input "CH Hòa Vinh - Nghệ An"
checkbox input "true"
type input "47 Nguyễn Viết Nhung, Thành phố Vinh"
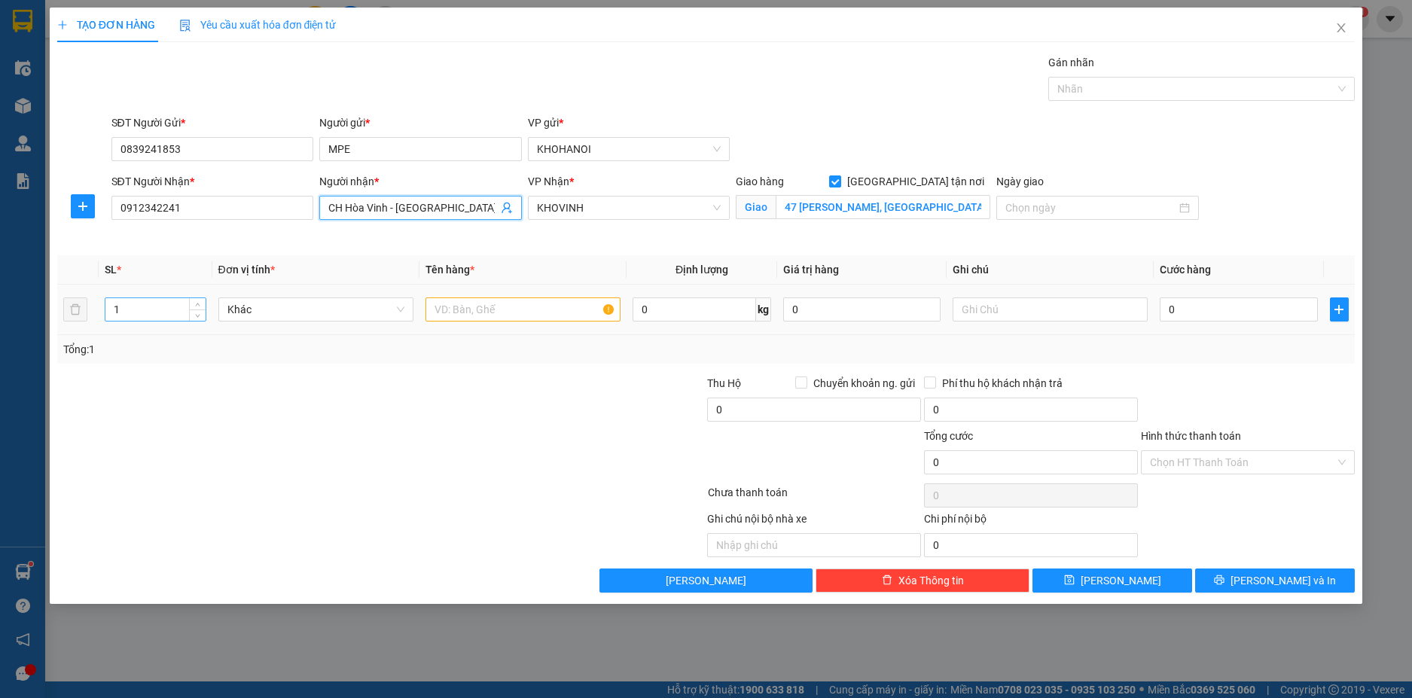
type input "CH Hòa Vinh - Nghệ An"
click at [151, 307] on input "1" at bounding box center [154, 309] width 99 height 23
type input "14"
click at [454, 307] on input "text" at bounding box center [522, 309] width 195 height 24
type input "D"
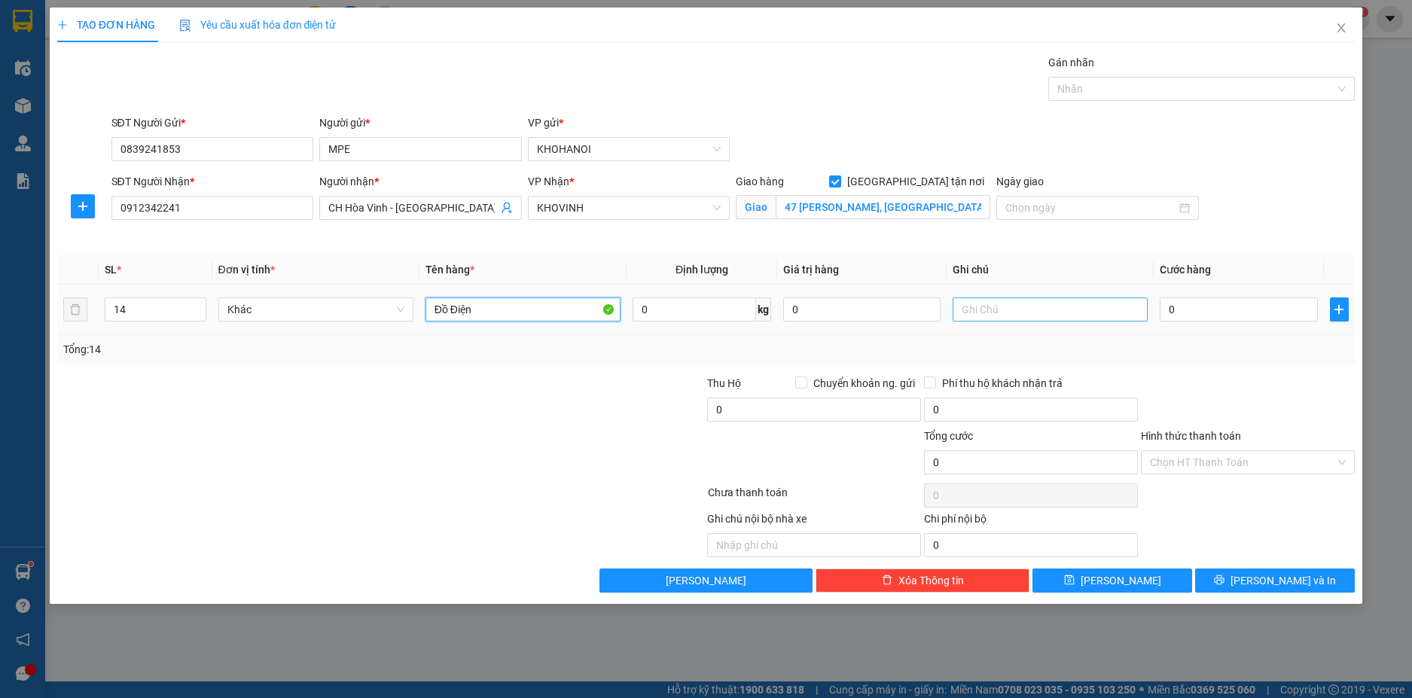
type input "Đồ Điện"
click at [975, 305] on input "text" at bounding box center [1049, 309] width 195 height 24
click at [1071, 96] on div at bounding box center [1194, 89] width 284 height 18
type input "14k"
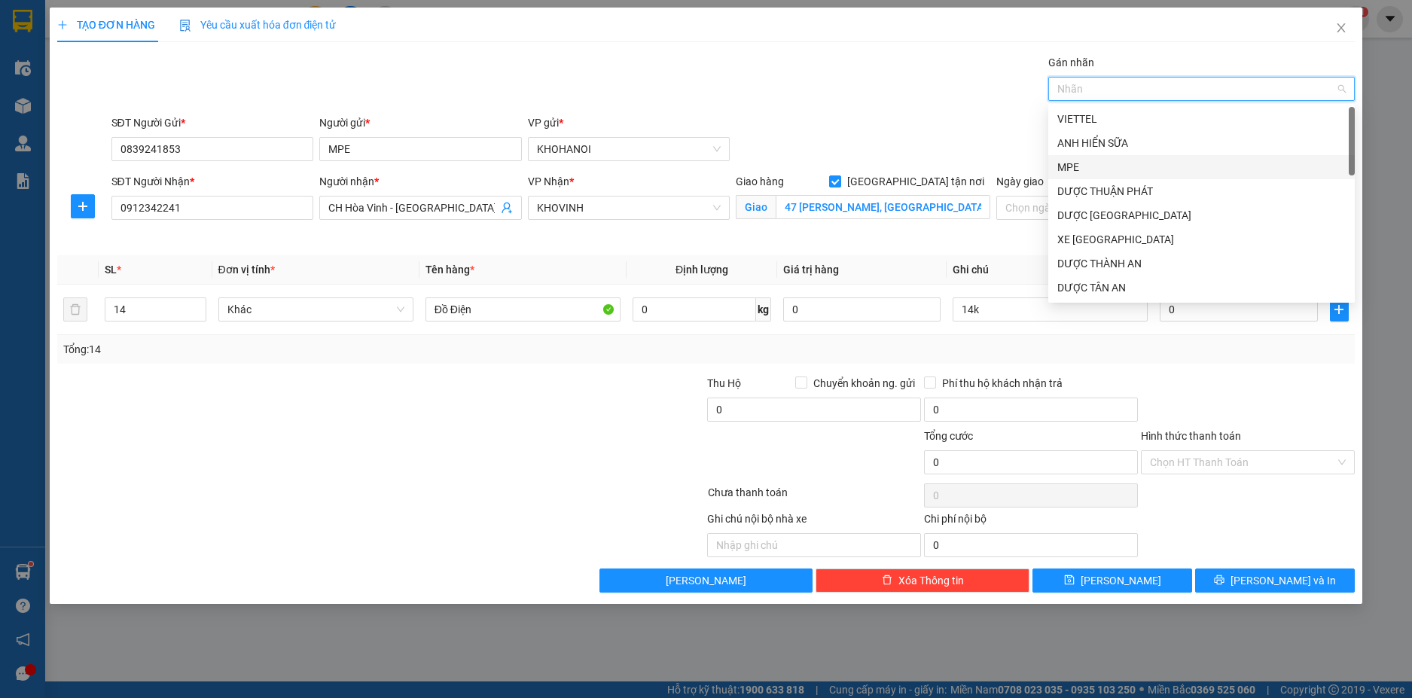
click at [1074, 175] on div "MPE" at bounding box center [1201, 167] width 306 height 24
click at [1174, 376] on div at bounding box center [1247, 401] width 217 height 53
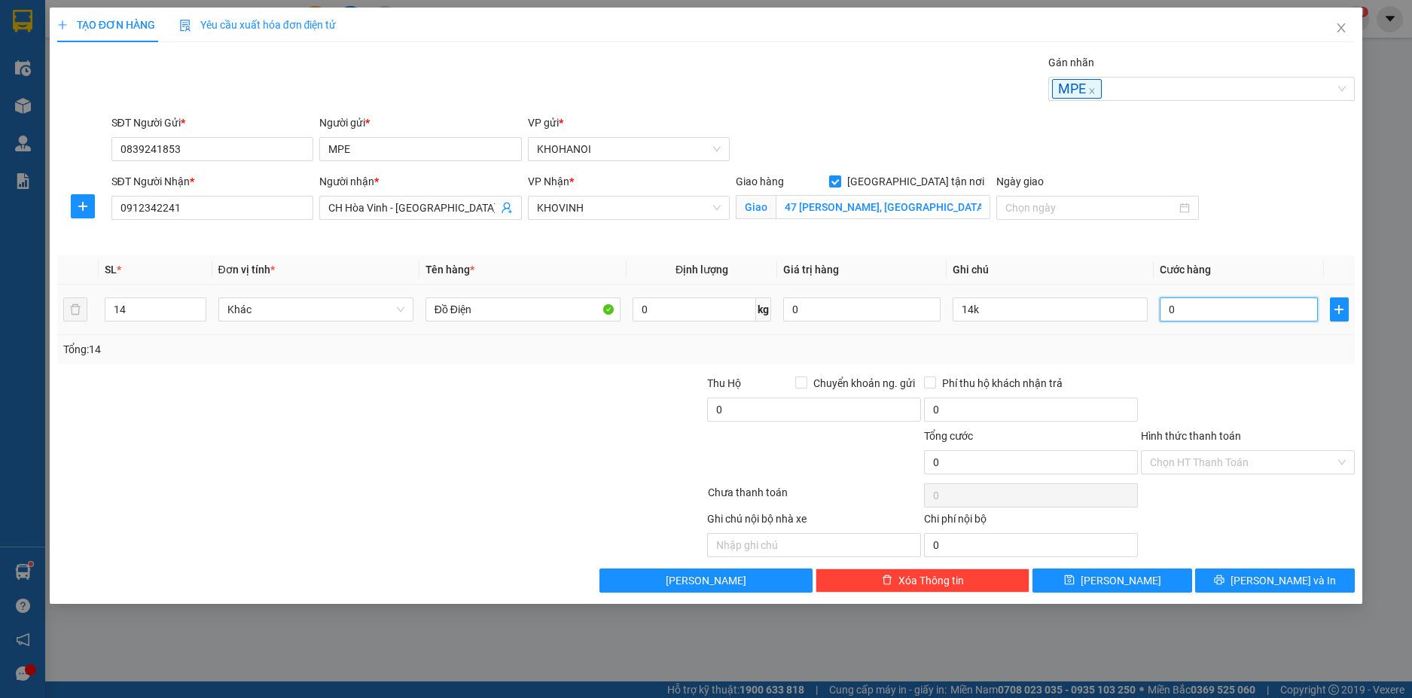
click at [1188, 316] on input "0" at bounding box center [1238, 309] width 157 height 24
type input "4"
type input "42"
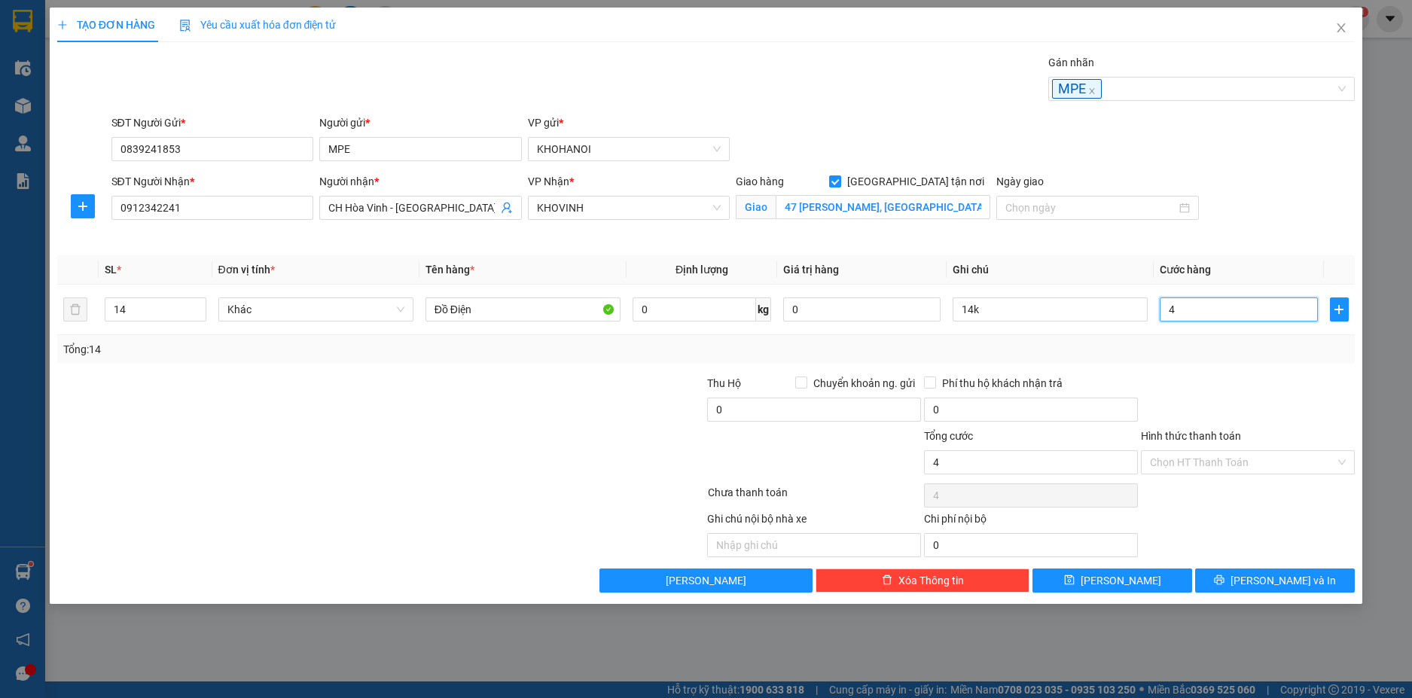
type input "42"
type input "420"
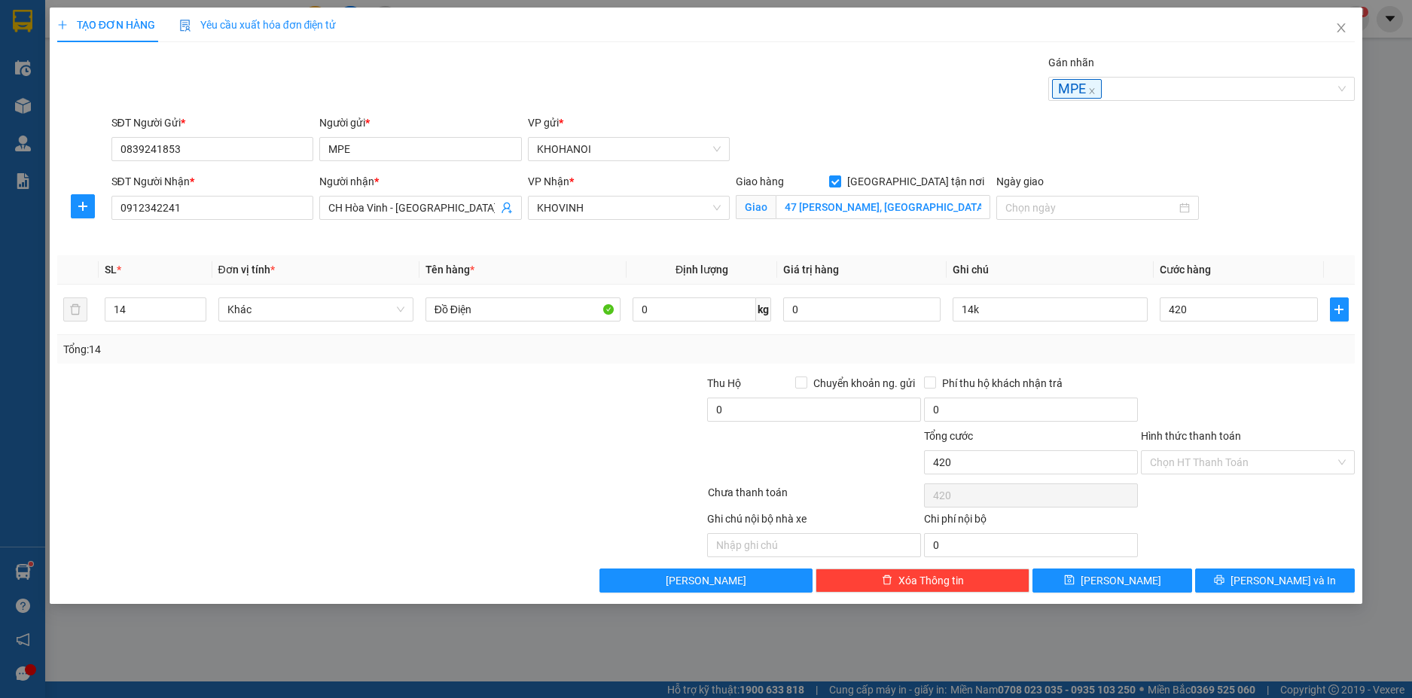
type input "420.000"
click at [1214, 390] on div at bounding box center [1247, 401] width 217 height 53
click at [1213, 468] on input "Hình thức thanh toán" at bounding box center [1242, 462] width 185 height 23
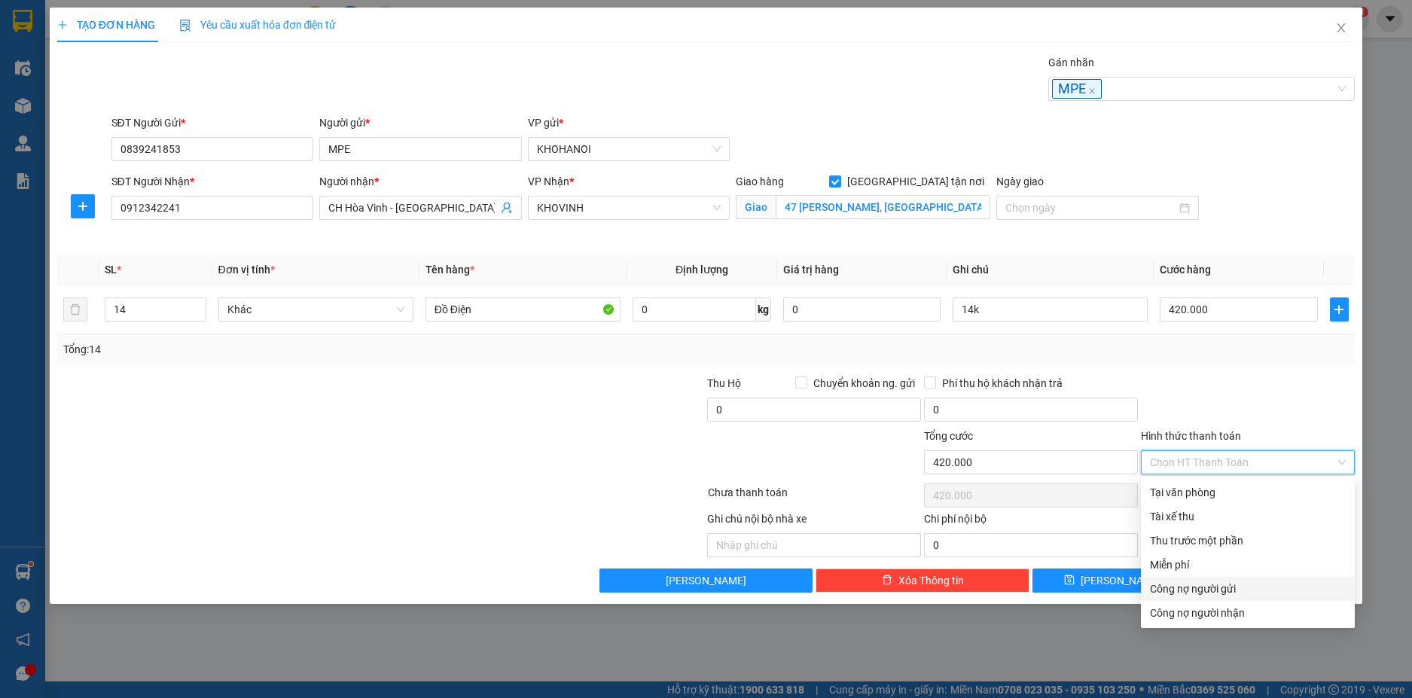
click at [1213, 591] on div "Công nợ người gửi" at bounding box center [1248, 589] width 196 height 17
type input "0"
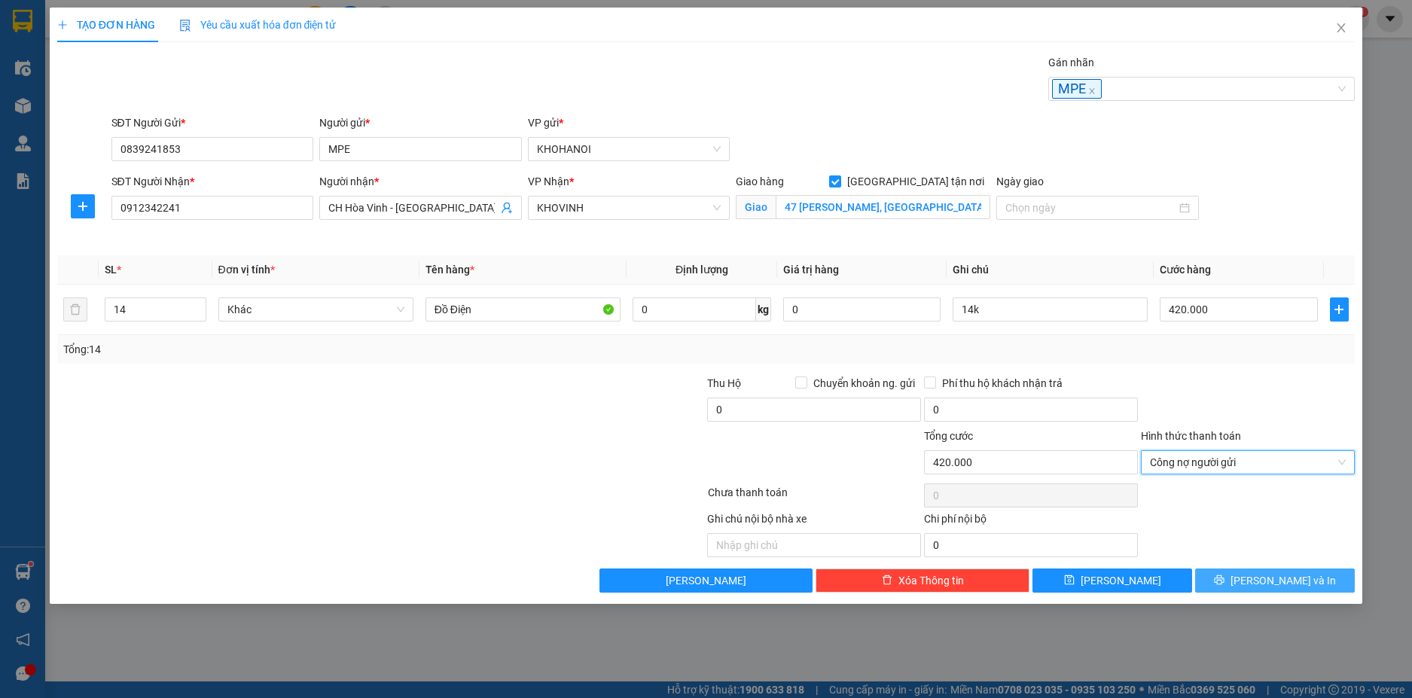
click at [1244, 577] on button "Lưu và In" at bounding box center [1275, 580] width 160 height 24
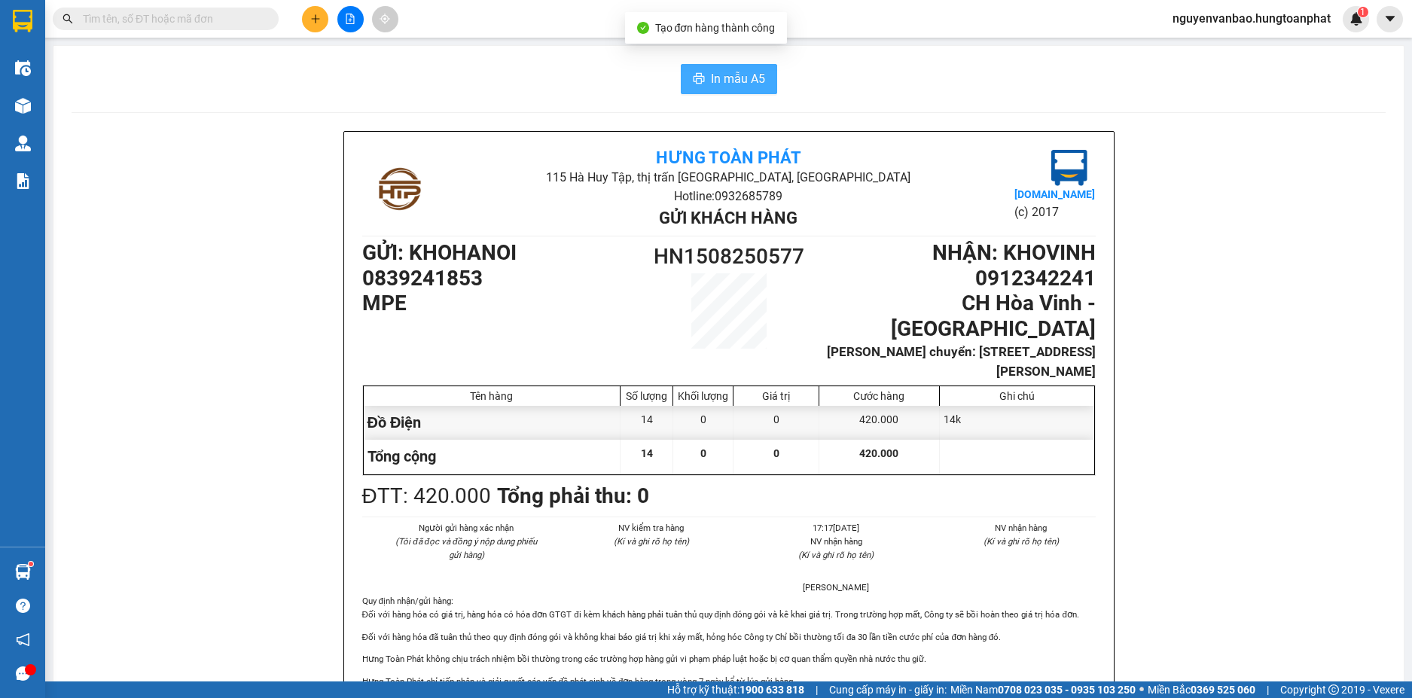
click at [732, 70] on span "In mẫu A5" at bounding box center [738, 78] width 54 height 19
click at [303, 21] on button at bounding box center [315, 19] width 26 height 26
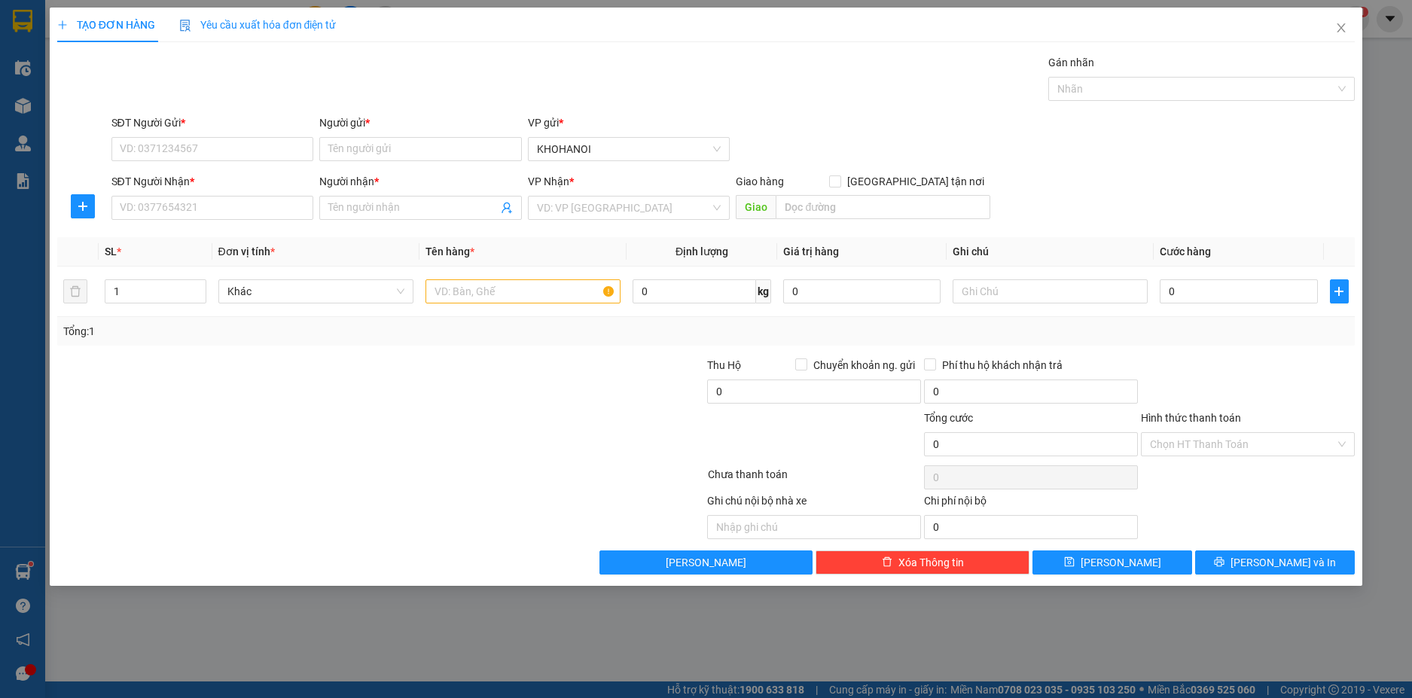
click at [352, 136] on div "Người gửi *" at bounding box center [420, 125] width 203 height 23
click at [375, 155] on input "Người gửi *" at bounding box center [420, 149] width 203 height 24
type input "mpe"
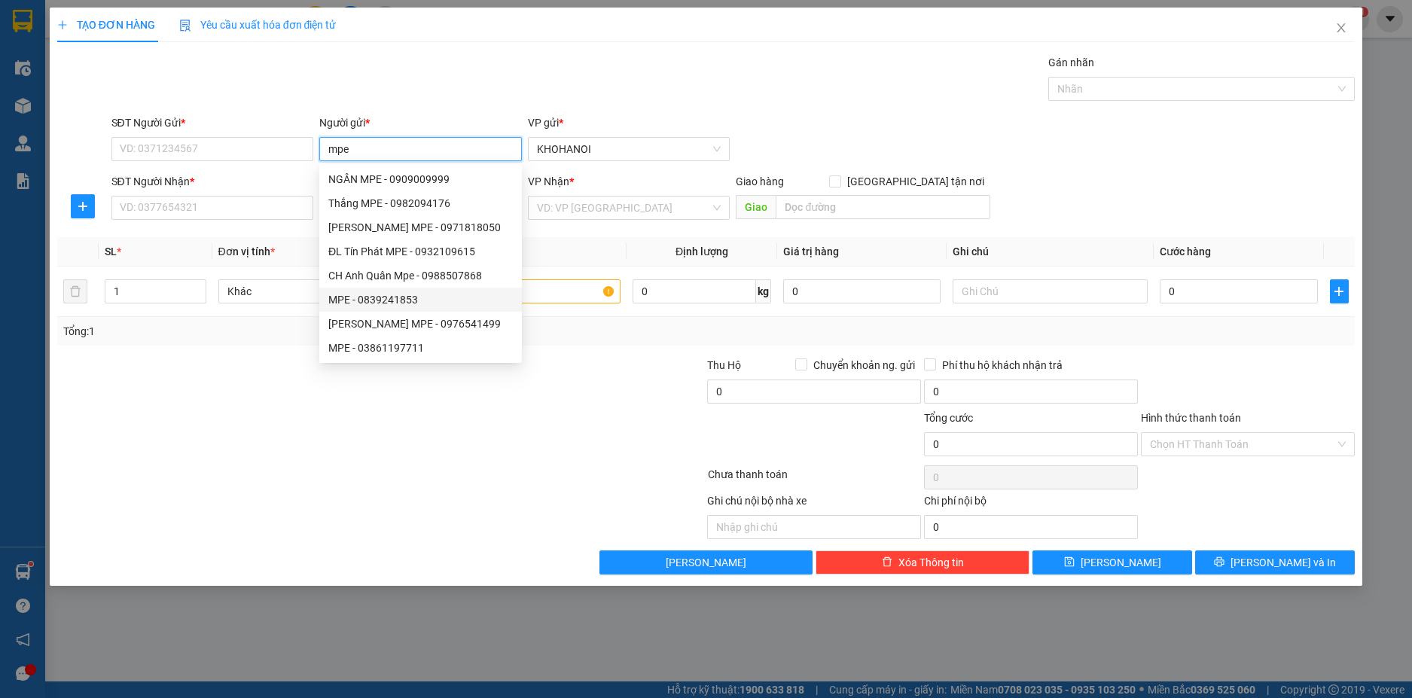
click at [382, 299] on div "MPE - 0839241853" at bounding box center [420, 299] width 184 height 17
type input "0839241853"
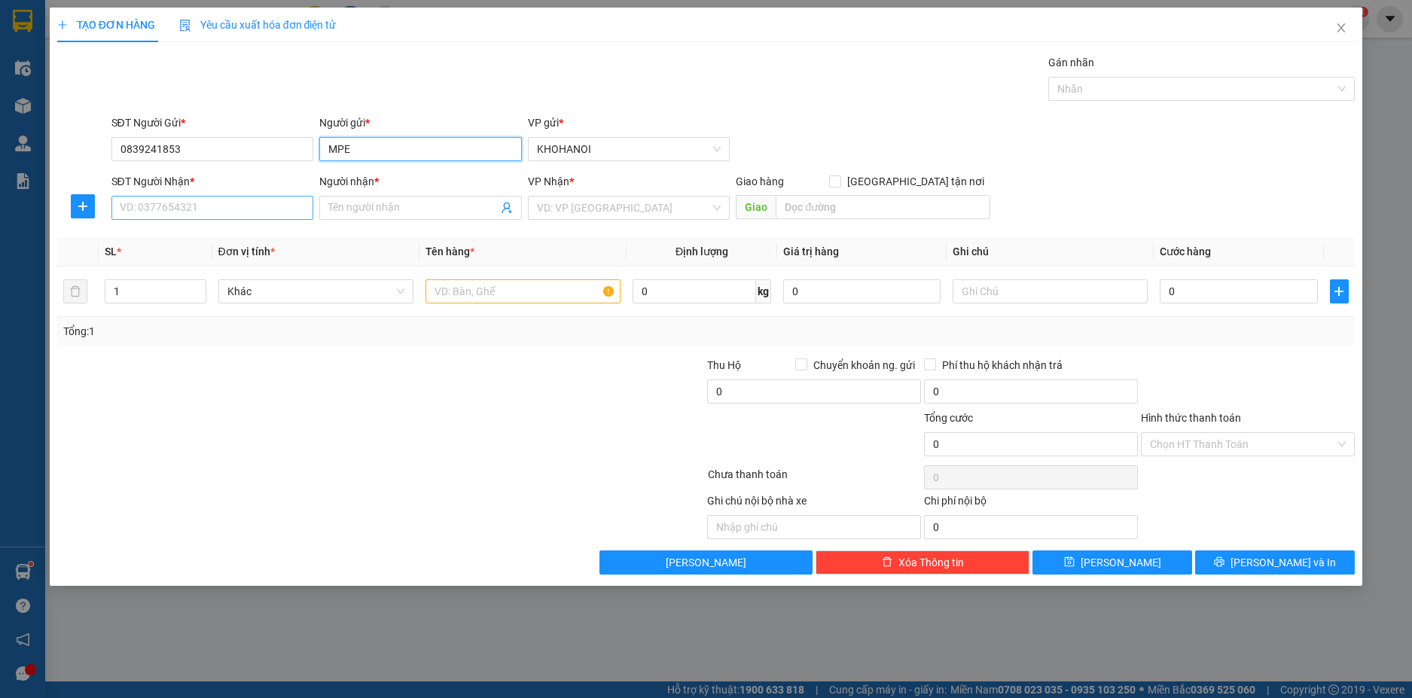
type input "MPE"
click at [251, 219] on input "SĐT Người Nhận *" at bounding box center [212, 208] width 203 height 24
click at [349, 210] on input "Người nhận *" at bounding box center [412, 208] width 169 height 17
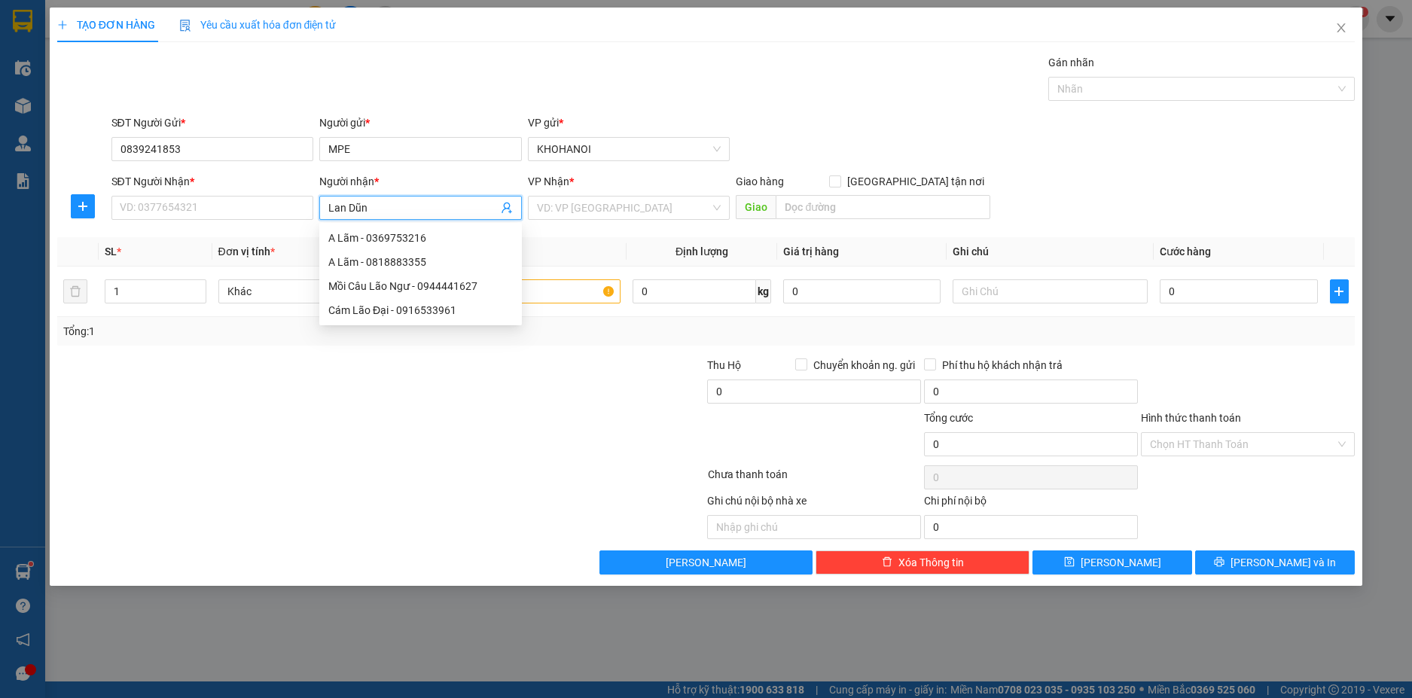
type input "Lan Dũng"
click at [373, 279] on div "CH Lan Dũng - 0837955053" at bounding box center [420, 286] width 184 height 17
type input "0837955053"
type input "CH Lan Dũng"
checkbox input "true"
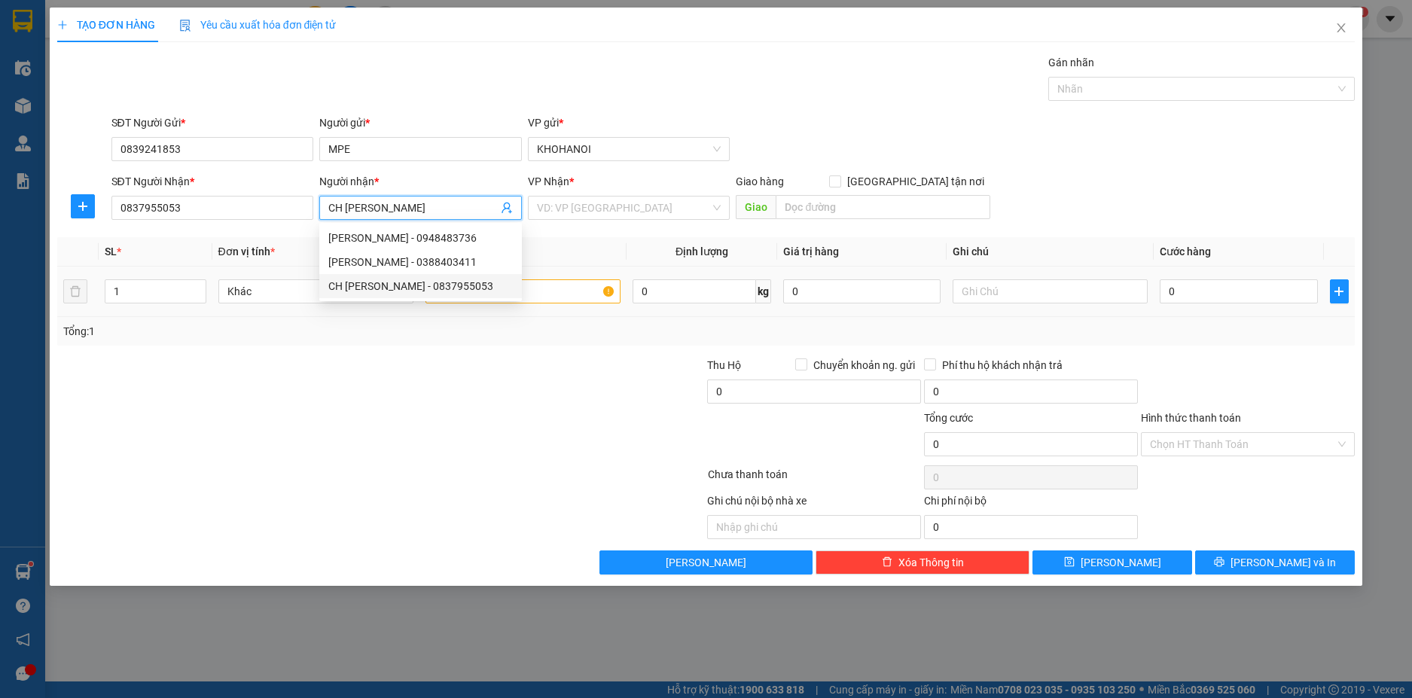
type input "Quốc lộ 1A, Kỳ Anh, Hà Tĩnh"
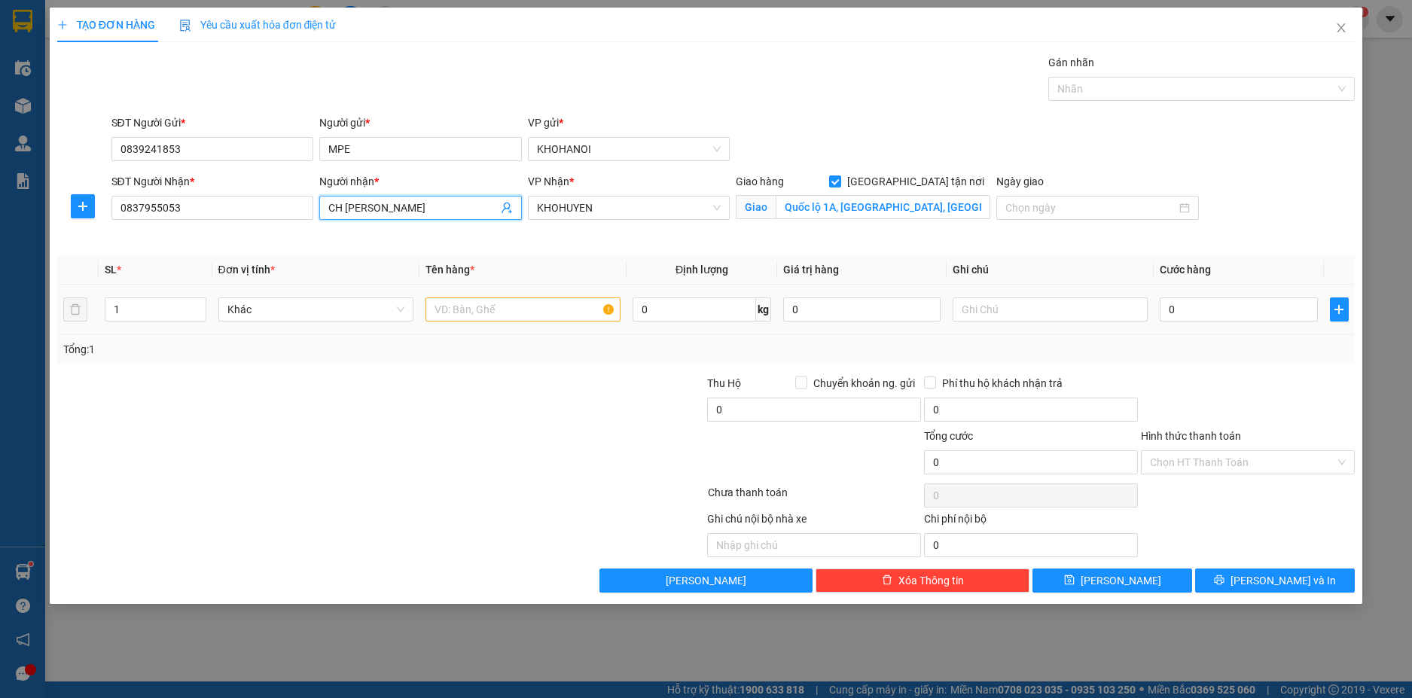
type input "CH Lan Dũng"
click at [448, 318] on input "text" at bounding box center [522, 309] width 195 height 24
type input "D"
click at [1084, 97] on div at bounding box center [1194, 89] width 284 height 18
type input "Đồ Điện"
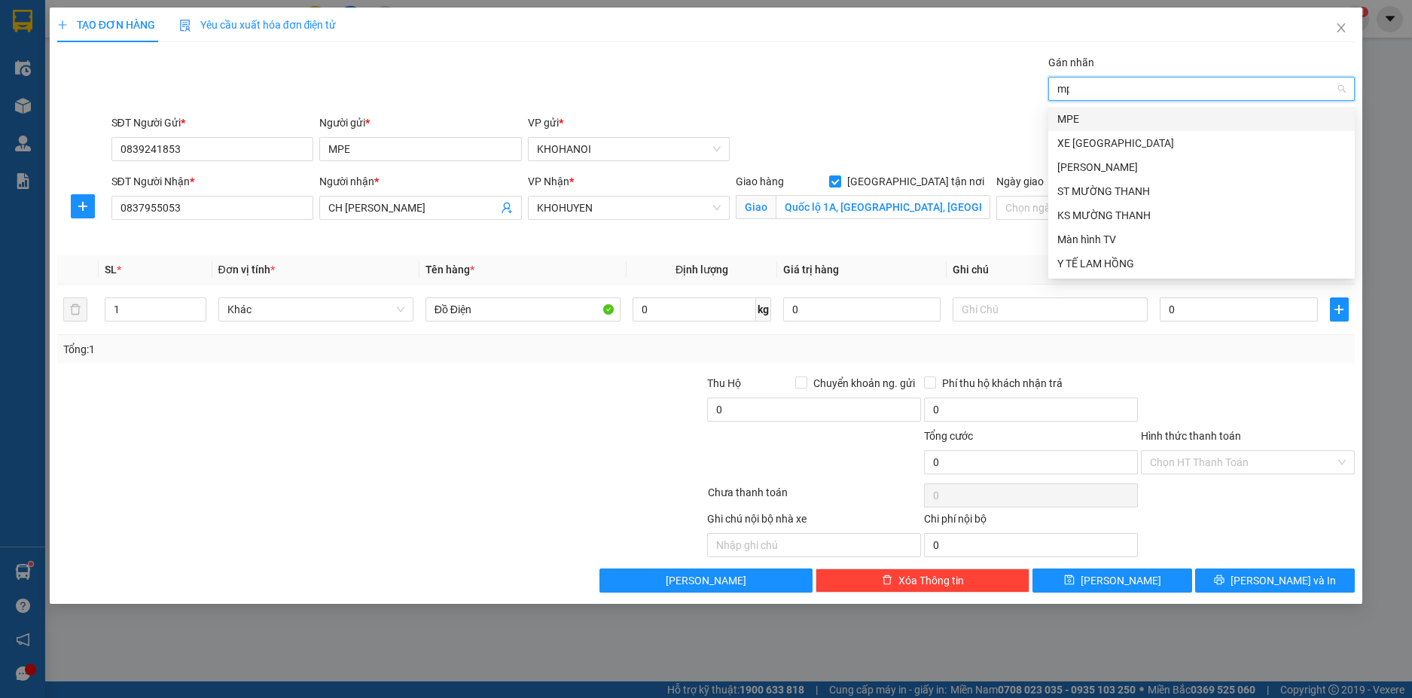
type input "mpe"
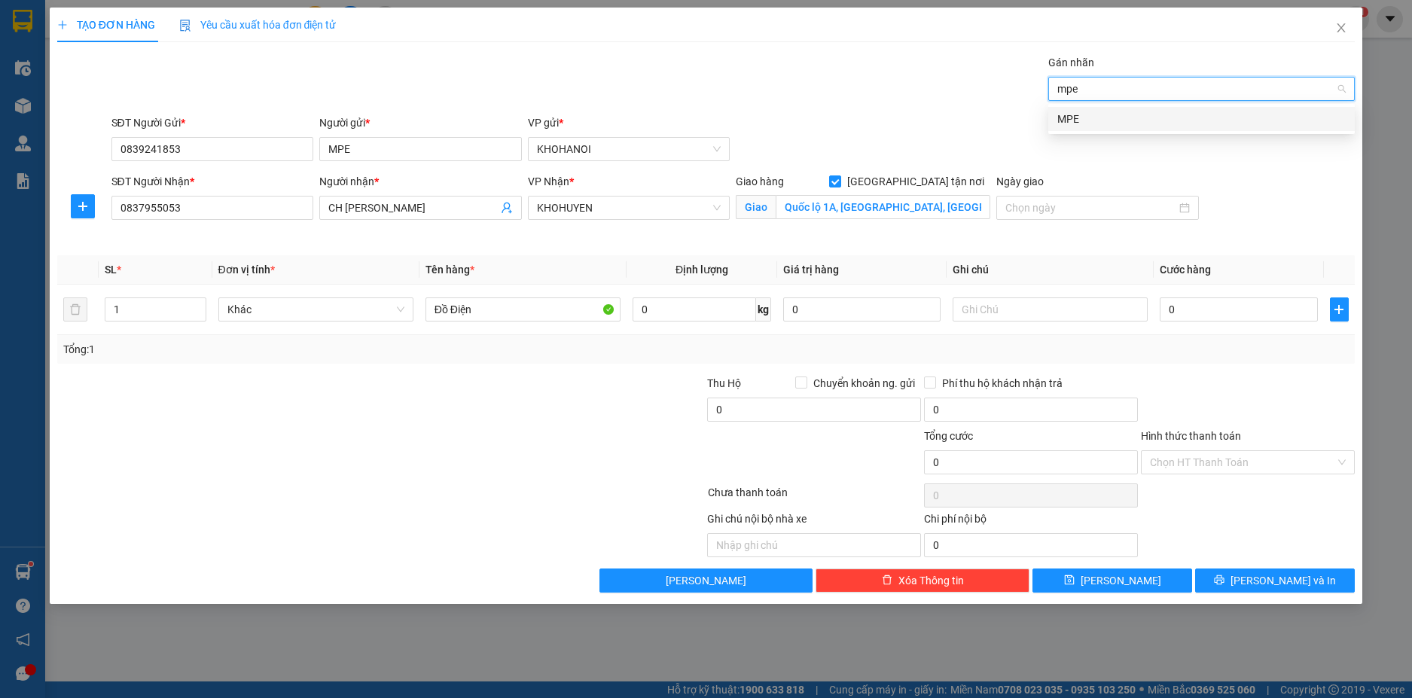
click at [1077, 118] on div "MPE" at bounding box center [1201, 119] width 288 height 17
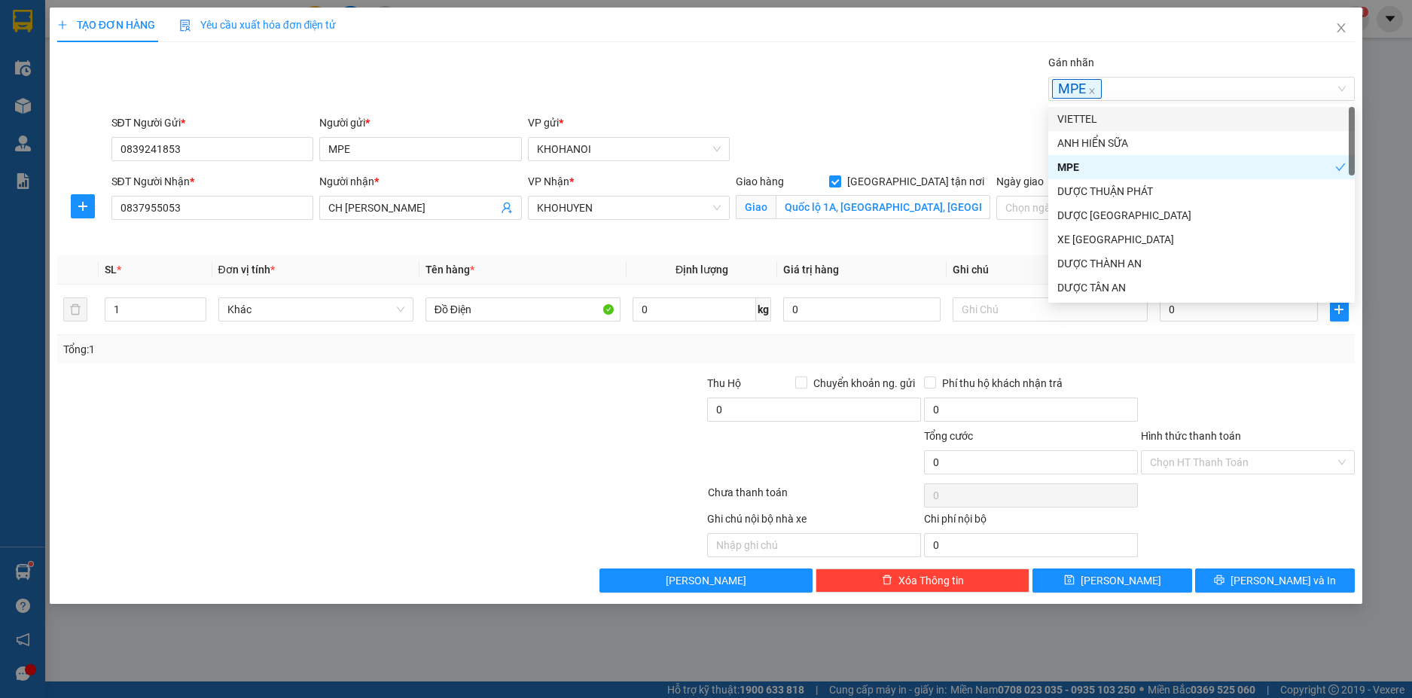
click at [983, 112] on div "Transit Pickup Surcharge Ids Transit Deliver Surcharge Ids Transit Deliver Surc…" at bounding box center [706, 323] width 1298 height 538
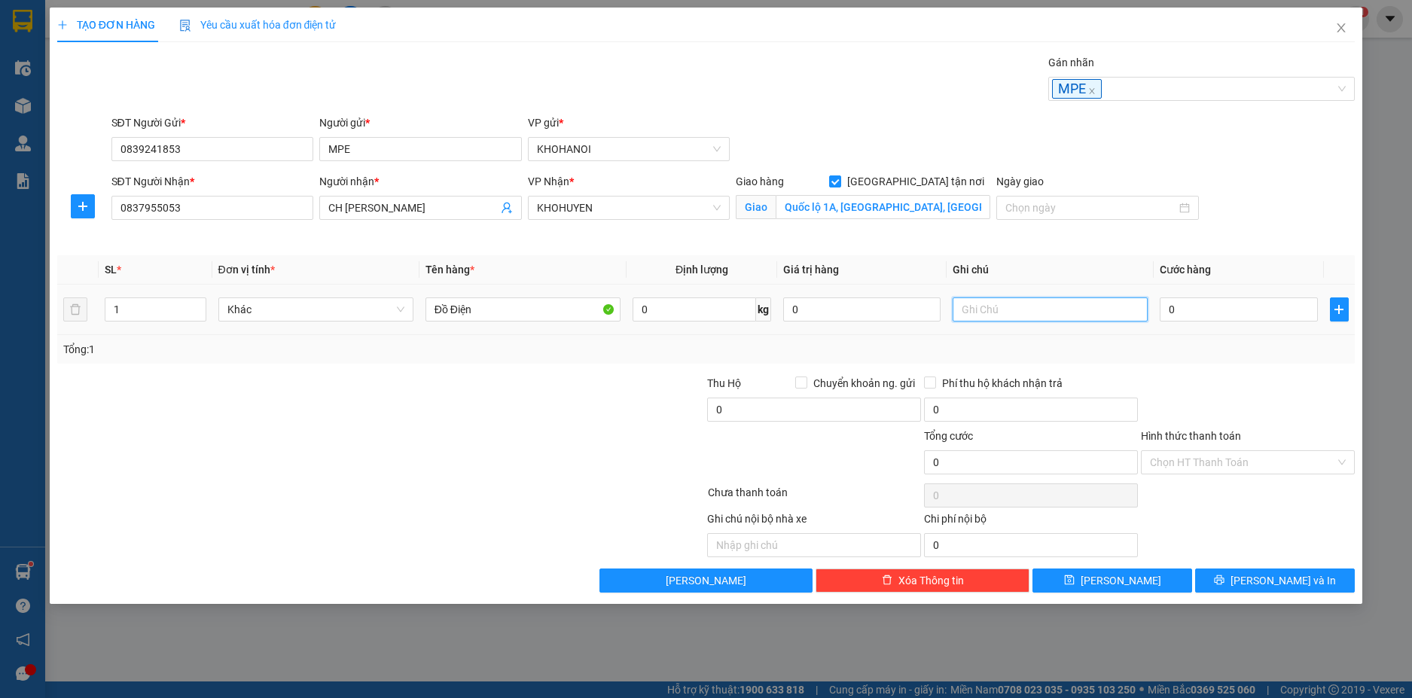
click at [998, 312] on input "text" at bounding box center [1049, 309] width 195 height 24
type input "1k"
click at [1196, 321] on div "0" at bounding box center [1238, 309] width 157 height 30
click at [1199, 317] on input "0" at bounding box center [1238, 309] width 157 height 24
type input "4"
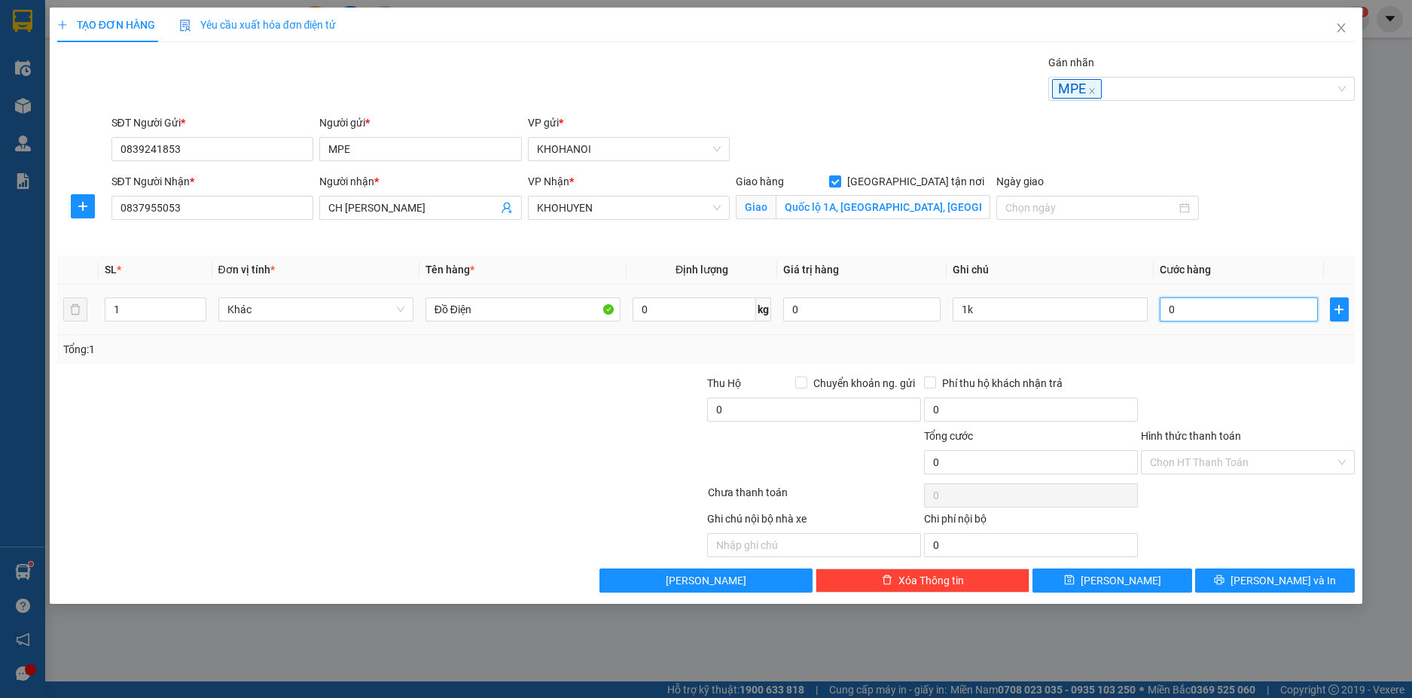
type input "4"
type input "45"
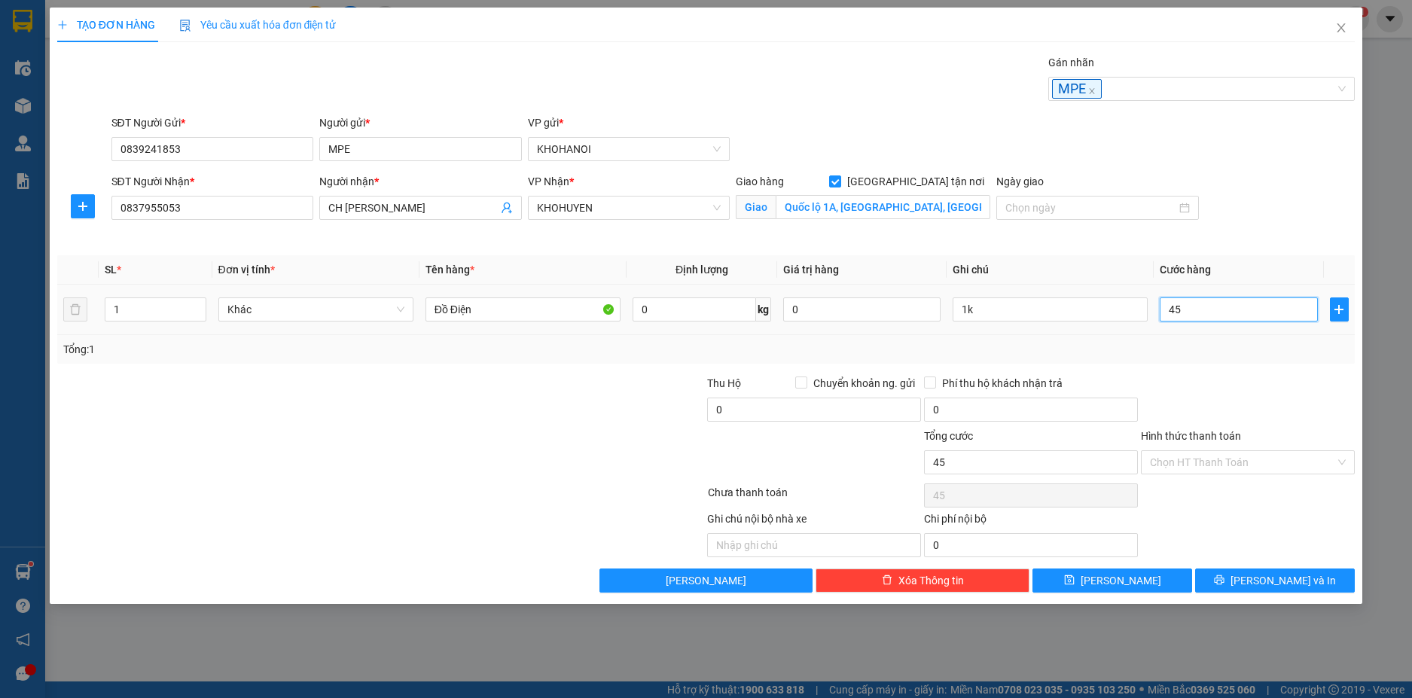
type input "450"
type input "45"
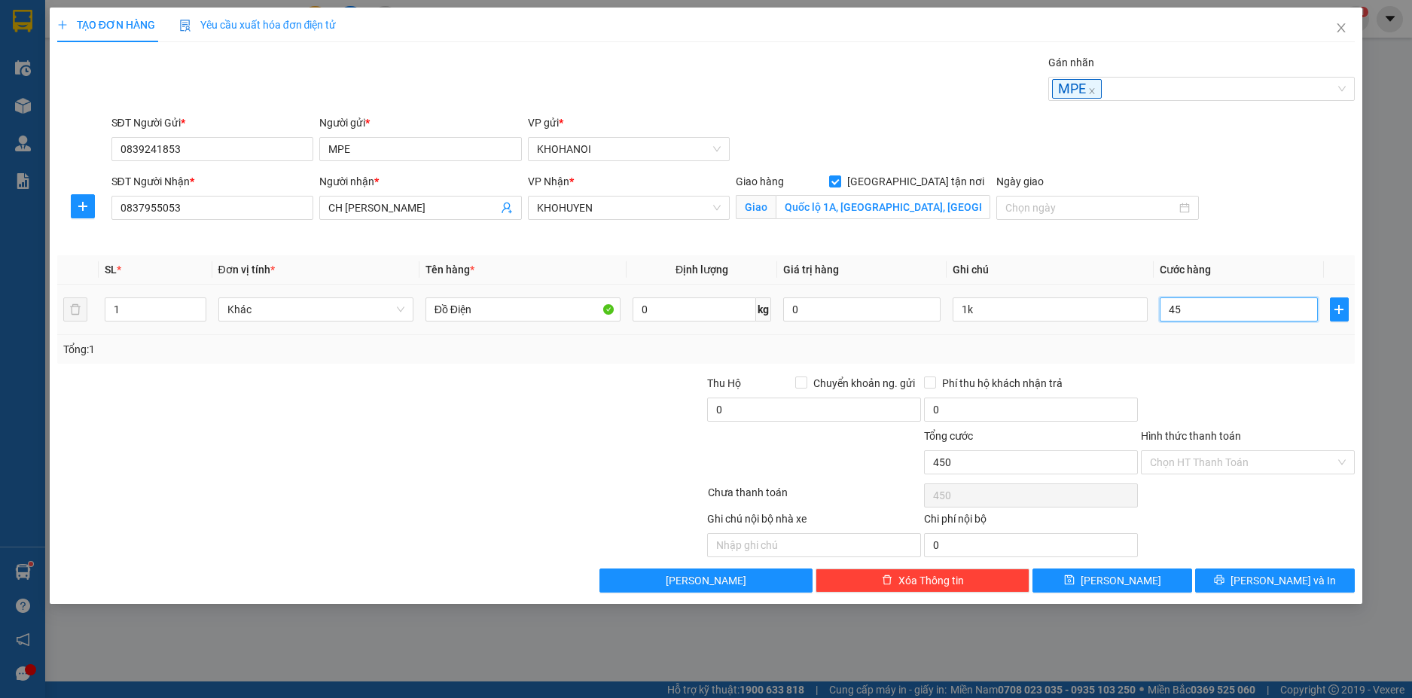
type input "45"
type input "45.000"
click at [1203, 348] on div "Tổng: 1" at bounding box center [706, 349] width 1286 height 17
click at [1220, 461] on input "Hình thức thanh toán" at bounding box center [1242, 462] width 185 height 23
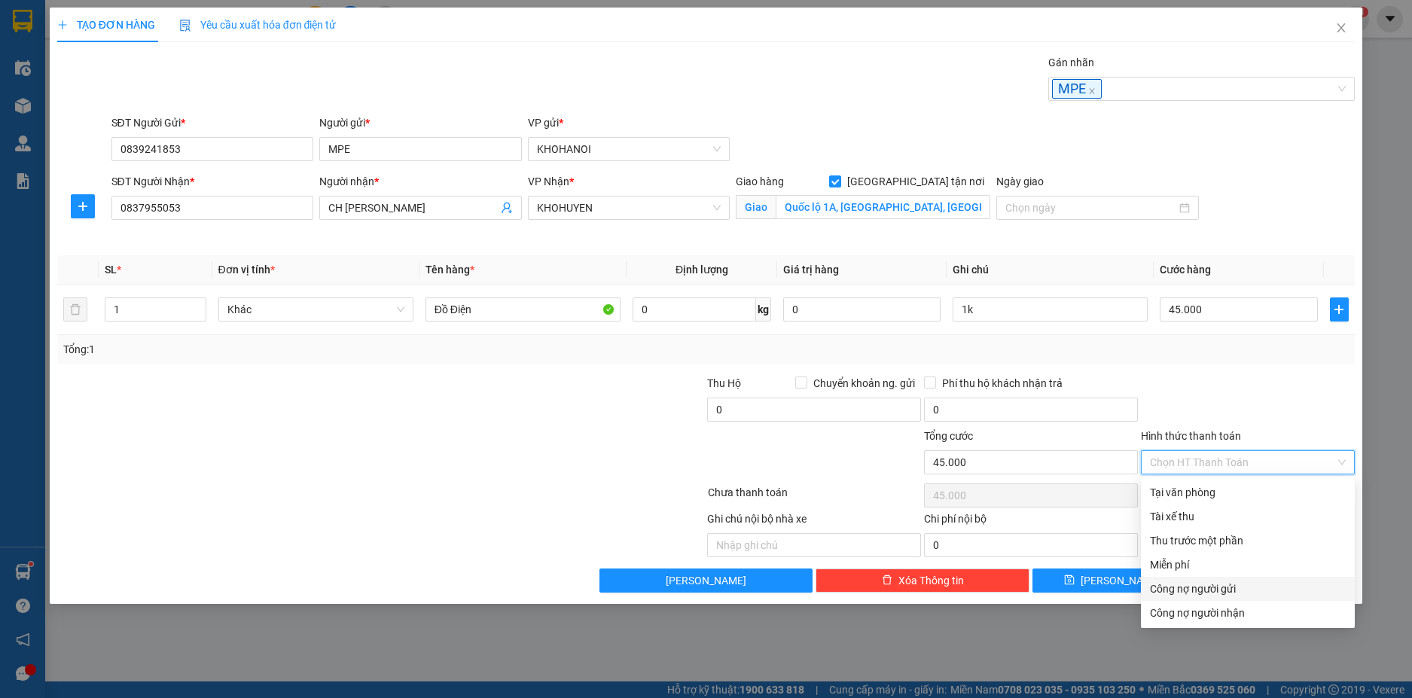
drag, startPoint x: 1217, startPoint y: 585, endPoint x: 1228, endPoint y: 591, distance: 12.1
click at [1217, 586] on div "Công nợ người gửi" at bounding box center [1248, 589] width 196 height 17
type input "0"
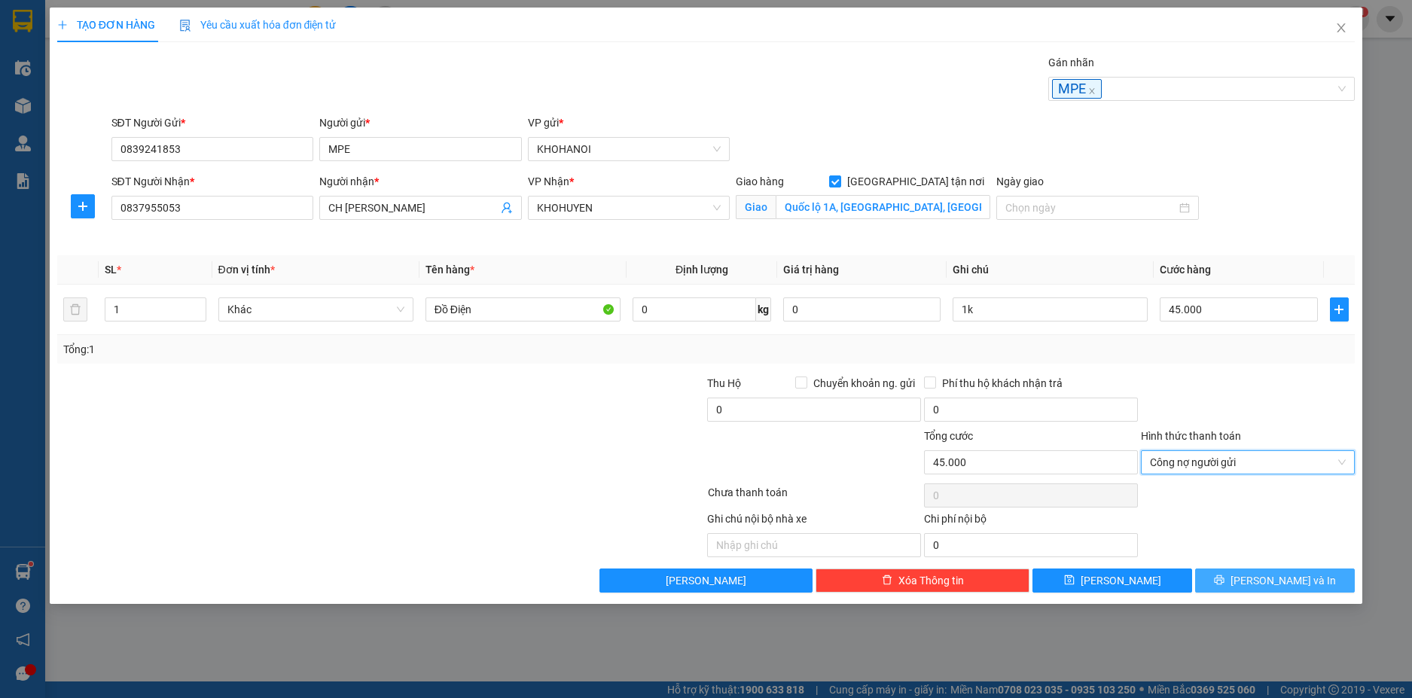
click at [1258, 586] on button "Lưu và In" at bounding box center [1275, 580] width 160 height 24
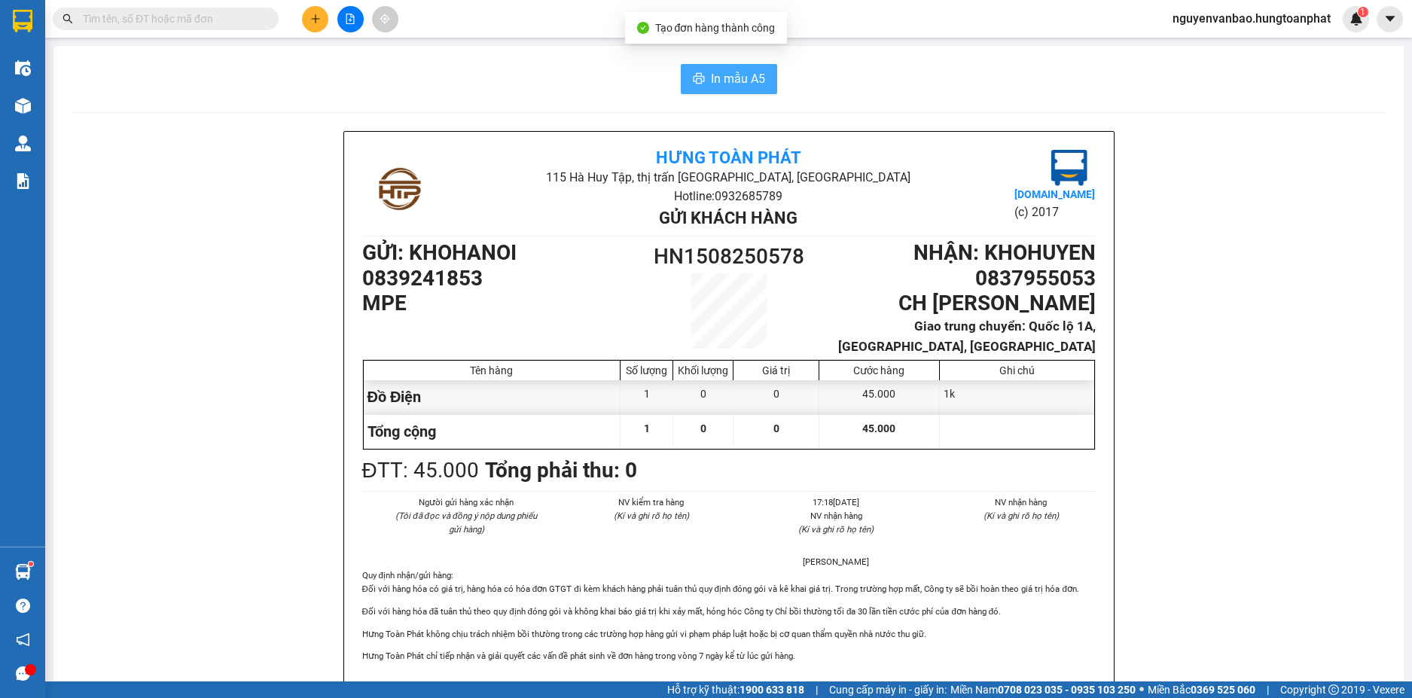
click at [723, 80] on span "In mẫu A5" at bounding box center [738, 78] width 54 height 19
click at [305, 20] on button at bounding box center [315, 19] width 26 height 26
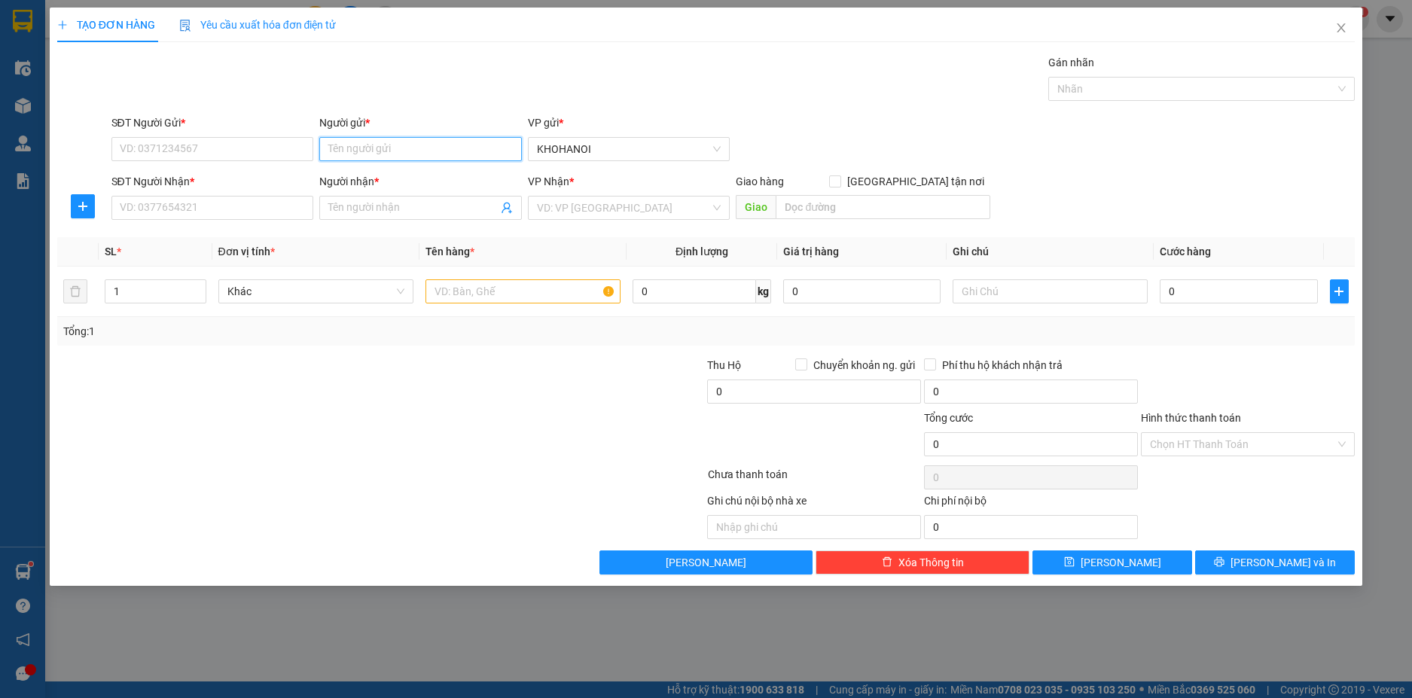
click at [369, 143] on input "Người gửi *" at bounding box center [420, 149] width 203 height 24
type input "mpe"
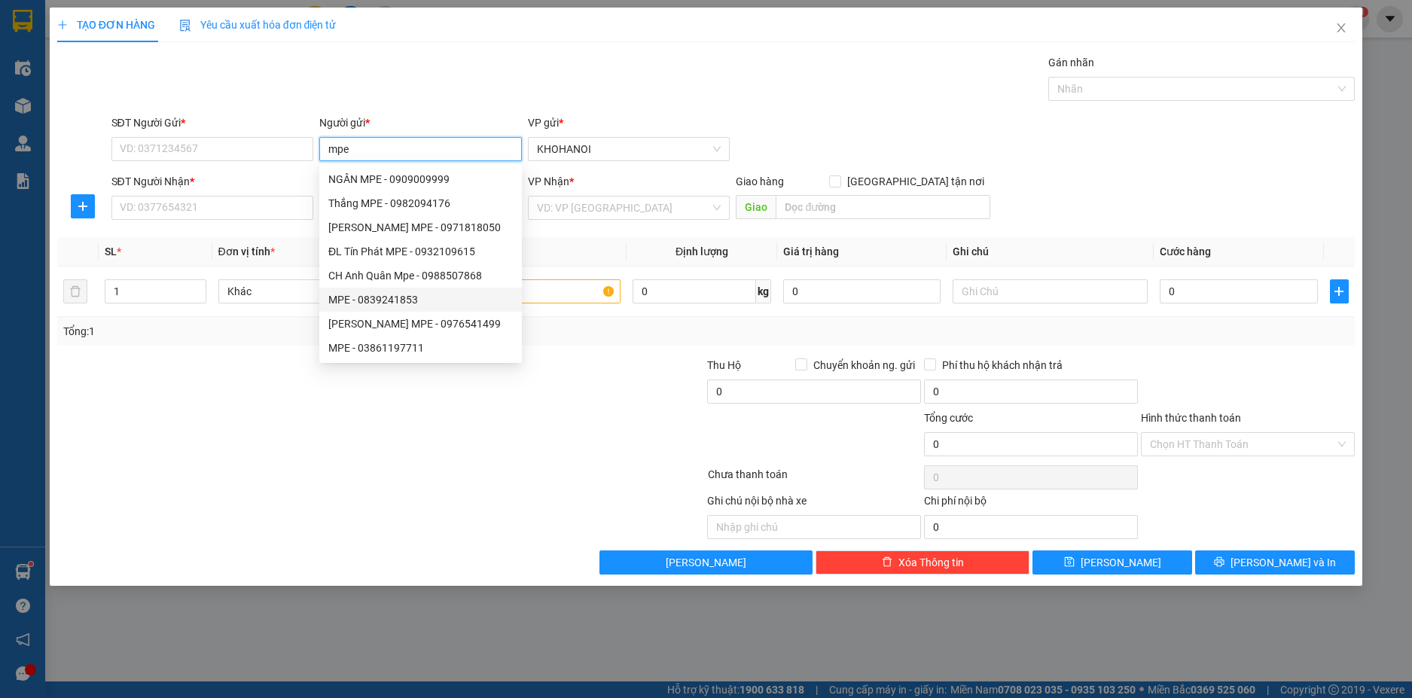
click at [393, 301] on div "MPE - 0839241853" at bounding box center [420, 299] width 184 height 17
type input "0839241853"
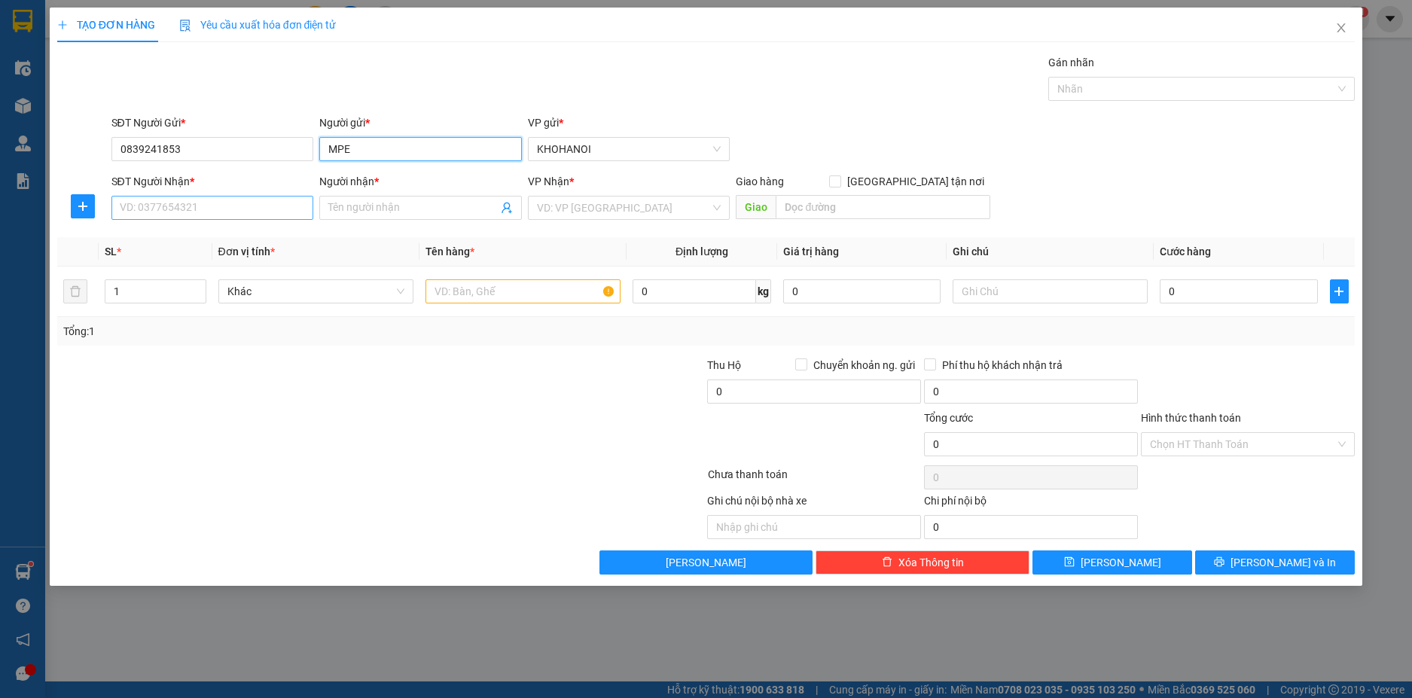
type input "MPE"
click at [219, 207] on input "SĐT Người Nhận *" at bounding box center [212, 208] width 203 height 24
click at [346, 224] on div "Người nhận * Tên người nhận" at bounding box center [420, 199] width 203 height 53
click at [349, 219] on span at bounding box center [420, 208] width 203 height 24
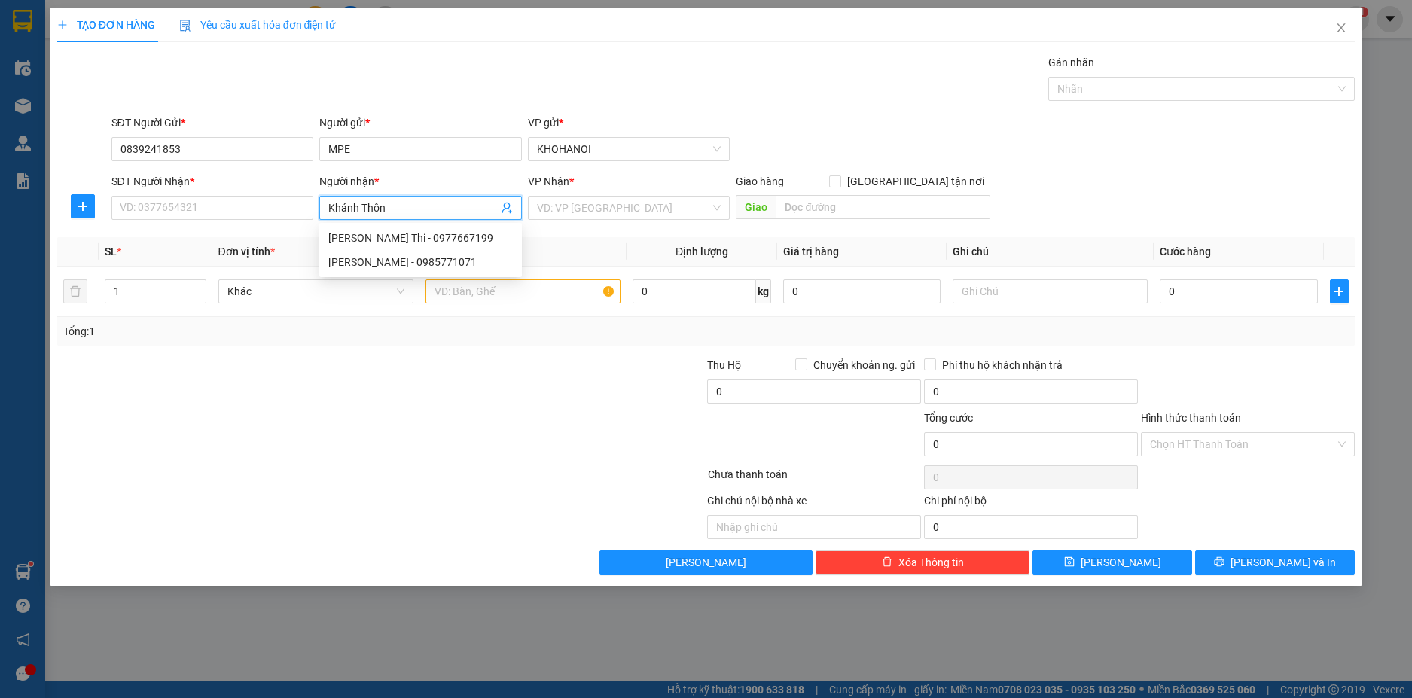
type input "Khánh Thông"
click at [378, 237] on div "CH Khánh Thông - 0985771071" at bounding box center [420, 238] width 184 height 17
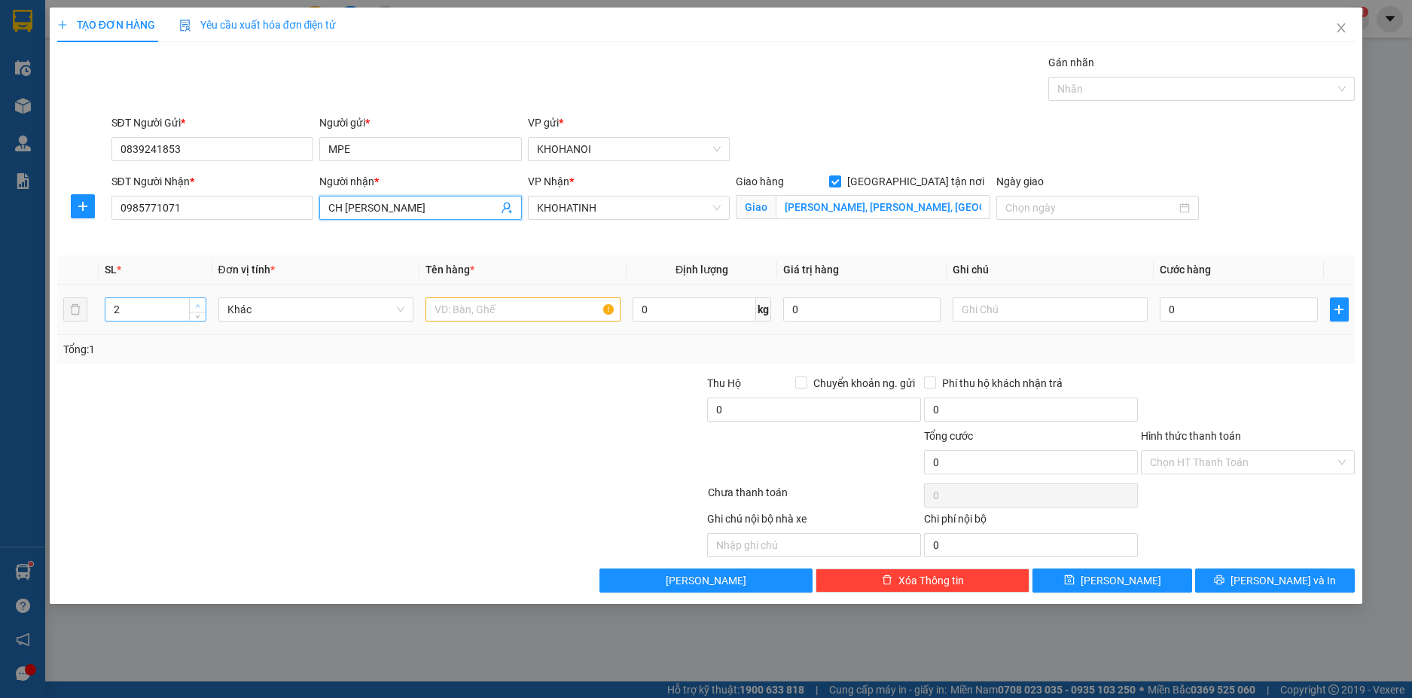
click at [200, 303] on icon "up" at bounding box center [197, 305] width 5 height 5
click at [196, 305] on icon "up" at bounding box center [197, 305] width 5 height 5
click at [453, 318] on input "text" at bounding box center [522, 309] width 195 height 24
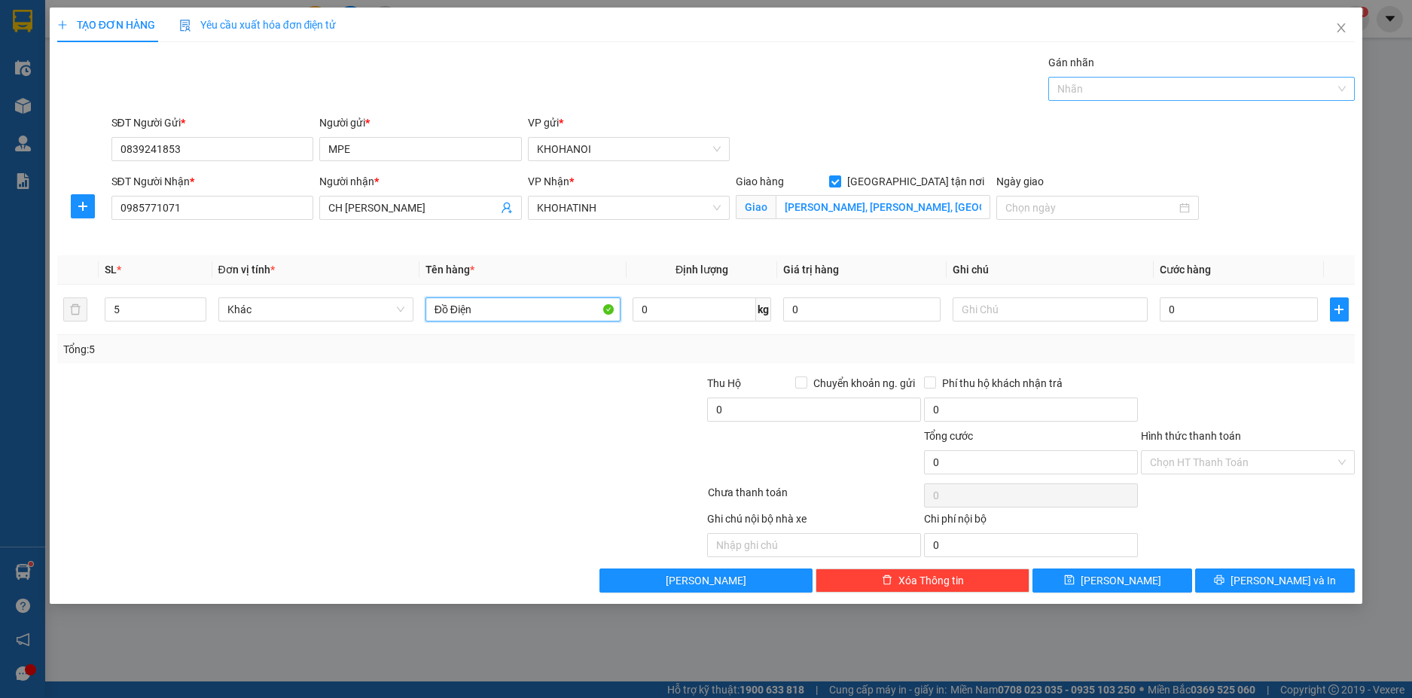
click at [1088, 82] on div at bounding box center [1194, 89] width 284 height 18
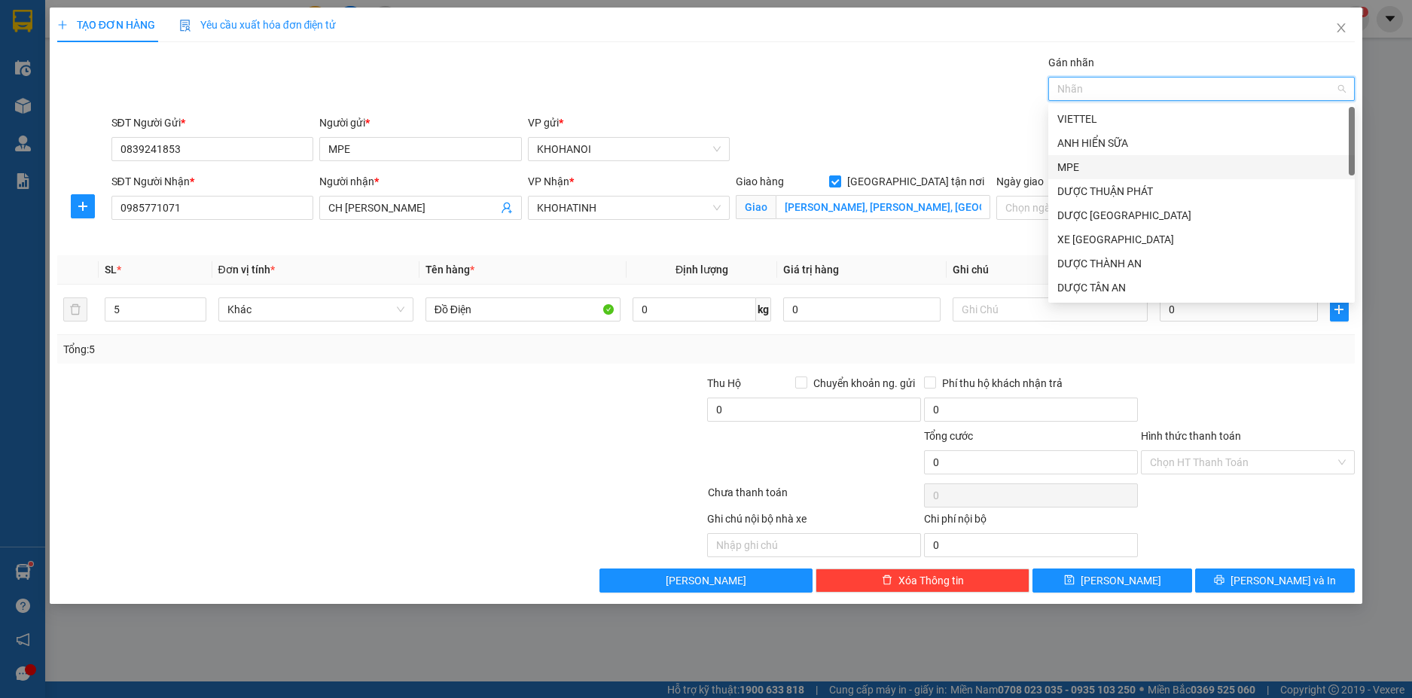
drag, startPoint x: 1083, startPoint y: 169, endPoint x: 980, endPoint y: 142, distance: 106.7
click at [1082, 169] on div "MPE" at bounding box center [1201, 167] width 288 height 17
click at [968, 139] on div "SĐT Người Gửi * 0839241853 Người gửi * MPE VP gửi * KHOHANOI" at bounding box center [733, 140] width 1250 height 53
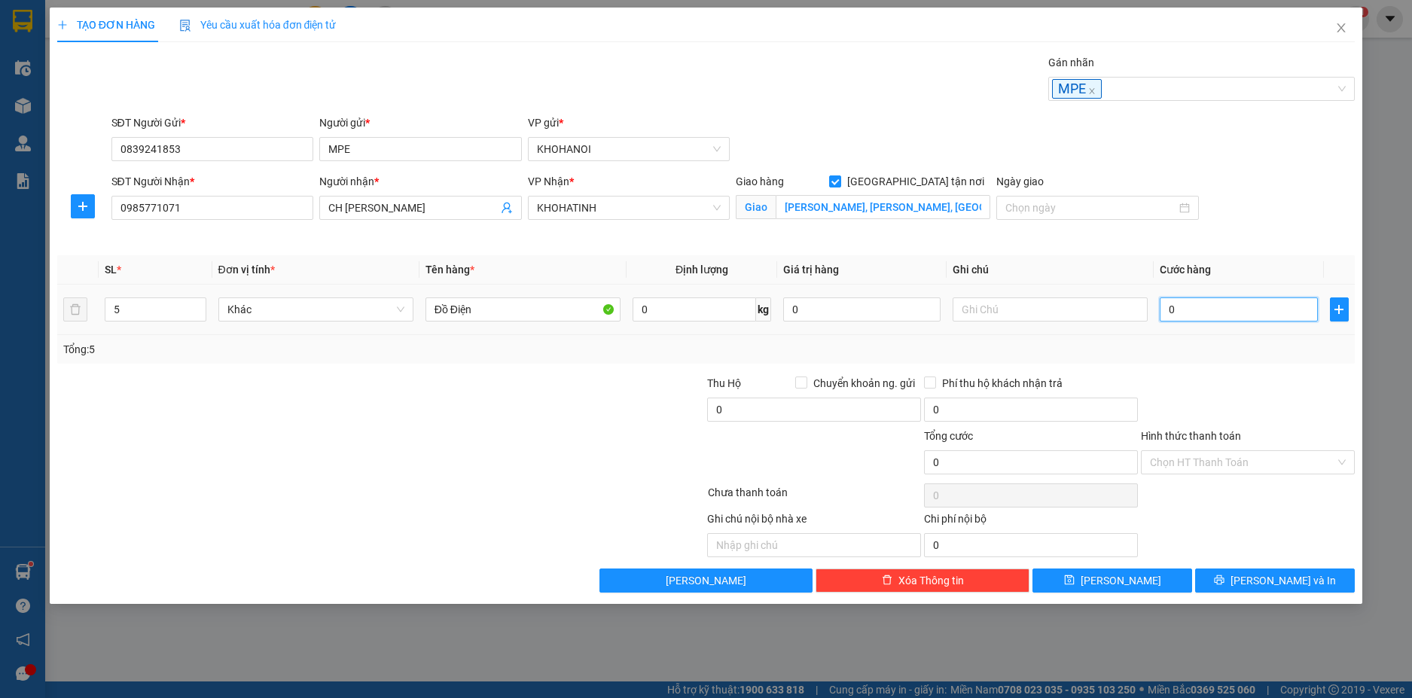
click at [1192, 315] on input "0" at bounding box center [1238, 309] width 157 height 24
click at [1046, 309] on input "text" at bounding box center [1049, 309] width 195 height 24
click at [1187, 321] on input "0" at bounding box center [1238, 309] width 157 height 24
click at [1197, 381] on div at bounding box center [1247, 401] width 217 height 53
click at [1196, 457] on input "Hình thức thanh toán" at bounding box center [1242, 462] width 185 height 23
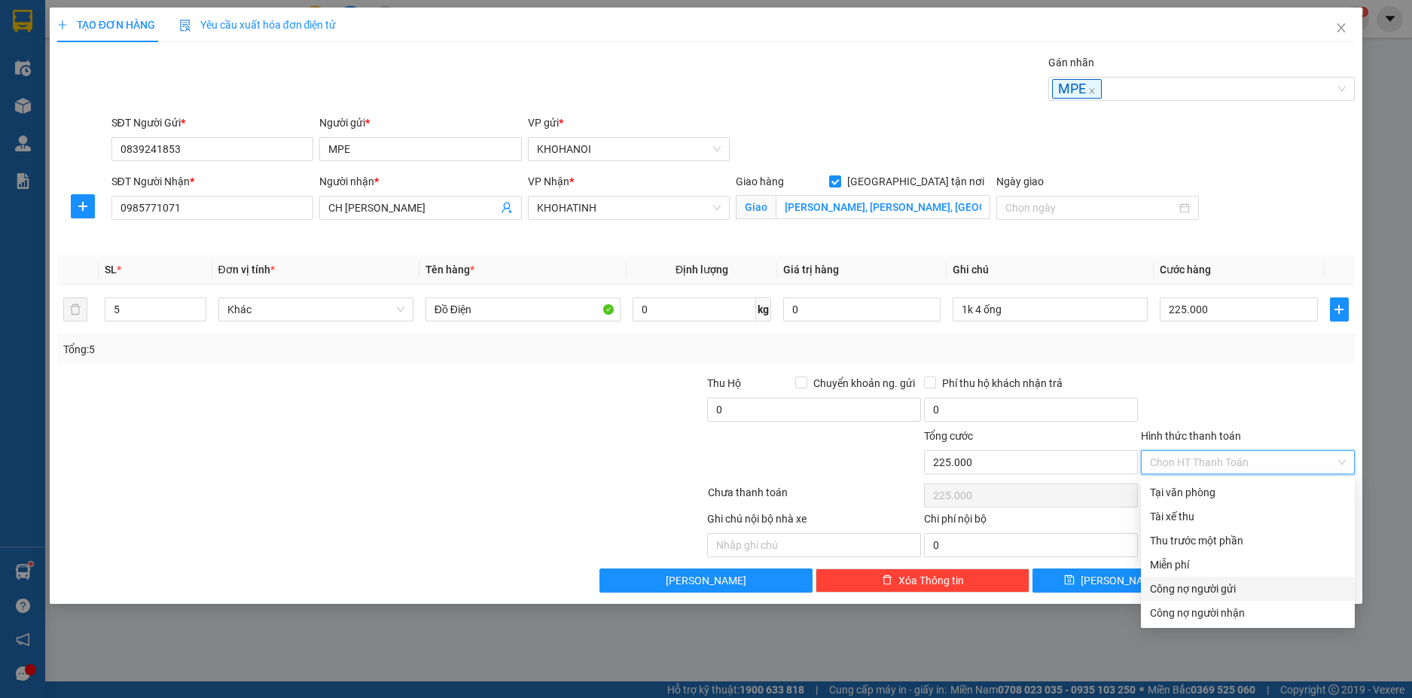
drag, startPoint x: 1210, startPoint y: 591, endPoint x: 1108, endPoint y: 484, distance: 148.0
click at [1211, 589] on div "Công nợ người gửi" at bounding box center [1248, 589] width 196 height 17
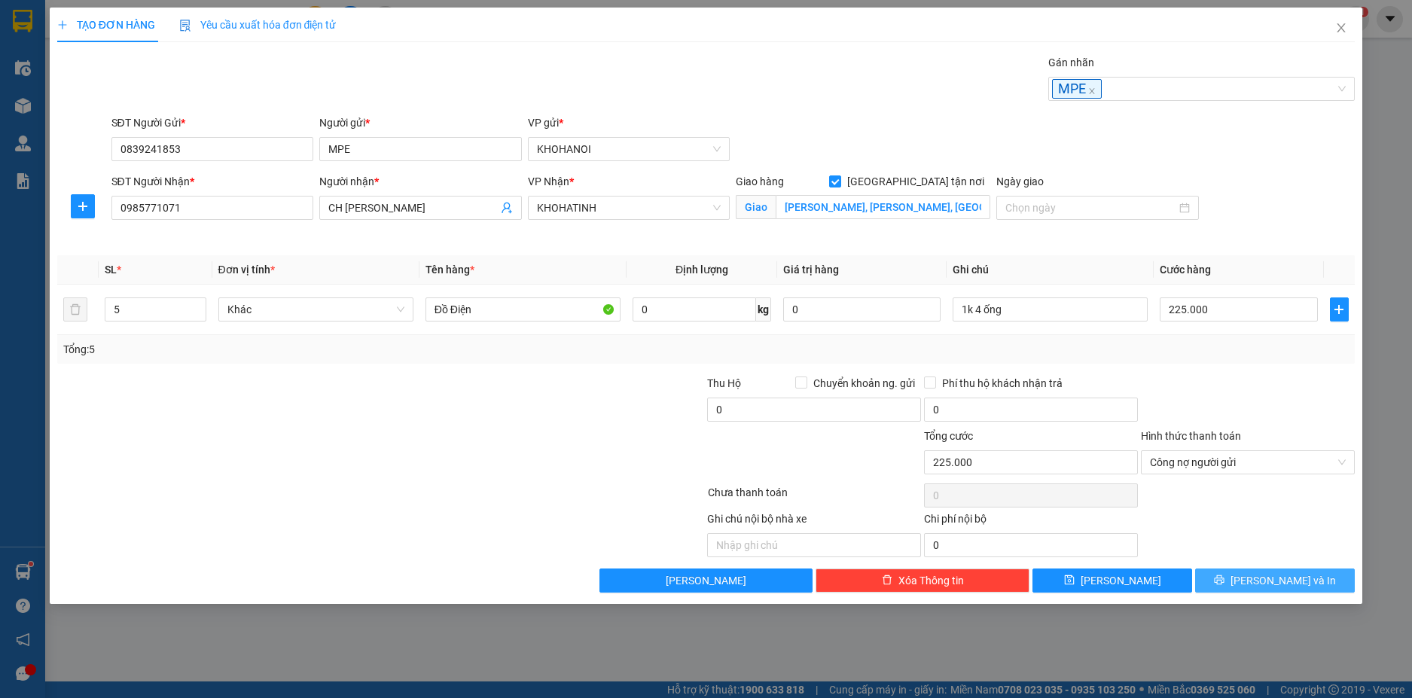
click at [1274, 573] on span "Lưu và In" at bounding box center [1282, 580] width 105 height 17
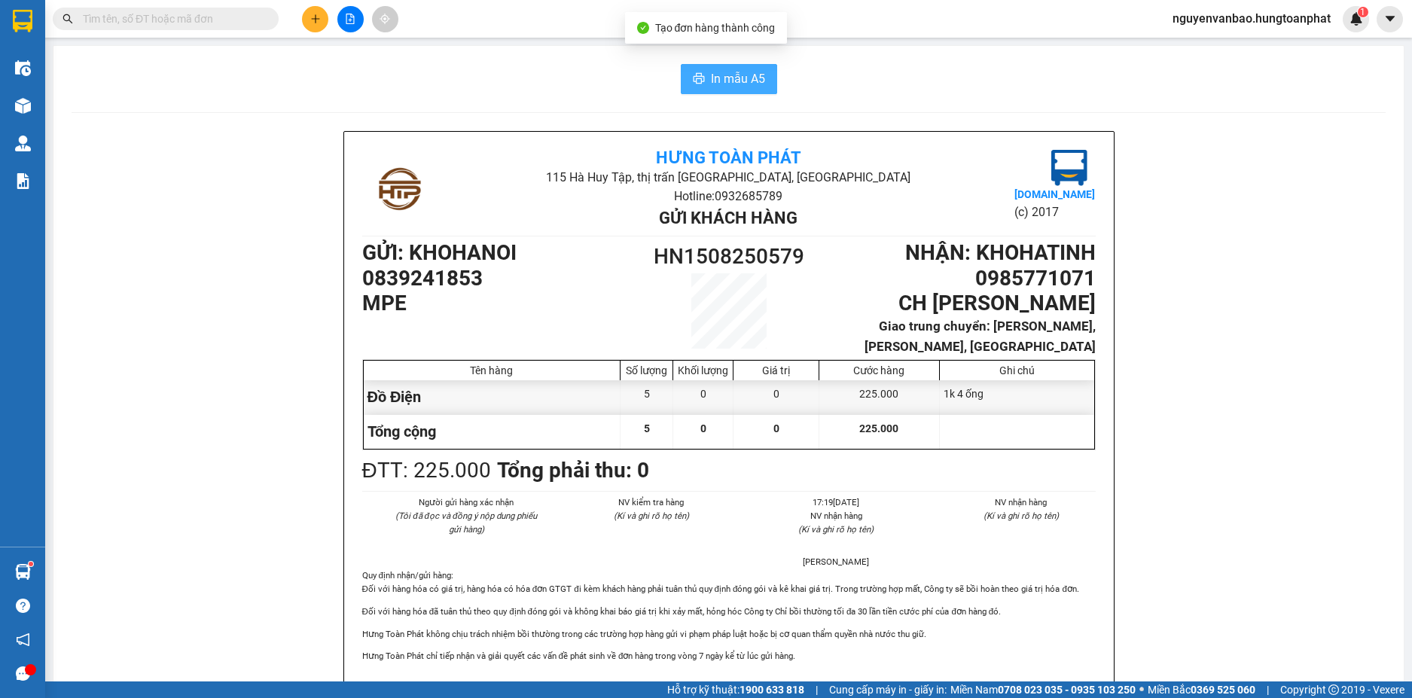
click at [695, 79] on icon "printer" at bounding box center [699, 78] width 12 height 12
click at [303, 14] on button at bounding box center [315, 19] width 26 height 26
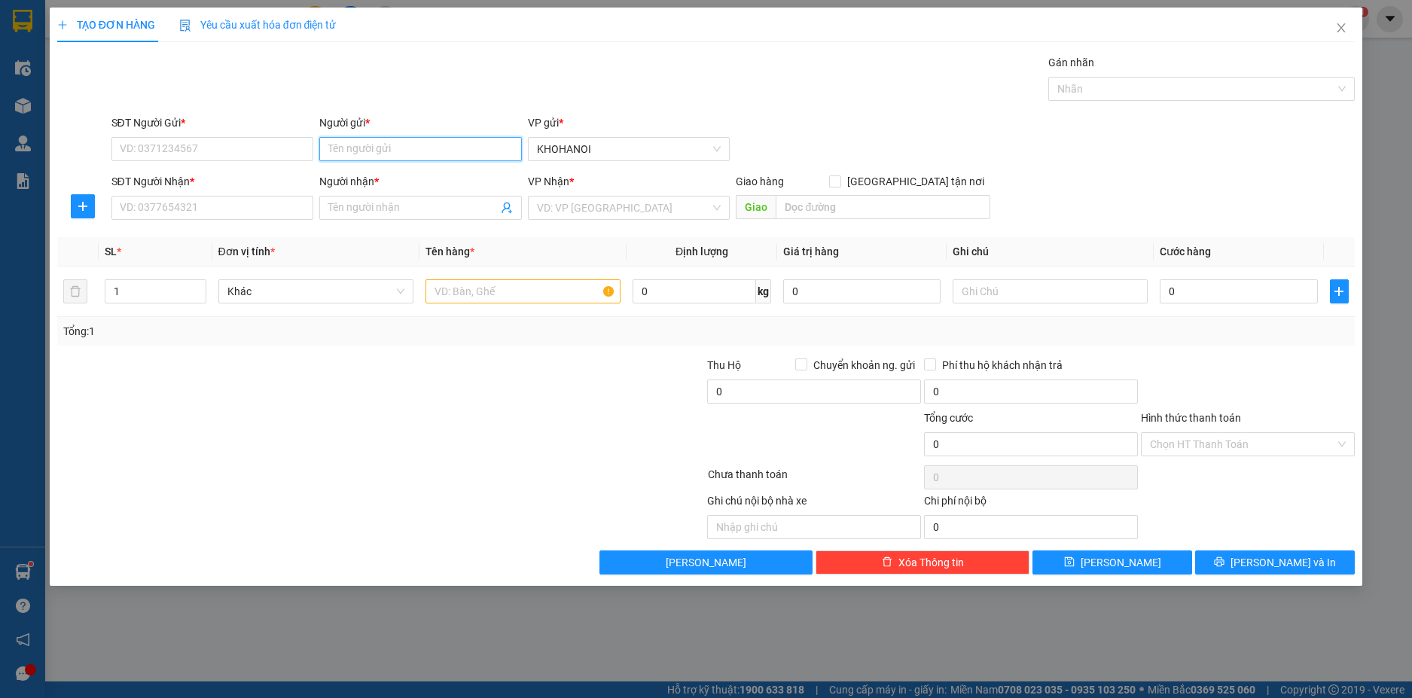
click at [338, 142] on input "Người gửi *" at bounding box center [420, 149] width 203 height 24
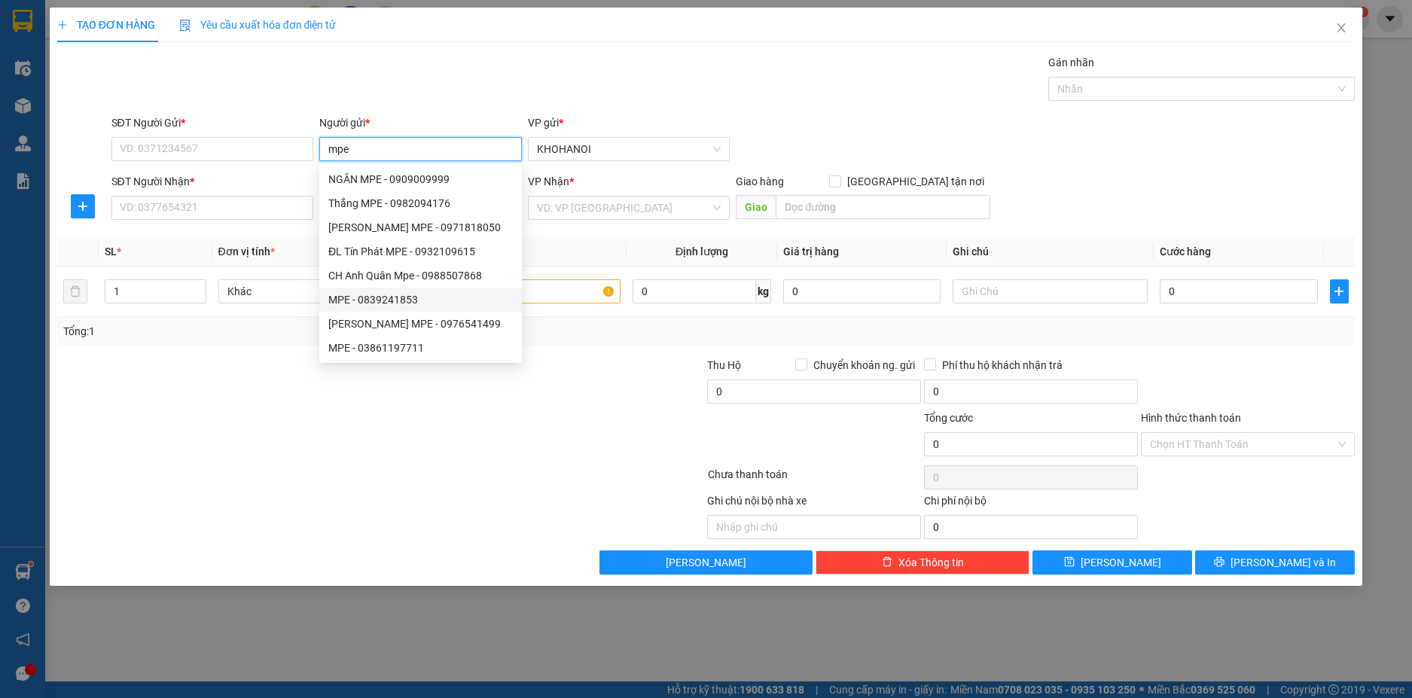
click at [385, 297] on div "MPE - 0839241853" at bounding box center [420, 299] width 184 height 17
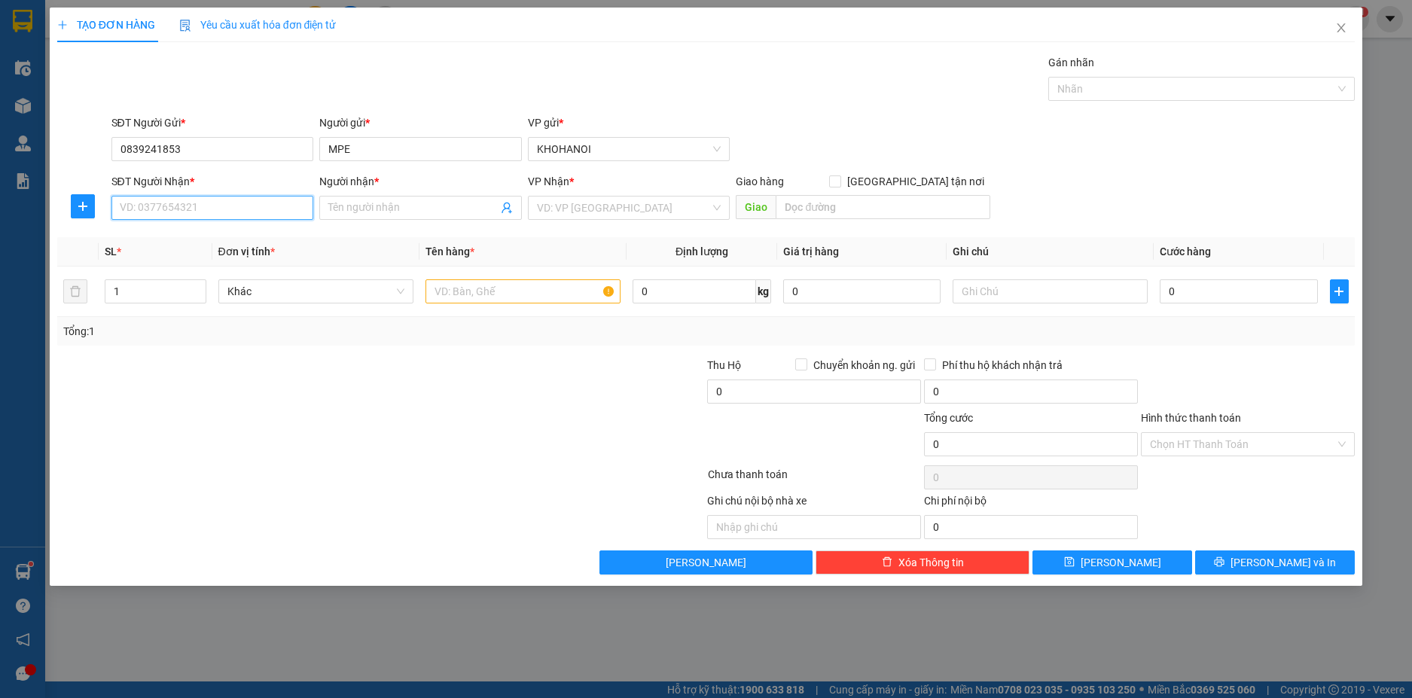
click at [222, 210] on input "SĐT Người Nhận *" at bounding box center [212, 208] width 203 height 24
click at [348, 213] on input "Người nhận *" at bounding box center [412, 208] width 169 height 17
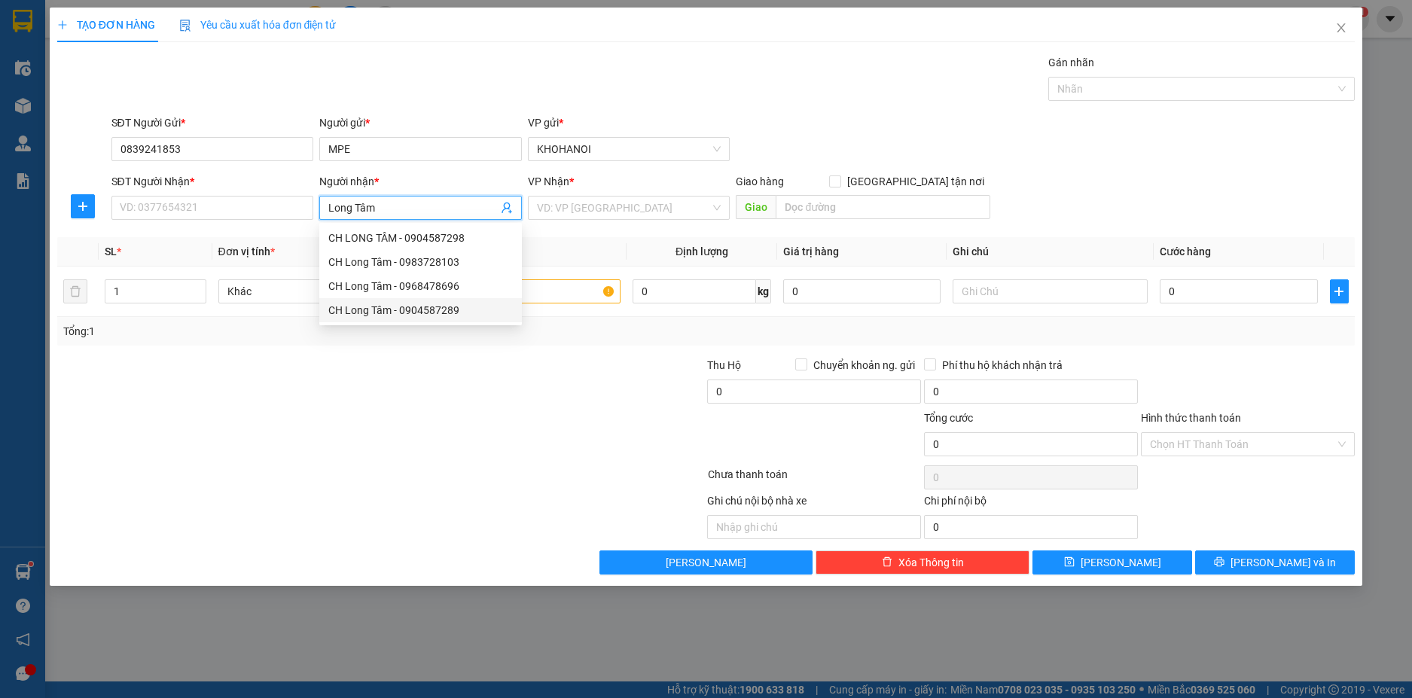
click at [376, 303] on div "CH Long Tâm - 0904587289" at bounding box center [420, 310] width 184 height 17
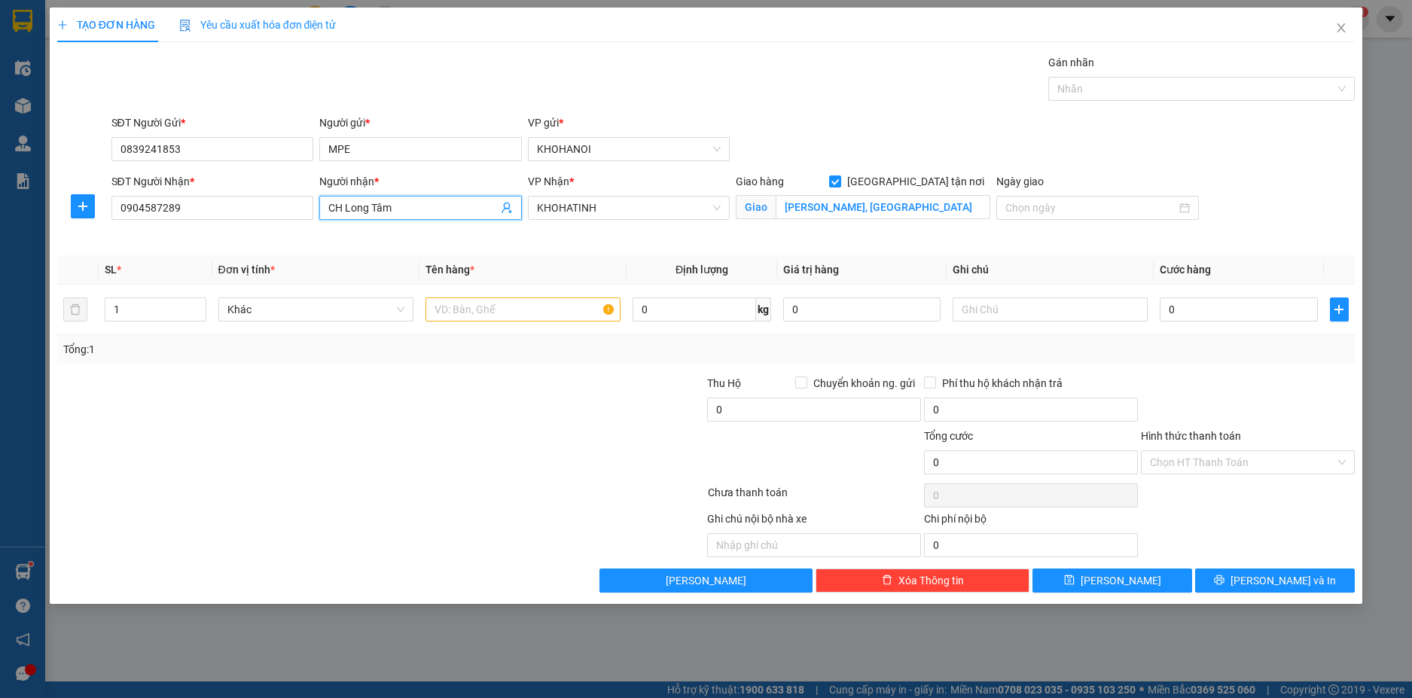
click at [413, 209] on input "CH Long Tâm" at bounding box center [412, 208] width 169 height 17
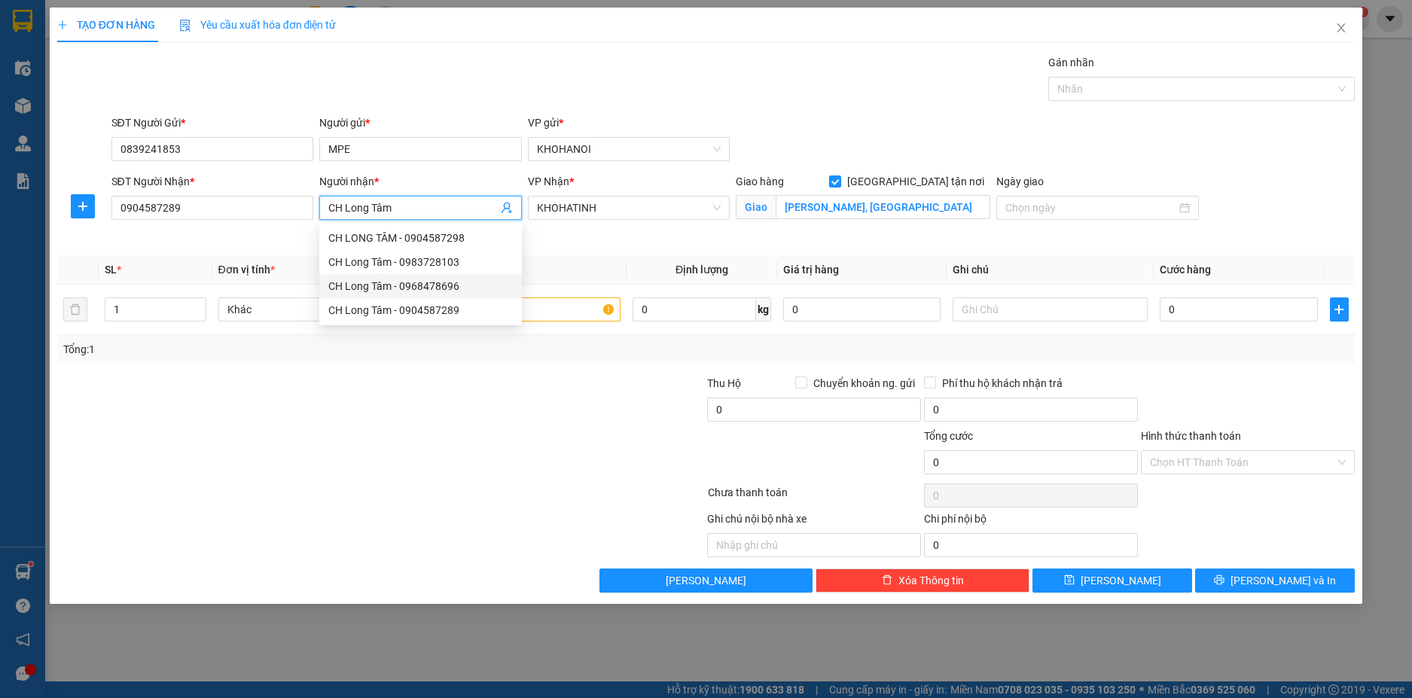
click at [419, 282] on div "CH Long Tâm - 0968478696" at bounding box center [420, 286] width 184 height 17
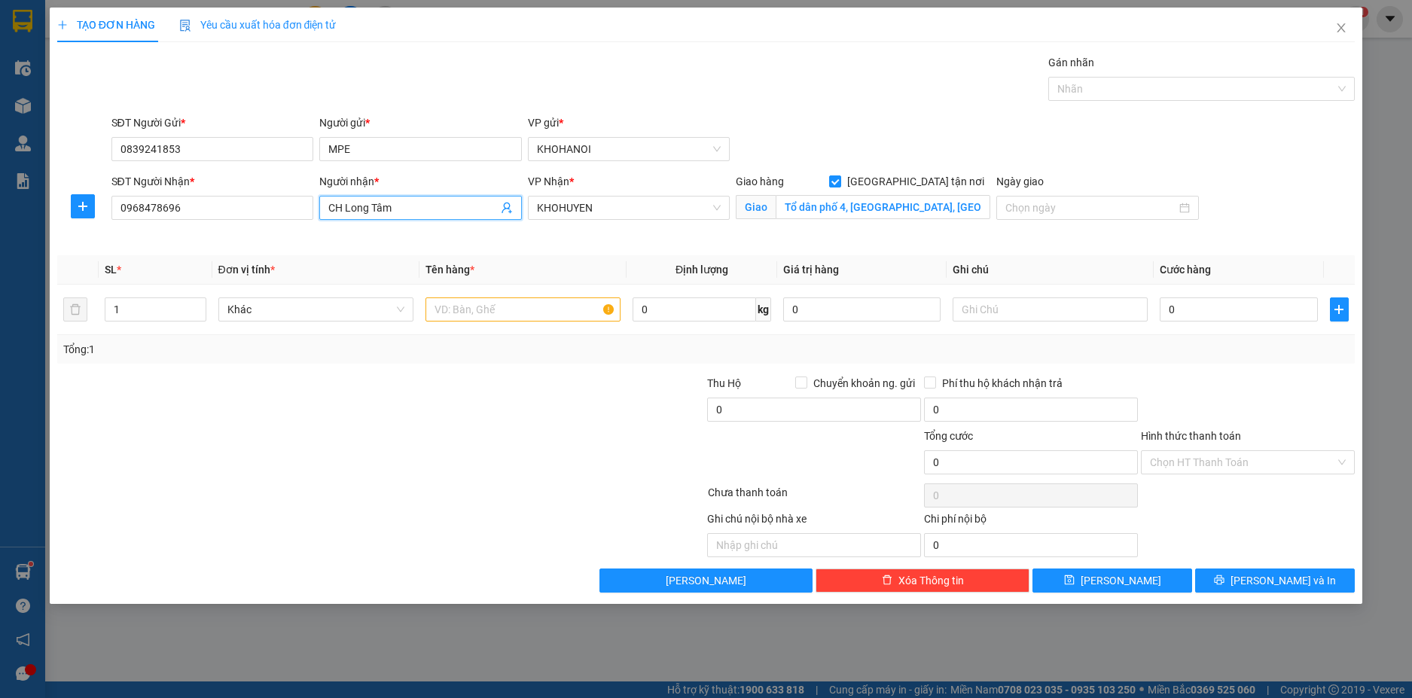
click at [432, 213] on input "CH Long Tâm" at bounding box center [412, 208] width 169 height 17
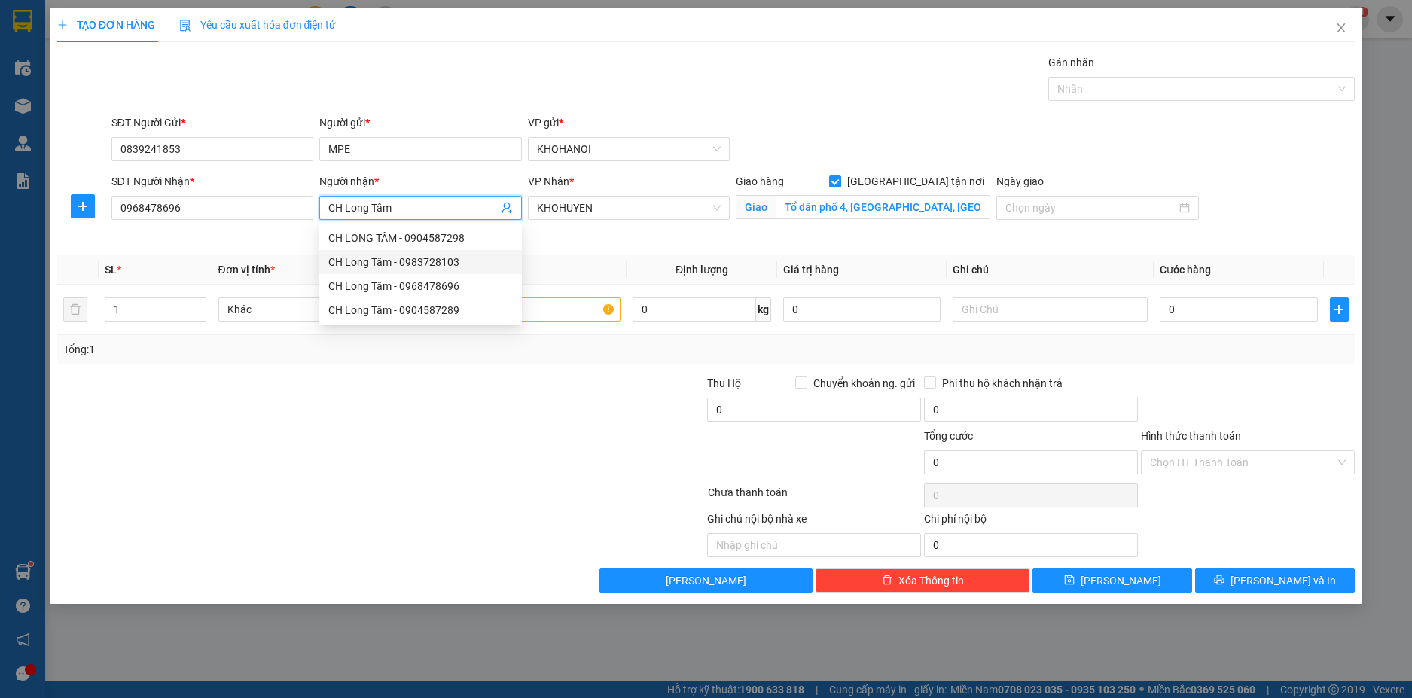
click at [425, 257] on div "CH Long Tâm - 0983728103" at bounding box center [420, 262] width 184 height 17
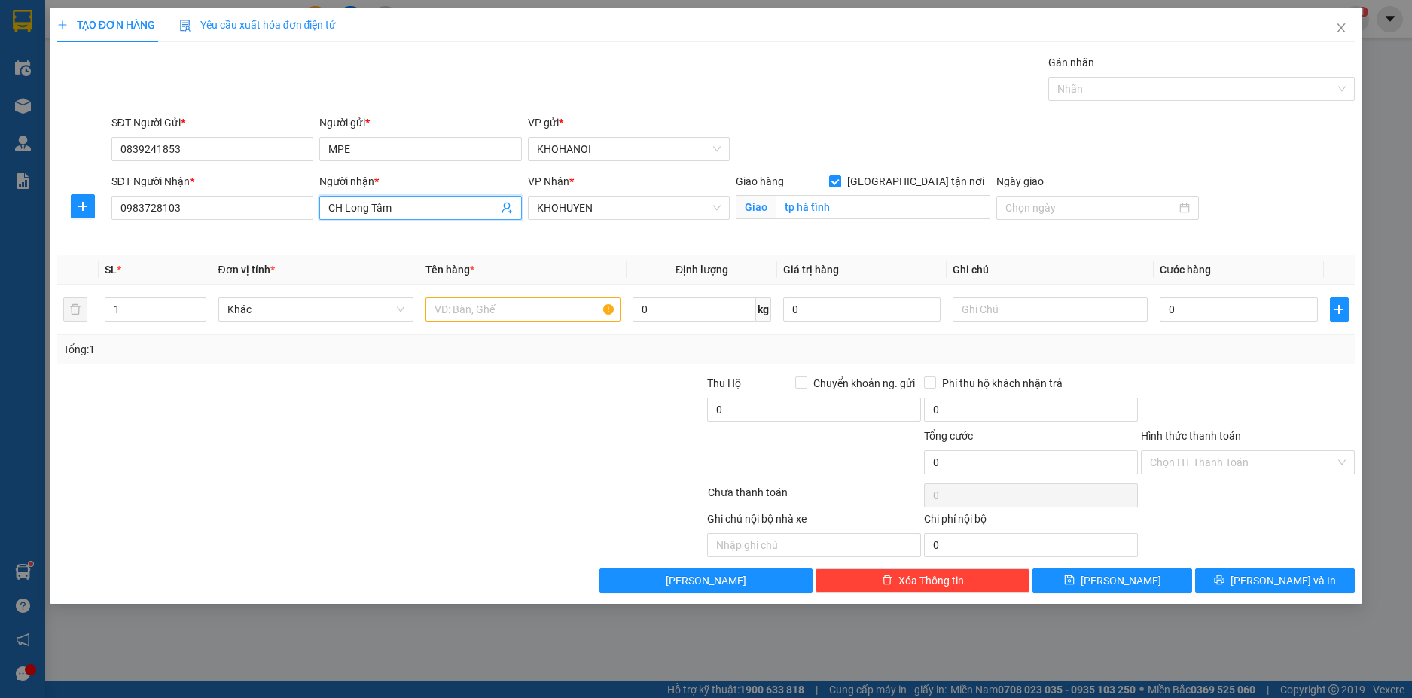
click at [417, 210] on input "CH Long Tâm" at bounding box center [412, 208] width 169 height 17
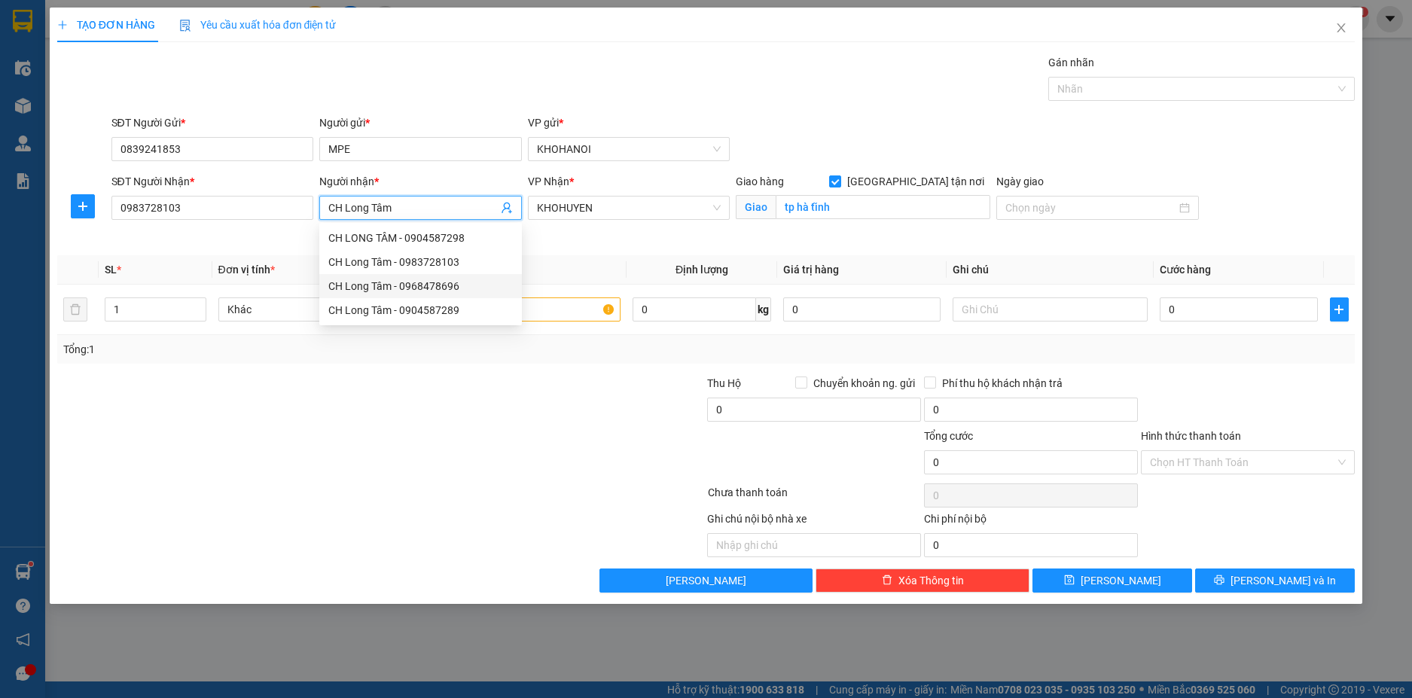
click at [410, 279] on div "CH Long Tâm - 0968478696" at bounding box center [420, 286] width 184 height 17
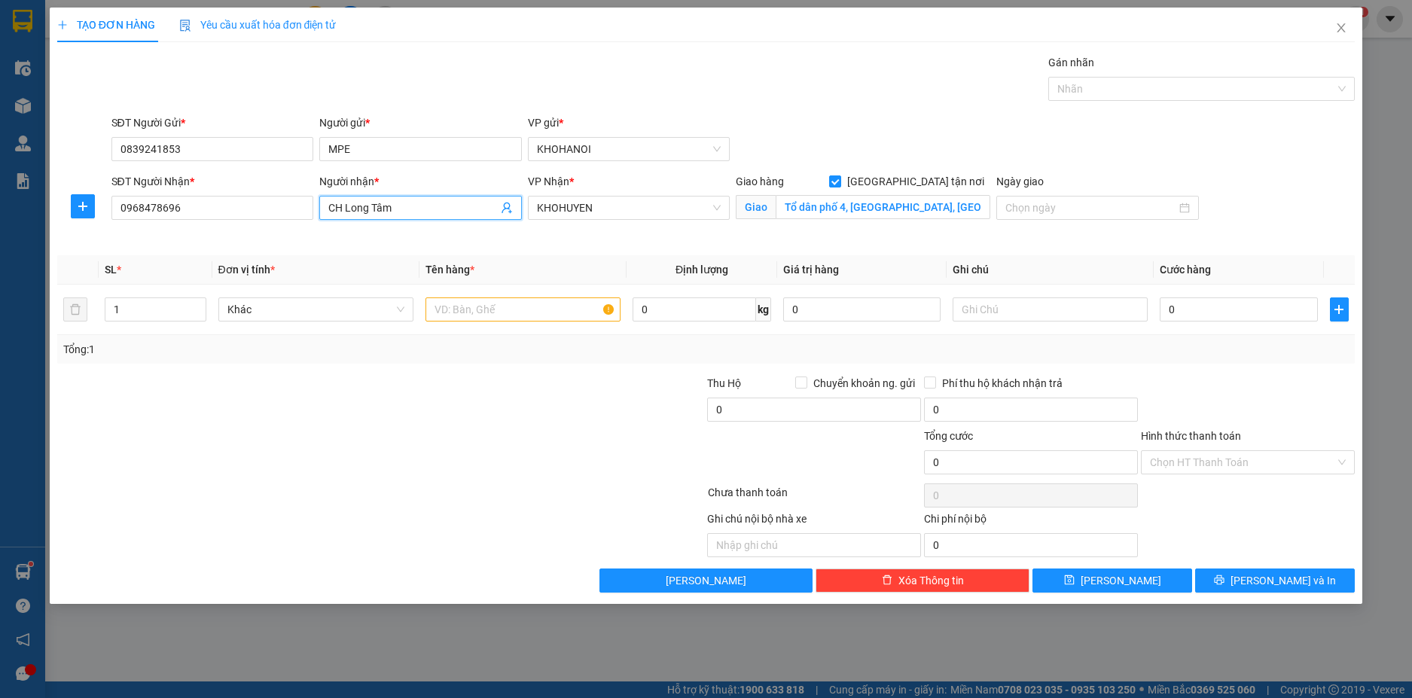
click at [399, 208] on input "CH Long Tâm" at bounding box center [412, 208] width 169 height 17
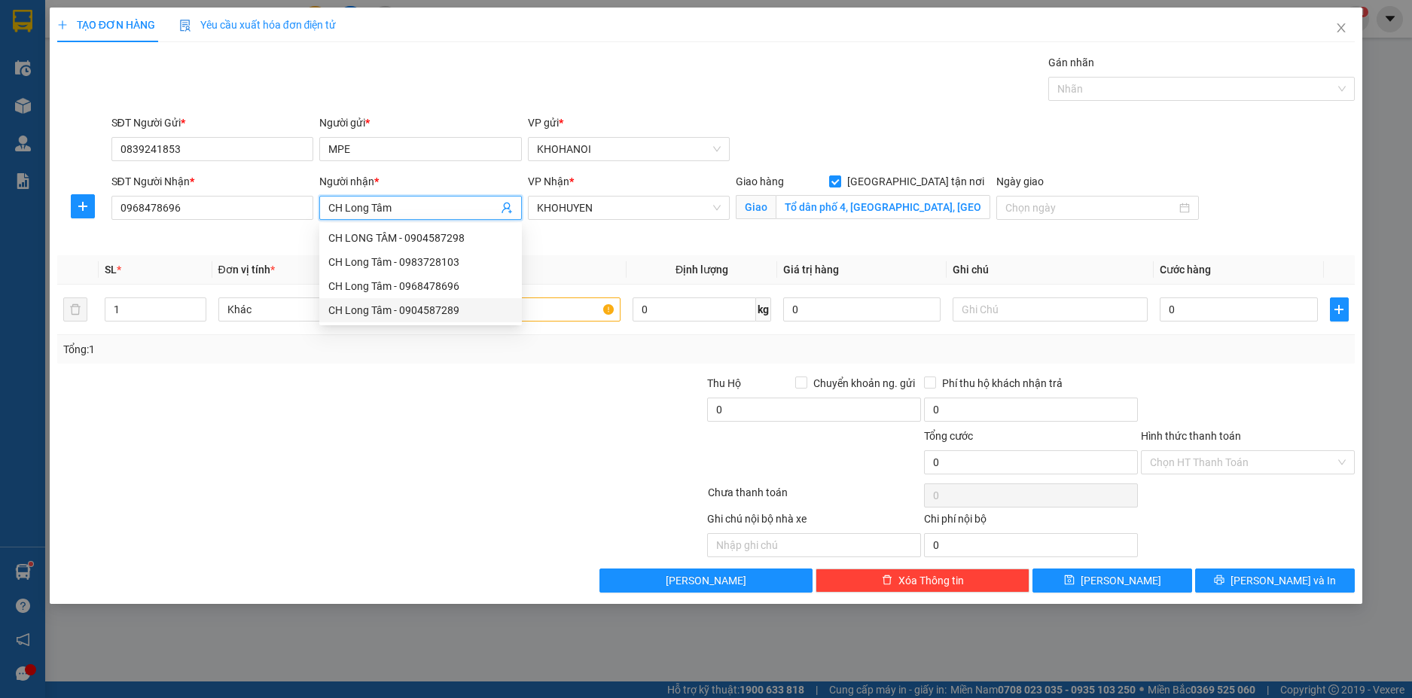
click at [393, 309] on div "CH Long Tâm - 0904587289" at bounding box center [420, 310] width 184 height 17
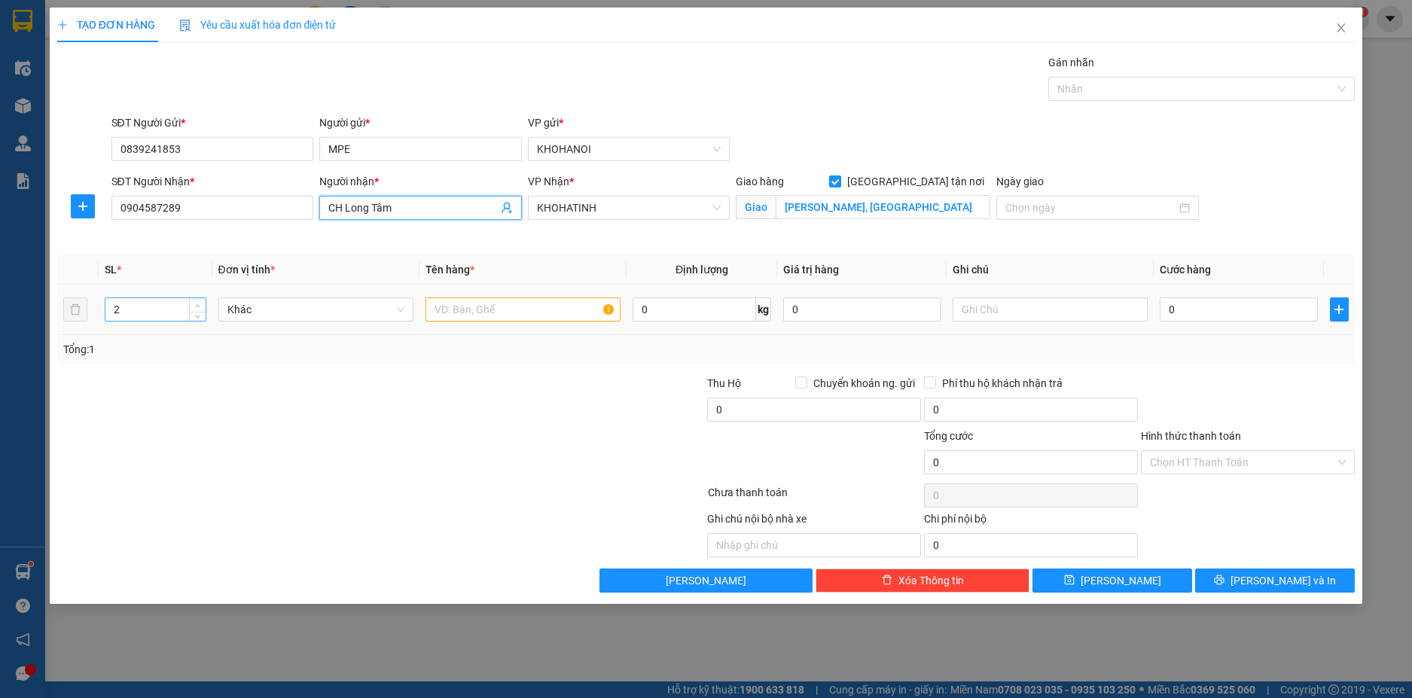
click at [197, 302] on span "up" at bounding box center [198, 305] width 9 height 9
click at [462, 302] on input "text" at bounding box center [522, 309] width 195 height 24
click at [415, 202] on input "CH Long Tâm" at bounding box center [412, 208] width 169 height 17
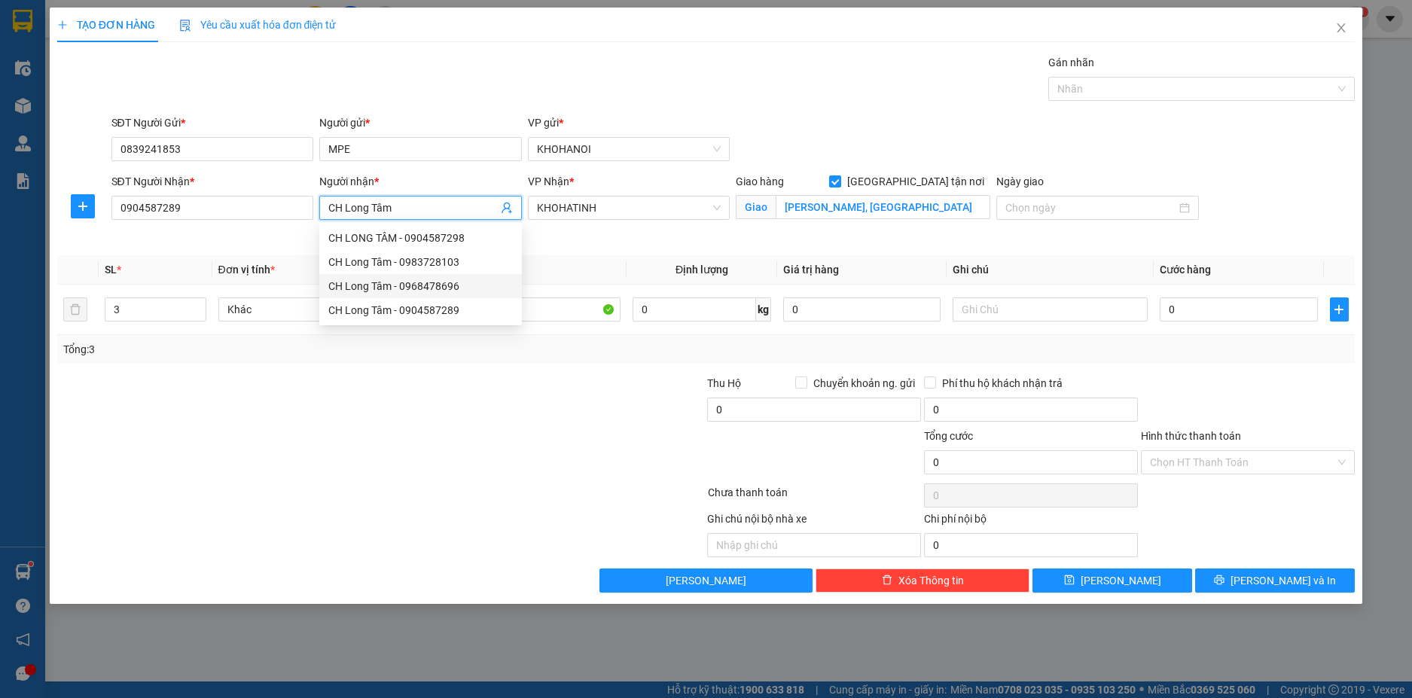
click at [368, 432] on div at bounding box center [273, 454] width 434 height 53
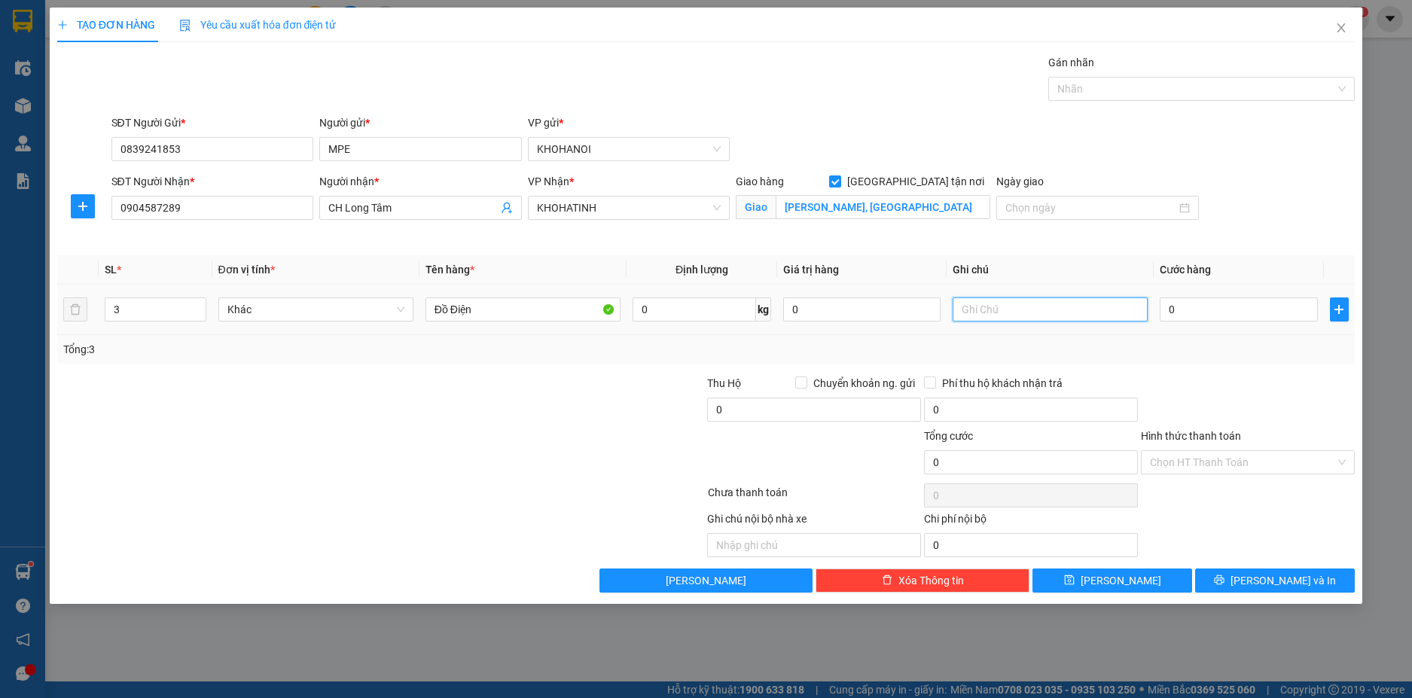
click at [1002, 311] on input "text" at bounding box center [1049, 309] width 195 height 24
click at [1194, 315] on input "0" at bounding box center [1238, 309] width 157 height 24
click at [1213, 357] on div "Tổng: 3" at bounding box center [706, 349] width 1286 height 17
click at [1211, 457] on input "Hình thức thanh toán" at bounding box center [1242, 462] width 185 height 23
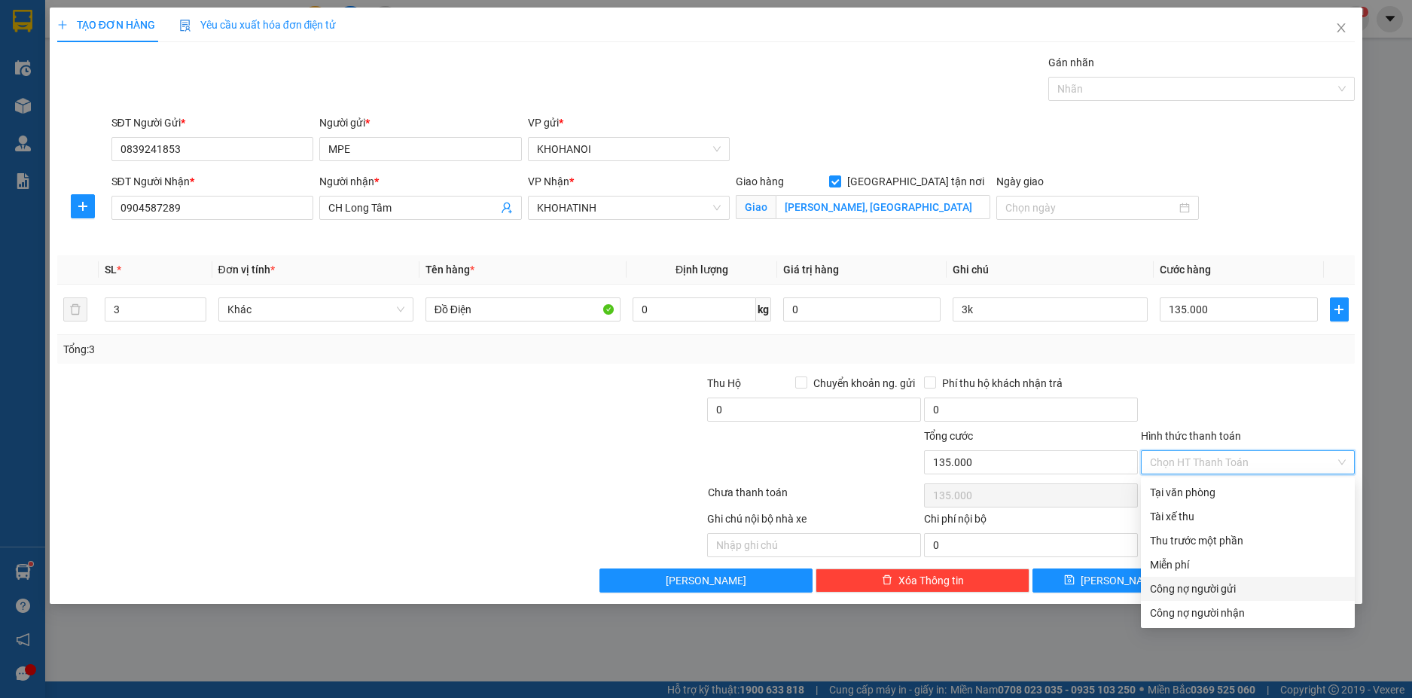
click at [1215, 592] on div "Công nợ người gửi" at bounding box center [1248, 589] width 196 height 17
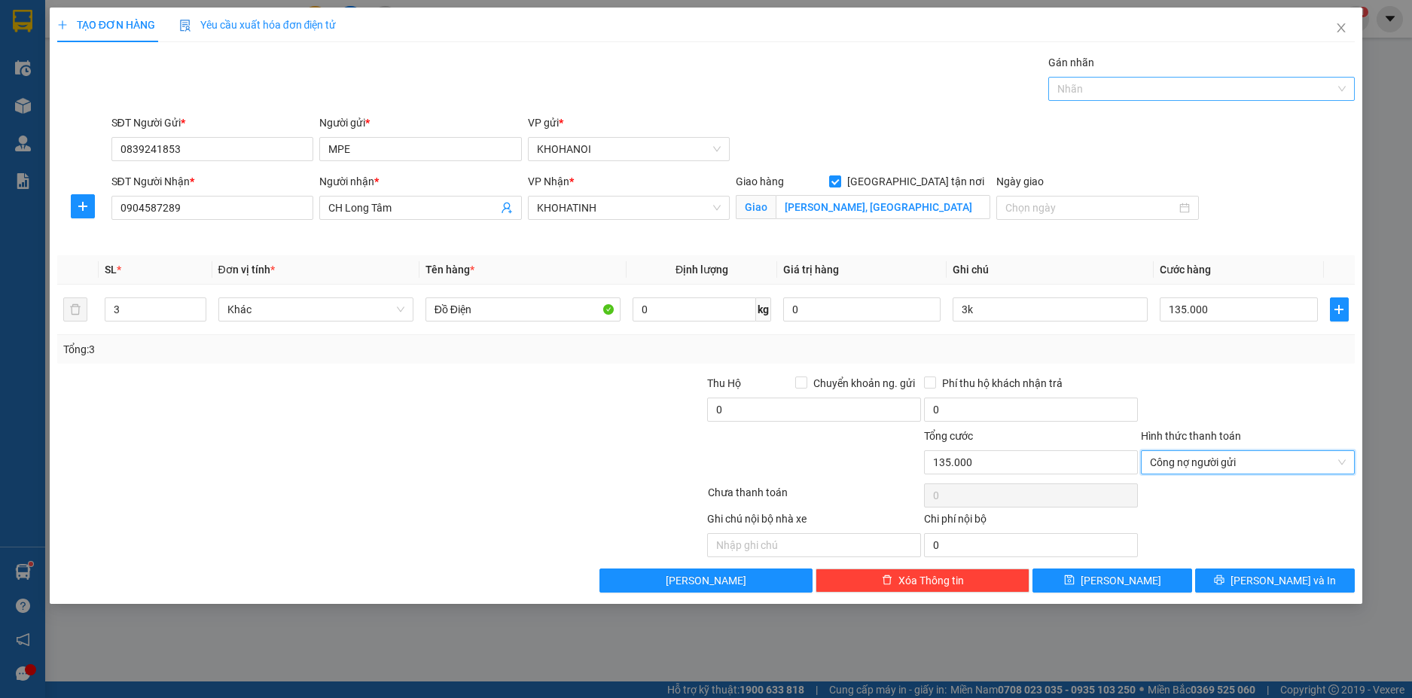
click at [1096, 96] on div at bounding box center [1194, 89] width 284 height 18
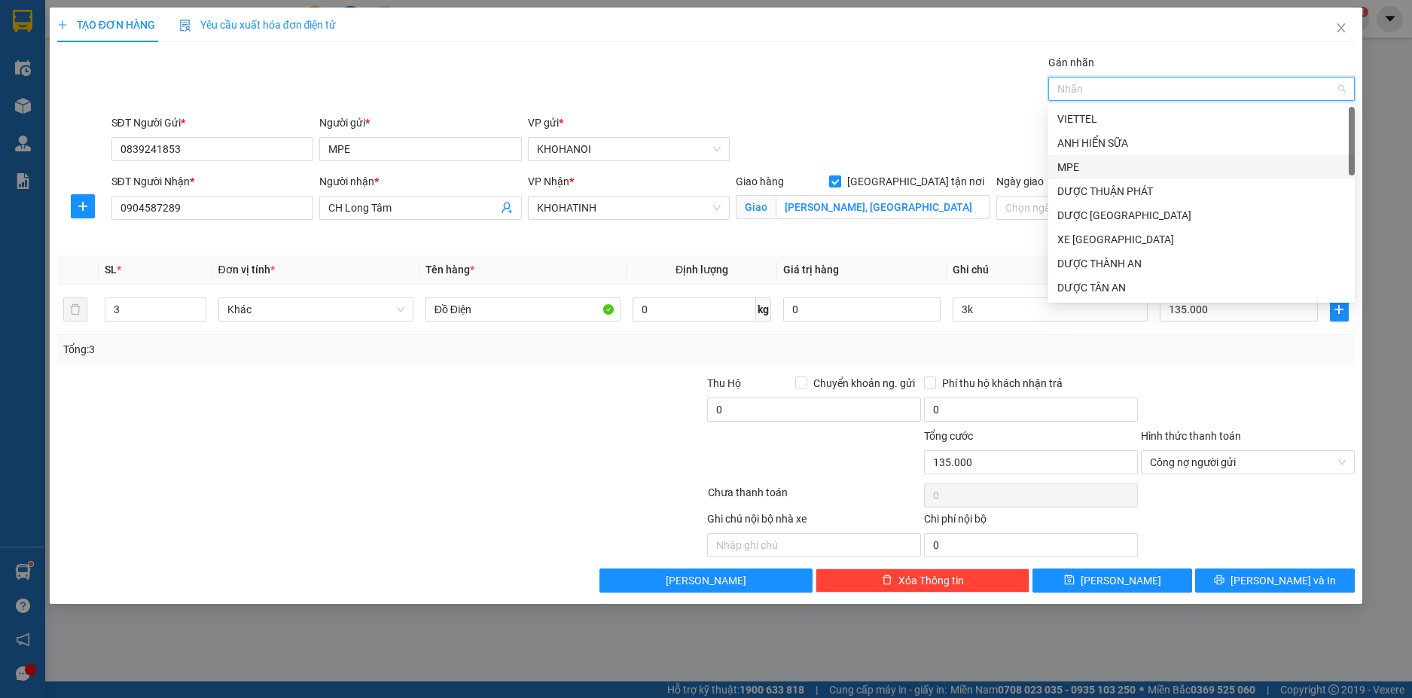
click at [1082, 161] on div "MPE" at bounding box center [1201, 167] width 288 height 17
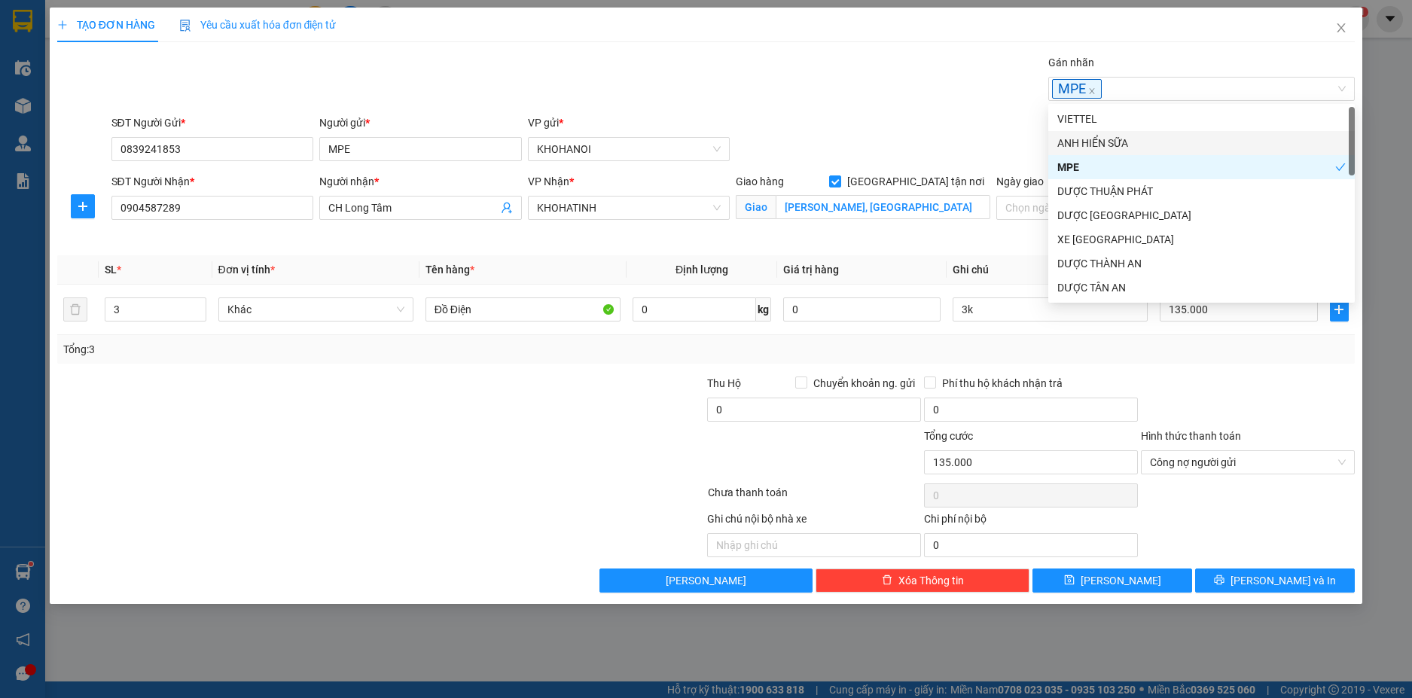
click at [962, 123] on div "SĐT Người Gửi * 0839241853 Người gửi * MPE VP gửi * KHOHANOI" at bounding box center [733, 140] width 1250 height 53
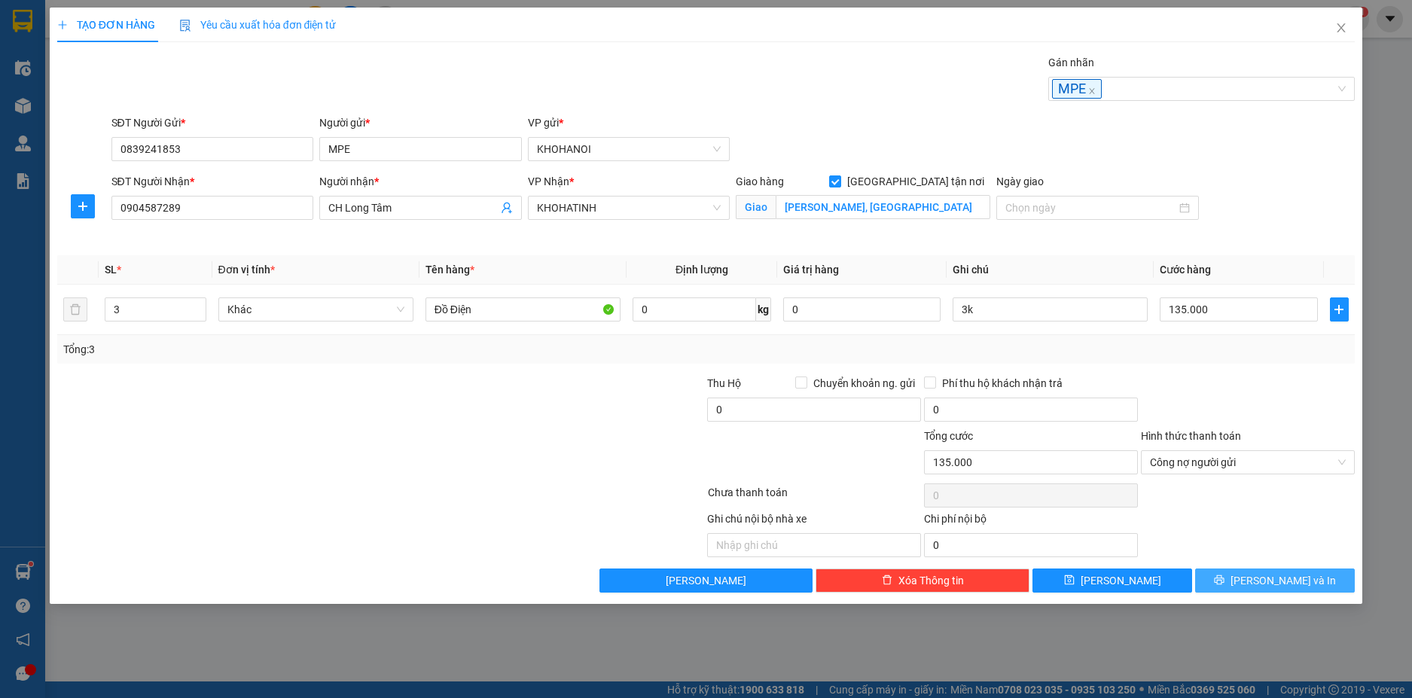
click at [1266, 576] on span "Lưu và In" at bounding box center [1282, 580] width 105 height 17
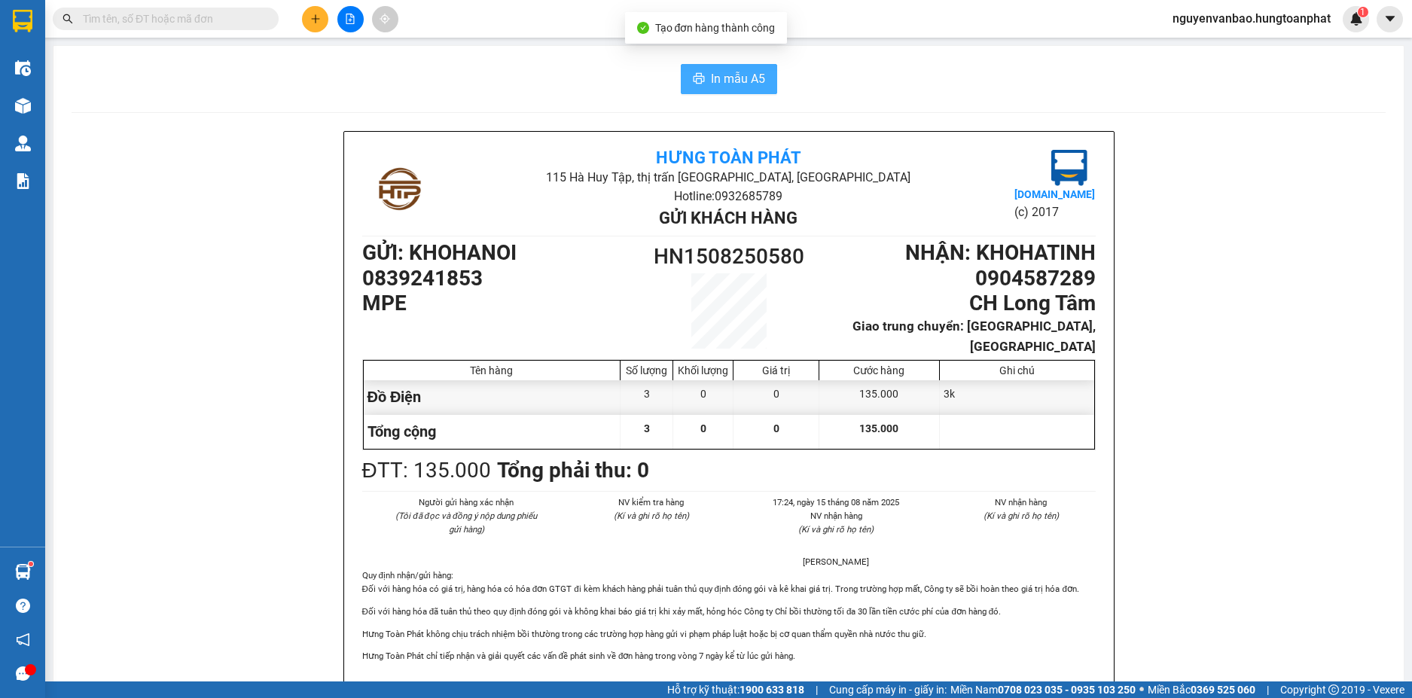
click at [717, 75] on span "In mẫu A5" at bounding box center [738, 78] width 54 height 19
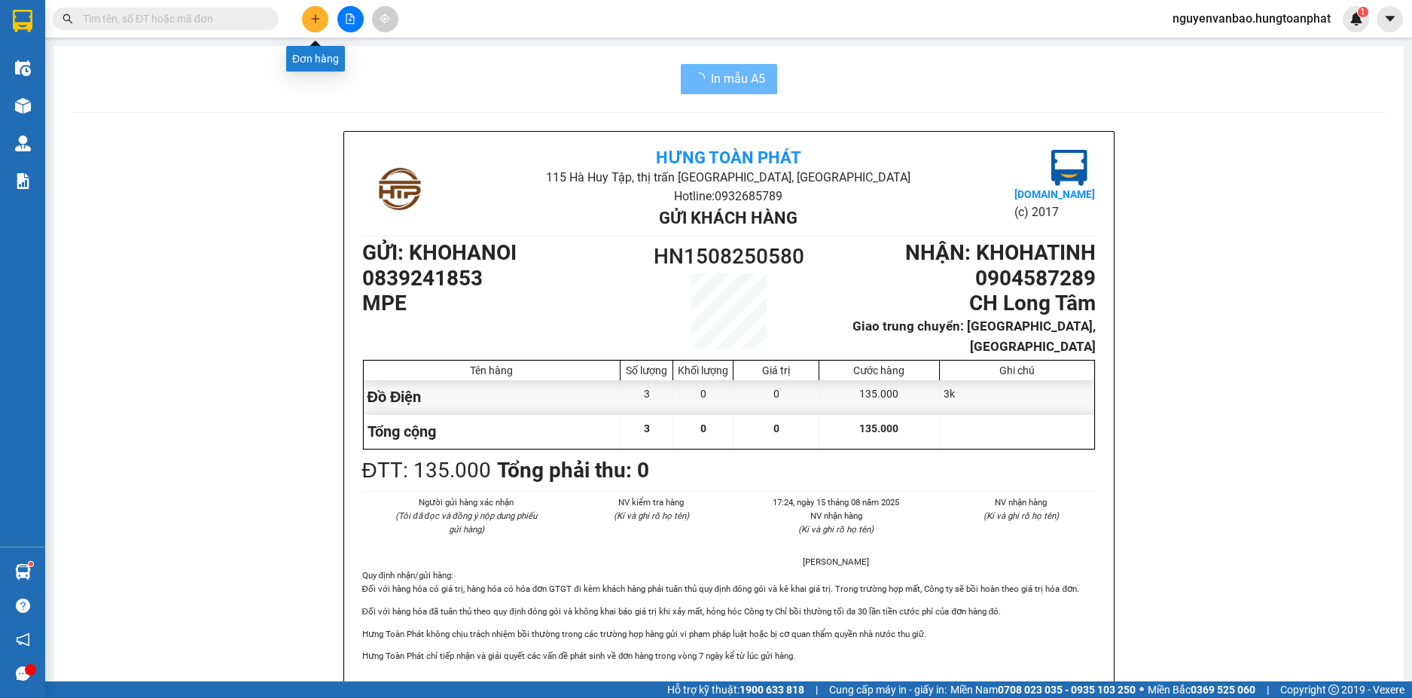
click at [307, 23] on button at bounding box center [315, 19] width 26 height 26
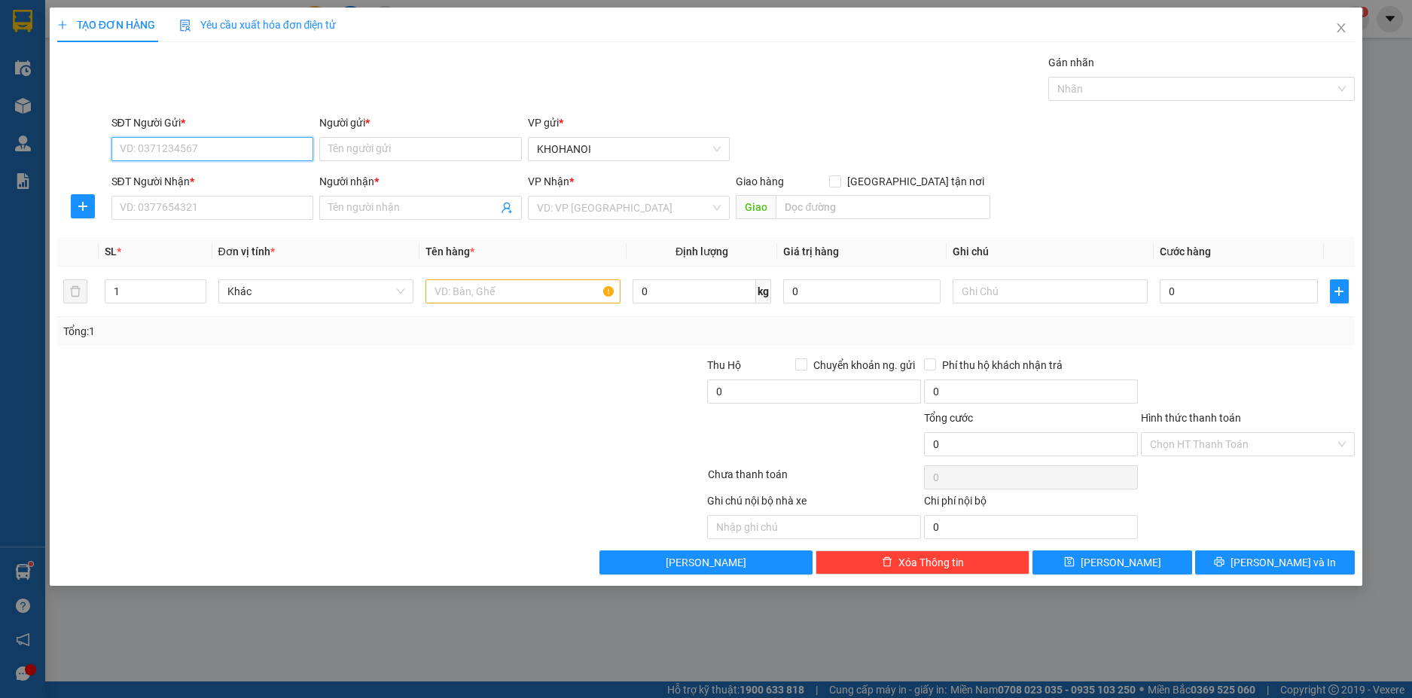
click at [205, 154] on input "SĐT Người Gửi *" at bounding box center [212, 149] width 203 height 24
click at [383, 205] on input "Người nhận *" at bounding box center [412, 208] width 169 height 17
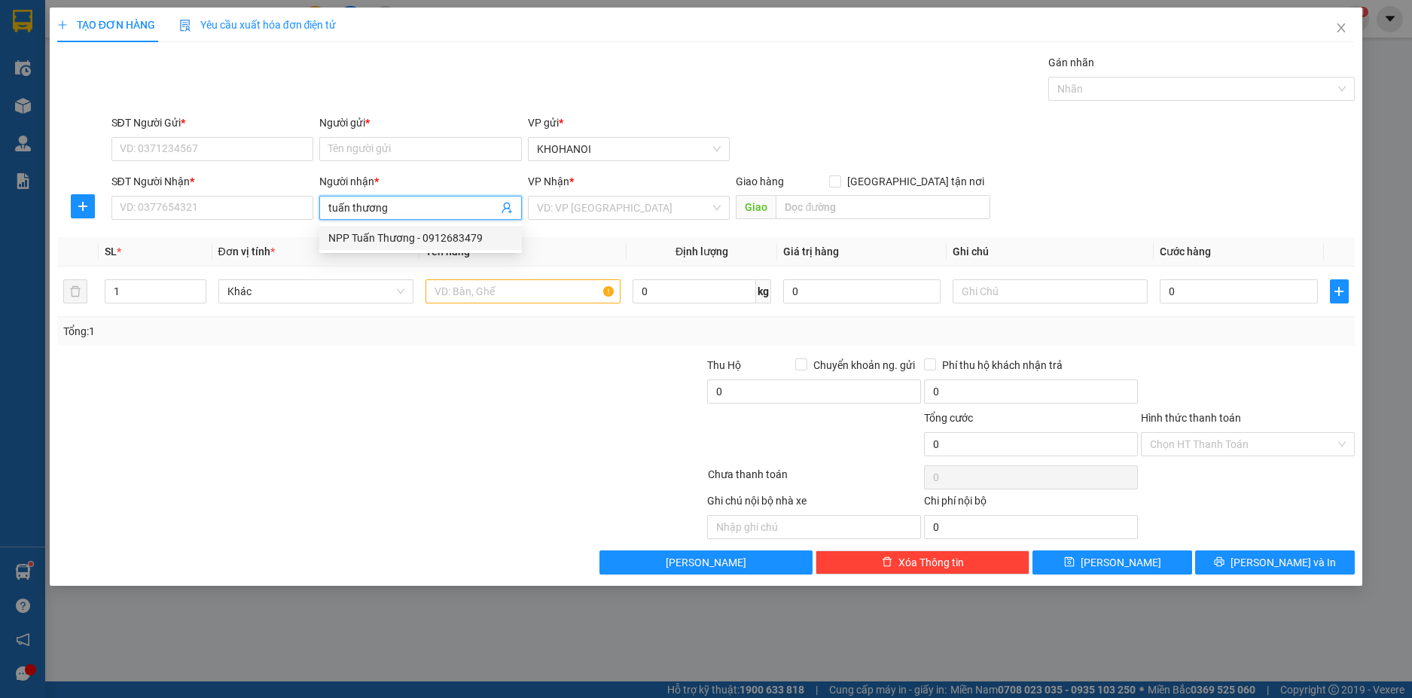
click at [385, 230] on div "NPP Tuấn Thương - 0912683479" at bounding box center [420, 238] width 184 height 17
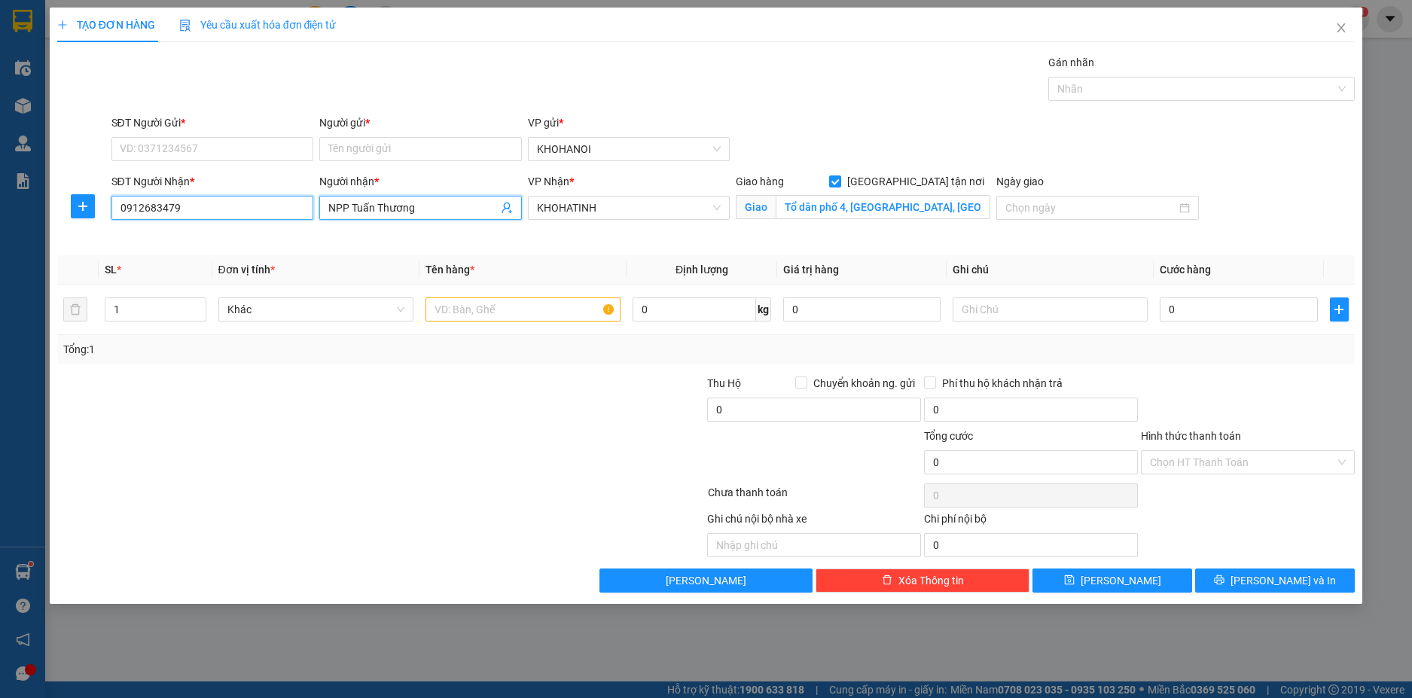
click at [184, 206] on input "0912683479" at bounding box center [212, 208] width 203 height 24
click at [172, 227] on div "0912683479 - NPP Tuấn Thương" at bounding box center [212, 238] width 203 height 24
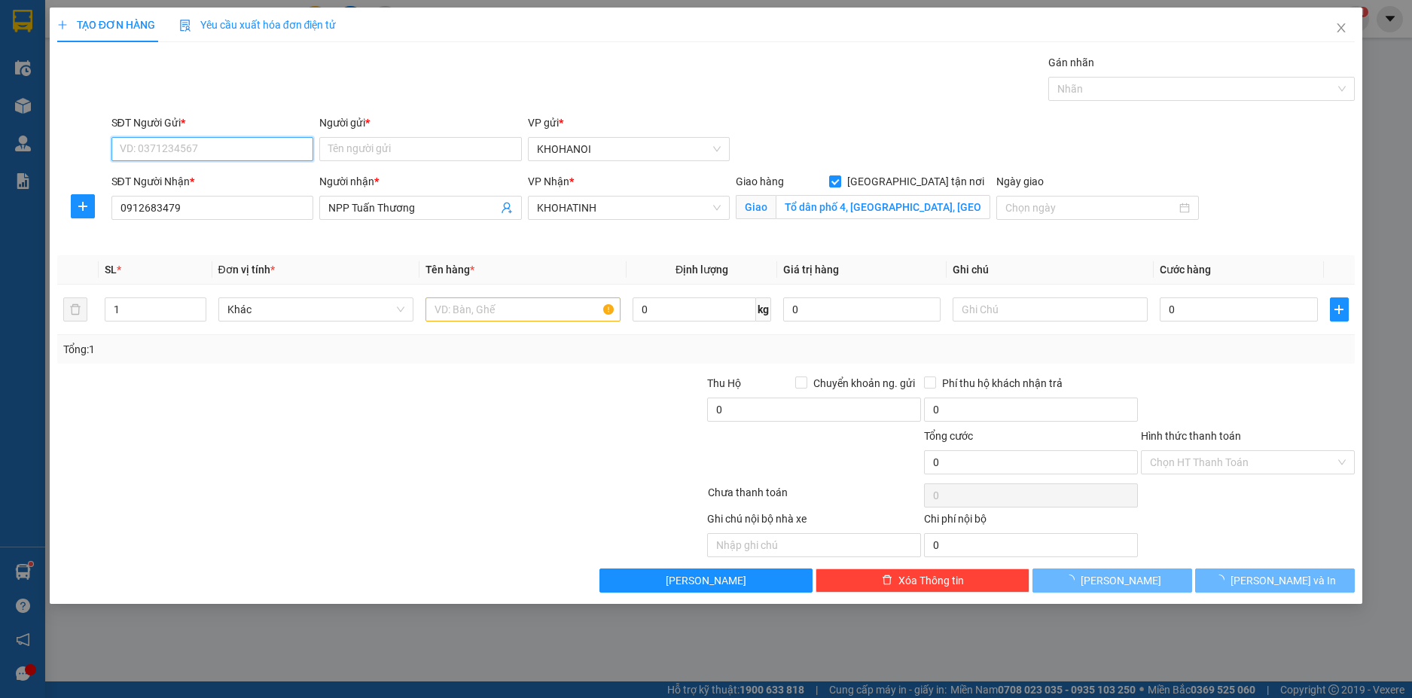
click at [174, 148] on input "SĐT Người Gửi *" at bounding box center [212, 149] width 203 height 24
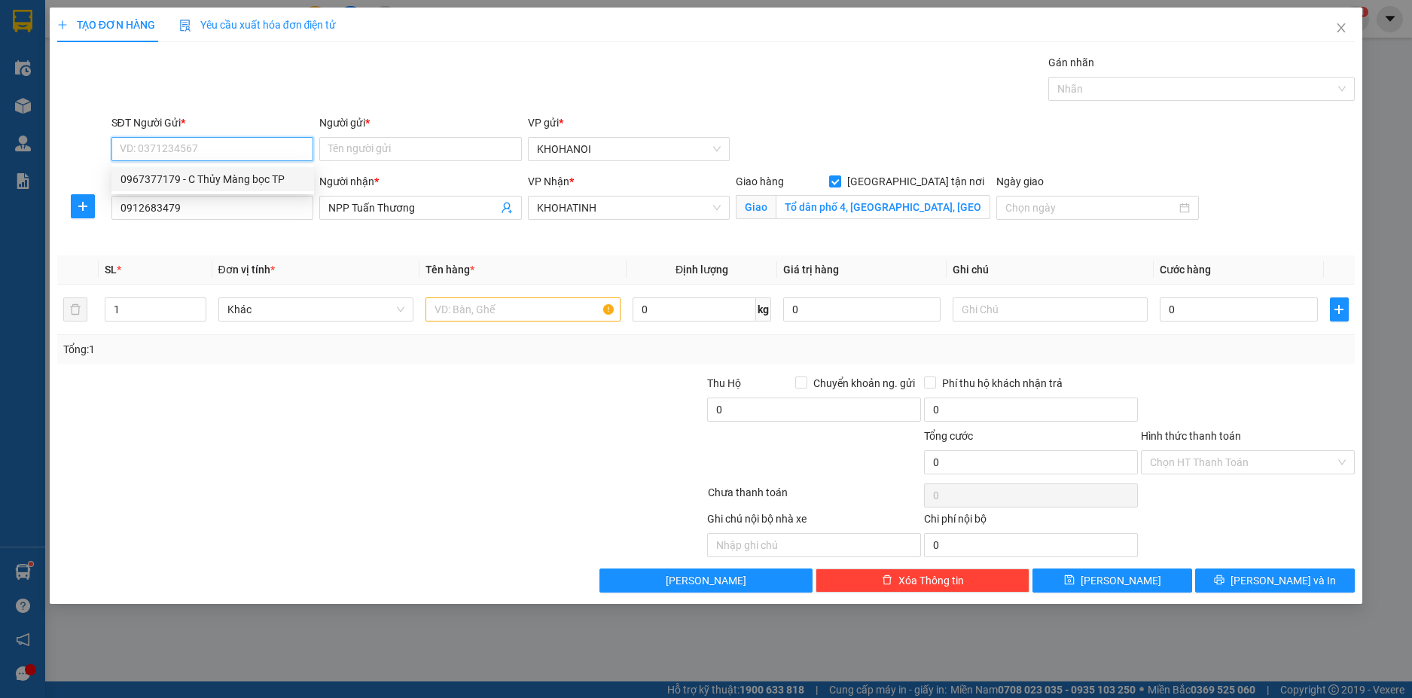
click at [214, 173] on div "0967377179 - C Thủy Màng bọc TP" at bounding box center [212, 179] width 184 height 17
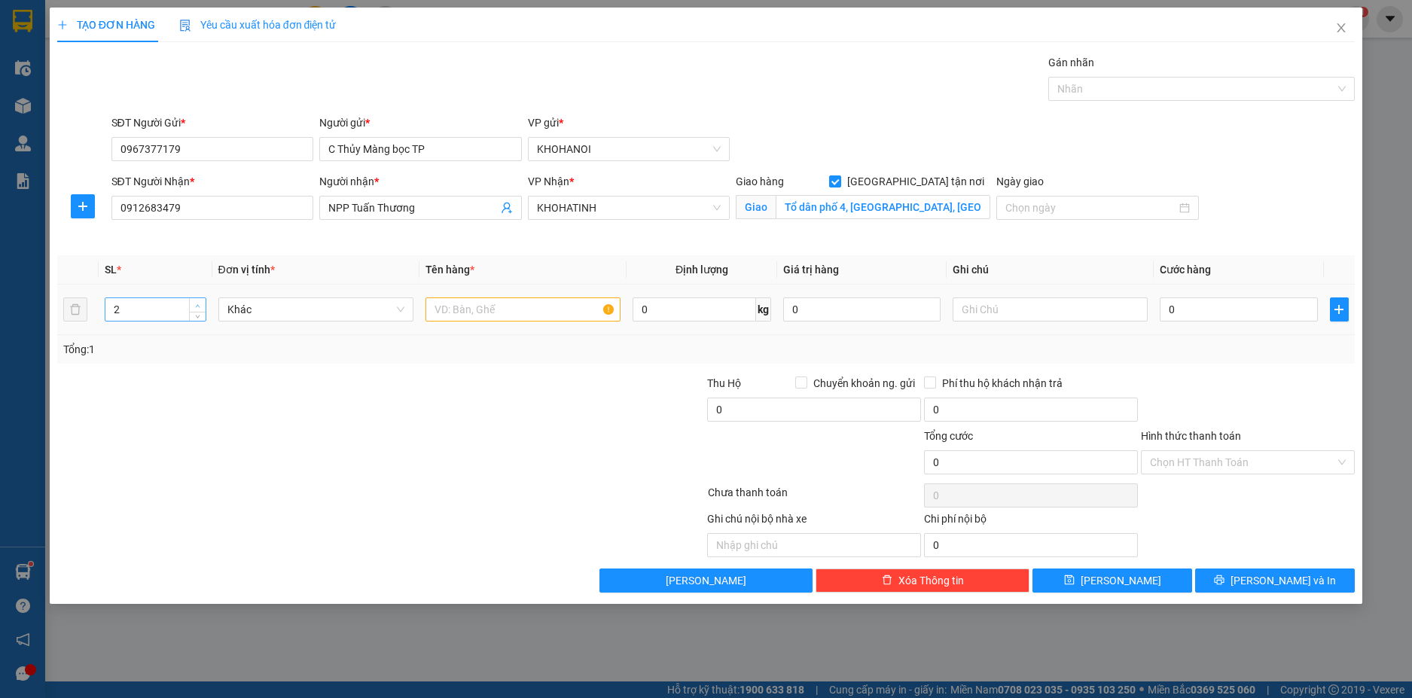
click at [199, 303] on icon "up" at bounding box center [197, 305] width 5 height 5
click at [136, 311] on input "5" at bounding box center [154, 309] width 99 height 23
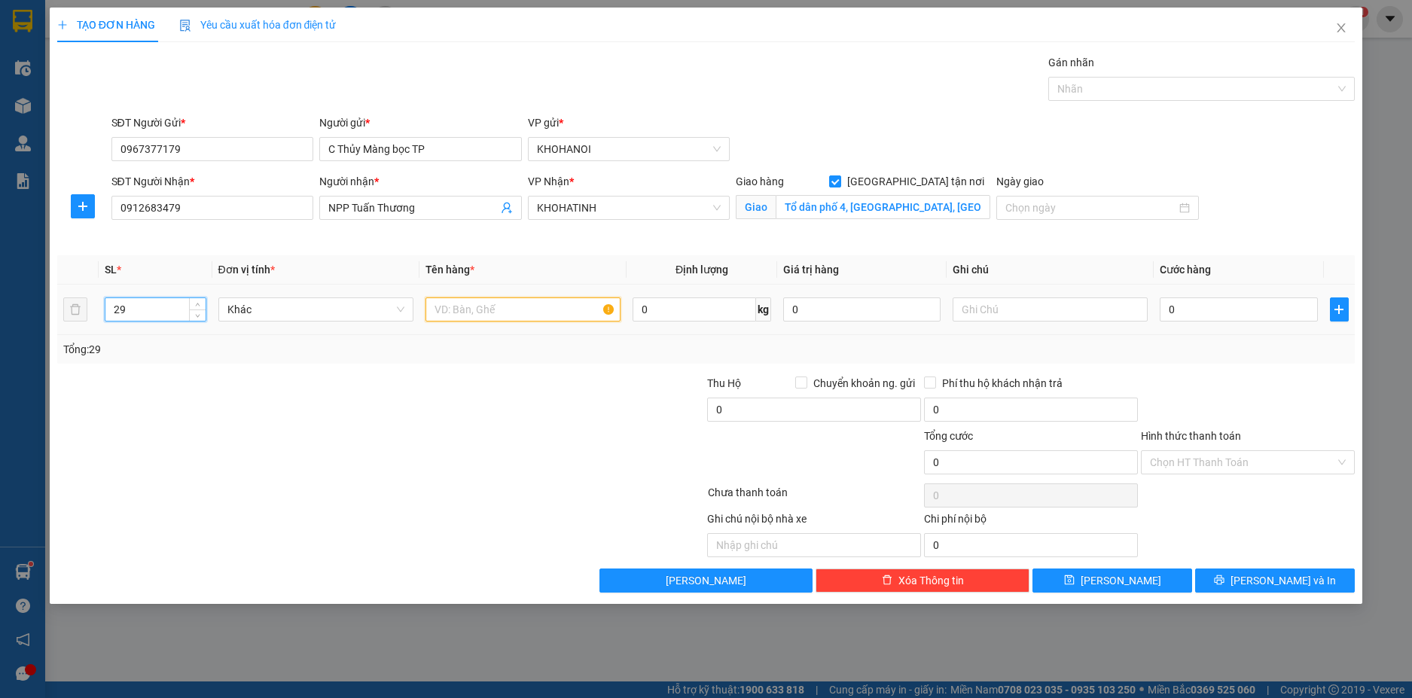
click at [471, 309] on input "text" at bounding box center [522, 309] width 195 height 24
click at [1192, 298] on input "0" at bounding box center [1238, 309] width 157 height 24
click at [1196, 366] on div "Transit Pickup Surcharge Ids Transit Deliver Surcharge Ids Transit Deliver Surc…" at bounding box center [706, 323] width 1298 height 538
click at [1213, 463] on input "Hình thức thanh toán" at bounding box center [1242, 462] width 185 height 23
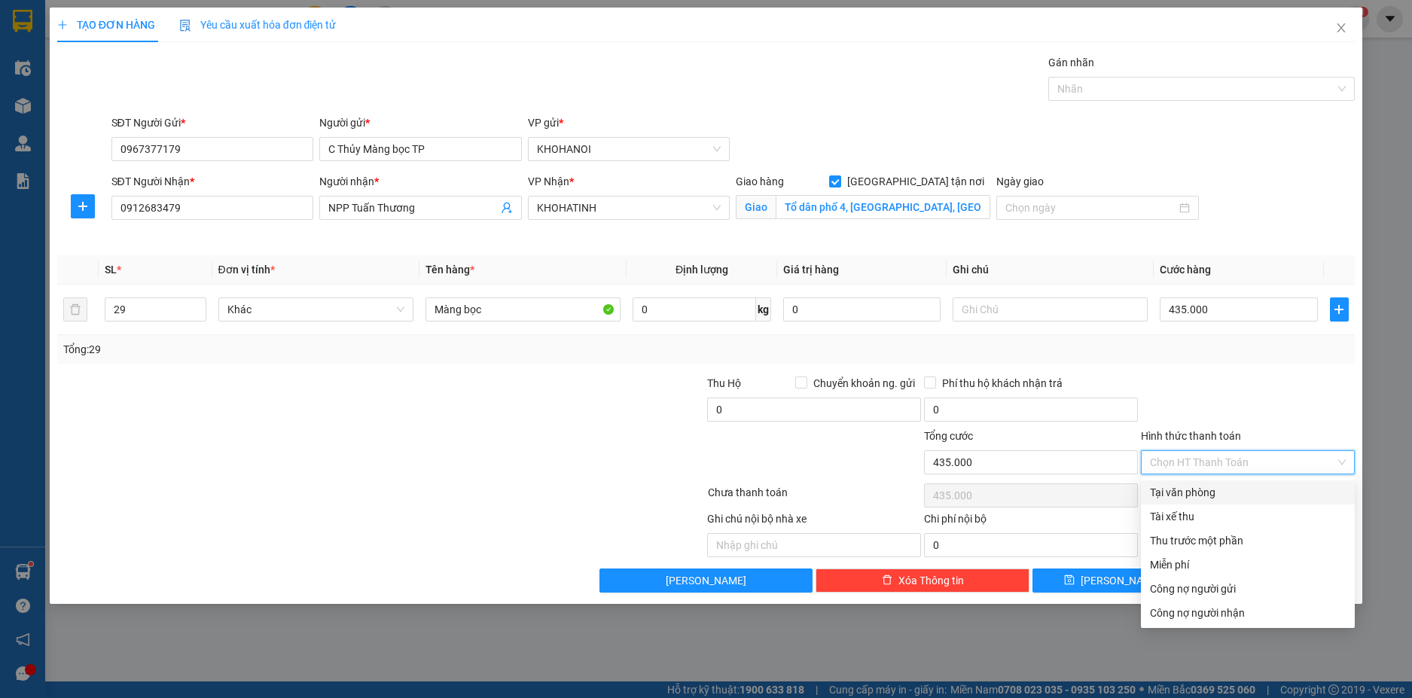
drag, startPoint x: 1214, startPoint y: 498, endPoint x: 1232, endPoint y: 532, distance: 38.4
click at [1214, 499] on div "Tại văn phòng" at bounding box center [1248, 492] width 196 height 17
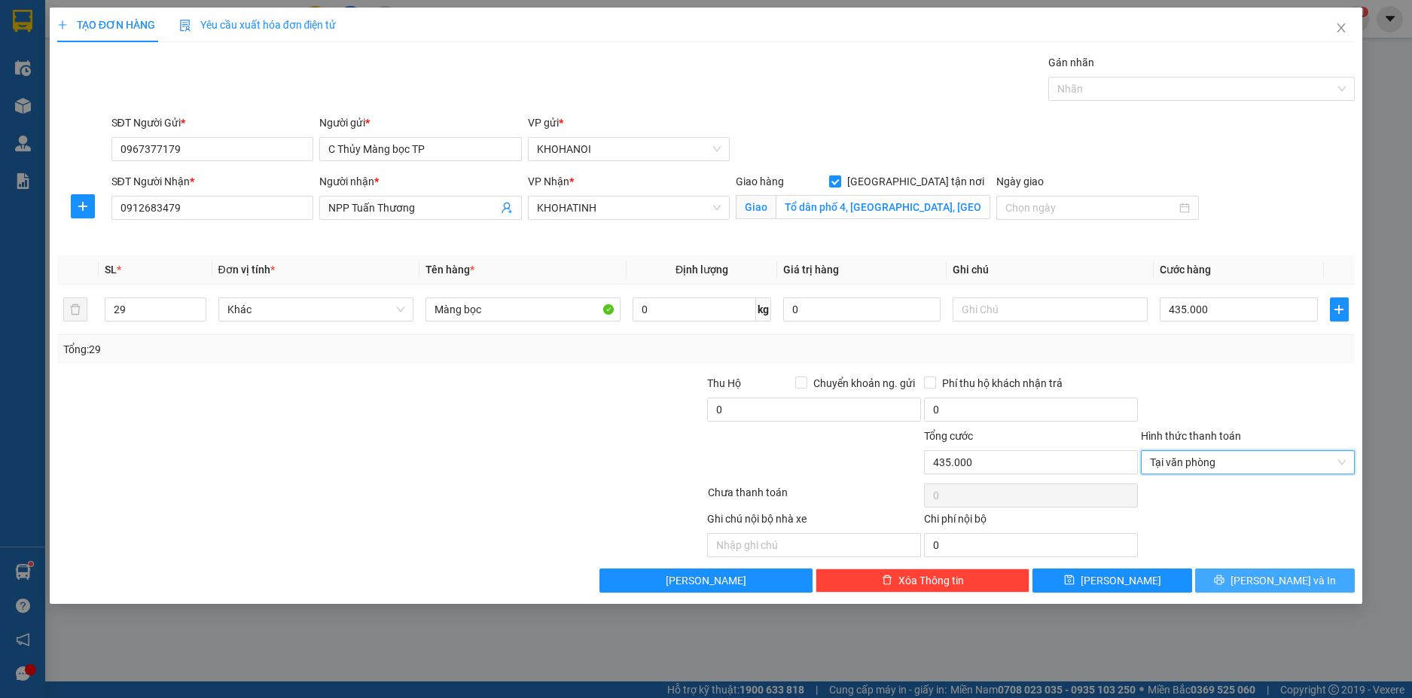
click at [1282, 575] on span "Lưu và In" at bounding box center [1282, 580] width 105 height 17
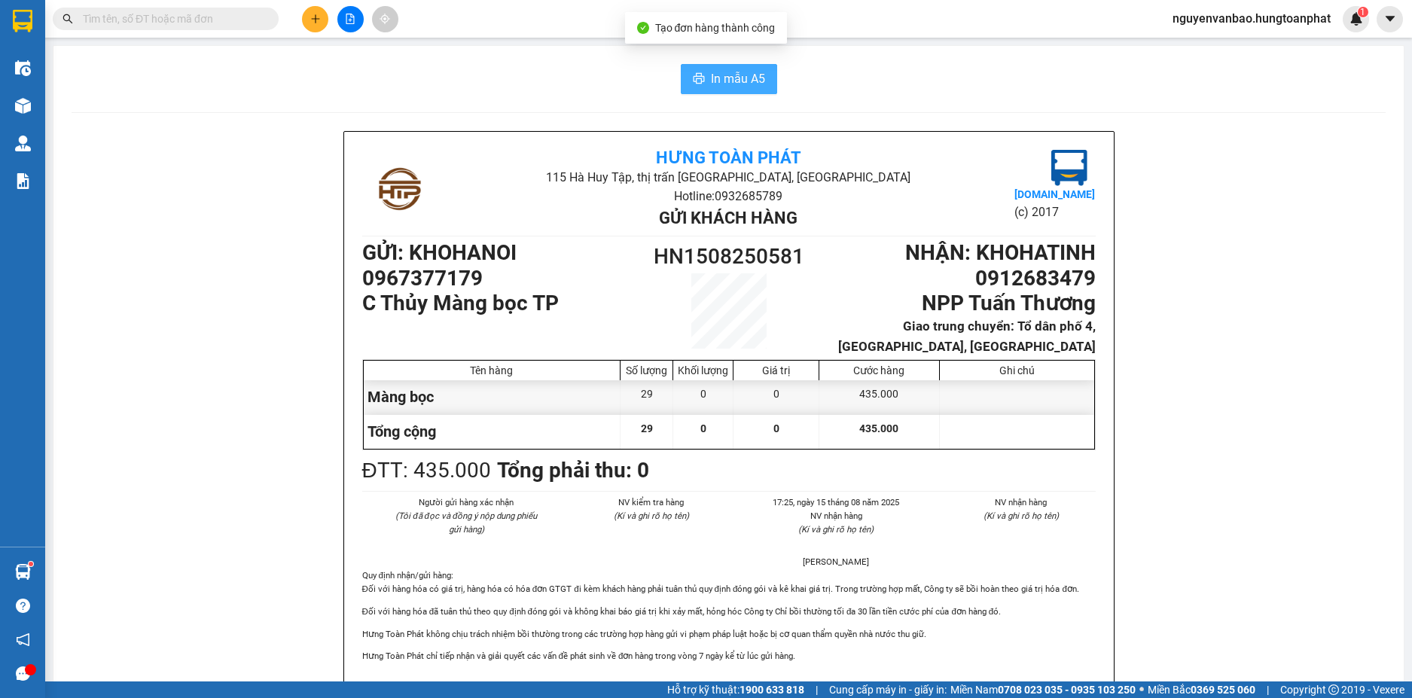
click at [724, 73] on span "In mẫu A5" at bounding box center [738, 78] width 54 height 19
click at [700, 72] on button "In mẫu A5" at bounding box center [729, 79] width 96 height 30
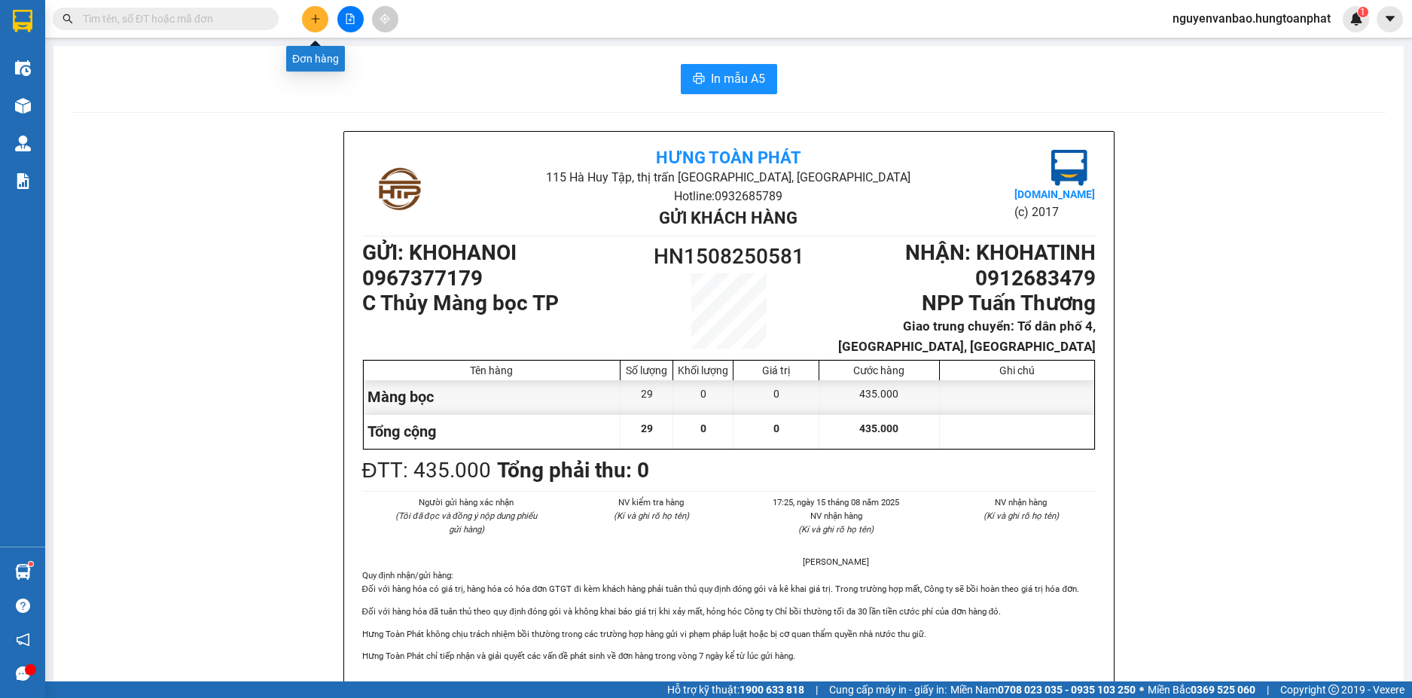
click at [319, 11] on button at bounding box center [315, 19] width 26 height 26
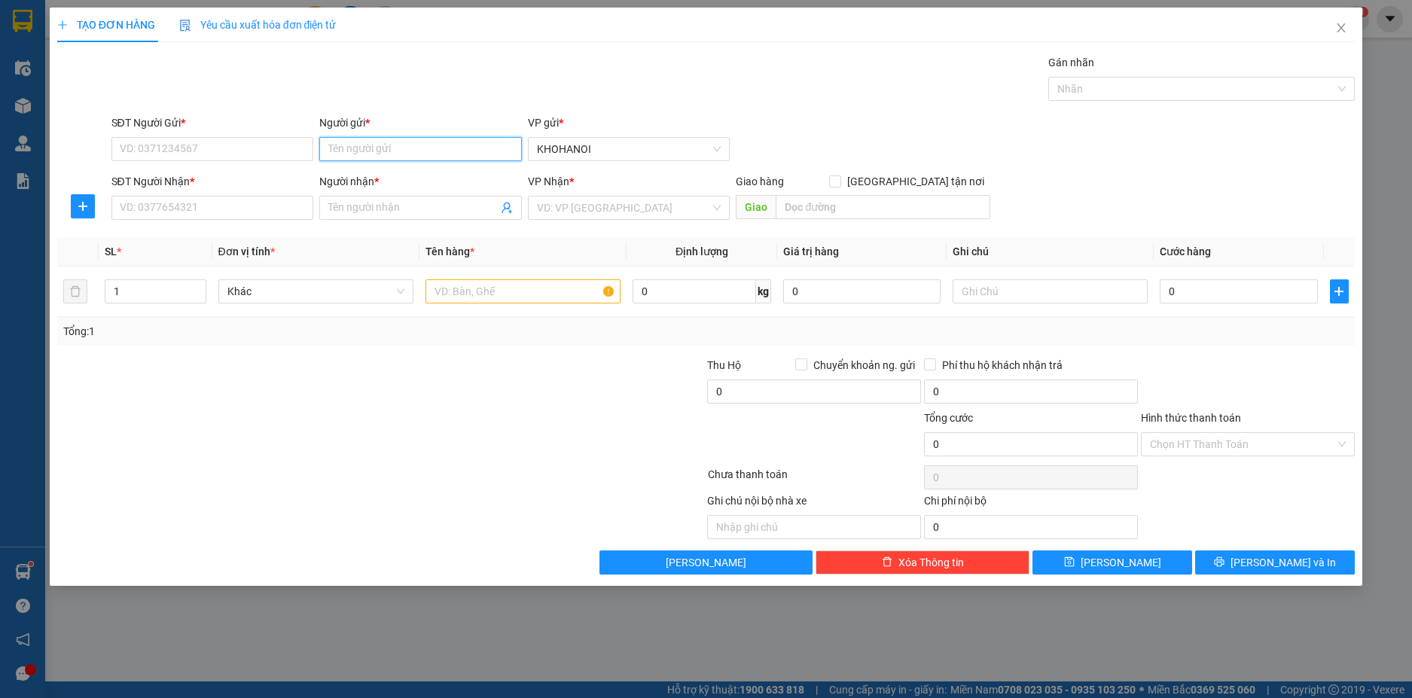
click at [406, 152] on input "Người gửi *" at bounding box center [420, 149] width 203 height 24
click at [393, 179] on div "Hương Akako - 0984873758" at bounding box center [420, 179] width 184 height 17
click at [323, 215] on span at bounding box center [420, 208] width 203 height 24
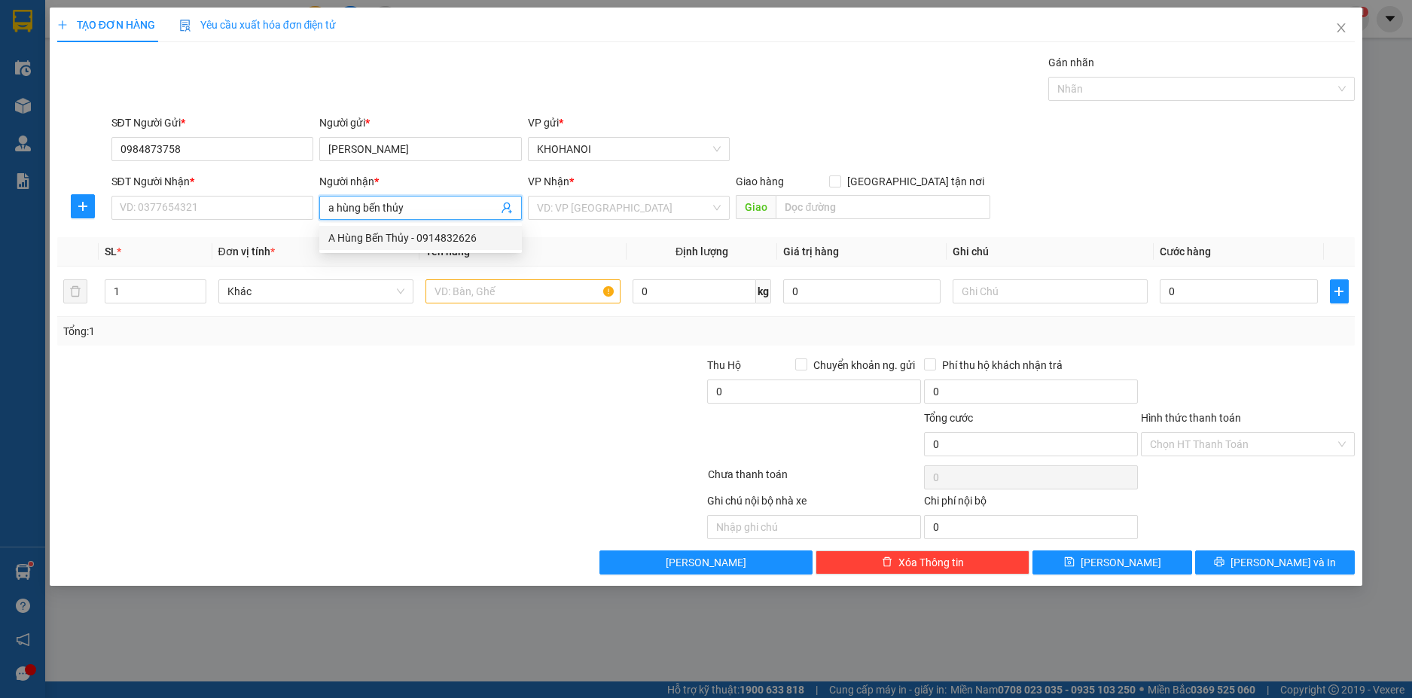
click at [409, 233] on div "A Hùng Bến Thủy - 0914832626" at bounding box center [420, 238] width 184 height 17
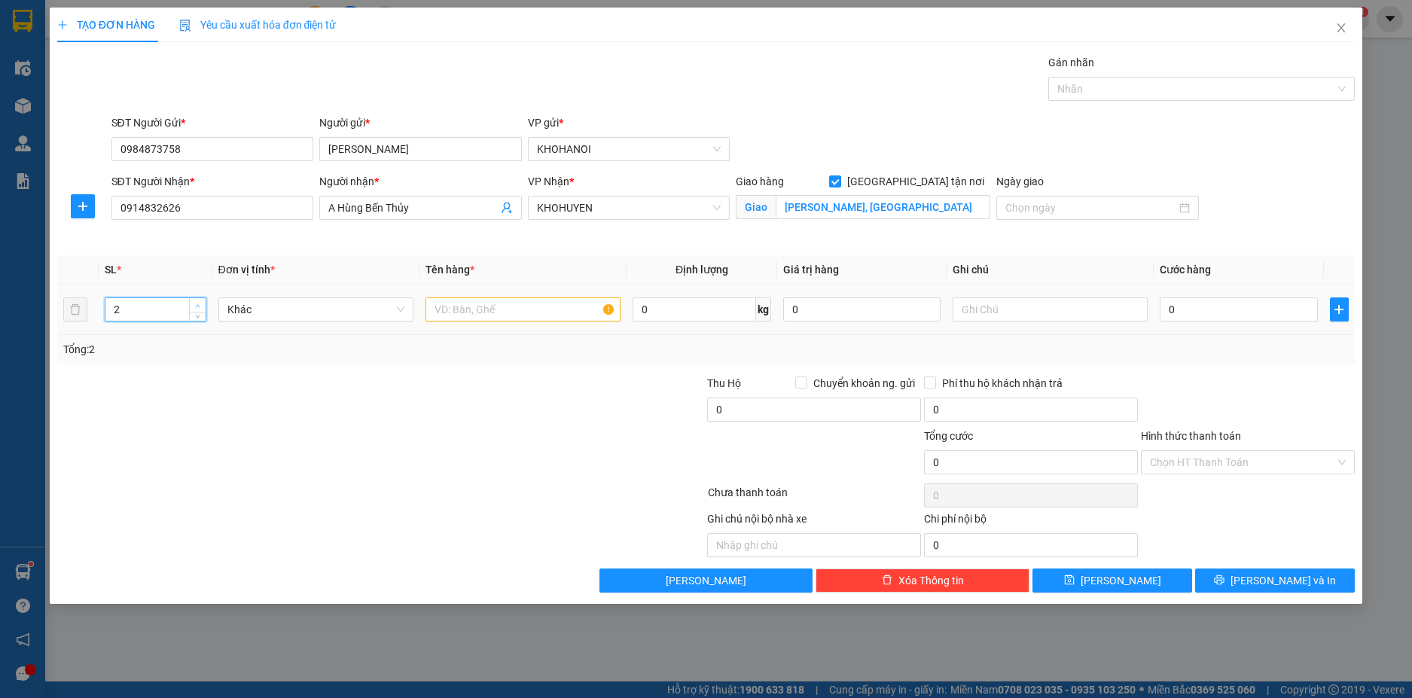
click at [197, 307] on icon "up" at bounding box center [197, 305] width 5 height 5
click at [445, 311] on input "text" at bounding box center [522, 309] width 195 height 24
drag, startPoint x: 1194, startPoint y: 424, endPoint x: 1153, endPoint y: 425, distance: 41.4
click at [1195, 424] on div at bounding box center [1247, 401] width 217 height 53
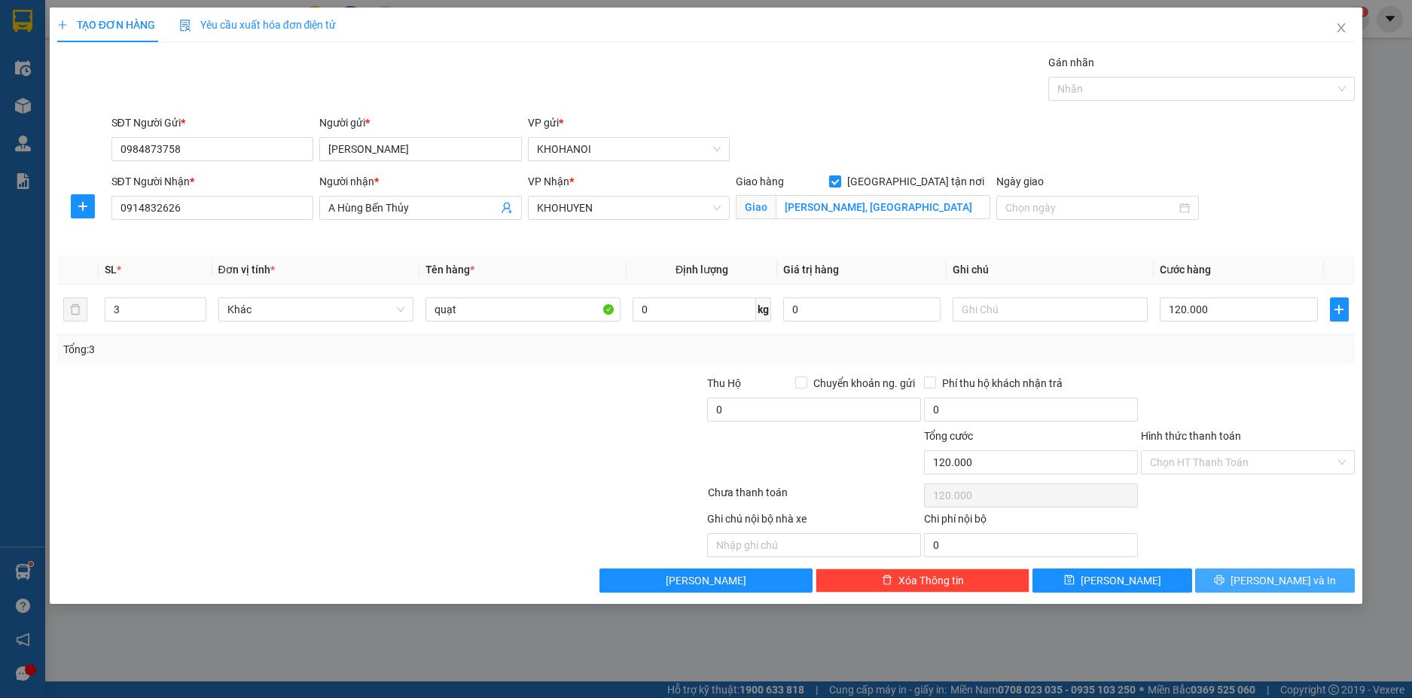
click at [1224, 577] on icon "printer" at bounding box center [1219, 579] width 11 height 11
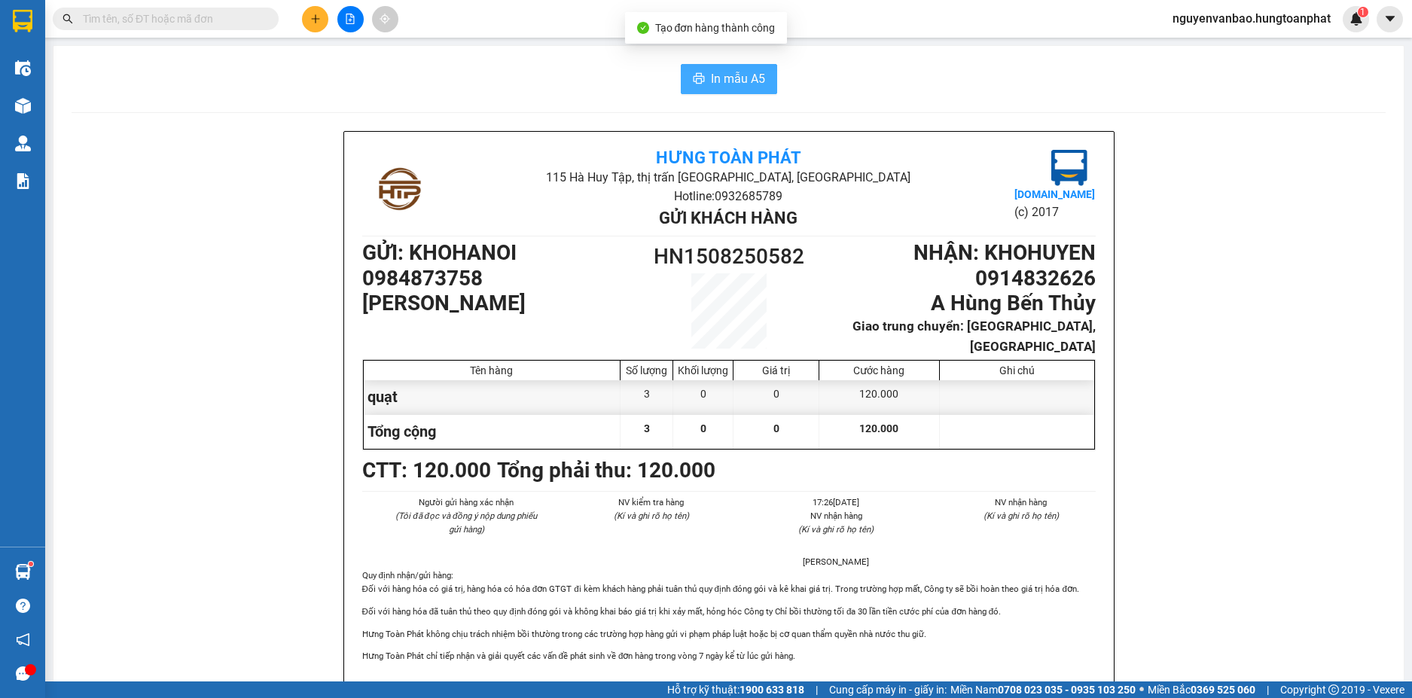
click at [732, 86] on span "In mẫu A5" at bounding box center [738, 78] width 54 height 19
click at [305, 22] on button at bounding box center [315, 19] width 26 height 26
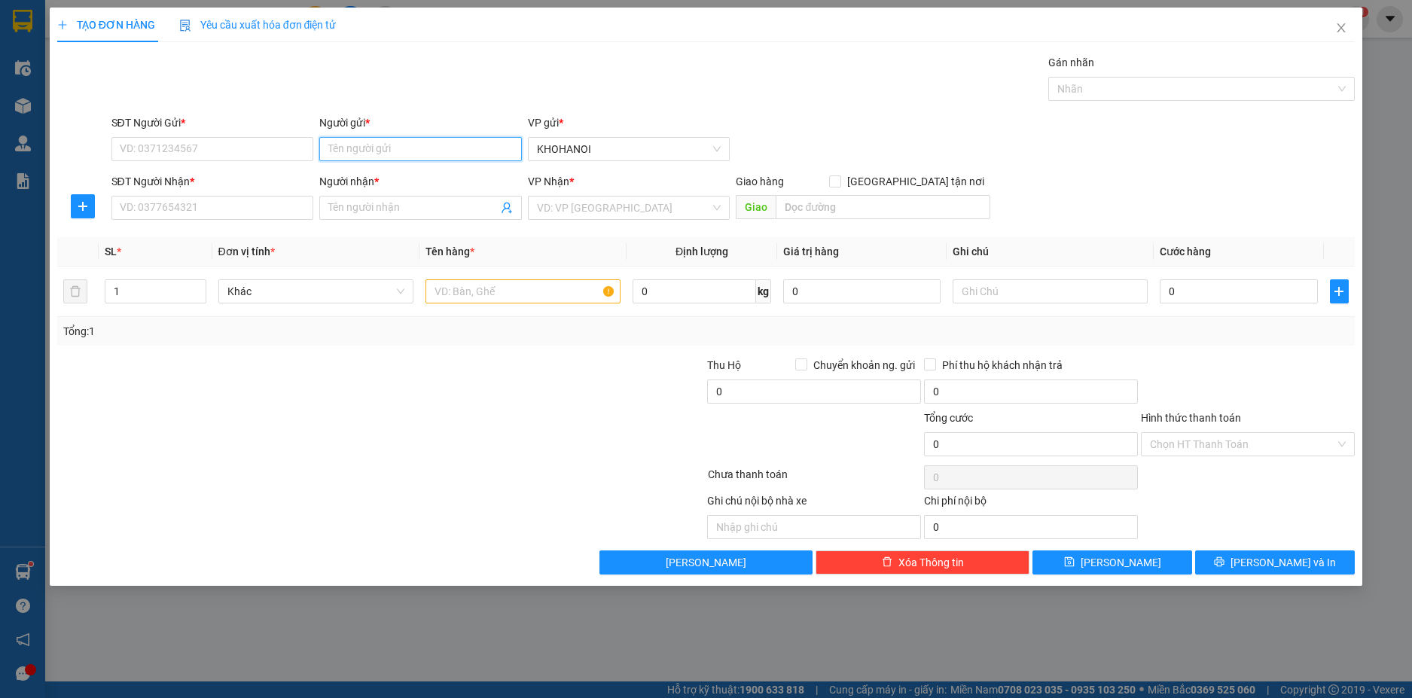
click at [372, 151] on input "Người gửi *" at bounding box center [420, 149] width 203 height 24
drag, startPoint x: 380, startPoint y: 181, endPoint x: 347, endPoint y: 197, distance: 36.7
click at [379, 181] on div "DP Hà Thanh - 0963744567" at bounding box center [420, 179] width 184 height 17
click at [273, 208] on input "SĐT Người Nhận *" at bounding box center [212, 208] width 203 height 24
drag, startPoint x: 206, startPoint y: 200, endPoint x: 76, endPoint y: 210, distance: 129.9
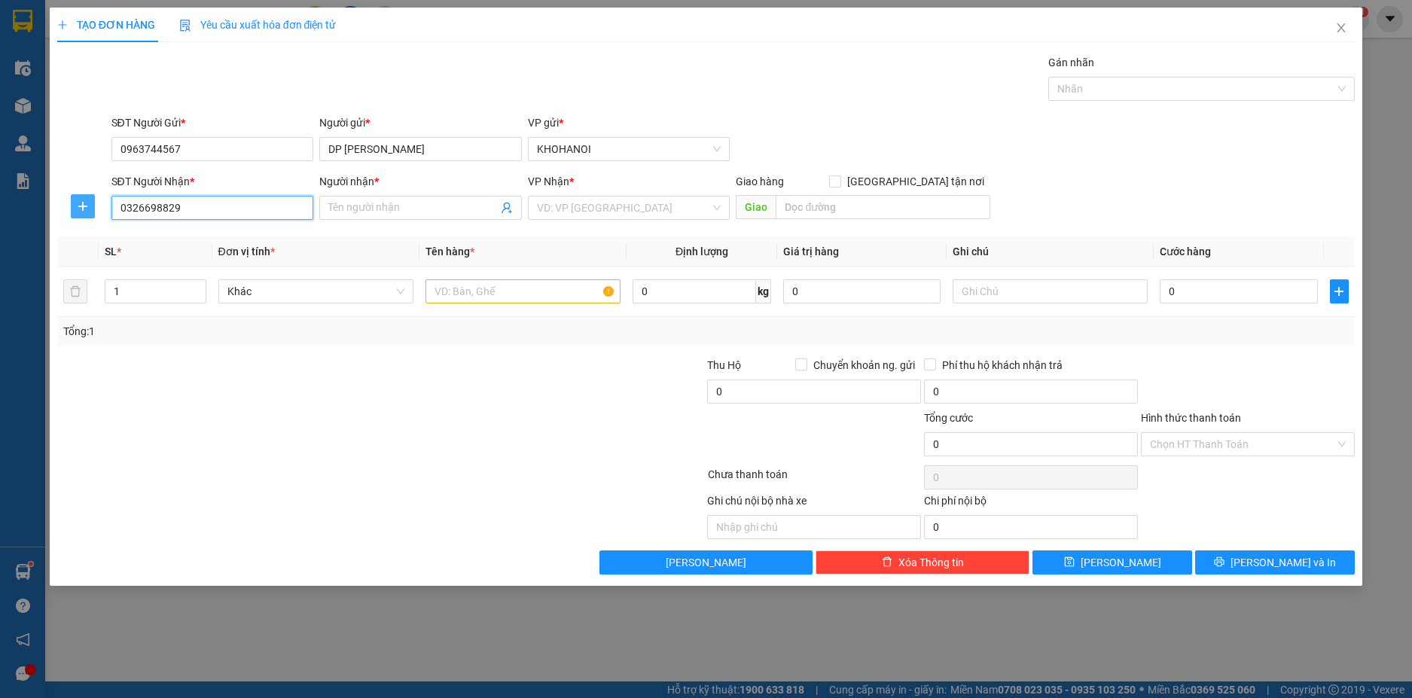
click at [76, 210] on div "SĐT Người Nhận * 0326698829 0326698829 Người nhận * Tên người nhận VP Nhận * VD…" at bounding box center [706, 199] width 1301 height 53
click at [226, 235] on div "0326869829 - Nguyễn Thị An" at bounding box center [212, 238] width 184 height 17
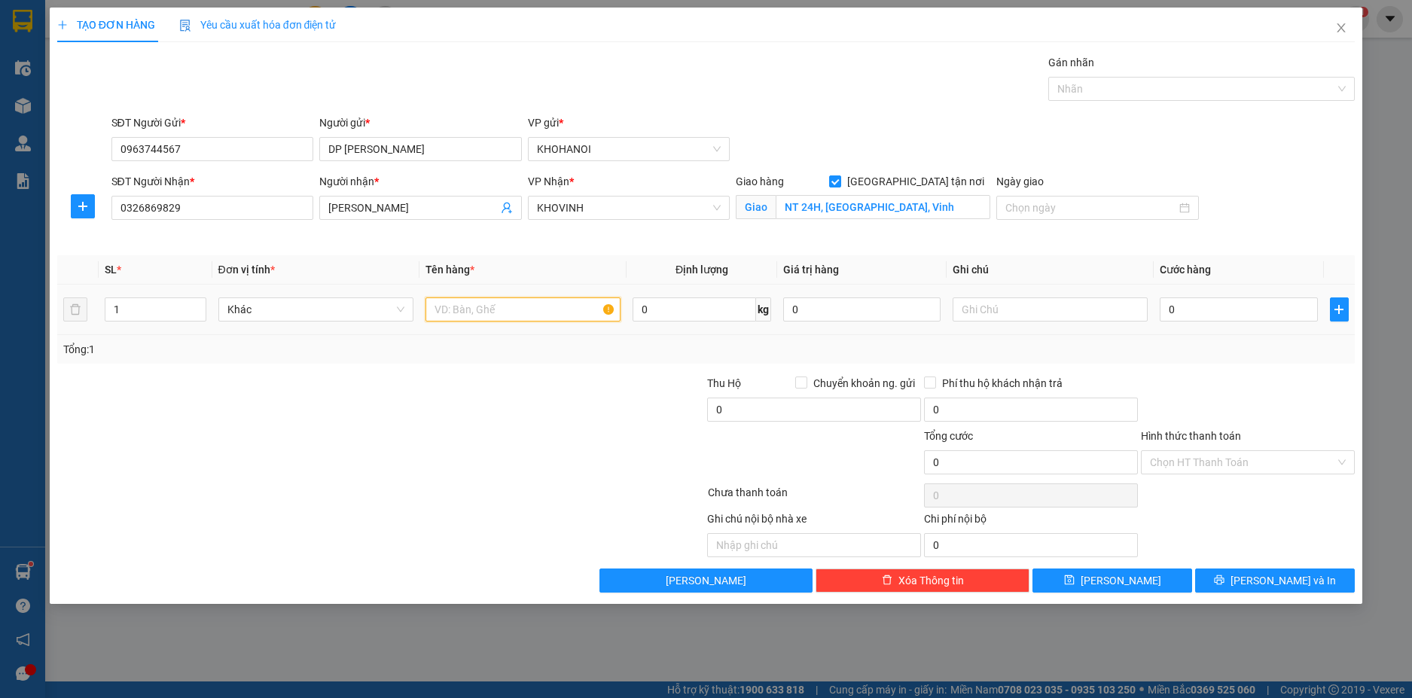
click at [438, 303] on input "text" at bounding box center [522, 309] width 195 height 24
click at [1208, 312] on input "0" at bounding box center [1238, 309] width 157 height 24
click at [1196, 382] on div at bounding box center [1247, 401] width 217 height 53
drag, startPoint x: 1246, startPoint y: 581, endPoint x: 1217, endPoint y: 542, distance: 48.5
click at [1224, 580] on icon "printer" at bounding box center [1219, 580] width 10 height 10
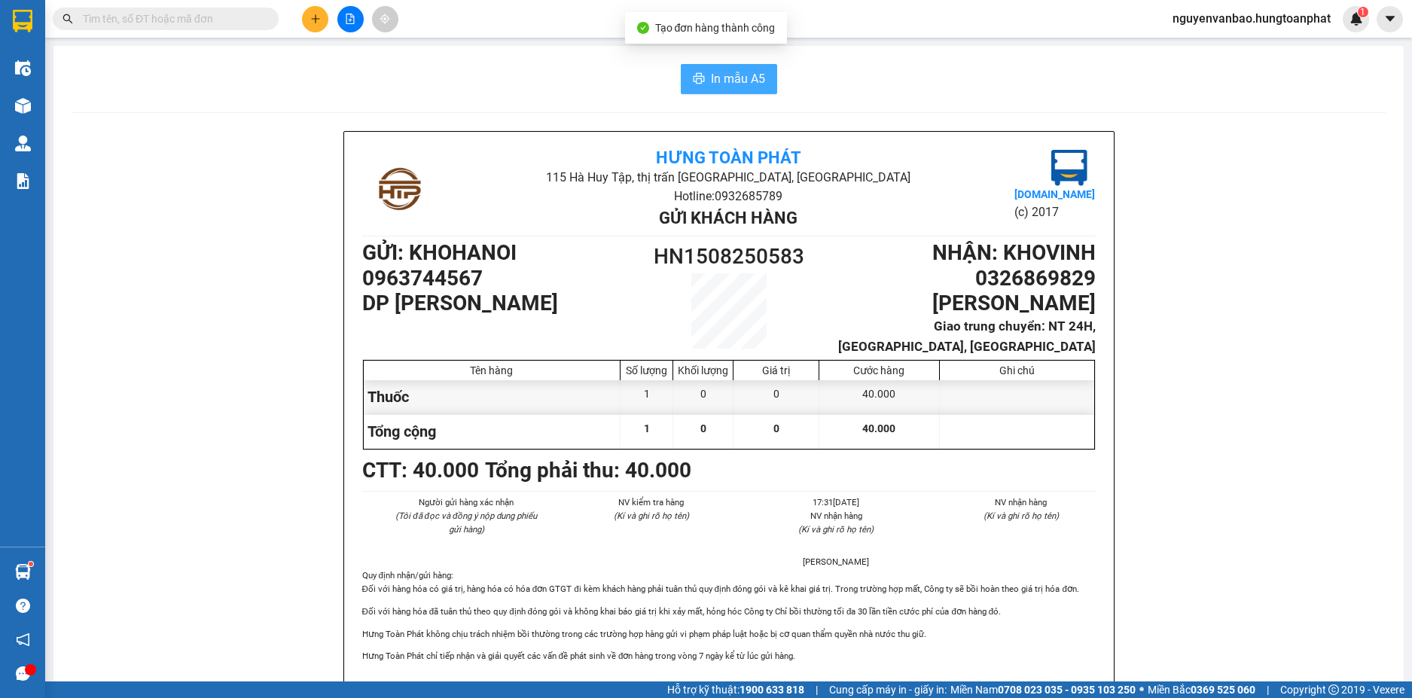
click at [725, 72] on span "In mẫu A5" at bounding box center [738, 78] width 54 height 19
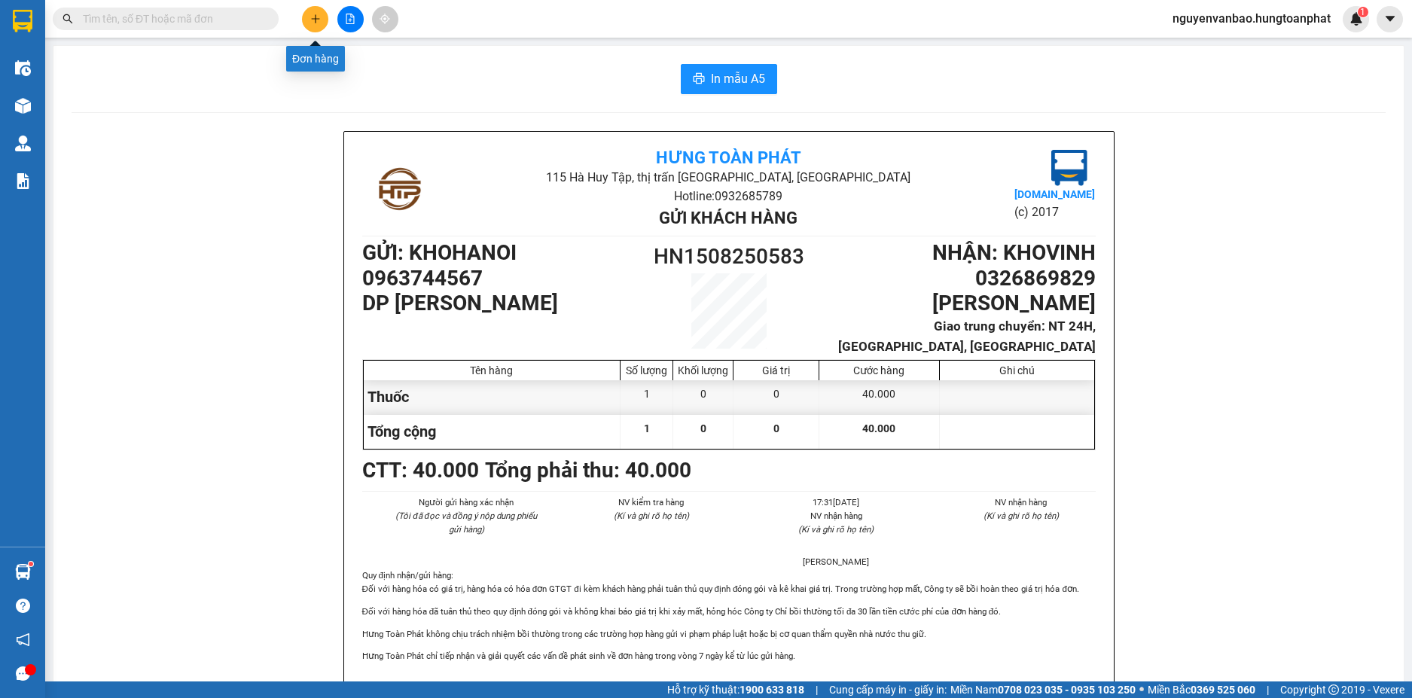
click at [315, 20] on icon "plus" at bounding box center [315, 19] width 11 height 11
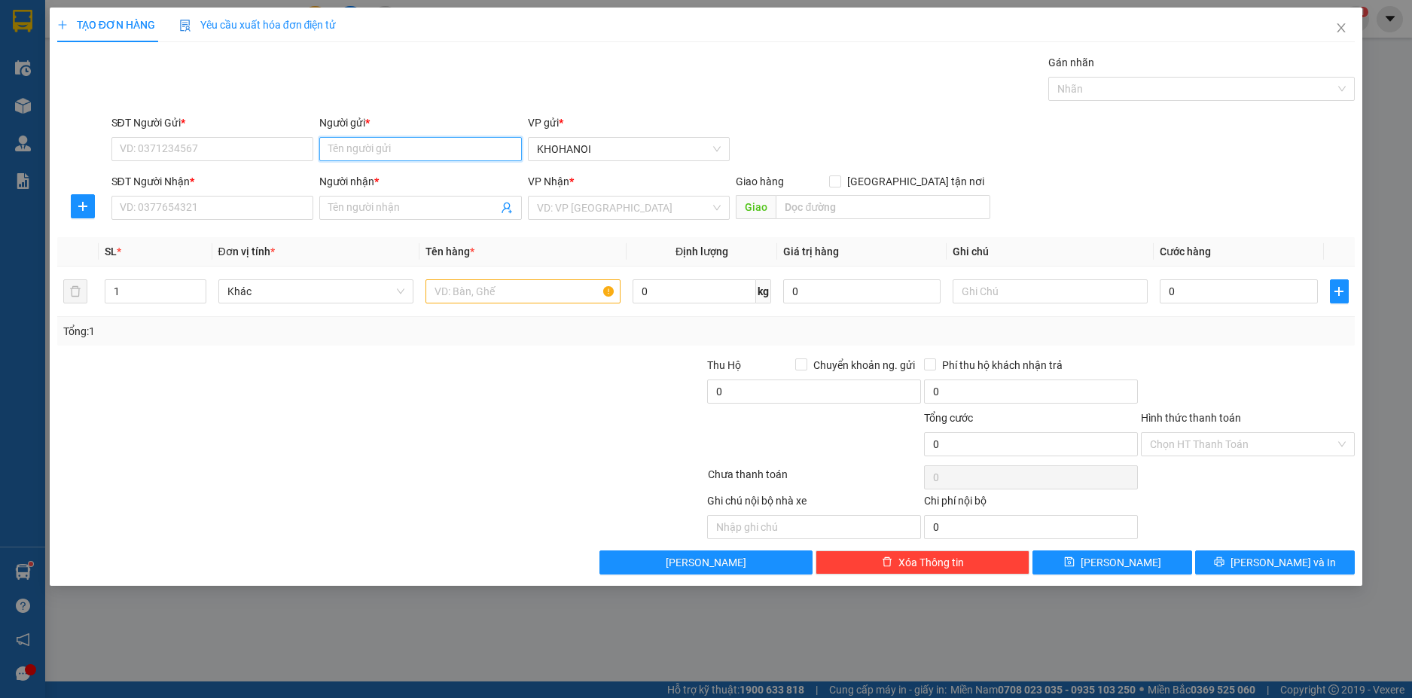
click at [373, 149] on input "Người gửi *" at bounding box center [420, 149] width 203 height 24
click at [358, 181] on div "DP Hà Thanh - 0963744567" at bounding box center [420, 179] width 184 height 17
click at [236, 222] on div "SĐT Người Nhận * VD: 0377654321" at bounding box center [212, 199] width 203 height 53
click at [250, 212] on input "SĐT Người Nhận *" at bounding box center [212, 208] width 203 height 24
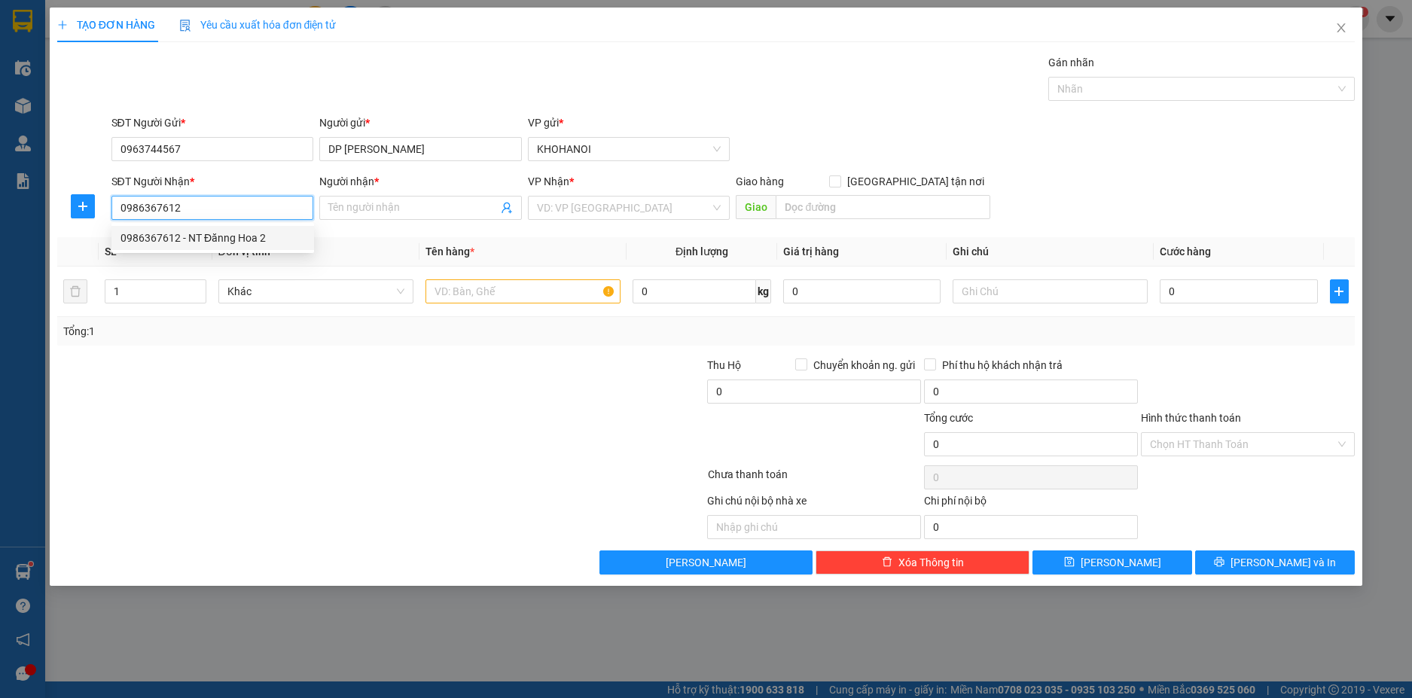
click at [214, 233] on div "0986367612 - NT Đănng Hoa 2" at bounding box center [212, 238] width 184 height 17
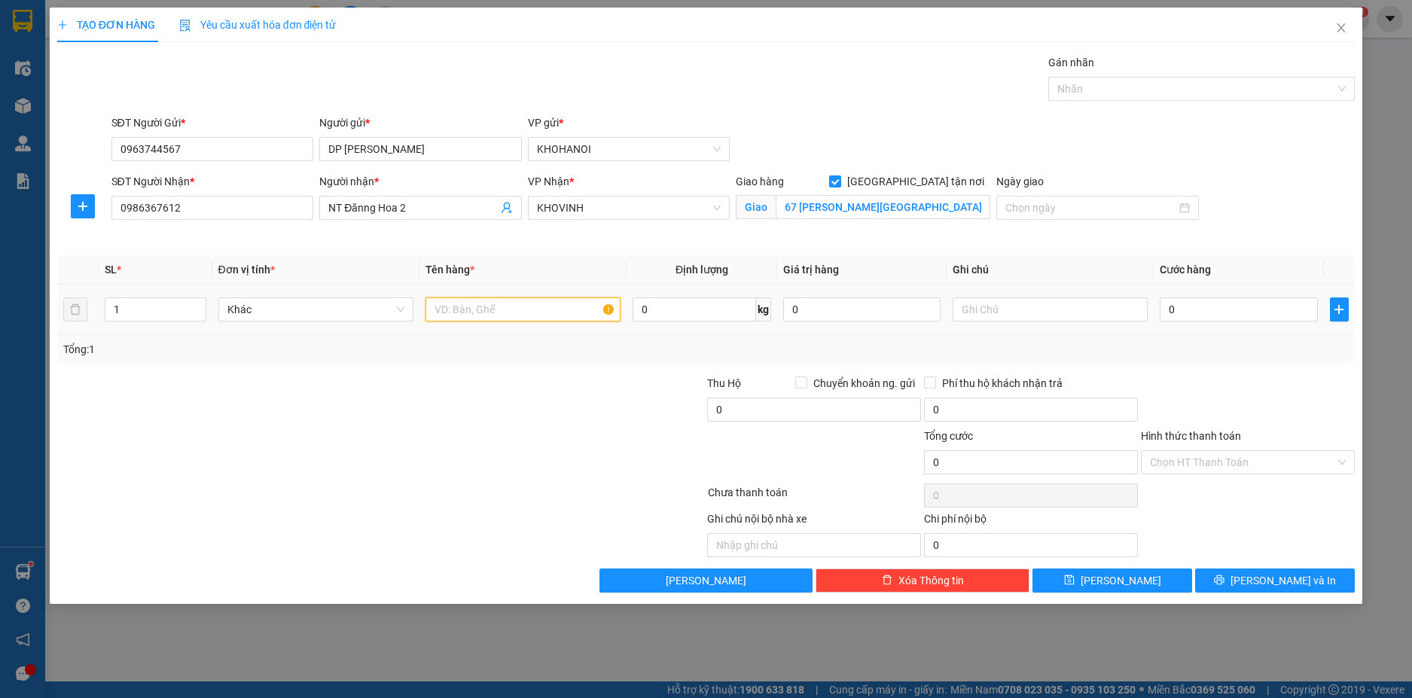
click at [454, 313] on input "text" at bounding box center [522, 309] width 195 height 24
drag, startPoint x: 1208, startPoint y: 312, endPoint x: 1131, endPoint y: 314, distance: 77.6
click at [1207, 312] on input "0" at bounding box center [1238, 309] width 157 height 24
drag, startPoint x: 1190, startPoint y: 386, endPoint x: 1131, endPoint y: 349, distance: 69.8
click at [1191, 383] on div at bounding box center [1247, 401] width 217 height 53
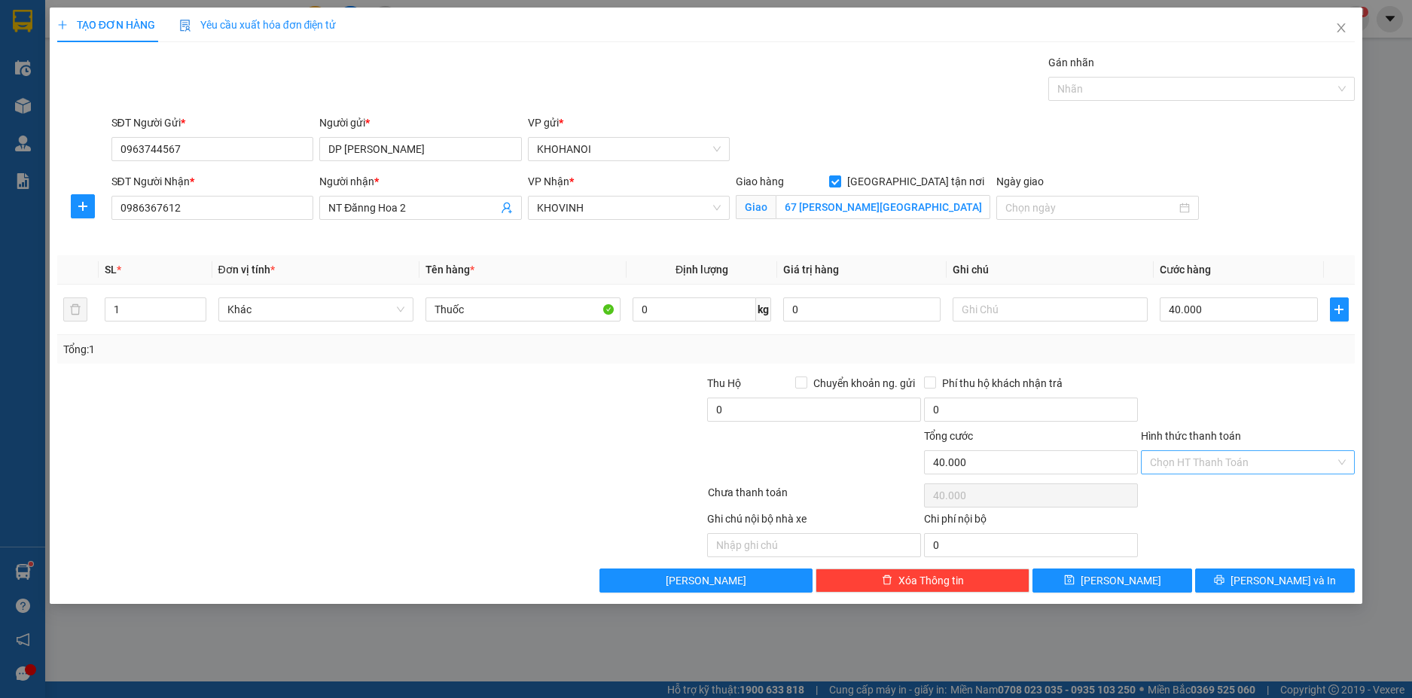
click at [1215, 456] on input "Hình thức thanh toán" at bounding box center [1242, 462] width 185 height 23
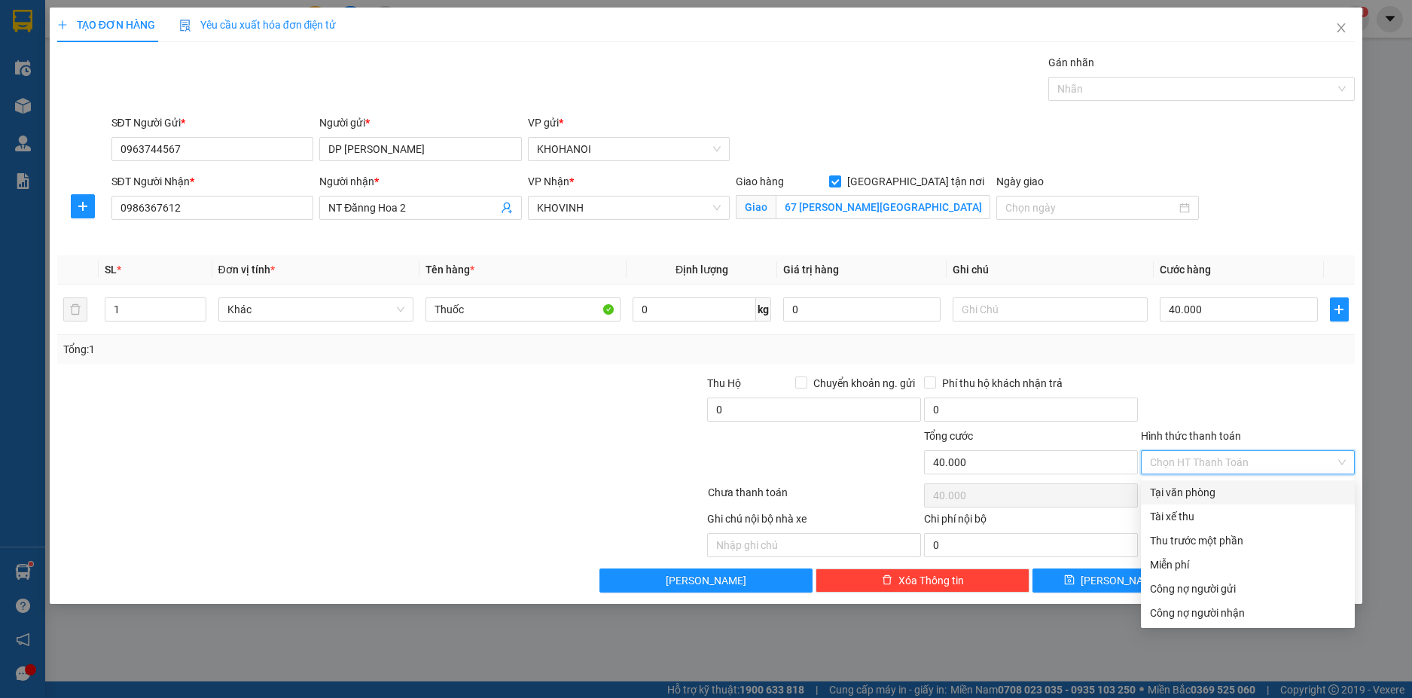
click at [1227, 404] on div at bounding box center [1247, 401] width 217 height 53
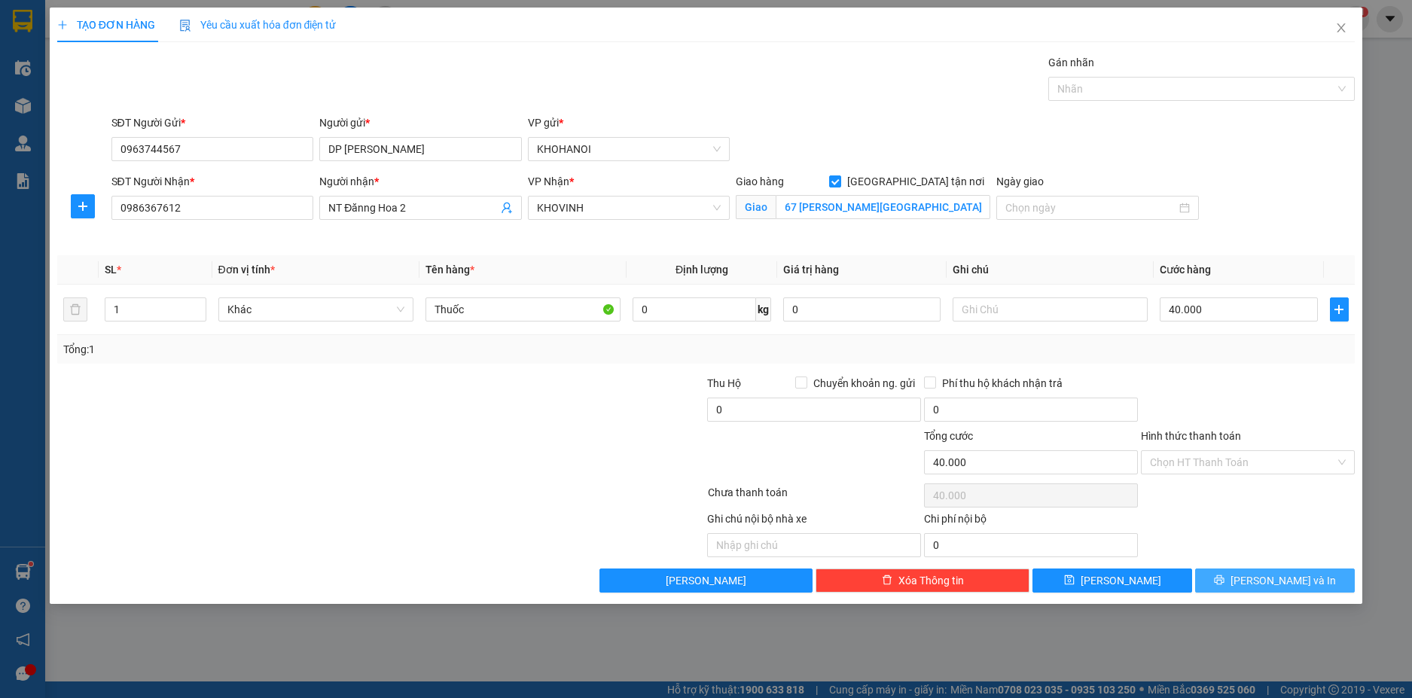
drag, startPoint x: 1263, startPoint y: 579, endPoint x: 1200, endPoint y: 447, distance: 145.8
click at [1263, 577] on span "Lưu và In" at bounding box center [1282, 580] width 105 height 17
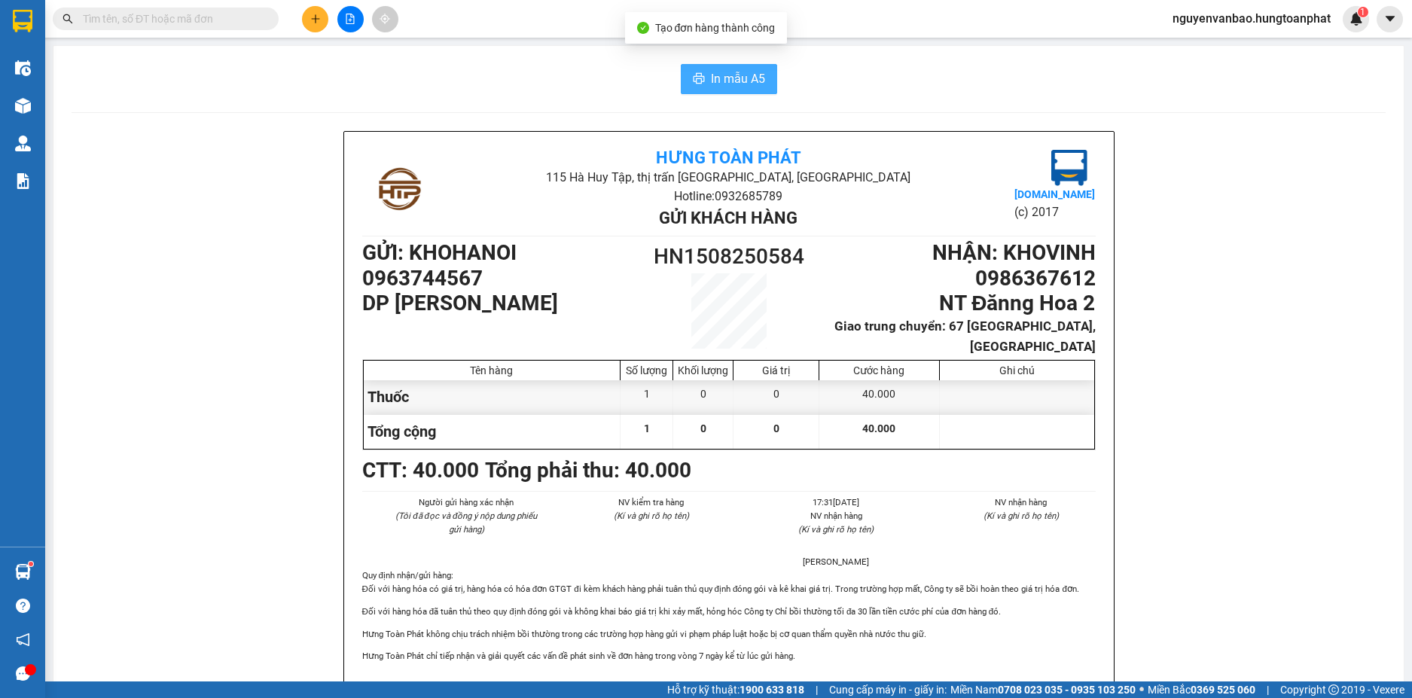
click at [751, 81] on span "In mẫu A5" at bounding box center [738, 78] width 54 height 19
click at [321, 21] on button at bounding box center [315, 19] width 26 height 26
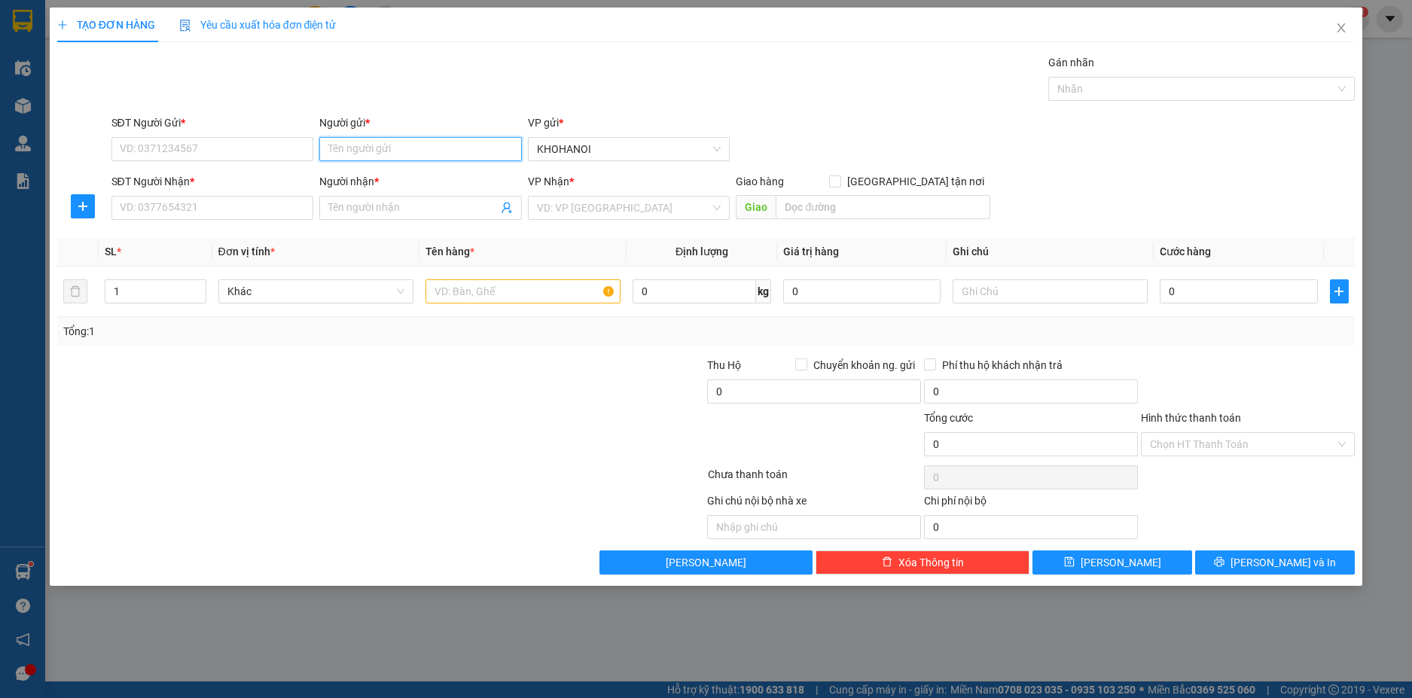
click at [375, 154] on input "Người gửi *" at bounding box center [420, 149] width 203 height 24
drag, startPoint x: 376, startPoint y: 172, endPoint x: 359, endPoint y: 200, distance: 31.8
click at [376, 174] on div "C Lĩnh Bưởi - 0943473568" at bounding box center [420, 179] width 184 height 17
click at [358, 203] on input "Người nhận *" at bounding box center [412, 208] width 169 height 17
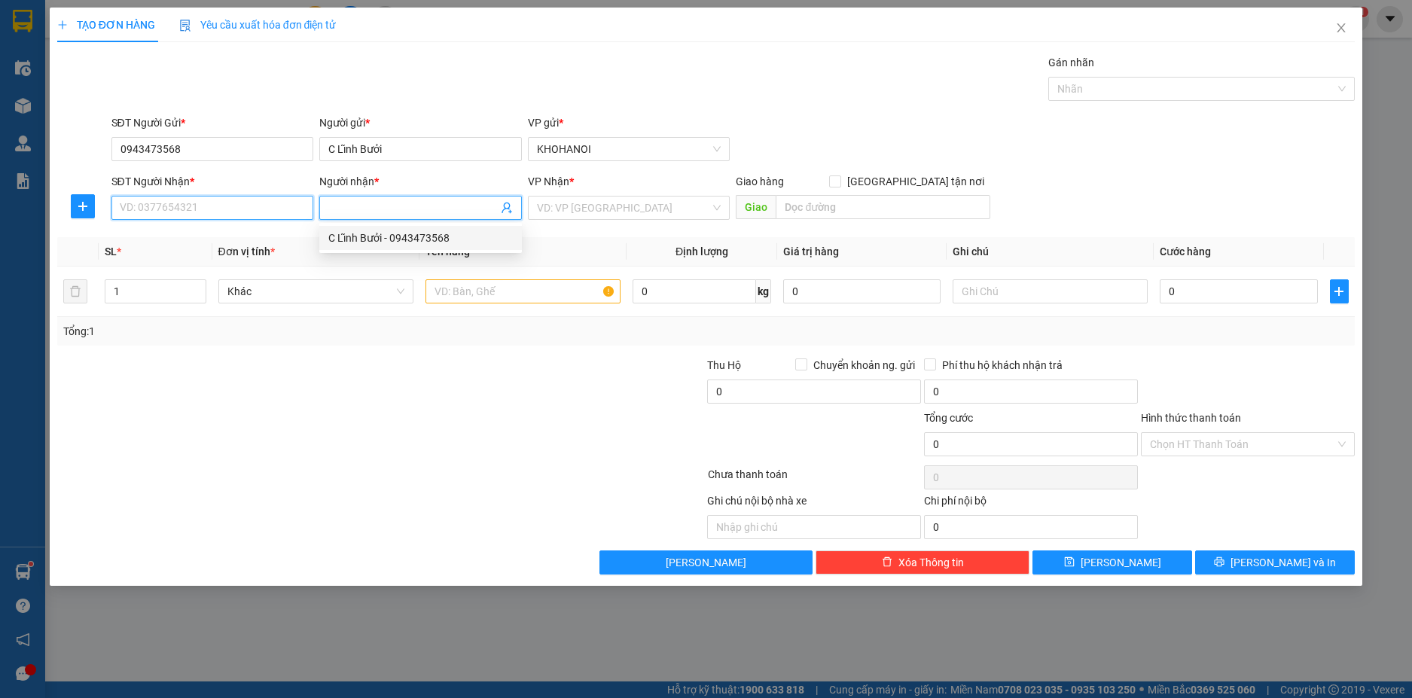
click at [248, 208] on input "SĐT Người Nhận *" at bounding box center [212, 208] width 203 height 24
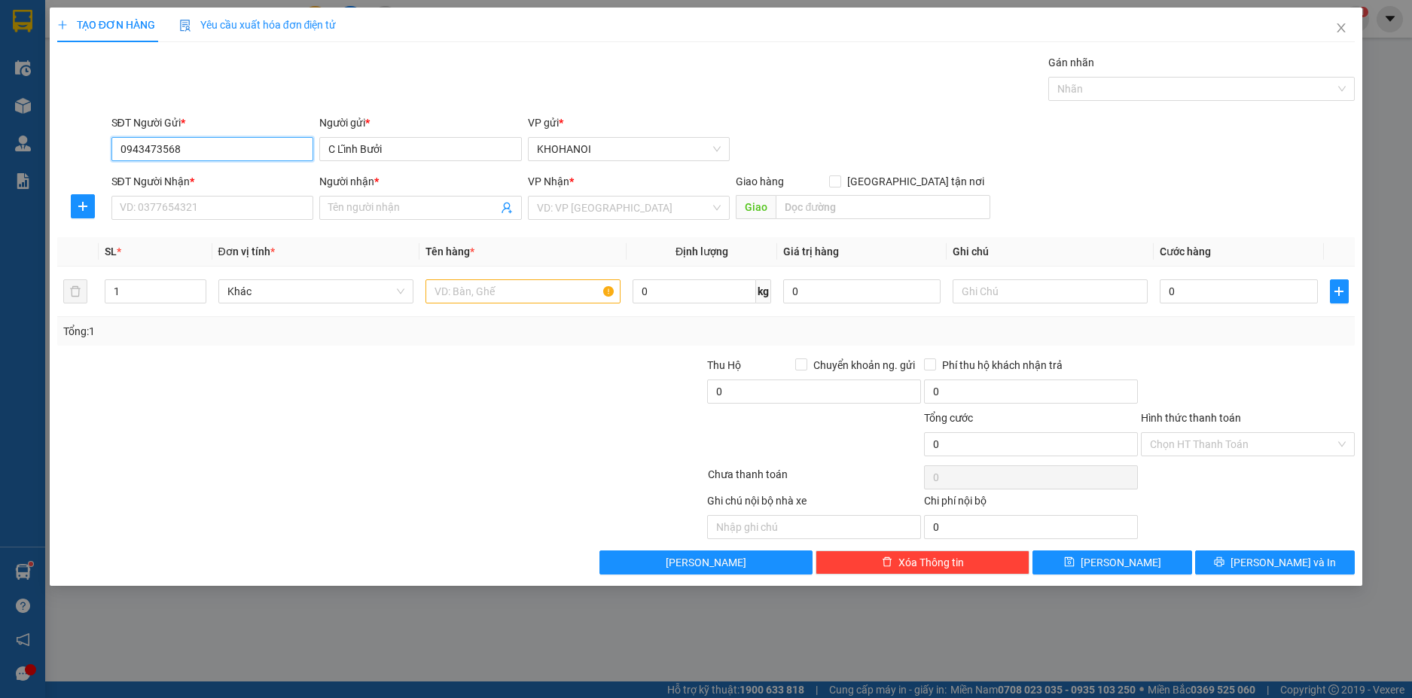
click at [193, 157] on input "0943473568" at bounding box center [212, 149] width 203 height 24
click at [176, 206] on input "SĐT Người Nhận *" at bounding box center [212, 208] width 203 height 24
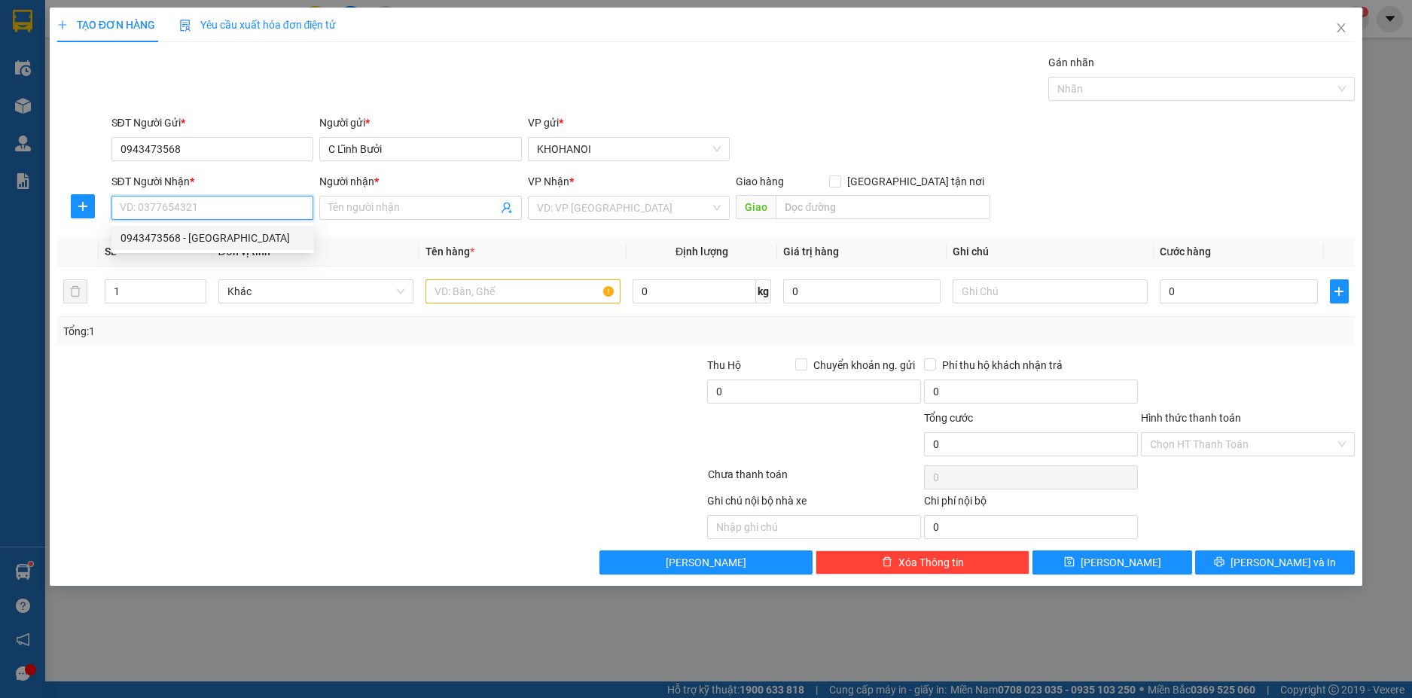
click at [189, 231] on div "0943473568 - C Lĩnh Bưởi" at bounding box center [212, 238] width 184 height 17
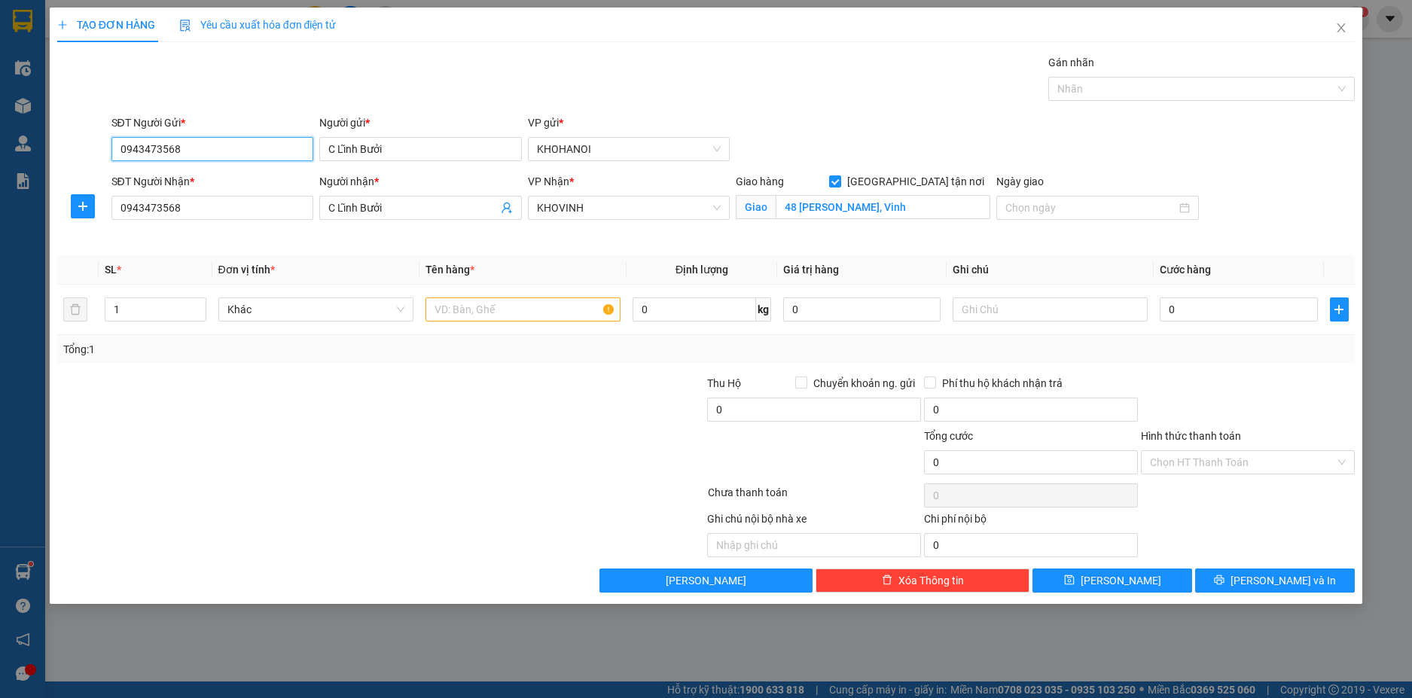
drag, startPoint x: 179, startPoint y: 153, endPoint x: 96, endPoint y: 153, distance: 82.8
click at [96, 153] on div "SĐT Người Gửi * 0943473568 0943473568 Người gửi * C Lĩnh Bưởi VP gửi * KHOHANOI" at bounding box center [706, 140] width 1301 height 53
click at [160, 178] on div "0981511452 - Thủy Bưởi" at bounding box center [212, 179] width 184 height 17
click at [197, 301] on span "up" at bounding box center [198, 305] width 9 height 9
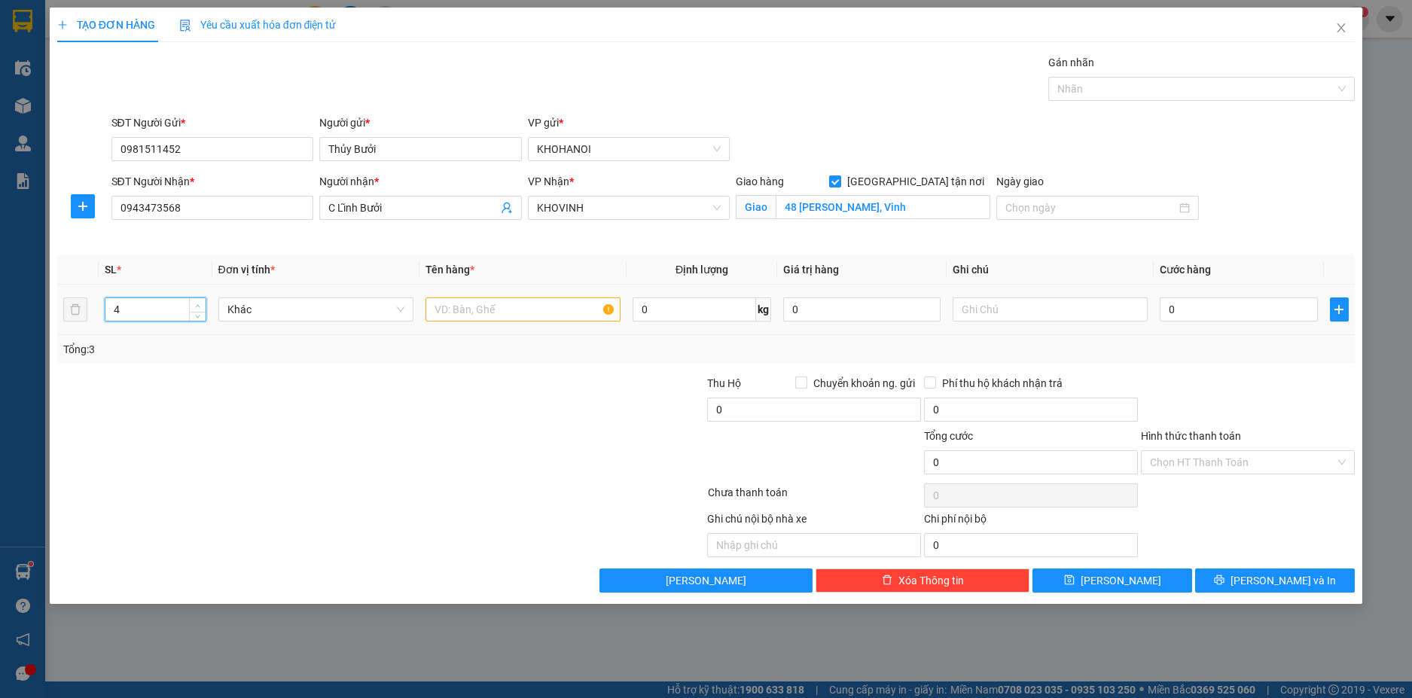
click at [197, 301] on span "up" at bounding box center [198, 305] width 9 height 9
click at [492, 306] on input "text" at bounding box center [522, 309] width 195 height 24
click at [1187, 390] on div at bounding box center [1247, 401] width 217 height 53
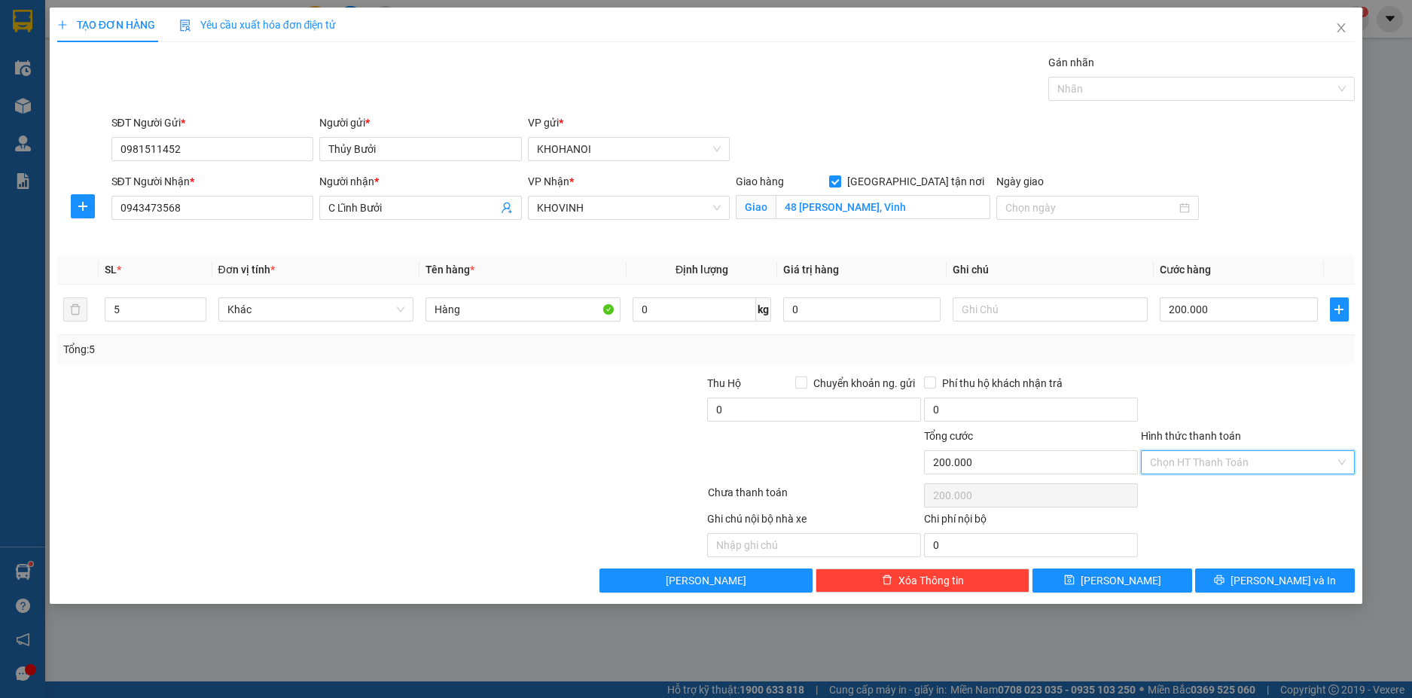
click at [1196, 459] on input "Hình thức thanh toán" at bounding box center [1242, 462] width 185 height 23
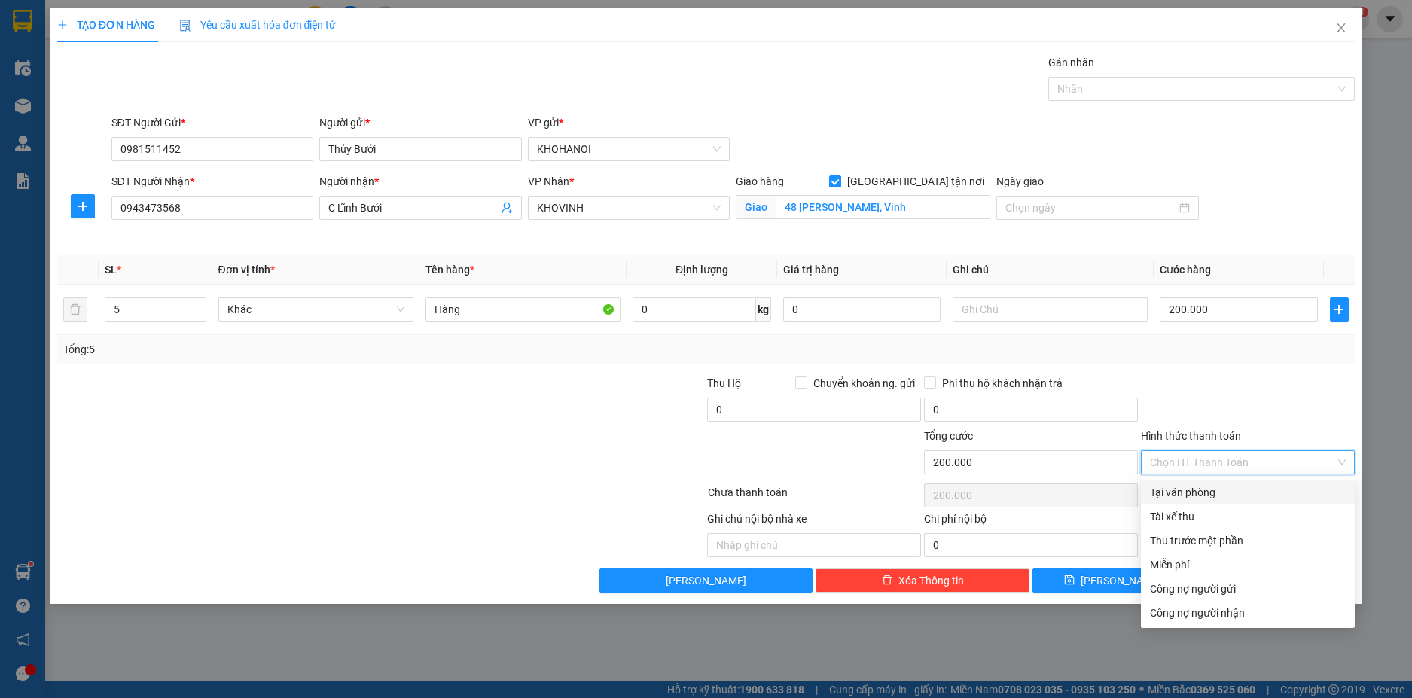
click at [1193, 492] on div "Tại văn phòng" at bounding box center [1248, 492] width 196 height 17
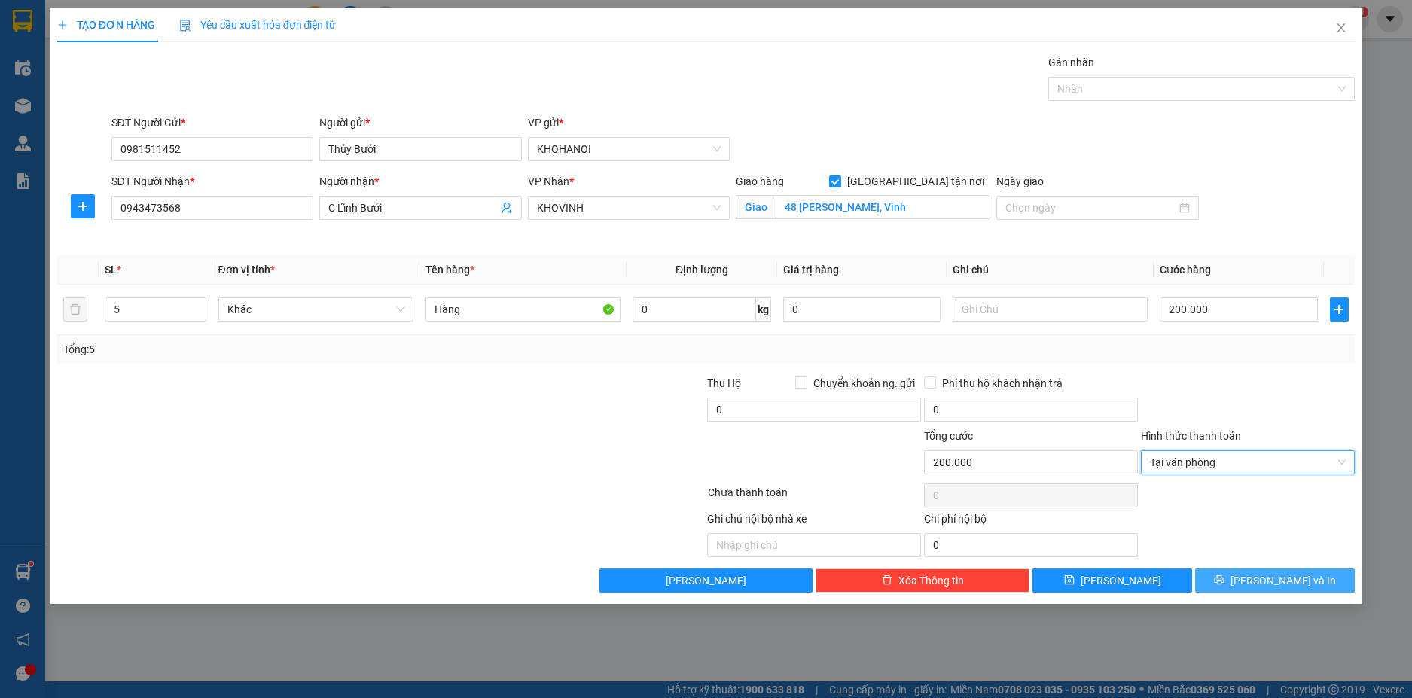
click at [1260, 587] on button "Lưu và In" at bounding box center [1275, 580] width 160 height 24
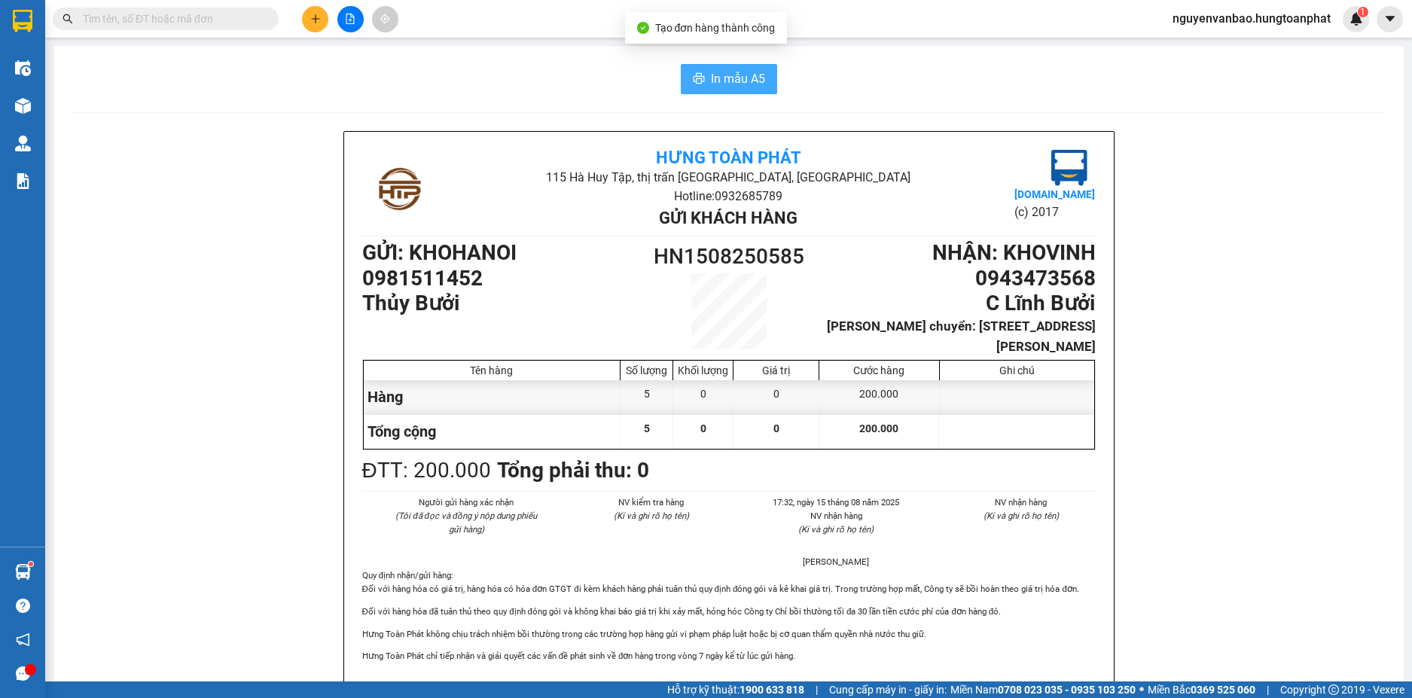
click at [698, 75] on icon "printer" at bounding box center [699, 78] width 12 height 12
click at [317, 19] on icon "plus" at bounding box center [315, 18] width 8 height 1
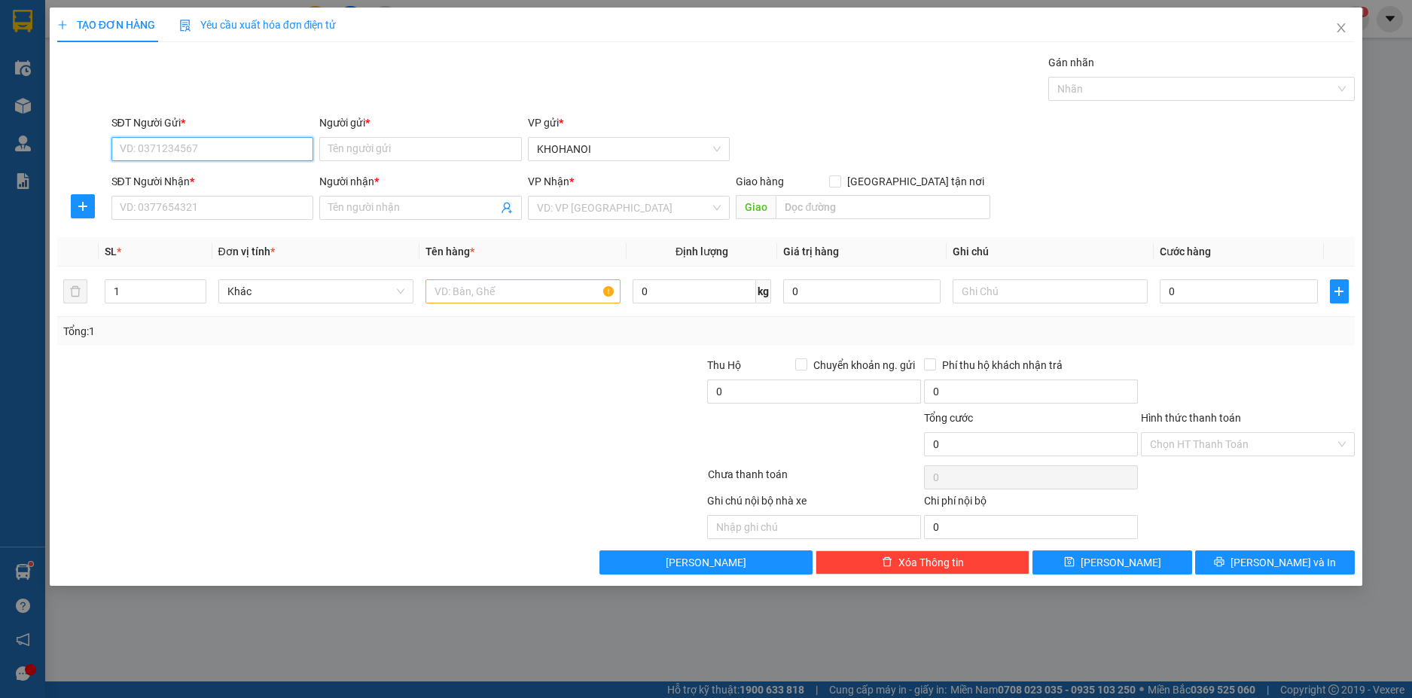
click at [239, 145] on input "SĐT Người Gửi *" at bounding box center [212, 149] width 203 height 24
click at [178, 180] on div "0123456789 - khách" at bounding box center [212, 179] width 184 height 17
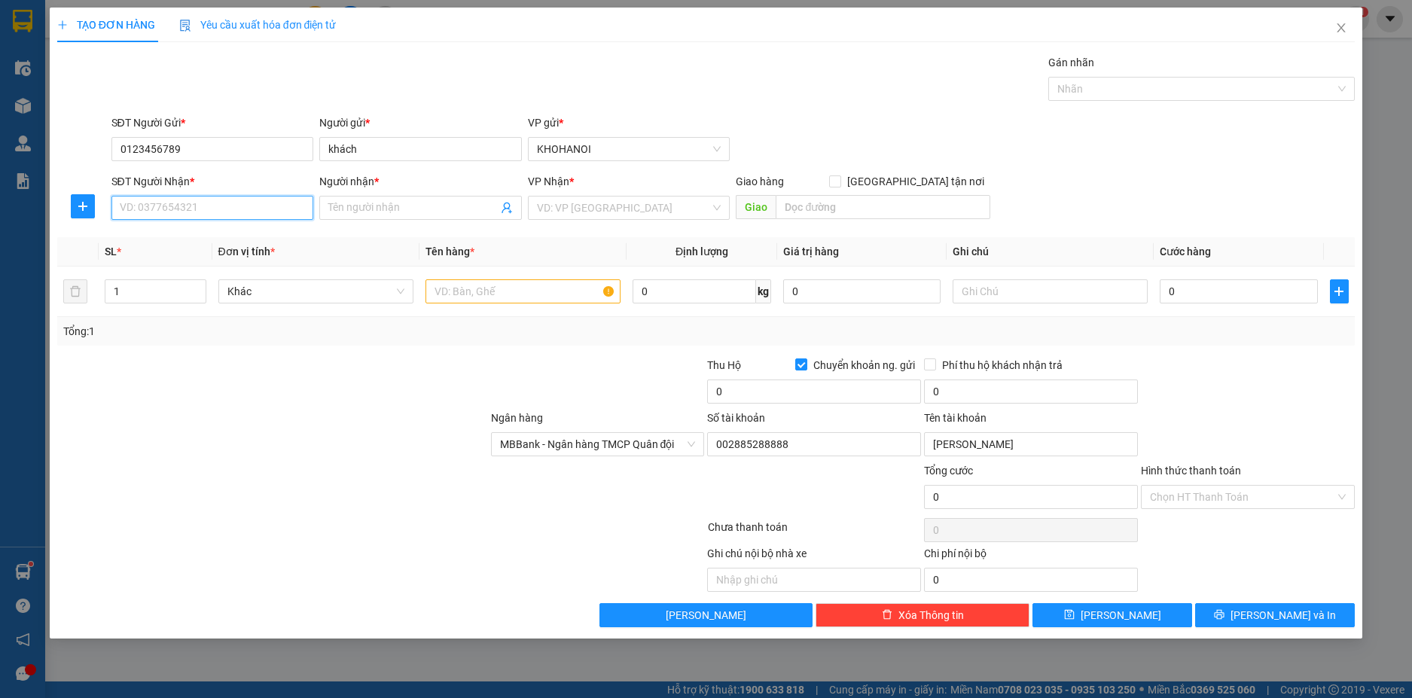
click at [167, 211] on input "SĐT Người Nhận *" at bounding box center [212, 208] width 203 height 24
click at [208, 233] on div "0949158063 - Chị Hằng" at bounding box center [212, 238] width 184 height 17
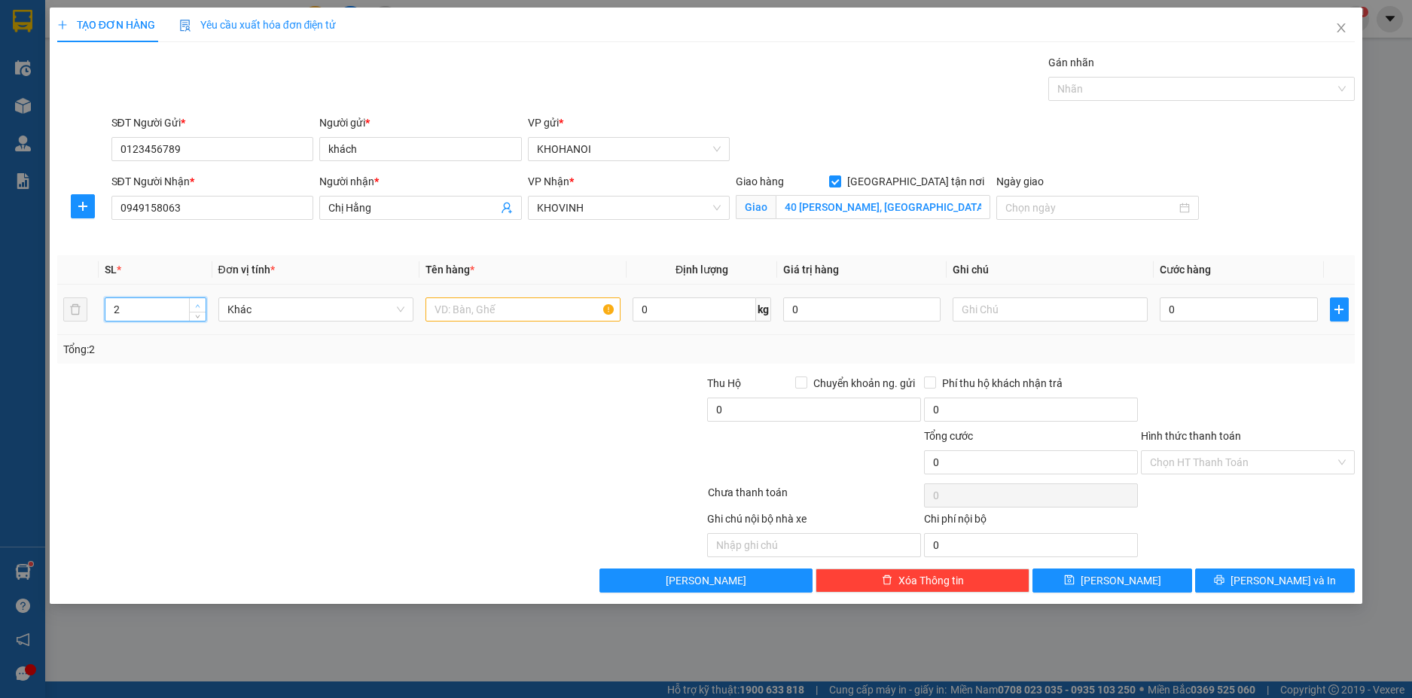
click at [196, 301] on span "up" at bounding box center [198, 305] width 9 height 9
click at [465, 309] on input "text" at bounding box center [522, 309] width 195 height 24
click at [1215, 316] on input "0" at bounding box center [1238, 309] width 157 height 24
drag, startPoint x: 1218, startPoint y: 384, endPoint x: 1230, endPoint y: 445, distance: 62.0
click at [1218, 383] on div at bounding box center [1247, 401] width 217 height 53
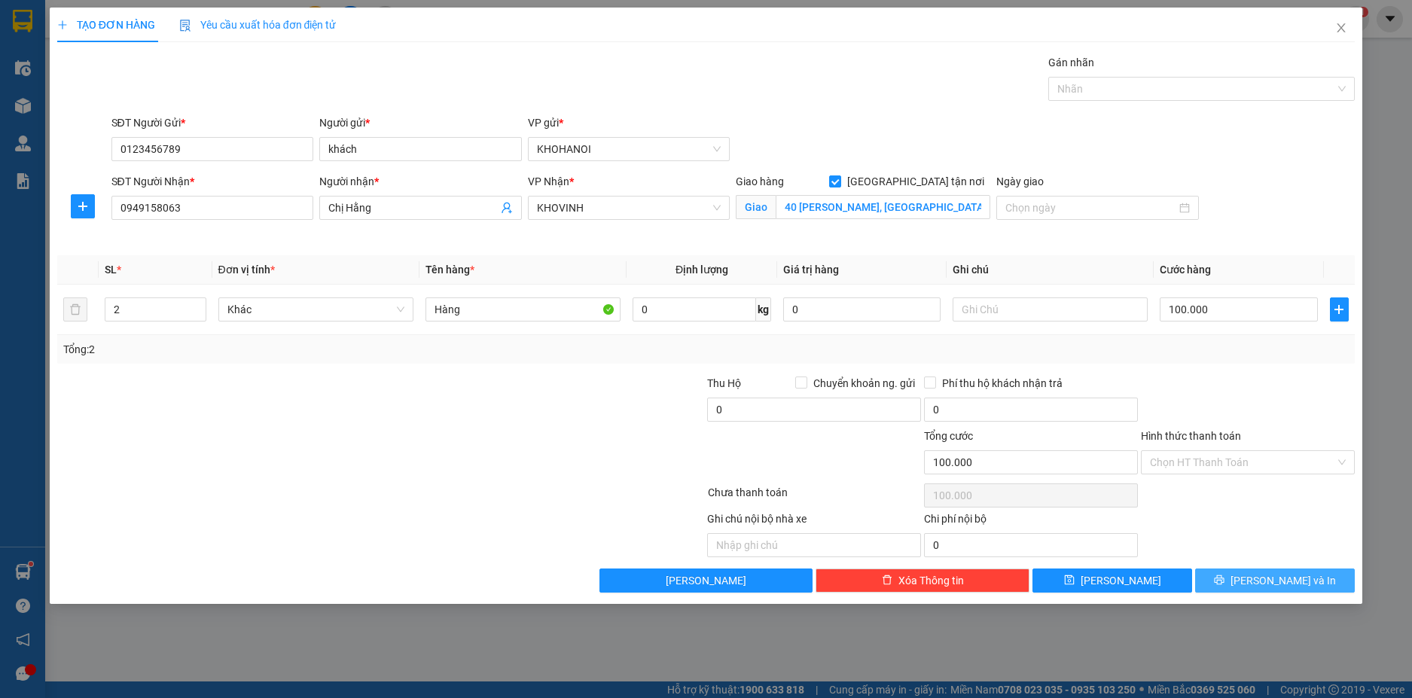
click at [1265, 572] on span "Lưu và In" at bounding box center [1282, 580] width 105 height 17
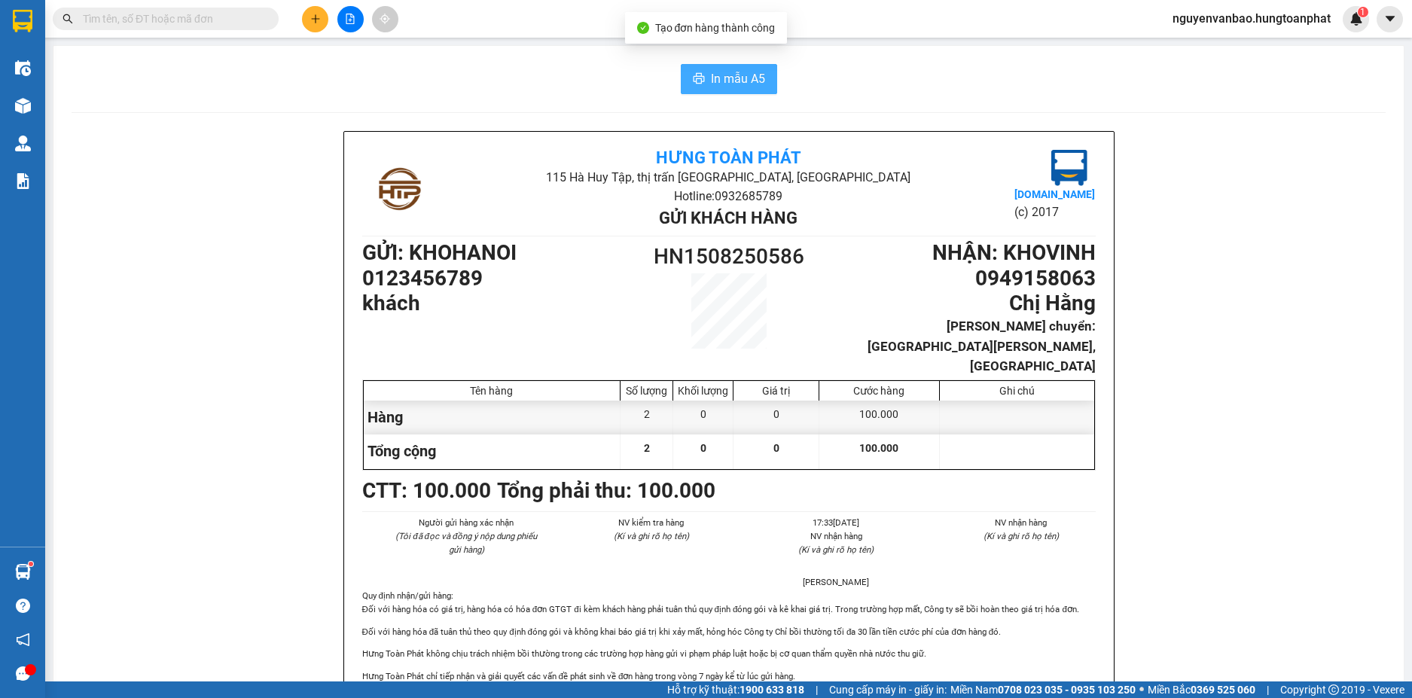
click at [736, 78] on span "In mẫu A5" at bounding box center [738, 78] width 54 height 19
click at [316, 14] on icon "plus" at bounding box center [315, 19] width 11 height 11
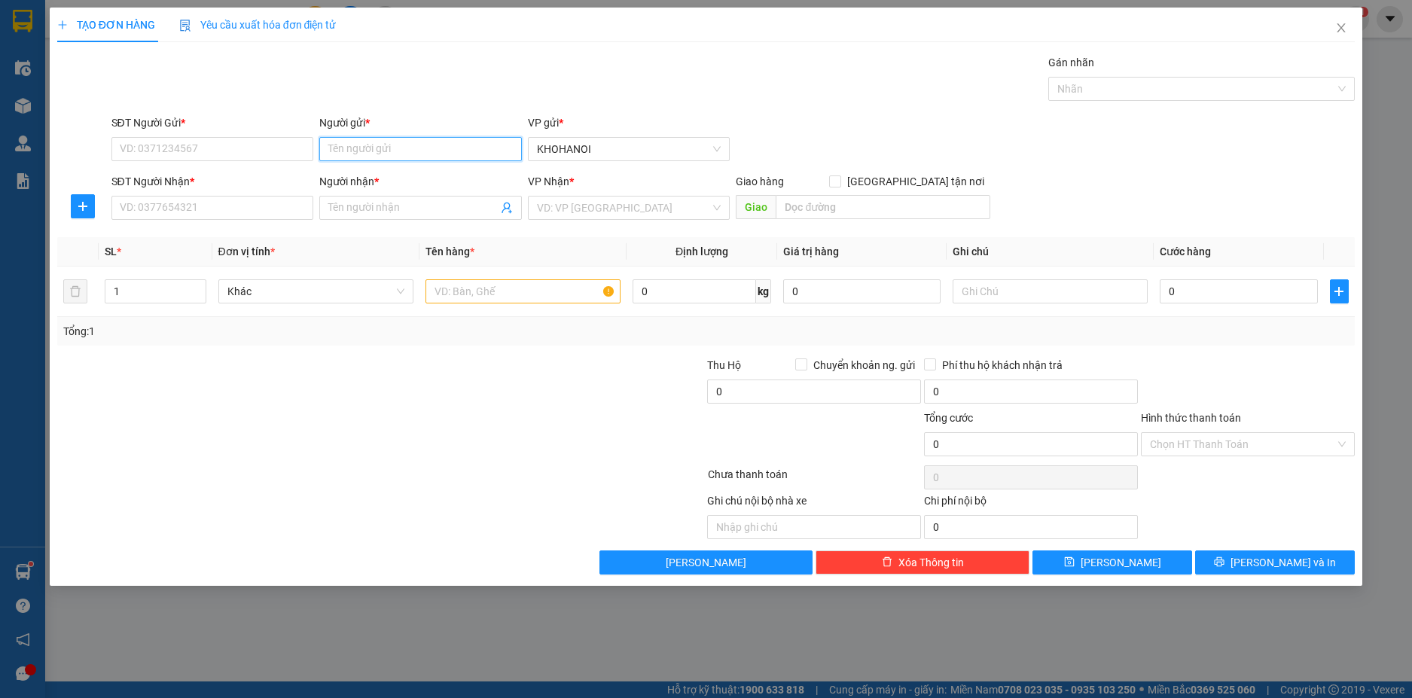
click at [356, 142] on input "Người gửi *" at bounding box center [420, 149] width 203 height 24
click at [392, 179] on div "A Quang Asia - 0936464161" at bounding box center [420, 179] width 184 height 17
click at [264, 211] on input "SĐT Người Nhận *" at bounding box center [212, 208] width 203 height 24
click at [337, 218] on span at bounding box center [420, 208] width 203 height 24
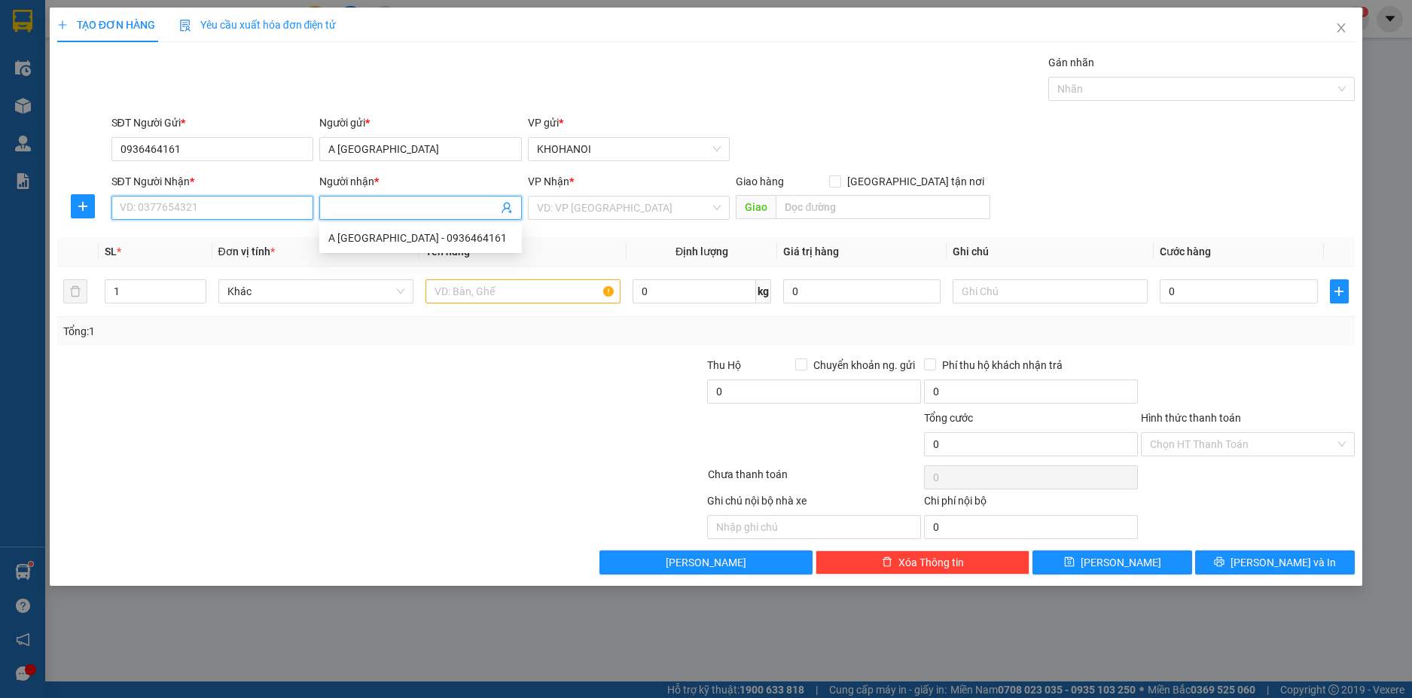
click at [276, 211] on input "SĐT Người Nhận *" at bounding box center [212, 208] width 203 height 24
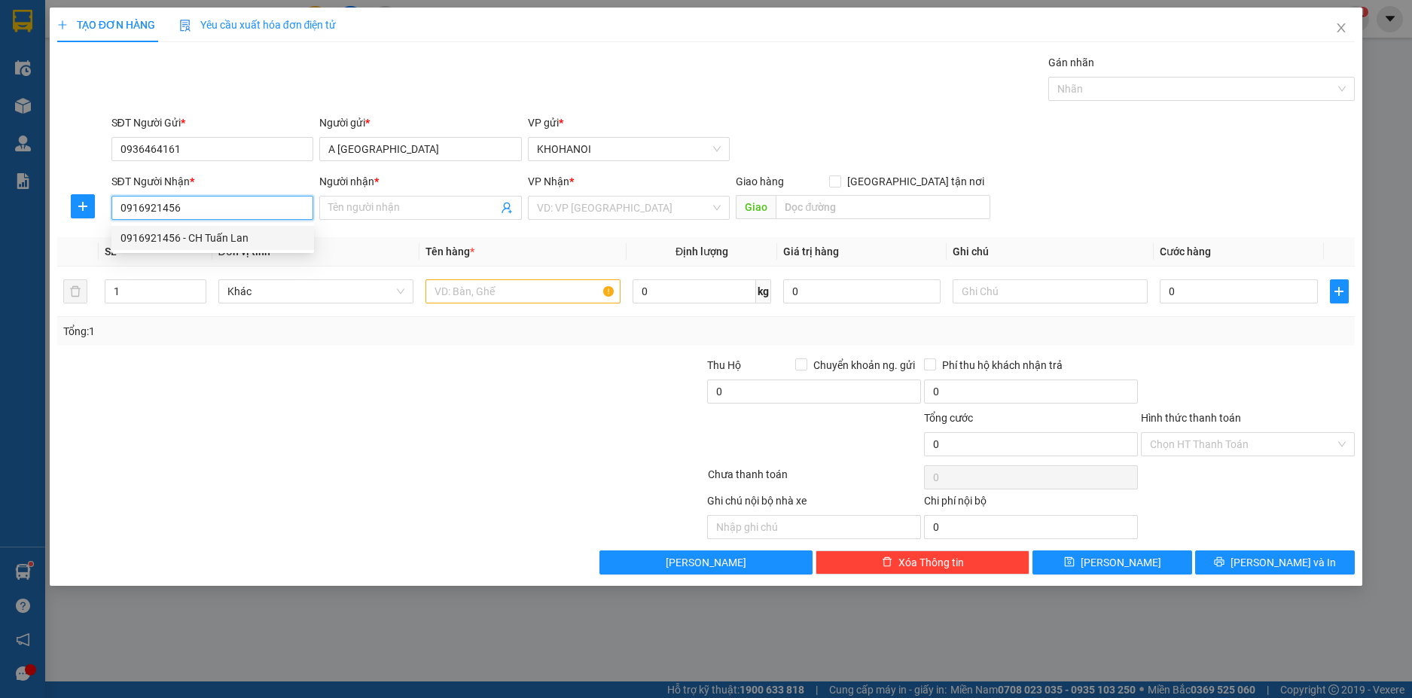
click at [198, 230] on div "0916921456 - CH Tuấn Lan" at bounding box center [212, 238] width 184 height 17
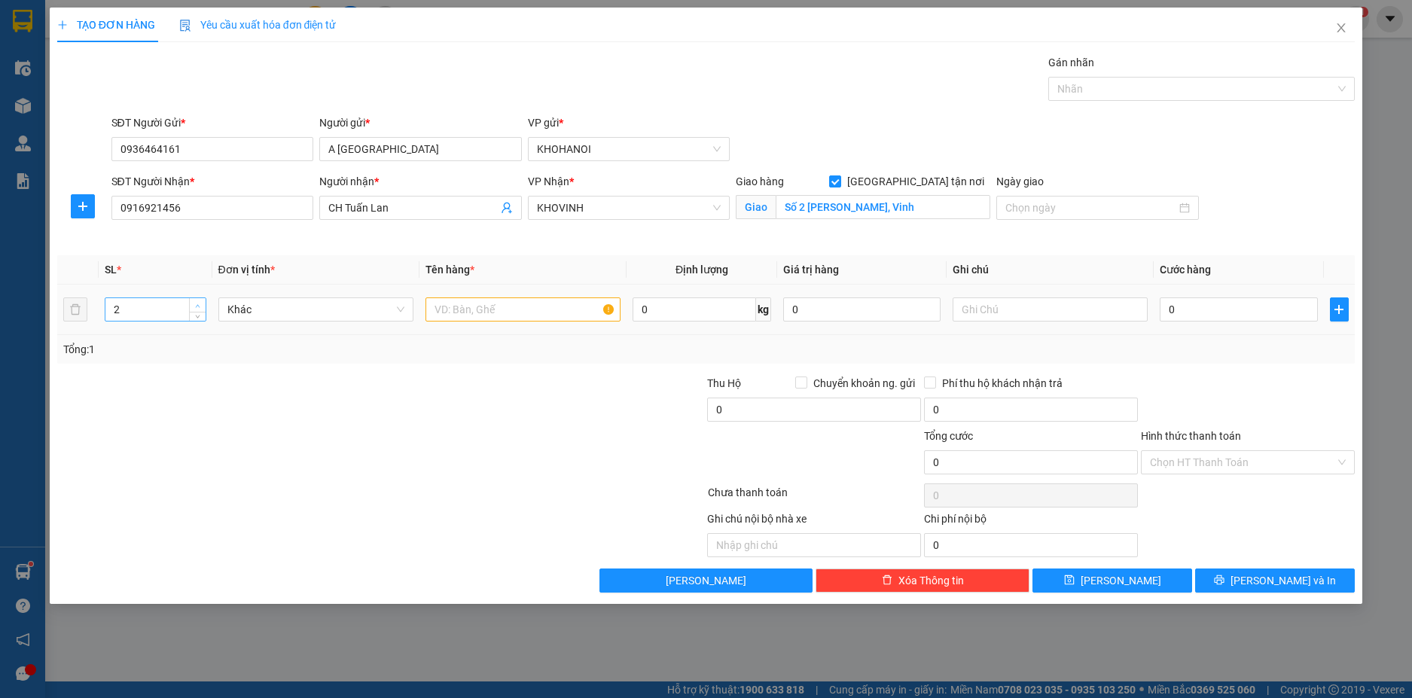
click at [197, 306] on icon "up" at bounding box center [198, 305] width 5 height 3
click at [459, 316] on input "text" at bounding box center [522, 309] width 195 height 24
click at [1195, 316] on input "0" at bounding box center [1238, 309] width 157 height 24
click at [1150, 381] on div at bounding box center [1247, 401] width 217 height 53
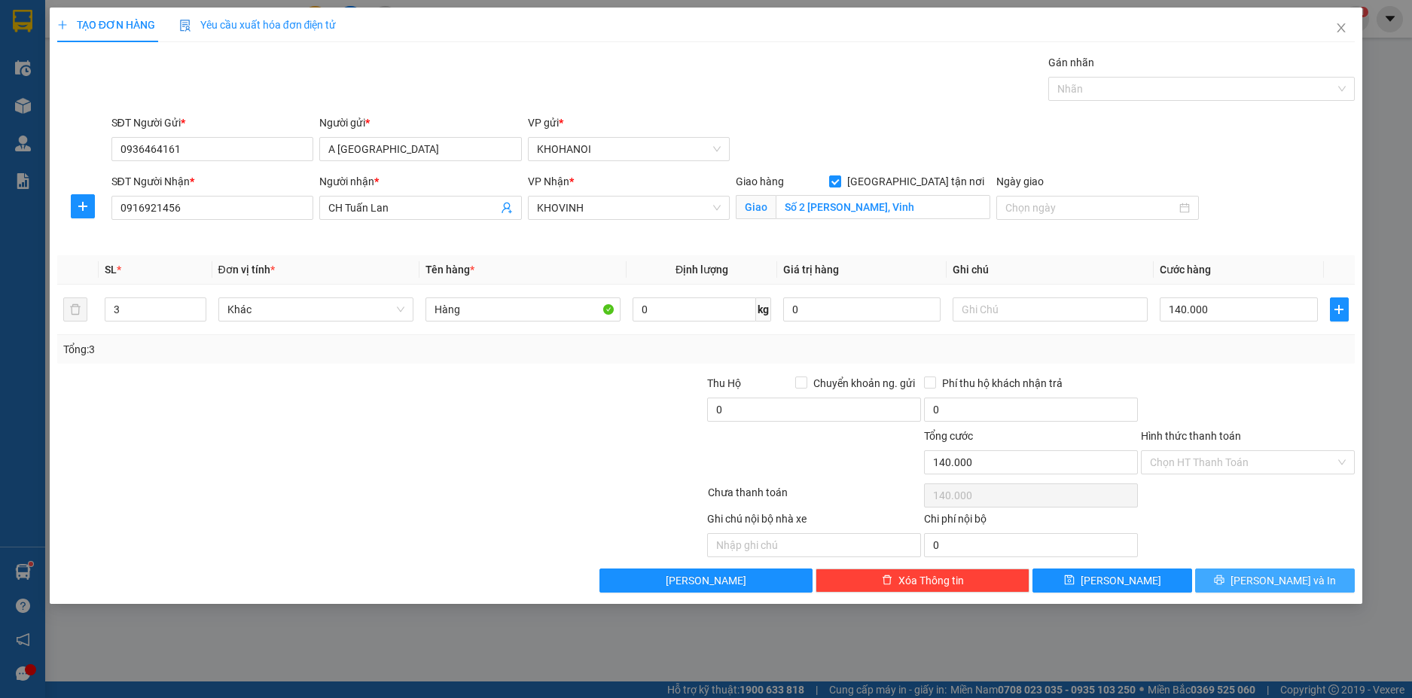
click at [1280, 572] on span "Lưu và In" at bounding box center [1282, 580] width 105 height 17
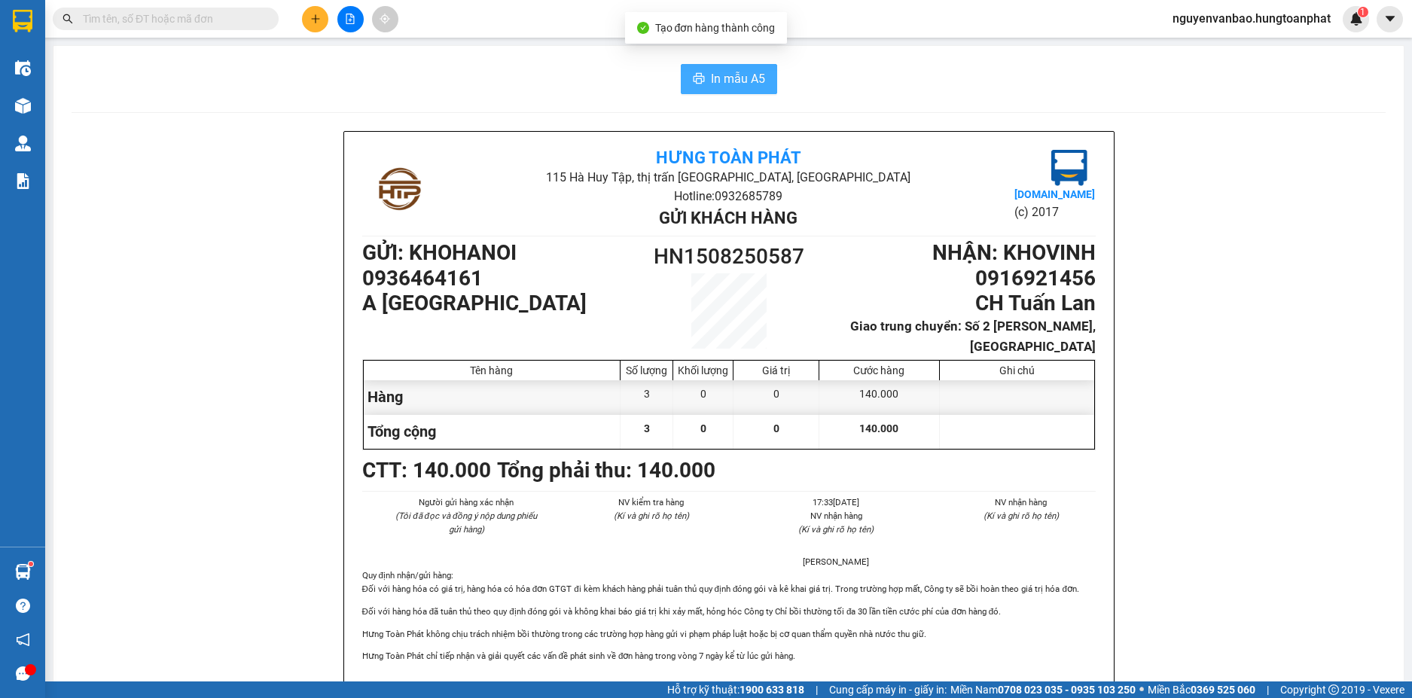
click at [712, 84] on span "In mẫu A5" at bounding box center [738, 78] width 54 height 19
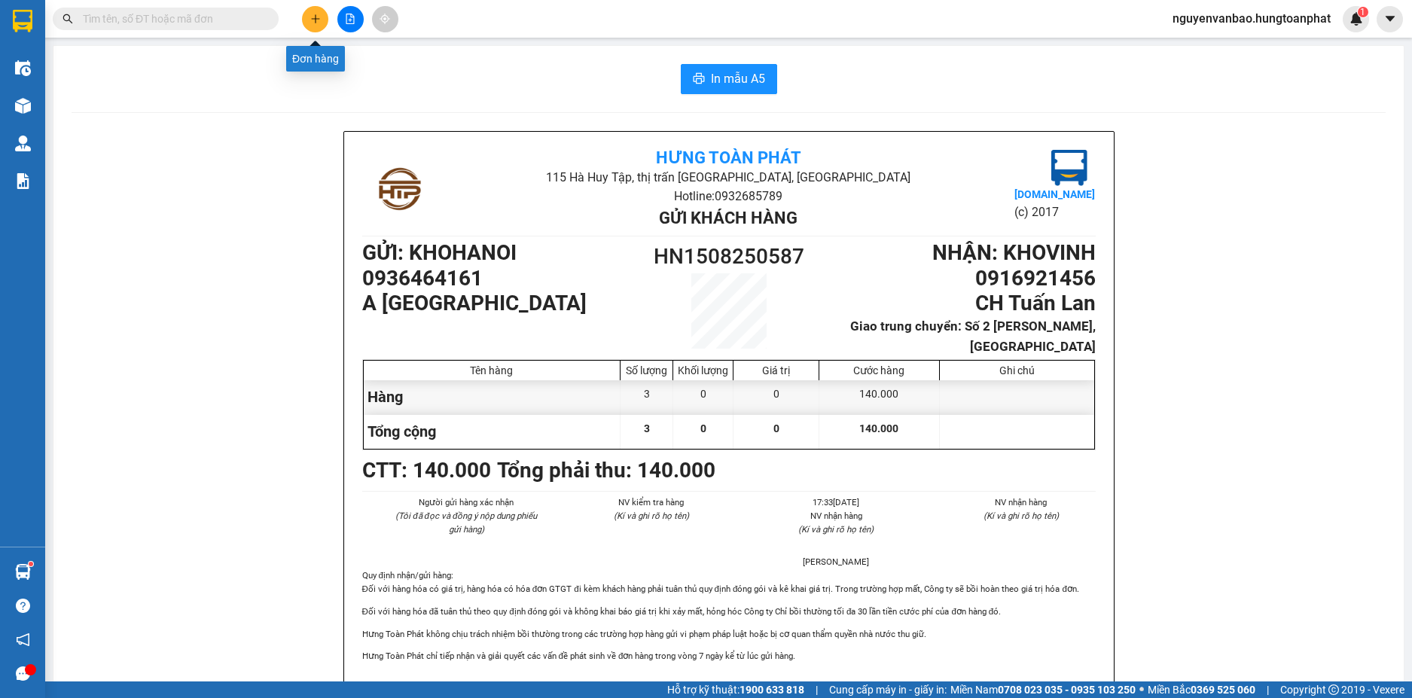
click at [319, 20] on icon "plus" at bounding box center [315, 19] width 11 height 11
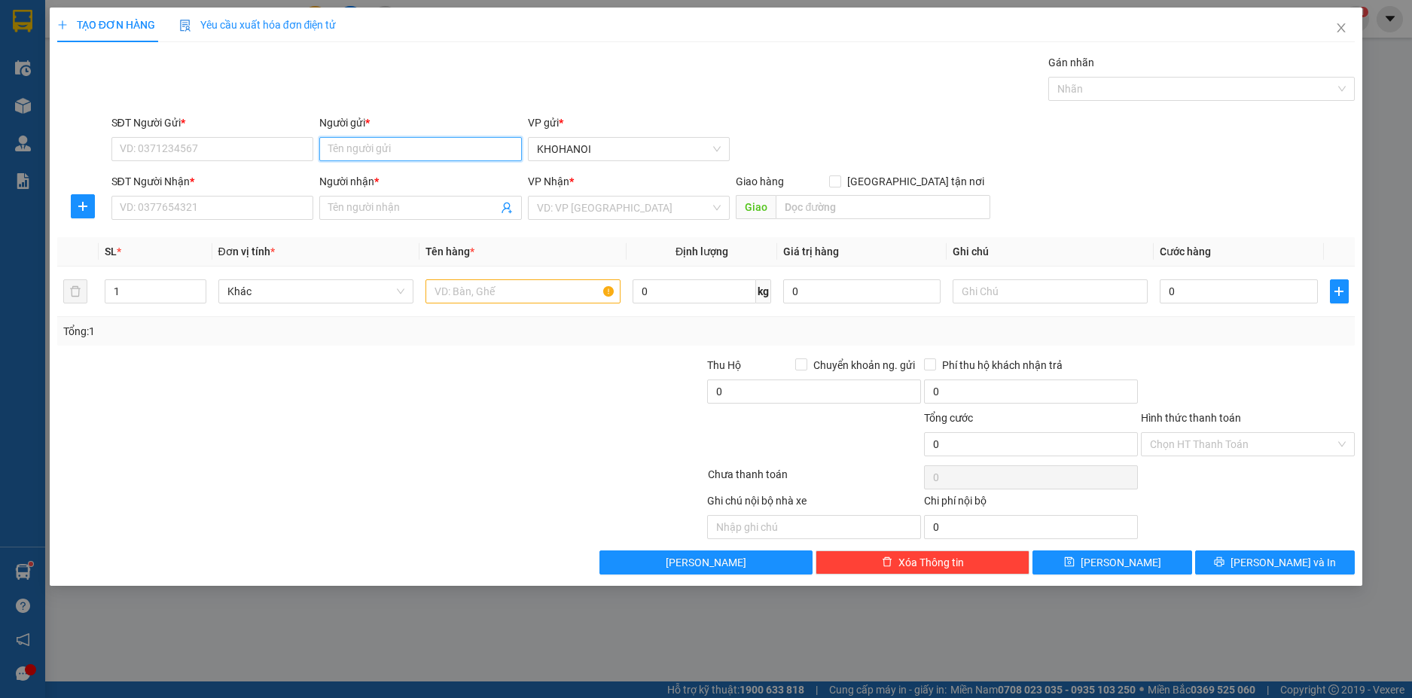
click at [375, 149] on input "Người gửi *" at bounding box center [420, 149] width 203 height 24
click at [379, 225] on div "Hoàng Hà GuMi - 0919297776" at bounding box center [420, 227] width 184 height 17
click at [257, 208] on input "SĐT Người Nhận *" at bounding box center [212, 208] width 203 height 24
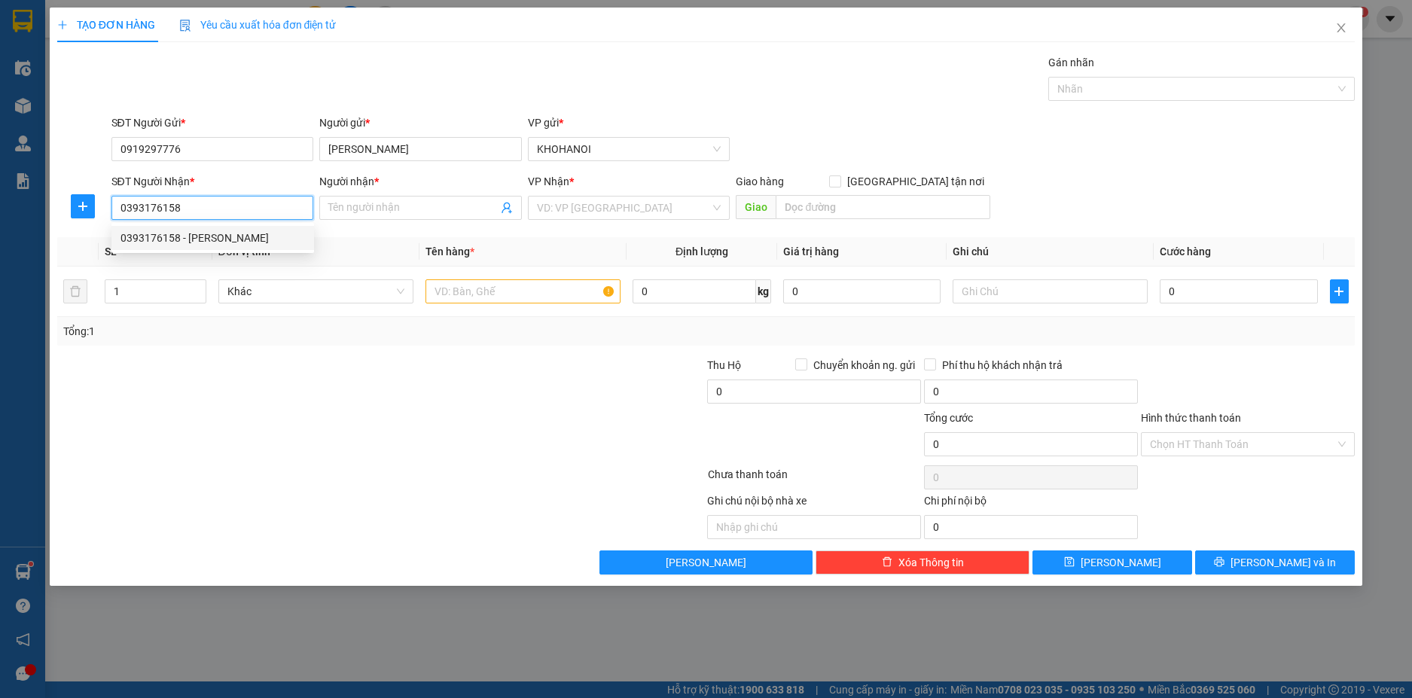
click at [229, 242] on div "0393176158 - Linh Ngọc" at bounding box center [212, 238] width 184 height 17
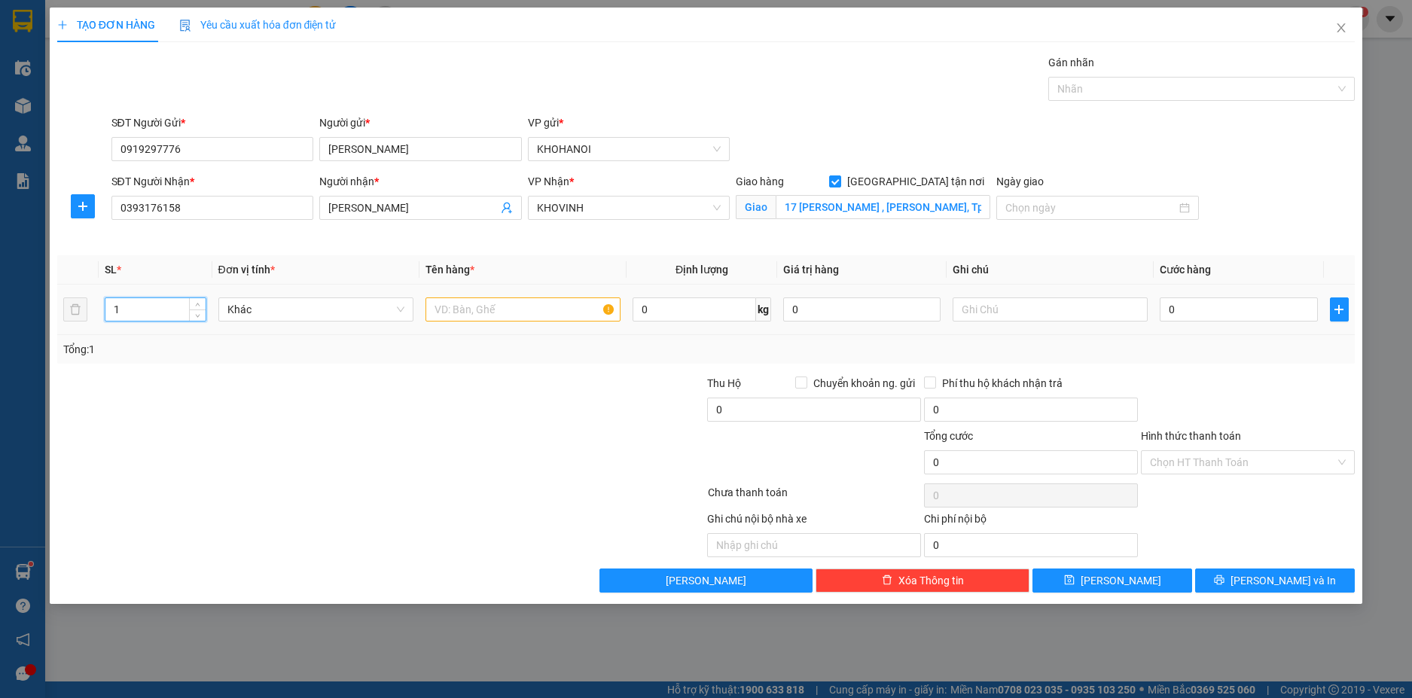
click at [144, 314] on input "1" at bounding box center [154, 309] width 99 height 23
click at [481, 300] on input "text" at bounding box center [522, 309] width 195 height 24
click at [1186, 309] on input "0" at bounding box center [1238, 309] width 157 height 24
drag, startPoint x: 1202, startPoint y: 356, endPoint x: 1053, endPoint y: 323, distance: 152.0
click at [1200, 356] on div "Tổng: 140" at bounding box center [706, 349] width 1286 height 17
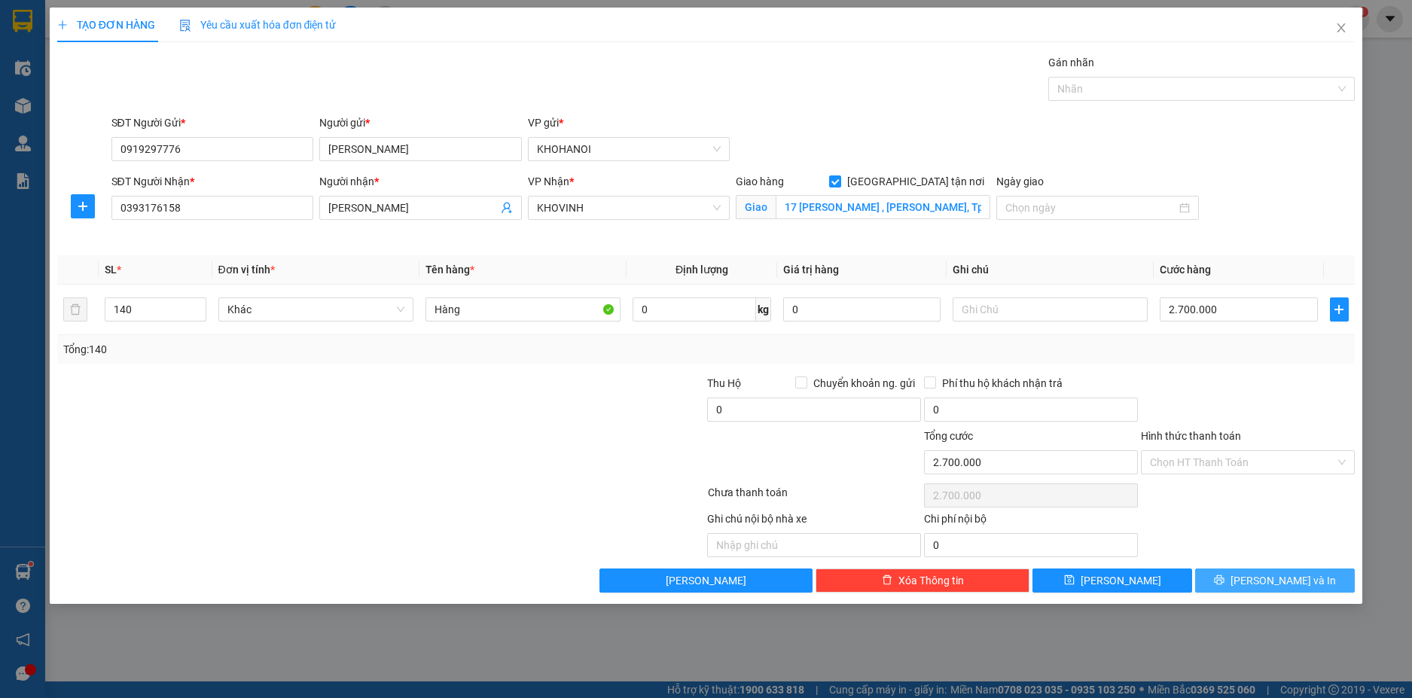
click at [1261, 581] on button "Lưu và In" at bounding box center [1275, 580] width 160 height 24
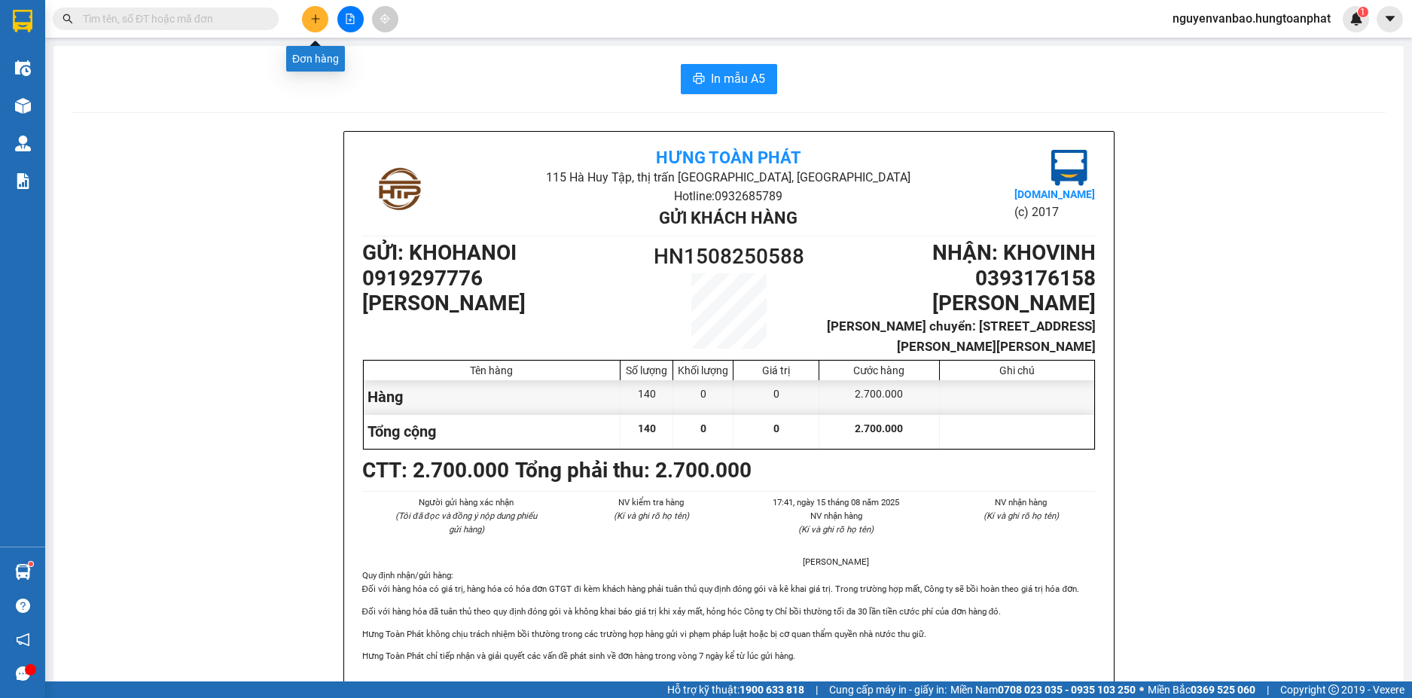
click at [313, 11] on button at bounding box center [315, 19] width 26 height 26
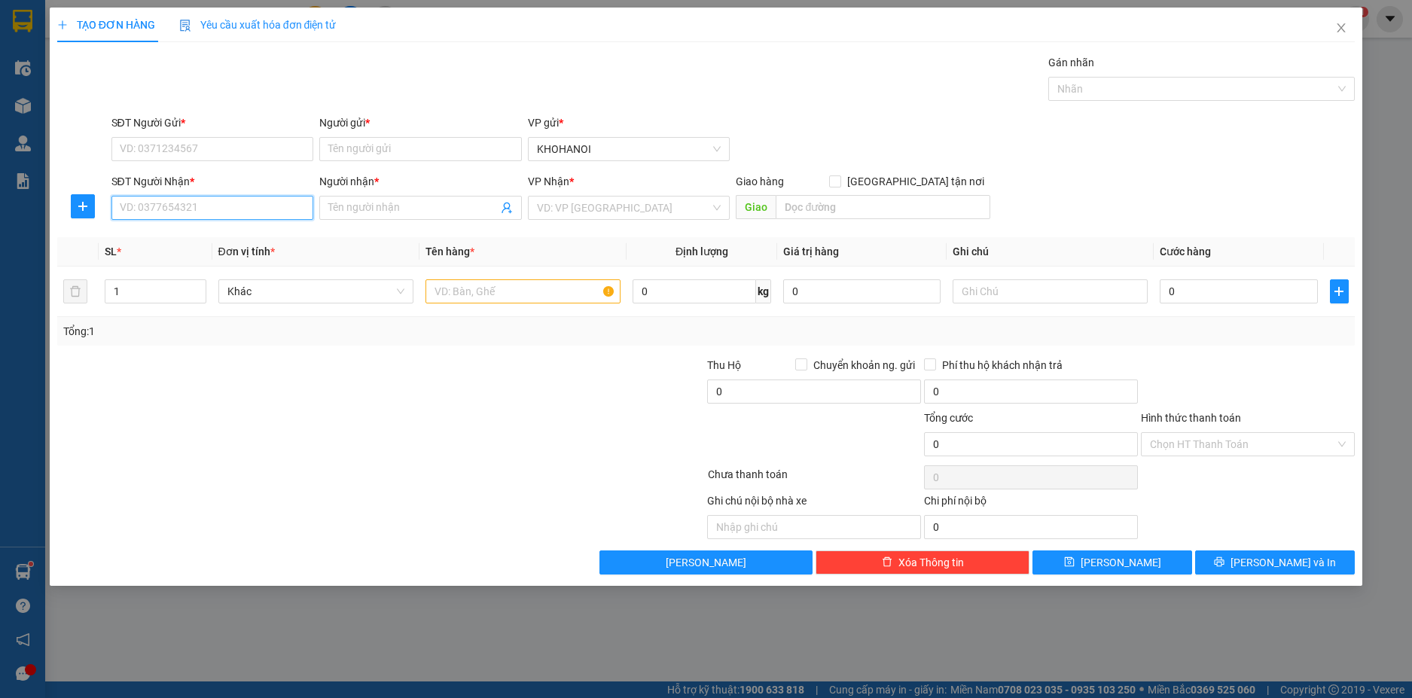
click at [222, 209] on input "SĐT Người Nhận *" at bounding box center [212, 208] width 203 height 24
click at [213, 237] on div "0912657573 - NPP CHỊ THỦY NGHỆ AN" at bounding box center [212, 238] width 184 height 17
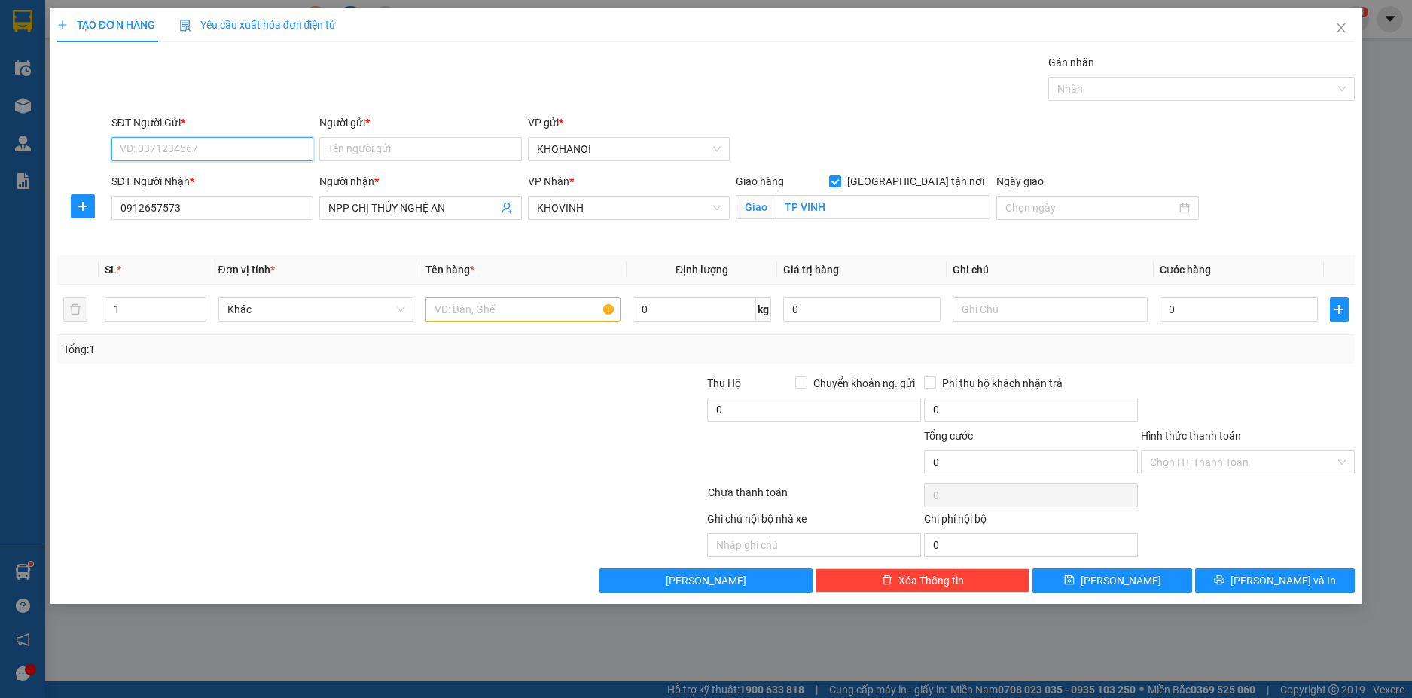
click at [208, 149] on input "SĐT Người Gửi *" at bounding box center [212, 149] width 203 height 24
click at [208, 178] on div "0988664979 - Cty CanDy" at bounding box center [212, 179] width 184 height 17
click at [159, 313] on input "1" at bounding box center [154, 309] width 99 height 23
click at [448, 306] on input "text" at bounding box center [522, 309] width 195 height 24
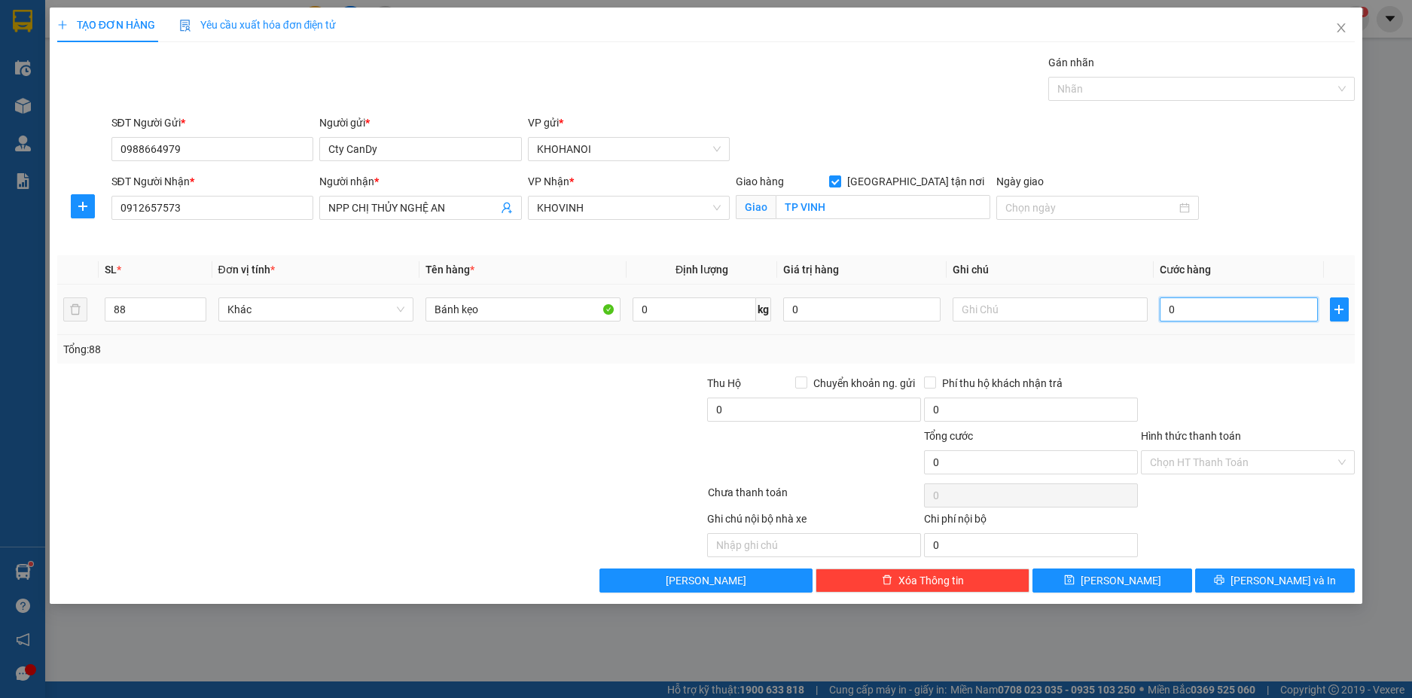
click at [1195, 309] on input "0" at bounding box center [1238, 309] width 157 height 24
drag, startPoint x: 181, startPoint y: 207, endPoint x: 86, endPoint y: 218, distance: 96.3
click at [86, 218] on div "SĐT Người Nhận * 0912657573 Người nhận * NPP CHỊ THỦY NGHỆ AN VP Nhận * KHOVINH…" at bounding box center [706, 208] width 1301 height 71
click at [1080, 86] on div at bounding box center [1194, 89] width 284 height 18
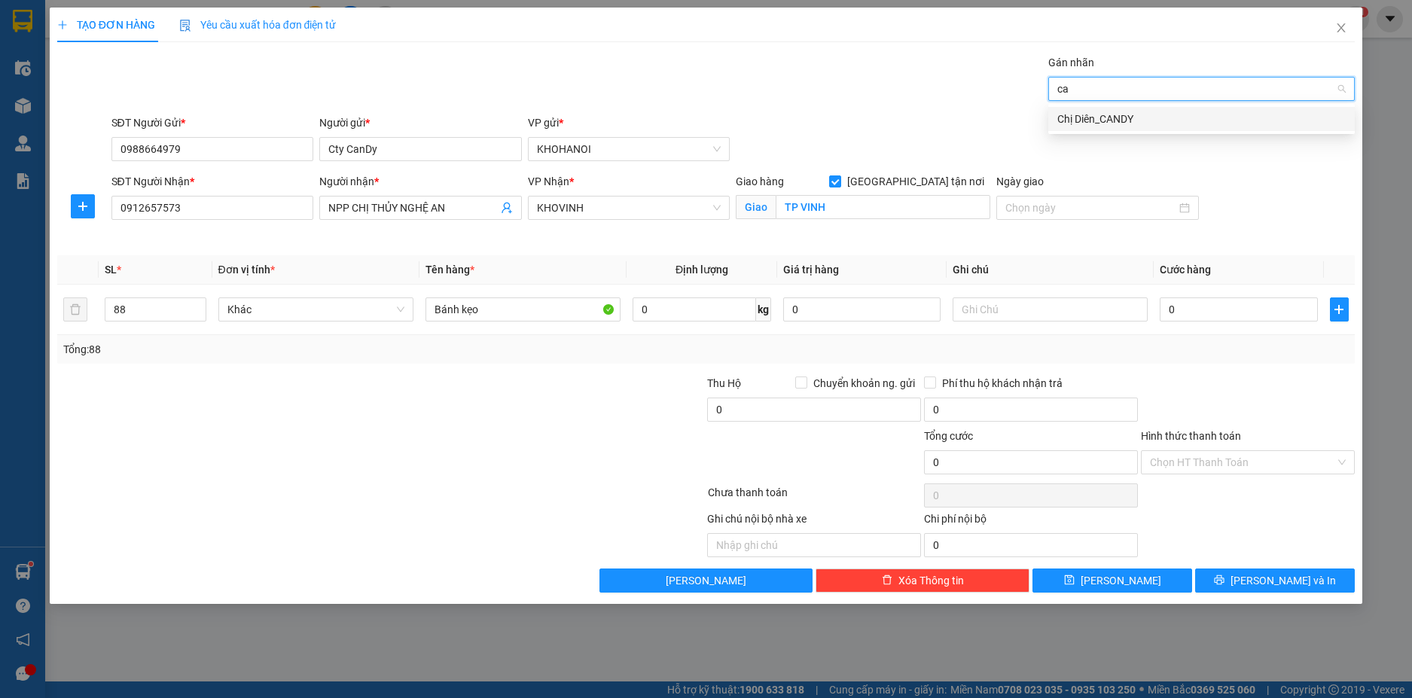
click at [1105, 114] on div "Chị Diên_CANDY" at bounding box center [1201, 119] width 288 height 17
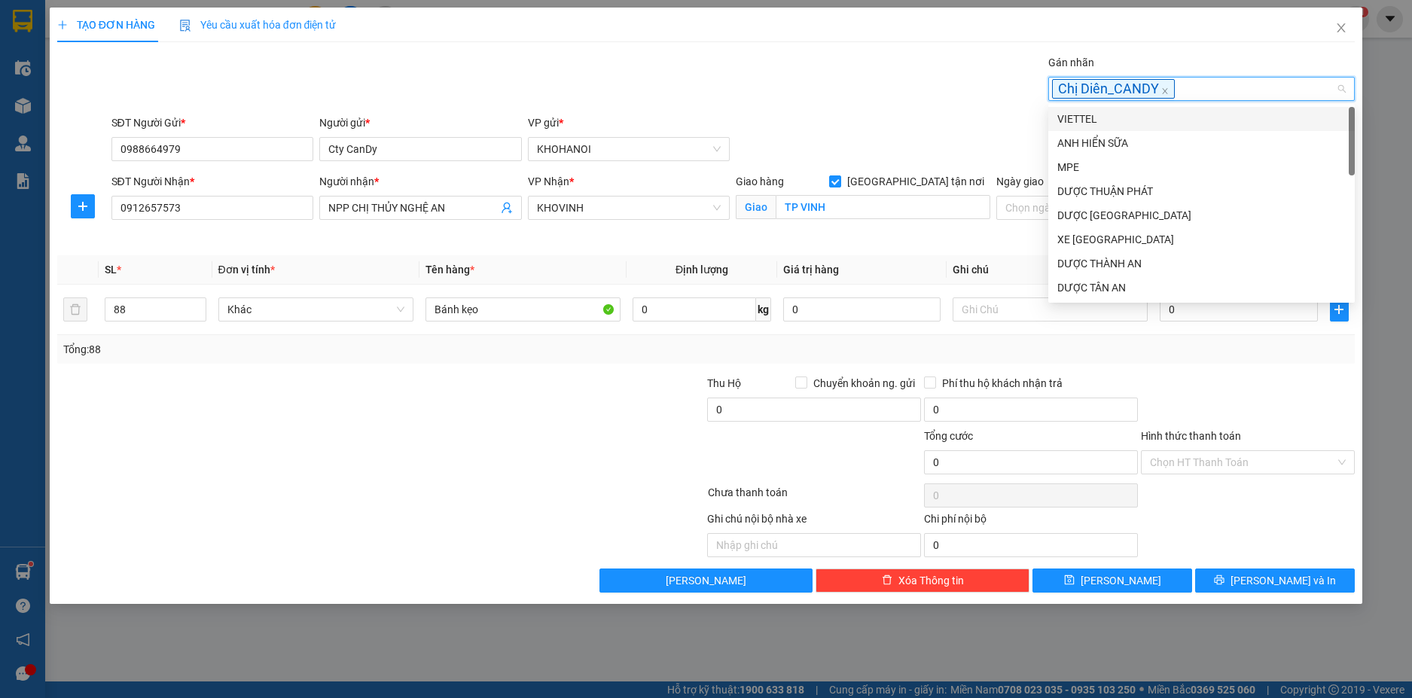
click at [991, 101] on div "Gán nhãn Chị Diên_CANDY" at bounding box center [733, 80] width 1250 height 53
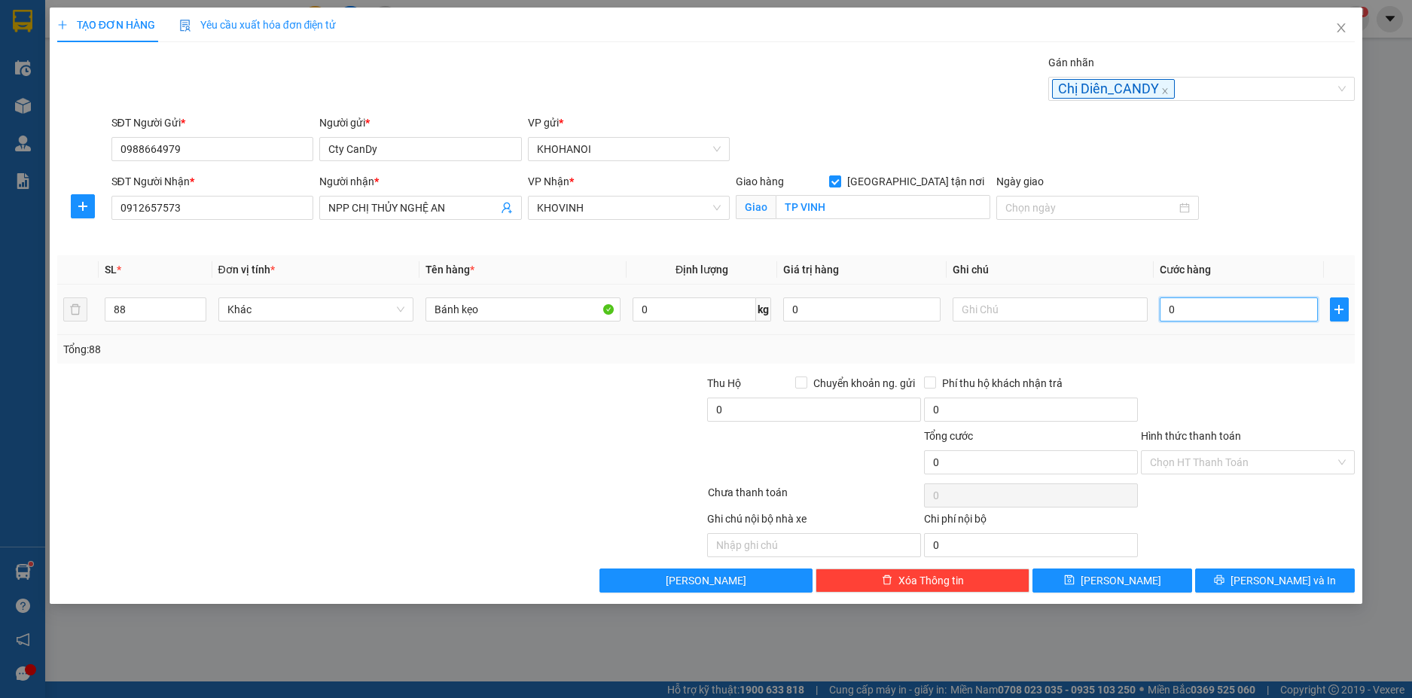
click at [1200, 302] on input "0" at bounding box center [1238, 309] width 157 height 24
click at [1190, 392] on div at bounding box center [1247, 401] width 217 height 53
click at [1217, 453] on input "Hình thức thanh toán" at bounding box center [1242, 462] width 185 height 23
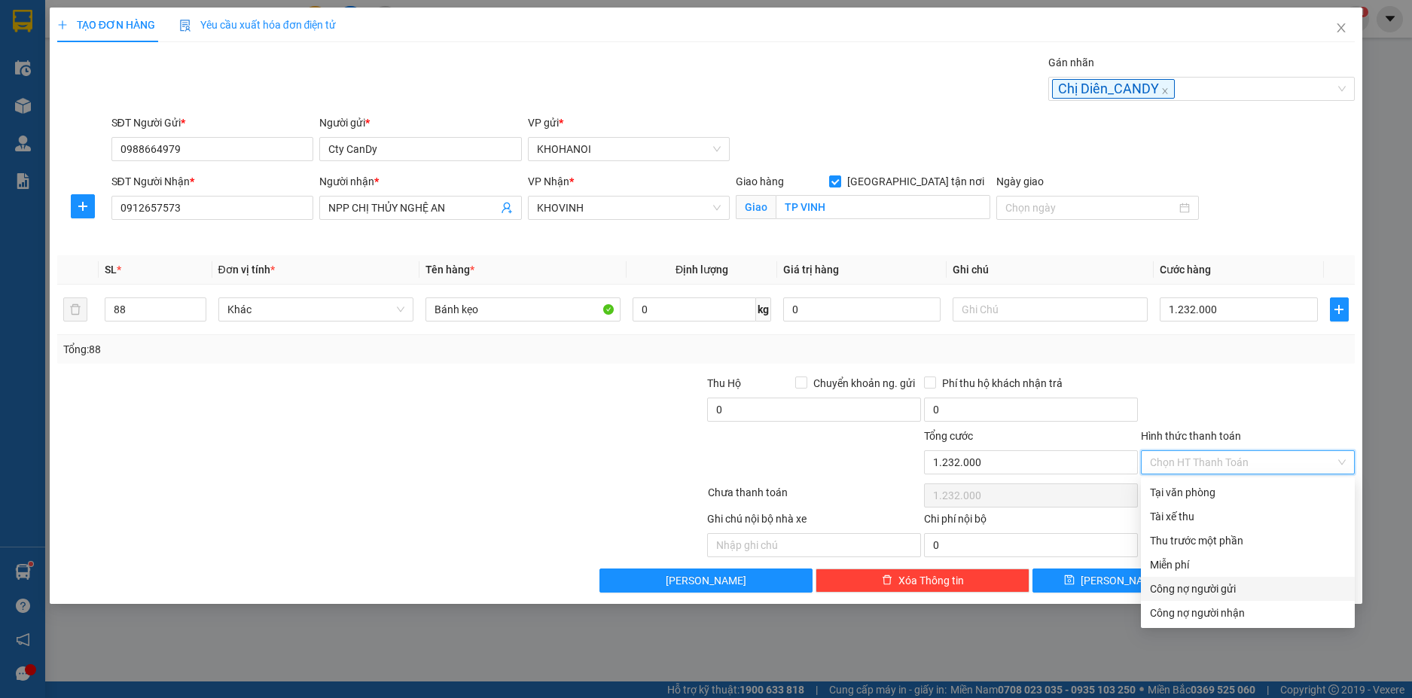
click at [1236, 589] on div "Công nợ người gửi" at bounding box center [1248, 589] width 196 height 17
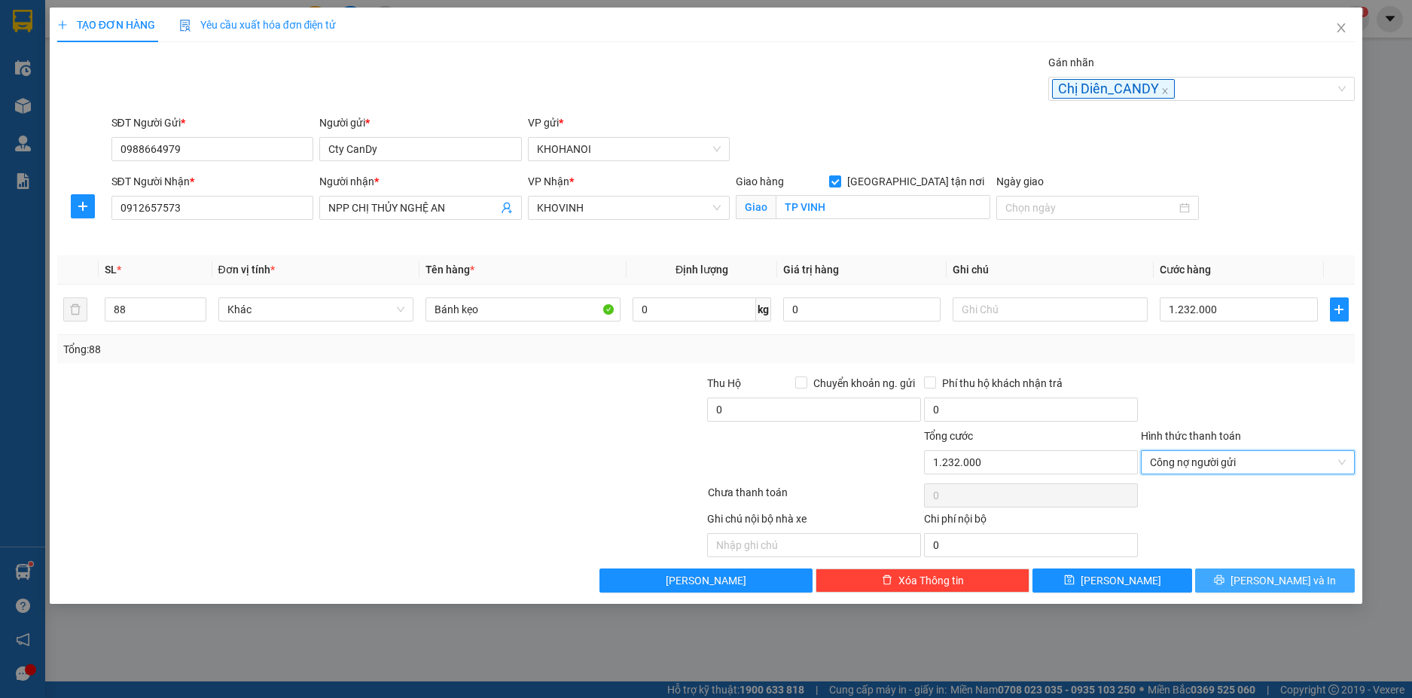
click at [1260, 585] on button "Lưu và In" at bounding box center [1275, 580] width 160 height 24
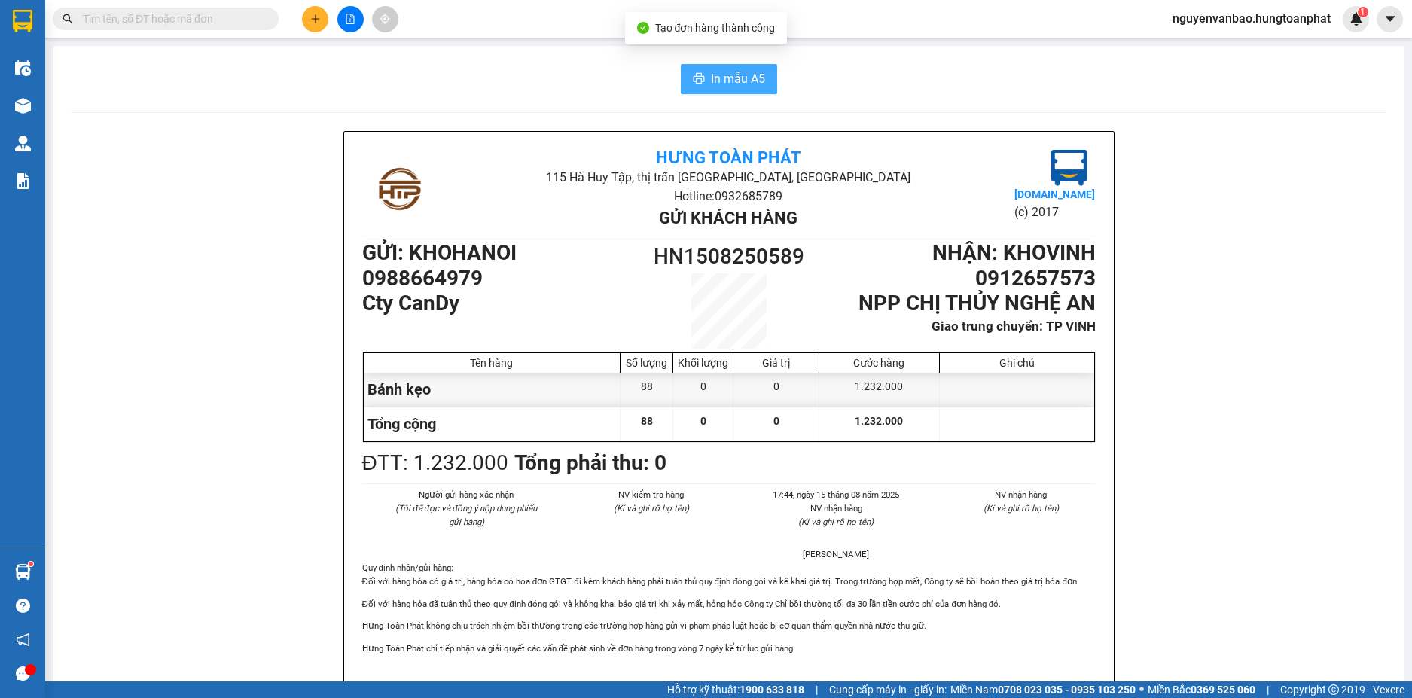
click at [712, 69] on span "In mẫu A5" at bounding box center [738, 78] width 54 height 19
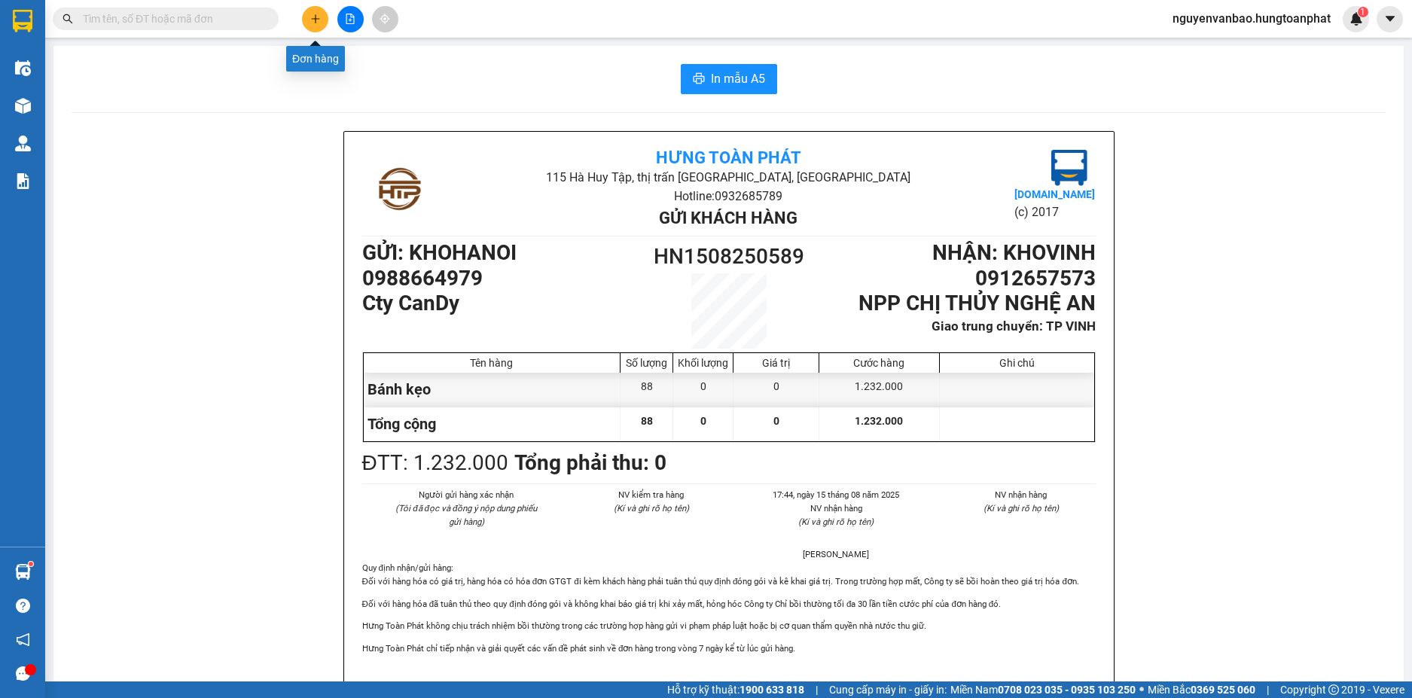
click at [312, 23] on icon "plus" at bounding box center [315, 19] width 11 height 11
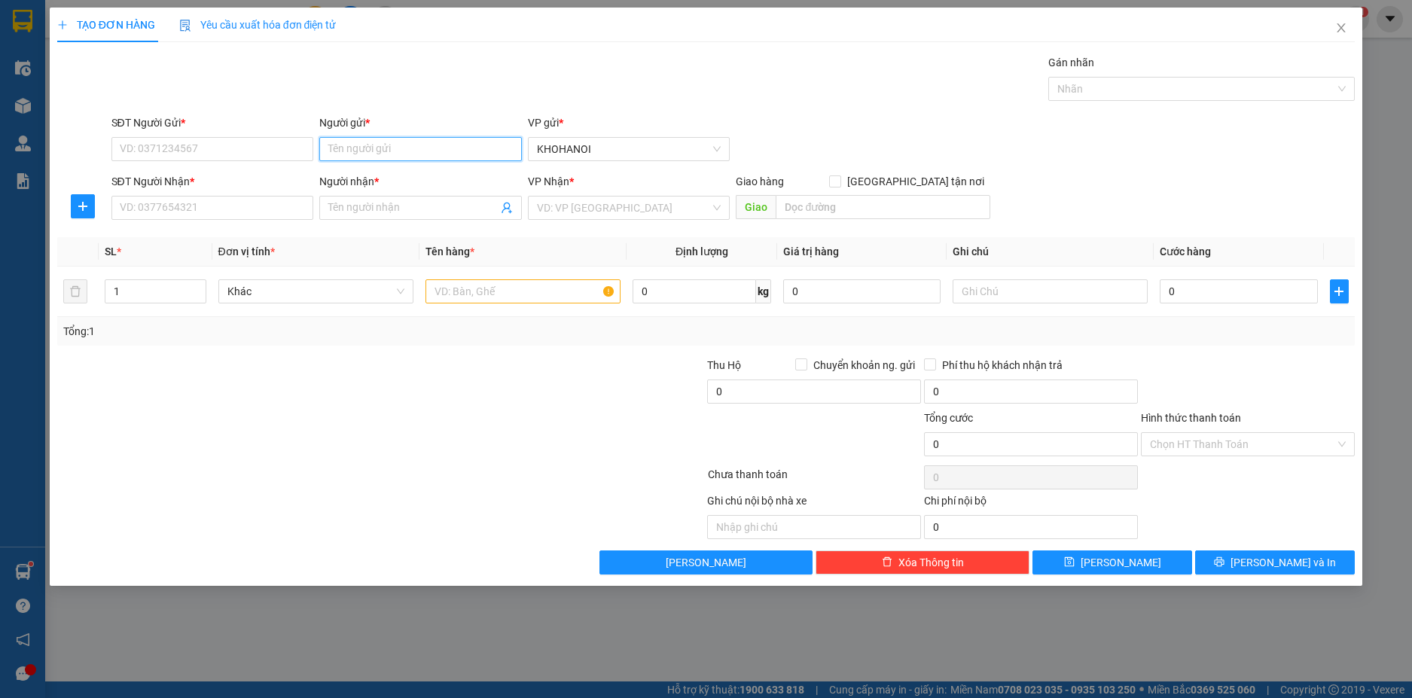
click at [373, 154] on input "Người gửi *" at bounding box center [420, 149] width 203 height 24
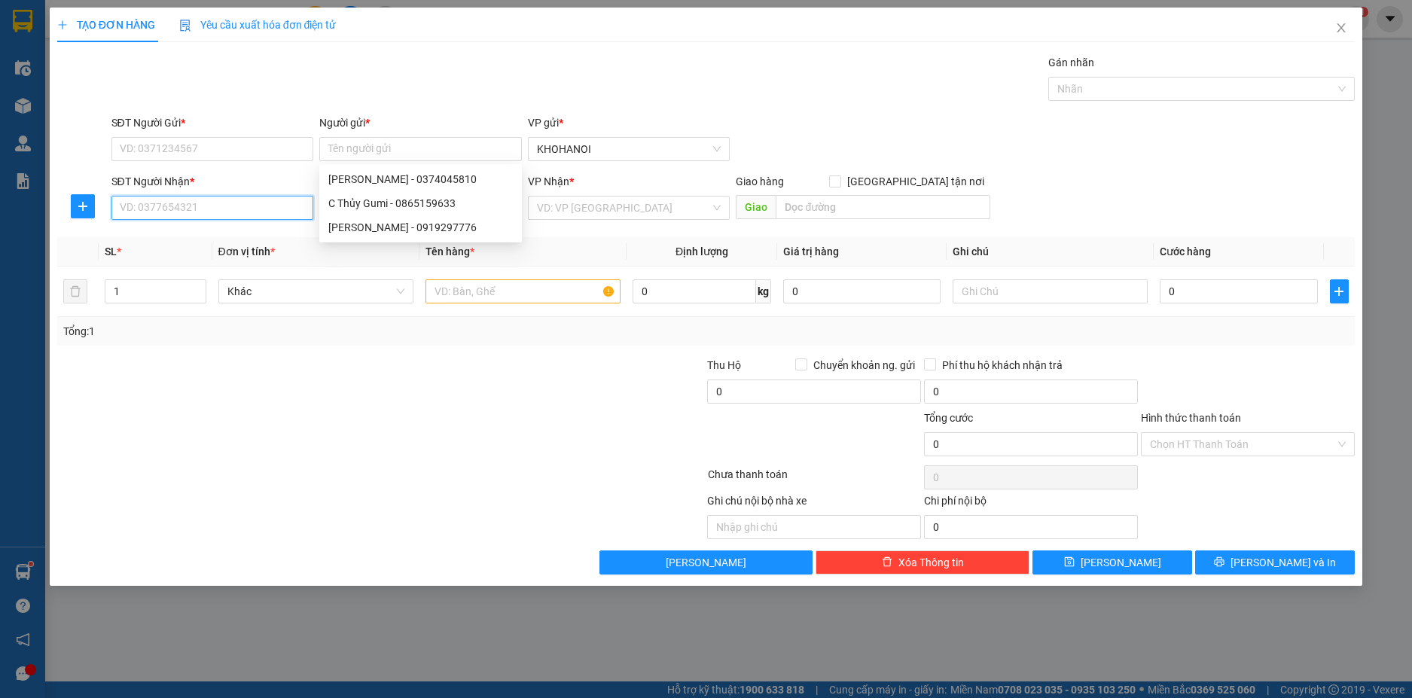
click at [181, 206] on input "SĐT Người Nhận *" at bounding box center [212, 208] width 203 height 24
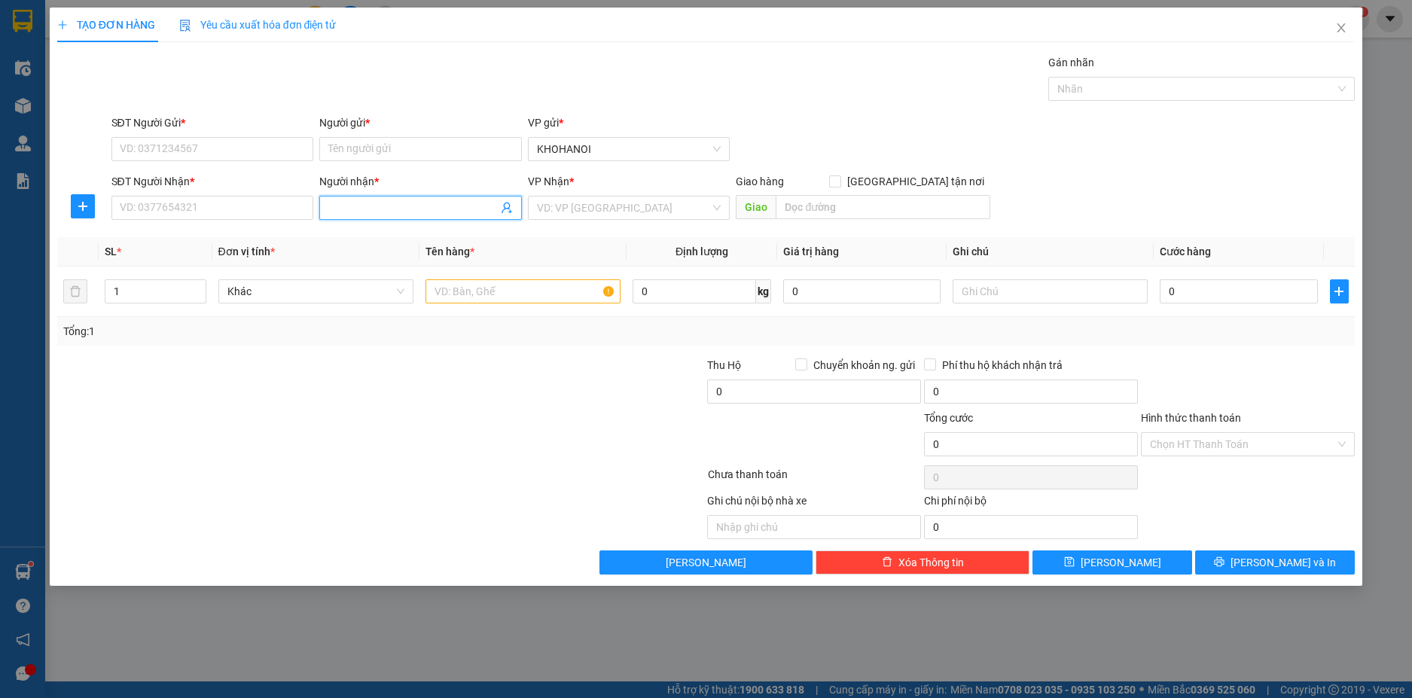
click at [355, 212] on input "Người nhận *" at bounding box center [412, 208] width 169 height 17
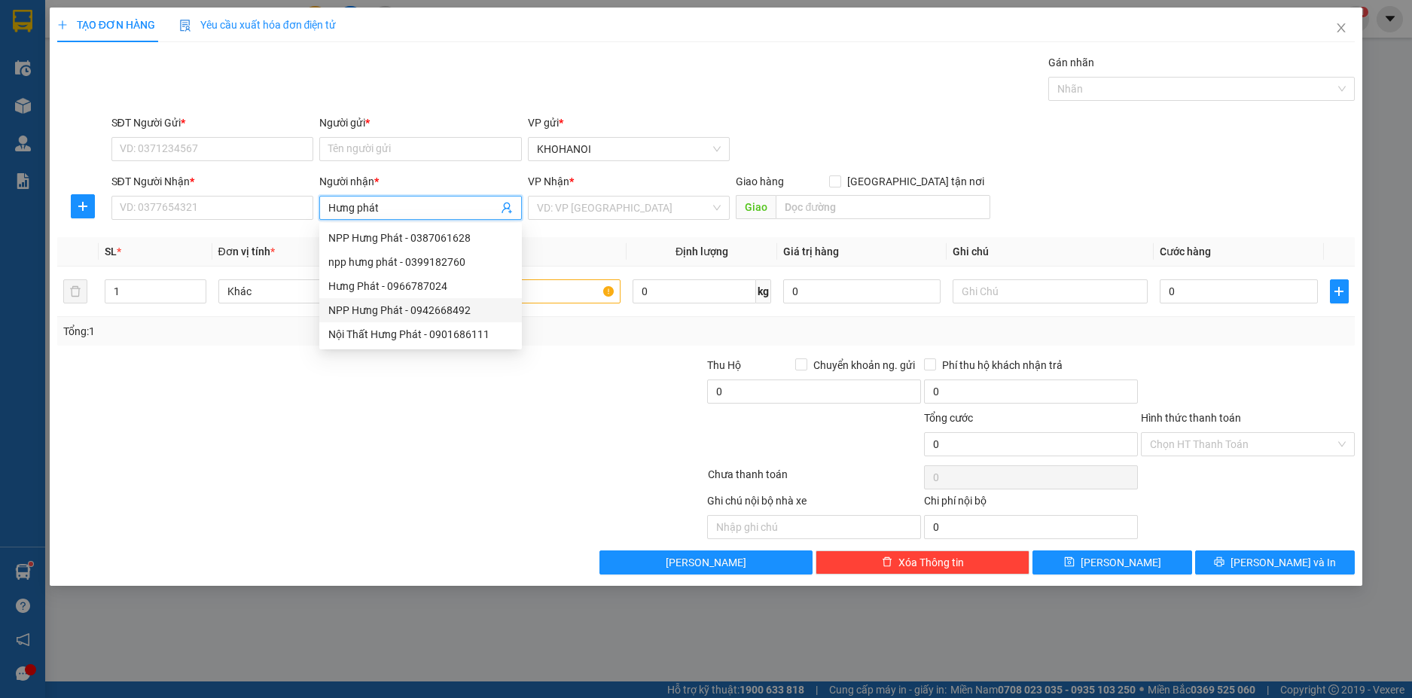
click at [390, 306] on div "NPP Hưng Phát - 0942668492" at bounding box center [420, 310] width 184 height 17
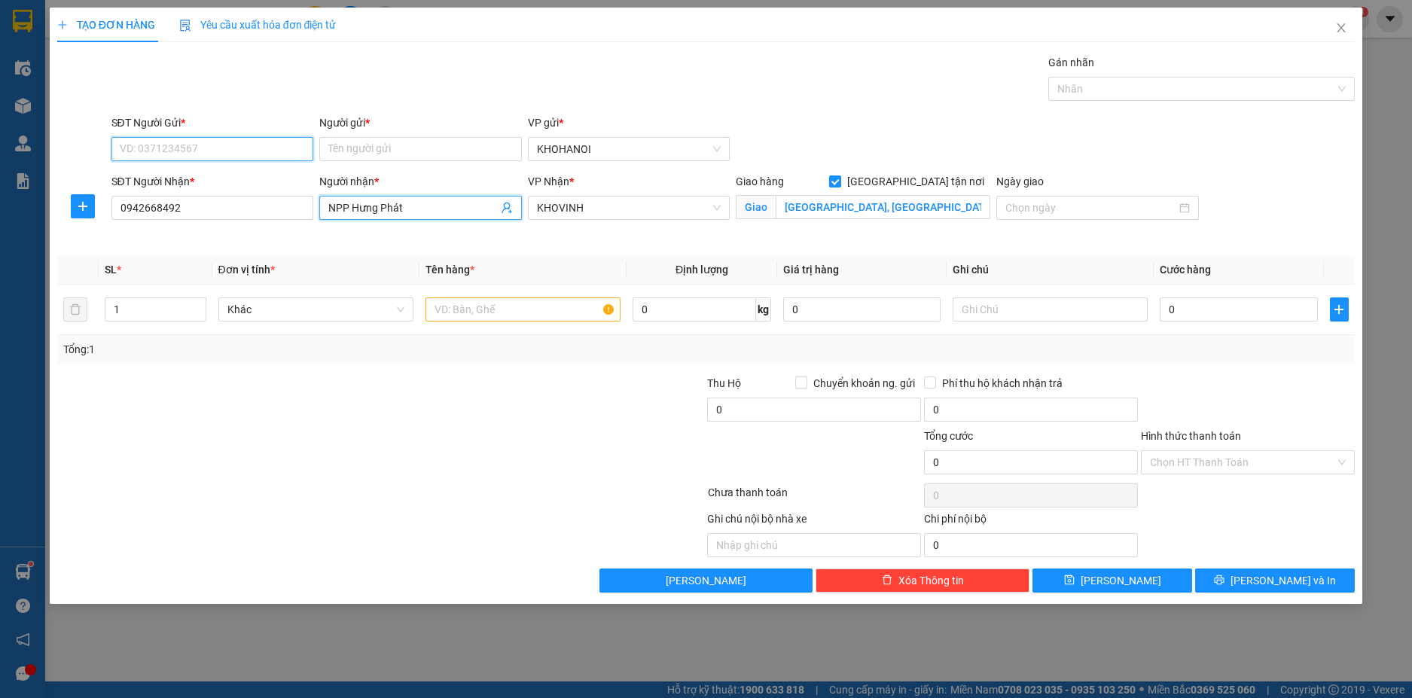
click at [175, 149] on input "SĐT Người Gửi *" at bounding box center [212, 149] width 203 height 24
click at [190, 212] on input "0942668492" at bounding box center [212, 208] width 203 height 24
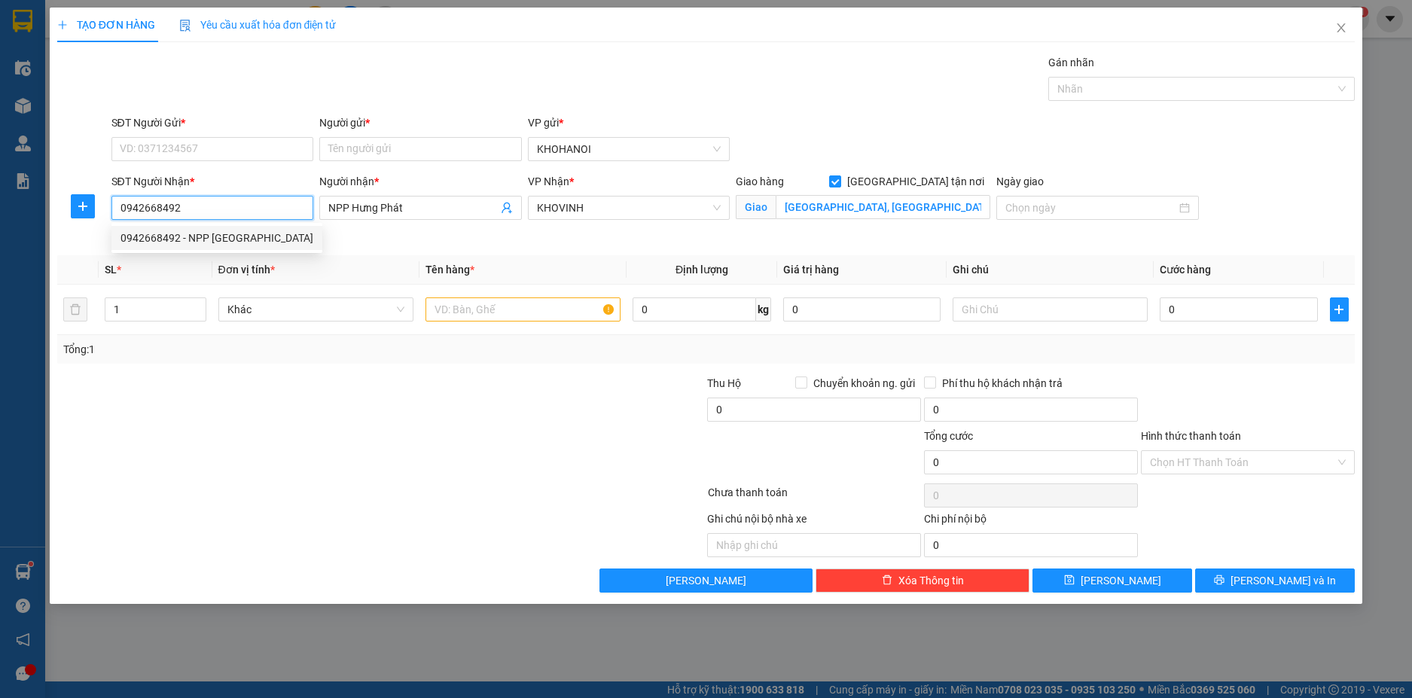
click at [172, 235] on div "0942668492 - NPP Hưng Phát" at bounding box center [216, 238] width 193 height 17
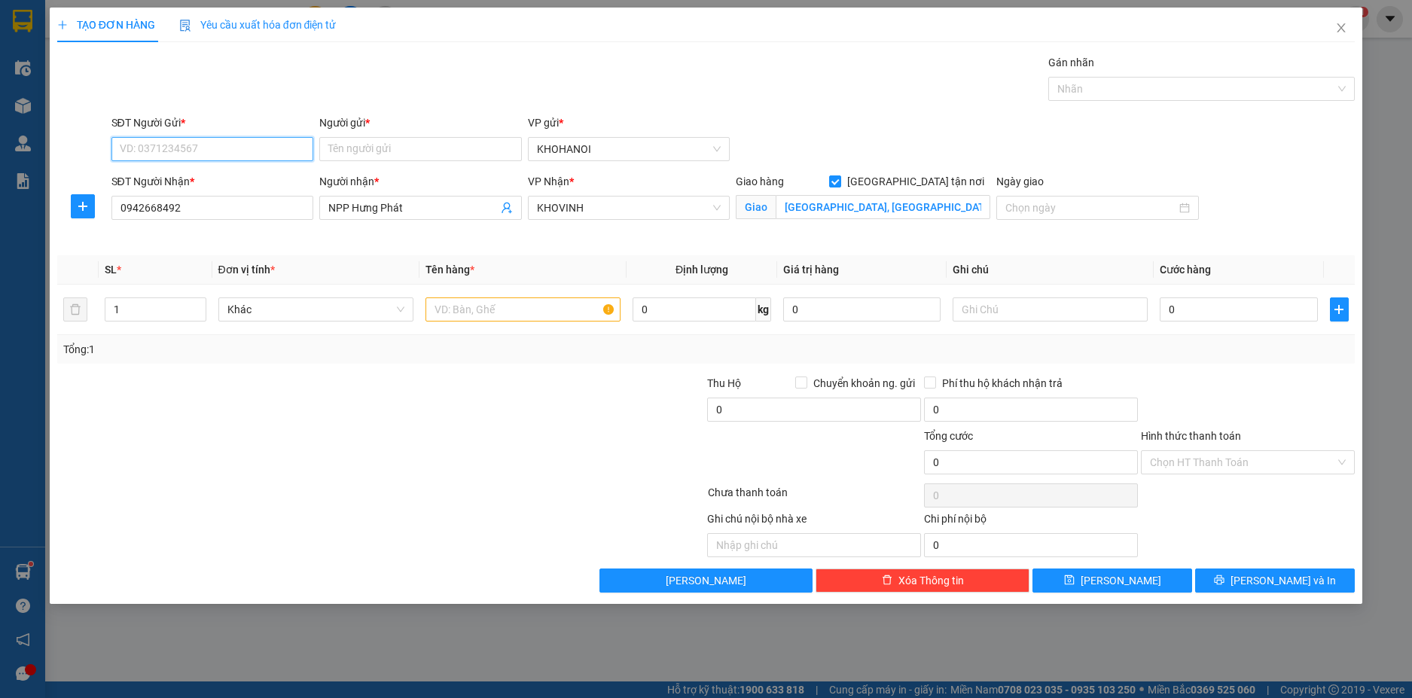
click at [178, 150] on input "SĐT Người Gửi *" at bounding box center [212, 149] width 203 height 24
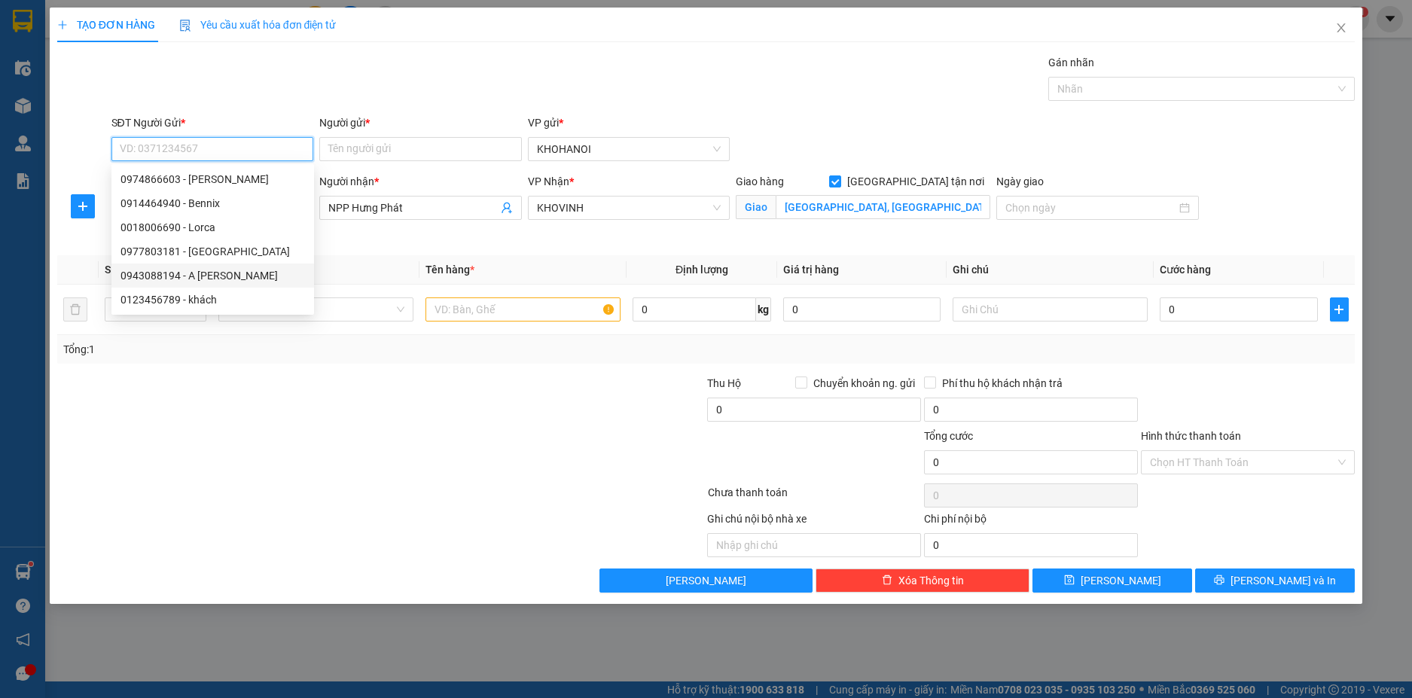
click at [207, 276] on div "0943088194 - A Viên Lorca" at bounding box center [212, 275] width 184 height 17
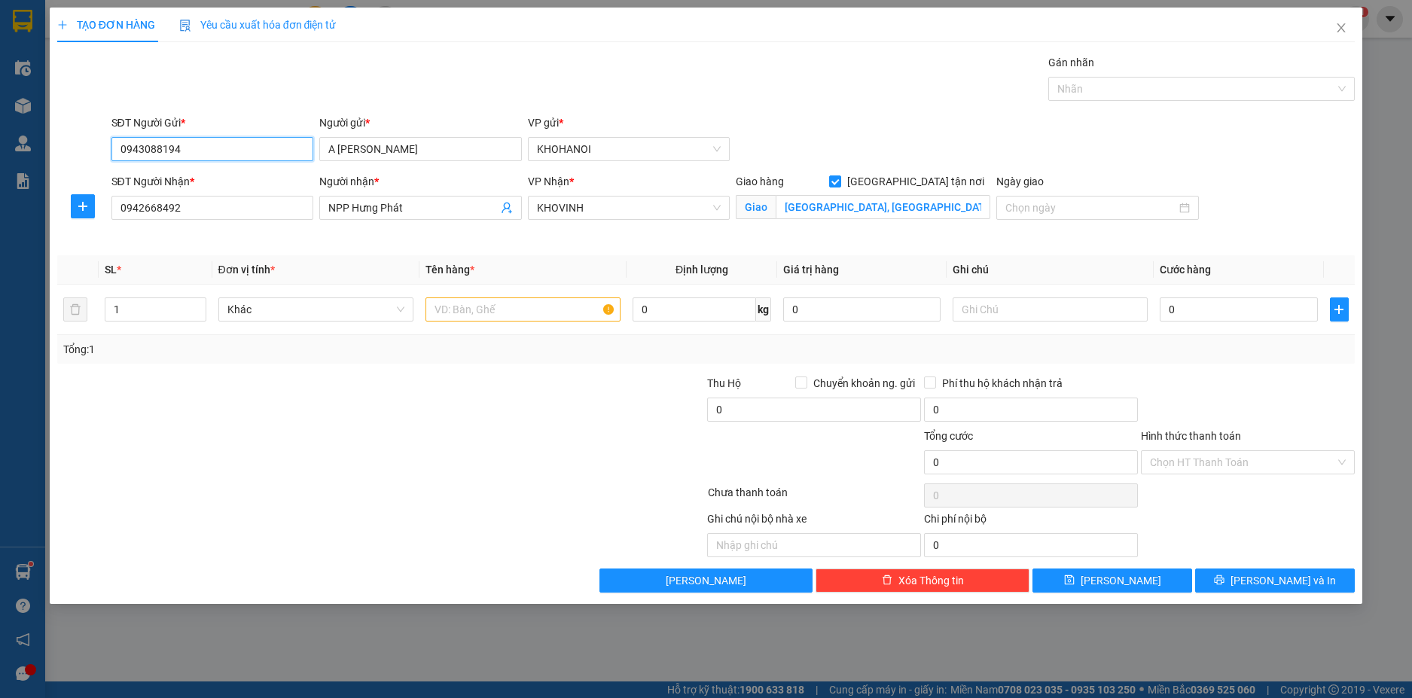
click at [186, 145] on input "0943088194" at bounding box center [212, 149] width 203 height 24
drag, startPoint x: 203, startPoint y: 153, endPoint x: 112, endPoint y: 152, distance: 90.4
click at [112, 152] on input "0943088194" at bounding box center [212, 149] width 203 height 24
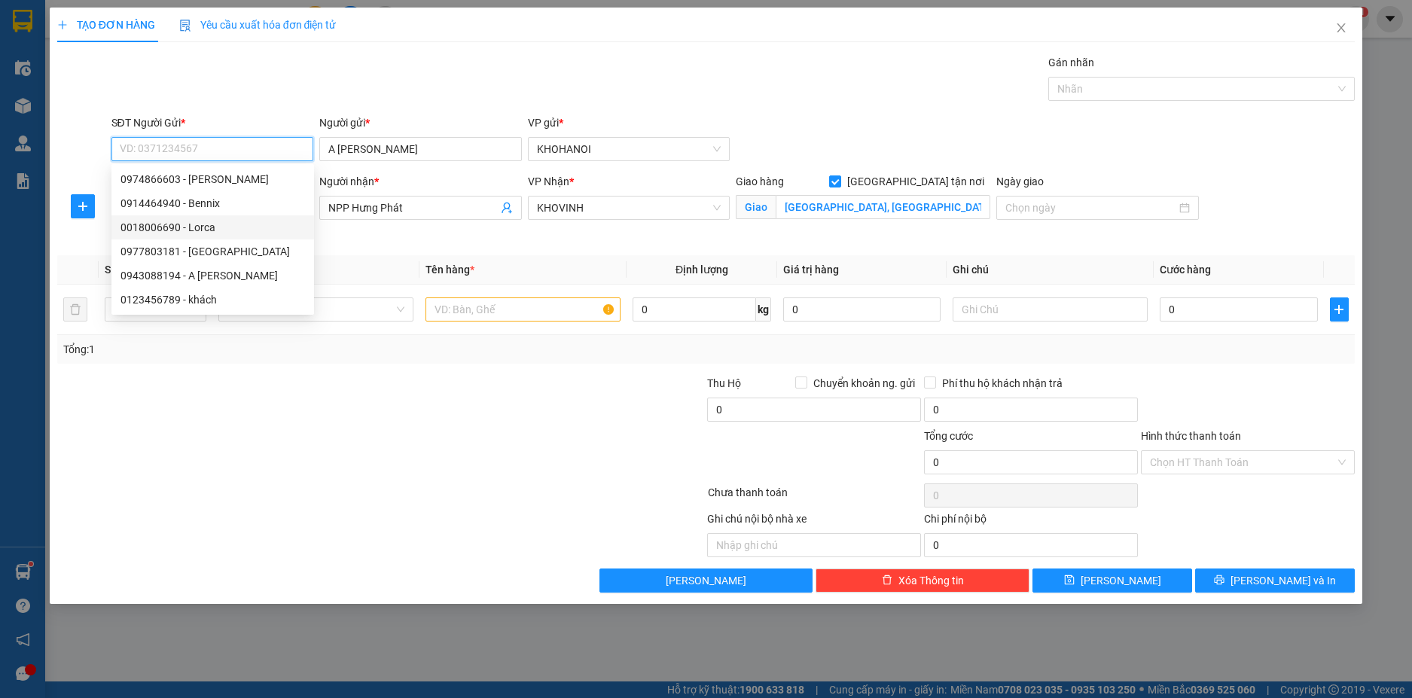
click at [166, 221] on div "0018006690 - Lorca" at bounding box center [212, 227] width 184 height 17
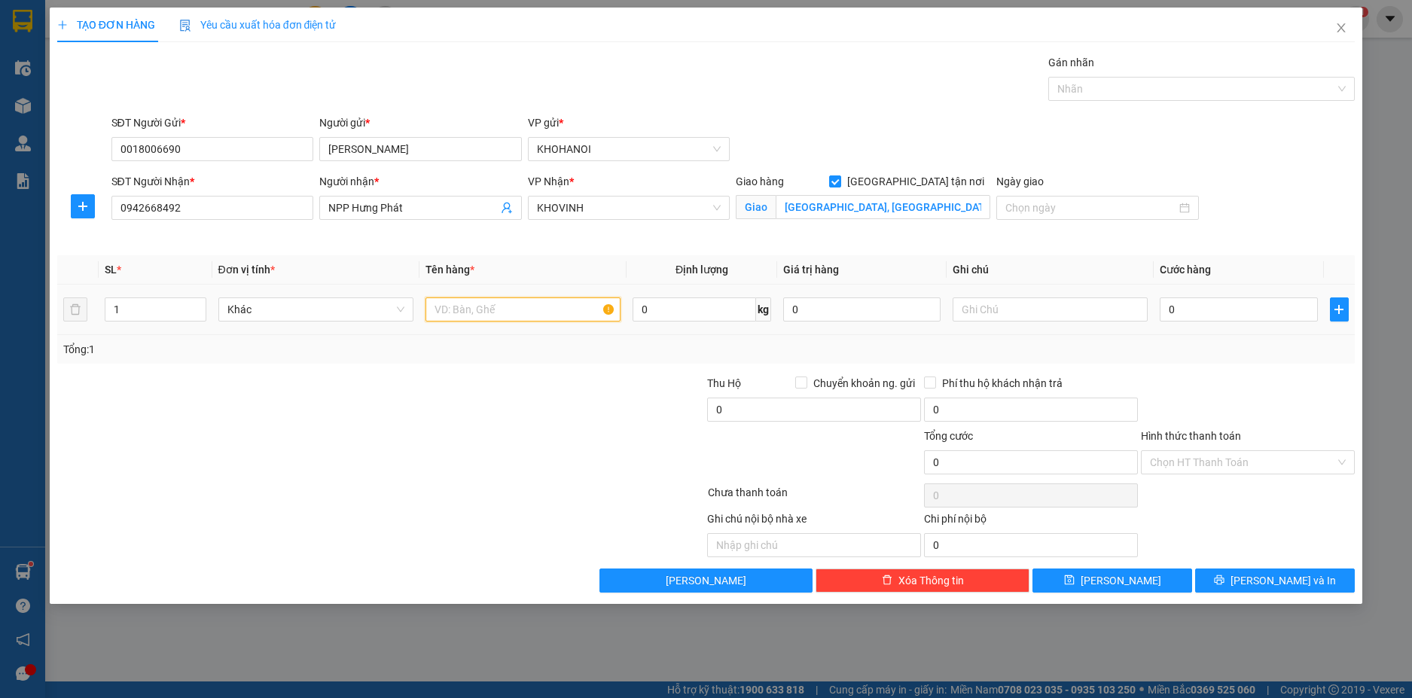
click at [453, 309] on input "text" at bounding box center [522, 309] width 195 height 24
click at [1230, 312] on input "0" at bounding box center [1238, 309] width 157 height 24
click at [1230, 383] on div at bounding box center [1247, 401] width 217 height 53
click at [1087, 92] on div at bounding box center [1194, 89] width 284 height 18
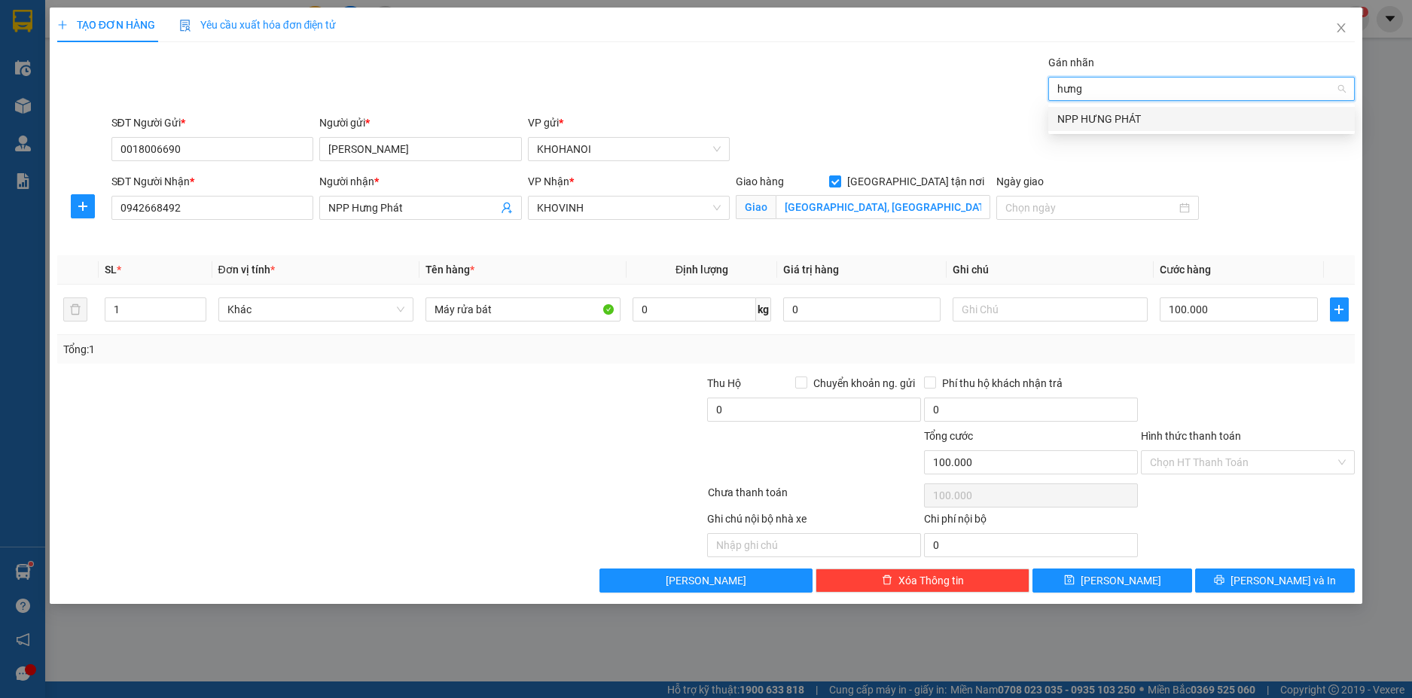
click at [1102, 111] on div "NPP HƯNG PHÁT" at bounding box center [1201, 119] width 288 height 17
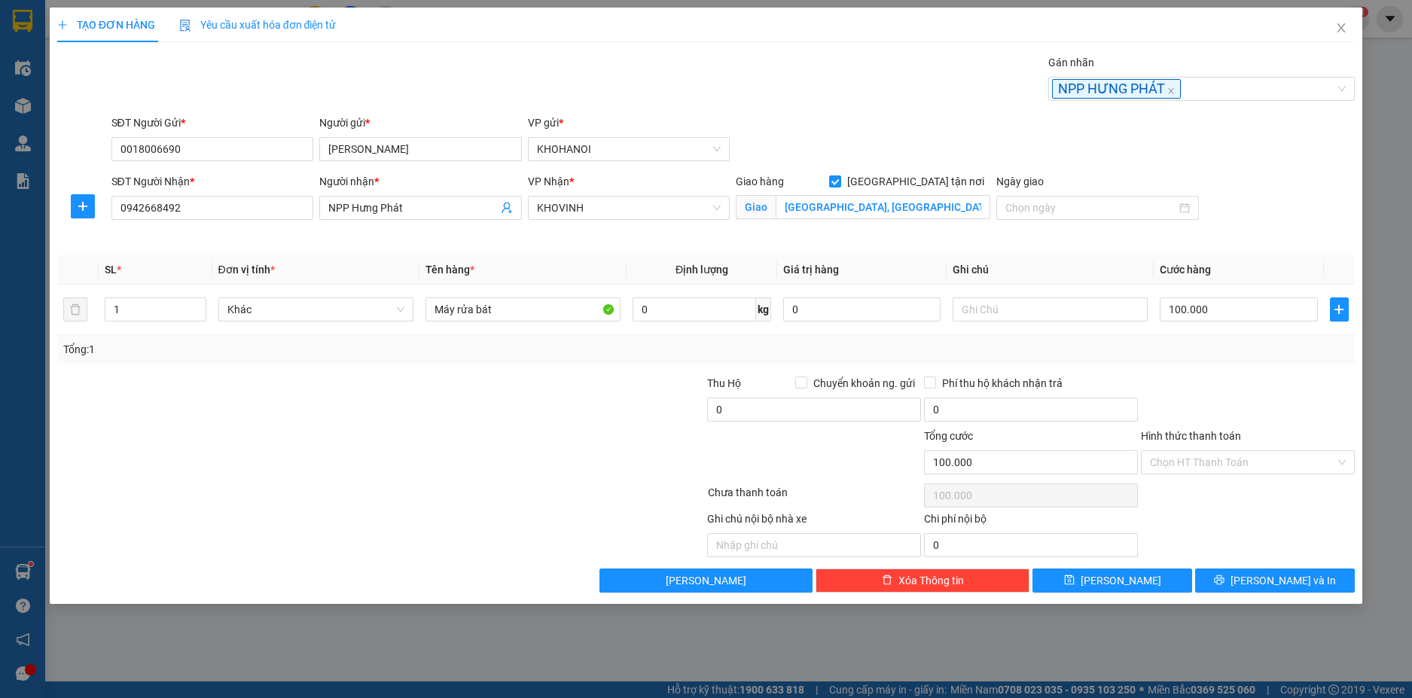
click at [948, 117] on div "SĐT Người Gửi * 0018006690 Người gửi * Lorca VP gửi * KHOHANOI" at bounding box center [733, 140] width 1250 height 53
click at [1236, 465] on input "Hình thức thanh toán" at bounding box center [1242, 462] width 185 height 23
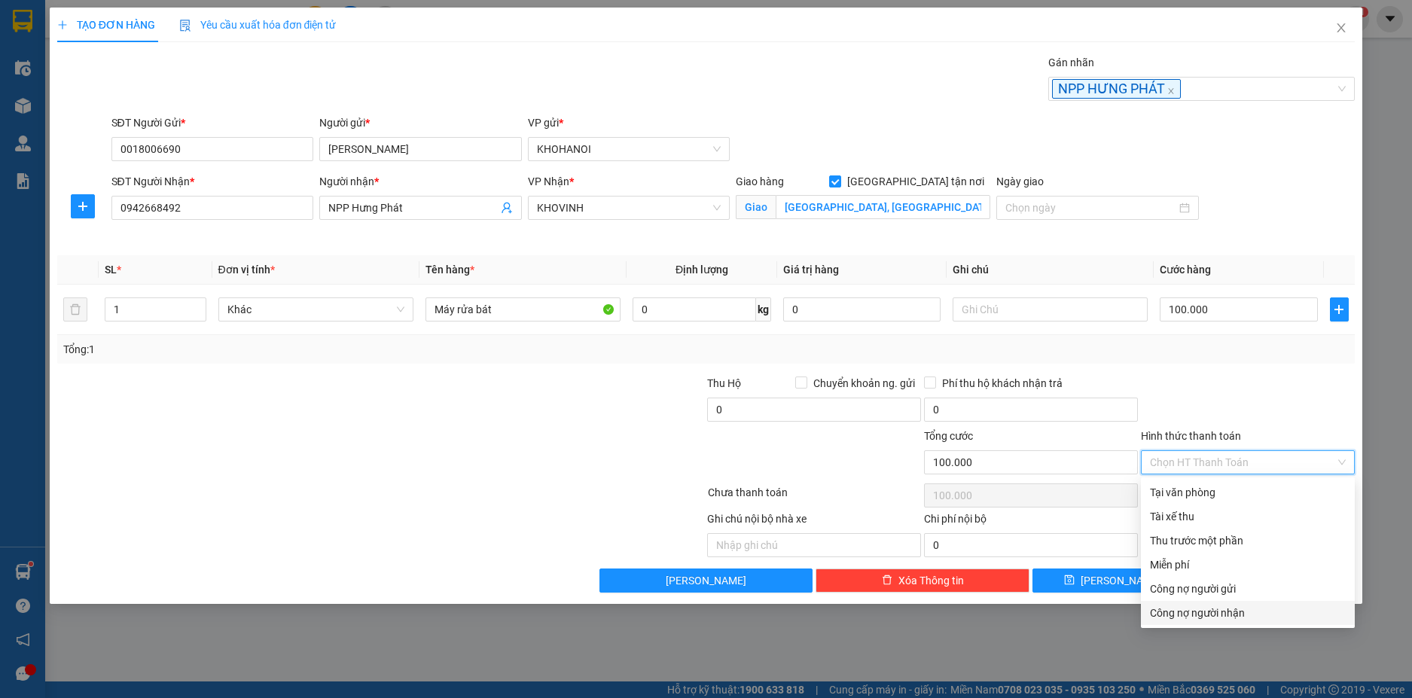
click at [1220, 610] on div "Công nợ người nhận" at bounding box center [1248, 613] width 196 height 17
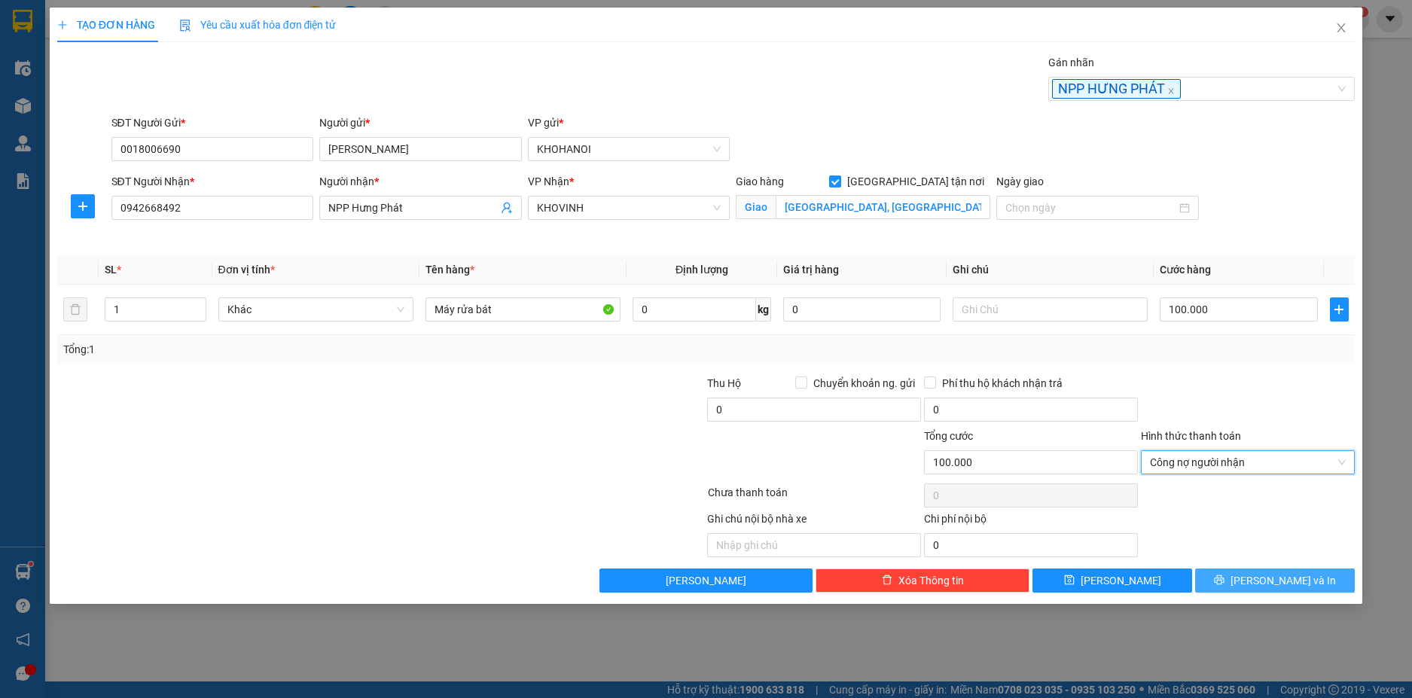
drag, startPoint x: 1256, startPoint y: 578, endPoint x: 1229, endPoint y: 495, distance: 87.1
click at [1224, 577] on icon "printer" at bounding box center [1219, 579] width 11 height 11
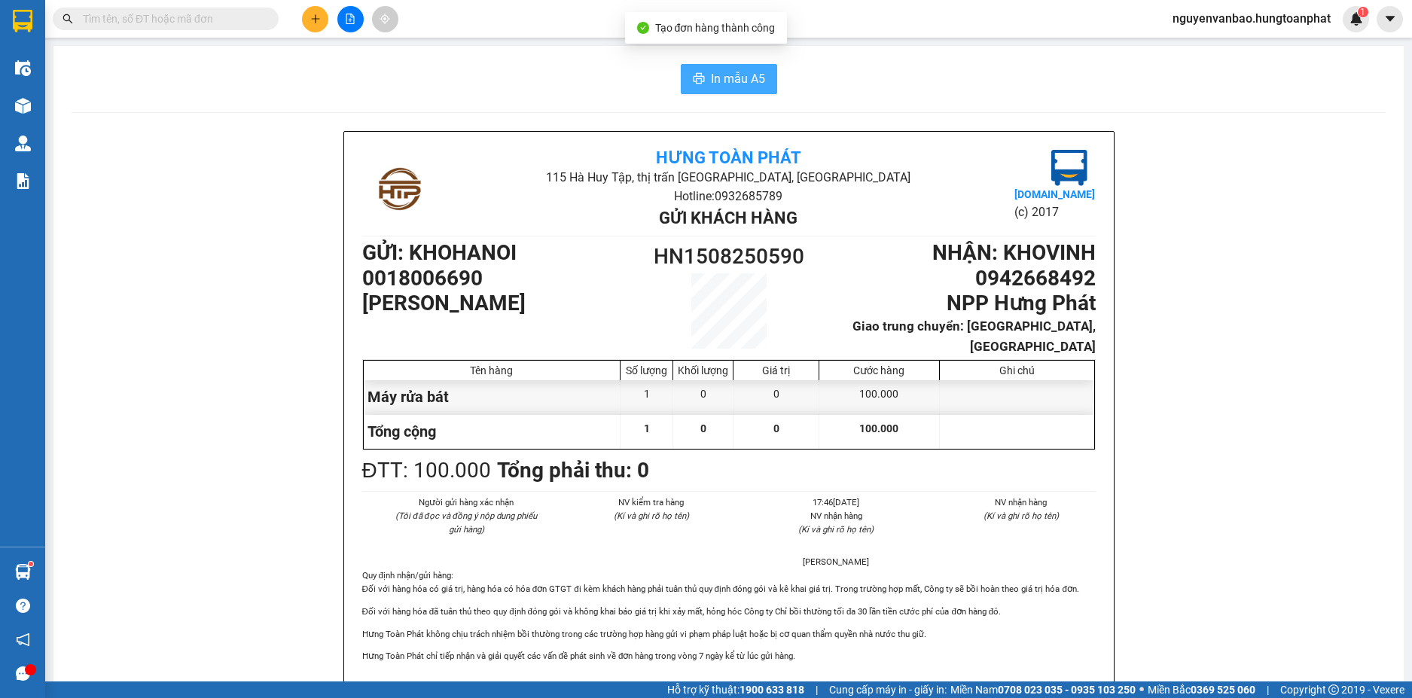
click at [721, 87] on span "In mẫu A5" at bounding box center [738, 78] width 54 height 19
click at [312, 17] on icon "plus" at bounding box center [315, 19] width 11 height 11
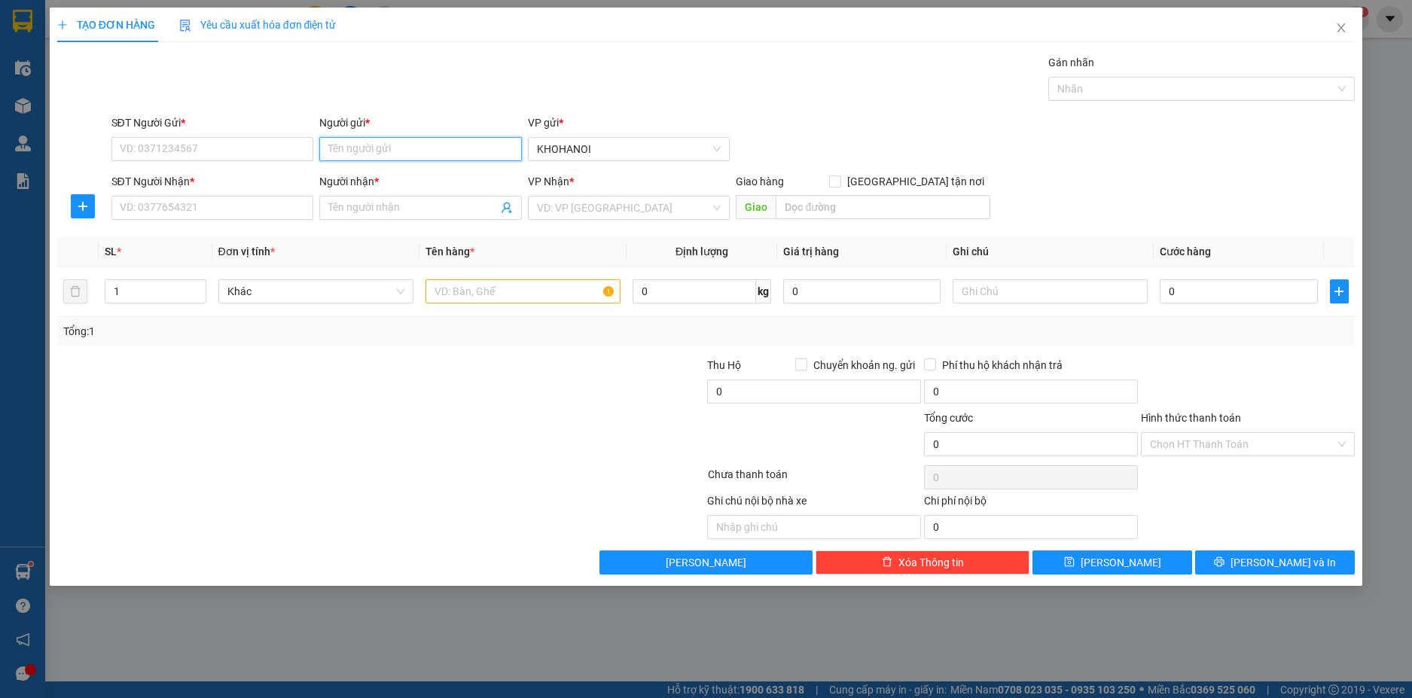
click at [386, 156] on input "Người gửi *" at bounding box center [420, 149] width 203 height 24
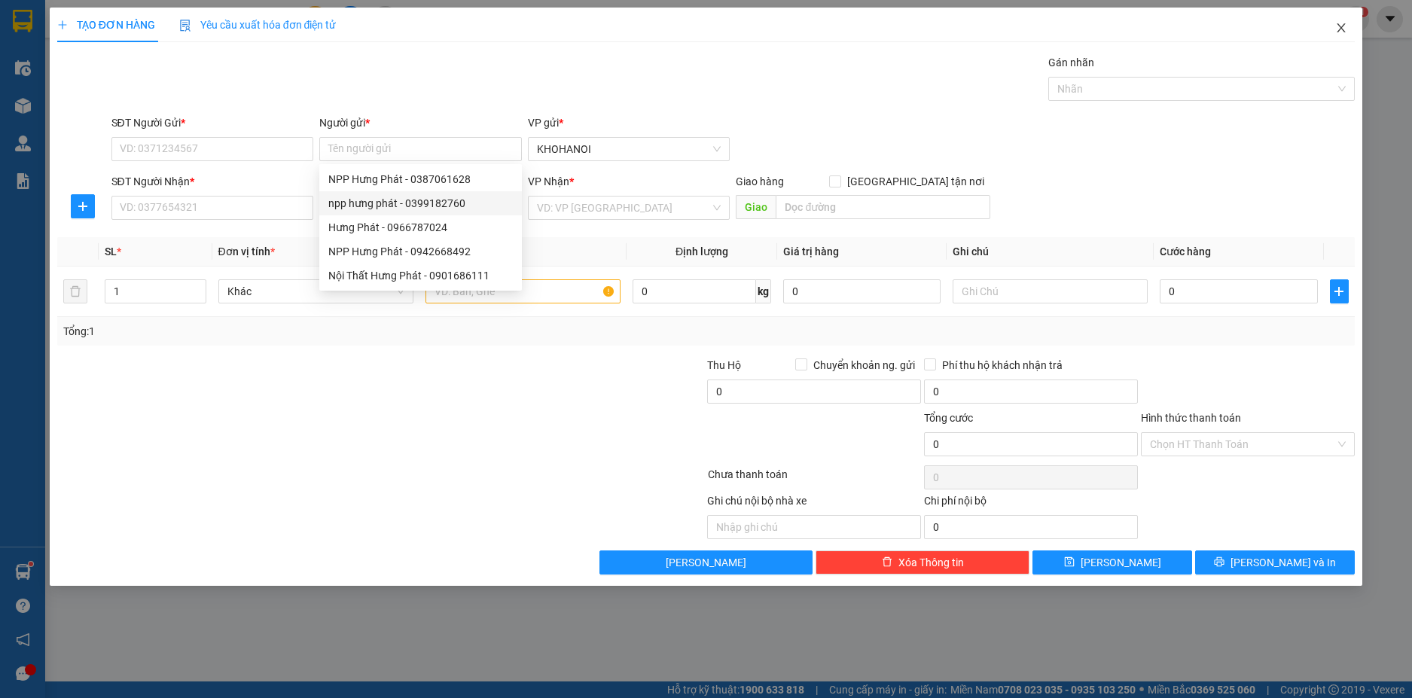
click at [1343, 24] on icon "close" at bounding box center [1341, 28] width 12 height 12
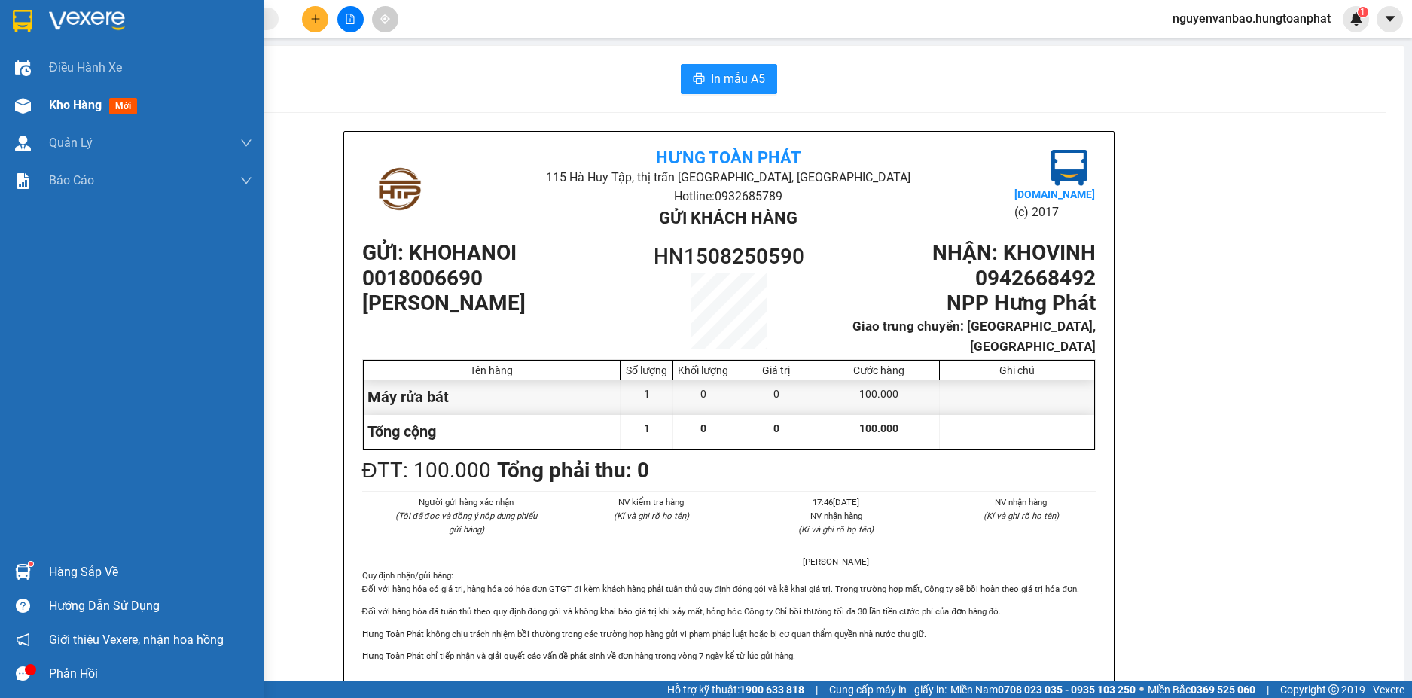
click at [17, 102] on img at bounding box center [23, 106] width 16 height 16
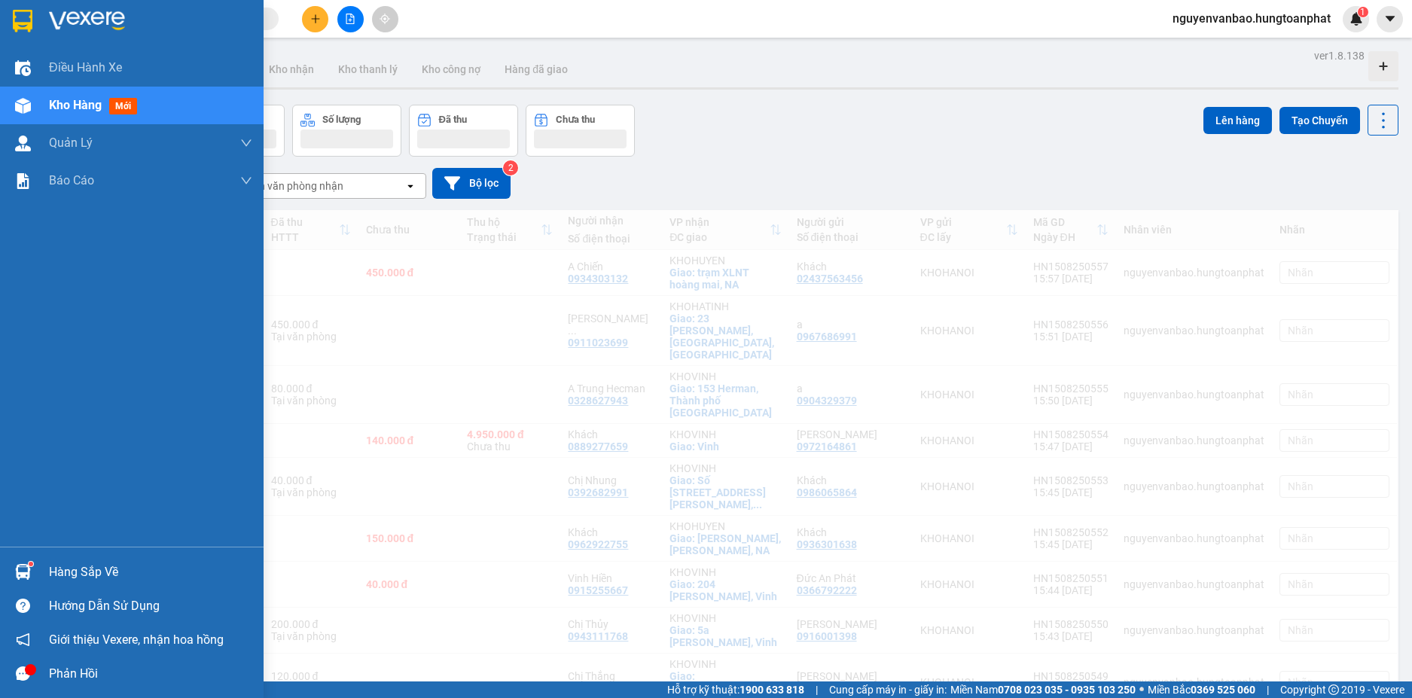
click at [26, 104] on img at bounding box center [23, 106] width 16 height 16
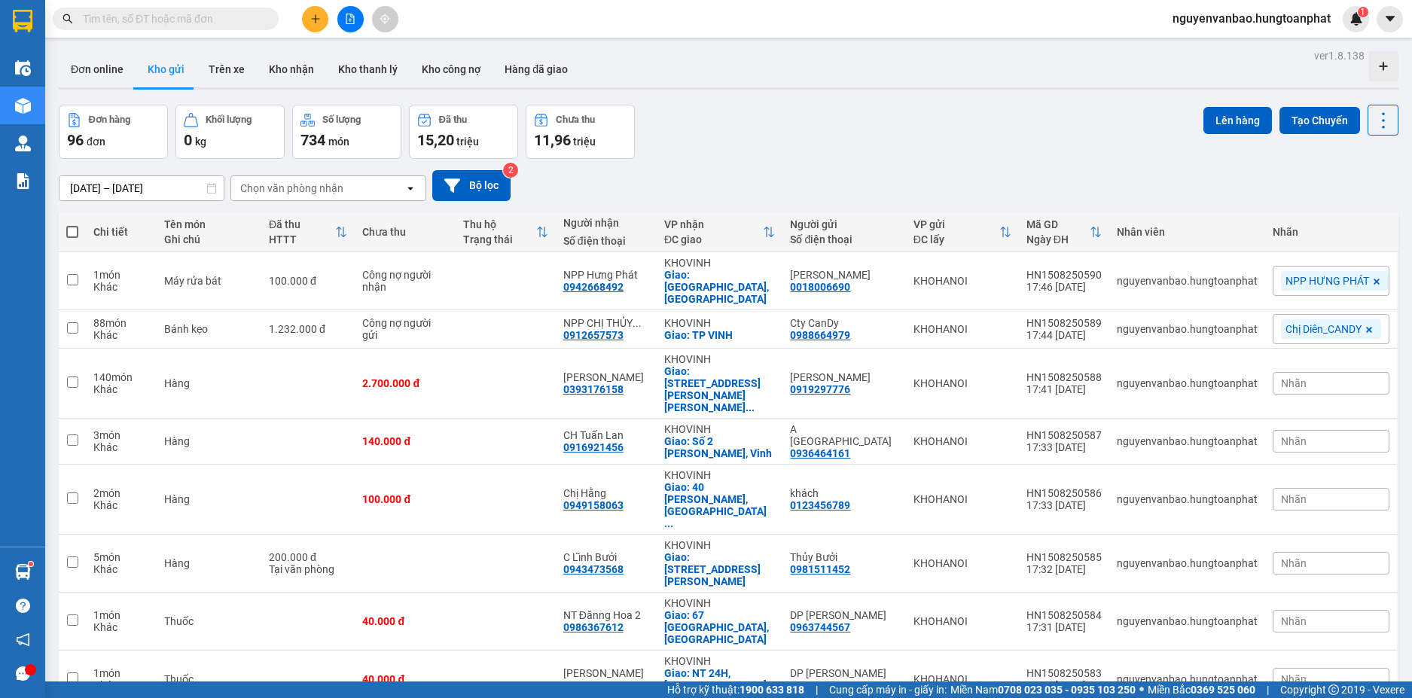
click at [305, 18] on button at bounding box center [315, 19] width 26 height 26
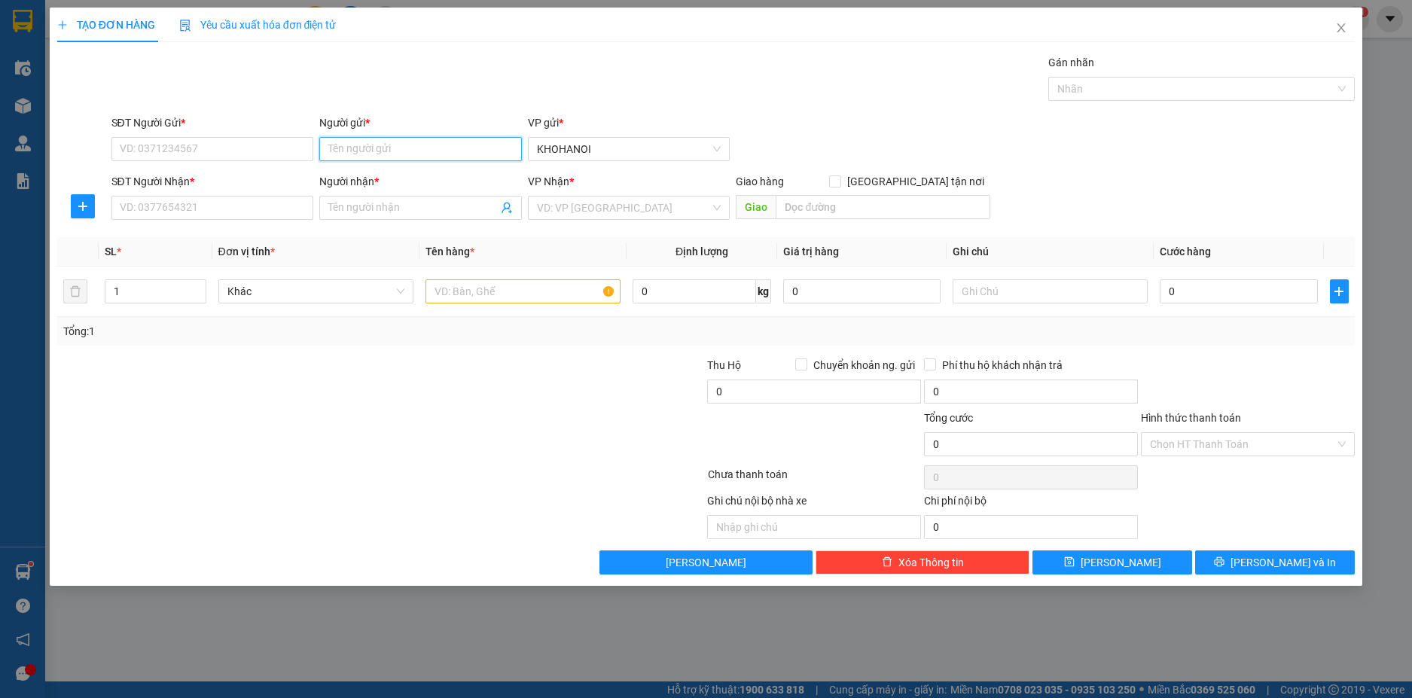
click at [340, 153] on input "Người gửi *" at bounding box center [420, 149] width 203 height 24
click at [407, 175] on div "cô hương hapu - 0344341586" at bounding box center [420, 179] width 184 height 17
click at [364, 209] on input "Người nhận *" at bounding box center [412, 208] width 169 height 17
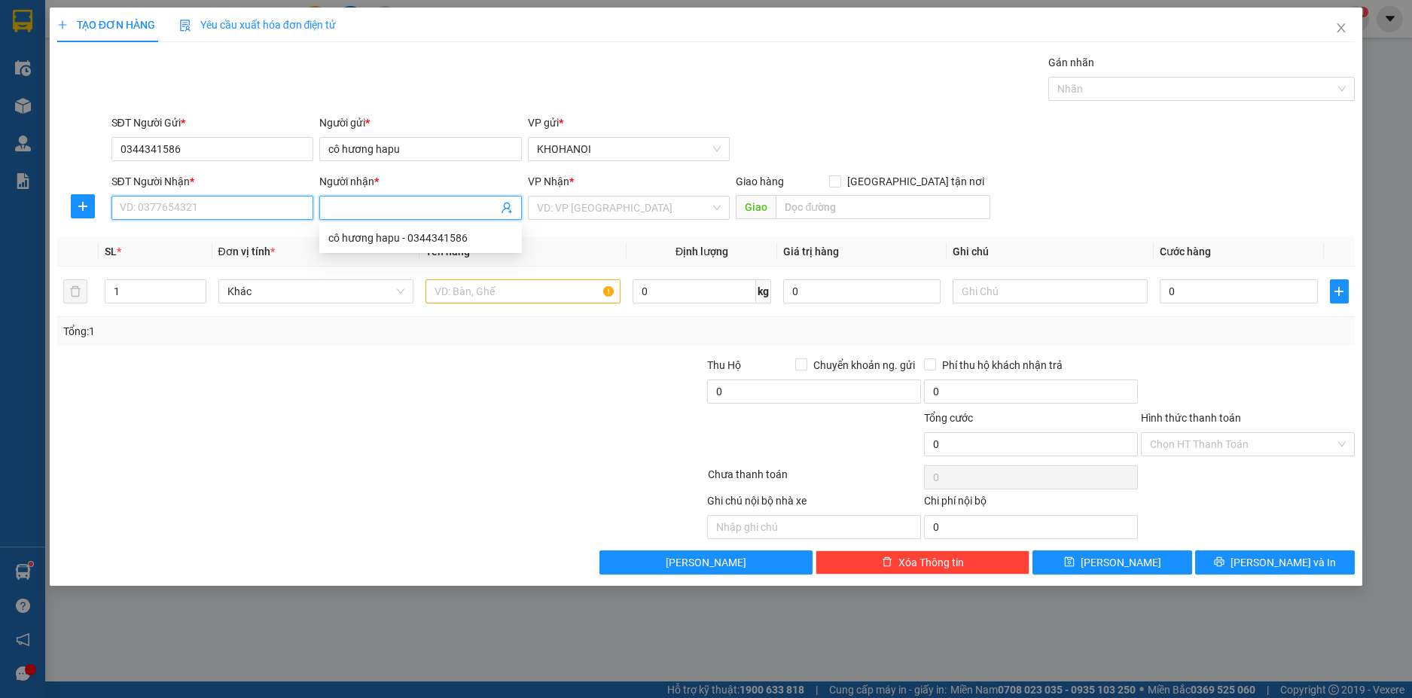
click at [283, 204] on input "SĐT Người Nhận *" at bounding box center [212, 208] width 203 height 24
click at [352, 209] on input "Người nhận *" at bounding box center [412, 208] width 169 height 17
click at [367, 254] on div "Chú Cừ - 0915526529" at bounding box center [420, 262] width 184 height 17
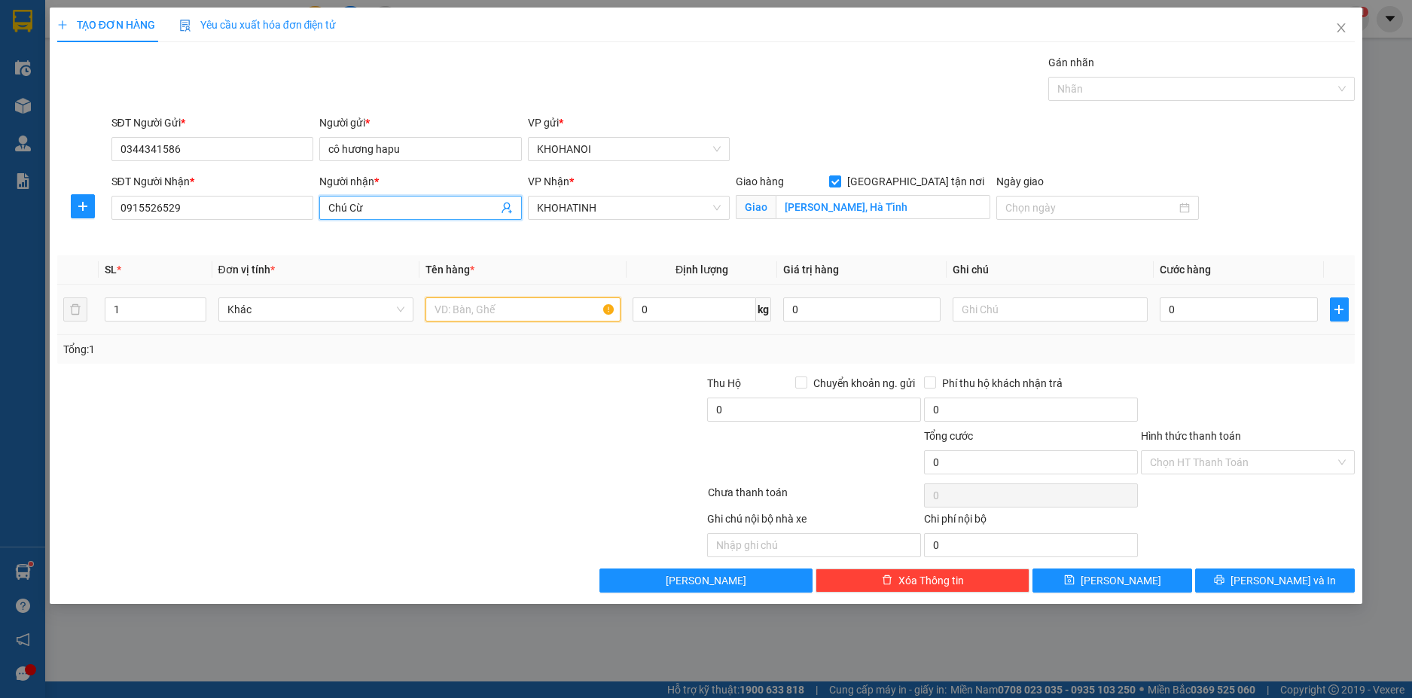
click at [478, 310] on input "text" at bounding box center [522, 309] width 195 height 24
click at [1195, 320] on input "0" at bounding box center [1238, 309] width 157 height 24
click at [1205, 366] on div "Transit Pickup Surcharge Ids Transit Deliver Surcharge Ids Transit Deliver Surc…" at bounding box center [706, 323] width 1298 height 538
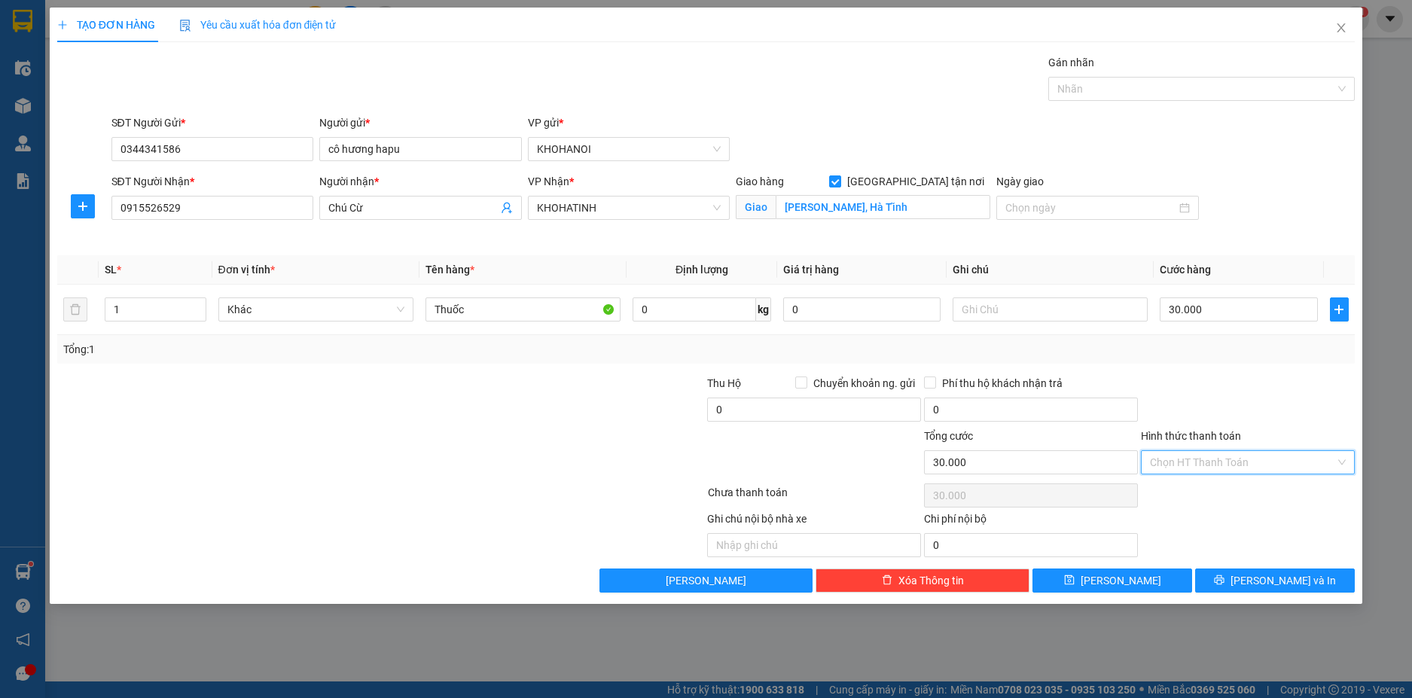
click at [1214, 459] on input "Hình thức thanh toán" at bounding box center [1242, 462] width 185 height 23
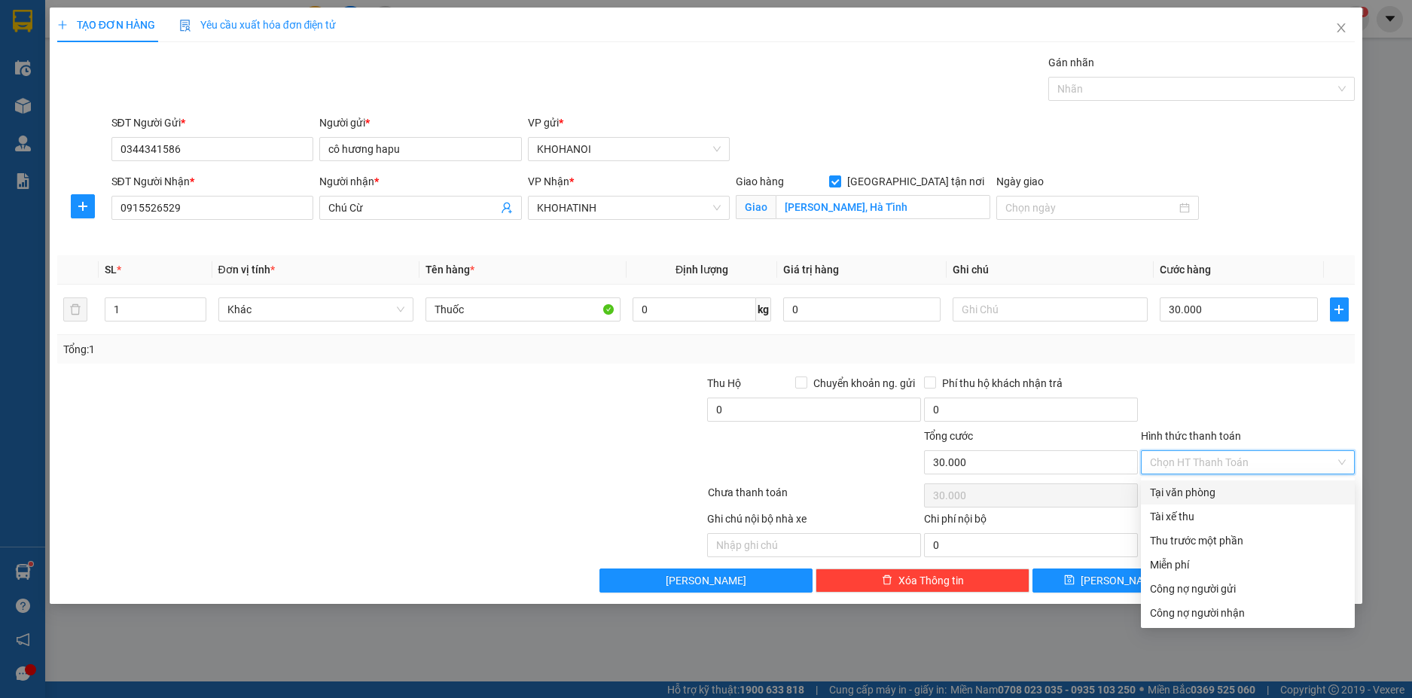
click at [1220, 385] on div at bounding box center [1247, 401] width 217 height 53
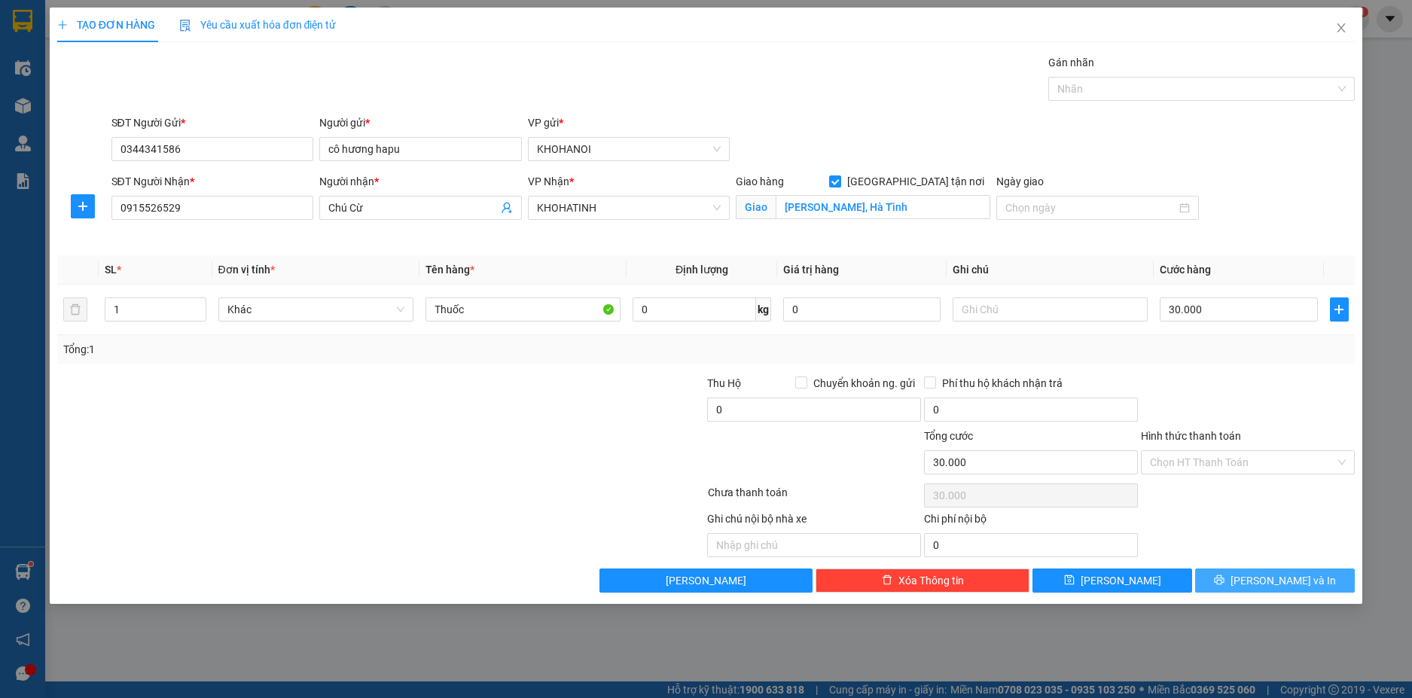
click at [1265, 581] on span "Lưu và In" at bounding box center [1282, 580] width 105 height 17
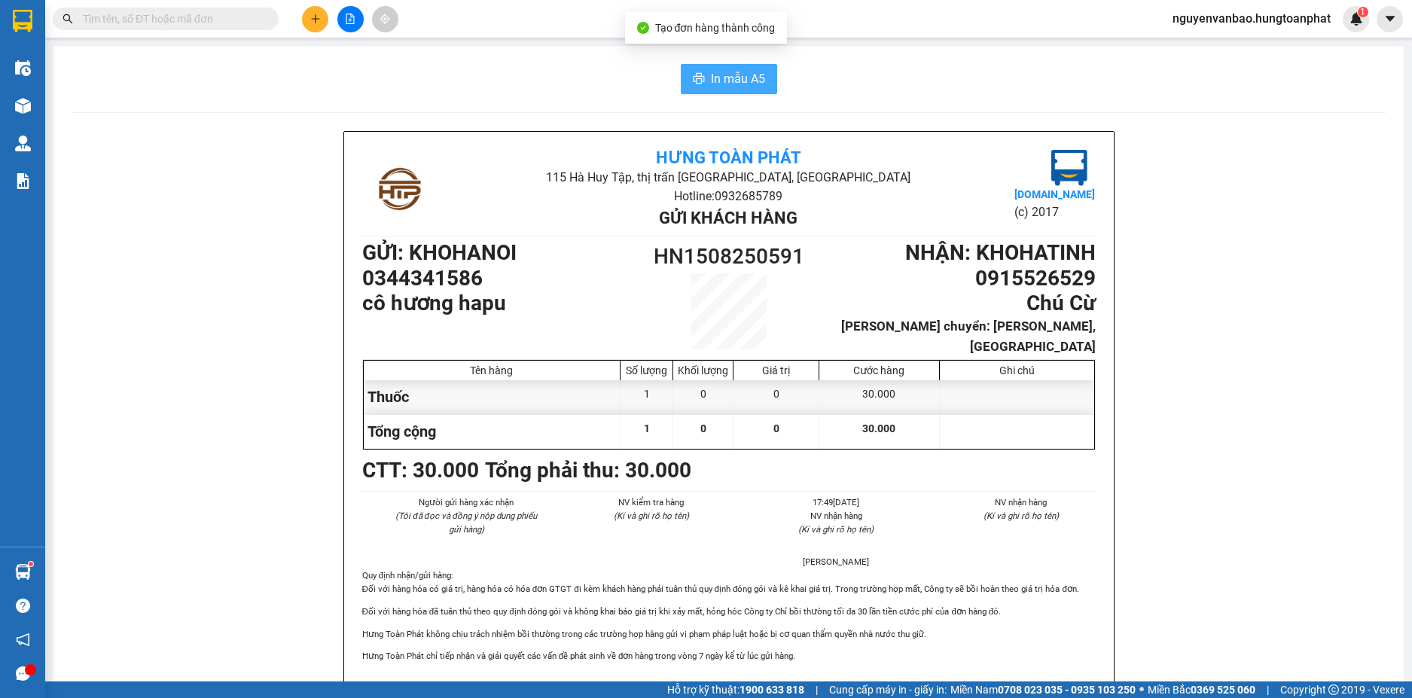
click at [733, 83] on span "In mẫu A5" at bounding box center [738, 78] width 54 height 19
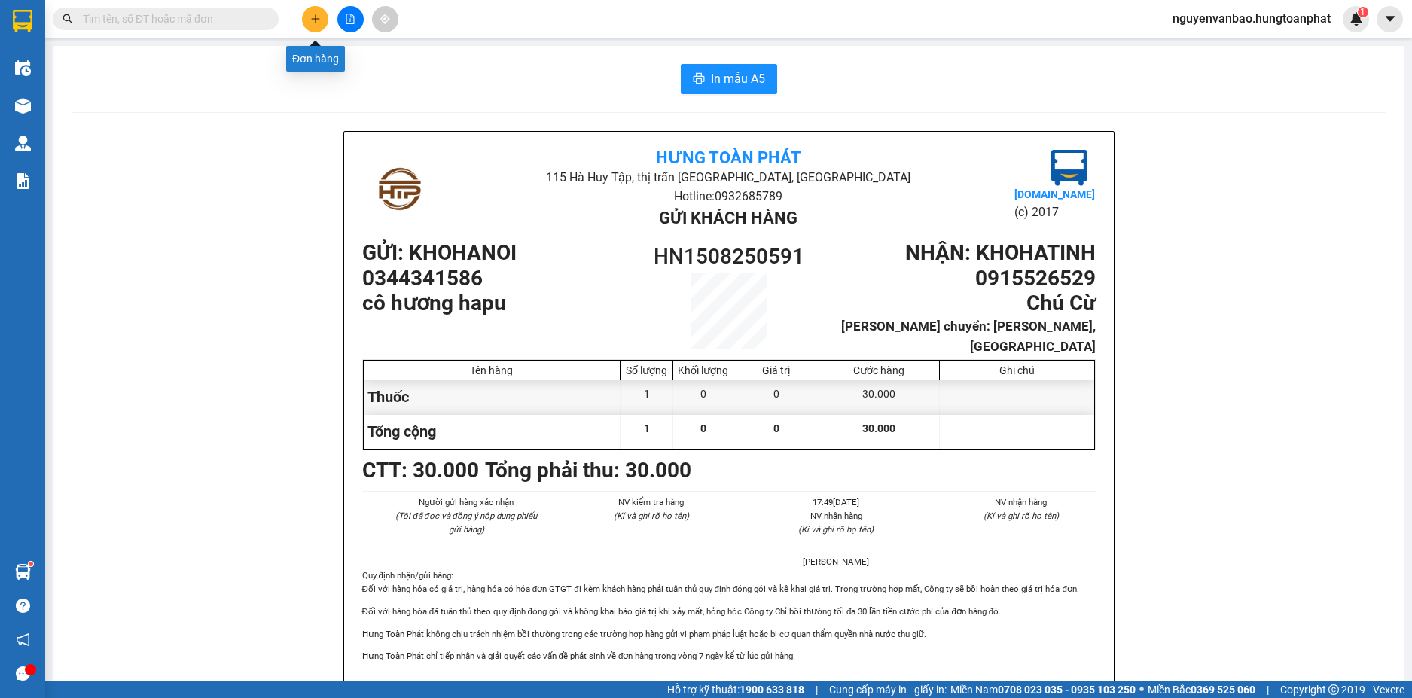
click at [302, 11] on div at bounding box center [350, 19] width 113 height 26
click at [312, 26] on button at bounding box center [315, 19] width 26 height 26
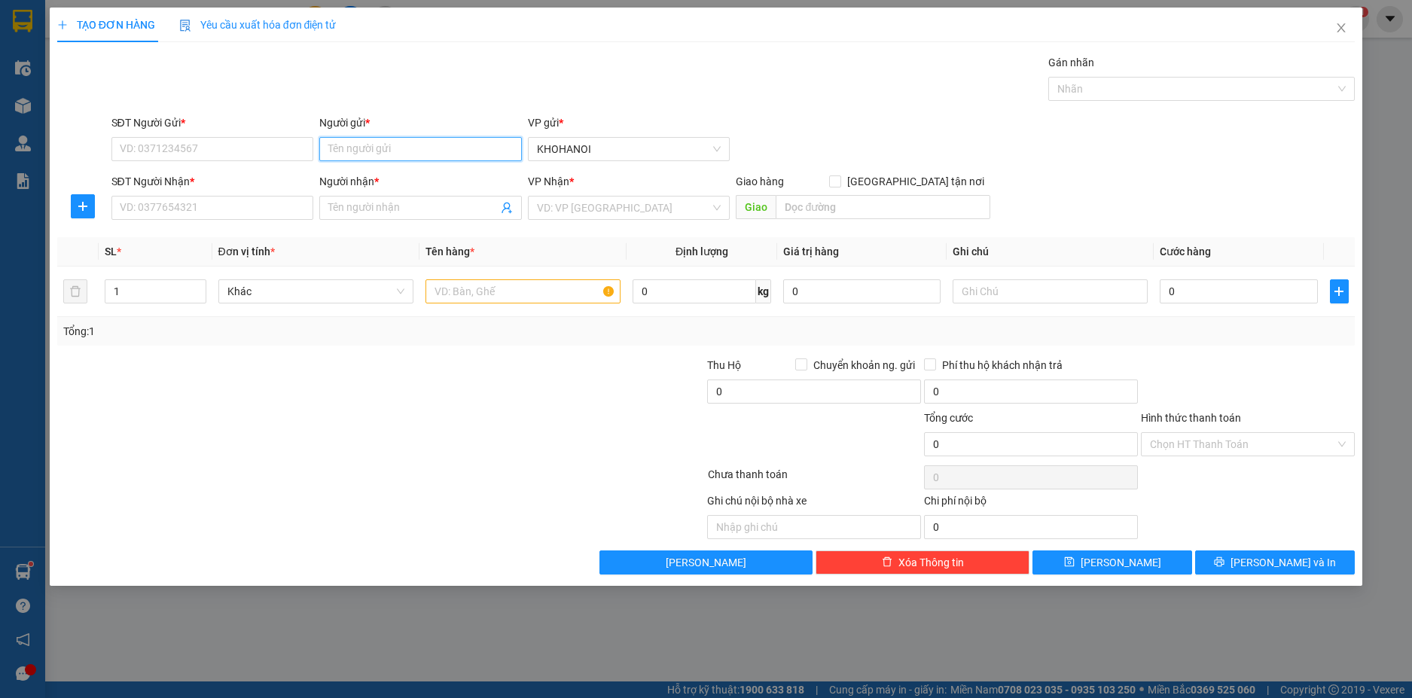
click at [373, 142] on input "Người gửi *" at bounding box center [420, 149] width 203 height 24
click at [376, 178] on div "cô hương hapu - 0344341586" at bounding box center [420, 179] width 184 height 17
click at [338, 212] on input "Người nhận *" at bounding box center [412, 208] width 169 height 17
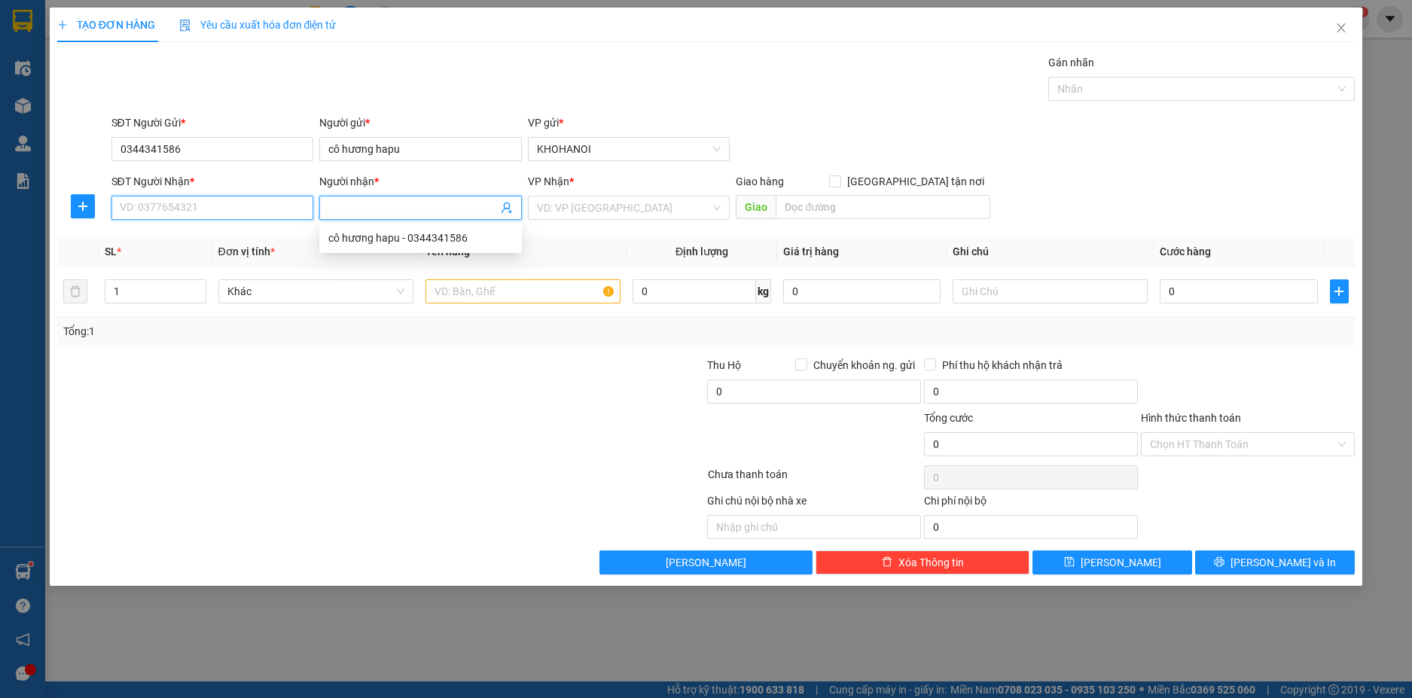
click at [253, 208] on input "SĐT Người Nhận *" at bounding box center [212, 208] width 203 height 24
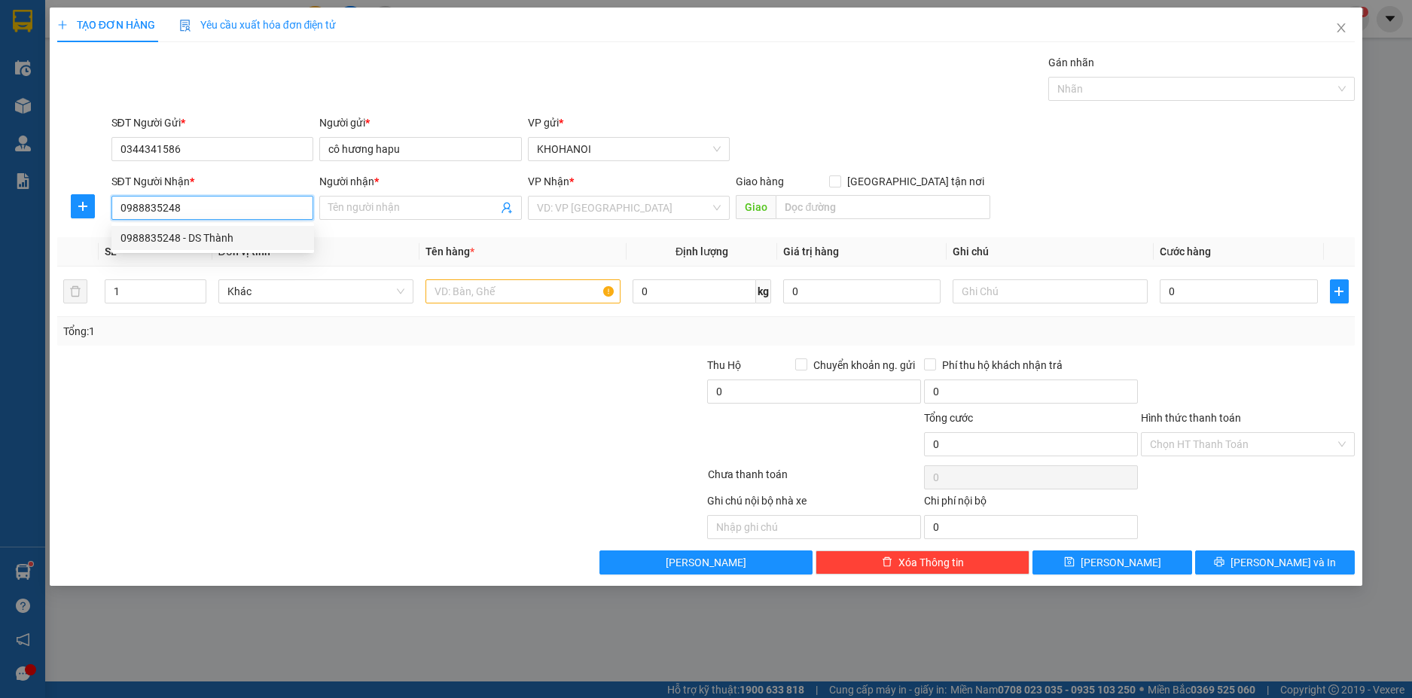
click at [190, 242] on div "0988835248 - DS Thành" at bounding box center [212, 238] width 184 height 17
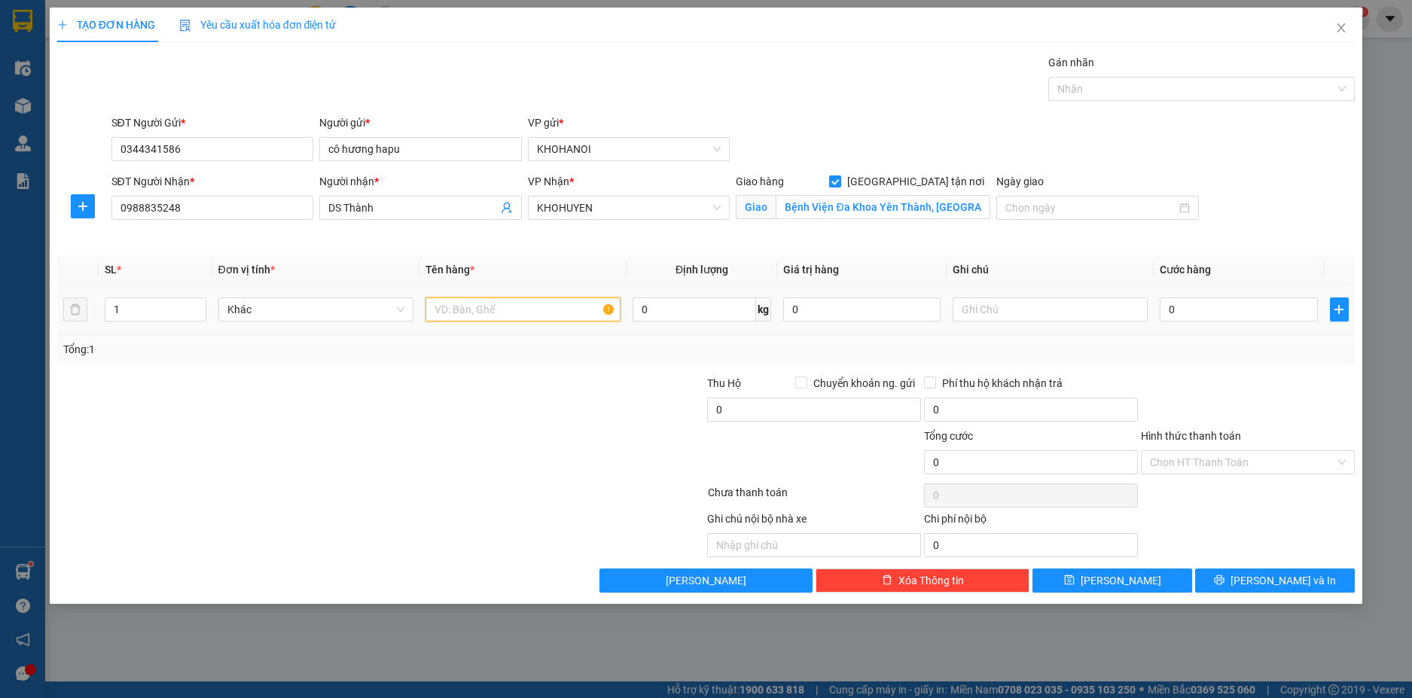
click at [457, 308] on input "text" at bounding box center [522, 309] width 195 height 24
click at [1178, 305] on input "0" at bounding box center [1238, 309] width 157 height 24
click at [1192, 354] on div "Tổng: 1" at bounding box center [706, 349] width 1286 height 17
click at [1225, 304] on input "60.000" at bounding box center [1238, 309] width 157 height 24
click at [1220, 383] on div at bounding box center [1247, 401] width 217 height 53
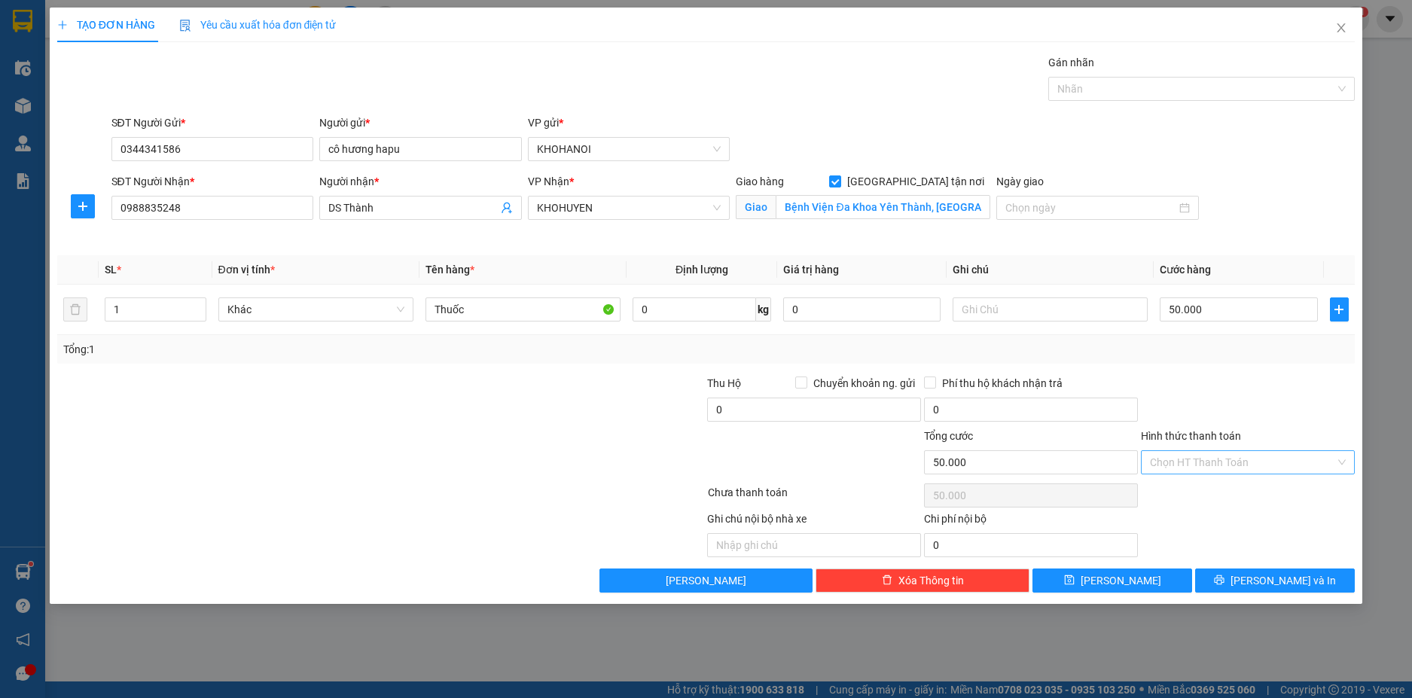
click at [1222, 461] on input "Hình thức thanh toán" at bounding box center [1242, 462] width 185 height 23
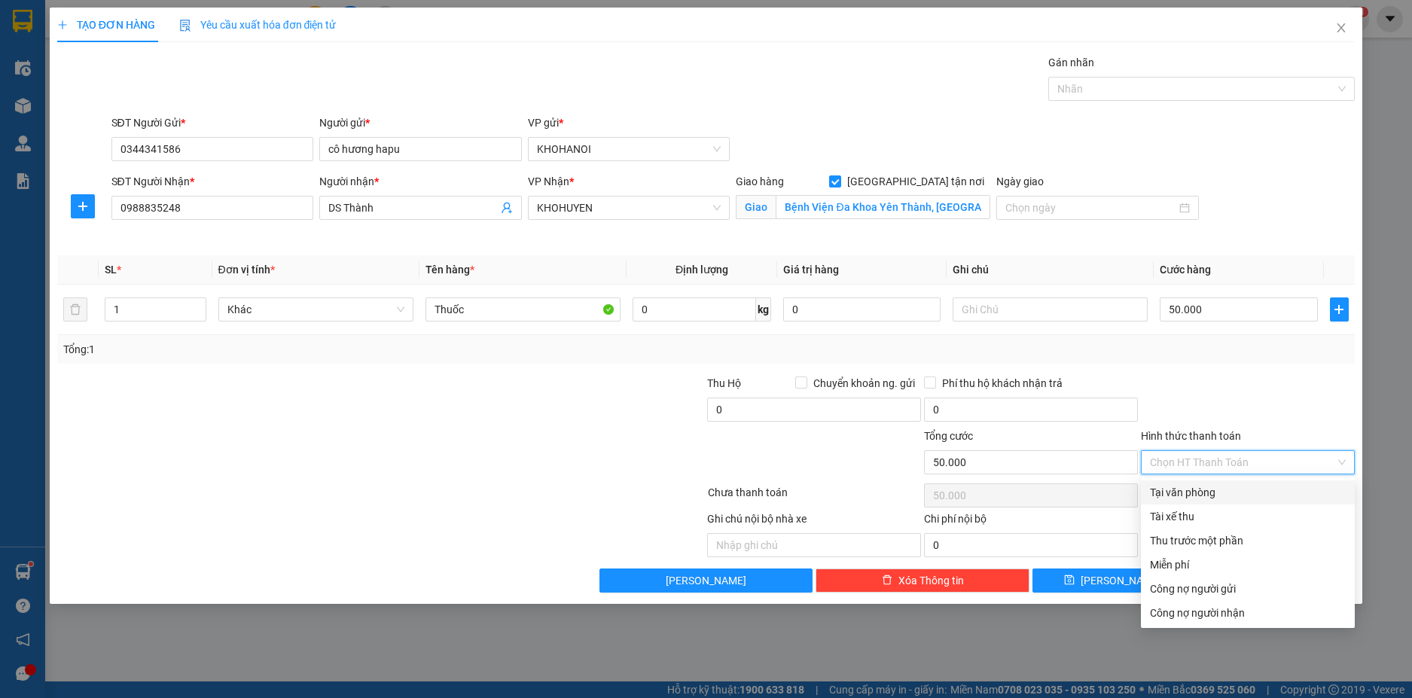
click at [1215, 486] on div "Tại văn phòng" at bounding box center [1248, 492] width 196 height 17
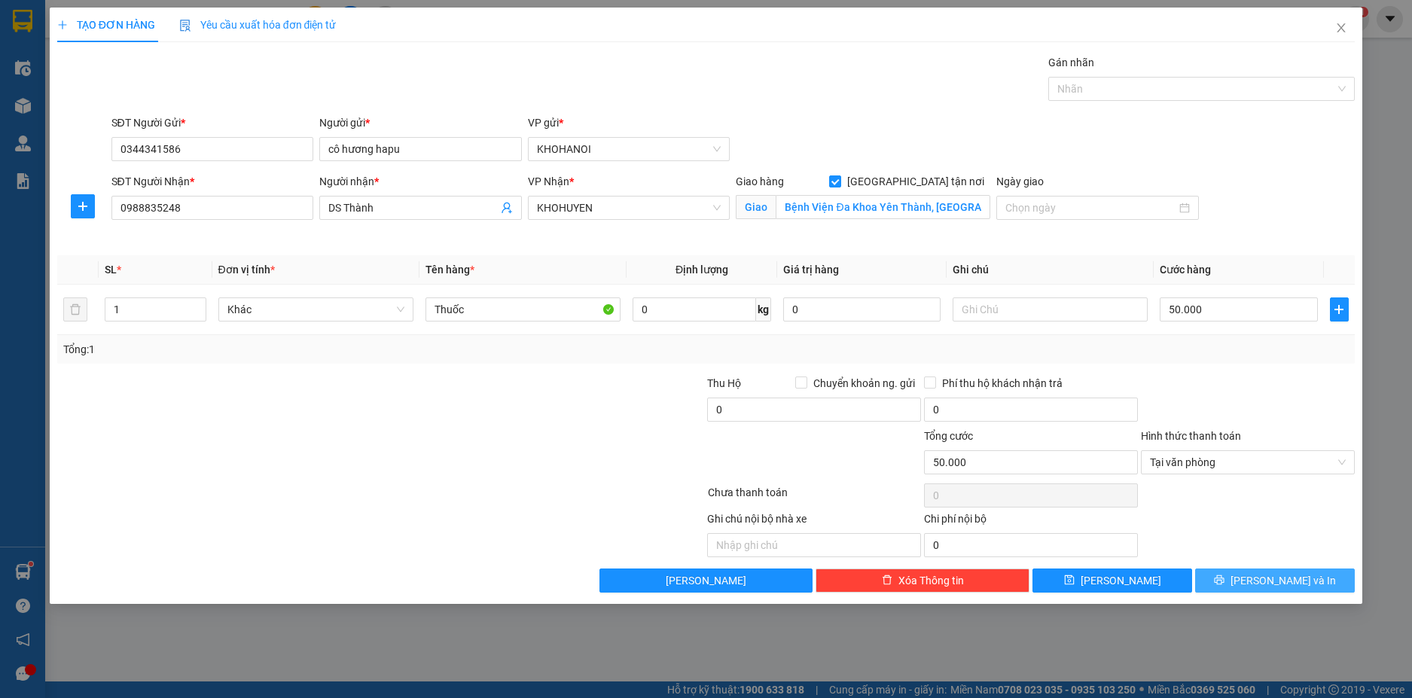
click at [1259, 574] on button "Lưu và In" at bounding box center [1275, 580] width 160 height 24
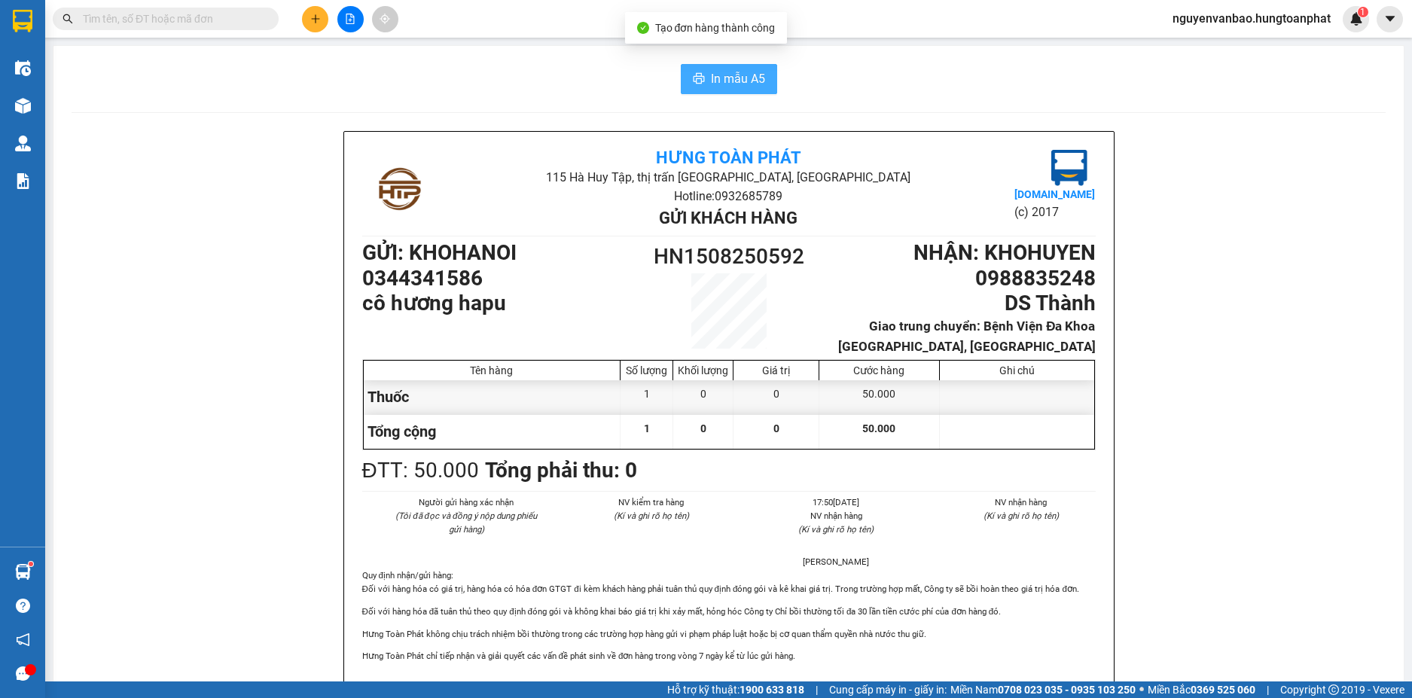
click at [740, 81] on span "In mẫu A5" at bounding box center [738, 78] width 54 height 19
click at [313, 17] on icon "plus" at bounding box center [315, 19] width 11 height 11
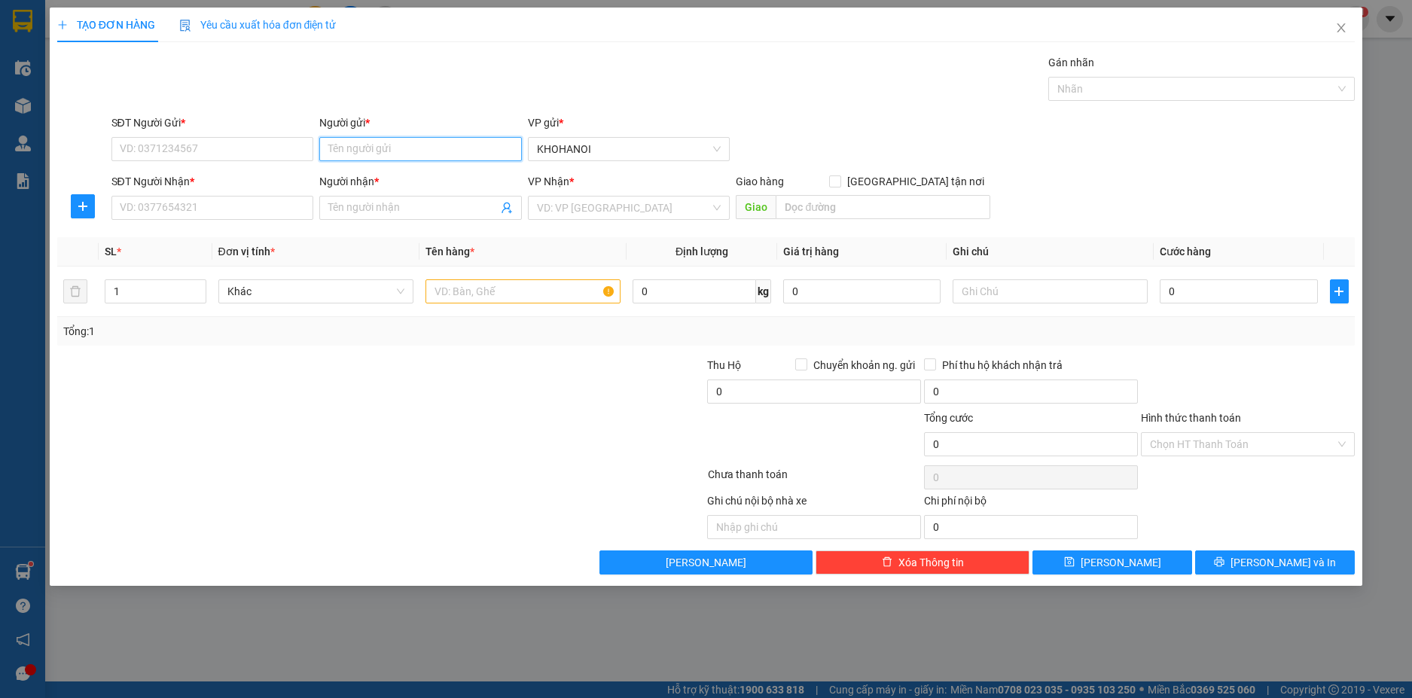
click at [355, 160] on input "Người gửi *" at bounding box center [420, 149] width 203 height 24
click at [396, 174] on div "cô hương hapu - 0344341586" at bounding box center [420, 179] width 184 height 17
click at [316, 208] on div "Người nhận * Tên người nhận" at bounding box center [420, 199] width 209 height 53
click at [223, 210] on input "SĐT Người Nhận *" at bounding box center [212, 208] width 203 height 24
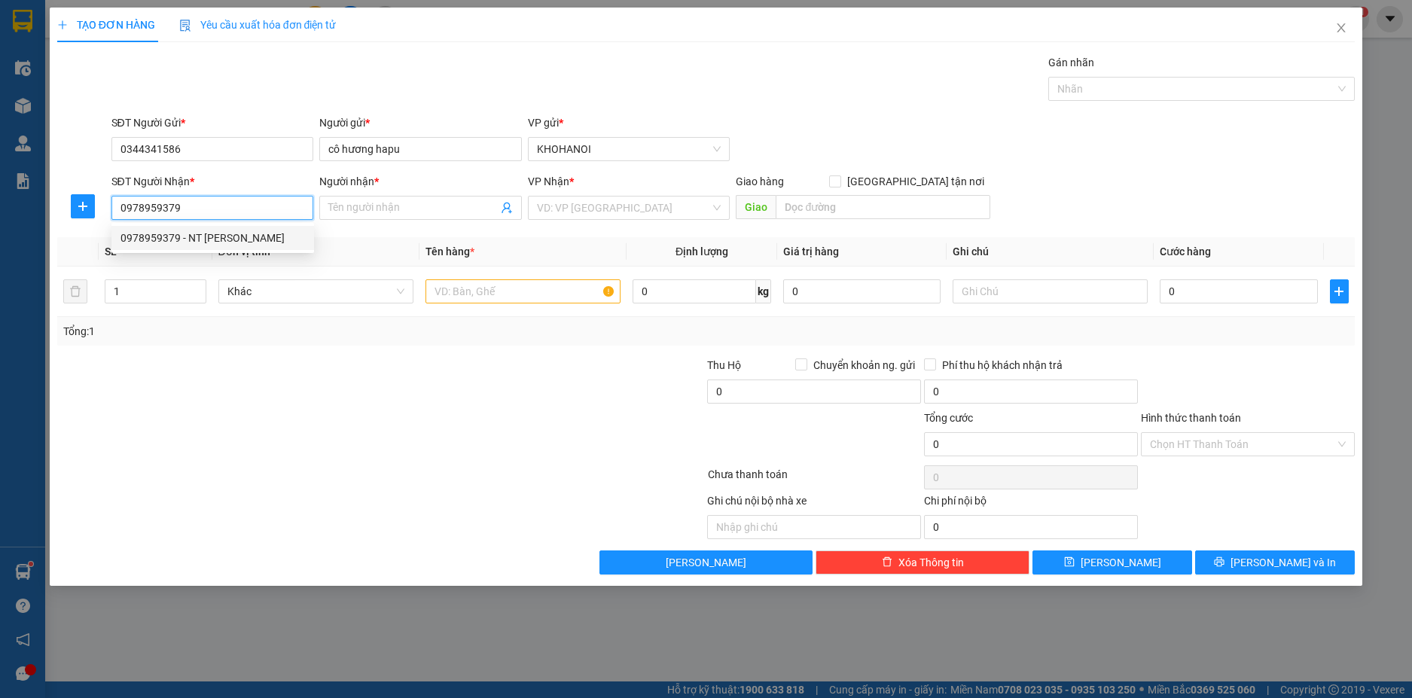
click at [209, 236] on div "0978959379 - NT Ngọc Khang" at bounding box center [212, 238] width 184 height 17
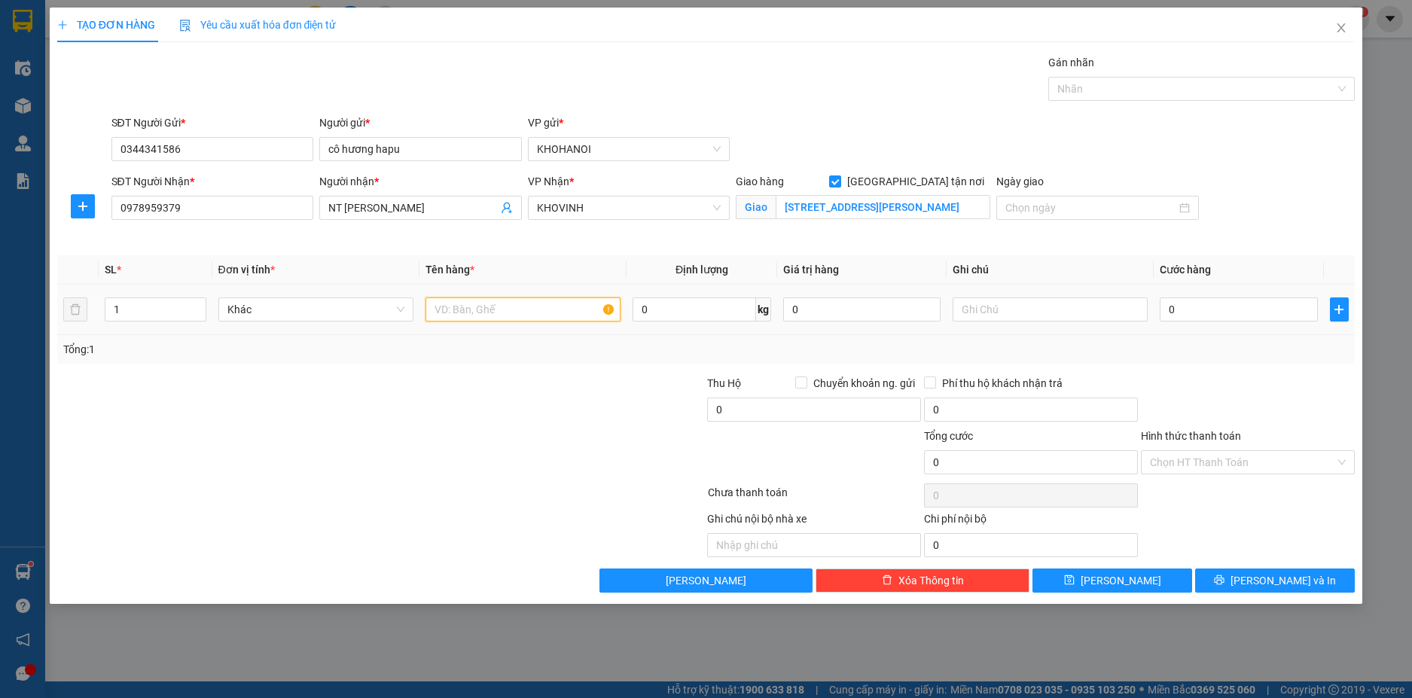
click at [468, 308] on input "text" at bounding box center [522, 309] width 195 height 24
click at [1212, 317] on input "0" at bounding box center [1238, 309] width 157 height 24
click at [1211, 344] on div "Tổng: 1" at bounding box center [706, 349] width 1286 height 17
click at [1224, 578] on icon "printer" at bounding box center [1219, 580] width 10 height 10
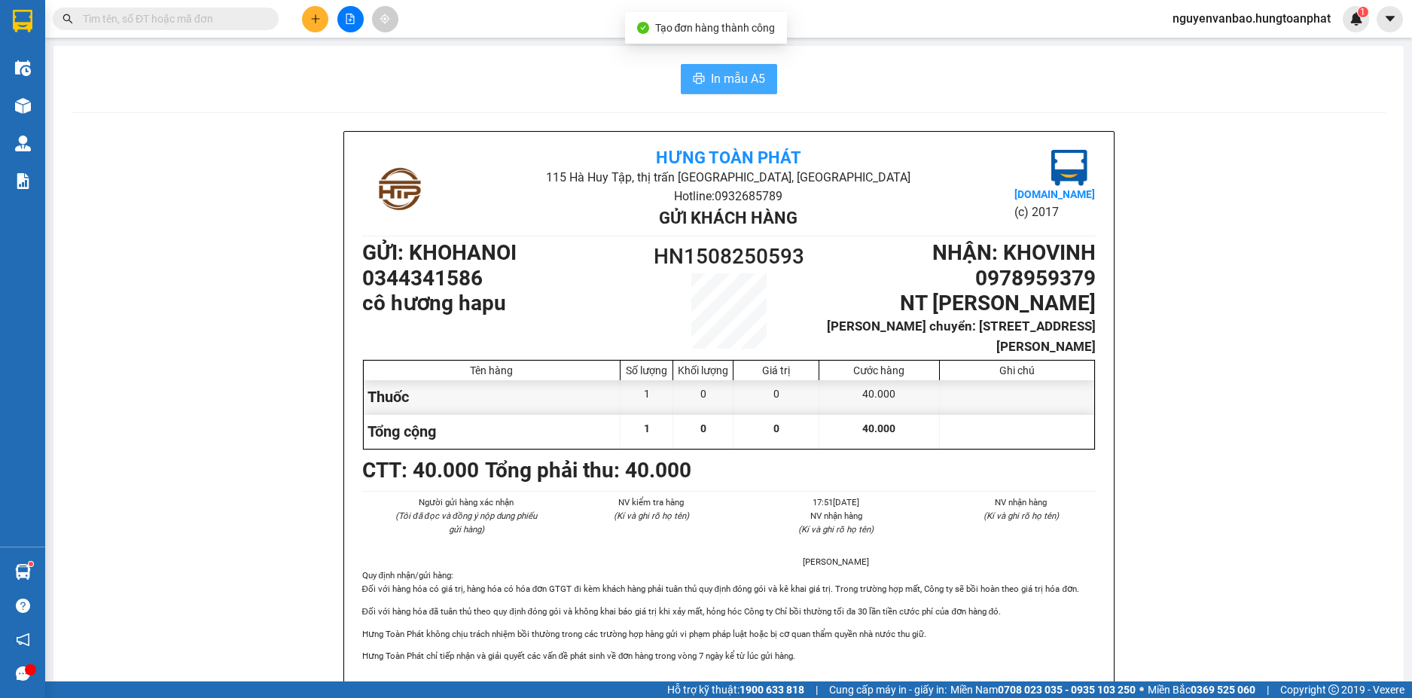
click at [702, 84] on button "In mẫu A5" at bounding box center [729, 79] width 96 height 30
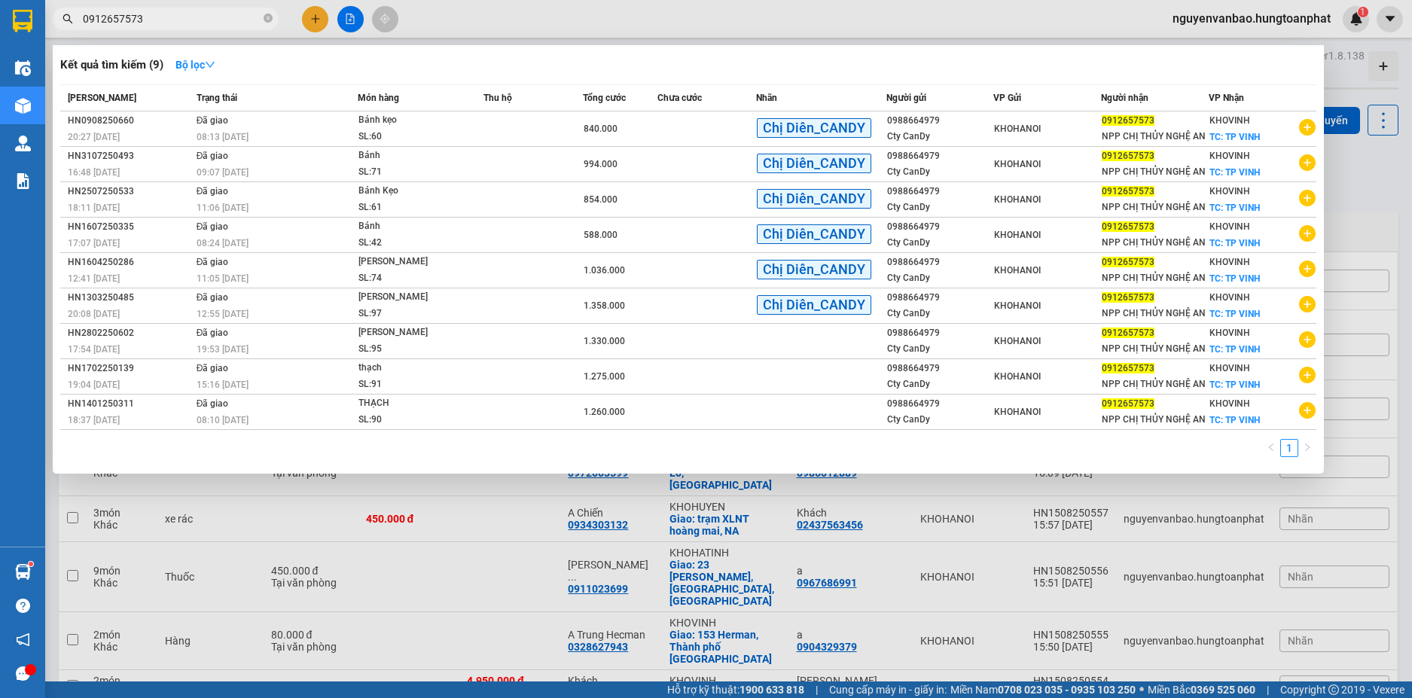
type input "0912657573"
